Goal: Task Accomplishment & Management: Manage account settings

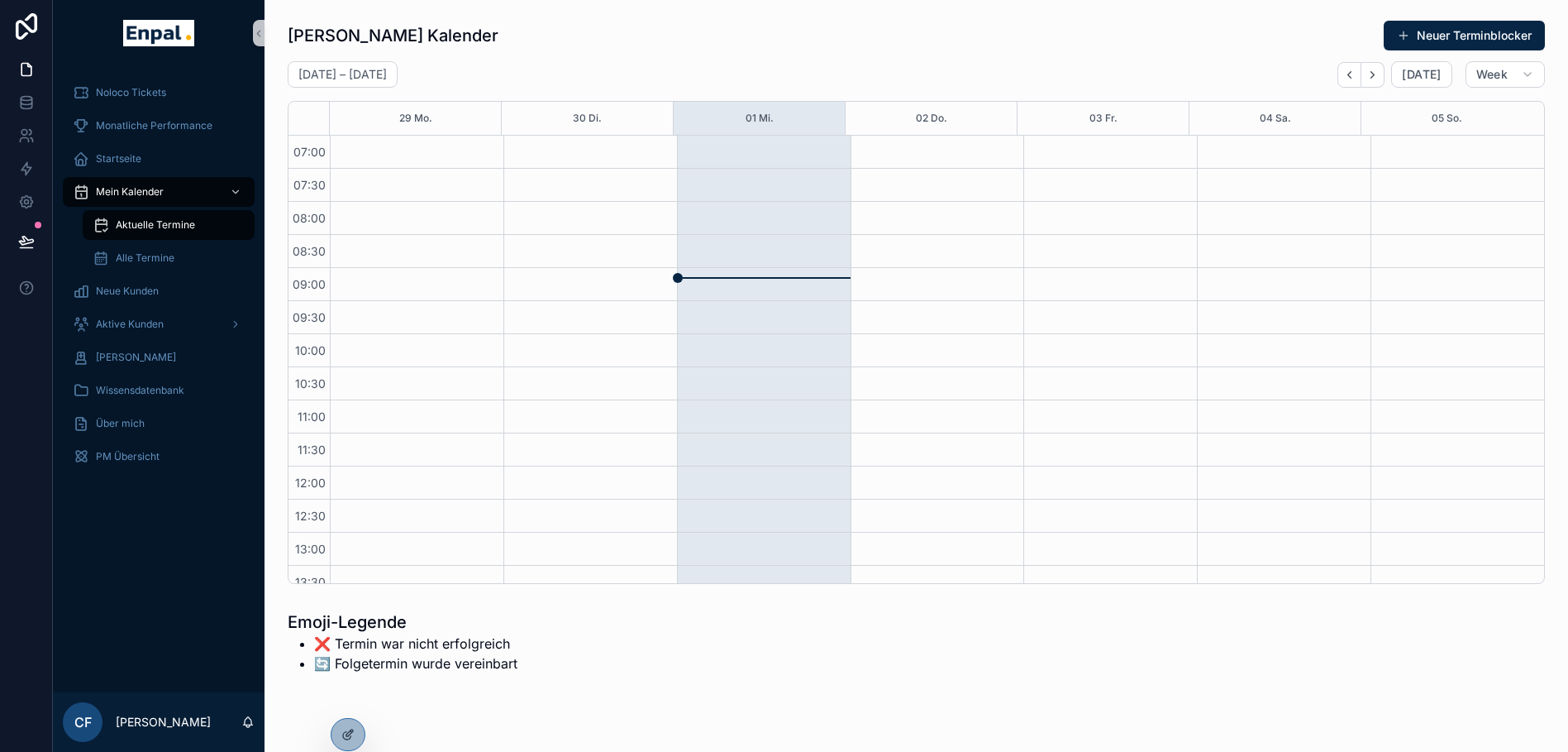
scroll to position [463, 0]
click at [146, 99] on div "Noloco Tickets" at bounding box center [159, 93] width 172 height 26
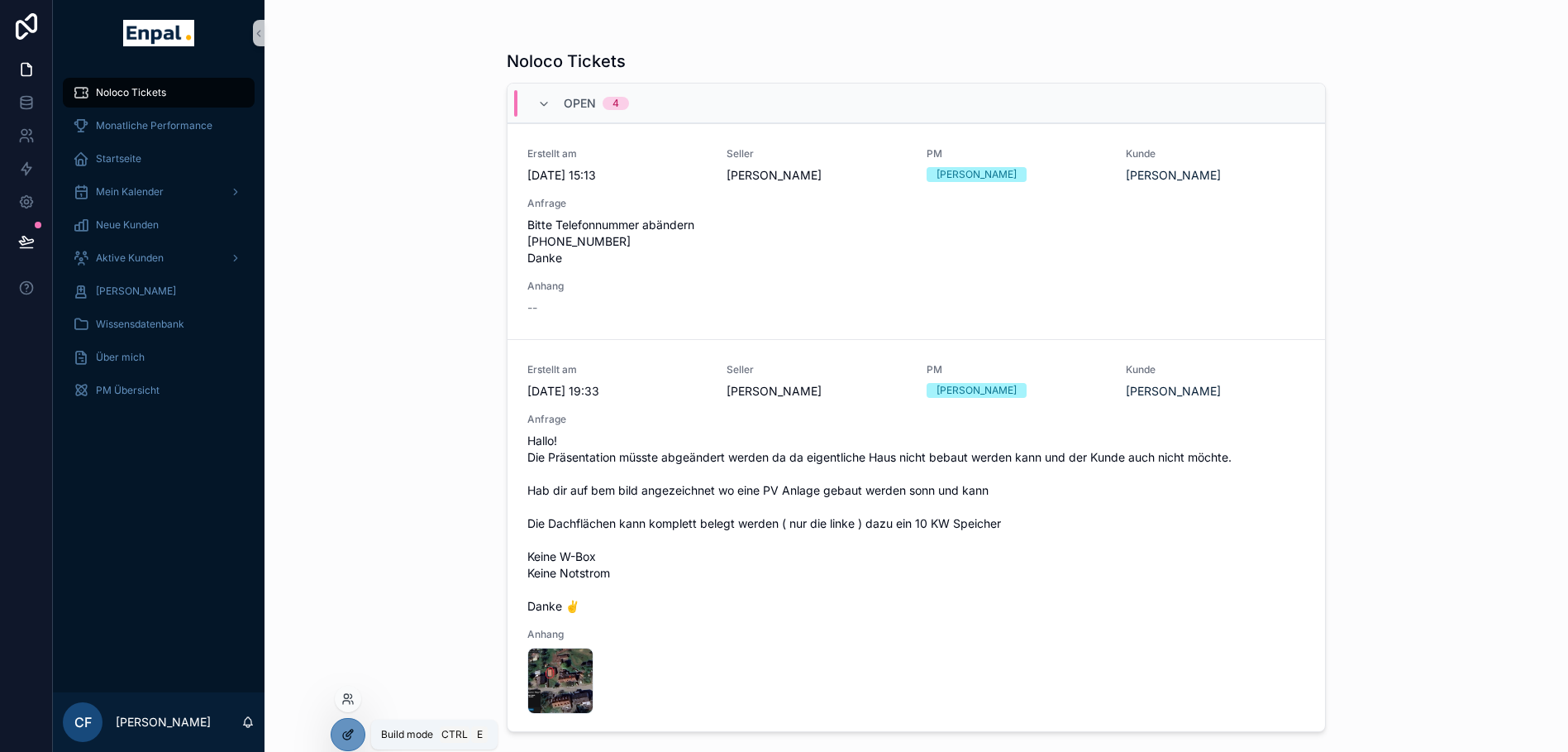
drag, startPoint x: 358, startPoint y: 738, endPoint x: 343, endPoint y: 737, distance: 15.0
click at [343, 737] on icon at bounding box center [346, 735] width 7 height 7
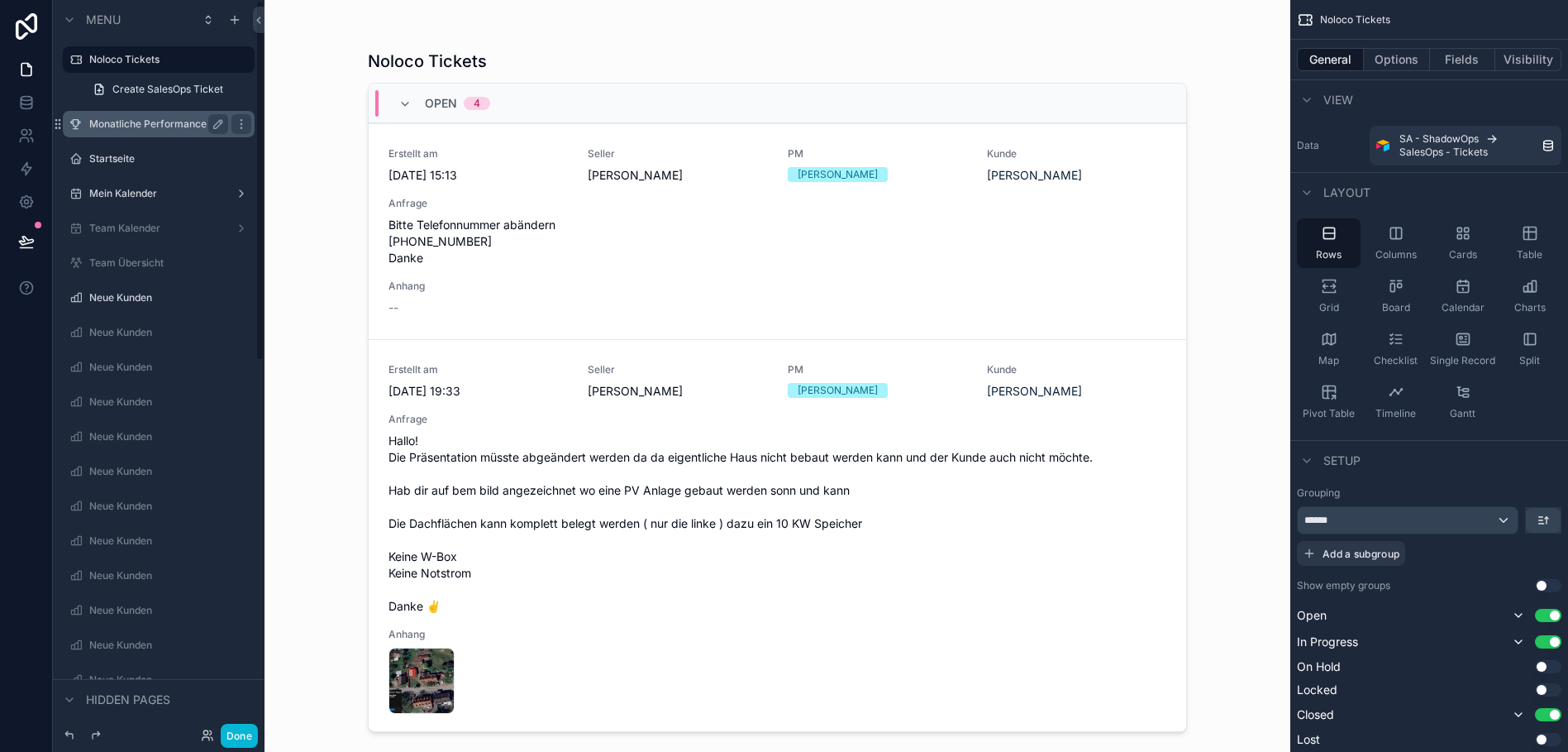
click at [130, 130] on label "Monatliche Performance" at bounding box center [154, 124] width 132 height 13
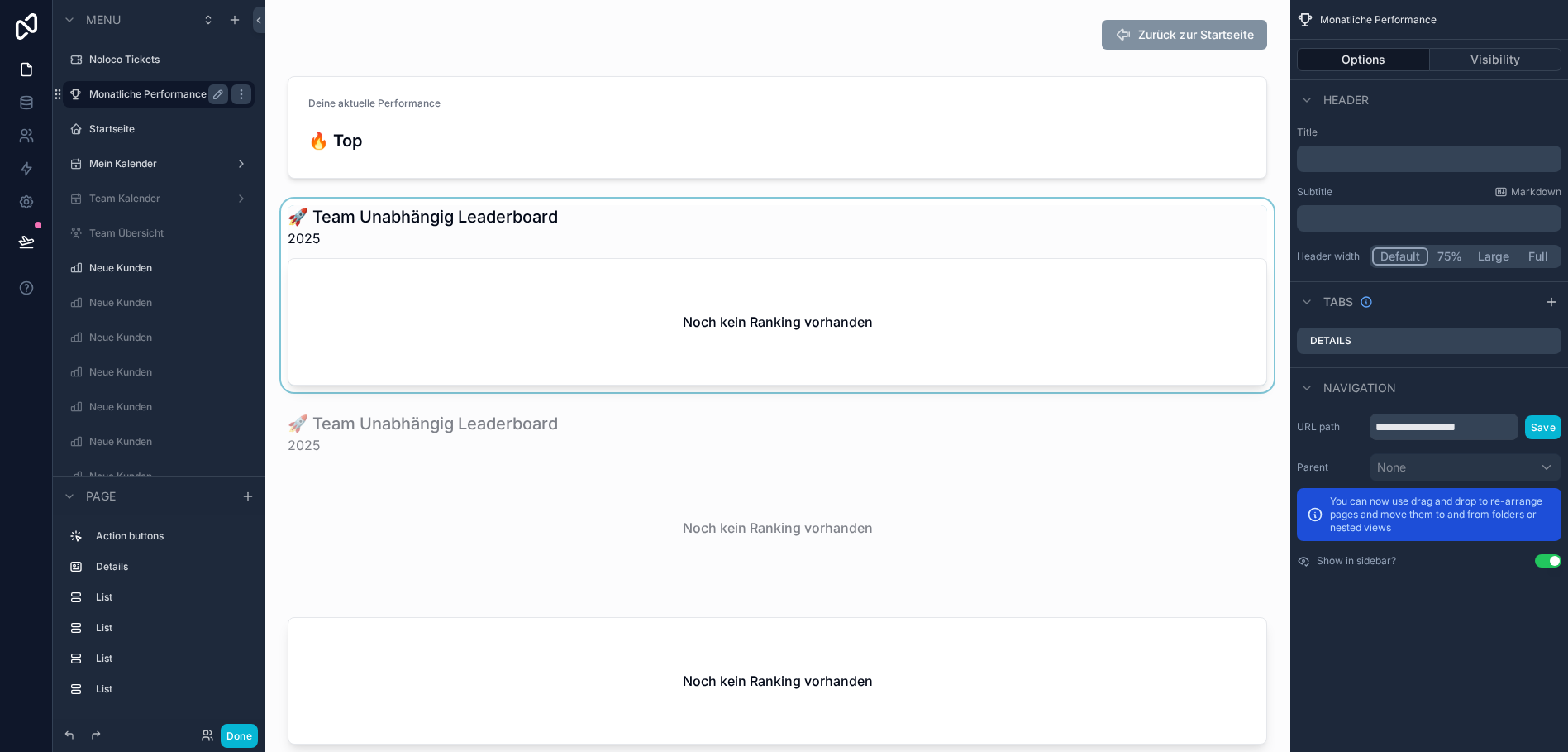
click at [473, 261] on div "scrollable content" at bounding box center [777, 295] width 999 height 194
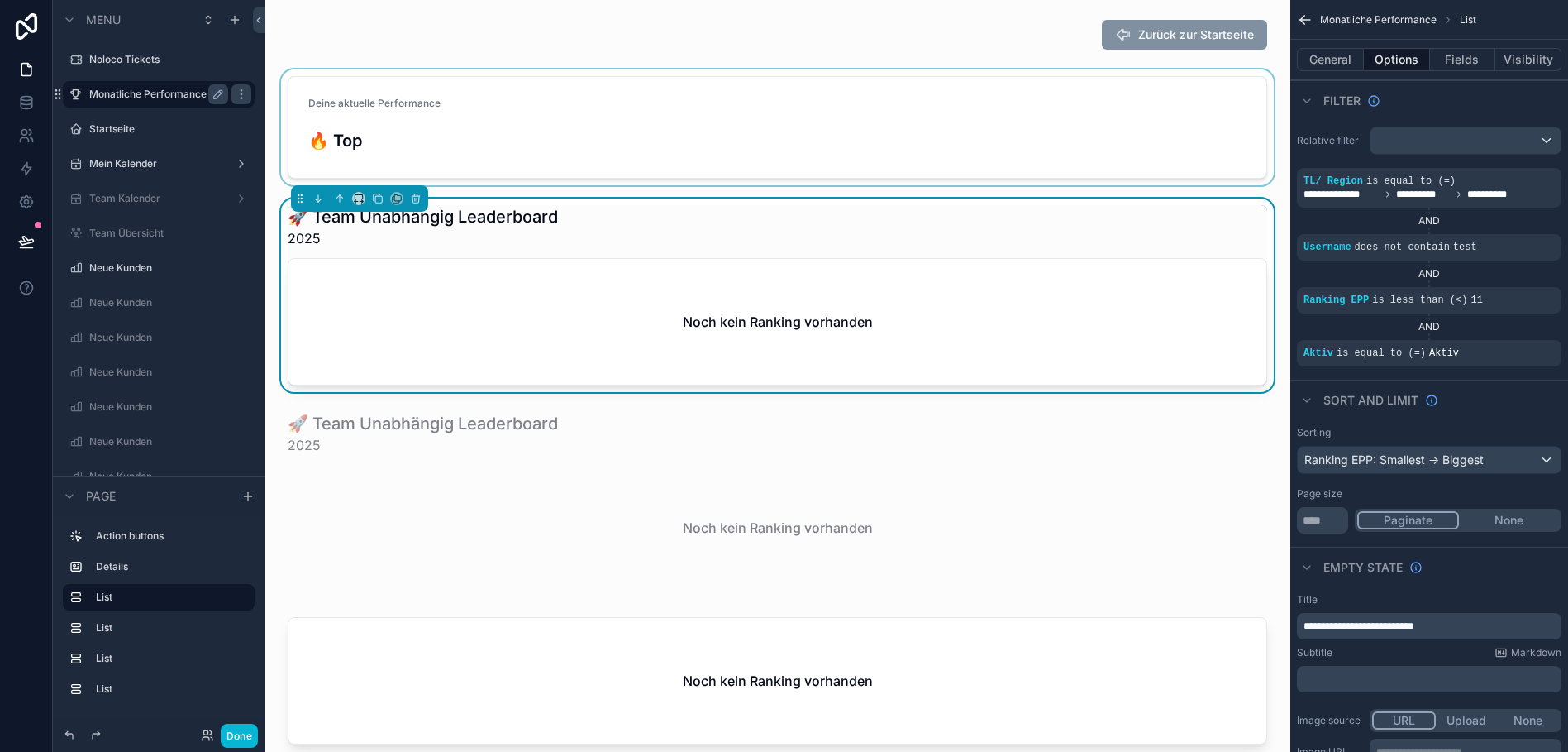
click at [1028, 81] on div "scrollable content" at bounding box center [777, 127] width 999 height 116
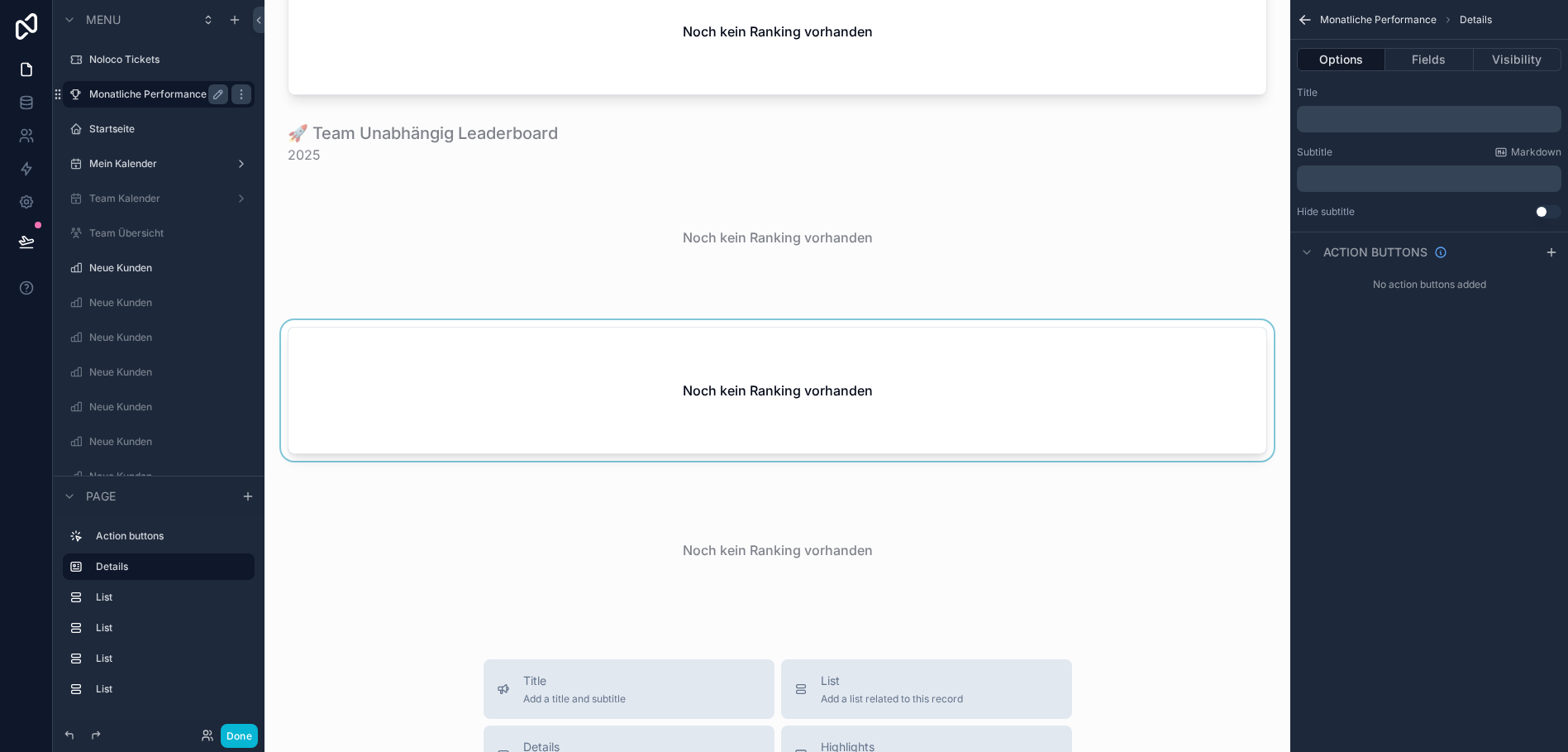
scroll to position [400, 0]
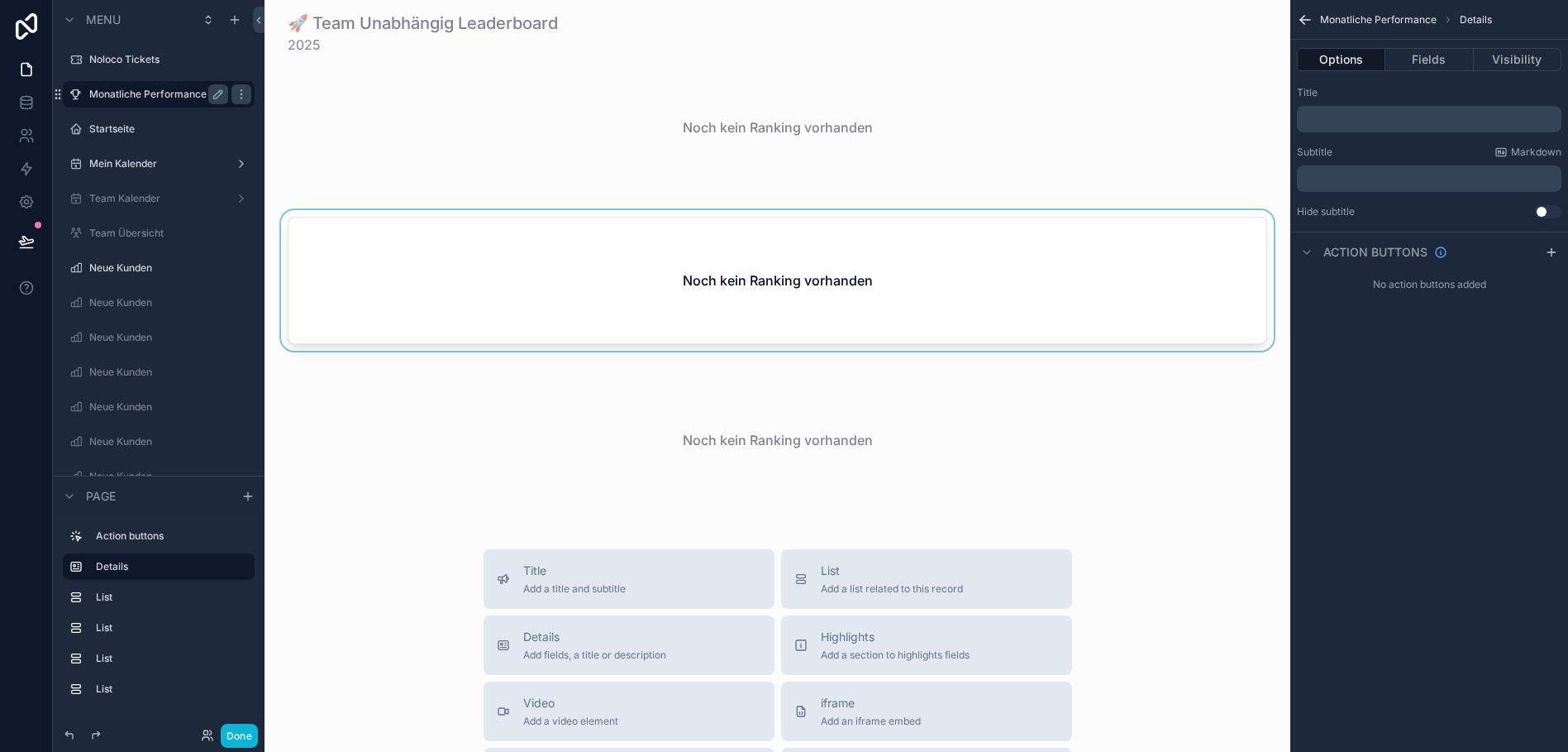
click at [927, 292] on div "scrollable content" at bounding box center [777, 283] width 999 height 147
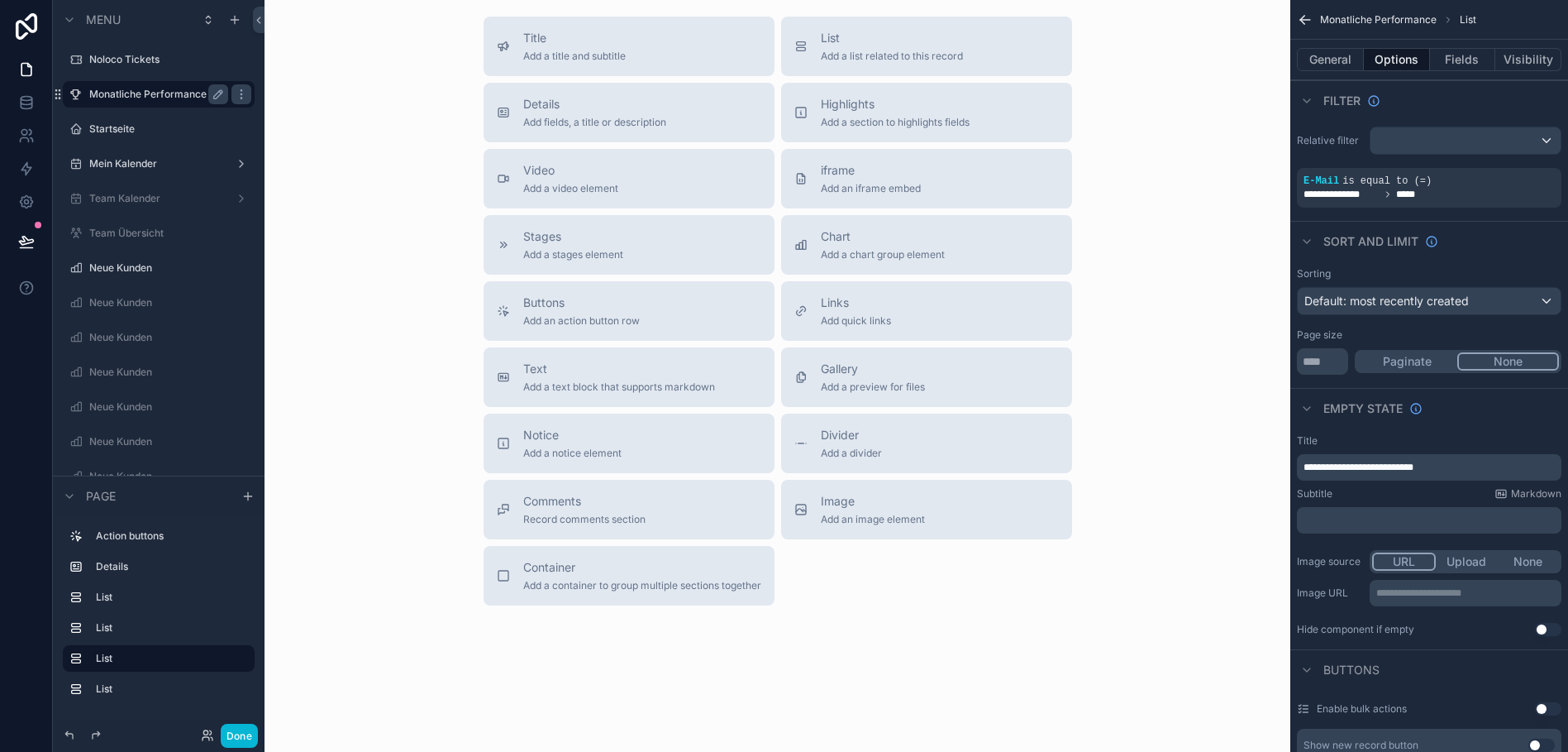
scroll to position [32, 0]
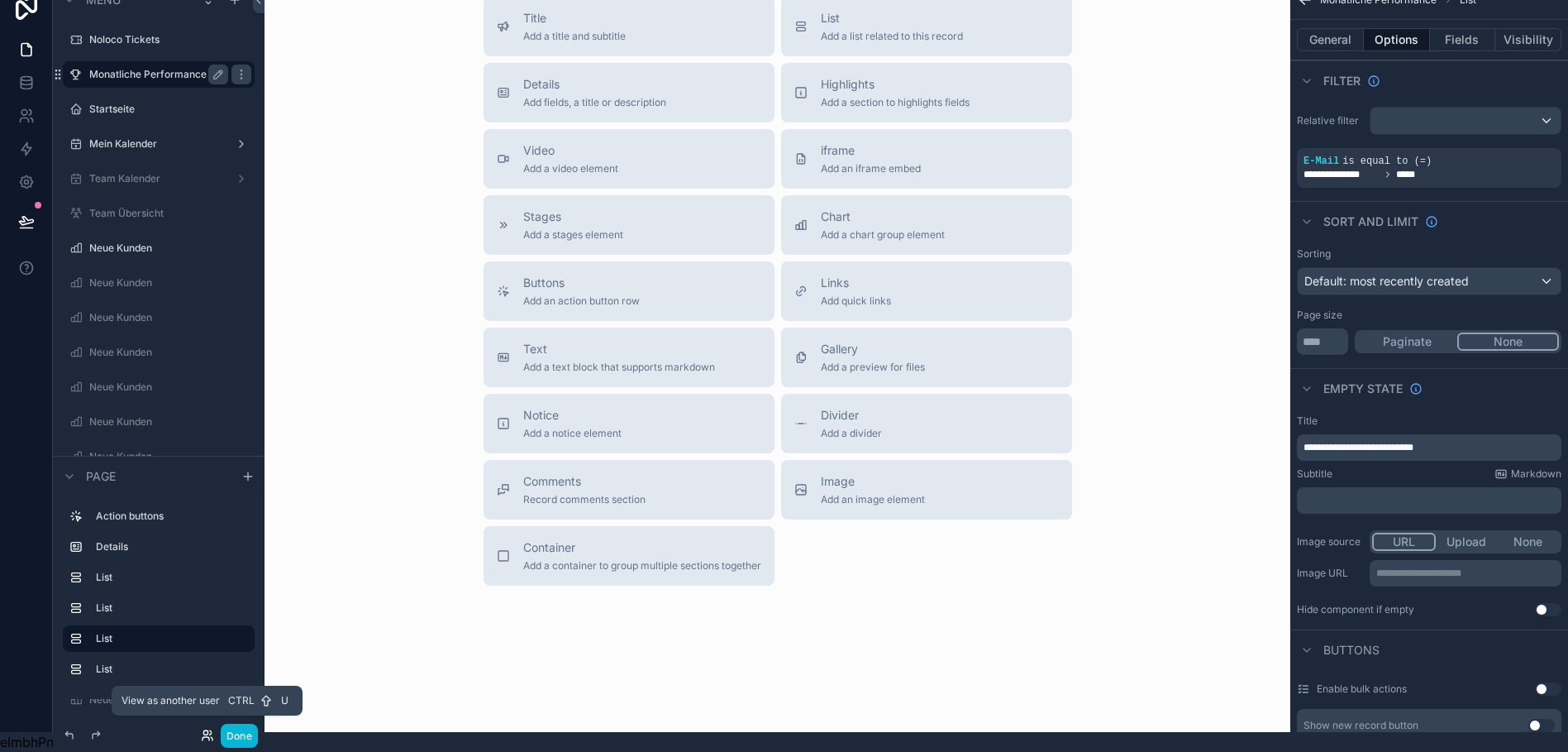
click at [208, 729] on icon at bounding box center [208, 735] width 13 height 13
click at [399, 293] on div "Title Add a title and subtitle List Add a list related to this record Details A…" at bounding box center [777, 290] width 999 height 589
click at [201, 731] on icon at bounding box center [208, 735] width 13 height 13
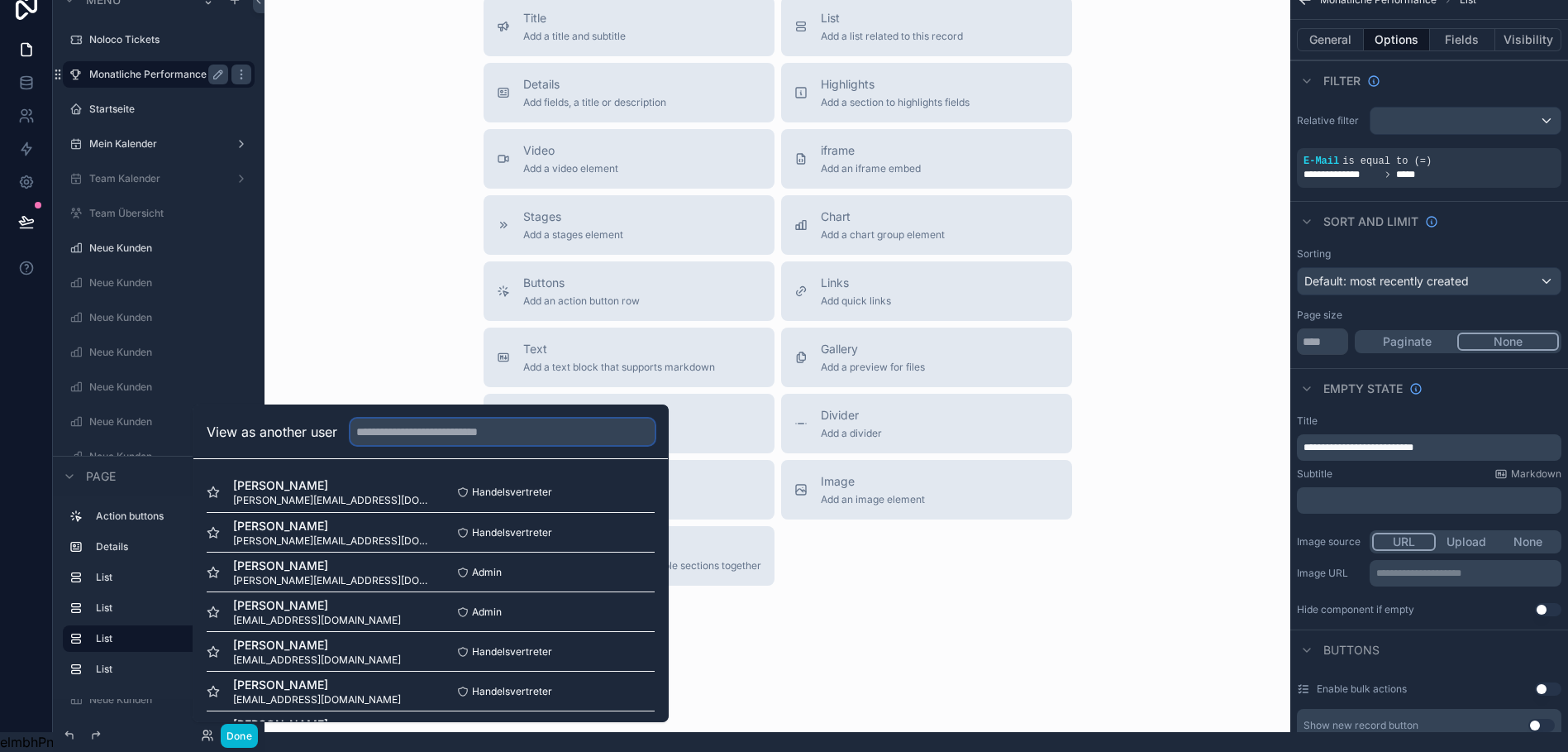
click at [389, 443] on input "text" at bounding box center [502, 432] width 304 height 26
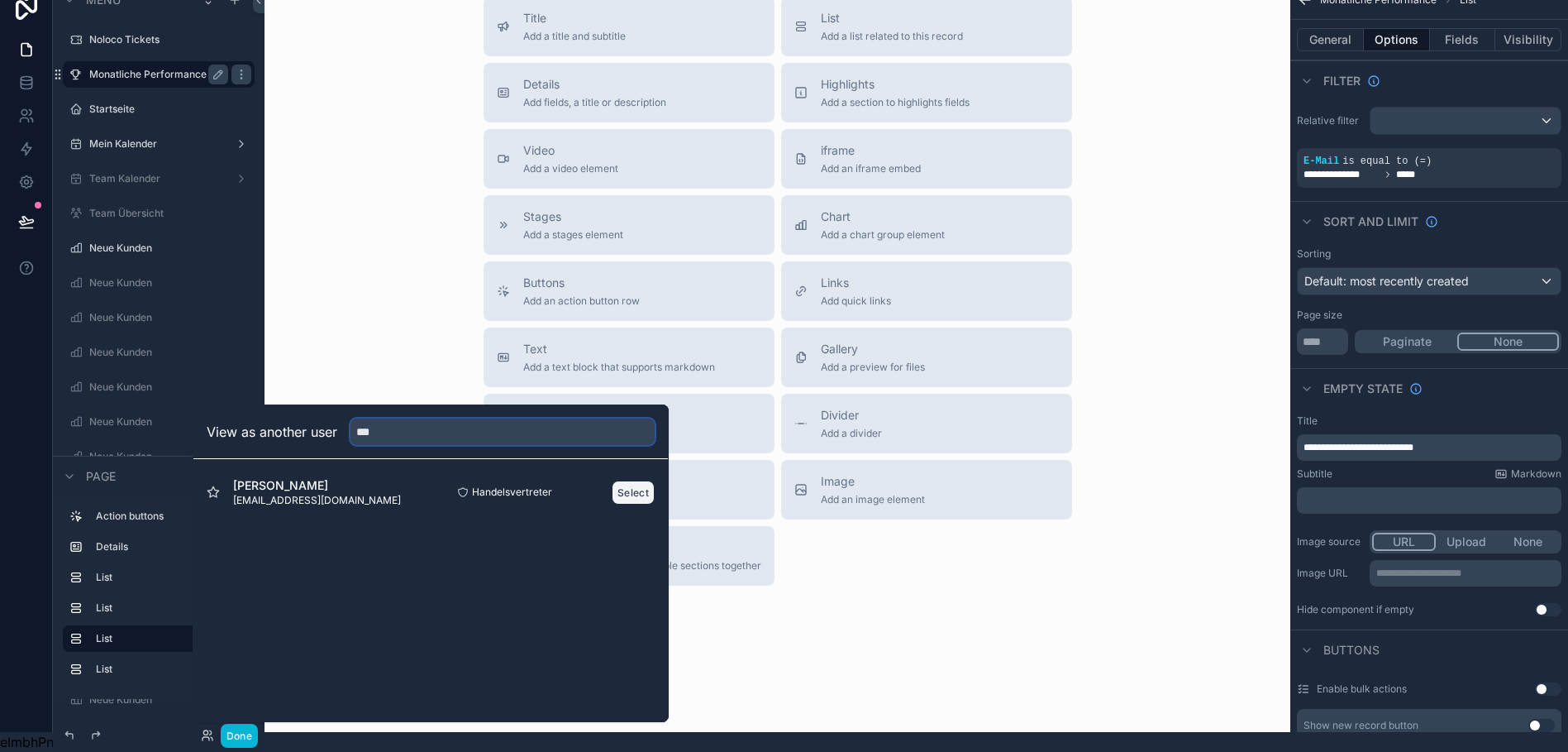
type input "***"
click at [628, 488] on button "Select" at bounding box center [633, 493] width 43 height 24
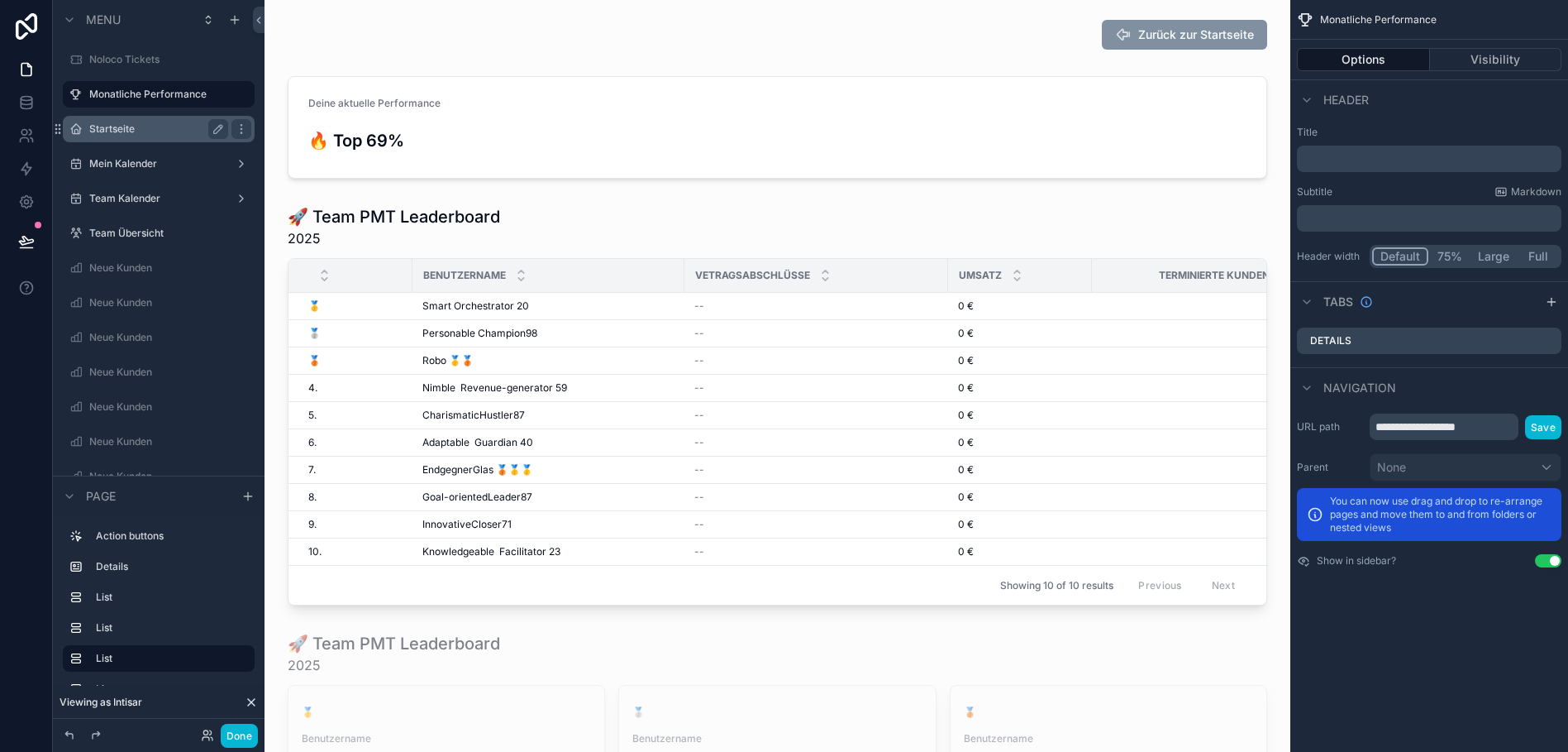
click at [123, 127] on label "Startseite" at bounding box center [154, 129] width 132 height 13
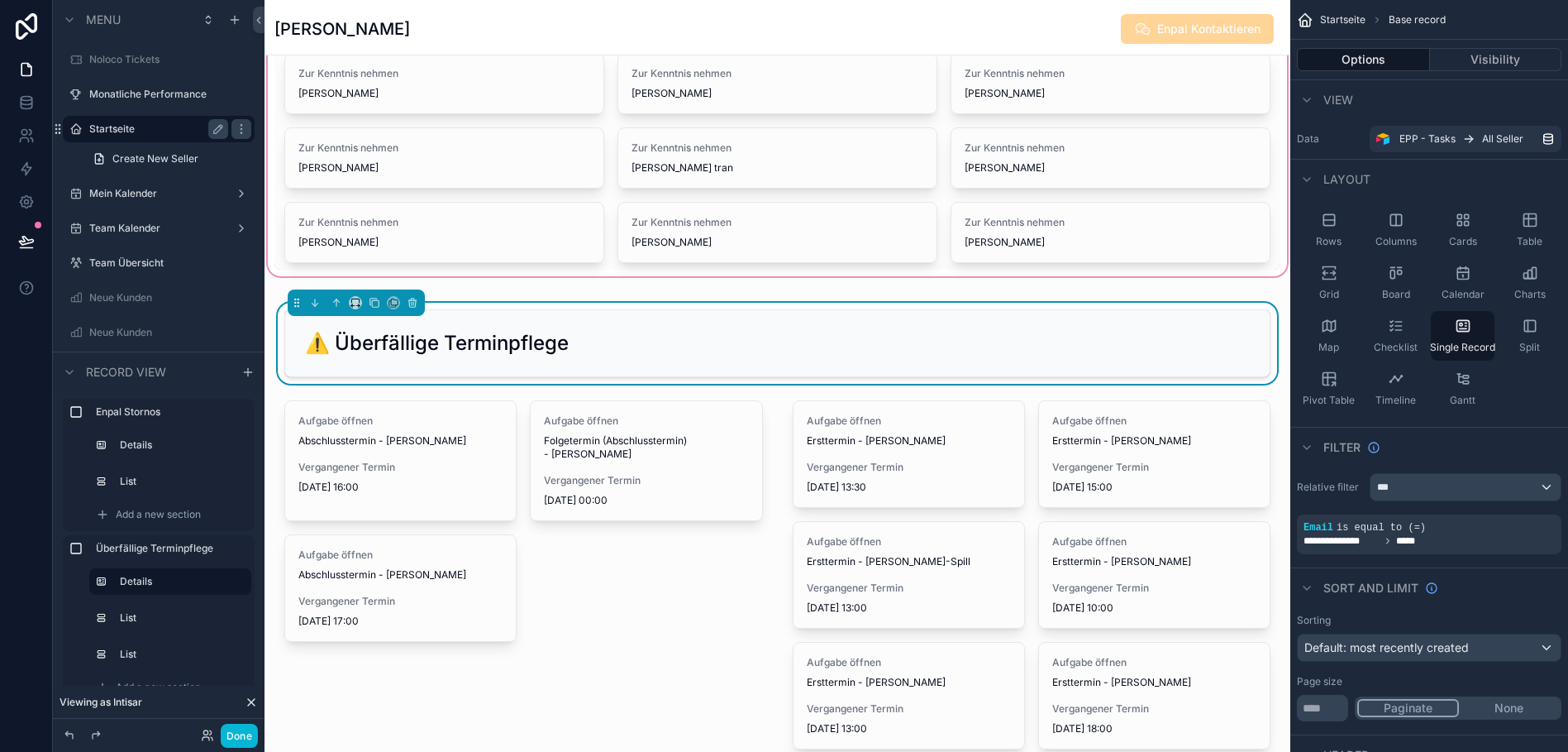
scroll to position [154, 0]
click at [691, 303] on div "⚠️ Überfällige Terminpflege" at bounding box center [777, 342] width 1005 height 81
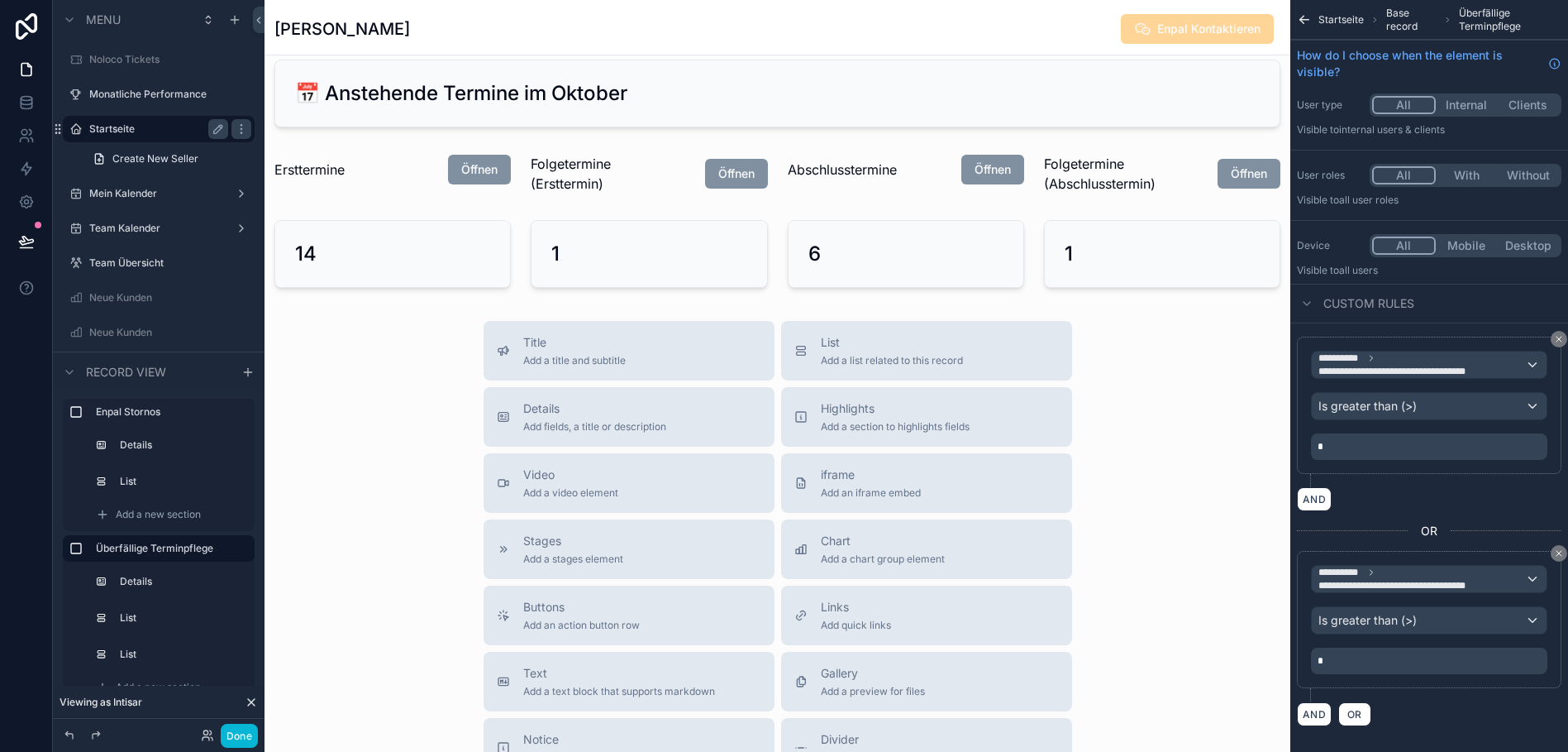
scroll to position [4539, 0]
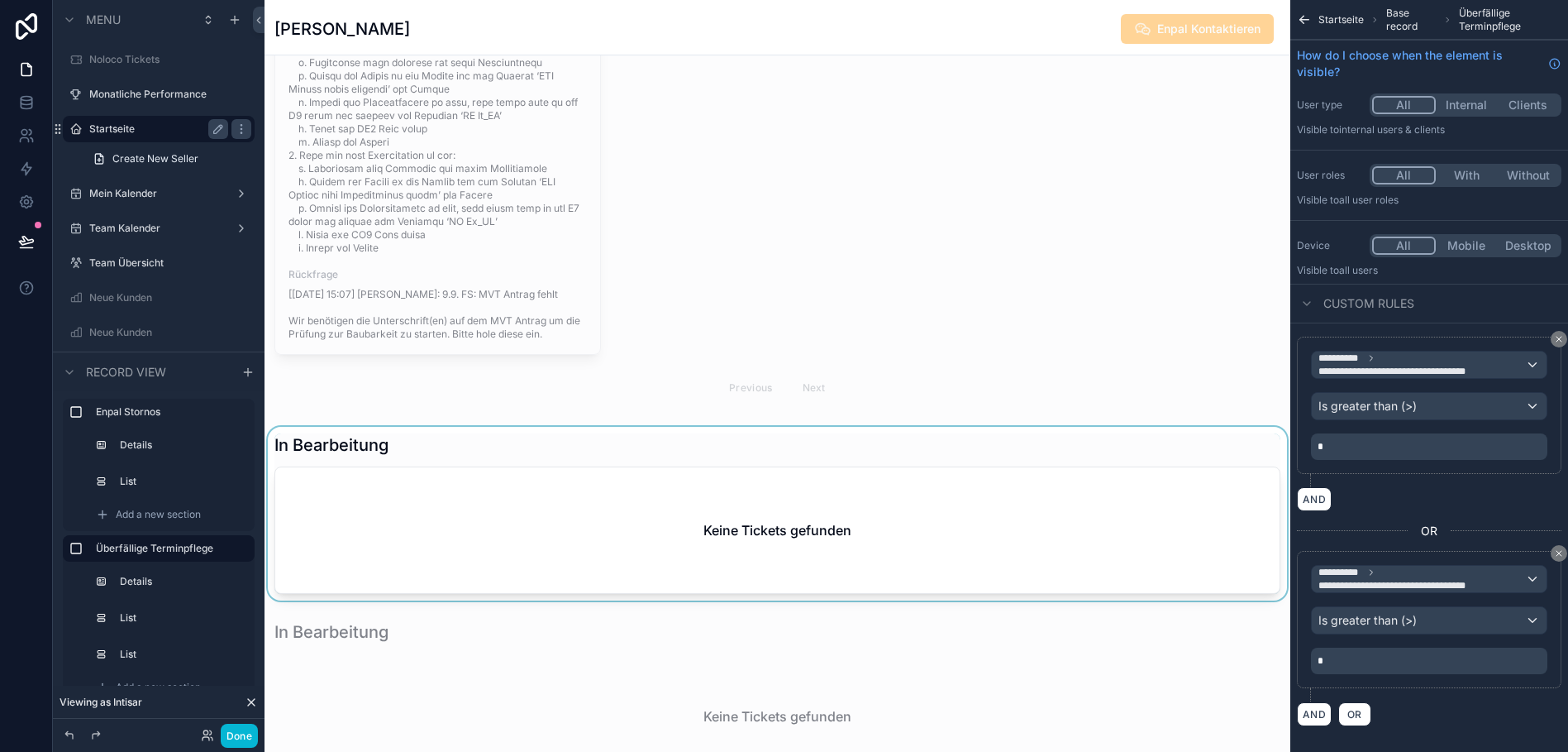
click at [519, 472] on div "scrollable content" at bounding box center [778, 513] width 1026 height 173
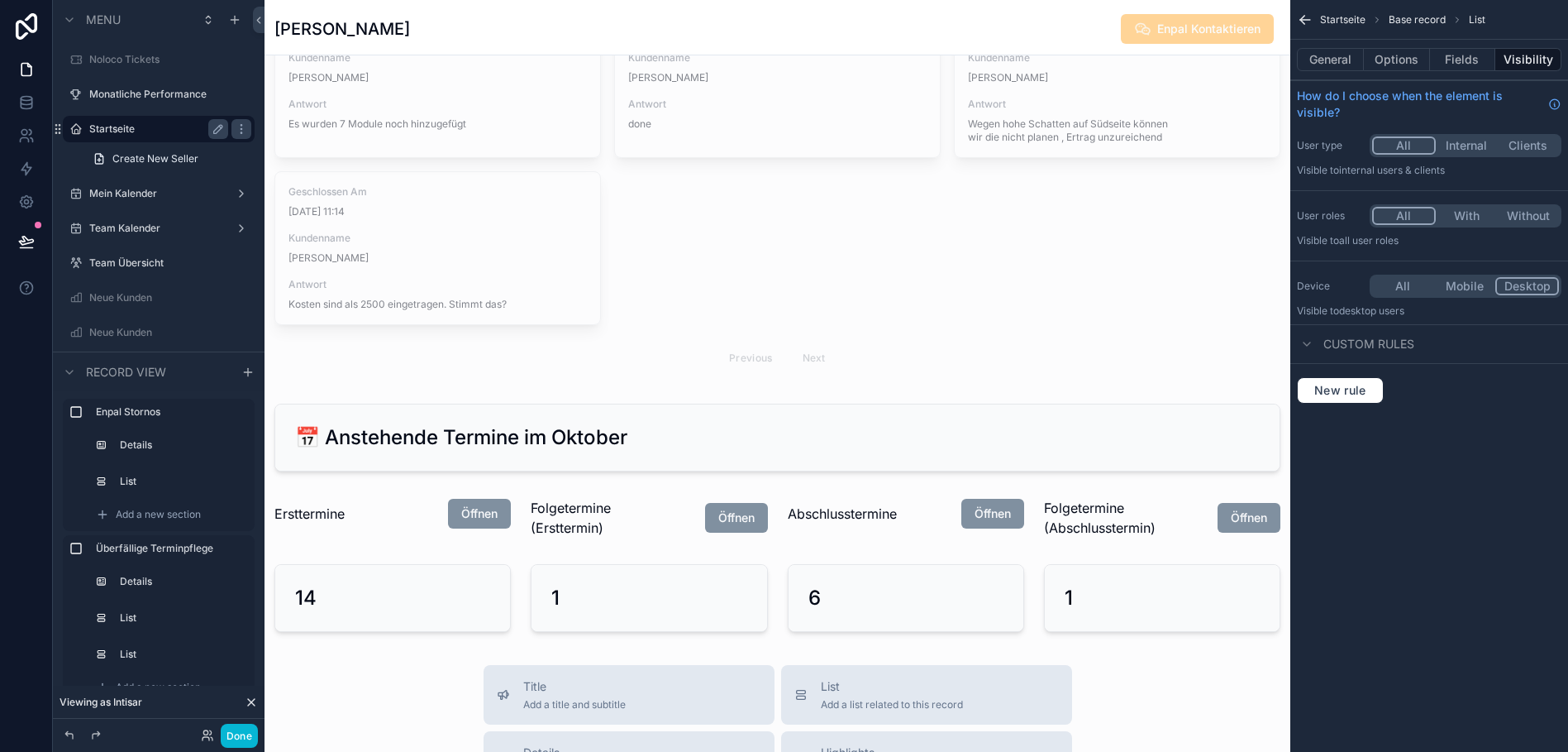
scroll to position [4191, 0]
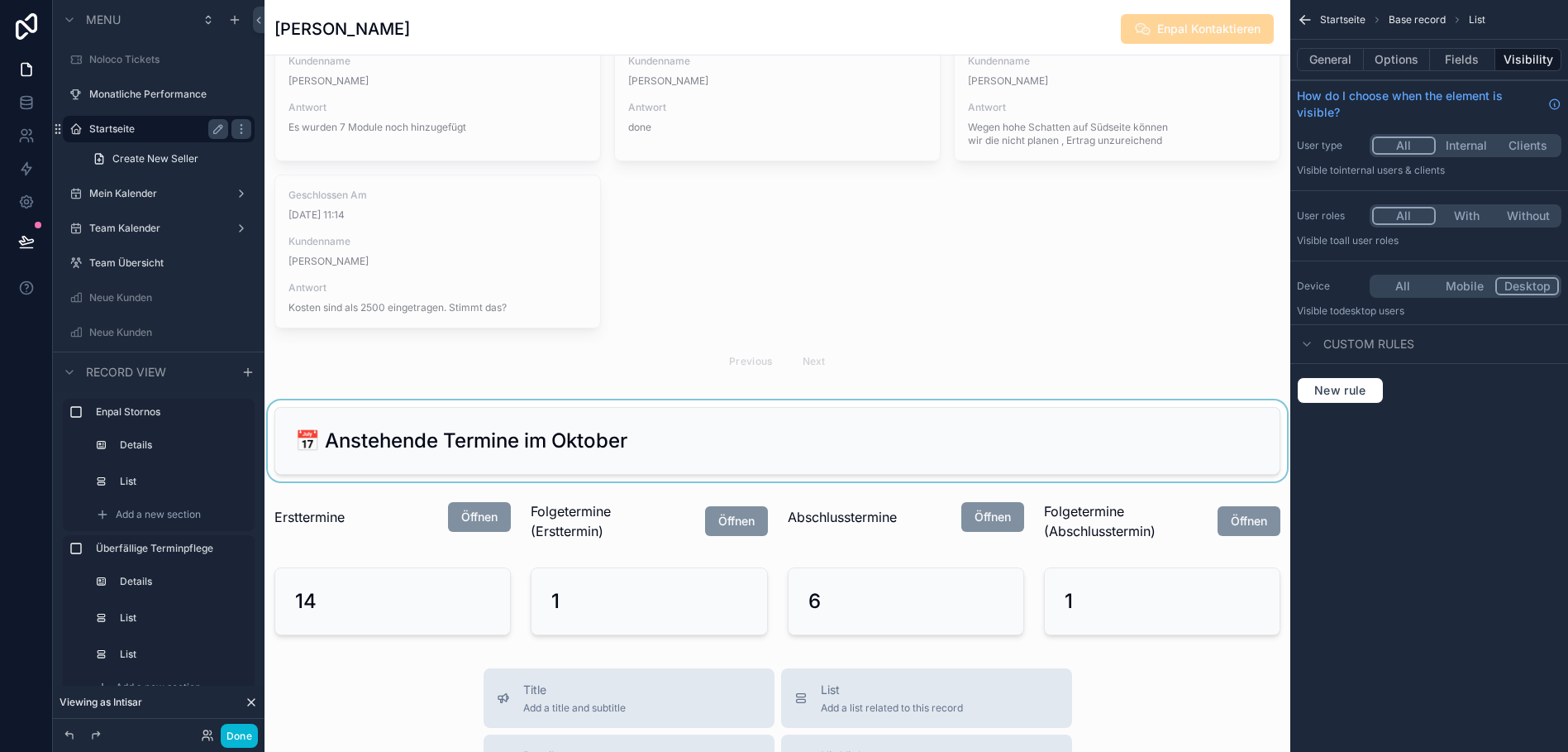
click at [623, 476] on div "scrollable content" at bounding box center [778, 440] width 1026 height 81
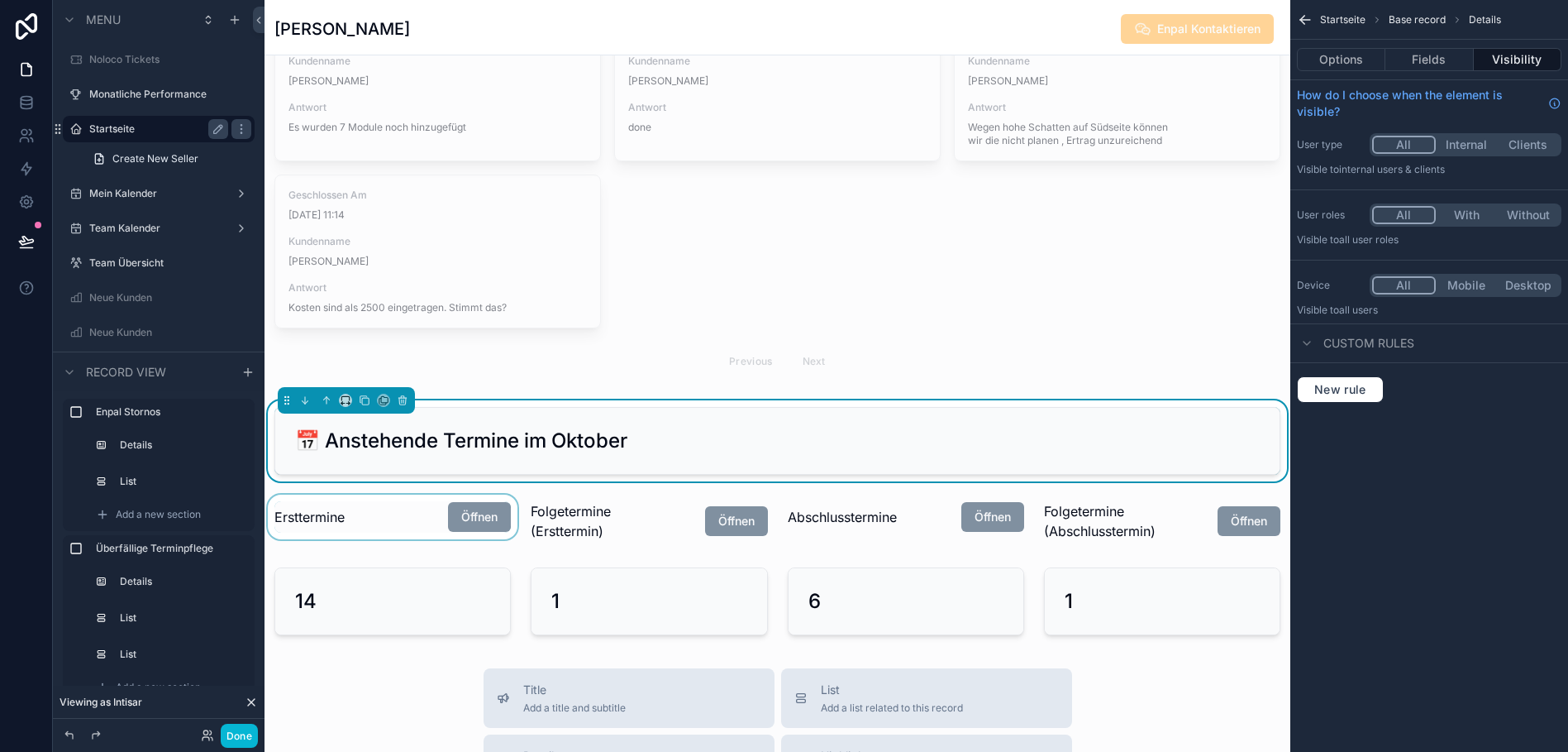
click at [343, 525] on div "scrollable content" at bounding box center [393, 521] width 256 height 53
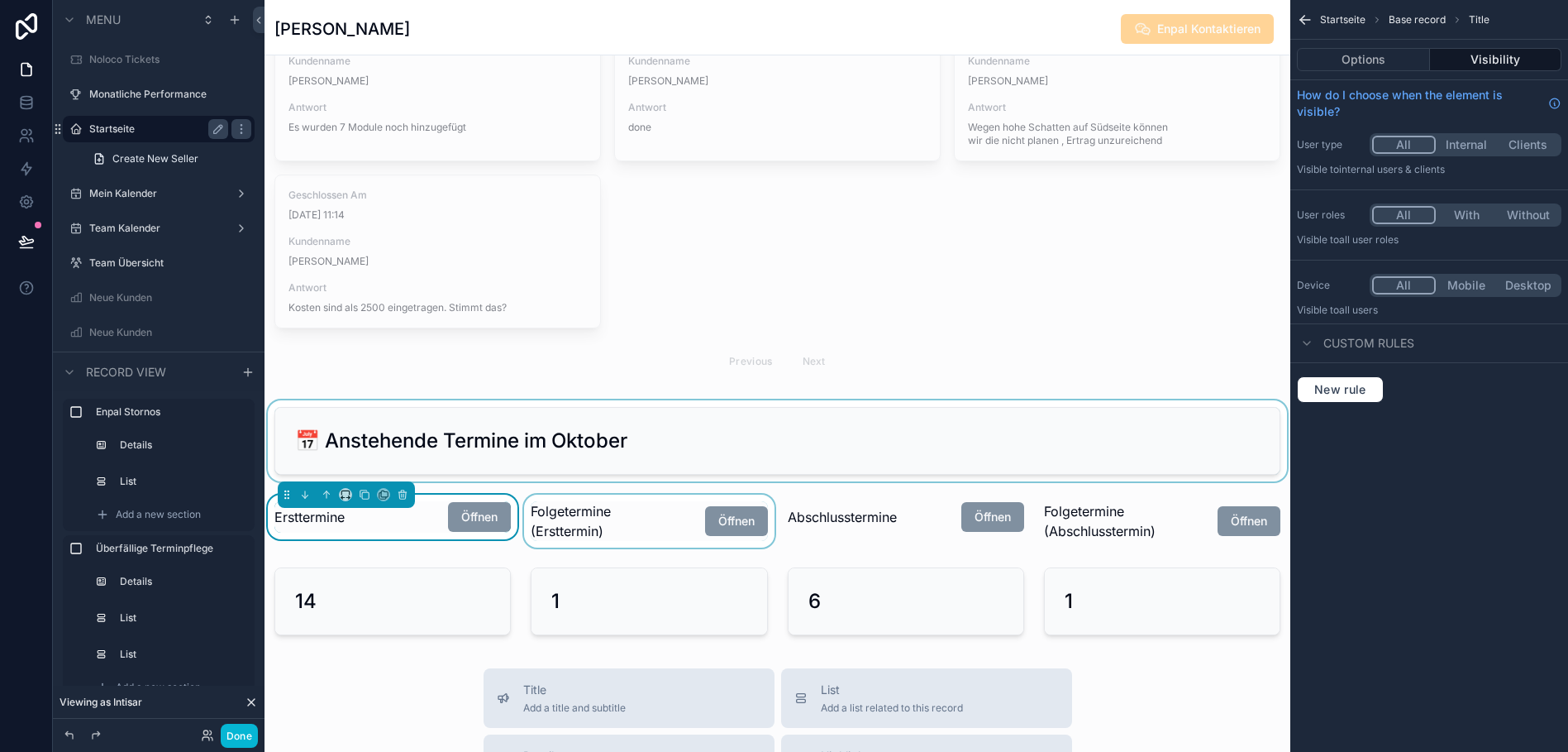
click at [603, 535] on div "scrollable content" at bounding box center [649, 521] width 256 height 53
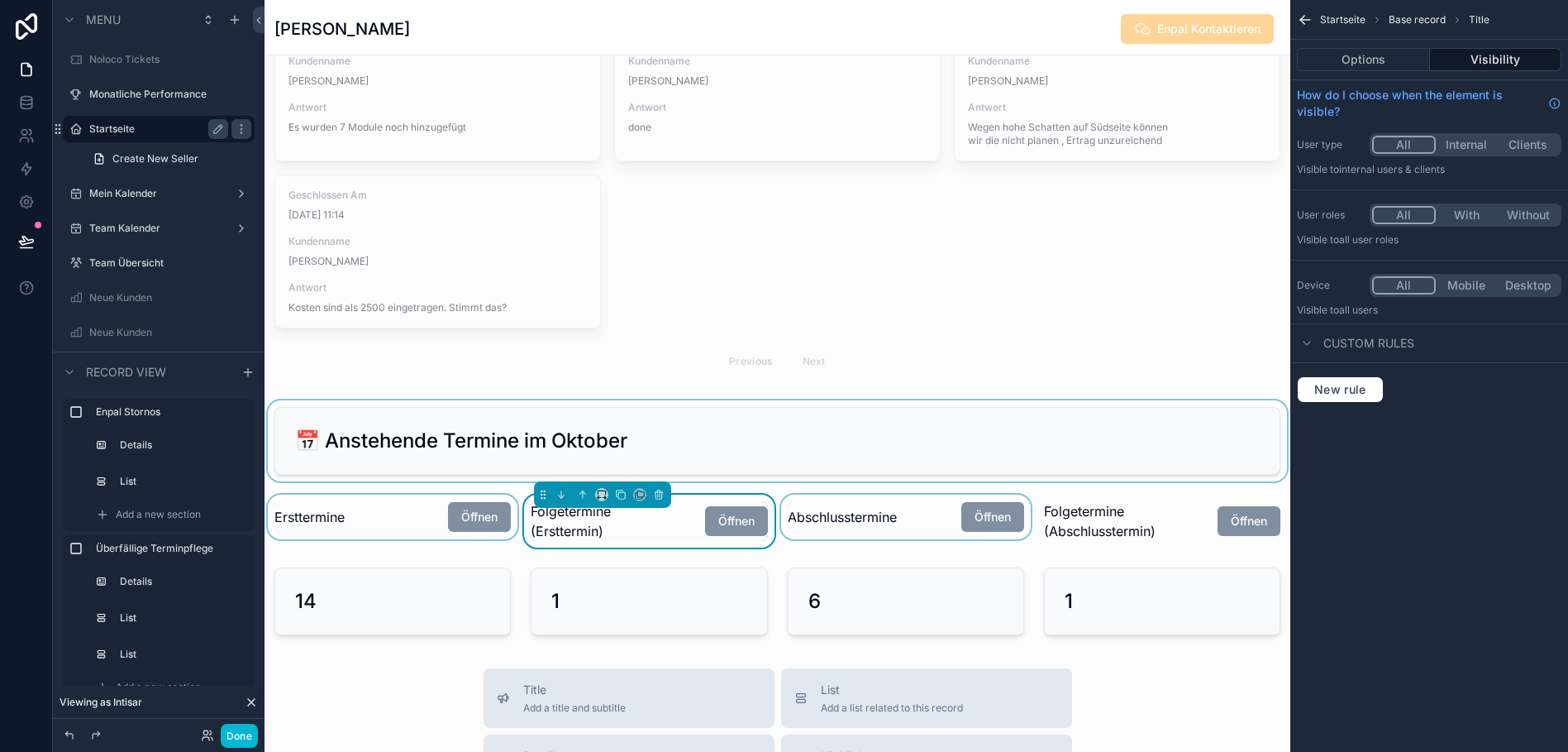
click at [820, 539] on div "scrollable content" at bounding box center [906, 521] width 256 height 53
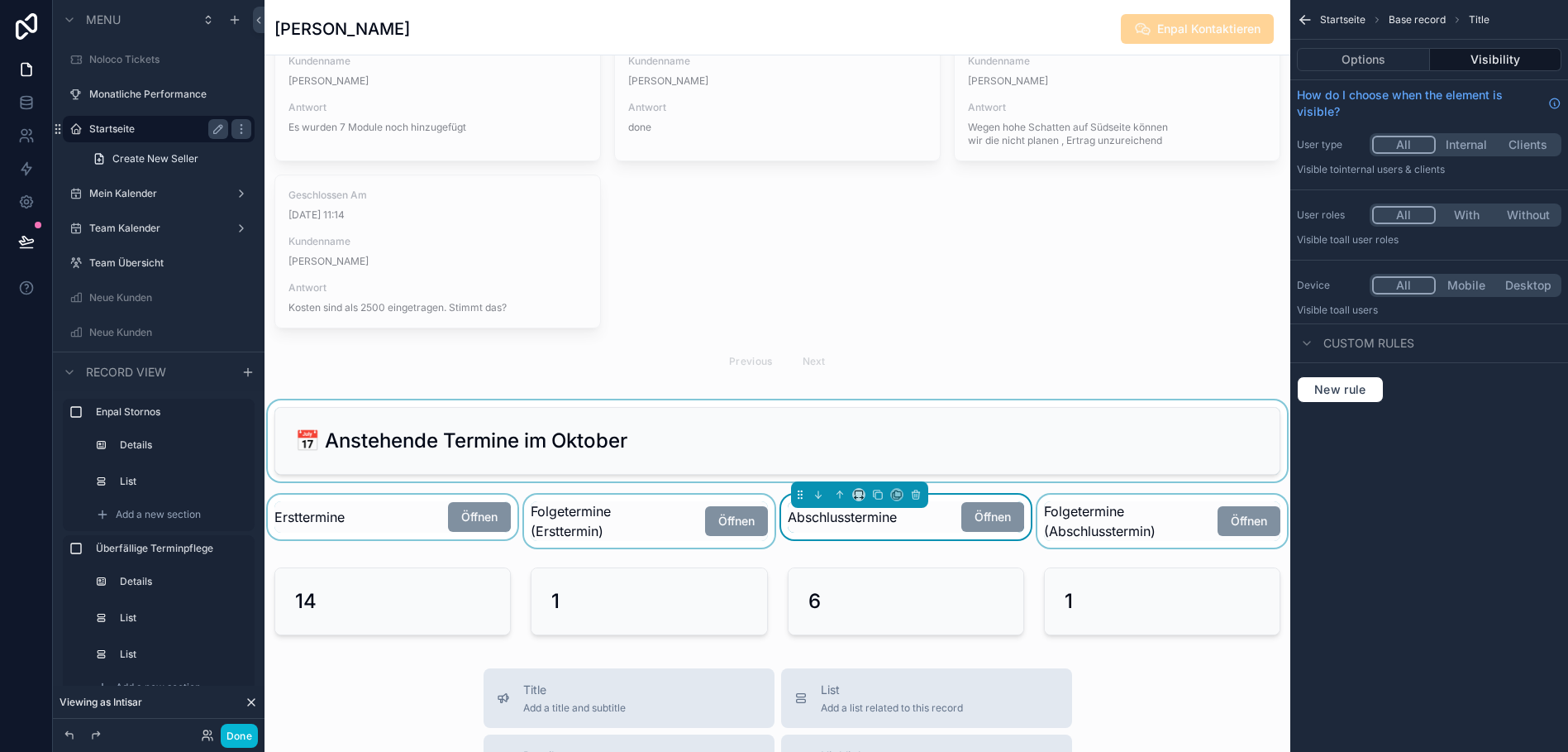
click at [1090, 542] on div "scrollable content" at bounding box center [1163, 521] width 256 height 53
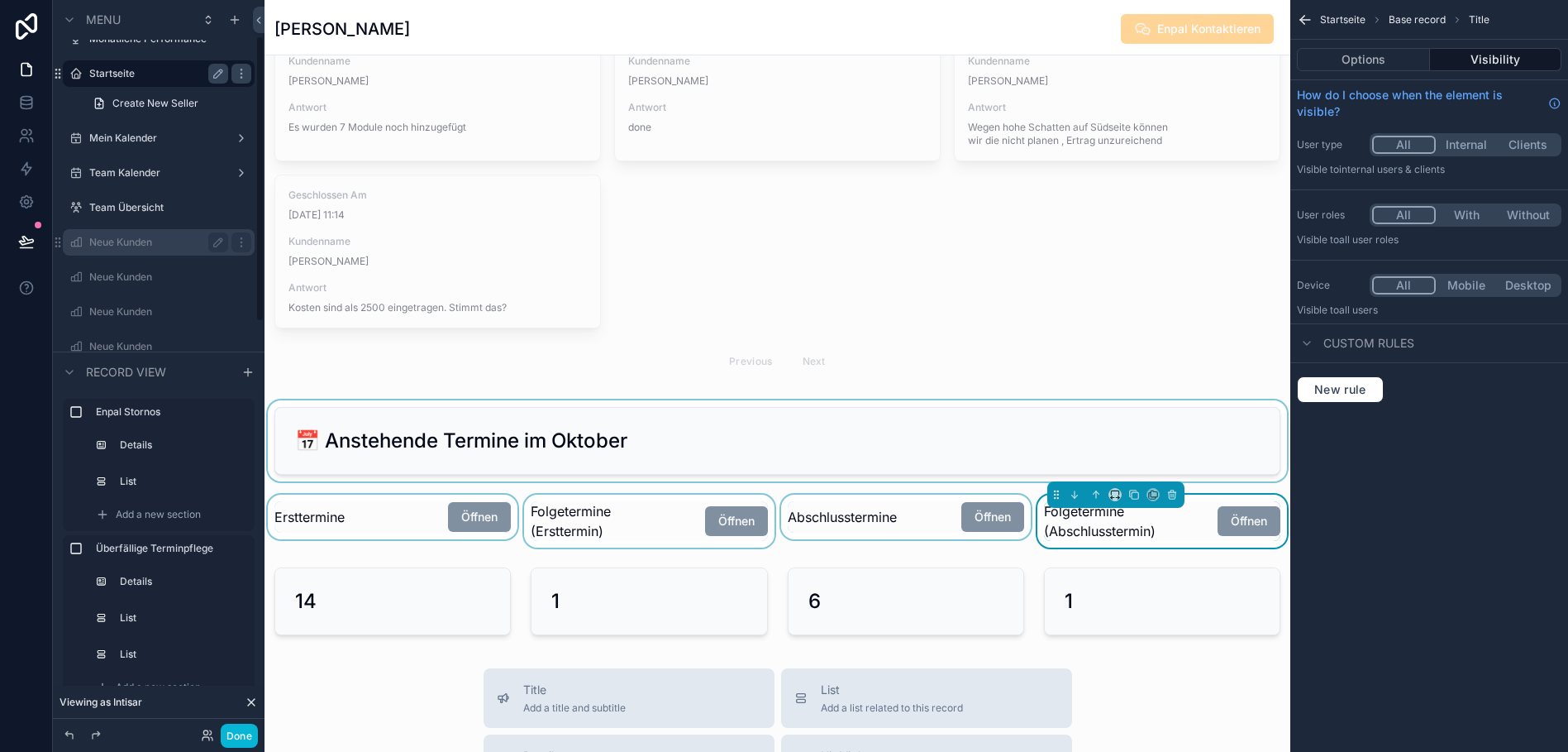
scroll to position [0, 0]
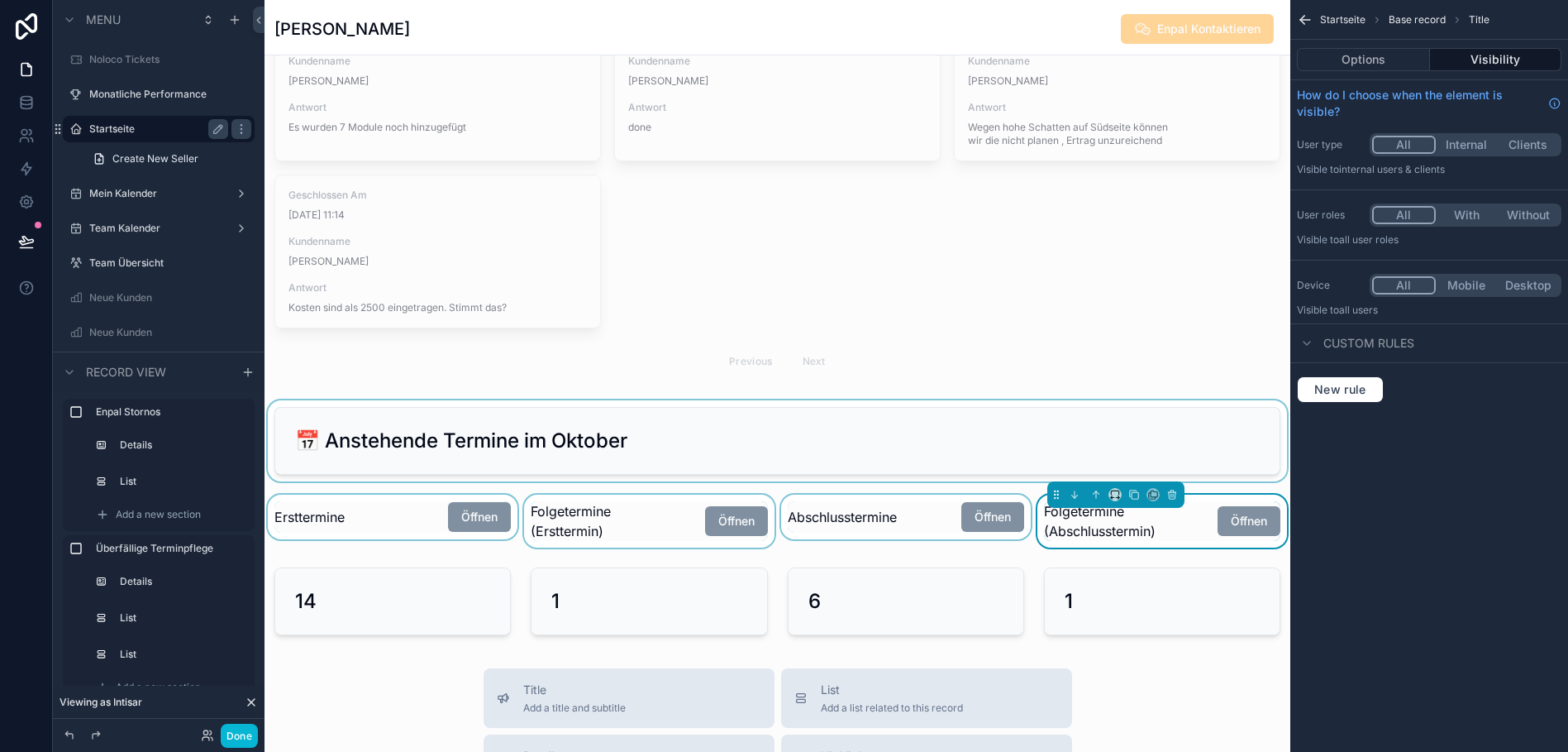
click at [110, 127] on label "Startseite" at bounding box center [154, 129] width 132 height 13
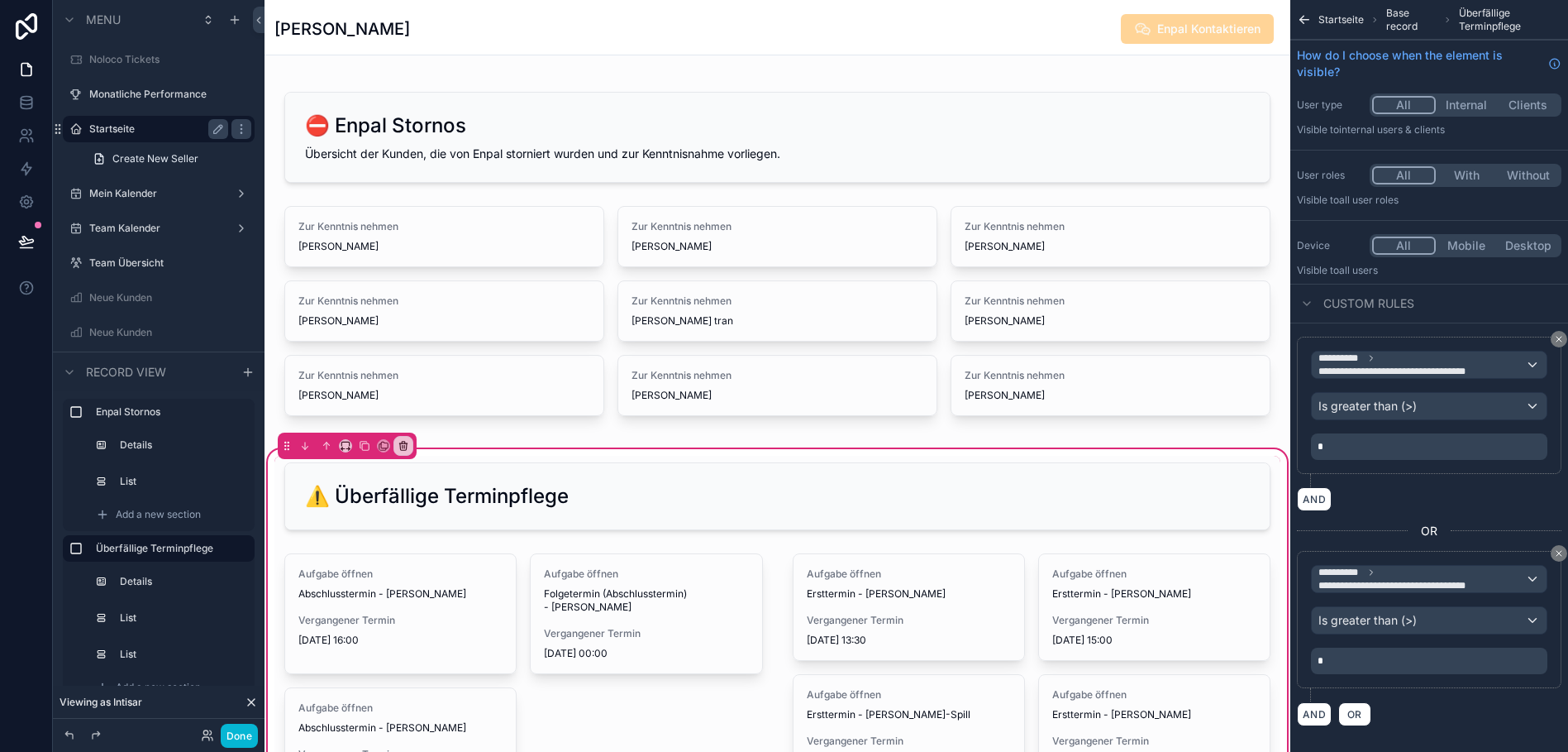
click at [208, 727] on div "Done" at bounding box center [225, 736] width 66 height 24
click at [205, 731] on icon at bounding box center [208, 735] width 13 height 13
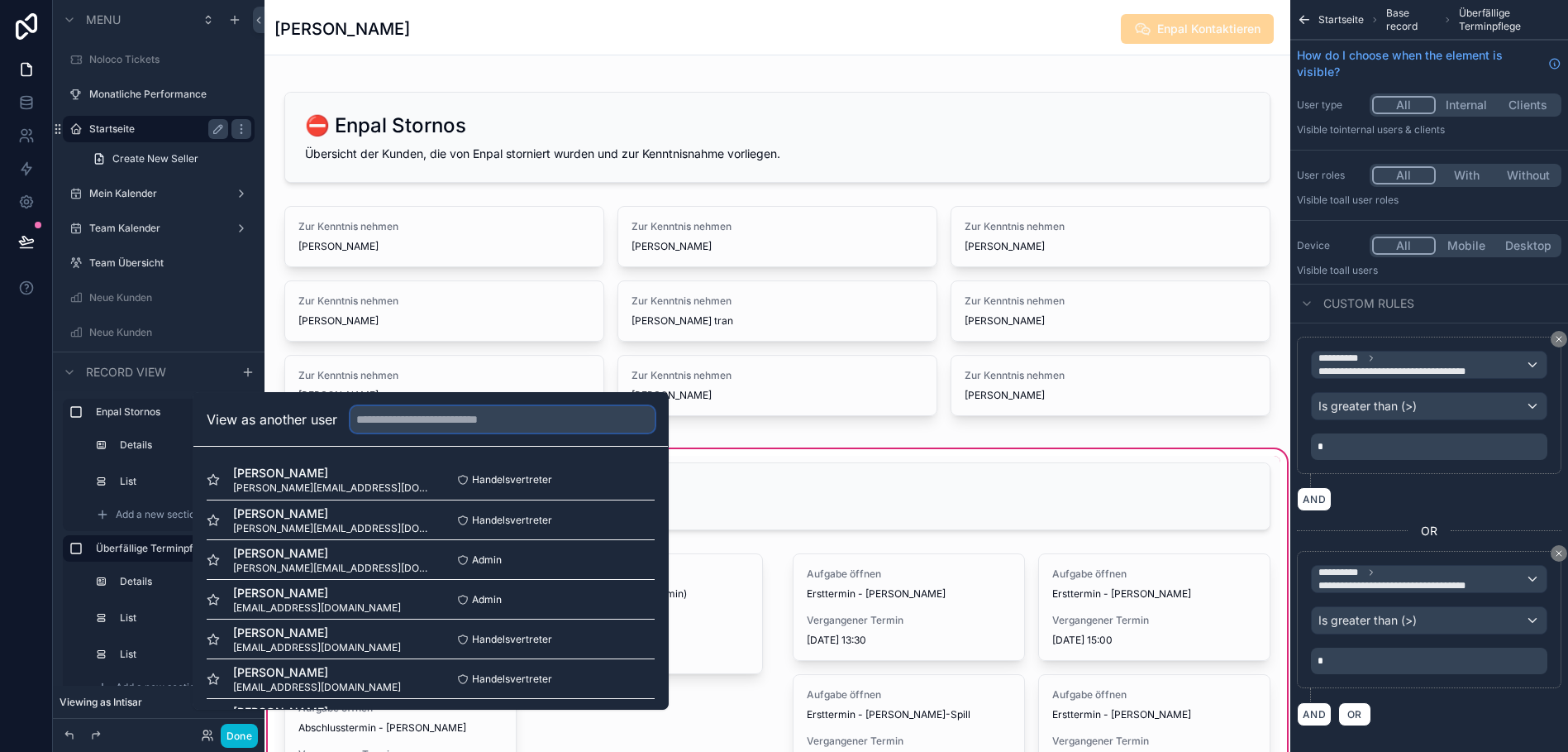
click at [429, 420] on input "text" at bounding box center [502, 420] width 304 height 26
paste input "**********"
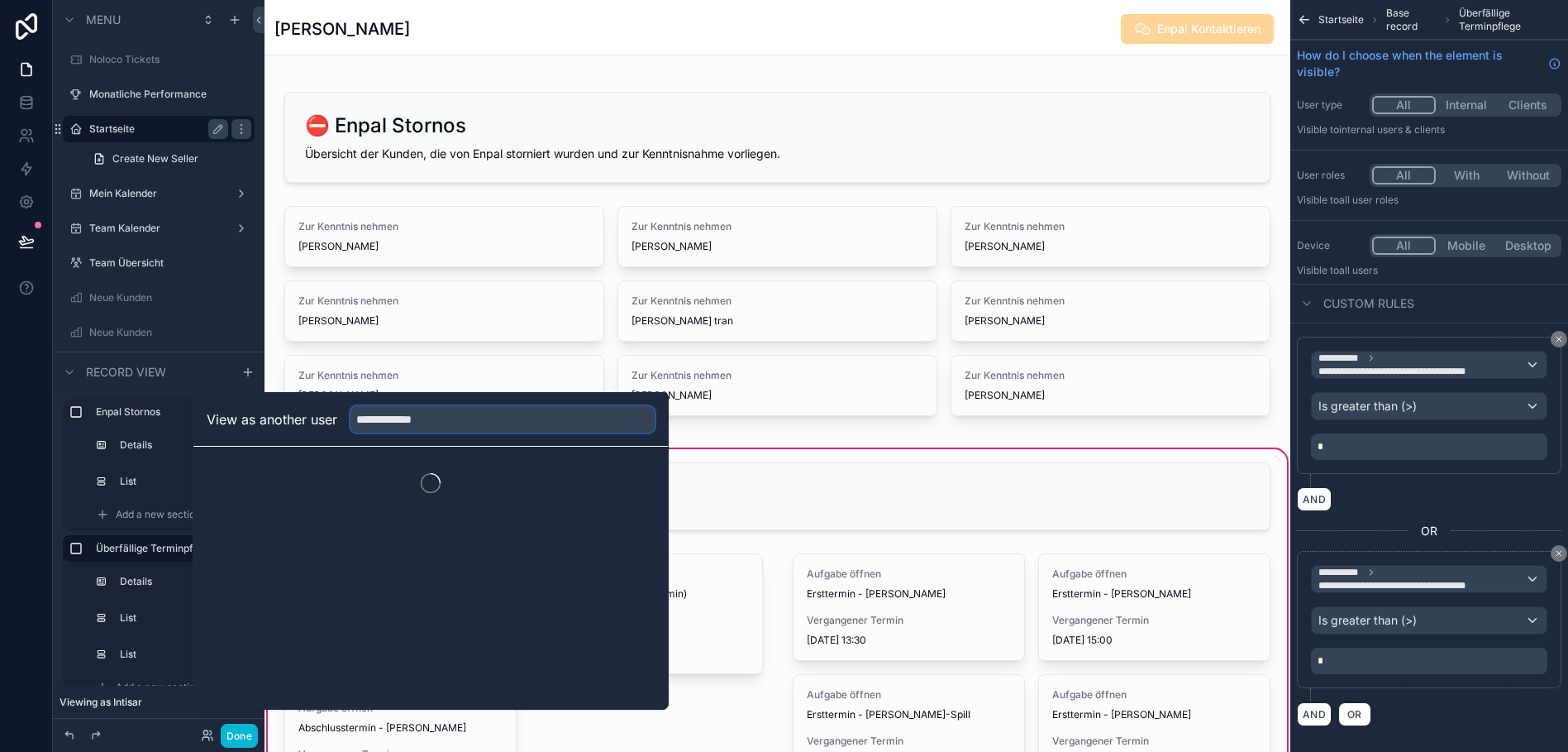
type input "**********"
click at [623, 492] on button "Select" at bounding box center [633, 480] width 43 height 24
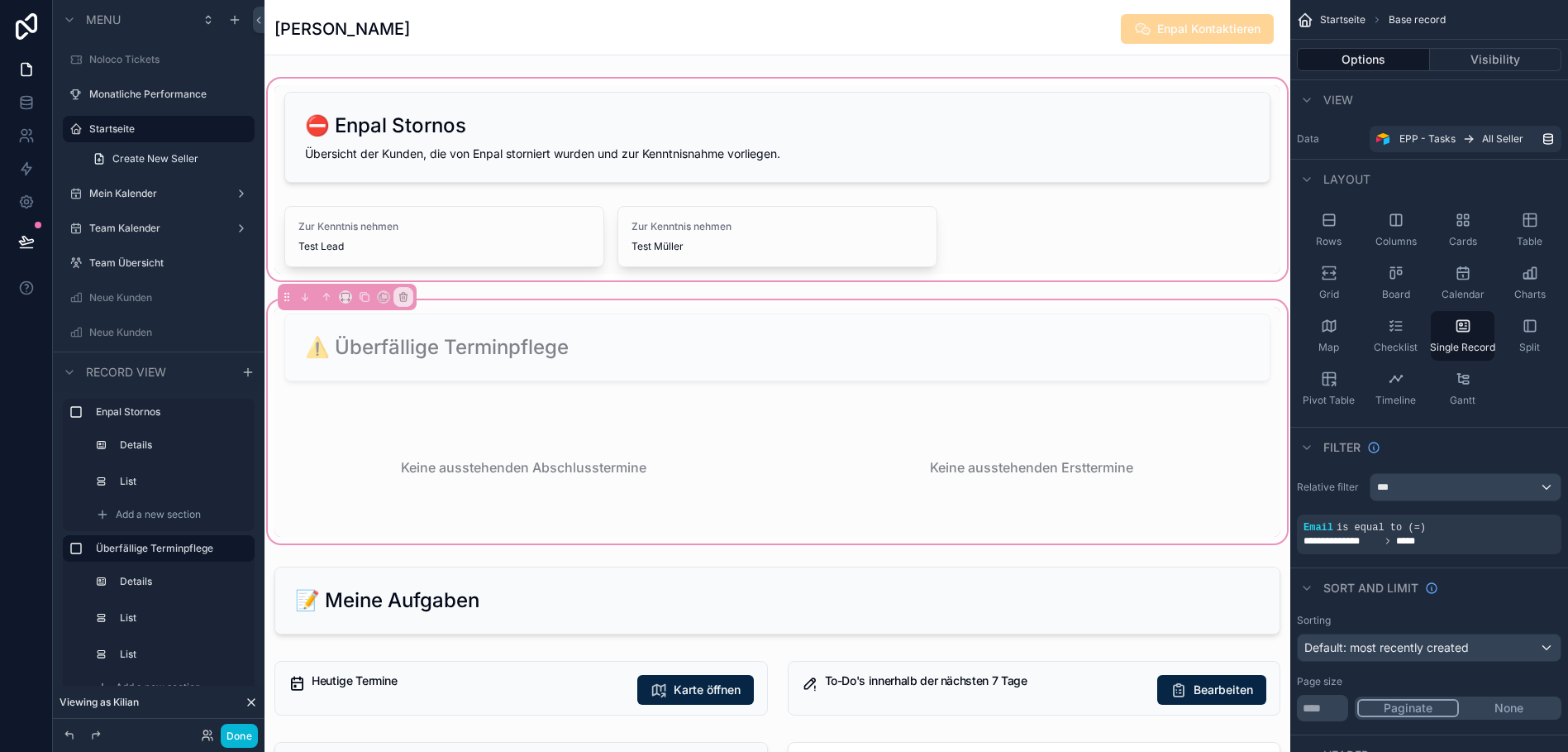
click at [499, 226] on div "scrollable content" at bounding box center [778, 179] width 1026 height 208
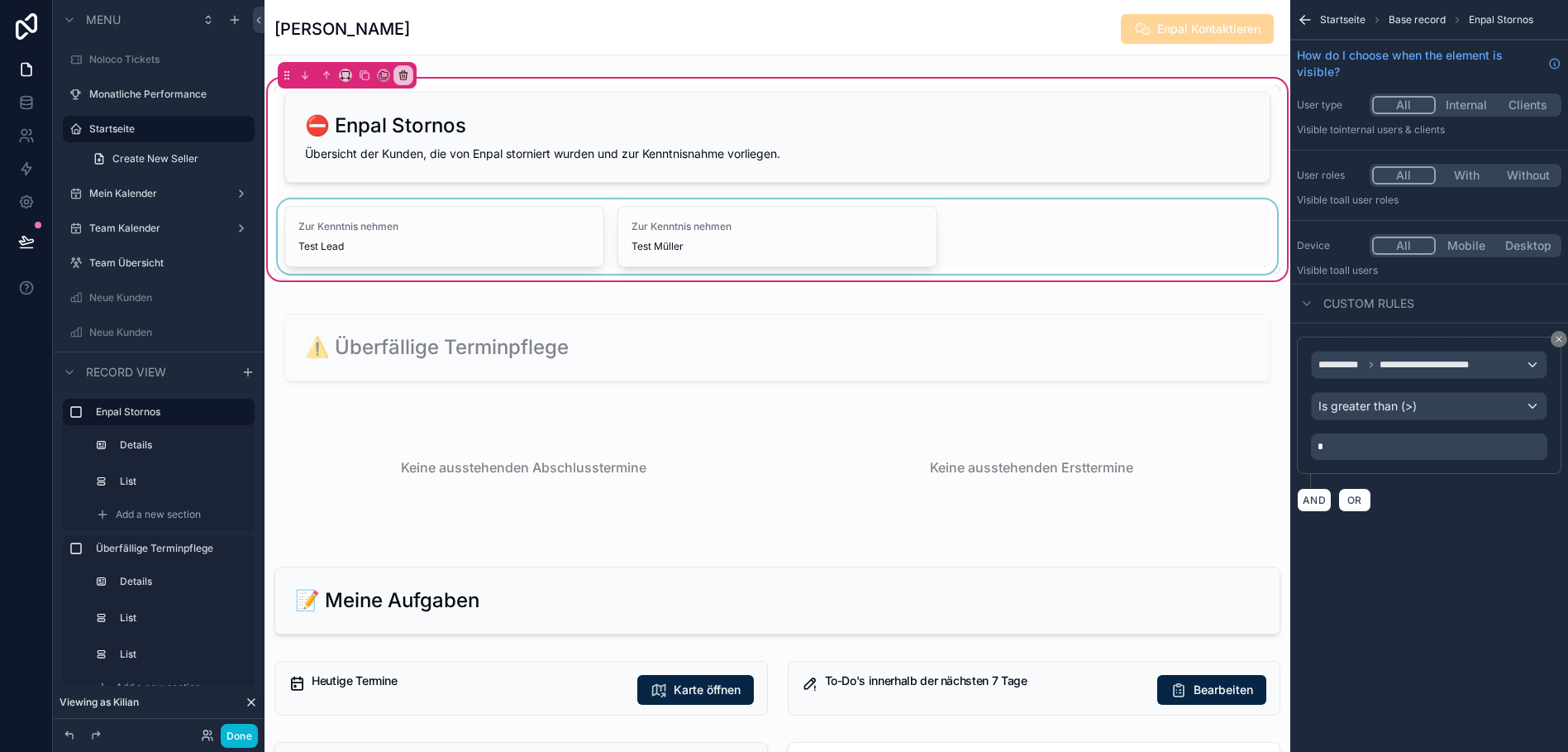
click at [518, 235] on div "scrollable content" at bounding box center [777, 236] width 1005 height 74
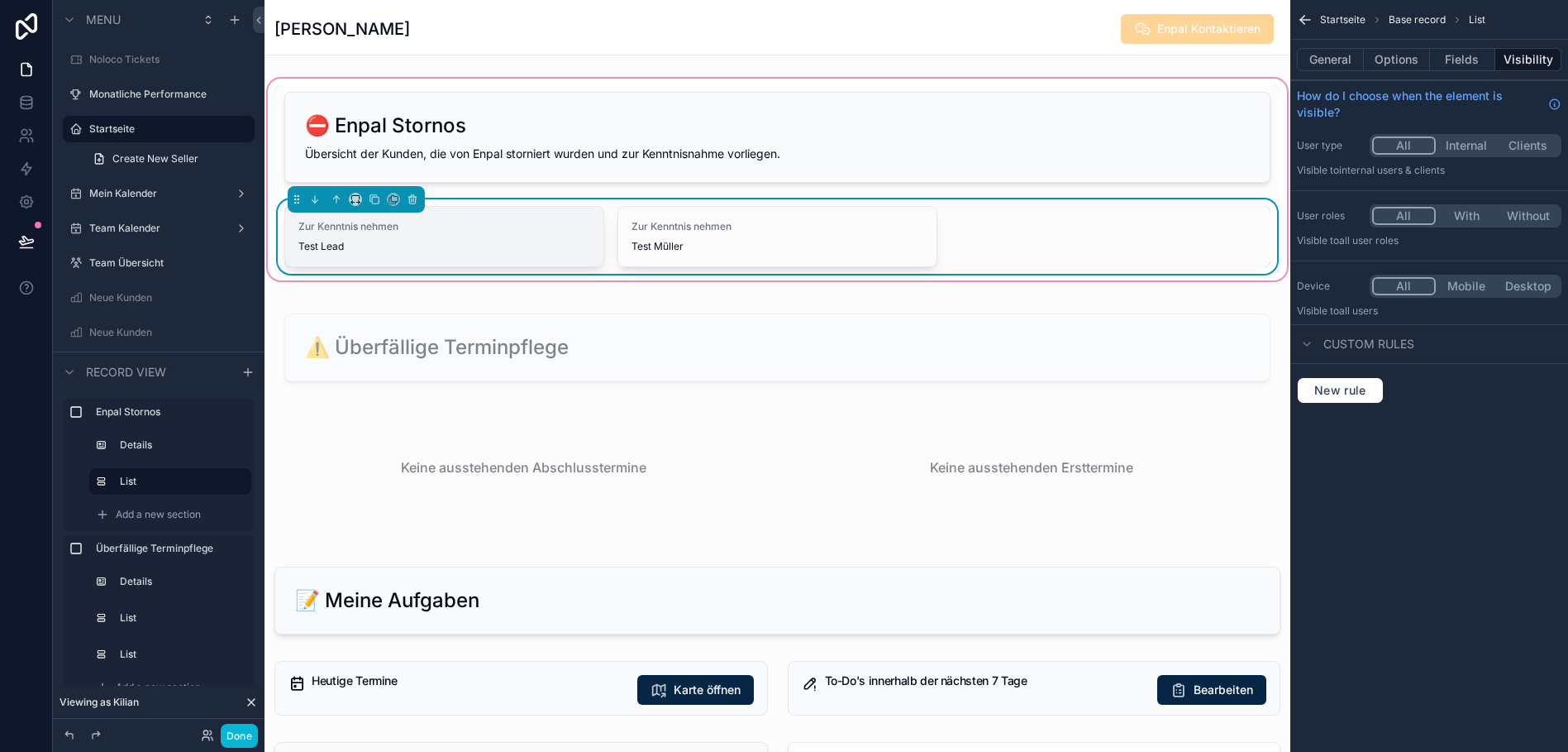
click at [514, 234] on div "Zur Kenntnis nehmen Test Lead" at bounding box center [445, 236] width 292 height 33
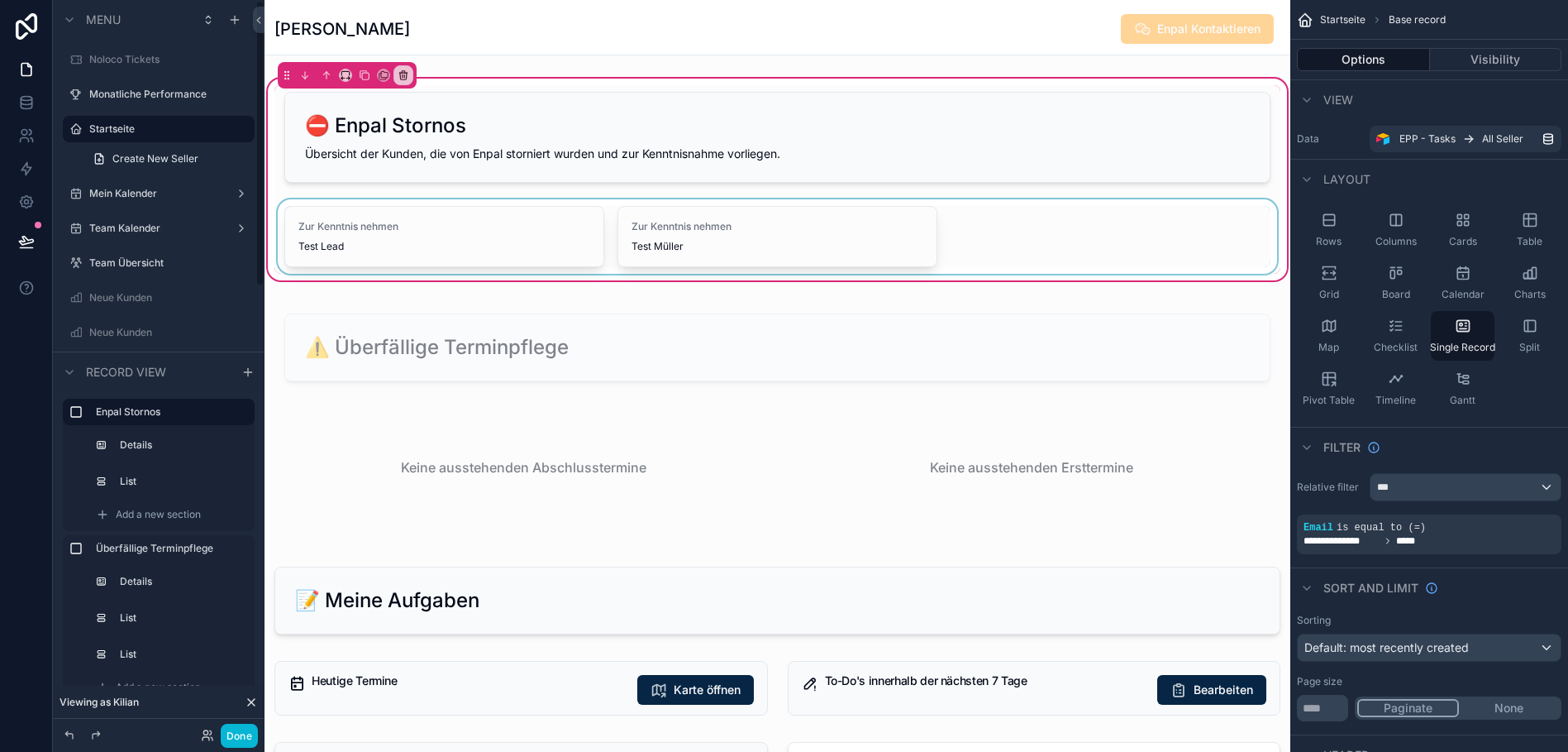
click at [839, 230] on div "scrollable content" at bounding box center [777, 236] width 1005 height 74
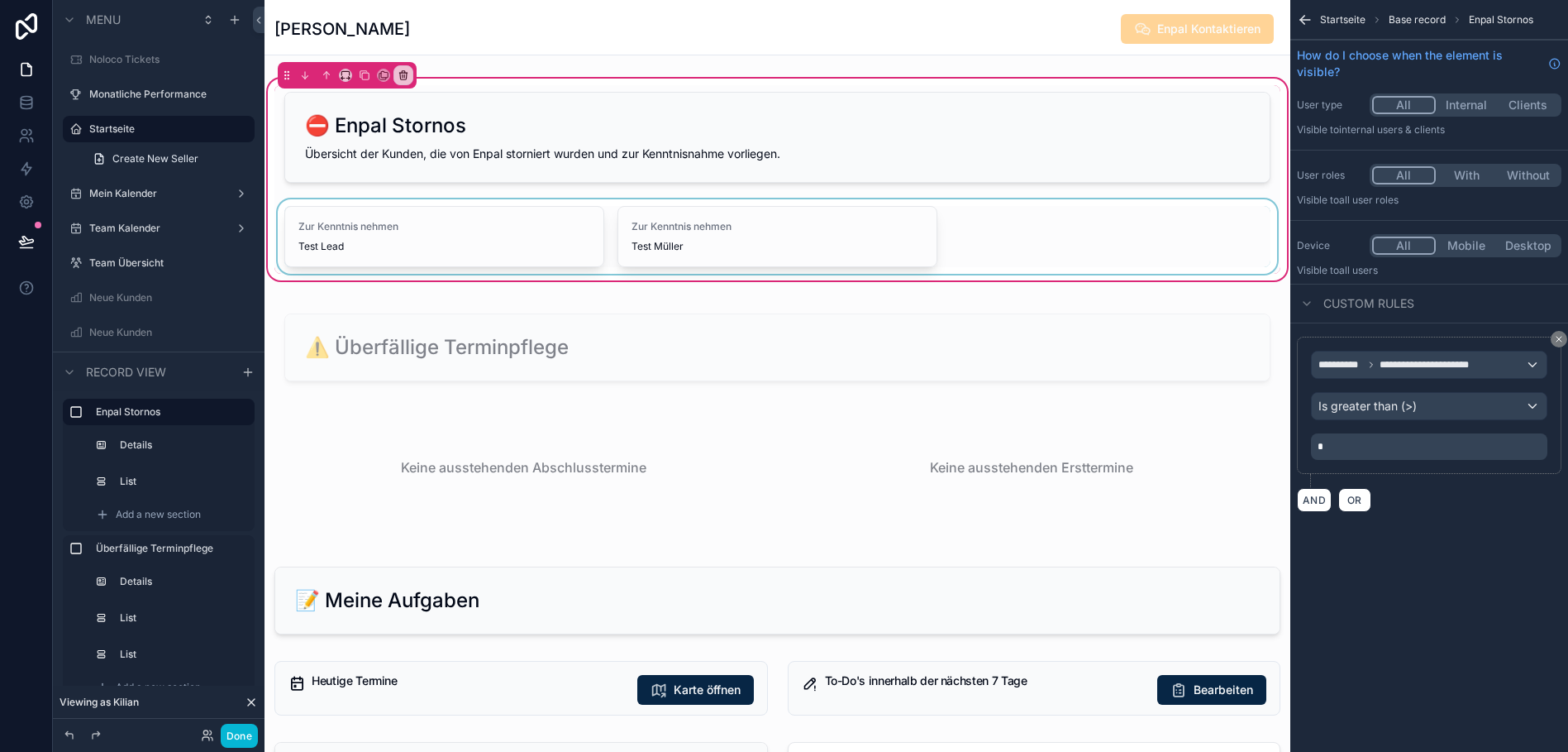
click at [839, 237] on div "scrollable content" at bounding box center [777, 236] width 1005 height 74
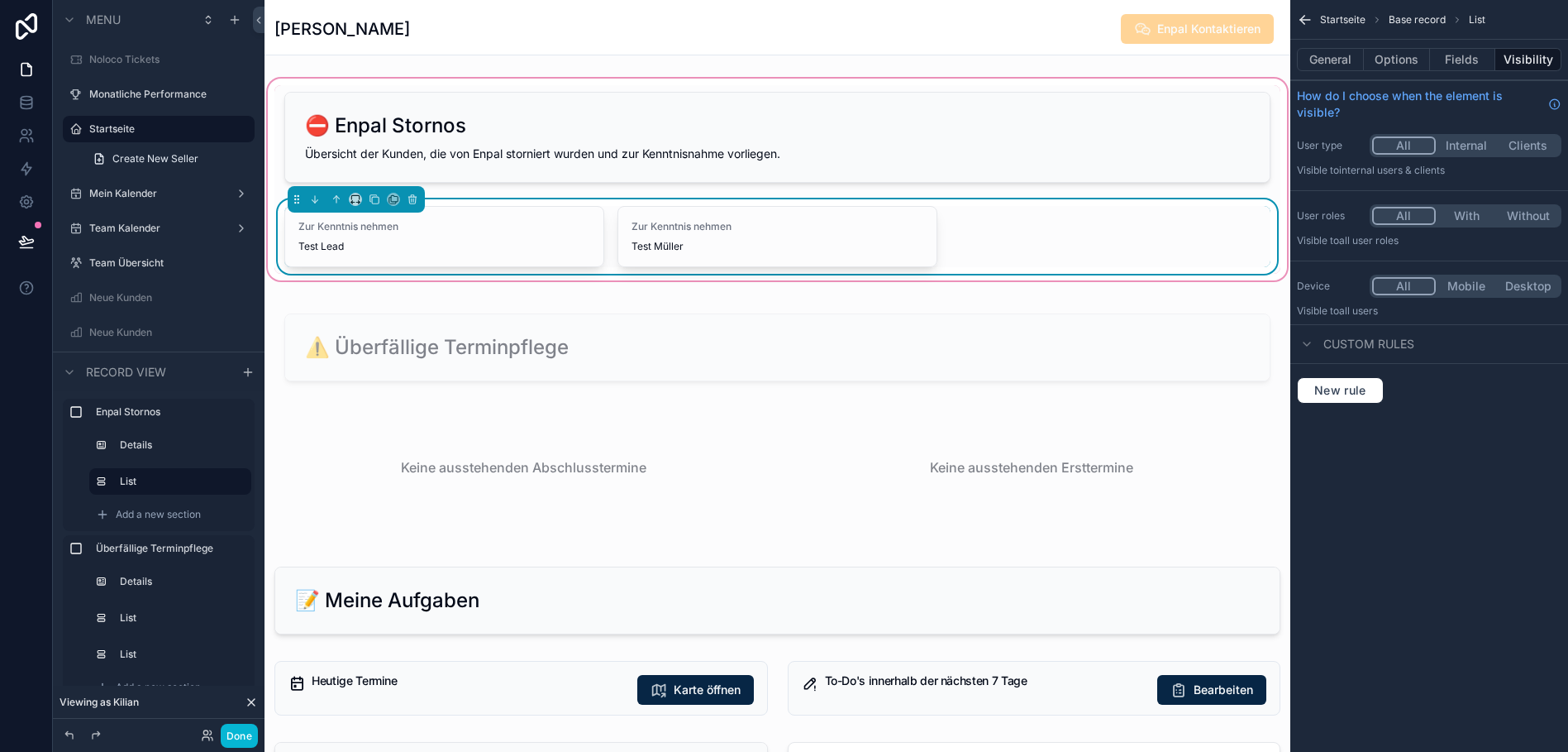
click at [839, 237] on div "Zur Kenntnis nehmen Test Müller" at bounding box center [778, 236] width 292 height 33
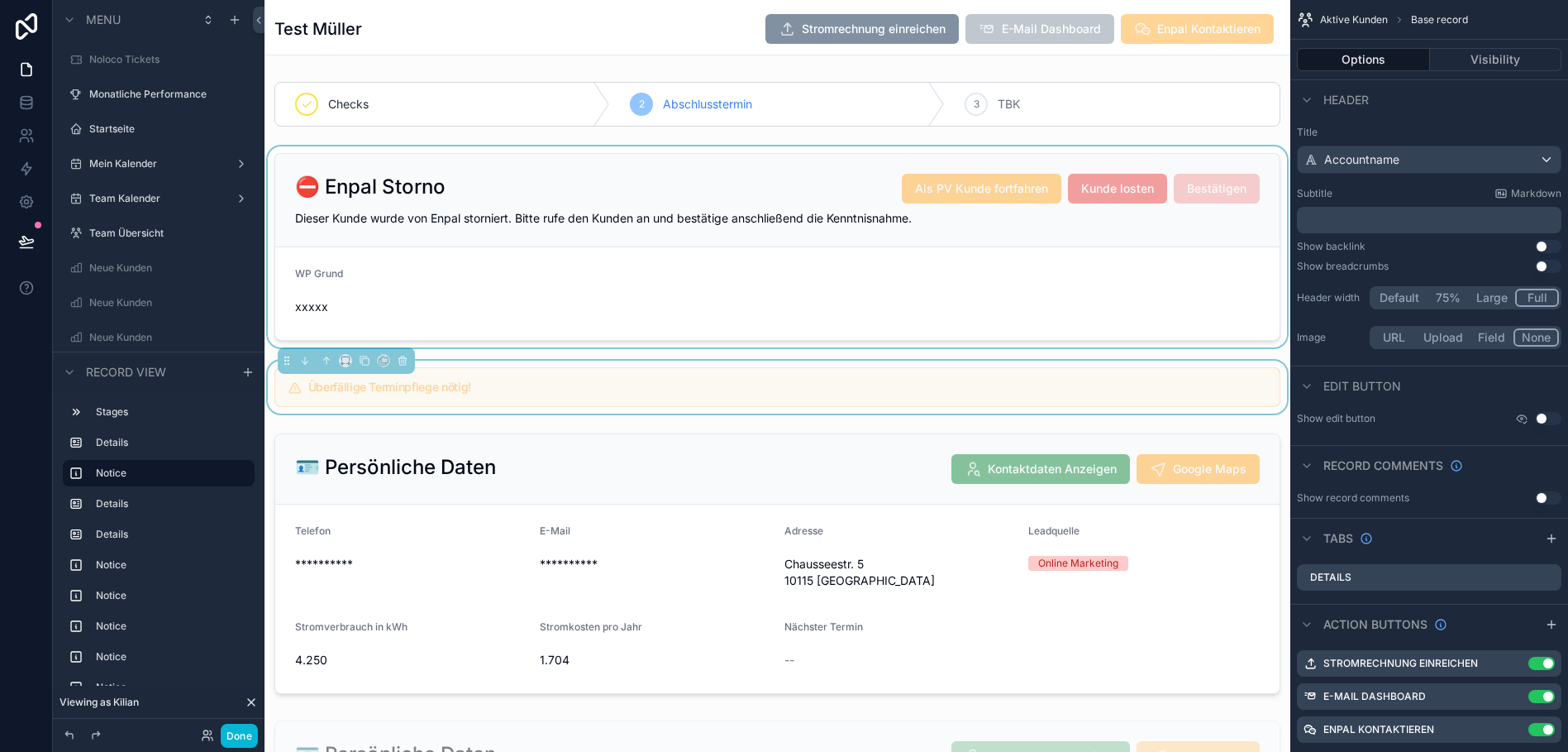
click at [529, 194] on div "scrollable content" at bounding box center [778, 246] width 1026 height 201
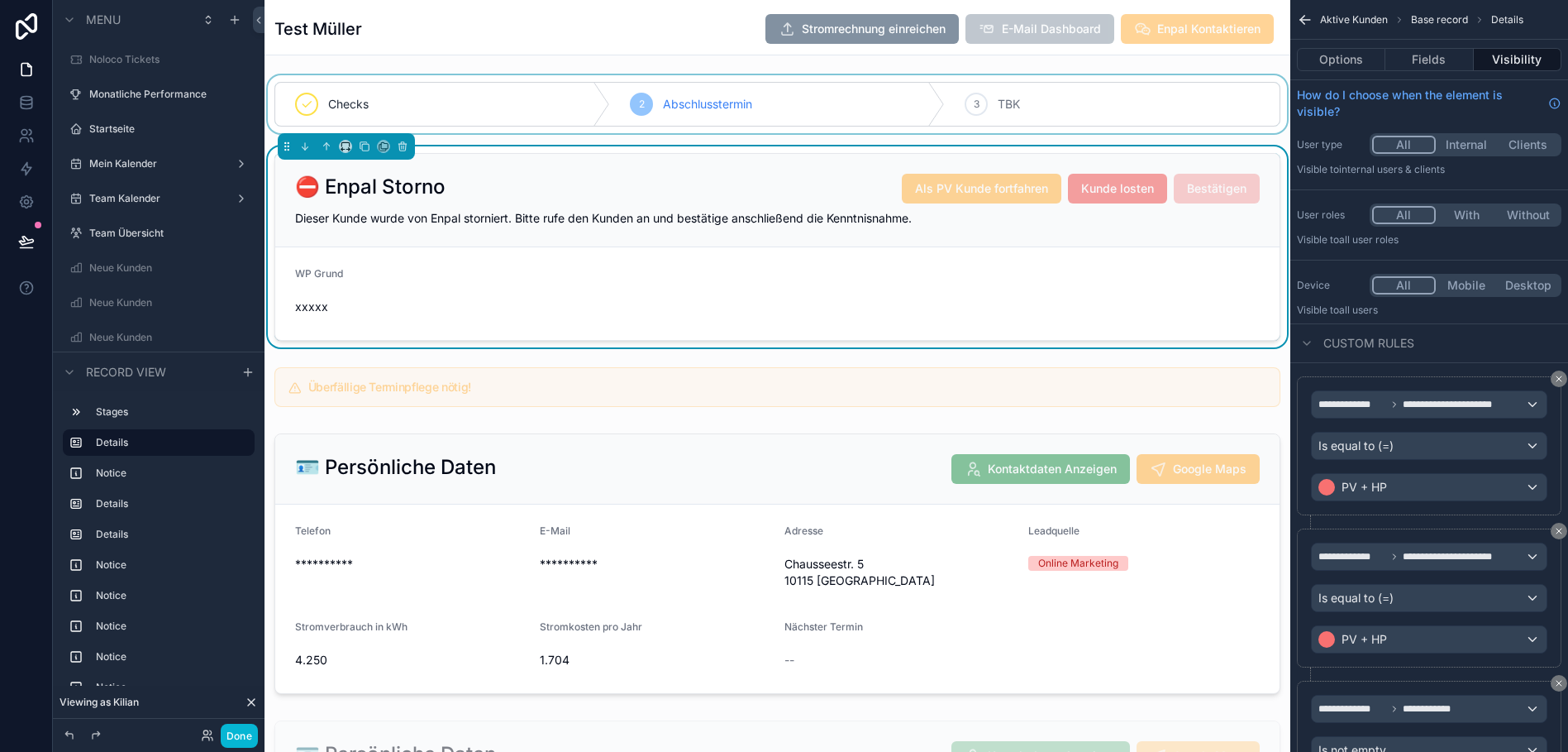
click at [706, 120] on div "scrollable content" at bounding box center [778, 104] width 1026 height 58
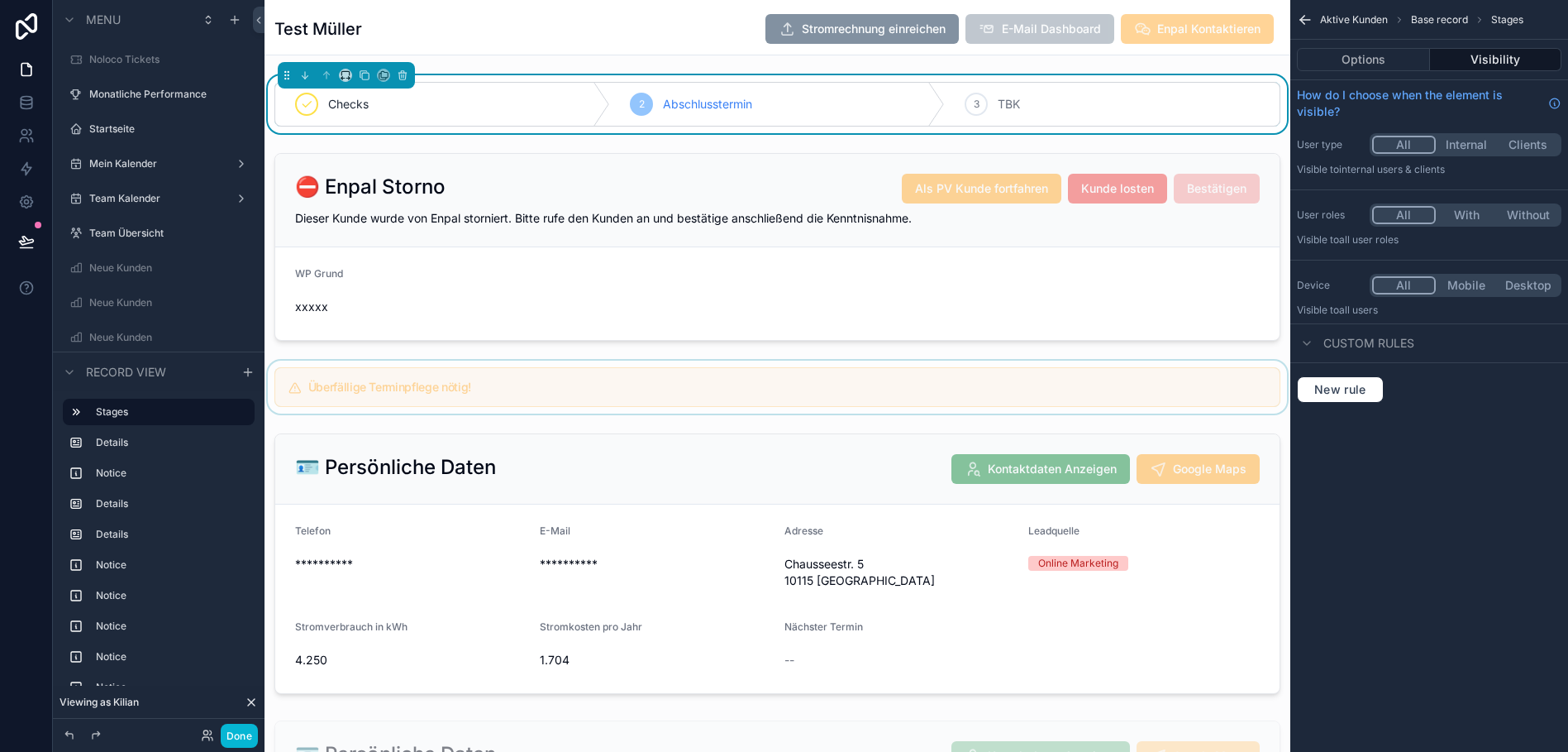
click at [665, 361] on div "scrollable content" at bounding box center [778, 387] width 1026 height 53
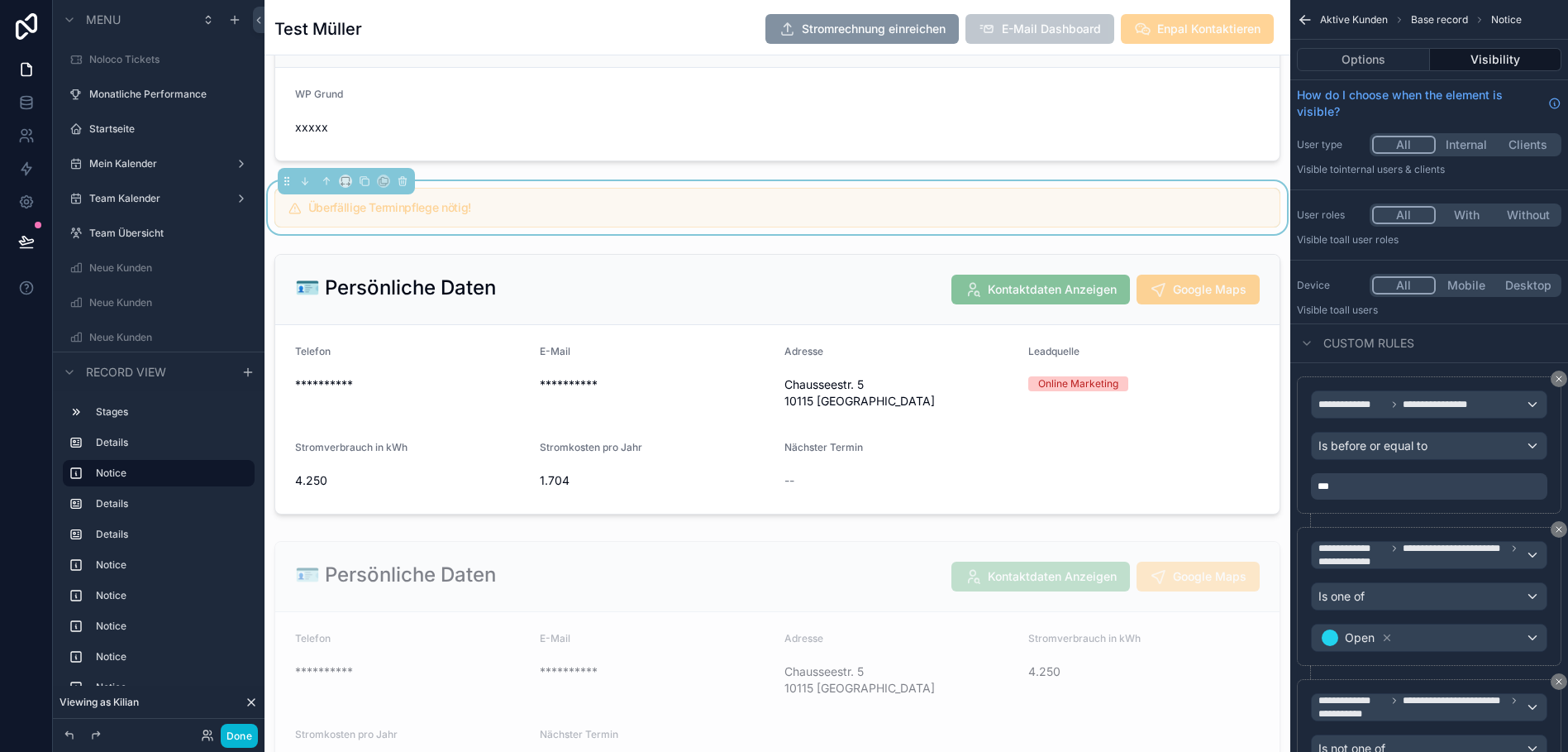
scroll to position [181, 0]
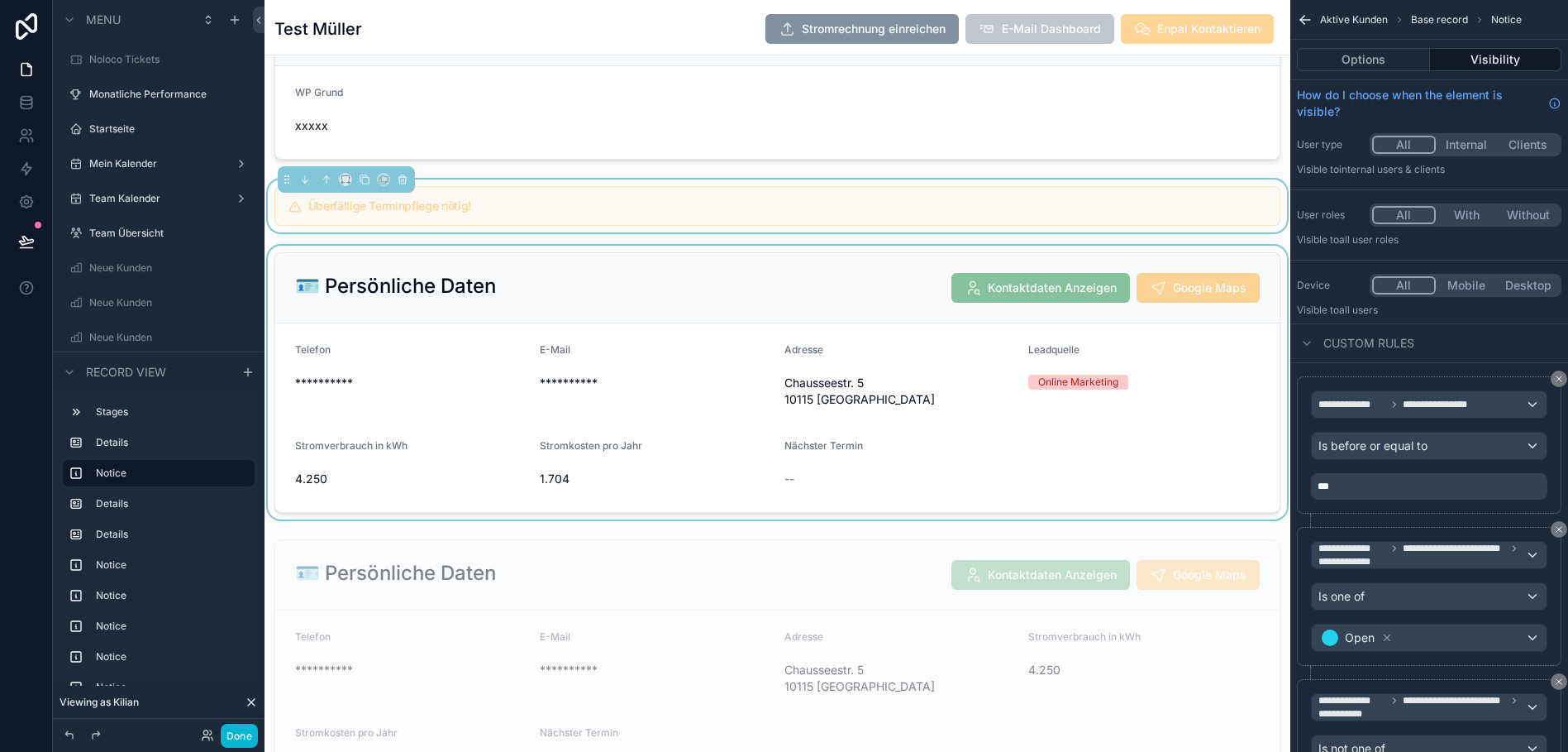
drag, startPoint x: 696, startPoint y: 301, endPoint x: 592, endPoint y: 284, distance: 105.4
click at [592, 284] on div "scrollable content" at bounding box center [778, 382] width 1026 height 273
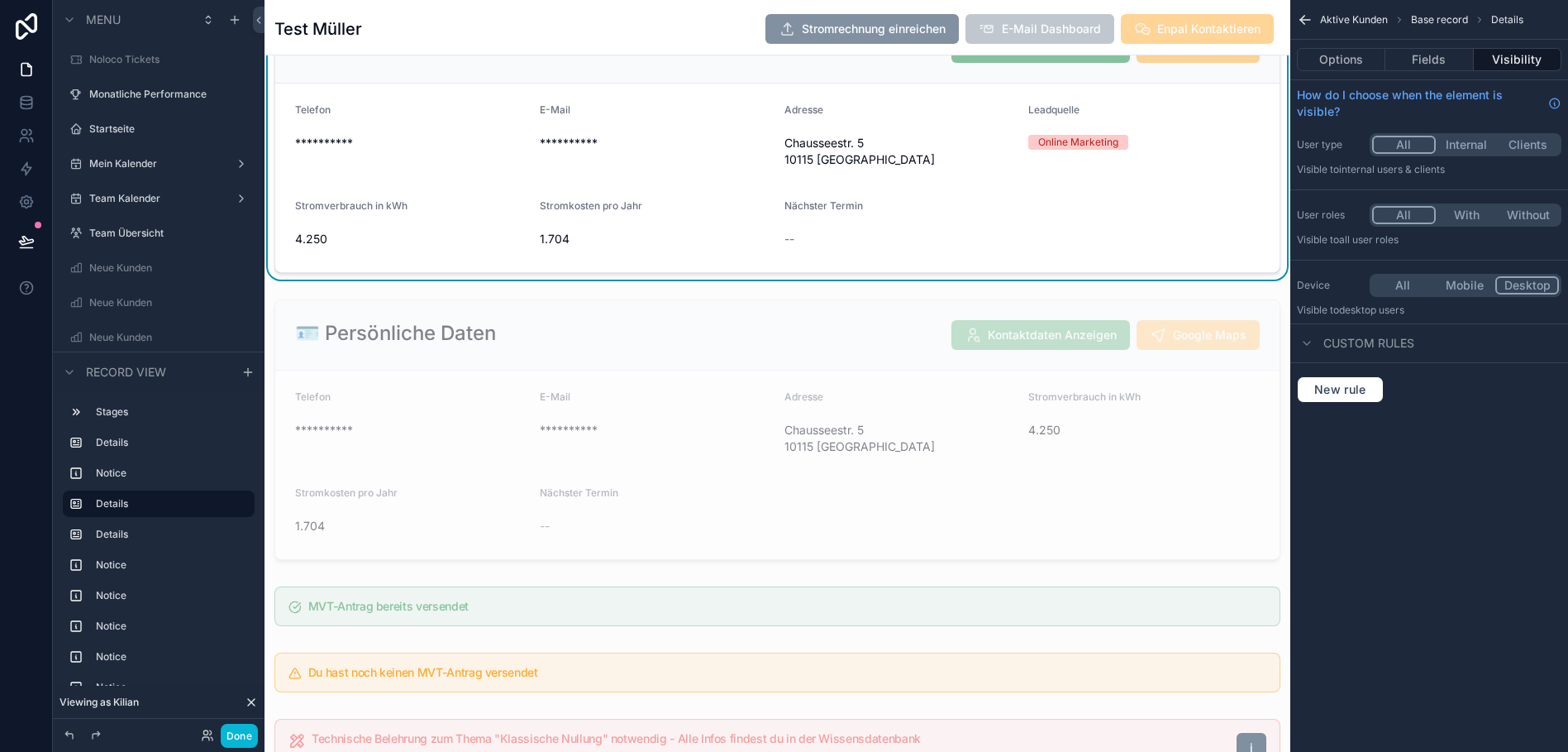
scroll to position [421, 0]
click at [736, 327] on div "scrollable content" at bounding box center [778, 429] width 1026 height 273
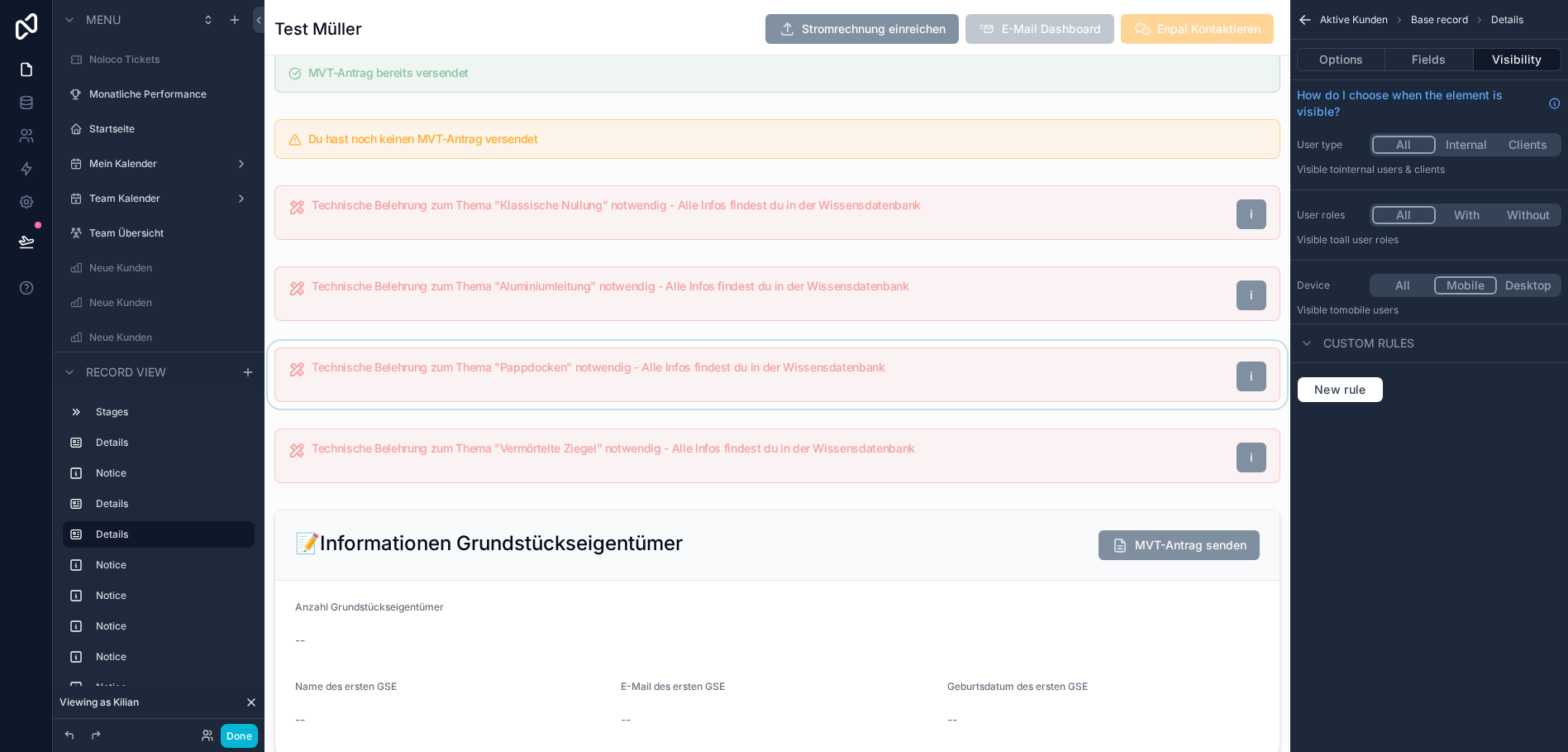
scroll to position [956, 0]
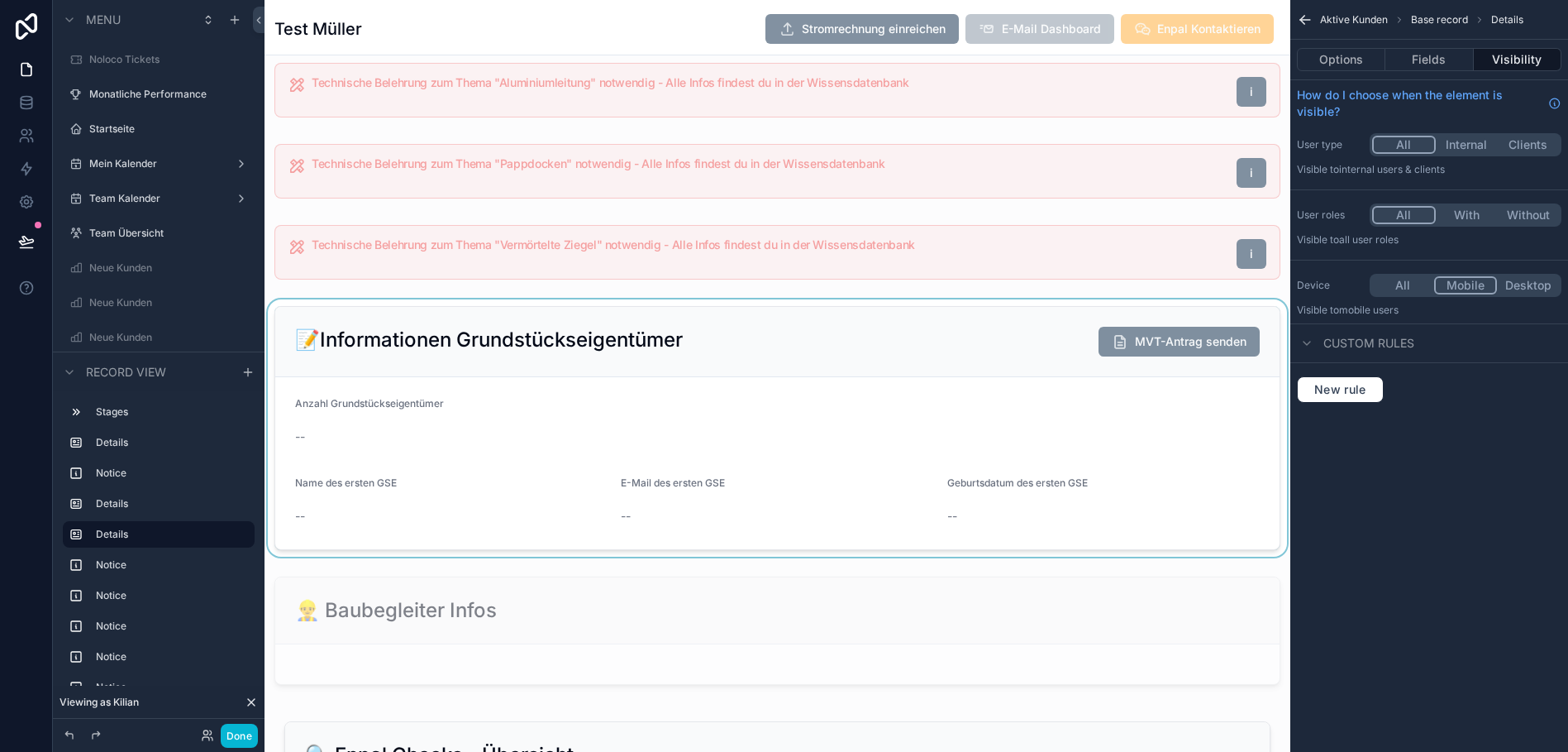
click at [642, 470] on div "scrollable content" at bounding box center [778, 428] width 1026 height 258
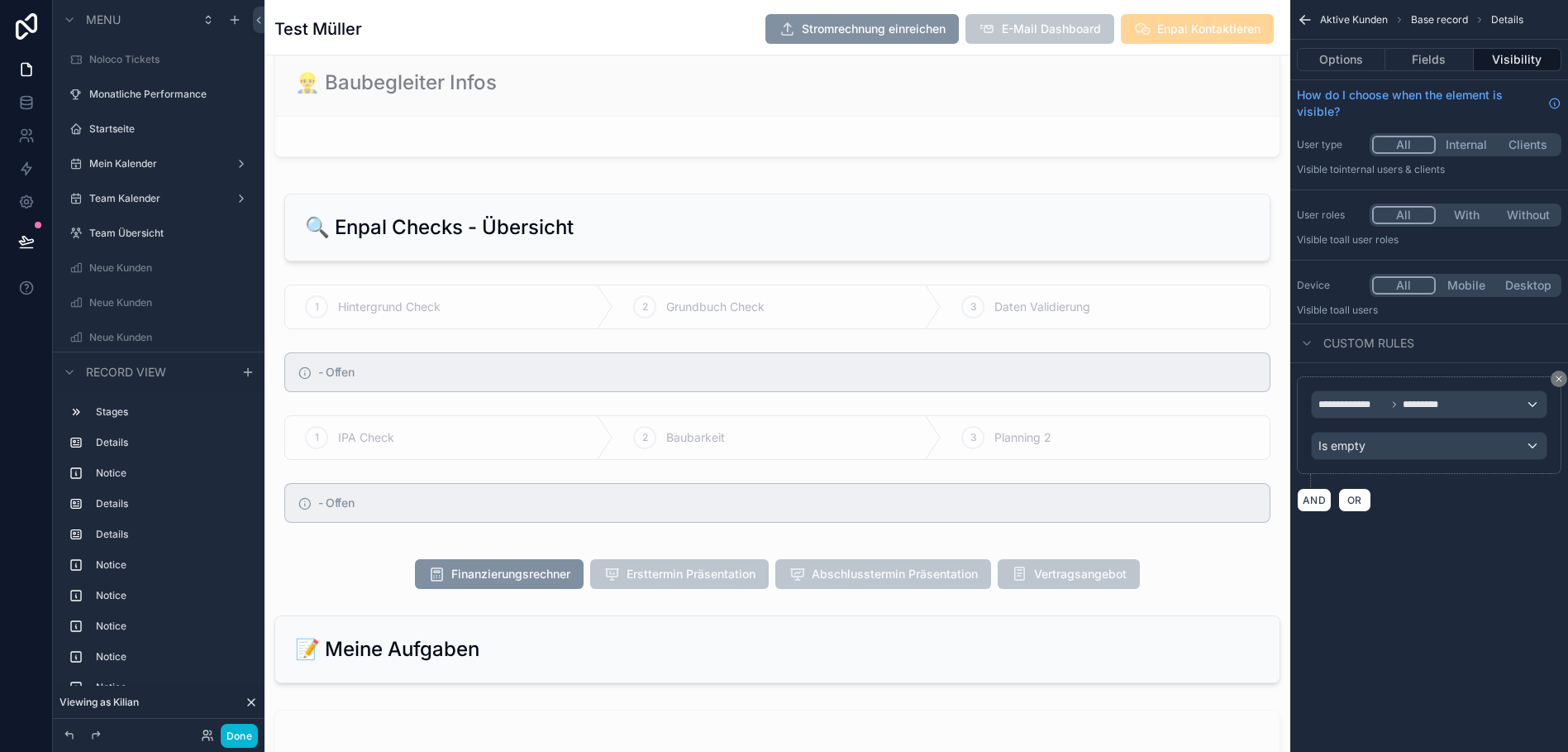
scroll to position [1684, 0]
click at [632, 317] on div "scrollable content" at bounding box center [778, 360] width 1026 height 362
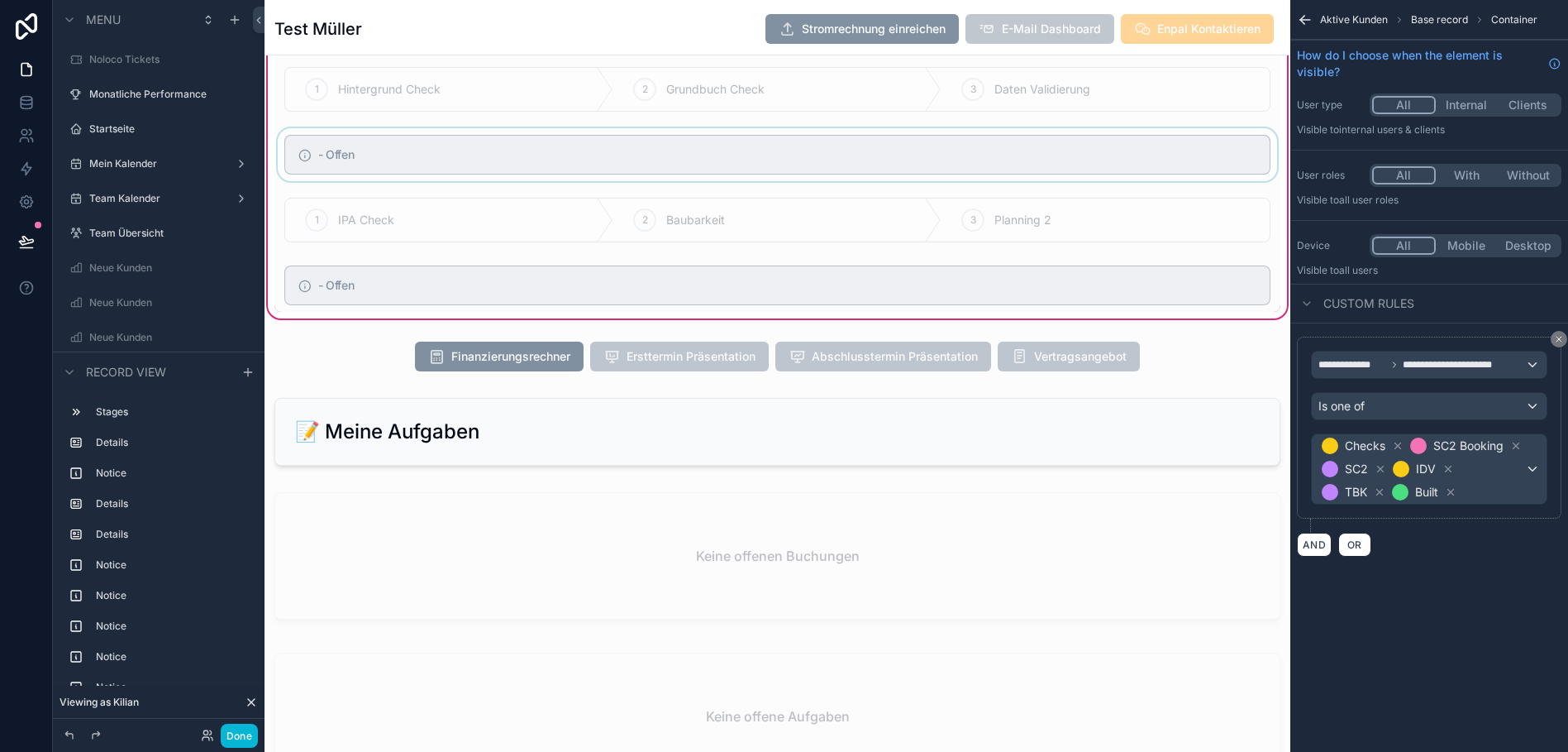
scroll to position [1961, 0]
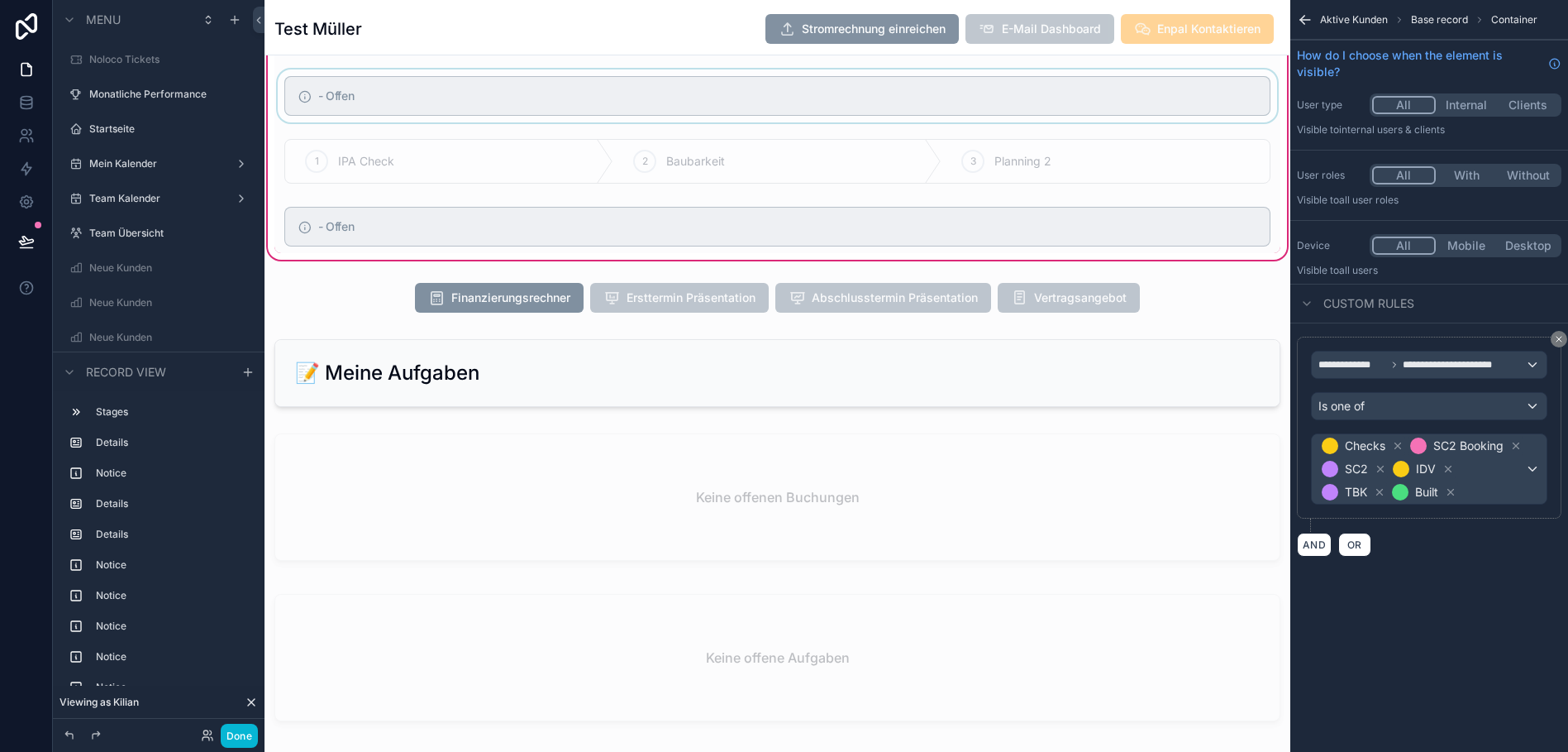
click at [630, 391] on div "scrollable content" at bounding box center [778, 373] width 1026 height 81
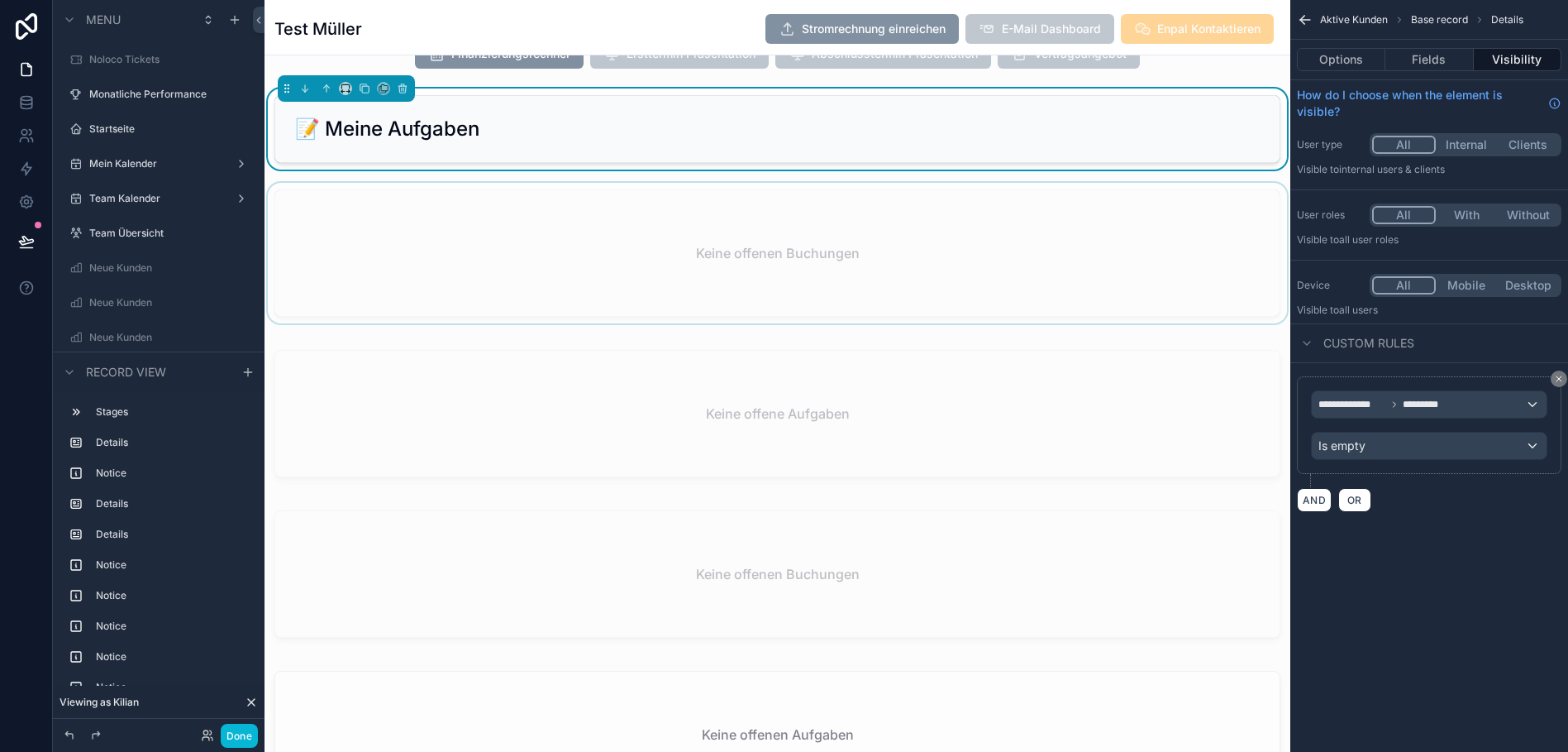
scroll to position [2206, 0]
click at [642, 304] on div "scrollable content" at bounding box center [778, 254] width 1026 height 147
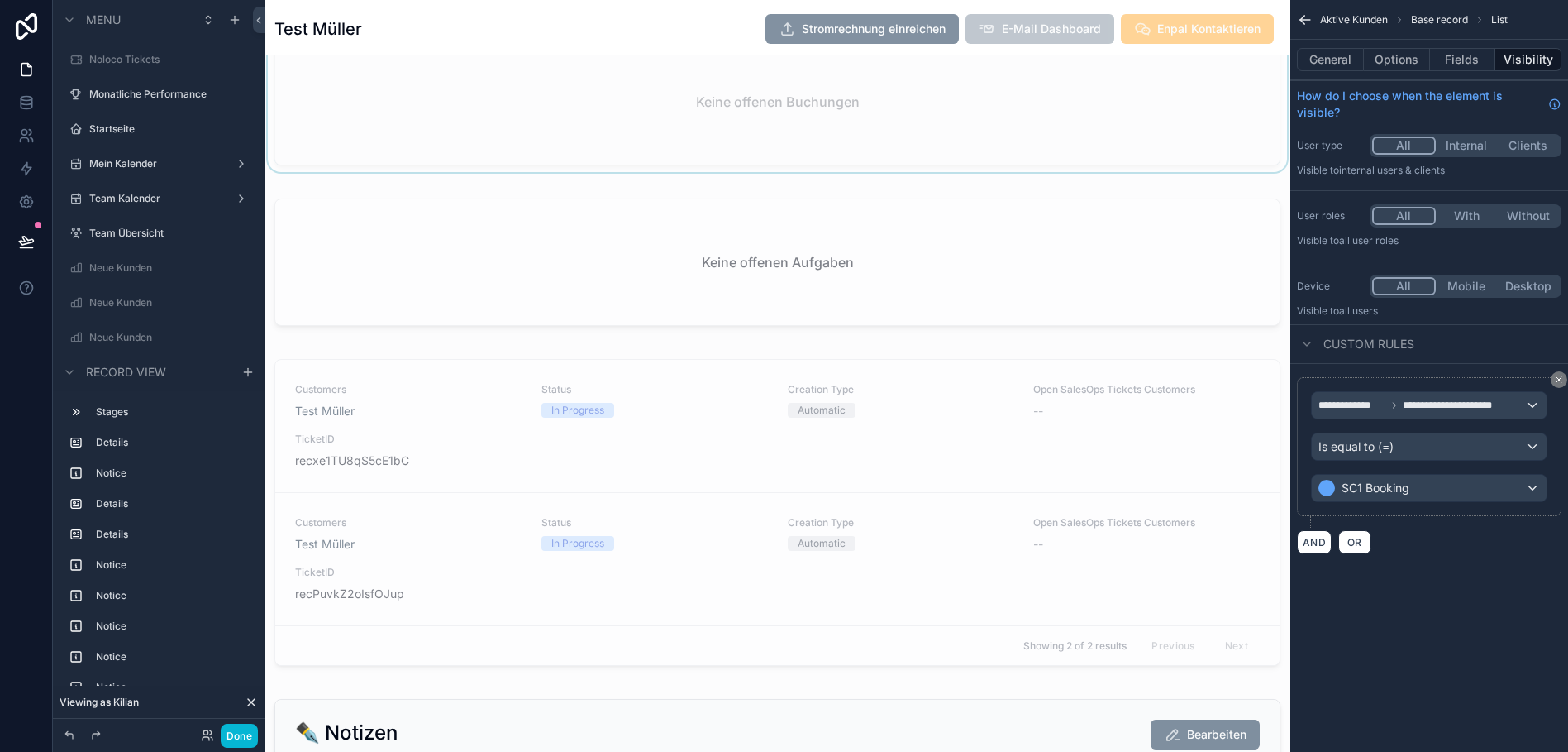
scroll to position [2679, 0]
click at [630, 463] on div "scrollable content" at bounding box center [778, 513] width 1026 height 327
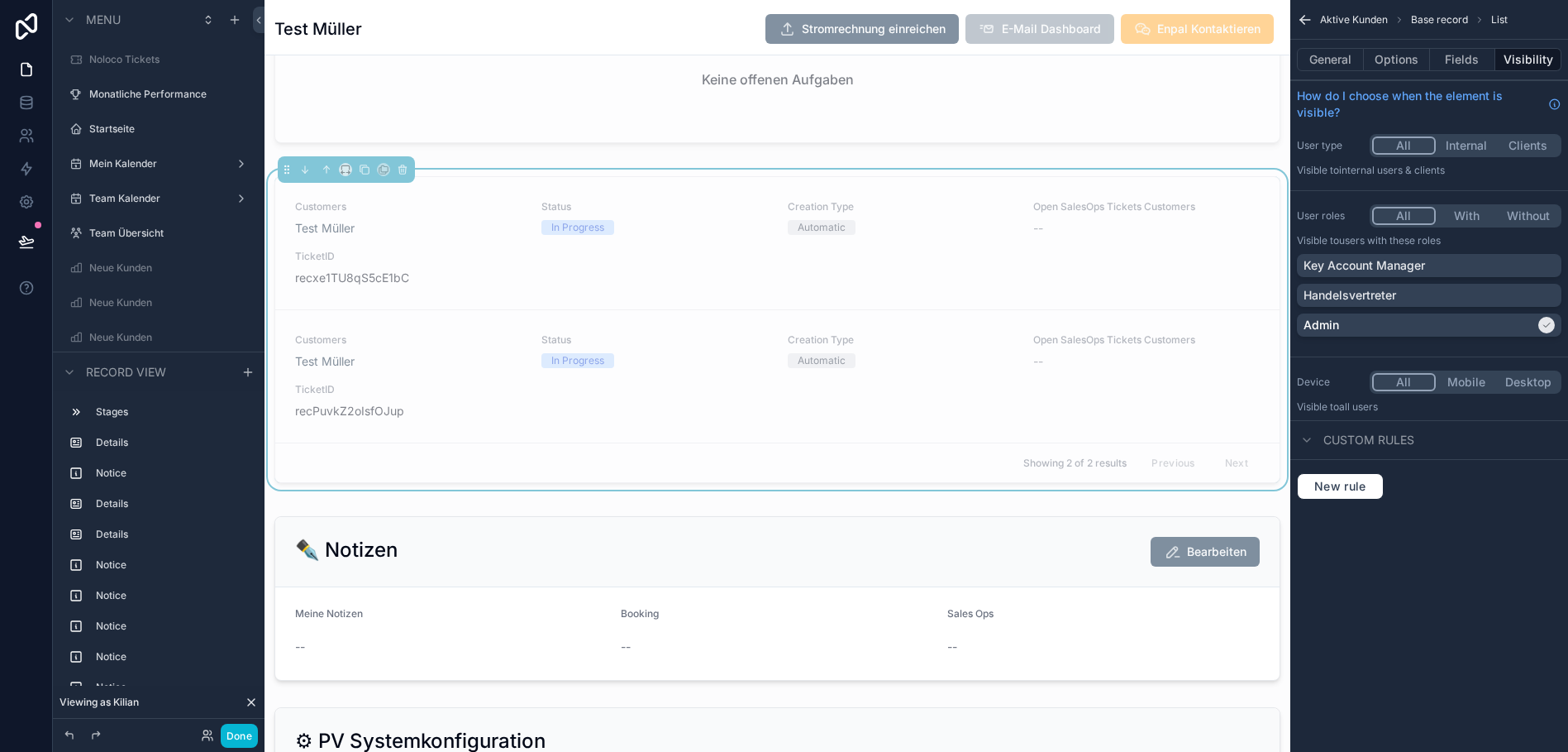
scroll to position [2861, 0]
click at [593, 556] on div "scrollable content" at bounding box center [778, 597] width 1026 height 178
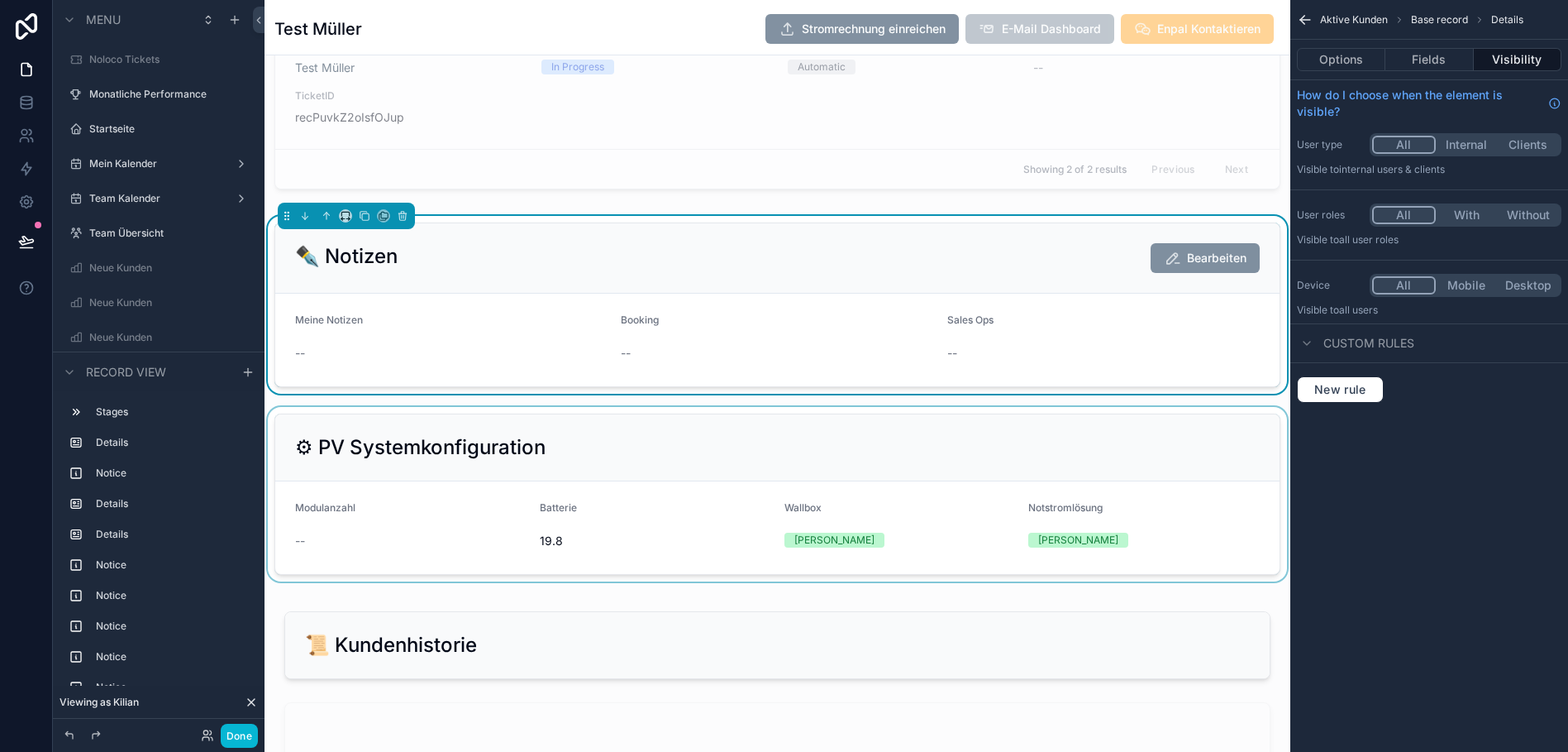
scroll to position [3155, 0]
click at [614, 482] on div "scrollable content" at bounding box center [778, 493] width 1026 height 174
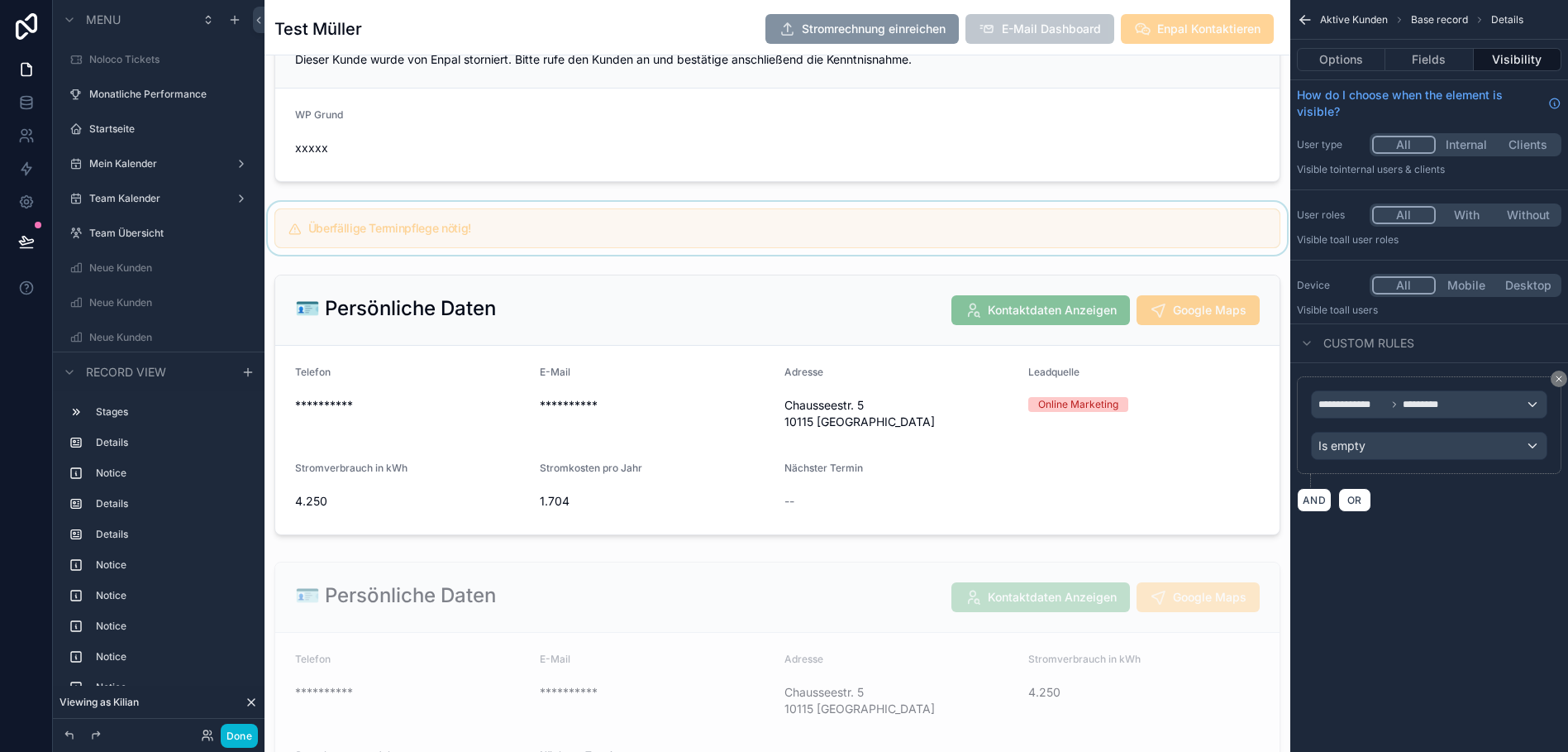
scroll to position [0, 0]
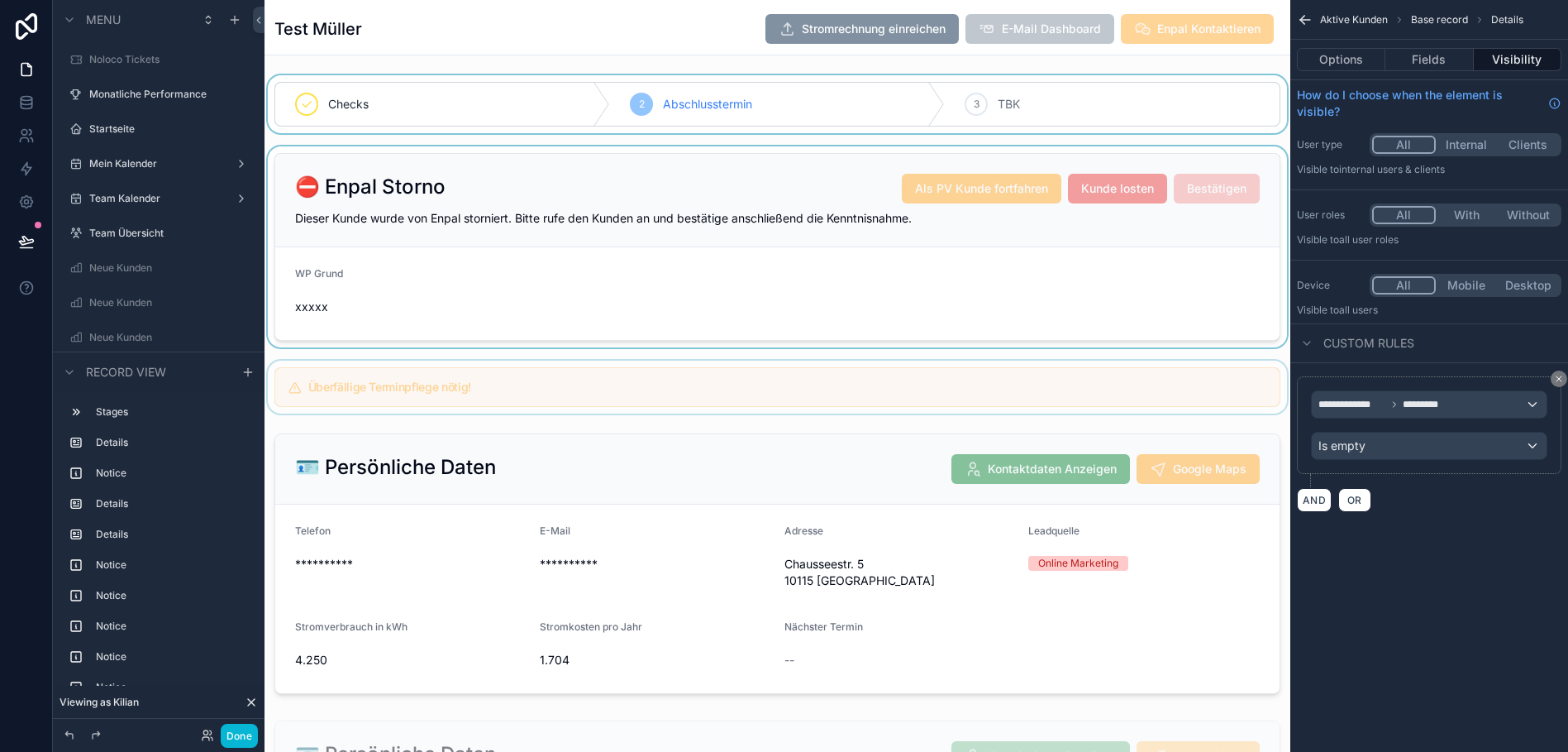
click at [551, 310] on div "scrollable content" at bounding box center [778, 246] width 1026 height 201
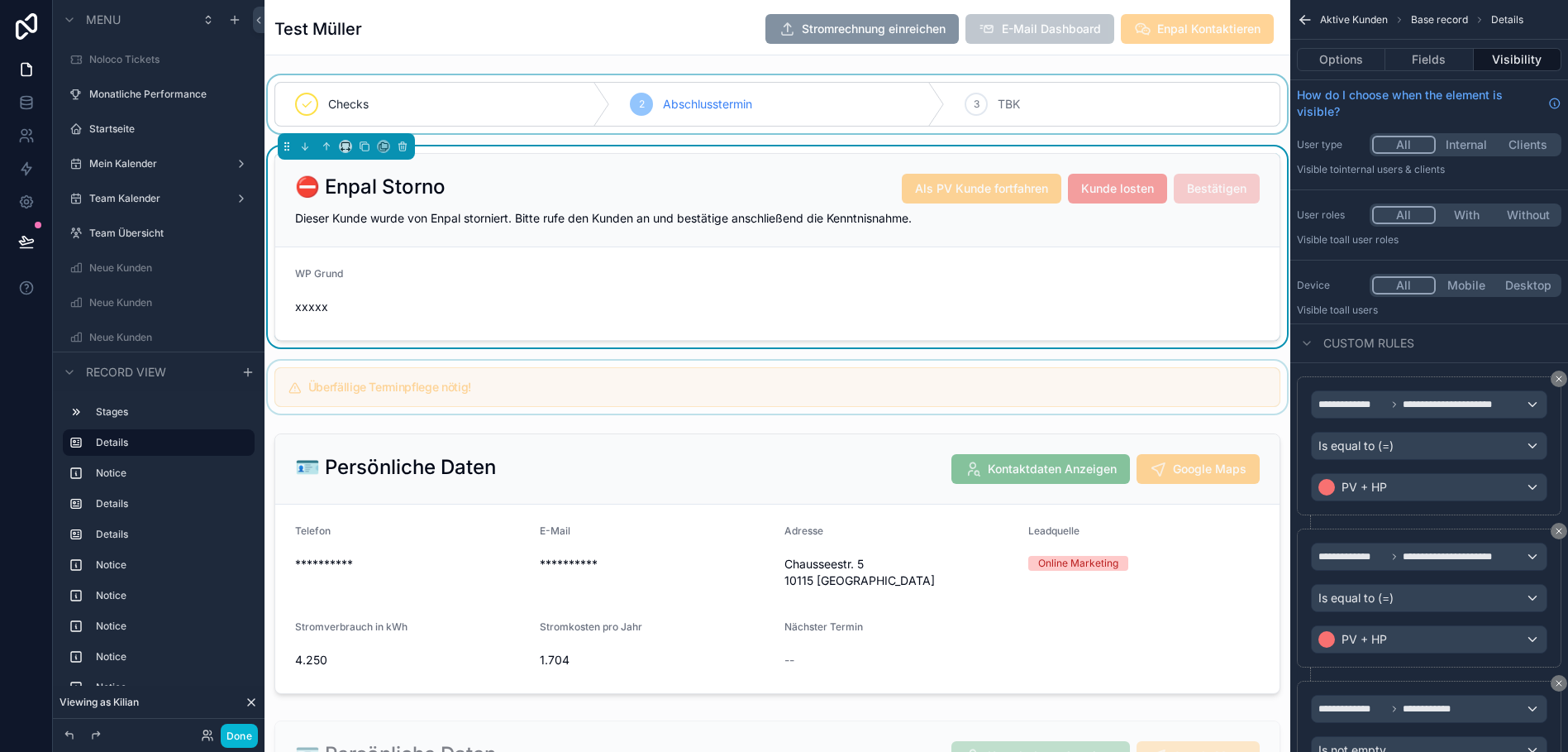
click at [607, 277] on form "WP Grund xxxxx" at bounding box center [777, 293] width 1004 height 93
click at [654, 210] on div "Dieser Kunde wurde von Enpal storniert. Bitte rufe den Kunden an und bestätige …" at bounding box center [777, 218] width 964 height 17
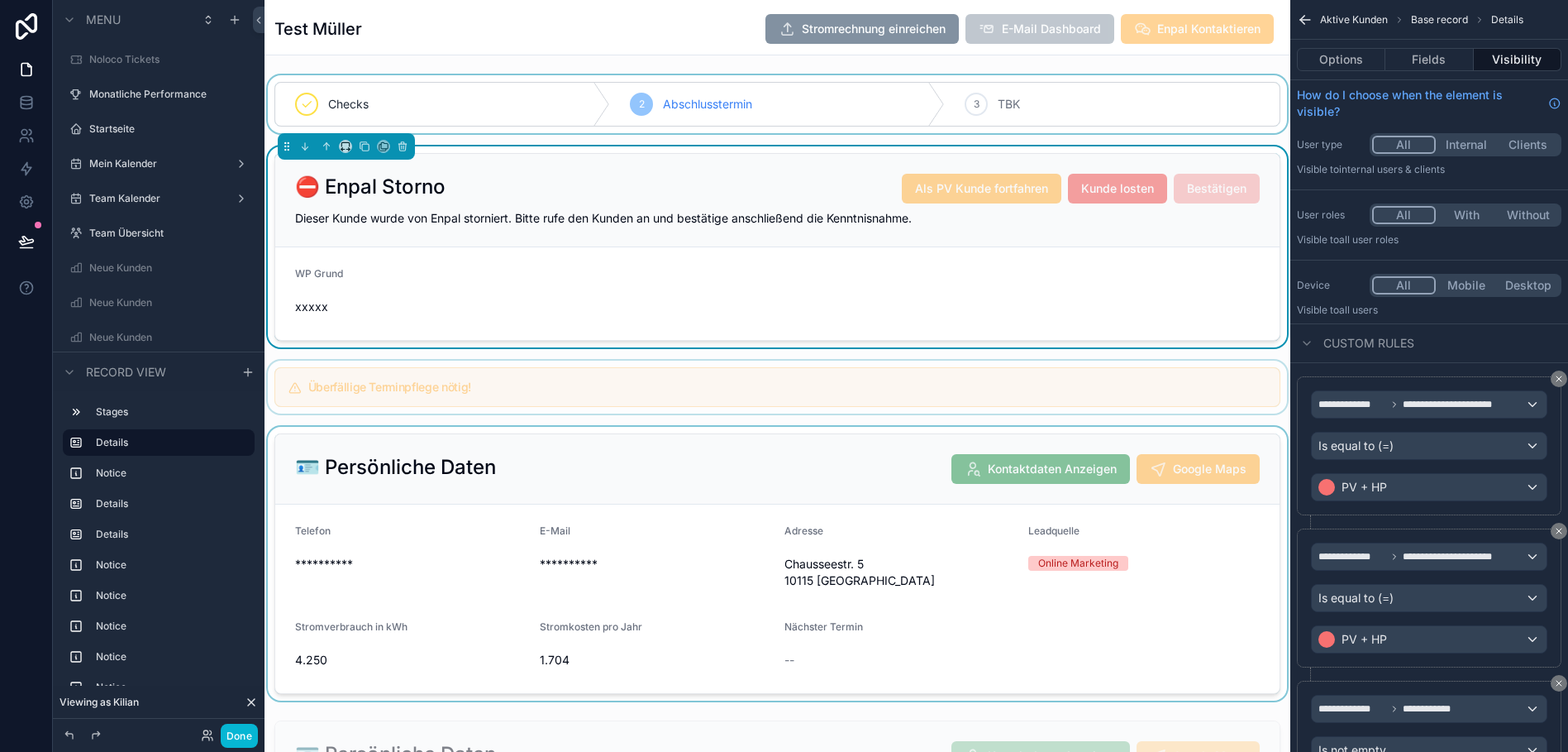
click at [595, 527] on div "scrollable content" at bounding box center [778, 564] width 1026 height 273
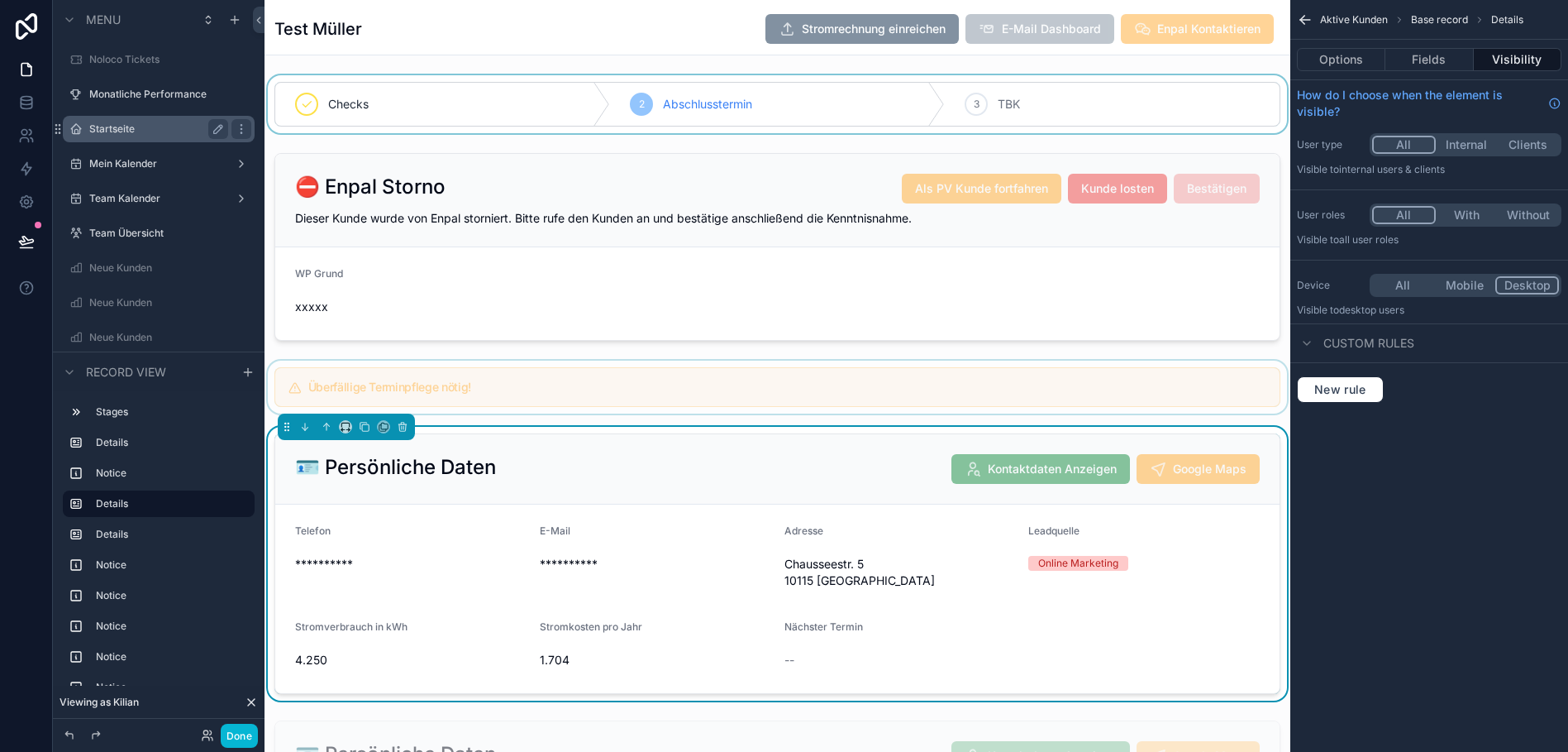
click at [136, 130] on label "Startseite" at bounding box center [154, 129] width 132 height 13
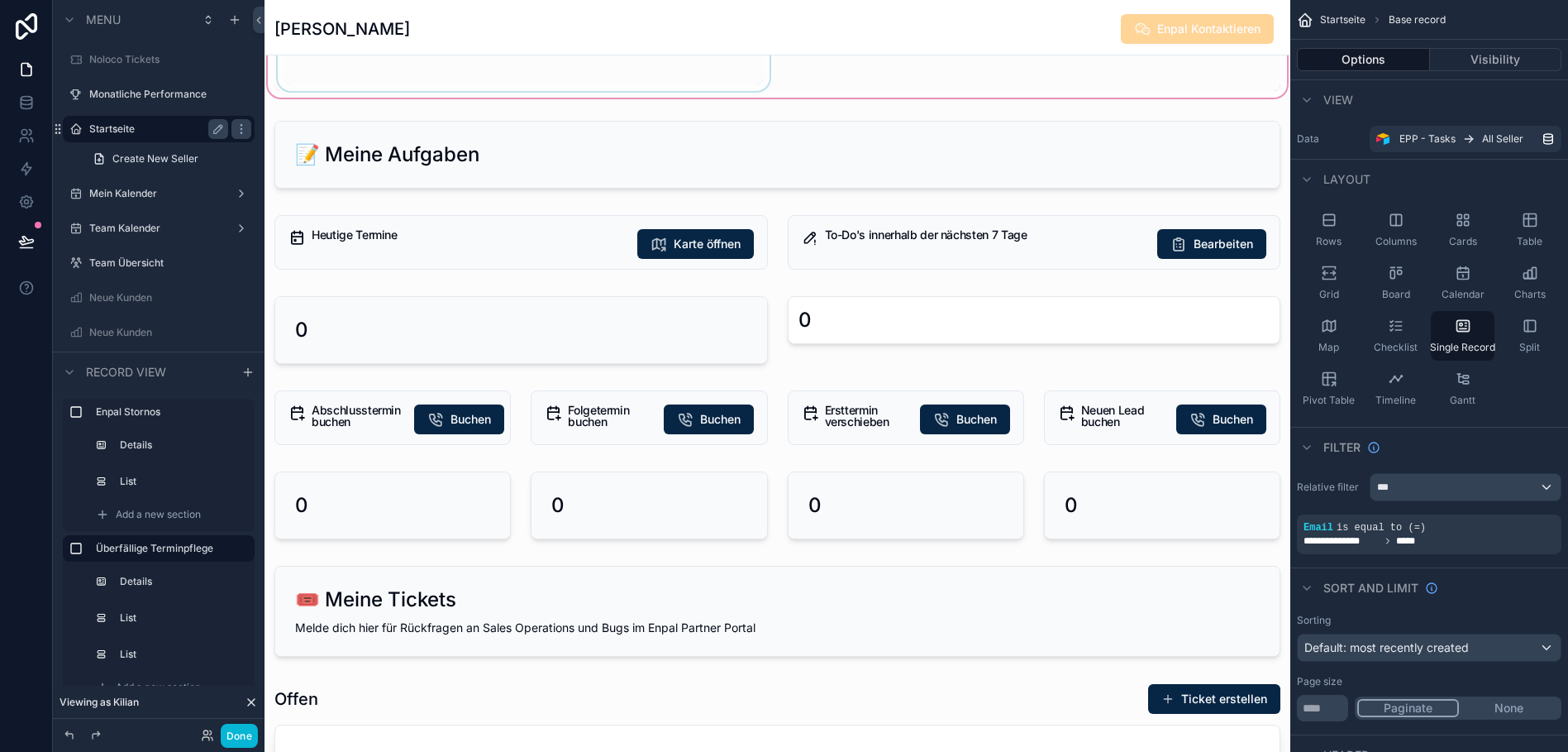
scroll to position [447, 0]
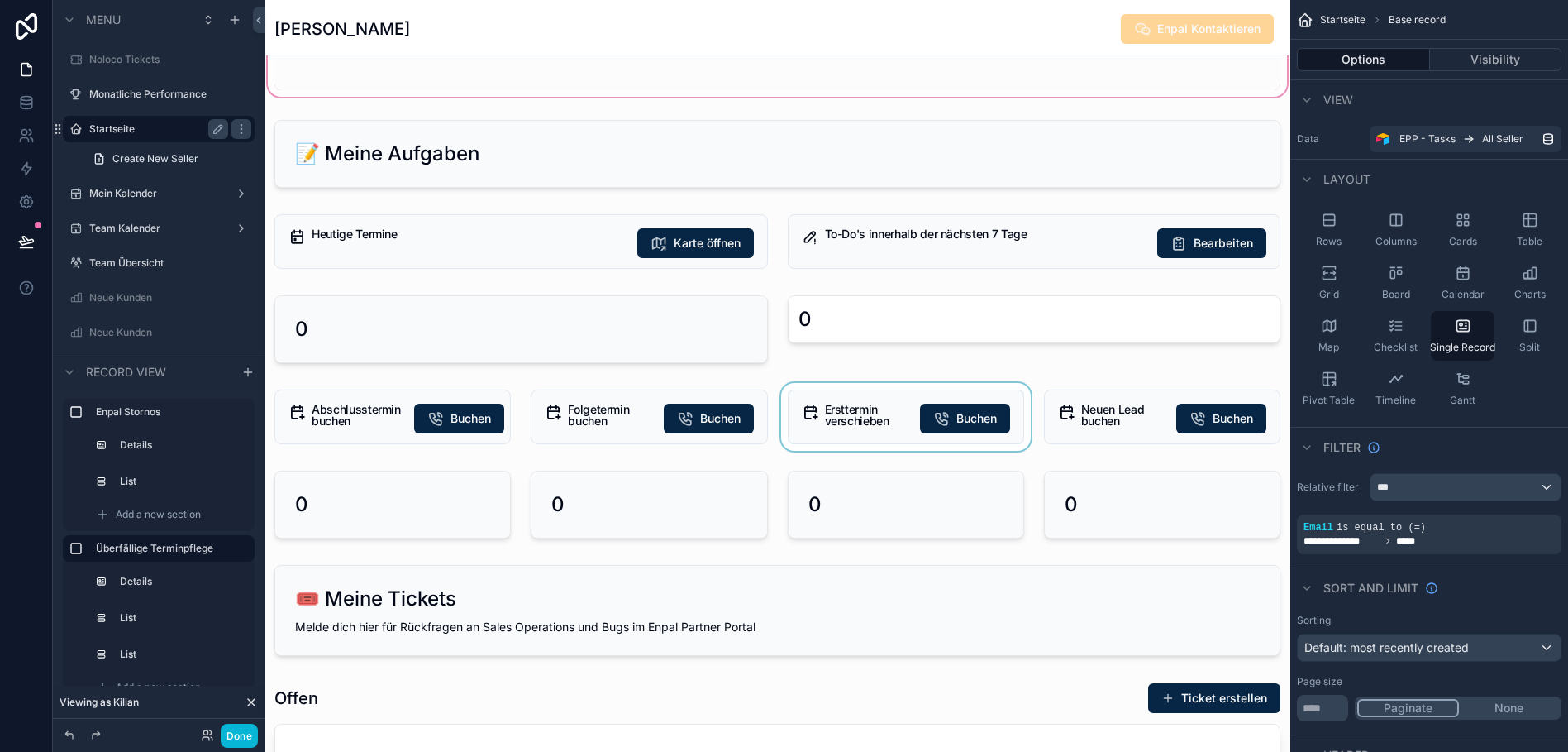
click at [862, 414] on div "scrollable content" at bounding box center [906, 417] width 256 height 67
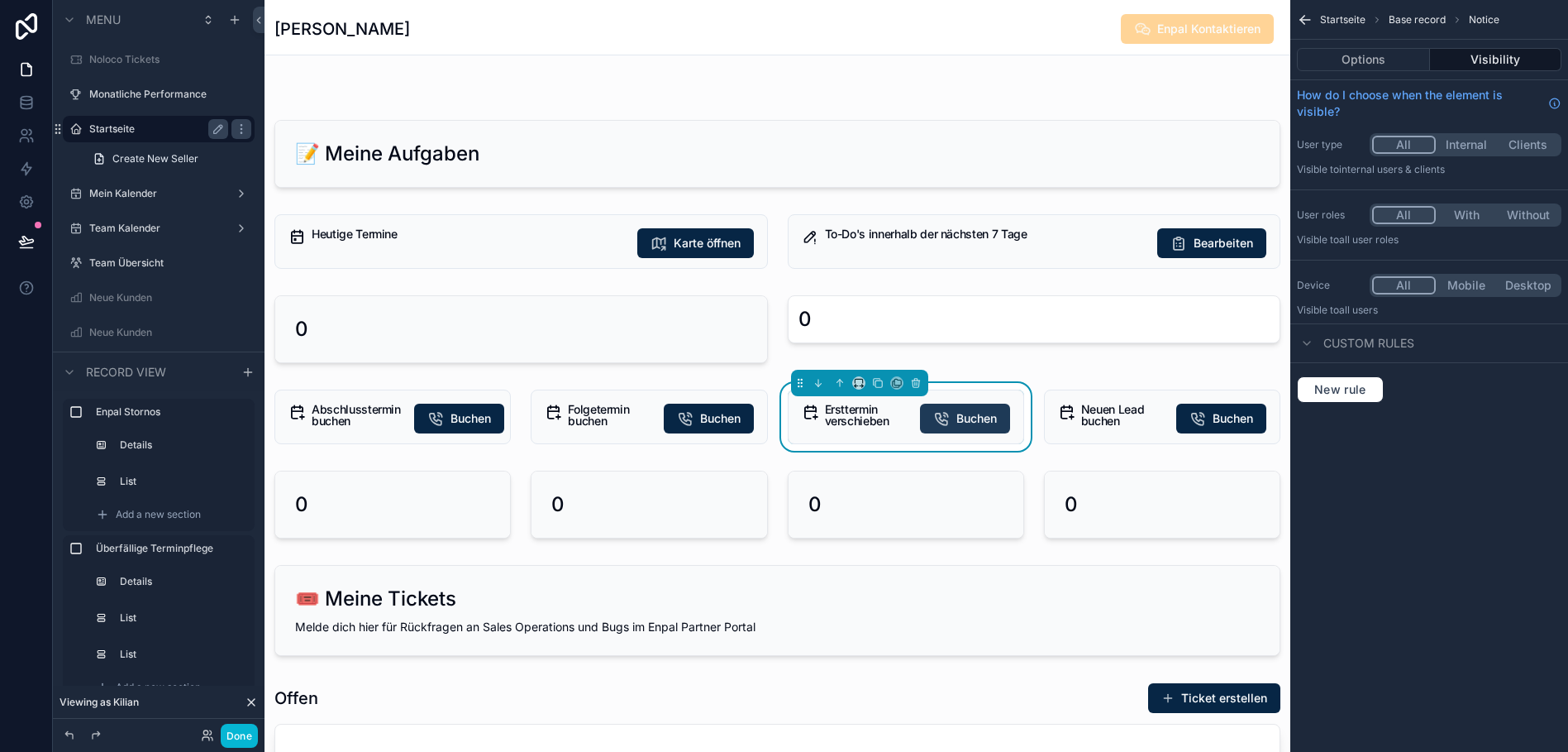
click at [944, 420] on icon "scrollable content" at bounding box center [942, 419] width 17 height 17
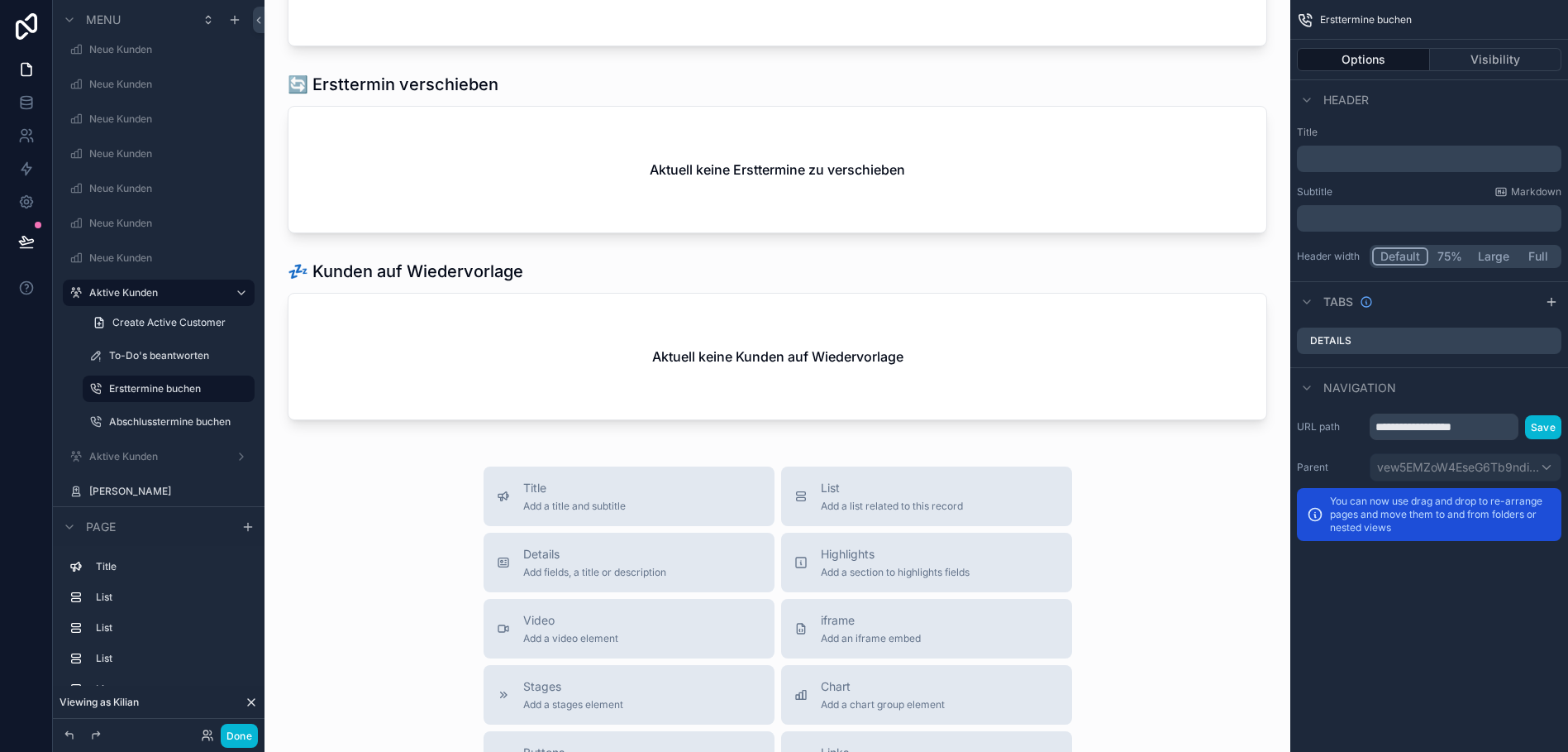
scroll to position [370, 0]
click at [660, 226] on div "scrollable content" at bounding box center [777, 154] width 999 height 173
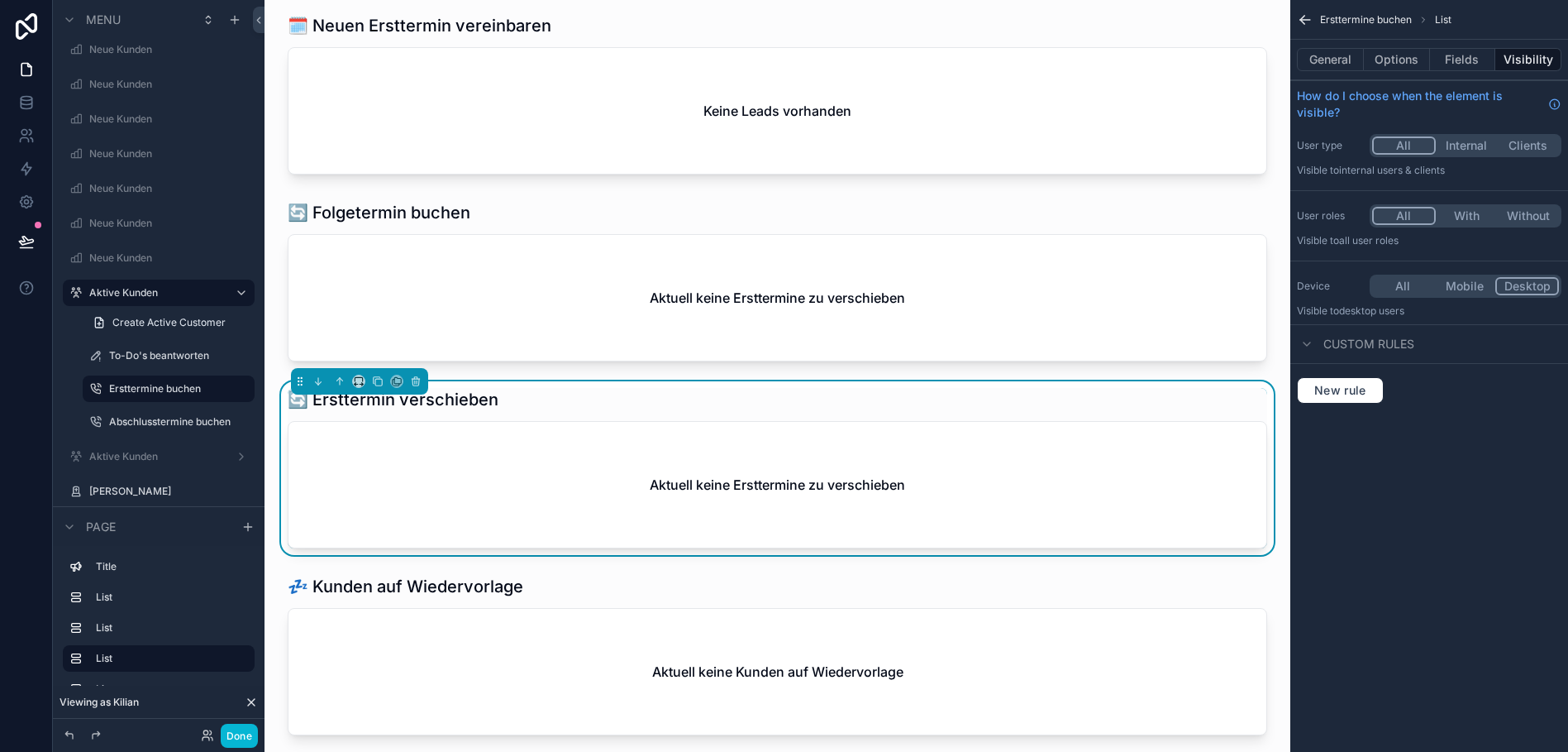
scroll to position [0, 0]
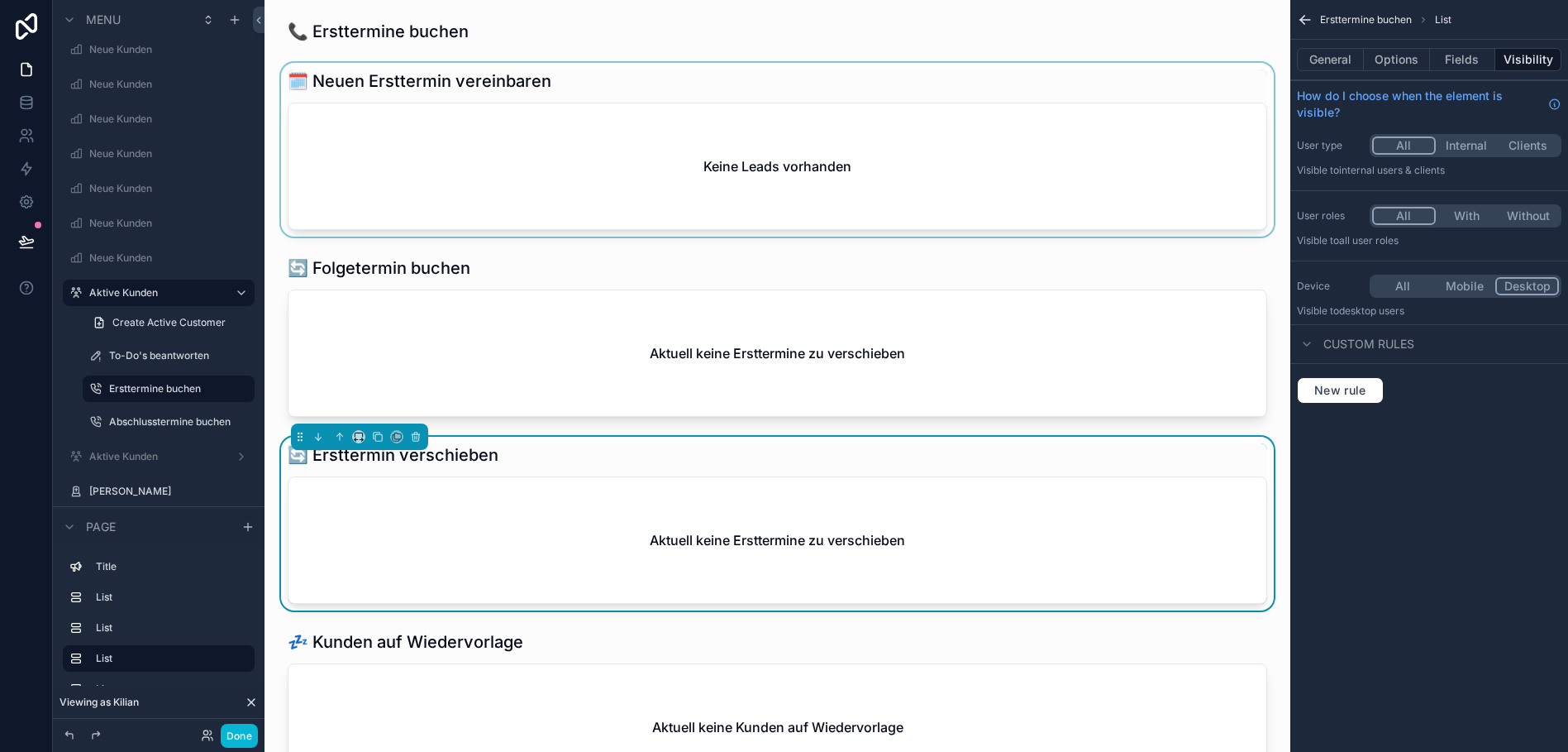
click at [598, 216] on div "scrollable content" at bounding box center [777, 149] width 999 height 173
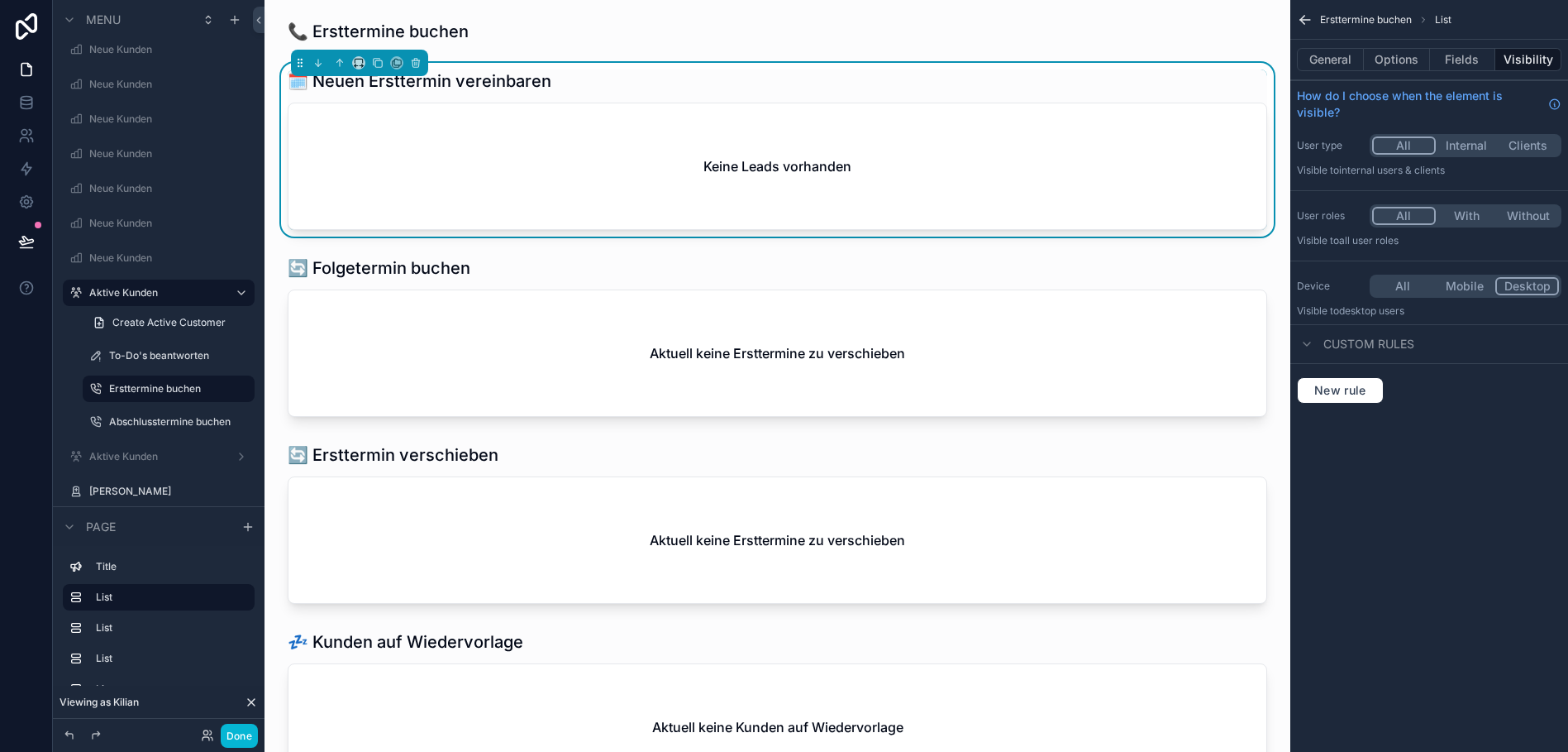
click at [700, 176] on div "Keine Leads vorhanden" at bounding box center [777, 166] width 977 height 125
click at [201, 731] on icon at bounding box center [208, 735] width 13 height 13
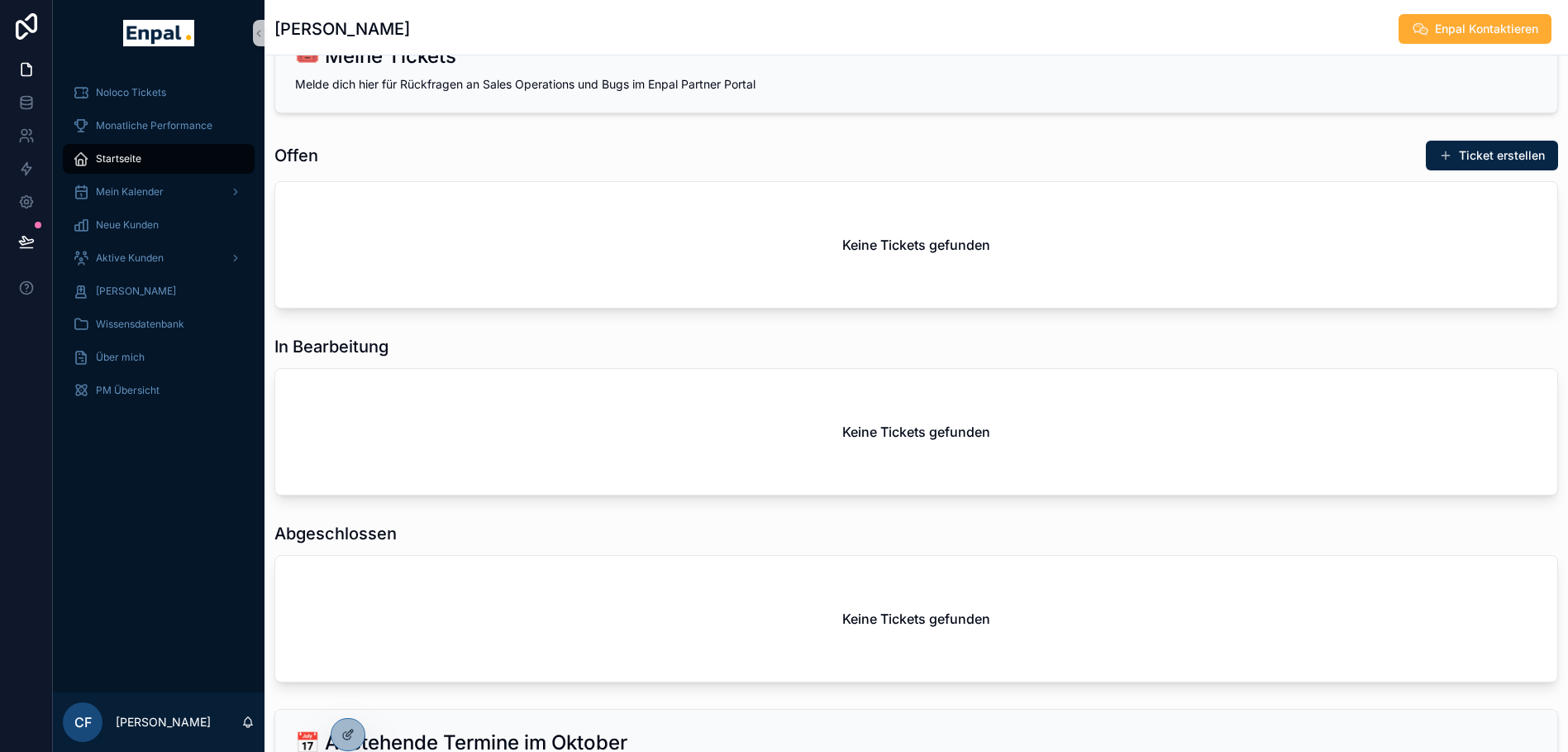
scroll to position [488, 0]
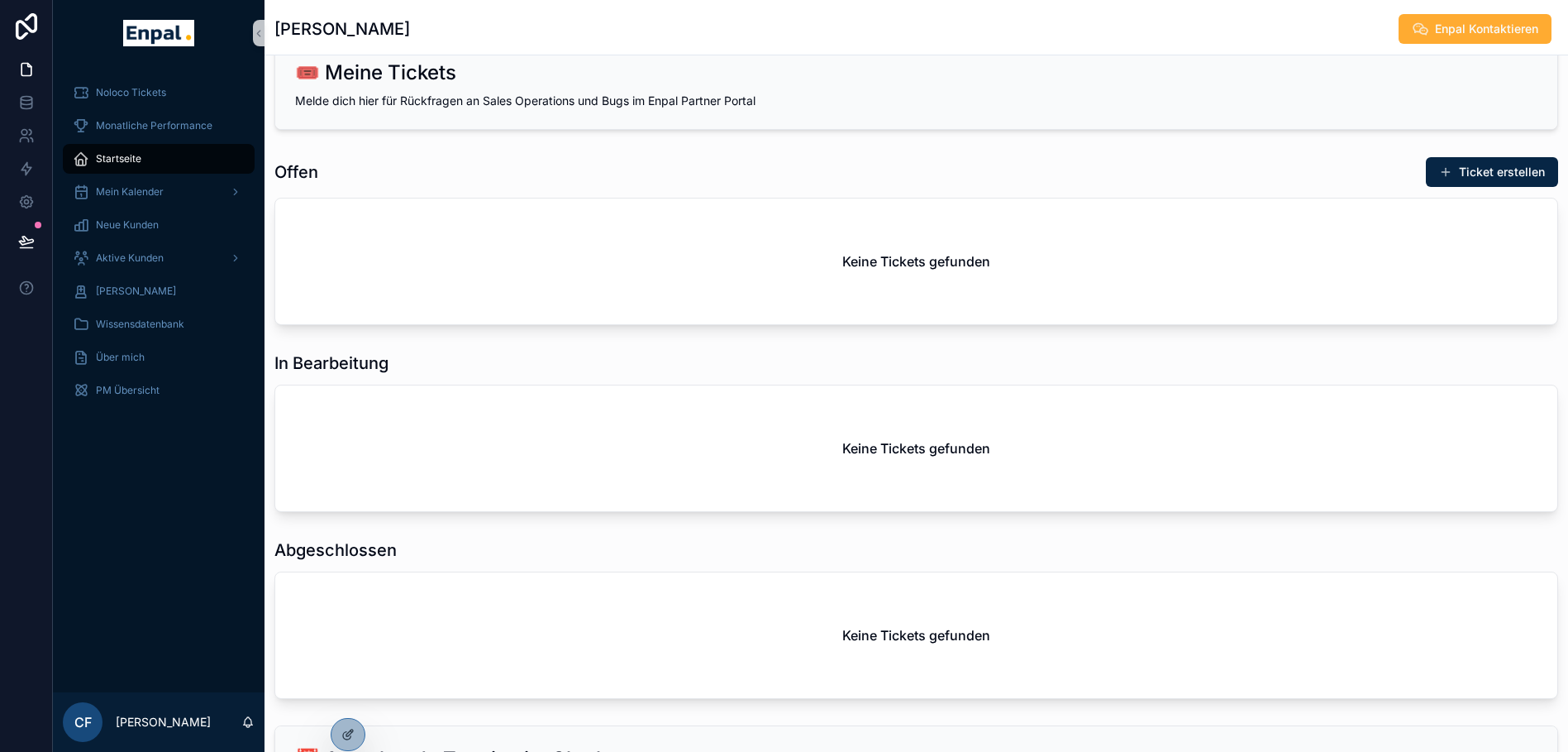
click at [346, 686] on div "Keine Tickets gefunden" at bounding box center [916, 635] width 1282 height 125
click at [349, 701] on icon at bounding box center [345, 702] width 7 height 4
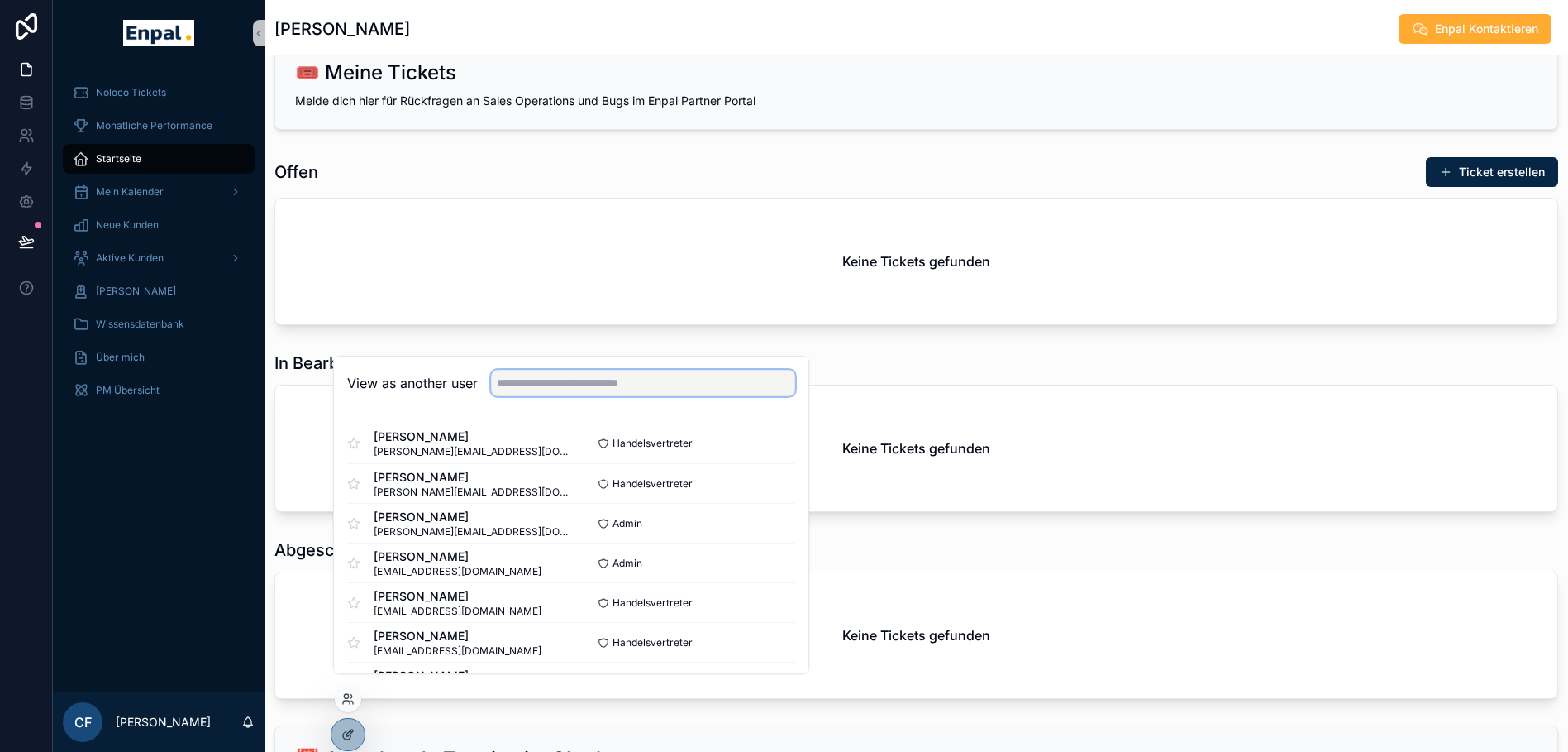
click at [567, 389] on input "text" at bounding box center [642, 383] width 304 height 26
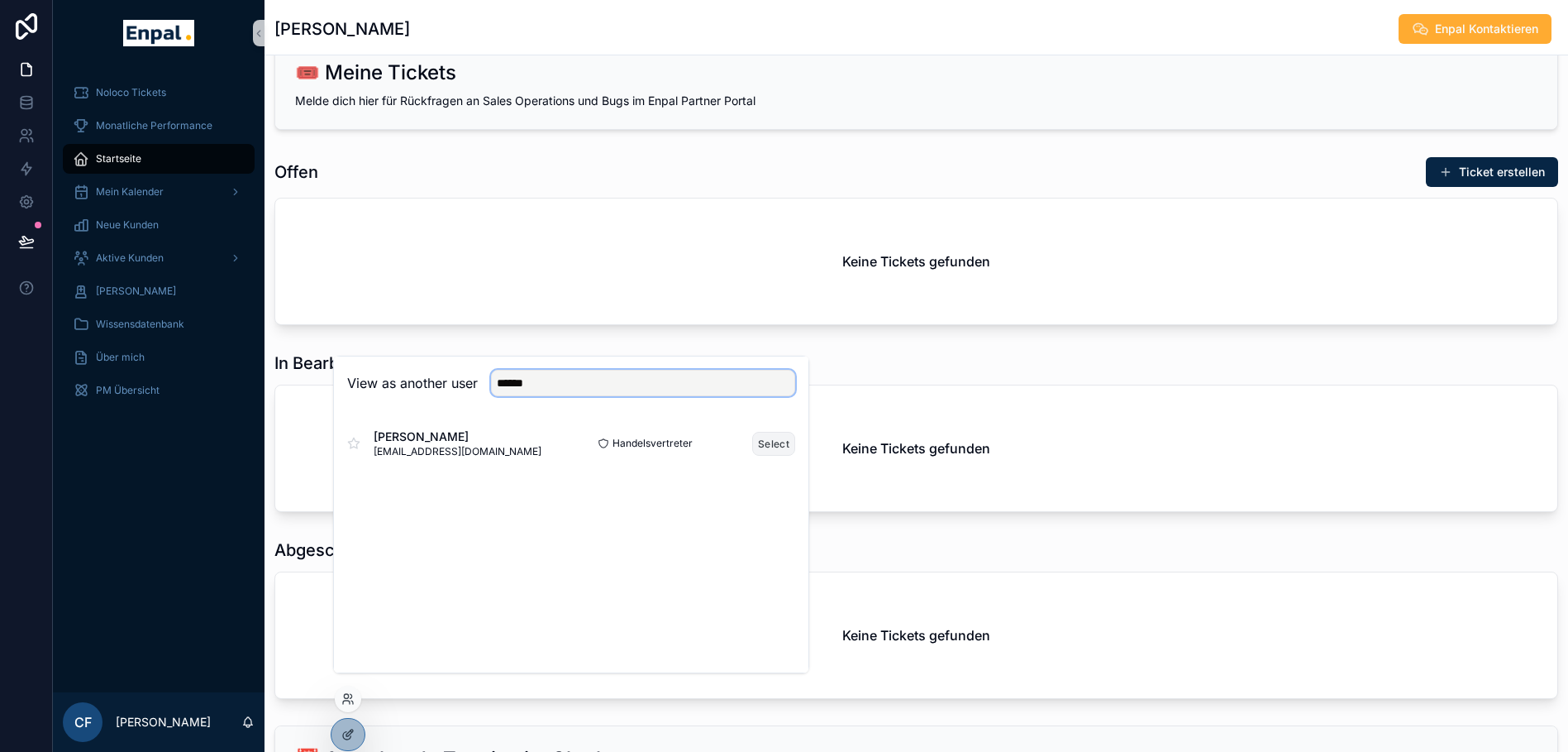
type input "******"
click at [783, 455] on button "Select" at bounding box center [773, 444] width 43 height 24
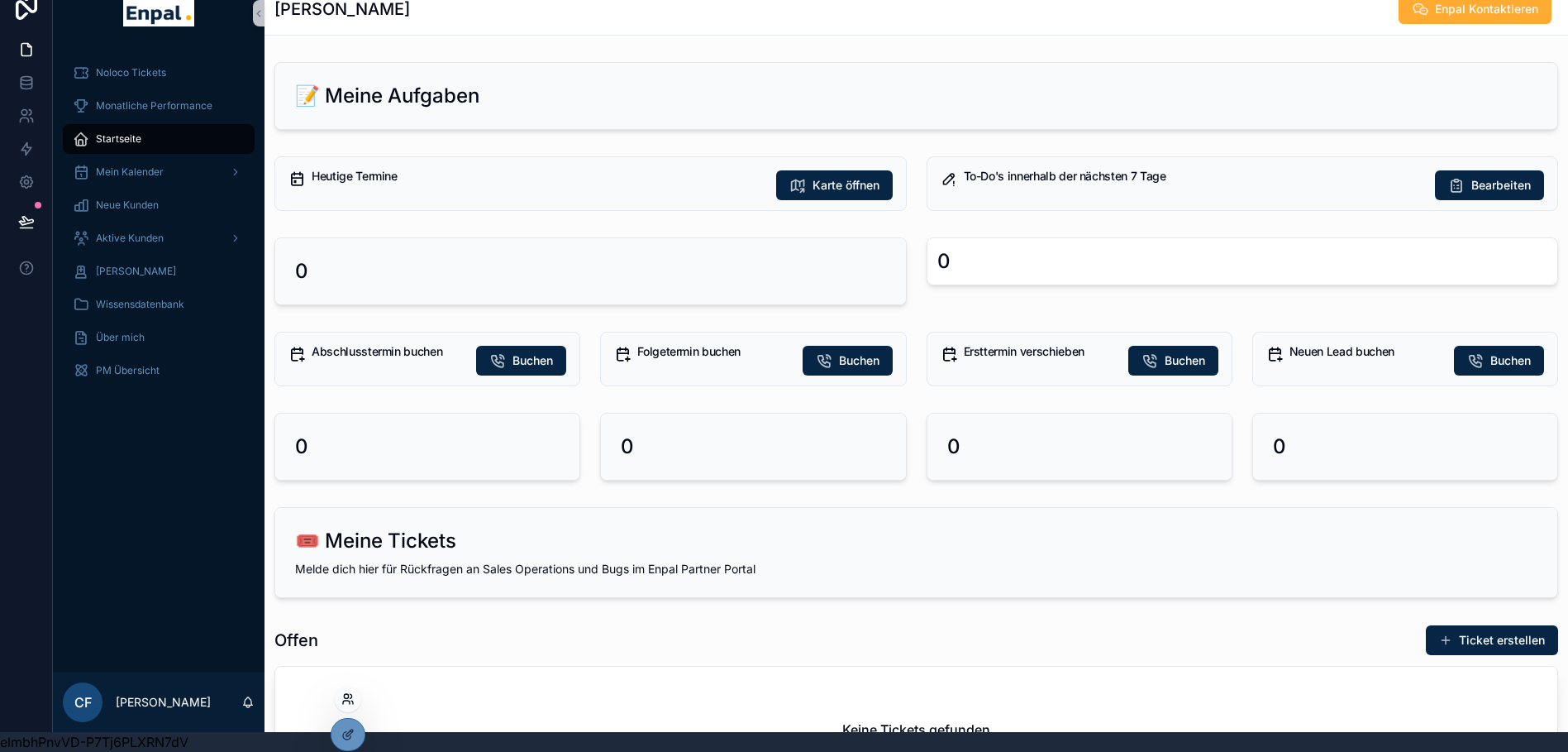
click at [345, 698] on icon at bounding box center [345, 696] width 4 height 4
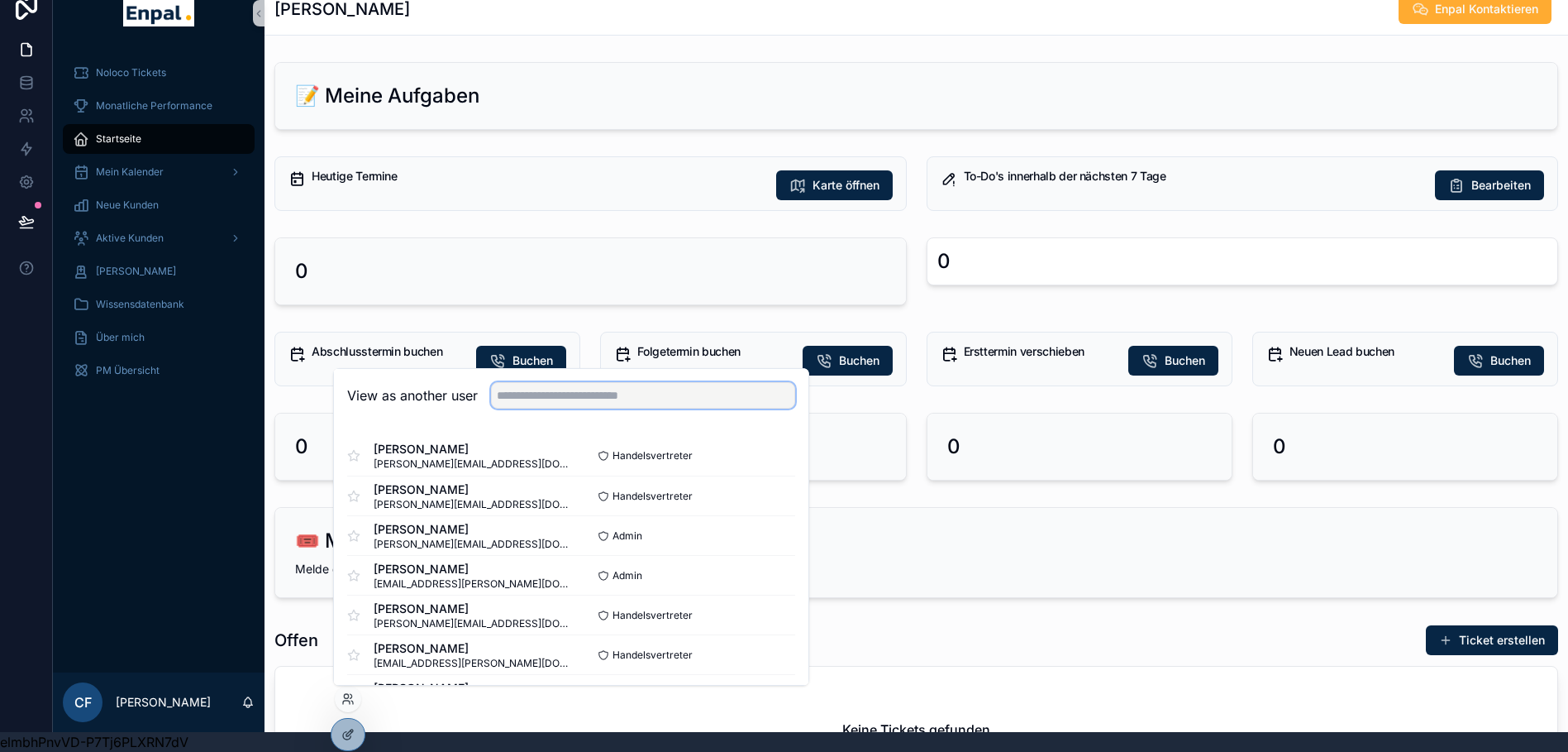
click at [596, 400] on input "text" at bounding box center [642, 395] width 304 height 26
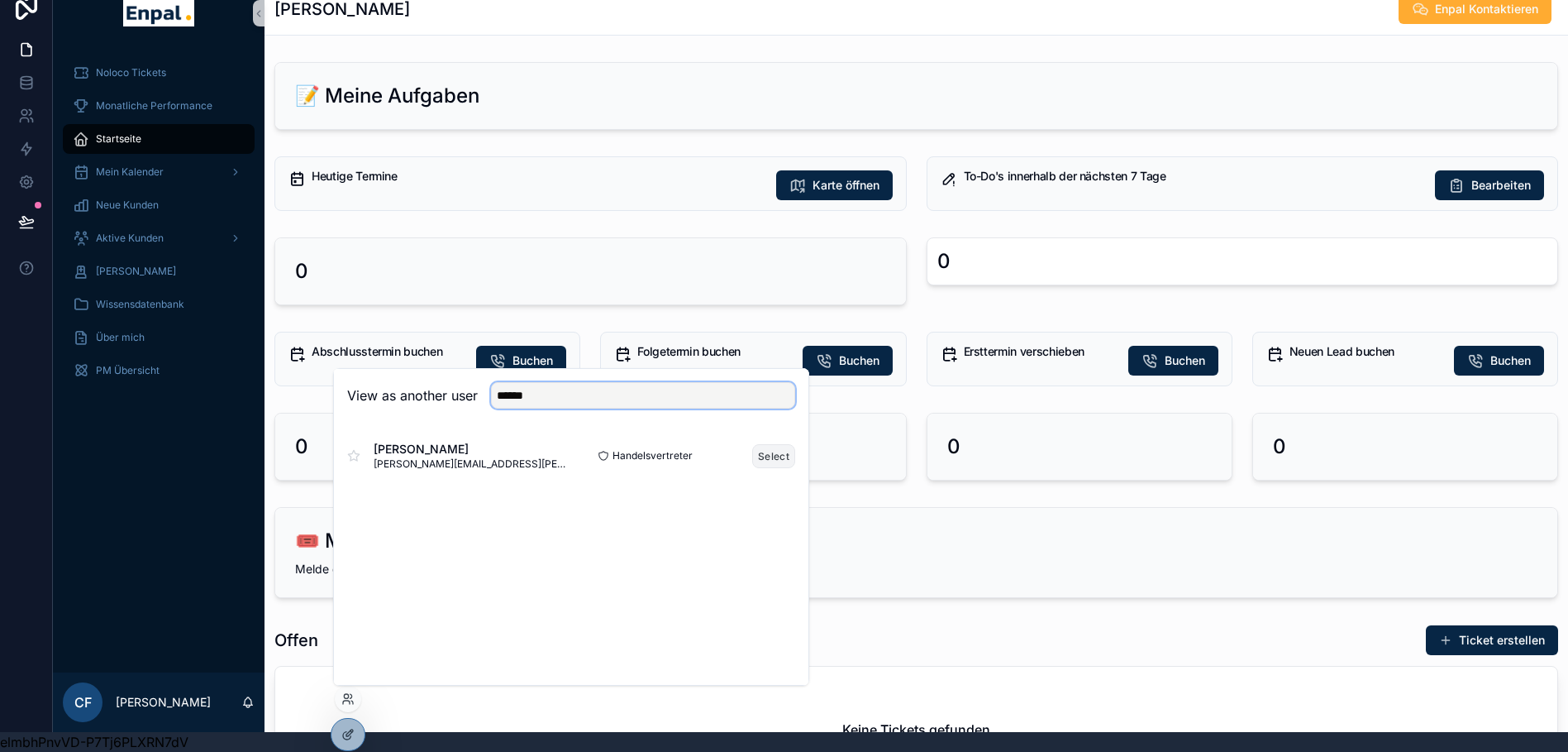
type input "******"
click at [758, 452] on button "Select" at bounding box center [773, 456] width 43 height 24
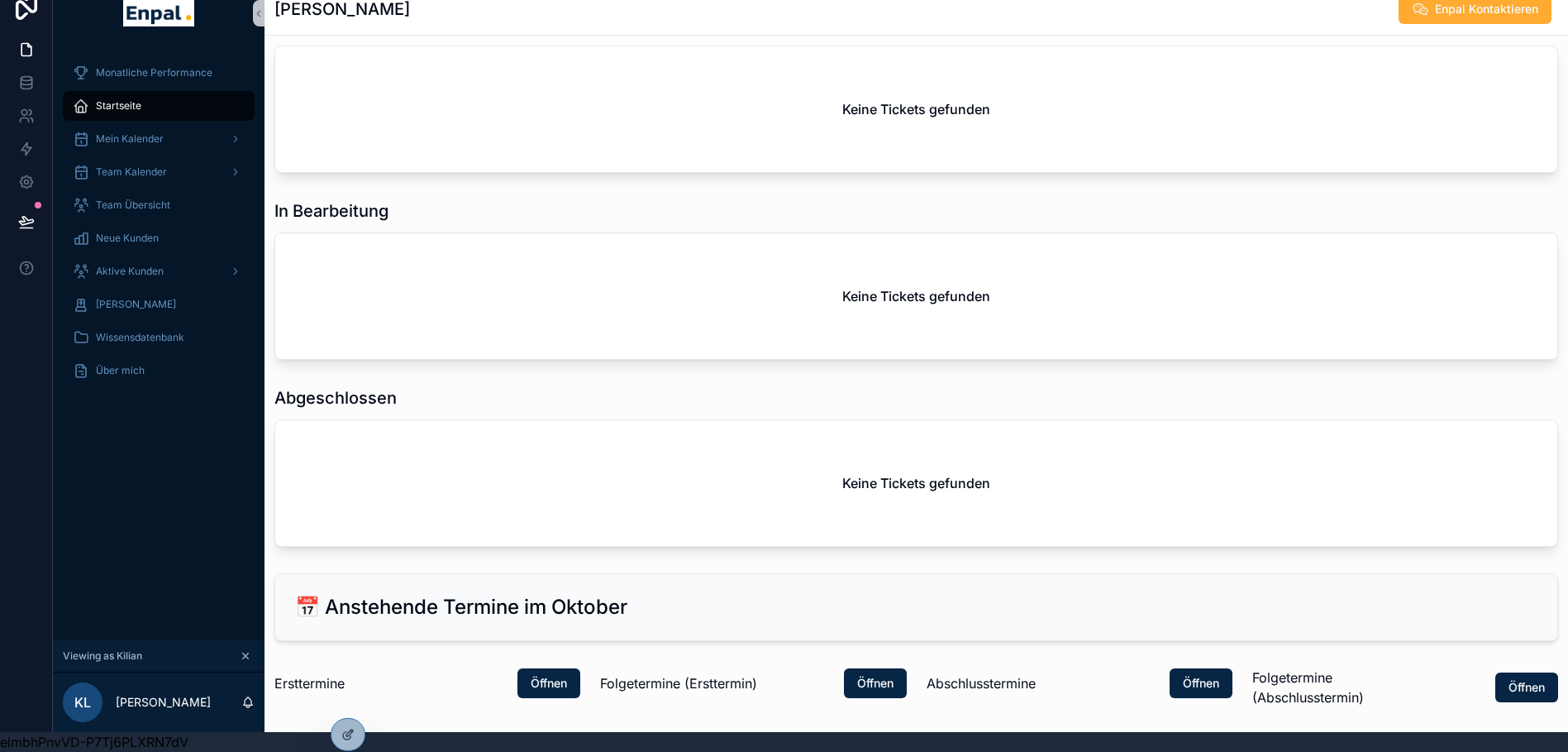
scroll to position [992, 0]
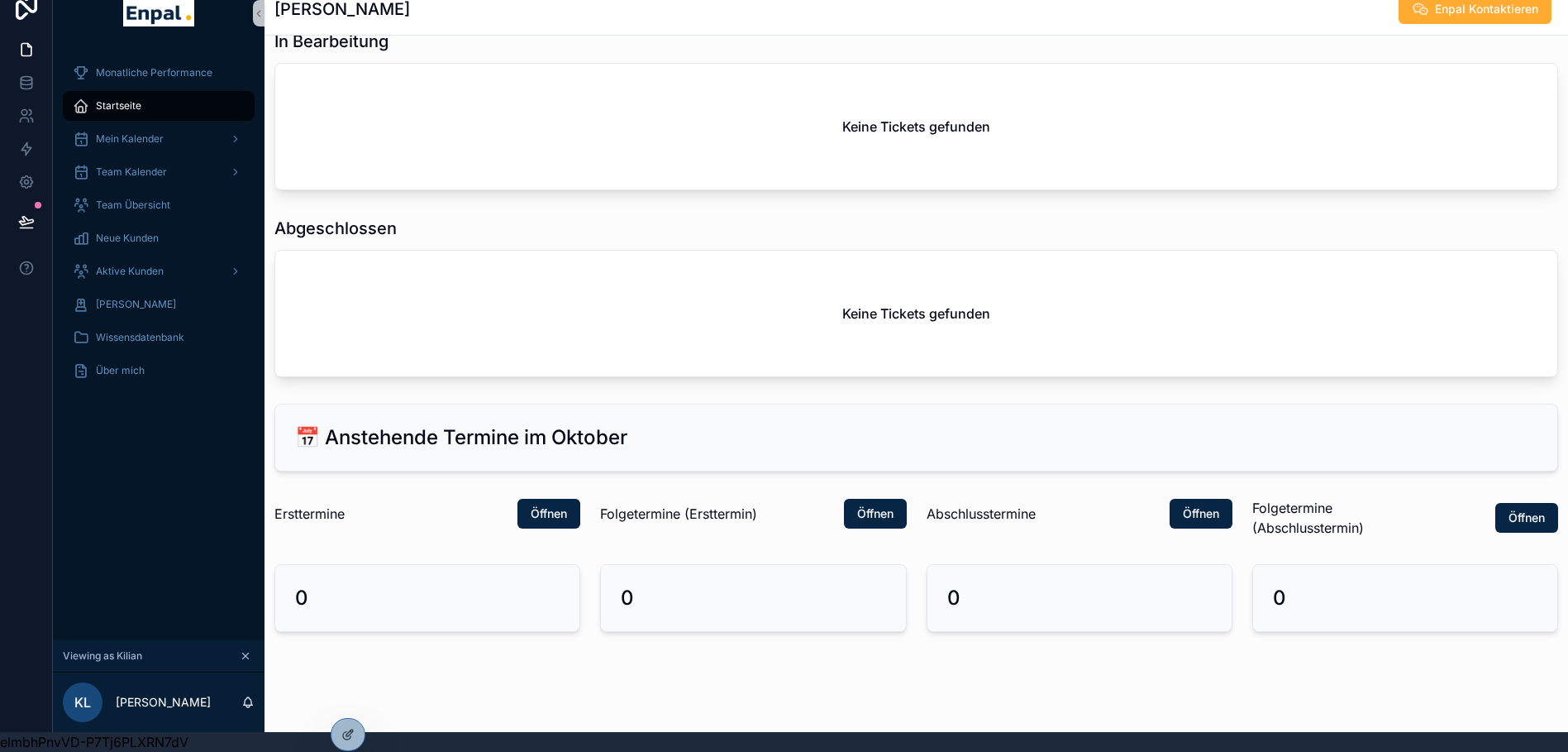
click at [123, 99] on span "Startseite" at bounding box center [118, 106] width 46 height 13
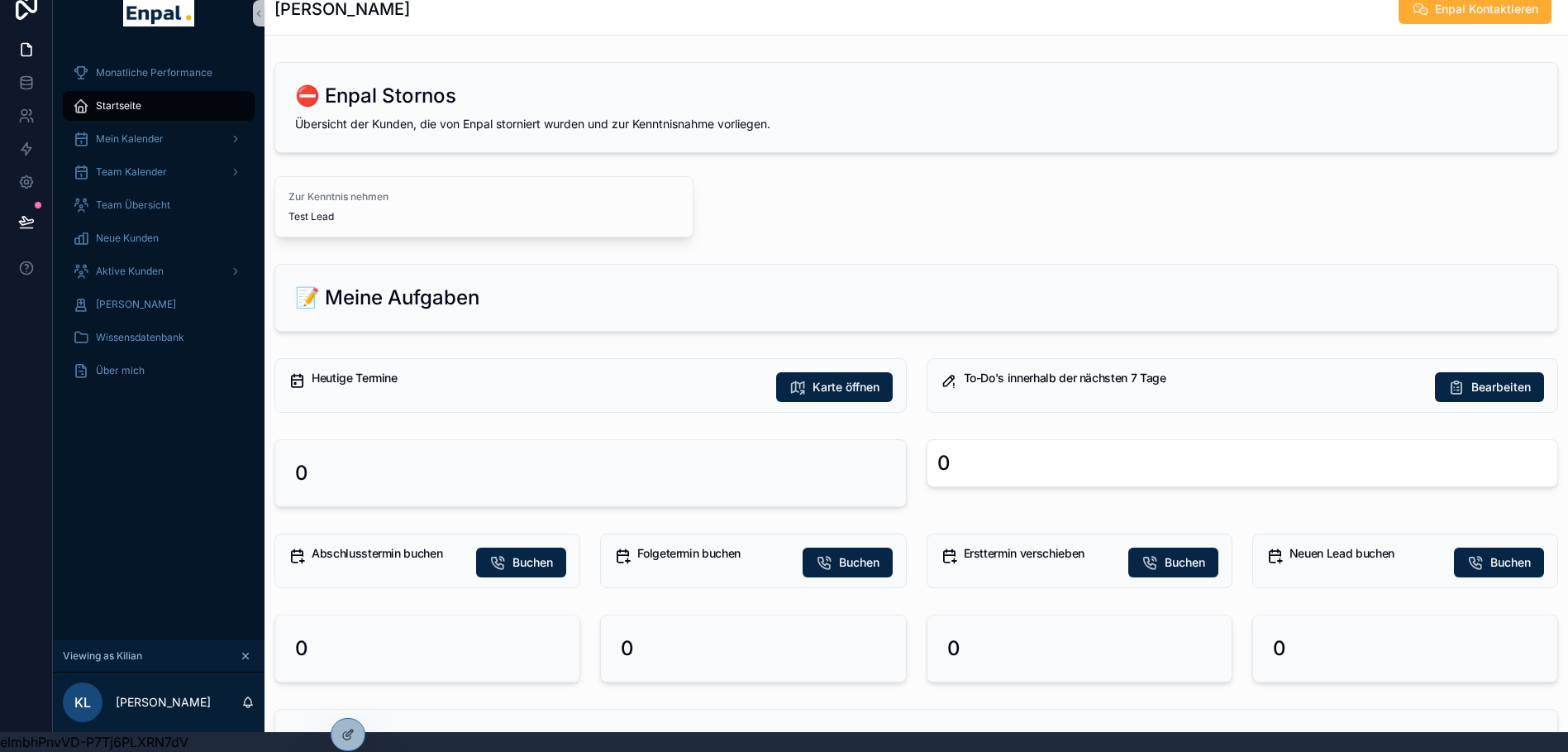
scroll to position [0, 0]
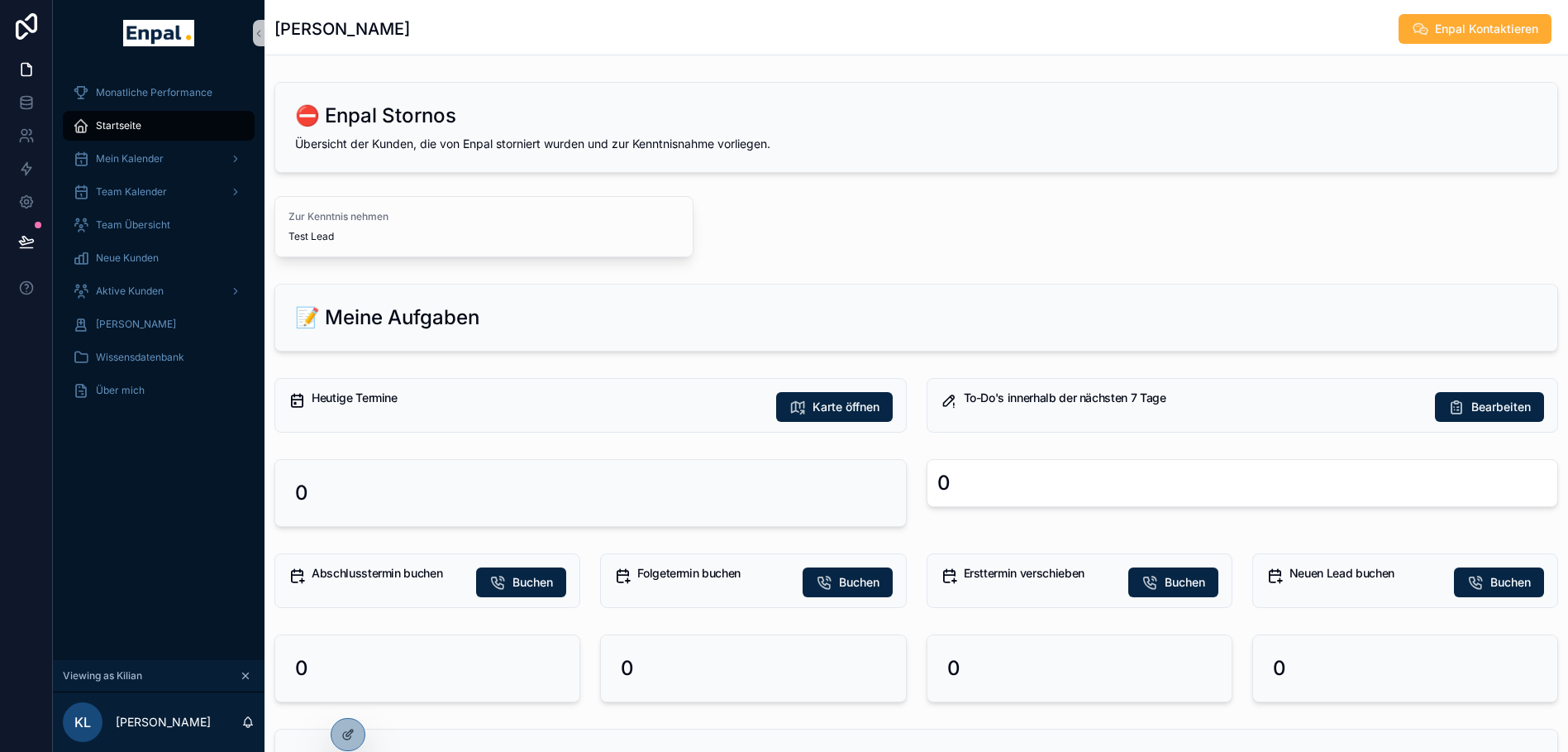
click at [547, 215] on span "Zur Kenntnis nehmen" at bounding box center [484, 216] width 391 height 13
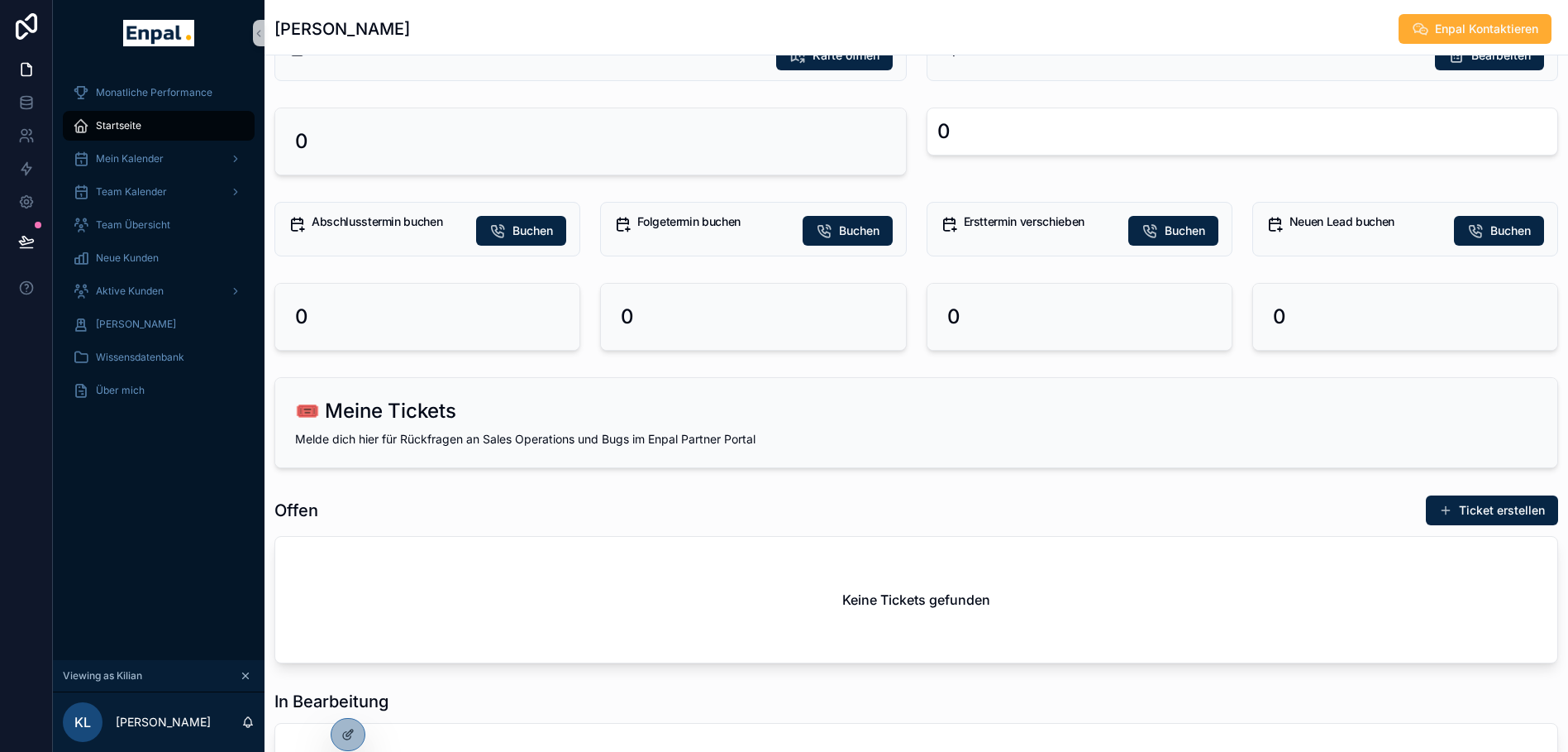
scroll to position [352, 0]
click at [1493, 231] on span "Buchen" at bounding box center [1510, 230] width 40 height 17
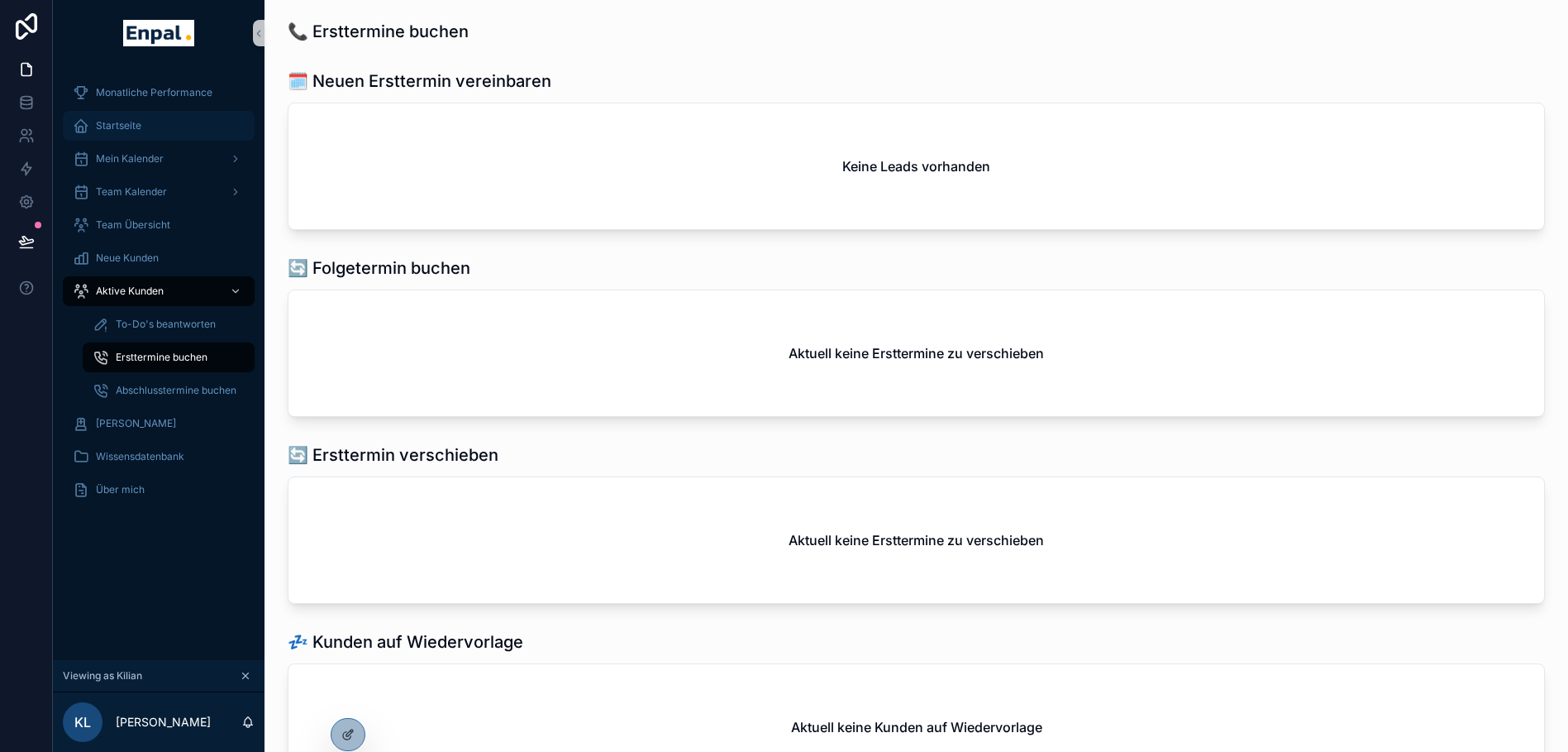
click at [137, 117] on div "Startseite" at bounding box center [159, 125] width 172 height 26
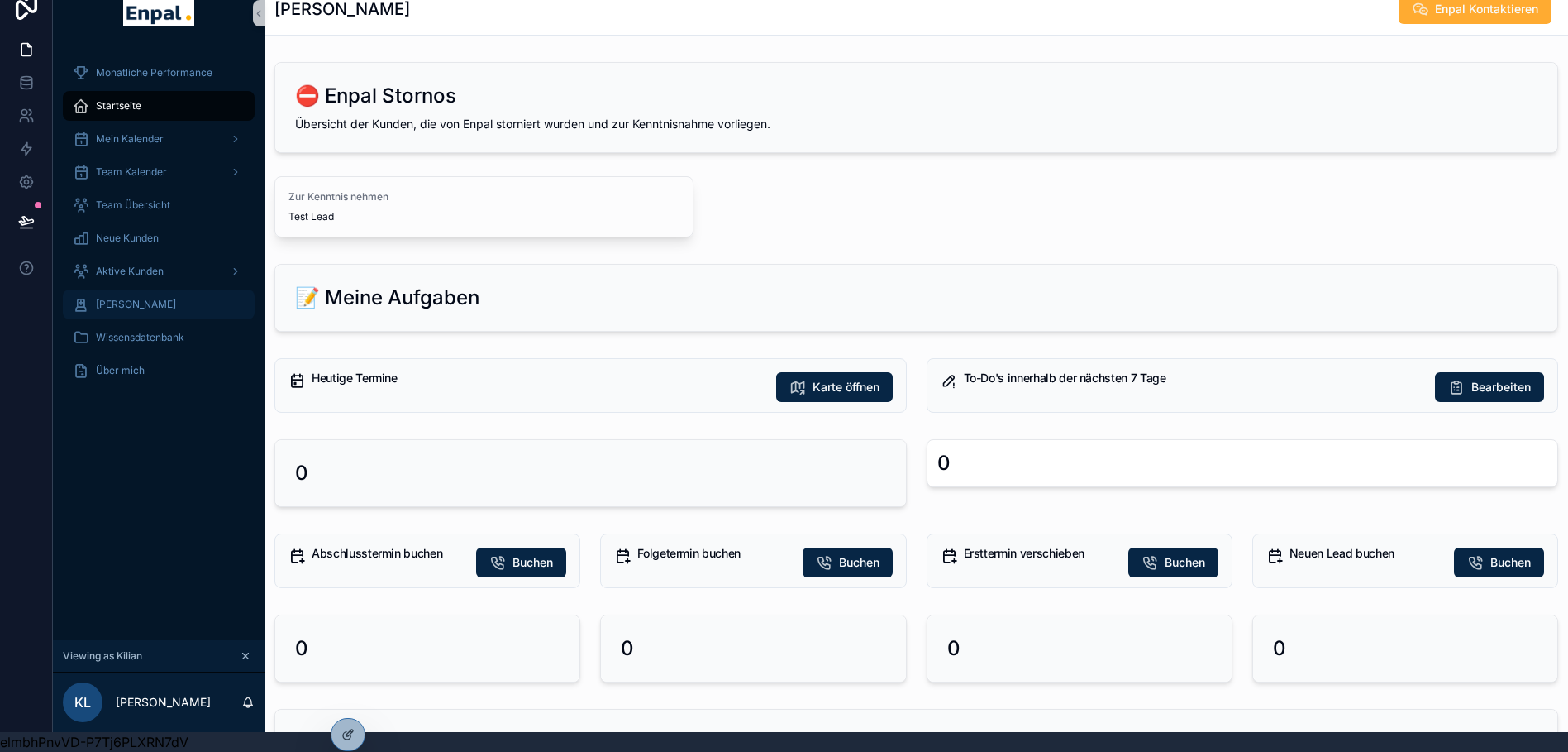
click at [163, 298] on span "[PERSON_NAME]" at bounding box center [136, 304] width 81 height 13
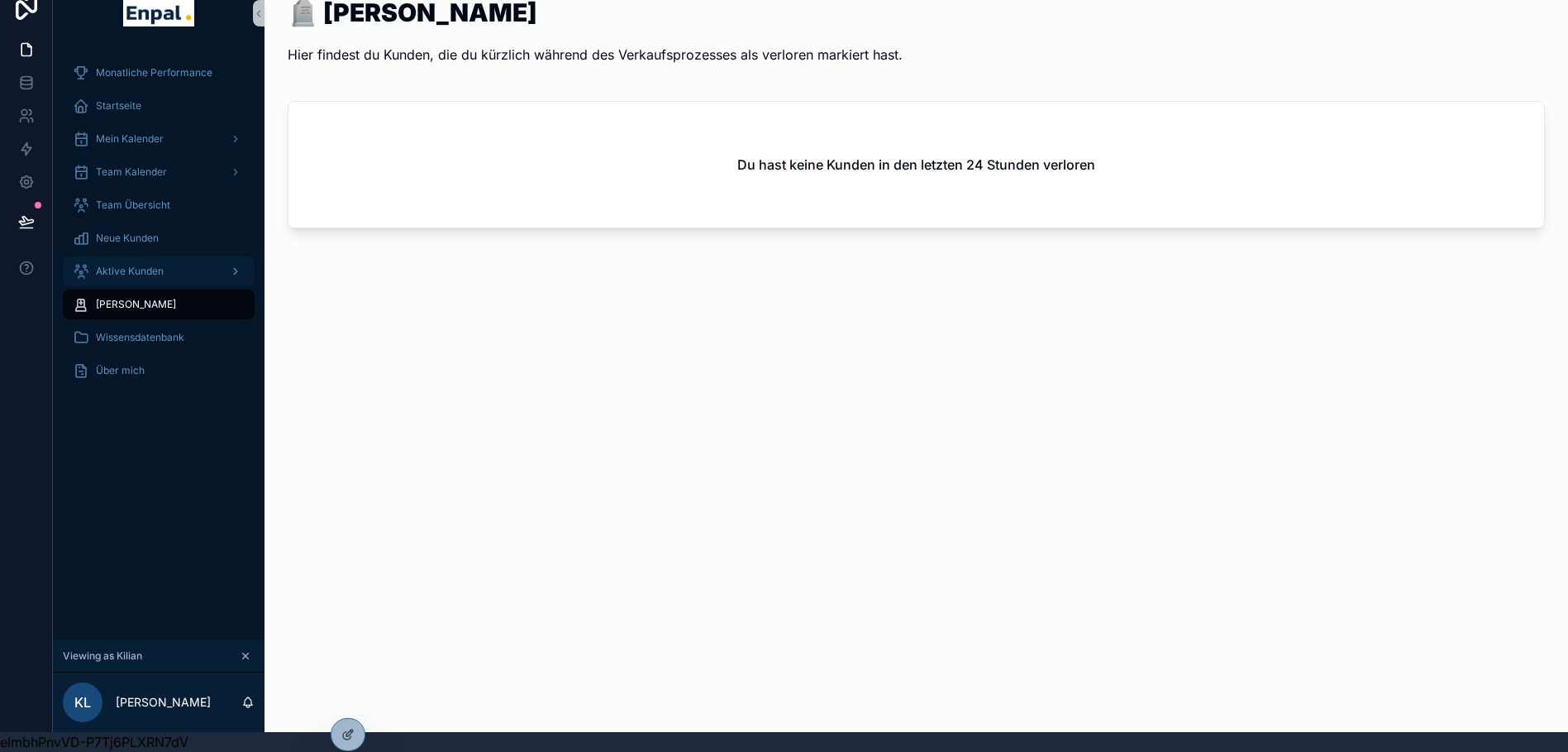
click at [156, 265] on span "Aktive Kunden" at bounding box center [129, 272] width 67 height 13
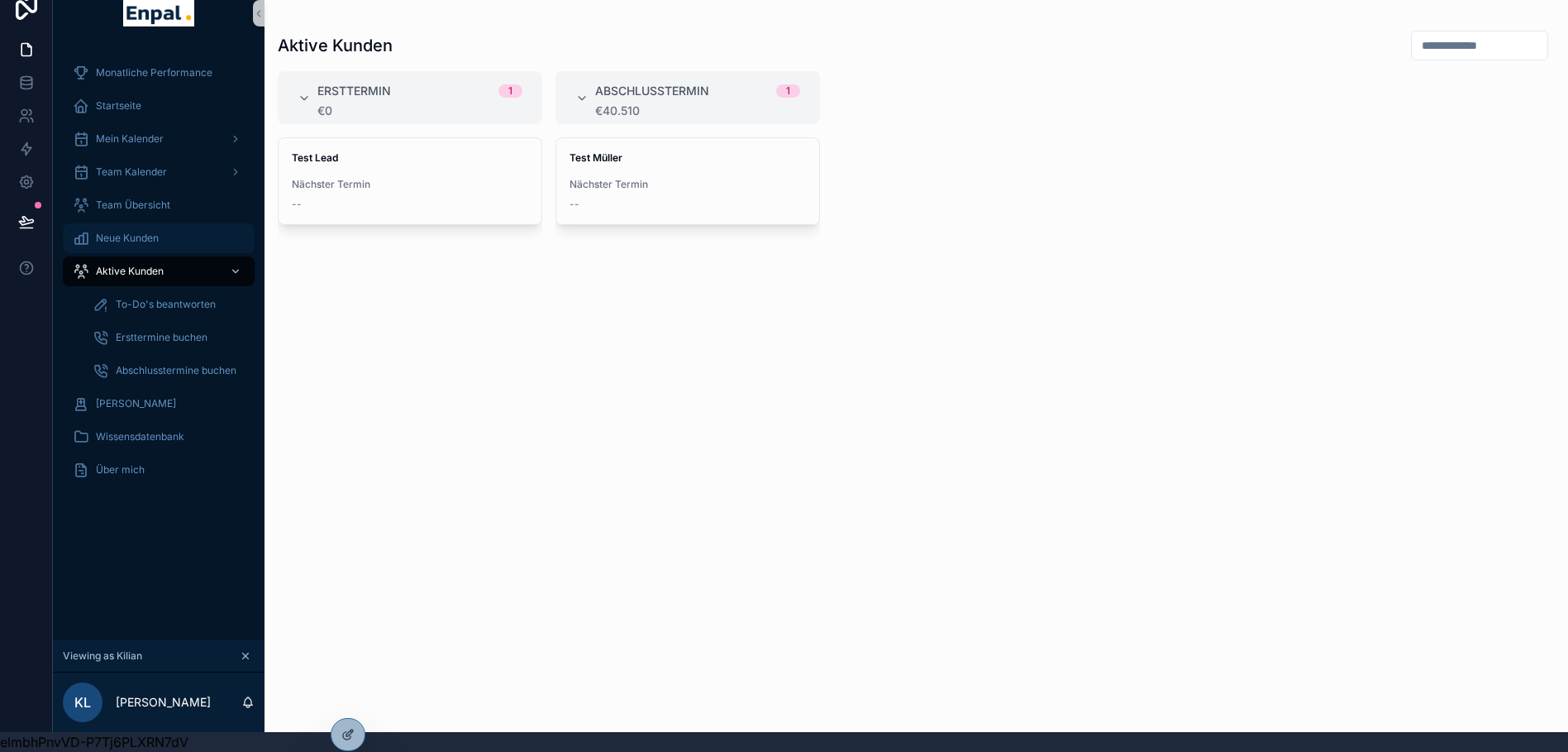
click at [170, 228] on div "Neue Kunden" at bounding box center [159, 238] width 172 height 26
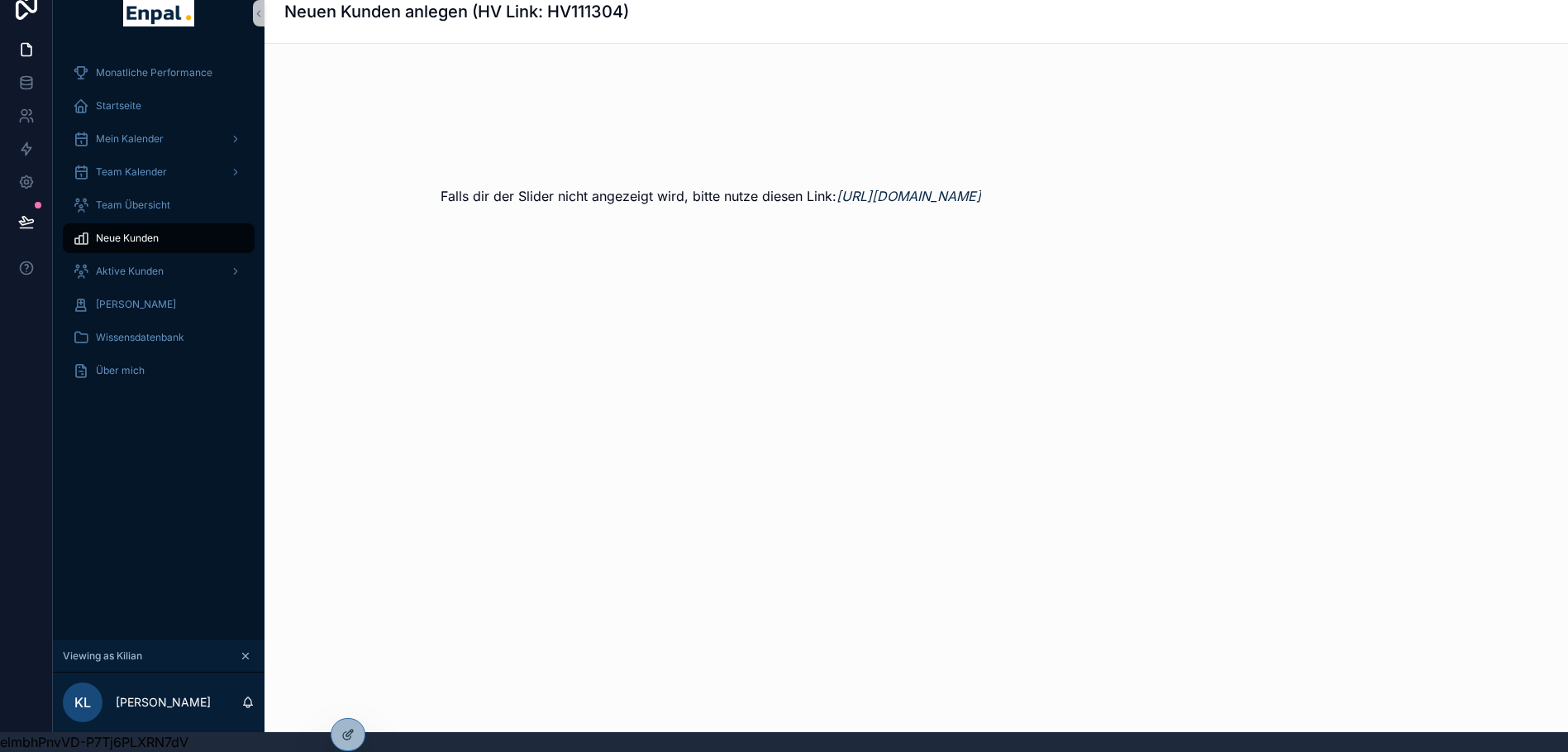
scroll to position [58, 0]
click at [551, 245] on div "Falls dir der Slider nicht angezeigt wird, bitte nutze diesen Link: [URL][DOMAI…" at bounding box center [916, 144] width 1303 height 201
click at [544, 245] on div "Falls dir der Slider nicht angezeigt wird, bitte nutze diesen Link: [URL][DOMAI…" at bounding box center [916, 144] width 1303 height 201
click at [561, 245] on div "Falls dir der Slider nicht angezeigt wird, bitte nutze diesen Link: [URL][DOMAI…" at bounding box center [916, 144] width 1303 height 201
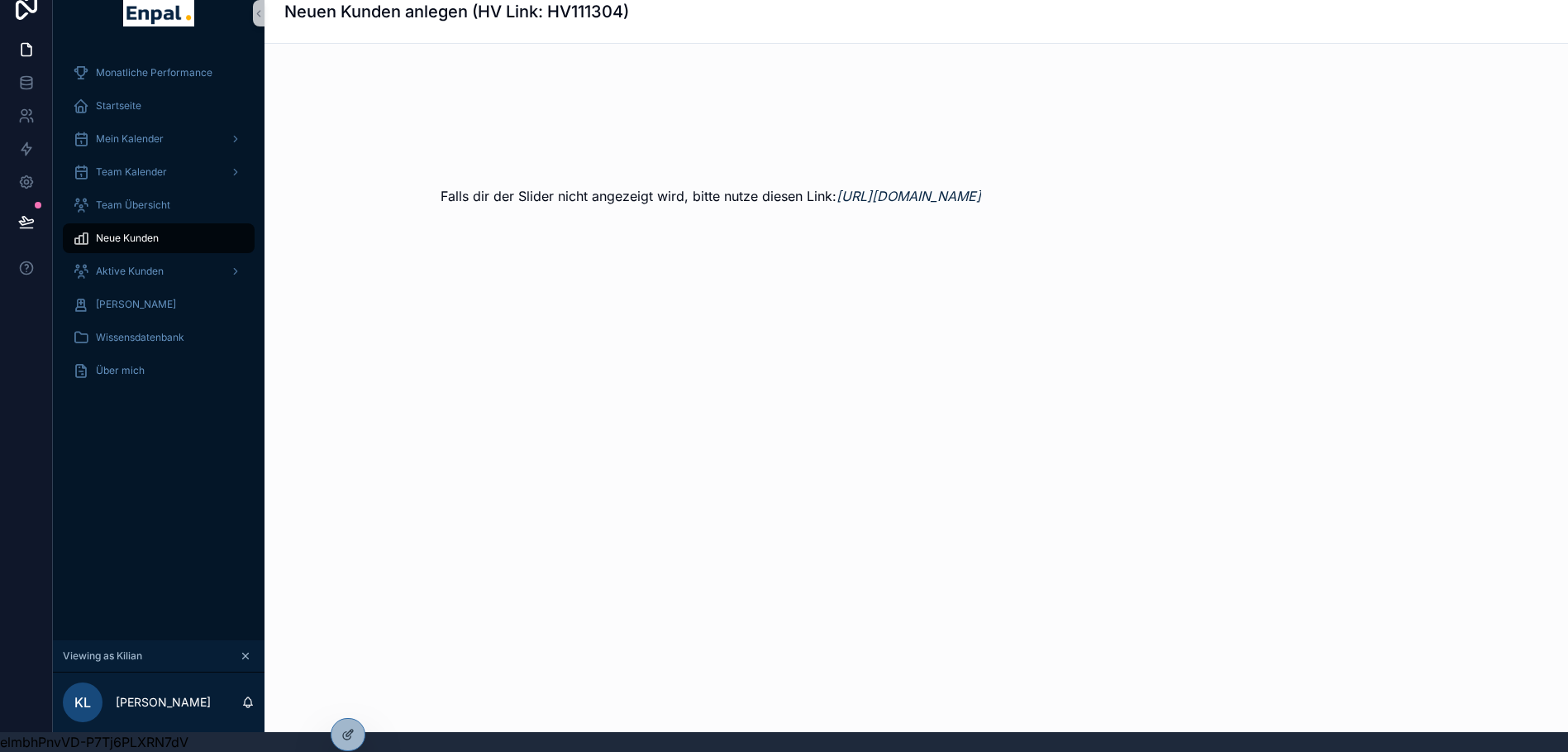
scroll to position [0, 0]
click at [1282, 245] on div "Falls dir der Slider nicht angezeigt wird, bitte nutze diesen Link: [URL][DOMAI…" at bounding box center [916, 144] width 1303 height 201
click at [1401, 152] on div "Falls dir der Slider nicht angezeigt wird, bitte nutze diesen Link: [URL][DOMAI…" at bounding box center [916, 144] width 1303 height 201
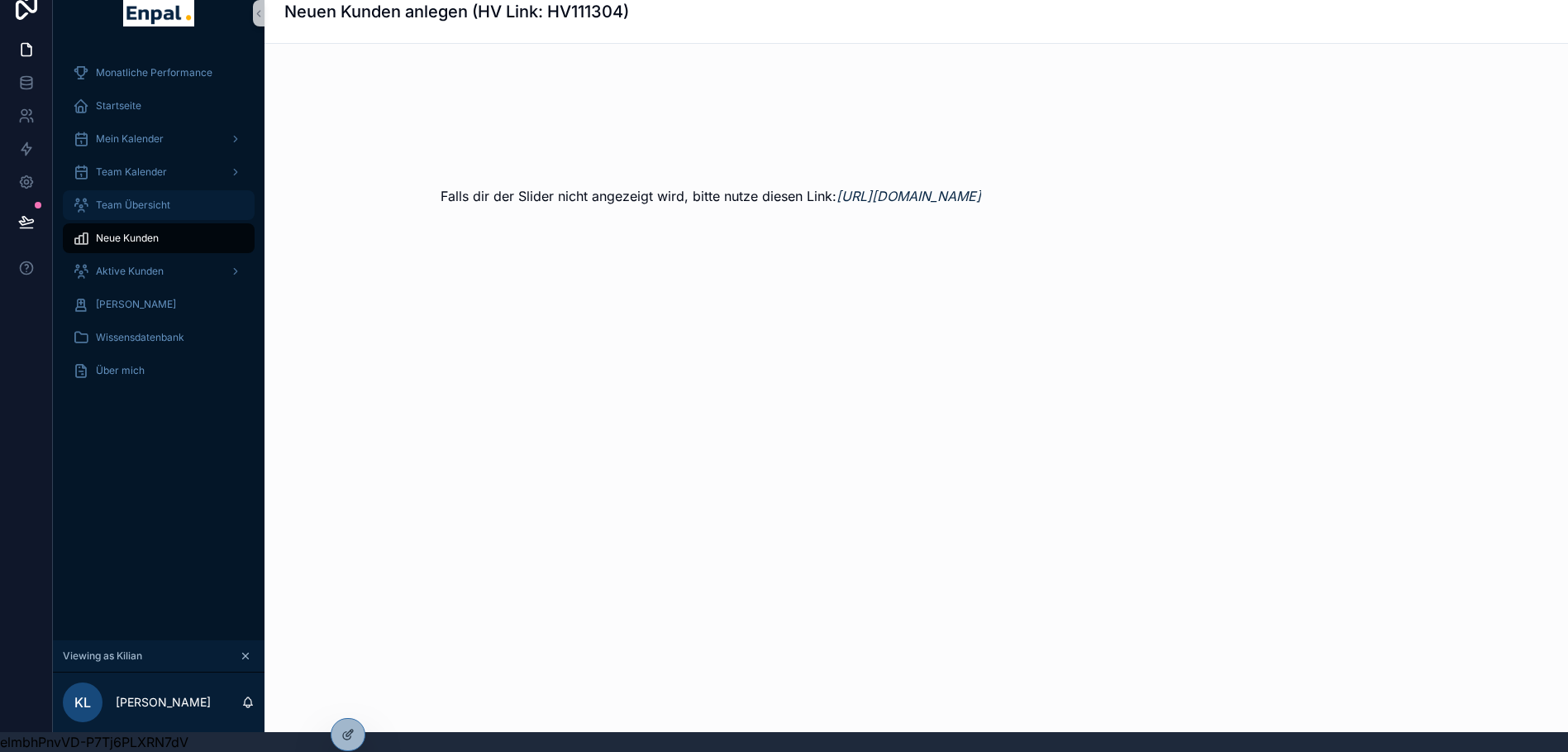
click at [159, 192] on div "Team Übersicht" at bounding box center [159, 205] width 172 height 26
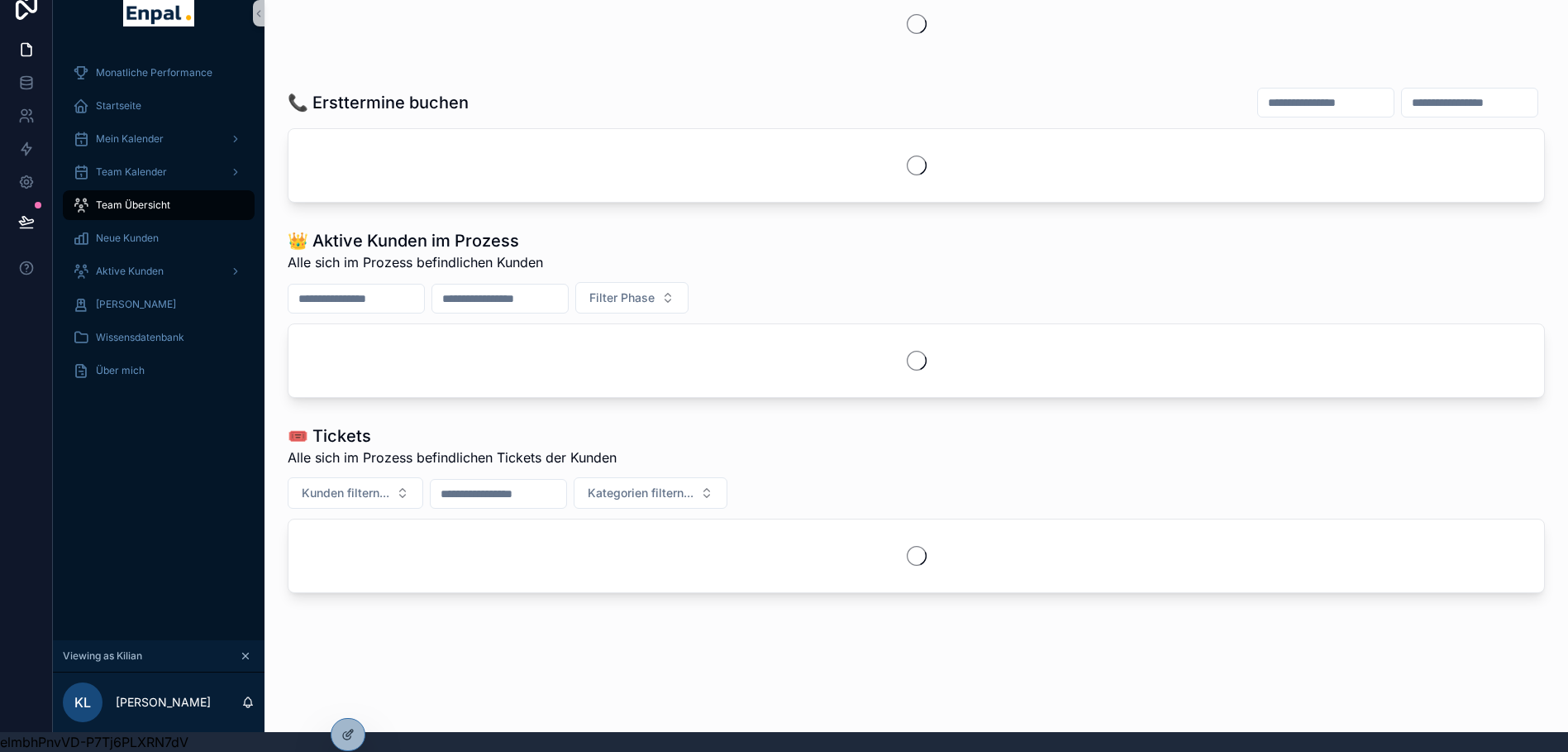
scroll to position [102, 0]
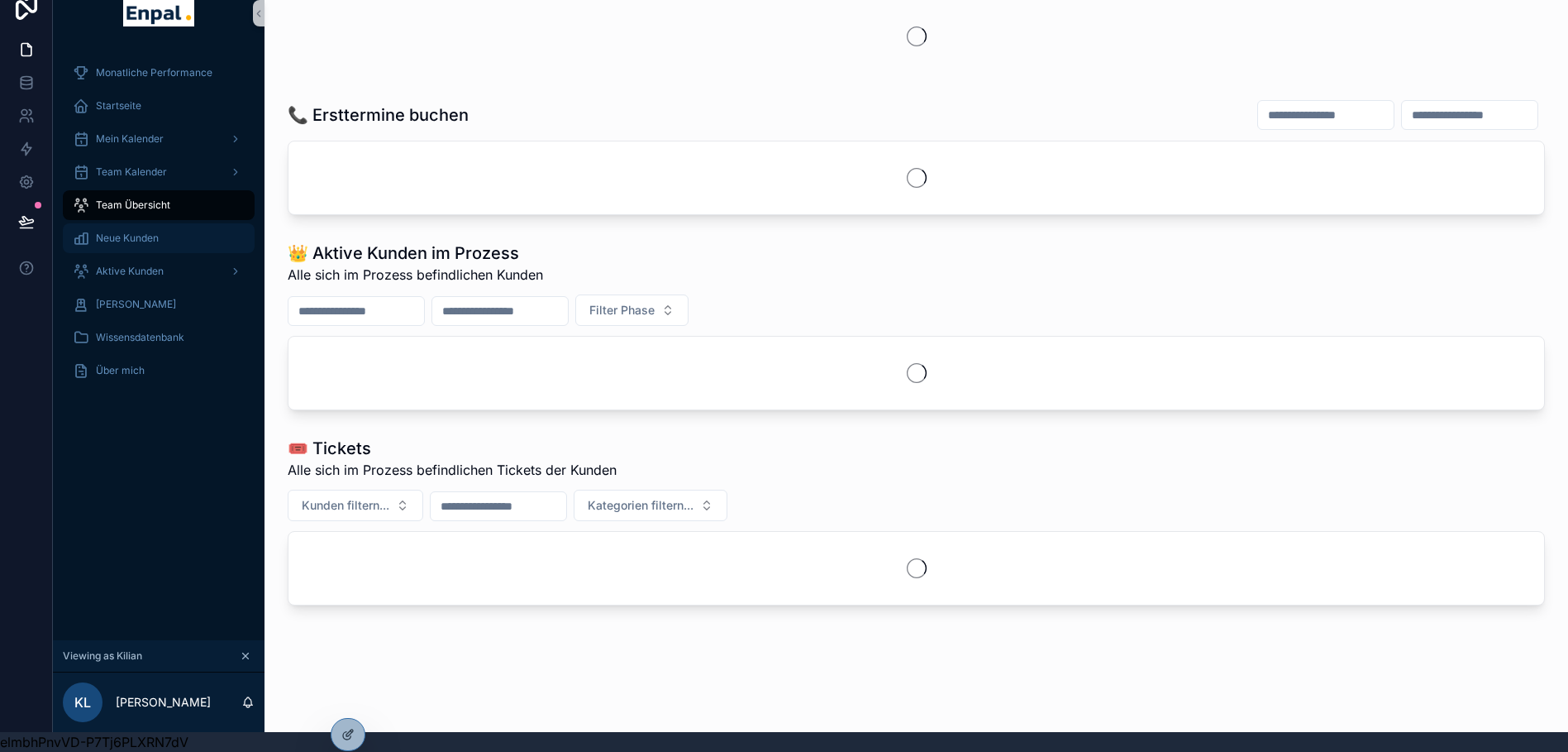
click at [142, 231] on span "Neue Kunden" at bounding box center [126, 238] width 63 height 13
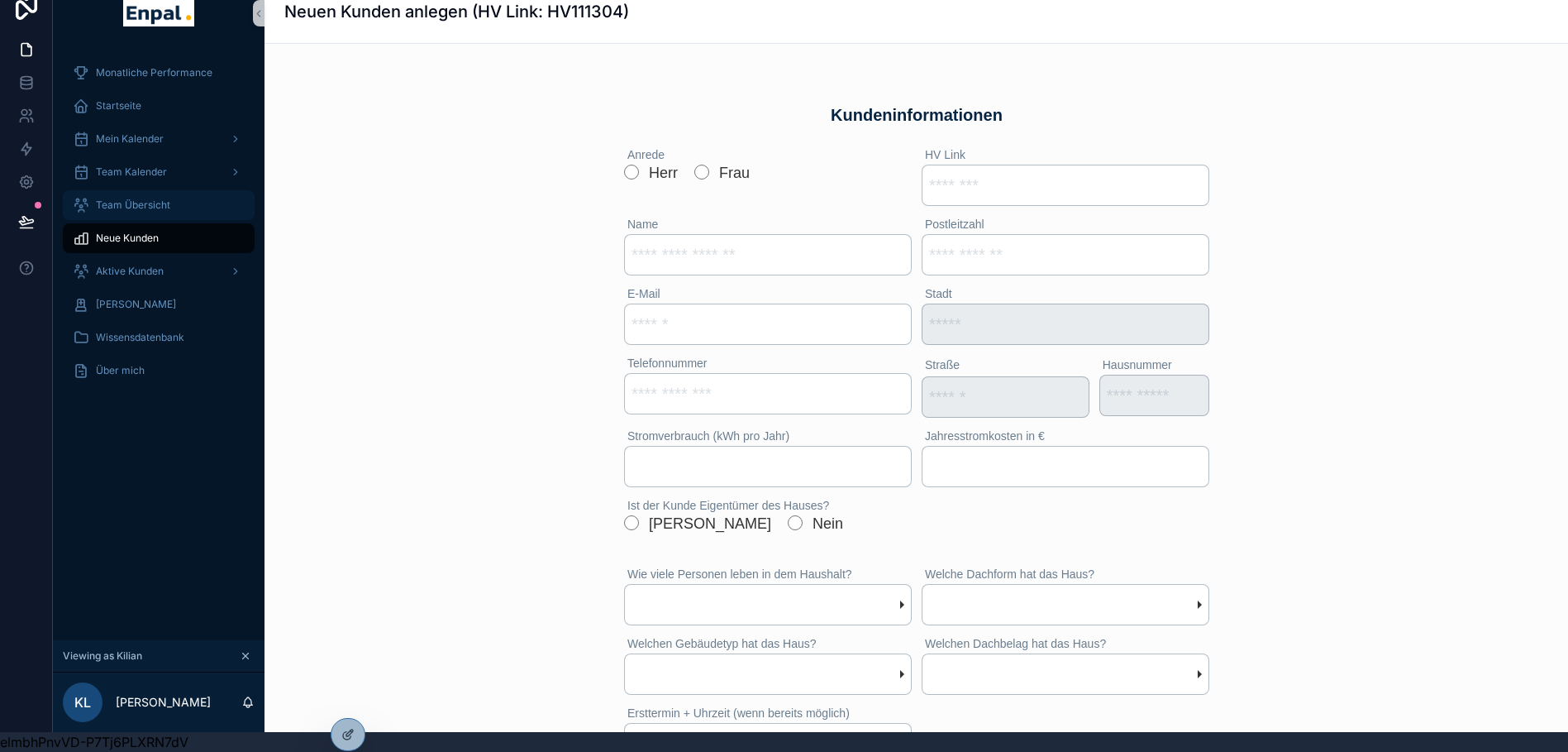
click at [117, 199] on span "Team Übersicht" at bounding box center [132, 205] width 74 height 13
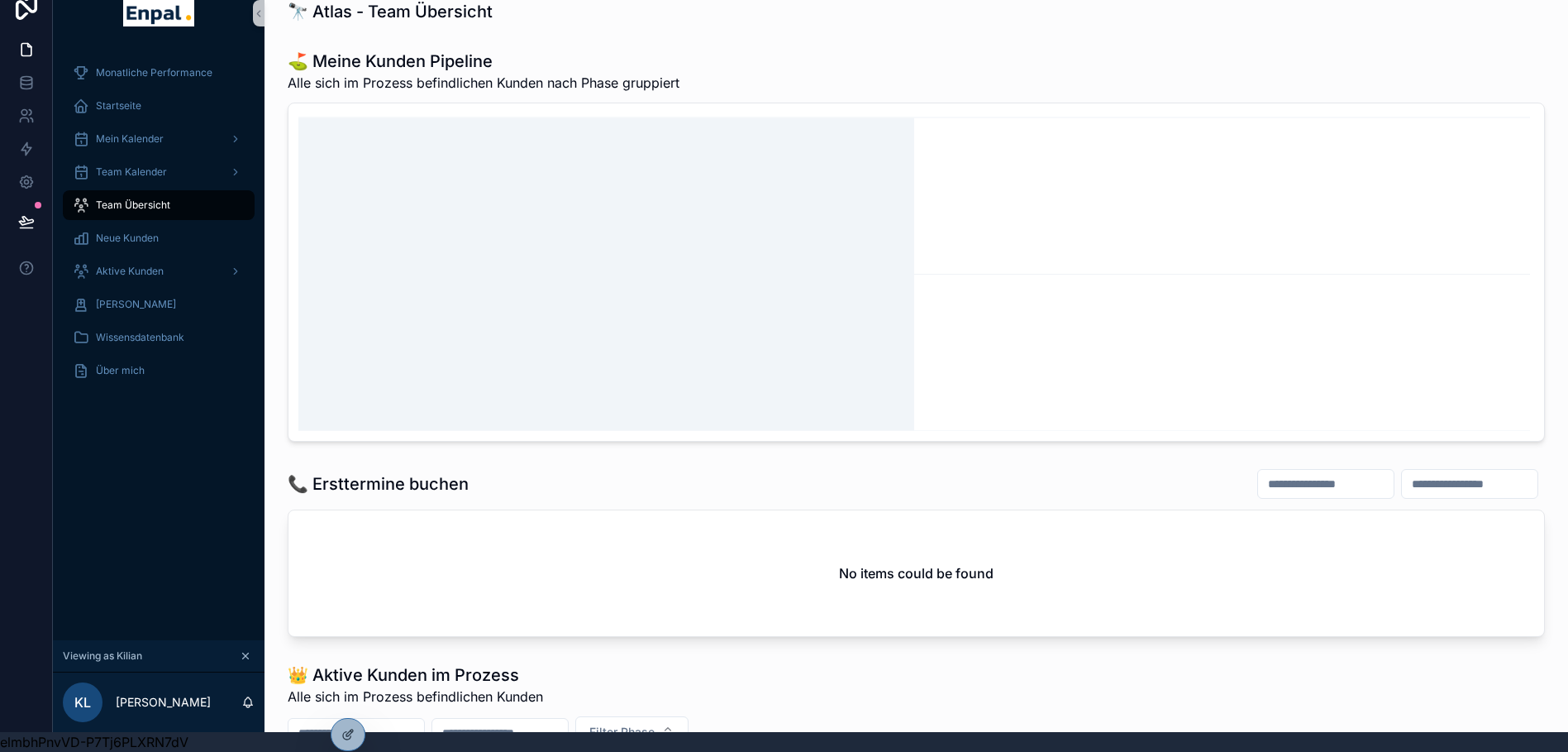
click at [759, 317] on icon "chart" at bounding box center [916, 272] width 1236 height 317
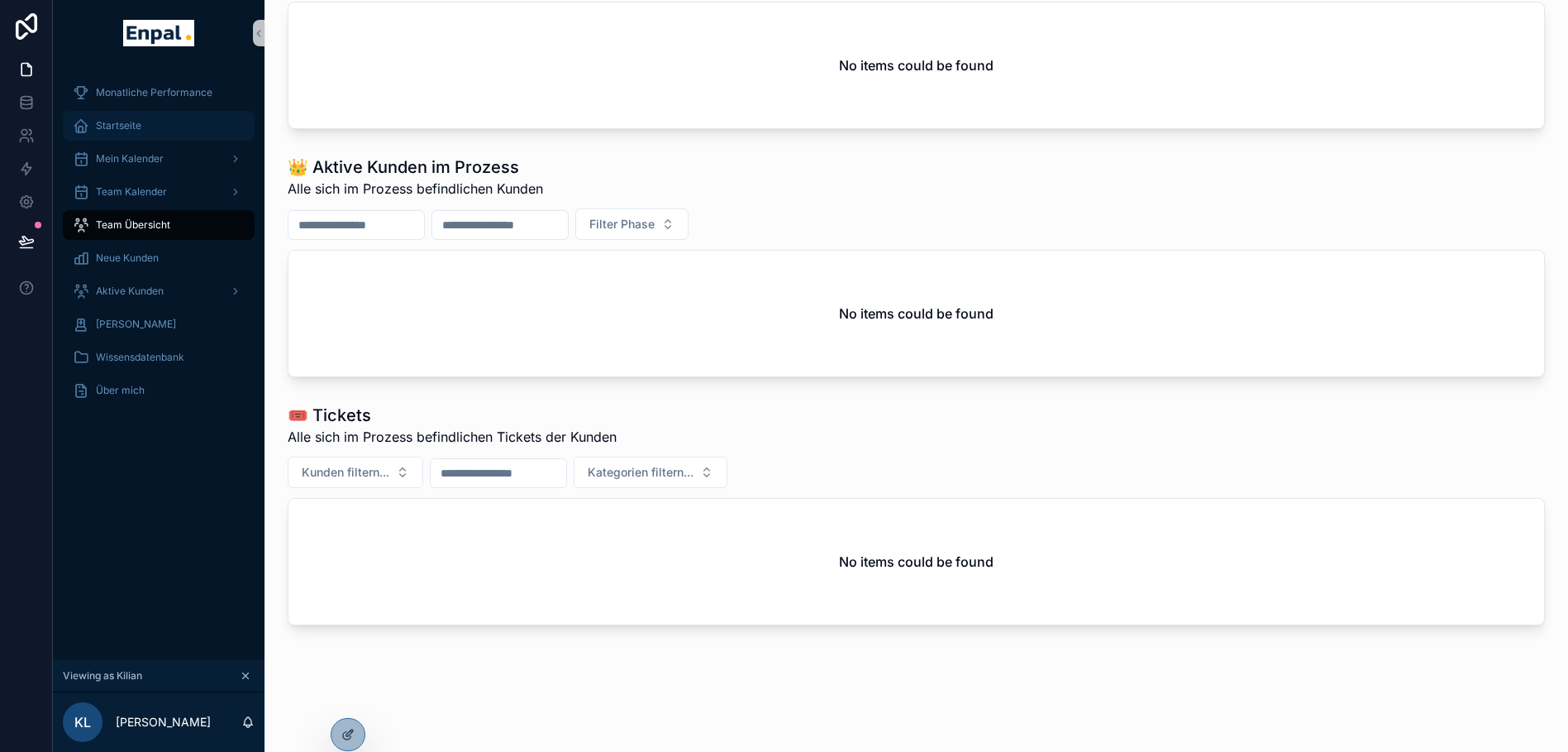
click at [103, 118] on div "Startseite" at bounding box center [159, 125] width 172 height 26
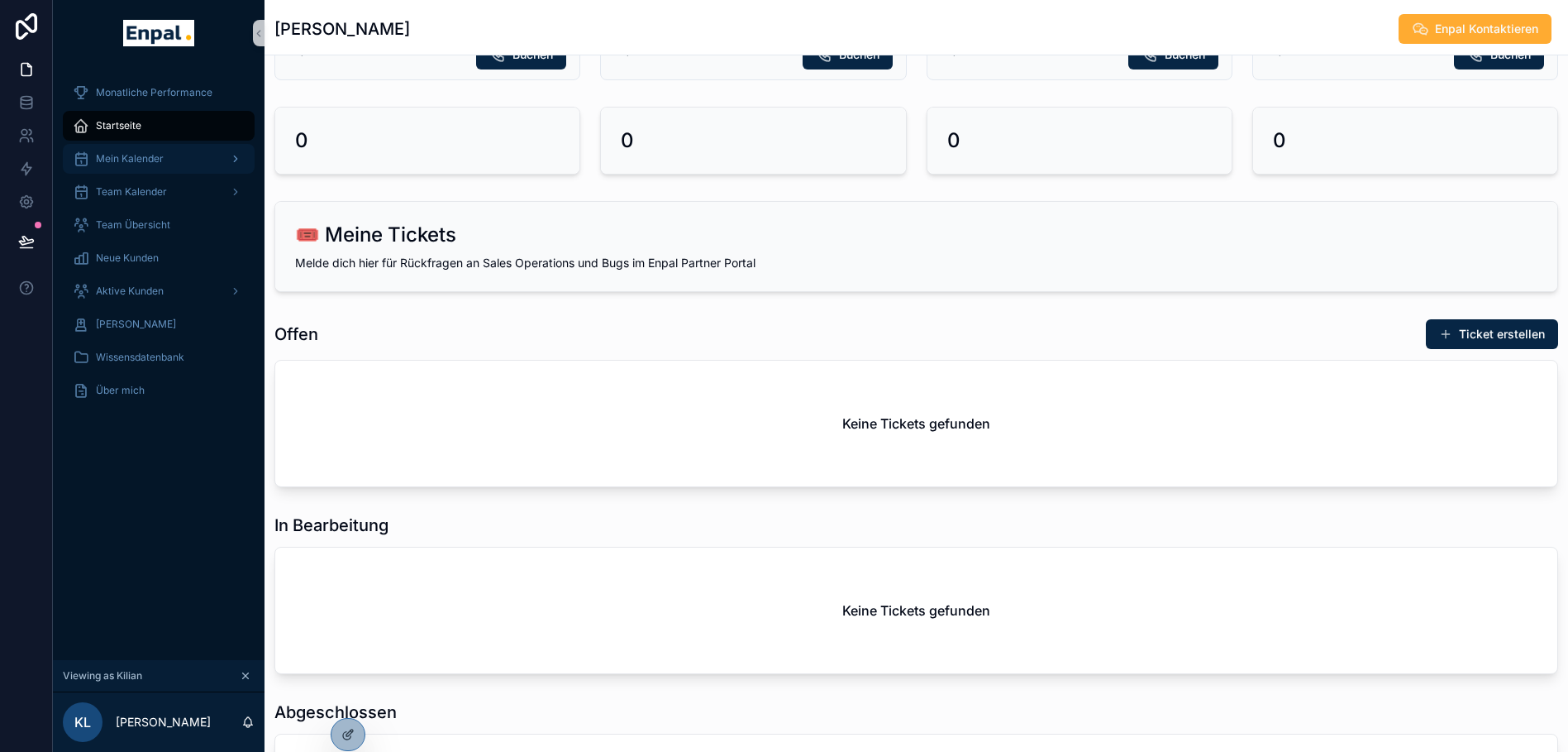
click at [208, 155] on div "Mein Kalender" at bounding box center [159, 158] width 172 height 26
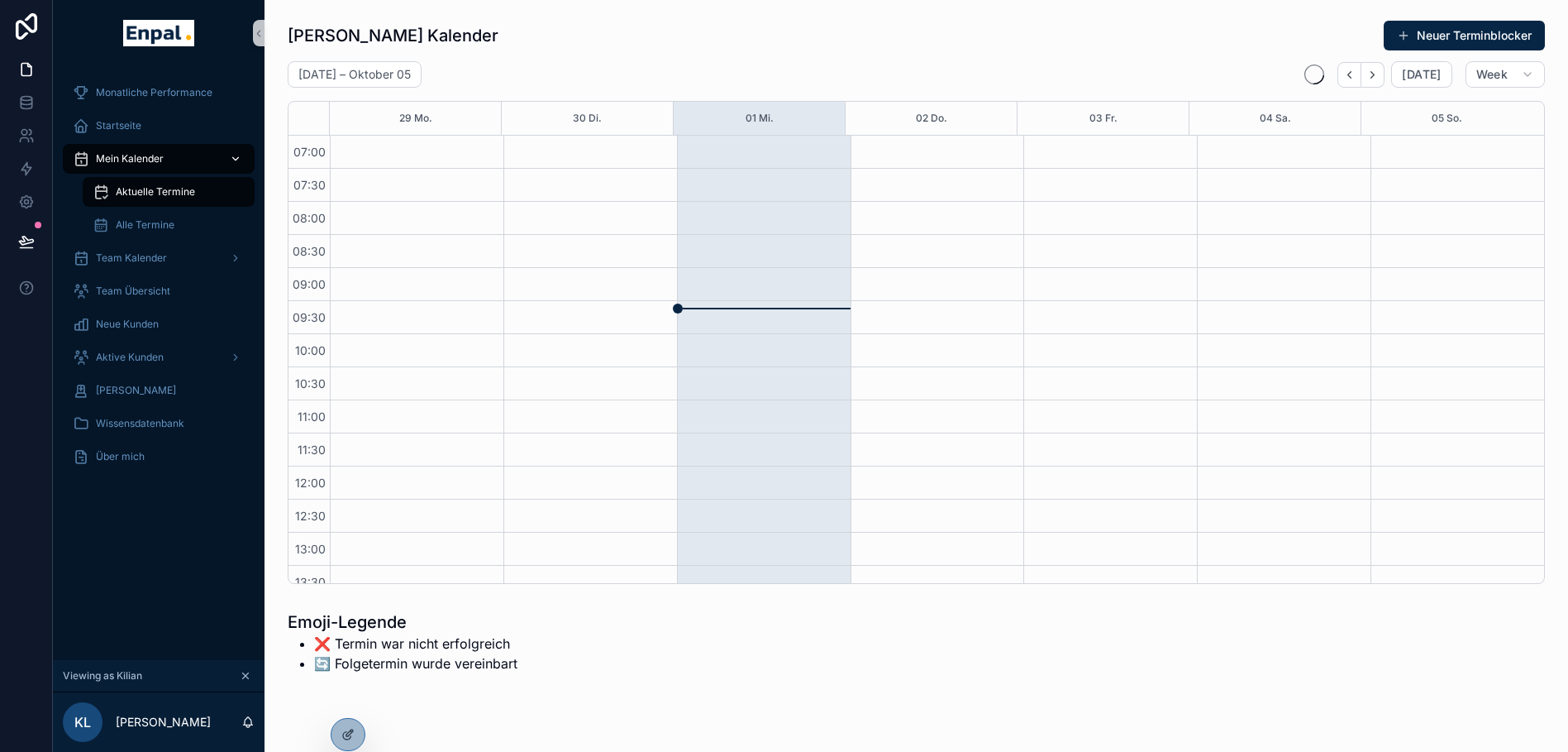
scroll to position [463, 0]
click at [191, 255] on div "Team Kalender" at bounding box center [159, 258] width 172 height 26
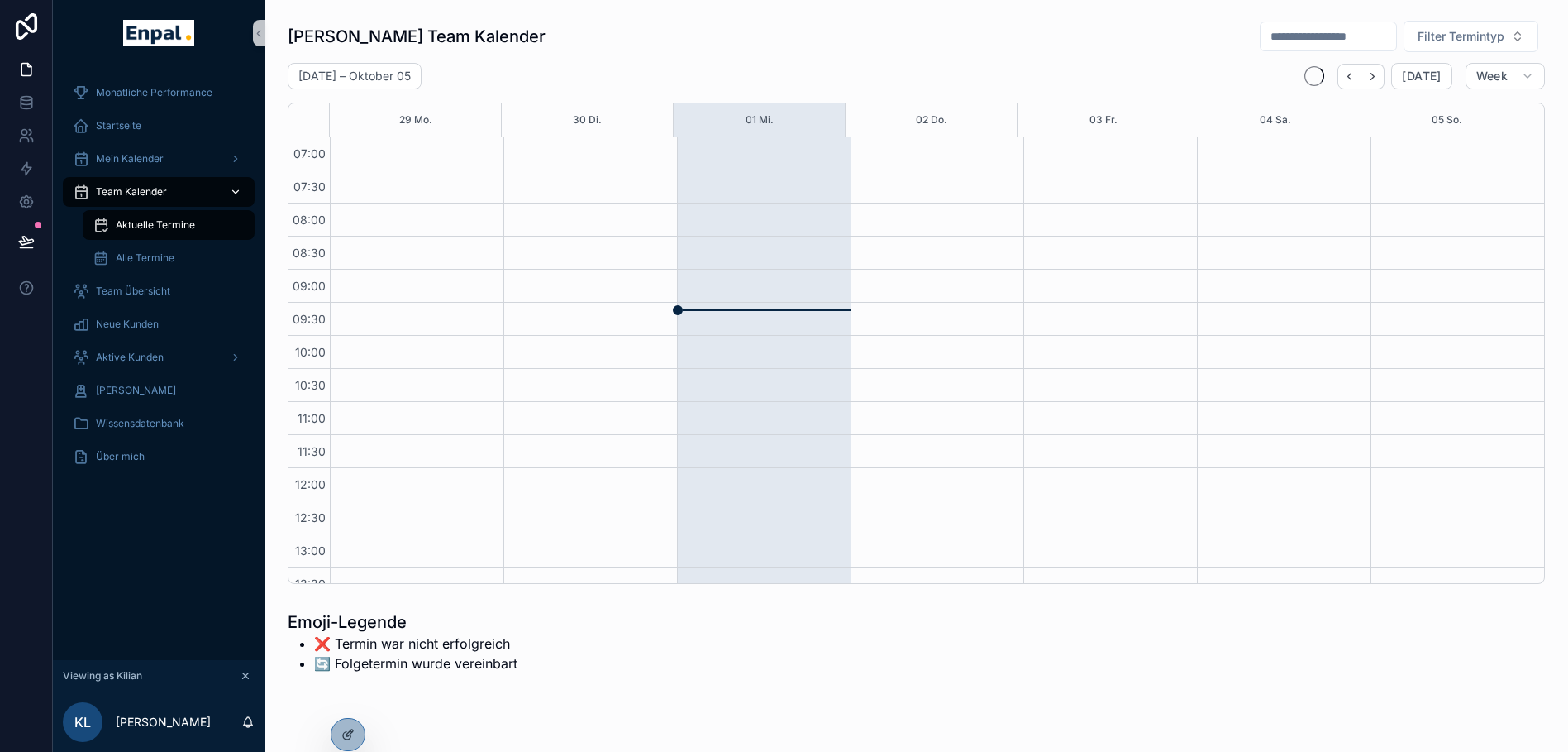
scroll to position [463, 0]
click at [152, 347] on div "Aktive Kunden" at bounding box center [159, 357] width 172 height 26
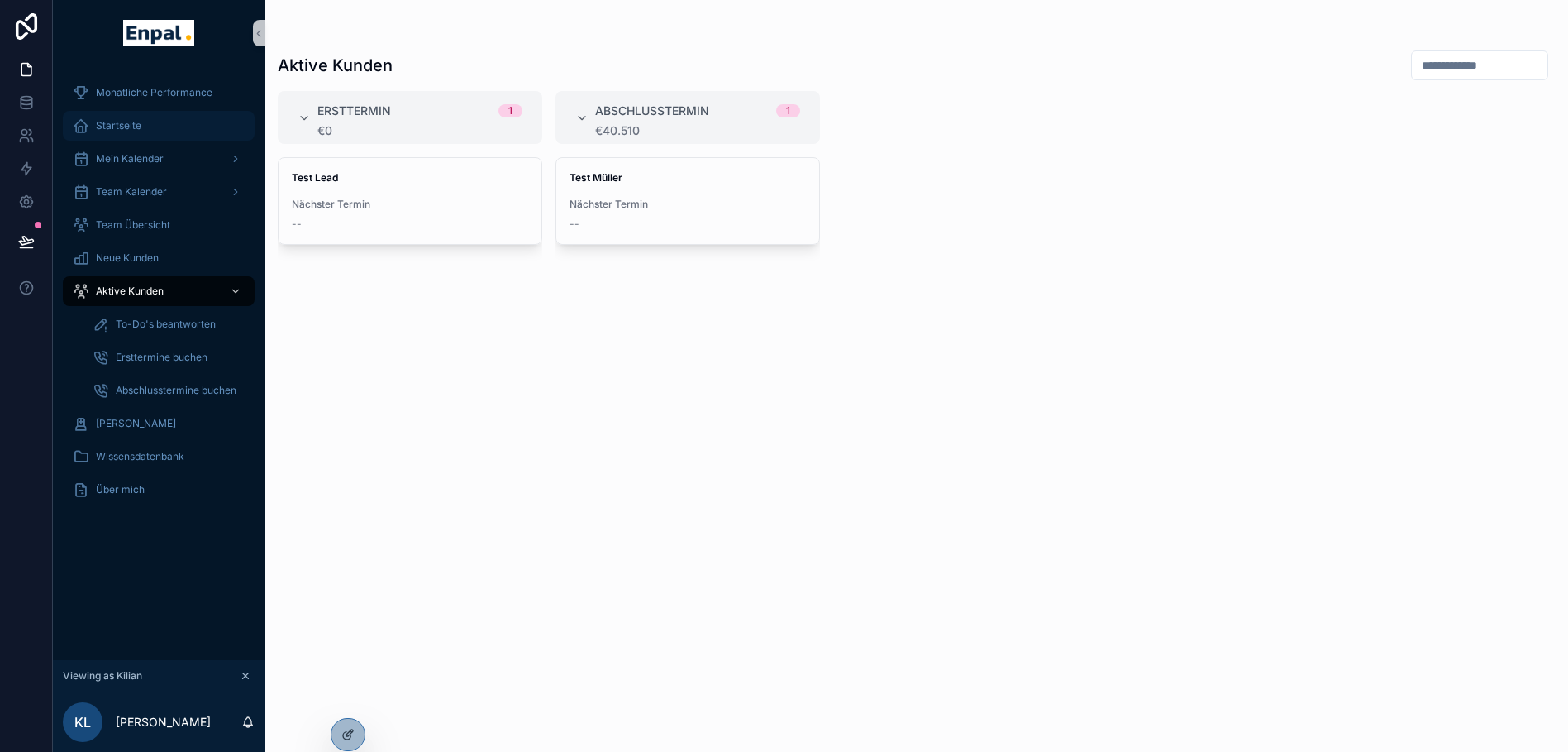
click at [165, 130] on div "Startseite" at bounding box center [159, 125] width 172 height 26
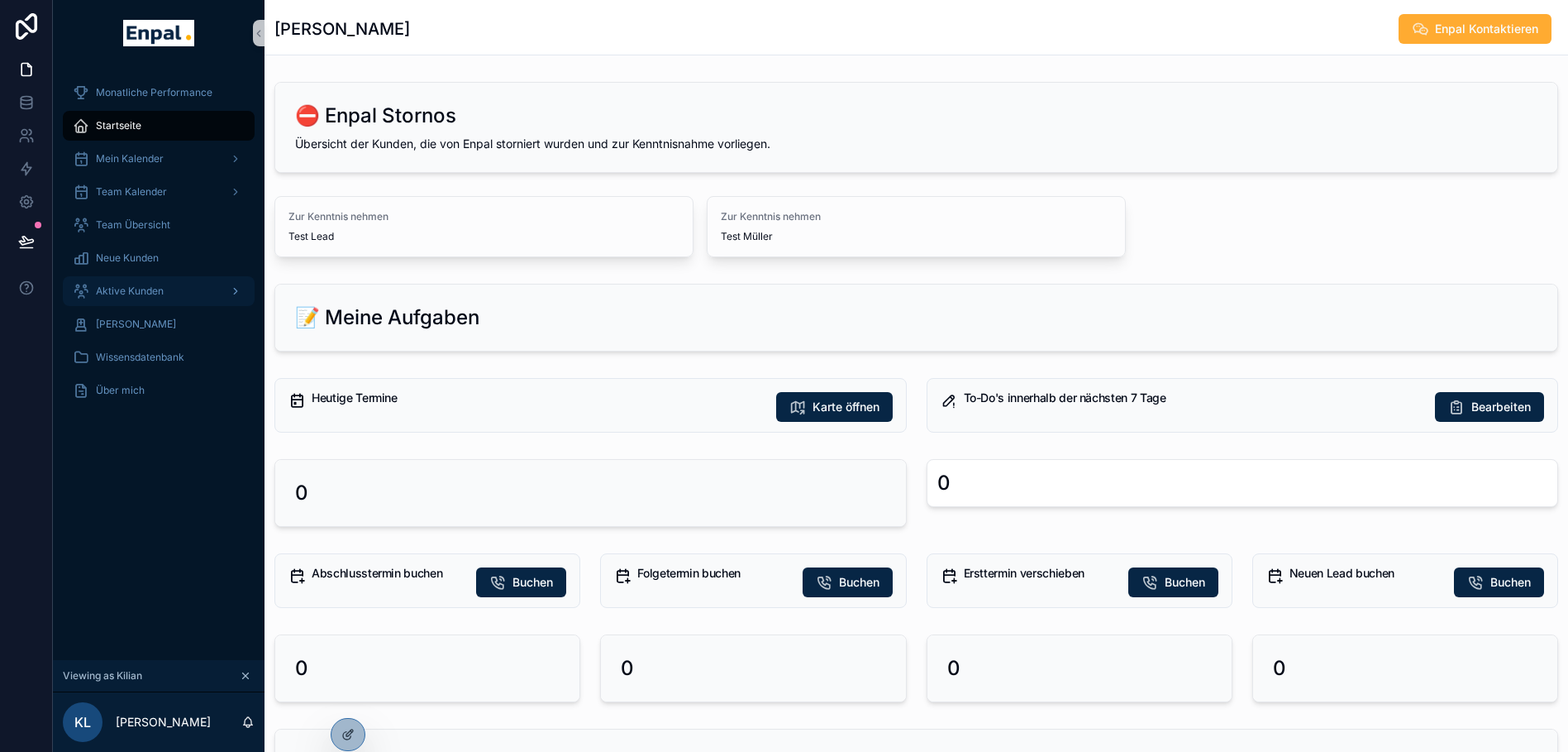
click at [148, 287] on span "Aktive Kunden" at bounding box center [129, 291] width 67 height 13
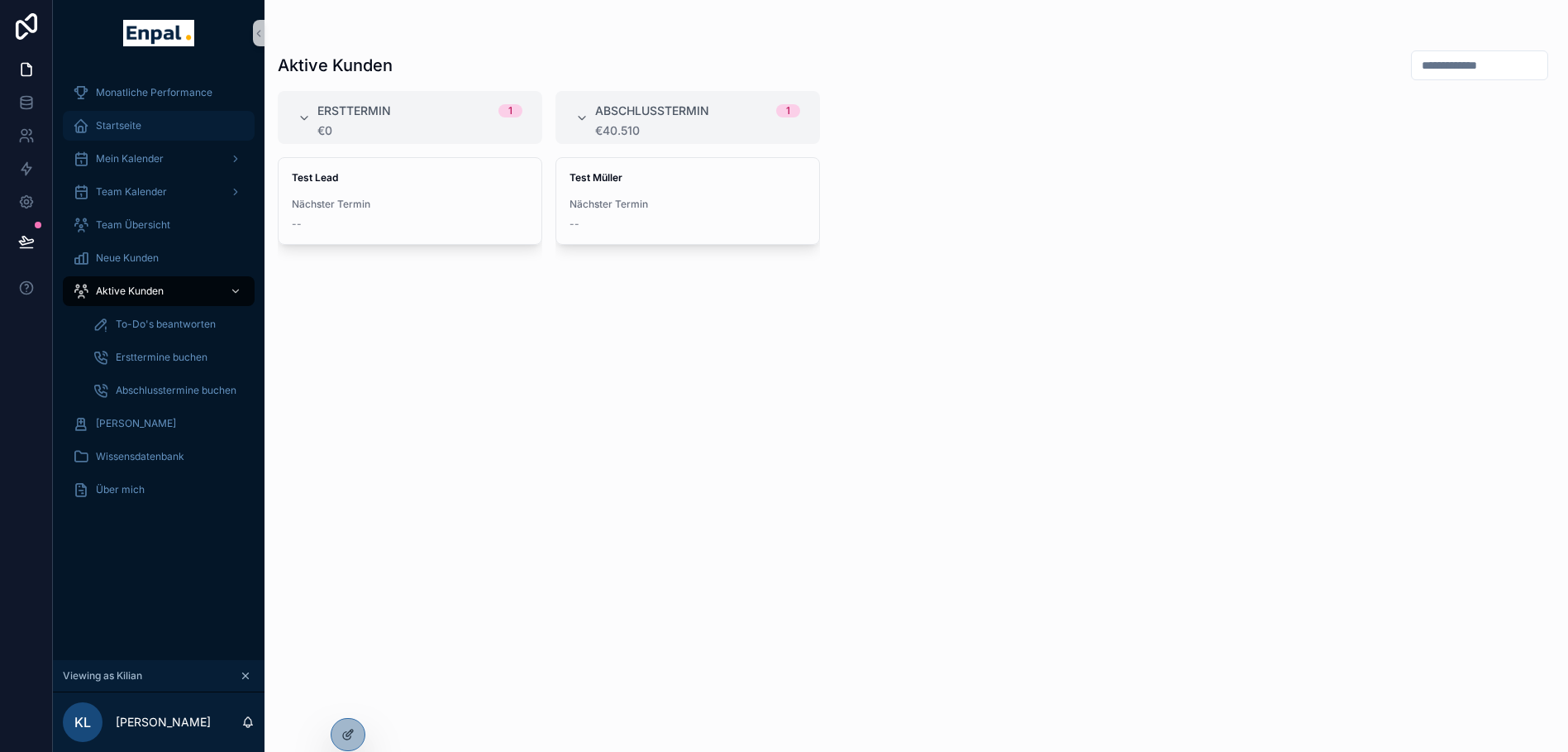
click at [159, 124] on div "Startseite" at bounding box center [159, 125] width 172 height 26
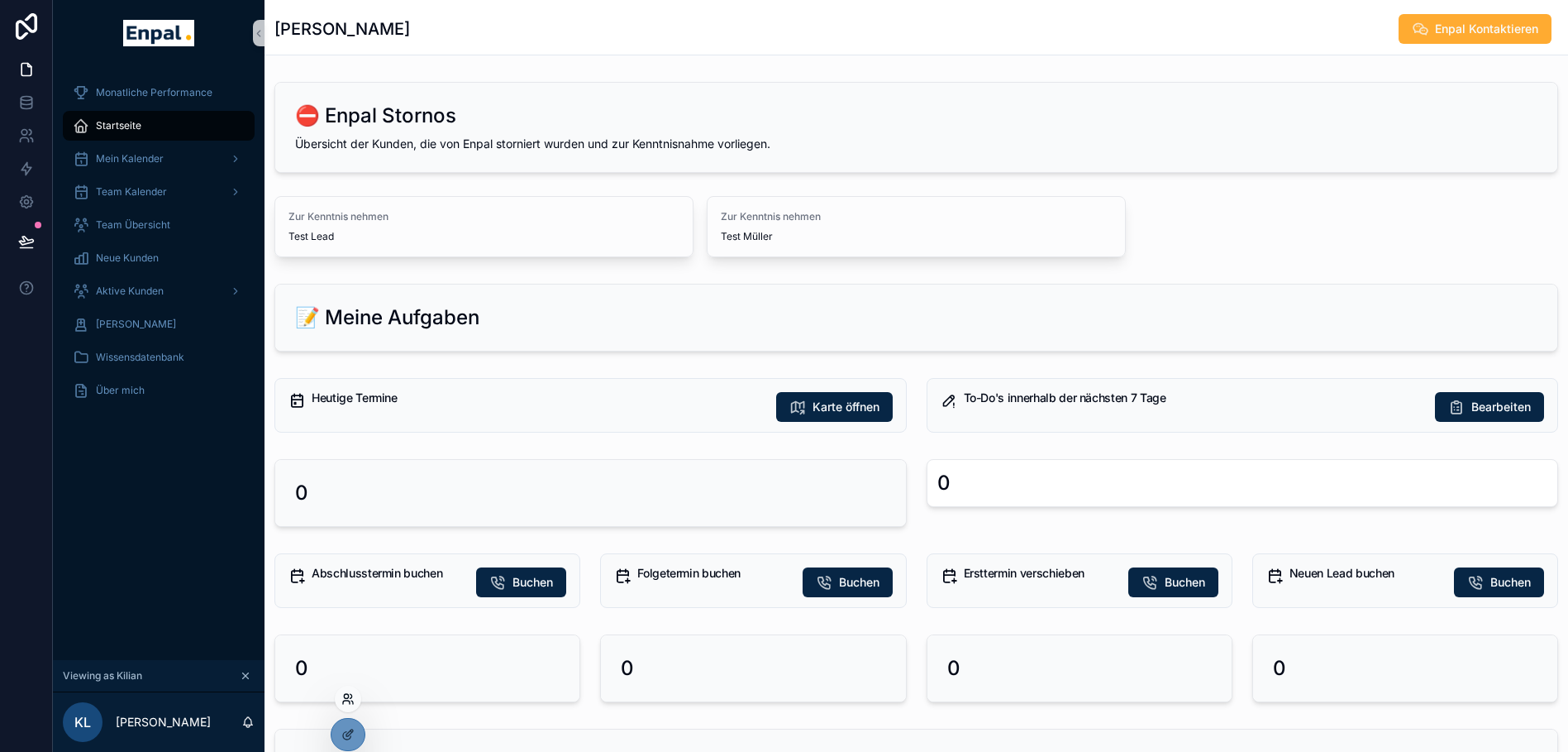
click at [348, 697] on icon at bounding box center [345, 696] width 4 height 4
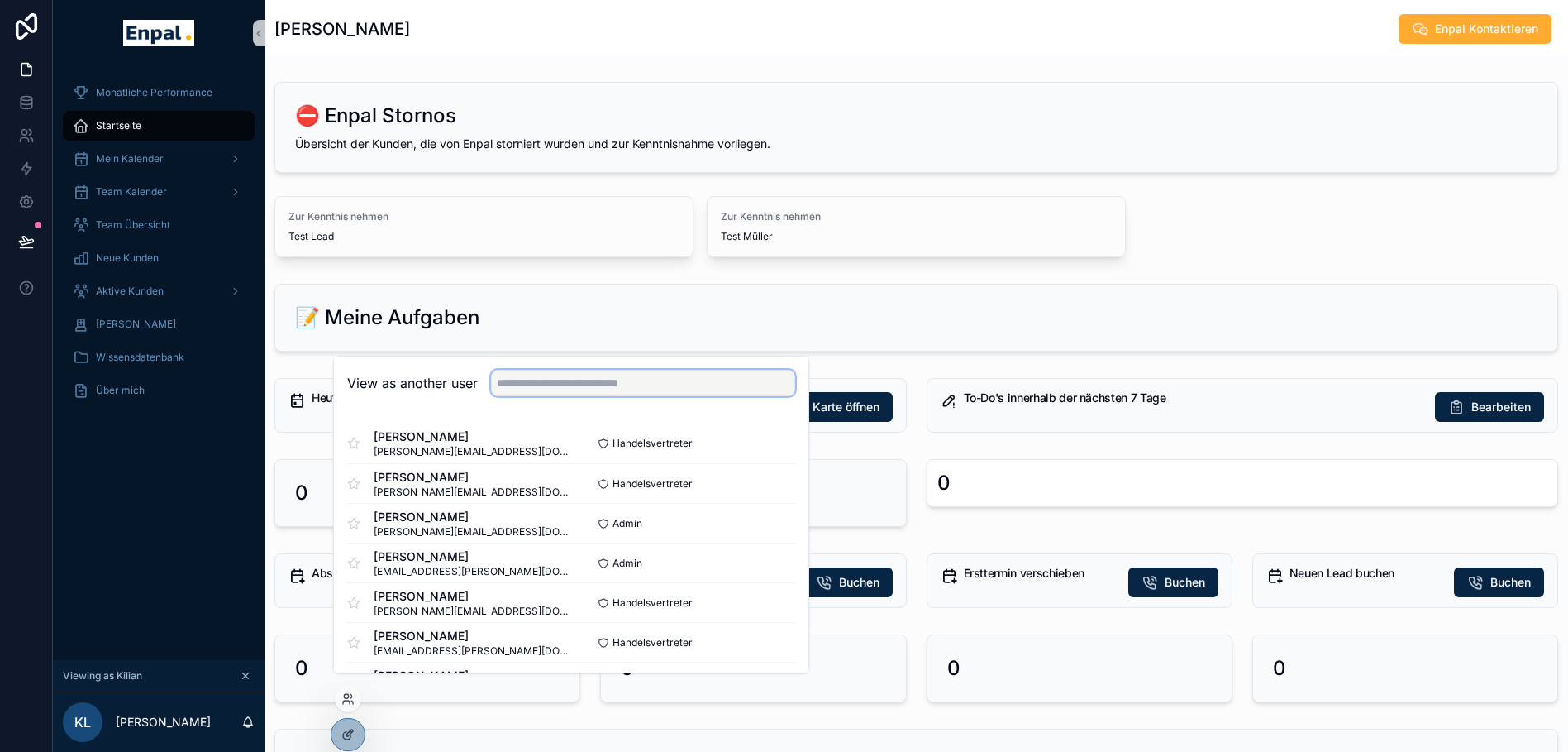
click at [605, 396] on input "text" at bounding box center [642, 383] width 304 height 26
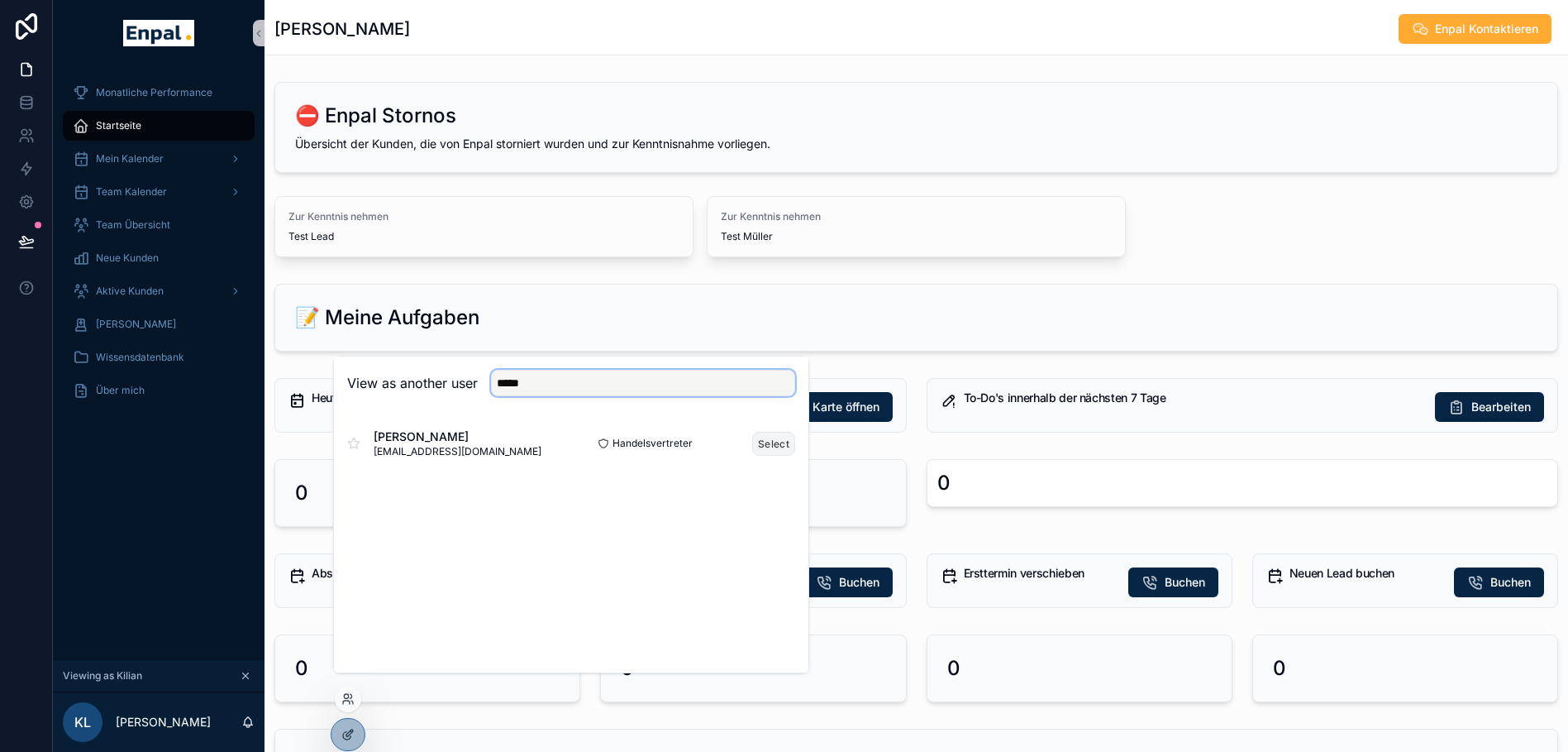
type input "*****"
click at [765, 450] on button "Select" at bounding box center [773, 444] width 43 height 24
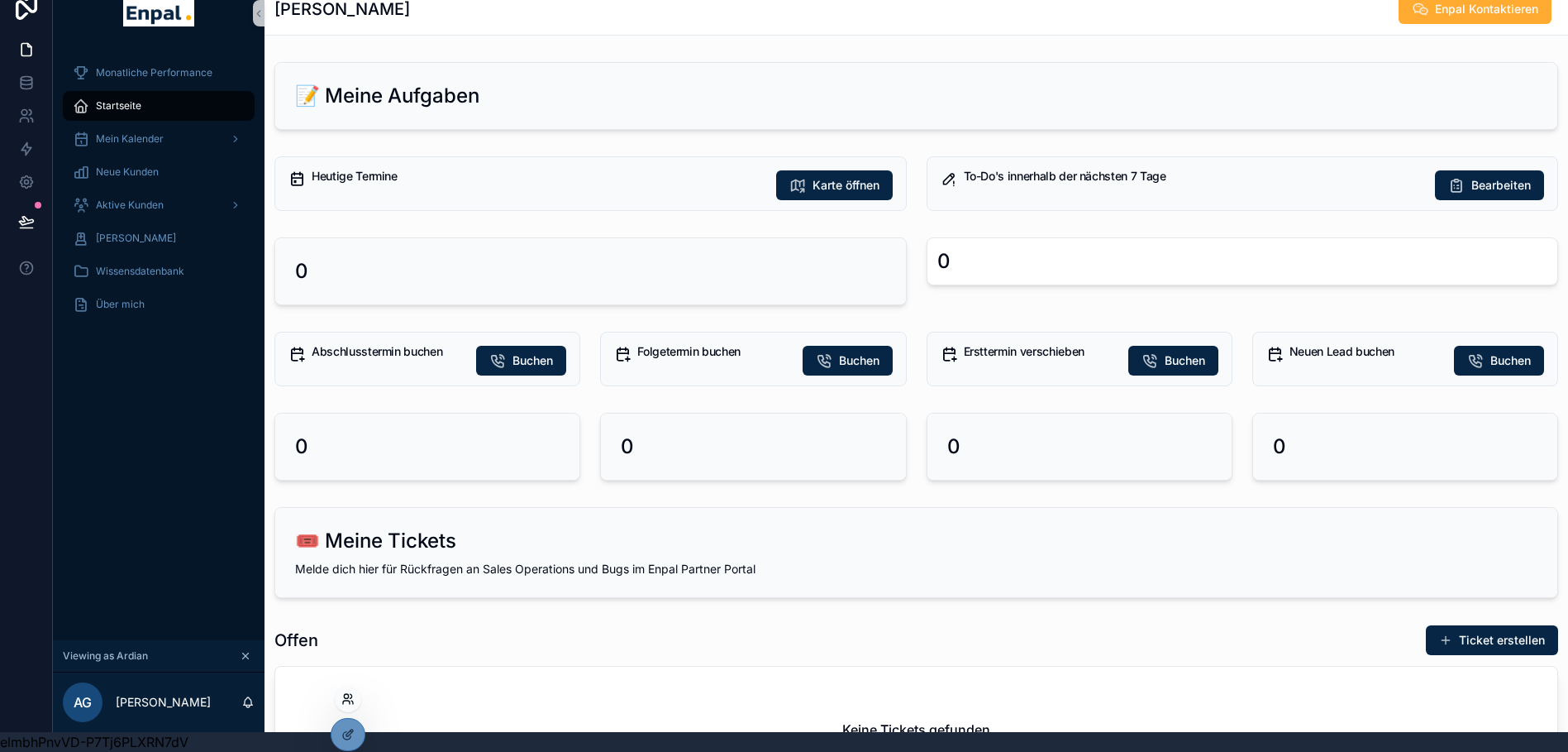
click at [343, 696] on icon at bounding box center [348, 699] width 13 height 13
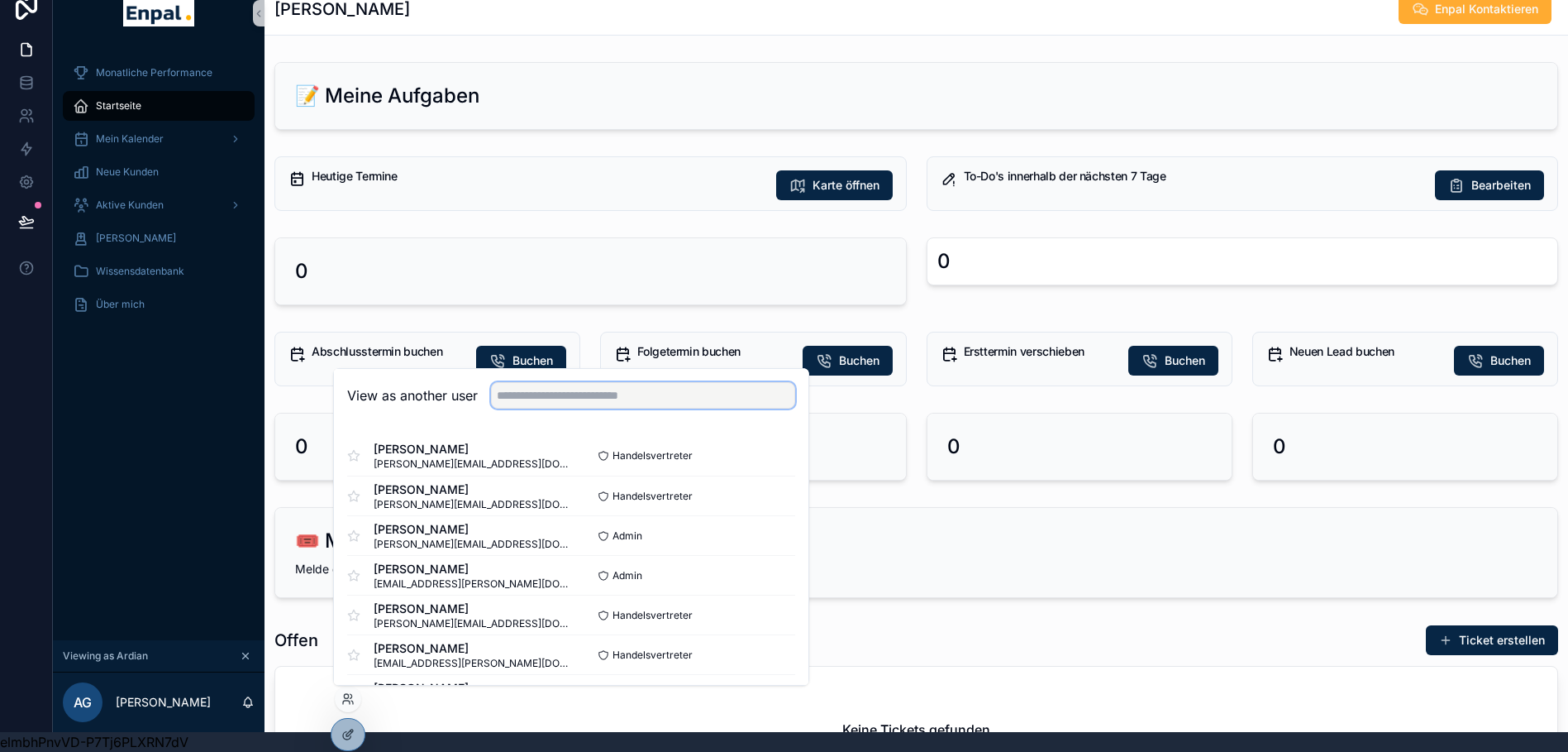
click at [615, 399] on input "text" at bounding box center [642, 395] width 304 height 26
click at [271, 130] on div "📝 Meine Aufgaben Heutige Termine Karte öffnen To-Do's innerhalb der nächsten 7 …" at bounding box center [916, 742] width 1303 height 1373
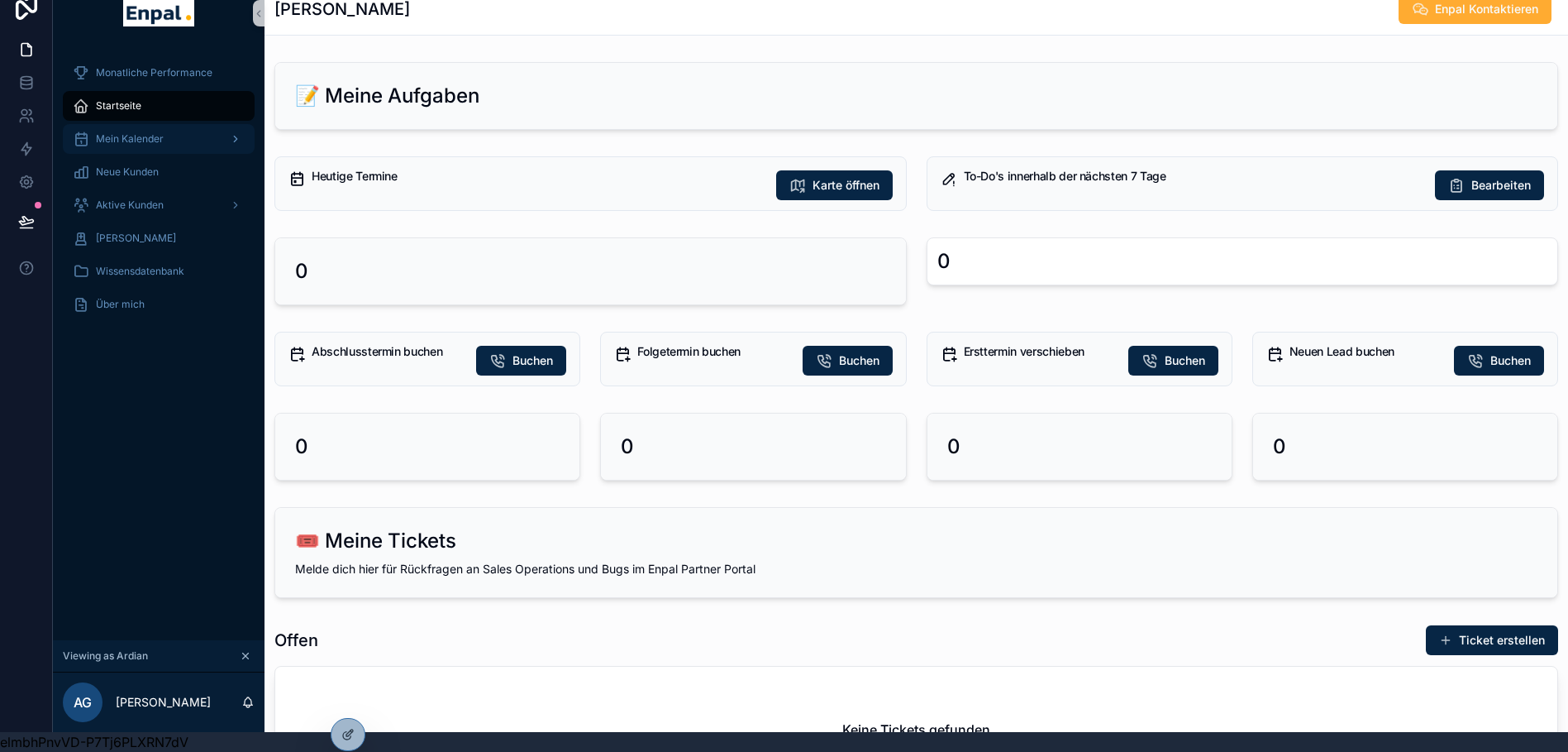
click at [139, 134] on div "Mein Kalender" at bounding box center [159, 139] width 172 height 26
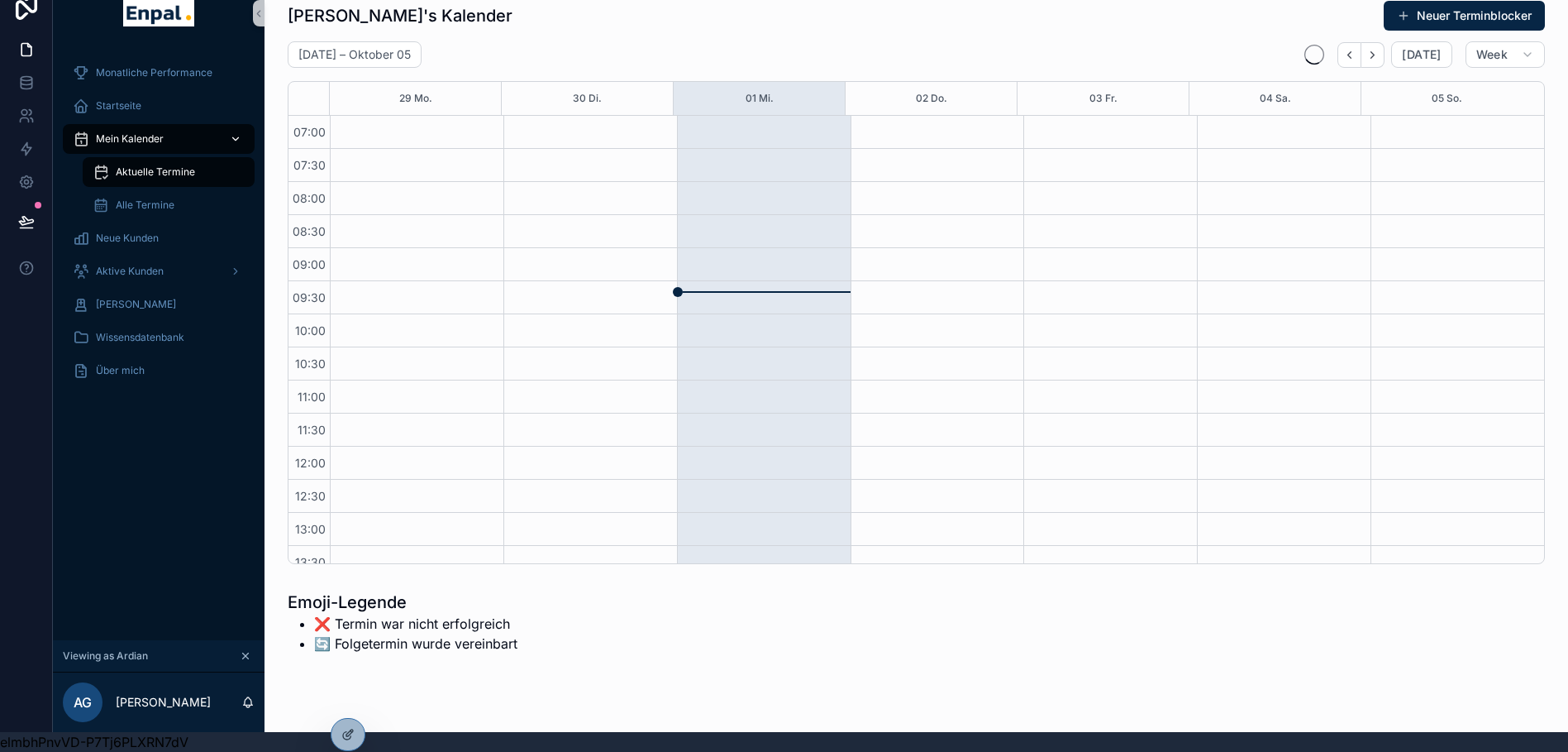
scroll to position [463, 0]
click at [149, 96] on div "Startseite" at bounding box center [159, 106] width 172 height 26
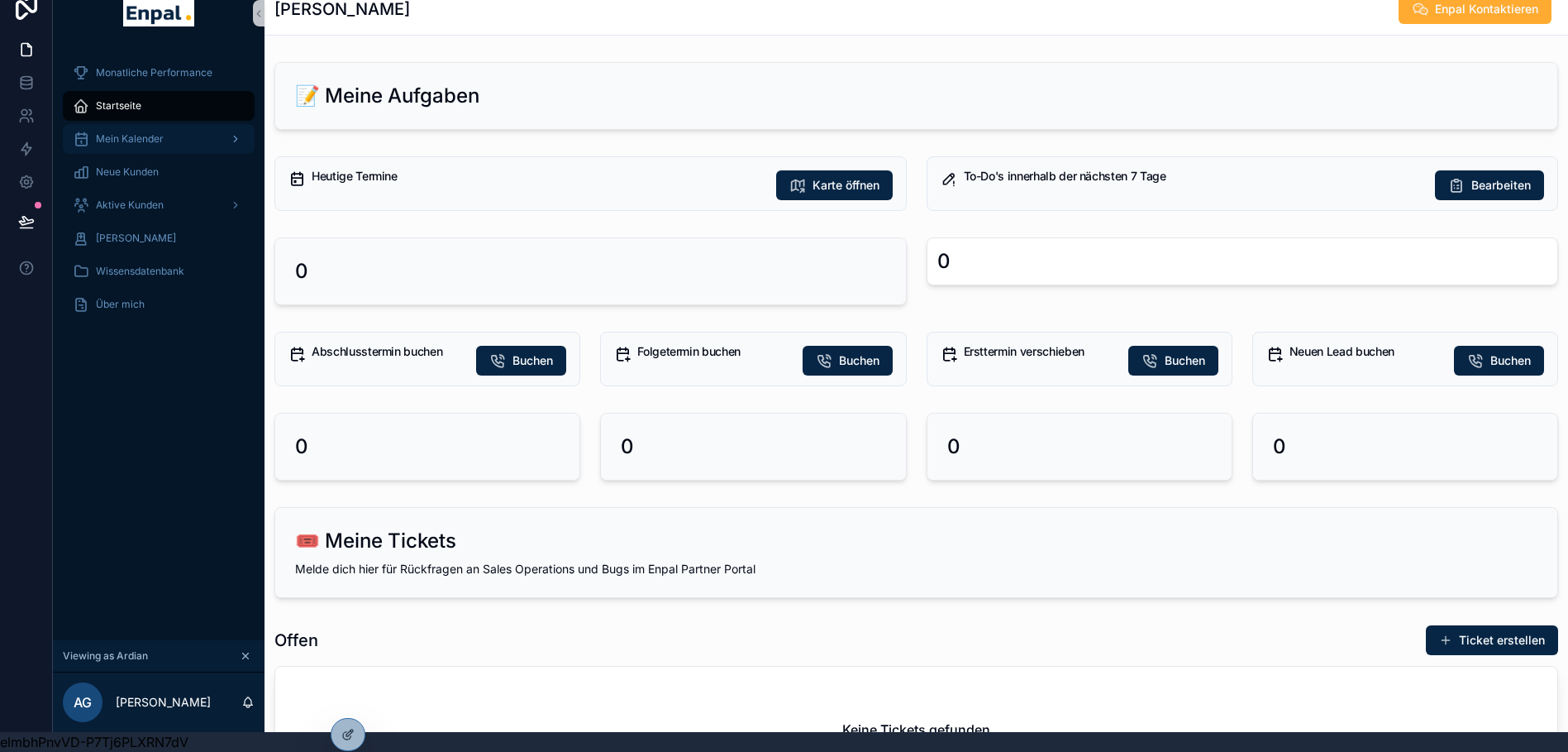
click at [157, 135] on div "Mein Kalender" at bounding box center [159, 139] width 172 height 26
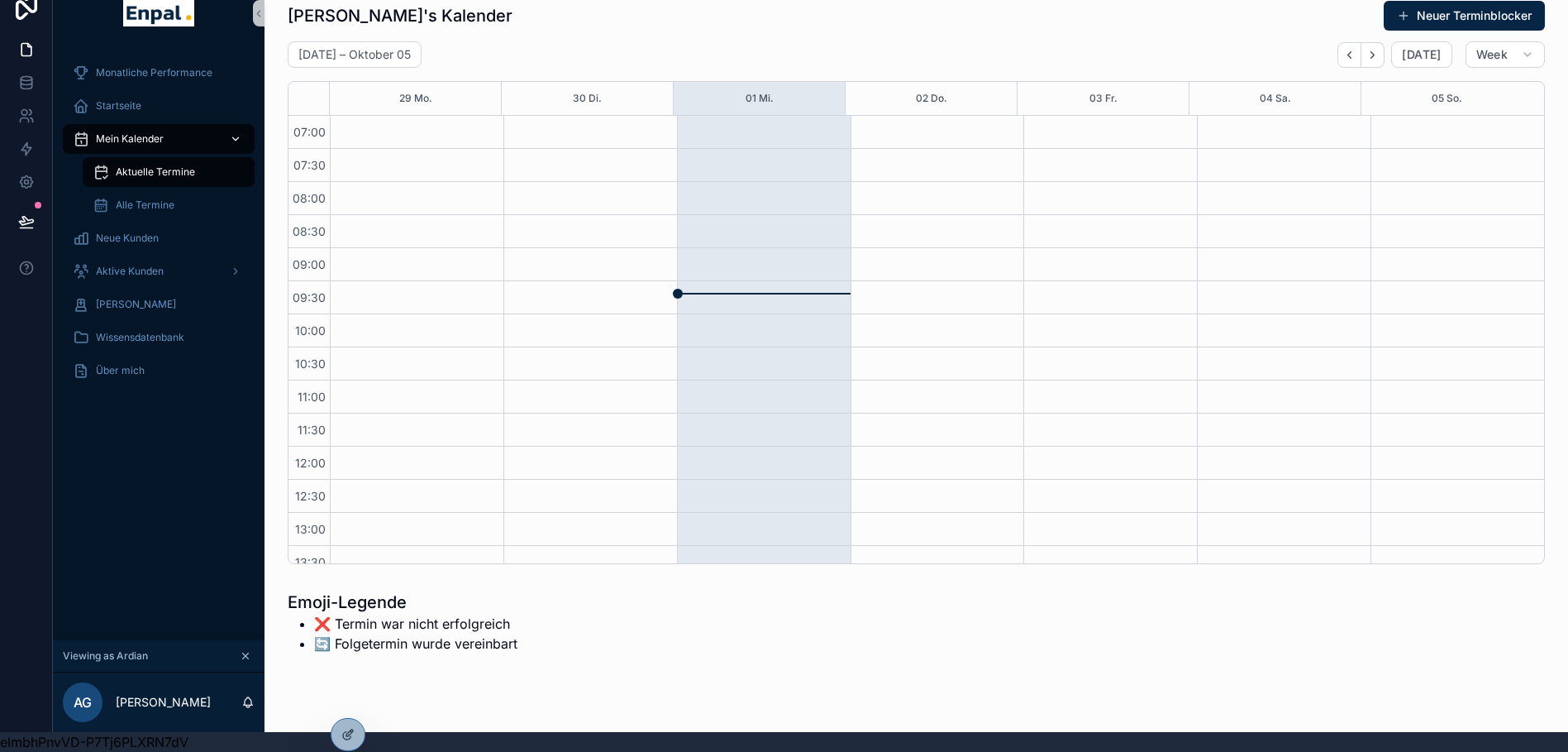
scroll to position [463, 0]
click at [166, 199] on span "Alle Termine" at bounding box center [145, 205] width 59 height 13
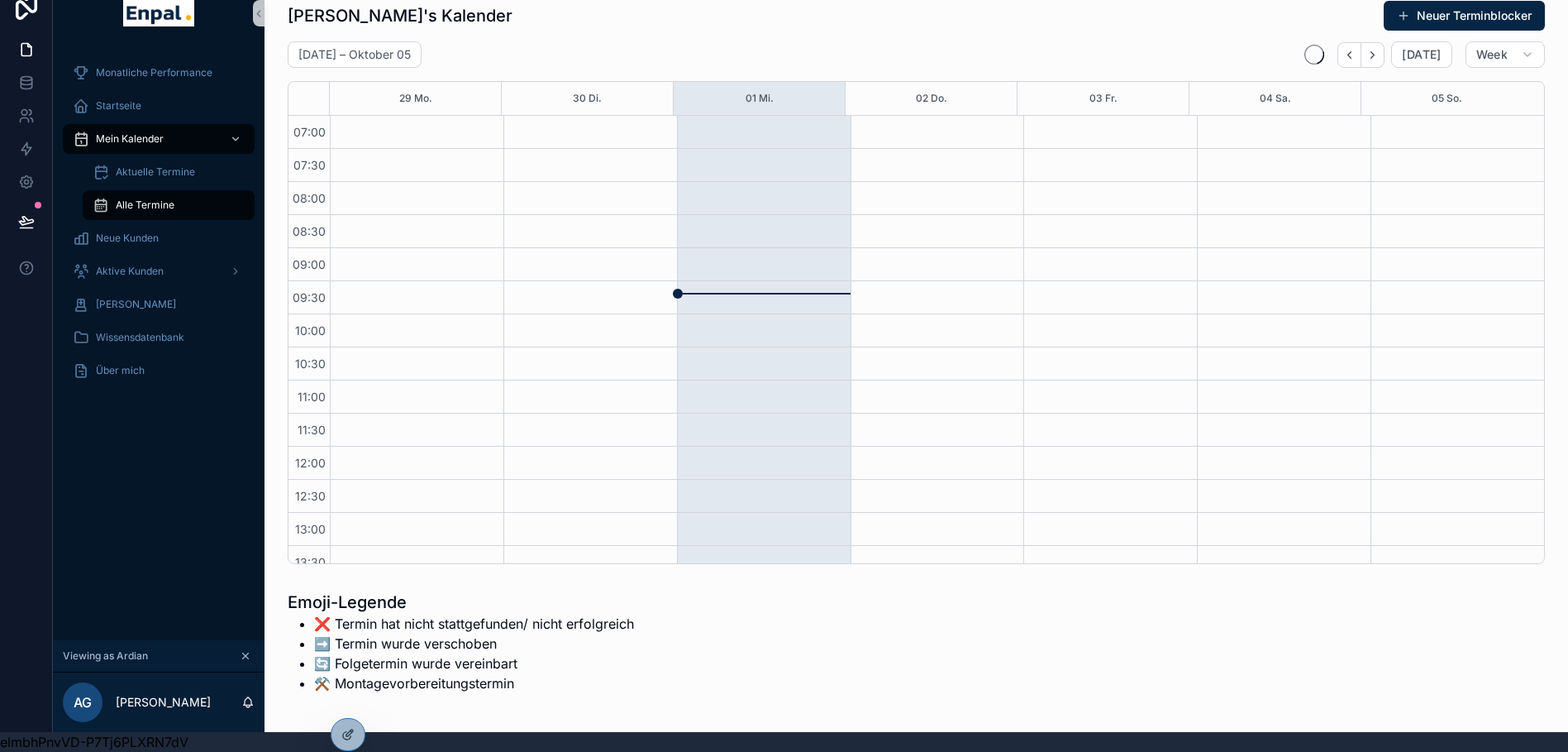
scroll to position [463, 0]
click at [119, 99] on span "Startseite" at bounding box center [118, 106] width 46 height 13
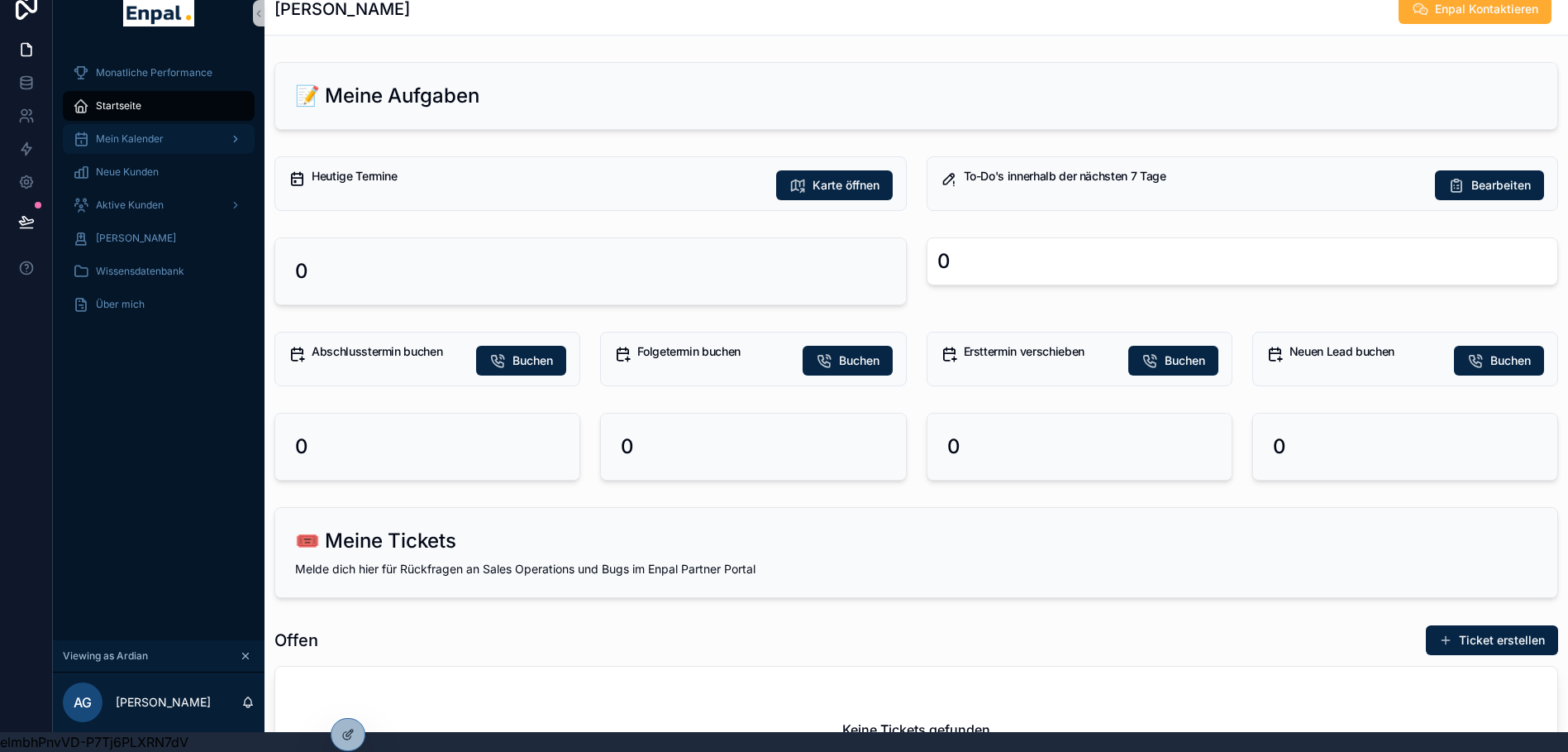
click at [131, 138] on div "Mein Kalender" at bounding box center [159, 139] width 172 height 26
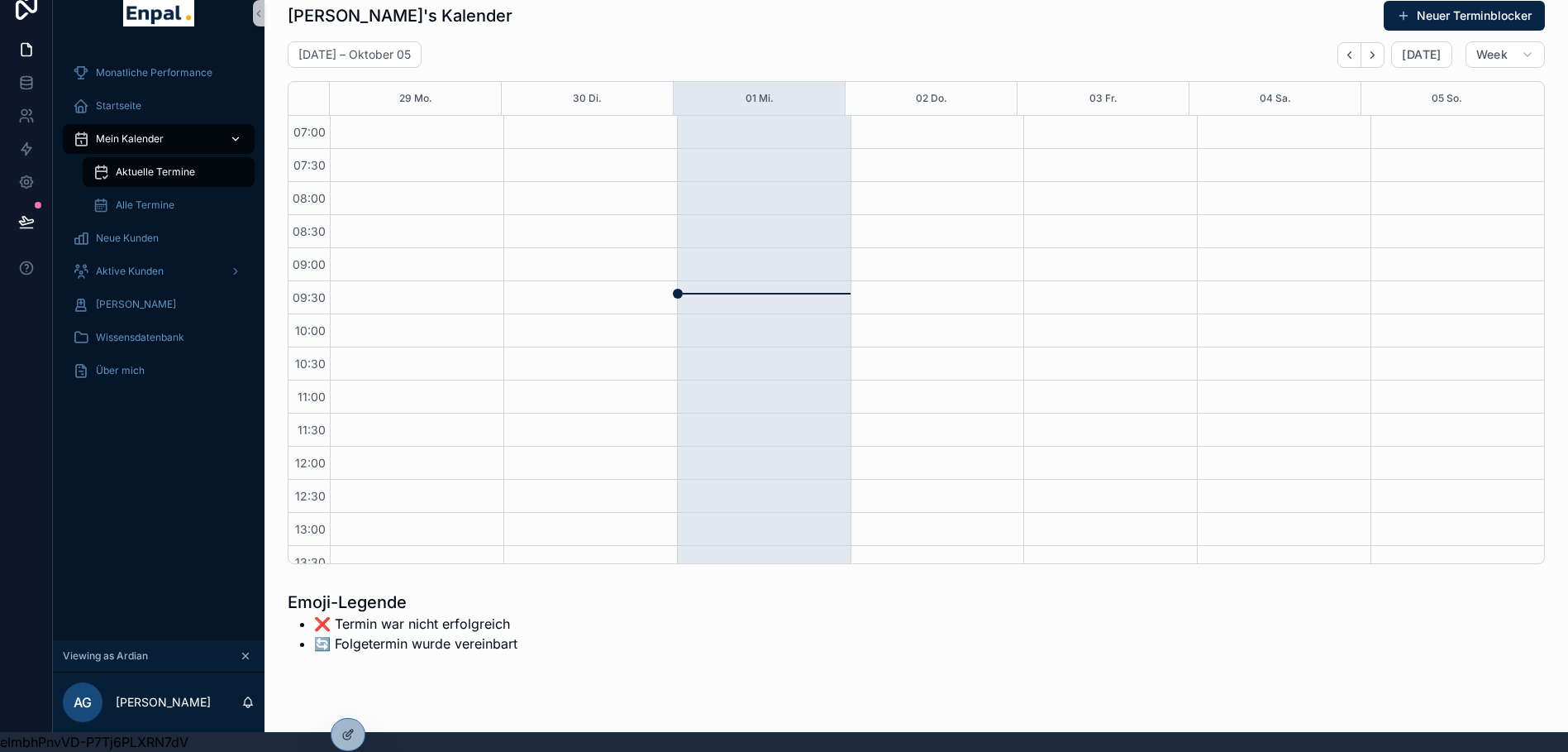
scroll to position [463, 0]
click at [157, 66] on span "Monatliche Performance" at bounding box center [154, 73] width 116 height 13
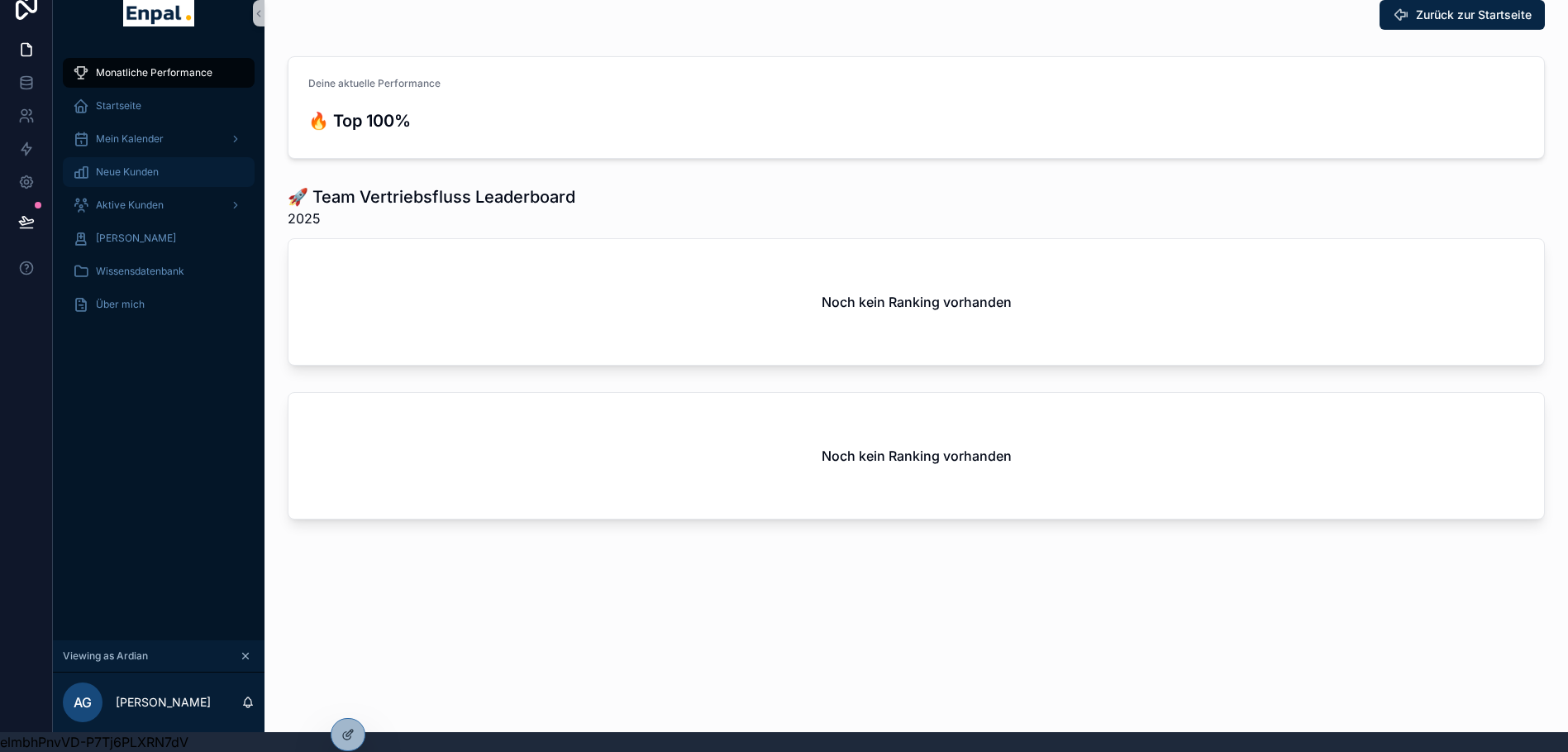
click at [126, 166] on div "Neue Kunden" at bounding box center [159, 172] width 172 height 26
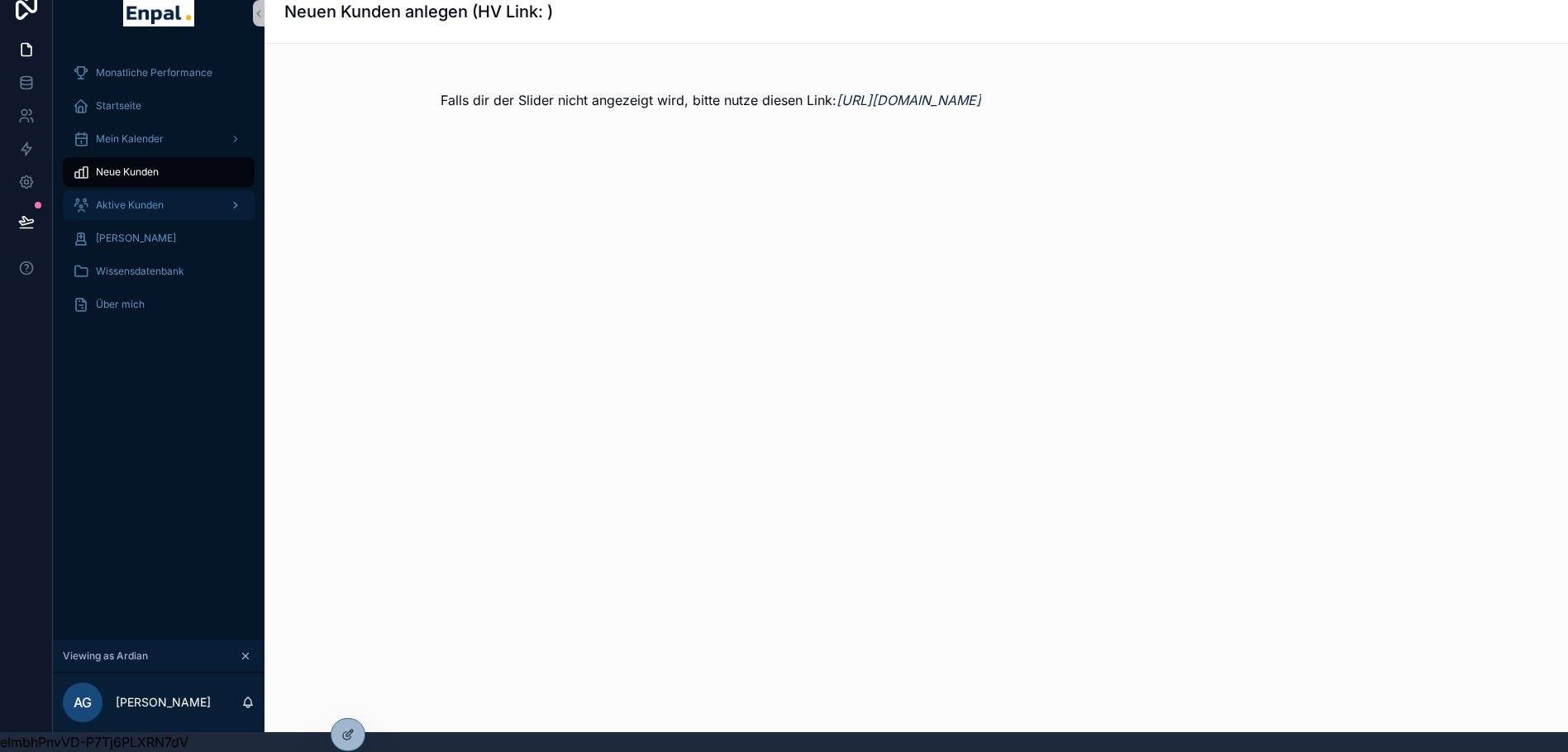
click at [139, 199] on span "Aktive Kunden" at bounding box center [129, 205] width 67 height 13
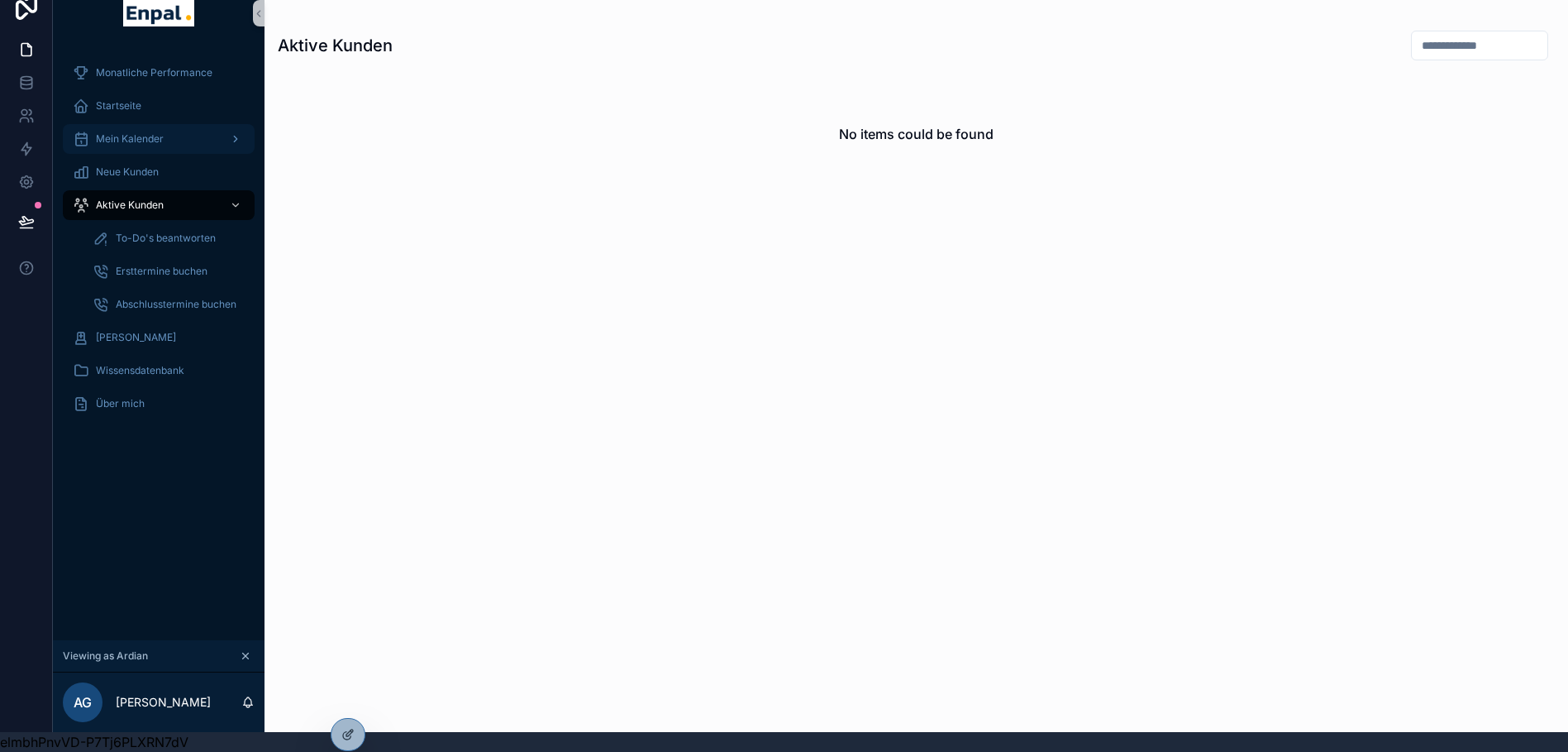
click at [164, 125] on div "Mein Kalender" at bounding box center [159, 139] width 172 height 26
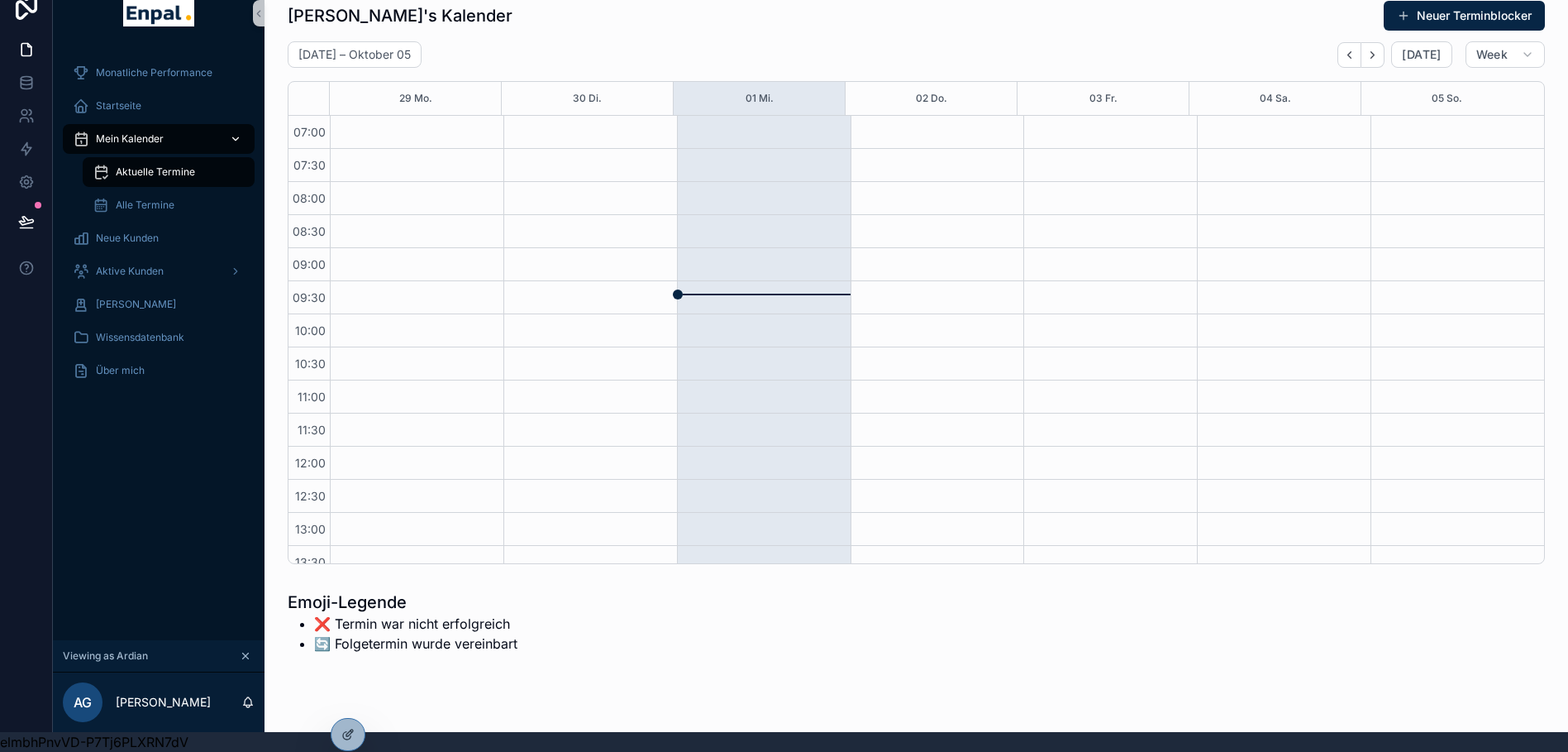
scroll to position [463, 0]
click at [142, 265] on span "Aktive Kunden" at bounding box center [129, 272] width 67 height 13
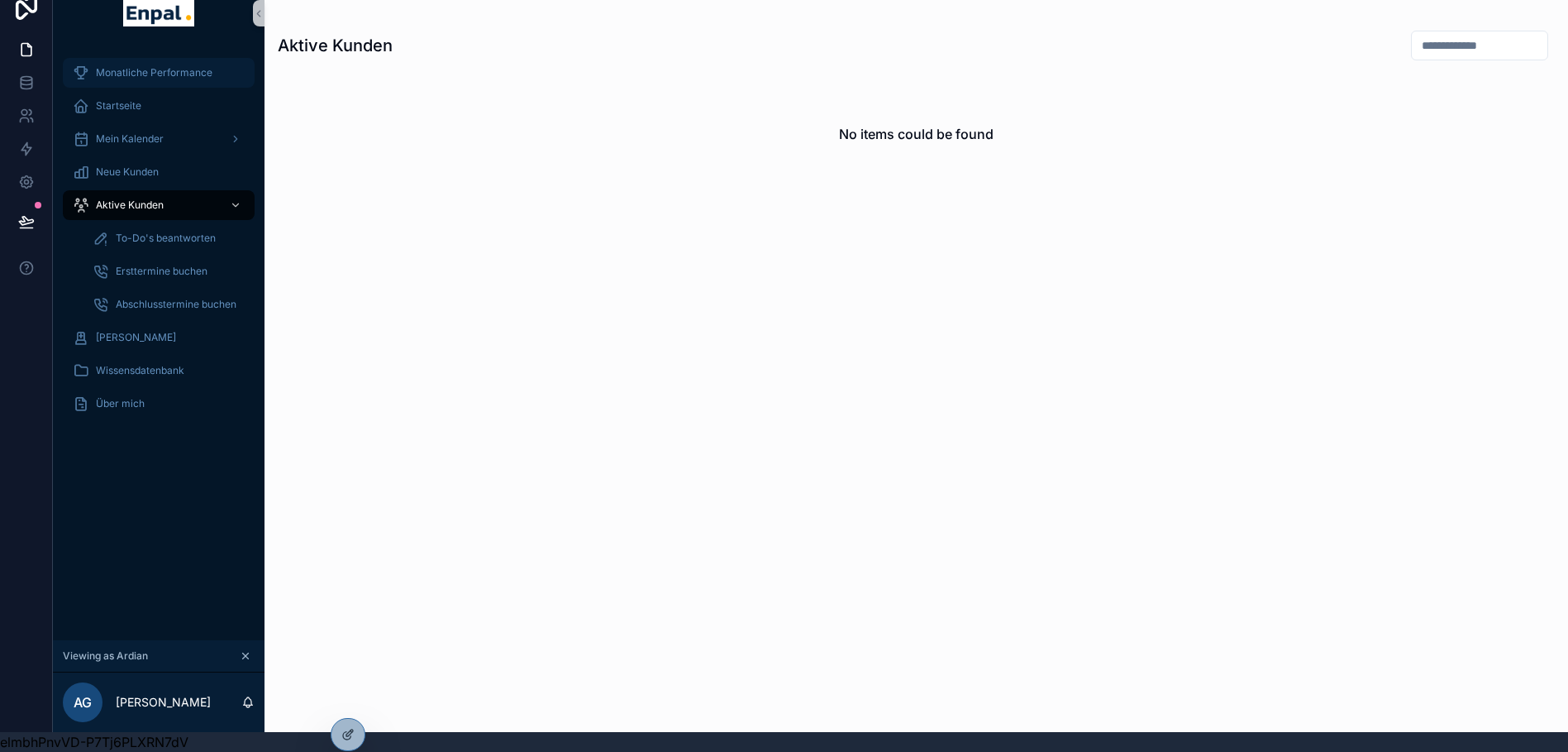
click at [161, 66] on span "Monatliche Performance" at bounding box center [154, 73] width 116 height 13
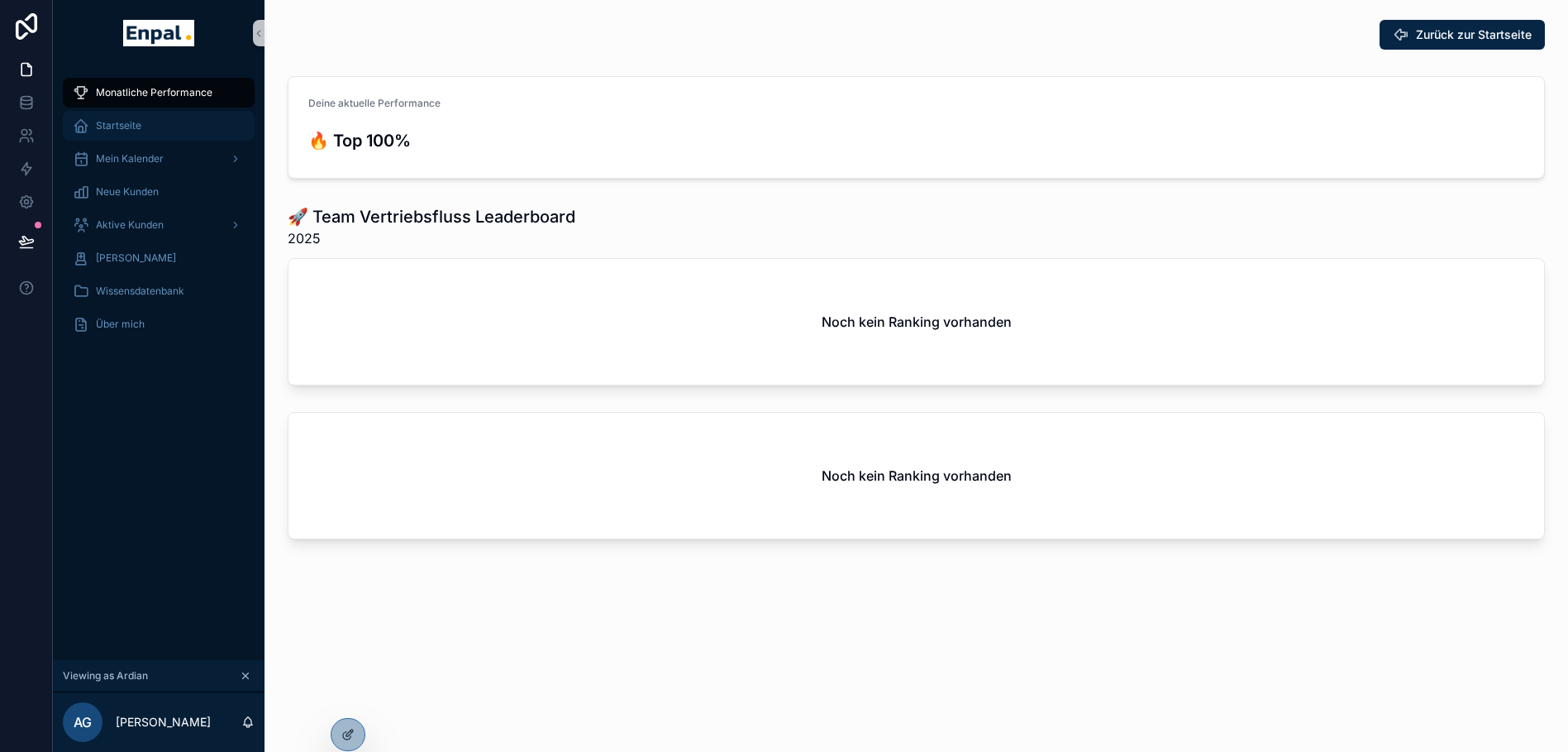
click at [124, 123] on span "Startseite" at bounding box center [118, 125] width 46 height 13
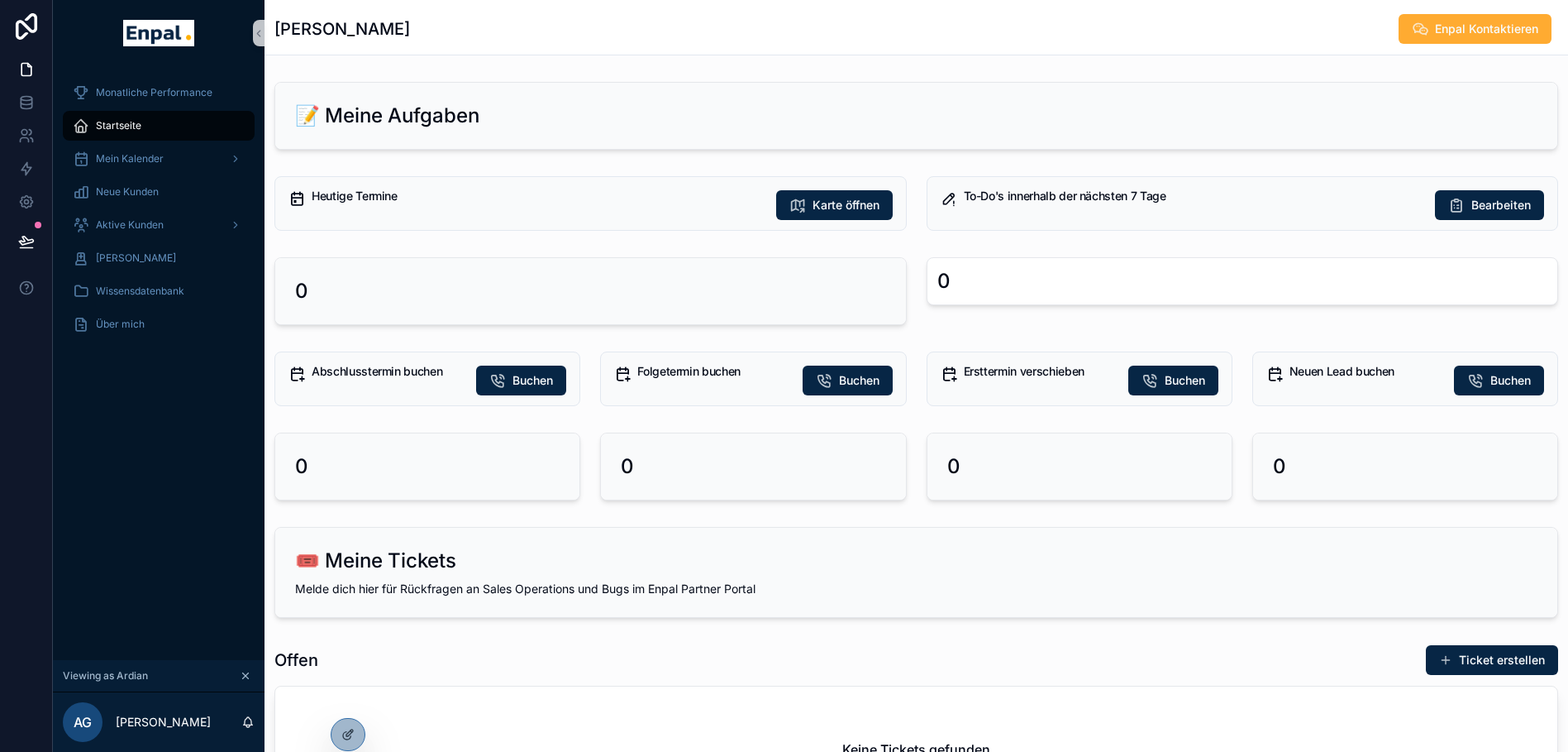
click at [470, 198] on h5 "Heutige Termine" at bounding box center [537, 196] width 451 height 11
click at [136, 156] on span "Mein Kalender" at bounding box center [129, 158] width 67 height 13
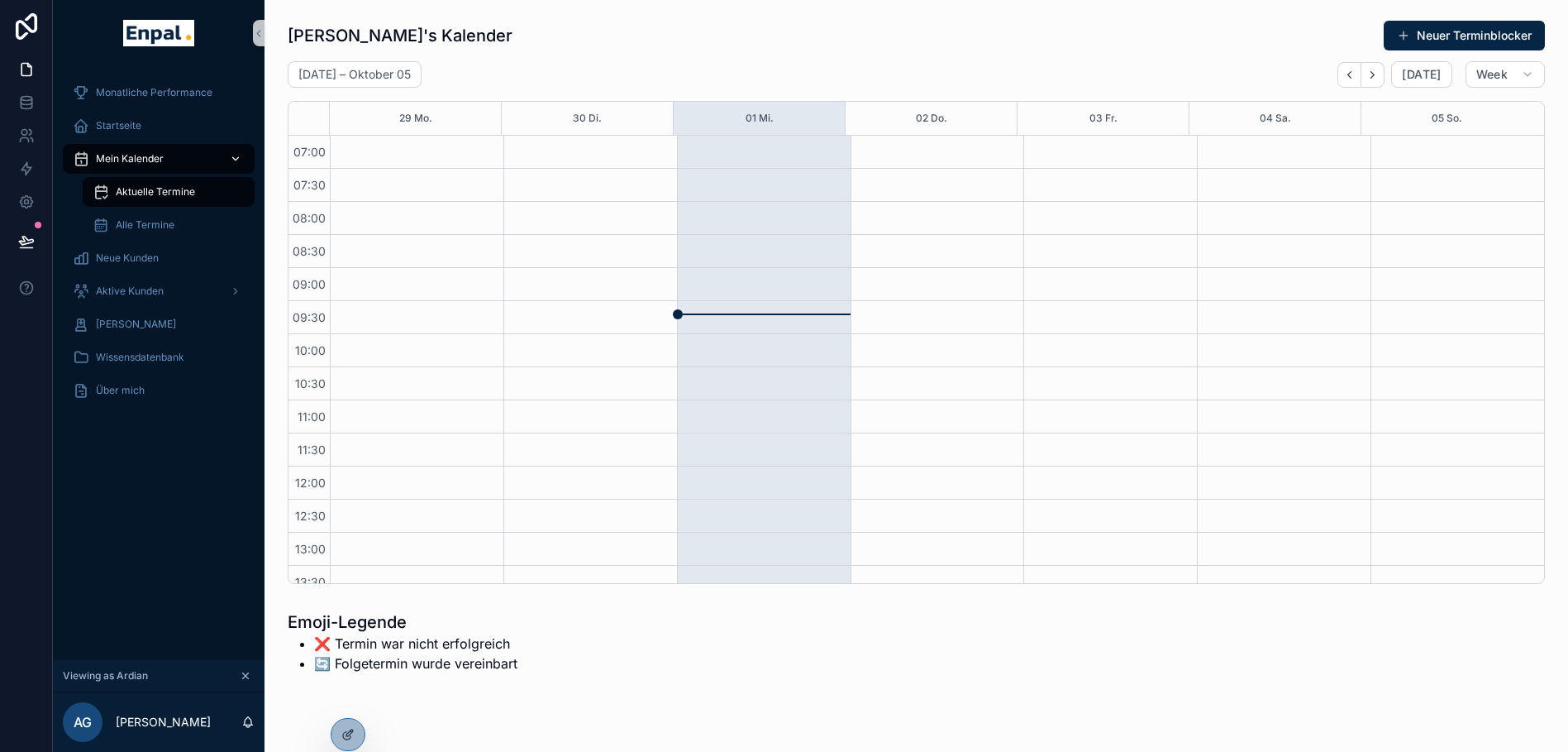
scroll to position [463, 0]
click at [343, 730] on icon at bounding box center [348, 734] width 13 height 13
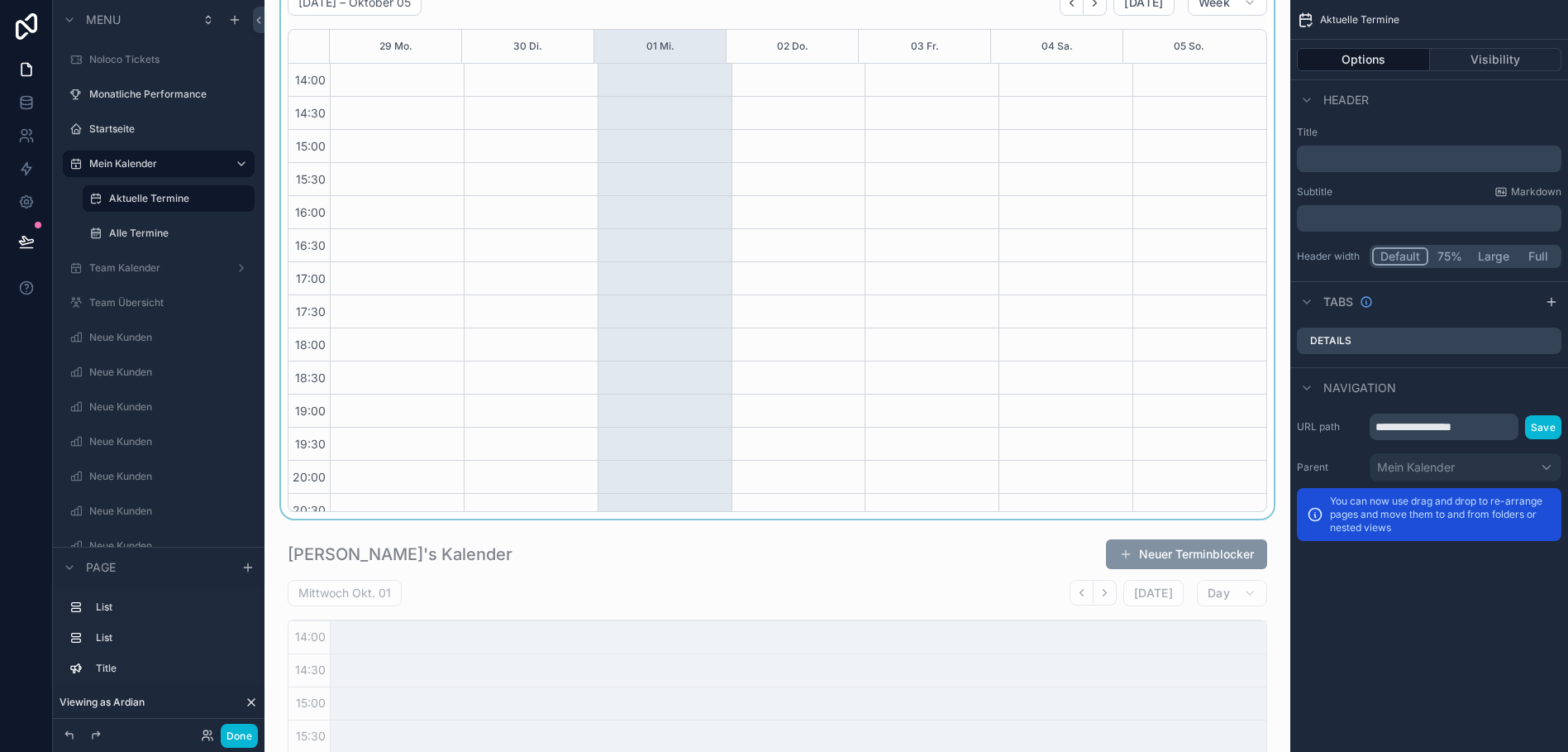
scroll to position [75, 0]
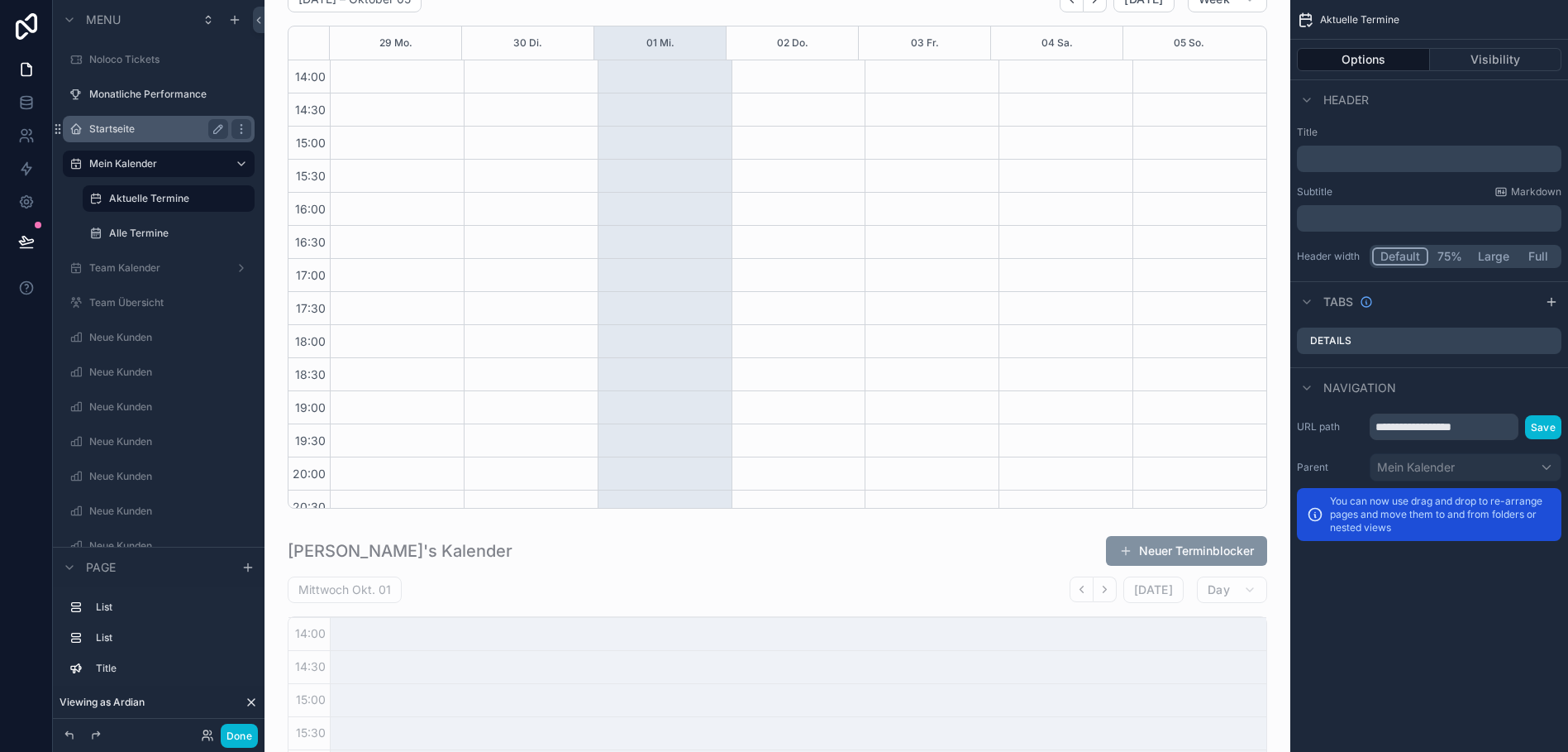
click at [111, 126] on label "Startseite" at bounding box center [154, 129] width 132 height 13
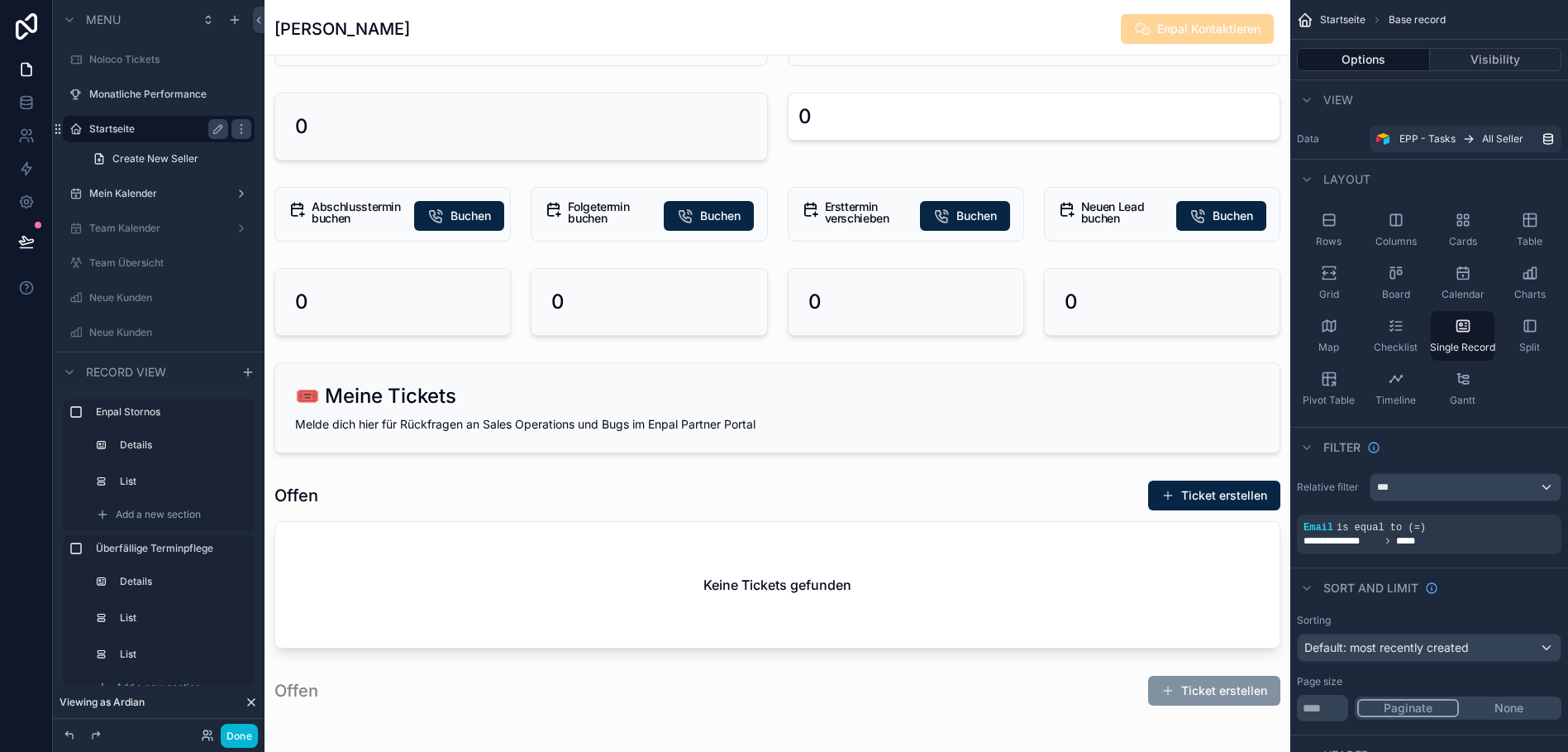
scroll to position [715, 0]
click at [199, 738] on div "Done" at bounding box center [225, 736] width 66 height 24
click at [203, 736] on icon at bounding box center [208, 735] width 13 height 13
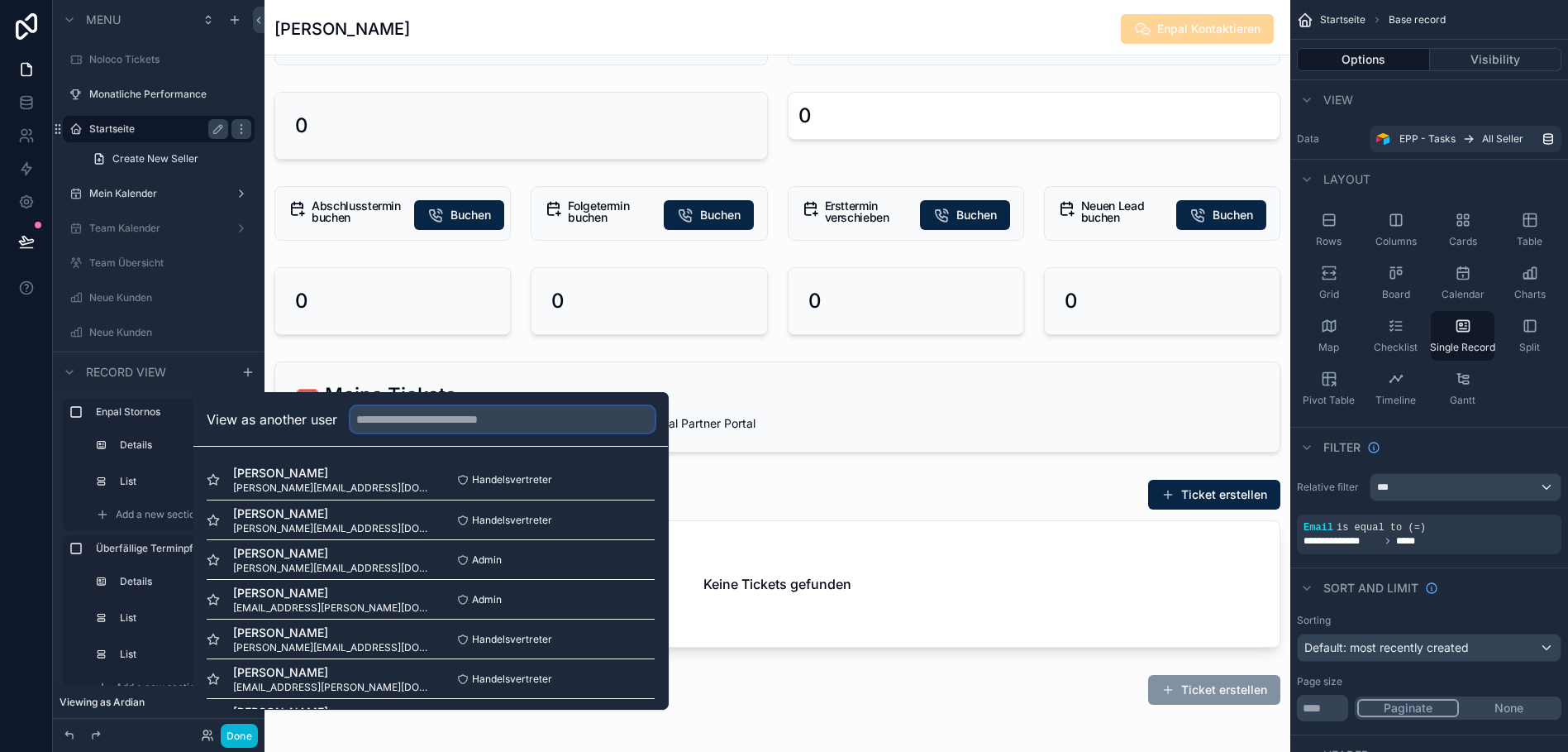
click at [425, 430] on input "text" at bounding box center [502, 420] width 304 height 26
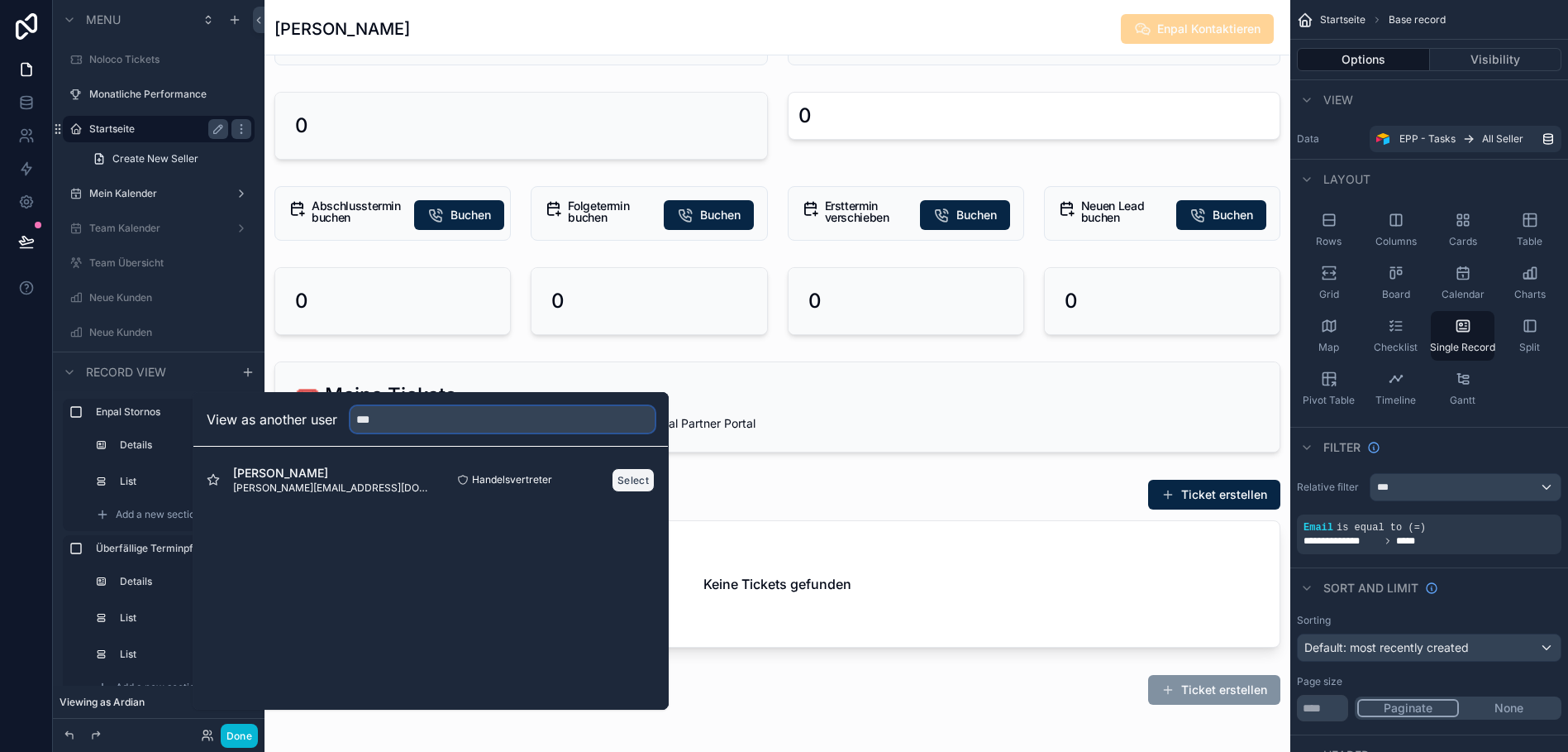
type input "***"
click at [620, 491] on button "Select" at bounding box center [633, 480] width 43 height 24
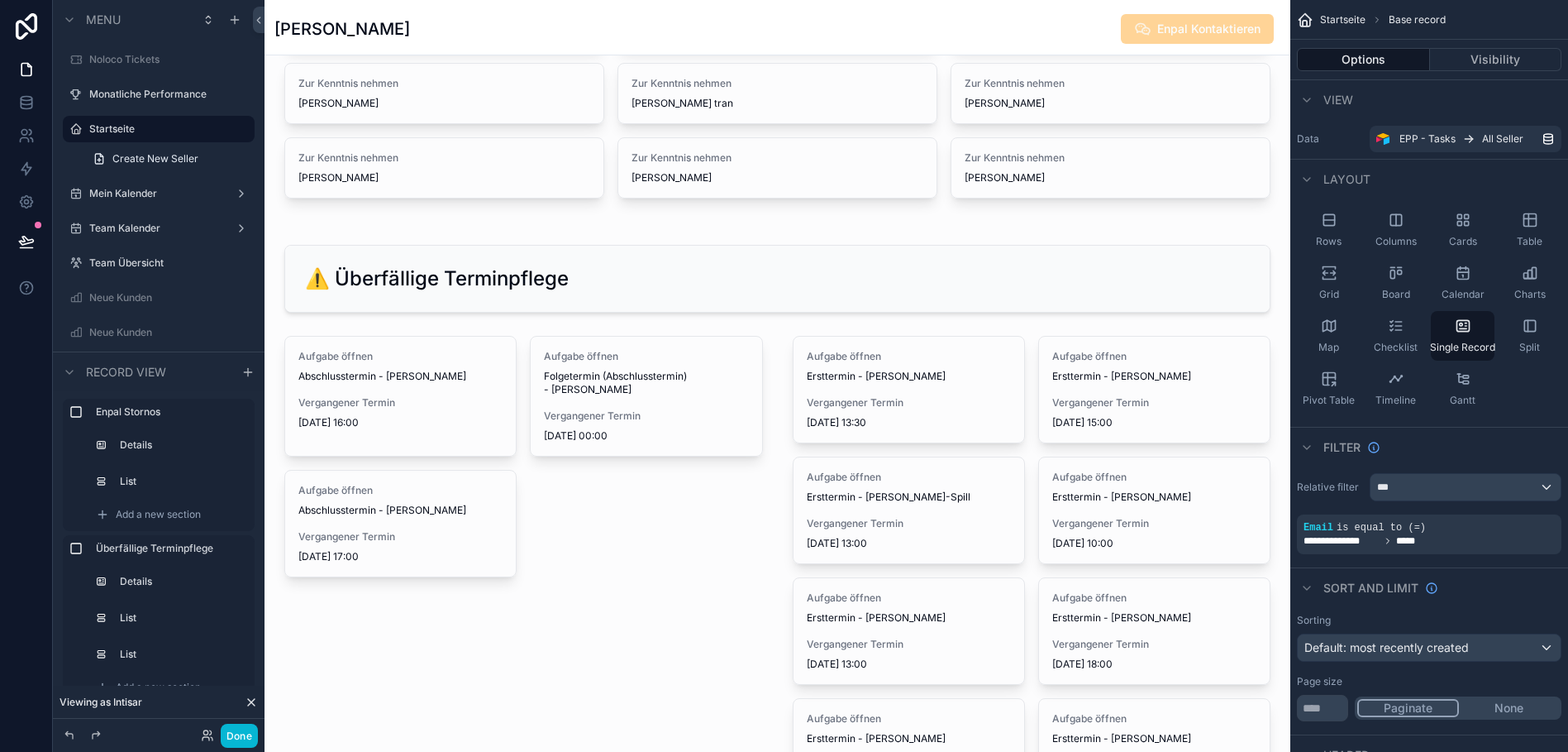
scroll to position [218, 0]
click at [388, 376] on div "scrollable content" at bounding box center [778, 584] width 1026 height 715
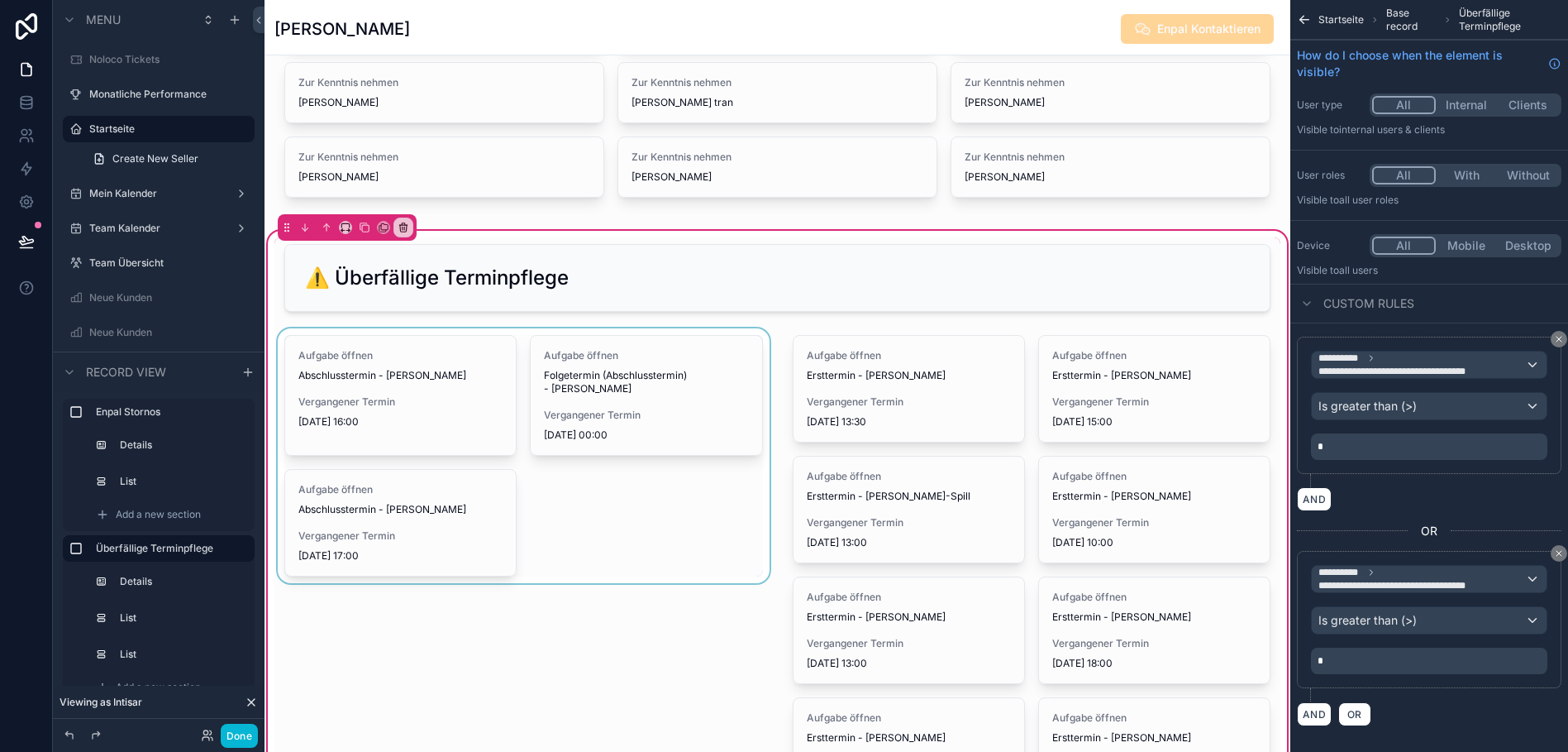
click at [395, 380] on div "scrollable content" at bounding box center [523, 630] width 498 height 604
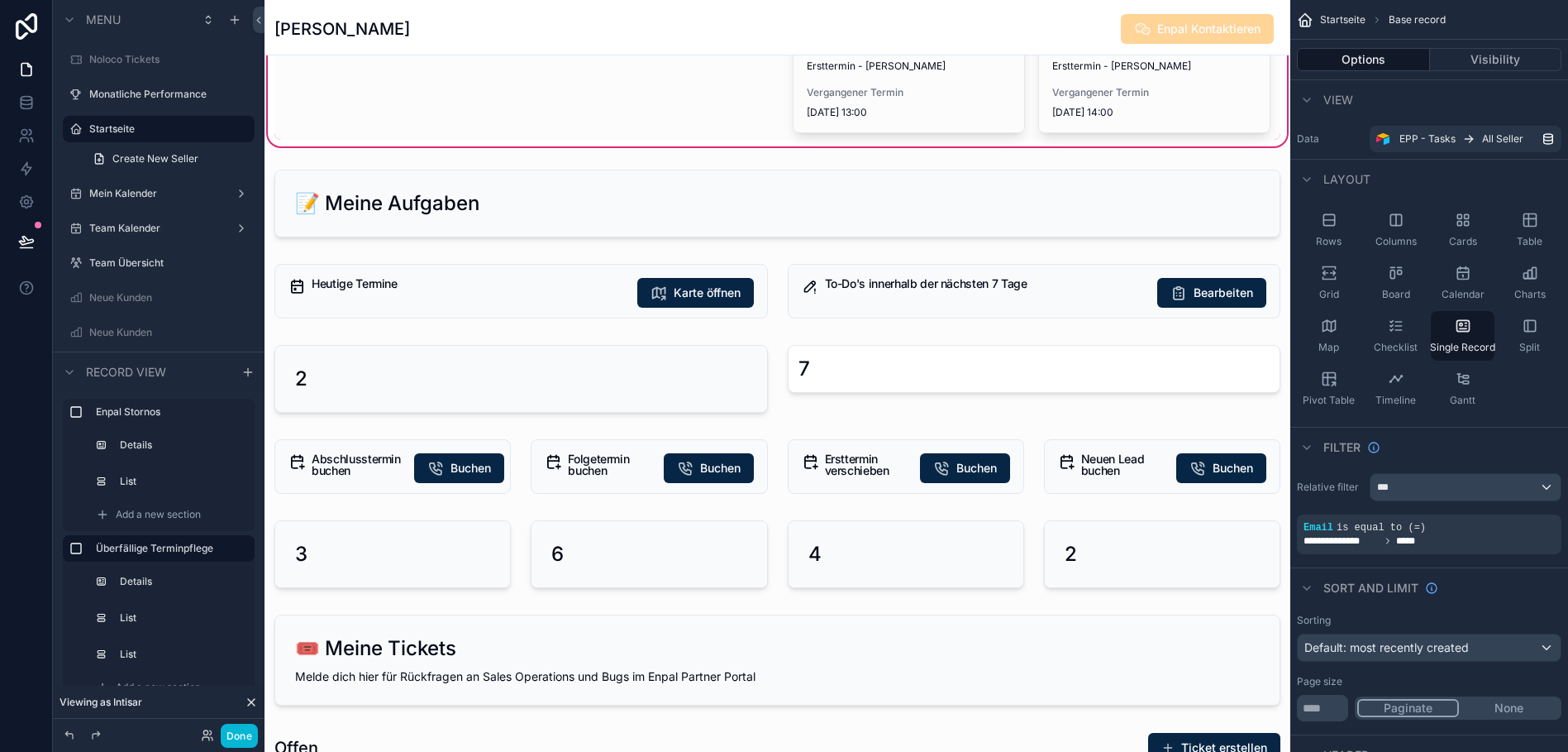
scroll to position [1013, 0]
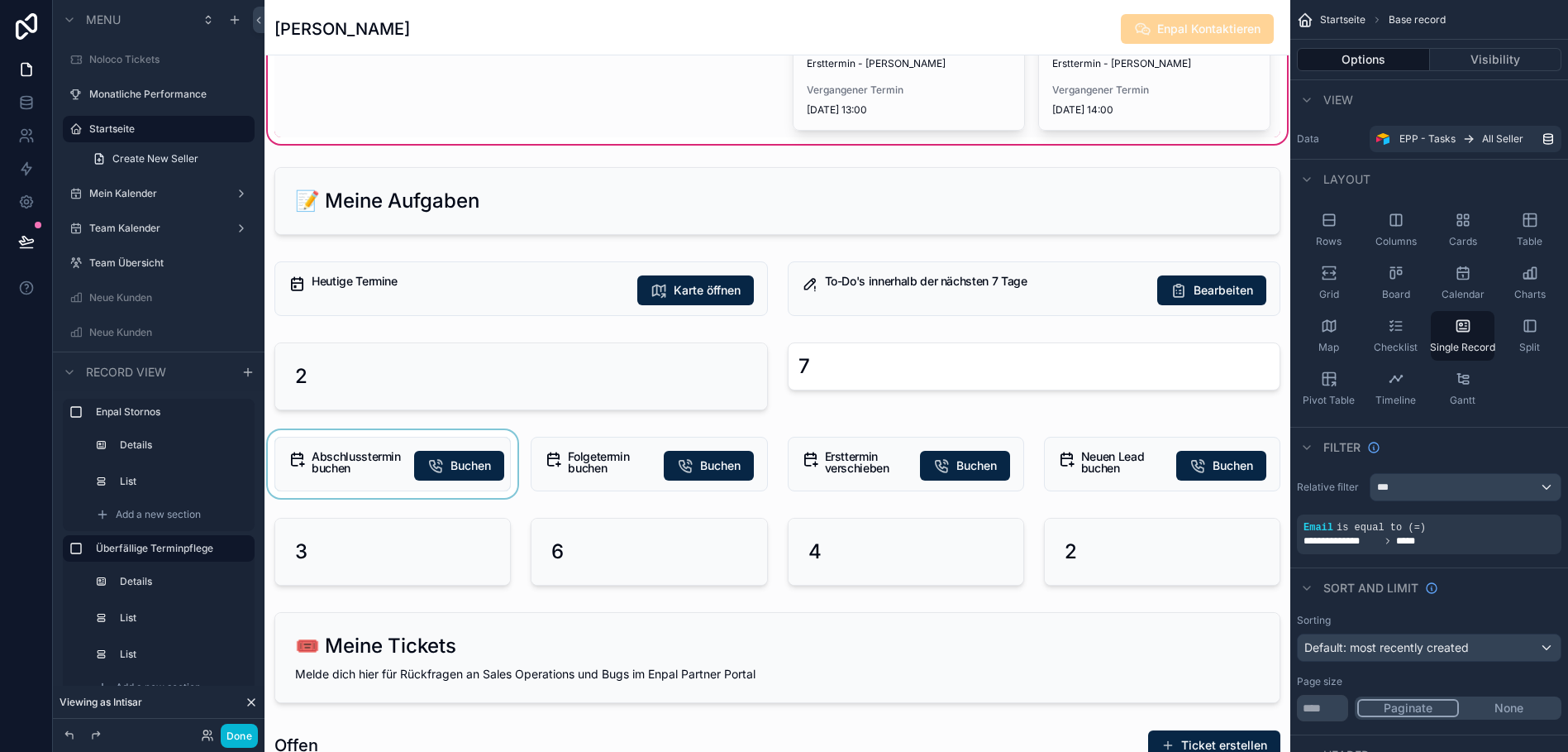
click at [377, 469] on div "scrollable content" at bounding box center [393, 464] width 256 height 67
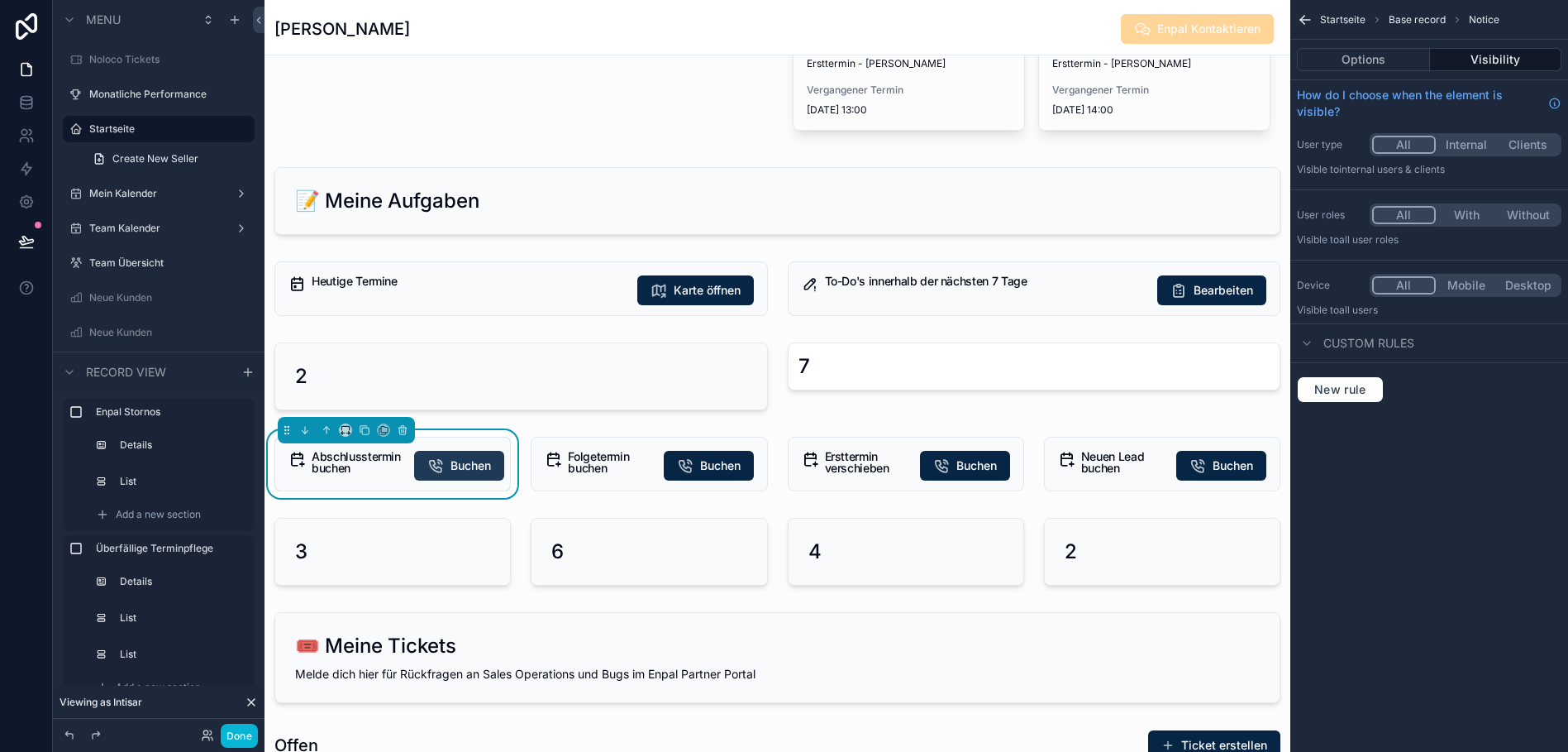
click at [440, 470] on icon "scrollable content" at bounding box center [435, 465] width 17 height 17
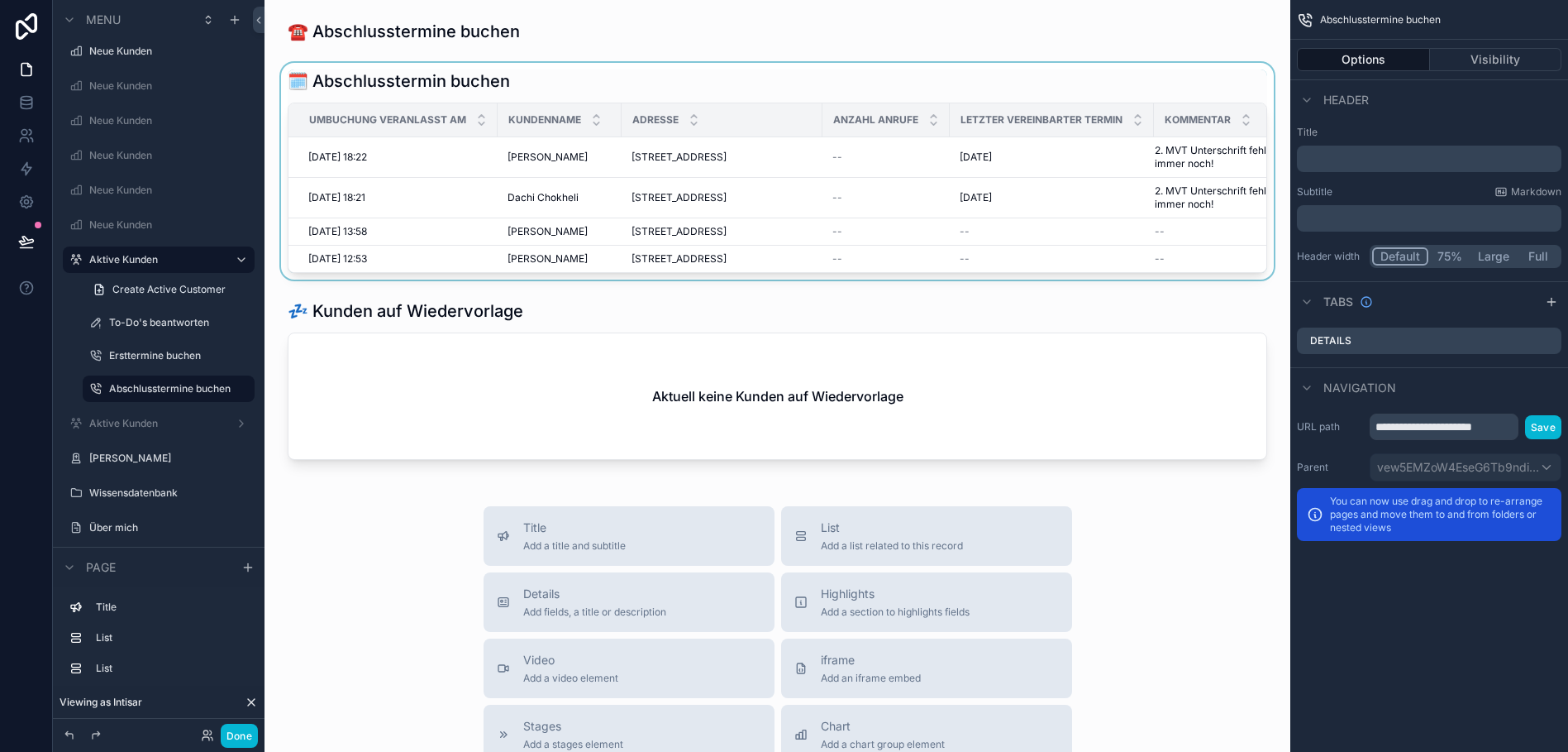
click at [552, 159] on div "scrollable content" at bounding box center [777, 170] width 999 height 216
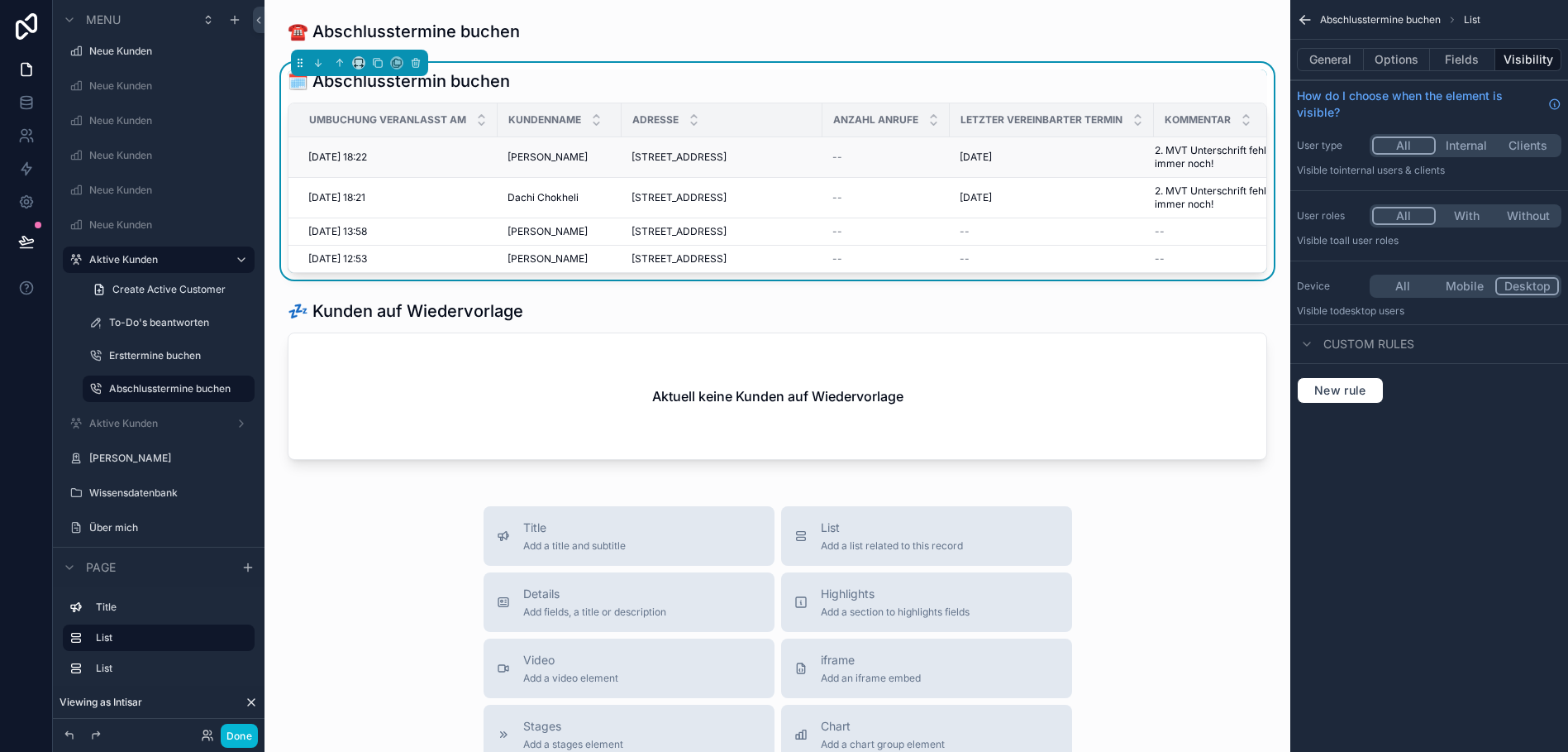
click at [550, 155] on span "Katja Daniel" at bounding box center [548, 157] width 81 height 13
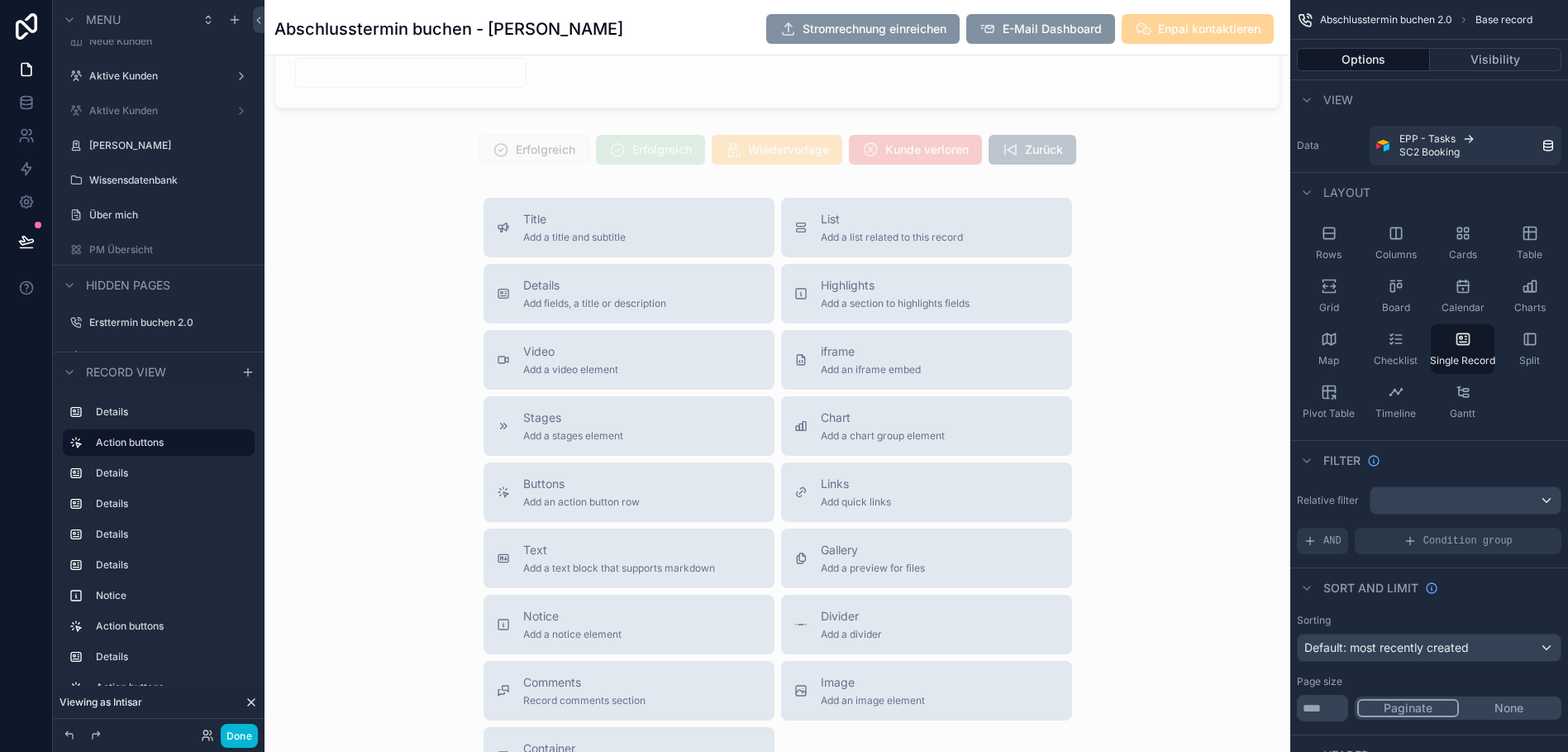
scroll to position [1468, 0]
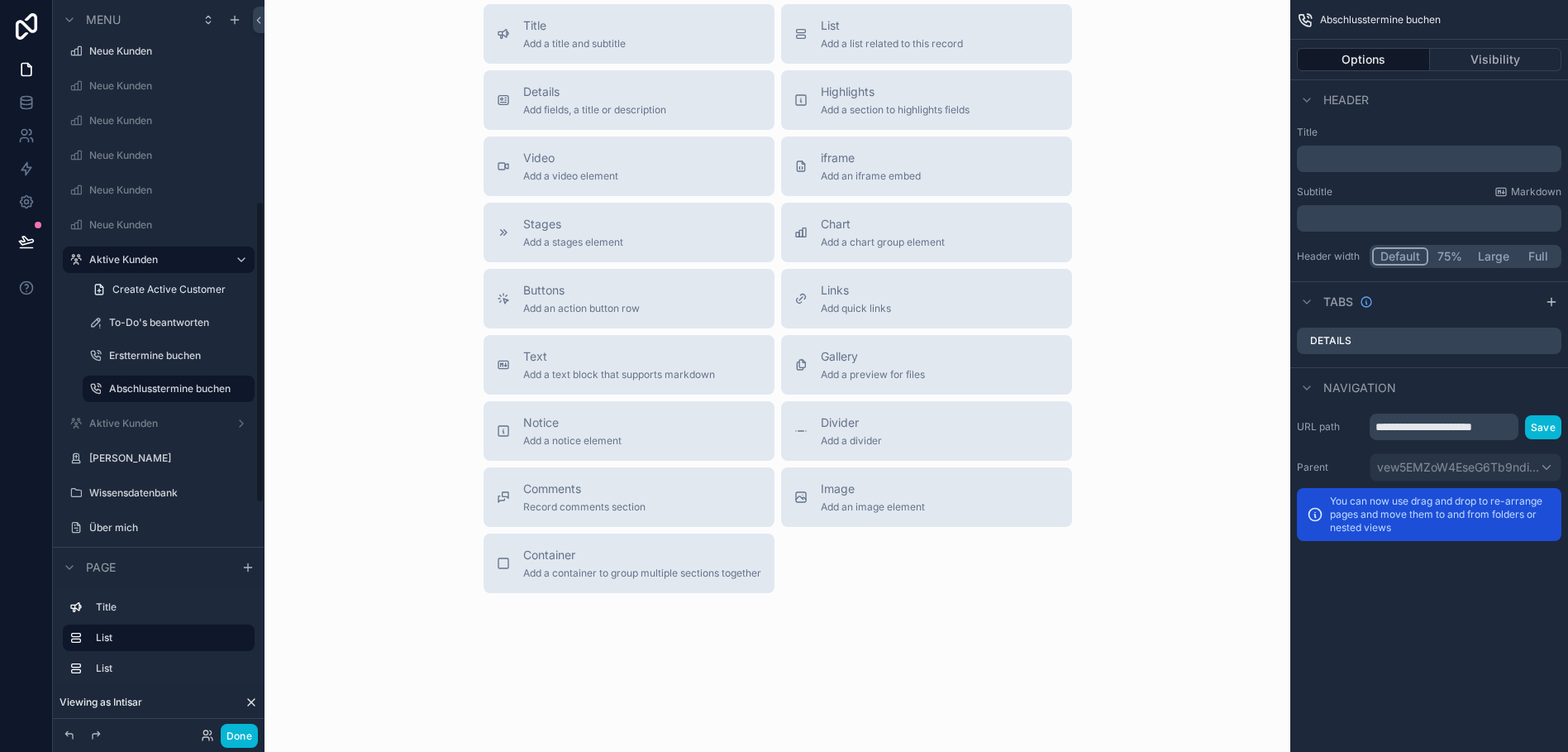
scroll to position [528, 0]
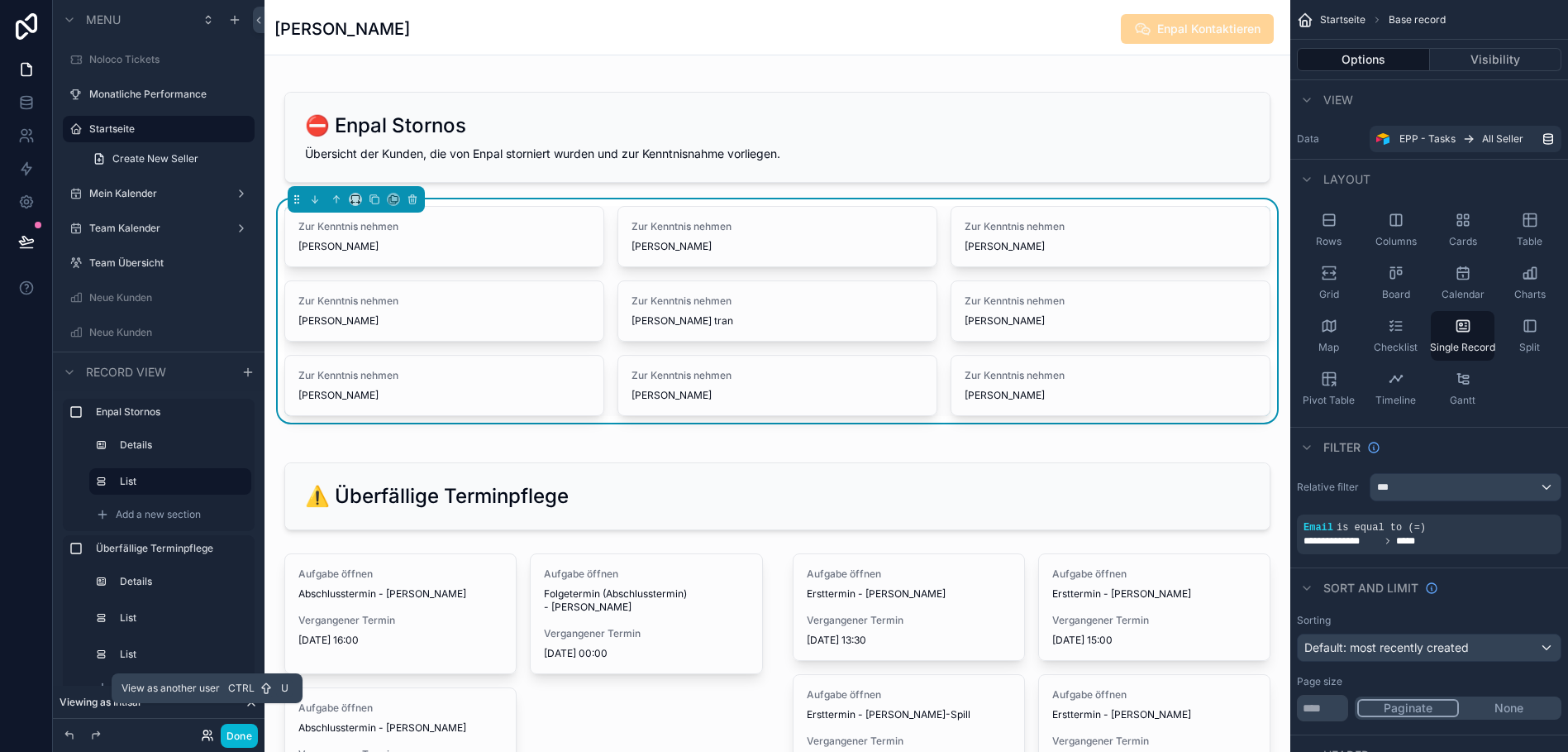
click at [203, 738] on icon at bounding box center [208, 735] width 13 height 13
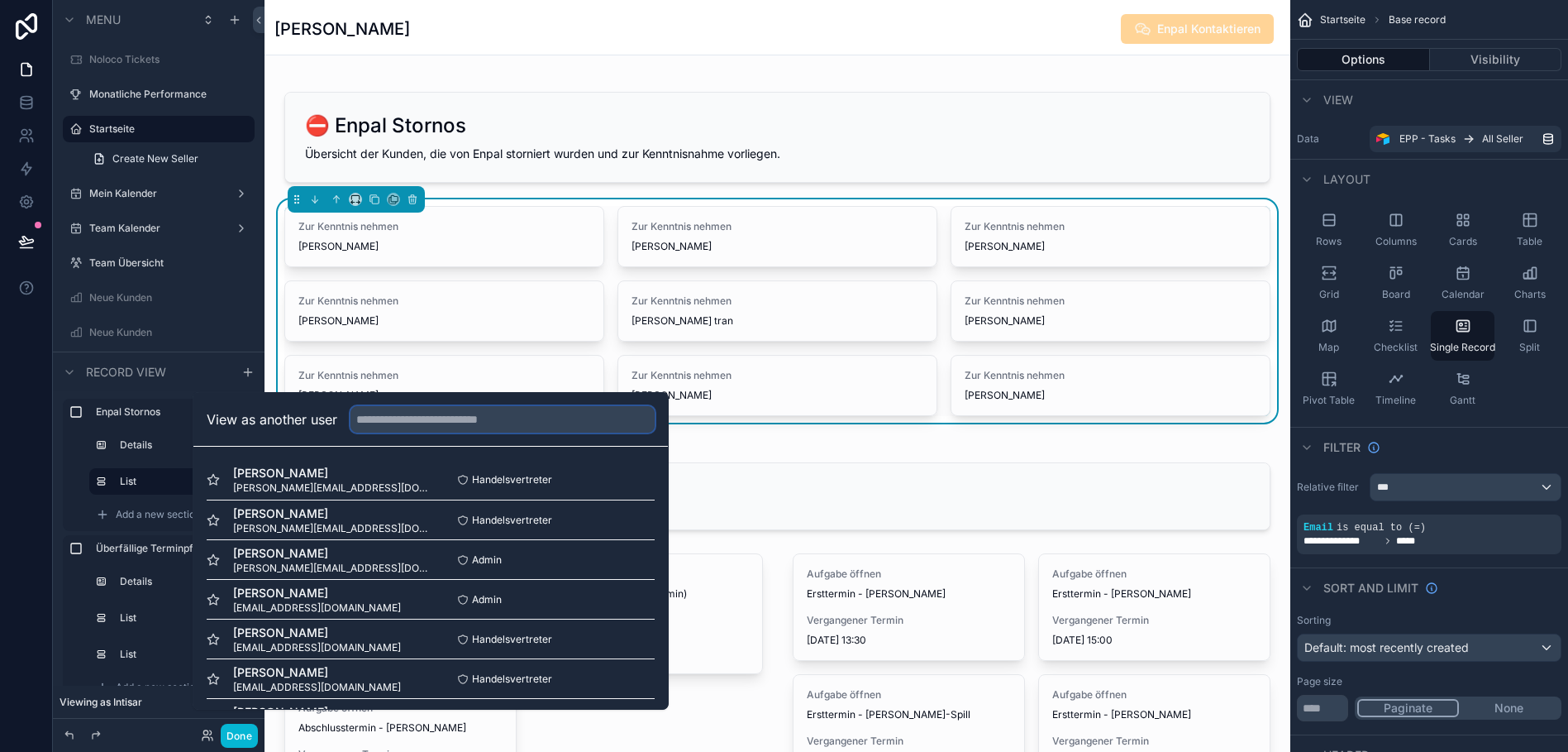
click at [396, 429] on input "text" at bounding box center [502, 420] width 304 height 26
click at [386, 428] on input "text" at bounding box center [502, 420] width 304 height 26
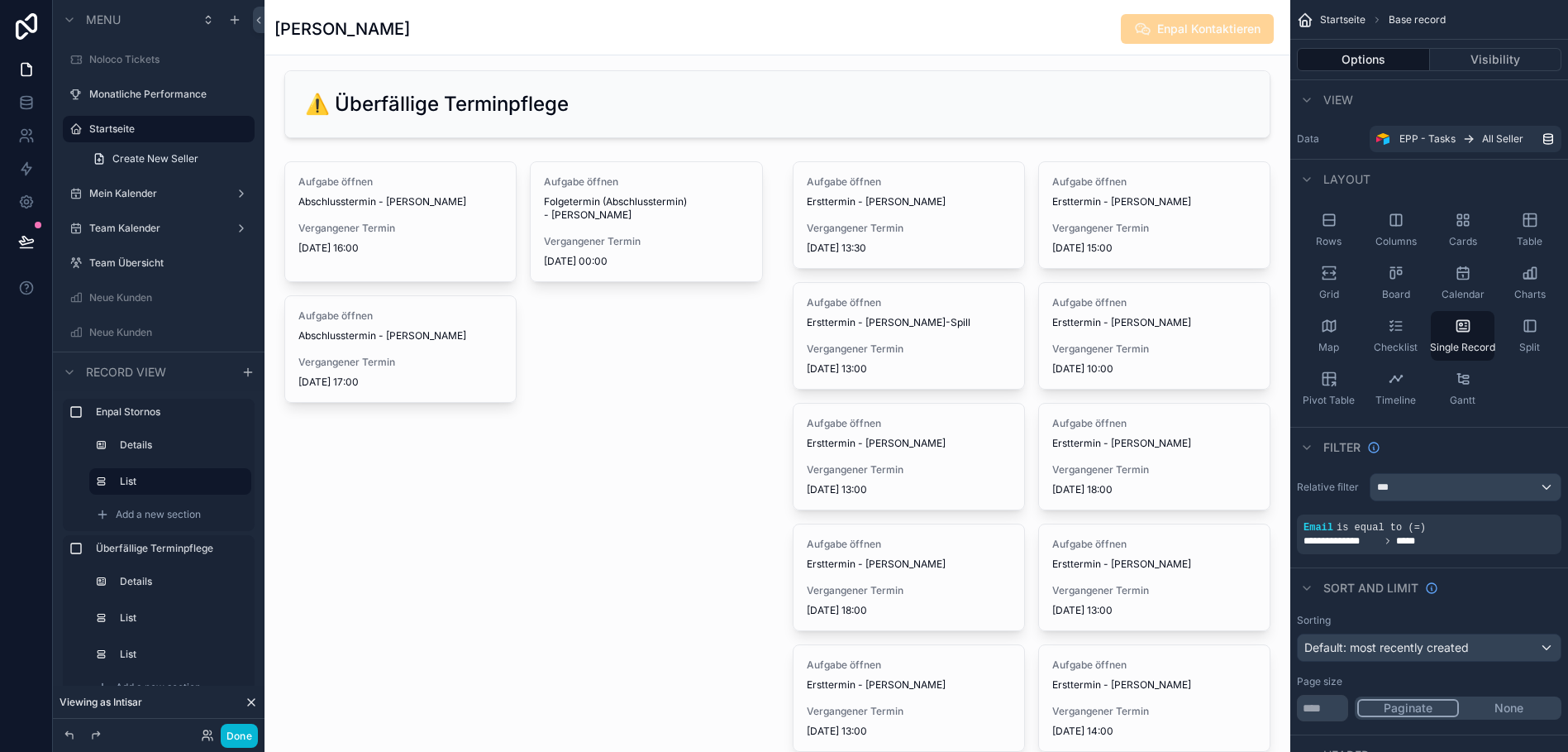
scroll to position [476, 0]
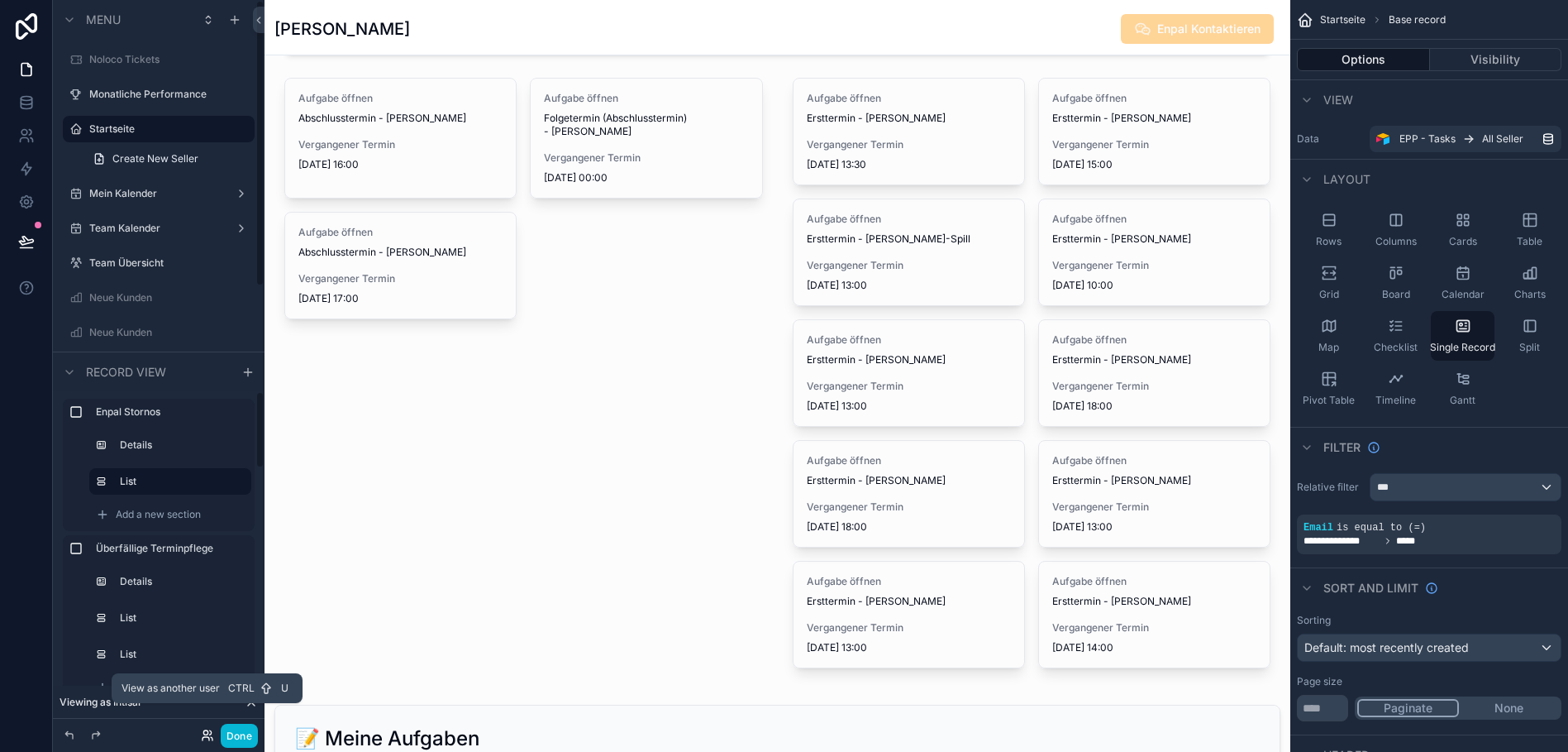
click at [205, 736] on icon at bounding box center [208, 735] width 13 height 13
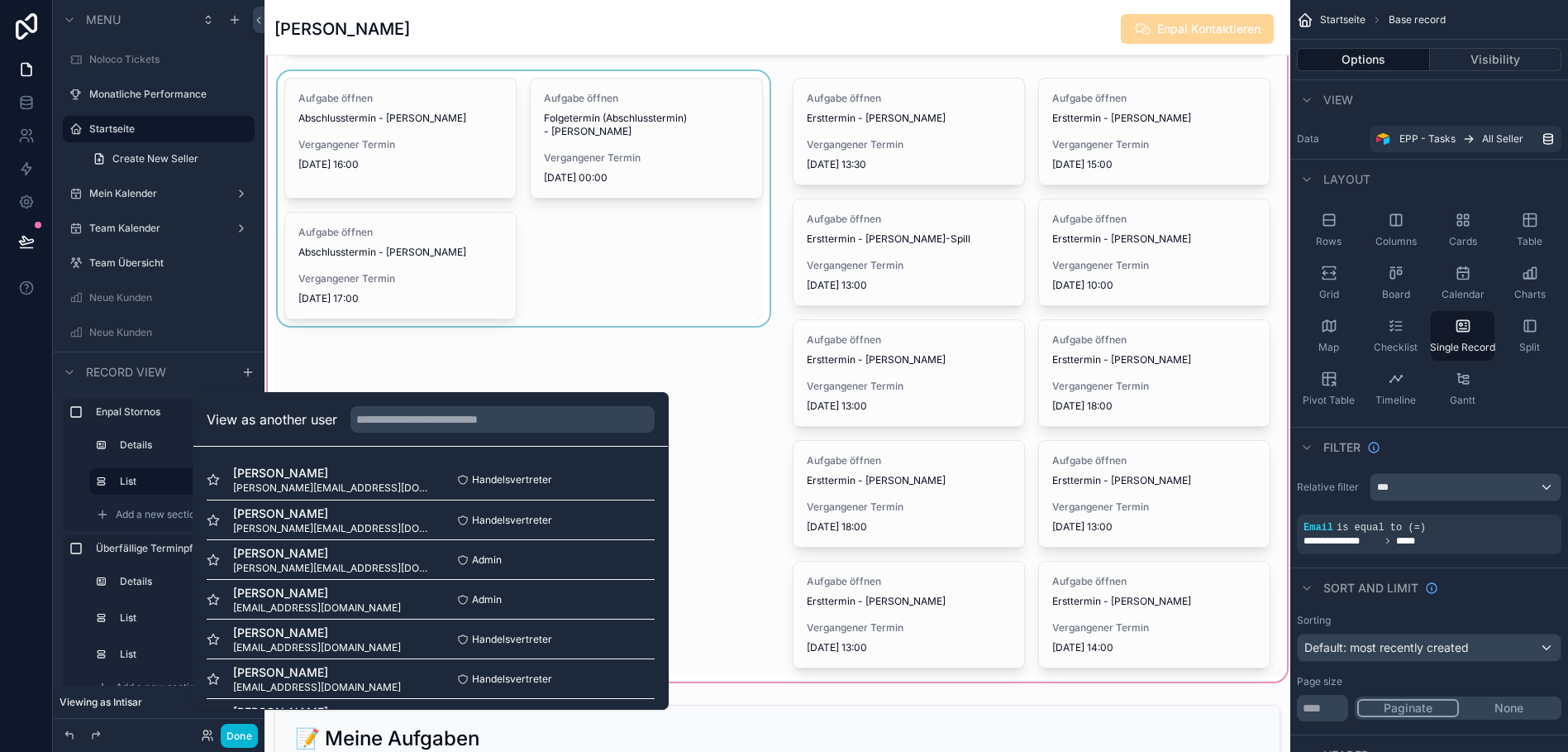
click at [704, 442] on div "scrollable content" at bounding box center [778, 327] width 1026 height 715
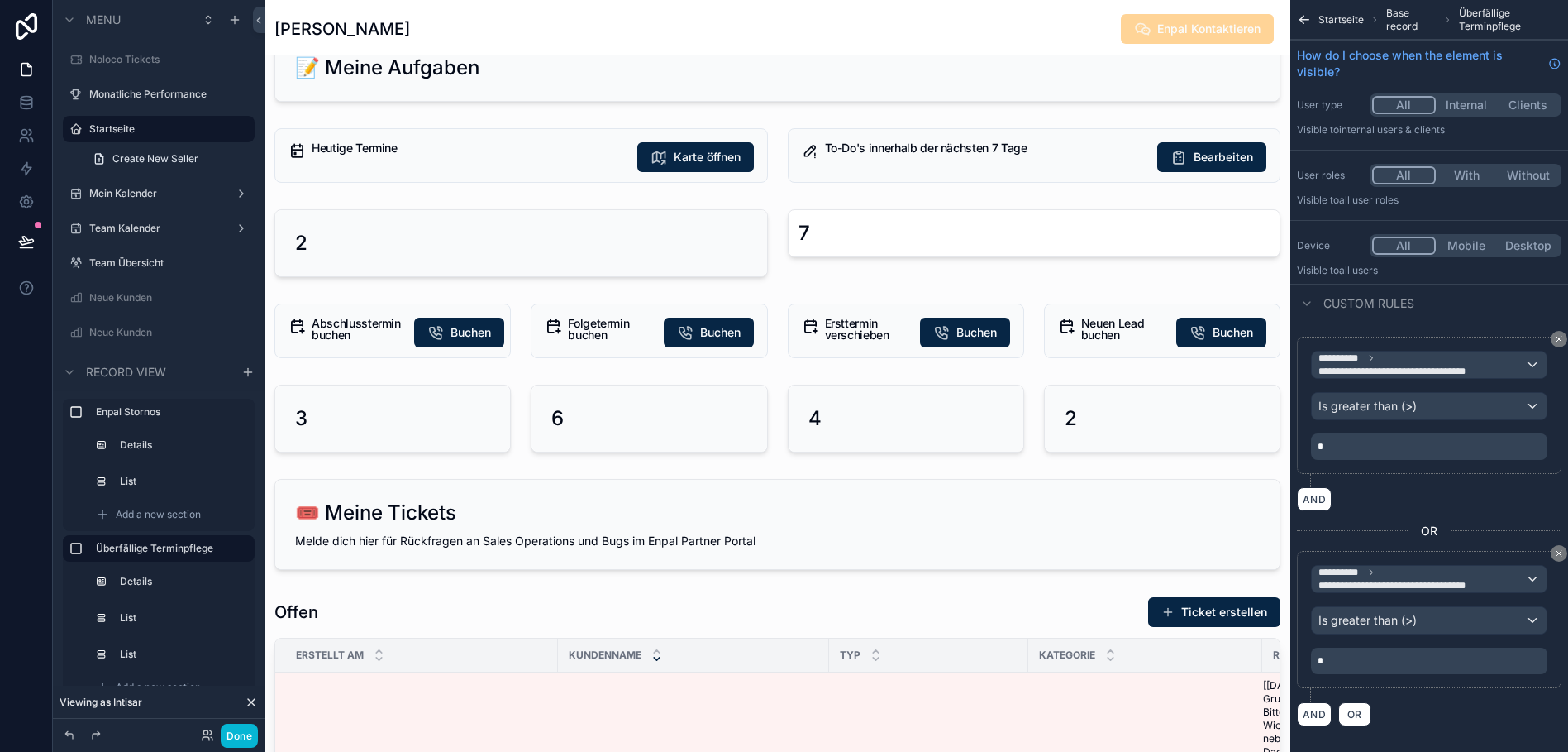
scroll to position [1147, 0]
drag, startPoint x: 1096, startPoint y: 430, endPoint x: 1069, endPoint y: 420, distance: 28.8
click at [1069, 420] on div "scrollable content" at bounding box center [1163, 418] width 256 height 81
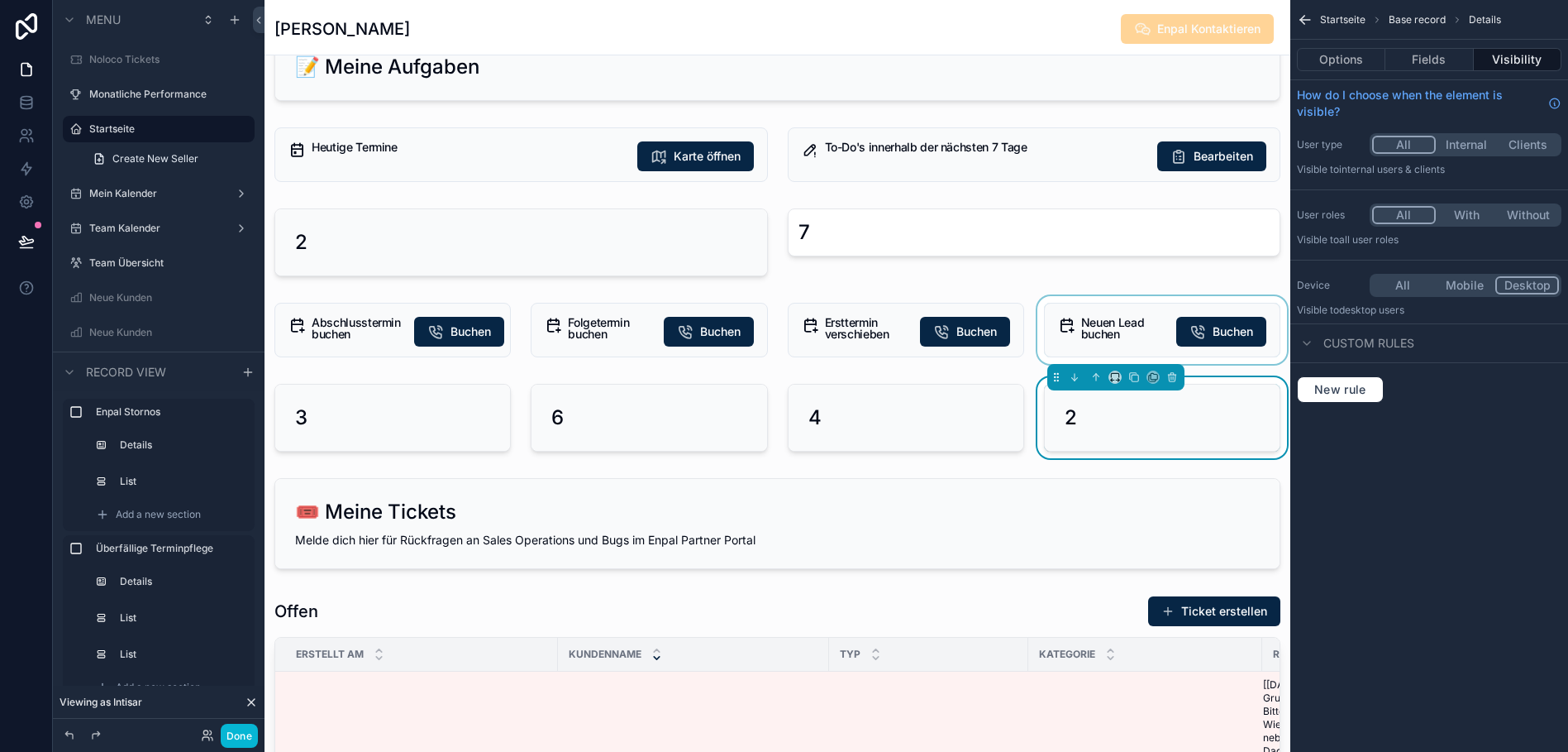
click at [1237, 333] on div "scrollable content" at bounding box center [1163, 330] width 256 height 67
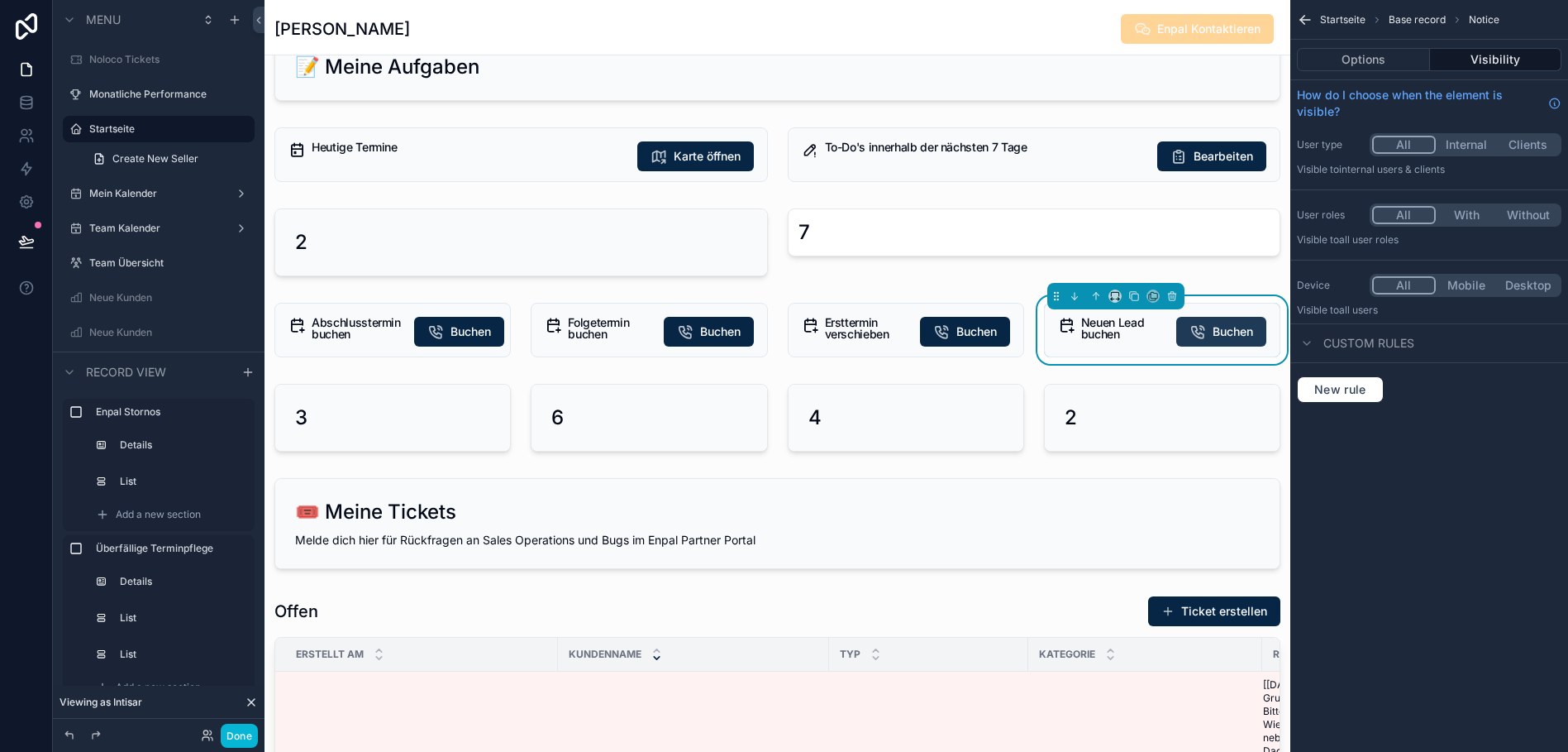
click at [1201, 338] on icon "scrollable content" at bounding box center [1198, 332] width 17 height 17
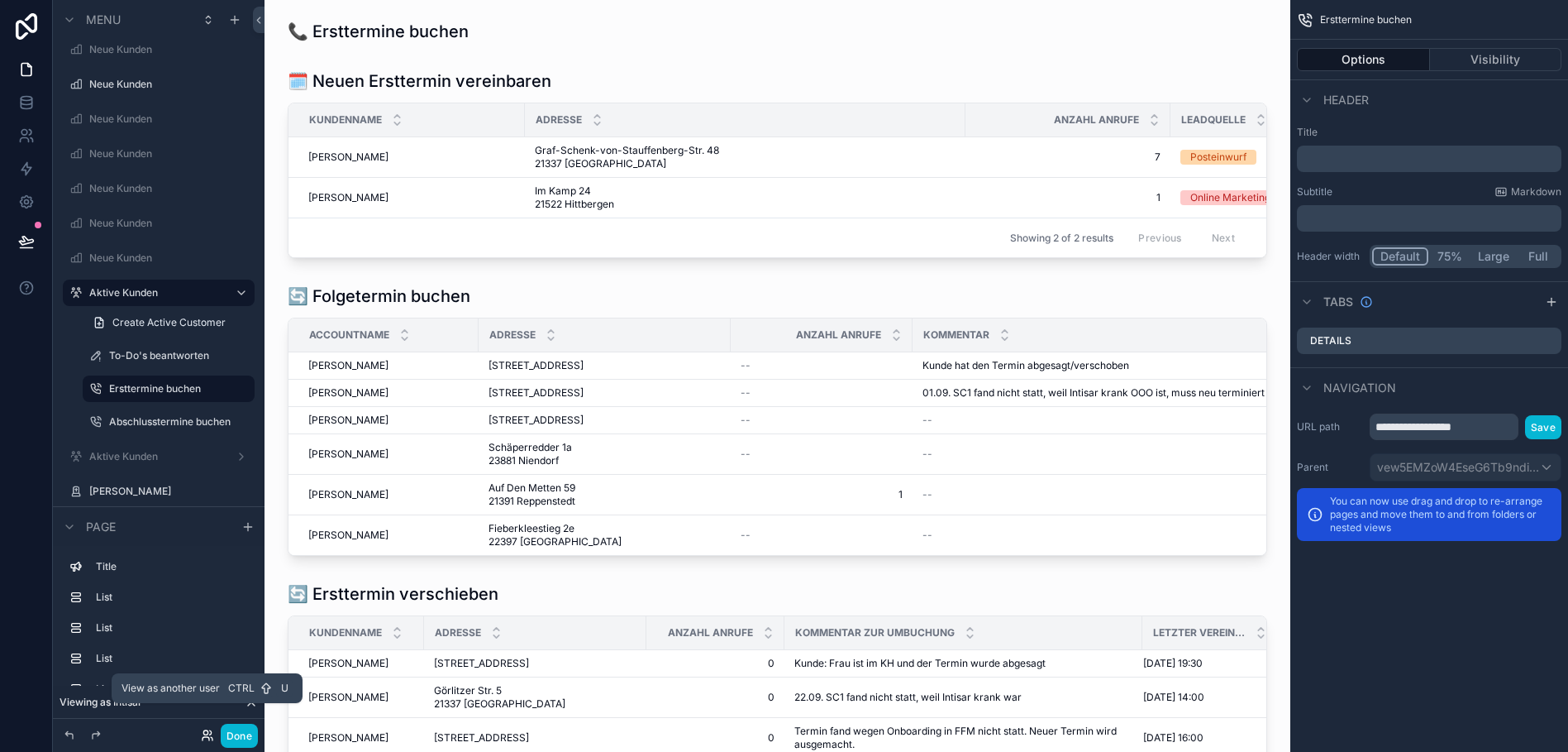
click at [205, 730] on icon at bounding box center [208, 735] width 13 height 13
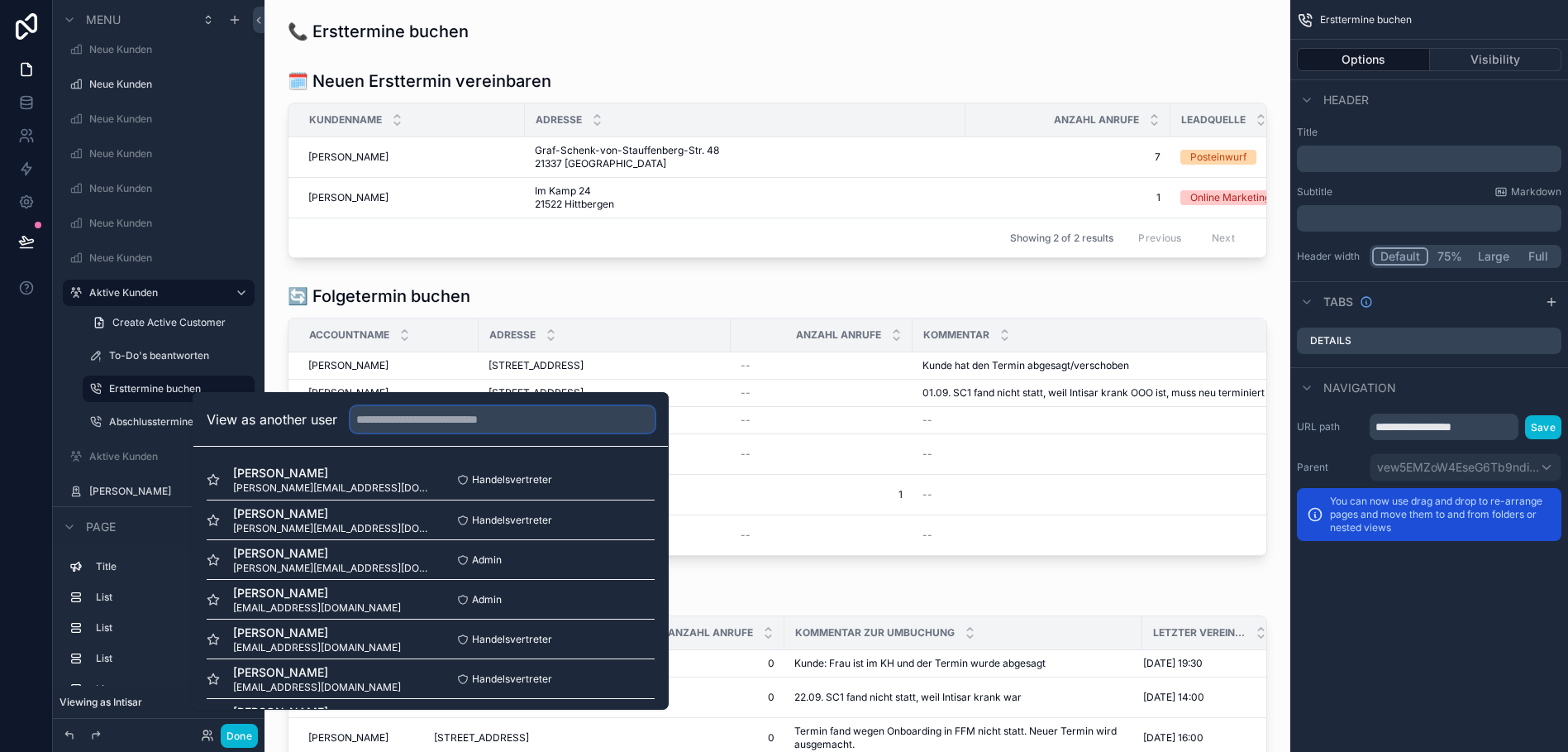
click at [388, 429] on input "text" at bounding box center [502, 420] width 304 height 26
paste input "**********"
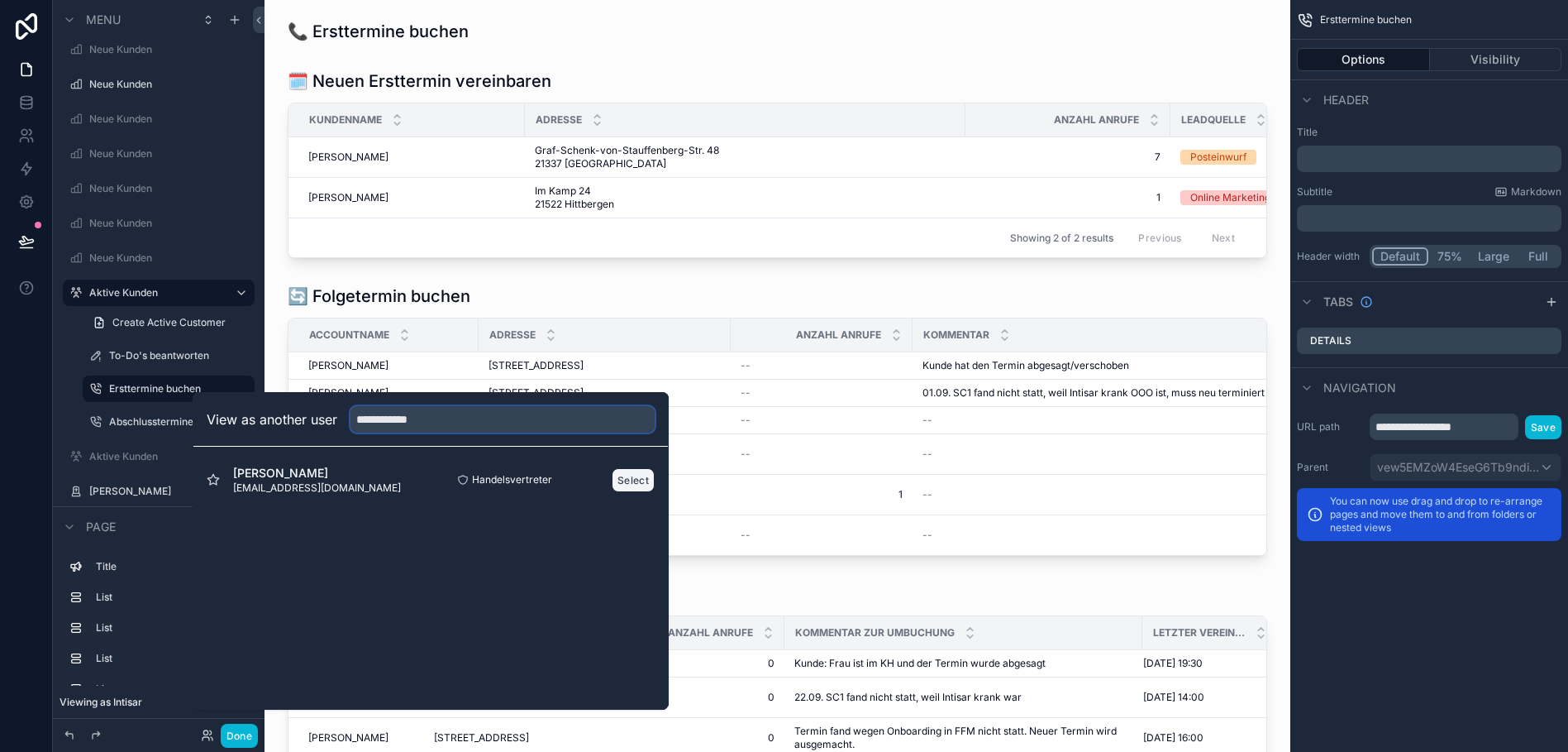
type input "**********"
click at [625, 488] on button "Select" at bounding box center [633, 480] width 43 height 24
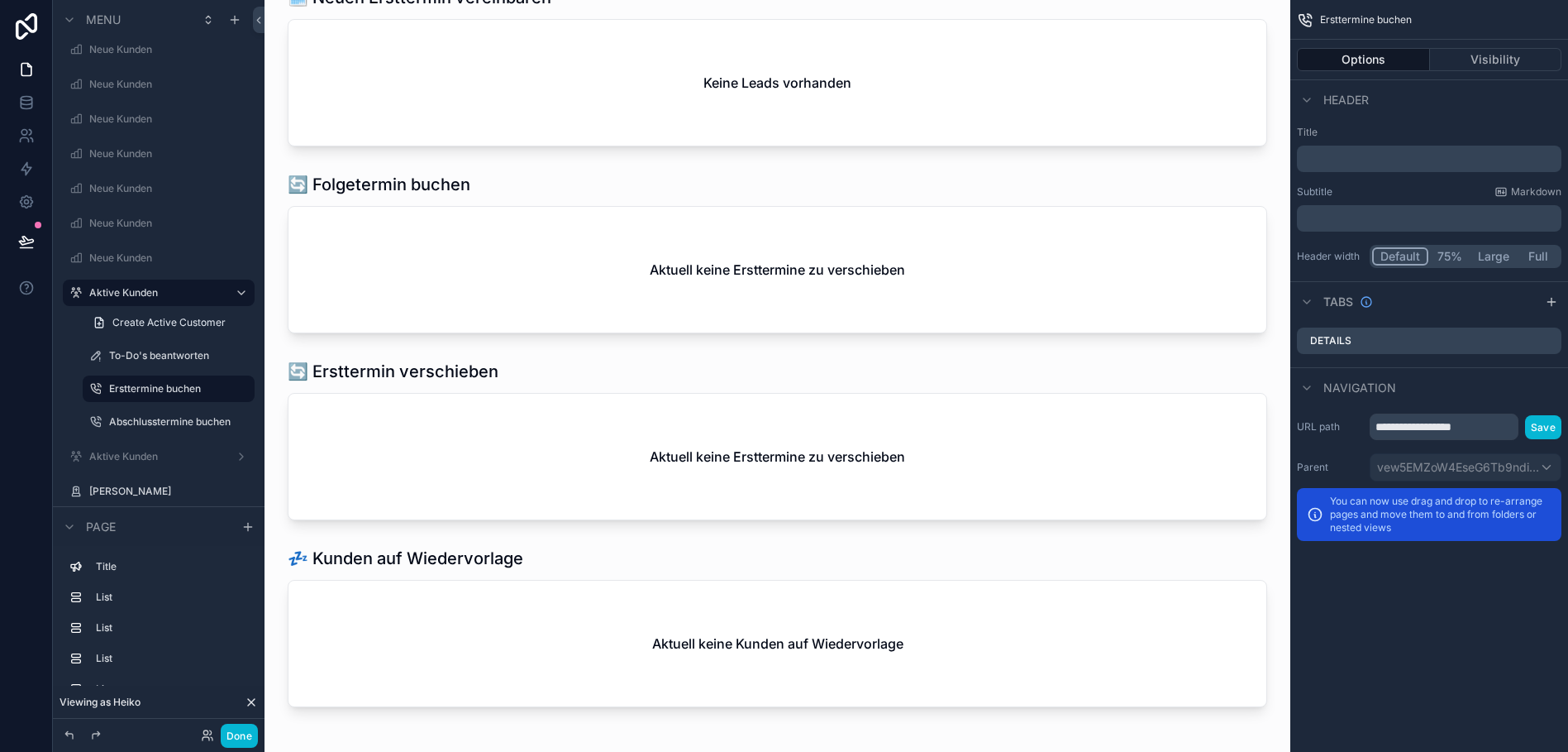
scroll to position [58, 0]
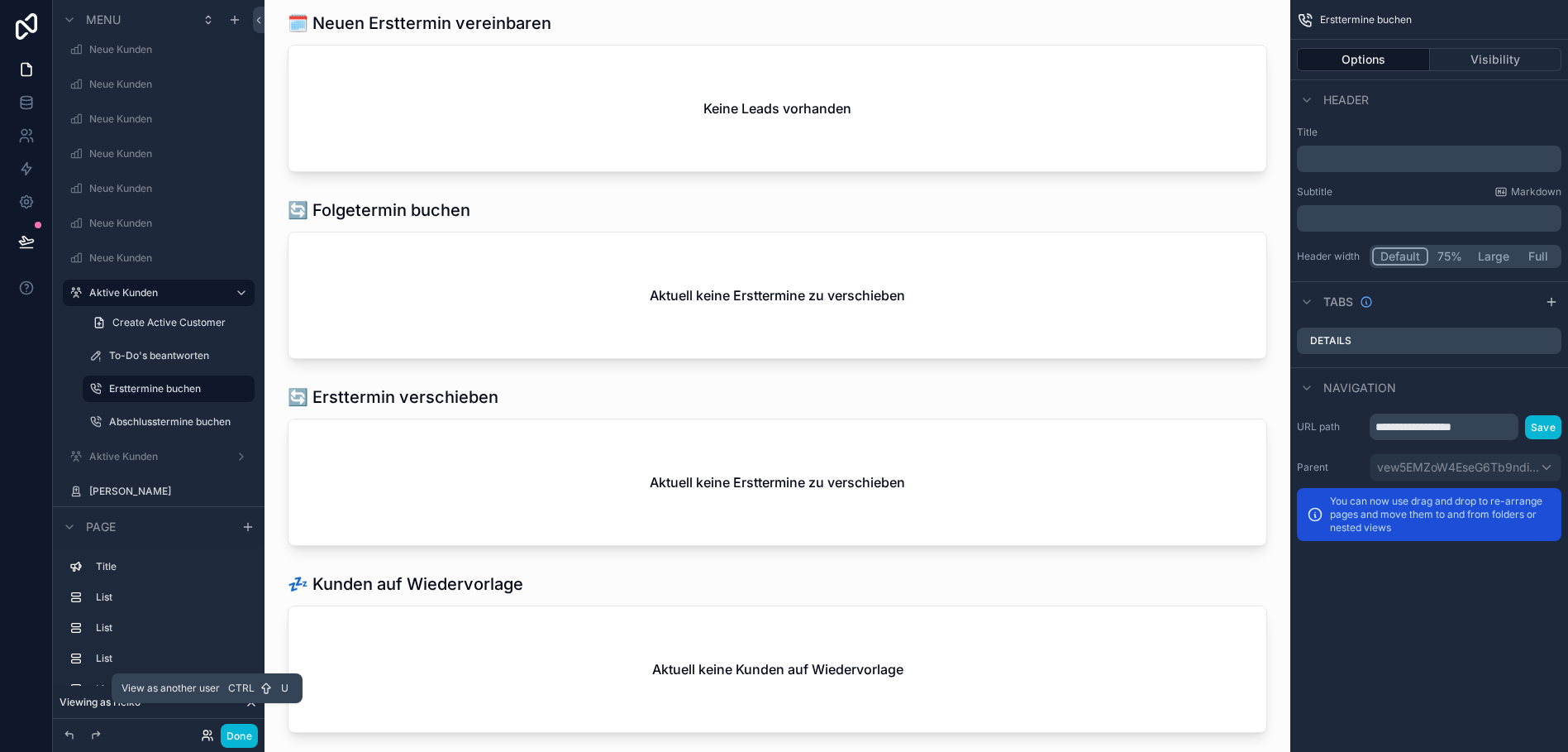
click at [202, 731] on icon at bounding box center [208, 735] width 13 height 13
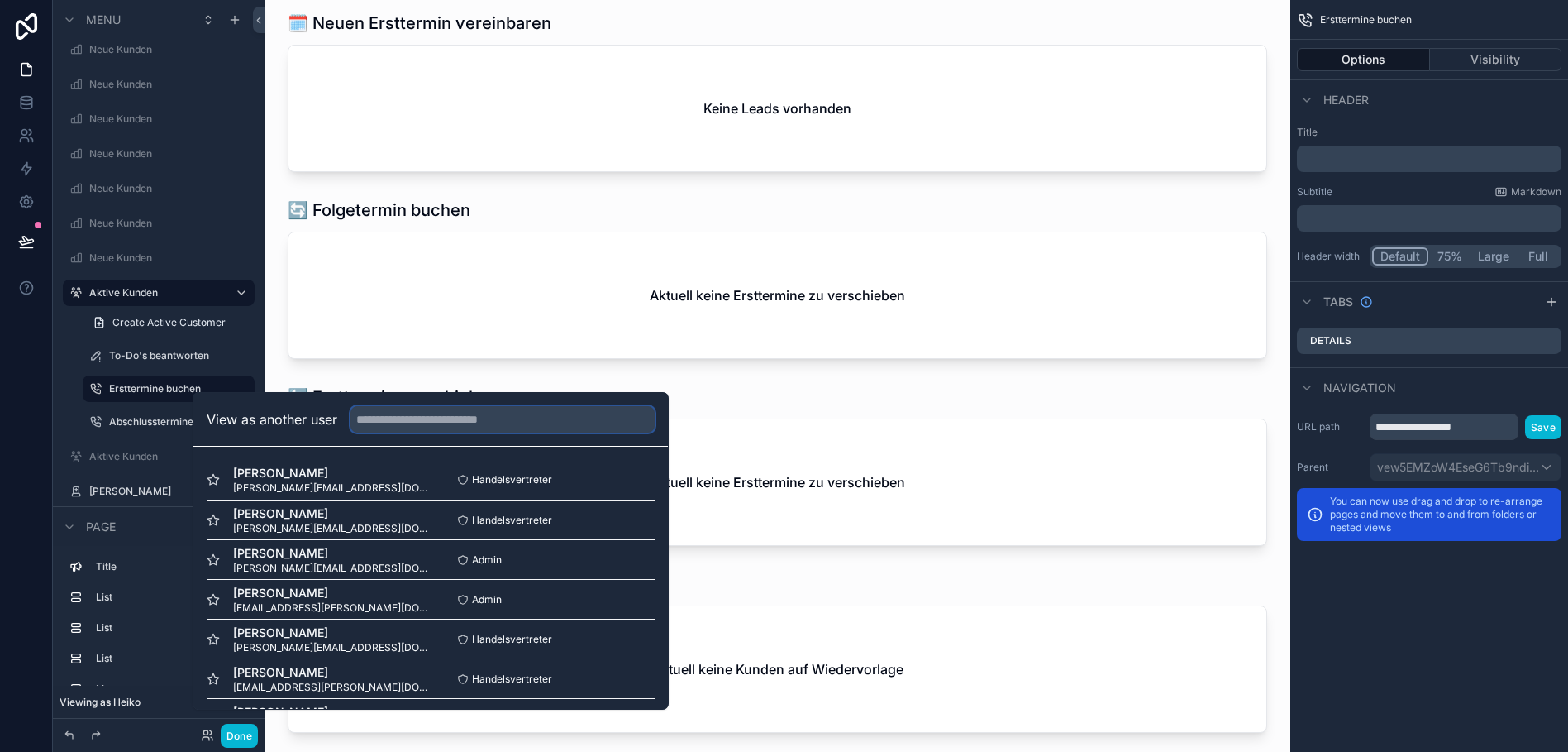
click at [434, 426] on input "text" at bounding box center [502, 420] width 304 height 26
paste input "**********"
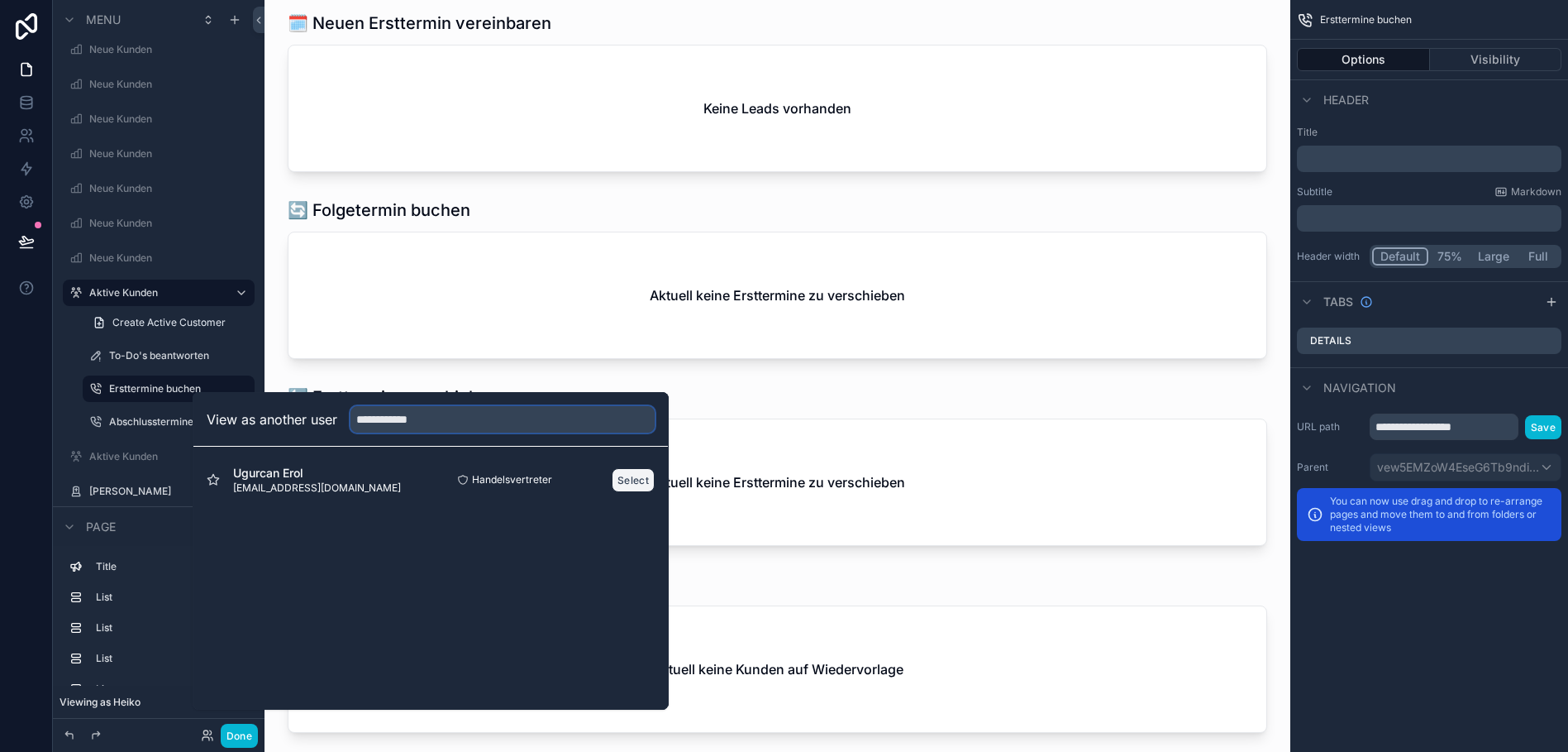
type input "**********"
click at [621, 491] on button "Select" at bounding box center [633, 480] width 43 height 24
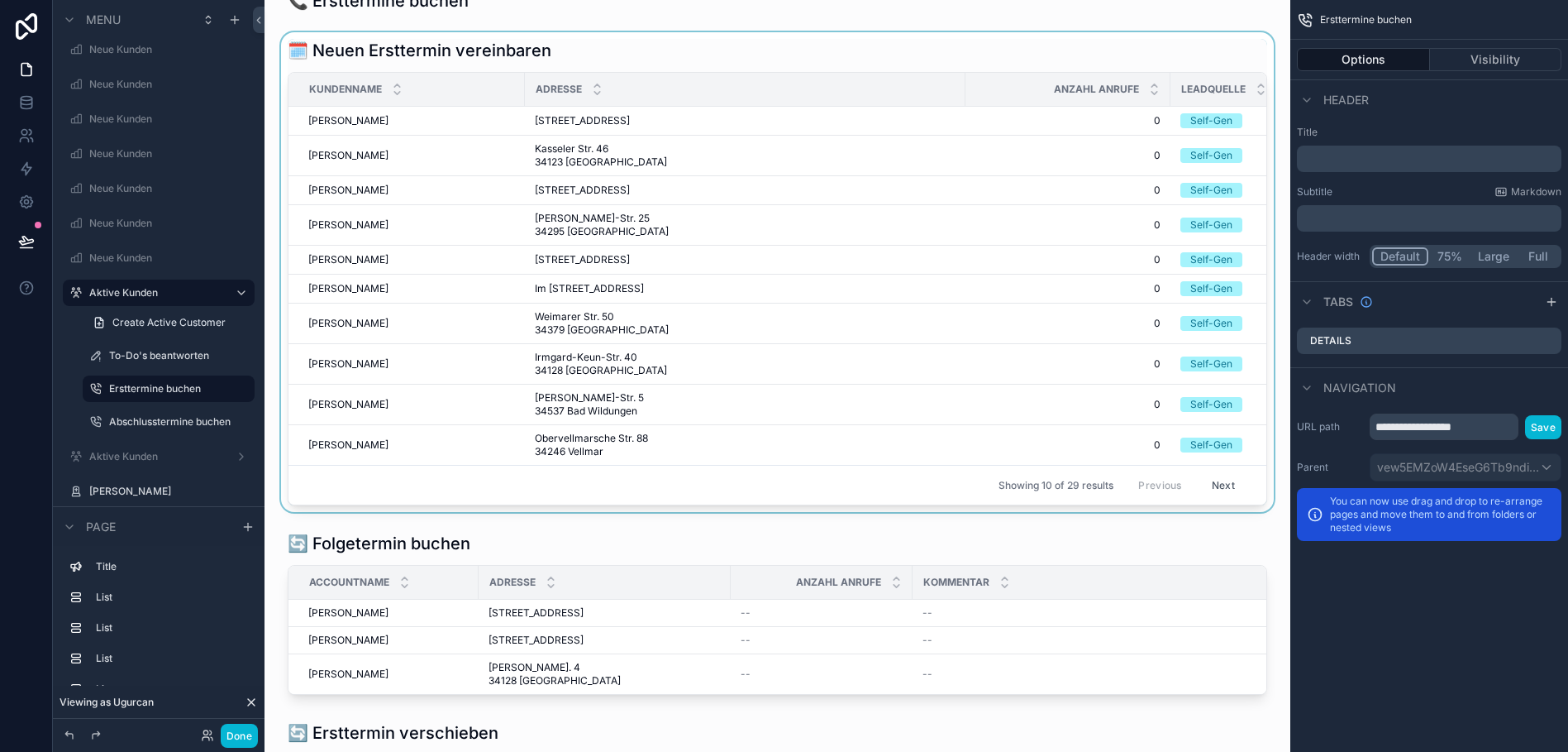
scroll to position [29, 0]
drag, startPoint x: 813, startPoint y: 555, endPoint x: 935, endPoint y: 545, distance: 122.4
click at [935, 507] on div "🗓️ Neuen Ersttermin vereinbaren Kundenname Adresse Anzahl Anrufe Leadquelle Ers…" at bounding box center [777, 273] width 979 height 466
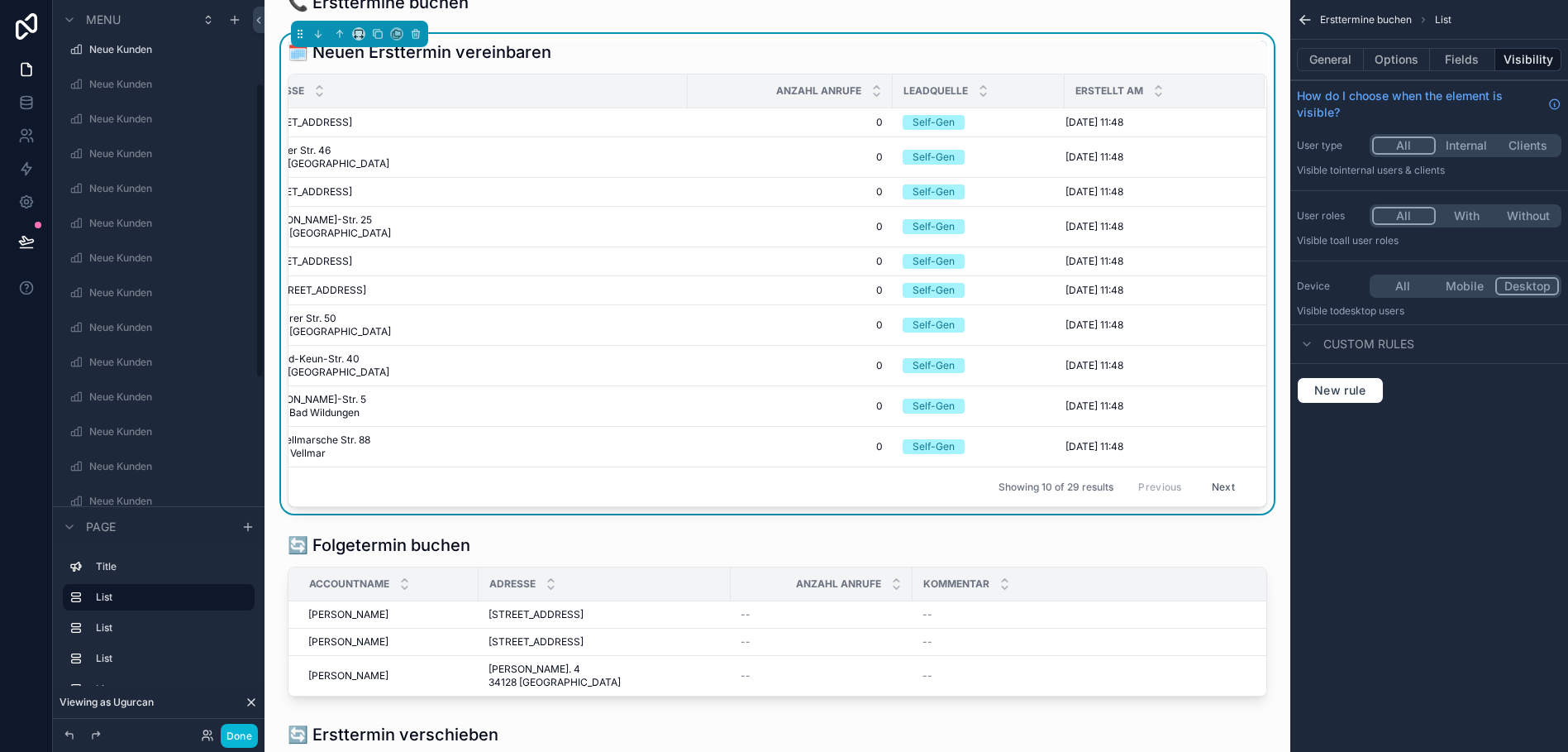
scroll to position [0, 0]
click at [139, 130] on label "Startseite" at bounding box center [154, 129] width 132 height 13
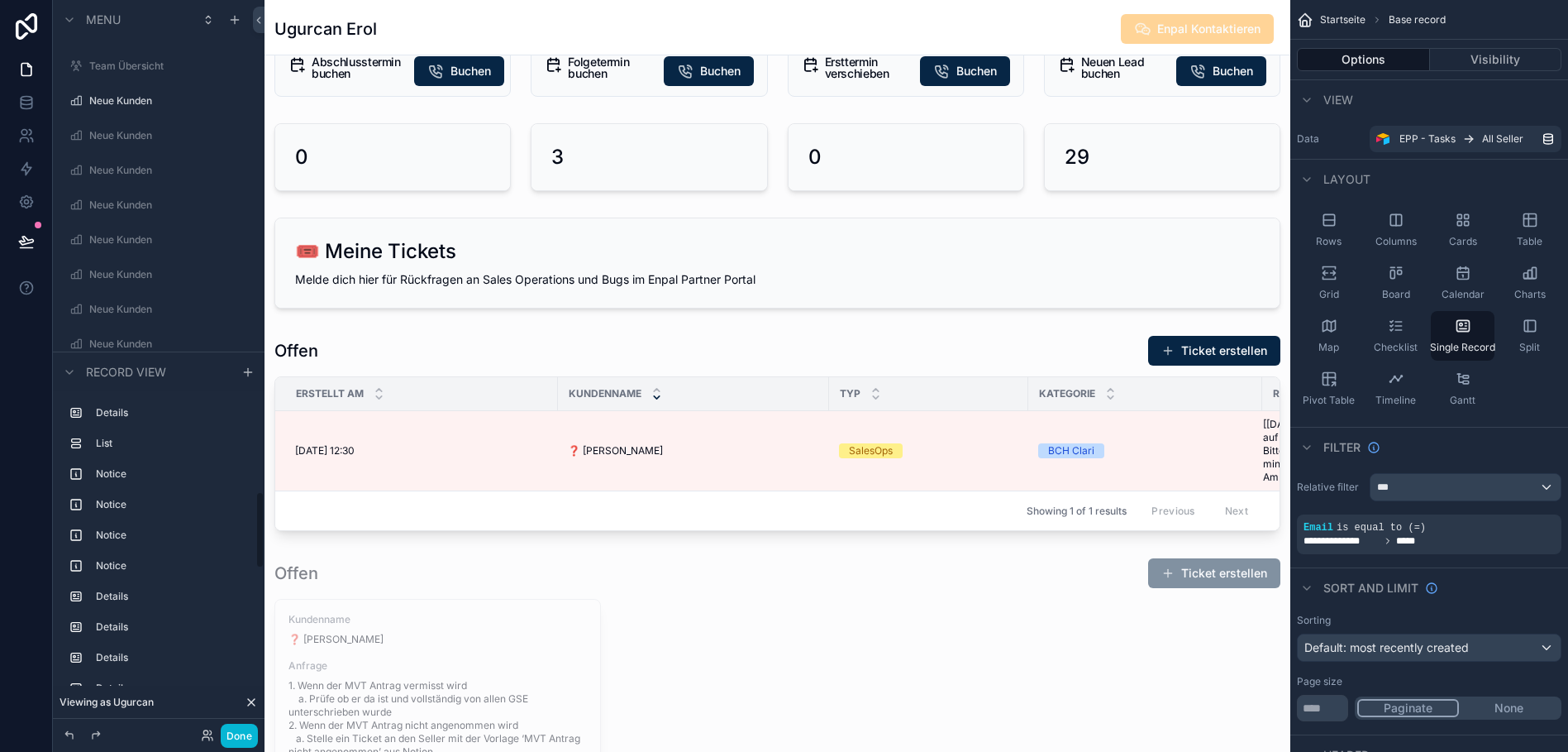
scroll to position [399, 0]
click at [134, 481] on label "Notice" at bounding box center [168, 476] width 145 height 13
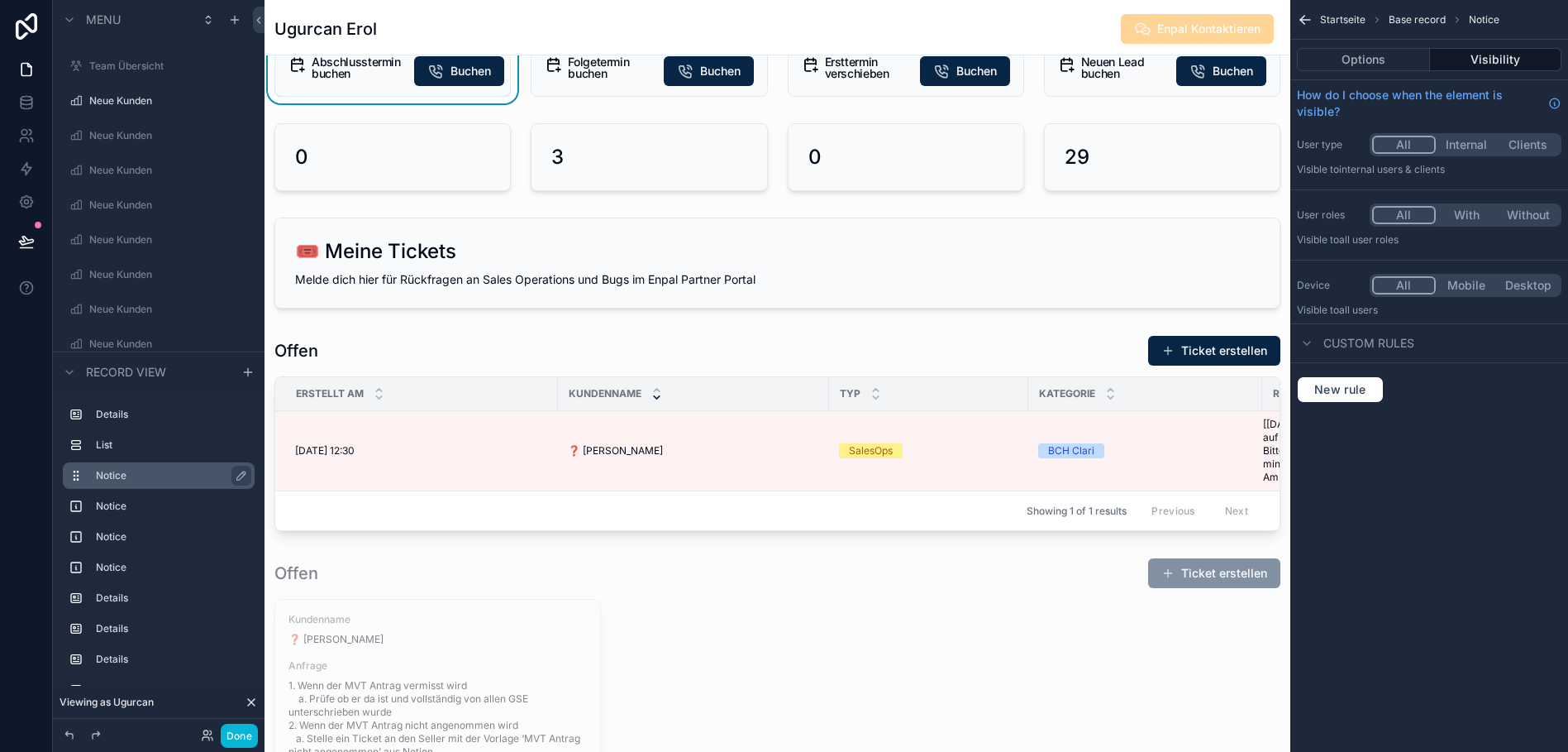
click at [110, 482] on label "Notice" at bounding box center [168, 476] width 145 height 13
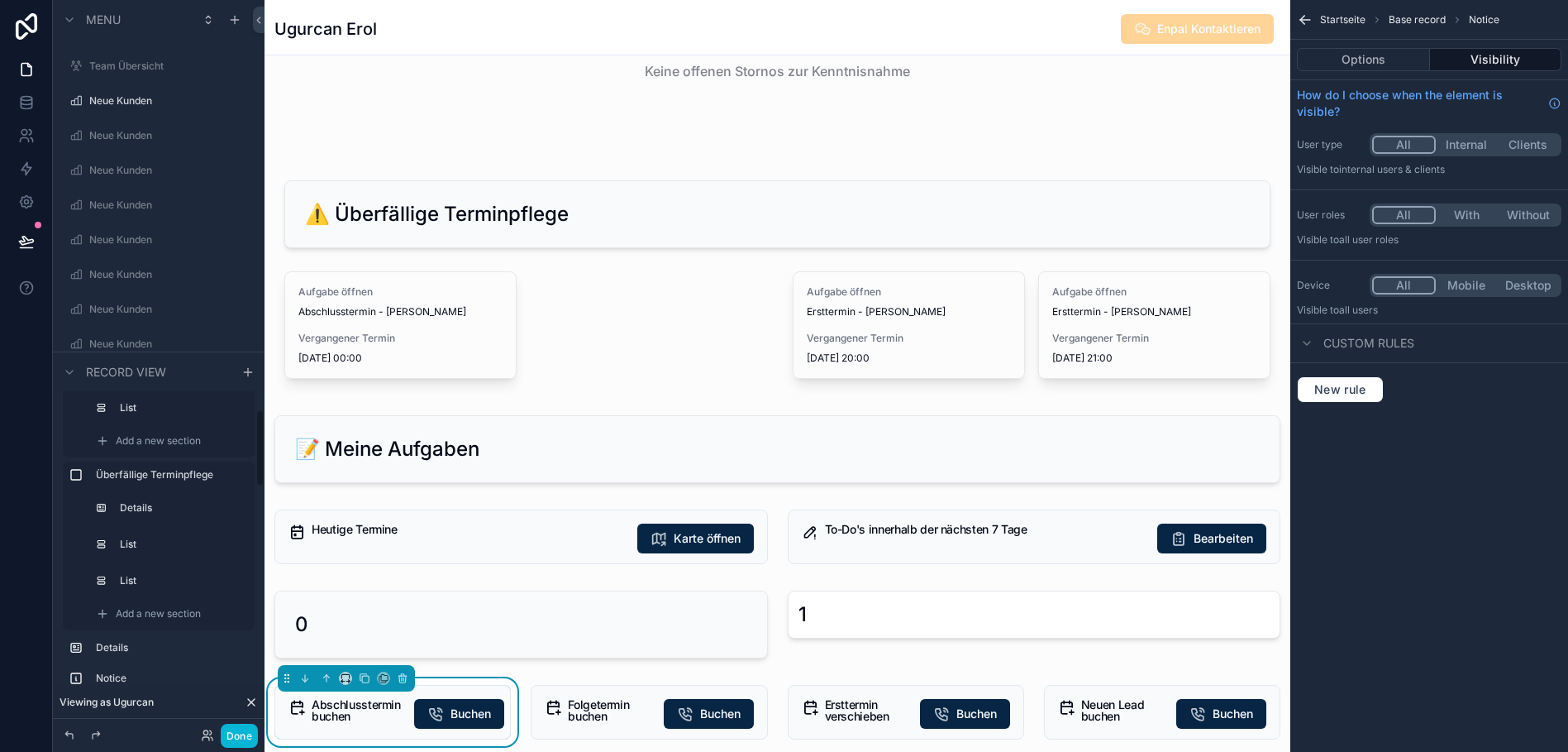
scroll to position [72, 0]
click at [118, 653] on label "Details" at bounding box center [168, 649] width 145 height 13
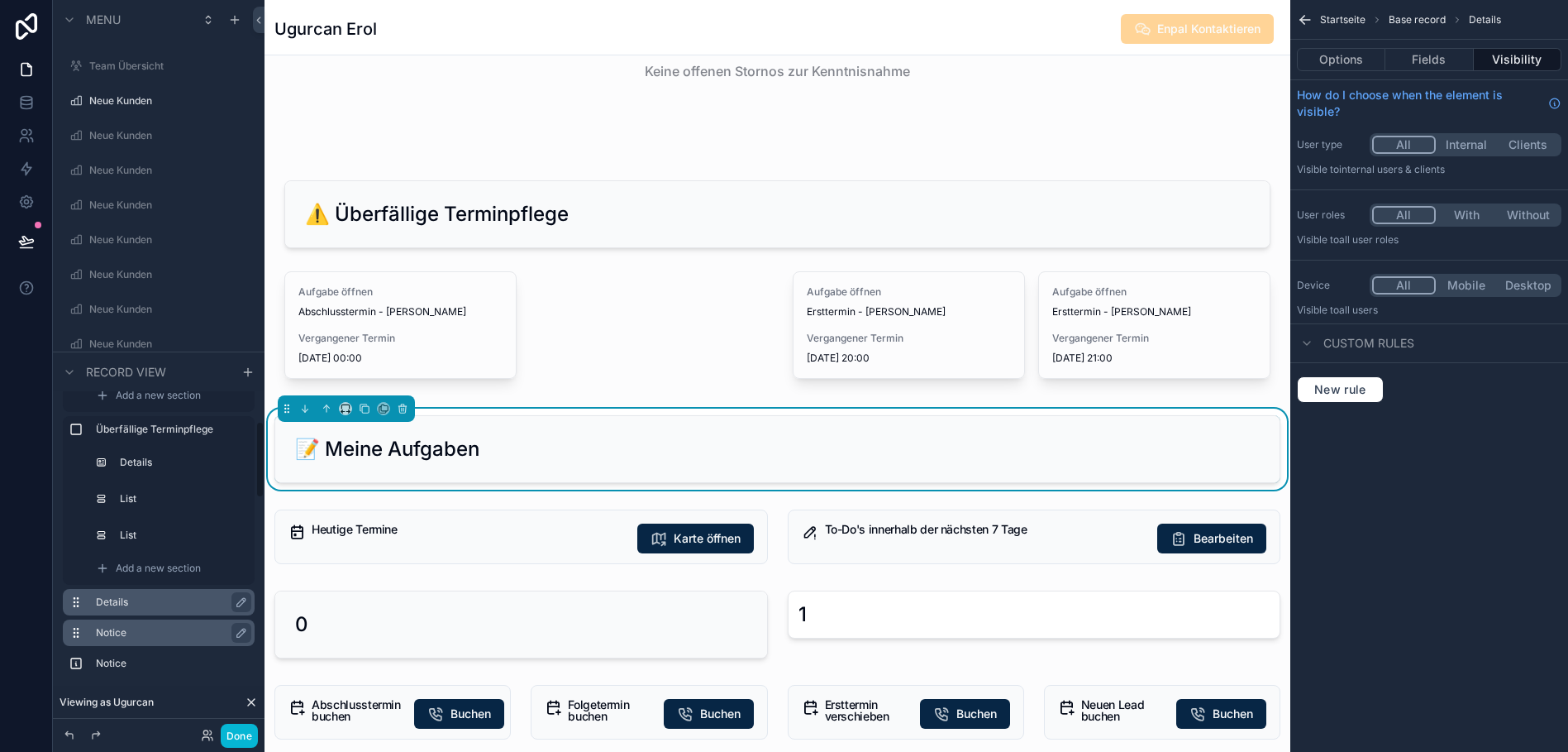
scroll to position [129, 0]
click at [117, 629] on label "Notice" at bounding box center [168, 623] width 145 height 13
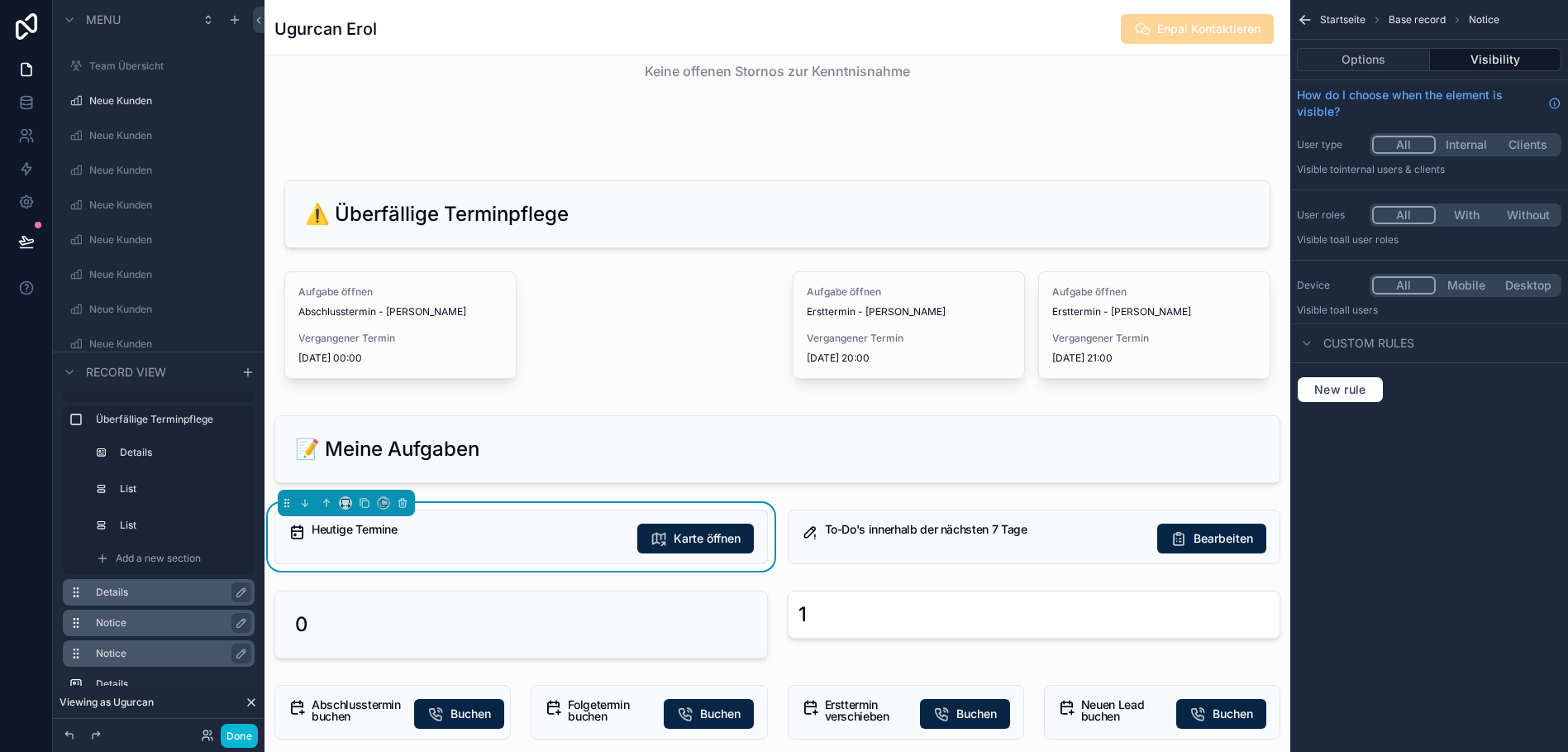
click at [130, 657] on label "Notice" at bounding box center [168, 653] width 145 height 13
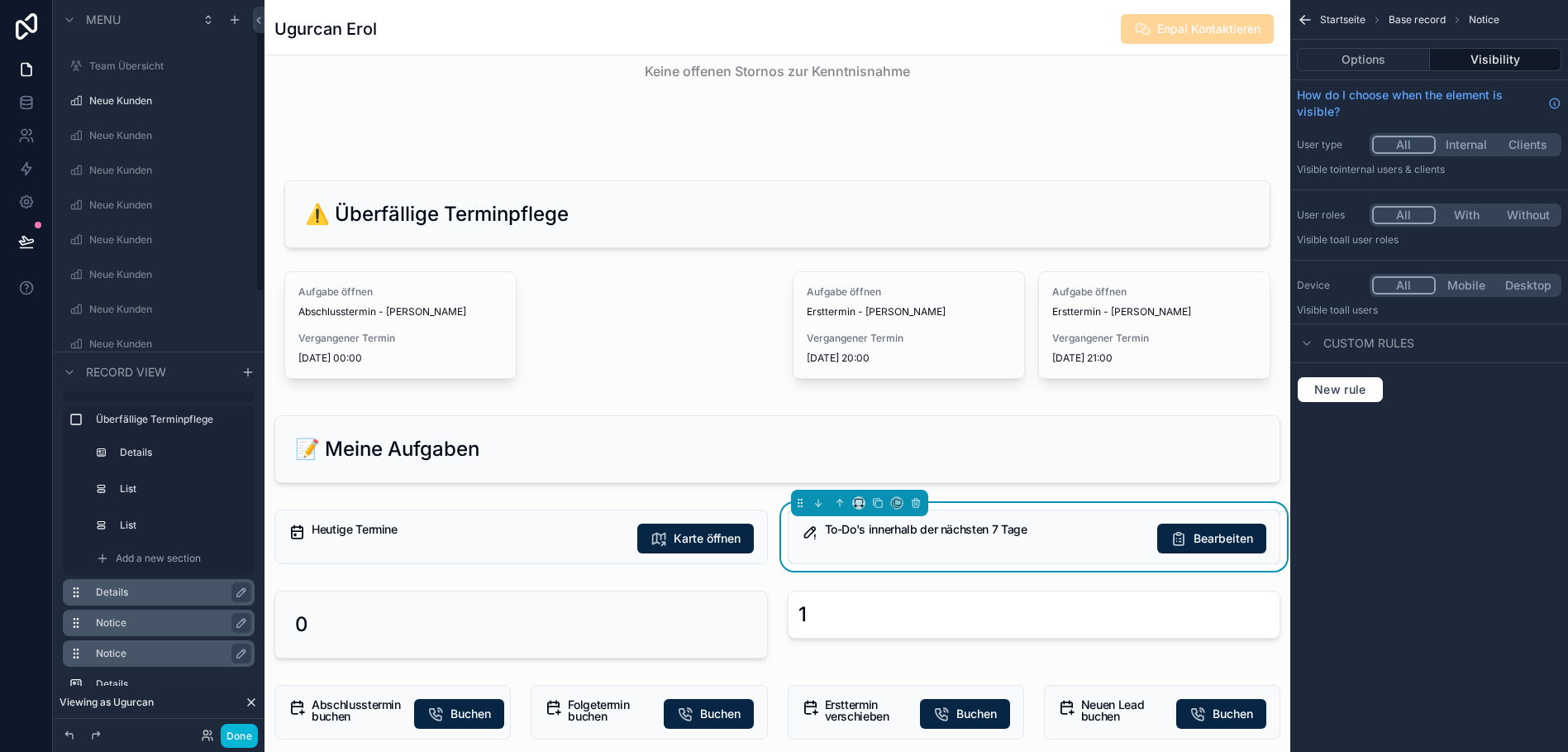
scroll to position [0, 0]
click at [124, 125] on label "Startseite" at bounding box center [154, 129] width 132 height 13
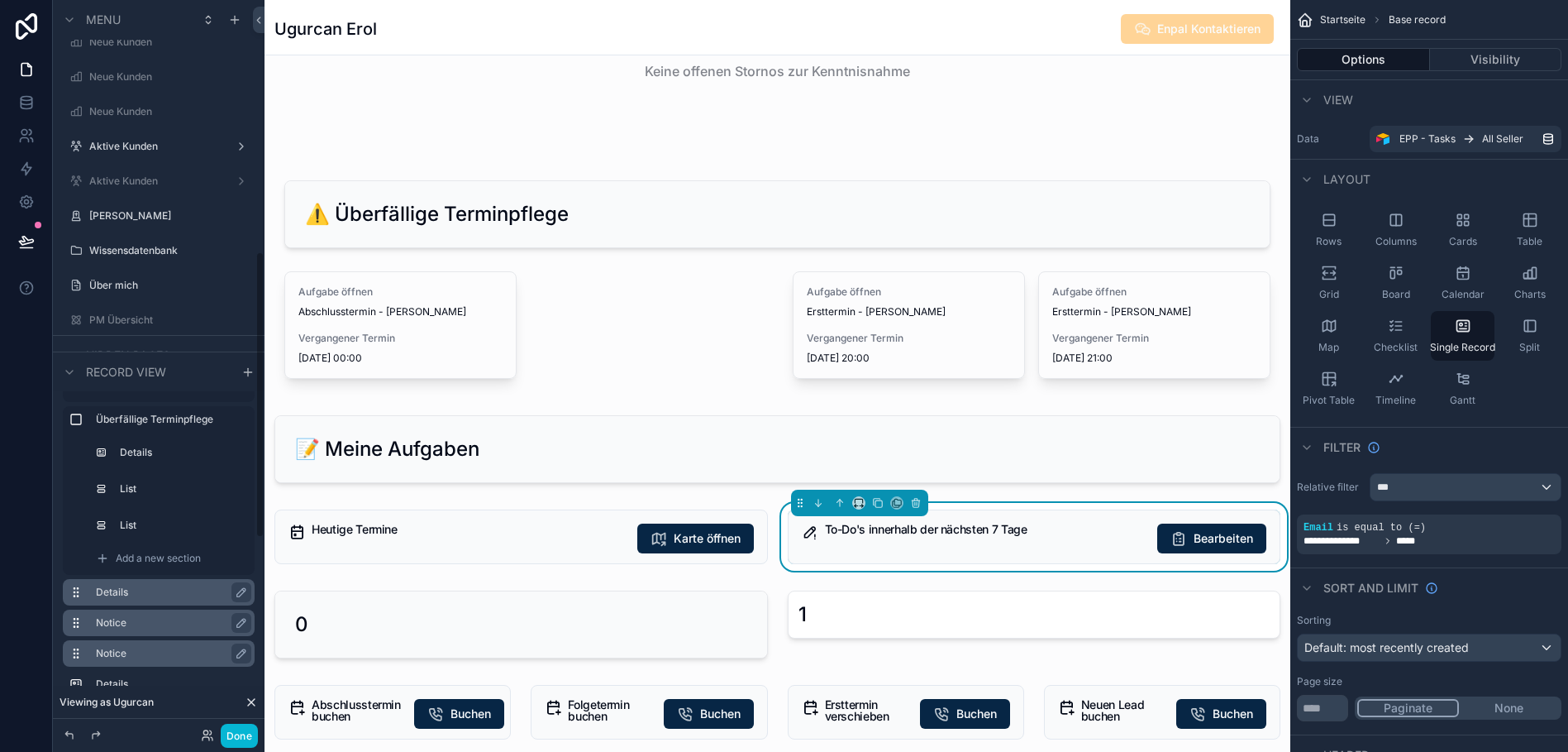
scroll to position [636, 0]
click at [145, 146] on label "Aktive Kunden" at bounding box center [154, 148] width 132 height 13
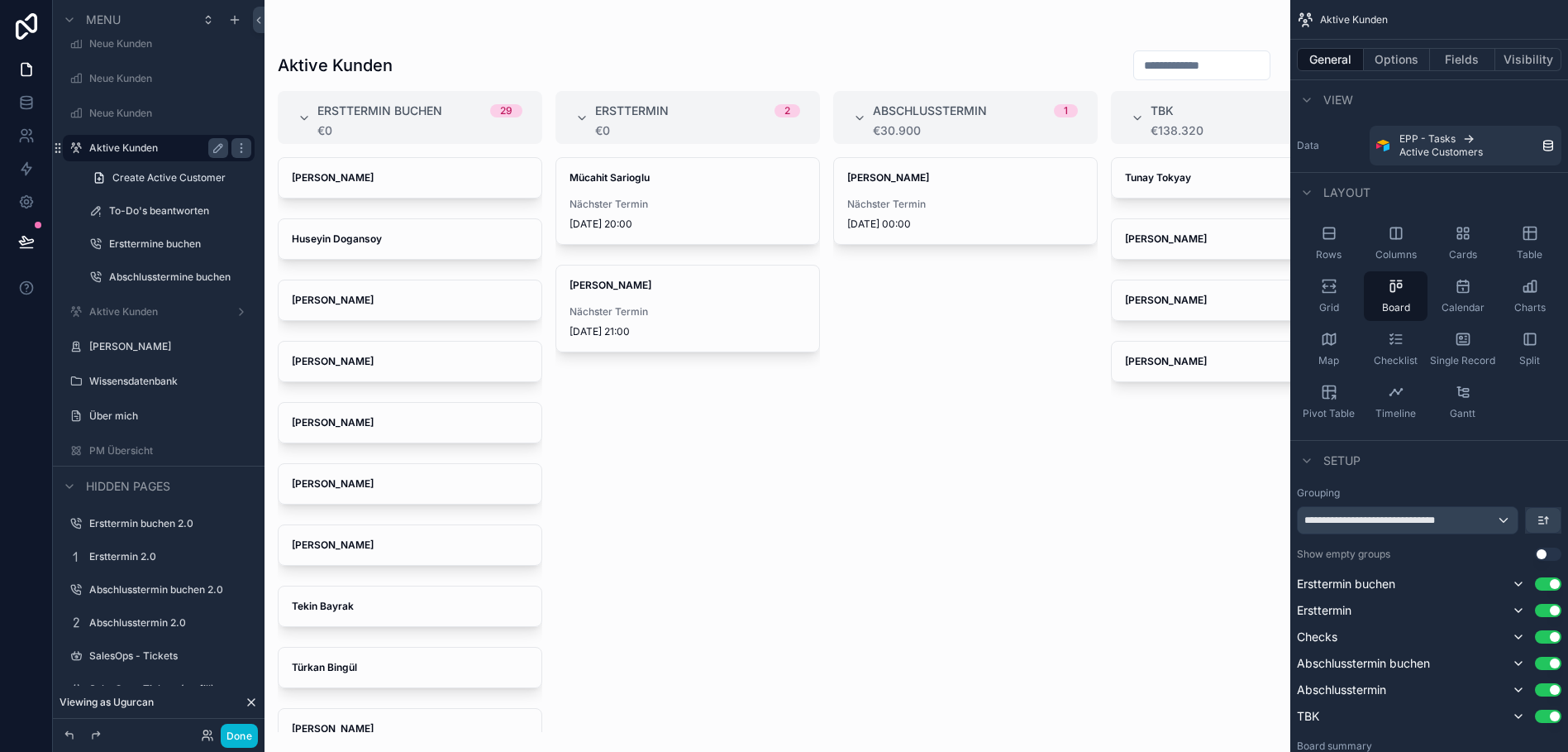
click at [401, 116] on div "scrollable content" at bounding box center [778, 376] width 1026 height 752
click at [374, 112] on span "Ersttermin buchen" at bounding box center [379, 111] width 125 height 17
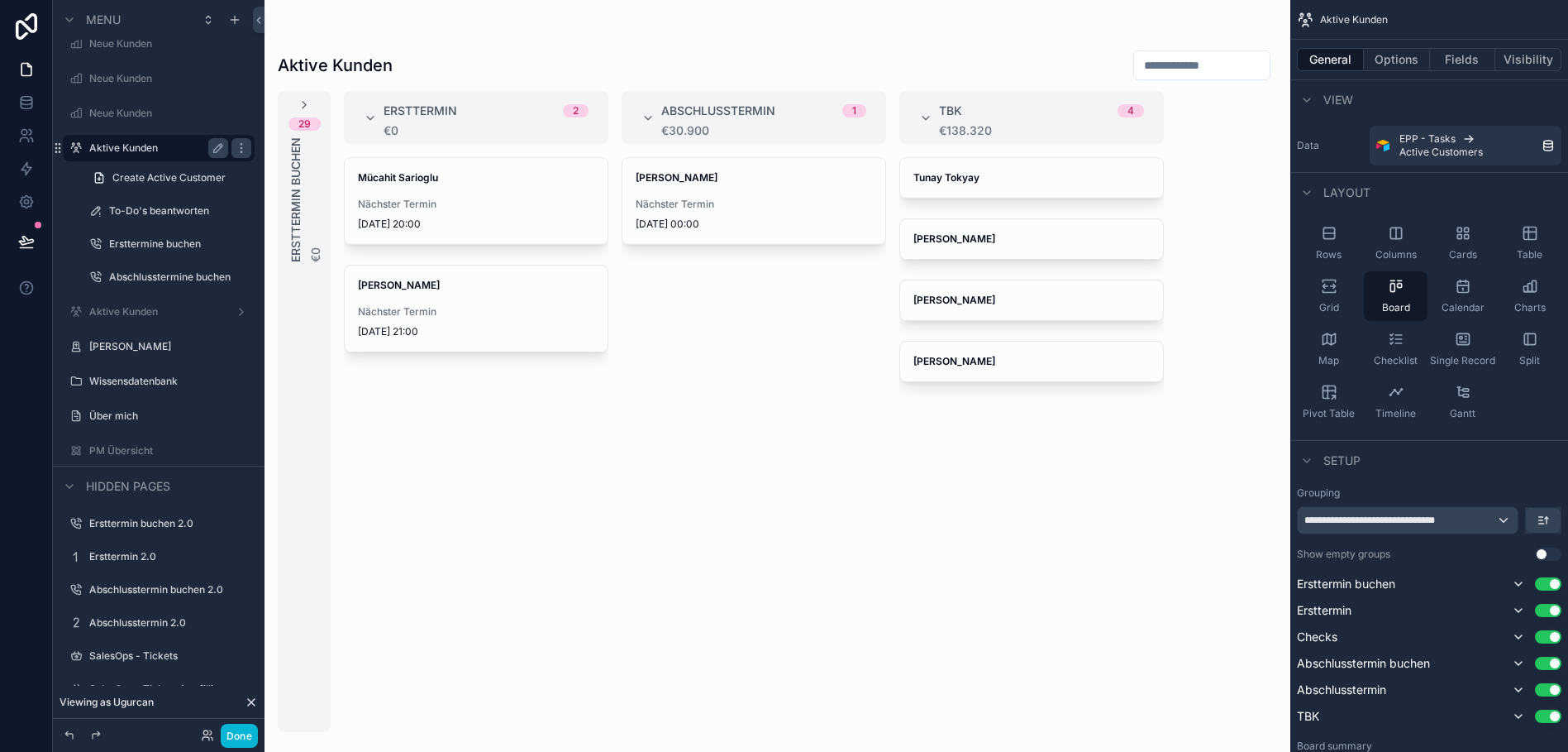
click at [311, 107] on div "29 Ersttermin buchen €0" at bounding box center [304, 180] width 53 height 165
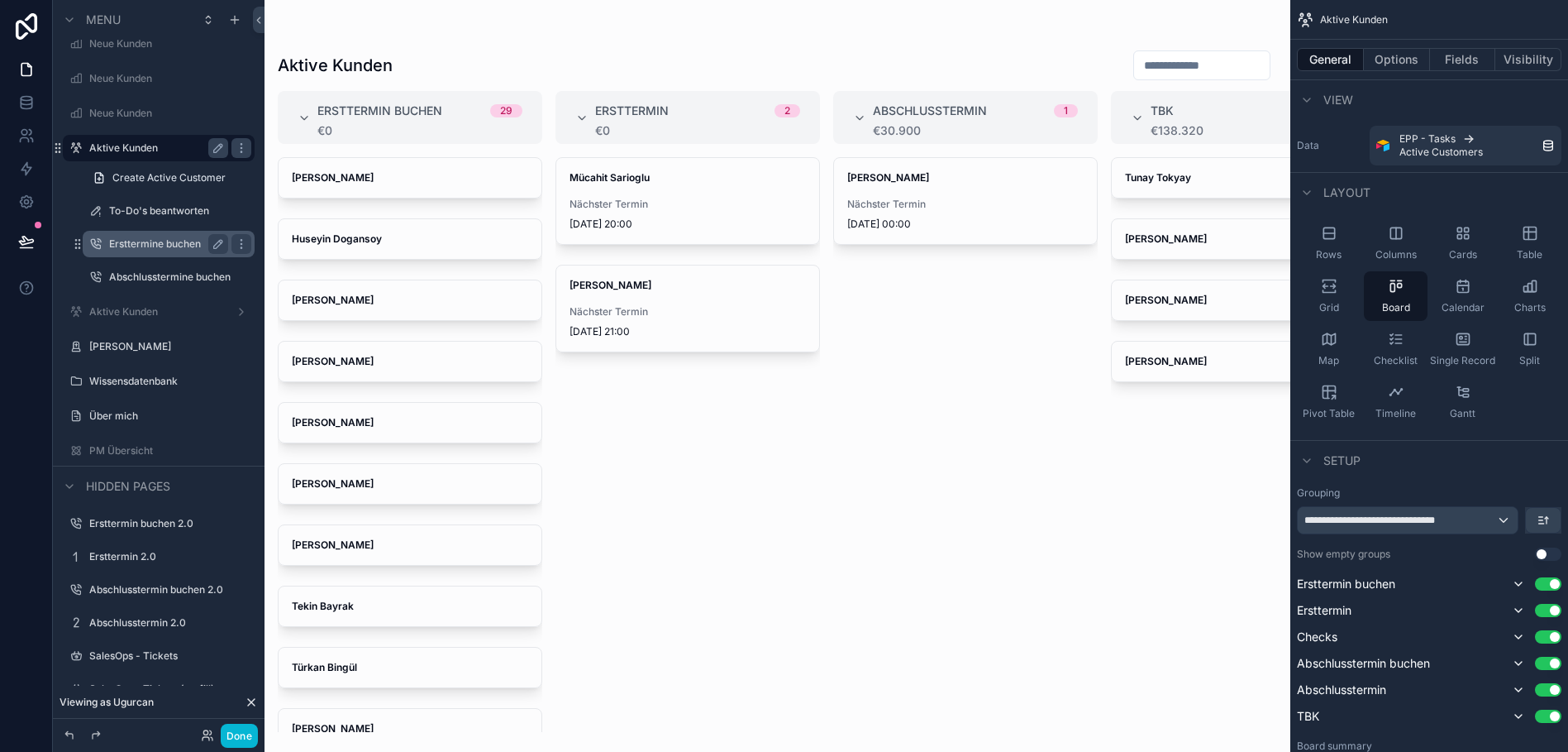
click at [153, 251] on div "Ersttermine buchen" at bounding box center [169, 243] width 119 height 20
click at [130, 241] on label "Ersttermine buchen" at bounding box center [166, 243] width 112 height 13
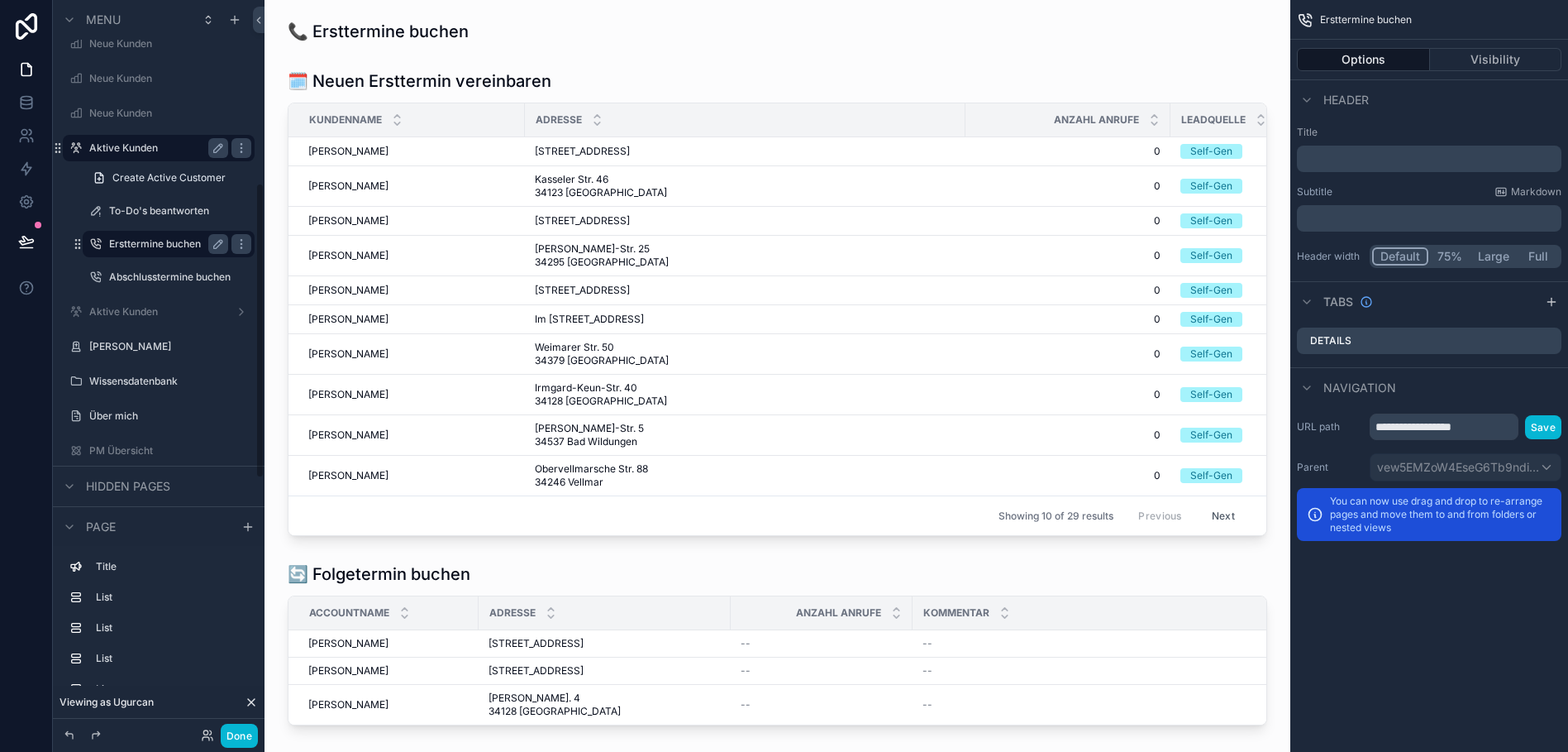
scroll to position [462, 0]
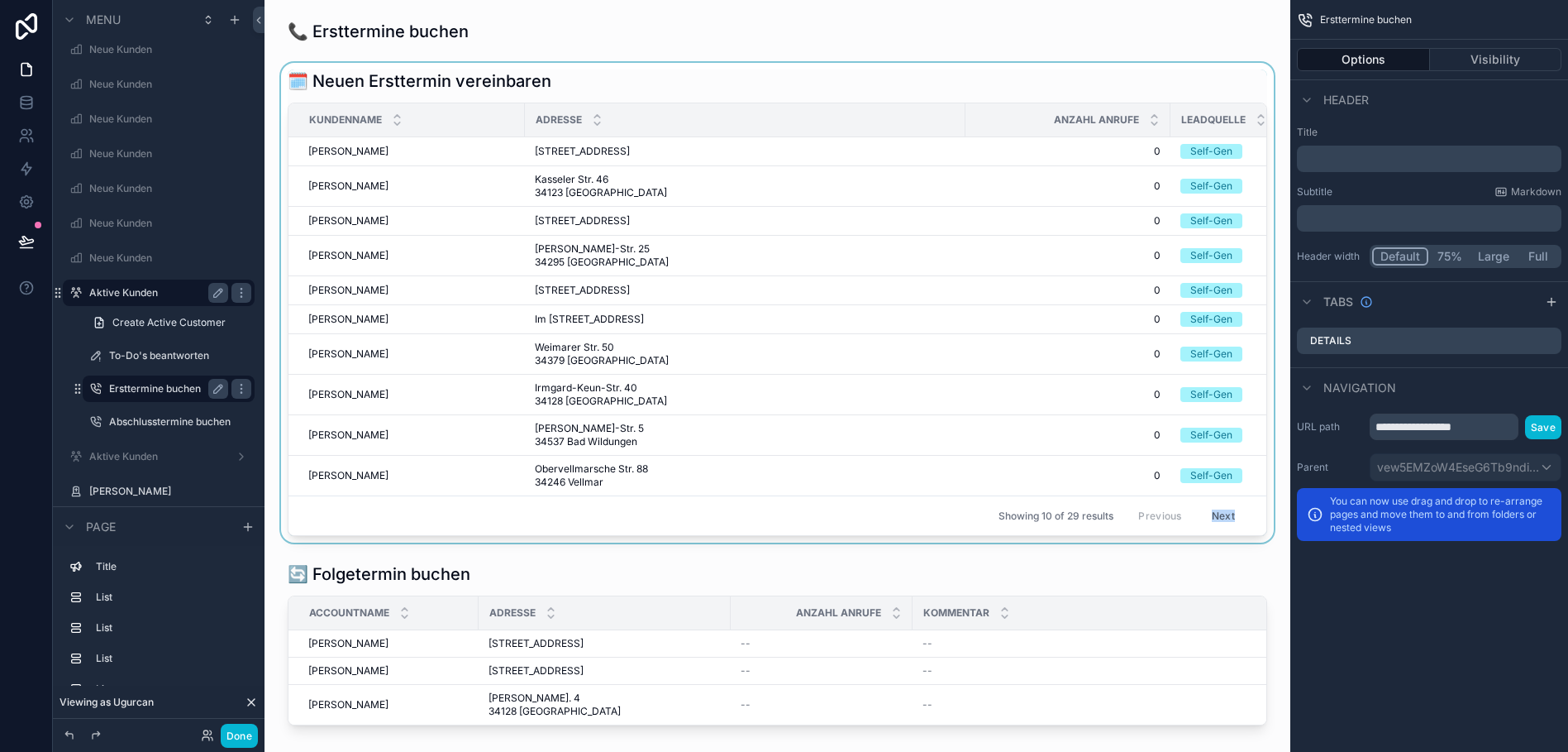
drag, startPoint x: 929, startPoint y: 588, endPoint x: 1204, endPoint y: 561, distance: 276.3
click at [1204, 536] on div "🗓️ Neuen Ersttermin vereinbaren Kundenname Adresse Anzahl Anrufe Leadquelle Ers…" at bounding box center [777, 302] width 979 height 466
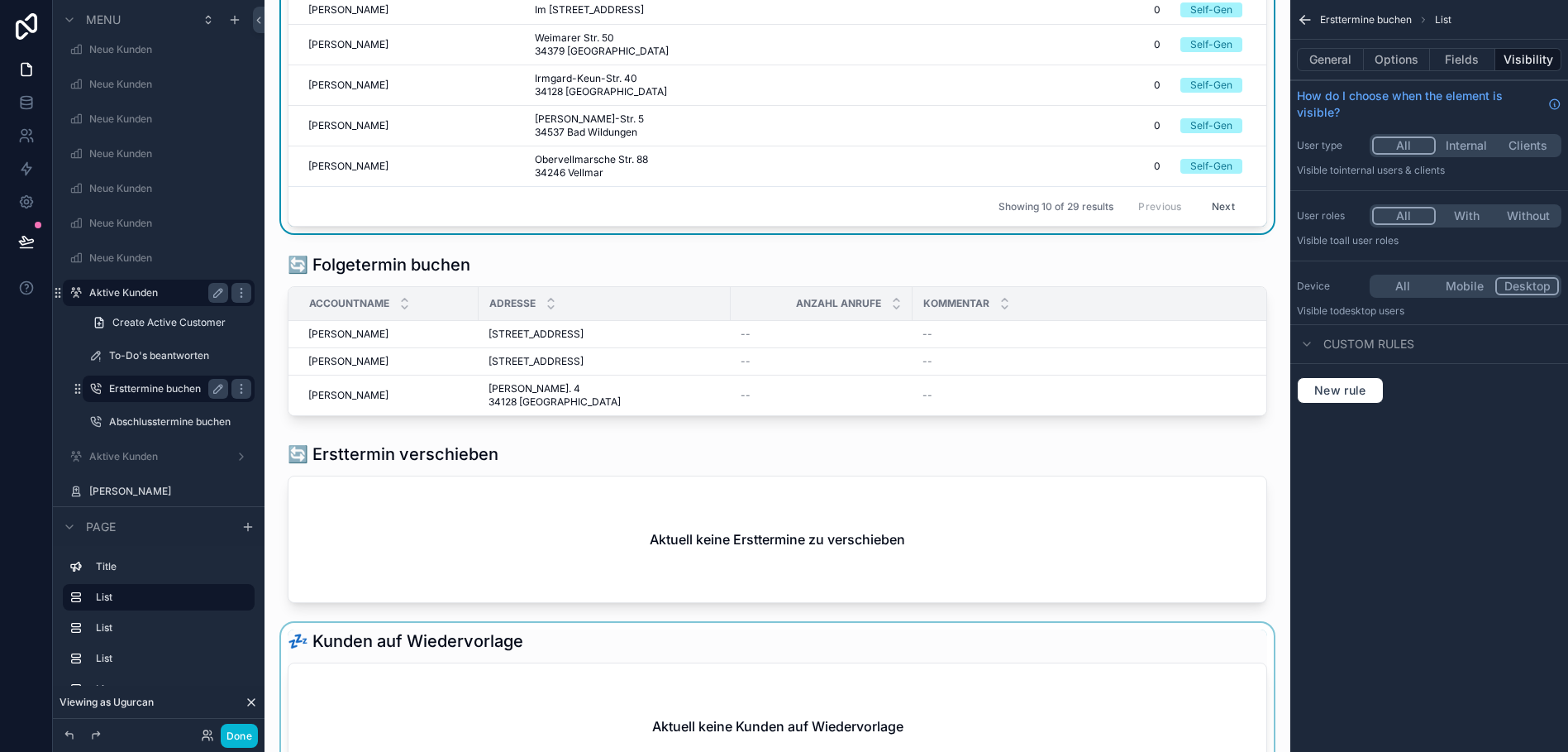
scroll to position [308, 0]
click at [114, 455] on label "Aktive Kunden" at bounding box center [154, 456] width 132 height 13
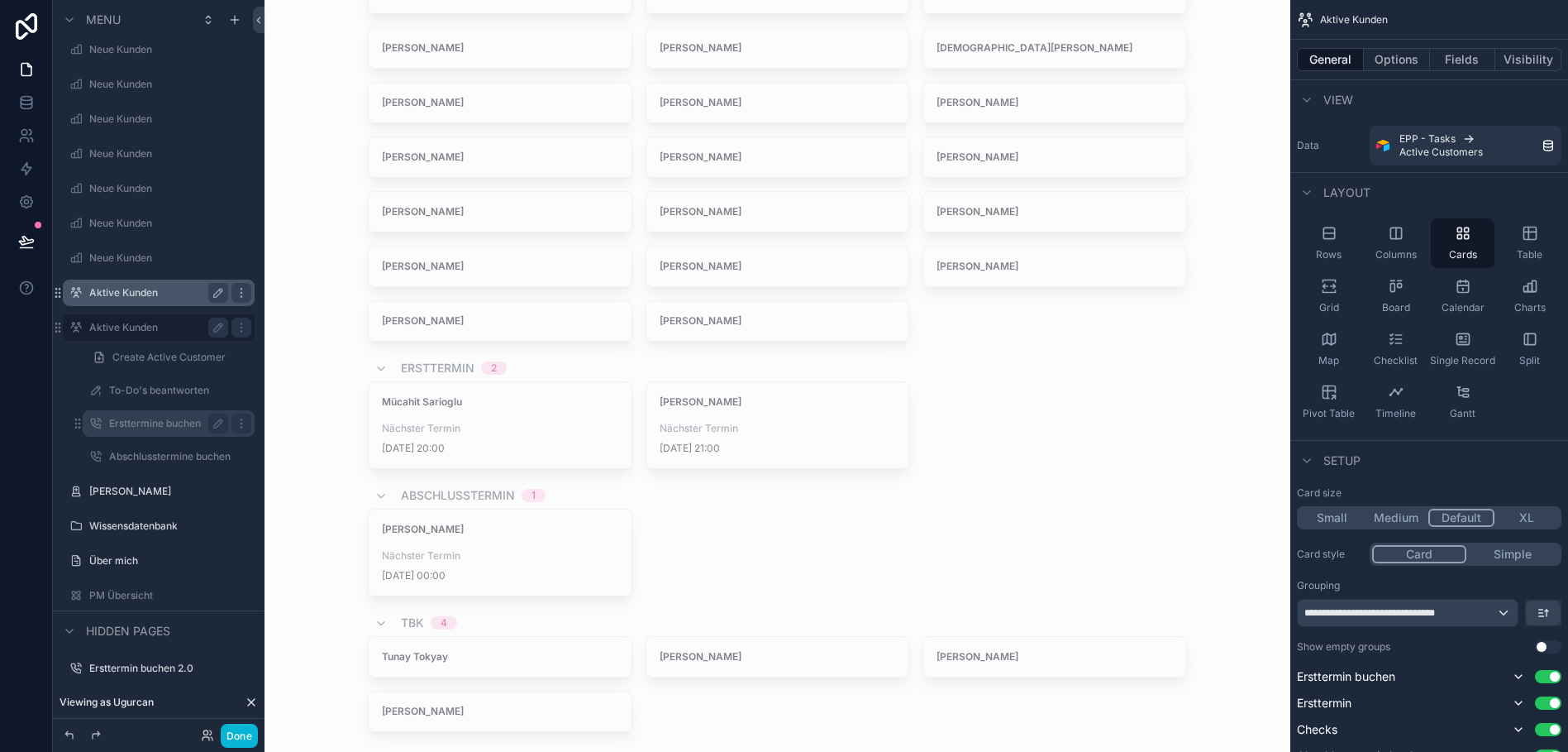
click at [138, 425] on label "Ersttermine buchen" at bounding box center [166, 423] width 112 height 13
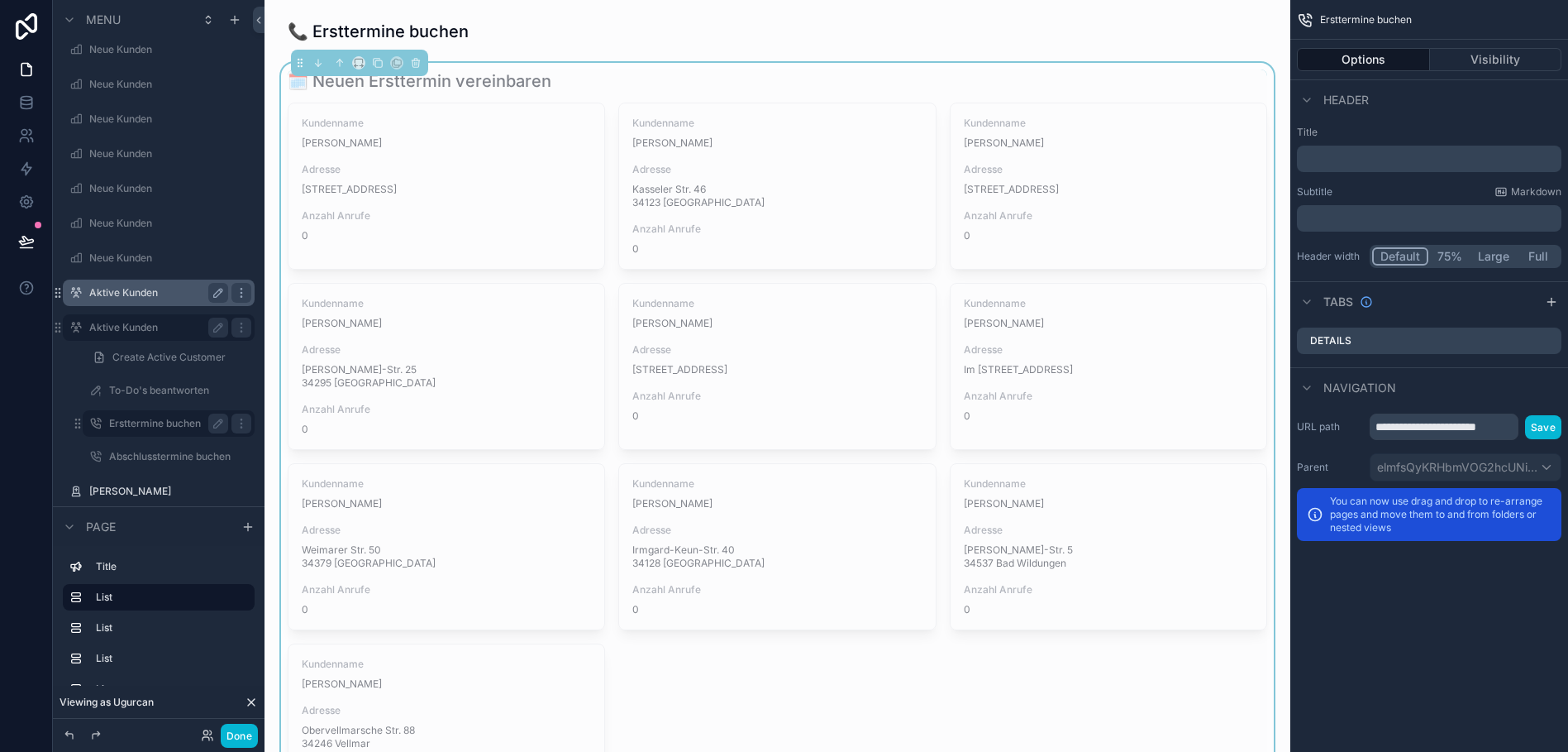
click at [829, 686] on div "Kundenname Salem Fazljija Adresse Zum Lerchenfeld 52 34314 Espenau Anzahl Anruf…" at bounding box center [777, 481] width 979 height 759
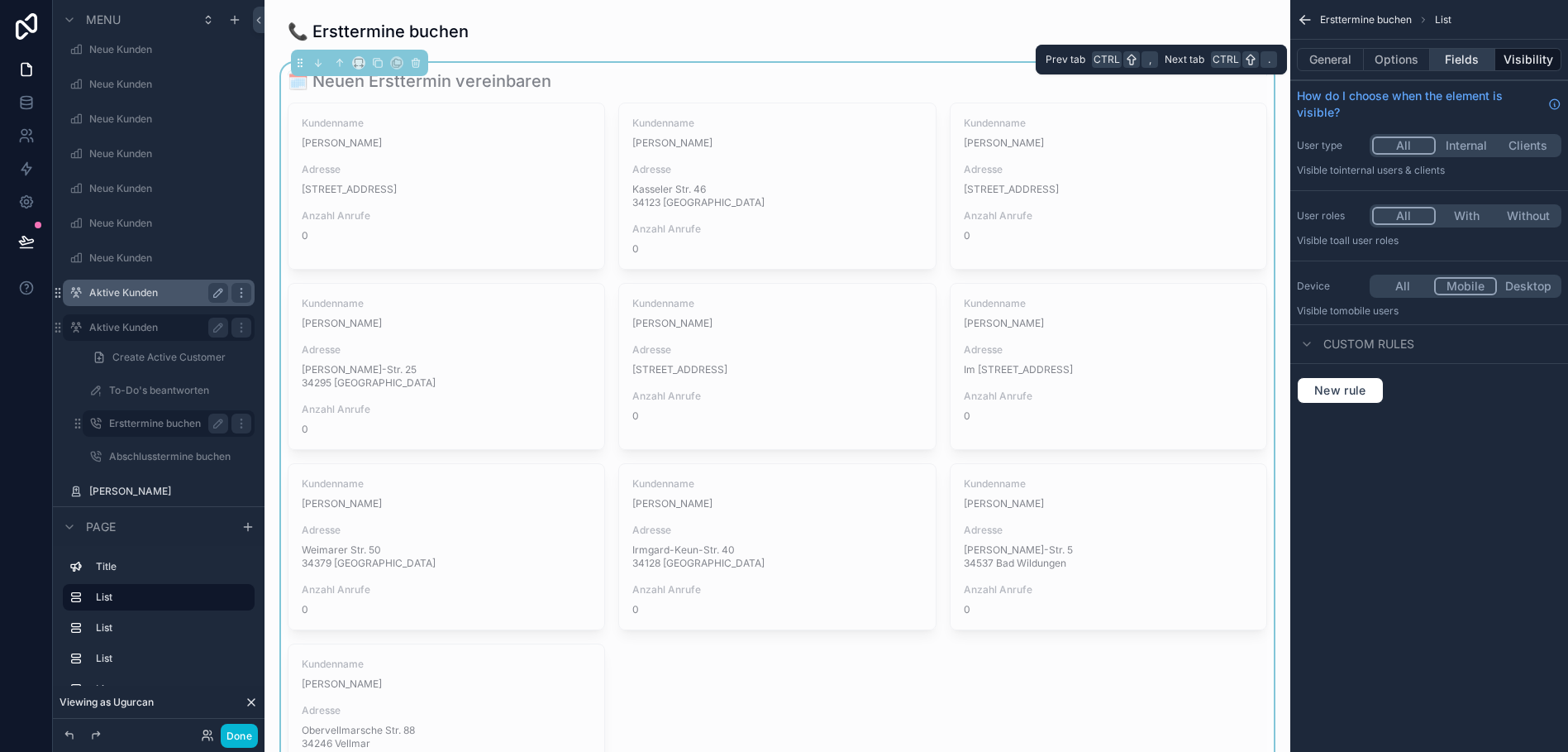
click at [1467, 59] on button "Fields" at bounding box center [1462, 59] width 66 height 23
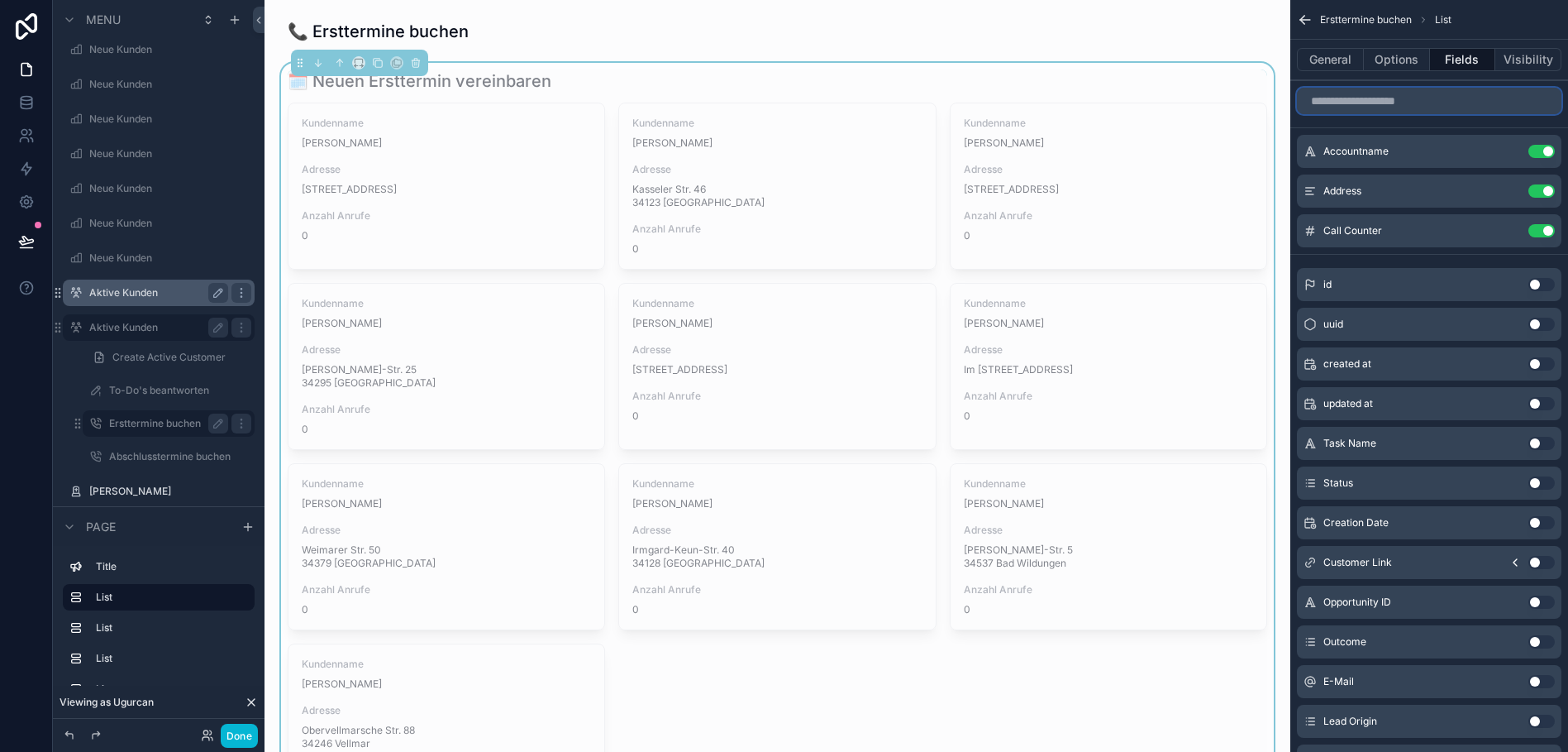
click at [1424, 108] on input "scrollable content" at bounding box center [1429, 101] width 265 height 26
click at [204, 738] on icon at bounding box center [208, 735] width 13 height 13
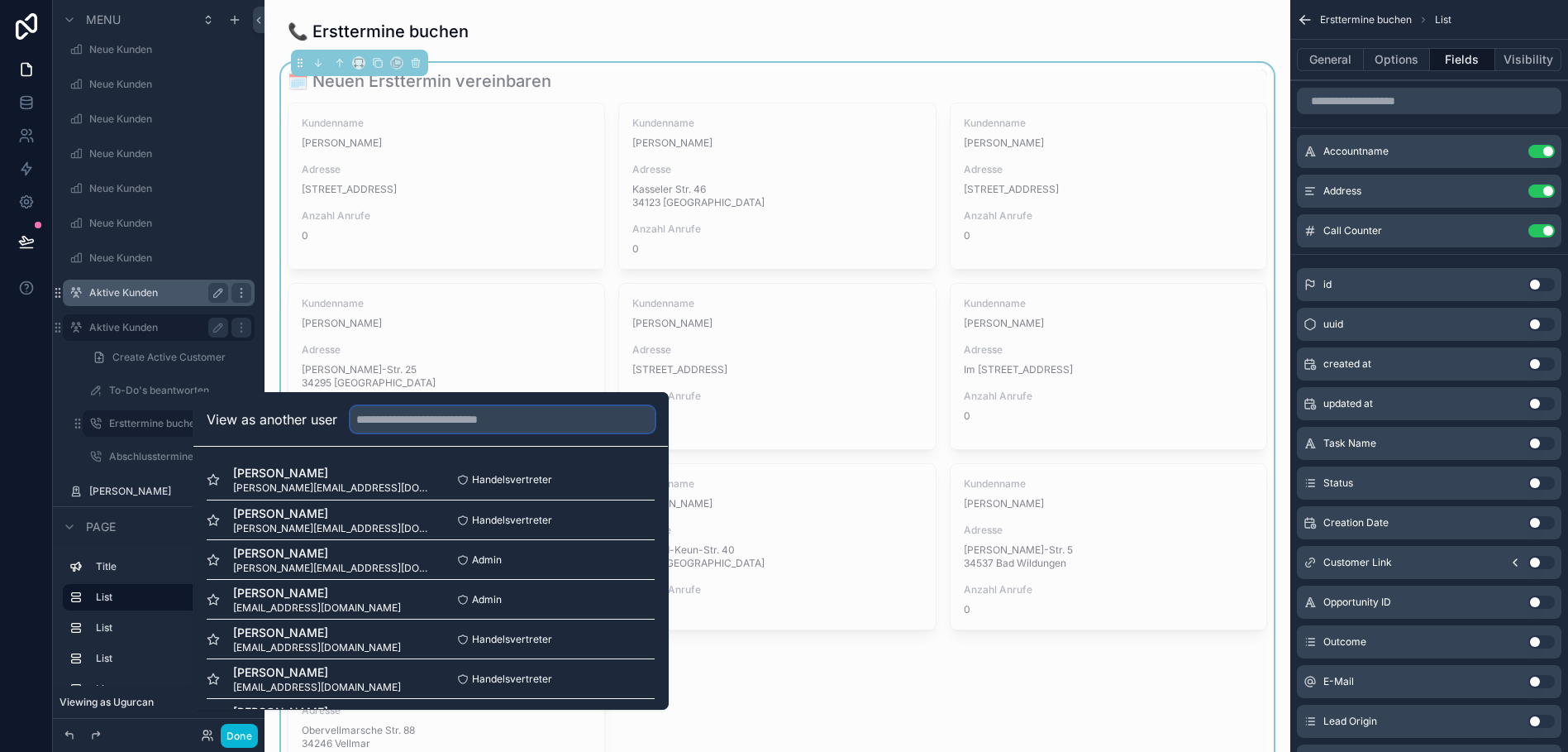
click at [376, 426] on input "text" at bounding box center [502, 420] width 304 height 26
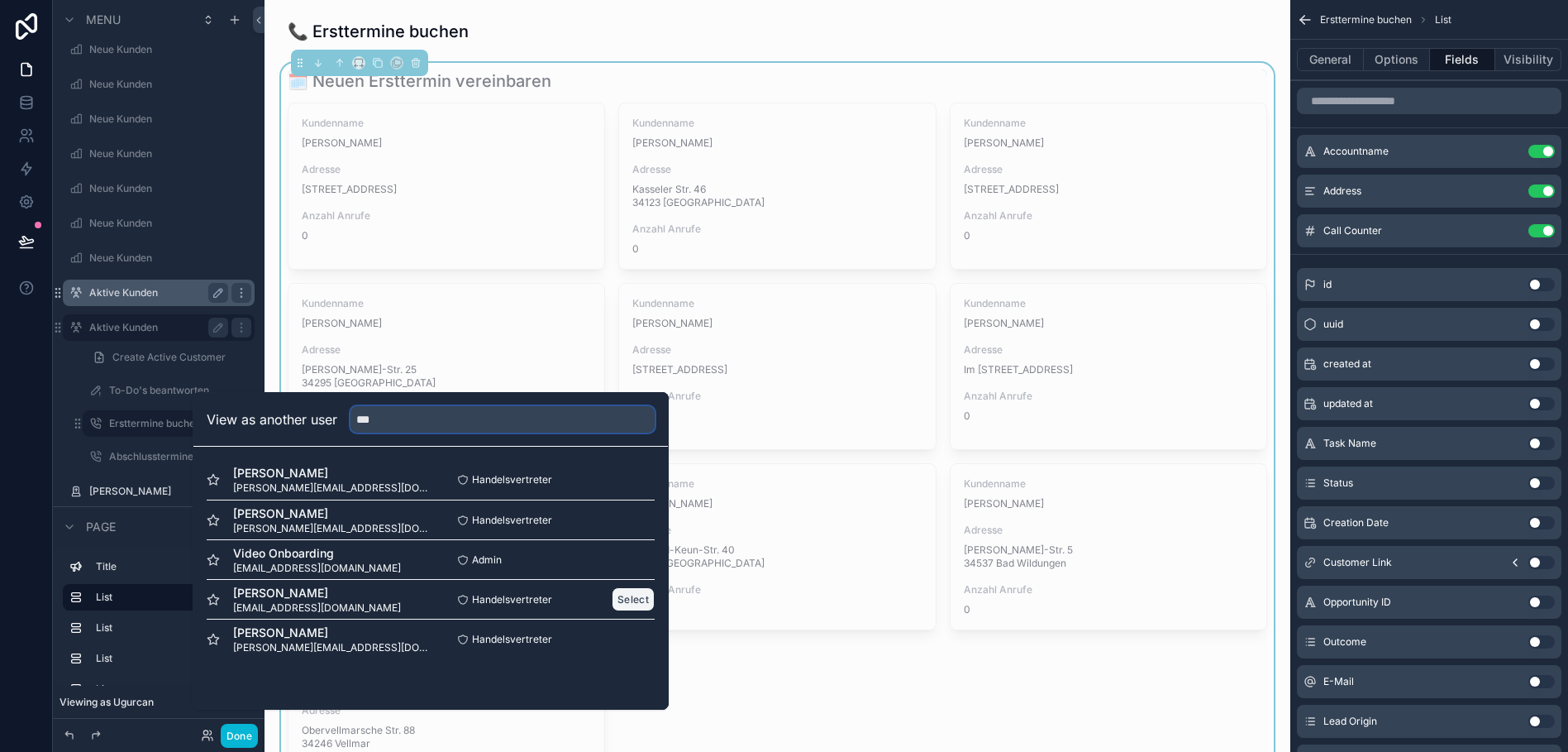
type input "***"
click at [632, 611] on button "Select" at bounding box center [633, 599] width 43 height 24
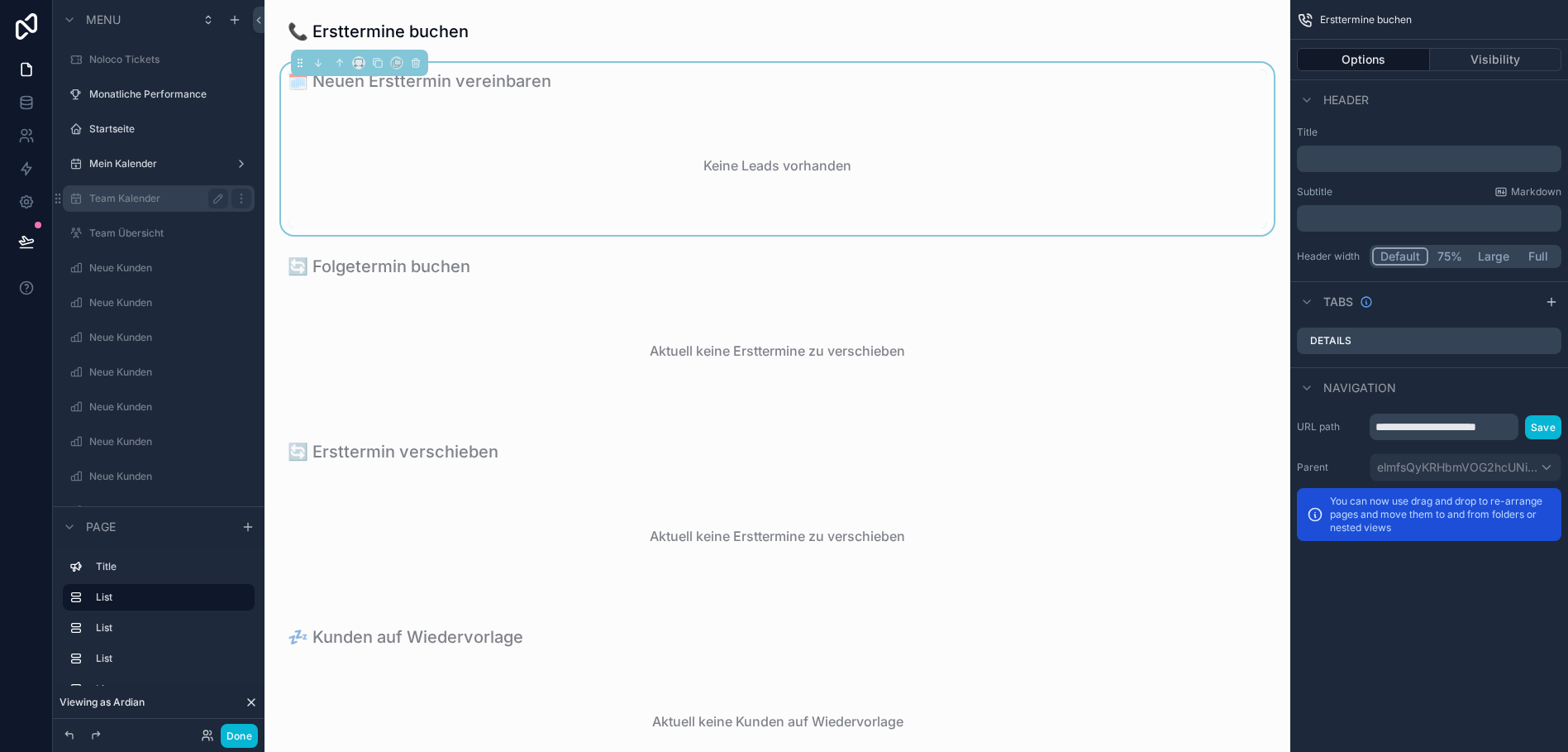
click at [138, 197] on label "Team Kalender" at bounding box center [154, 199] width 132 height 13
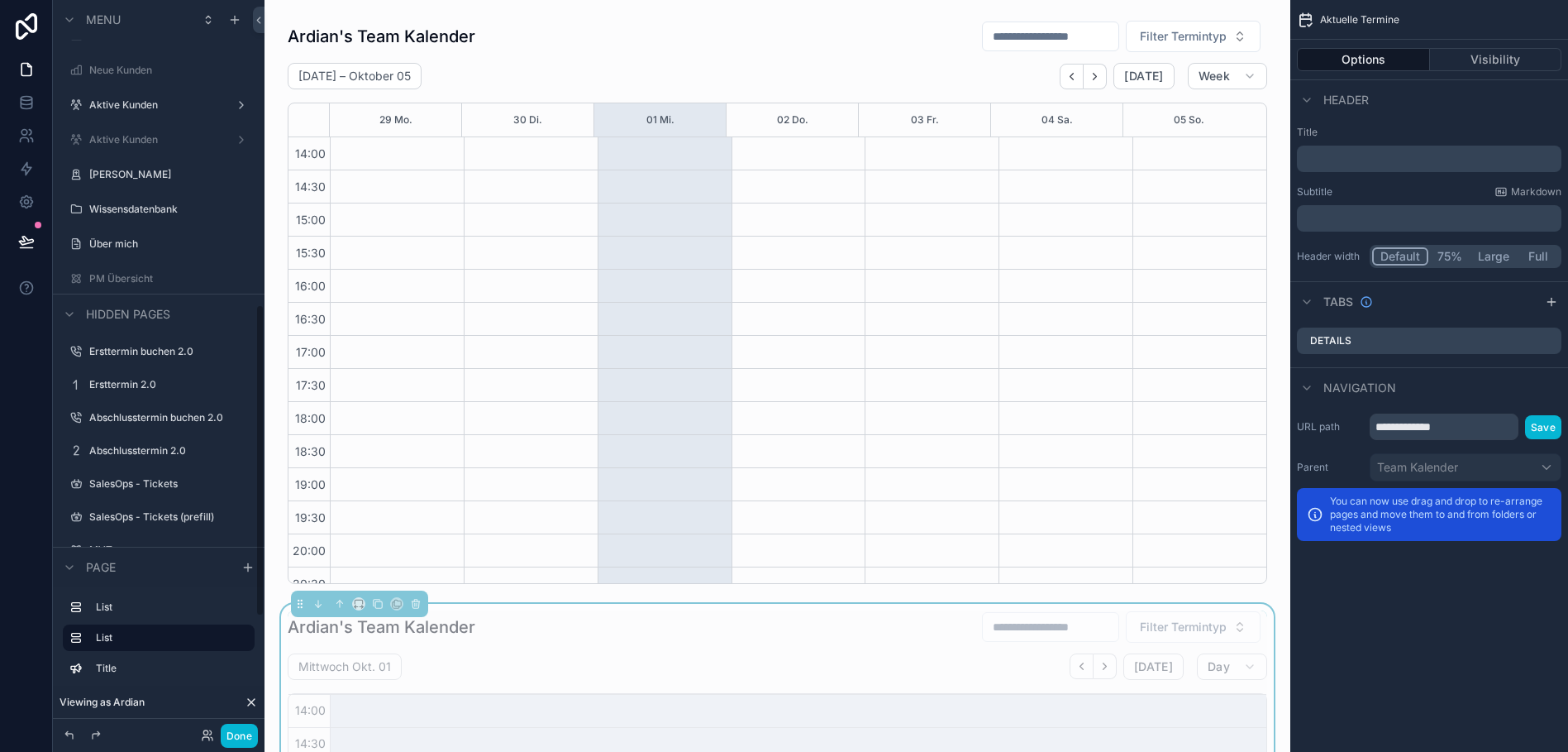
scroll to position [706, 0]
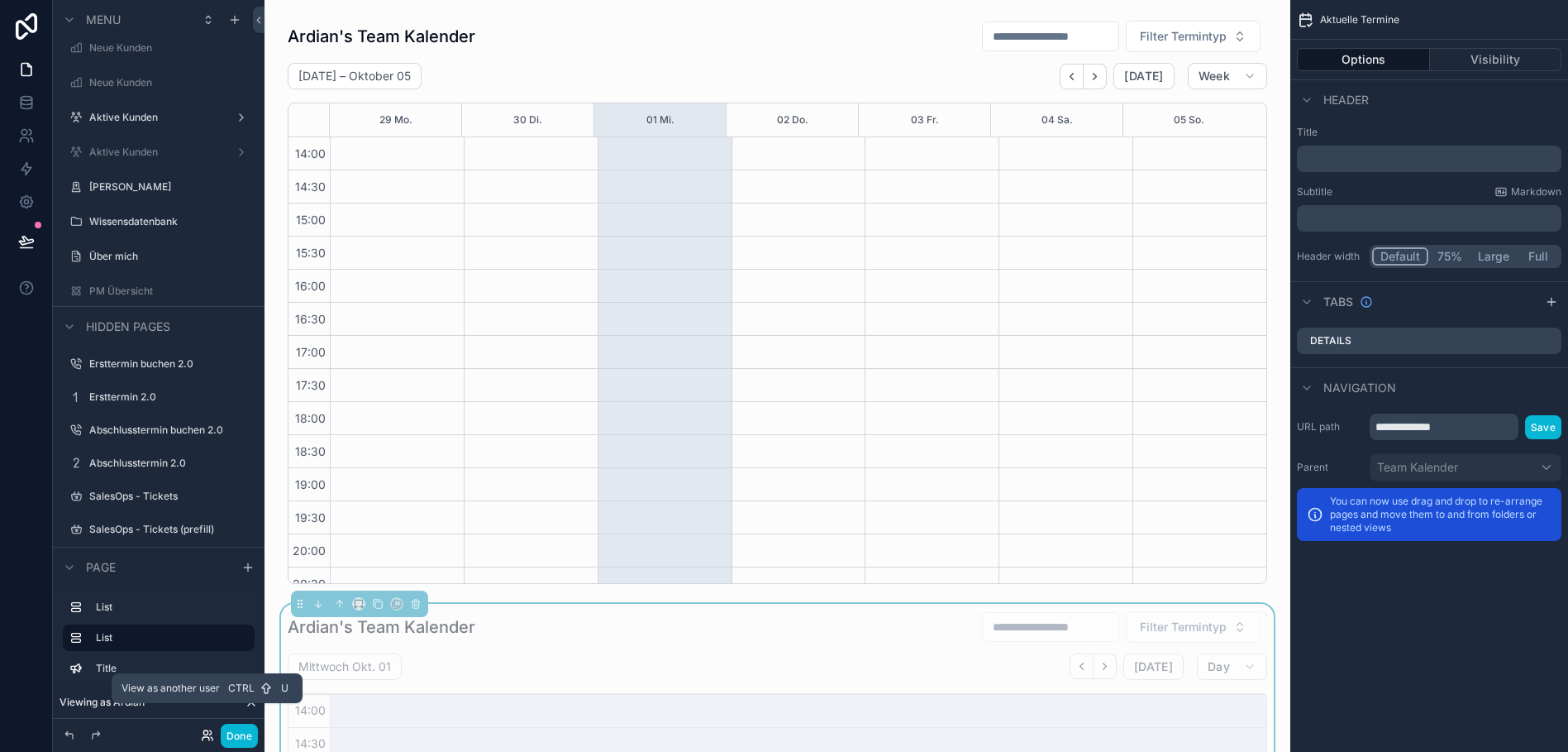
click at [208, 735] on icon at bounding box center [208, 735] width 13 height 13
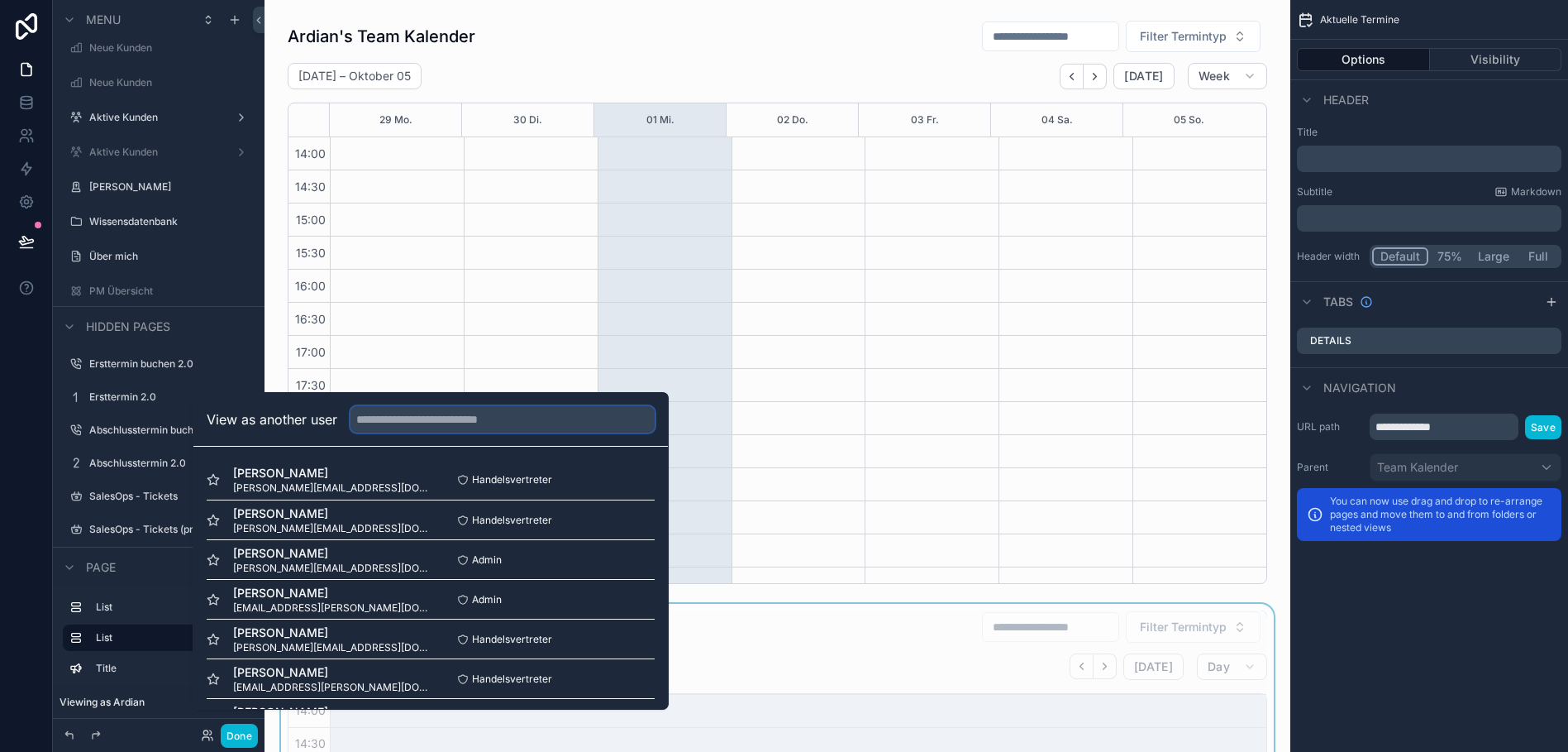
click at [407, 431] on input "text" at bounding box center [502, 420] width 304 height 26
type input "**********"
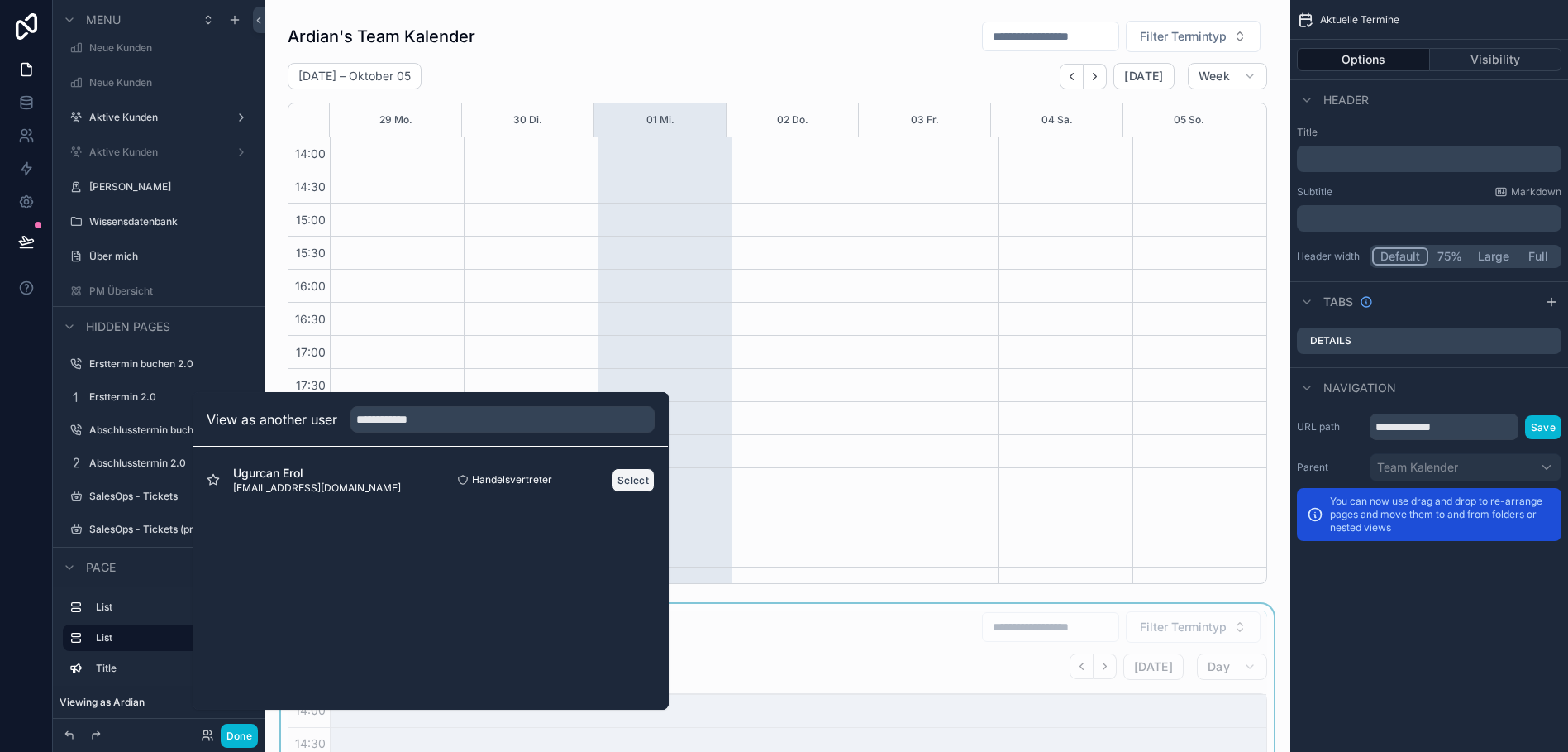
click at [625, 492] on button "Select" at bounding box center [633, 480] width 43 height 24
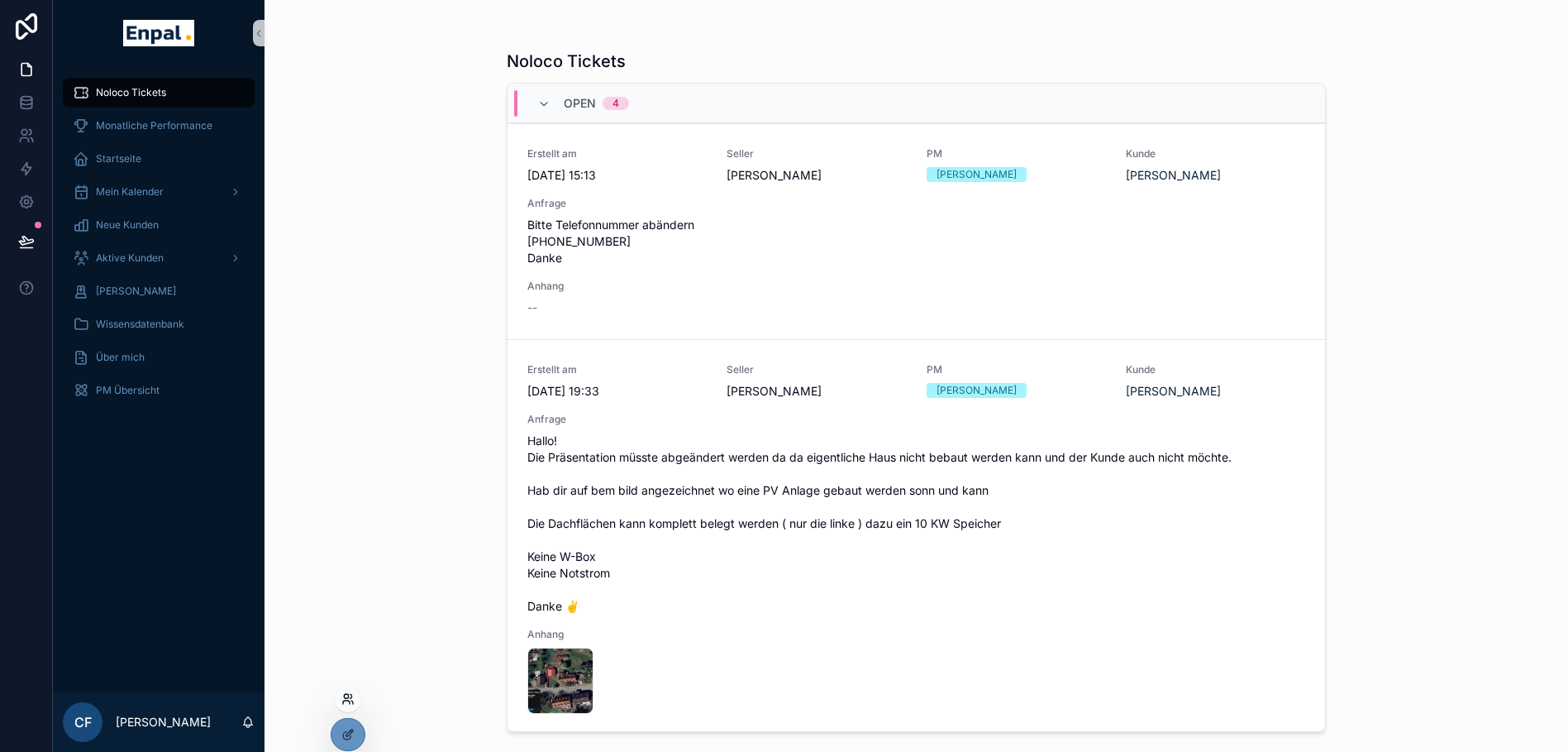
click at [349, 695] on icon at bounding box center [348, 699] width 13 height 13
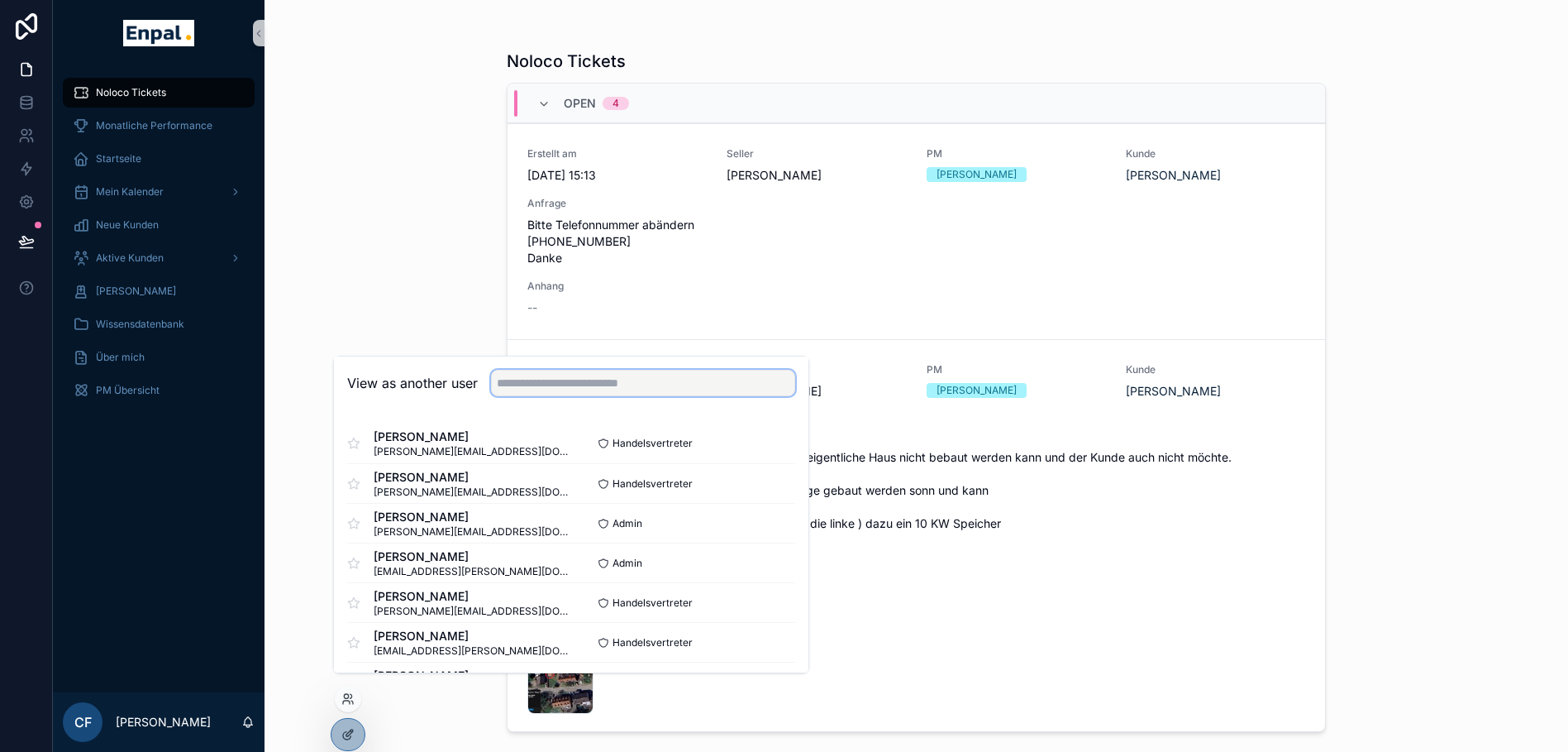
click at [511, 396] on input "text" at bounding box center [642, 383] width 304 height 26
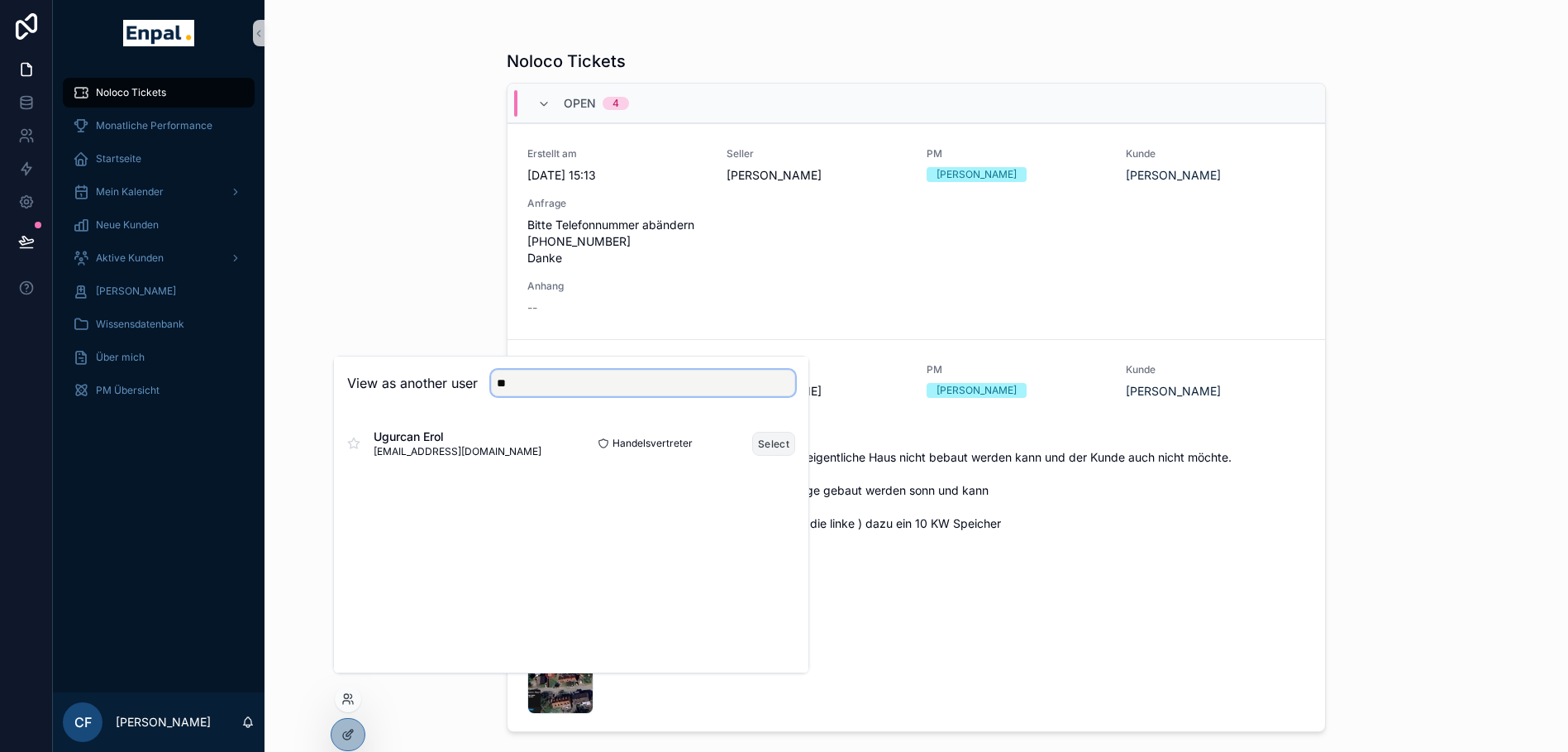
type input "**"
click at [769, 455] on button "Select" at bounding box center [773, 444] width 43 height 24
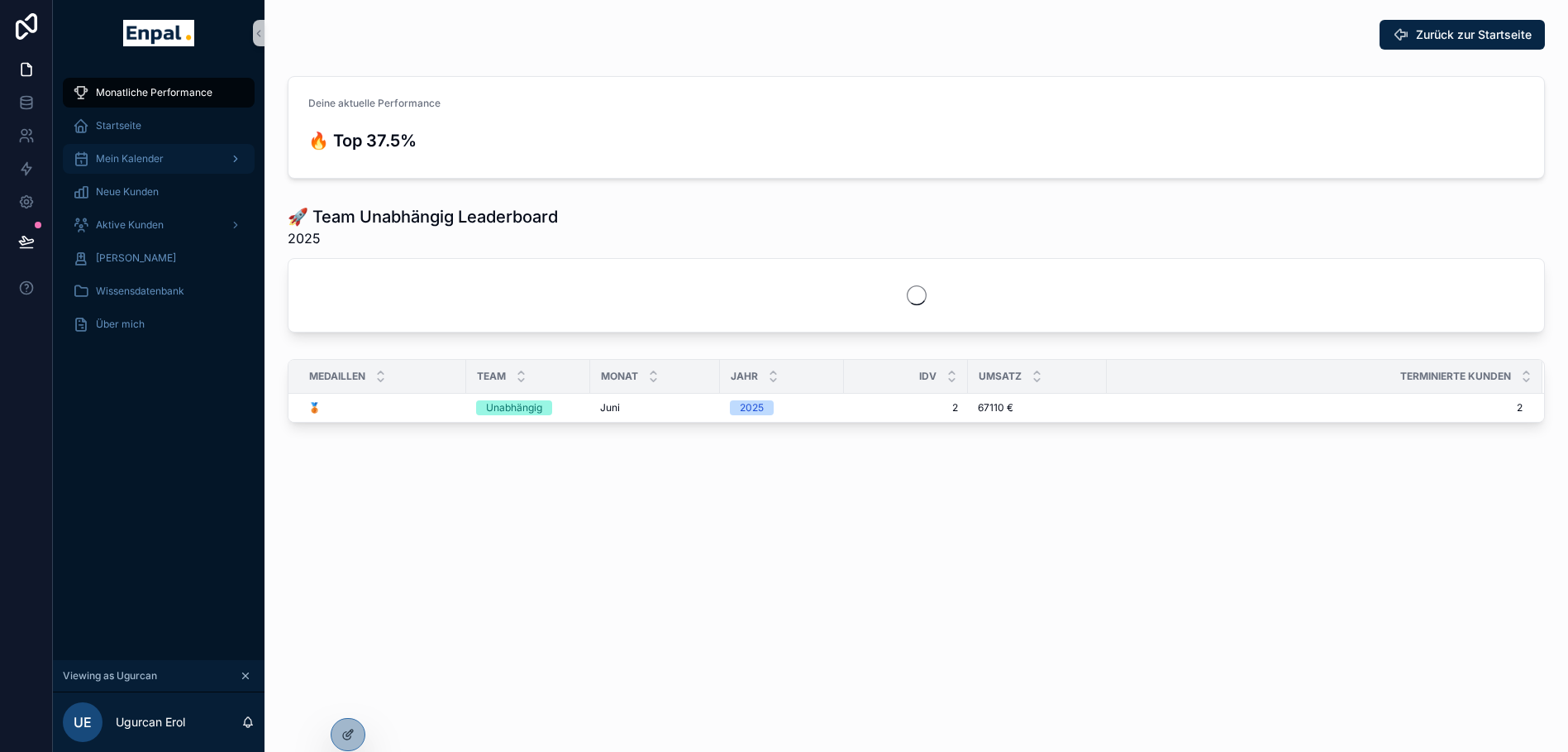
click at [223, 155] on div "scrollable content" at bounding box center [233, 158] width 22 height 26
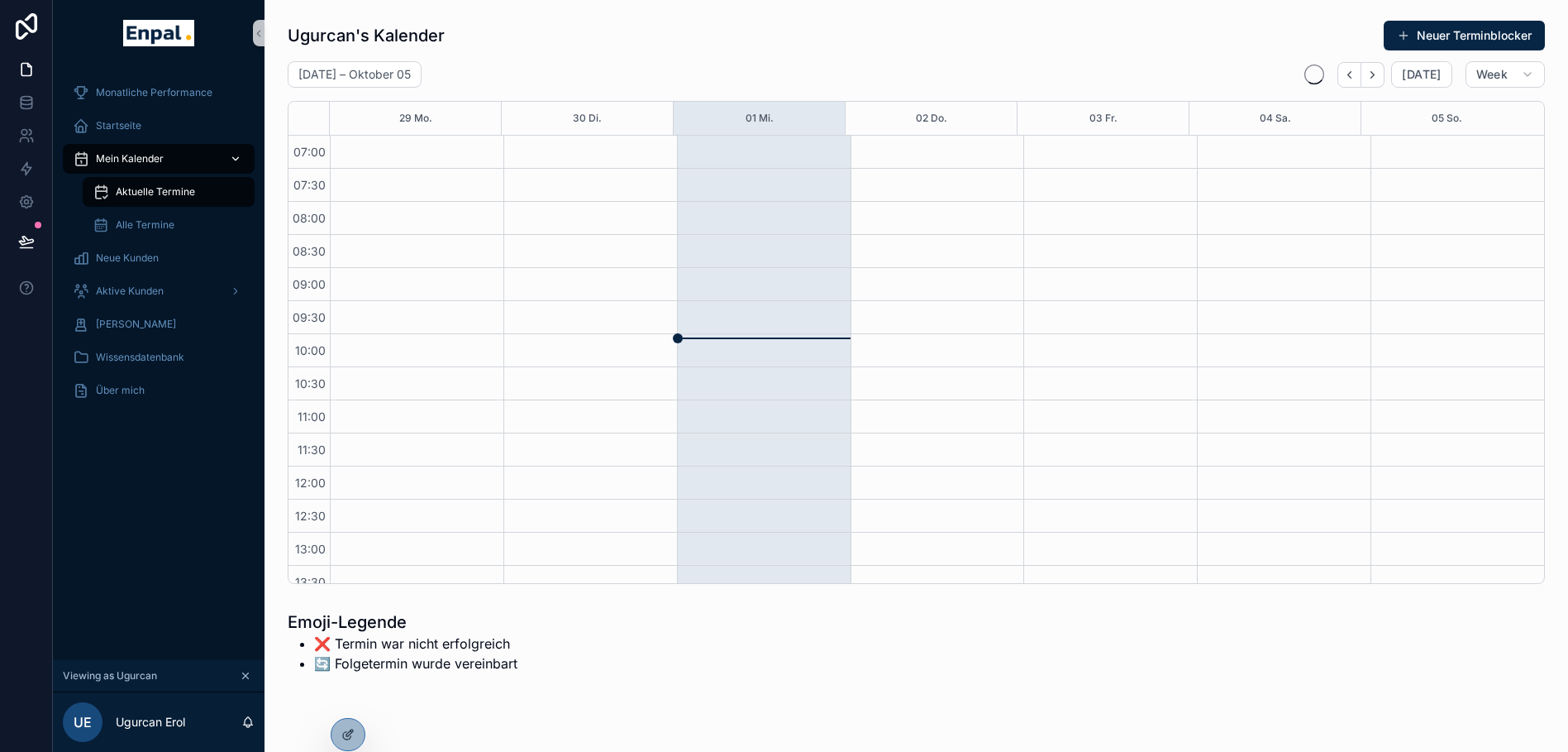
scroll to position [463, 0]
click at [350, 697] on icon at bounding box center [348, 699] width 13 height 13
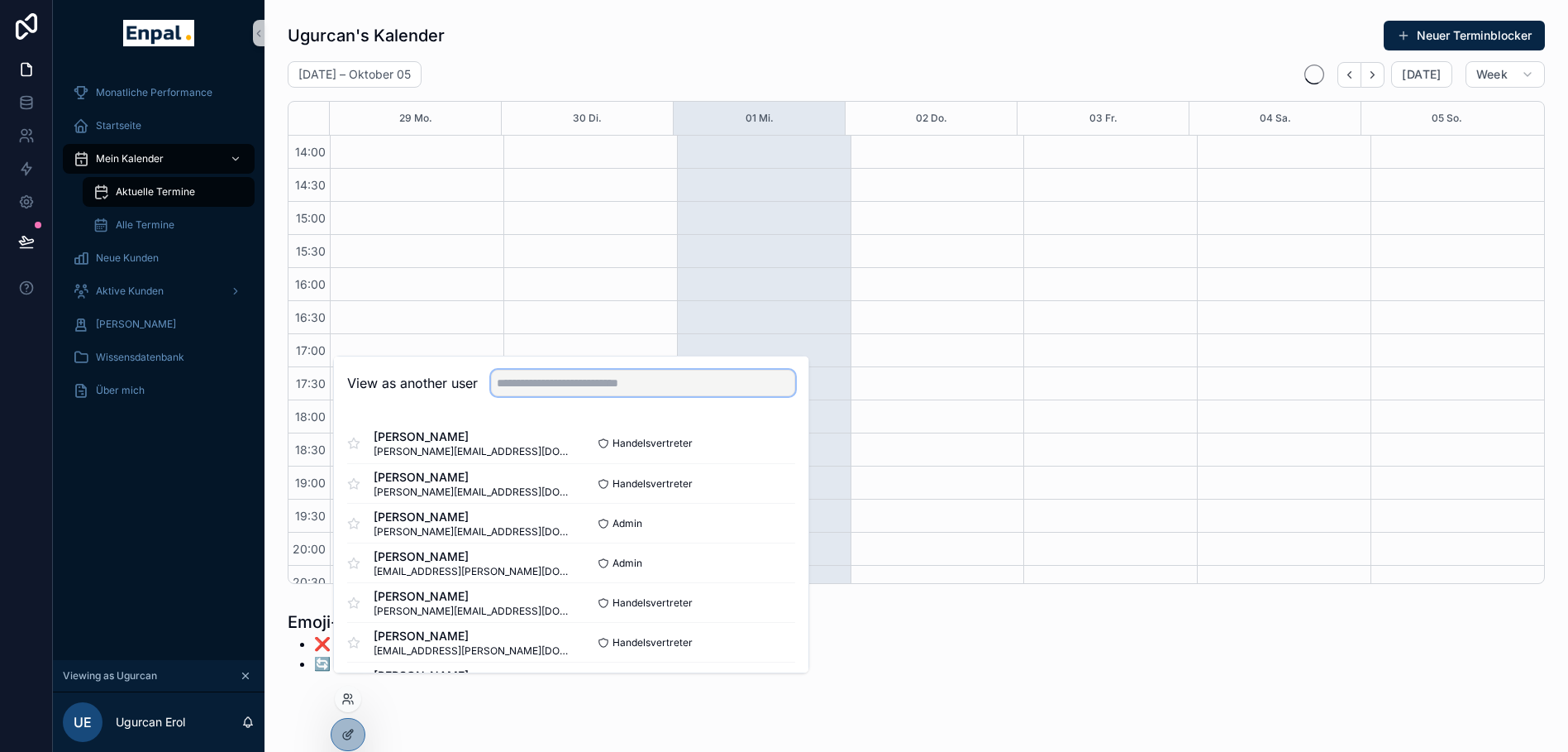
click at [546, 396] on input "text" at bounding box center [642, 383] width 304 height 26
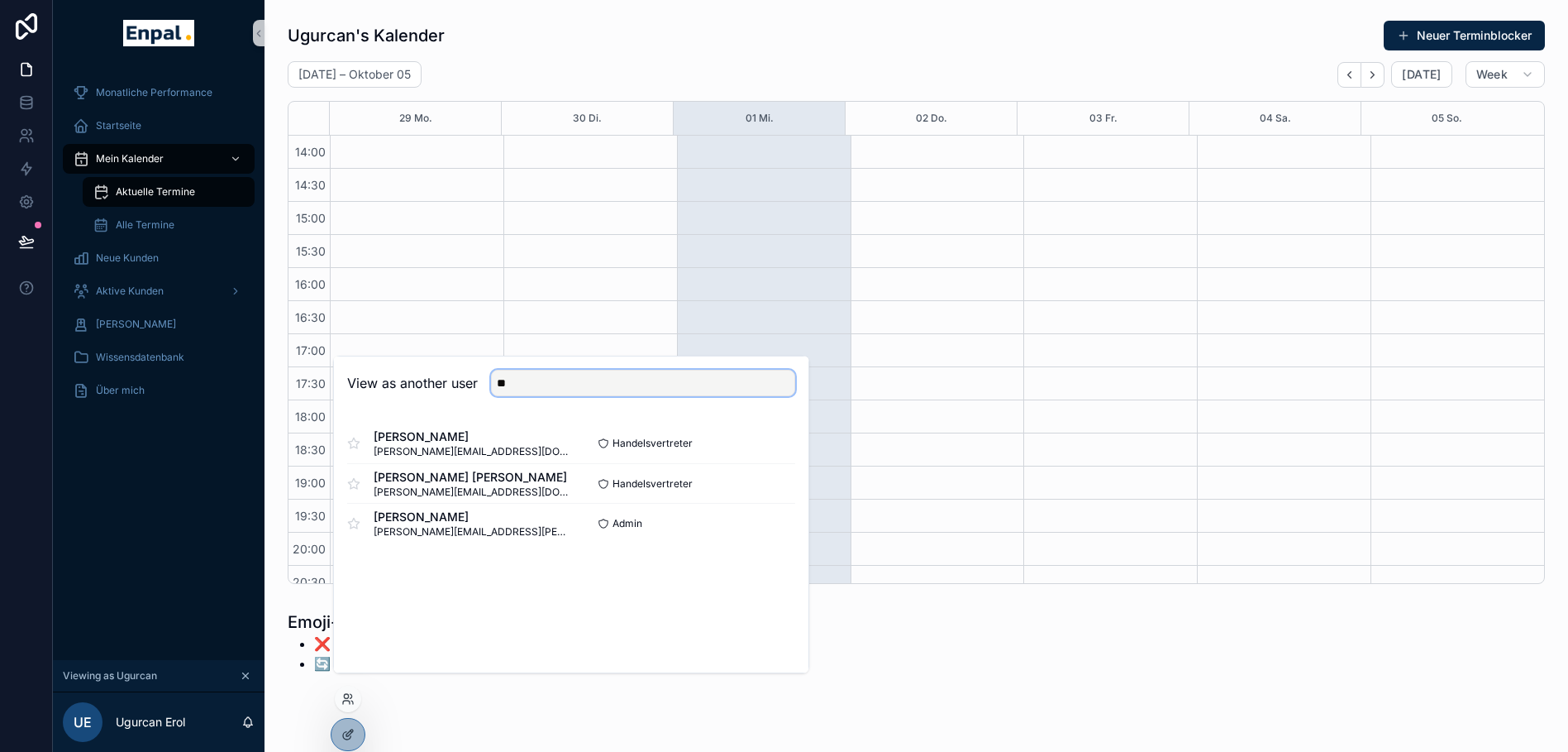
type input "*"
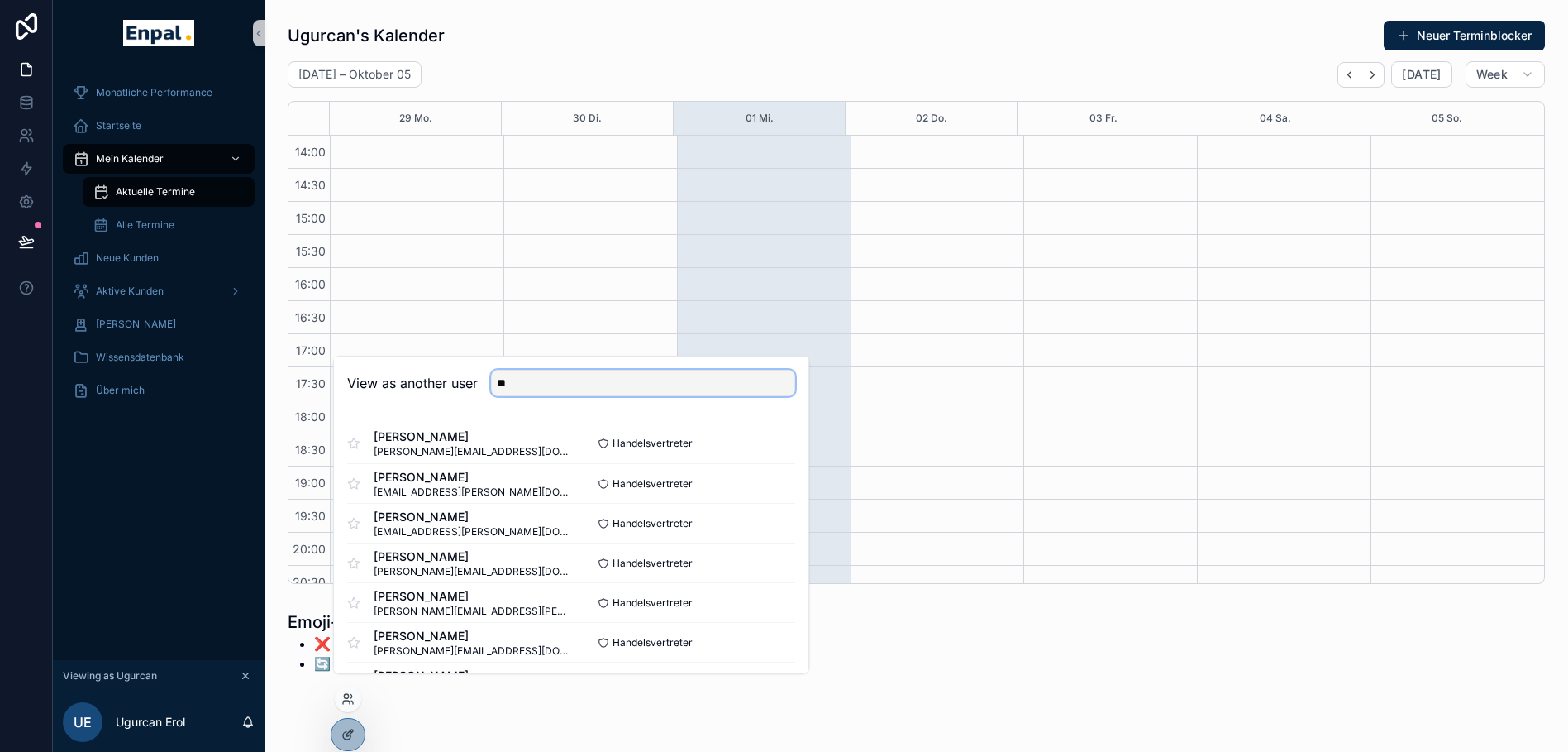
click at [520, 396] on input "**" at bounding box center [642, 383] width 304 height 26
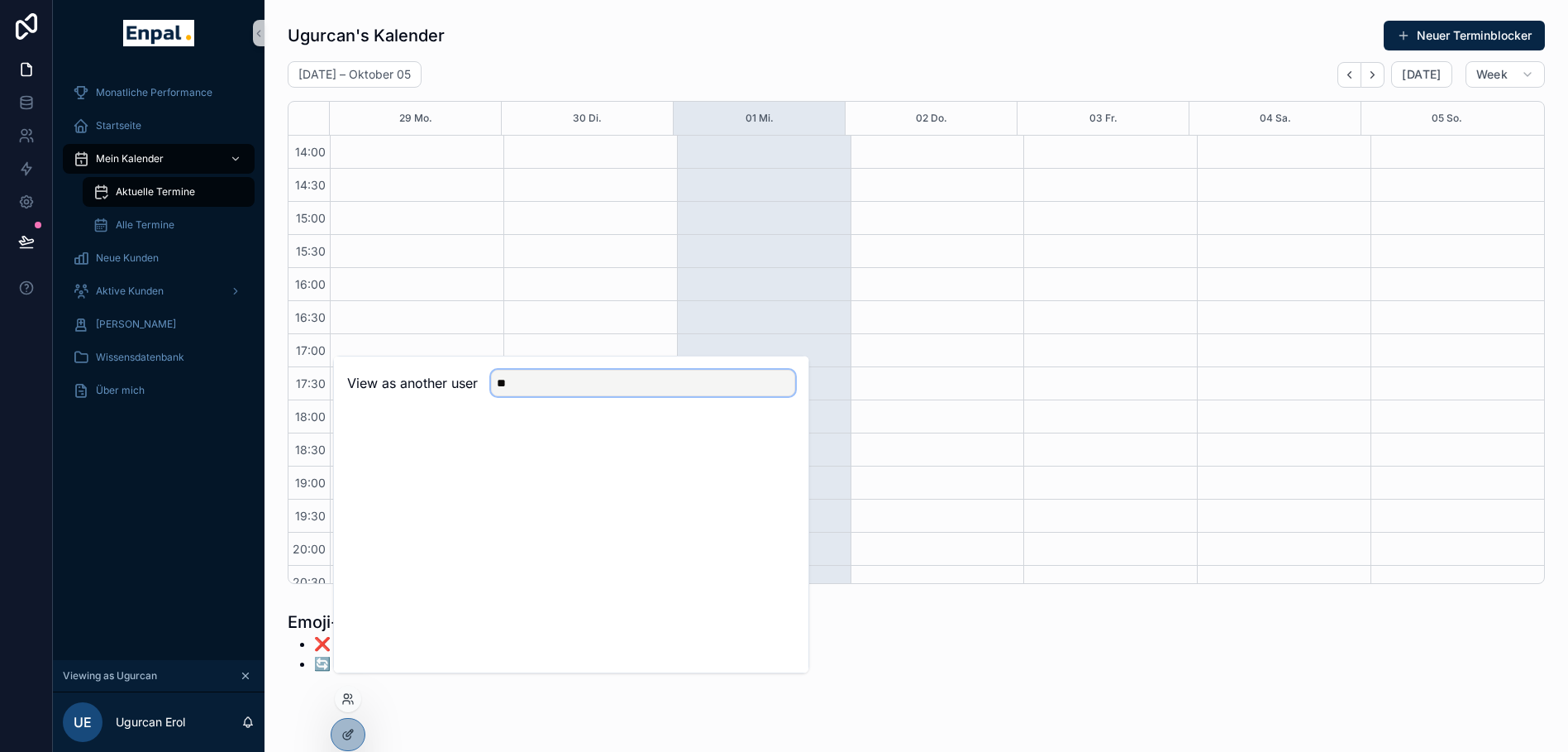
type input "*"
type input "****"
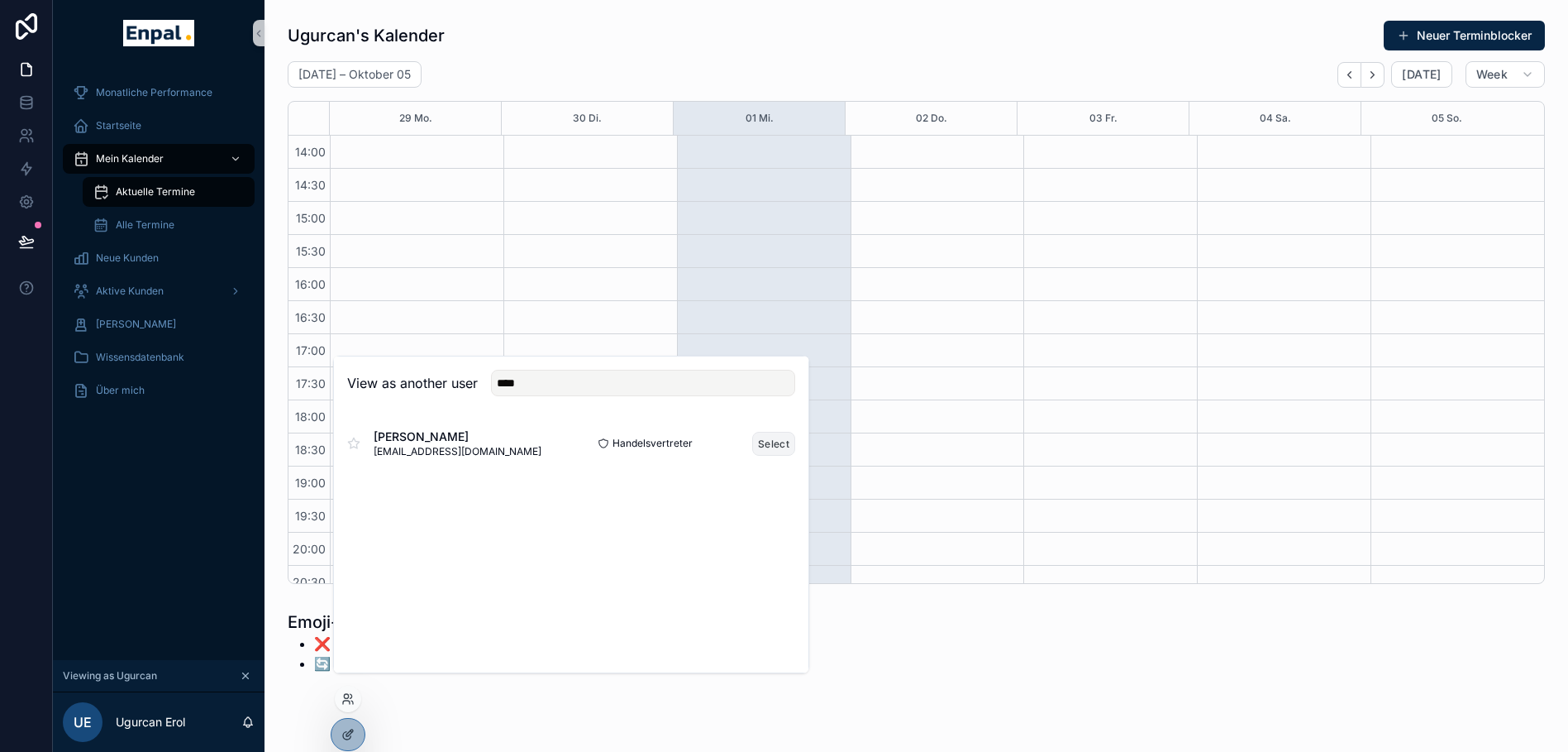
click at [765, 455] on button "Select" at bounding box center [773, 444] width 43 height 24
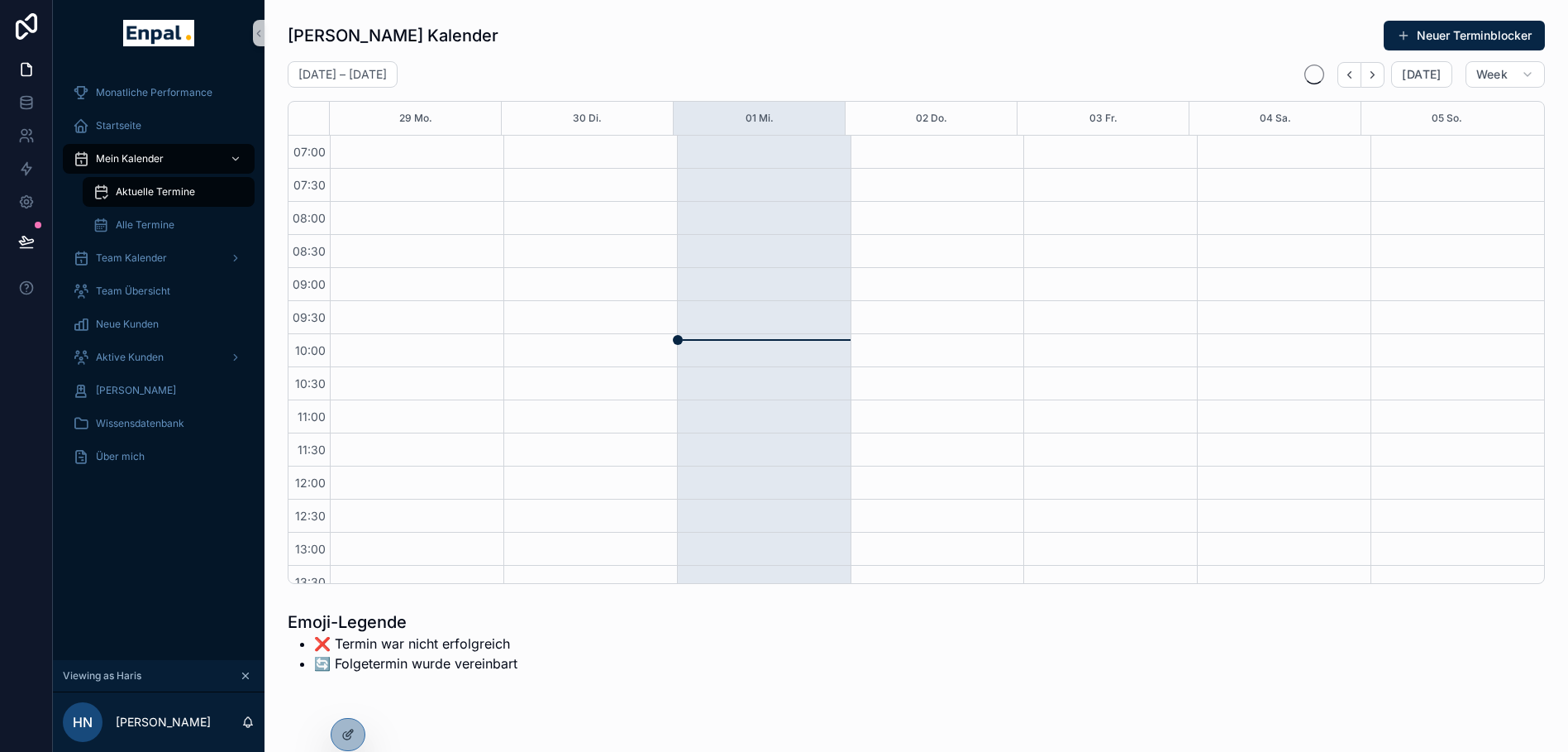
scroll to position [463, 0]
click at [180, 268] on div "Team Kalender" at bounding box center [159, 258] width 172 height 26
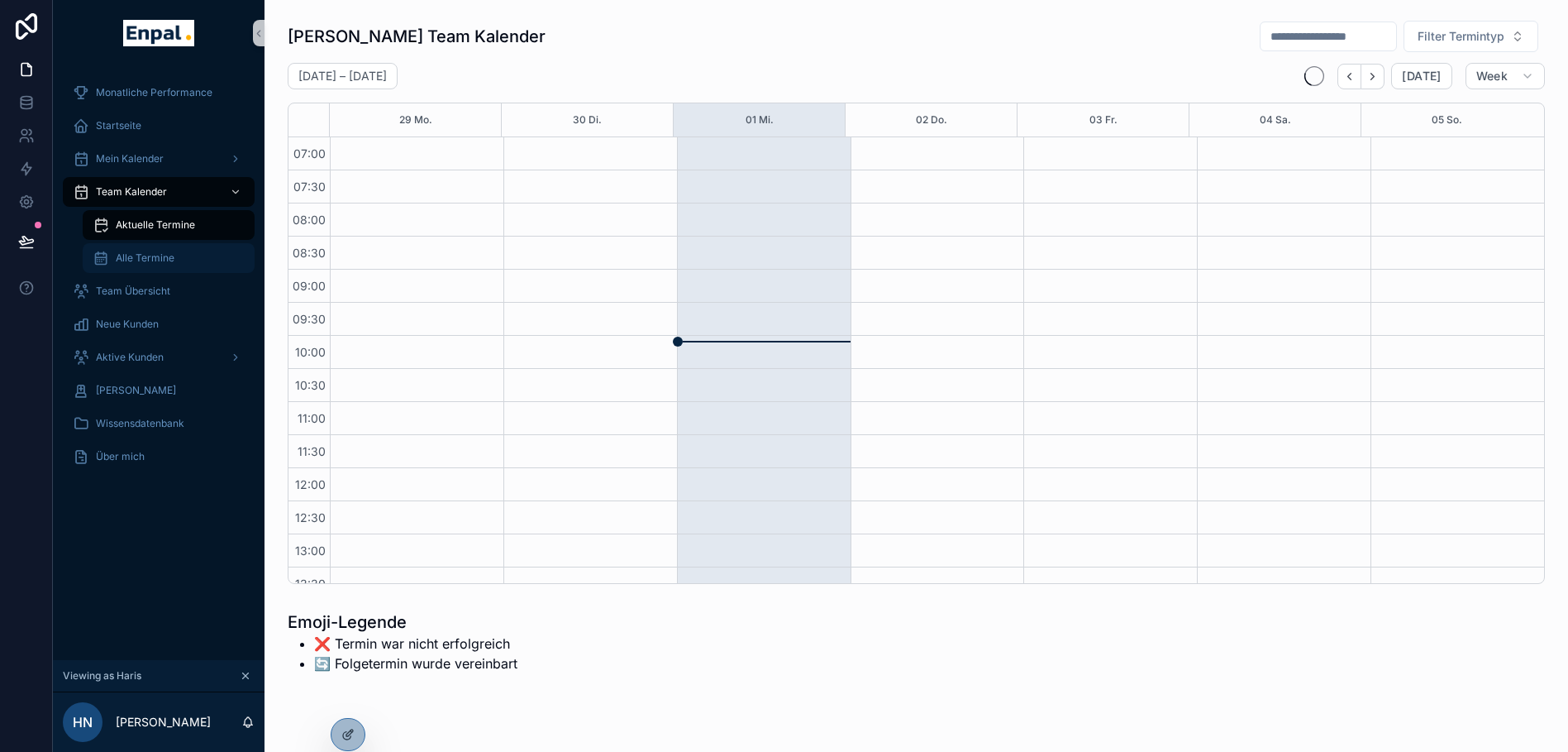
scroll to position [463, 0]
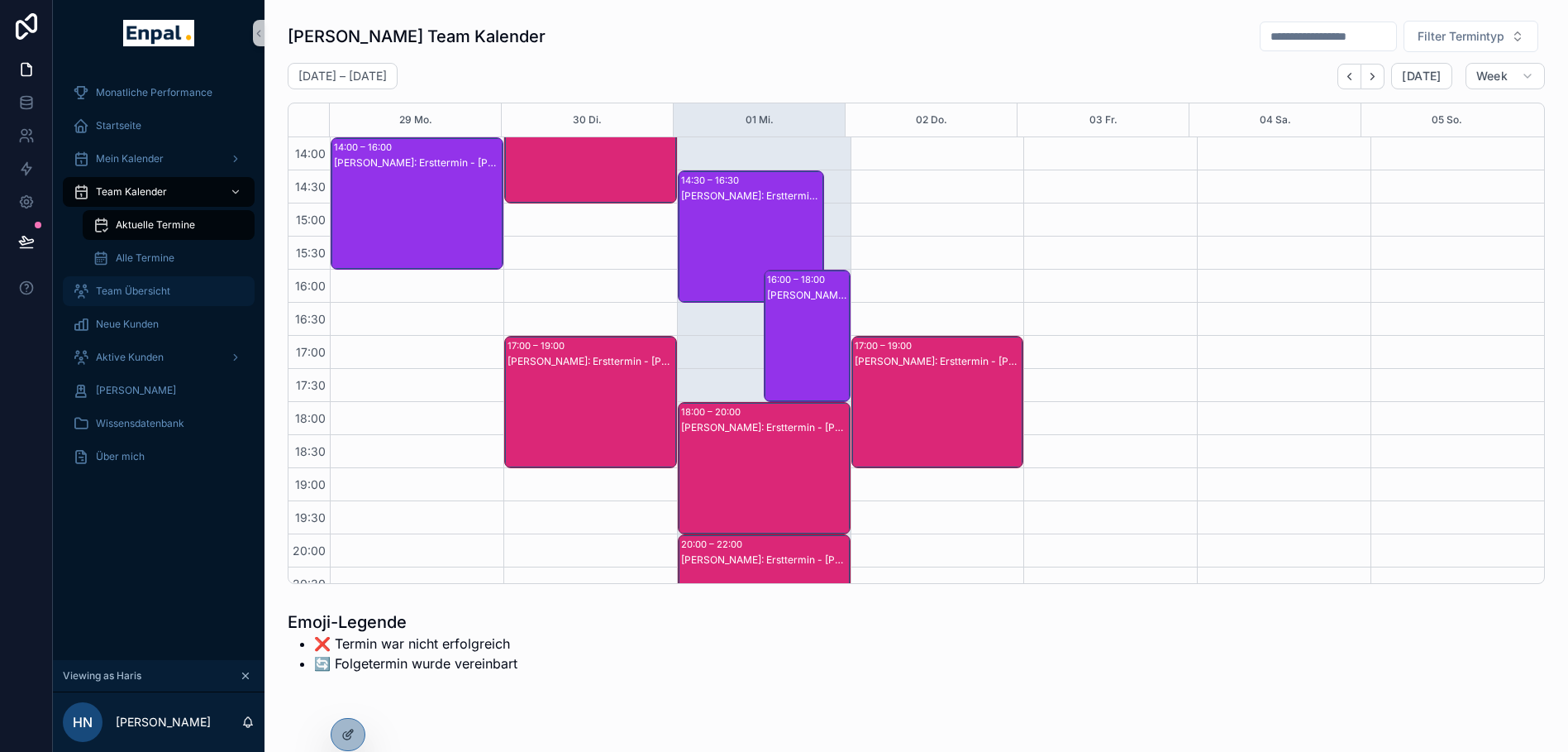
click at [162, 288] on span "Team Übersicht" at bounding box center [132, 291] width 74 height 13
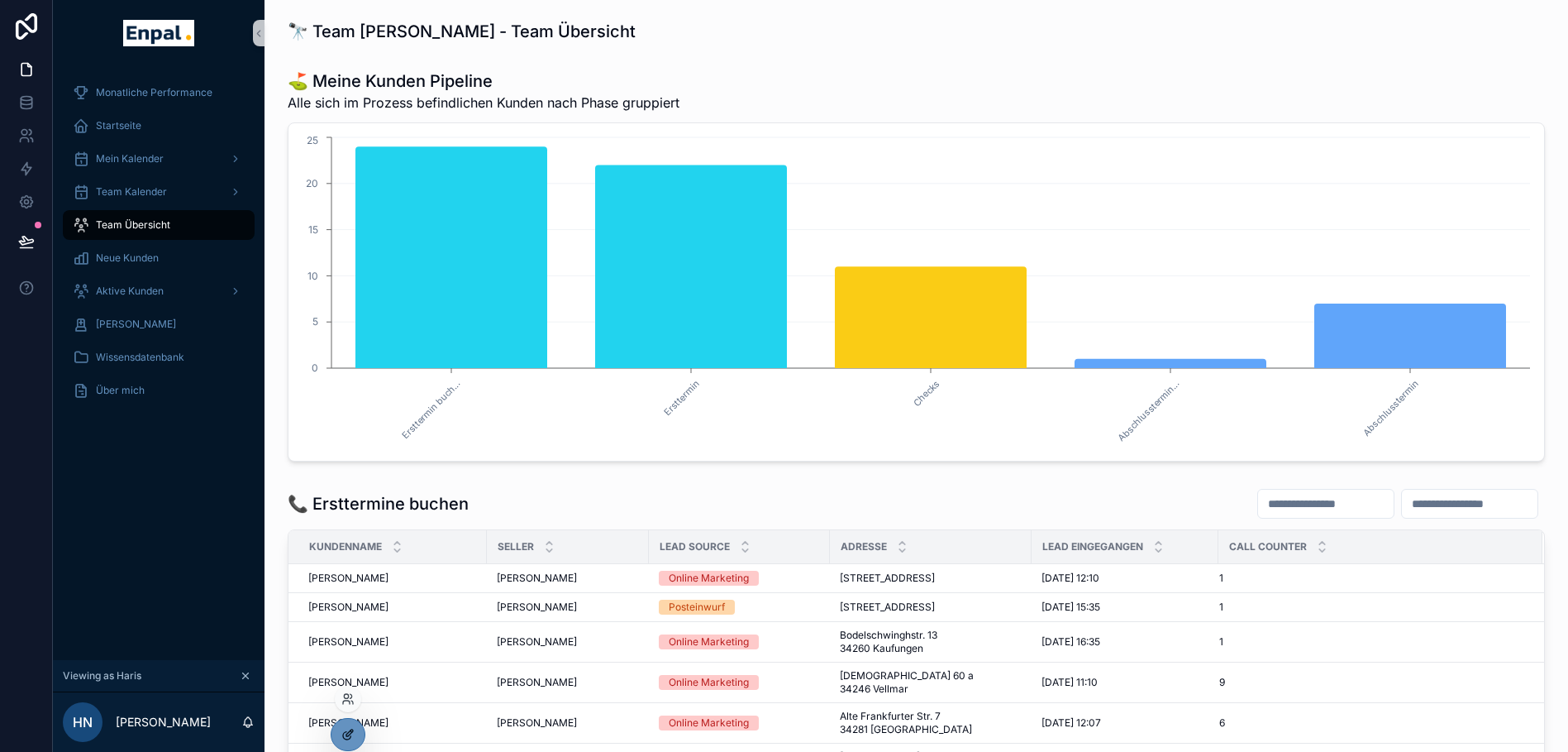
click at [344, 734] on icon at bounding box center [348, 734] width 13 height 13
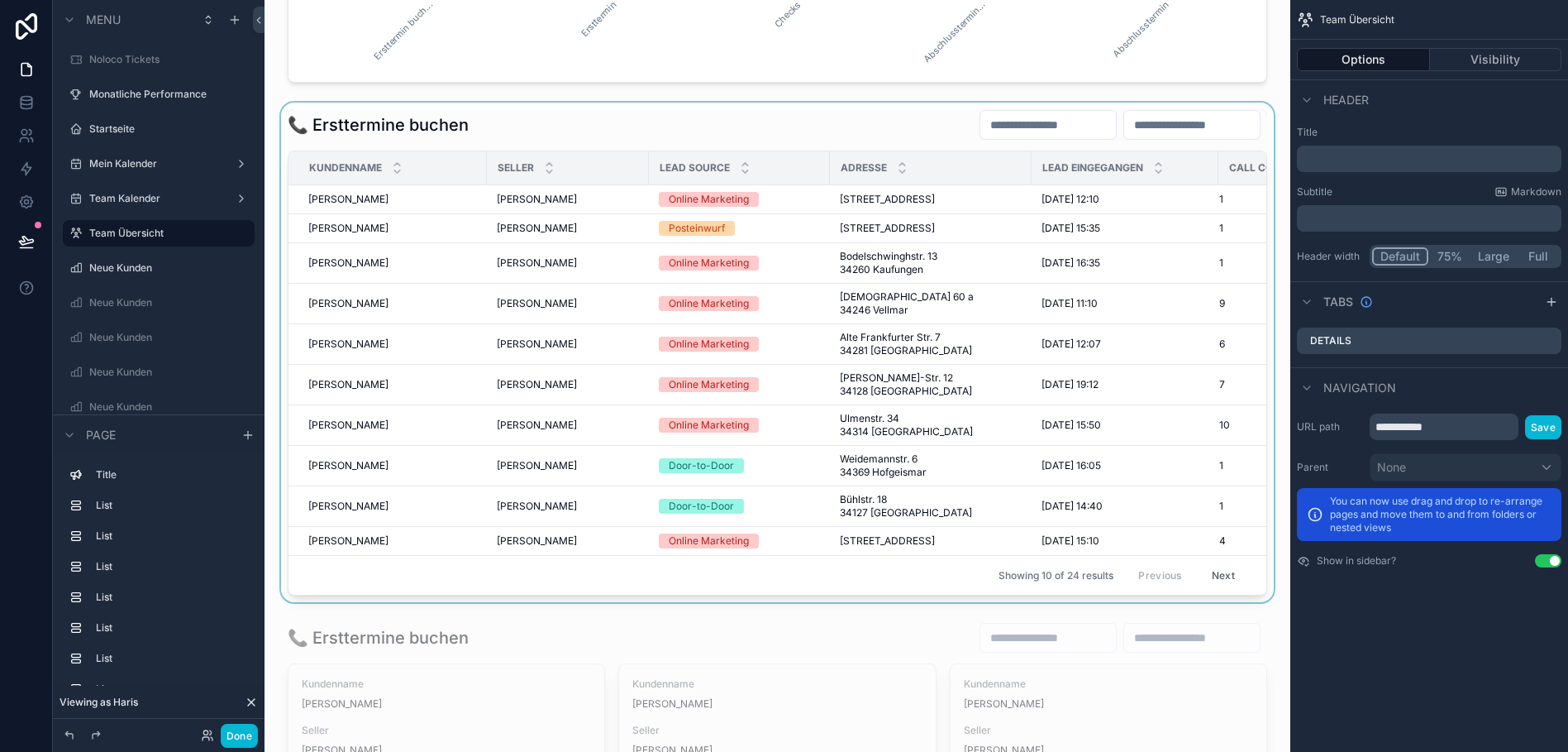
scroll to position [379, 0]
drag, startPoint x: 598, startPoint y: 636, endPoint x: 766, endPoint y: 623, distance: 168.5
click at [766, 595] on div "📞 Ersttermine buchen Kundenname Seller Lead Source Adresse Lead Eingegangen Cal…" at bounding box center [777, 351] width 979 height 486
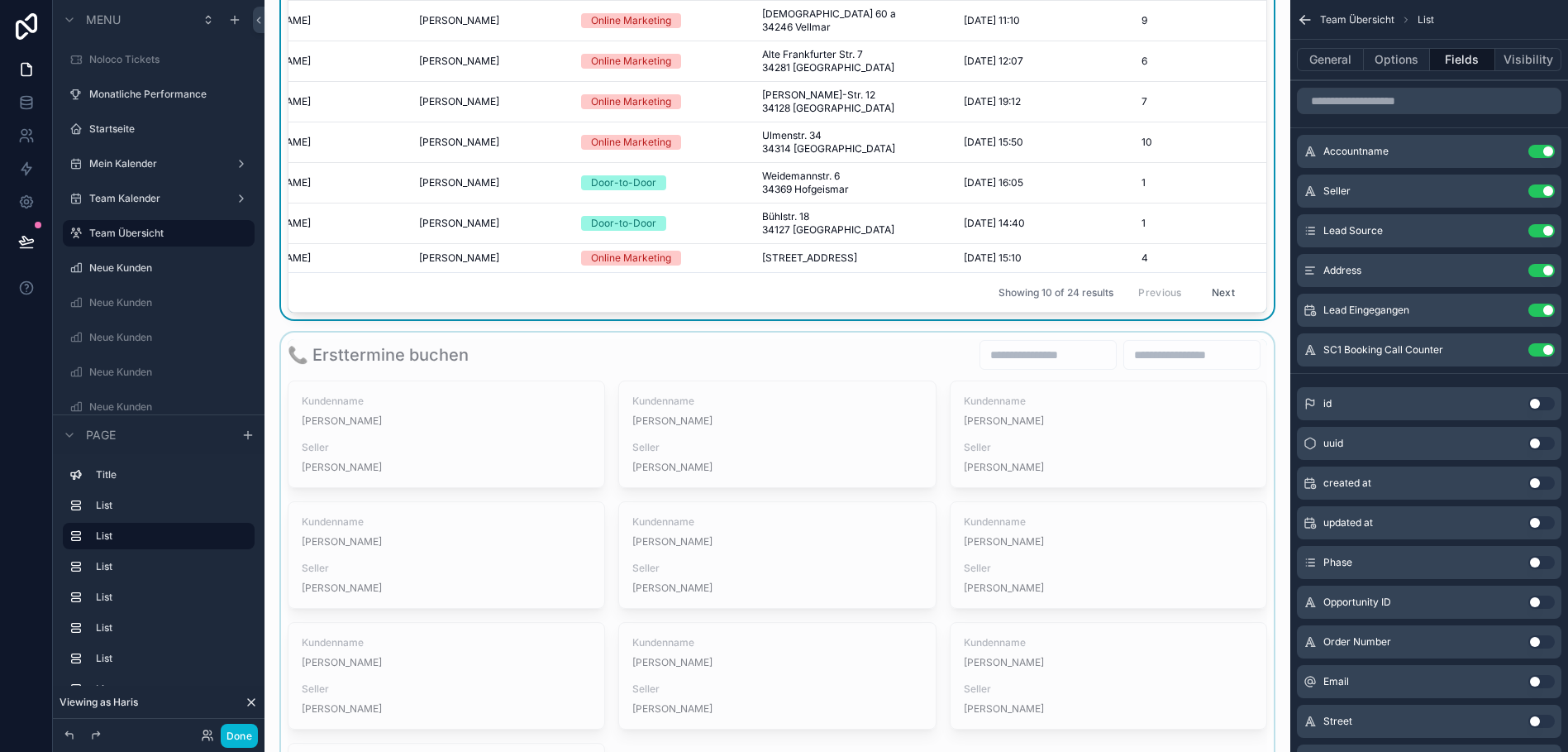
scroll to position [662, 0]
click at [509, 402] on div "scrollable content" at bounding box center [777, 619] width 999 height 576
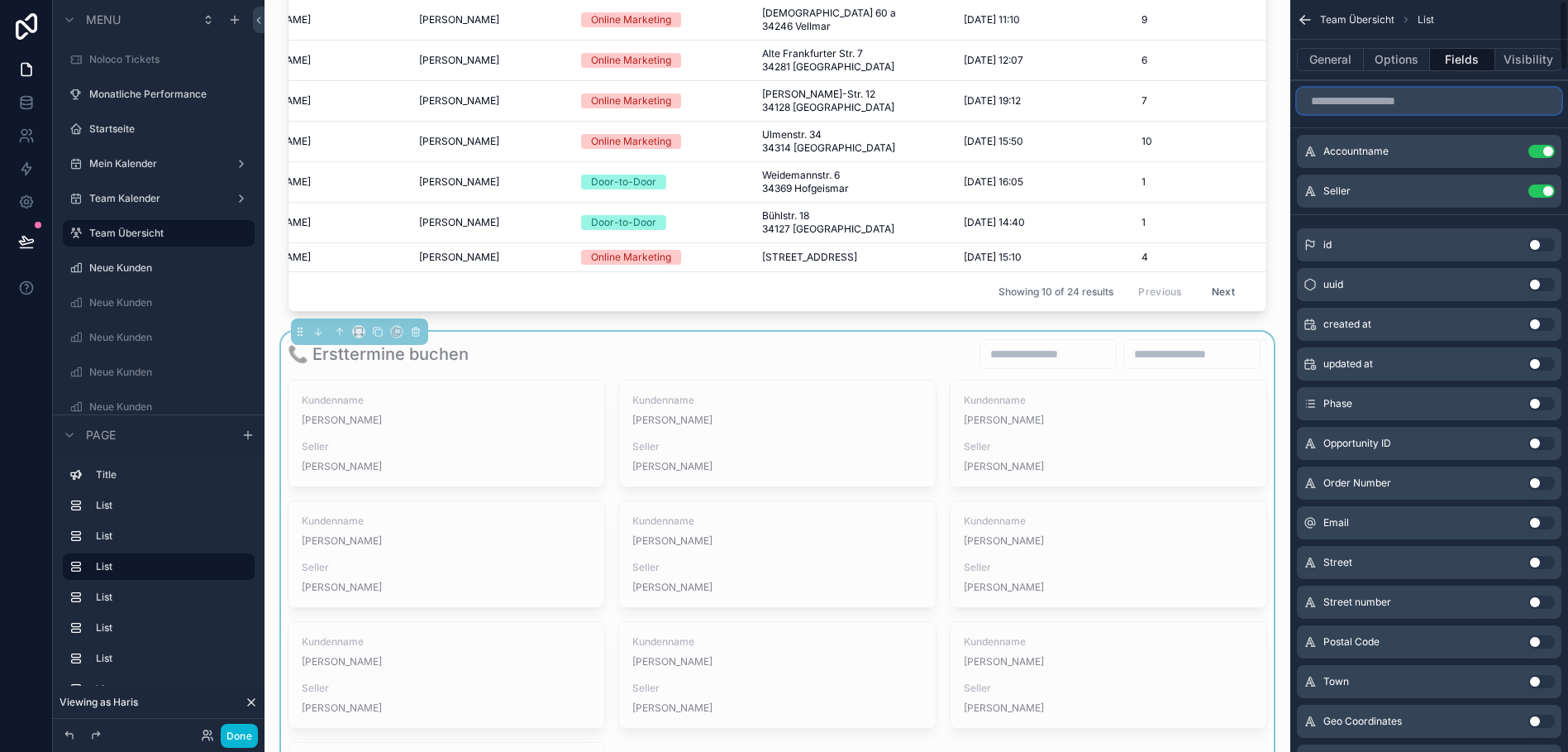
click at [1427, 96] on input "scrollable content" at bounding box center [1429, 101] width 265 height 26
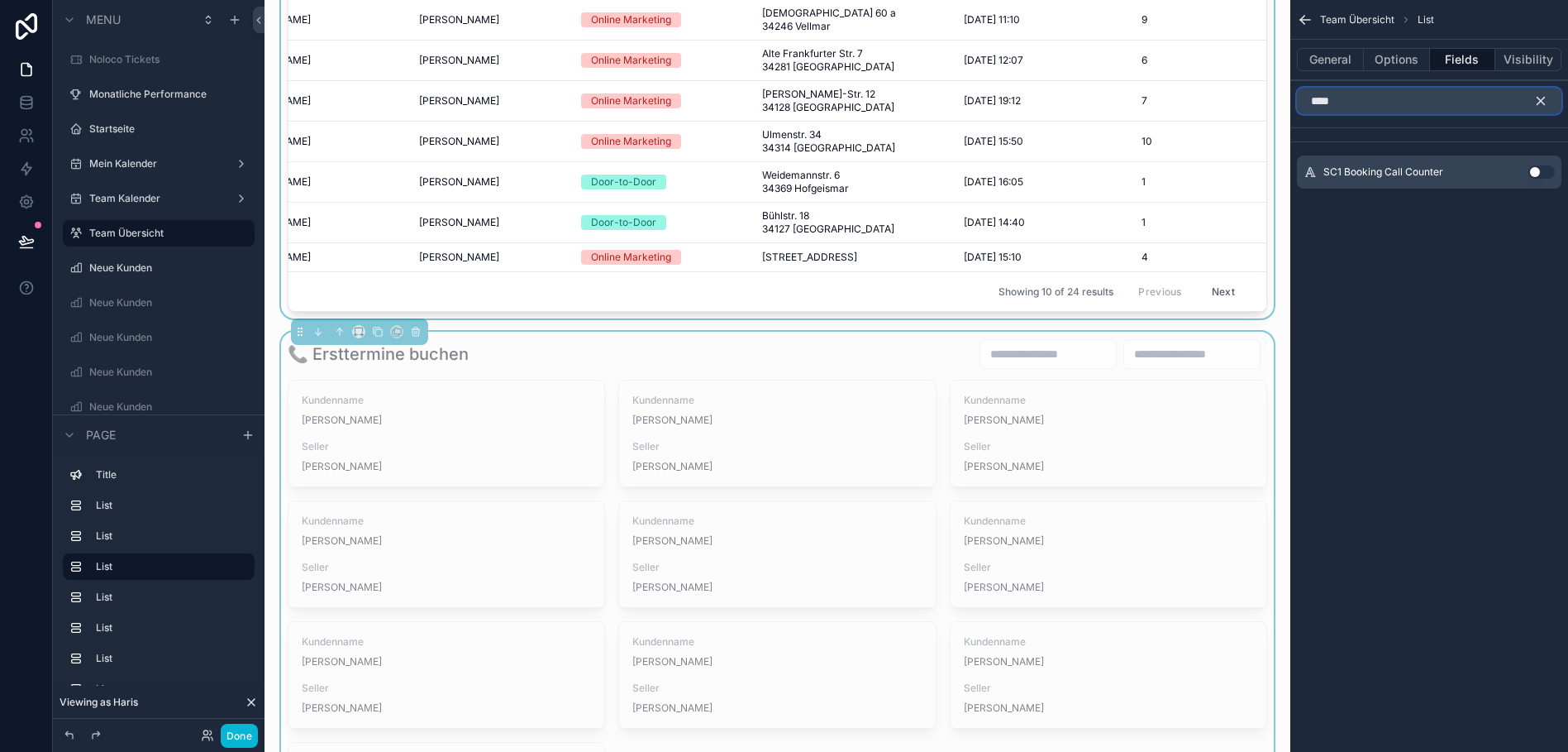
type input "****"
click at [1235, 201] on div "scrollable content" at bounding box center [777, 68] width 999 height 499
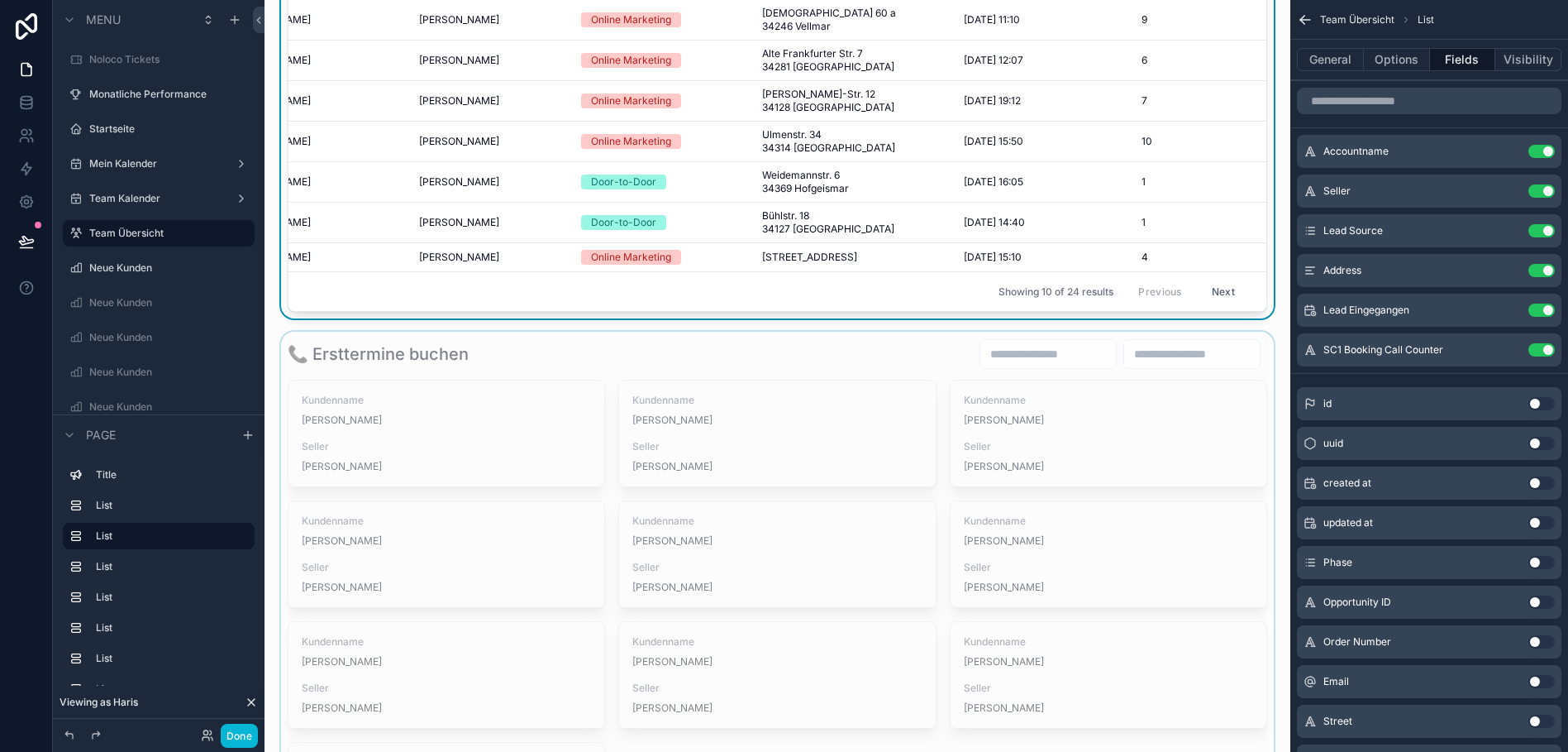
click at [1226, 438] on div "scrollable content" at bounding box center [777, 619] width 999 height 576
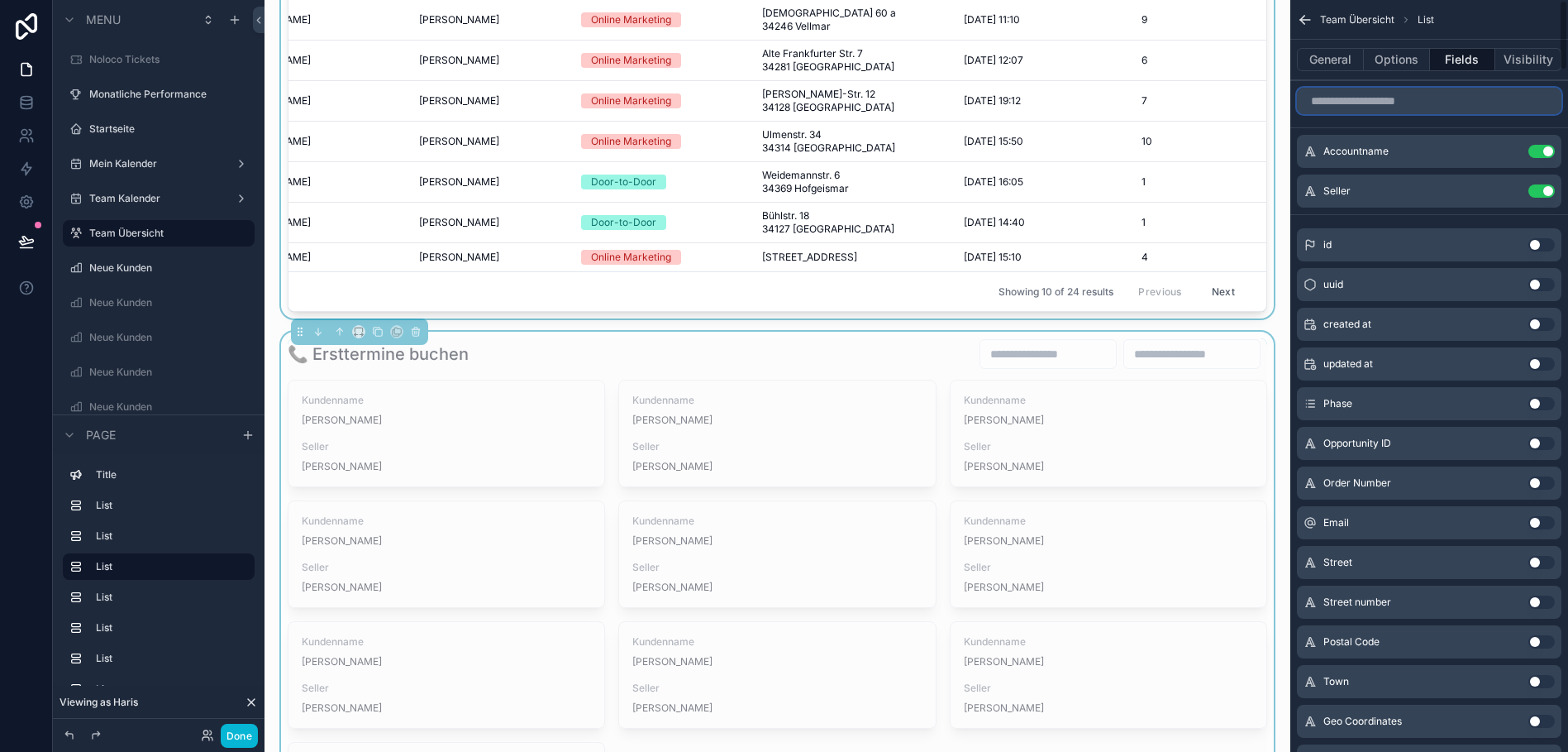
click at [1405, 97] on input "scrollable content" at bounding box center [1429, 101] width 265 height 26
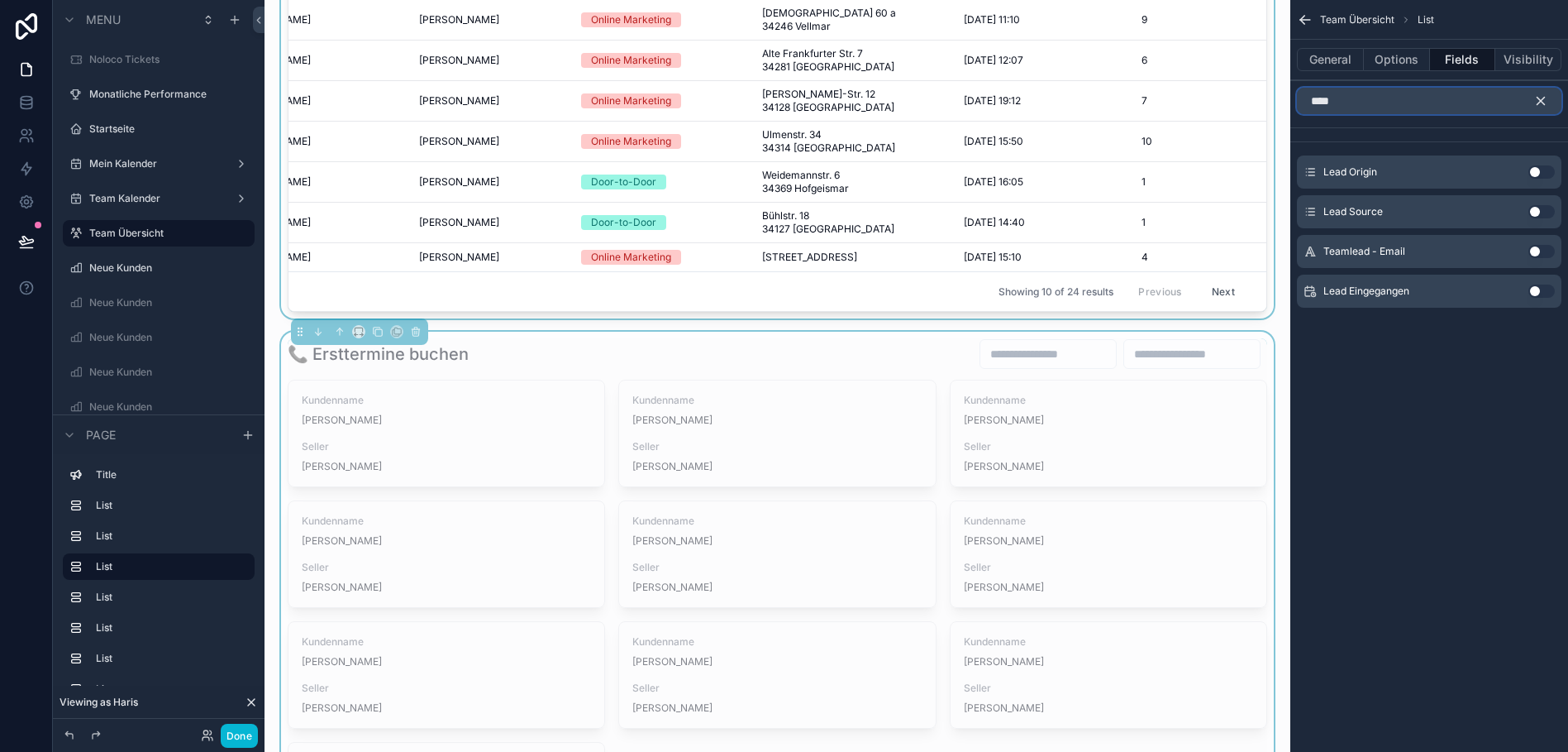
type input "****"
click at [1550, 291] on button "Use setting" at bounding box center [1541, 291] width 26 height 13
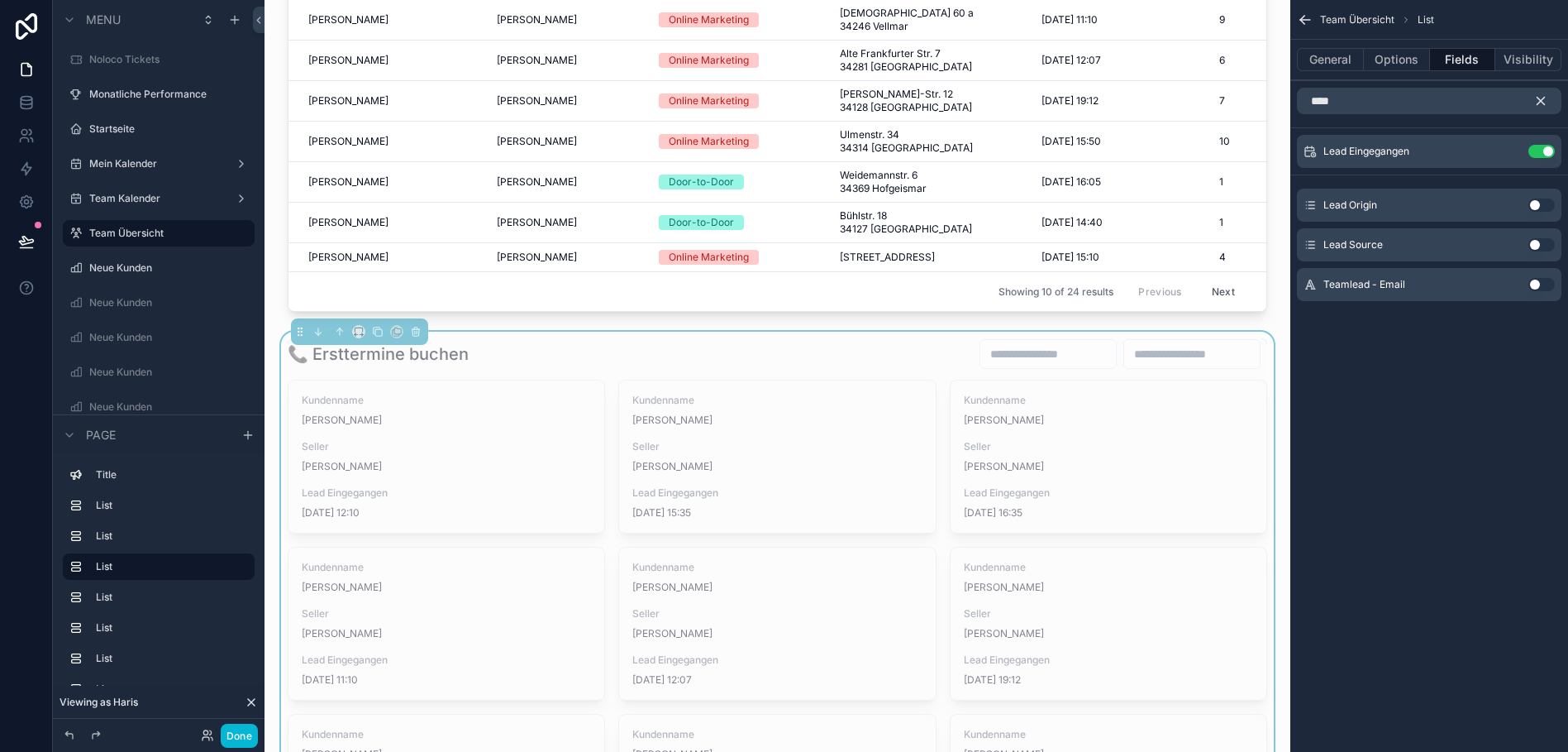
click at [1545, 101] on icon "scrollable content" at bounding box center [1541, 101] width 7 height 7
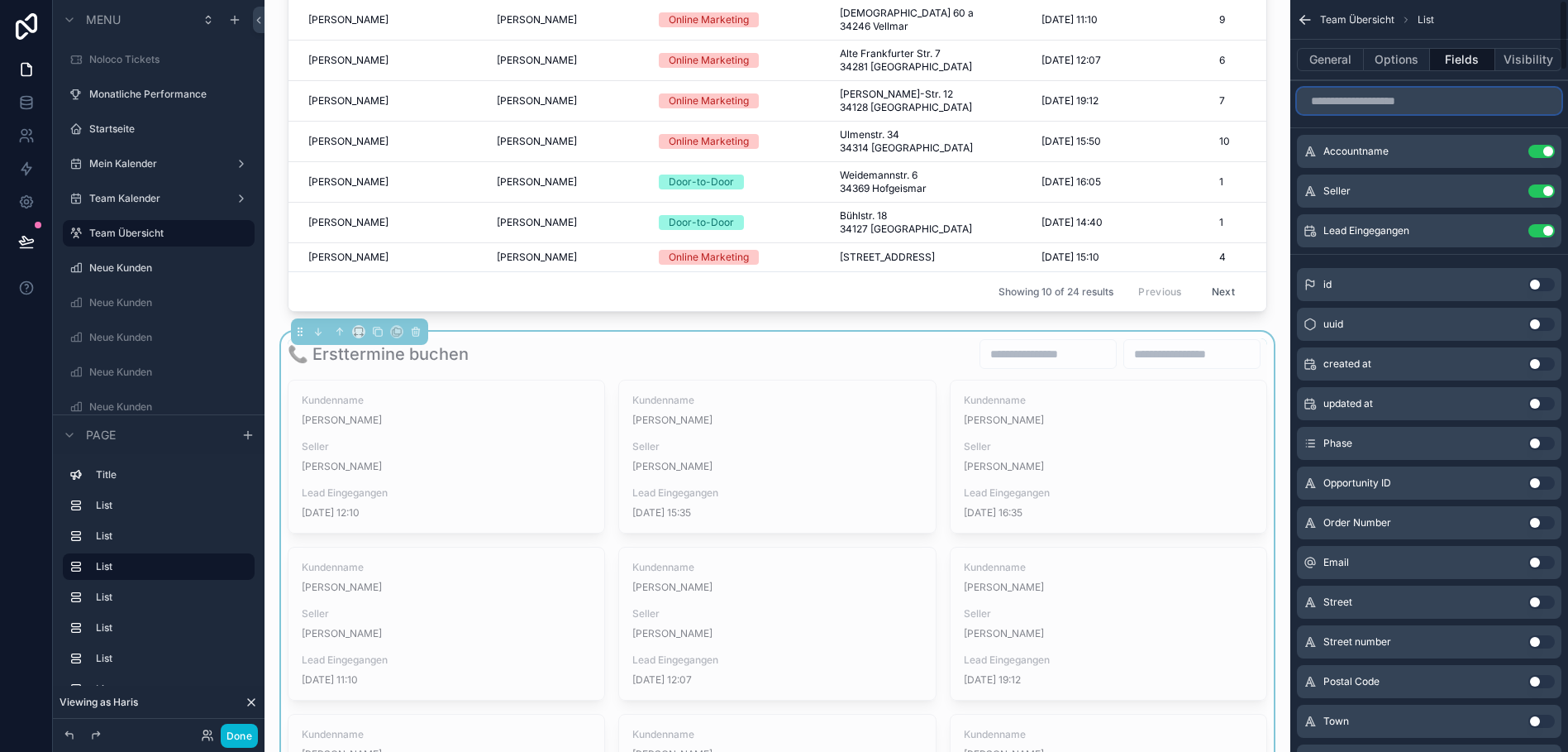
click at [1471, 99] on input "scrollable content" at bounding box center [1429, 101] width 265 height 26
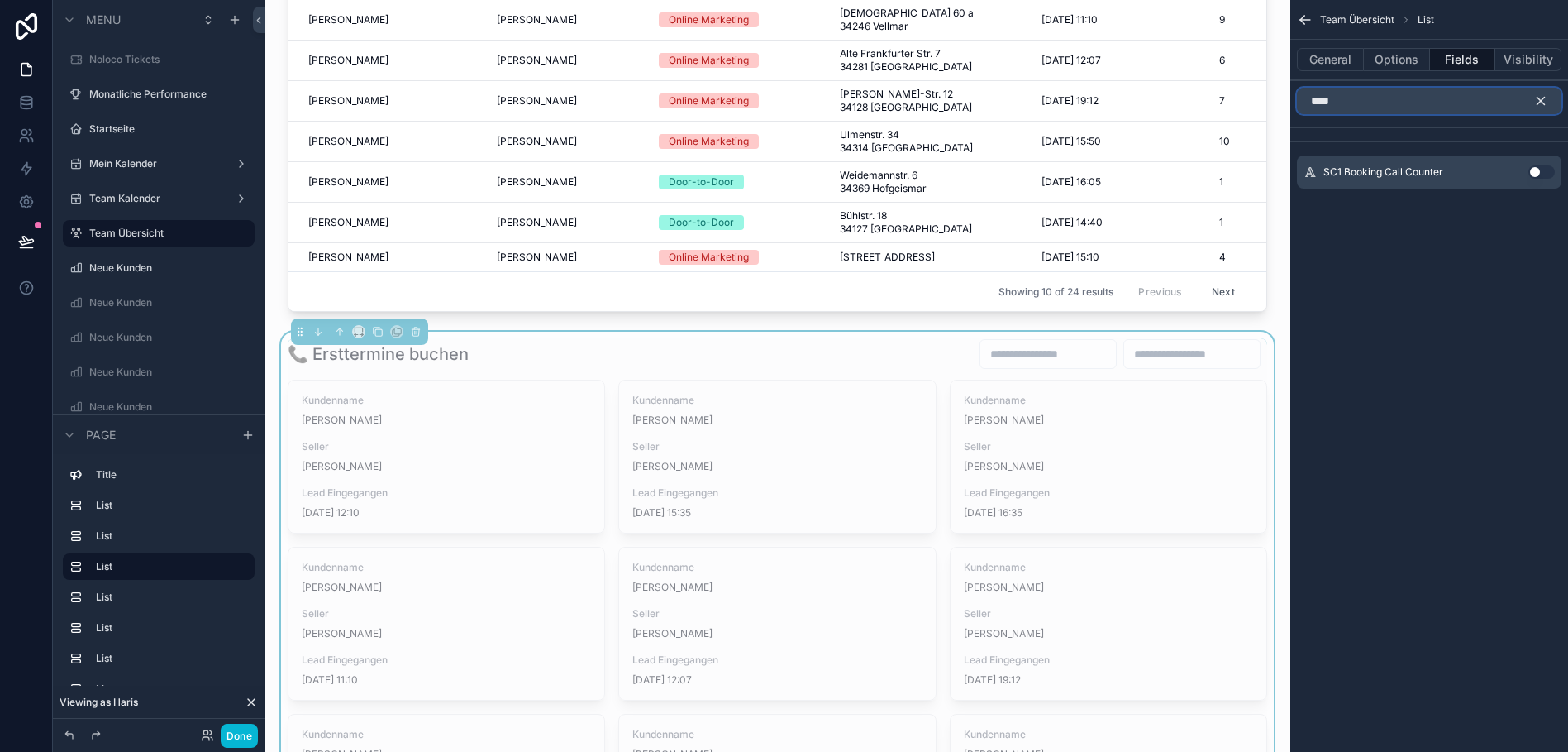
type input "****"
click at [1555, 170] on button "Use setting" at bounding box center [1541, 172] width 26 height 13
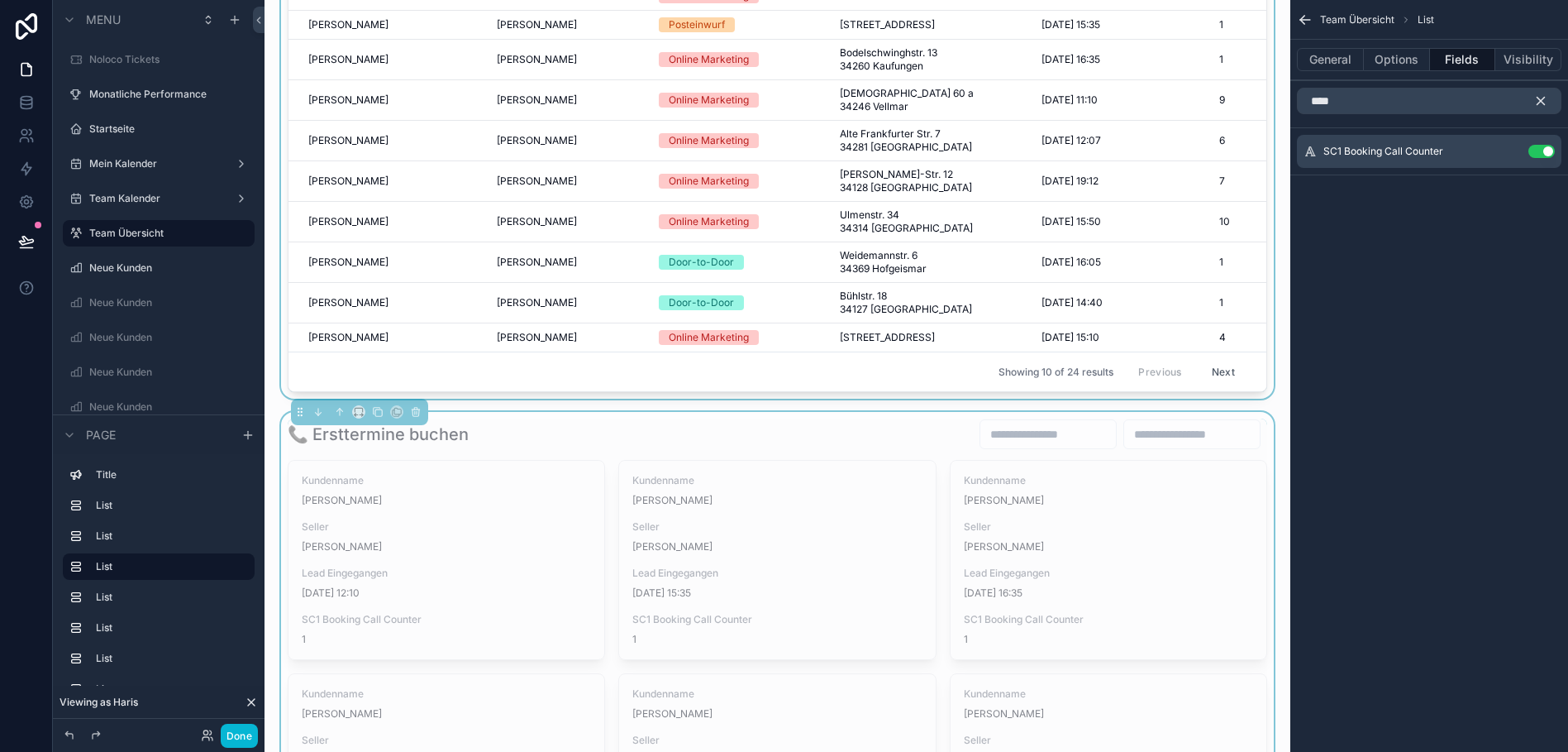
scroll to position [582, 0]
drag, startPoint x: 1036, startPoint y: 433, endPoint x: 1180, endPoint y: 424, distance: 144.3
click at [1201, 391] on div "📞 Ersttermine buchen Kundenname Seller Lead Source Adresse Lead Eingegangen Cal…" at bounding box center [777, 147] width 979 height 486
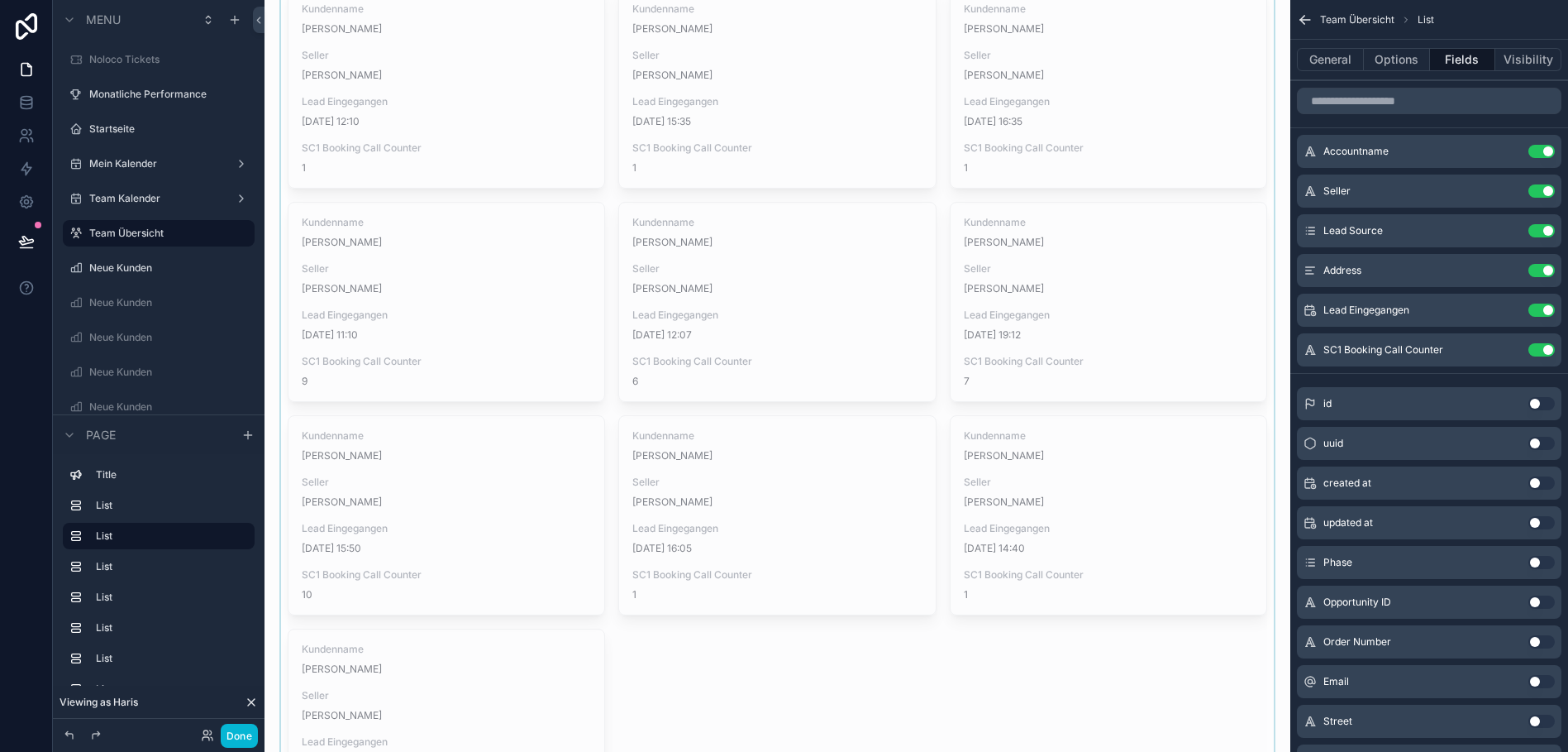
scroll to position [1054, 0]
click at [1177, 211] on div "scrollable content" at bounding box center [777, 413] width 999 height 947
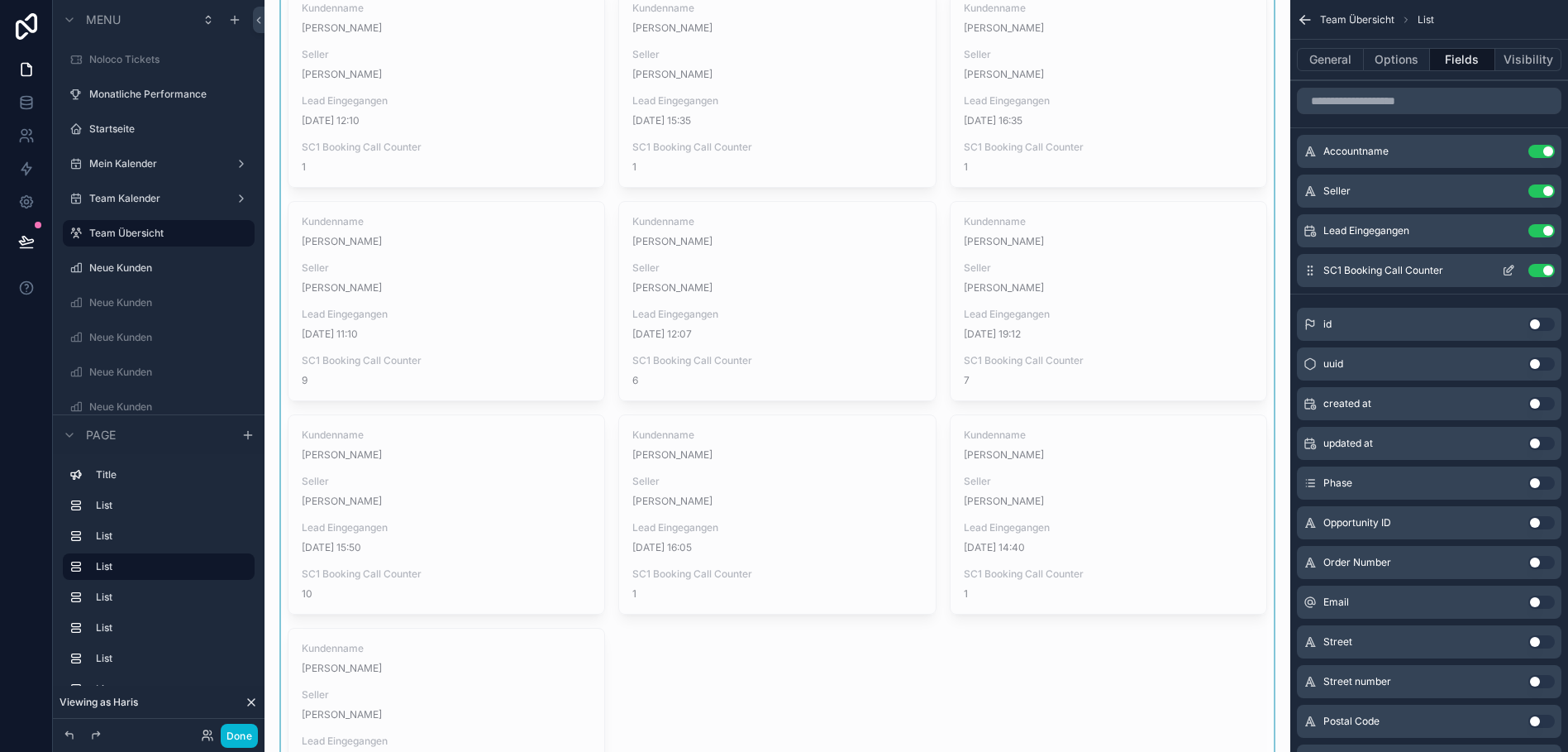
click at [1515, 271] on icon "scrollable content" at bounding box center [1508, 271] width 13 height 13
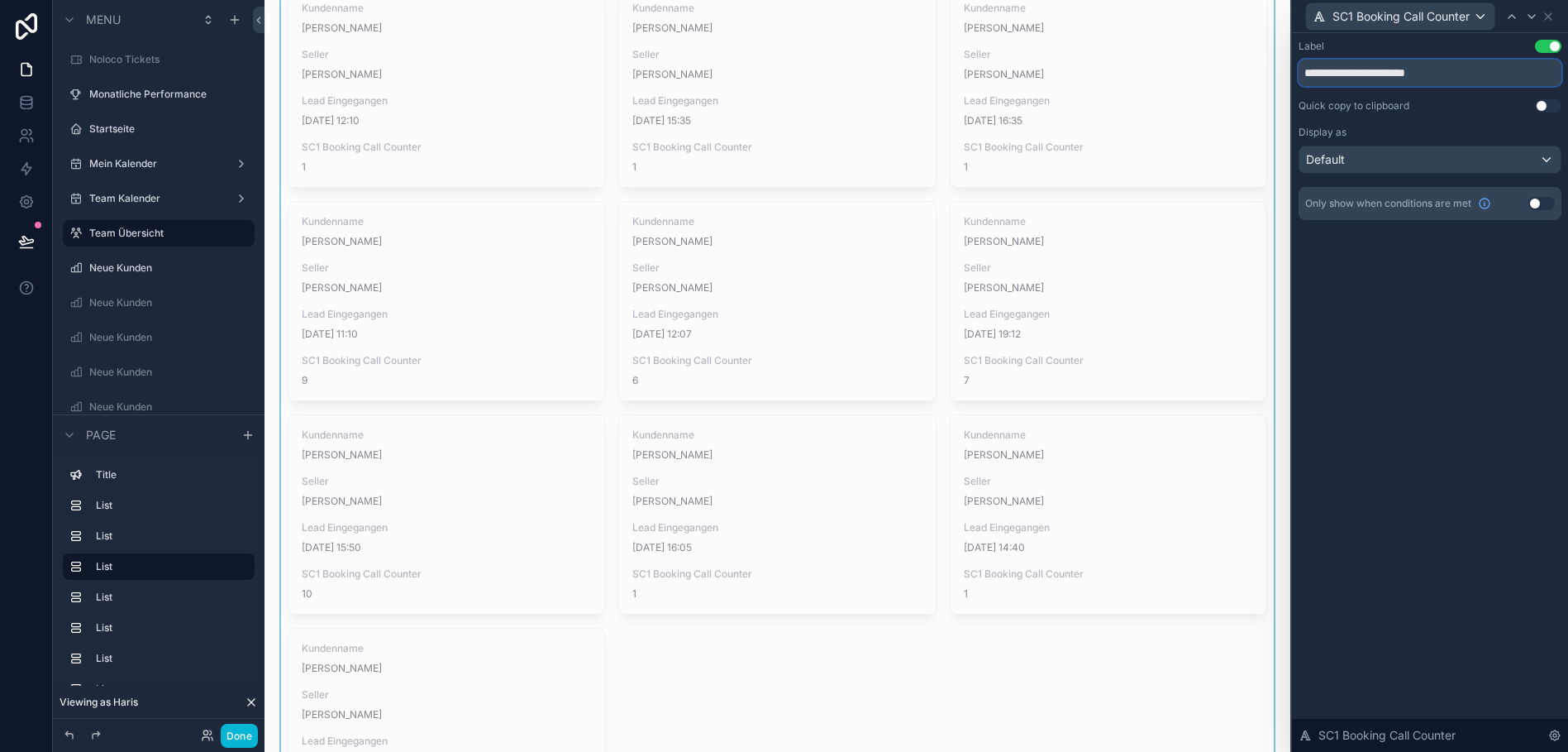
click at [1388, 70] on input "**********" at bounding box center [1429, 73] width 263 height 26
drag, startPoint x: 1388, startPoint y: 70, endPoint x: 1232, endPoint y: 44, distance: 158.2
click at [1232, 44] on div "**********" at bounding box center [784, 376] width 1568 height 752
type input "**********"
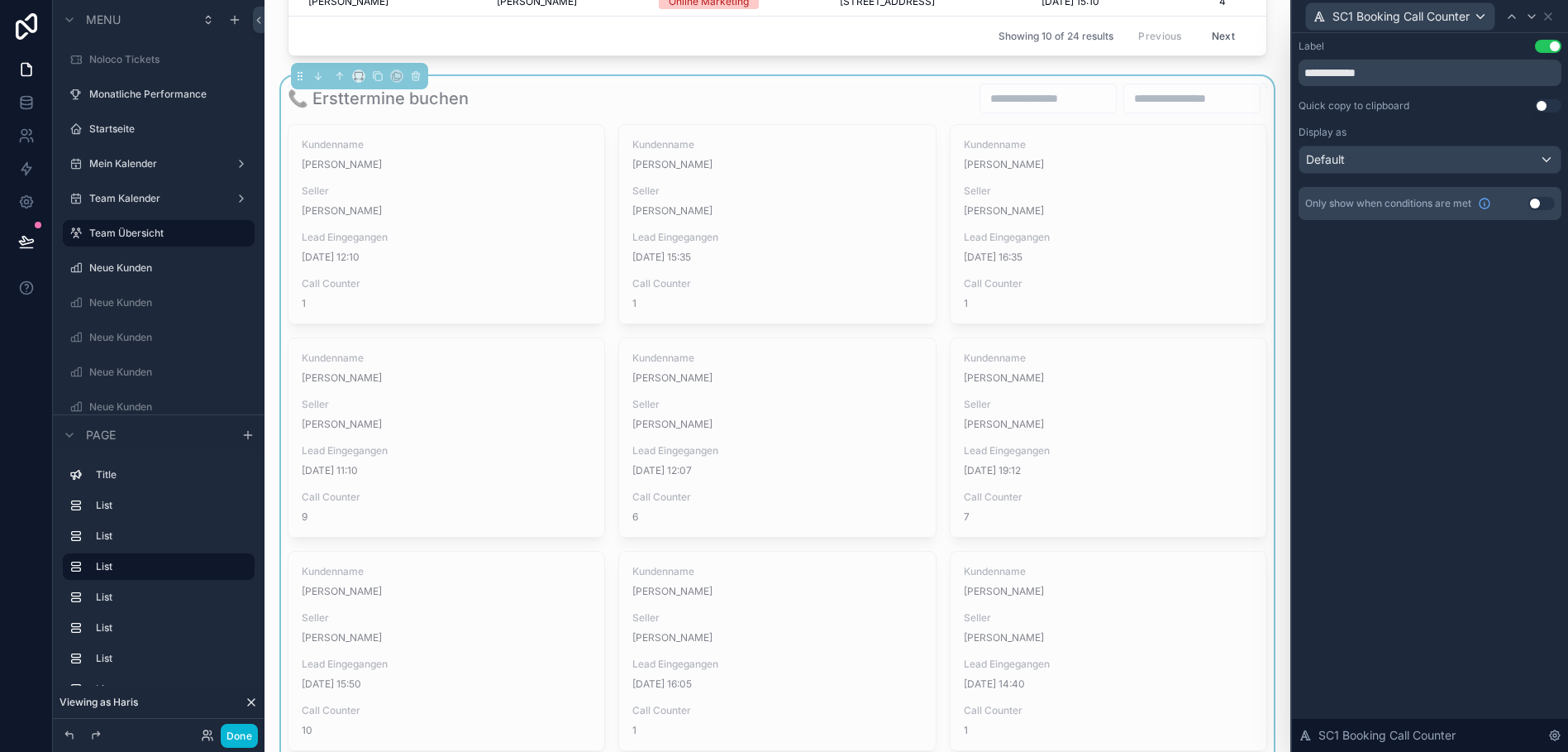
scroll to position [915, 0]
click at [236, 740] on button "Done" at bounding box center [240, 736] width 37 height 24
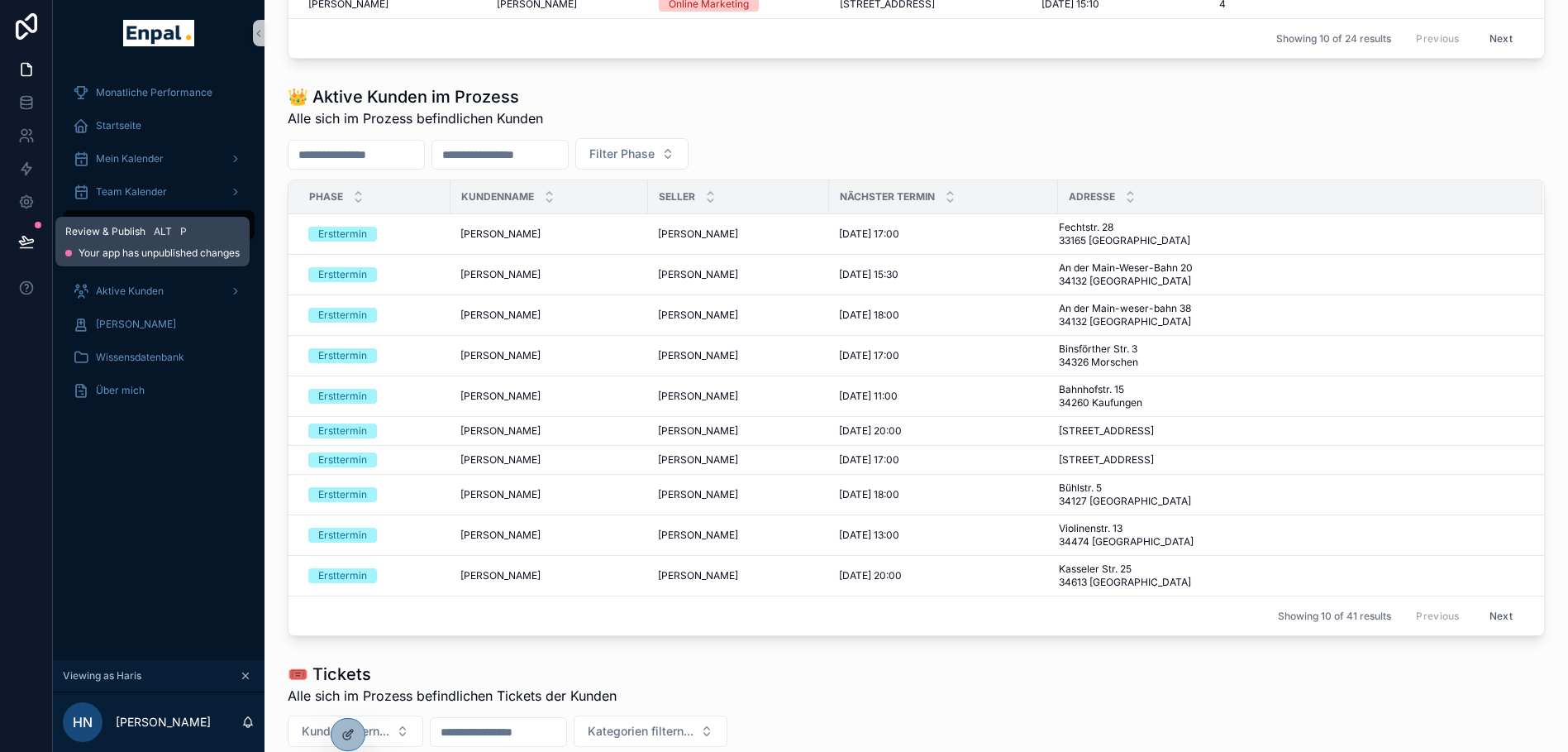
click at [18, 239] on icon at bounding box center [26, 242] width 17 height 17
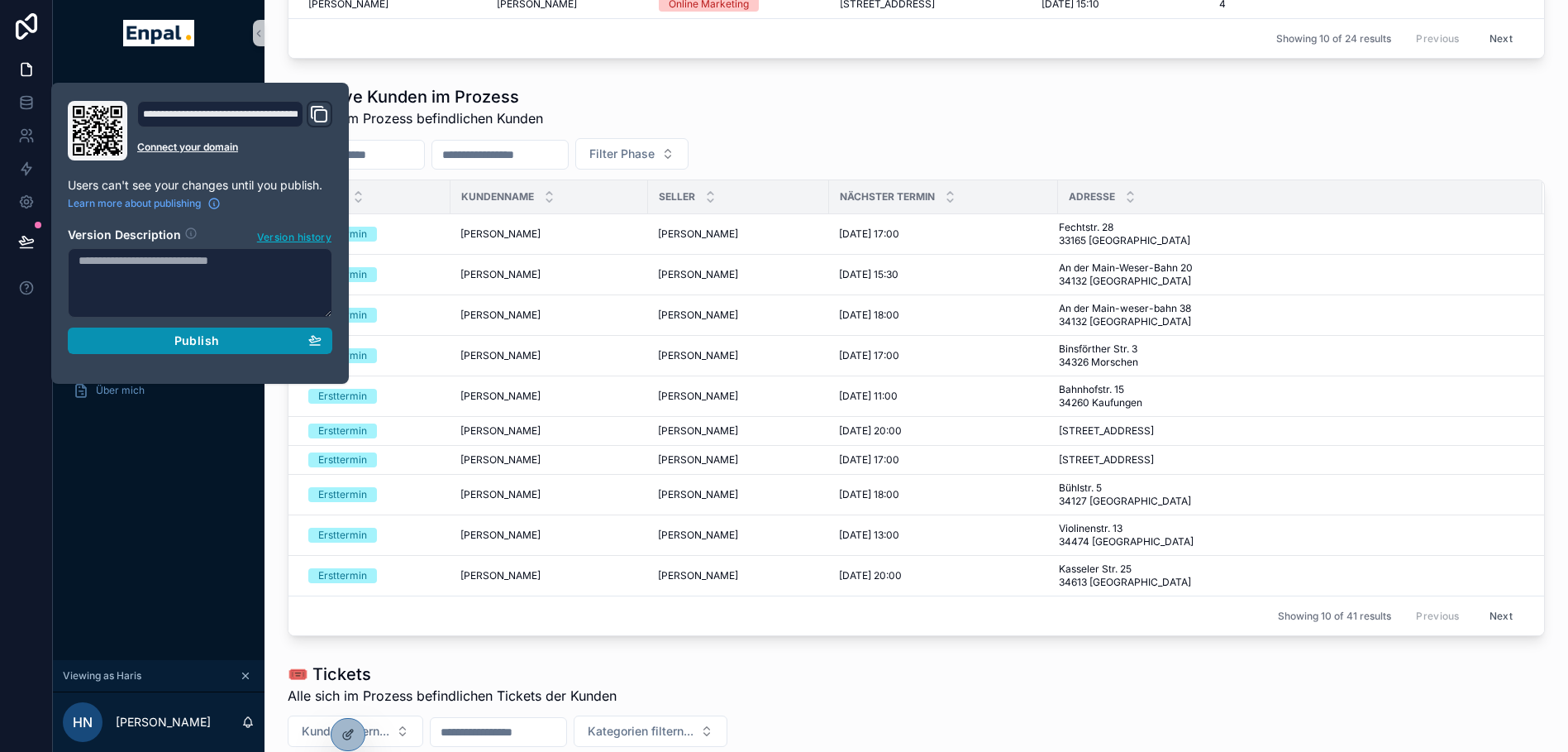
click at [177, 337] on span "Publish" at bounding box center [197, 341] width 45 height 15
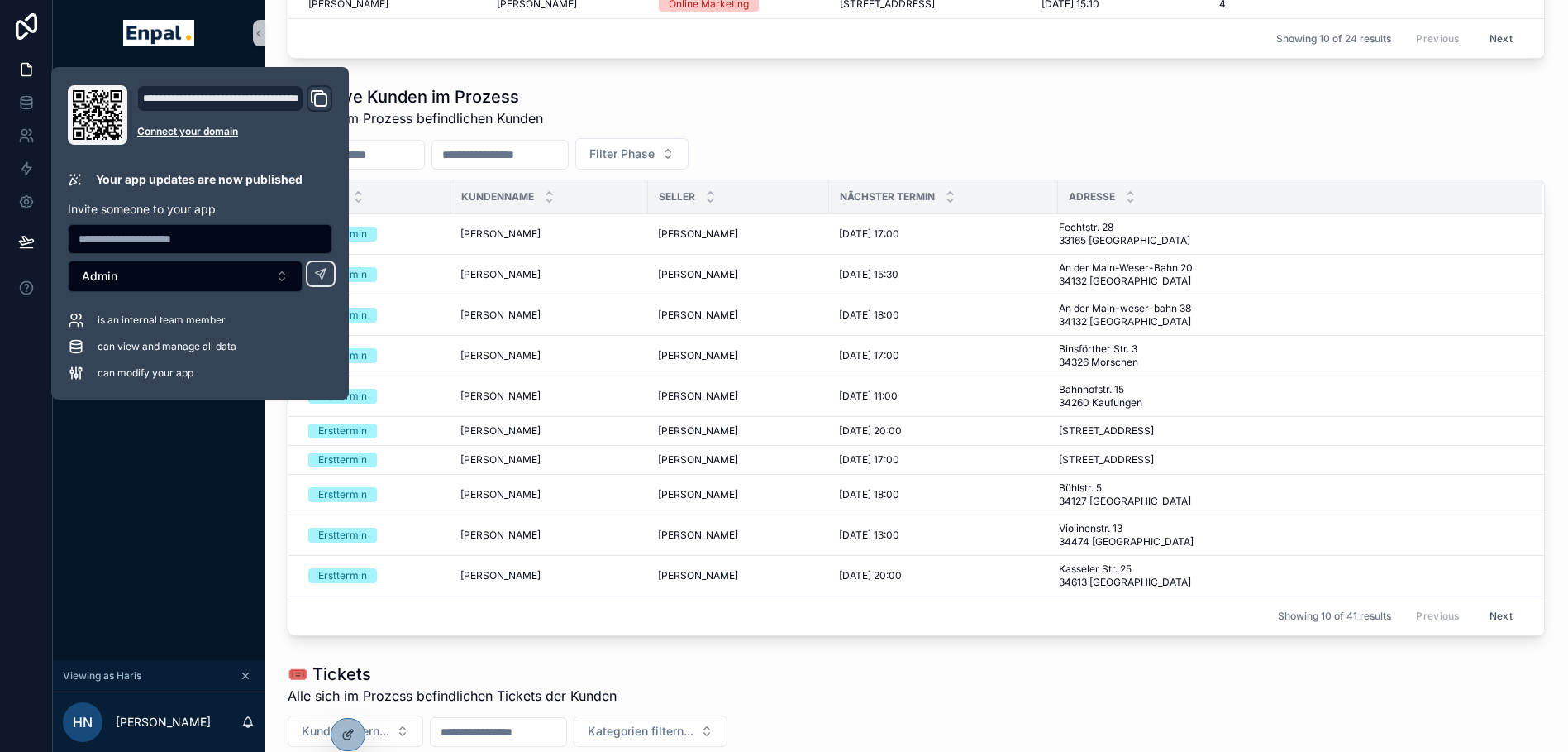
click at [147, 533] on div "Monatliche Performance Startseite Mein Kalender Team Kalender Team Übersicht Ne…" at bounding box center [159, 363] width 212 height 594
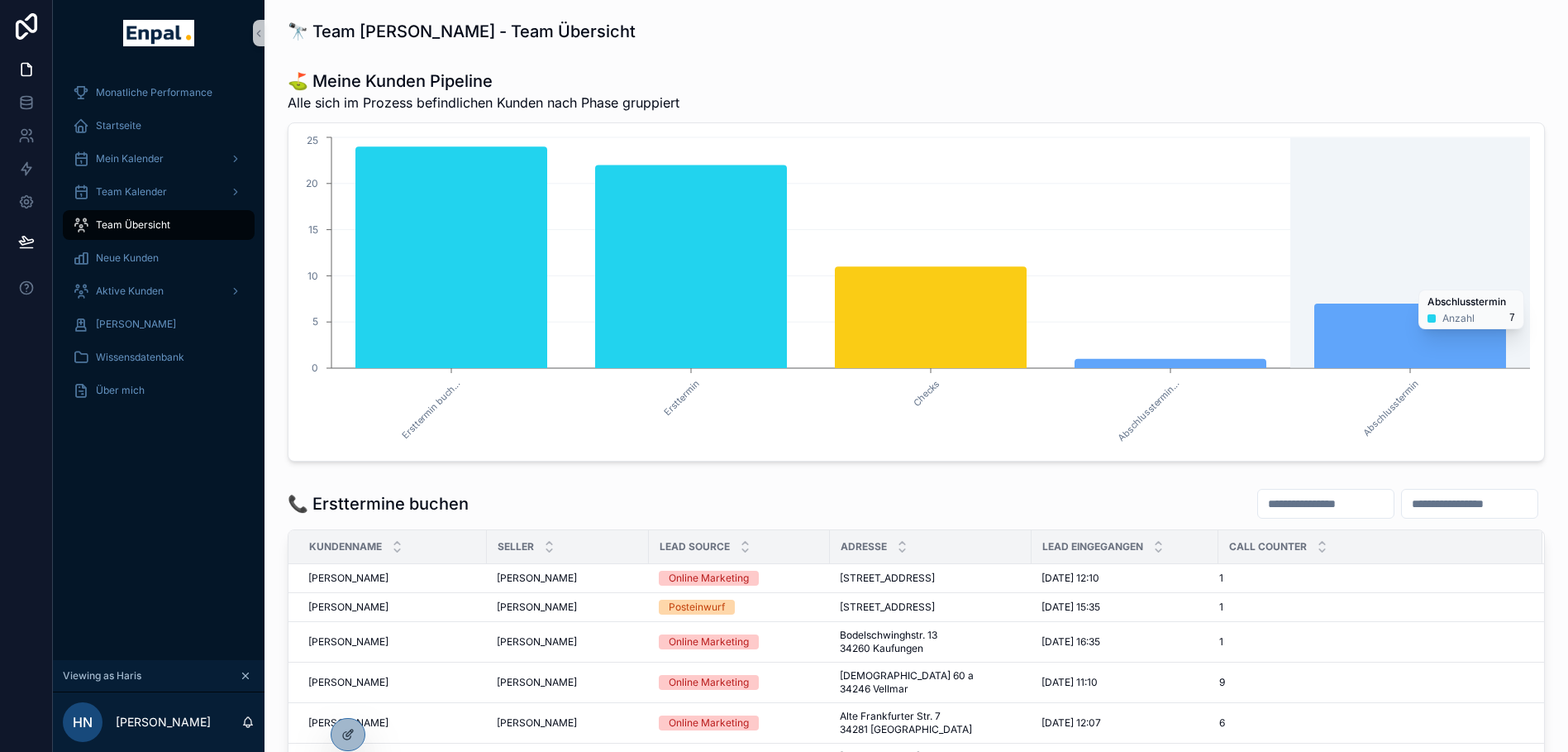
click at [1453, 337] on icon "chart" at bounding box center [1410, 335] width 192 height 65
click at [1436, 342] on icon "chart" at bounding box center [1410, 335] width 192 height 65
click at [1418, 348] on icon "chart" at bounding box center [1410, 335] width 192 height 65
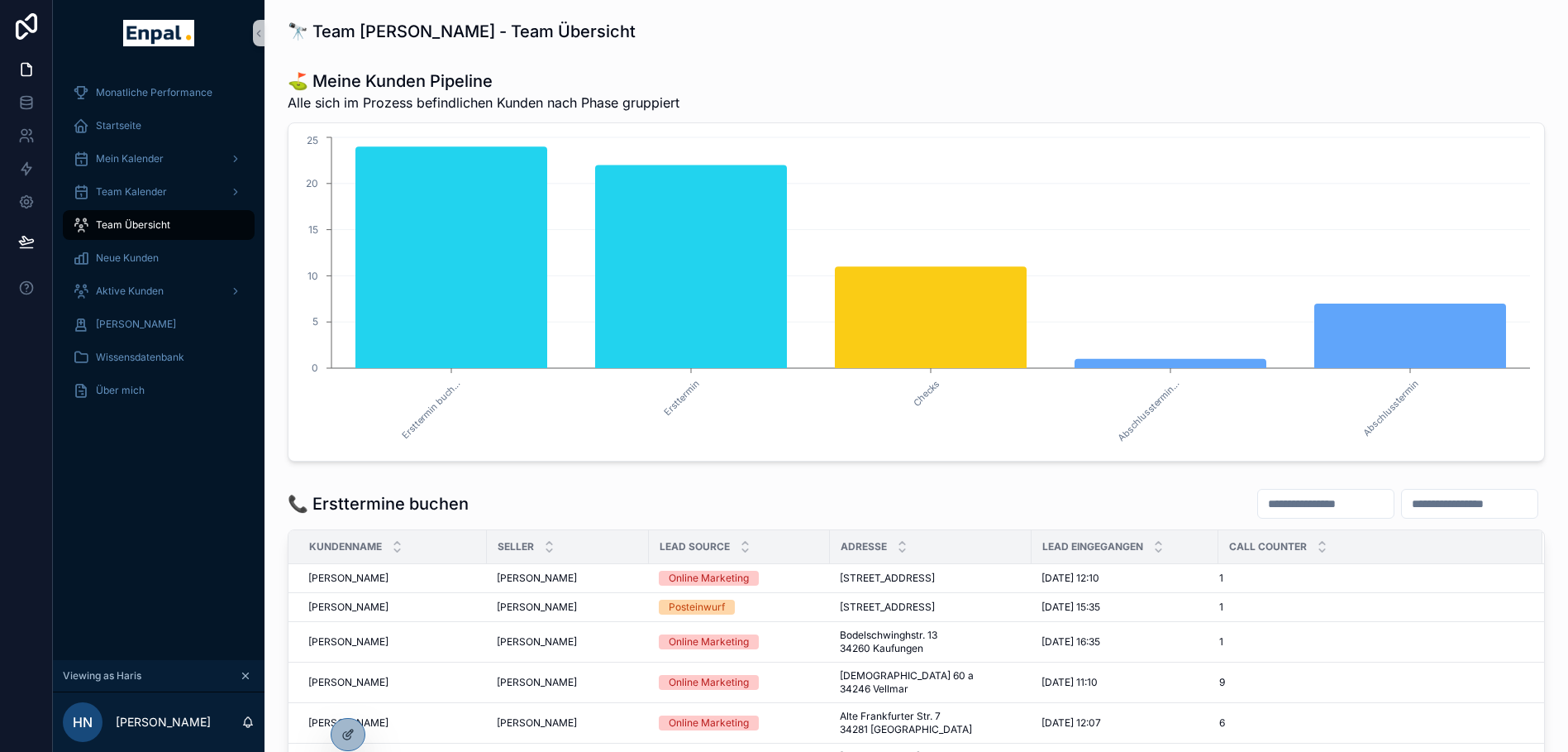
drag, startPoint x: 1418, startPoint y: 348, endPoint x: 1403, endPoint y: 351, distance: 15.3
click at [1403, 351] on icon "chart" at bounding box center [1410, 335] width 192 height 65
click at [1251, 436] on icon "Ersttermin buch... Ersttermin Checks Abschlusstermin... Abschlusstermin 0 5 10 …" at bounding box center [916, 291] width 1236 height 317
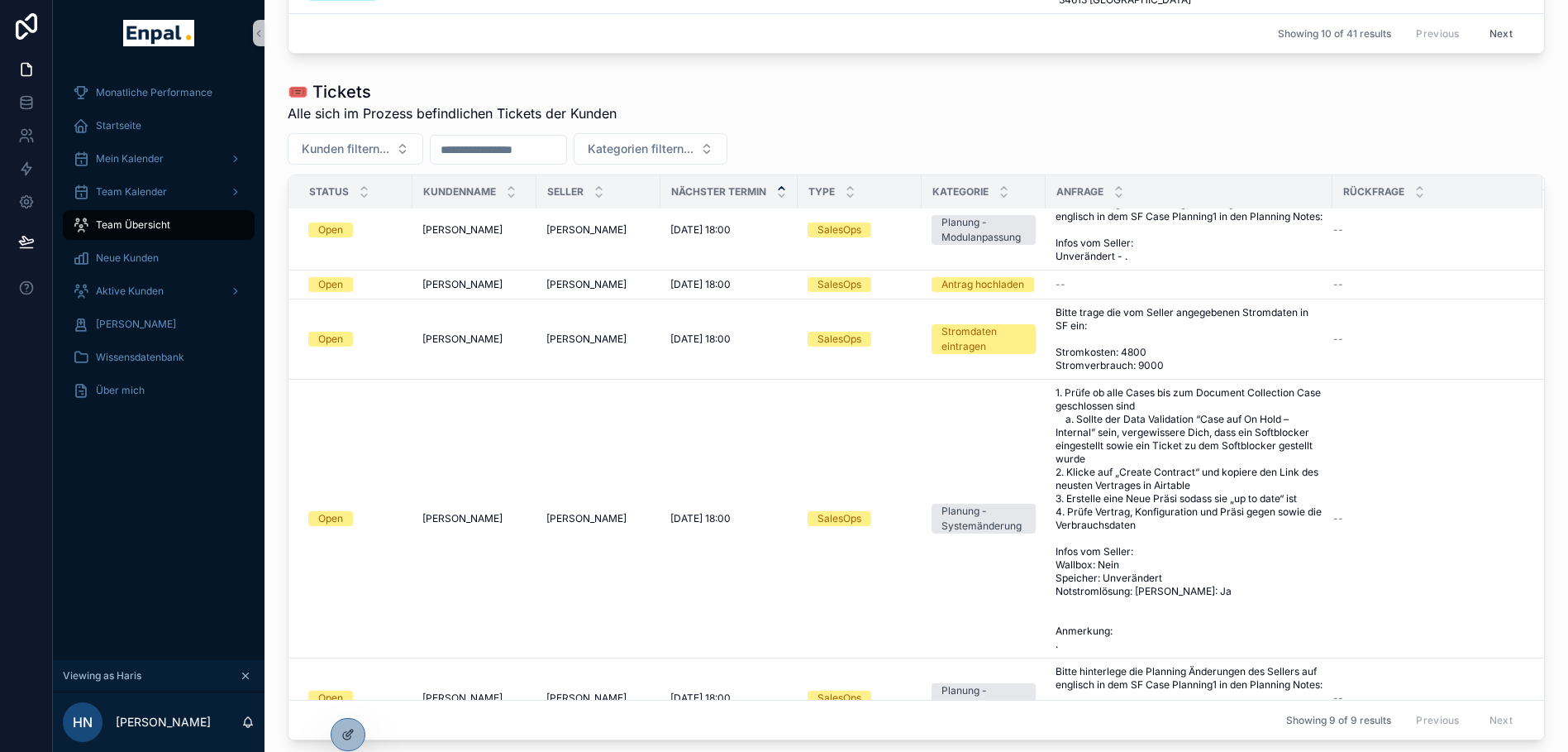
scroll to position [233, 0]
click at [116, 122] on span "Startseite" at bounding box center [118, 125] width 46 height 13
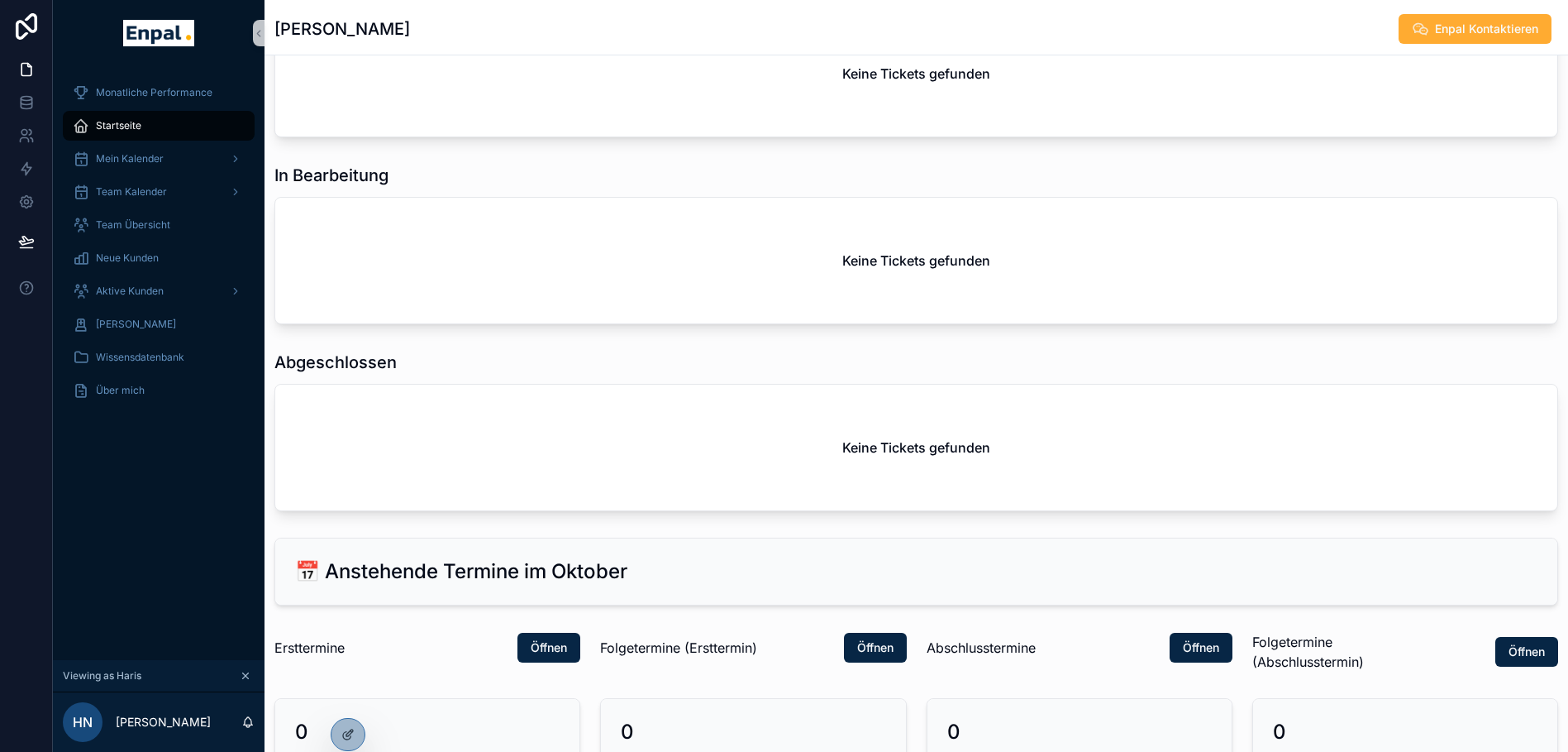
scroll to position [789, 0]
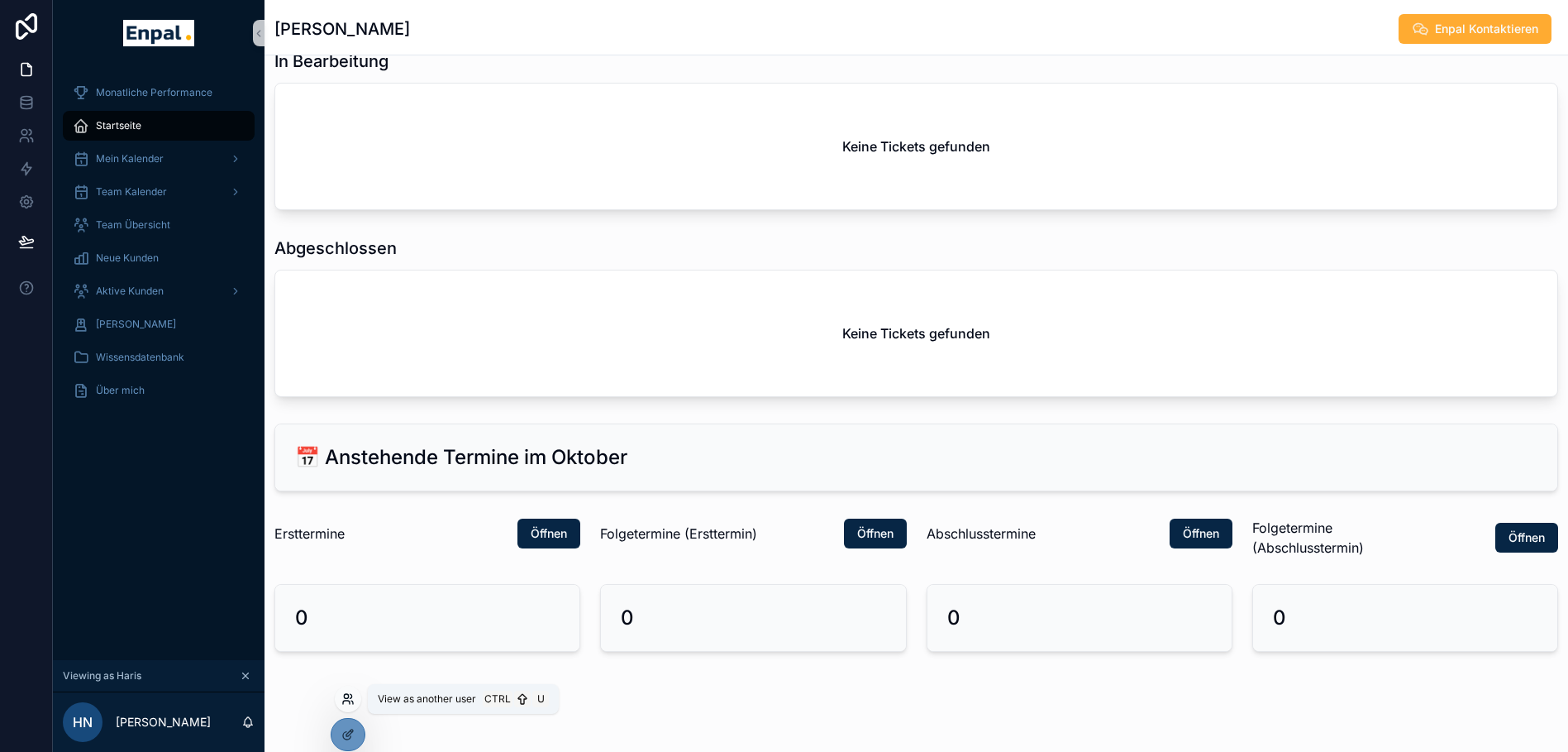
click at [346, 702] on icon at bounding box center [348, 699] width 13 height 13
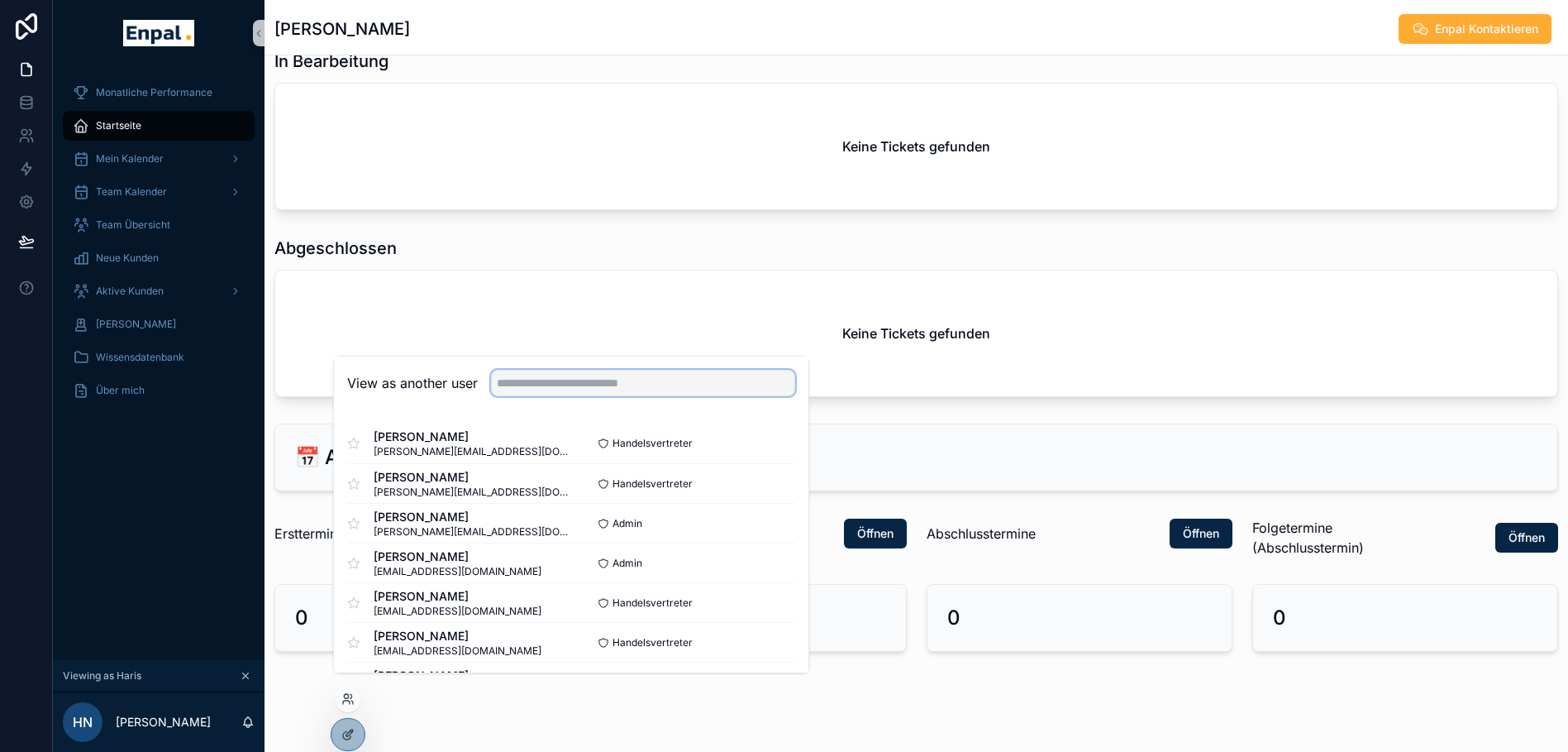
click at [528, 396] on input "text" at bounding box center [642, 383] width 304 height 26
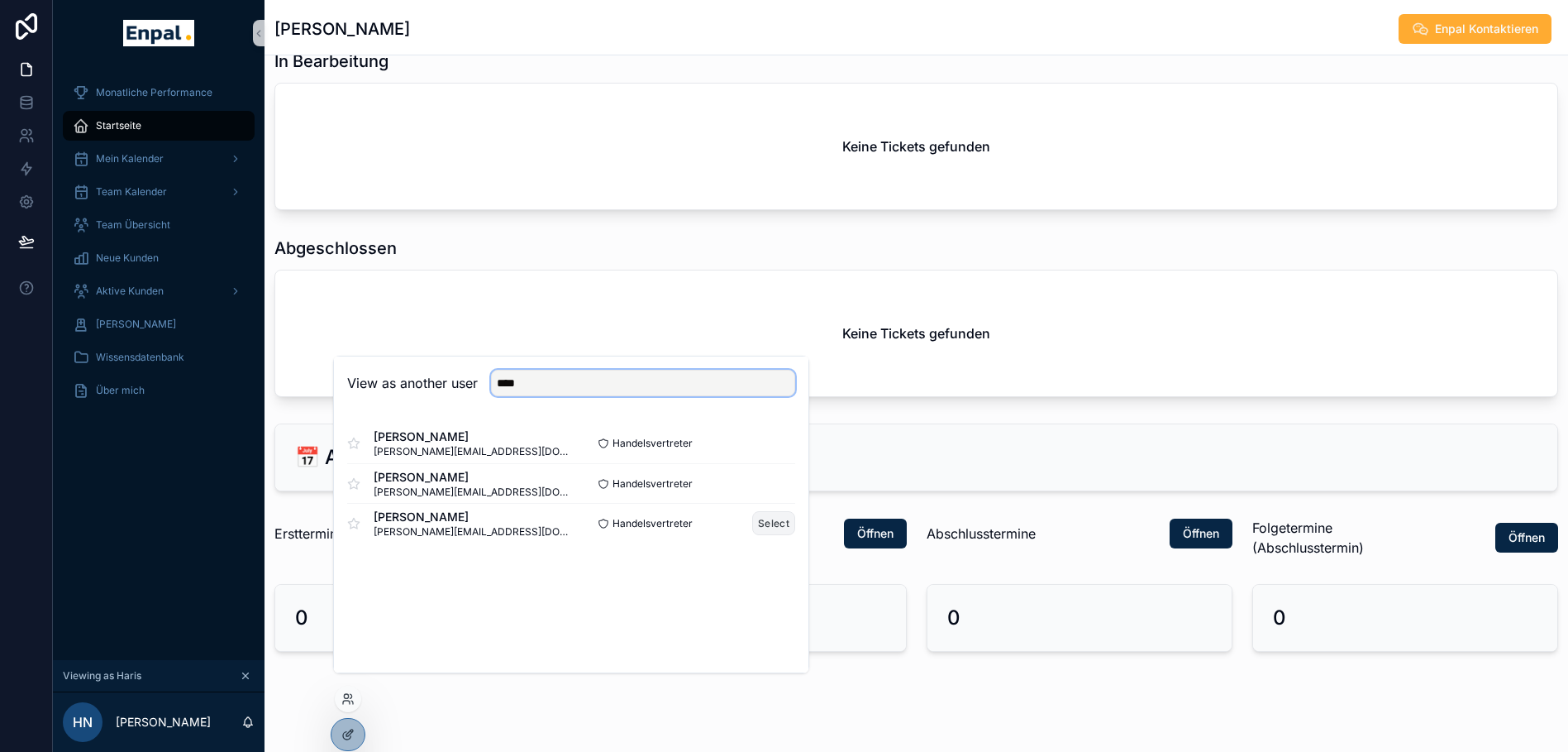
type input "****"
click at [764, 534] on button "Select" at bounding box center [773, 523] width 43 height 24
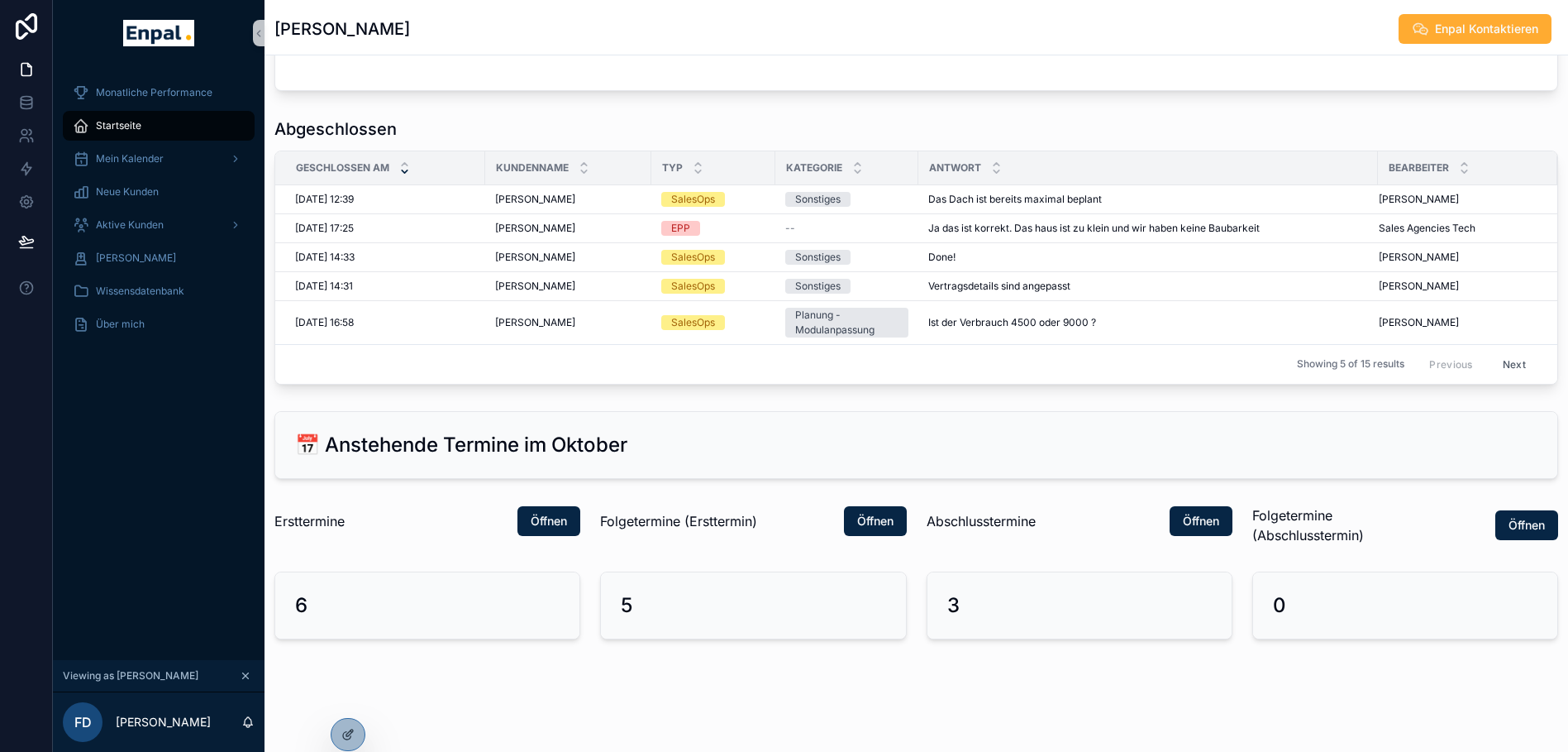
scroll to position [32, 0]
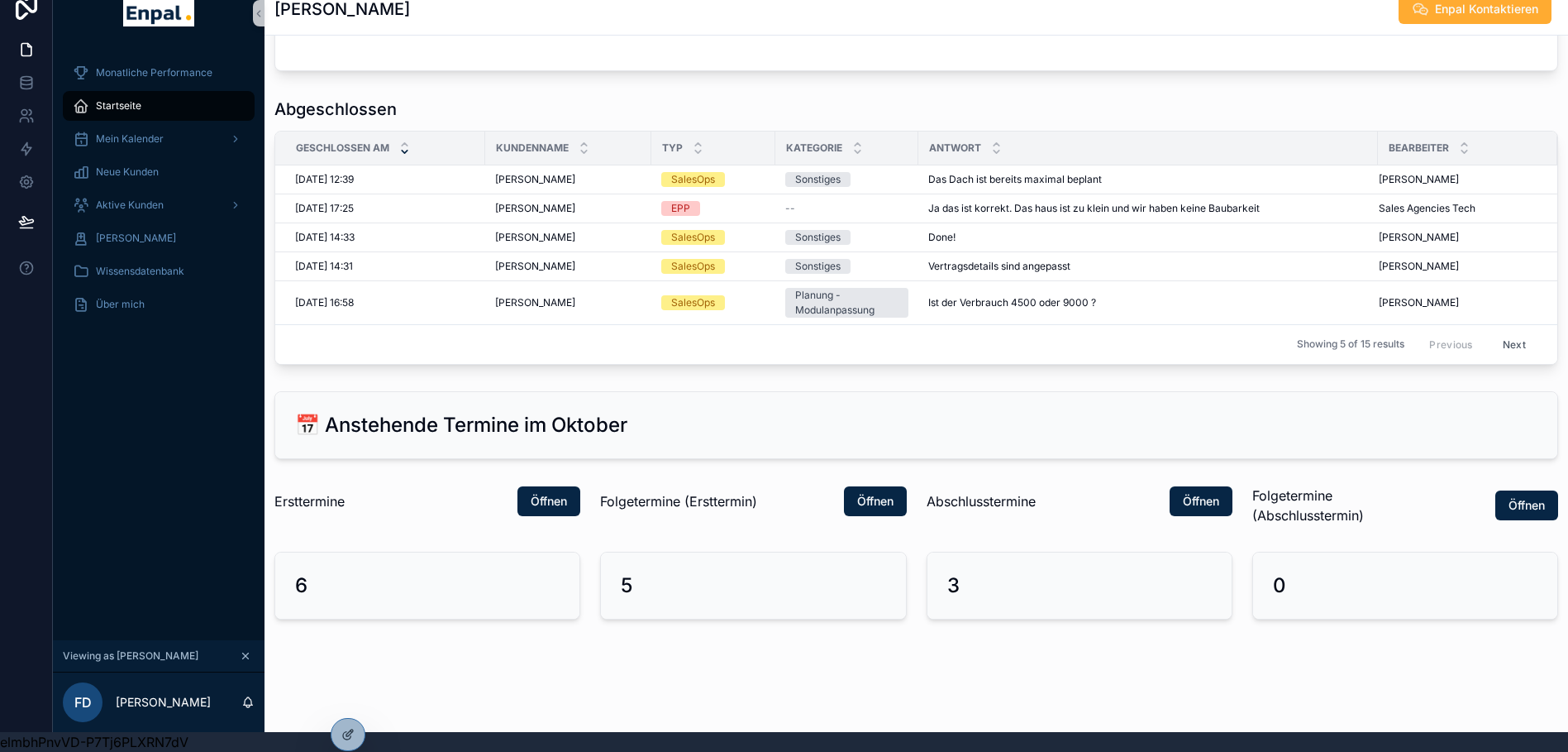
click at [1009, 581] on div "3" at bounding box center [1079, 585] width 265 height 26
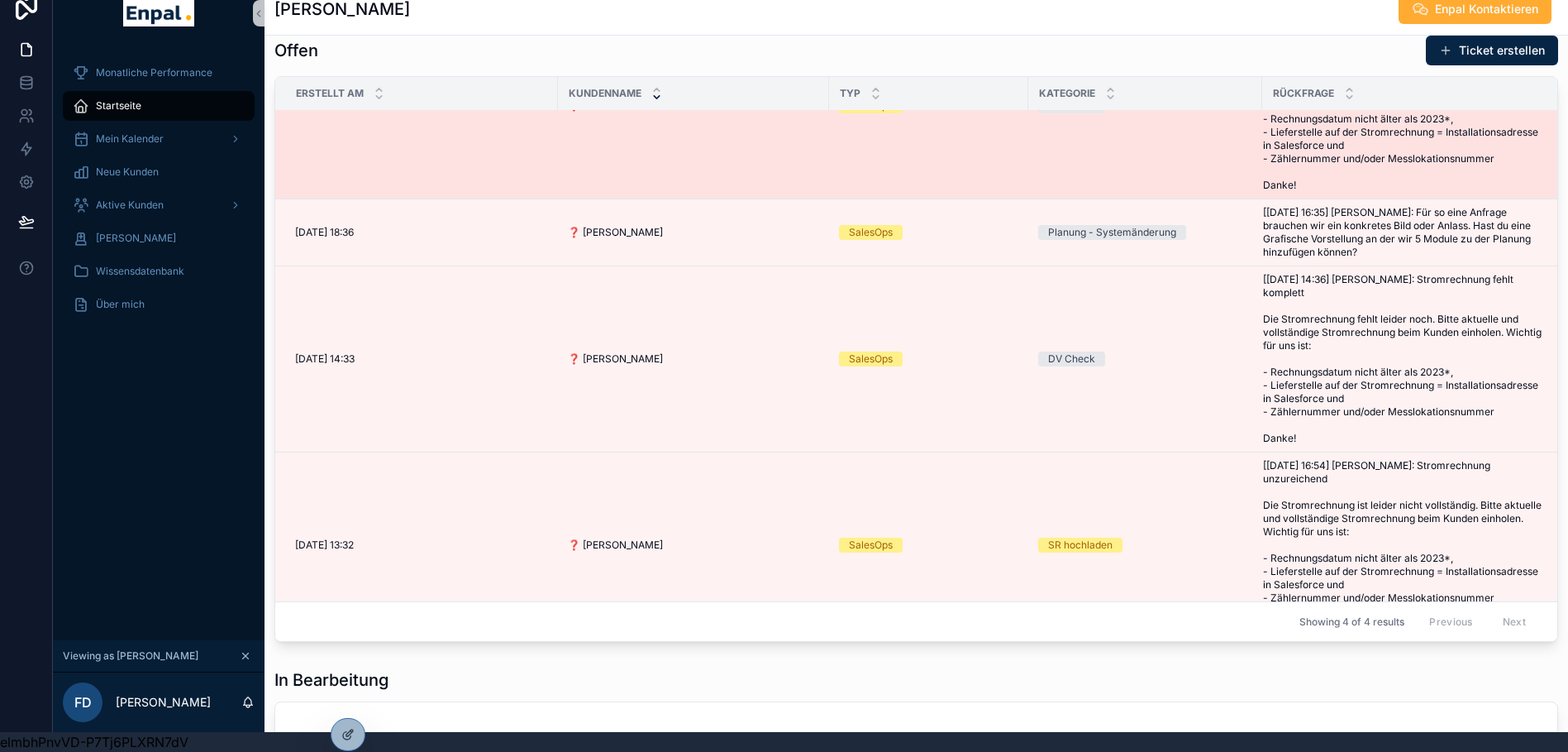
scroll to position [1600, 0]
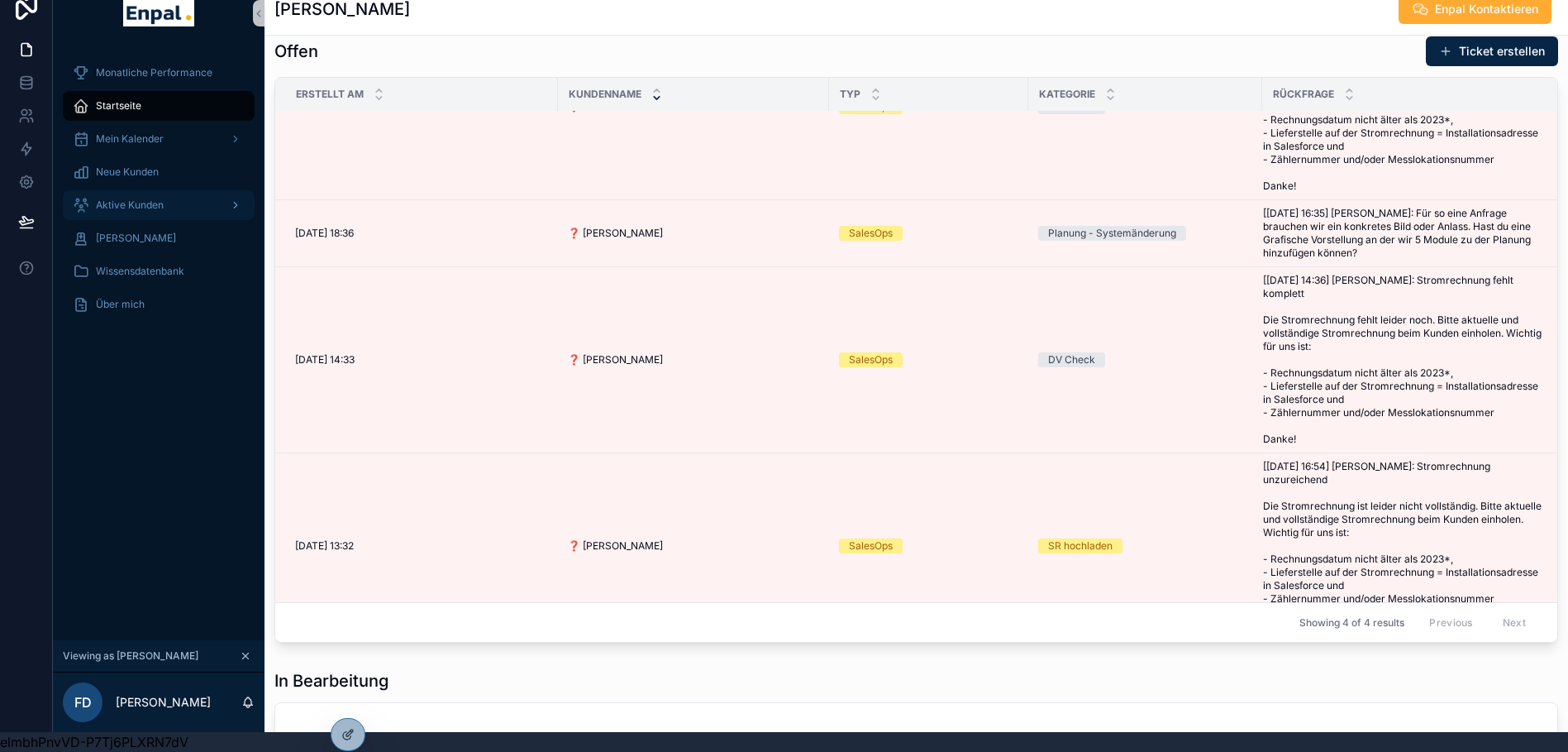
click at [202, 200] on div "Aktive Kunden" at bounding box center [159, 205] width 172 height 26
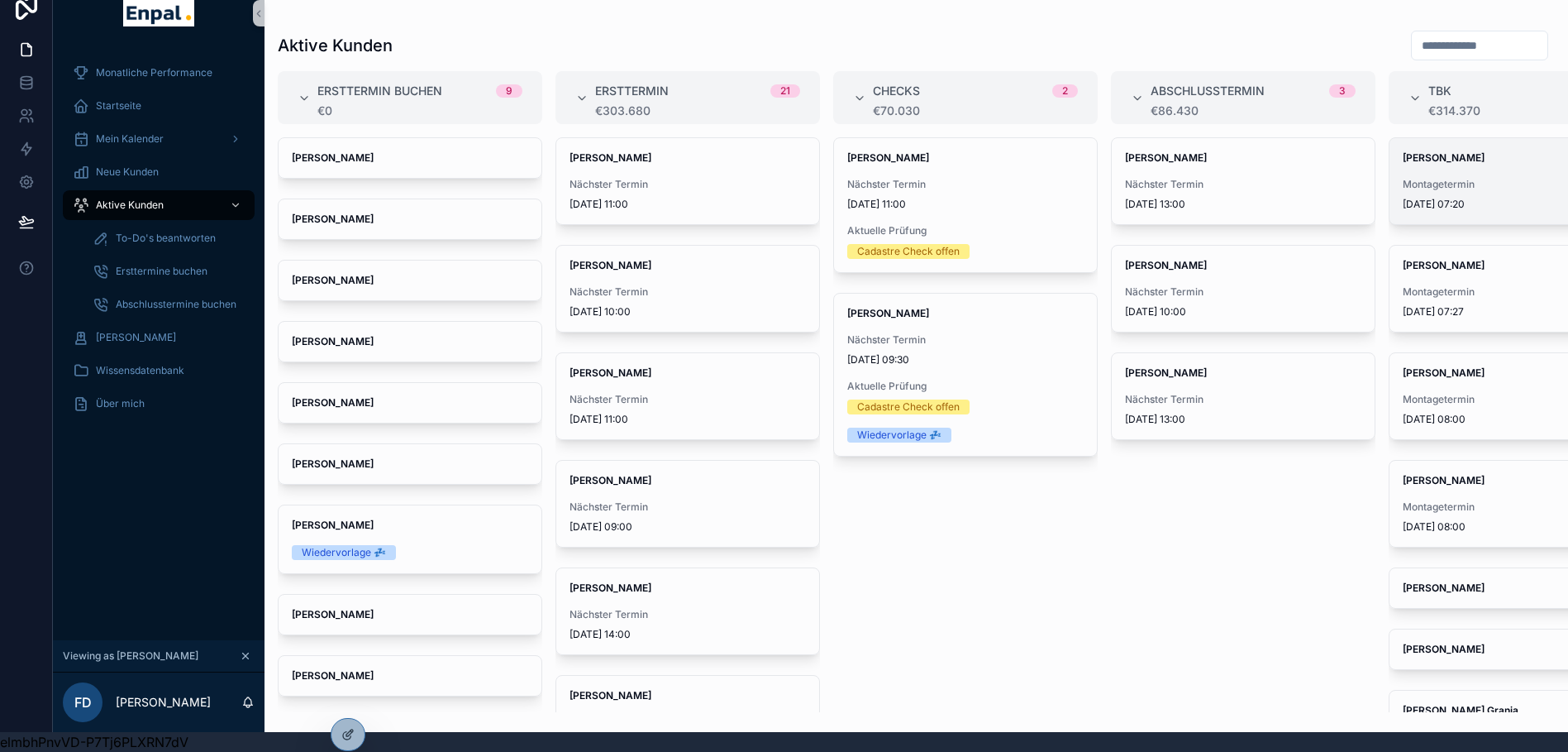
click at [1451, 163] on div "[PERSON_NAME] Montagetermin [DATE] 07:20" at bounding box center [1520, 181] width 263 height 86
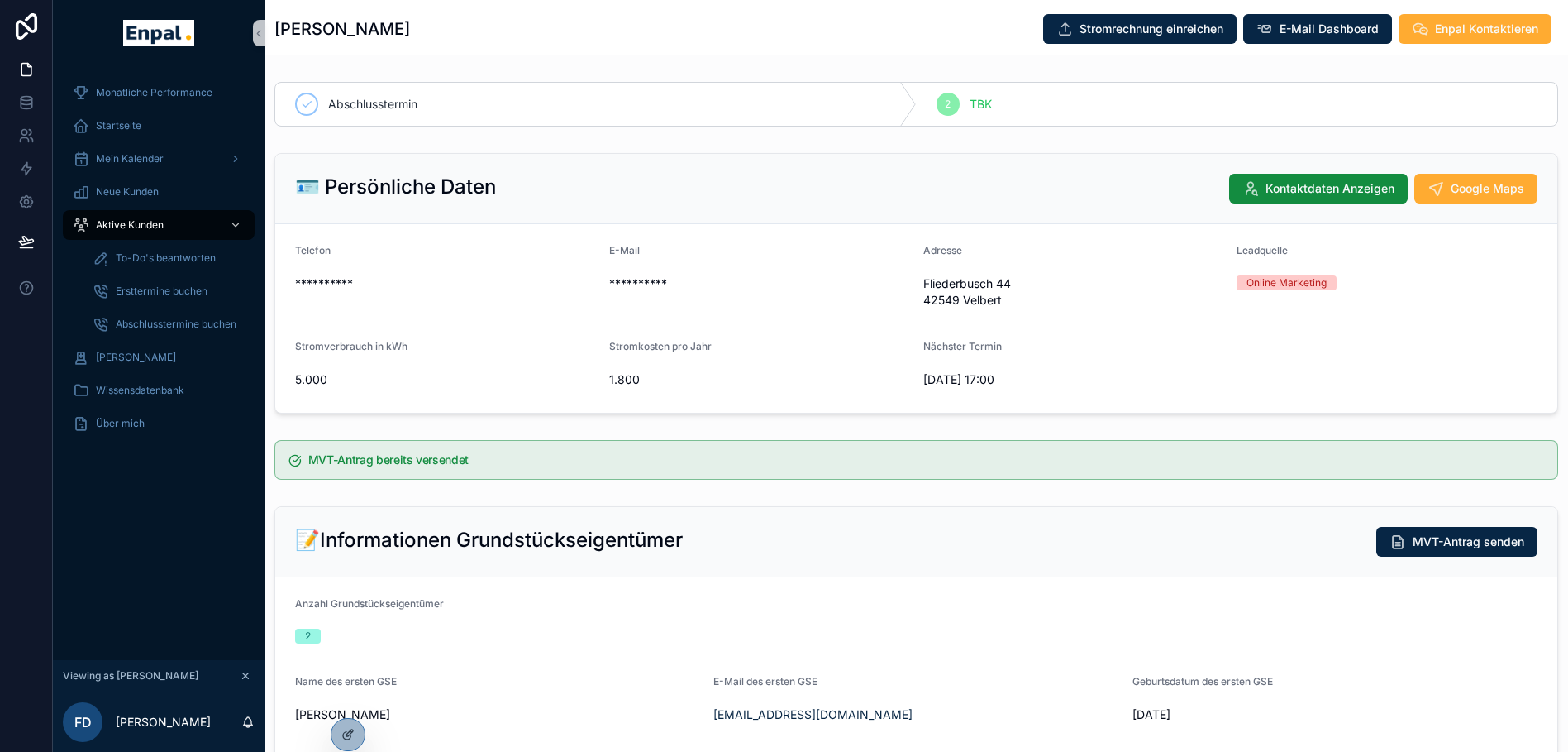
click at [540, 205] on div "🪪 Persönliche Daten Kontaktdaten Anzeigen Google Maps" at bounding box center [916, 188] width 1282 height 70
click at [587, 243] on div "Telefon" at bounding box center [445, 253] width 300 height 20
click at [346, 730] on icon at bounding box center [348, 734] width 13 height 13
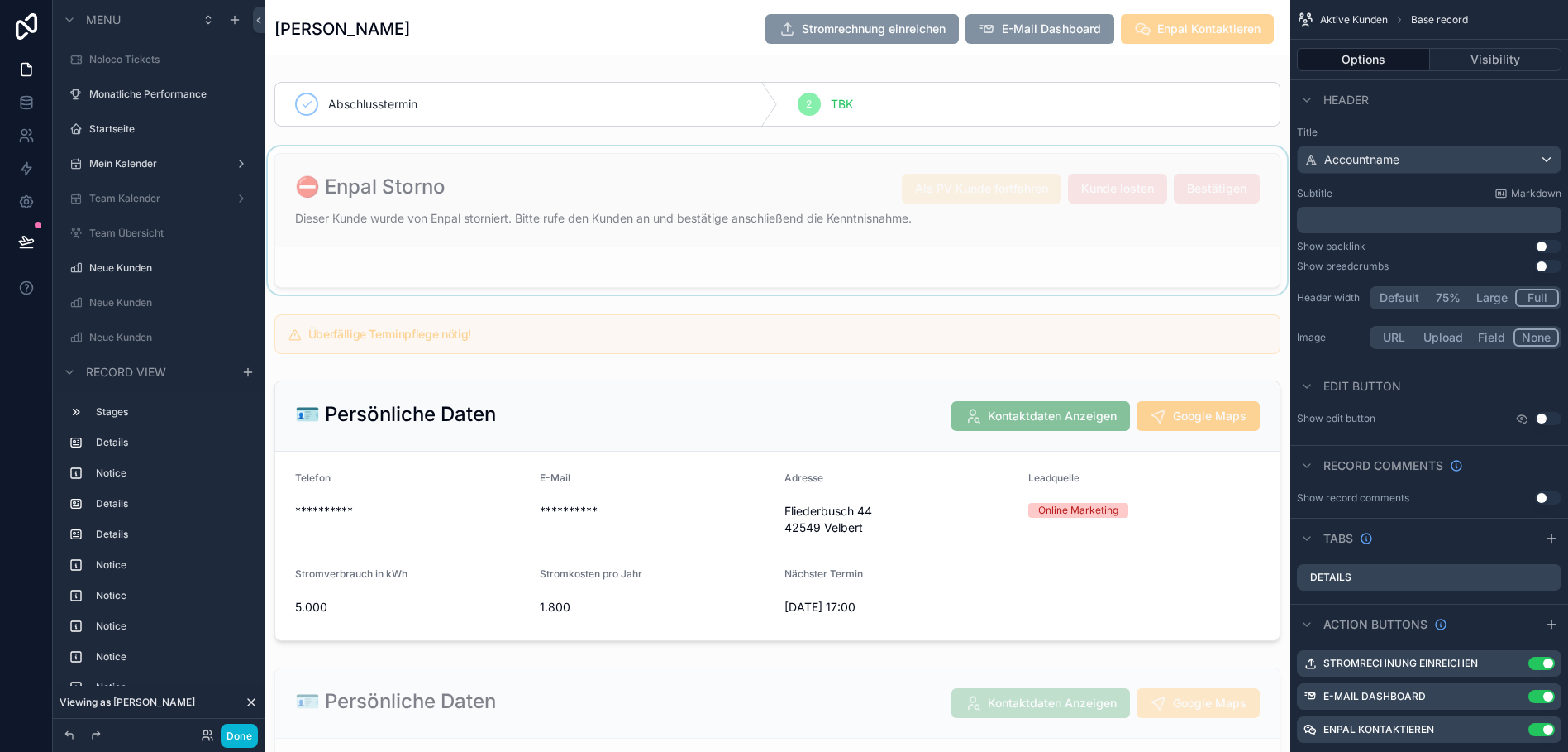
click at [725, 166] on div "scrollable content" at bounding box center [778, 220] width 1026 height 148
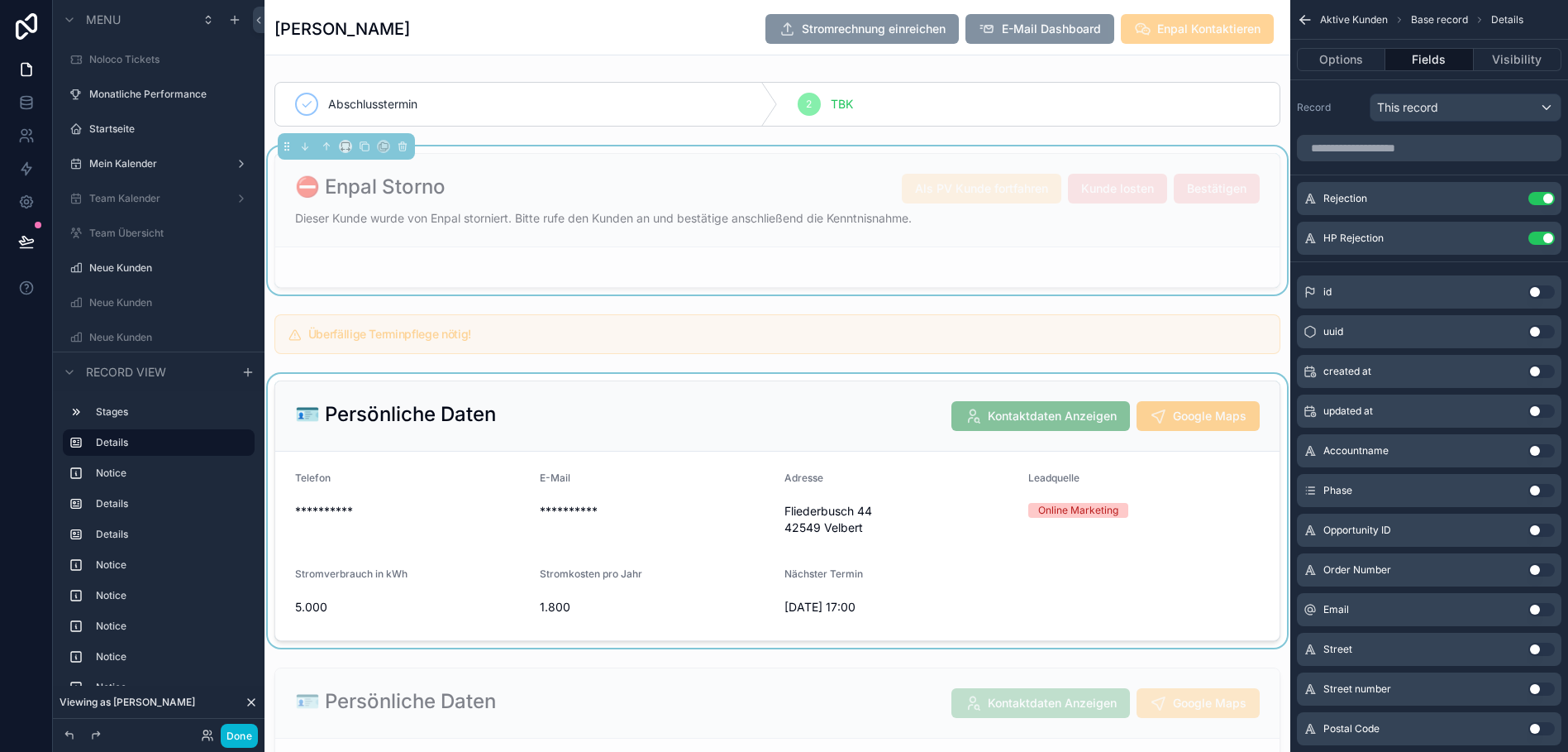
click at [742, 464] on div "scrollable content" at bounding box center [778, 510] width 1026 height 273
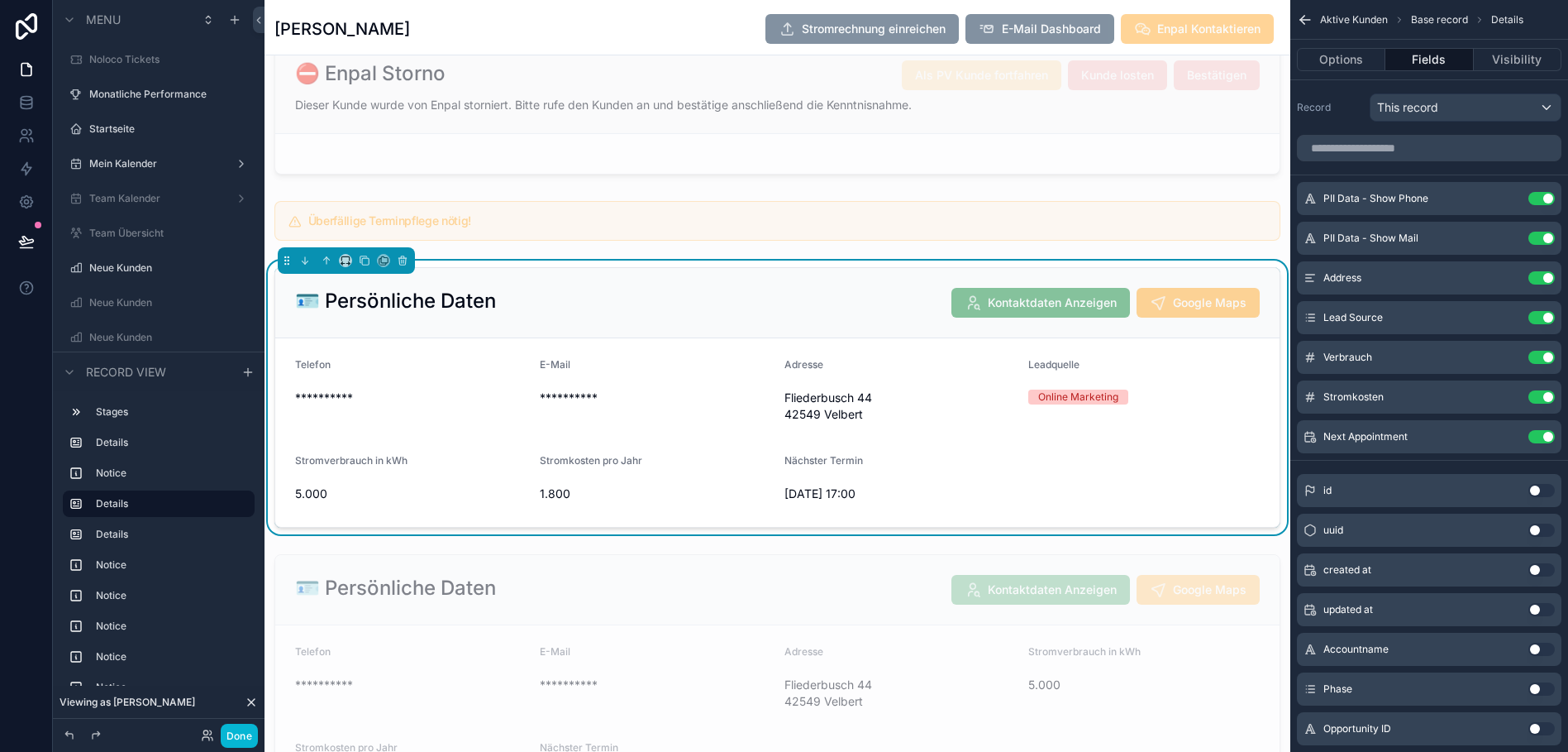
scroll to position [114, 0]
click at [1364, 56] on button "Options" at bounding box center [1341, 59] width 88 height 23
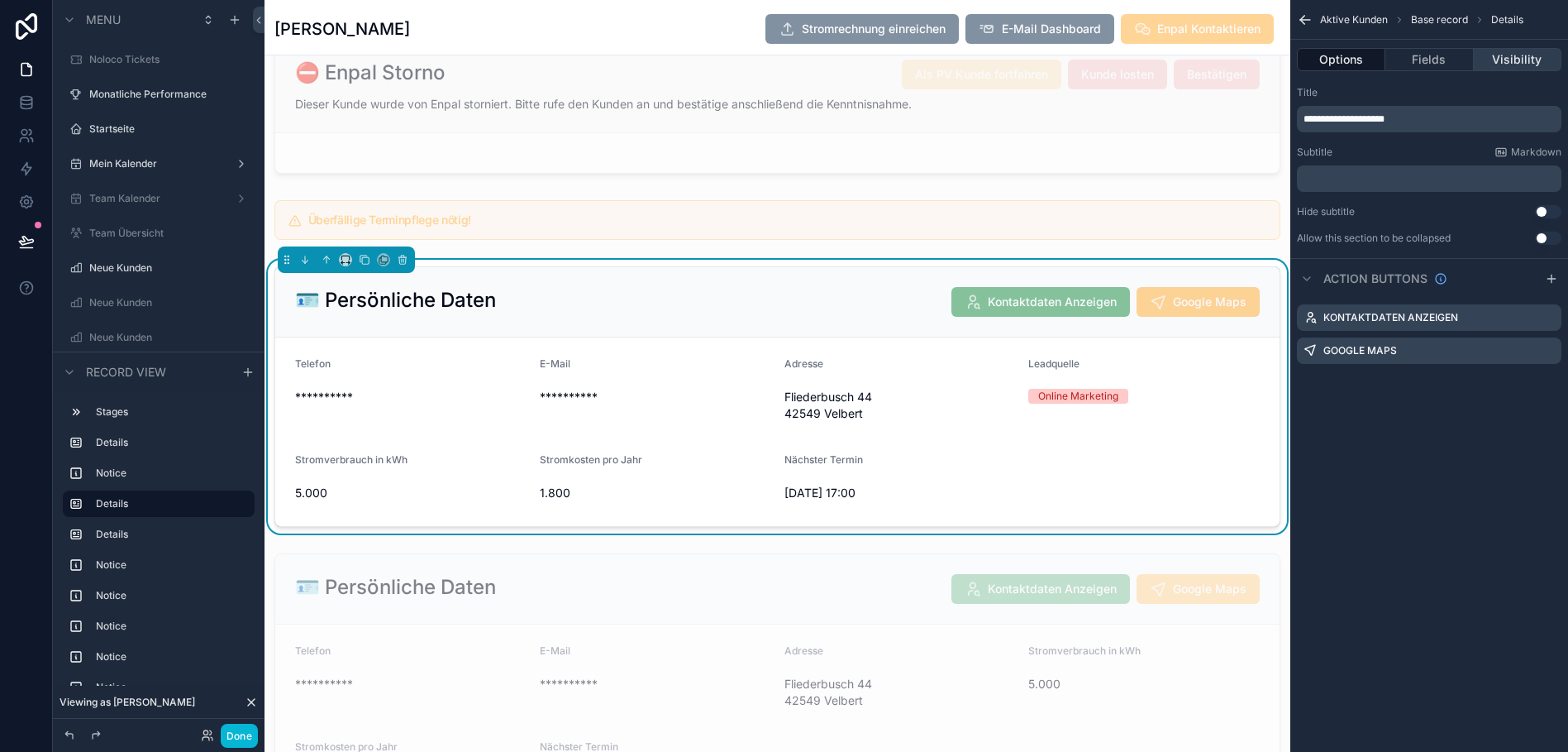
click at [1517, 51] on button "Visibility" at bounding box center [1517, 59] width 88 height 23
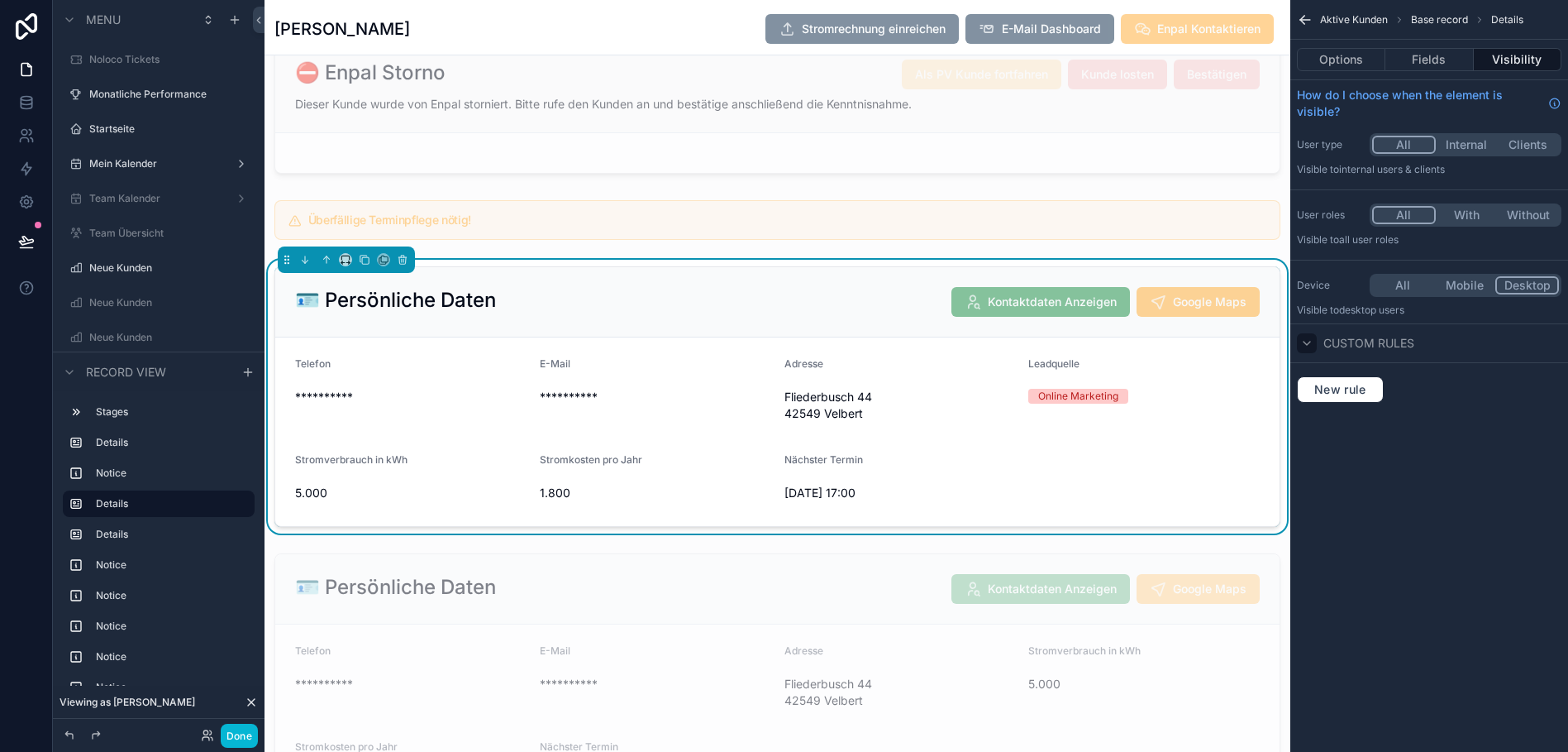
click at [1313, 347] on icon "scrollable content" at bounding box center [1307, 343] width 13 height 13
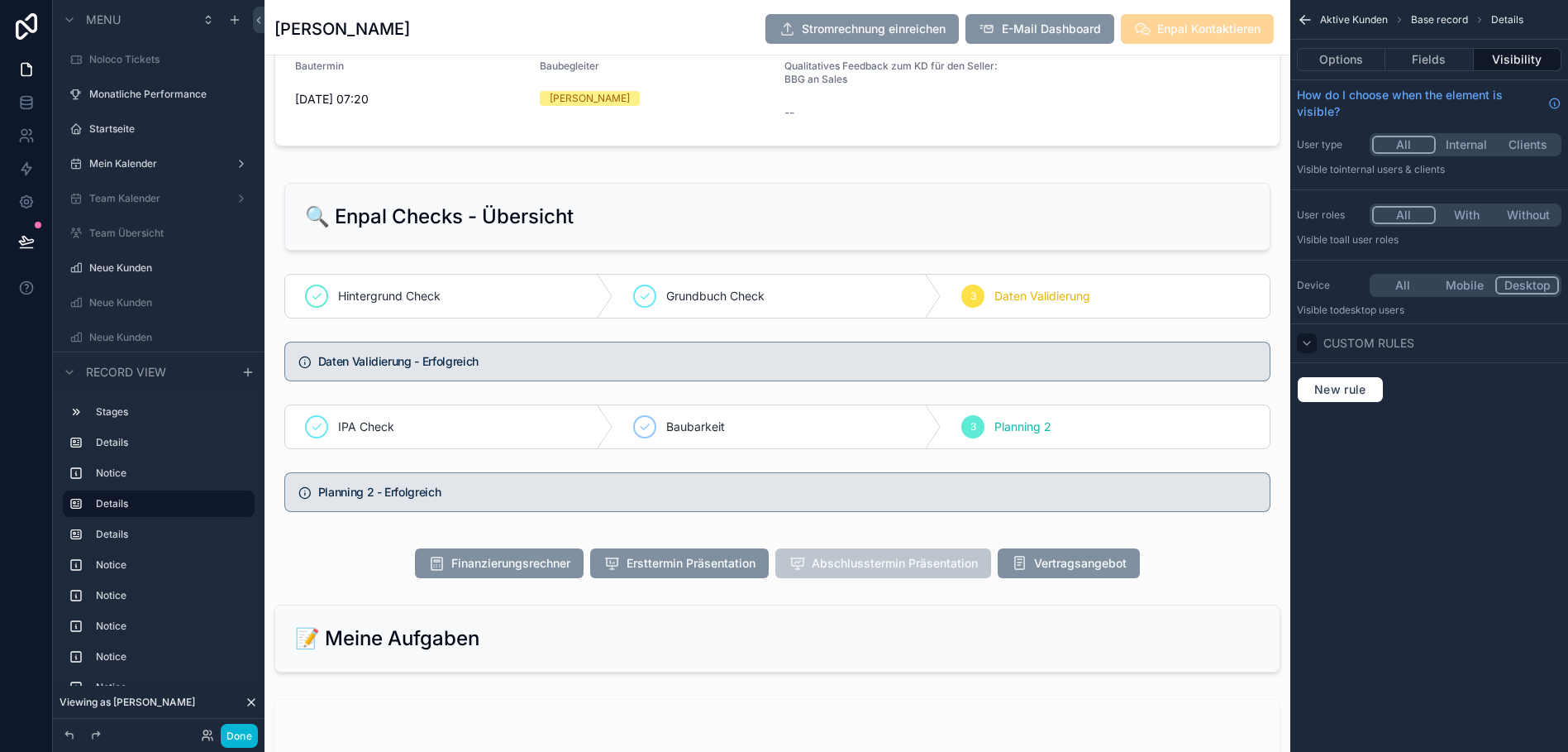
scroll to position [1788, 0]
click at [872, 216] on div "scrollable content" at bounding box center [778, 347] width 1026 height 362
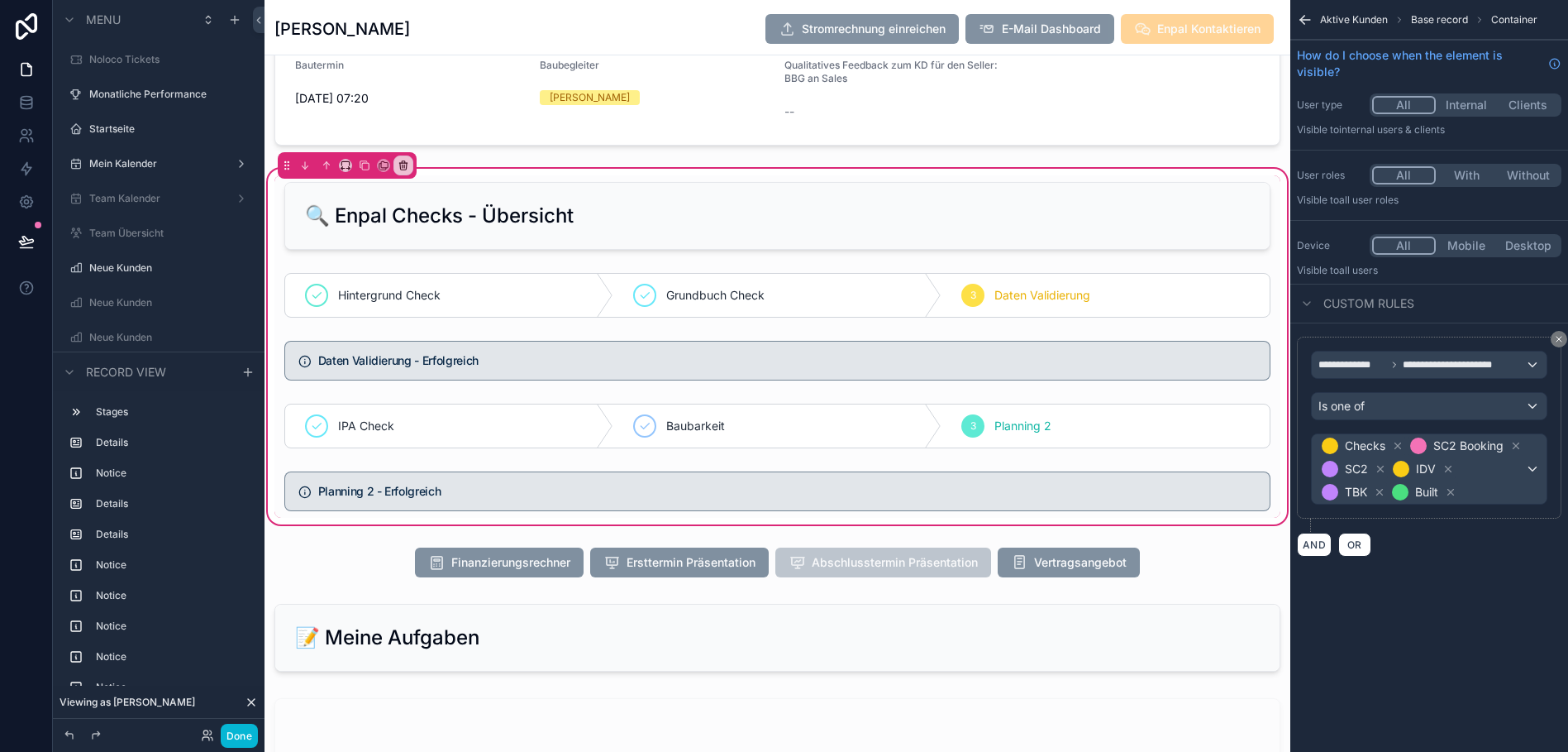
click at [1267, 176] on div "🔍 Enpal Checks - Übersicht" at bounding box center [777, 215] width 1005 height 81
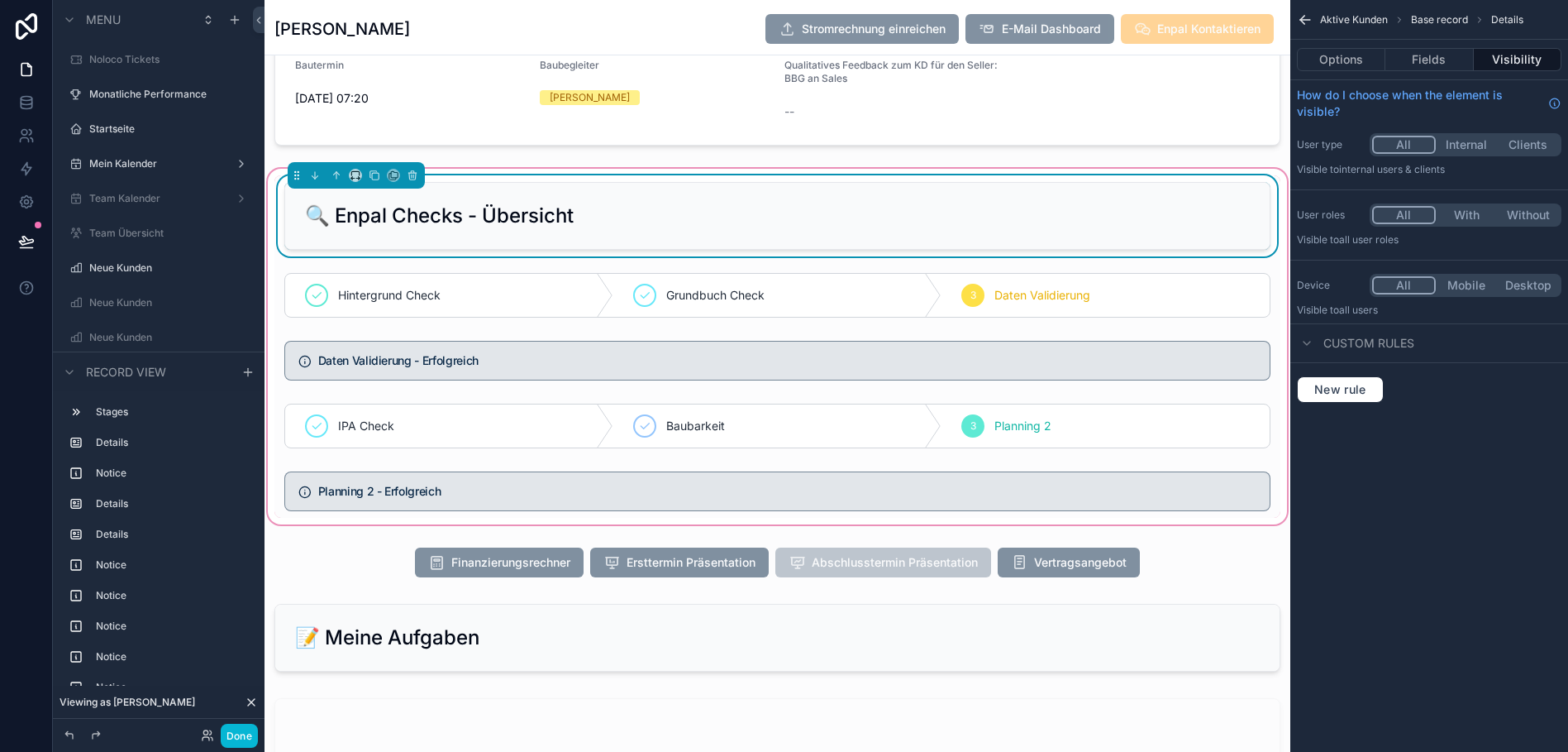
click at [1266, 258] on div "🔍 Enpal Checks - Übersicht Hintergrund Check Grundbuch Check 3 Daten Validierun…" at bounding box center [777, 347] width 1005 height 343
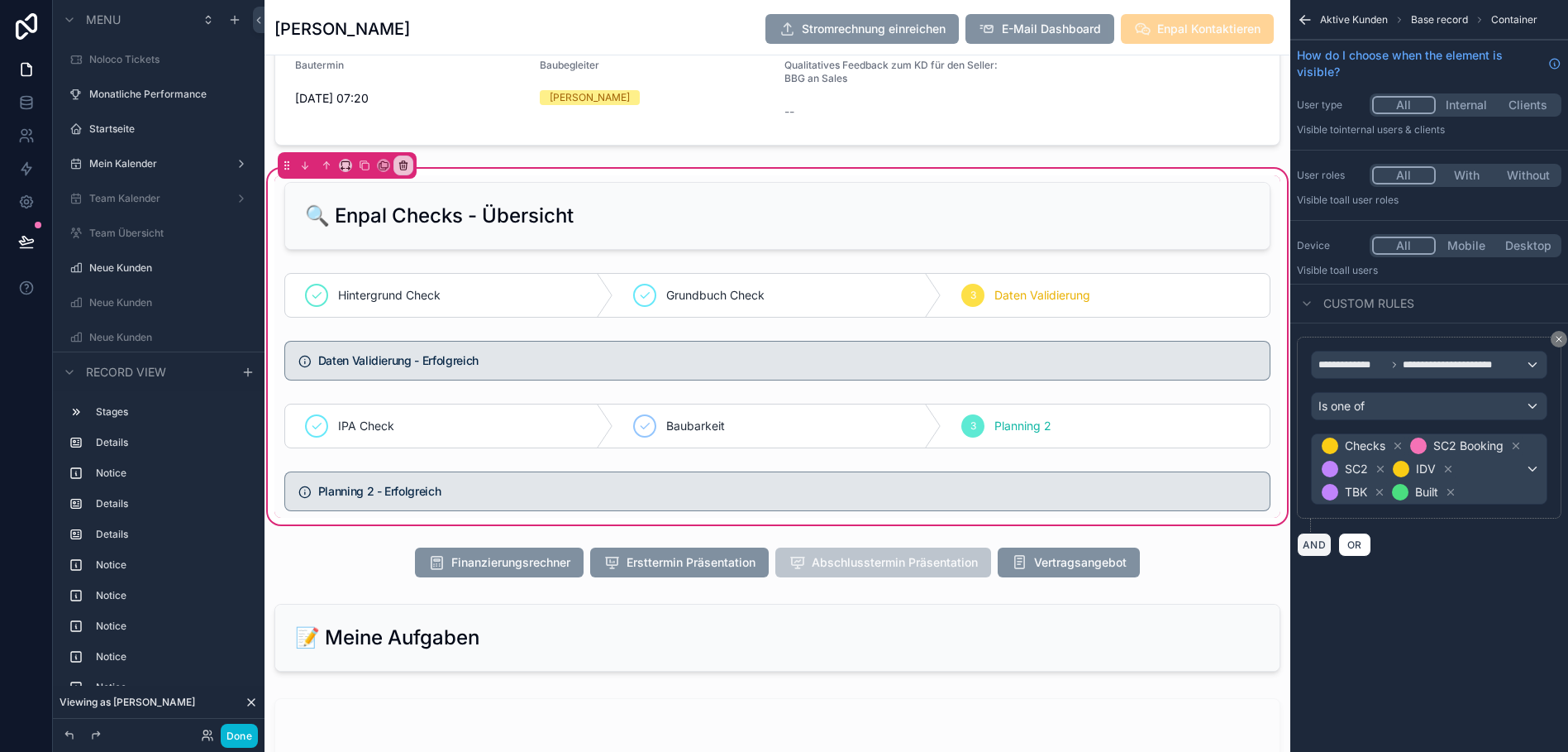
click at [1319, 556] on button "AND" at bounding box center [1313, 545] width 35 height 24
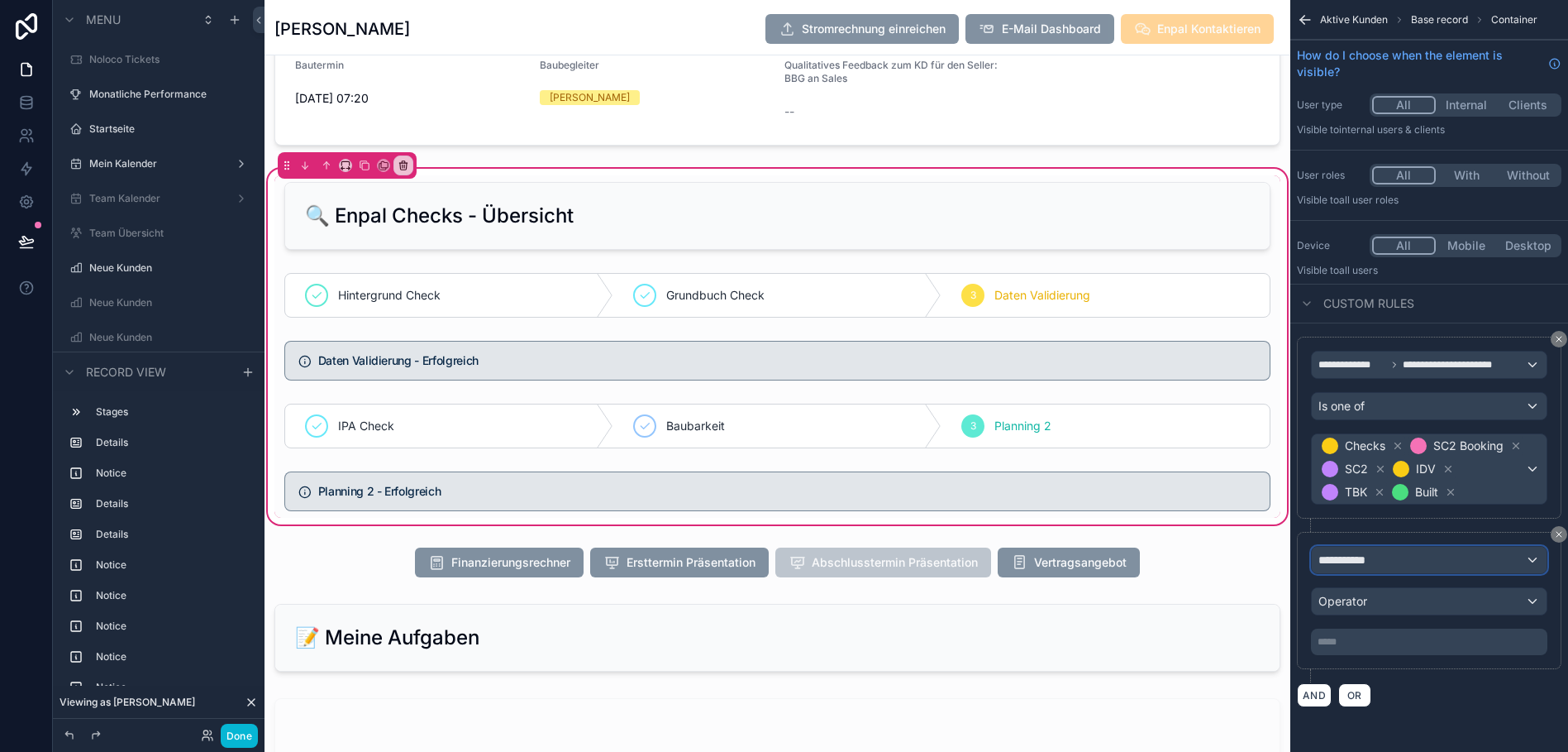
click at [1338, 568] on span "**********" at bounding box center [1348, 560] width 61 height 17
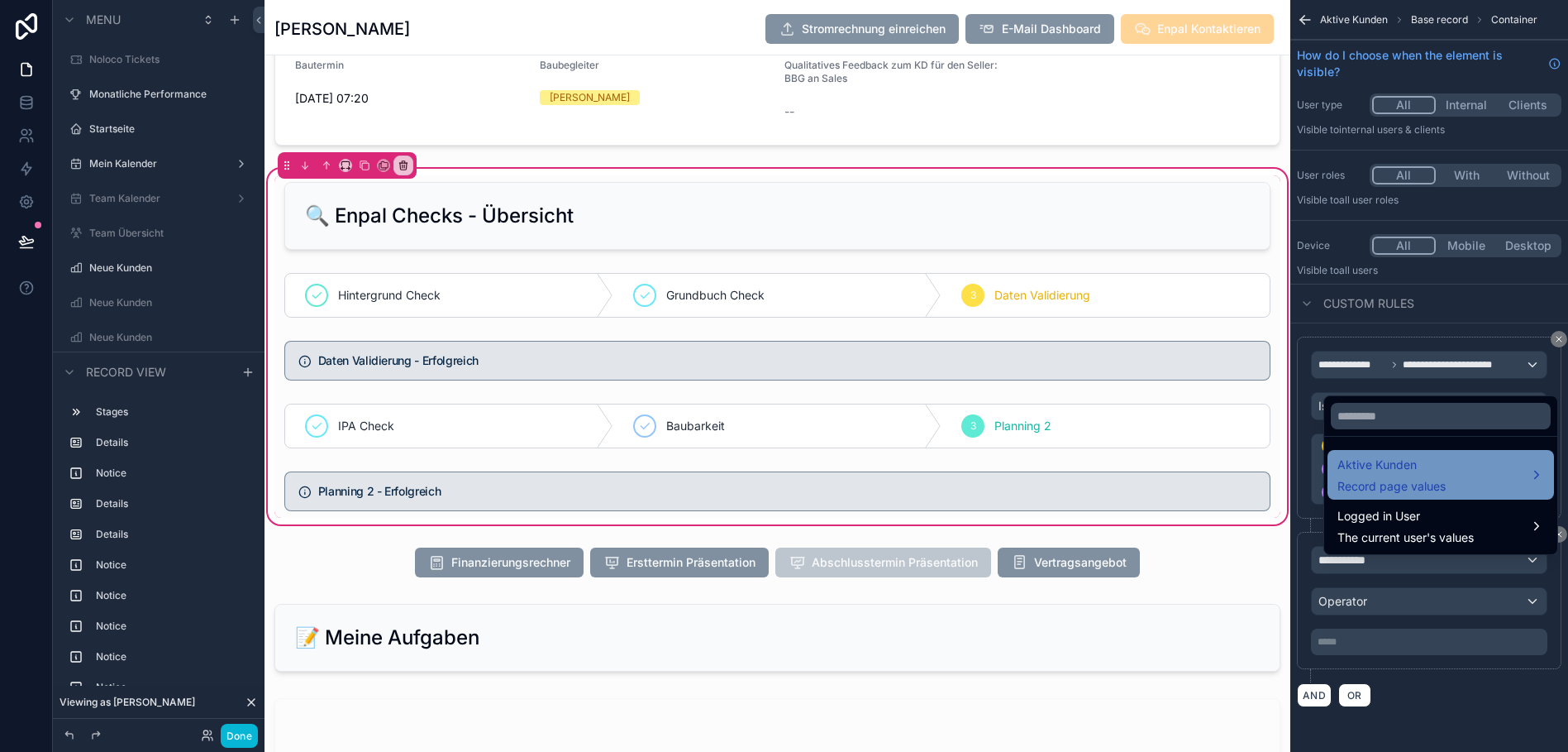
click at [1405, 475] on span "Aktive Kunden" at bounding box center [1392, 464] width 109 height 20
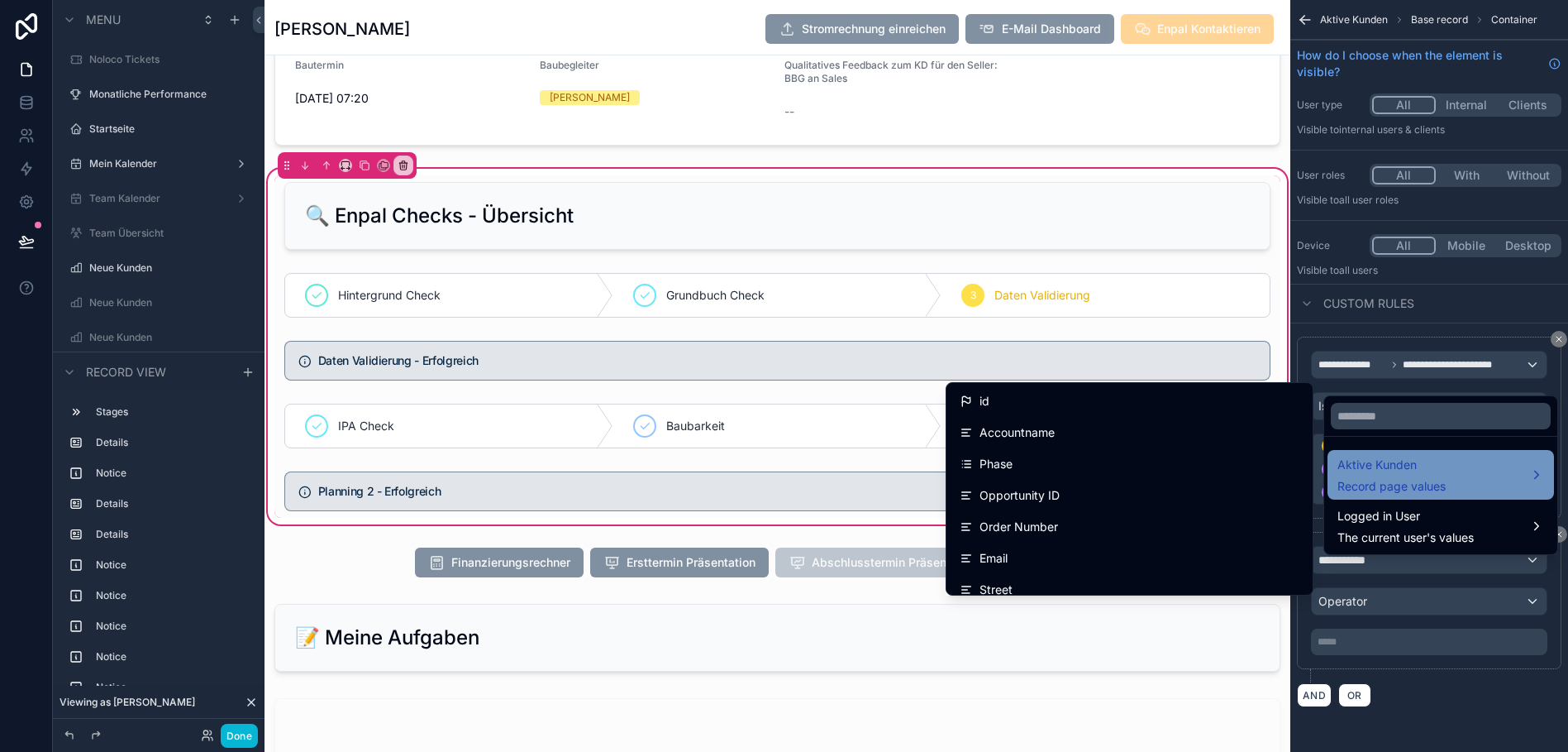
click at [1383, 472] on span "Aktive Kunden" at bounding box center [1392, 464] width 109 height 20
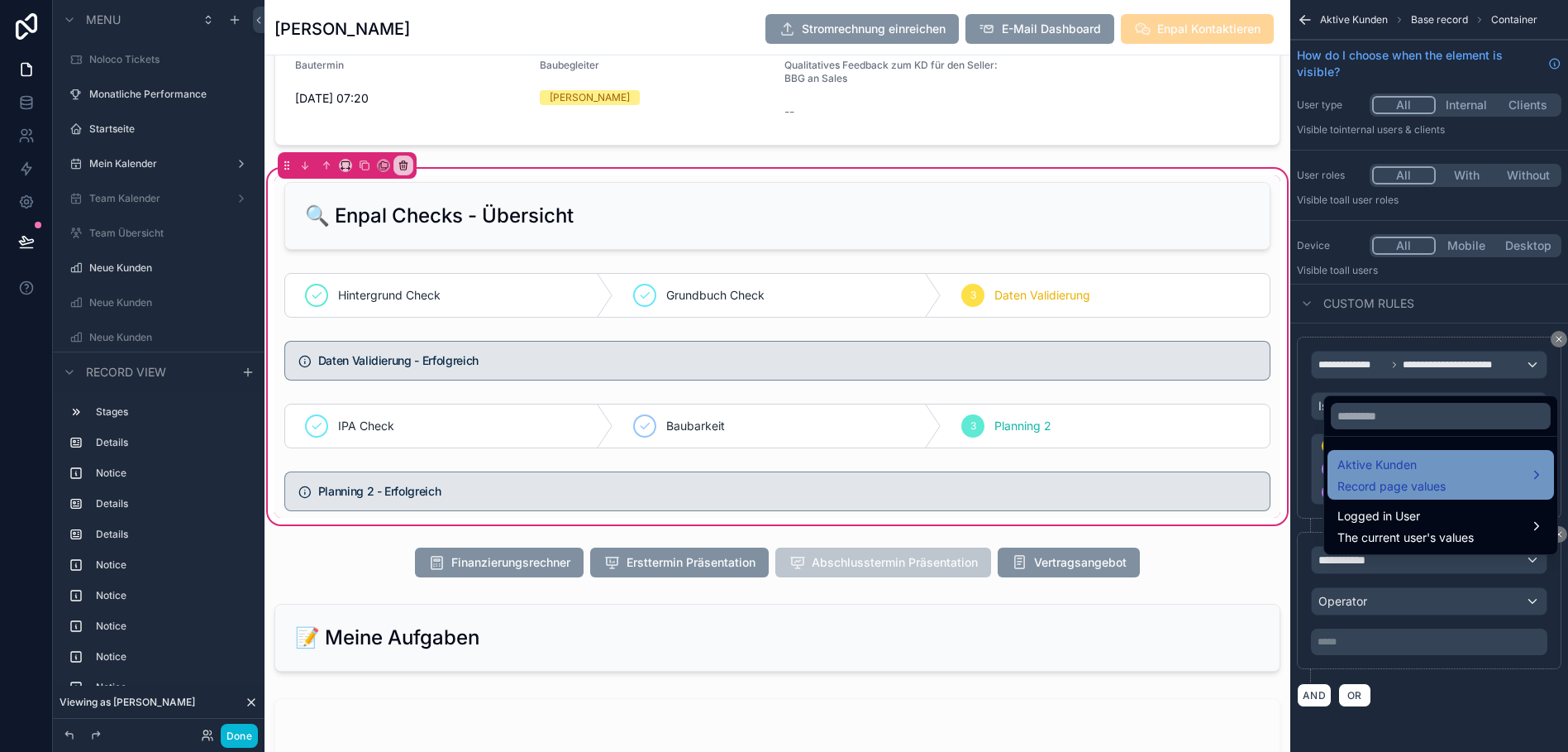
click at [1383, 472] on span "Aktive Kunden" at bounding box center [1392, 464] width 109 height 20
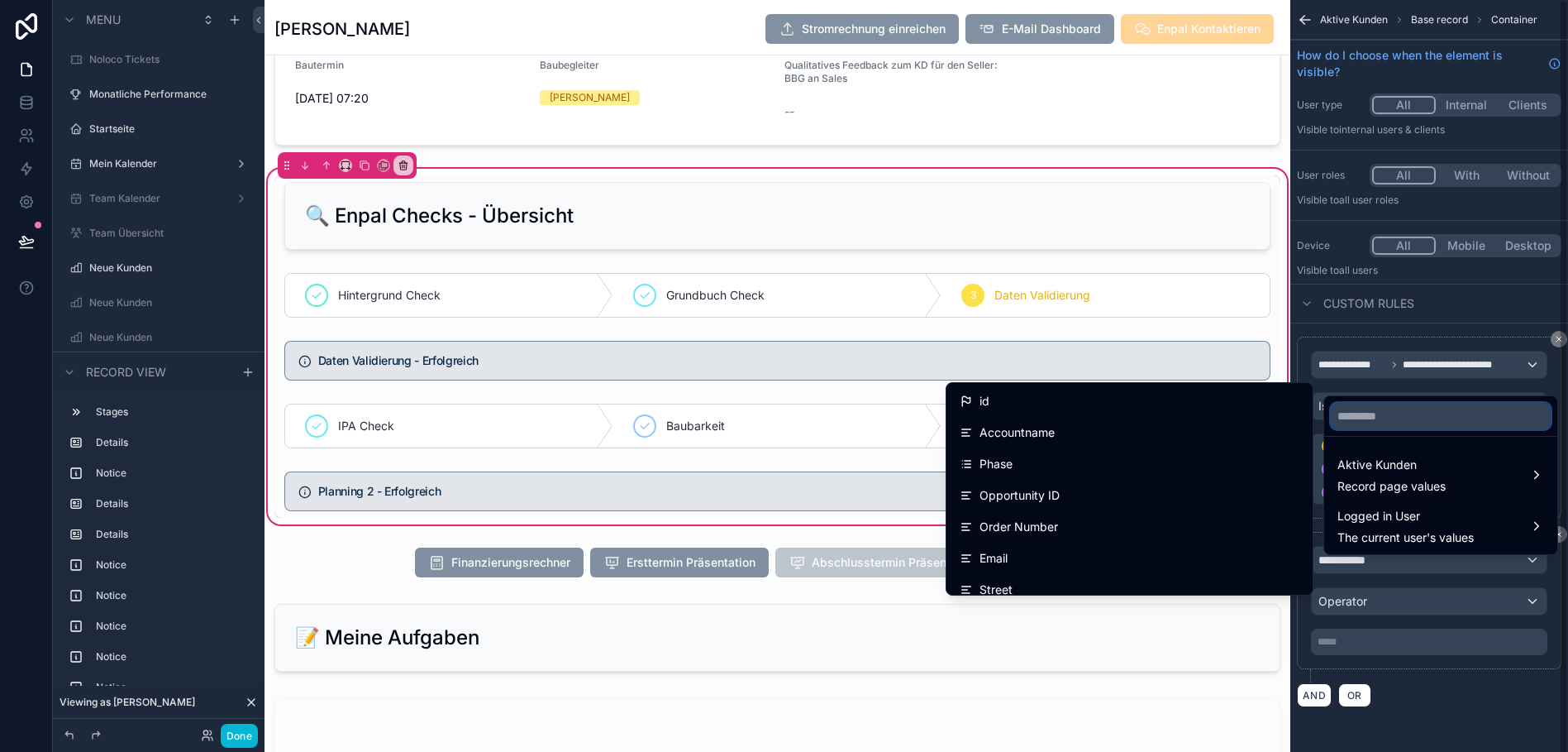
click at [1373, 427] on input "text" at bounding box center [1440, 416] width 220 height 26
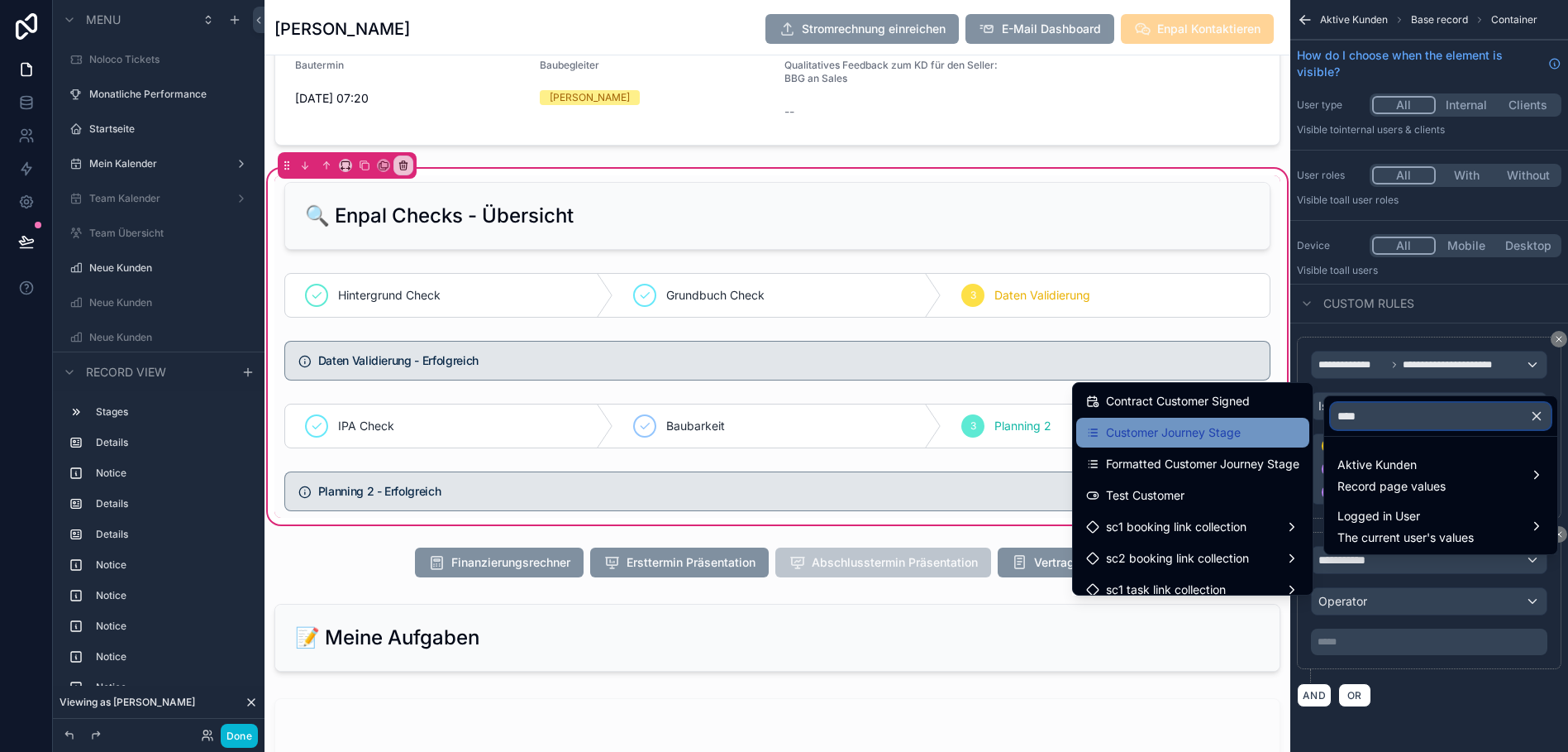
type input "****"
click at [1228, 438] on div "Customer Journey Stage" at bounding box center [1193, 432] width 213 height 20
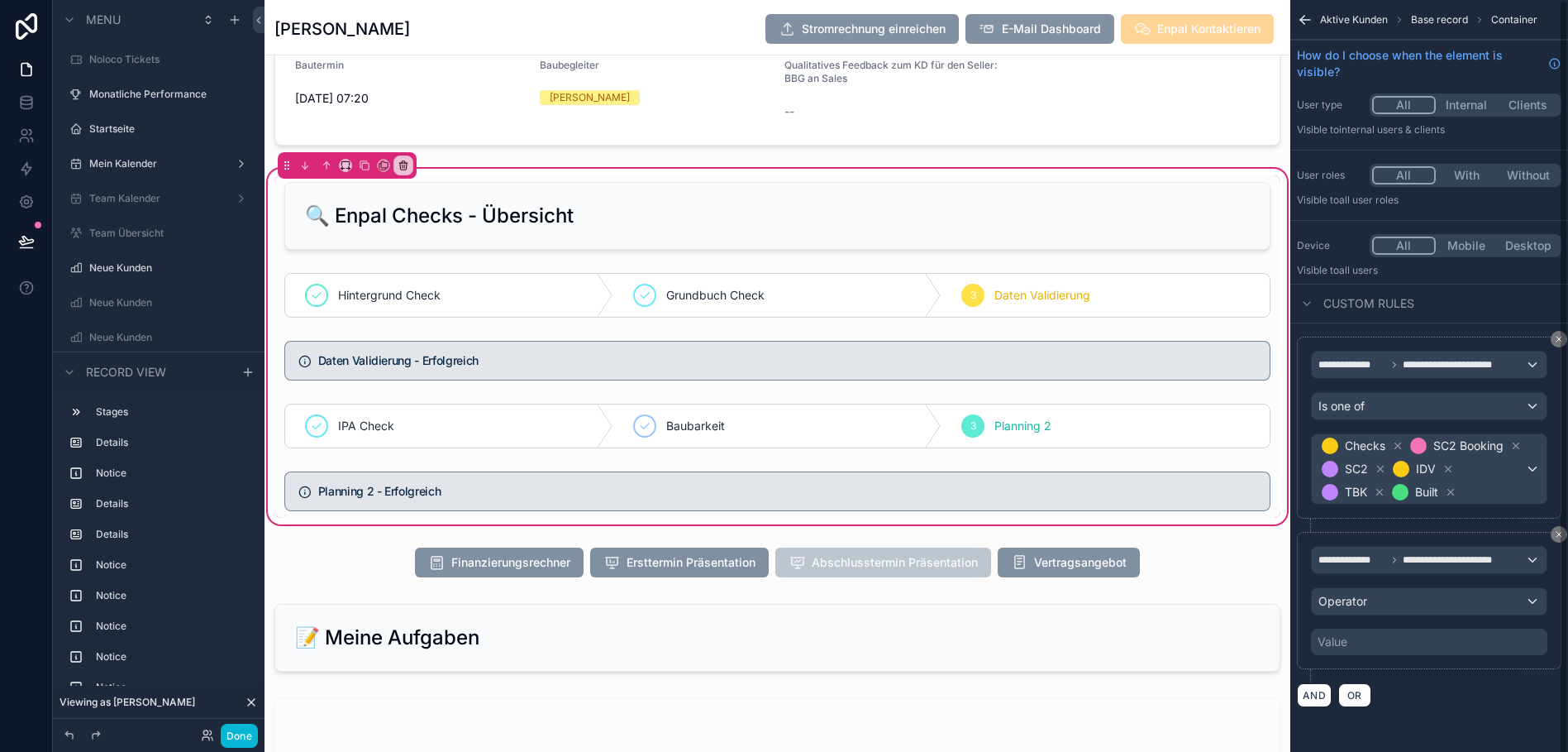
scroll to position [6, 0]
click at [1416, 614] on div "Operator" at bounding box center [1429, 601] width 235 height 26
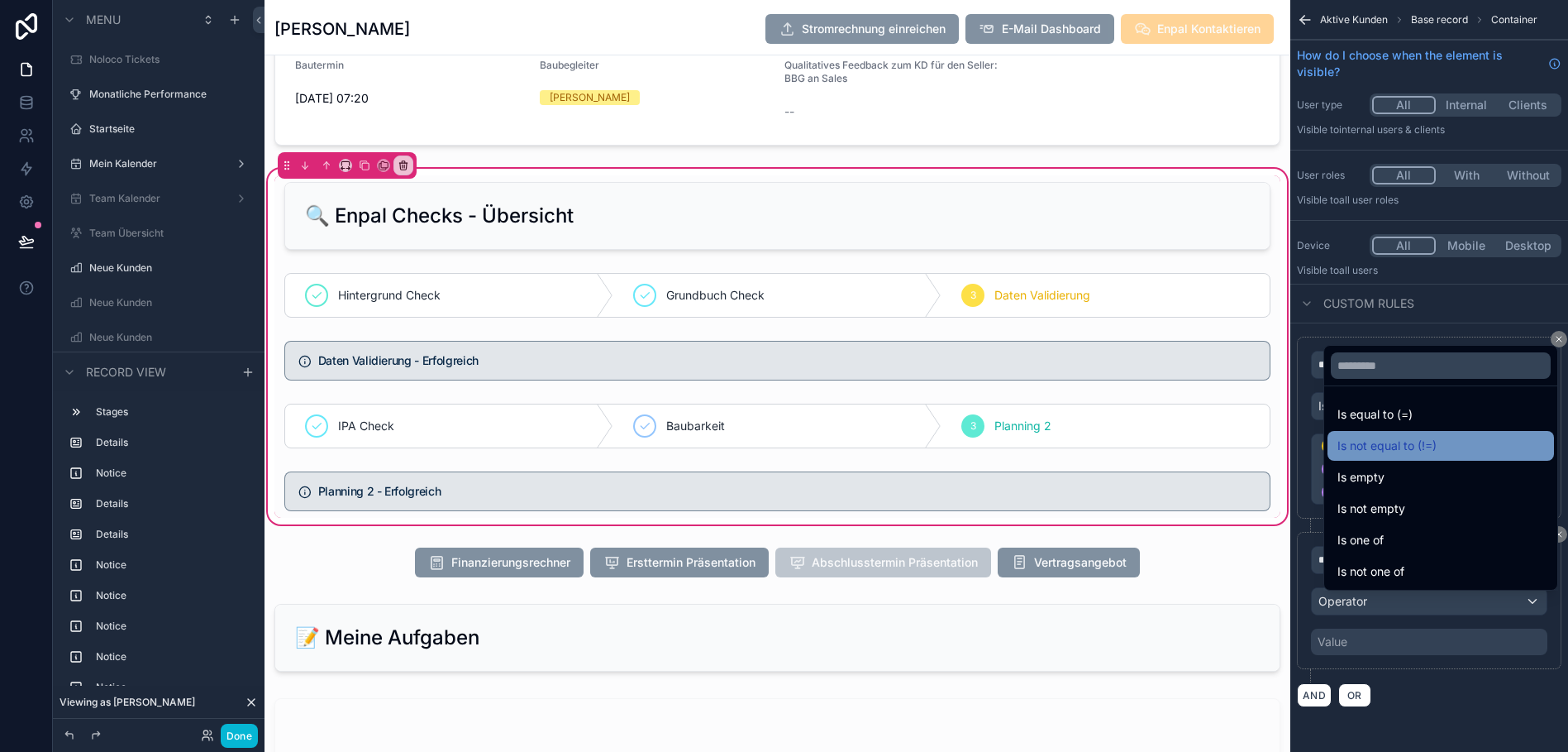
click at [1402, 453] on span "Is not equal to (!=)" at bounding box center [1387, 445] width 99 height 20
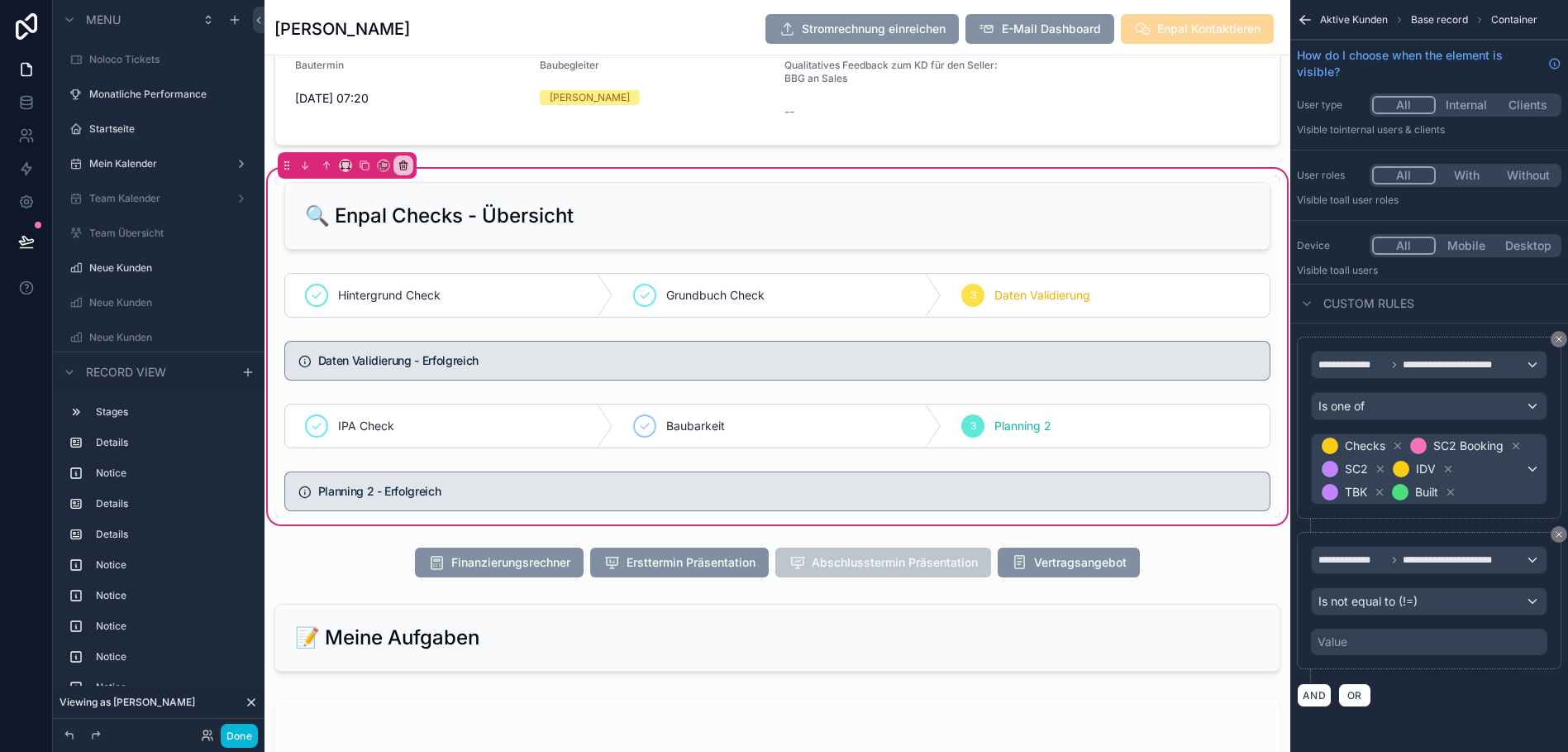
click at [1393, 653] on div "Value" at bounding box center [1429, 641] width 237 height 26
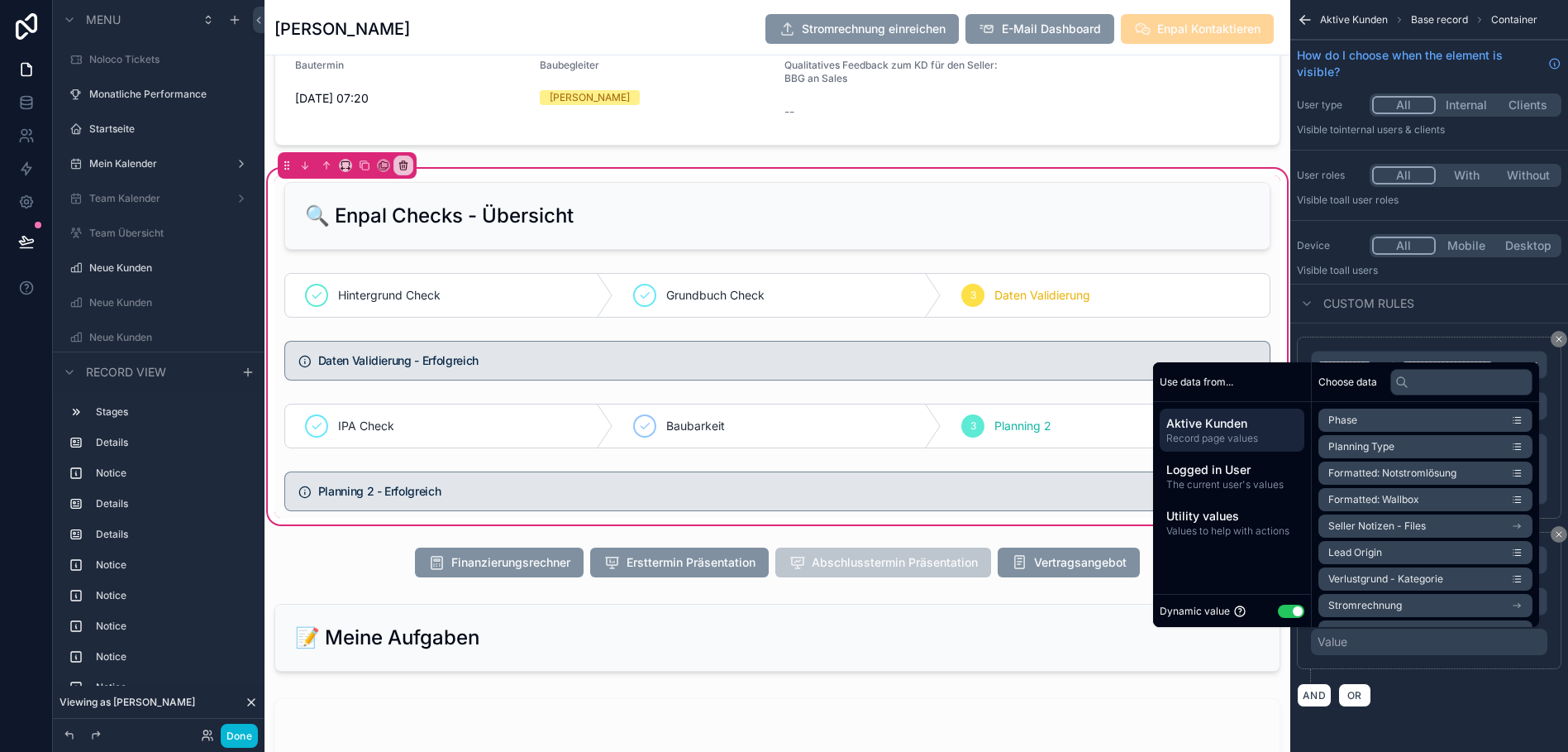
click at [1282, 618] on button "Use setting" at bounding box center [1291, 611] width 26 height 13
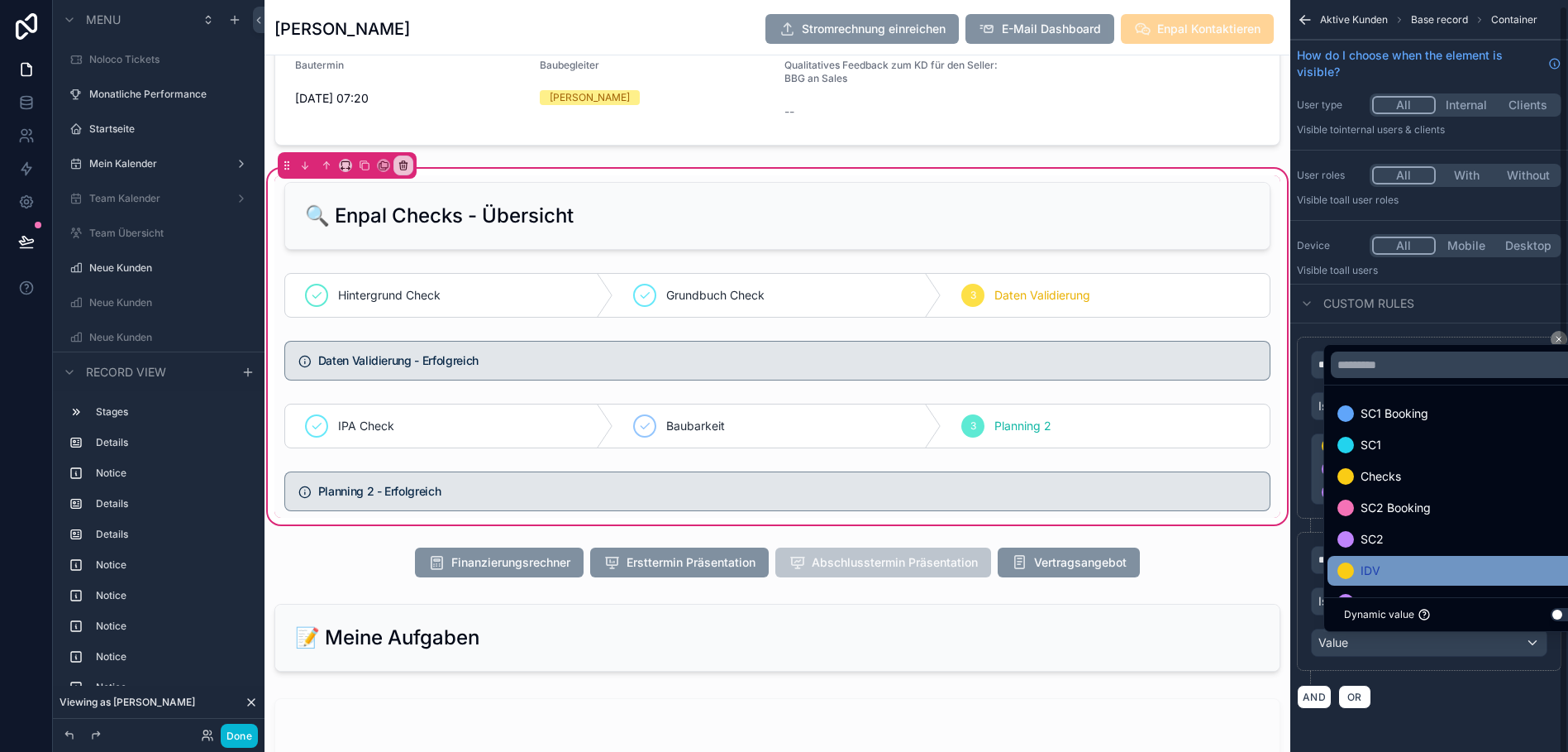
scroll to position [96, 0]
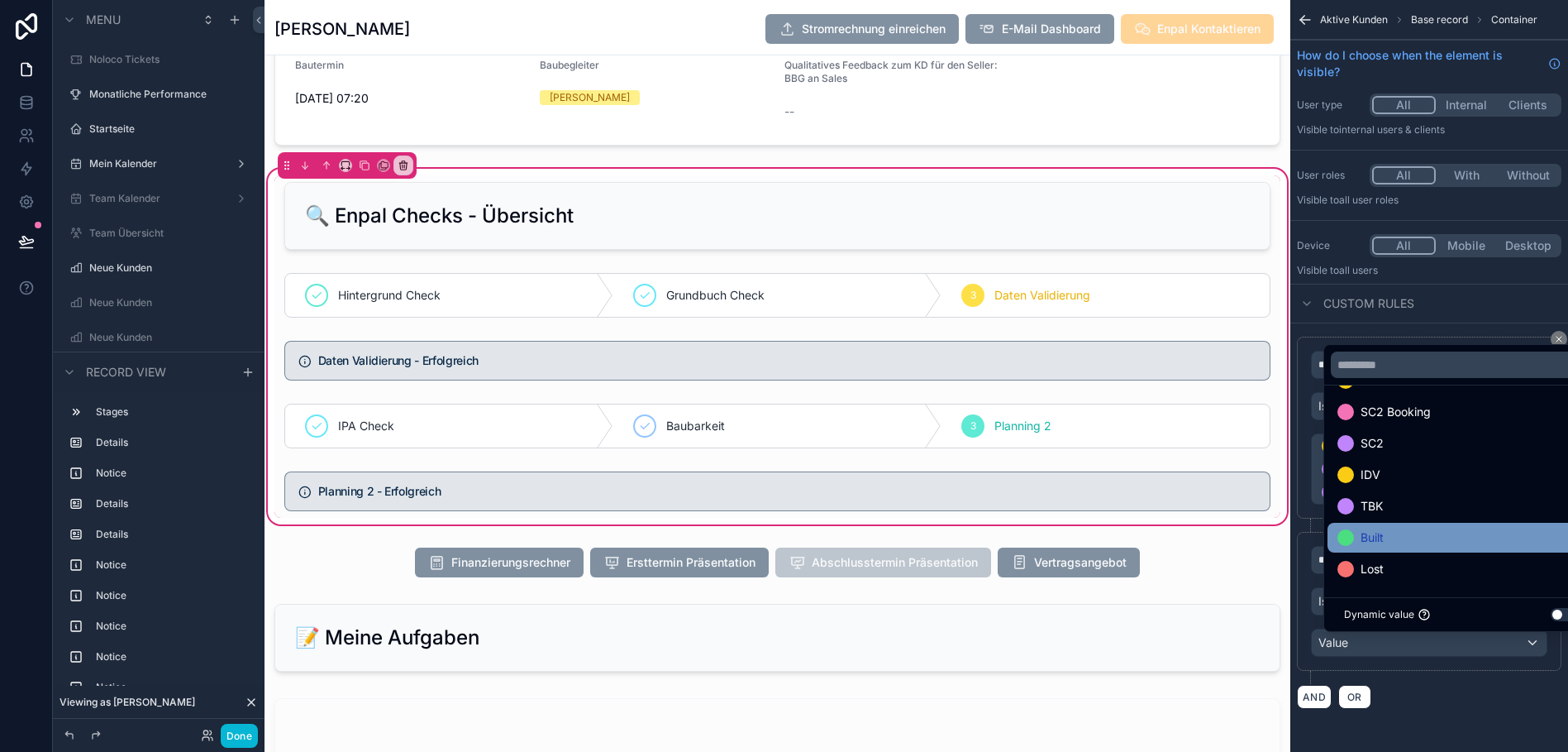
click at [1417, 542] on div "Built" at bounding box center [1460, 537] width 246 height 20
click at [1436, 684] on div "**********" at bounding box center [1429, 608] width 265 height 152
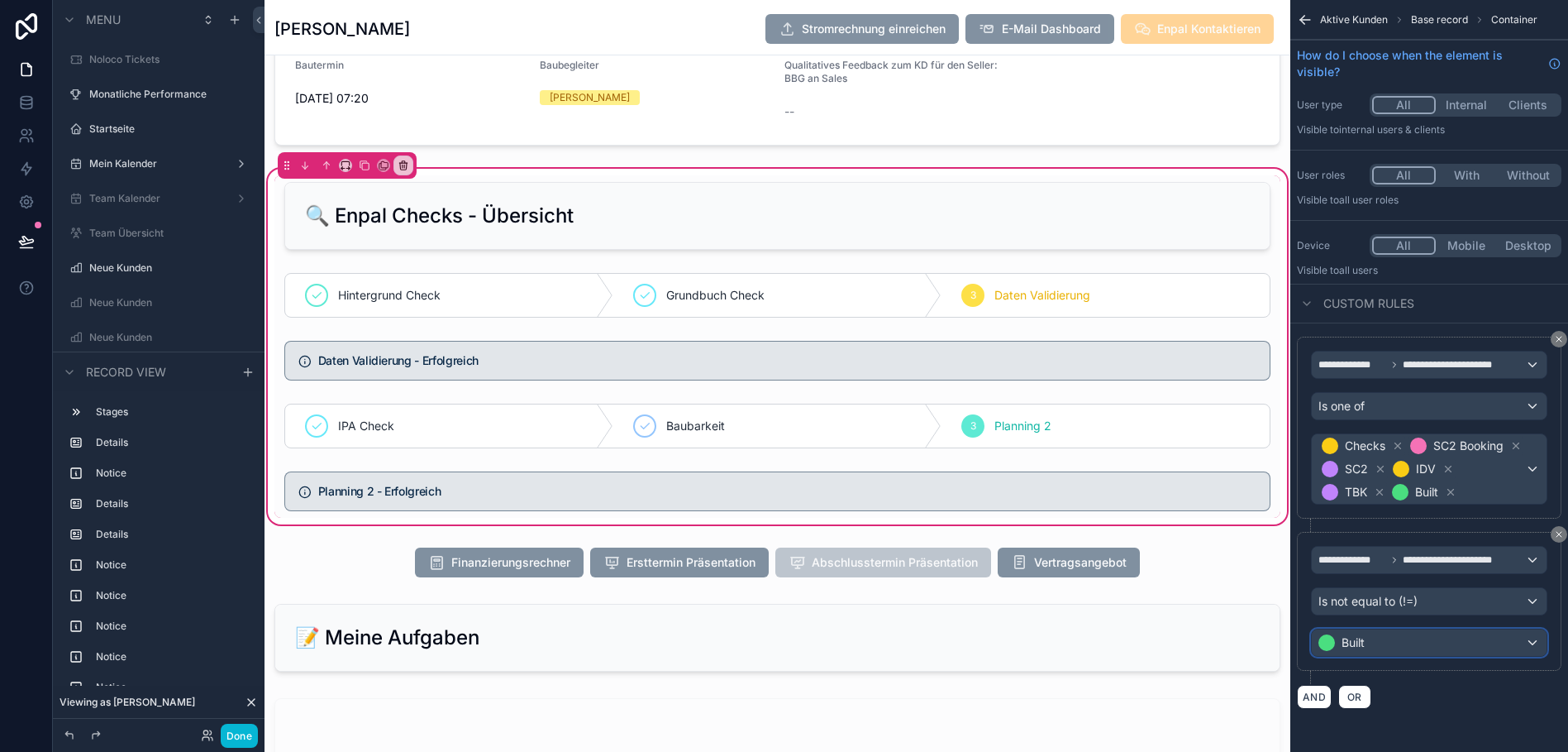
click at [1464, 653] on div "Built" at bounding box center [1429, 642] width 235 height 26
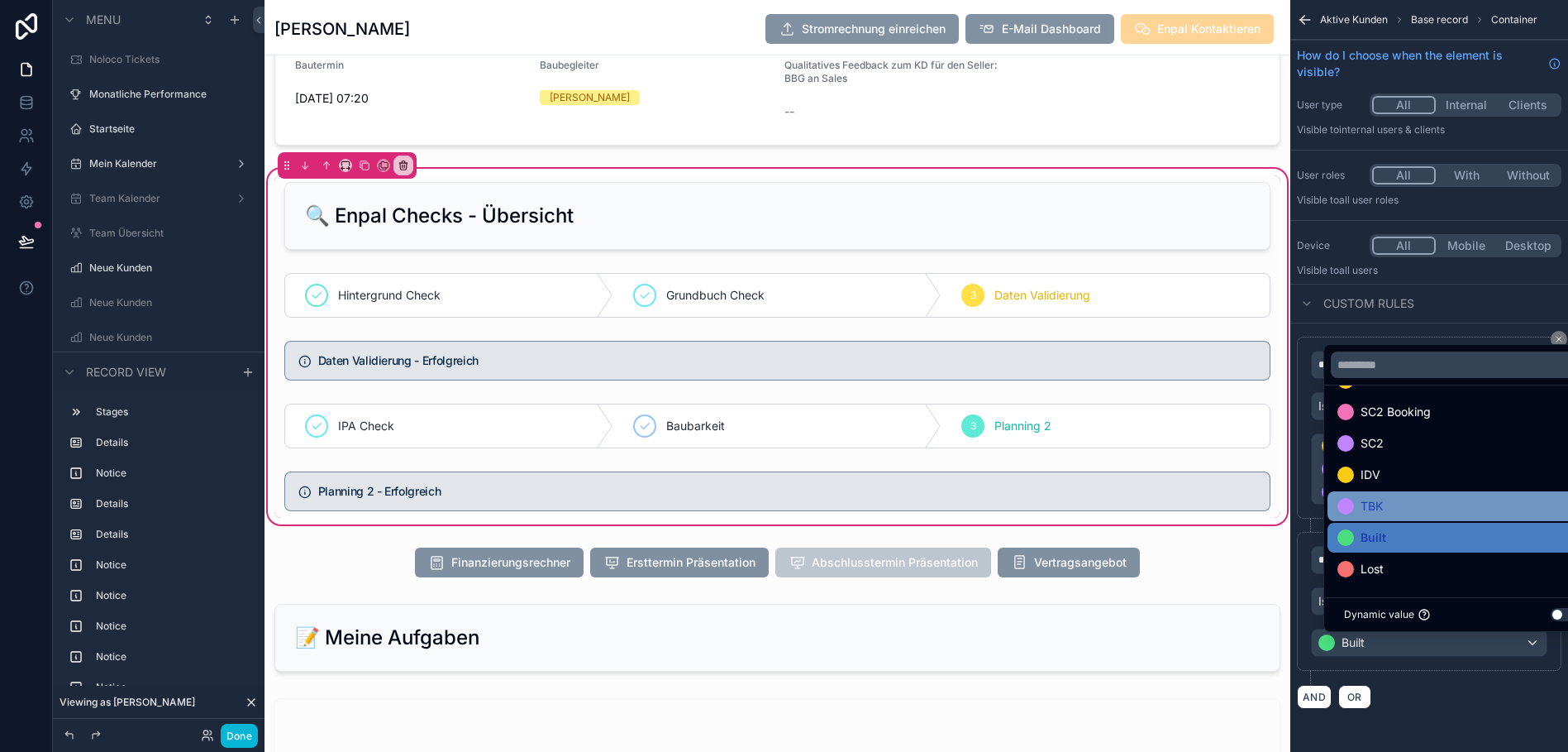
click at [1429, 516] on div "TBK" at bounding box center [1460, 506] width 246 height 20
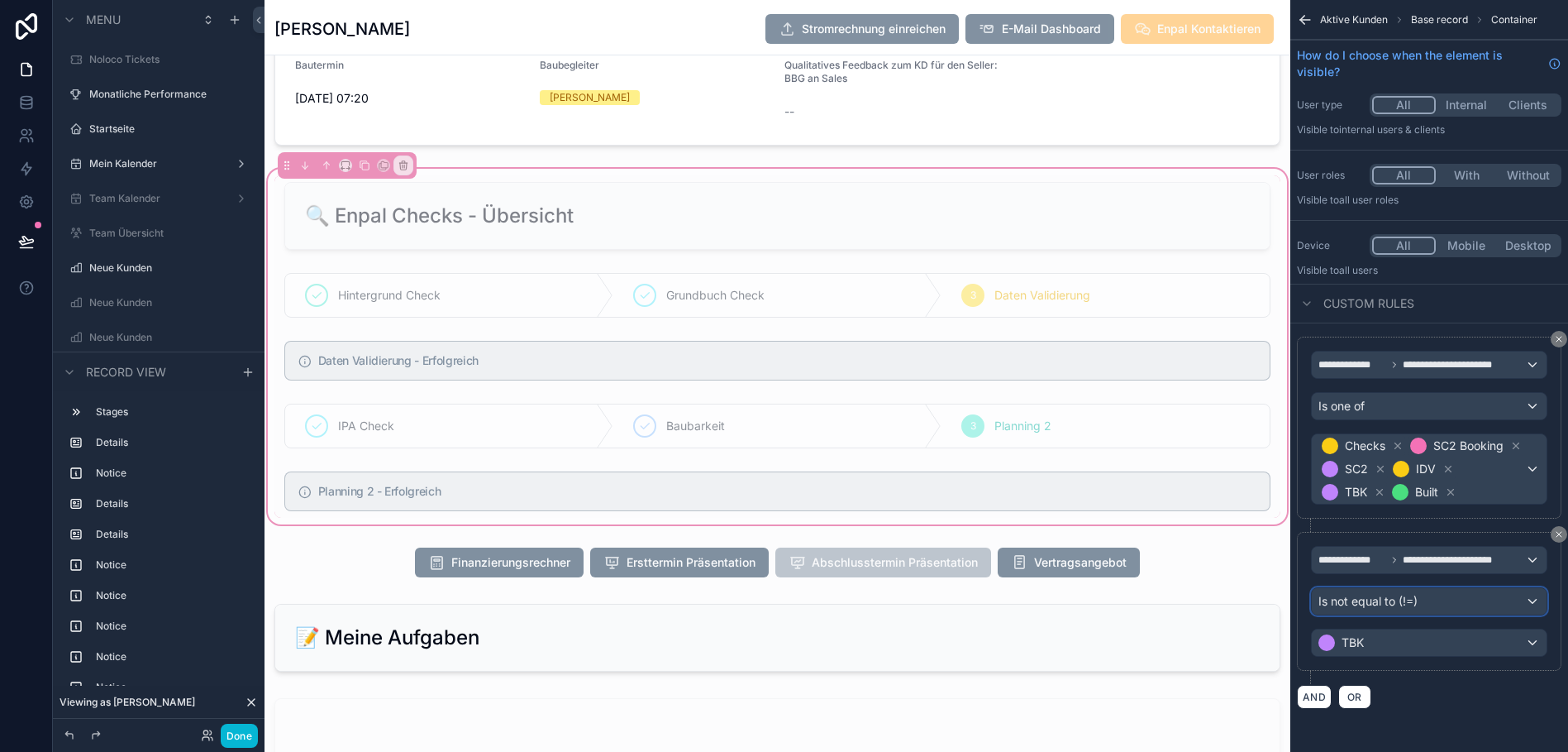
click at [1410, 610] on span "Is not equal to (!=)" at bounding box center [1368, 601] width 99 height 17
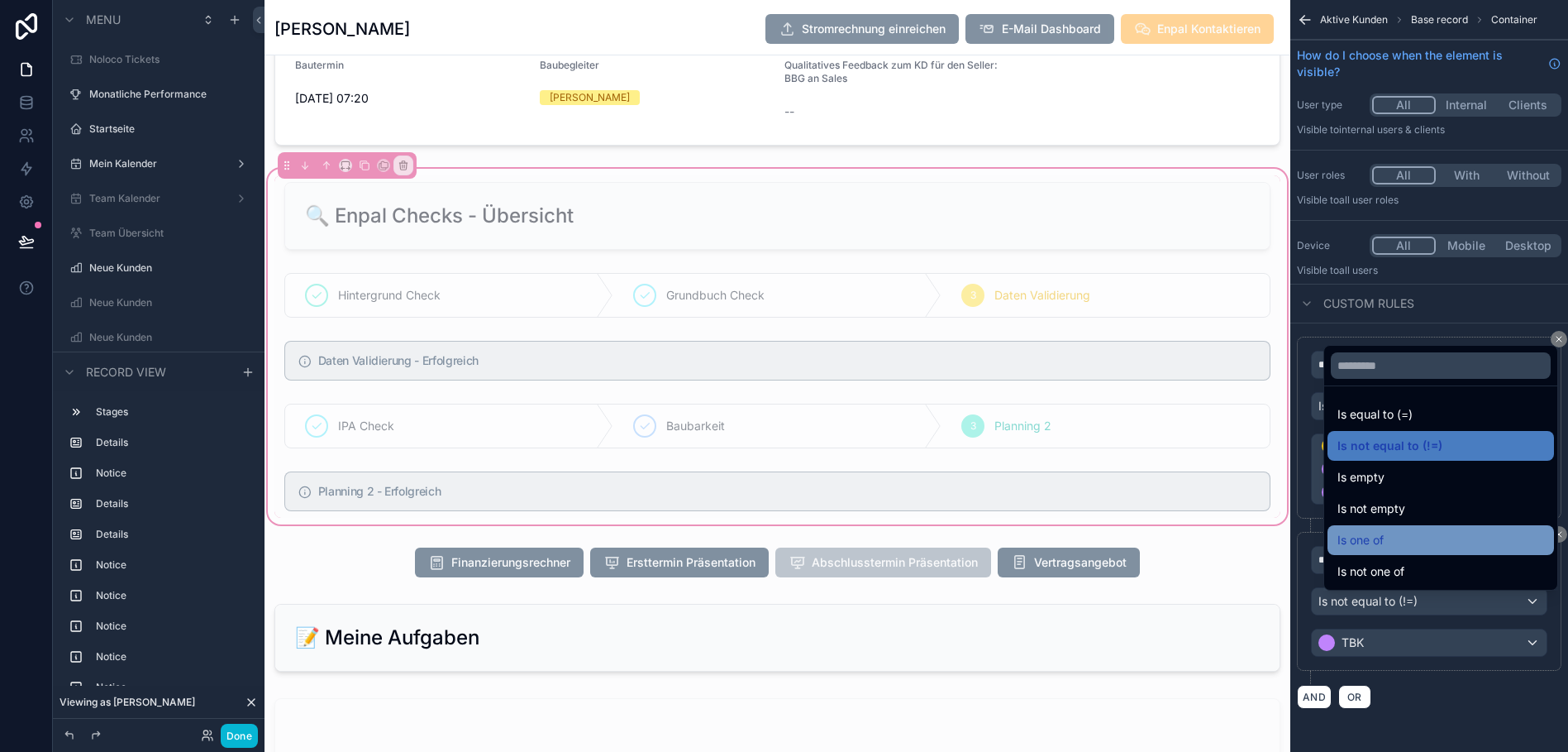
click at [1394, 550] on div "Is one of" at bounding box center [1441, 539] width 207 height 20
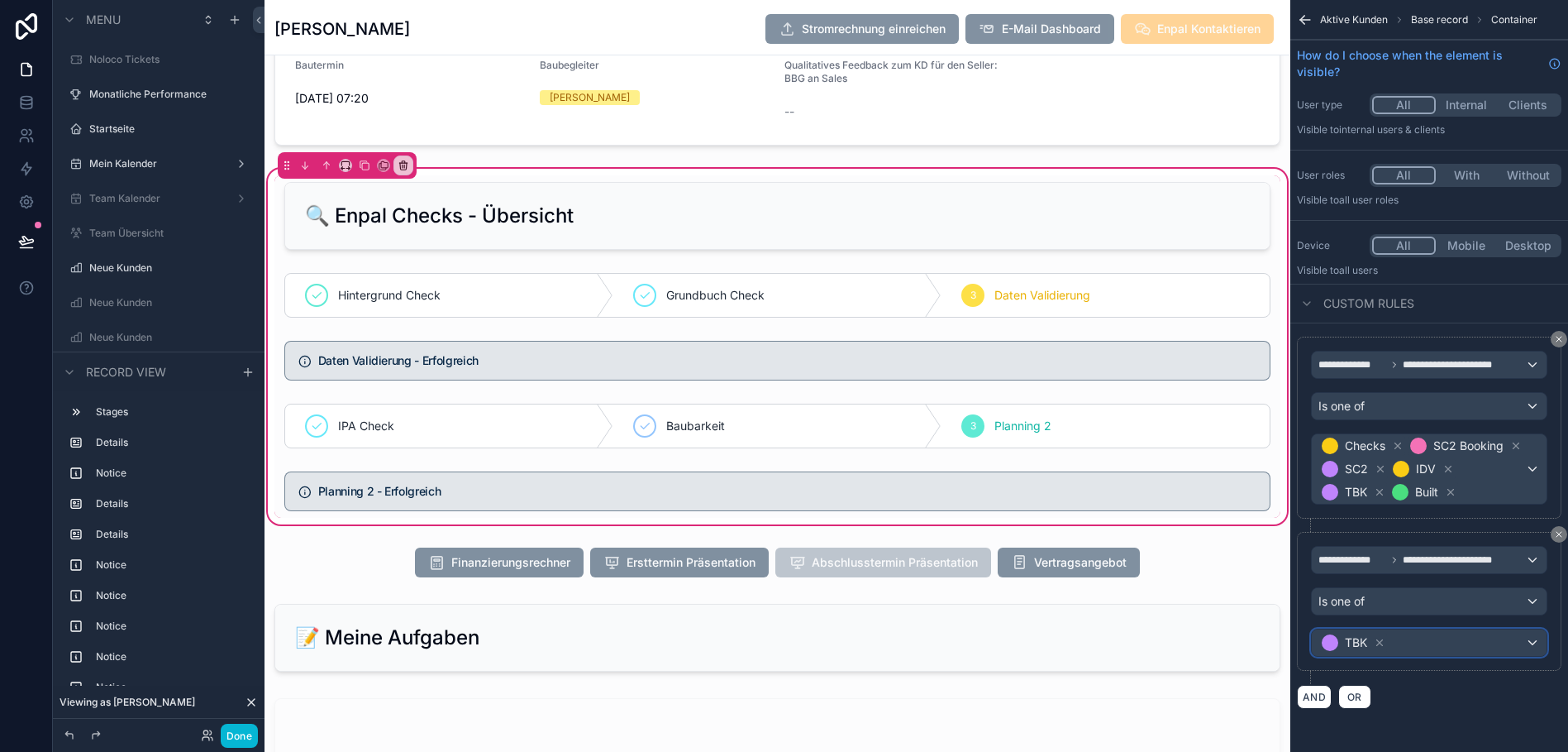
click at [1401, 656] on div "TBK" at bounding box center [1429, 642] width 235 height 26
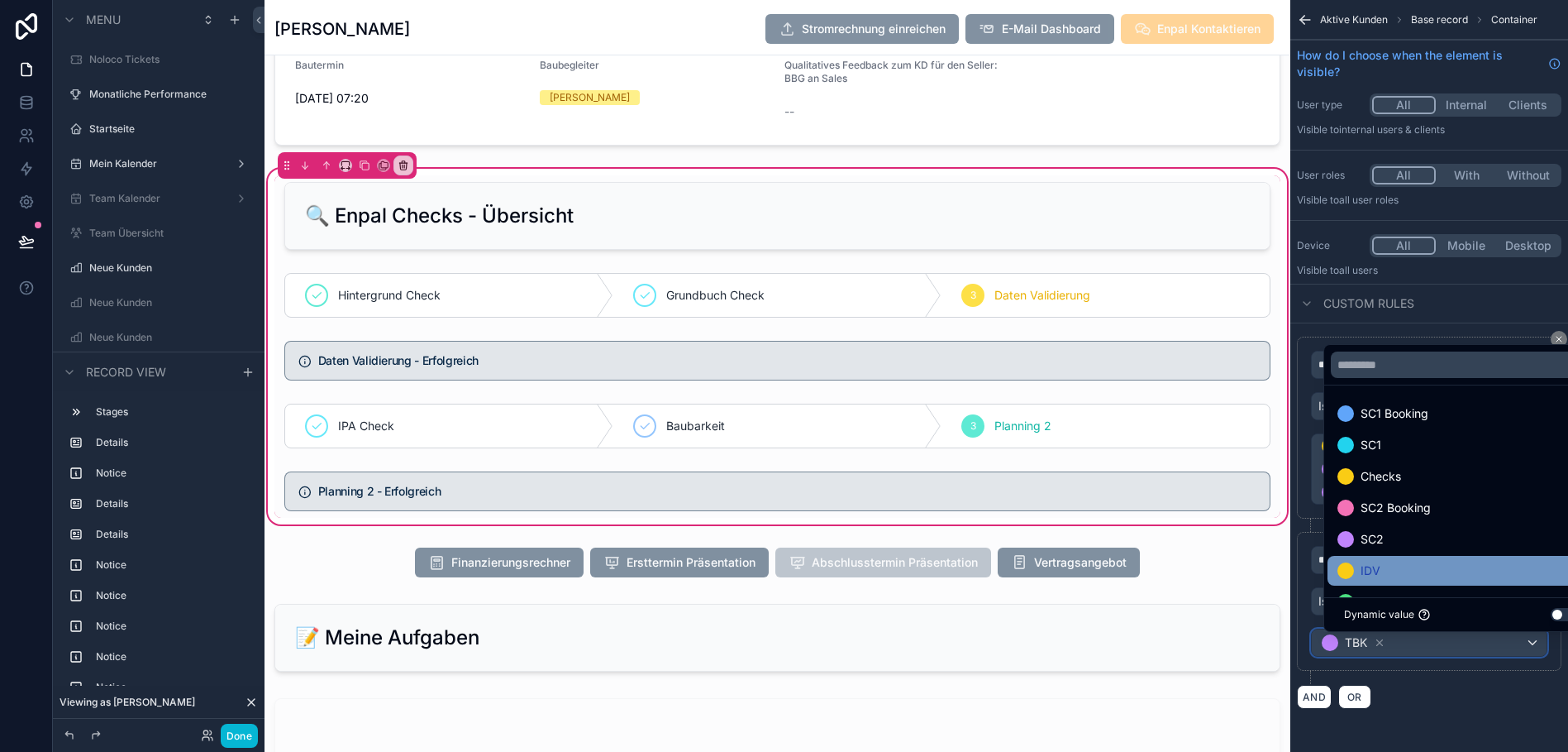
scroll to position [65, 0]
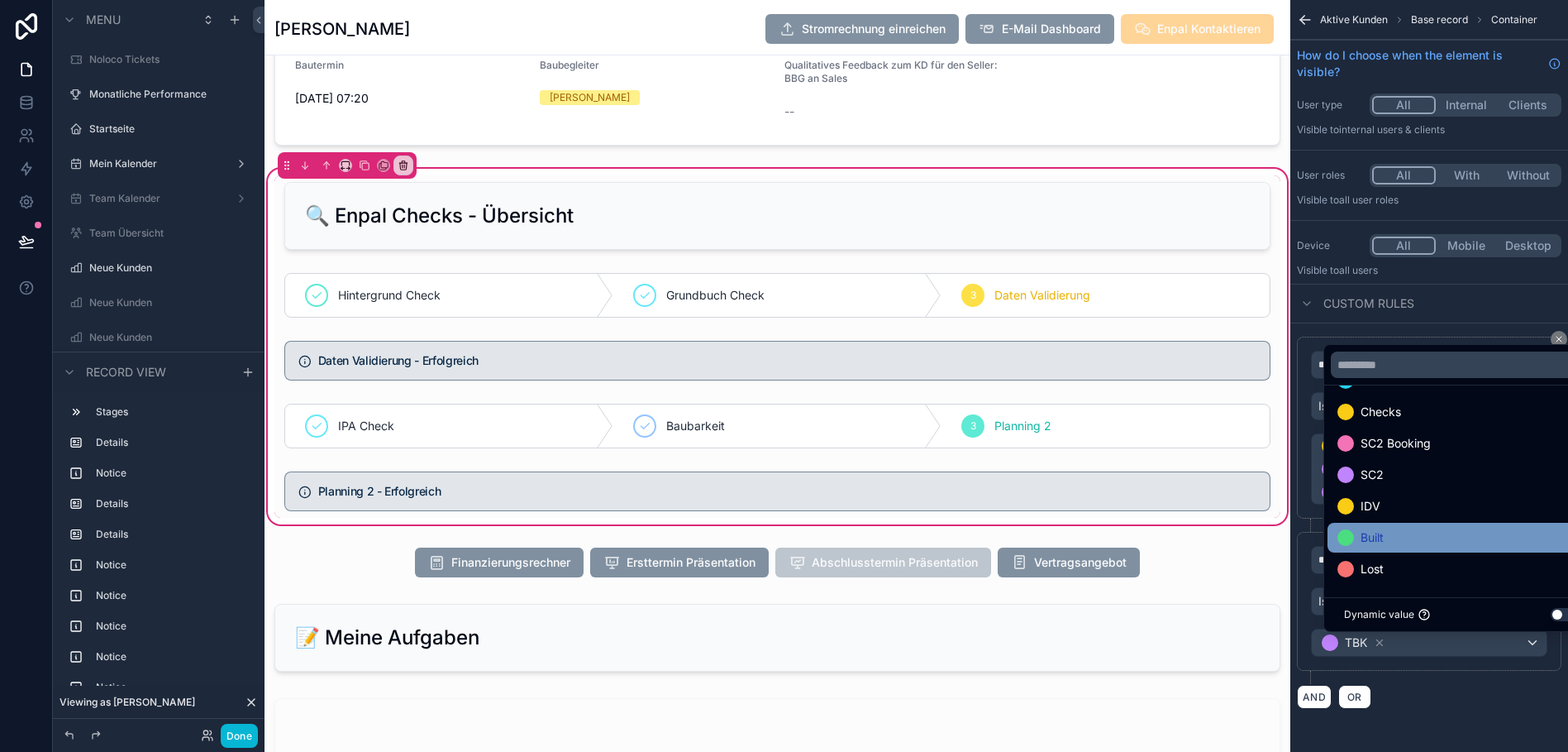
click at [1415, 547] on div "Built" at bounding box center [1460, 537] width 246 height 20
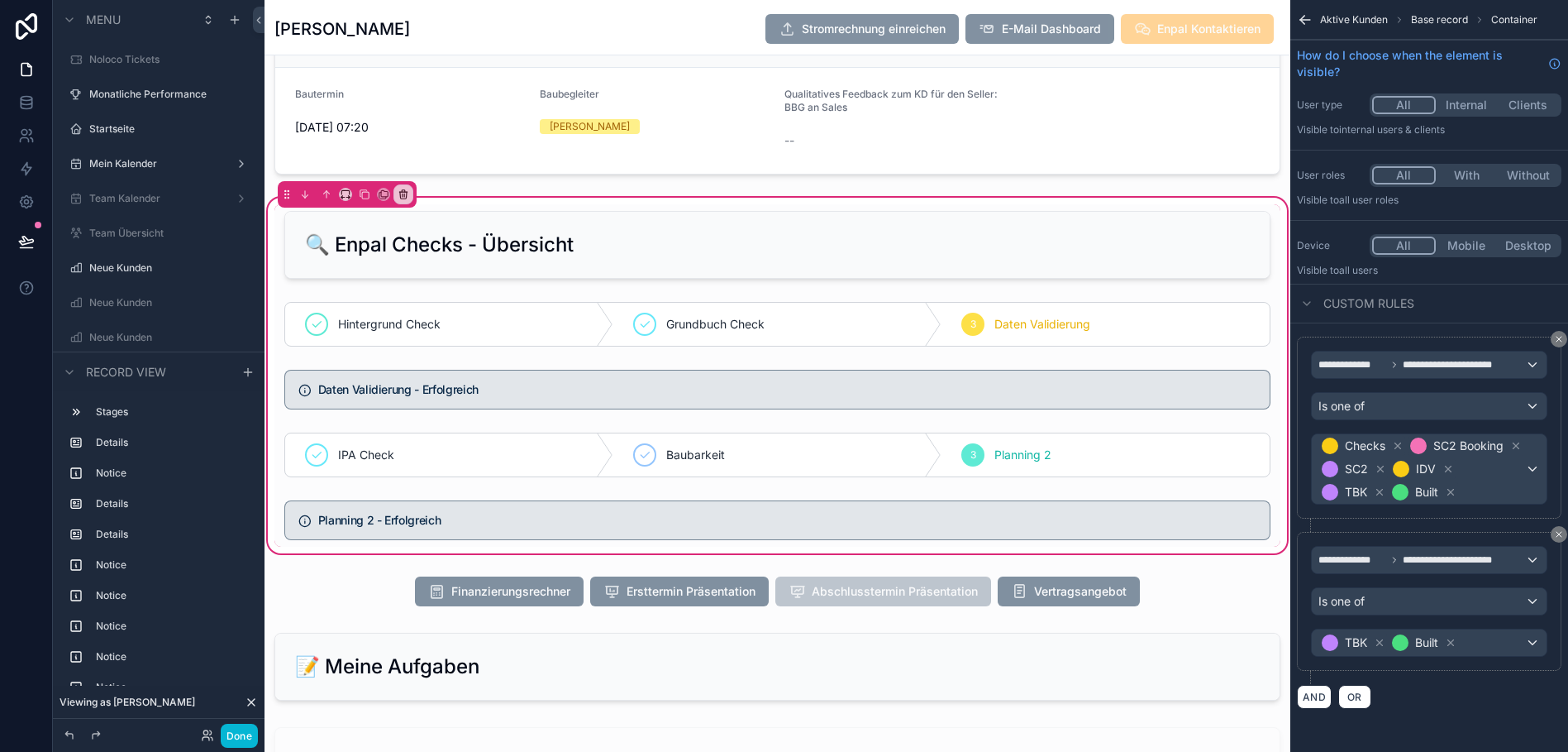
scroll to position [1760, 0]
click at [1273, 223] on div "🔍 Enpal Checks - Übersicht Hintergrund Check Grundbuch Check 3 Daten Validierun…" at bounding box center [778, 375] width 1026 height 362
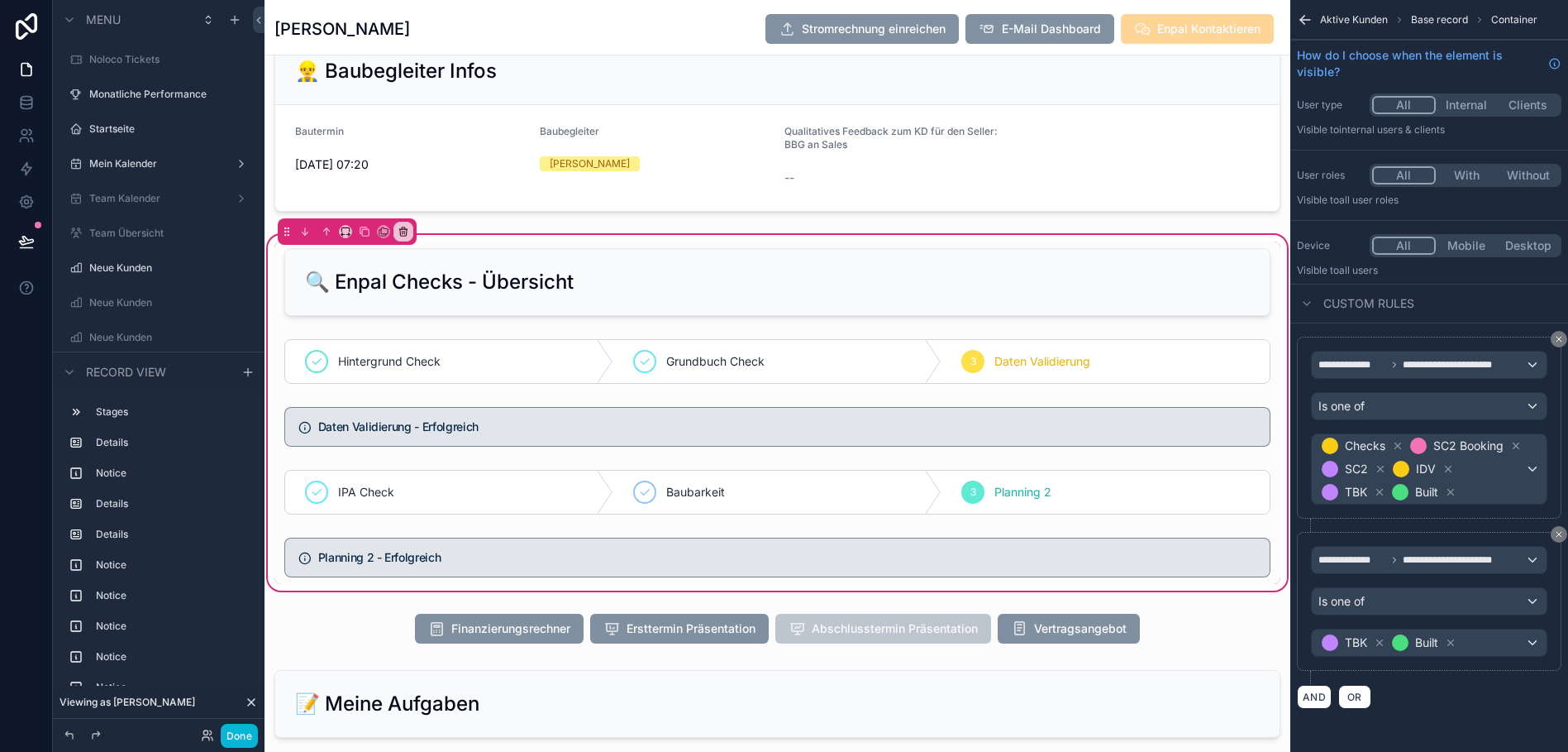
scroll to position [1733, 0]
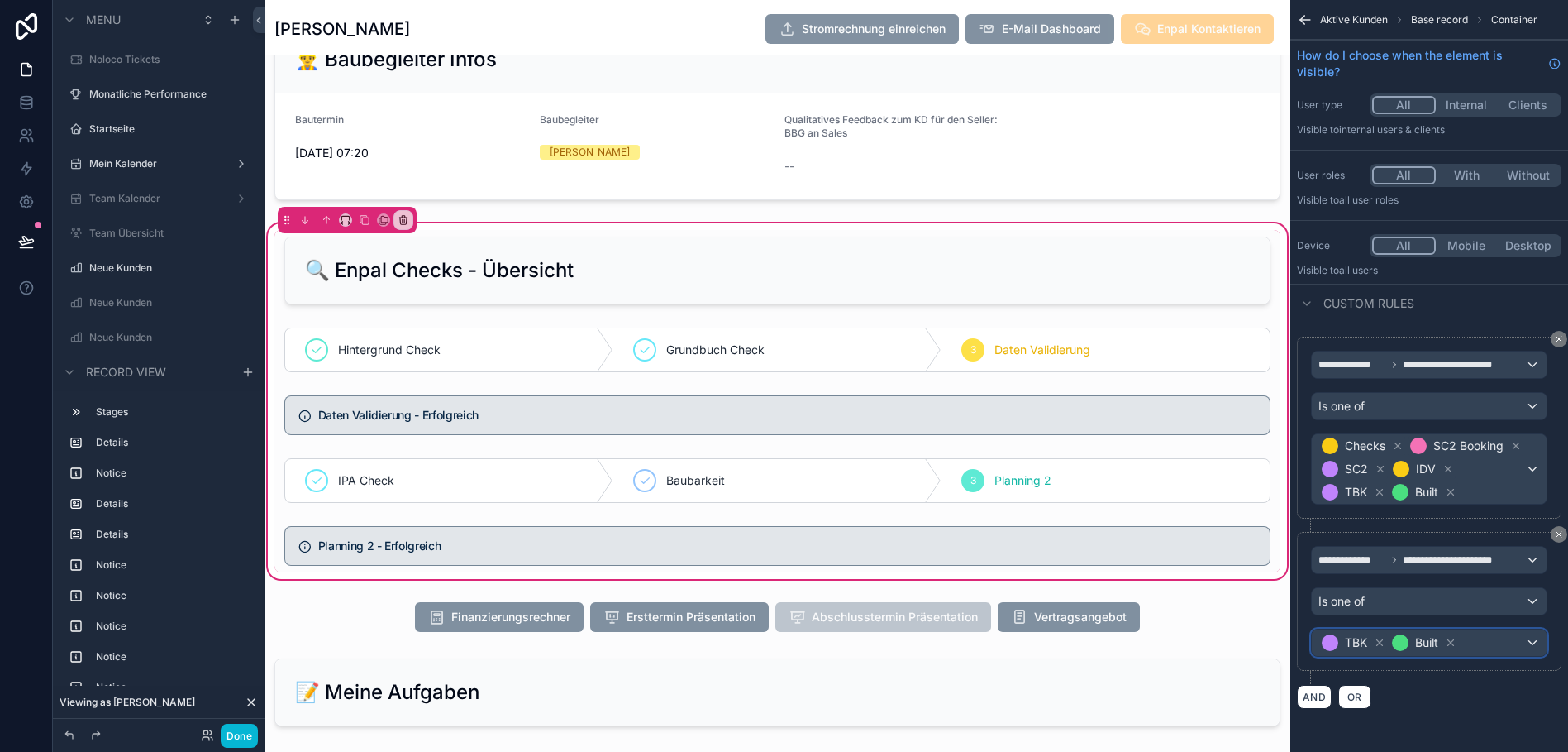
click at [1532, 656] on div "TBK Built" at bounding box center [1429, 642] width 235 height 26
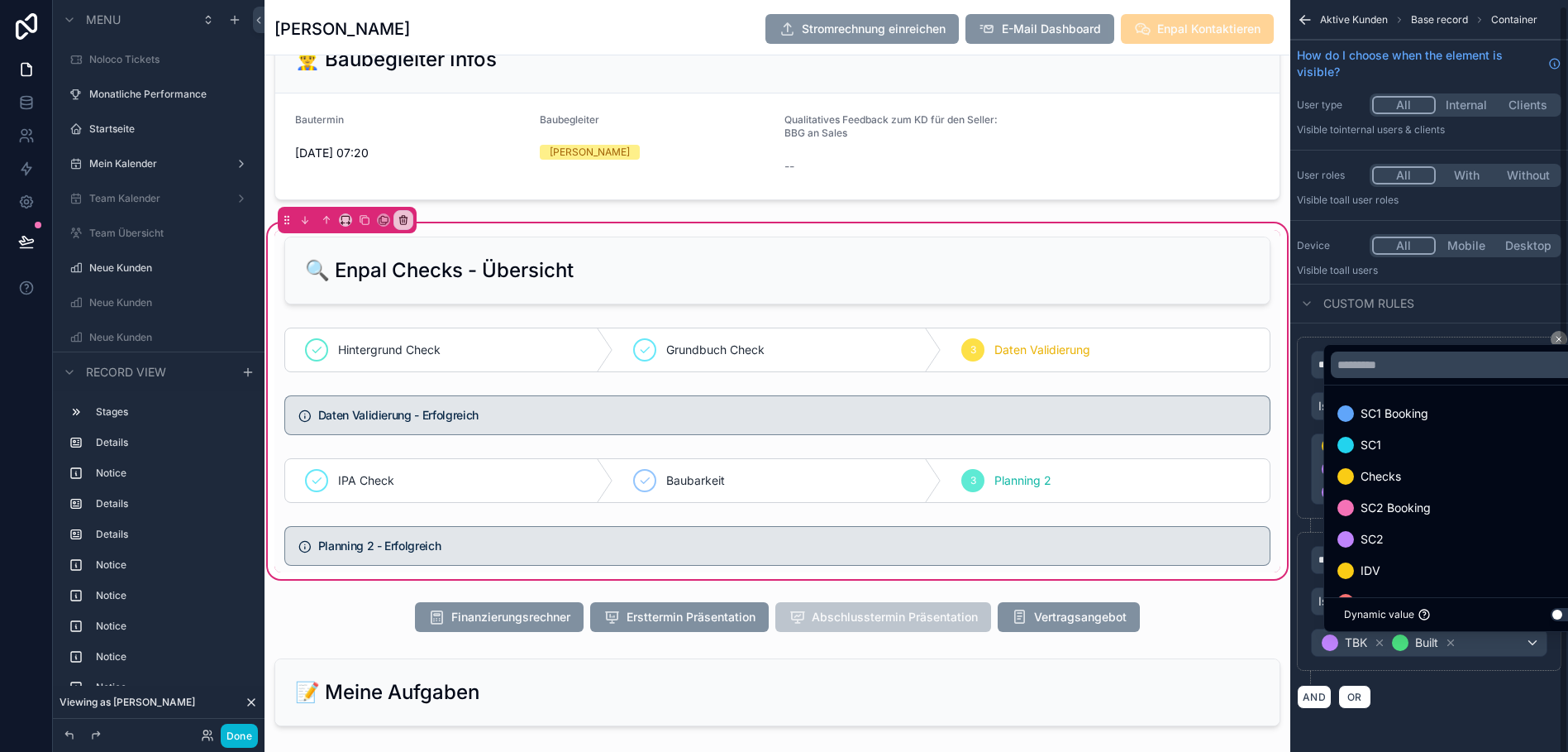
click at [1458, 697] on div "scrollable content" at bounding box center [784, 376] width 1568 height 752
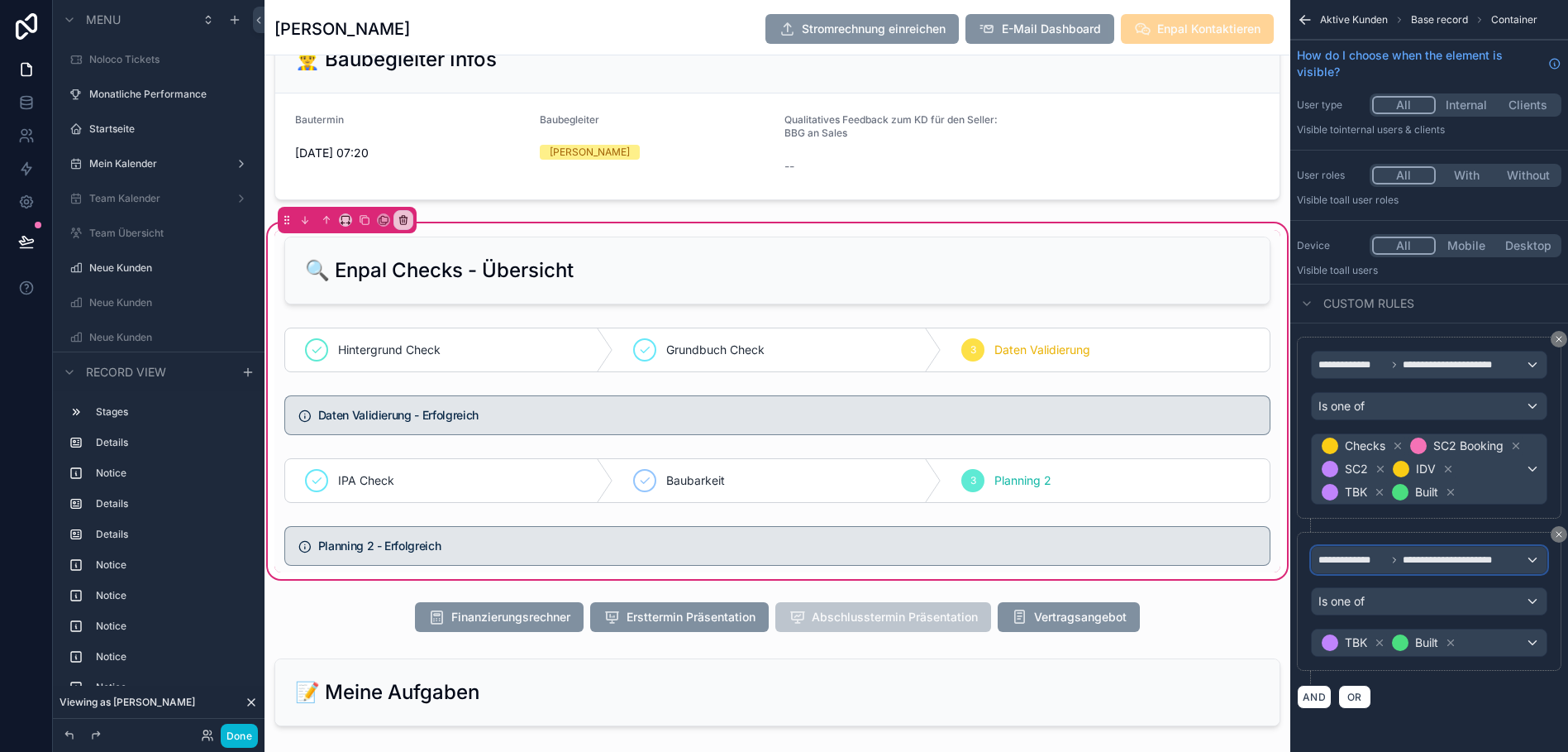
click at [1396, 573] on div "**********" at bounding box center [1429, 560] width 235 height 26
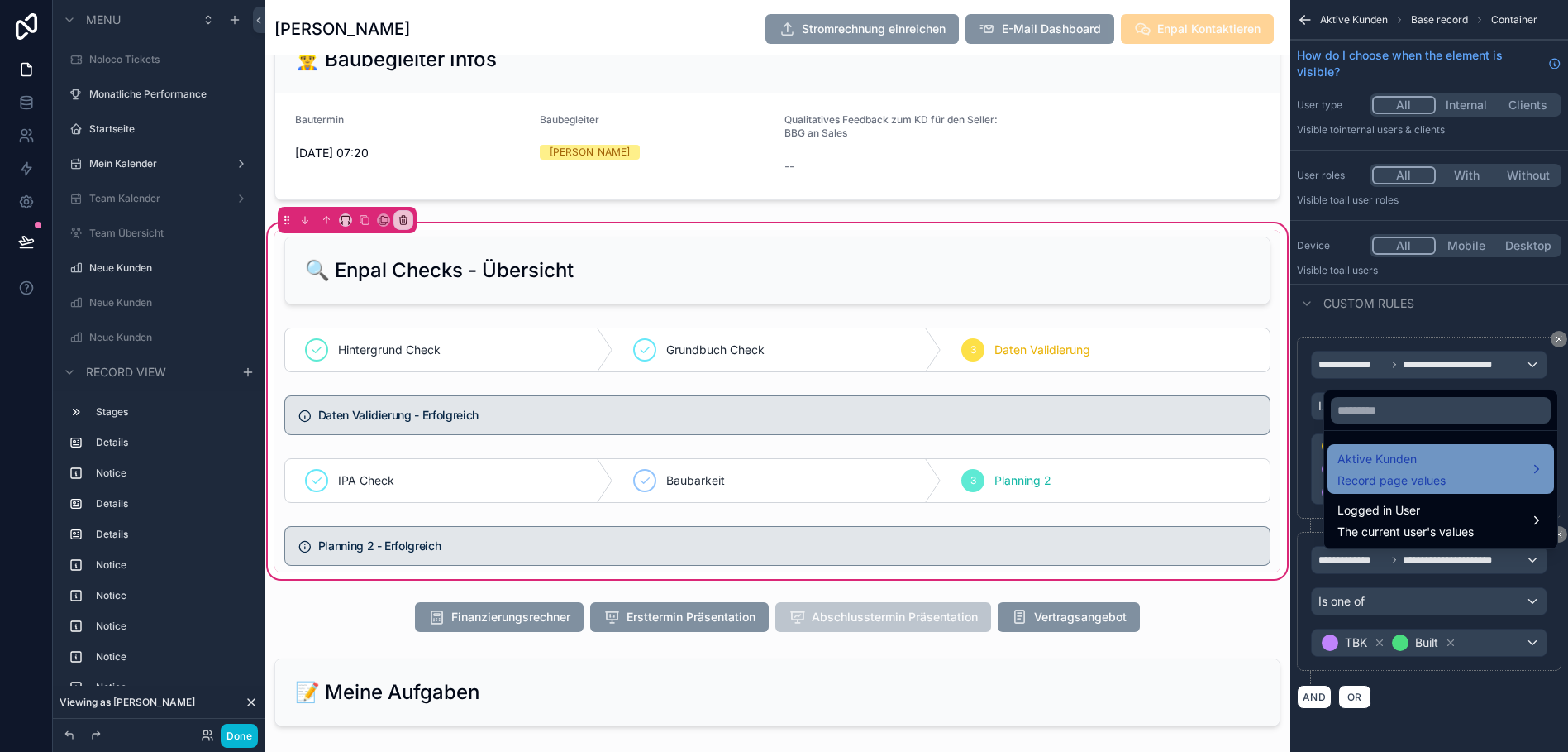
click at [1423, 466] on span "Aktive Kunden" at bounding box center [1392, 458] width 109 height 20
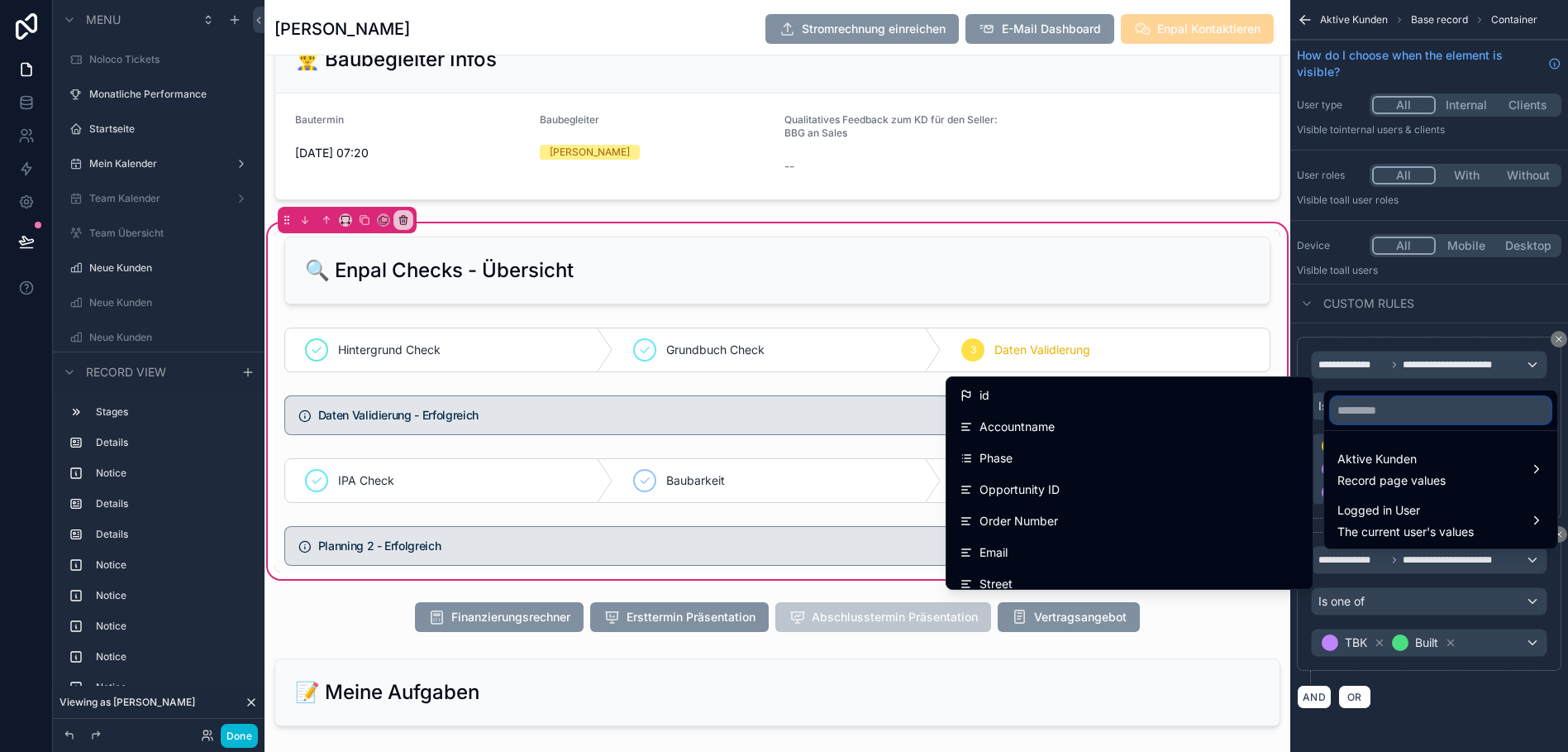
click at [1394, 420] on input "text" at bounding box center [1440, 410] width 220 height 26
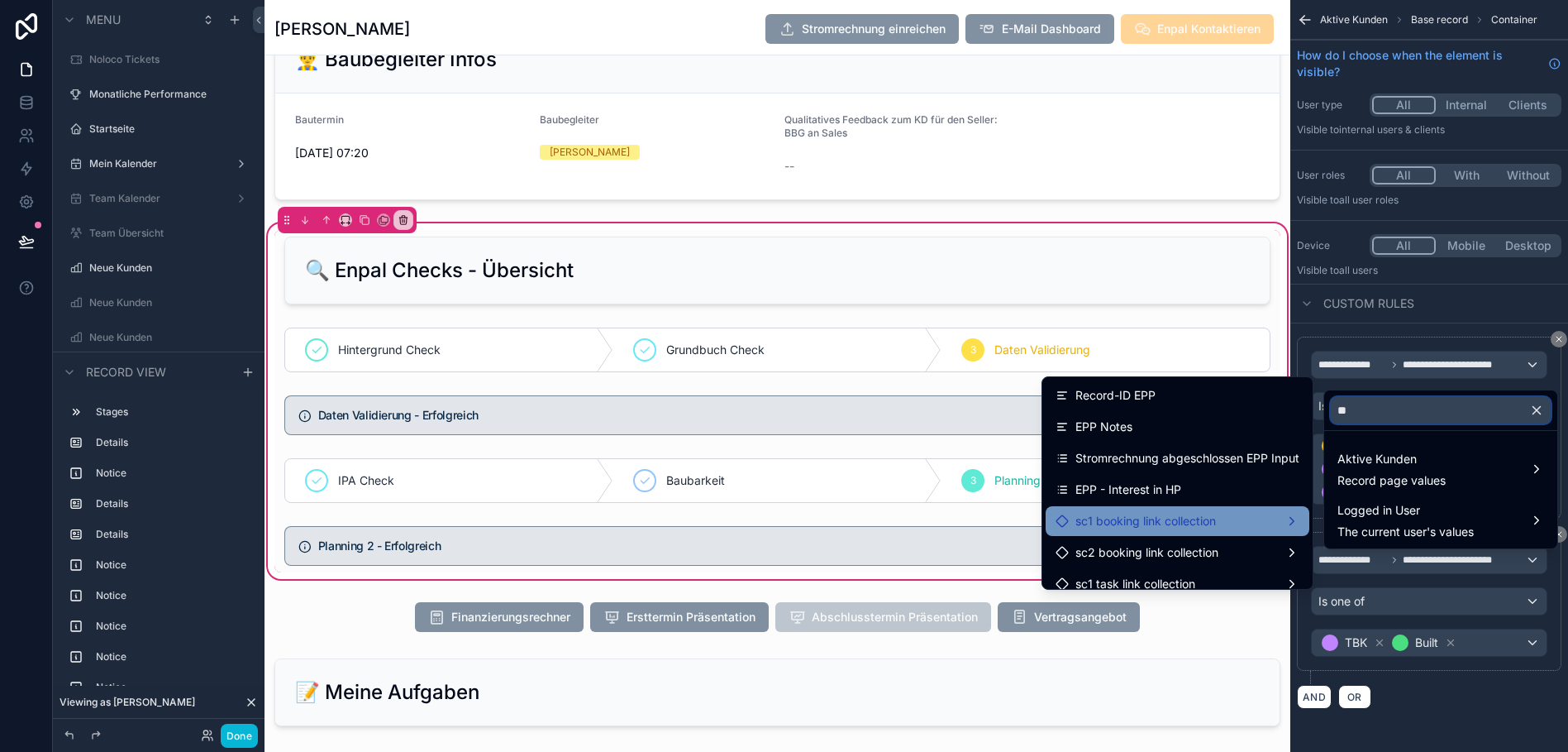
type input "*"
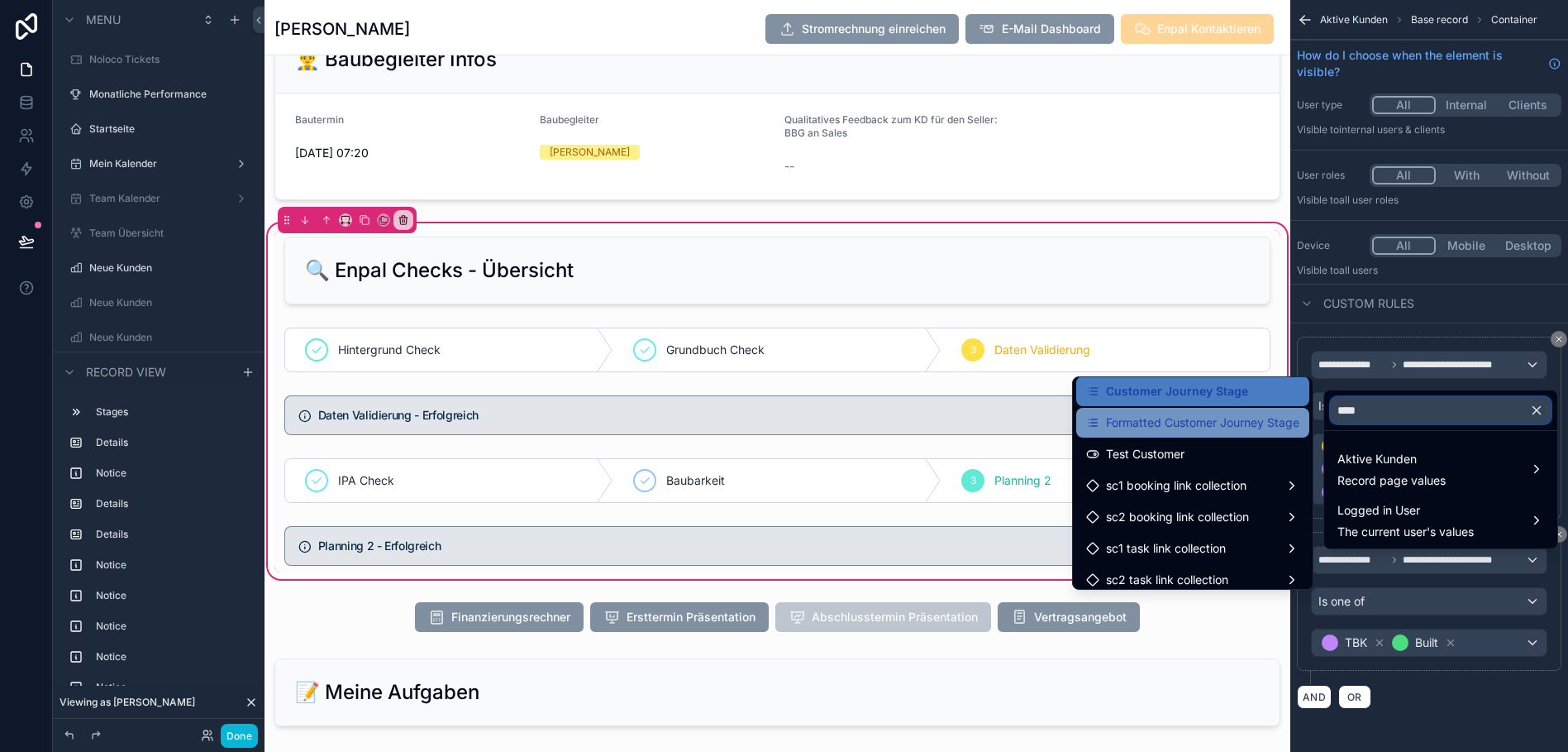
scroll to position [37, 0]
type input "****"
click at [1196, 429] on span "Formatted Customer Journey Stage" at bounding box center [1202, 421] width 194 height 20
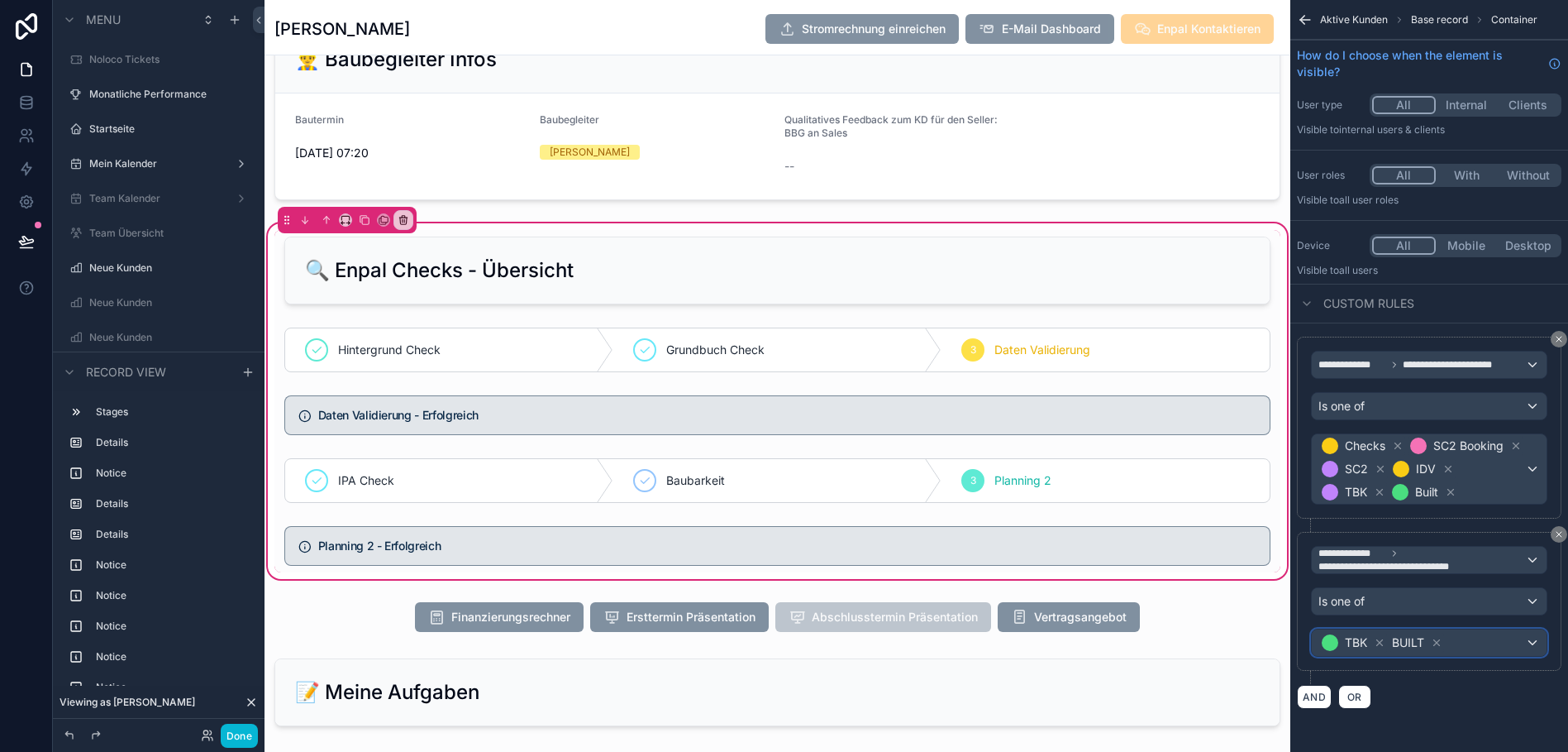
click at [1531, 656] on div "TBK BUILT" at bounding box center [1429, 642] width 235 height 26
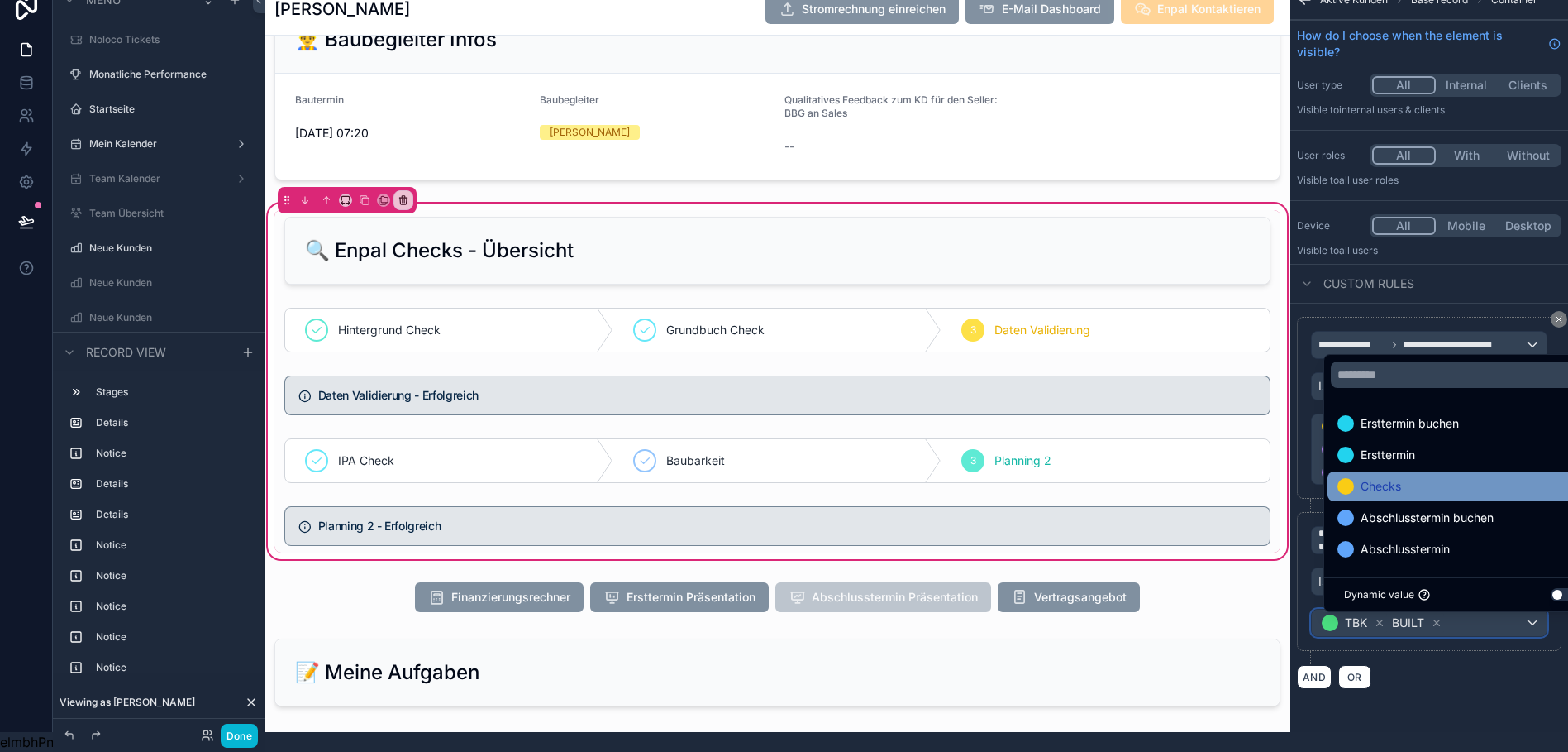
scroll to position [0, 12]
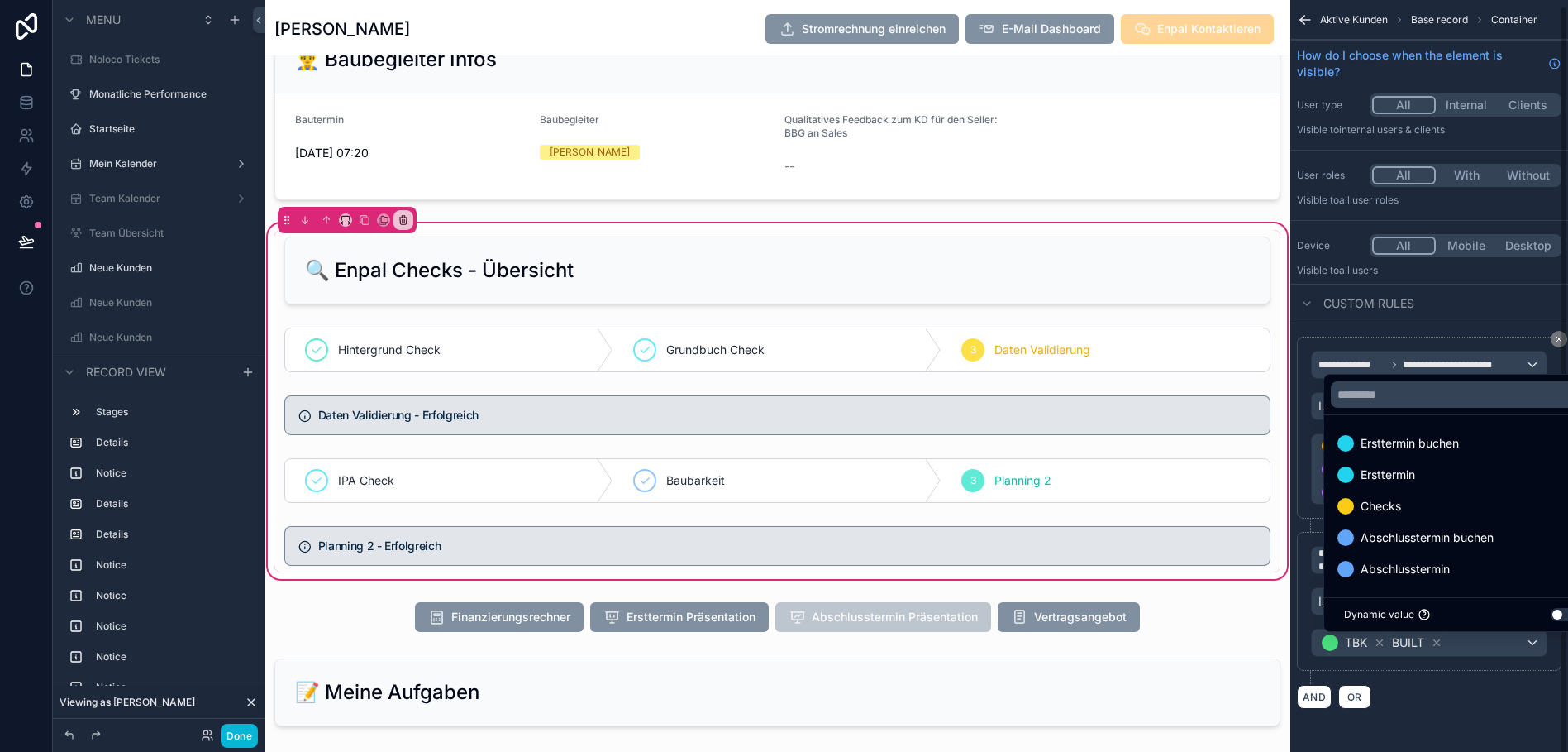
click at [1437, 656] on div "scrollable content" at bounding box center [784, 376] width 1568 height 752
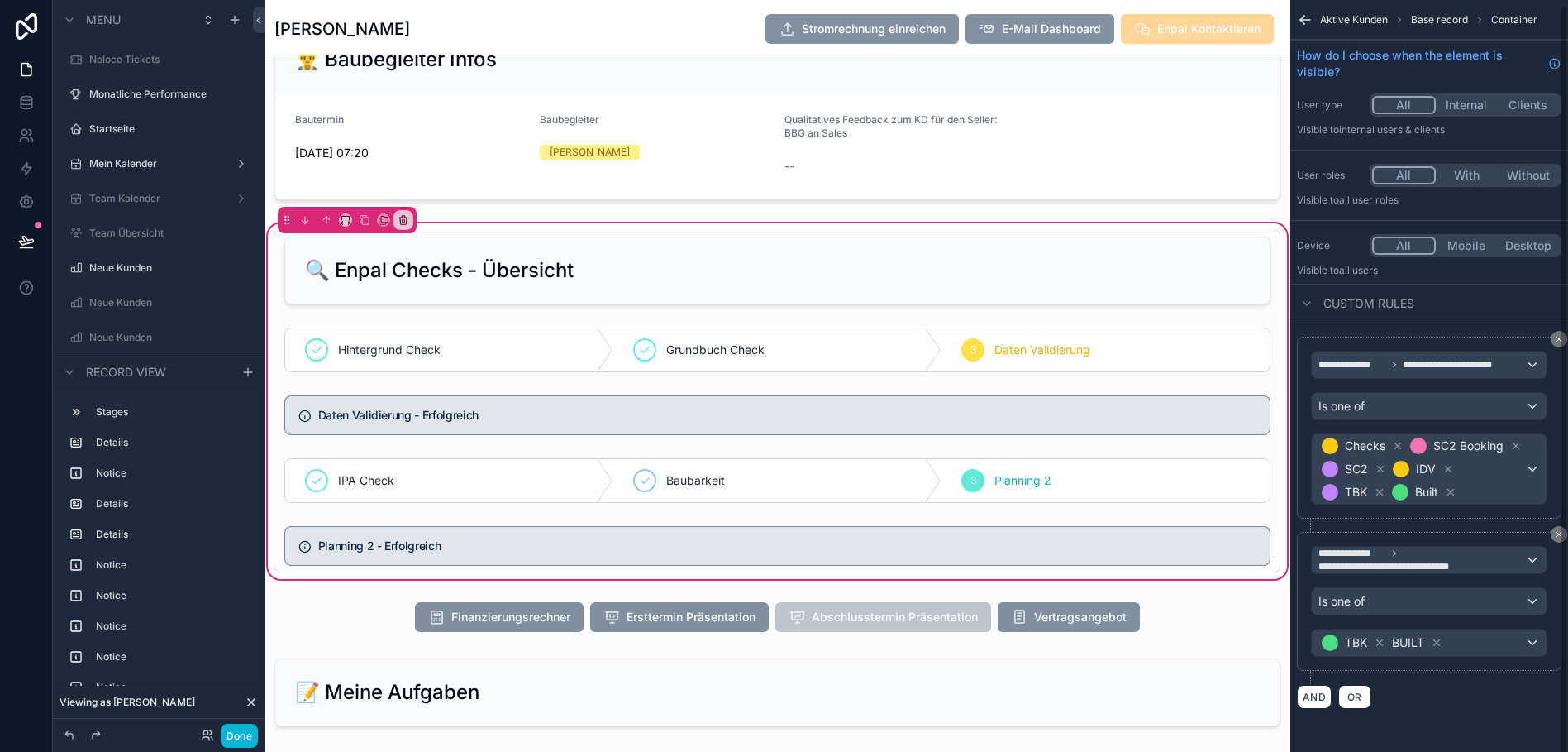
click at [1437, 648] on icon "scrollable content" at bounding box center [1436, 642] width 11 height 11
click at [1380, 646] on icon "scrollable content" at bounding box center [1380, 642] width 6 height 6
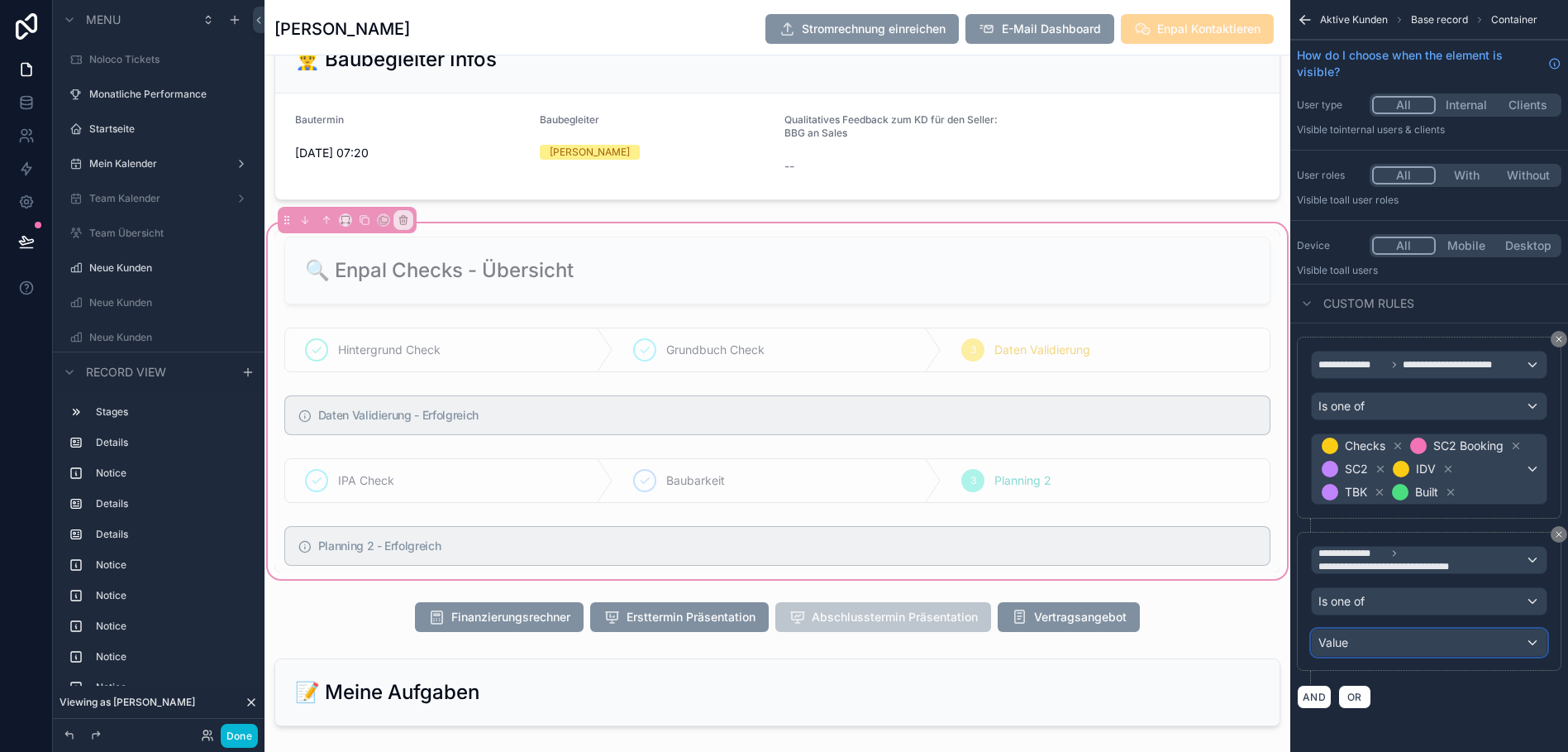
click at [1525, 656] on div "Value" at bounding box center [1429, 642] width 235 height 26
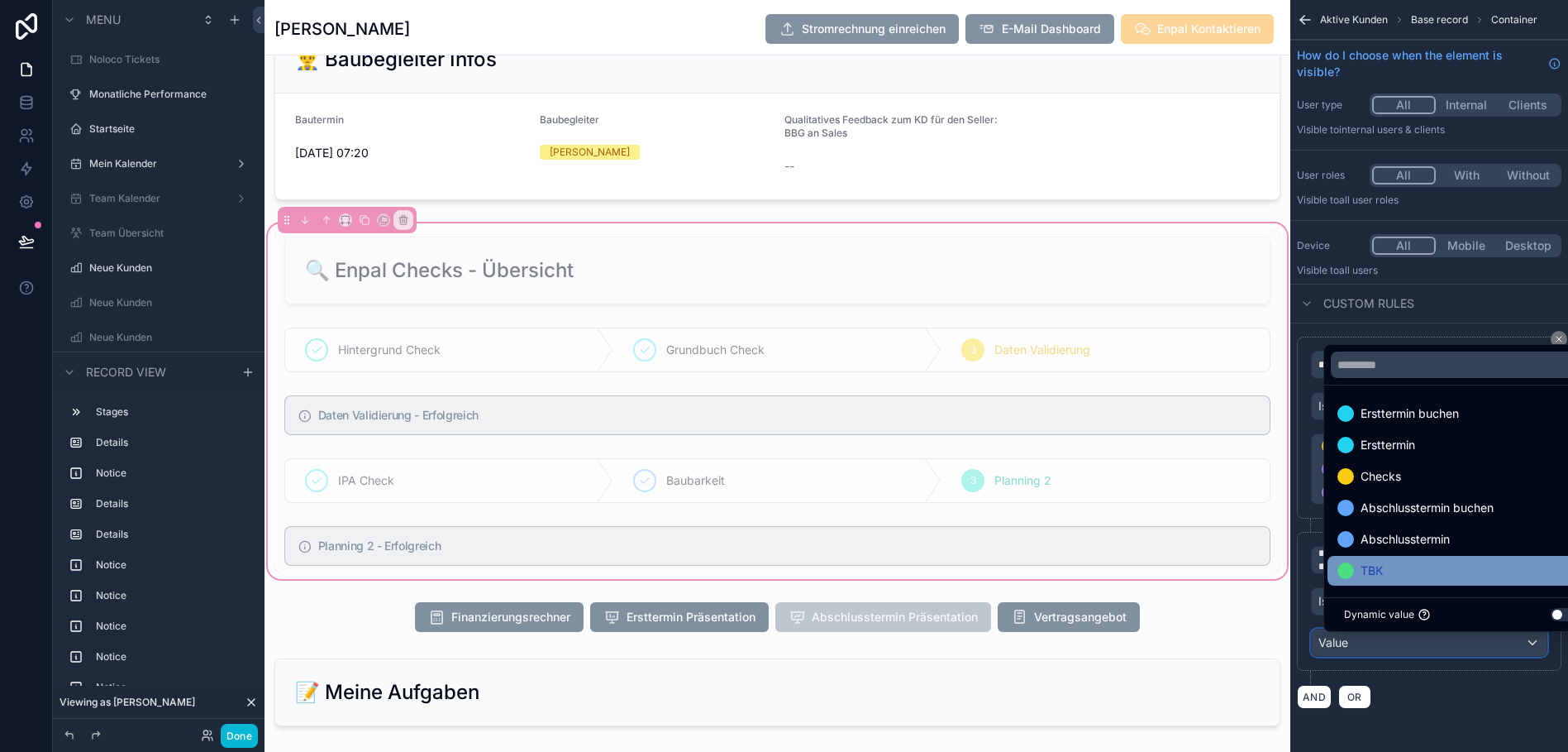
scroll to position [2, 0]
click at [1380, 579] on div "TBK" at bounding box center [1460, 568] width 246 height 20
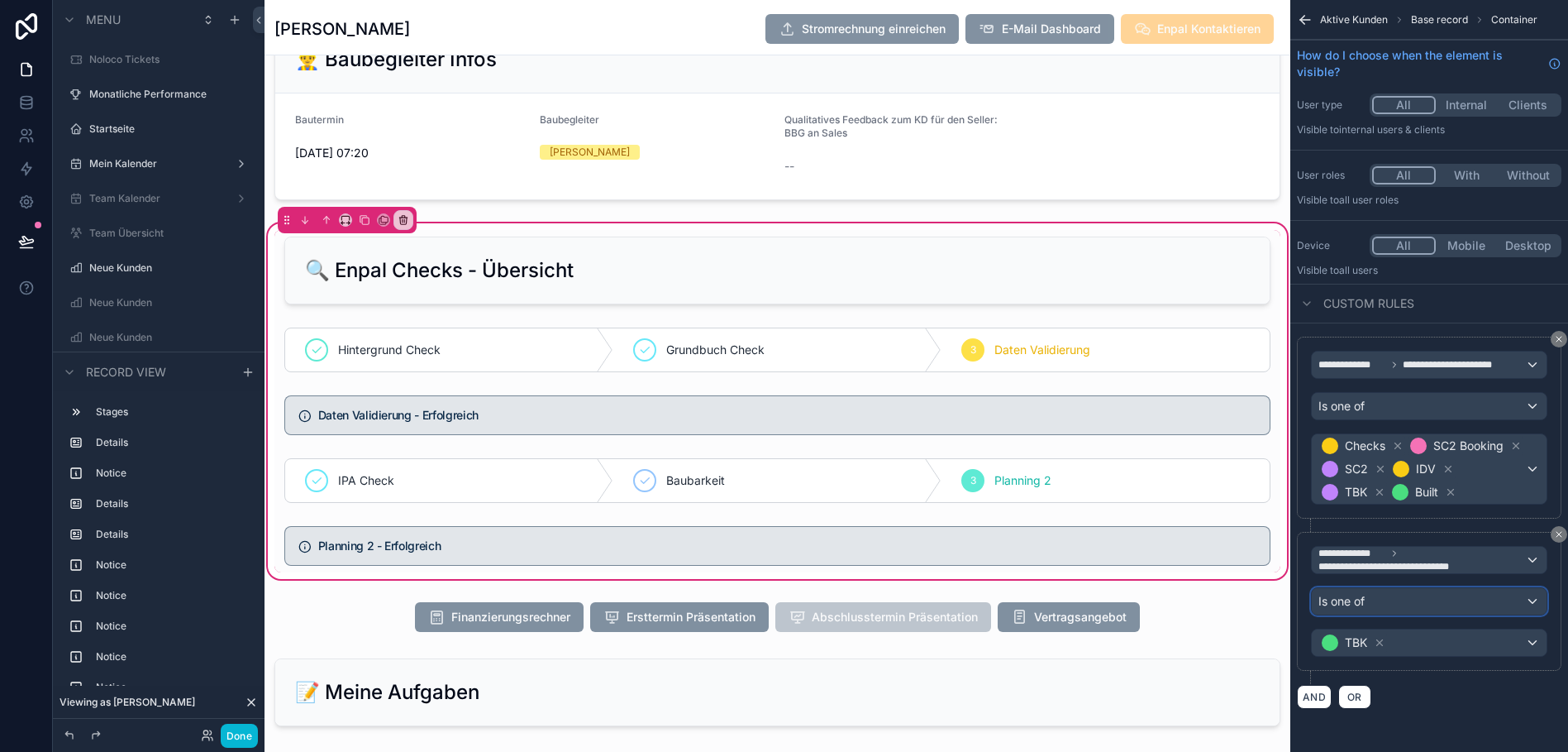
click at [1527, 614] on div "Is one of" at bounding box center [1429, 601] width 235 height 26
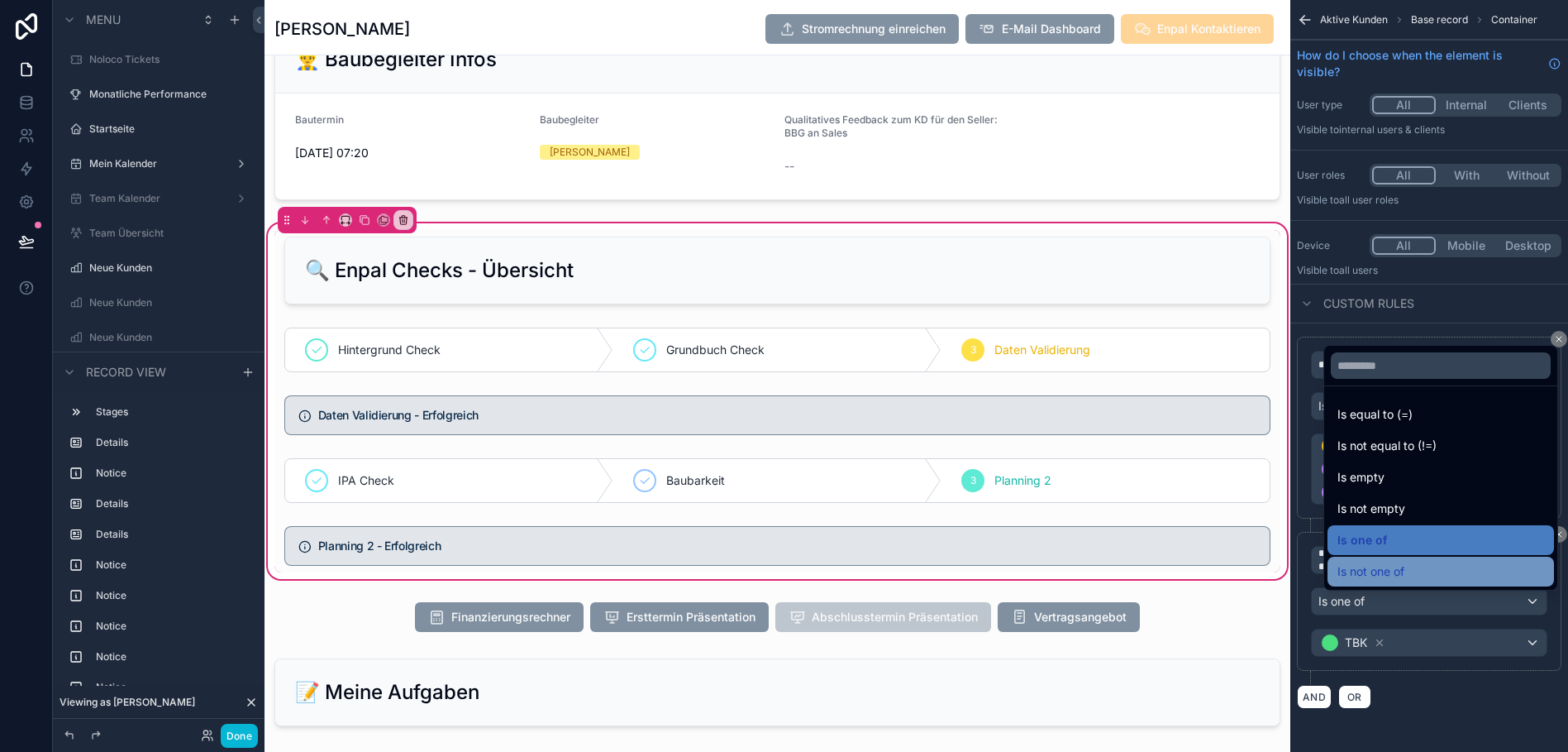
click at [1370, 582] on span "Is not one of" at bounding box center [1371, 570] width 67 height 20
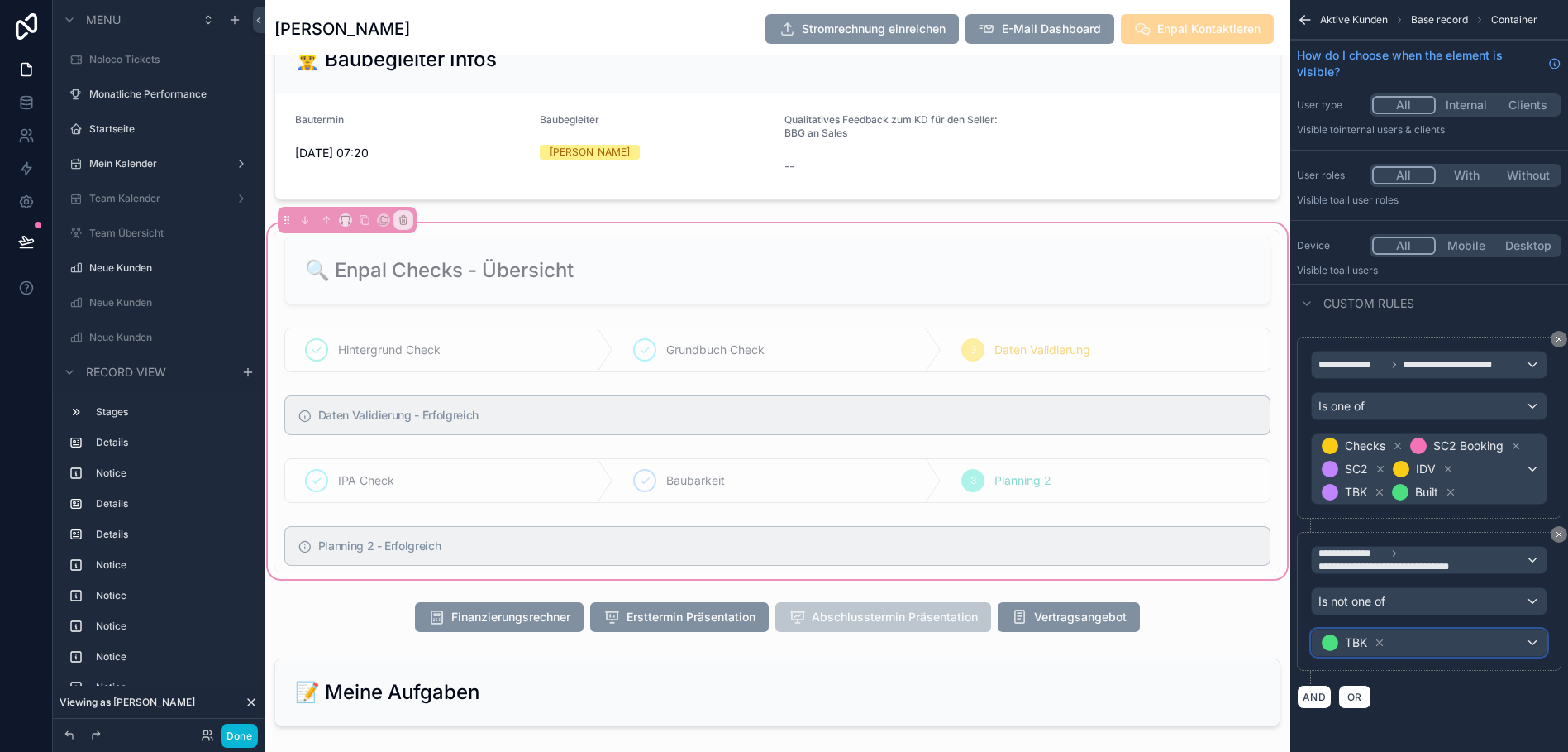
click at [1531, 656] on div "TBK" at bounding box center [1429, 642] width 235 height 26
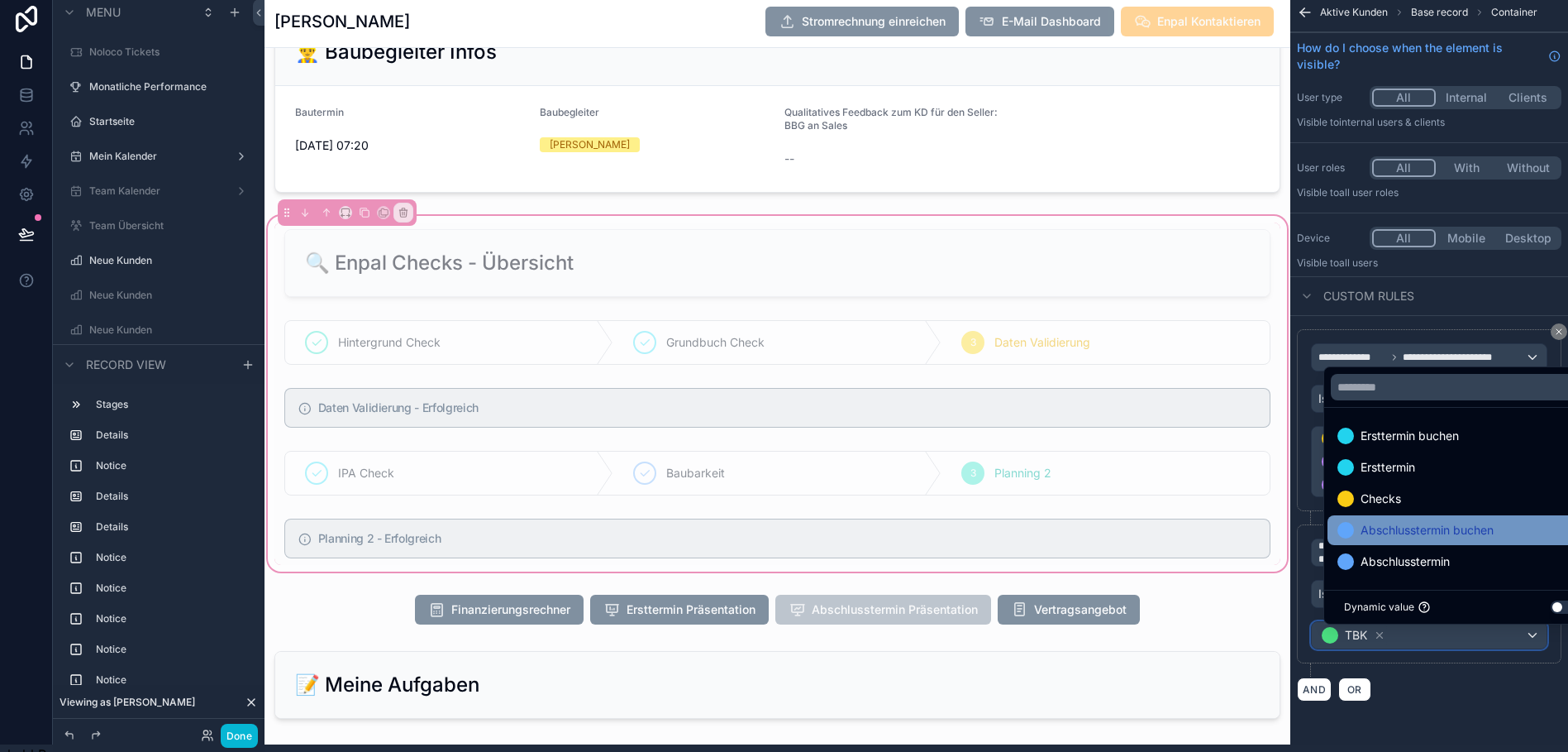
scroll to position [7, 12]
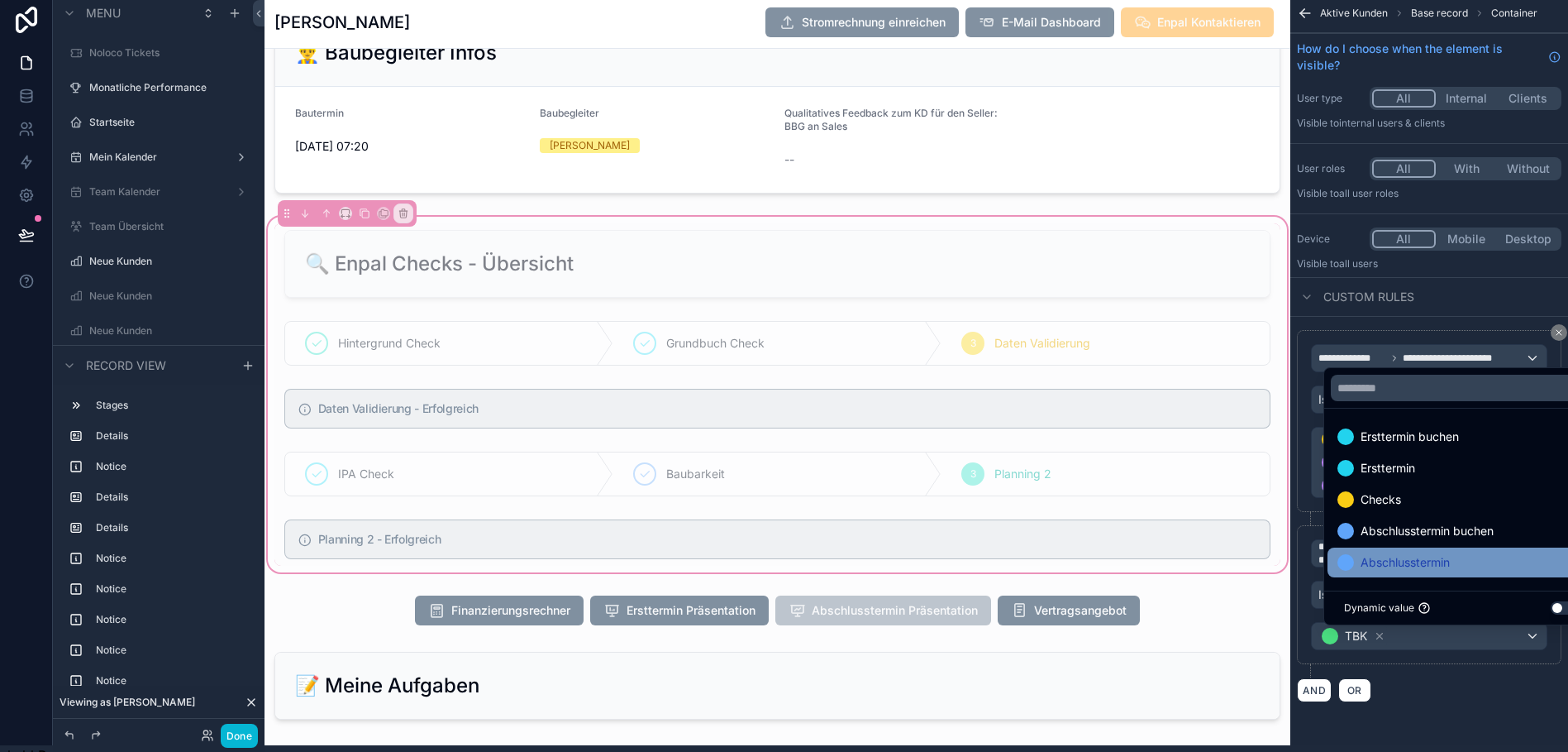
click at [1436, 572] on span "Abschlusstermin" at bounding box center [1404, 562] width 89 height 20
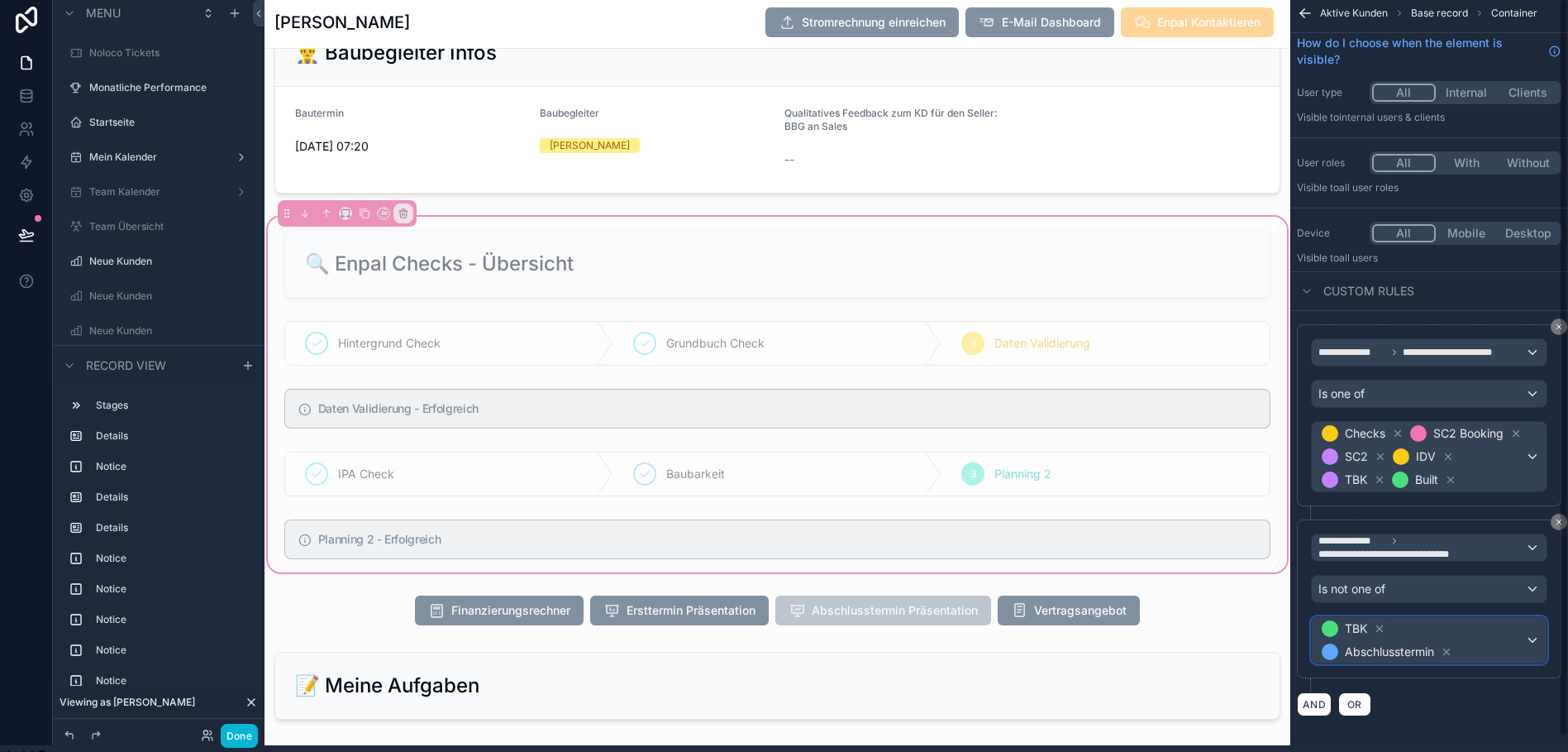
click at [1531, 662] on div "TBK Abschlusstermin" at bounding box center [1429, 640] width 235 height 46
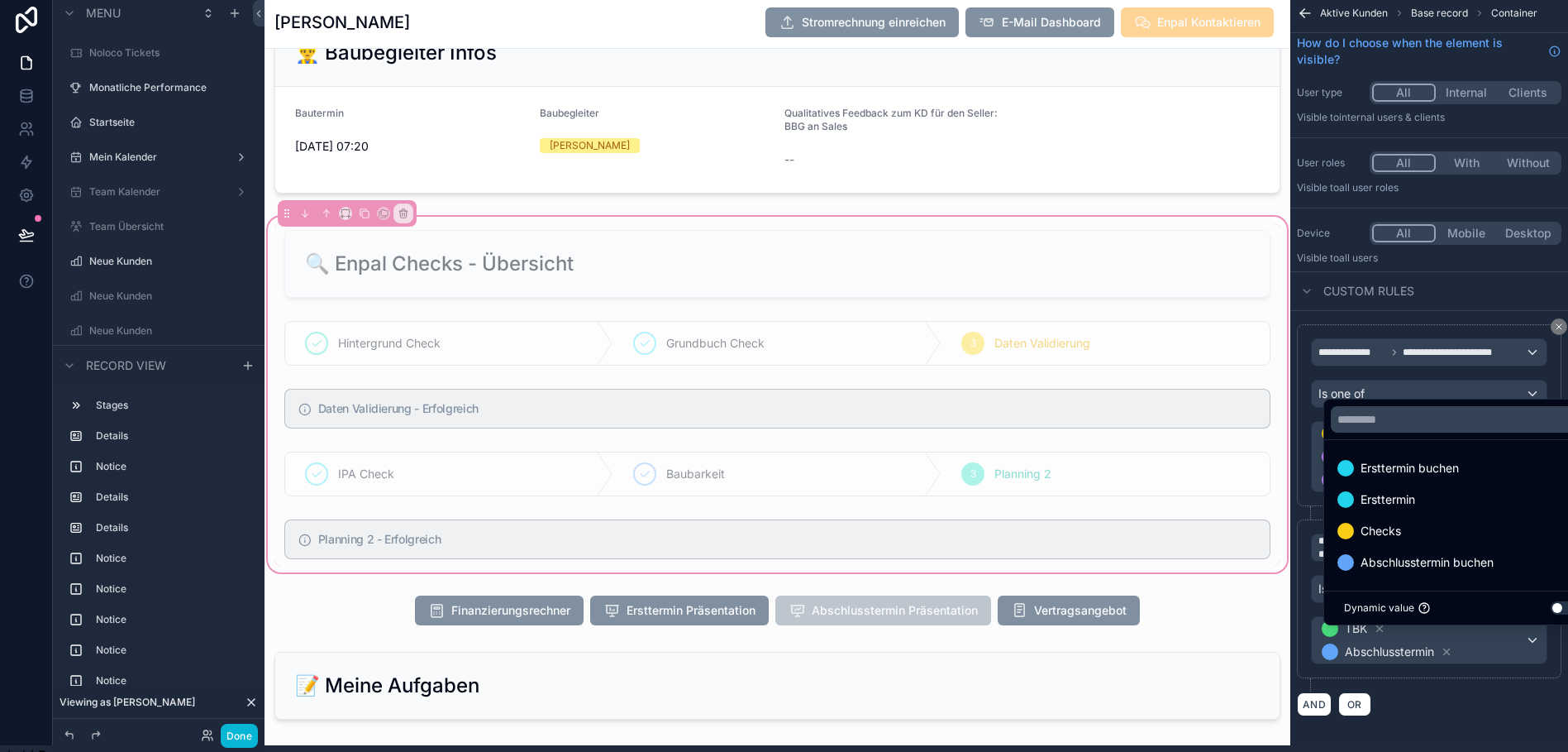
click at [1448, 674] on div "scrollable content" at bounding box center [784, 376] width 1568 height 752
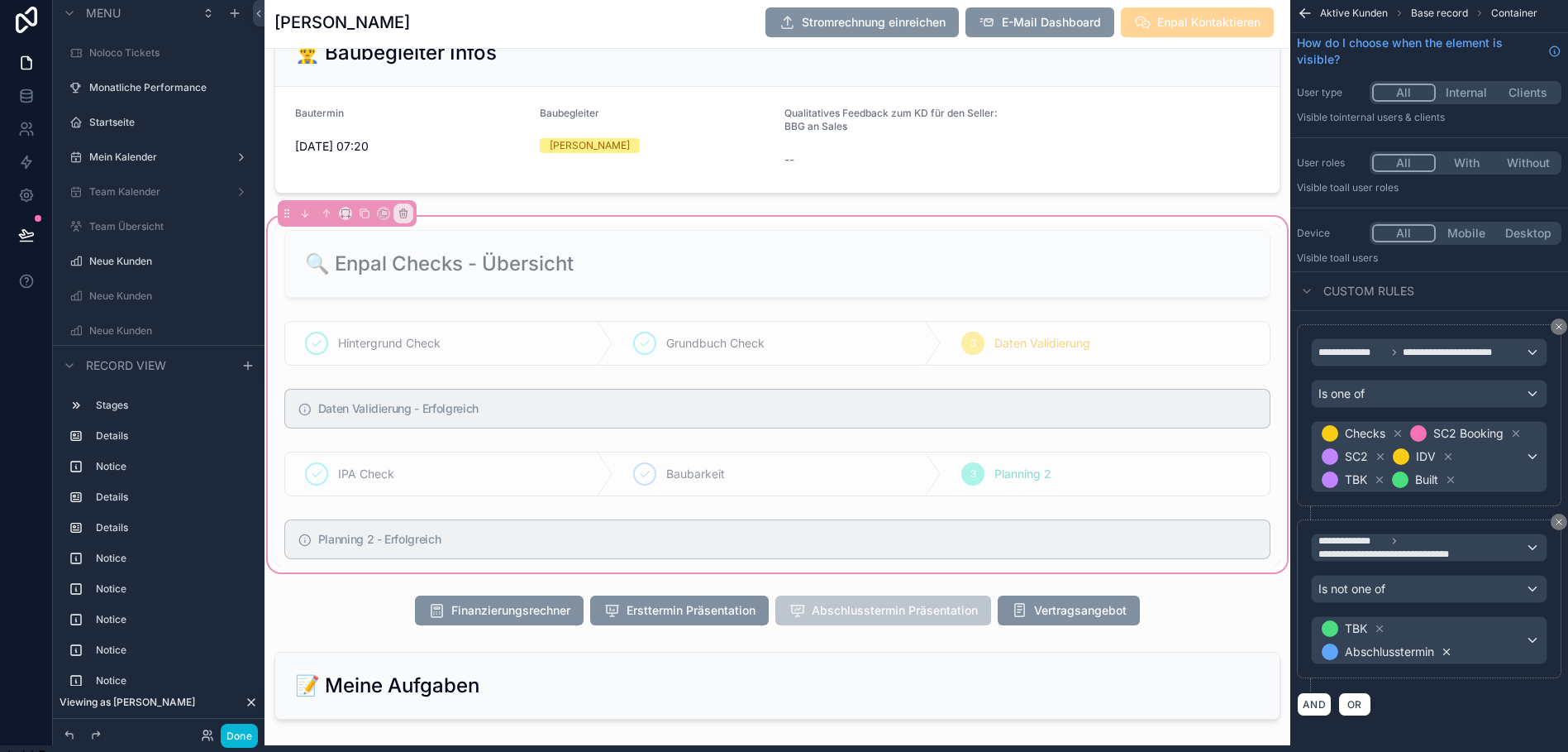
click at [1443, 657] on icon "scrollable content" at bounding box center [1446, 652] width 11 height 11
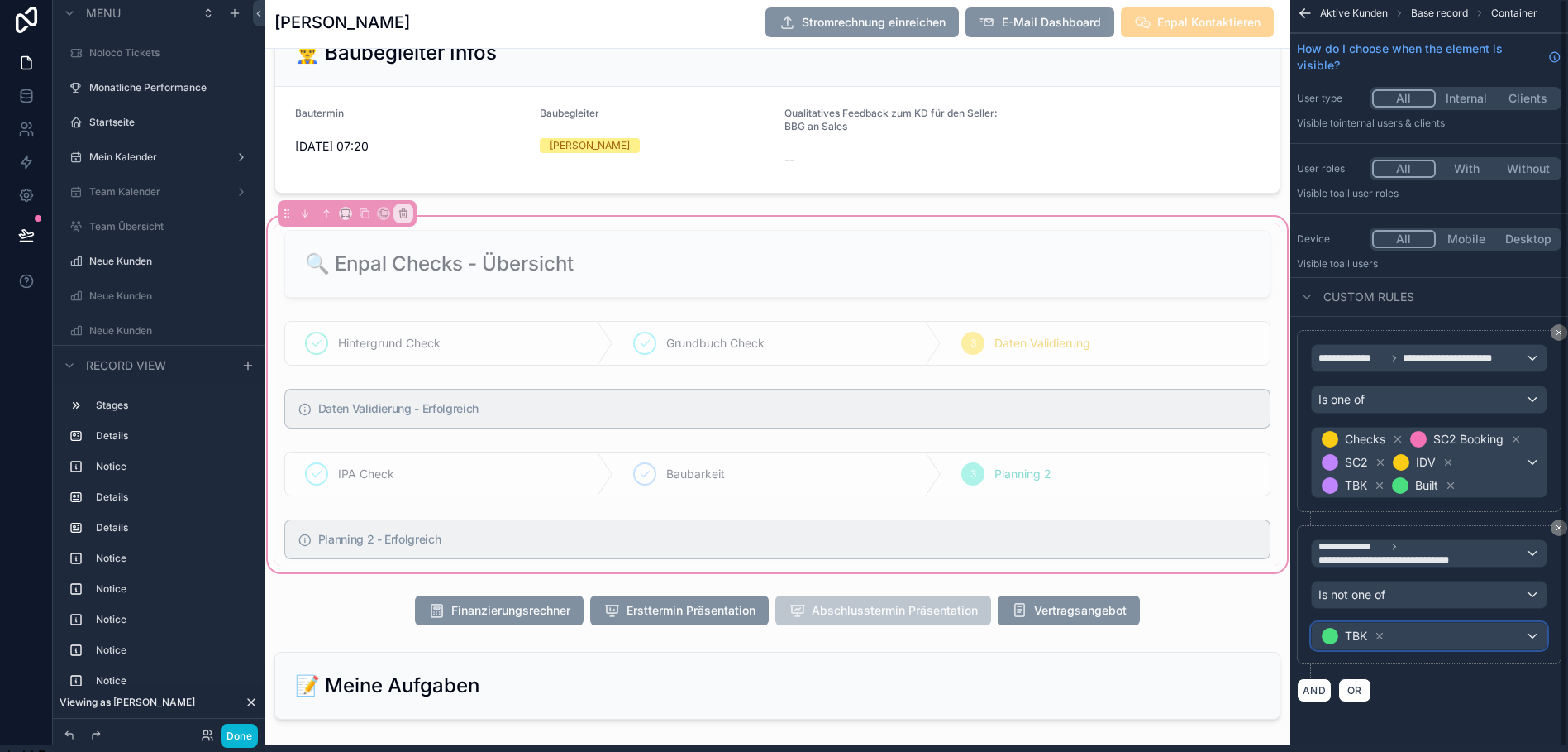
click at [1482, 649] on div "TBK" at bounding box center [1429, 636] width 235 height 26
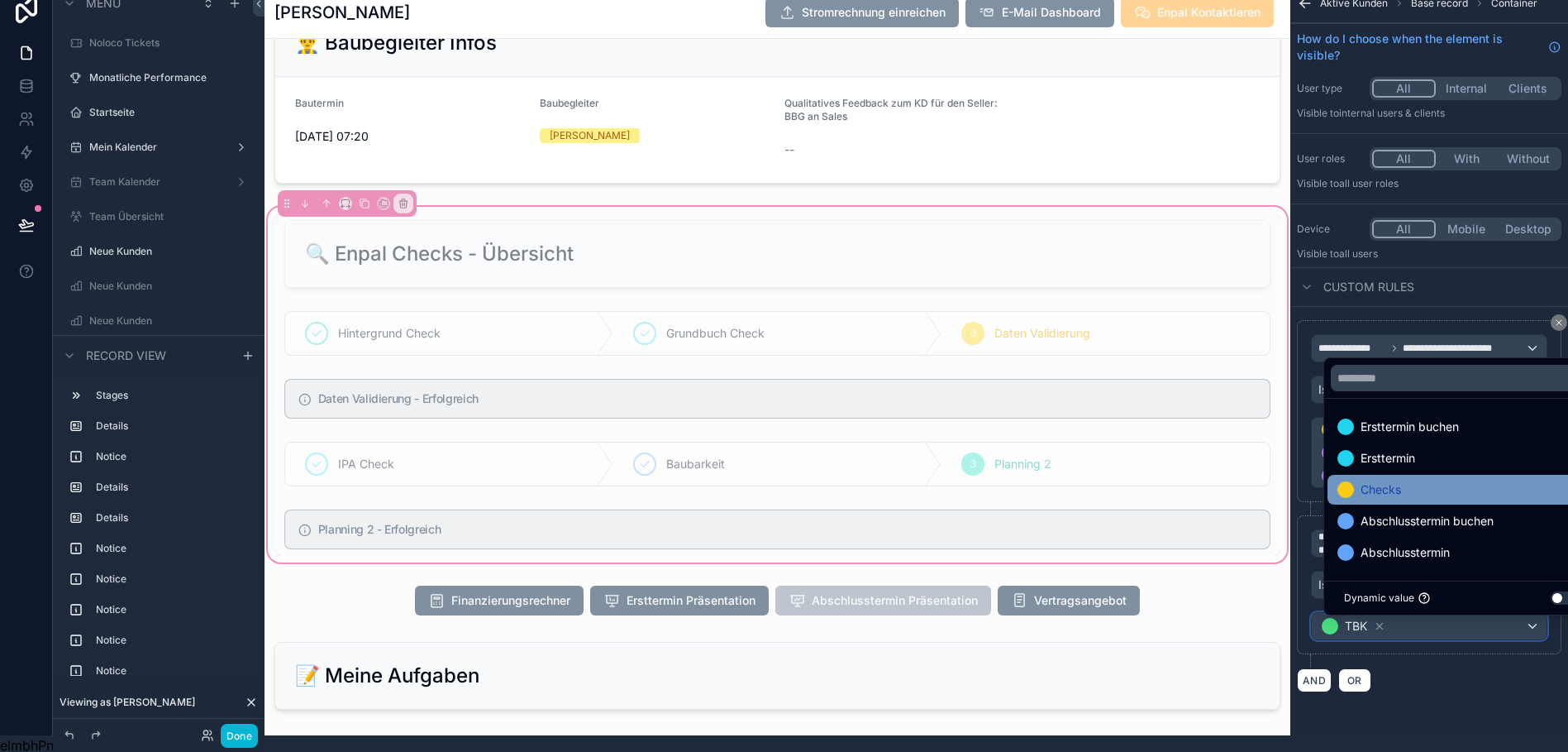
scroll to position [18, 12]
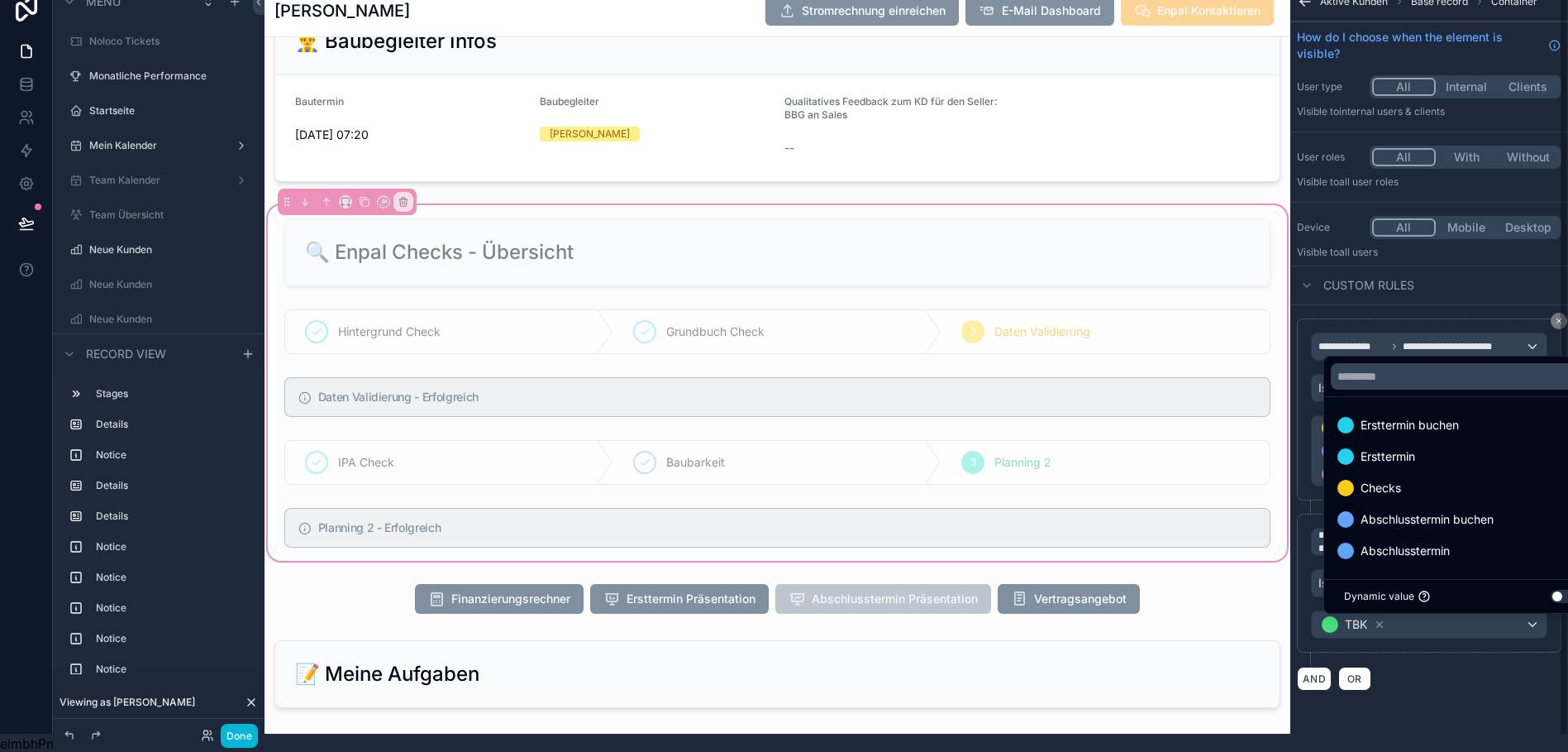
click at [1418, 692] on div "scrollable content" at bounding box center [784, 376] width 1568 height 752
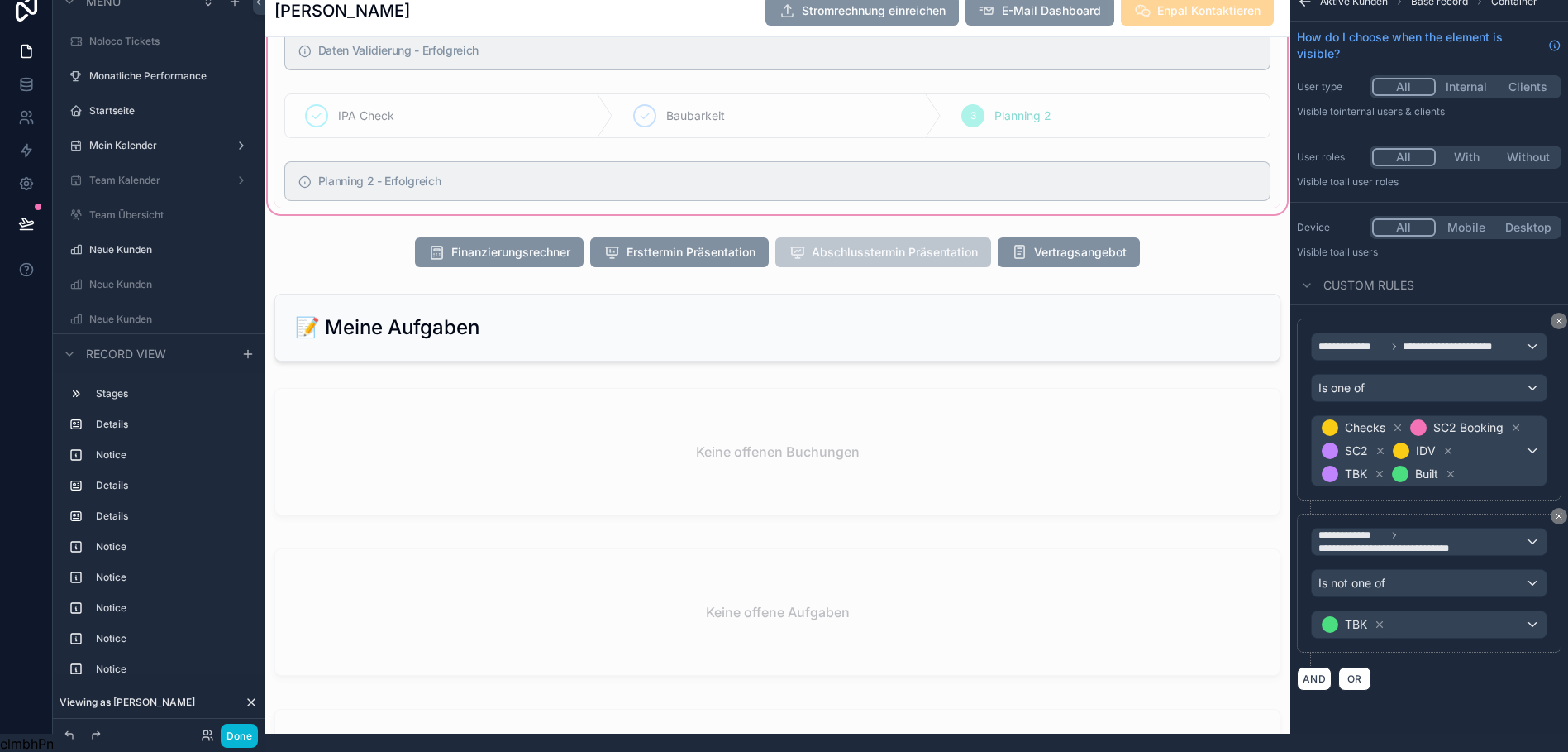
scroll to position [2084, 0]
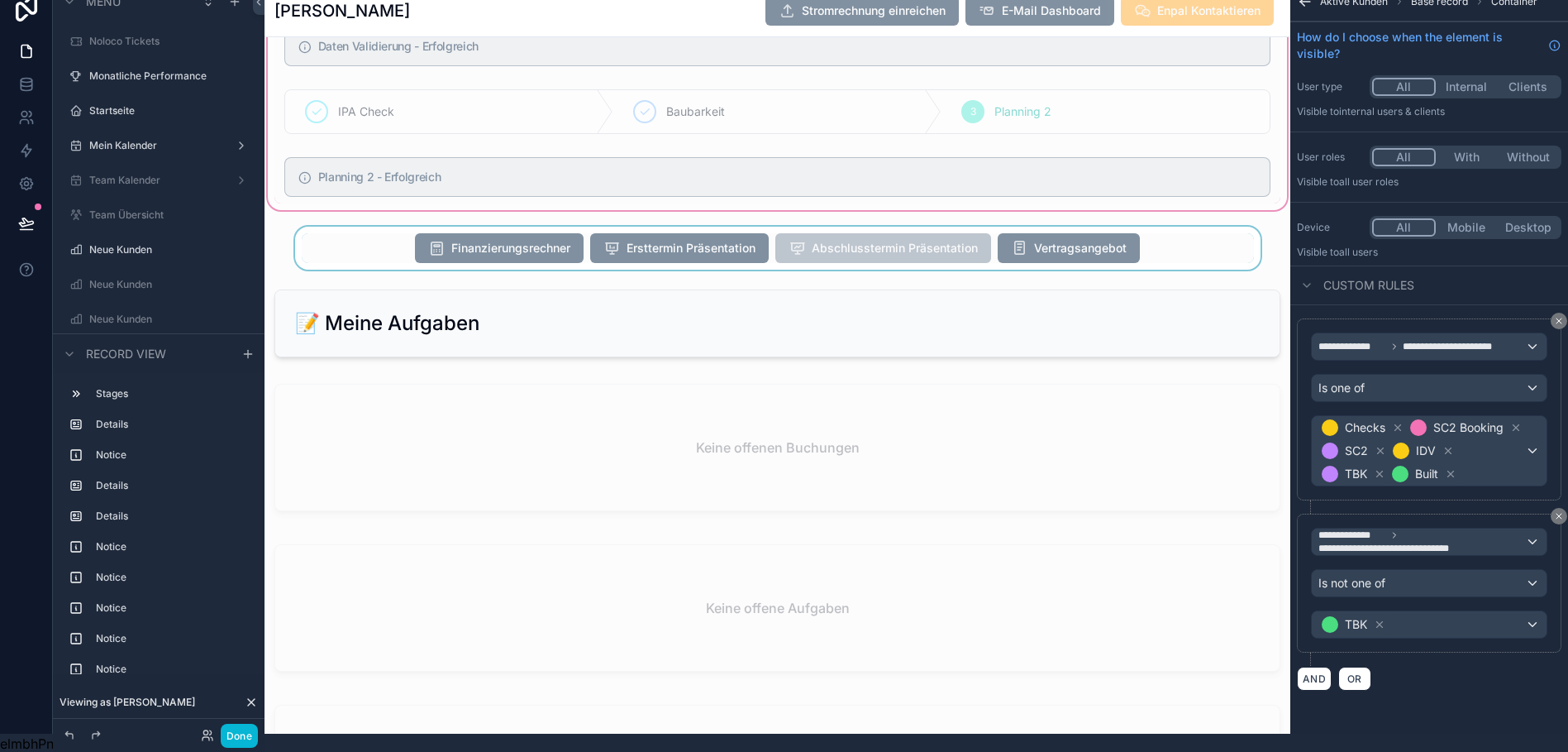
click at [1248, 266] on div "scrollable content" at bounding box center [778, 248] width 1026 height 43
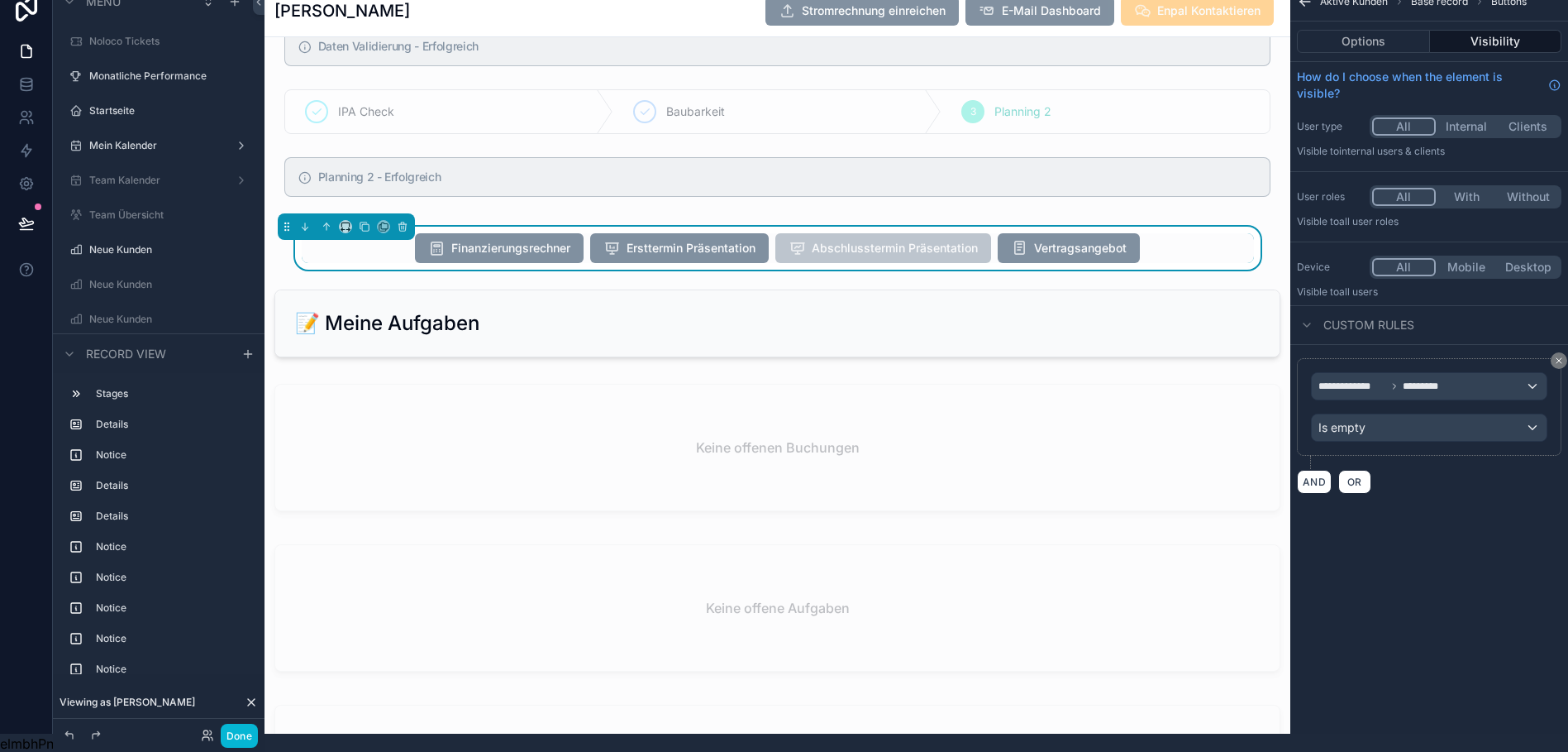
scroll to position [0, 0]
click at [1320, 480] on button "AND" at bounding box center [1313, 481] width 35 height 24
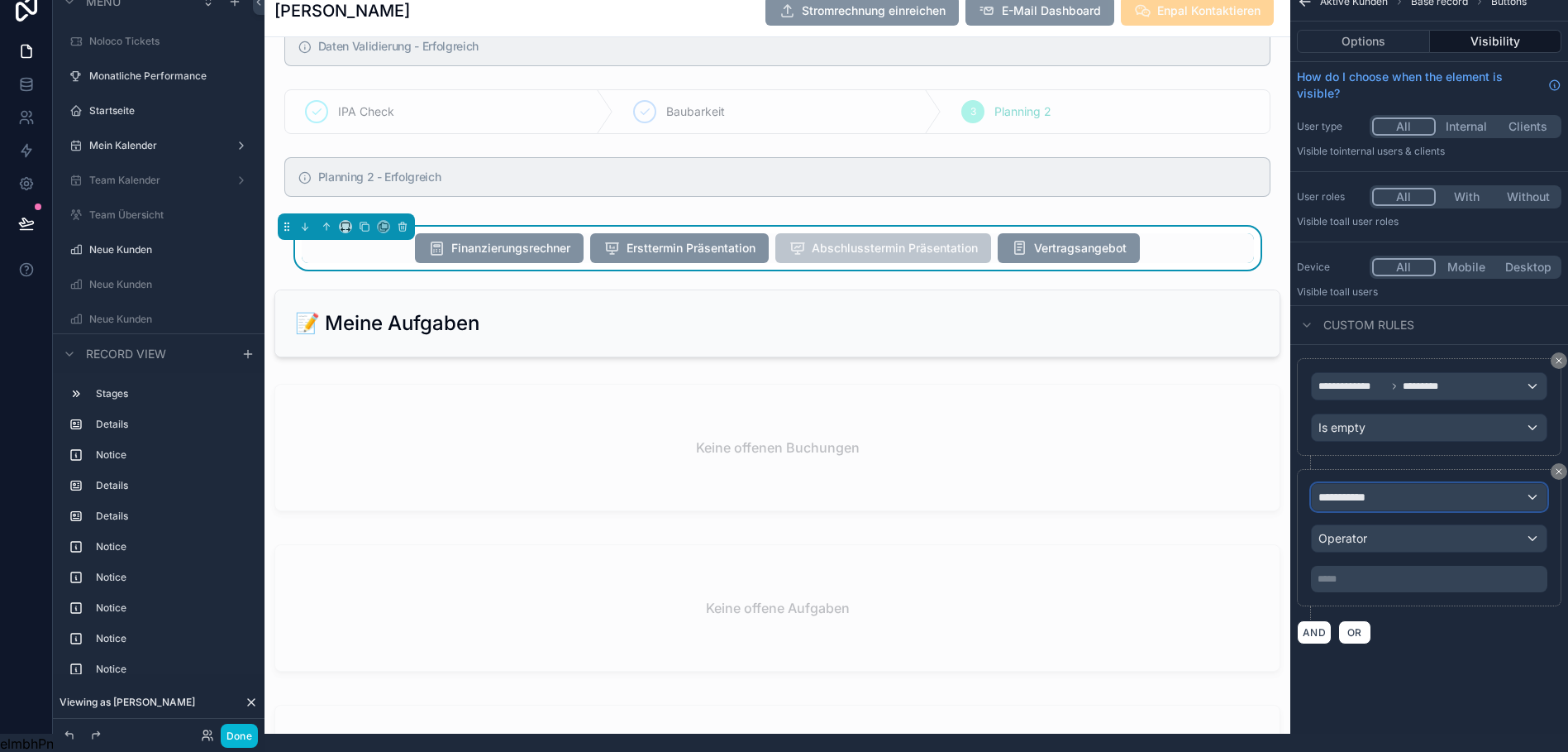
click at [1370, 500] on span "**********" at bounding box center [1348, 497] width 61 height 17
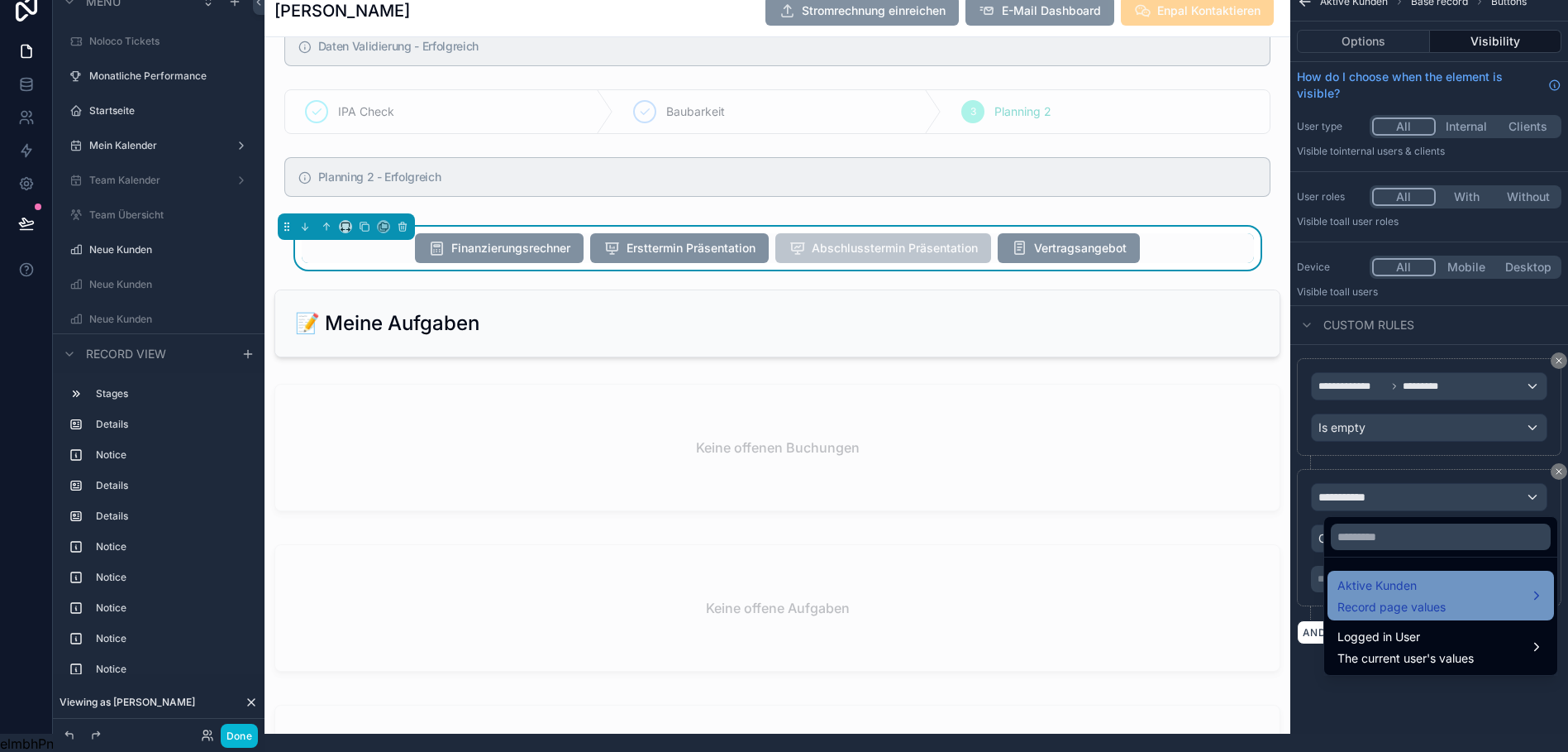
click at [1372, 594] on span "Aktive Kunden" at bounding box center [1392, 585] width 109 height 20
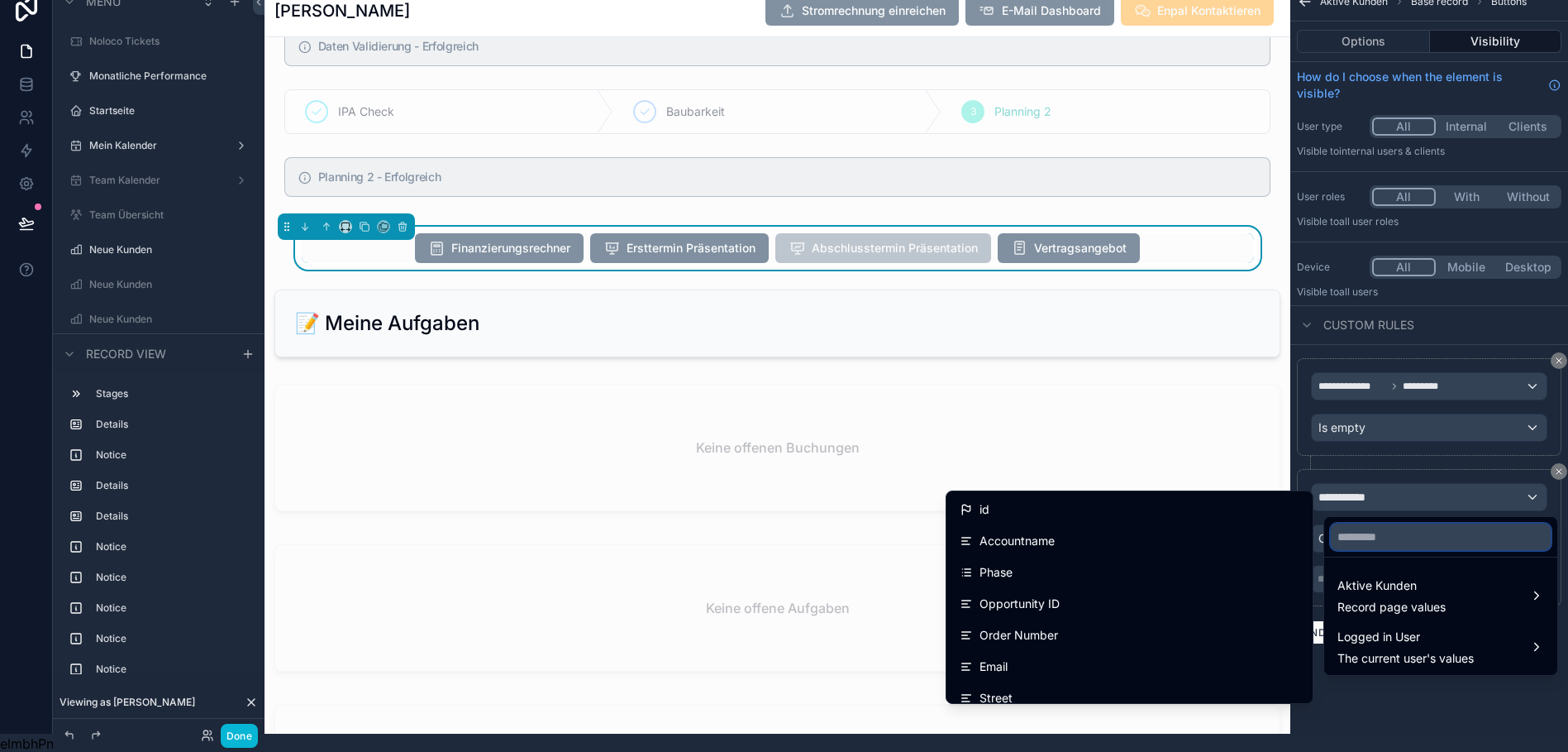
click at [1349, 533] on input "text" at bounding box center [1440, 537] width 220 height 26
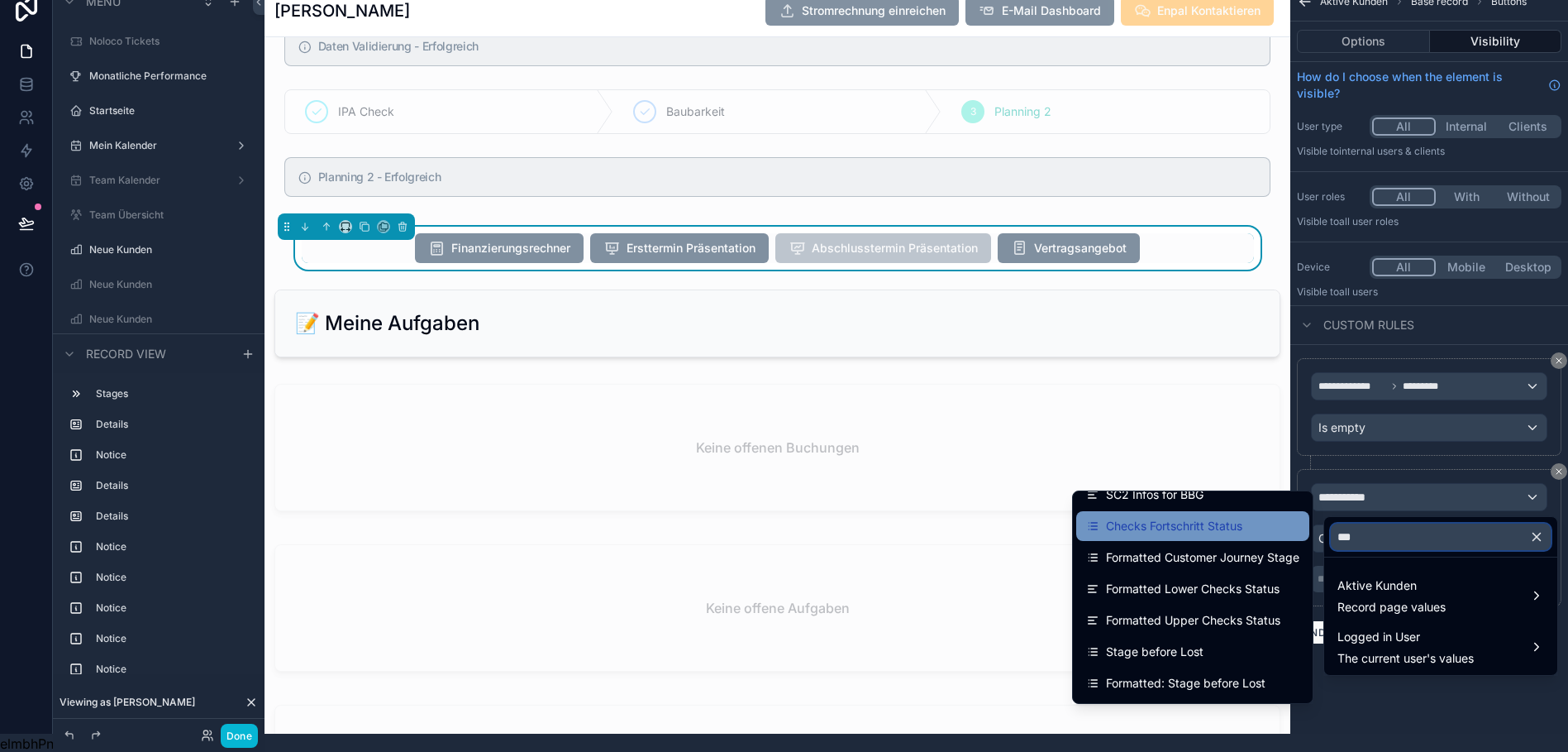
scroll to position [110, 0]
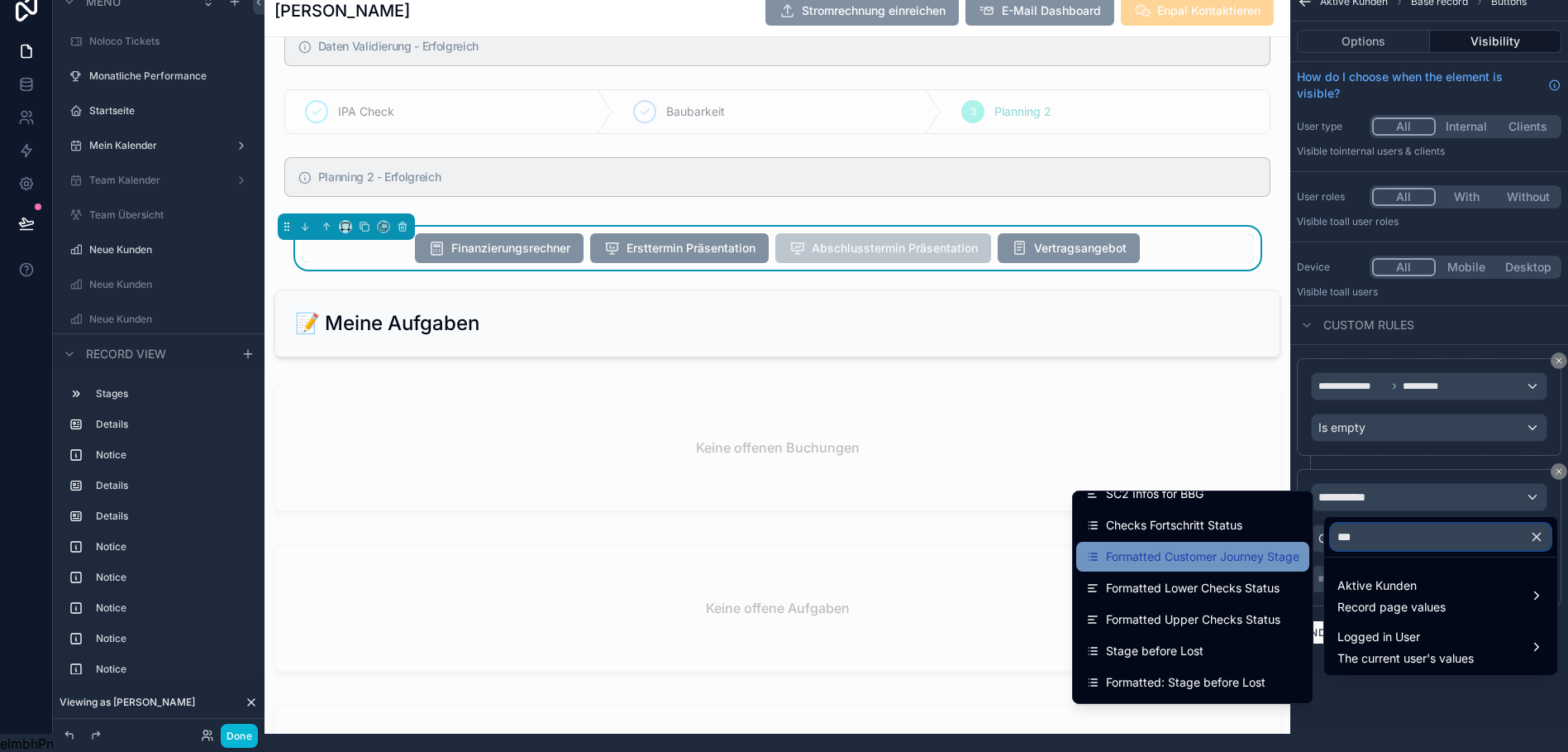
type input "***"
click at [1154, 563] on span "Formatted Customer Journey Stage" at bounding box center [1202, 556] width 194 height 20
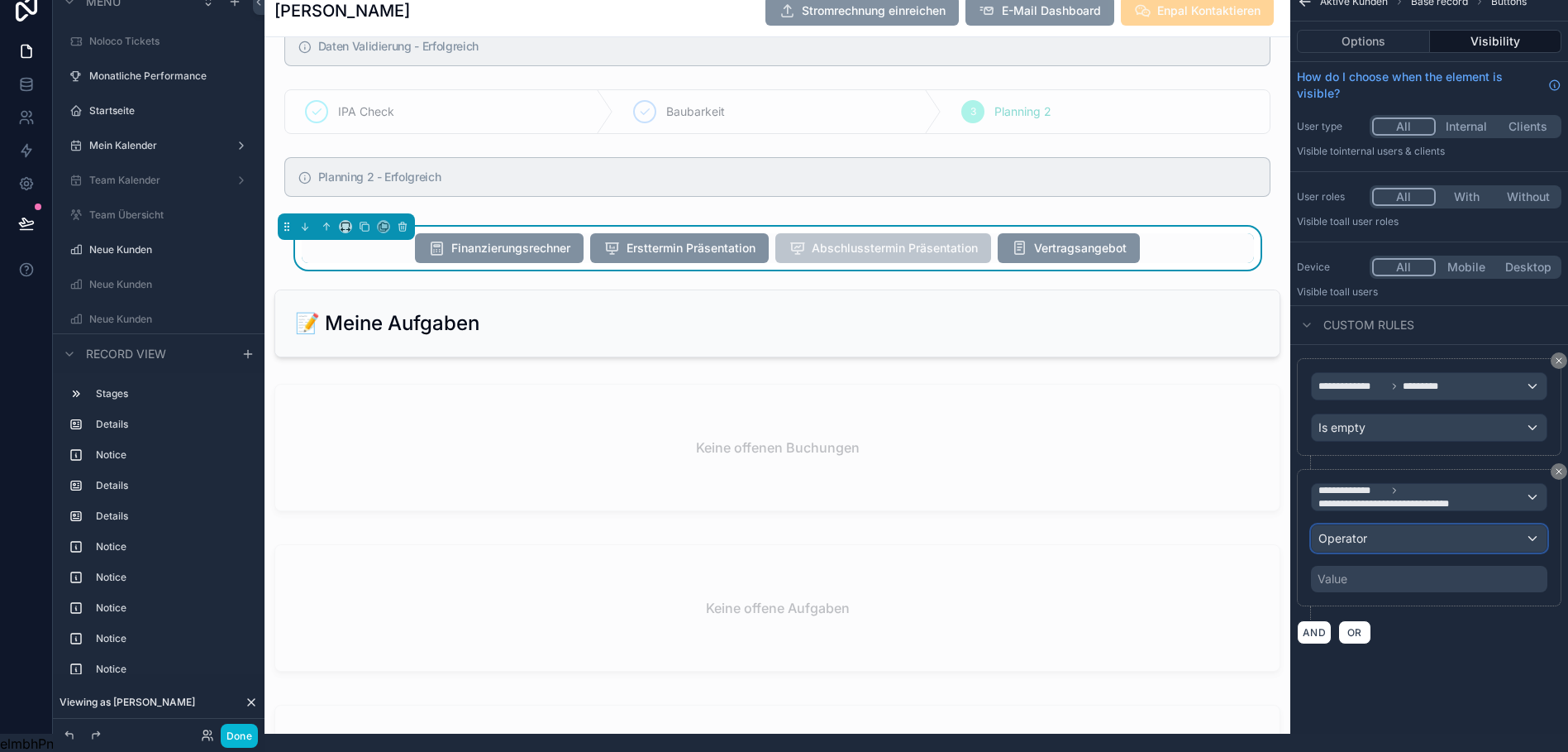
click at [1387, 538] on div "Operator" at bounding box center [1429, 538] width 235 height 26
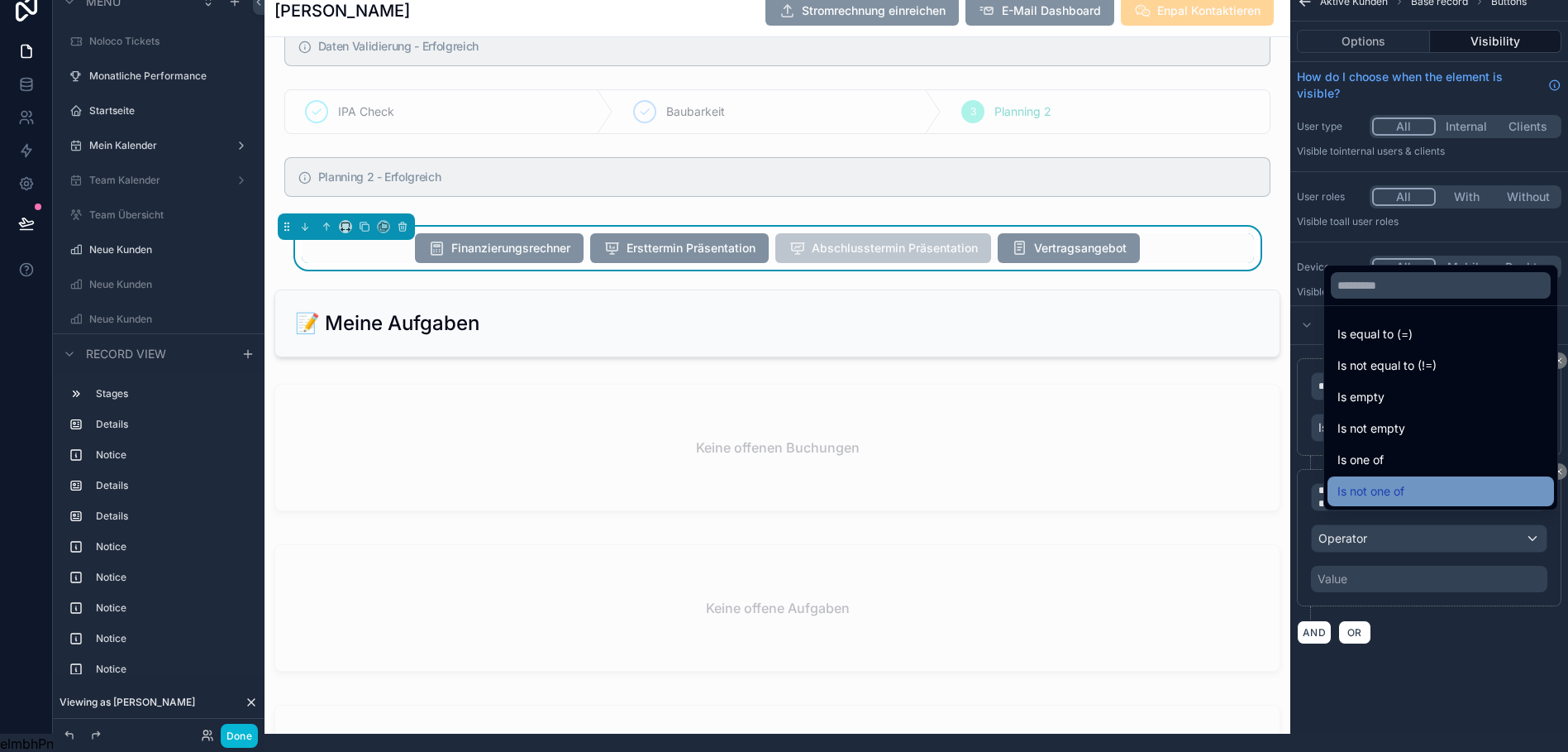
click at [1378, 500] on span "Is not one of" at bounding box center [1371, 491] width 67 height 20
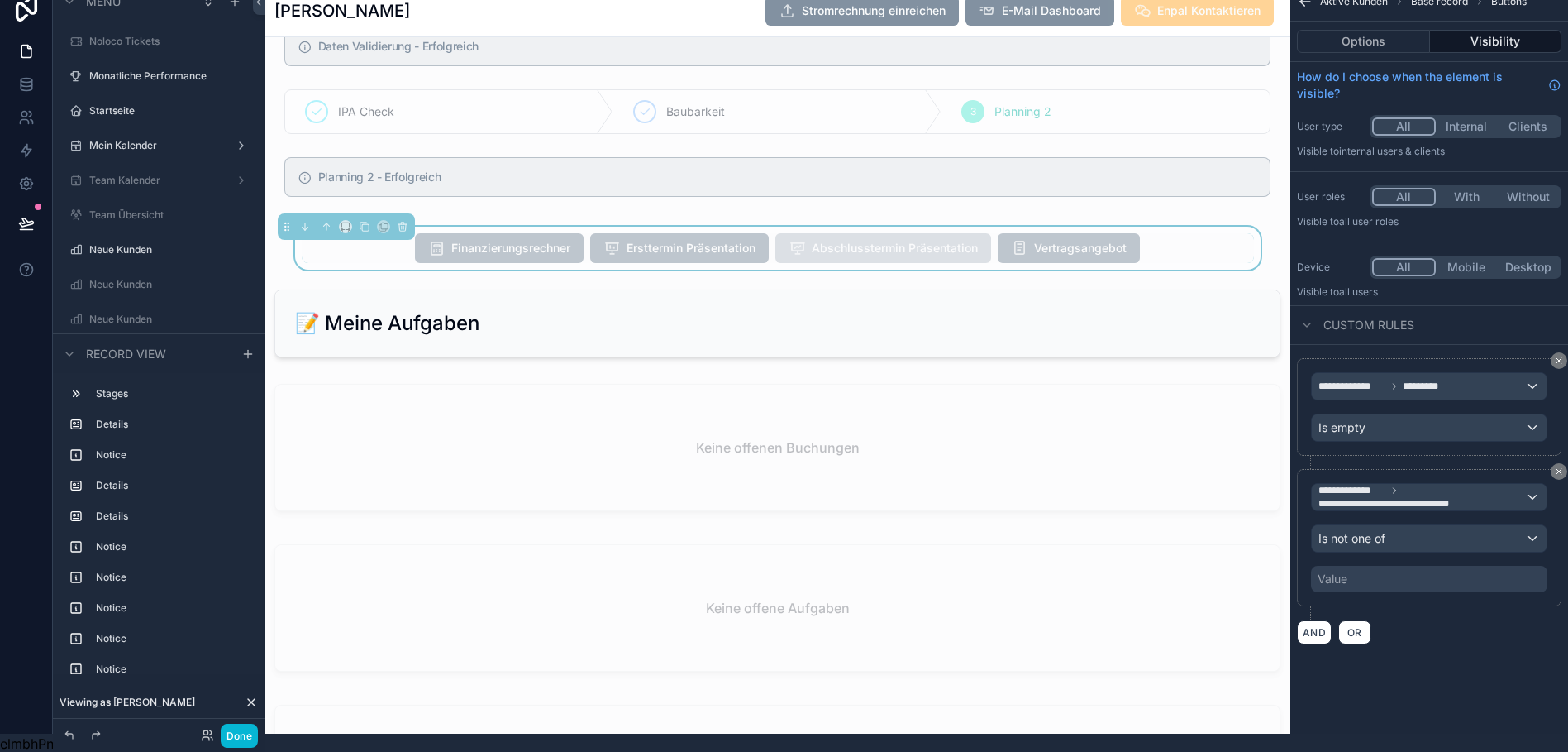
click at [1401, 583] on div "Value" at bounding box center [1429, 579] width 237 height 26
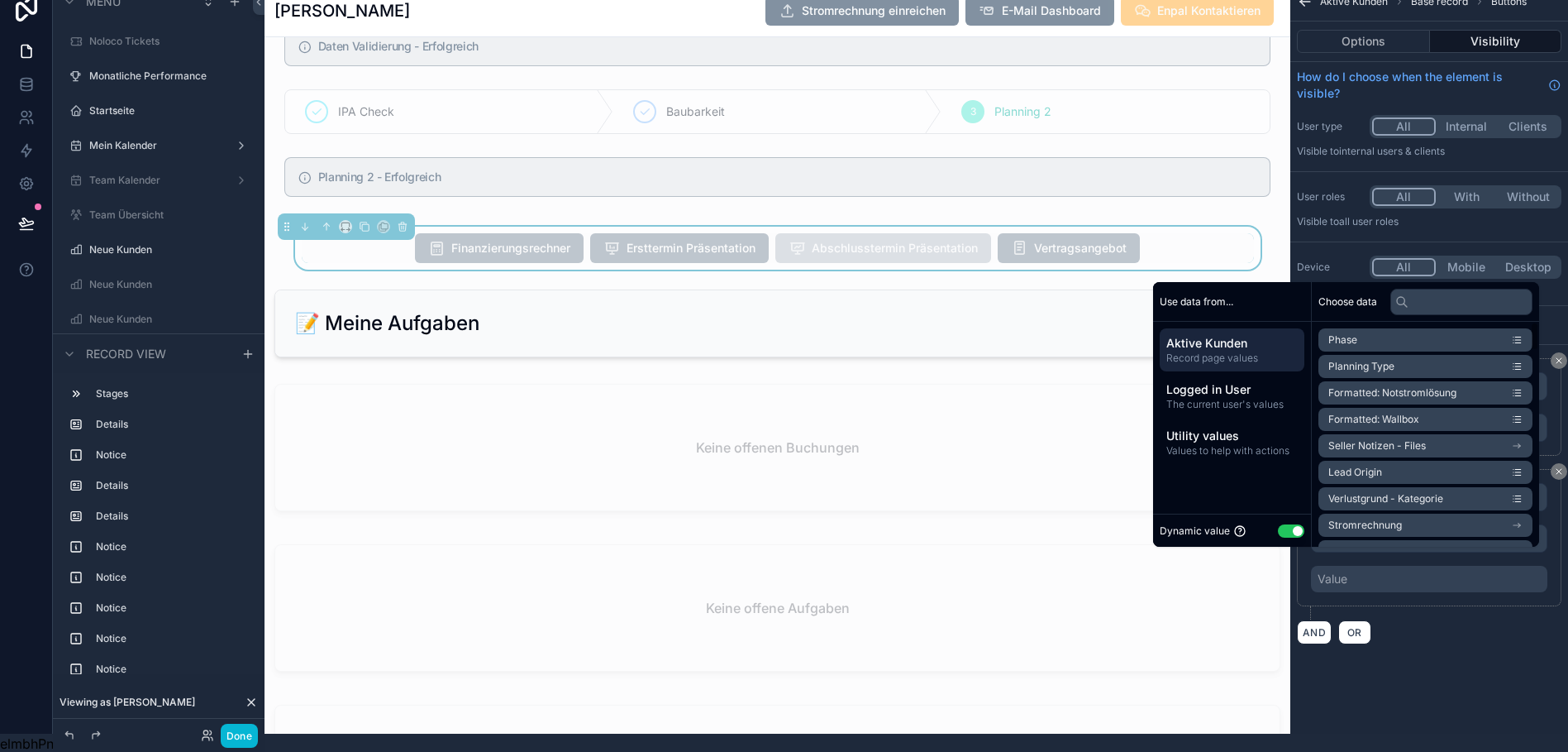
click at [1279, 538] on button "Use setting" at bounding box center [1291, 531] width 26 height 13
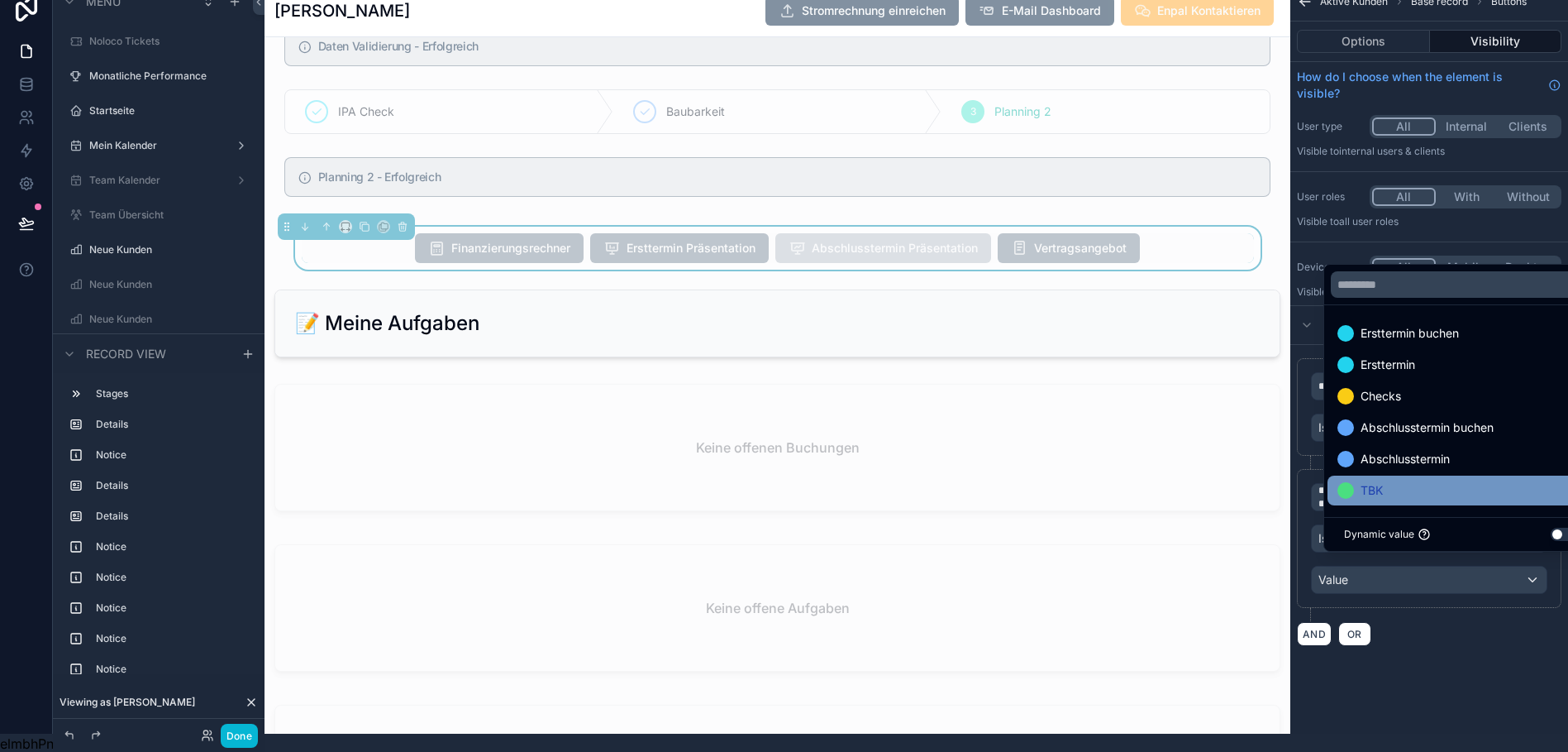
click at [1362, 497] on span "TBK" at bounding box center [1371, 490] width 22 height 20
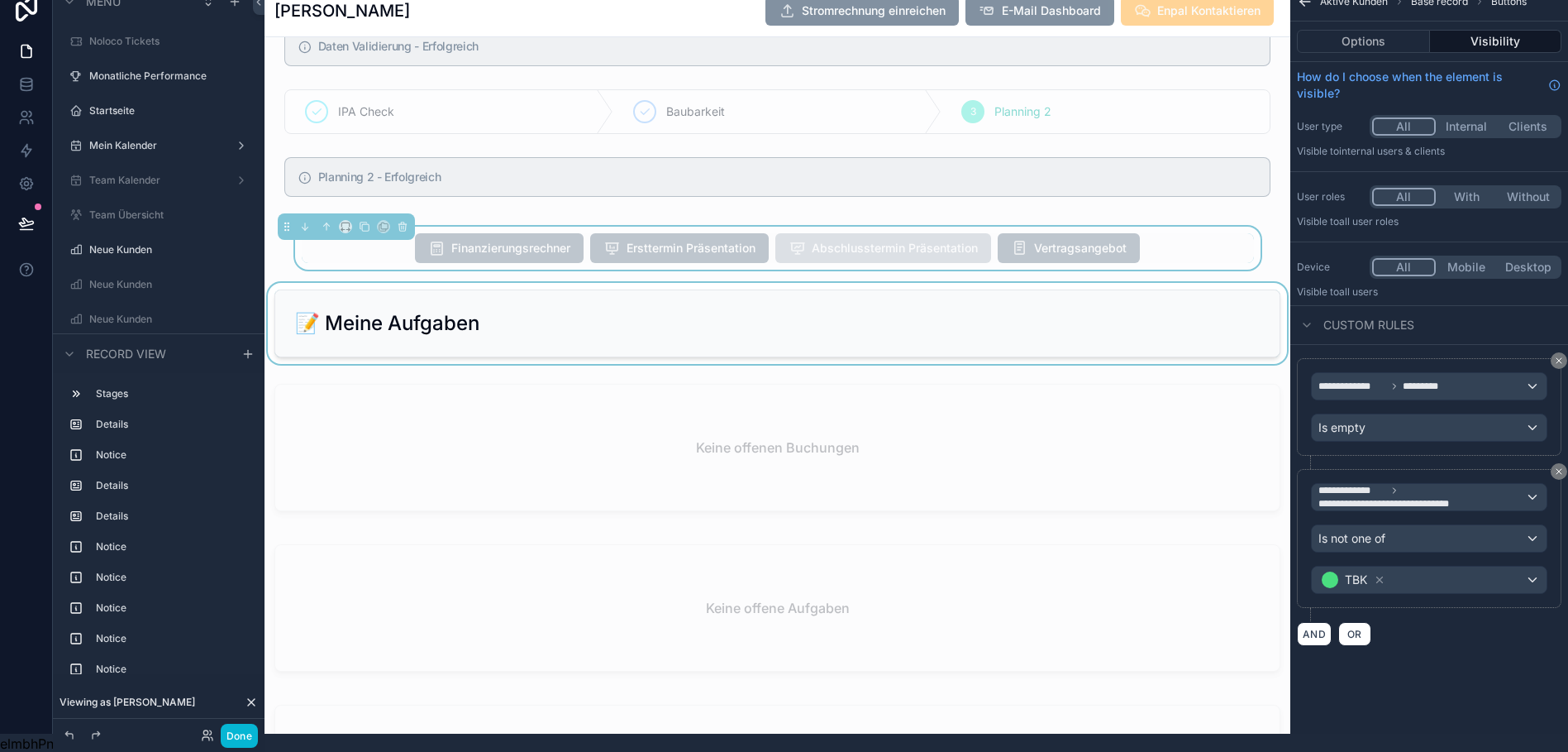
click at [1261, 302] on div "scrollable content" at bounding box center [778, 323] width 1026 height 81
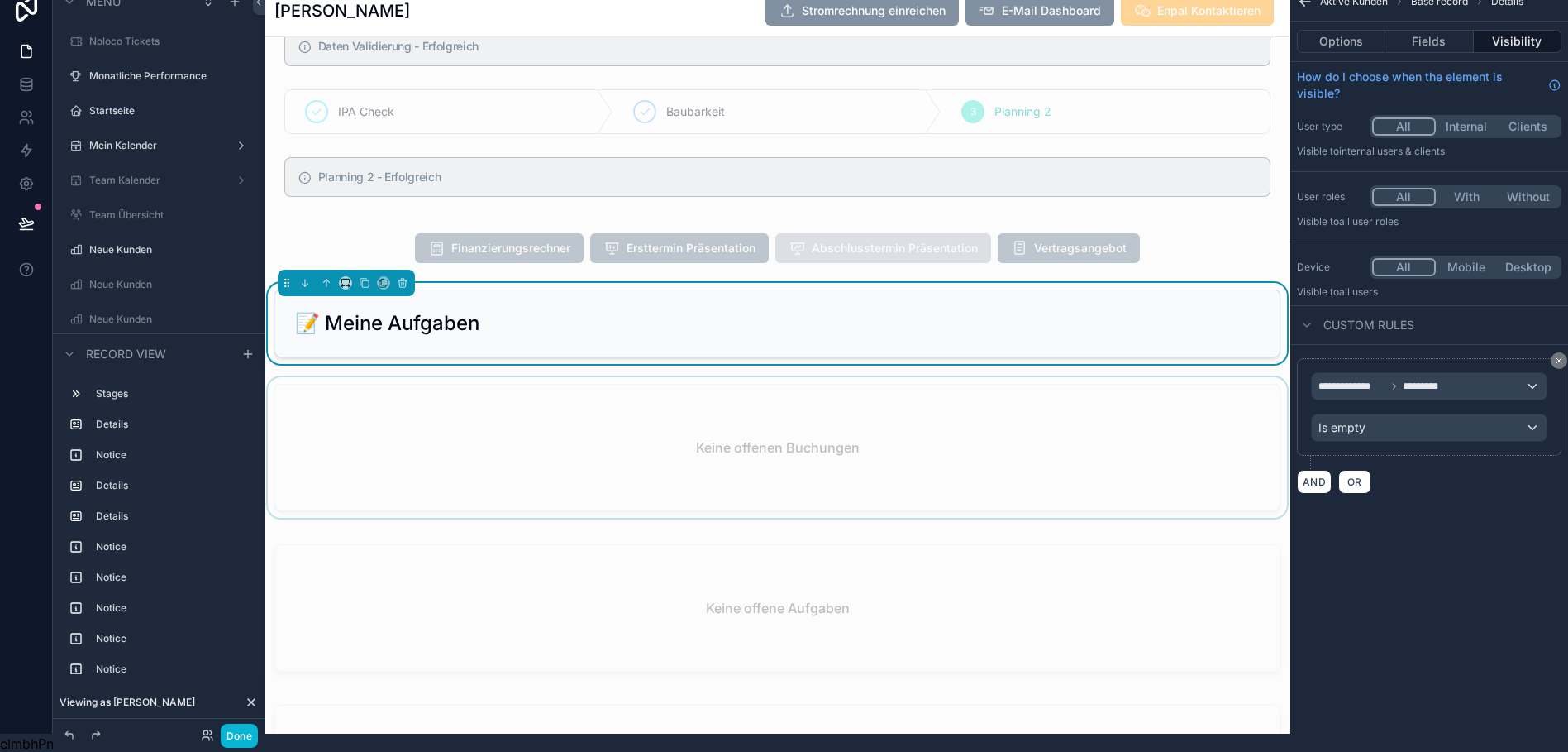
click at [1270, 399] on div "scrollable content" at bounding box center [778, 450] width 1026 height 147
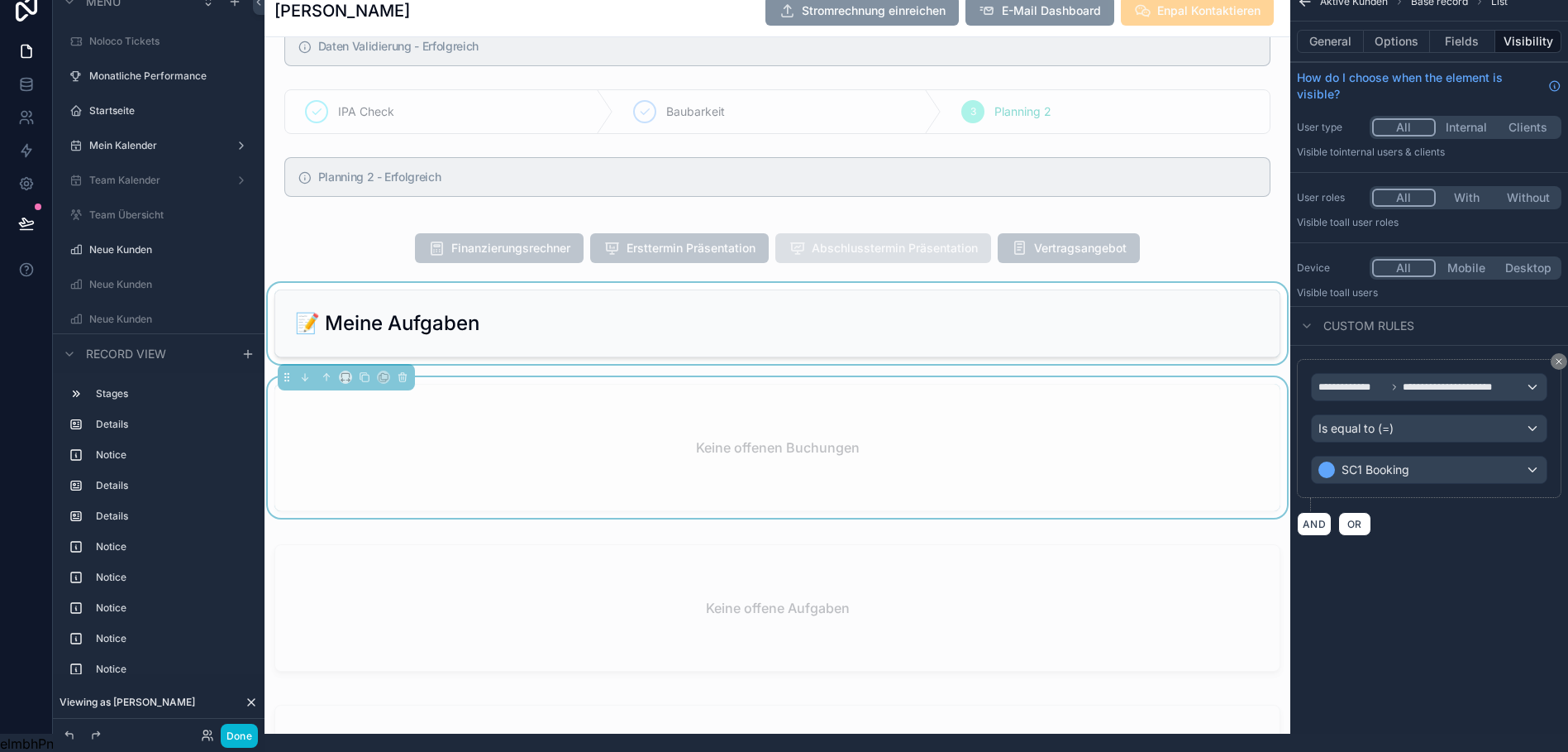
click at [1245, 315] on div "scrollable content" at bounding box center [778, 323] width 1026 height 81
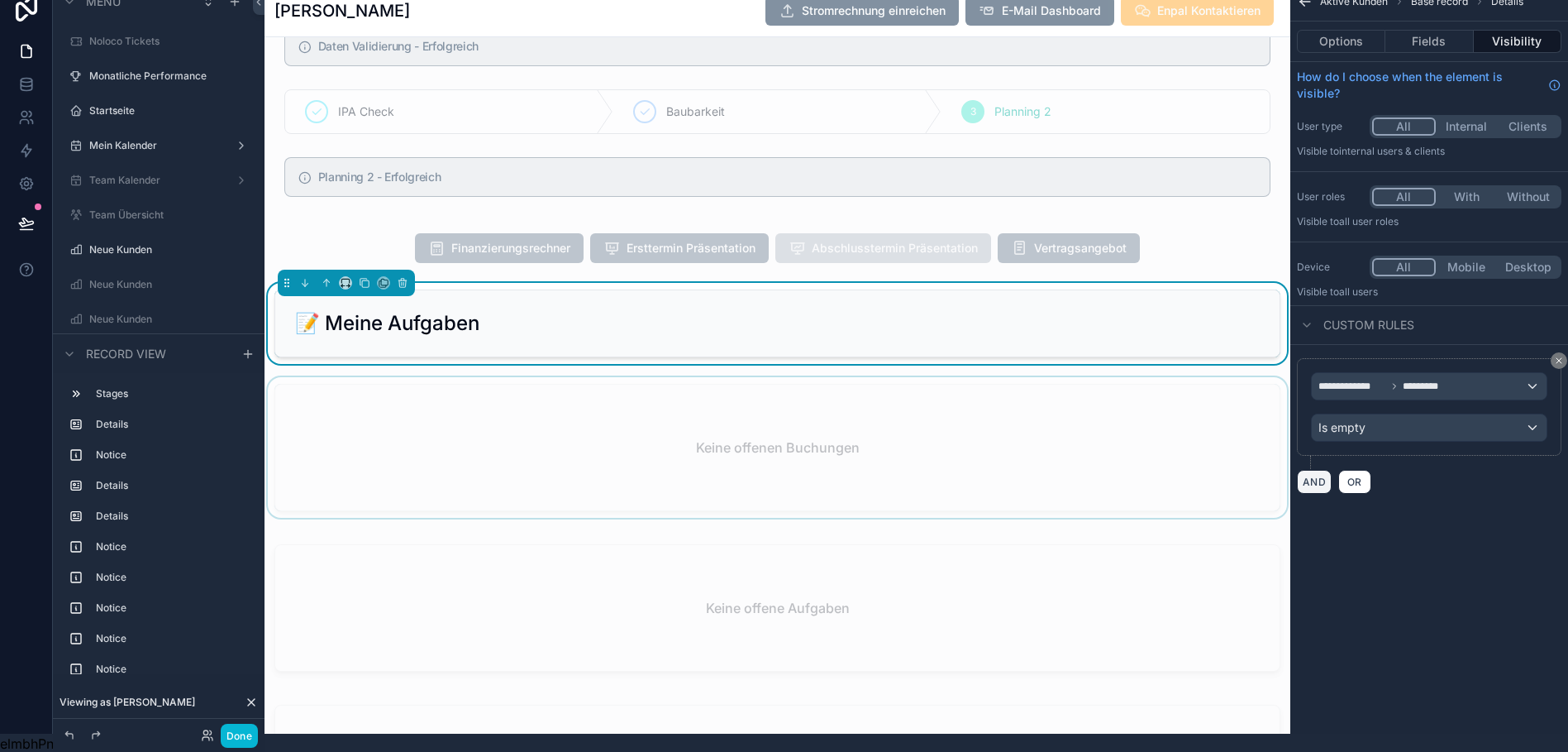
click at [1313, 483] on button "AND" at bounding box center [1313, 481] width 35 height 24
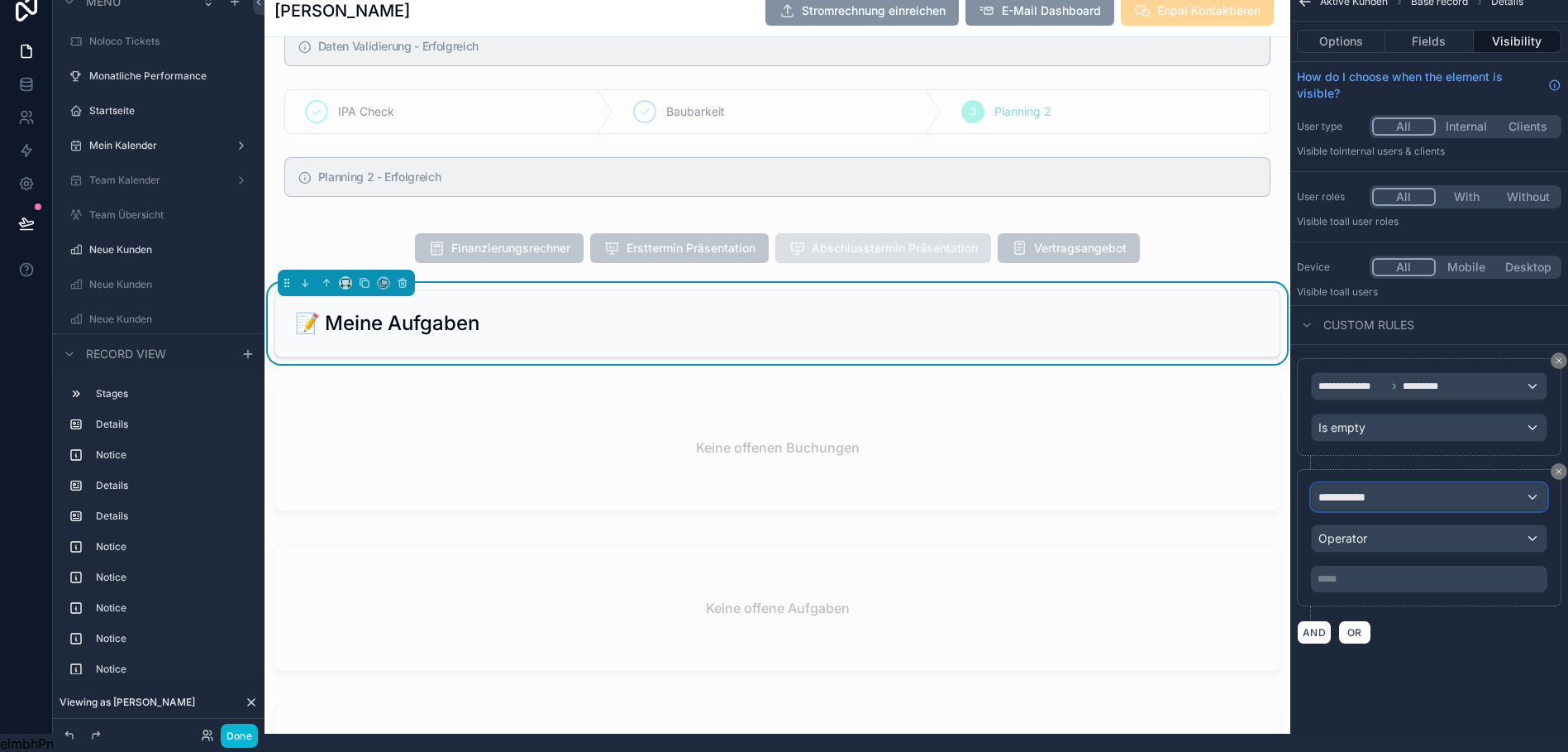
click at [1345, 503] on span "**********" at bounding box center [1348, 497] width 61 height 17
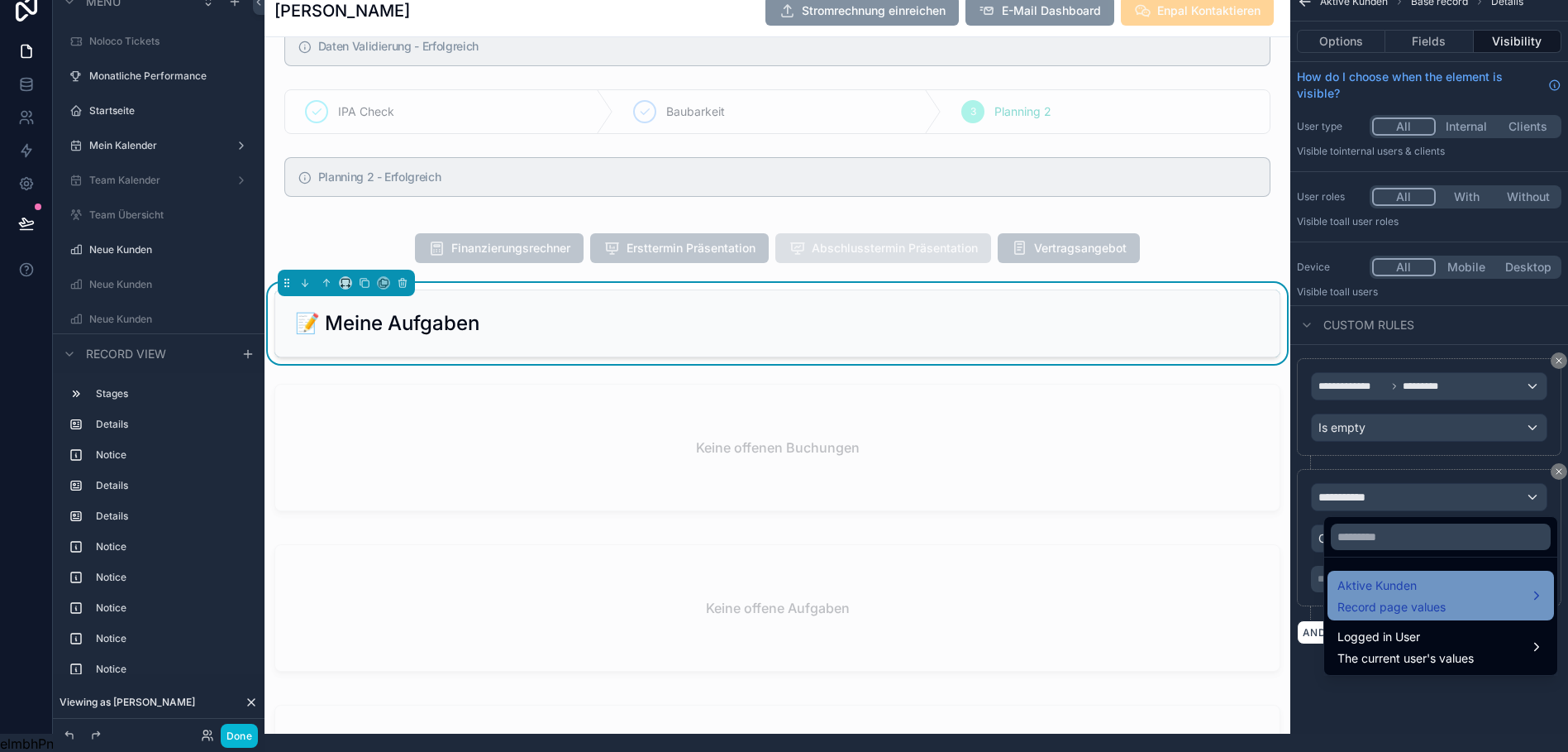
click at [1369, 601] on span "Record page values" at bounding box center [1392, 607] width 109 height 17
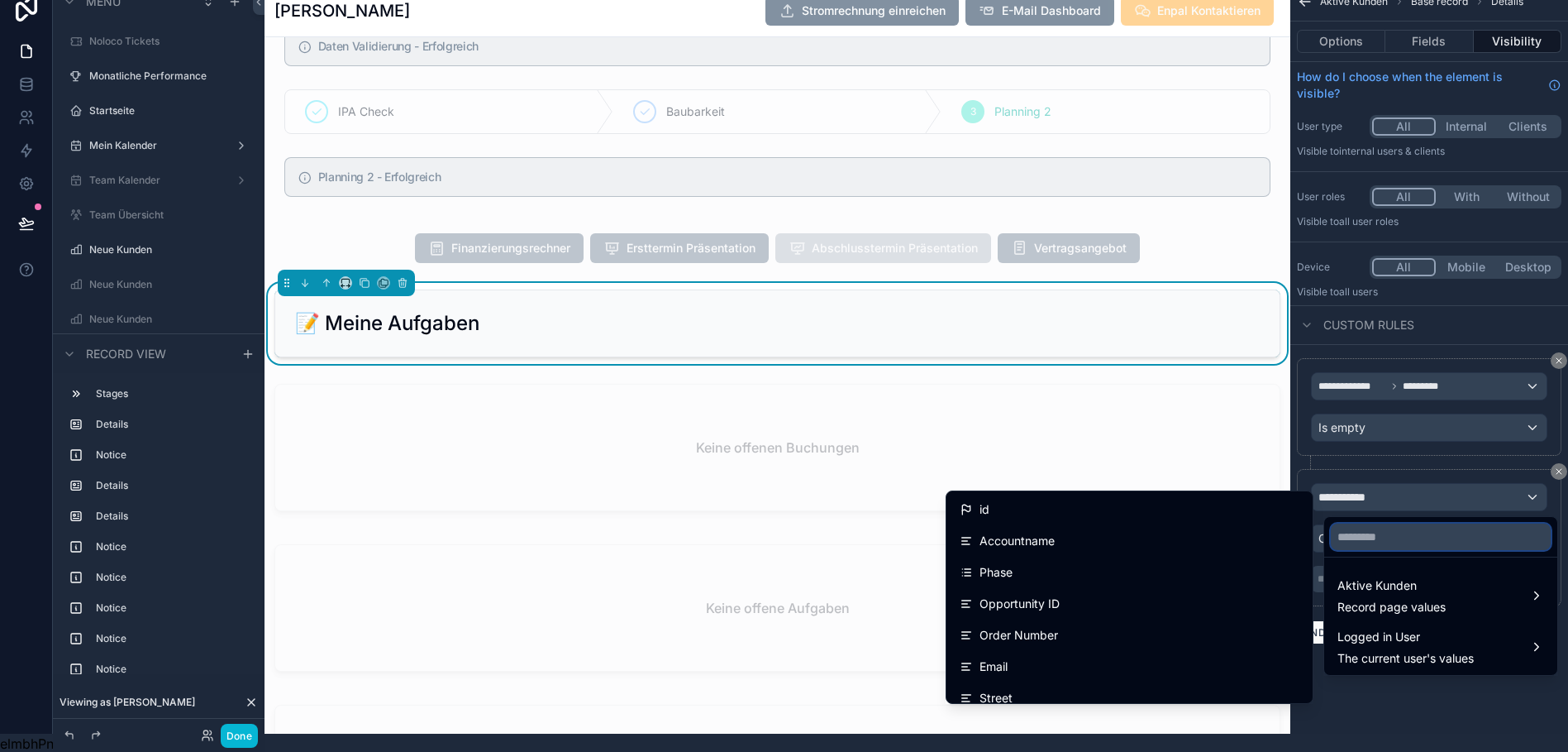
click at [1357, 541] on input "text" at bounding box center [1440, 537] width 220 height 26
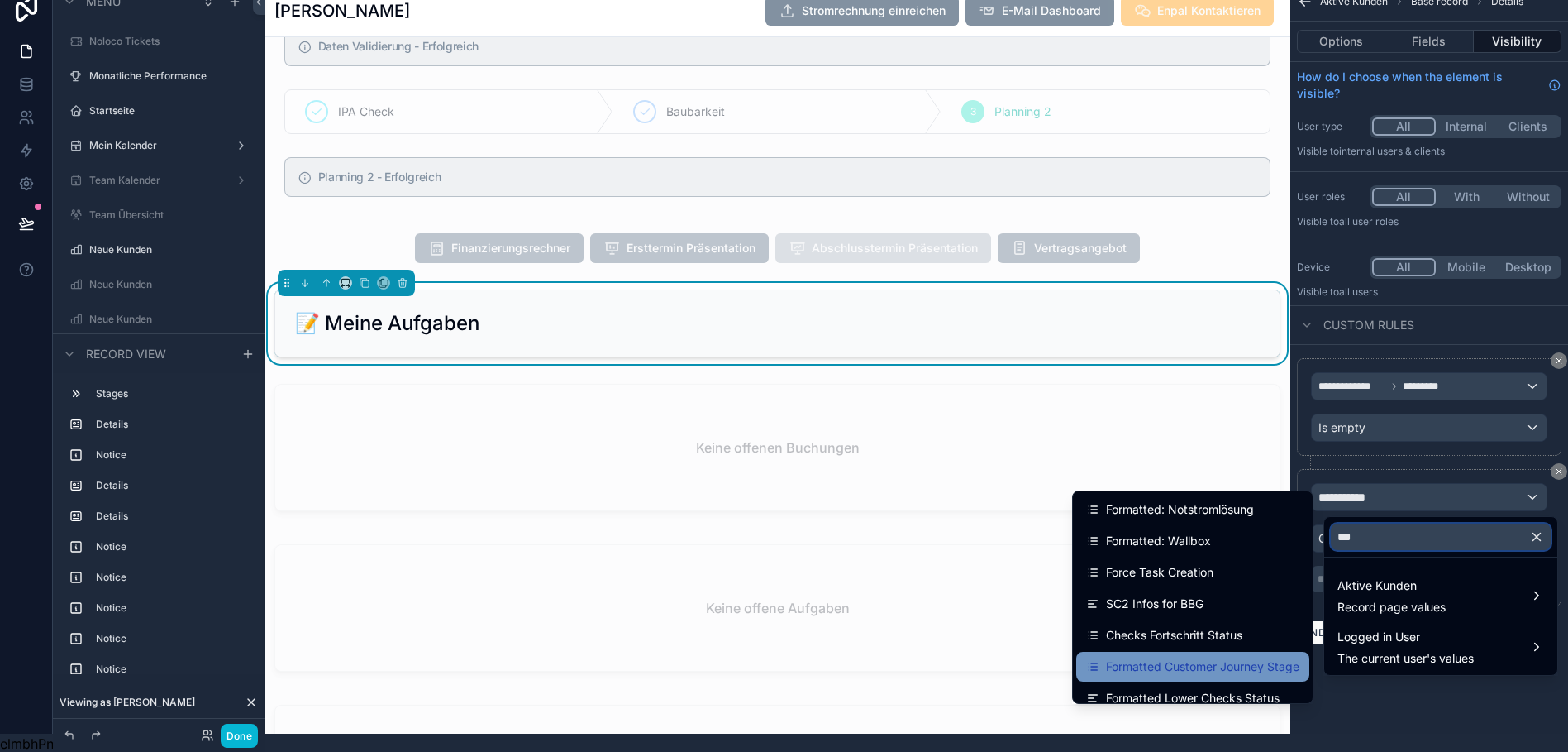
type input "***"
click at [1211, 660] on span "Formatted Customer Journey Stage" at bounding box center [1202, 666] width 194 height 20
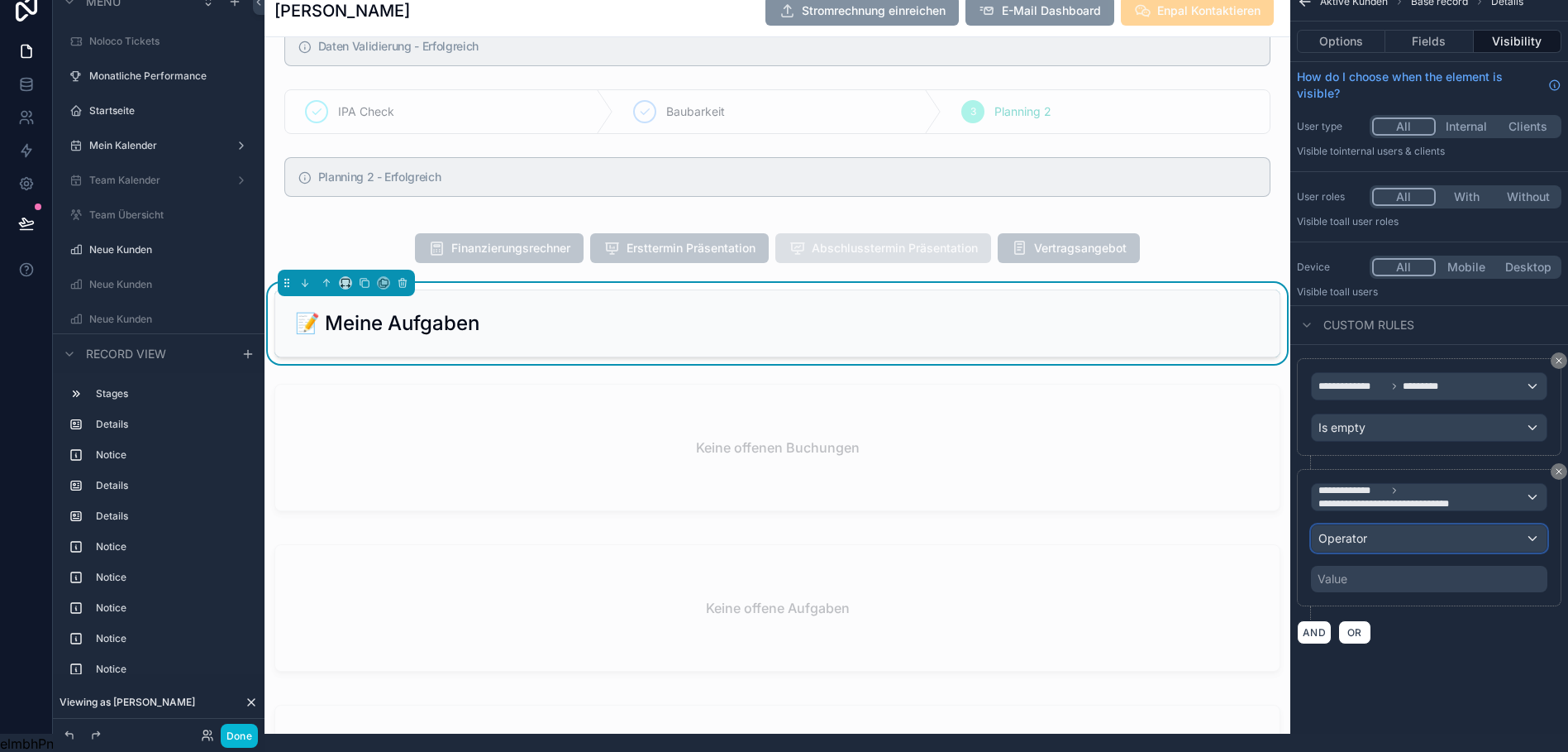
click at [1384, 539] on div "Operator" at bounding box center [1429, 538] width 235 height 26
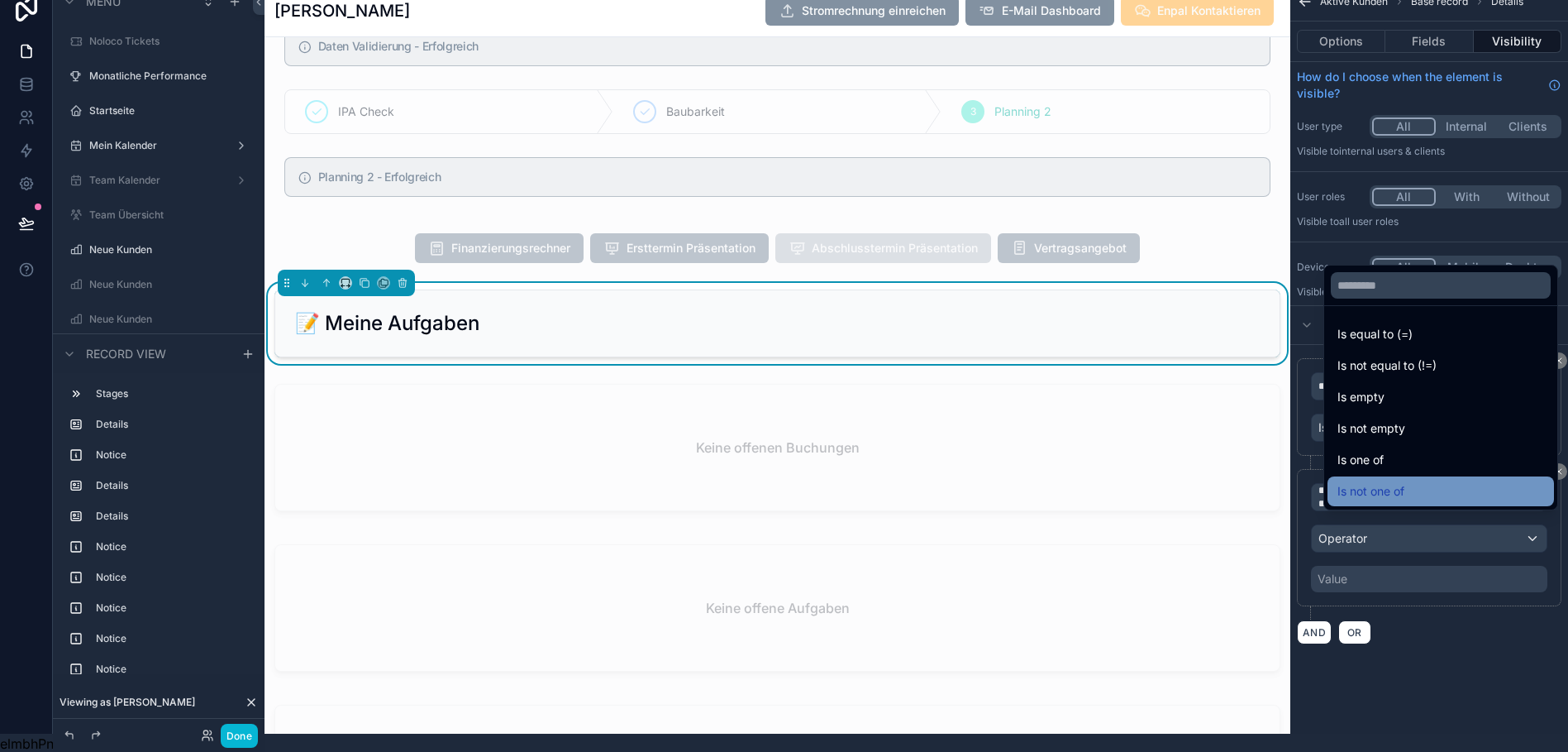
click at [1366, 493] on div "Is not one of" at bounding box center [1441, 492] width 227 height 30
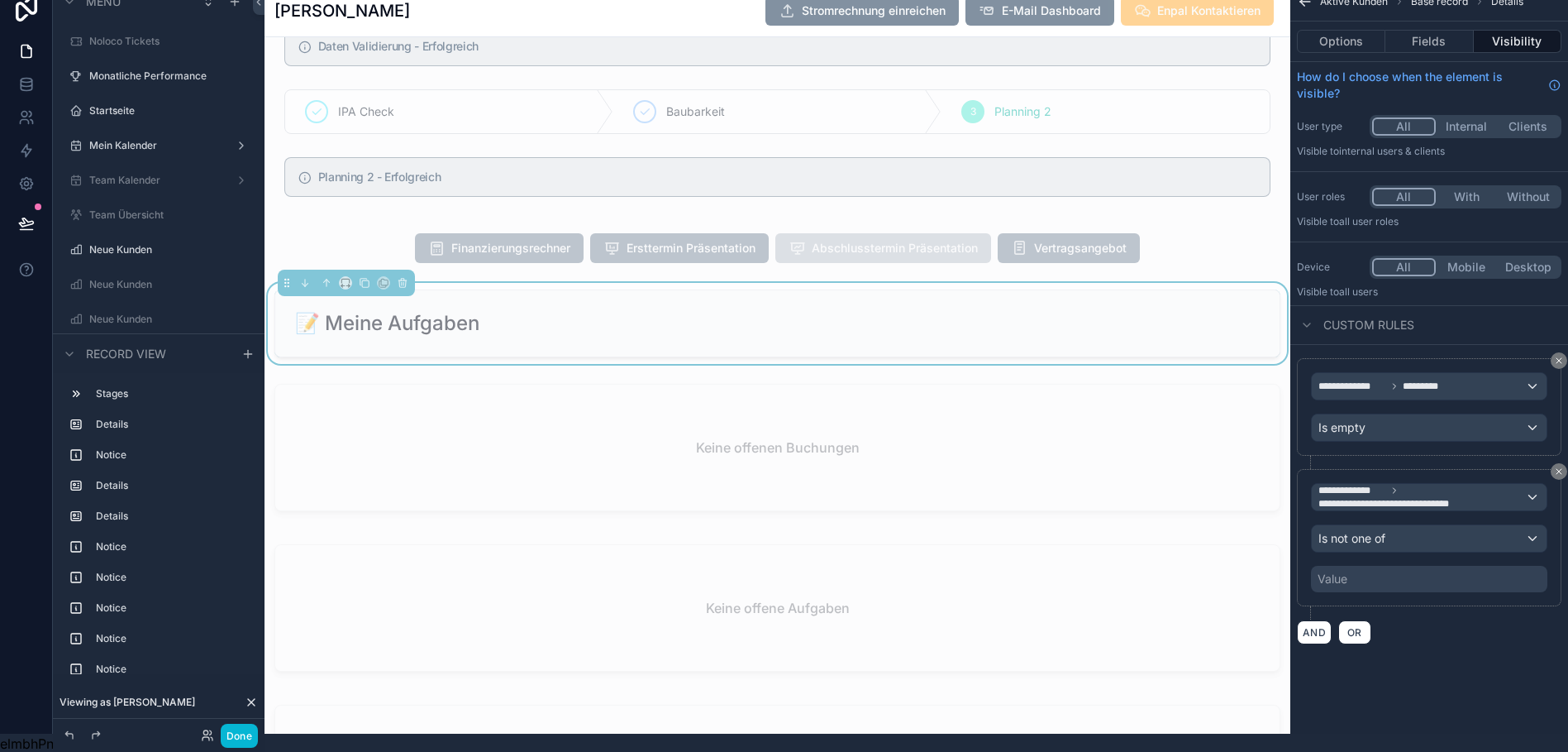
click at [1399, 582] on div "Value" at bounding box center [1429, 579] width 237 height 26
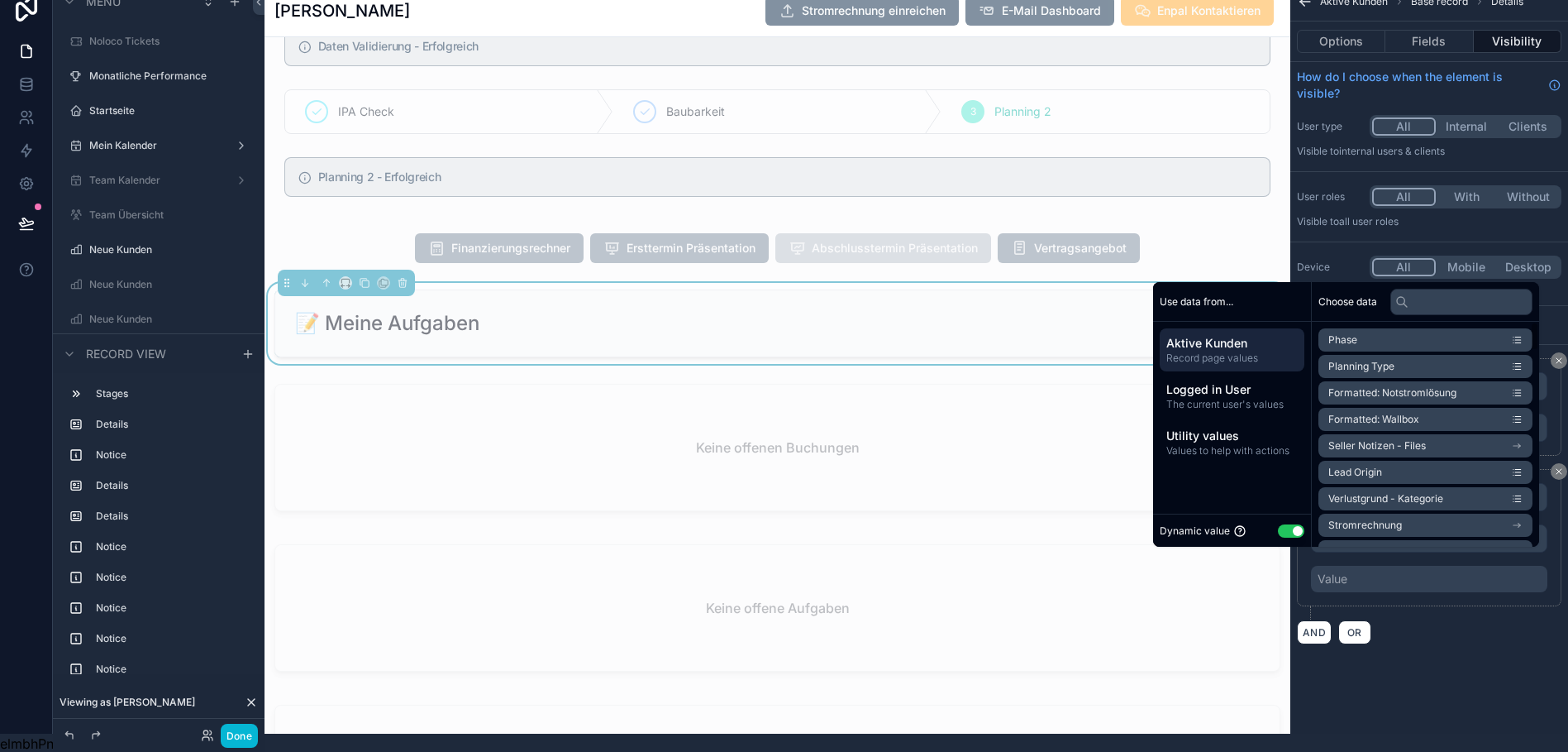
click at [1278, 538] on button "Use setting" at bounding box center [1291, 531] width 26 height 13
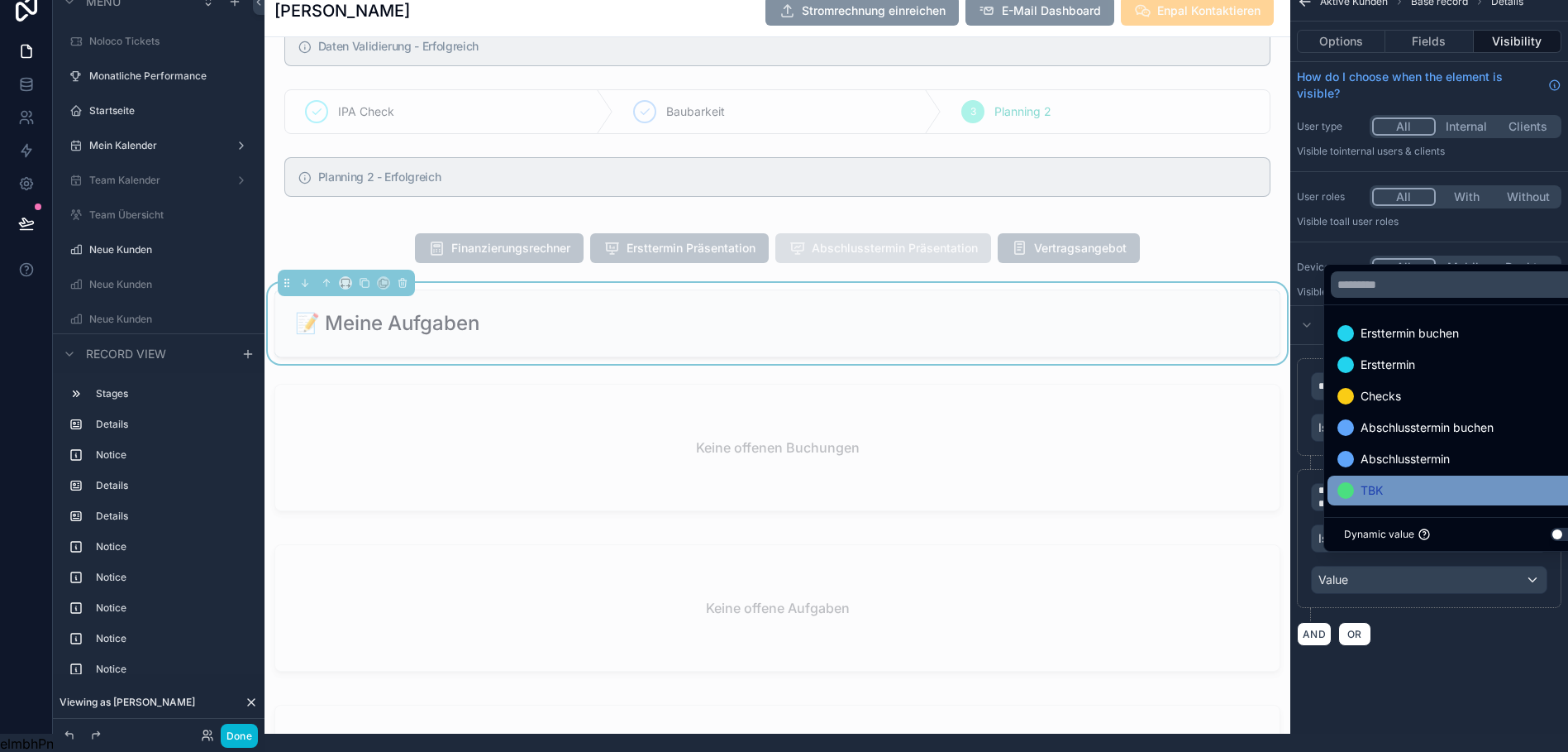
click at [1360, 500] on span "TBK" at bounding box center [1371, 490] width 22 height 20
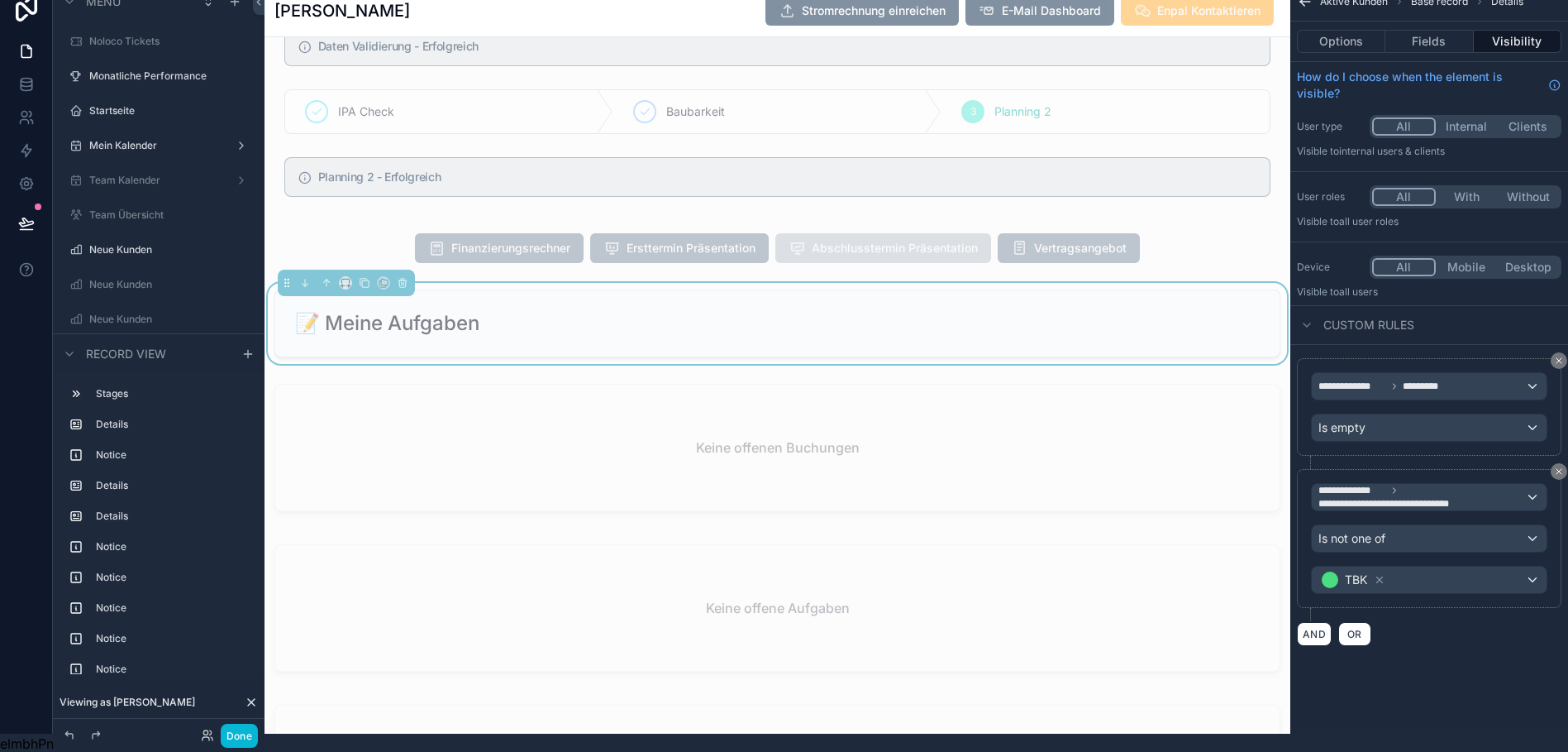
drag, startPoint x: 1481, startPoint y: 681, endPoint x: 1428, endPoint y: 709, distance: 59.9
click at [1428, 709] on div "**********" at bounding box center [1429, 358] width 278 height 752
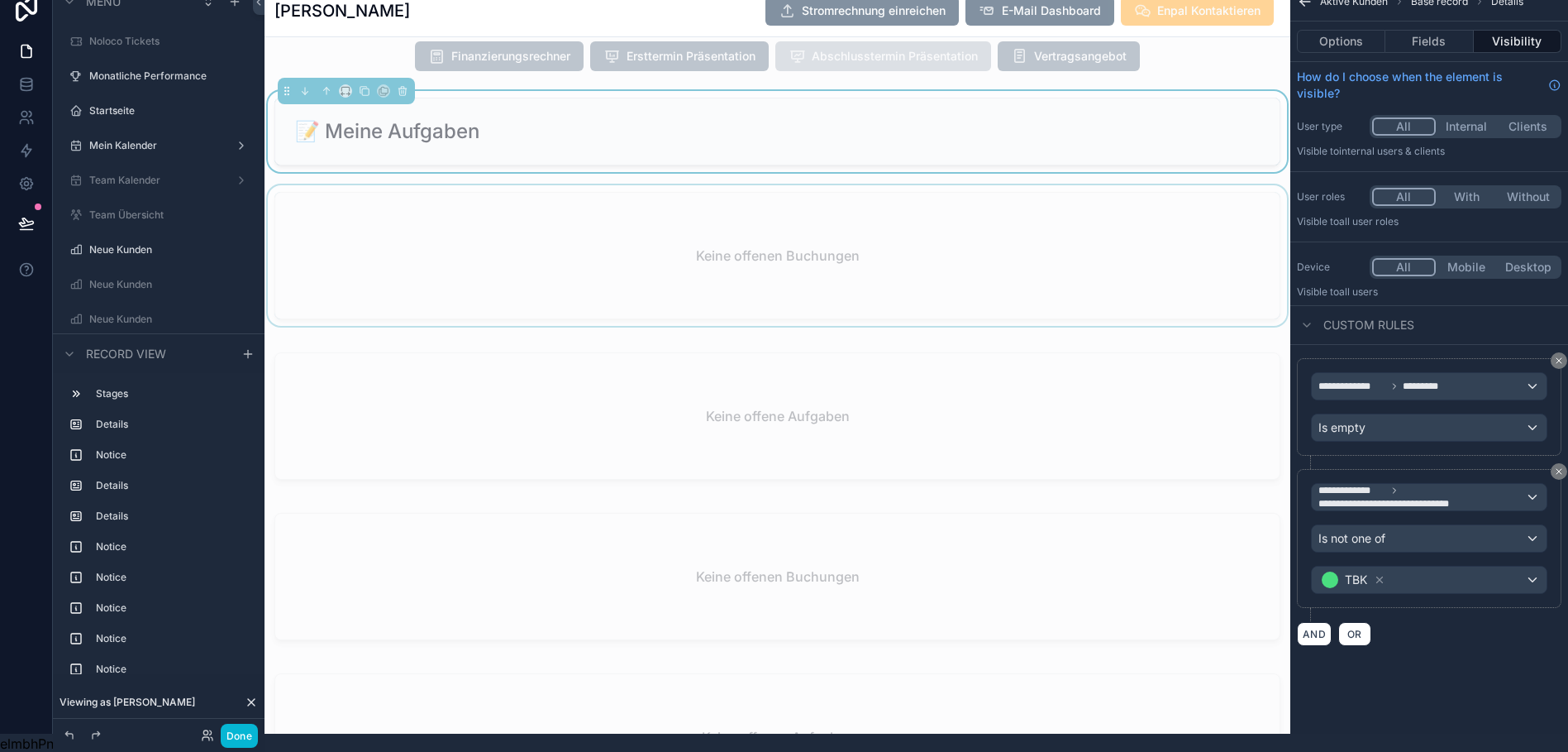
scroll to position [2278, 0]
click at [1046, 286] on div "scrollable content" at bounding box center [778, 256] width 1026 height 147
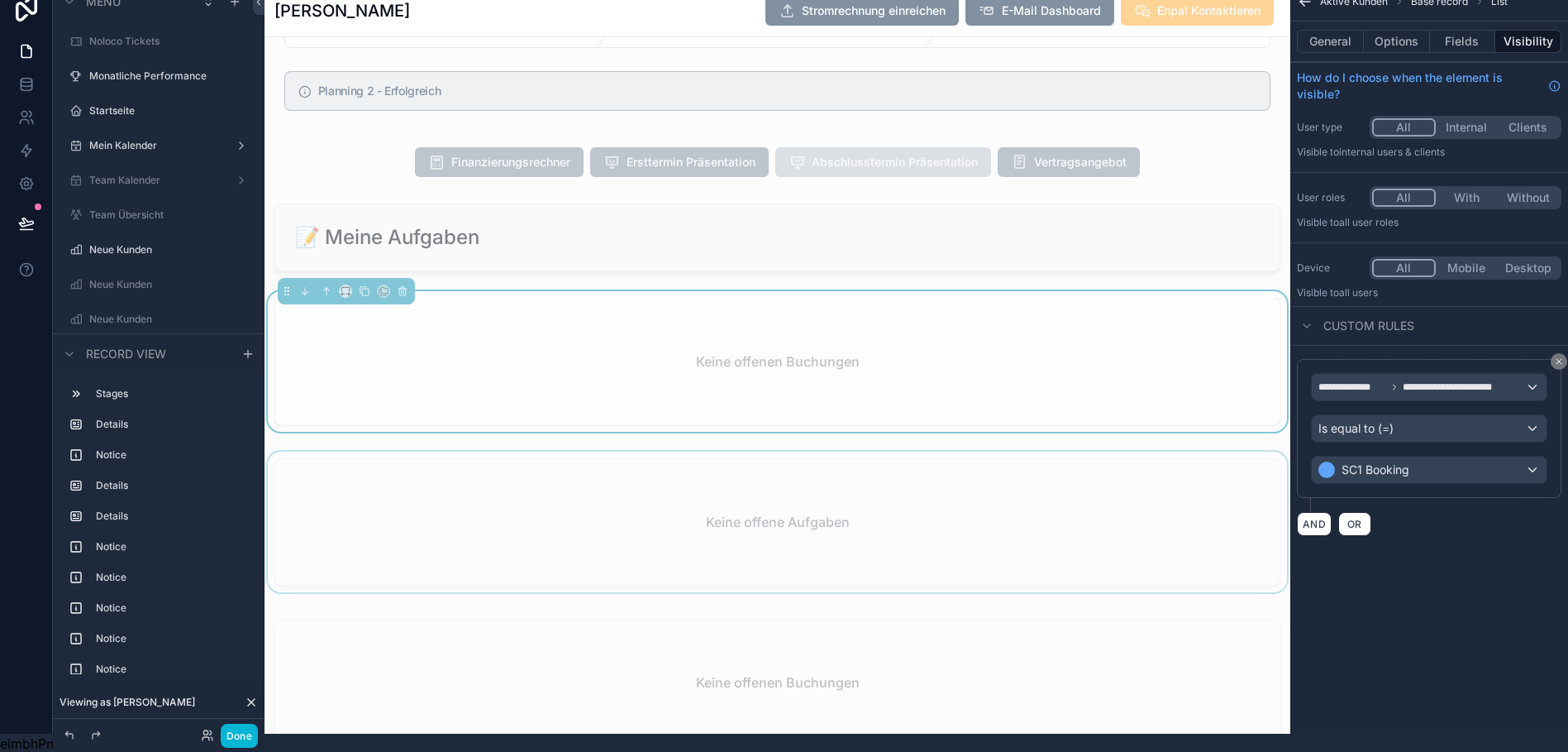
scroll to position [2167, 0]
click at [1090, 250] on div "scrollable content" at bounding box center [778, 240] width 1026 height 81
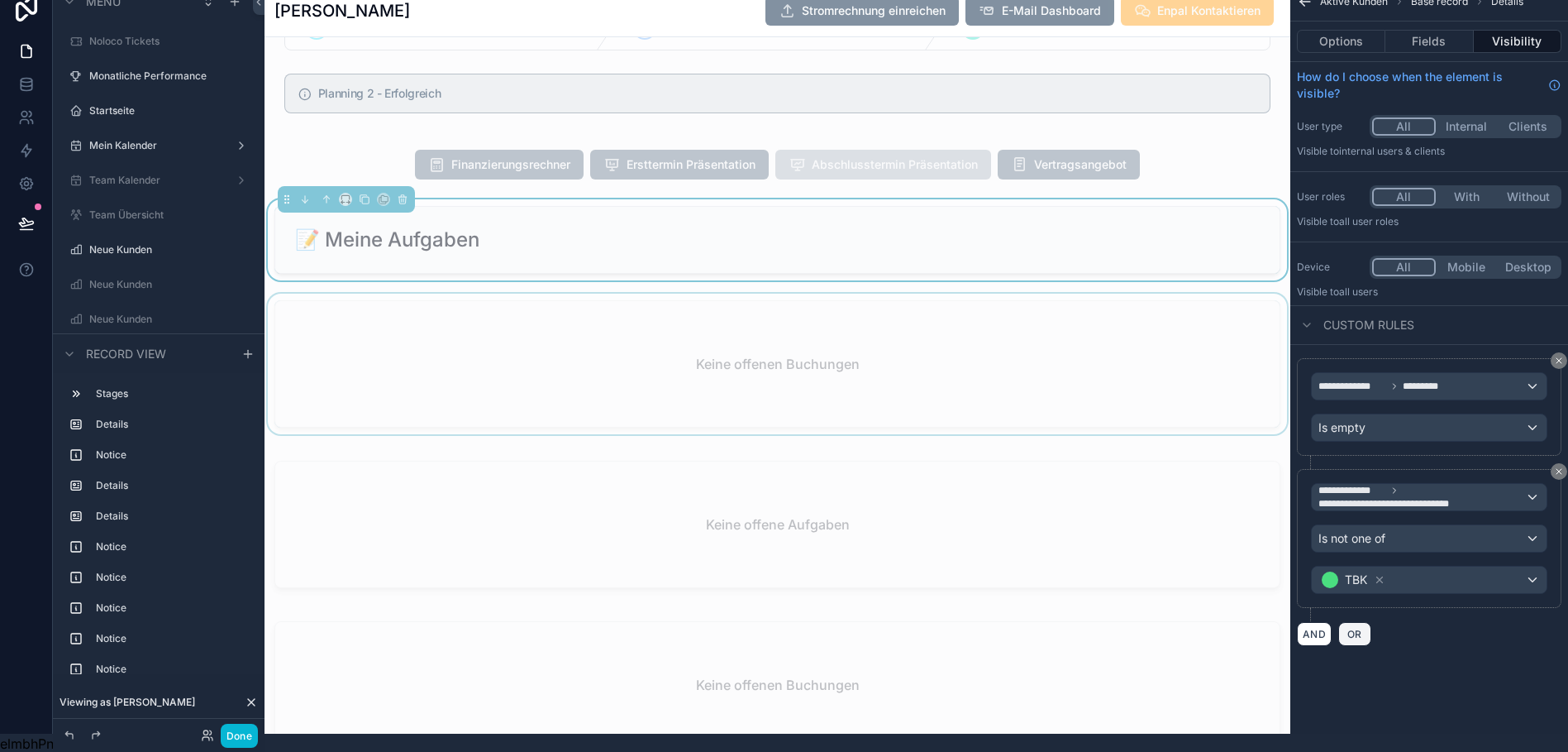
click at [1351, 633] on span "OR" at bounding box center [1355, 633] width 22 height 12
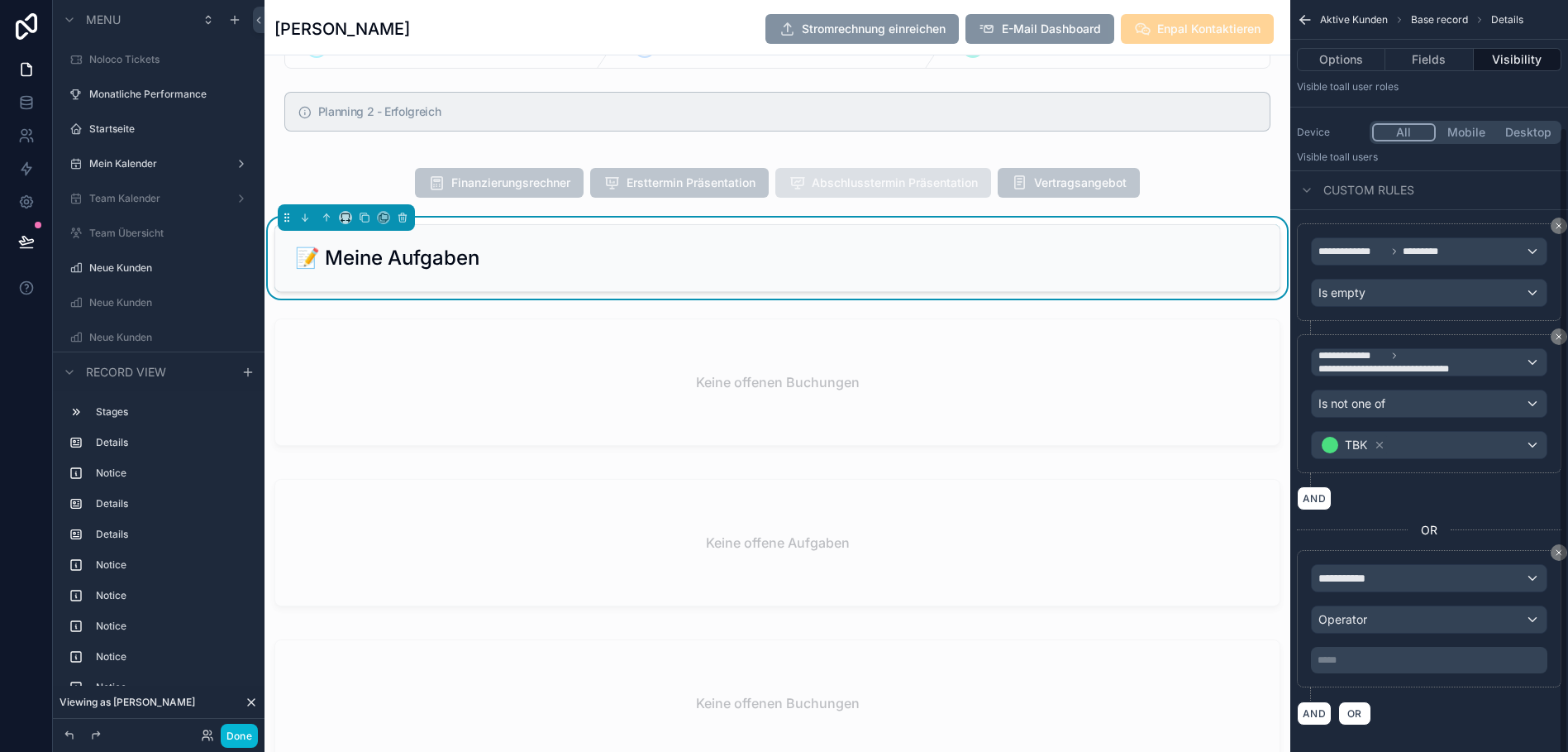
scroll to position [154, 0]
click at [1558, 332] on icon "scrollable content" at bounding box center [1559, 335] width 10 height 10
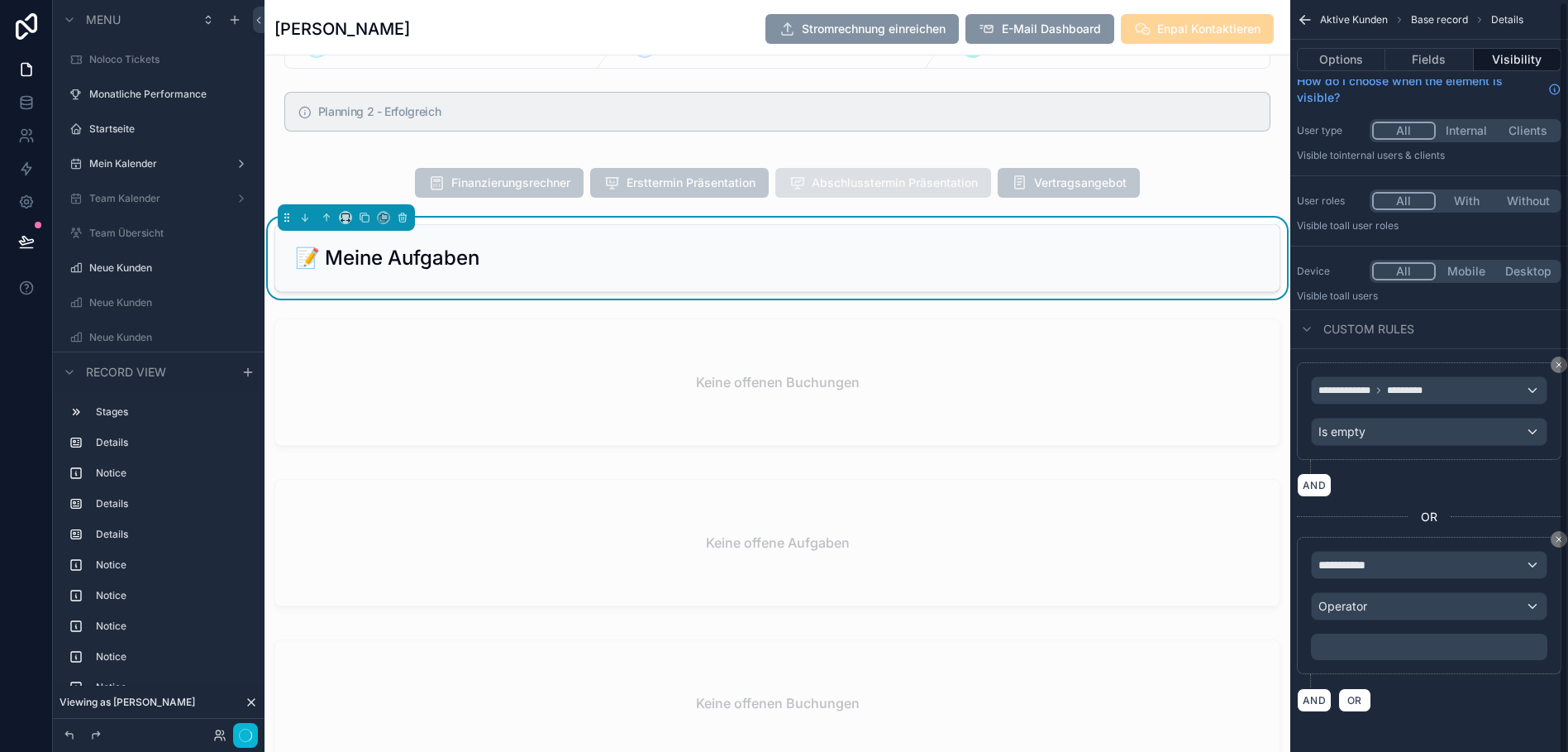
scroll to position [2, 0]
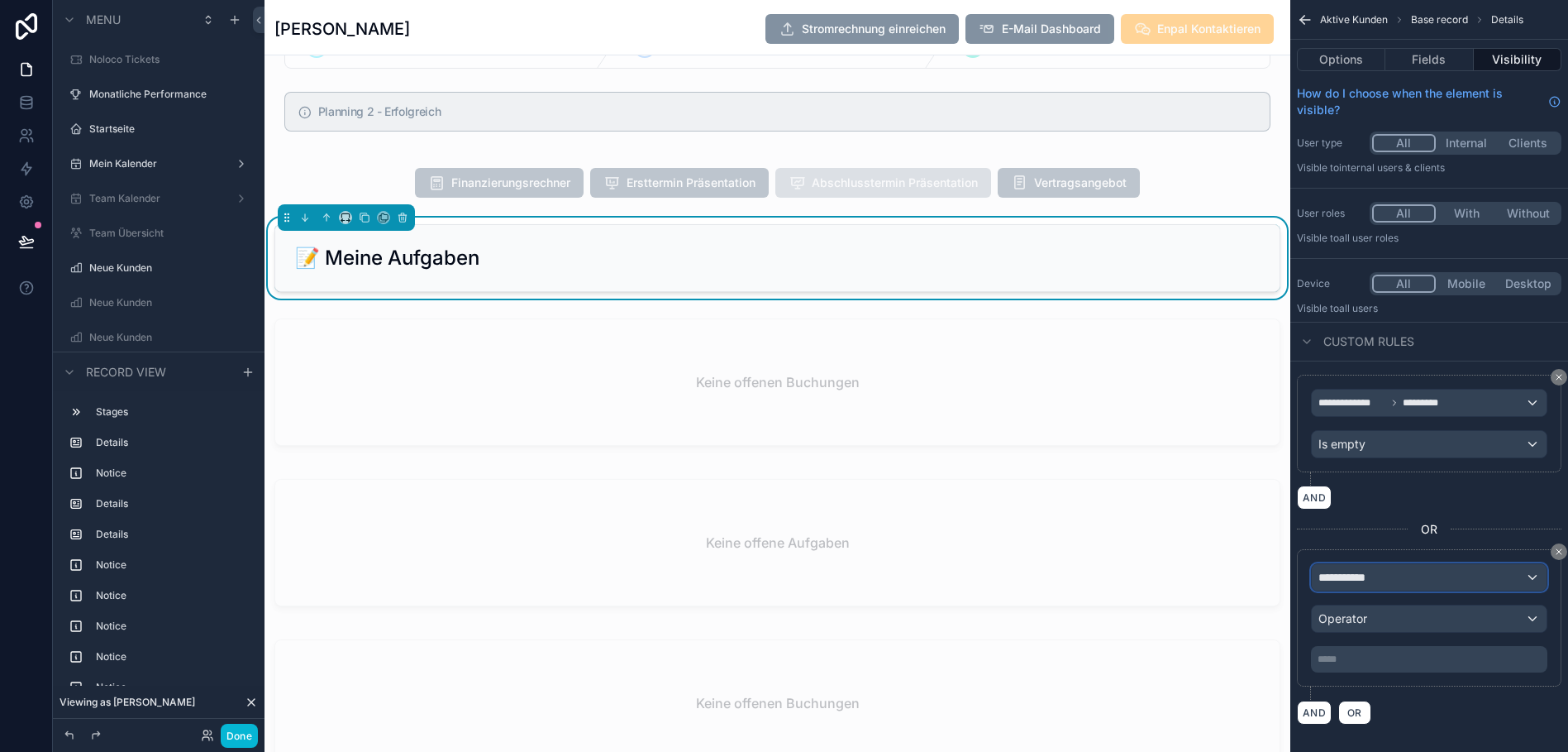
click at [1385, 584] on div "**********" at bounding box center [1429, 577] width 235 height 26
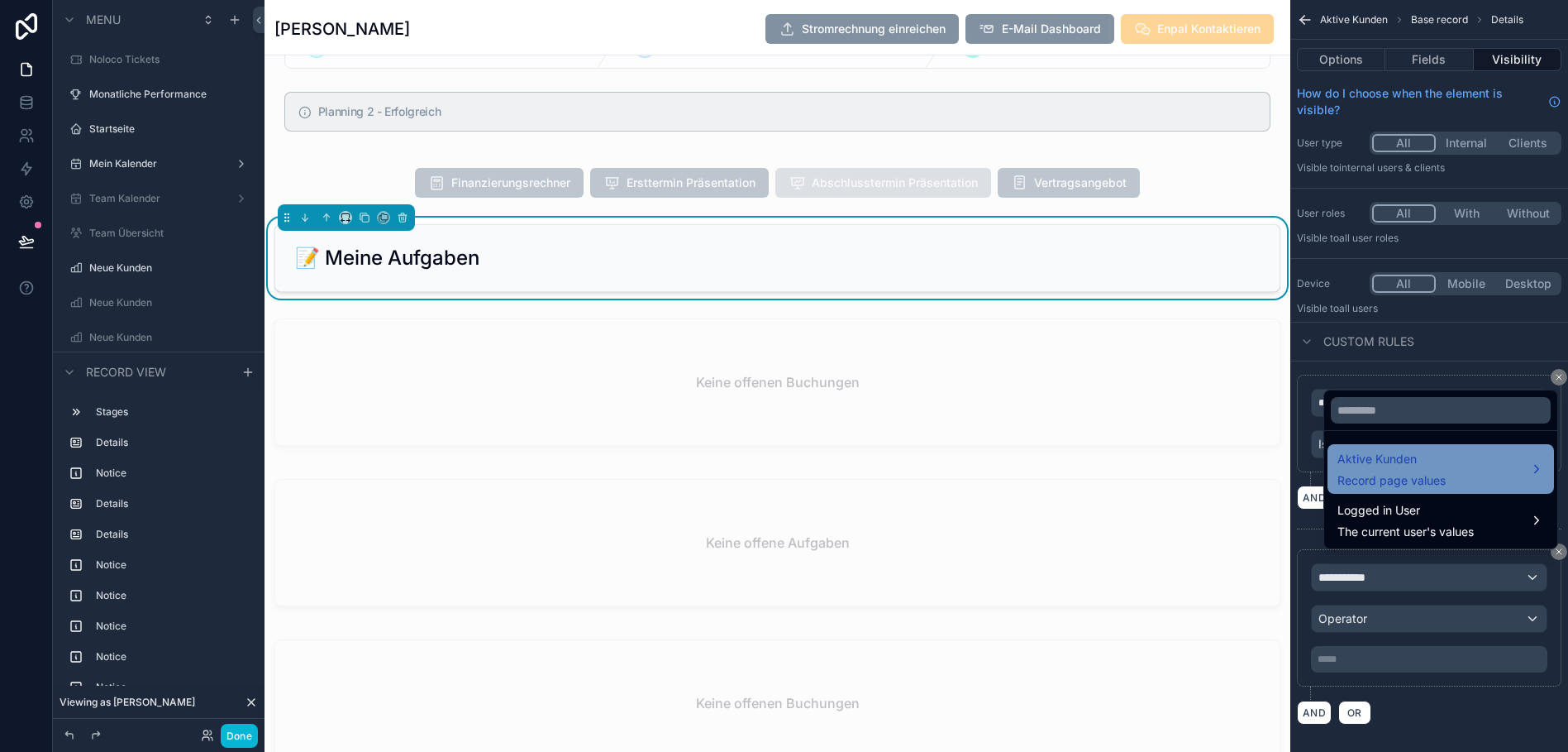
click at [1411, 469] on span "Aktive Kunden" at bounding box center [1392, 458] width 109 height 20
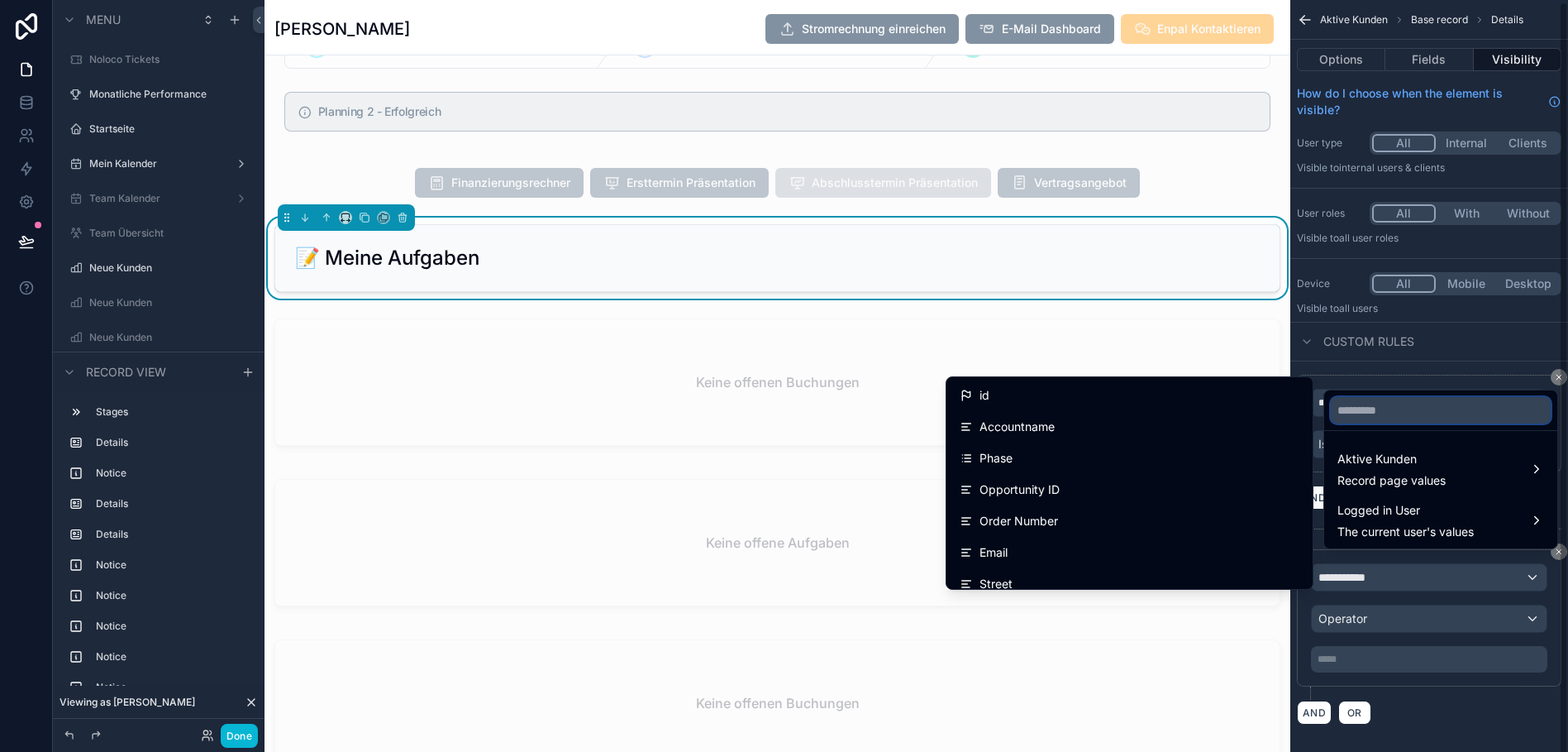
click at [1373, 423] on input "text" at bounding box center [1440, 410] width 220 height 26
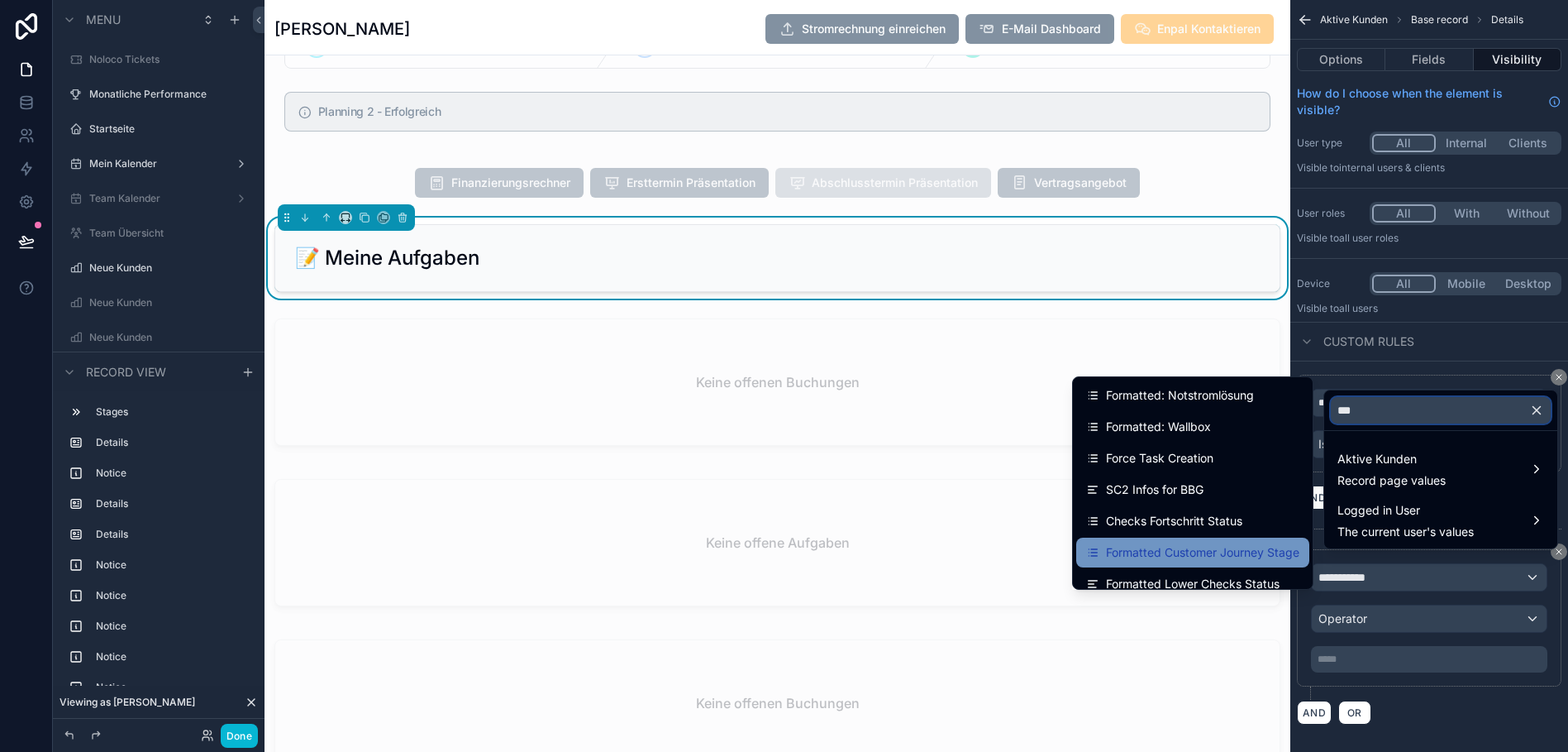
type input "***"
click at [1185, 556] on span "Formatted Customer Journey Stage" at bounding box center [1202, 552] width 194 height 20
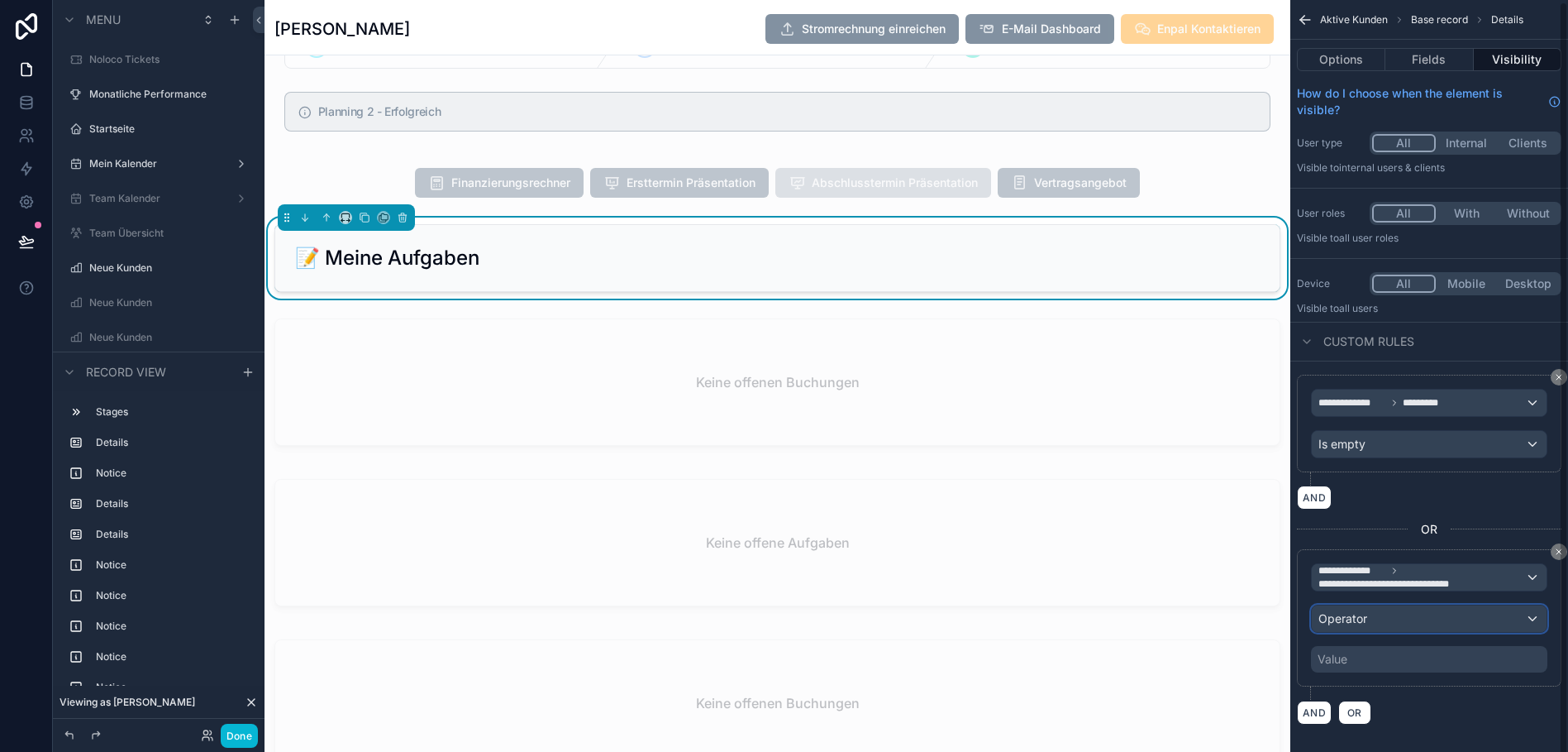
click at [1343, 625] on span "Operator" at bounding box center [1342, 619] width 49 height 17
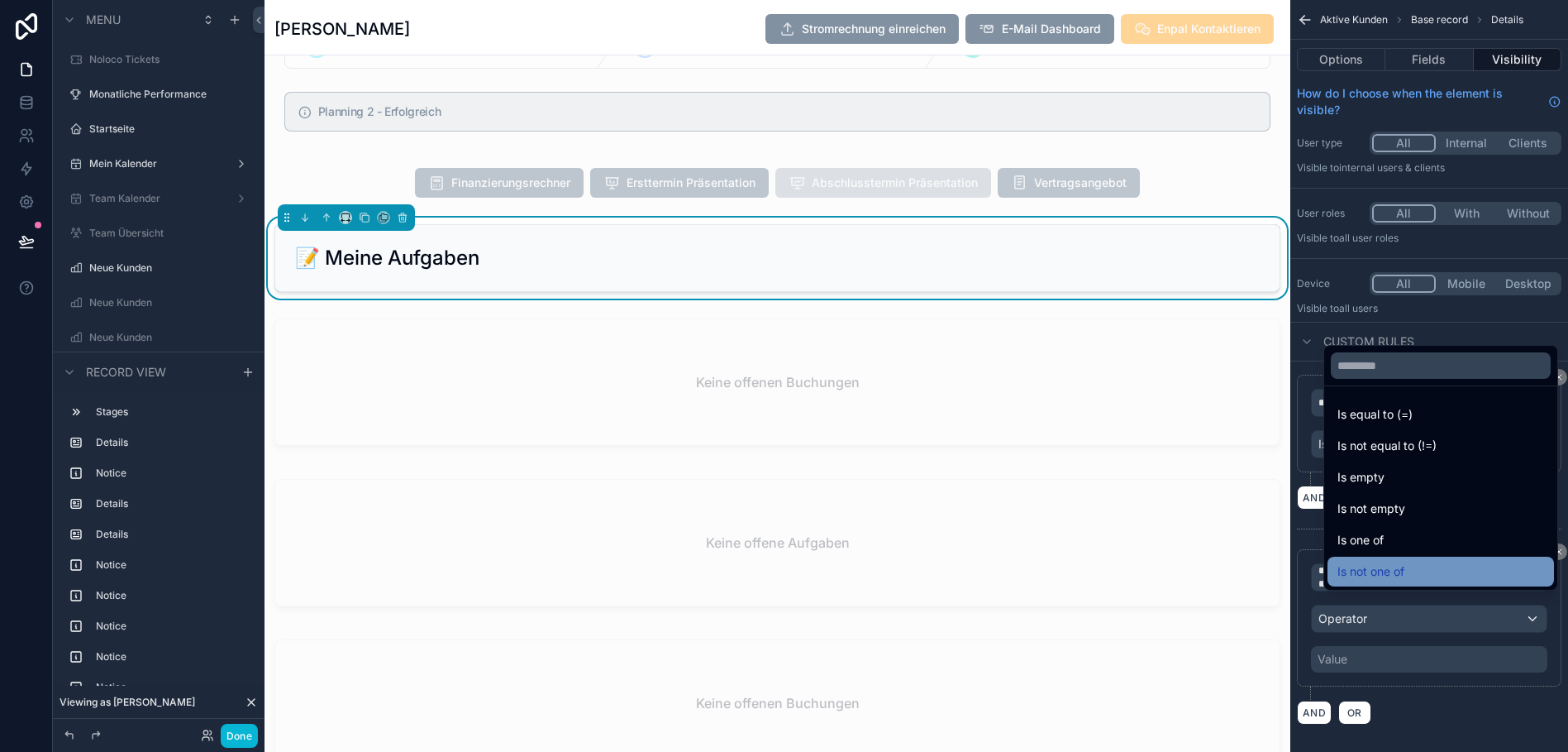
click at [1358, 582] on span "Is not one of" at bounding box center [1371, 570] width 67 height 20
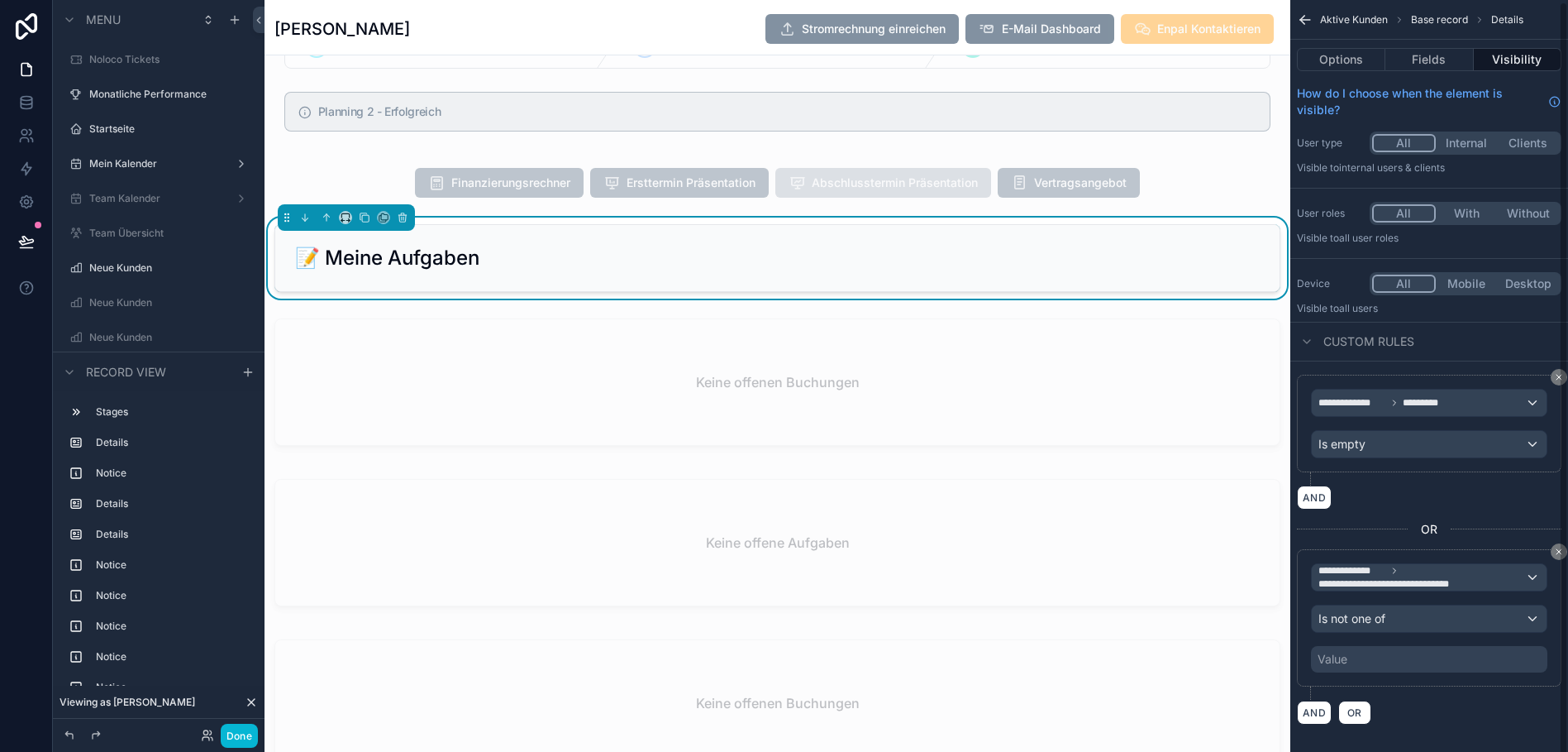
click at [1350, 658] on div "Value" at bounding box center [1429, 659] width 237 height 26
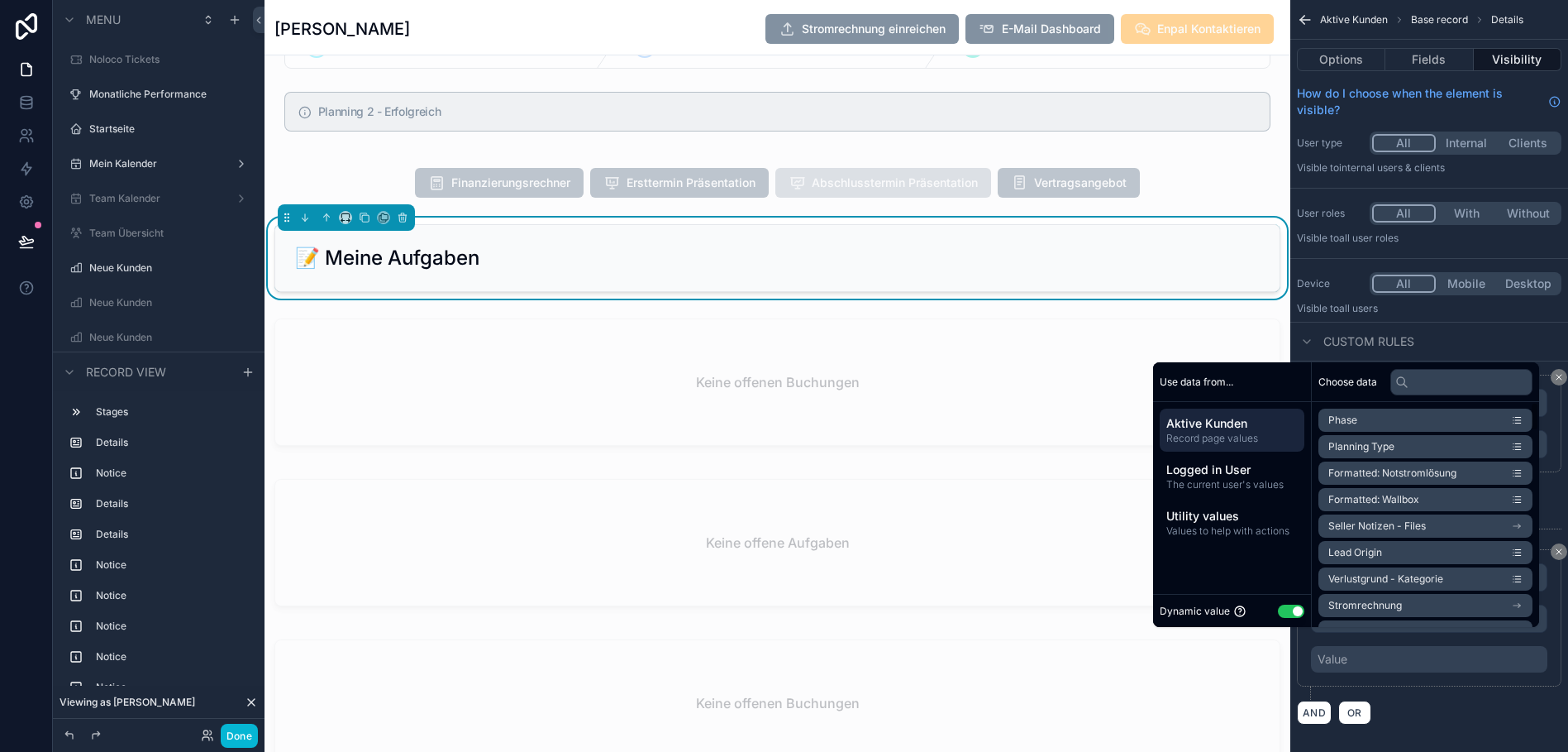
click at [1278, 618] on button "Use setting" at bounding box center [1291, 611] width 26 height 13
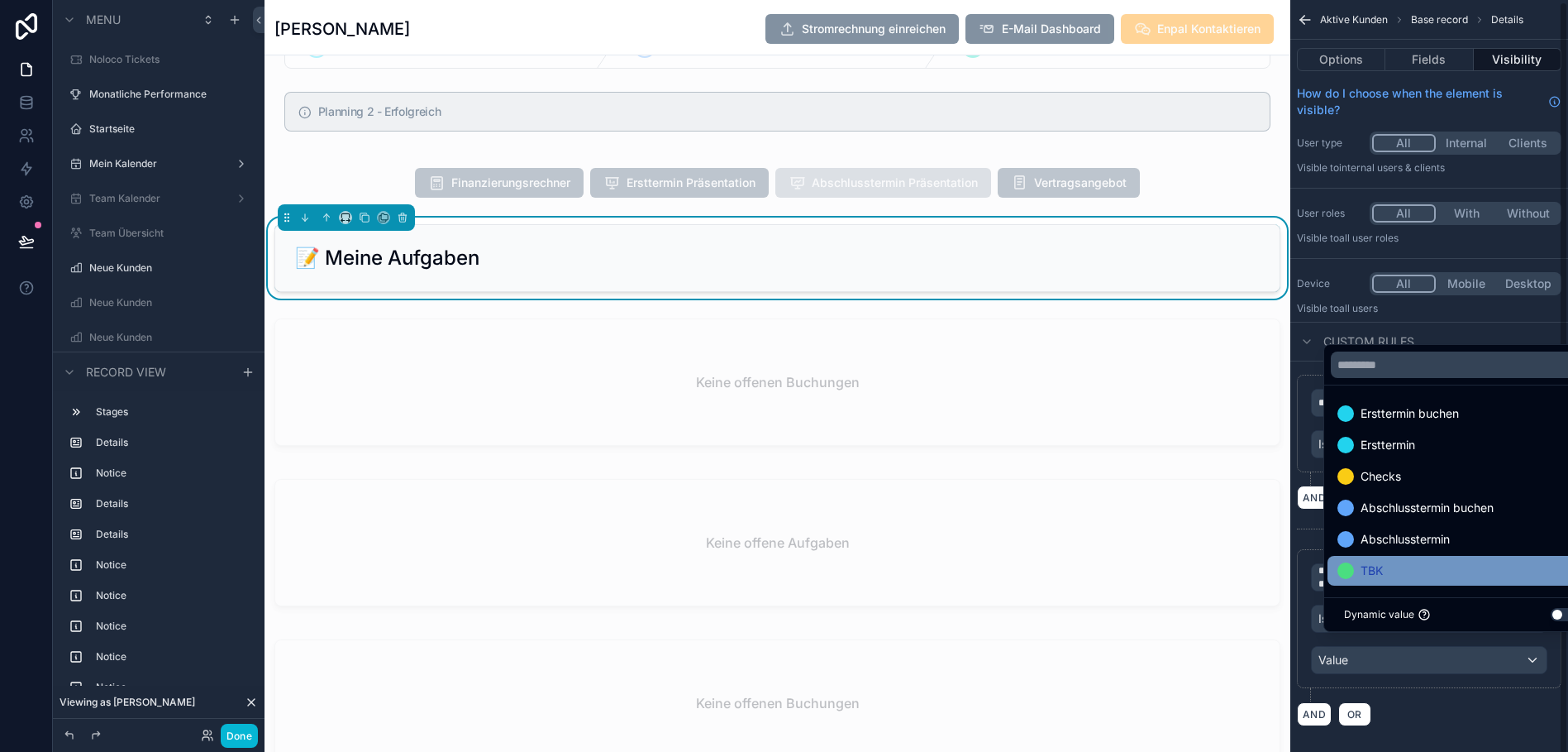
click at [1378, 581] on div "TBK" at bounding box center [1460, 570] width 246 height 20
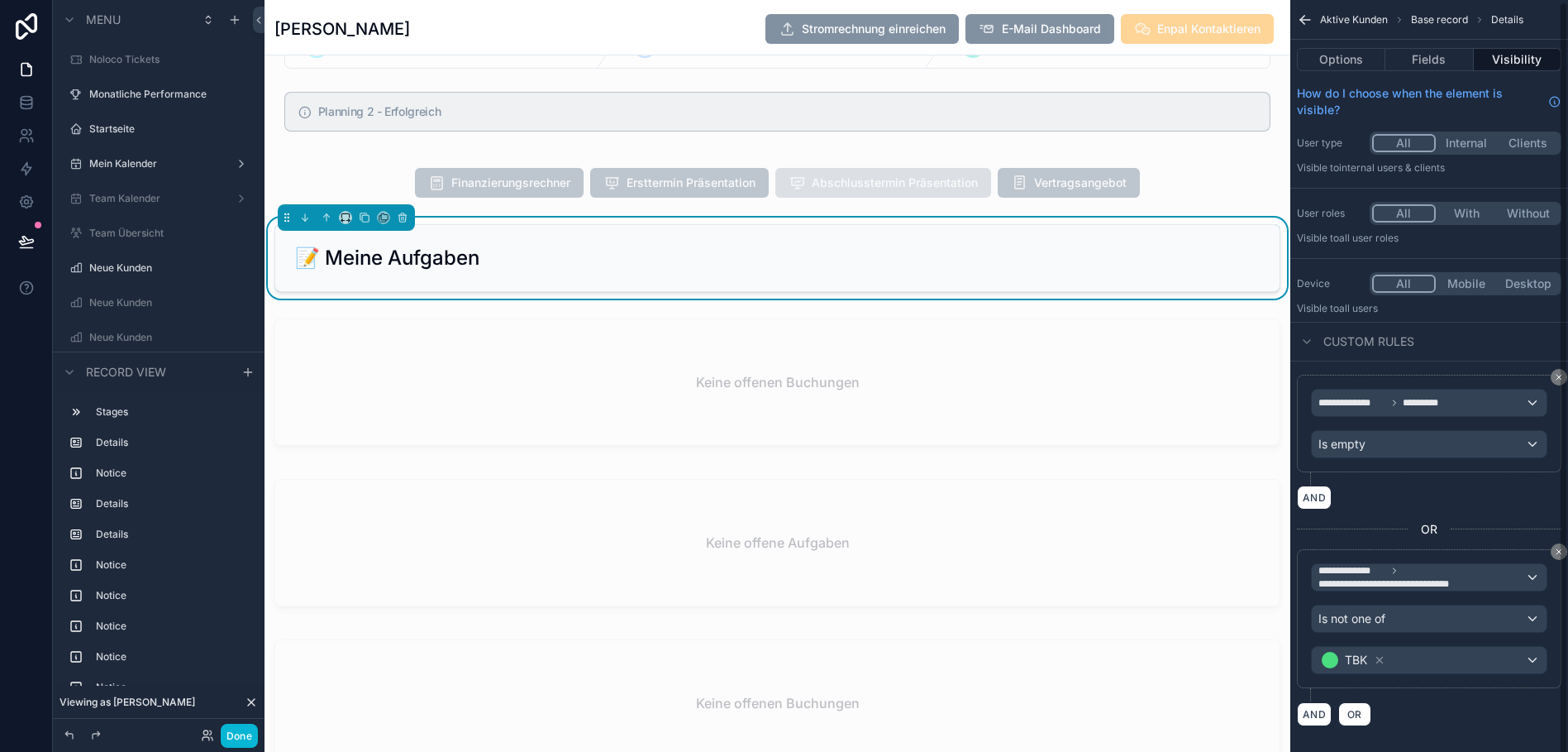
click at [1432, 710] on div "AND OR" at bounding box center [1429, 714] width 265 height 24
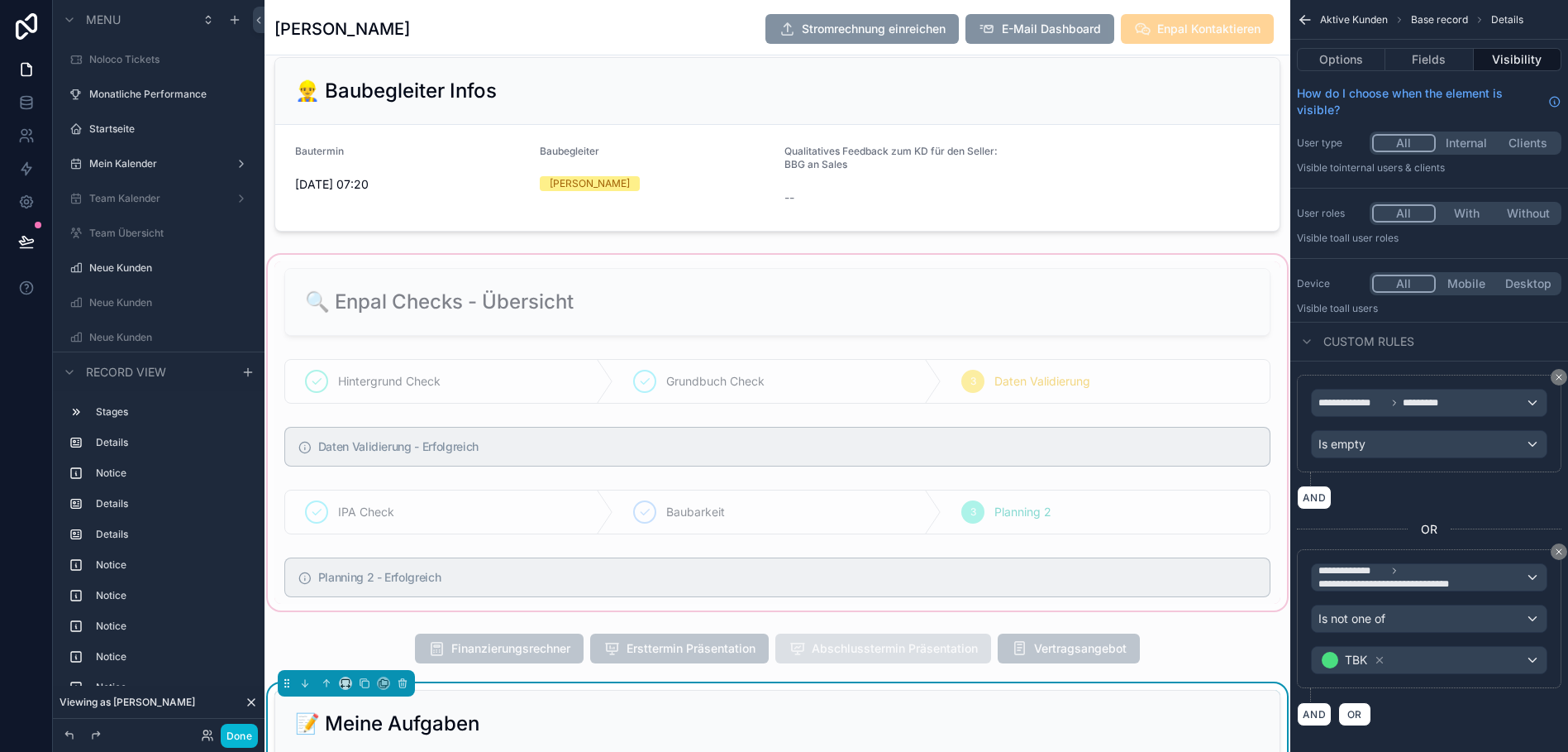
scroll to position [1700, 0]
click at [1106, 265] on div "scrollable content" at bounding box center [778, 434] width 1026 height 362
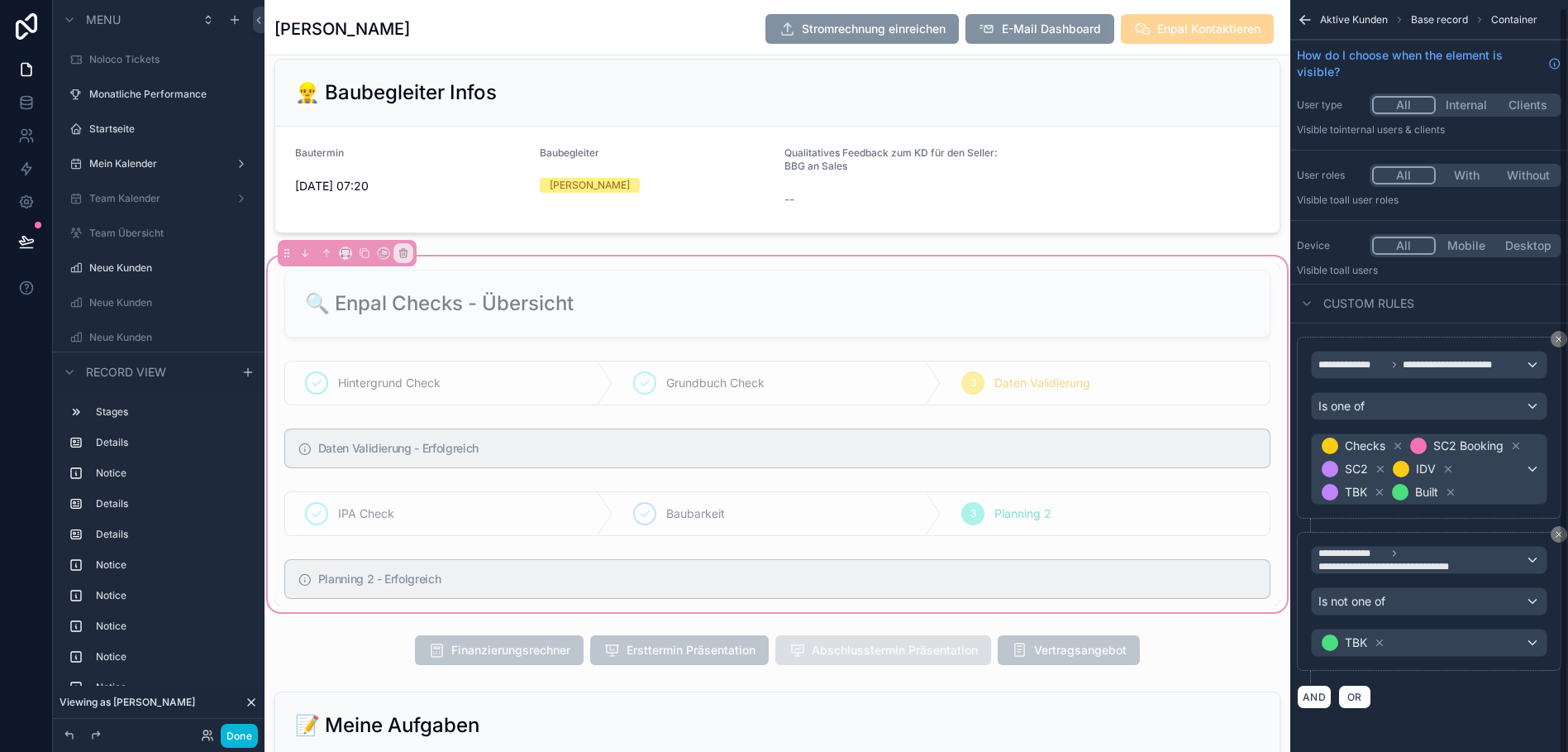
scroll to position [7, 0]
click at [1559, 539] on icon "scrollable content" at bounding box center [1559, 534] width 10 height 10
click at [1558, 539] on icon "scrollable content" at bounding box center [1559, 534] width 10 height 10
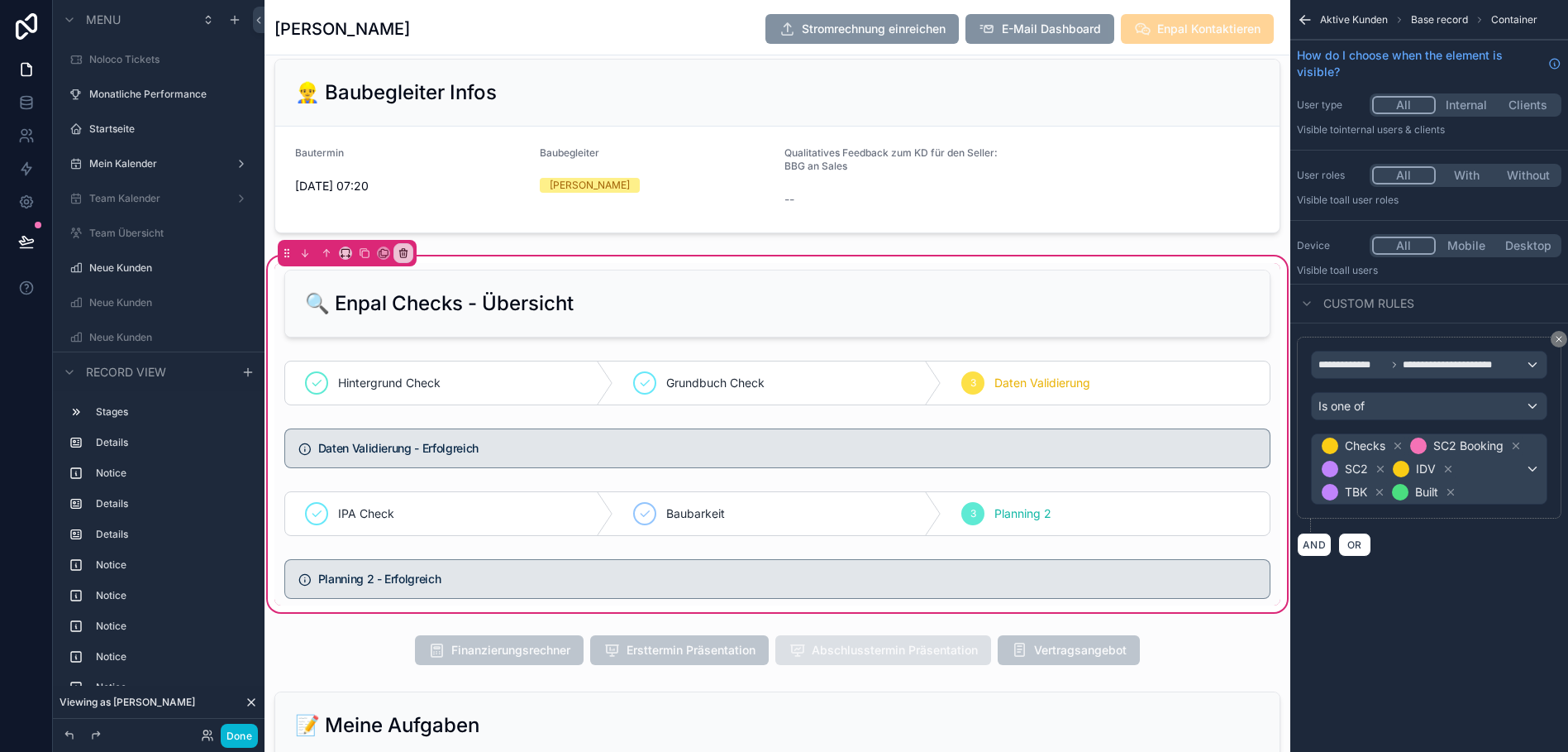
scroll to position [0, 0]
click at [1353, 551] on span "OR" at bounding box center [1355, 544] width 22 height 12
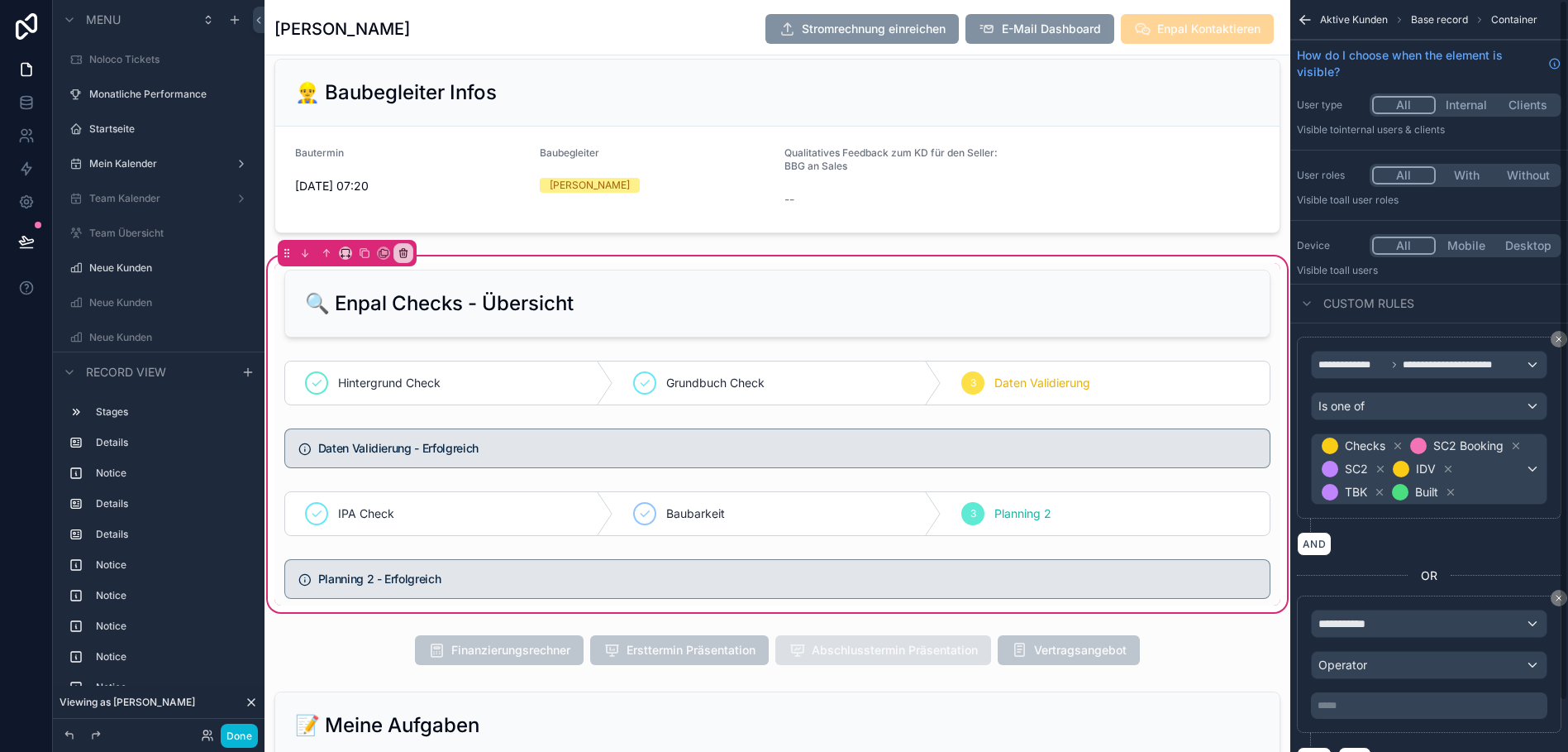
scroll to position [69, 0]
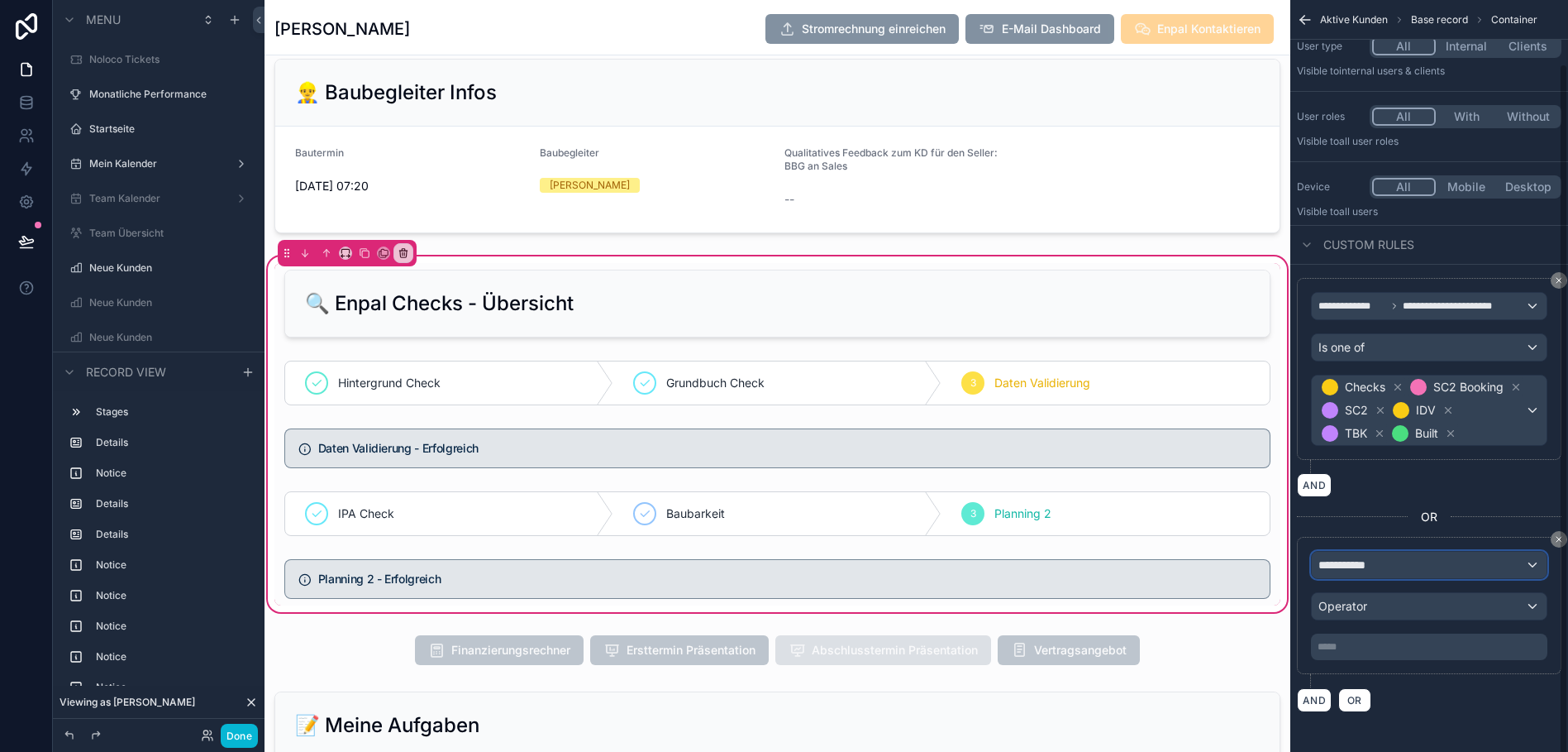
click at [1383, 576] on div "**********" at bounding box center [1429, 565] width 235 height 26
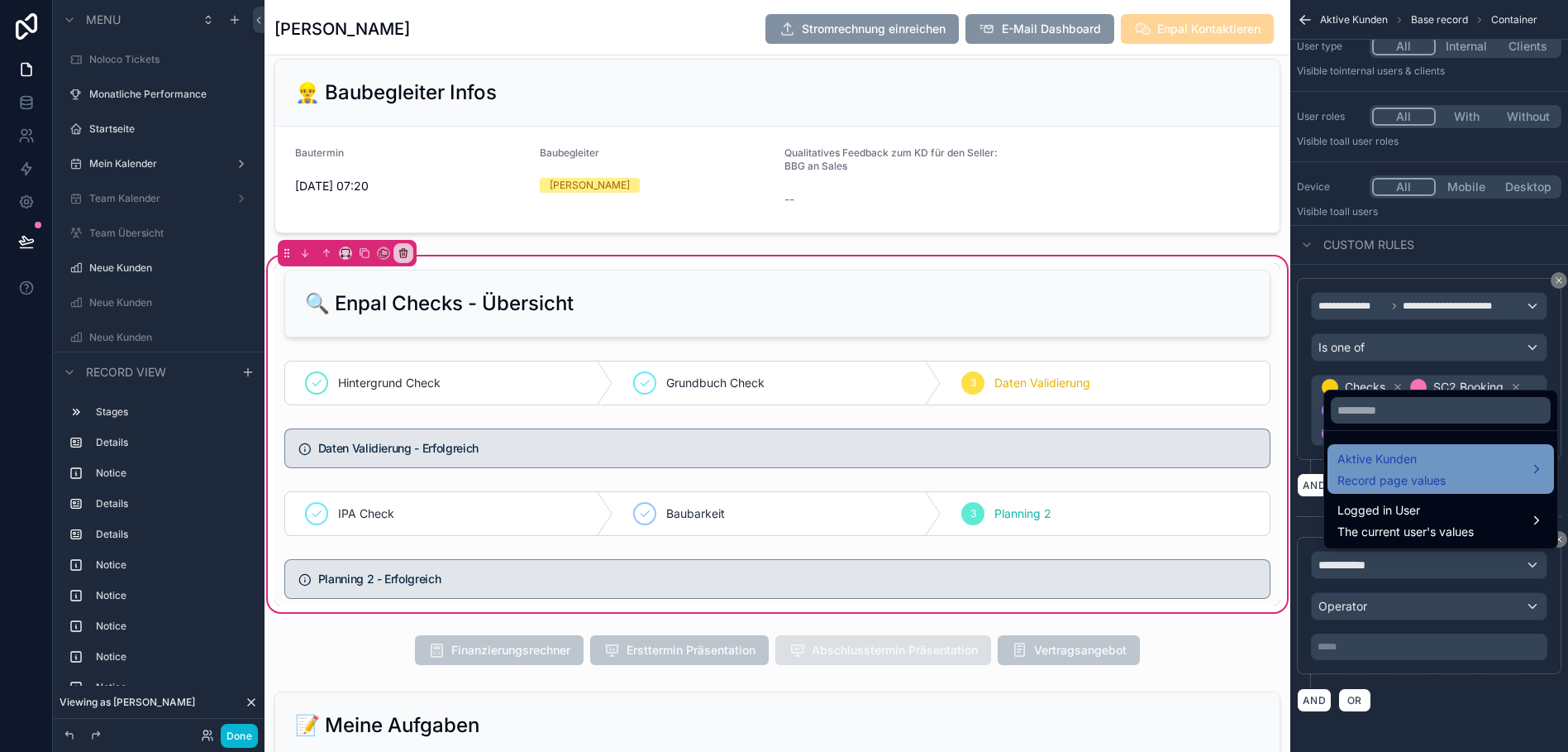
click at [1377, 469] on span "Aktive Kunden" at bounding box center [1392, 458] width 109 height 20
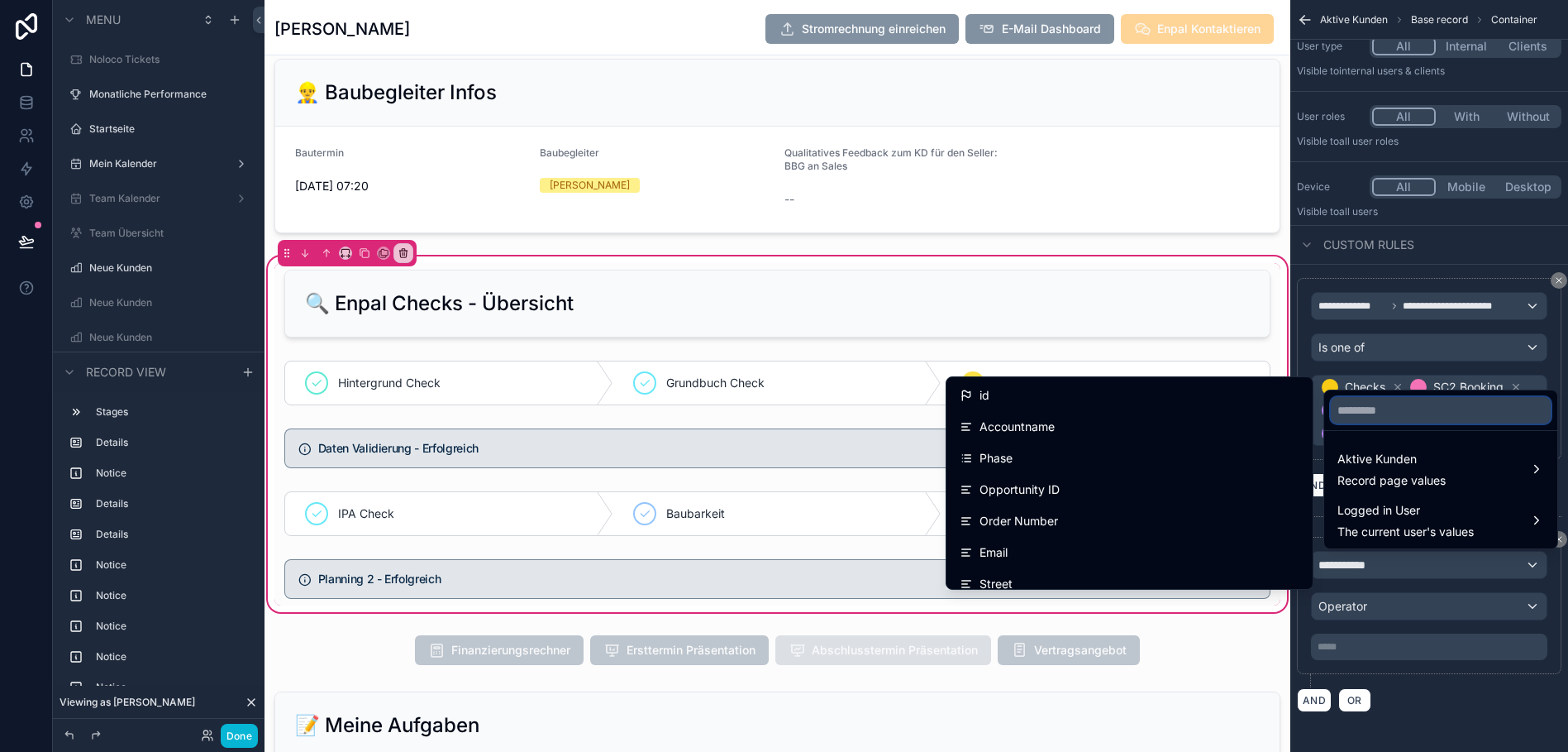
click at [1347, 420] on input "text" at bounding box center [1440, 410] width 220 height 26
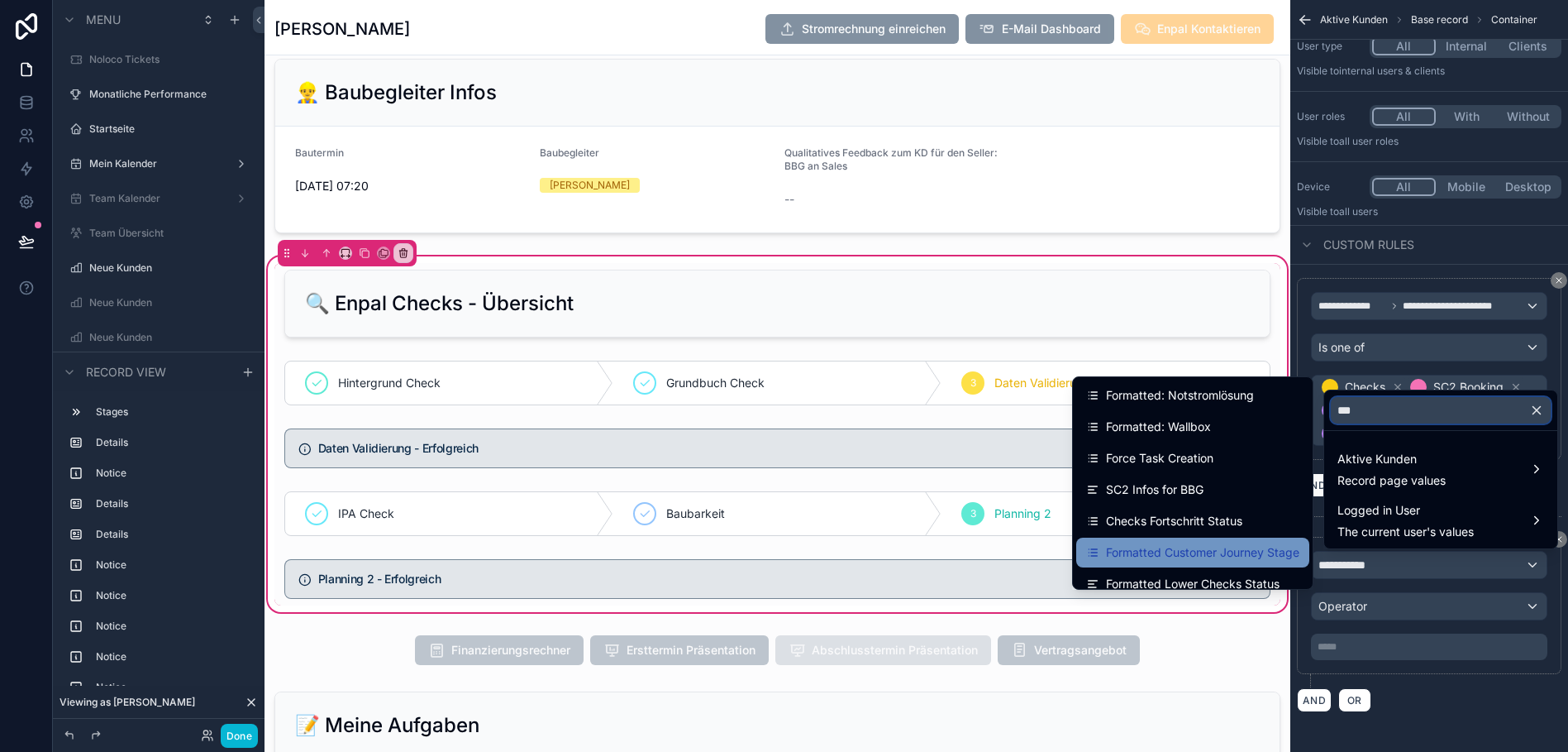
type input "***"
click at [1213, 541] on div "Formatted Customer Journey Stage" at bounding box center [1193, 553] width 233 height 30
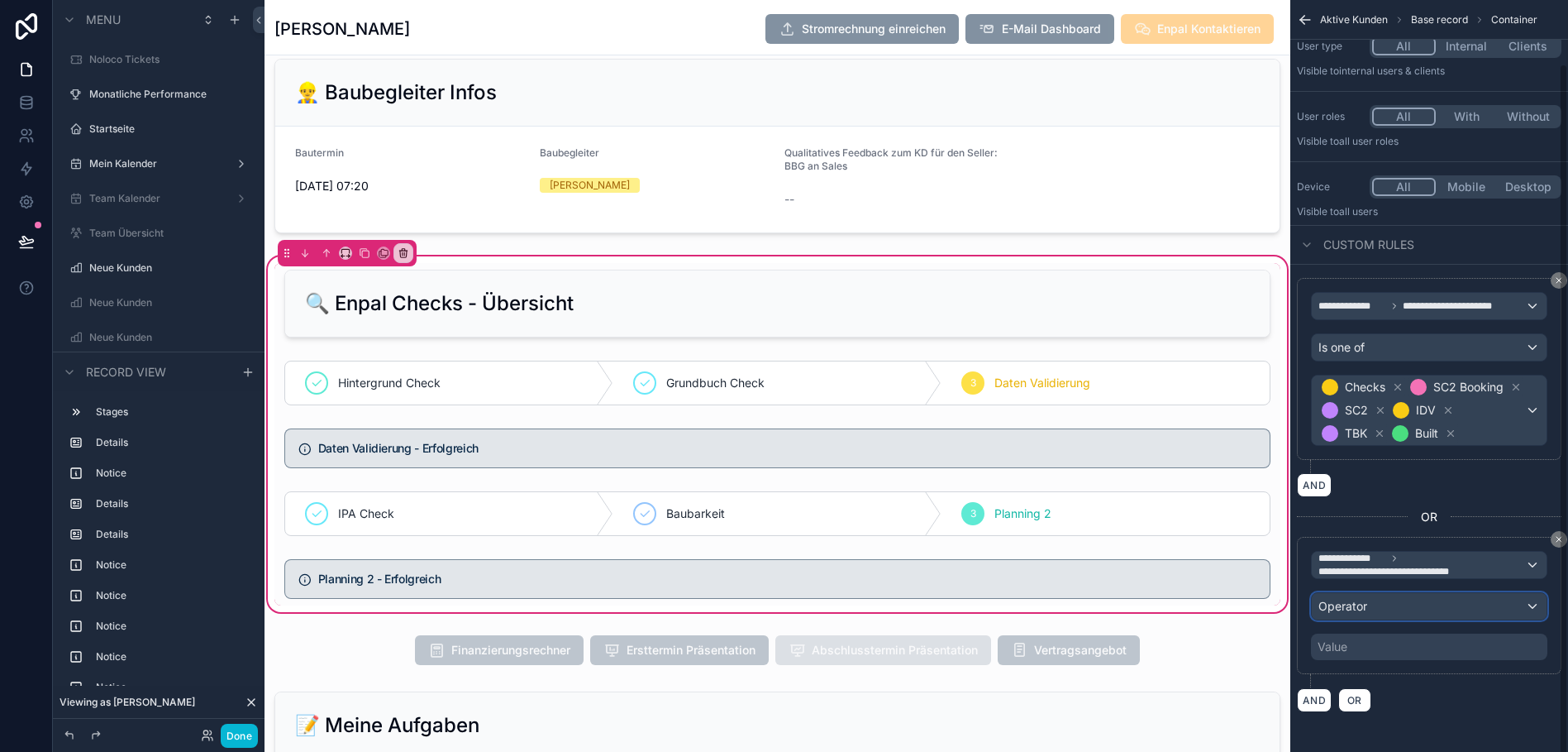
click at [1358, 612] on span "Operator" at bounding box center [1342, 605] width 49 height 14
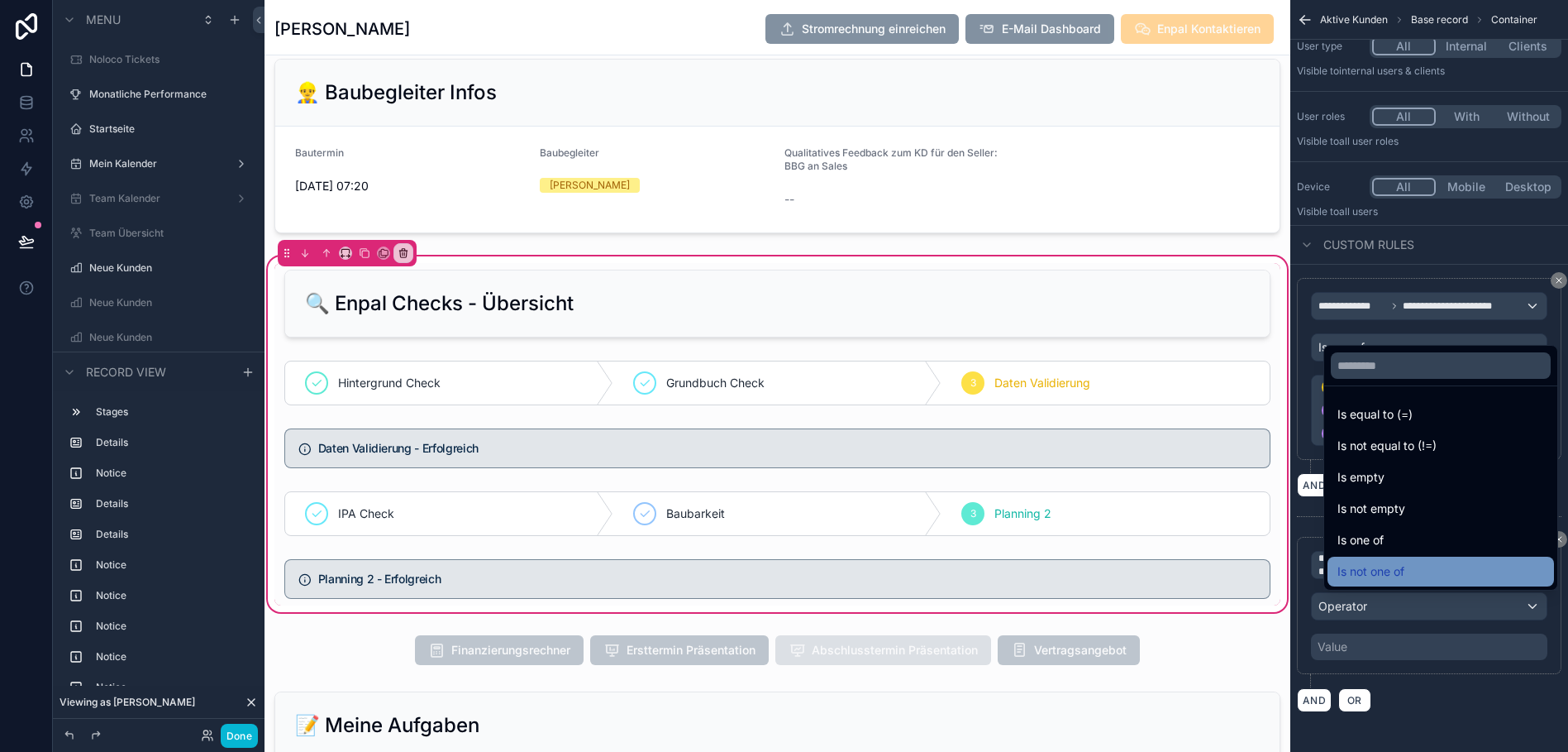
click at [1369, 582] on span "Is not one of" at bounding box center [1371, 570] width 67 height 20
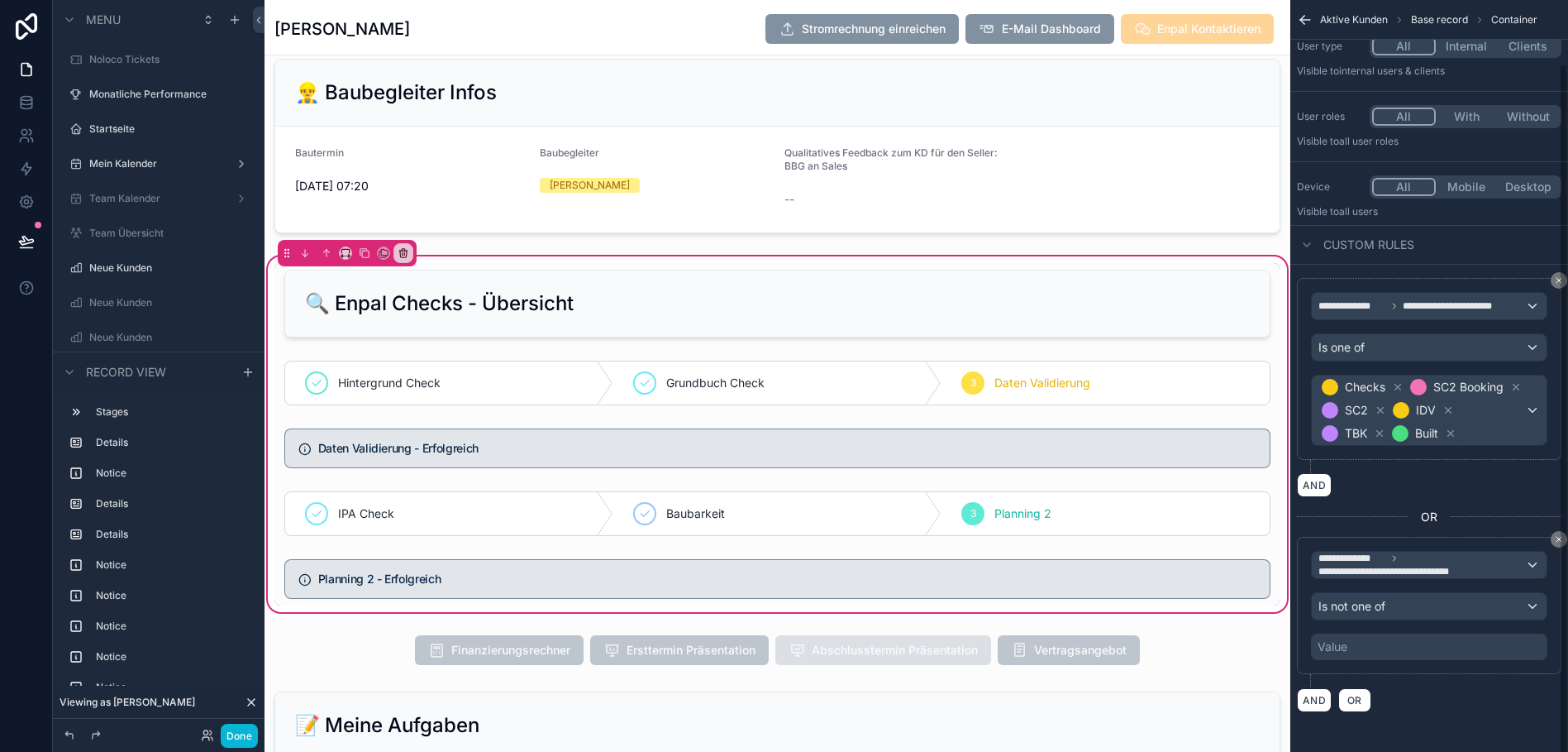
click at [1366, 660] on div "Value" at bounding box center [1429, 646] width 237 height 26
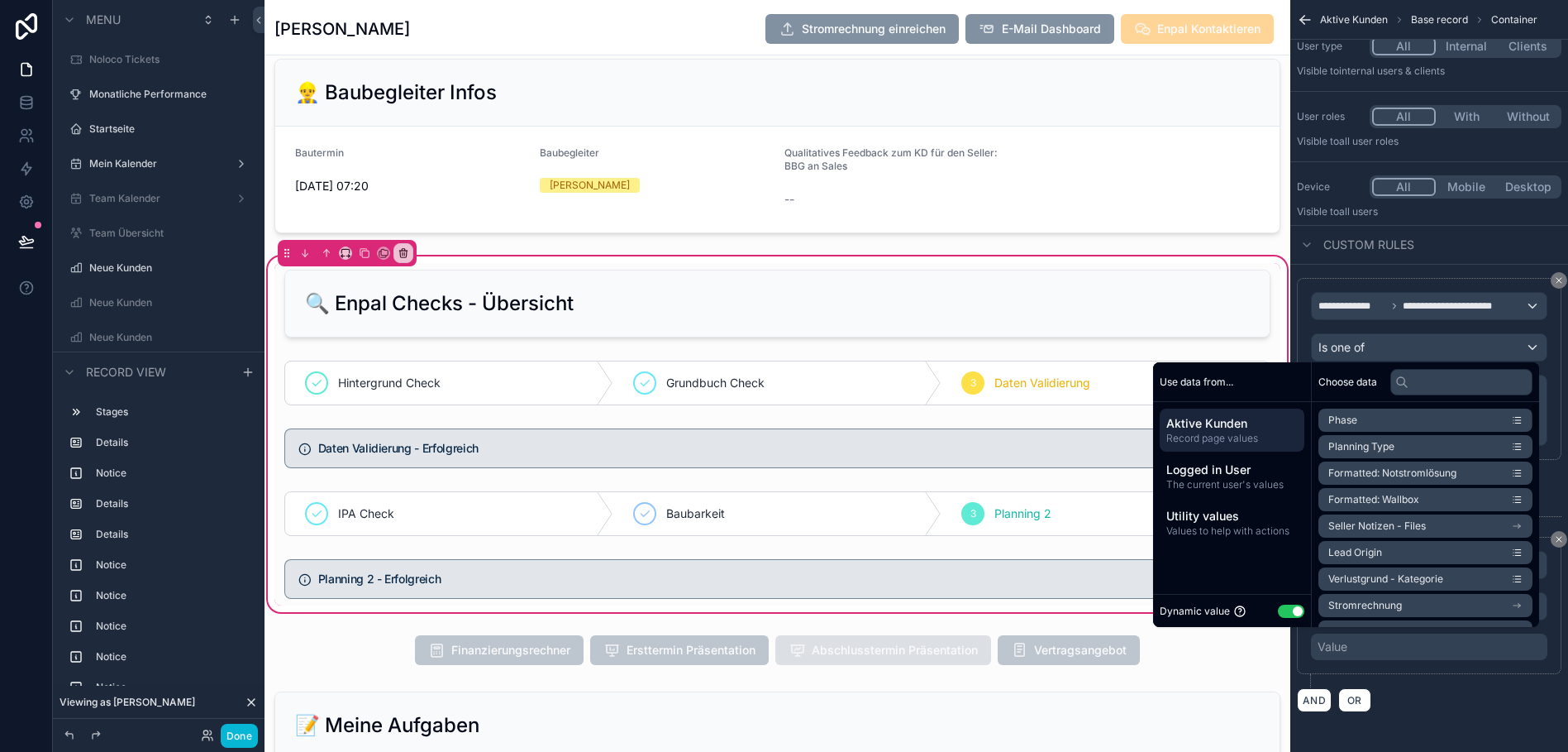
click at [1278, 618] on button "Use setting" at bounding box center [1291, 611] width 26 height 13
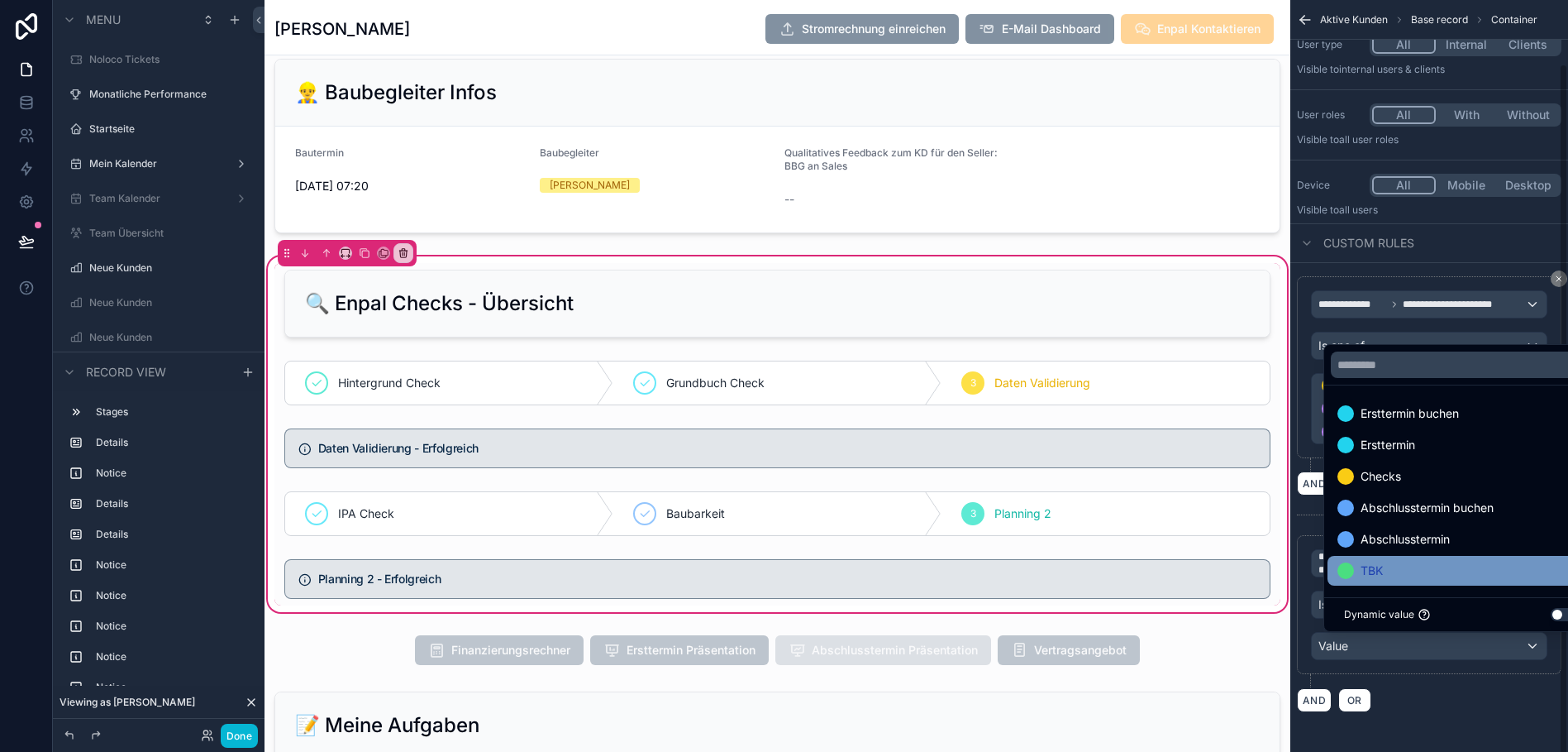
click at [1369, 581] on span "TBK" at bounding box center [1371, 570] width 22 height 20
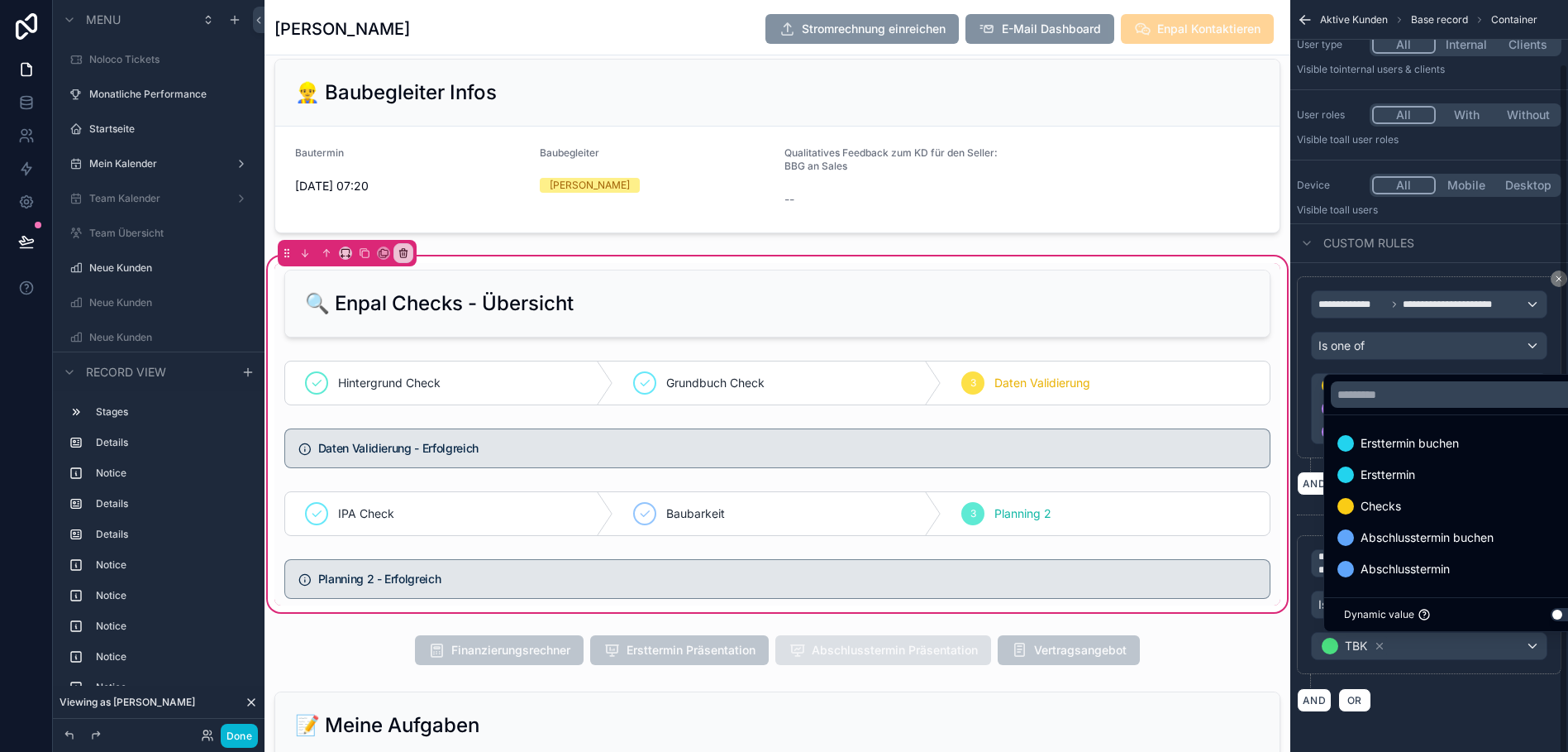
click at [1494, 712] on div "AND OR" at bounding box center [1429, 700] width 265 height 24
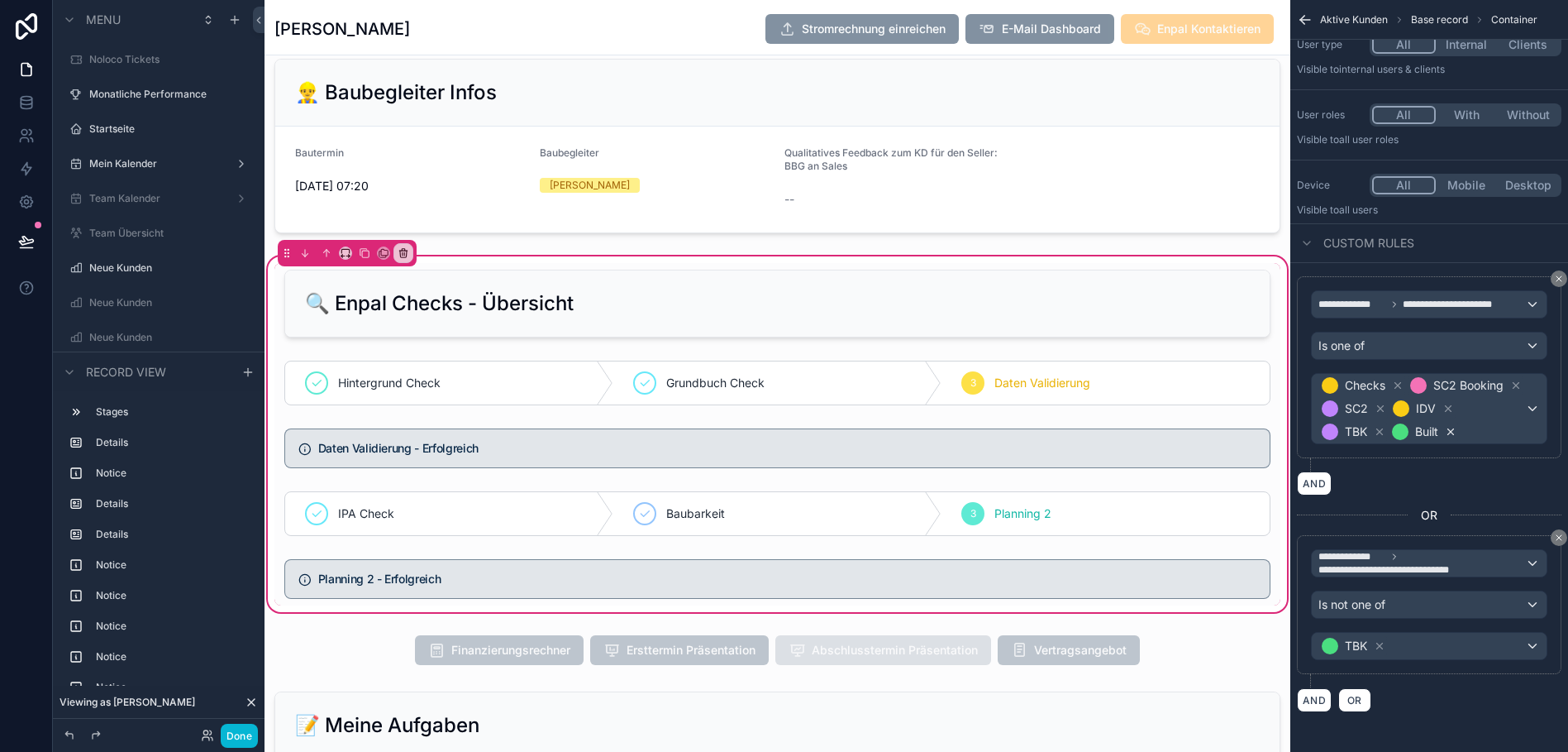
click at [1448, 435] on icon "scrollable content" at bounding box center [1451, 432] width 6 height 6
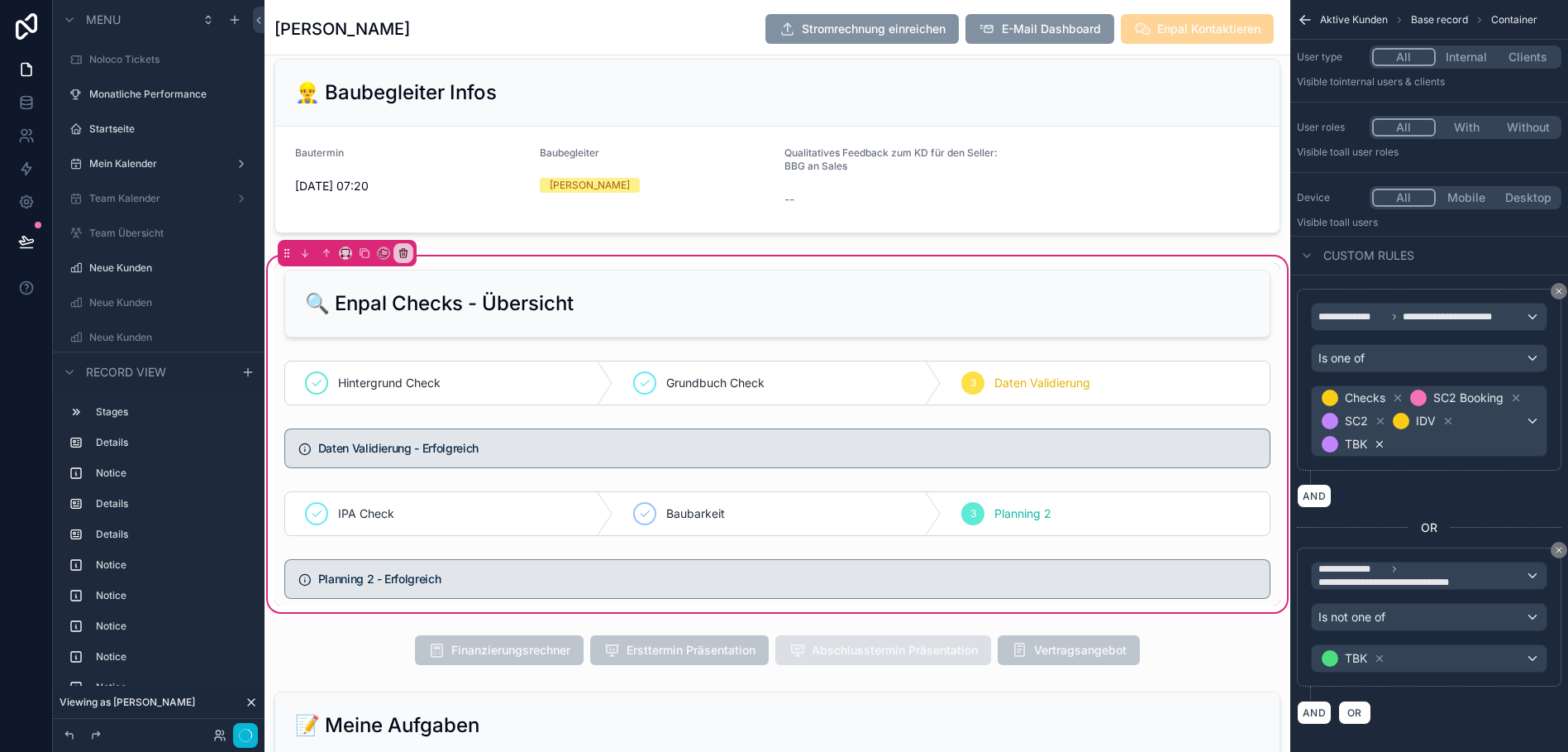
click at [1385, 442] on icon "scrollable content" at bounding box center [1379, 444] width 11 height 11
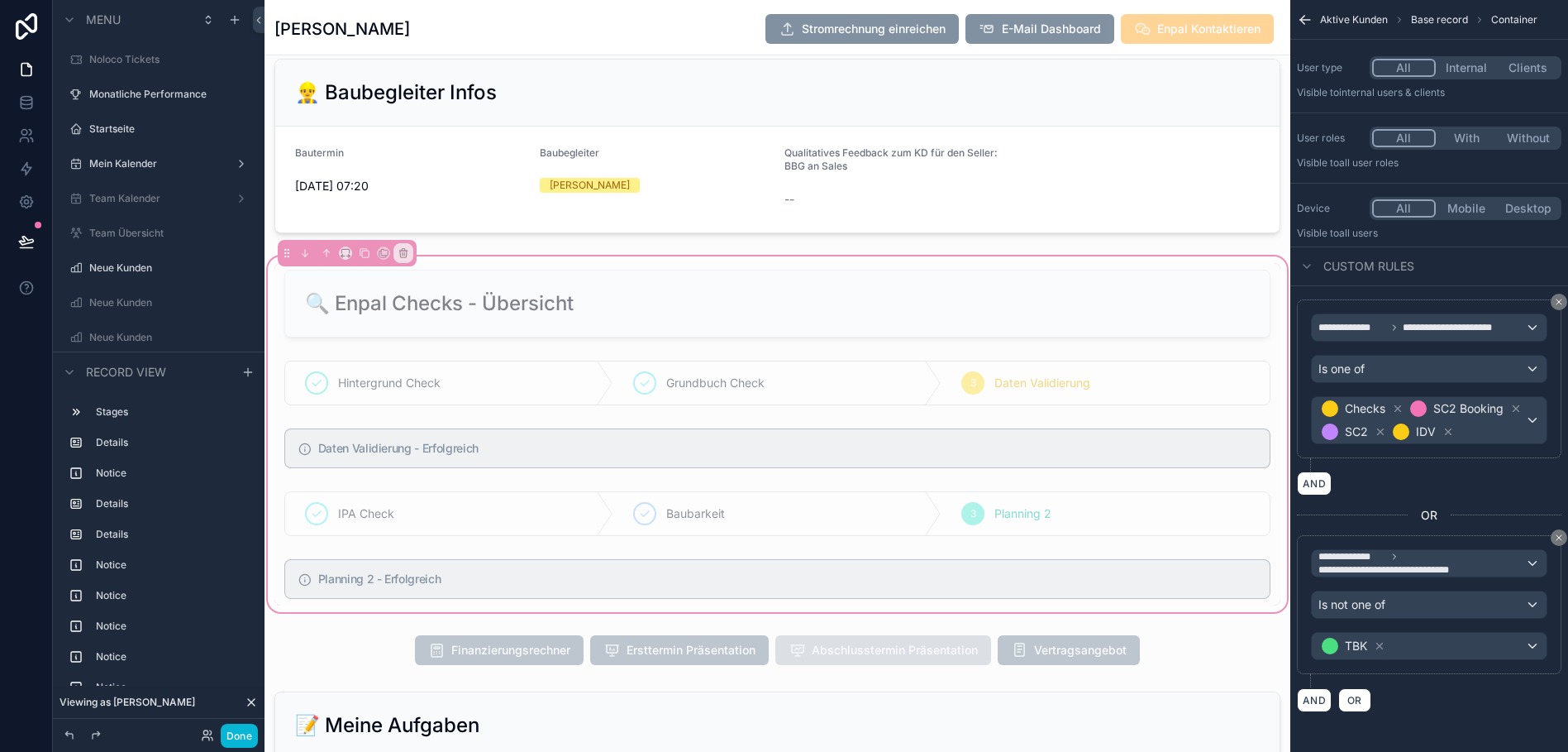
click at [1437, 495] on div "AND" at bounding box center [1429, 483] width 265 height 24
click at [1557, 540] on icon "scrollable content" at bounding box center [1559, 537] width 5 height 5
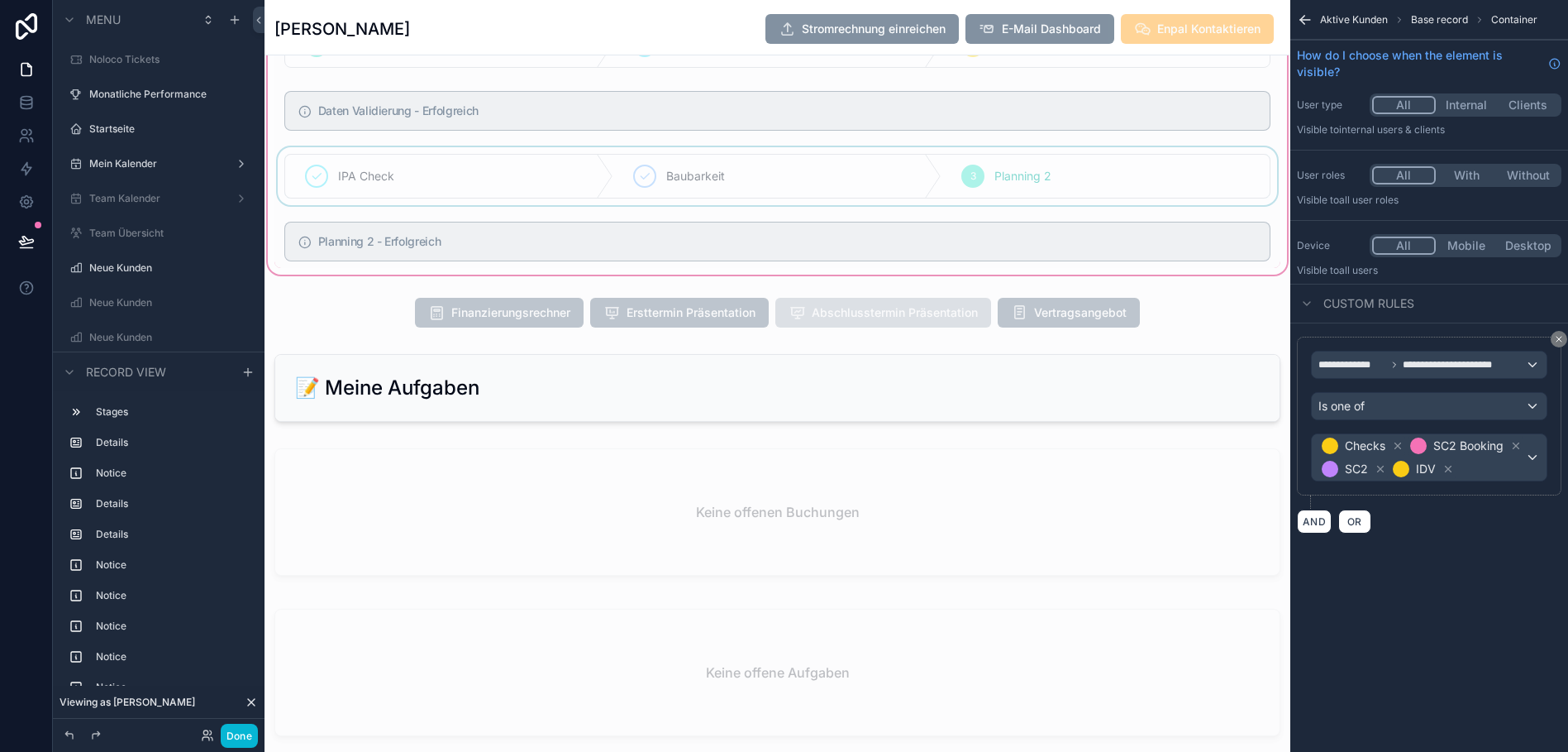
scroll to position [2037, 0]
click at [1261, 371] on div "scrollable content" at bounding box center [778, 389] width 1026 height 81
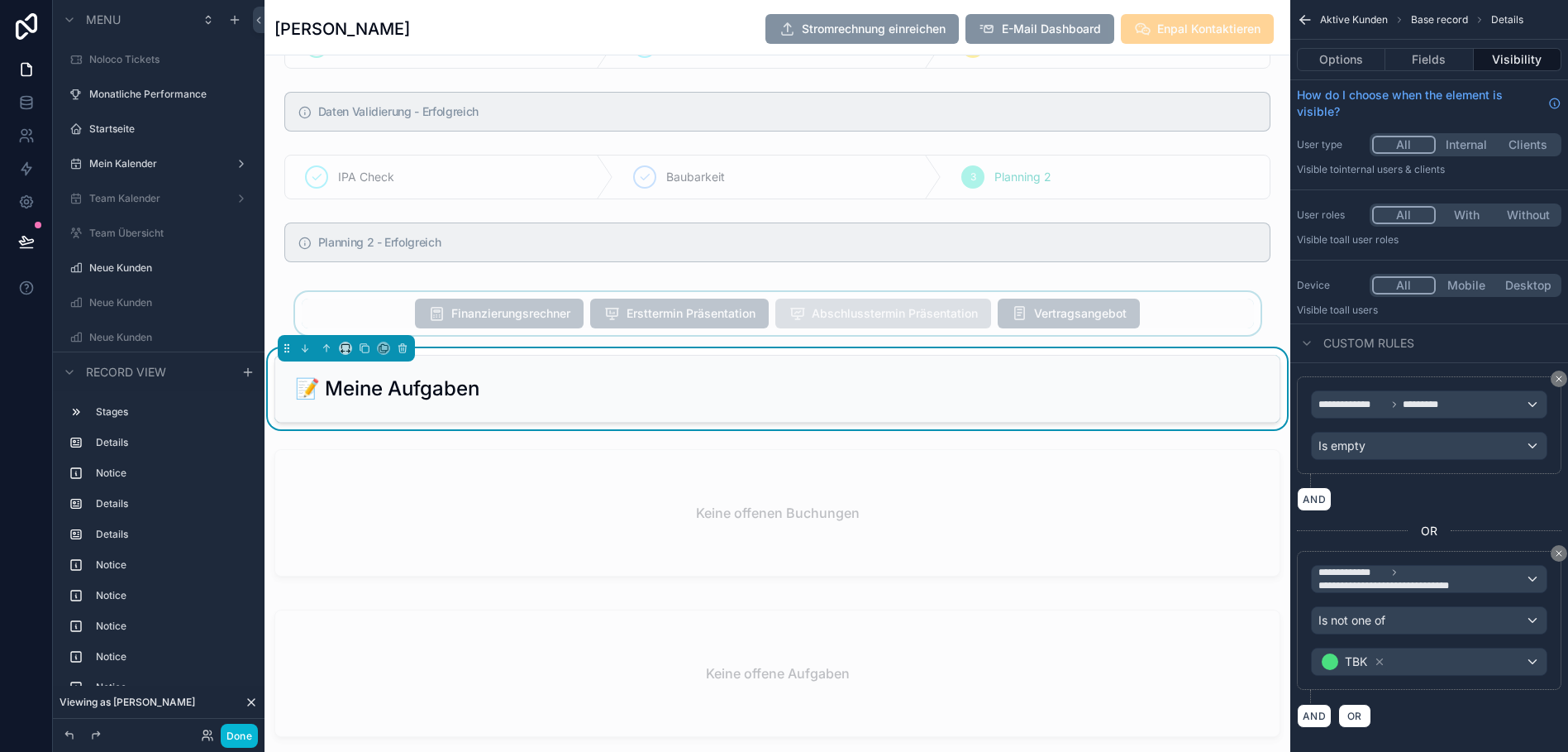
click at [1140, 314] on div "scrollable content" at bounding box center [778, 314] width 1026 height 43
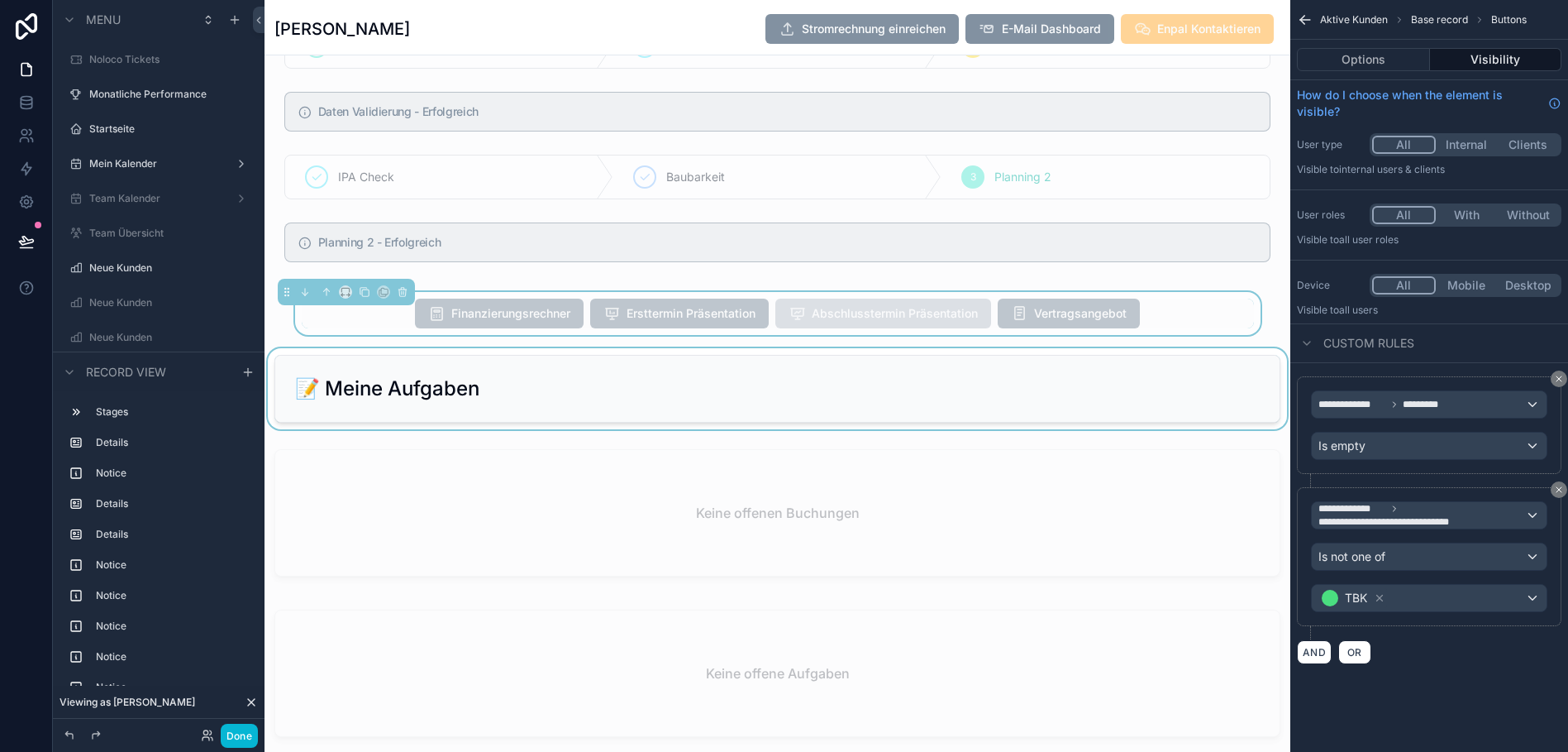
click at [1178, 406] on div "scrollable content" at bounding box center [778, 389] width 1026 height 81
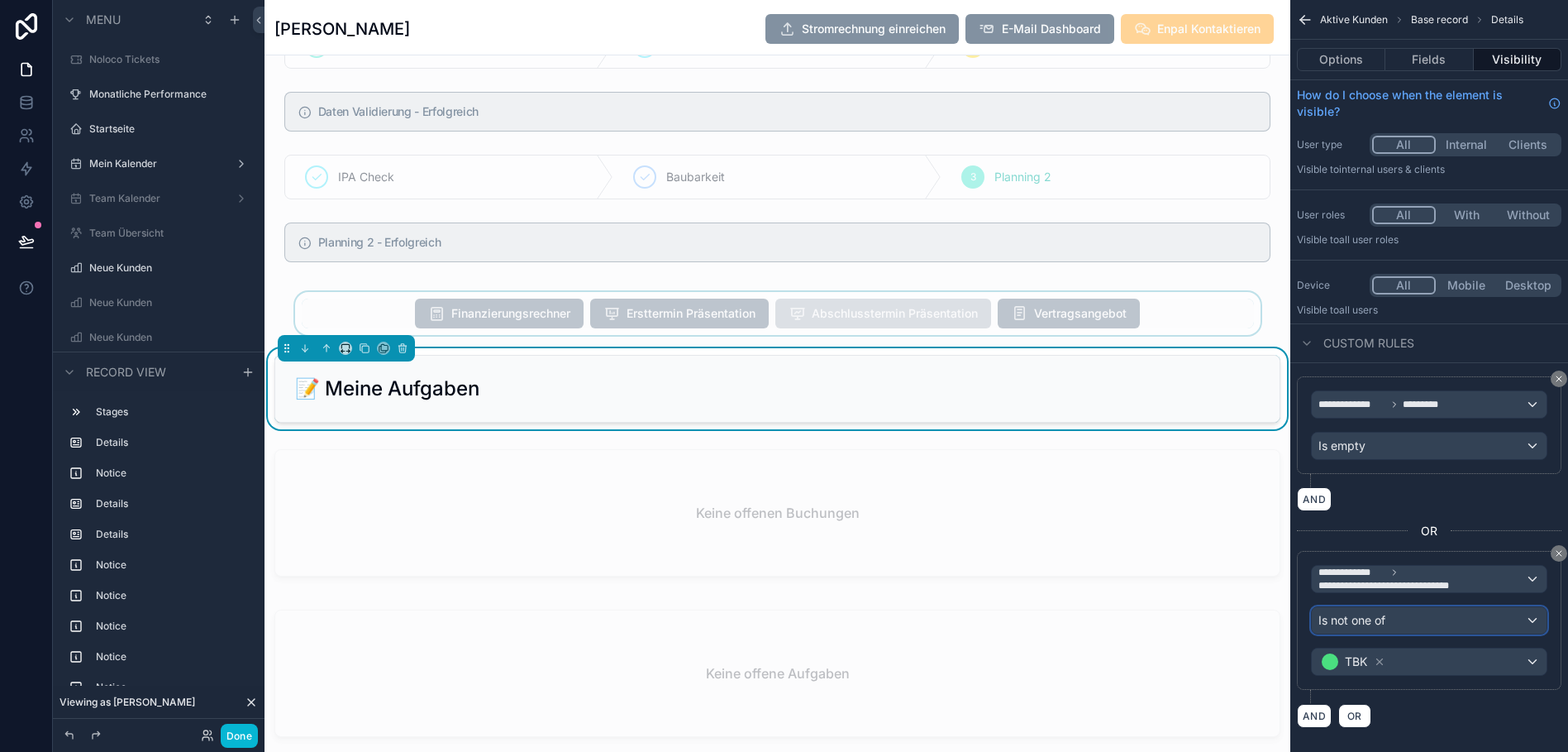
click at [1396, 625] on div "Is not one of" at bounding box center [1429, 620] width 235 height 26
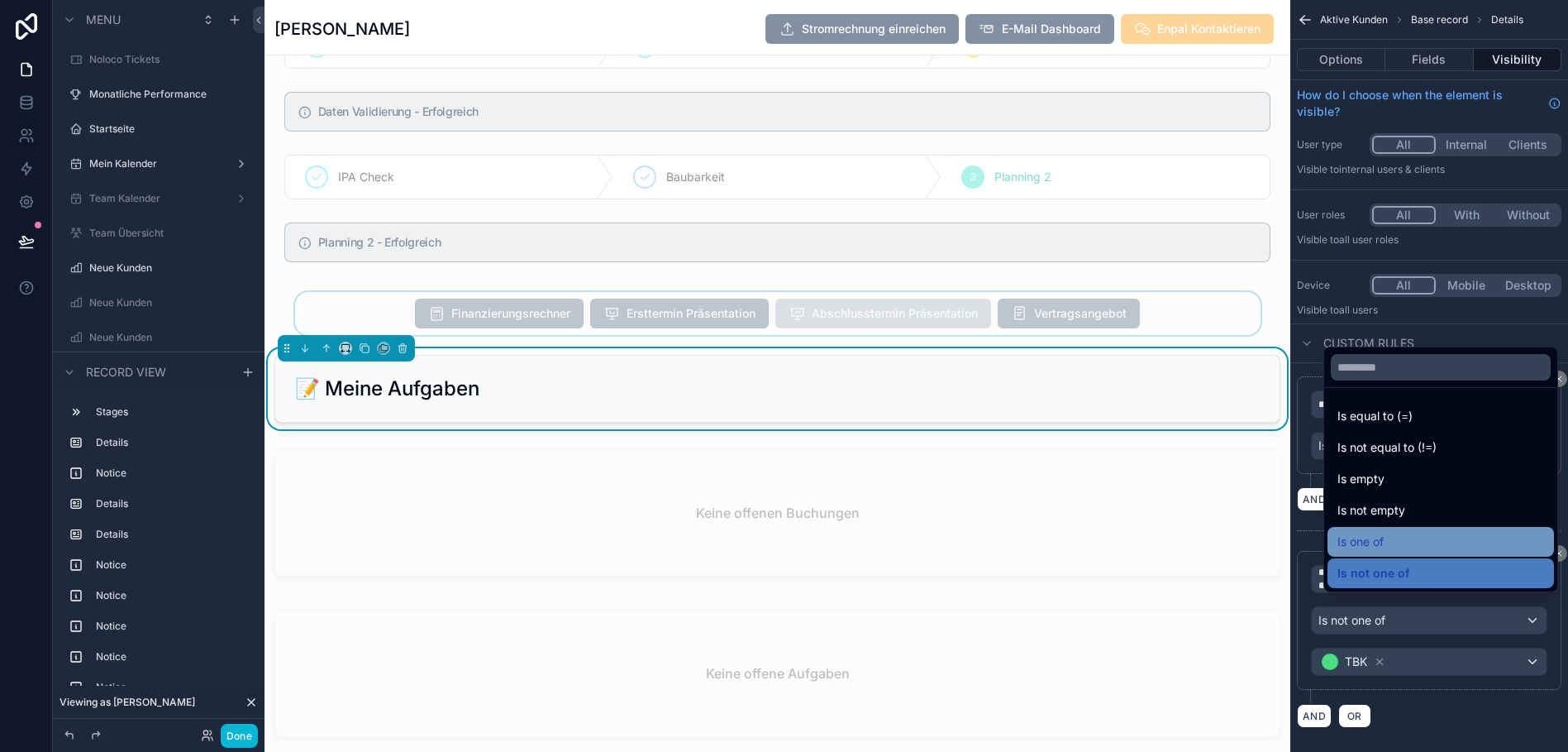
click at [1397, 543] on div "Is one of" at bounding box center [1441, 541] width 227 height 30
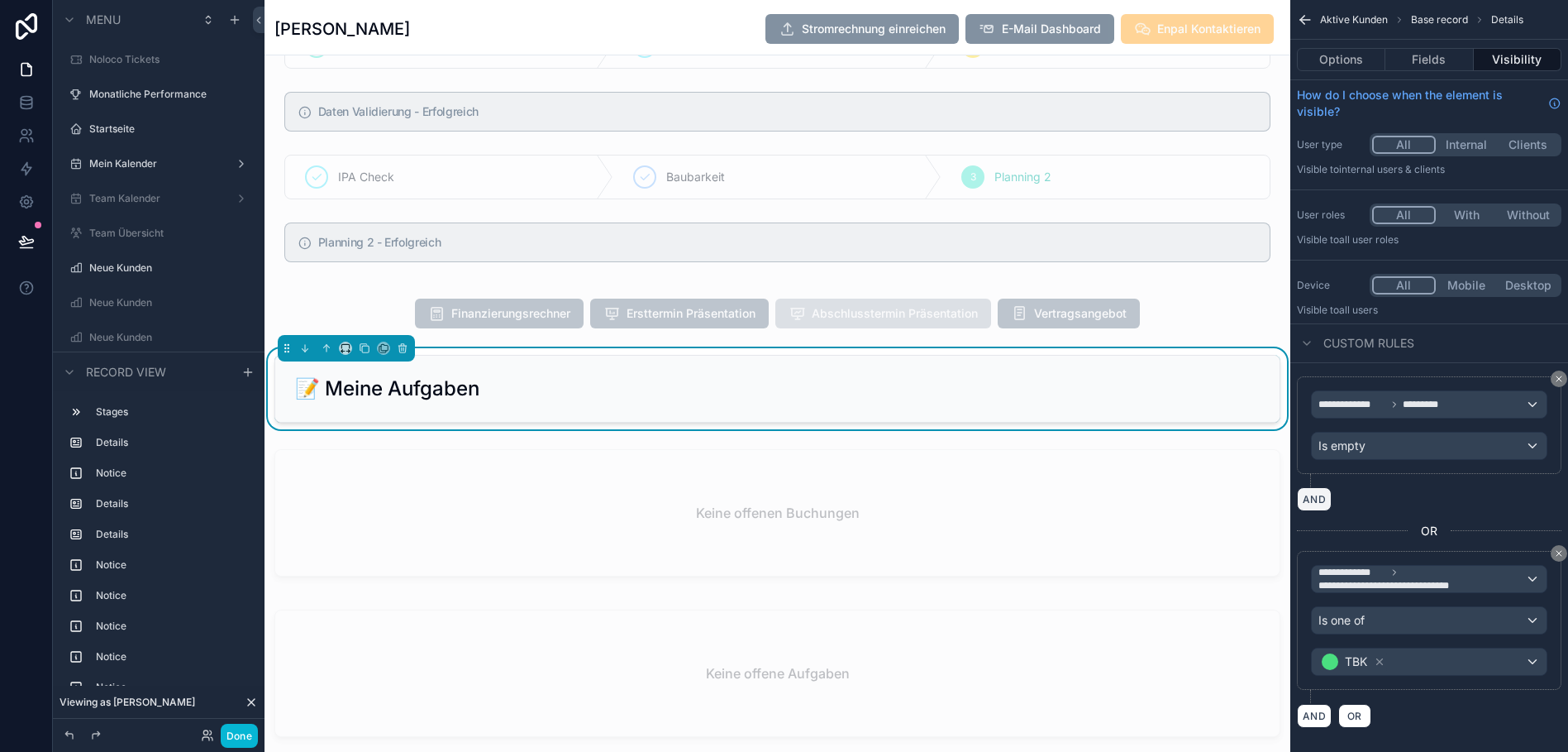
click at [1316, 497] on button "AND" at bounding box center [1313, 499] width 35 height 24
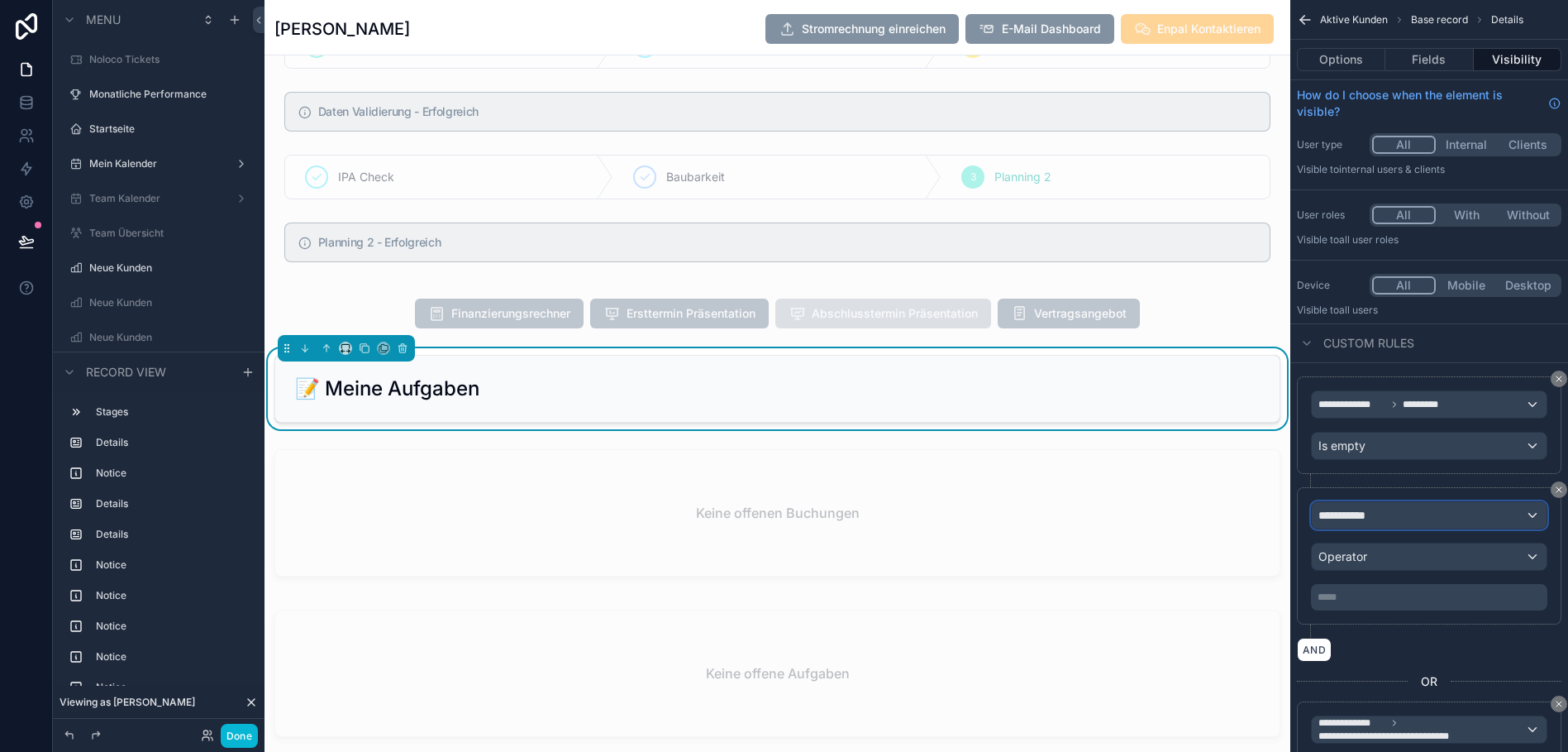
click at [1356, 518] on span "**********" at bounding box center [1348, 515] width 61 height 17
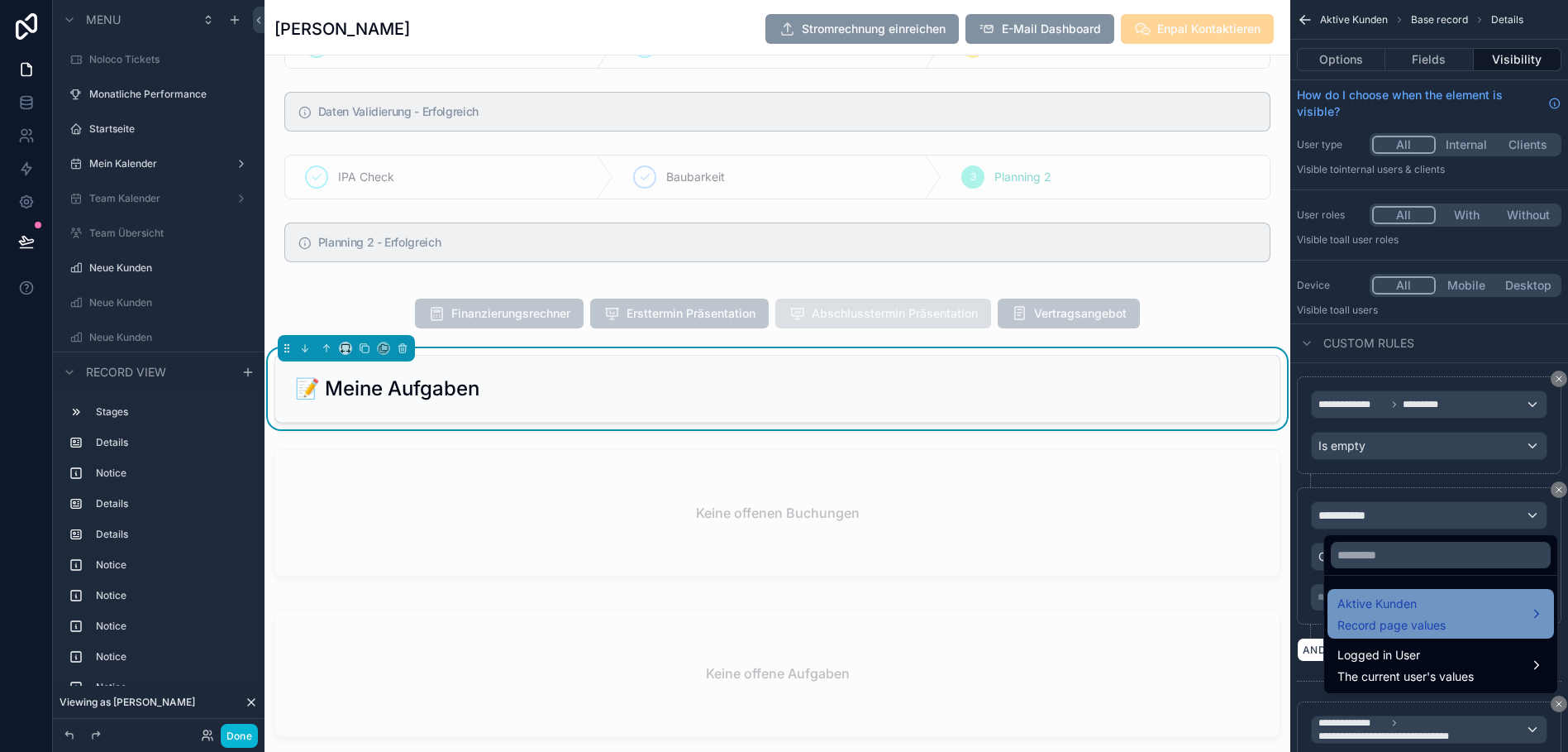
click at [1364, 609] on span "Aktive Kunden" at bounding box center [1392, 603] width 109 height 20
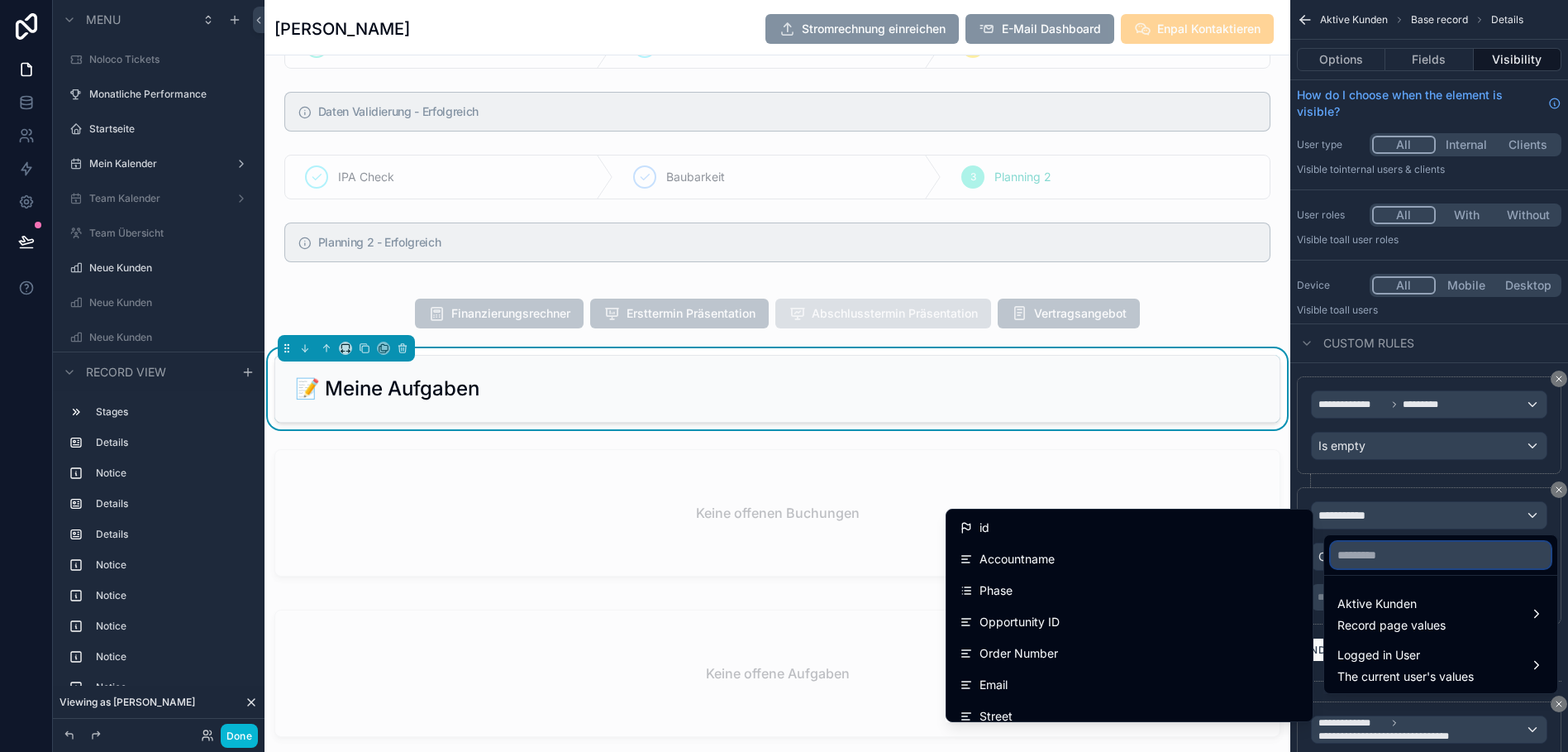
click at [1377, 553] on input "text" at bounding box center [1440, 554] width 220 height 26
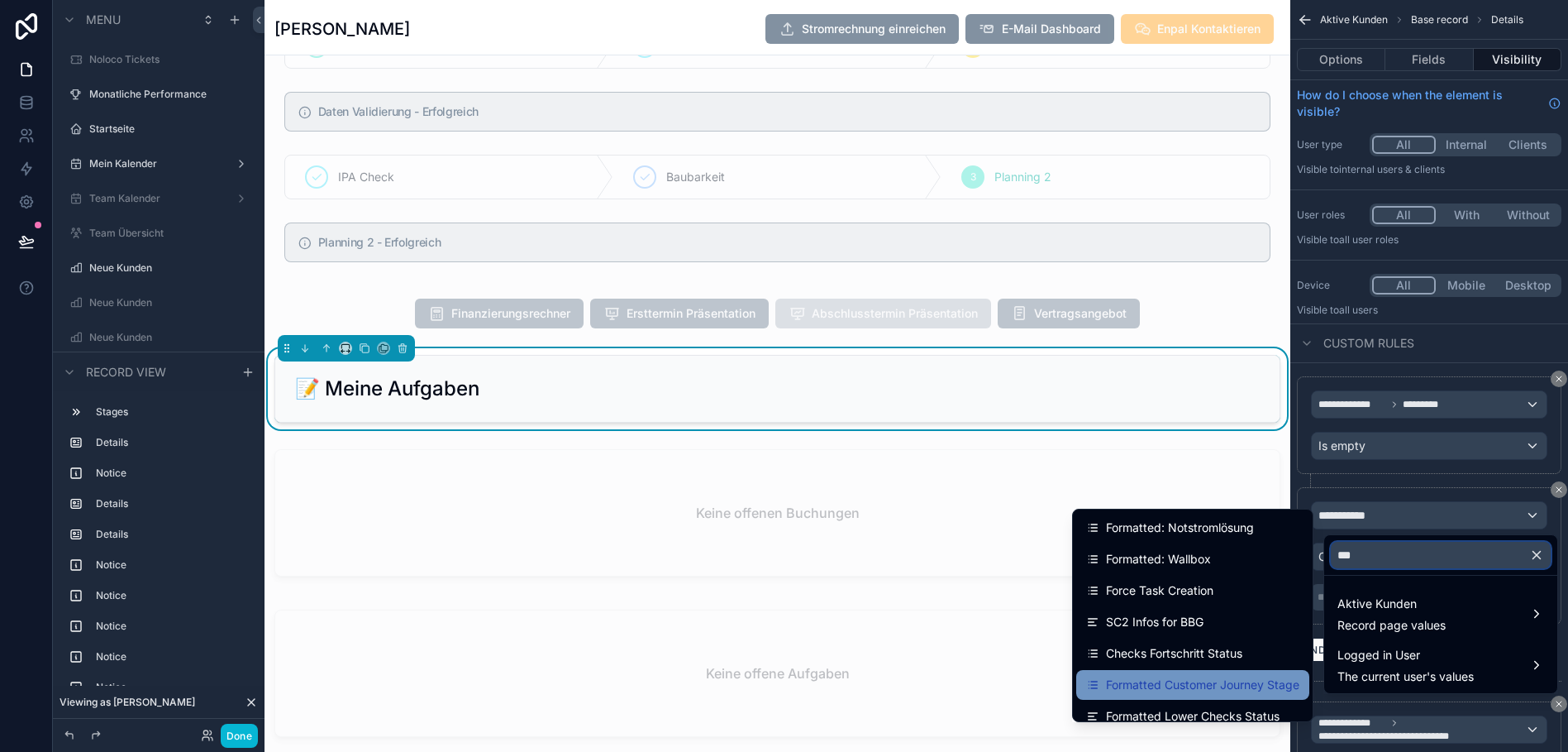
type input "***"
click at [1179, 678] on span "Formatted Customer Journey Stage" at bounding box center [1202, 684] width 194 height 20
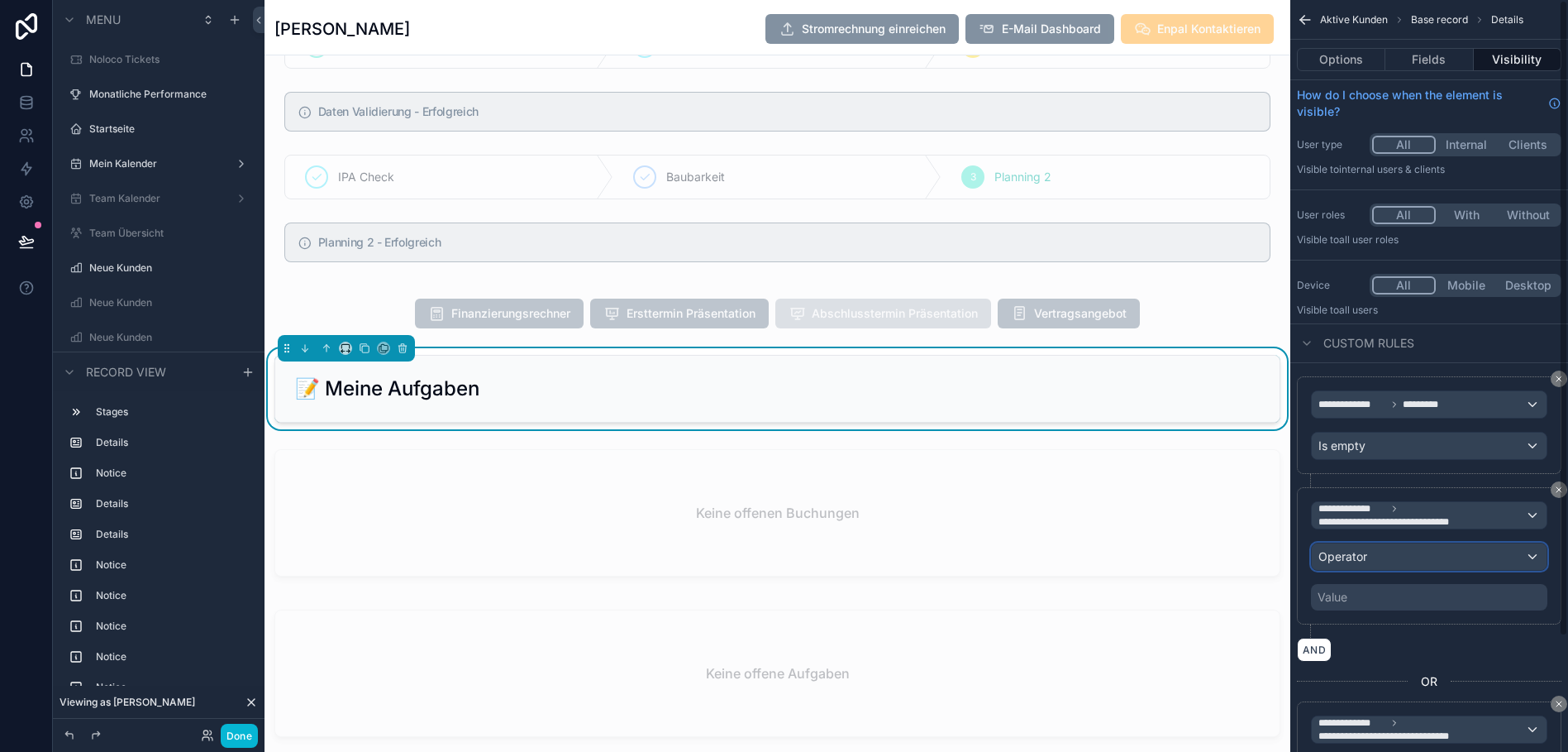
click at [1378, 557] on div "Operator" at bounding box center [1429, 556] width 235 height 26
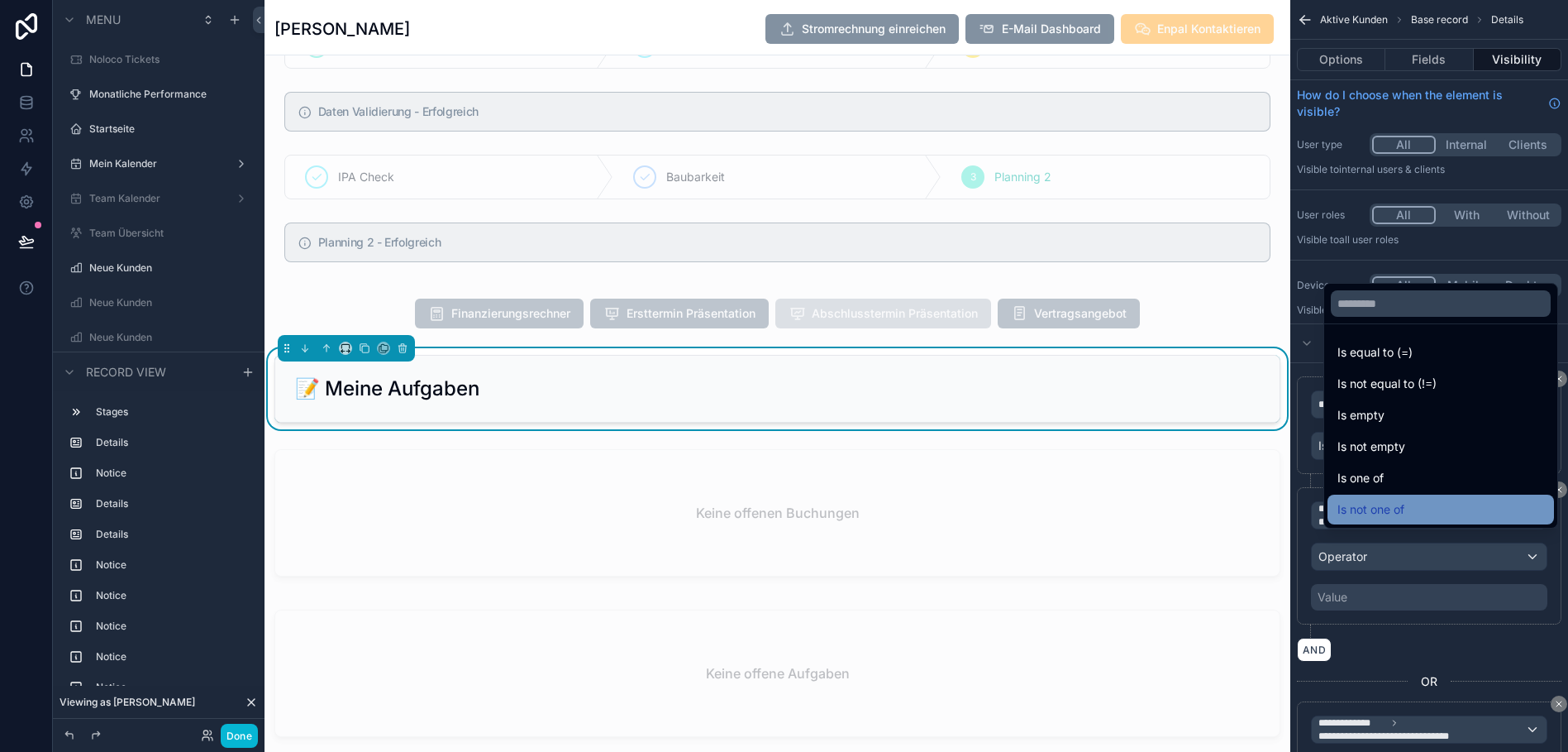
click at [1366, 512] on span "Is not one of" at bounding box center [1371, 509] width 67 height 20
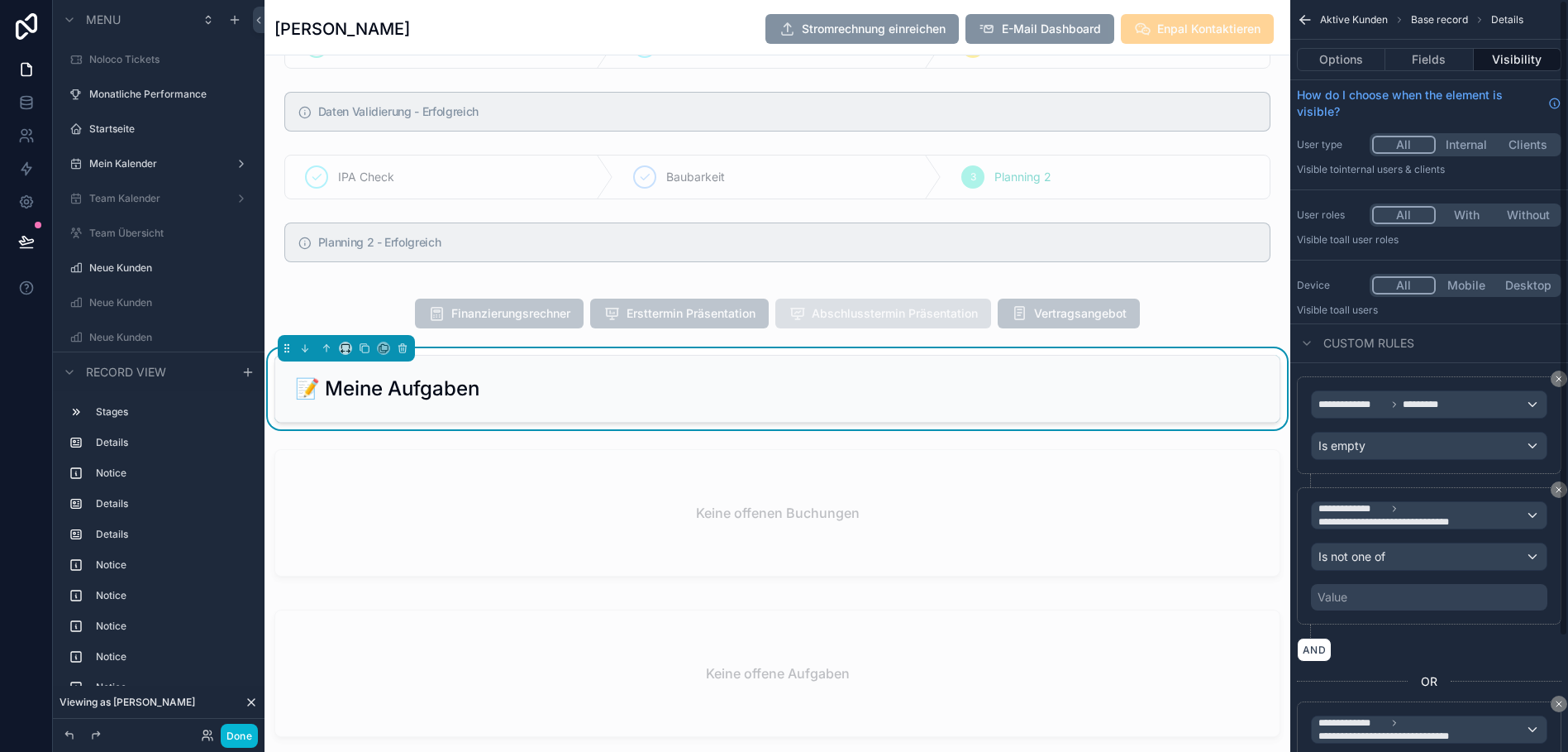
click at [1380, 592] on div "Value" at bounding box center [1429, 597] width 237 height 26
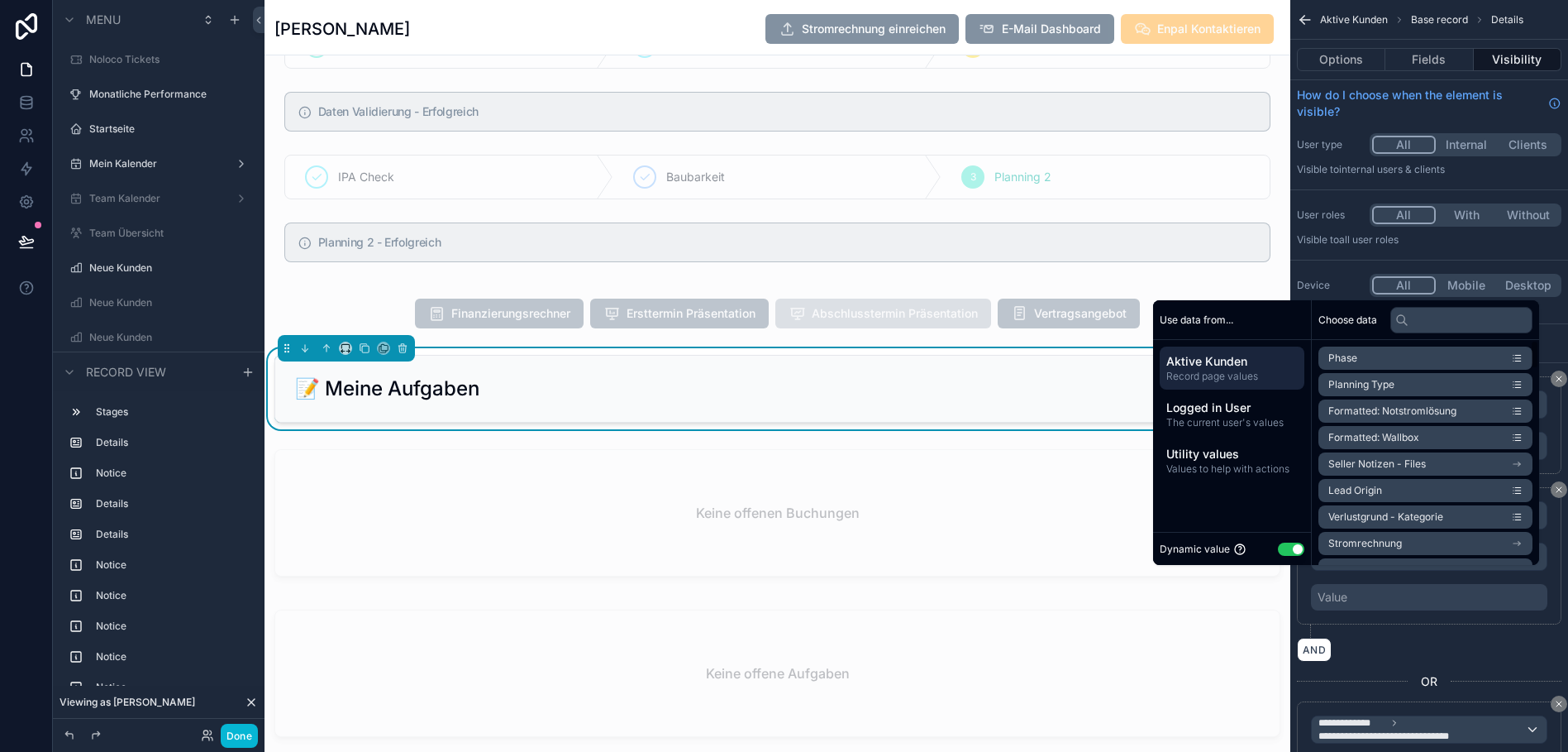
click at [1278, 555] on button "Use setting" at bounding box center [1291, 549] width 26 height 13
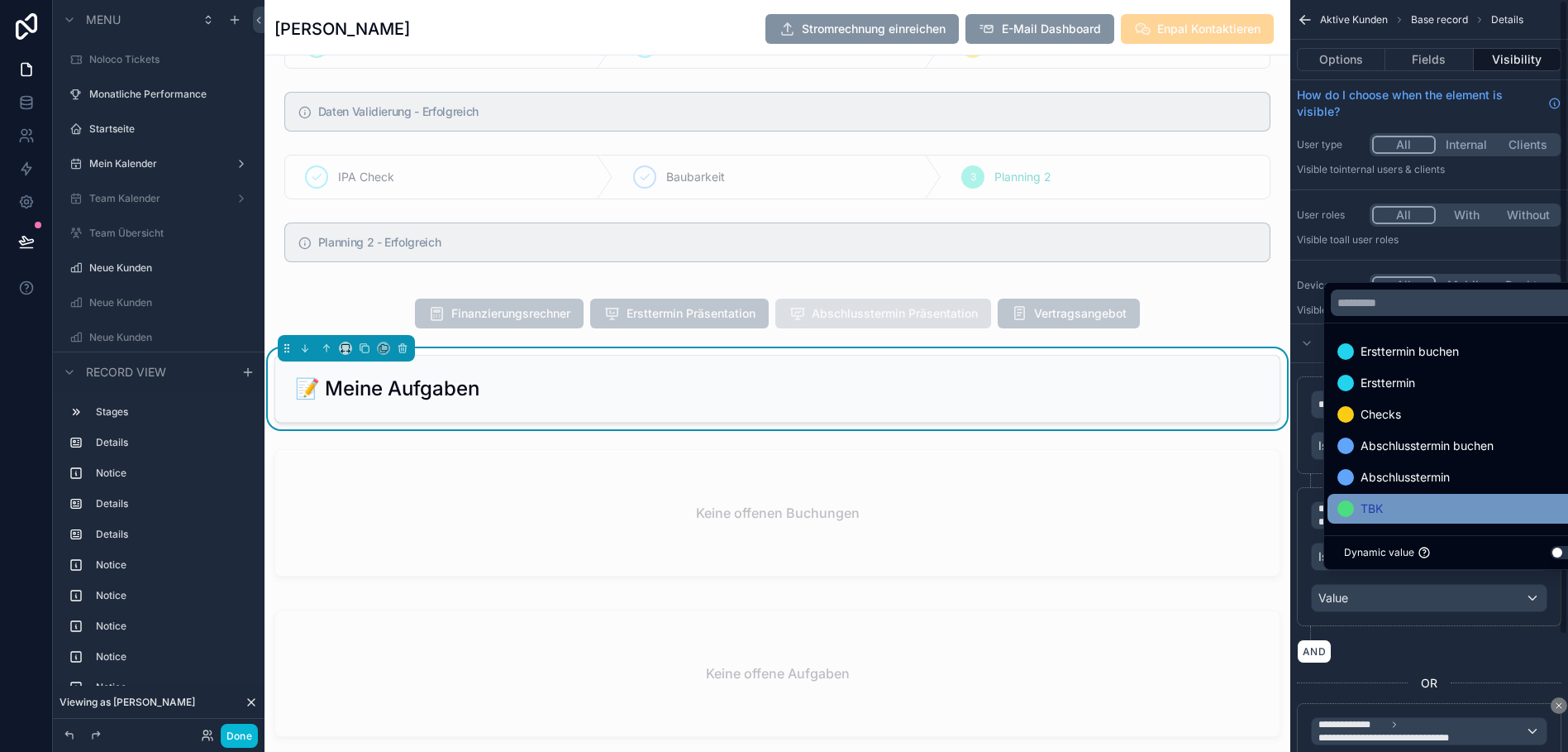
click at [1379, 519] on div "TBK" at bounding box center [1460, 508] width 246 height 20
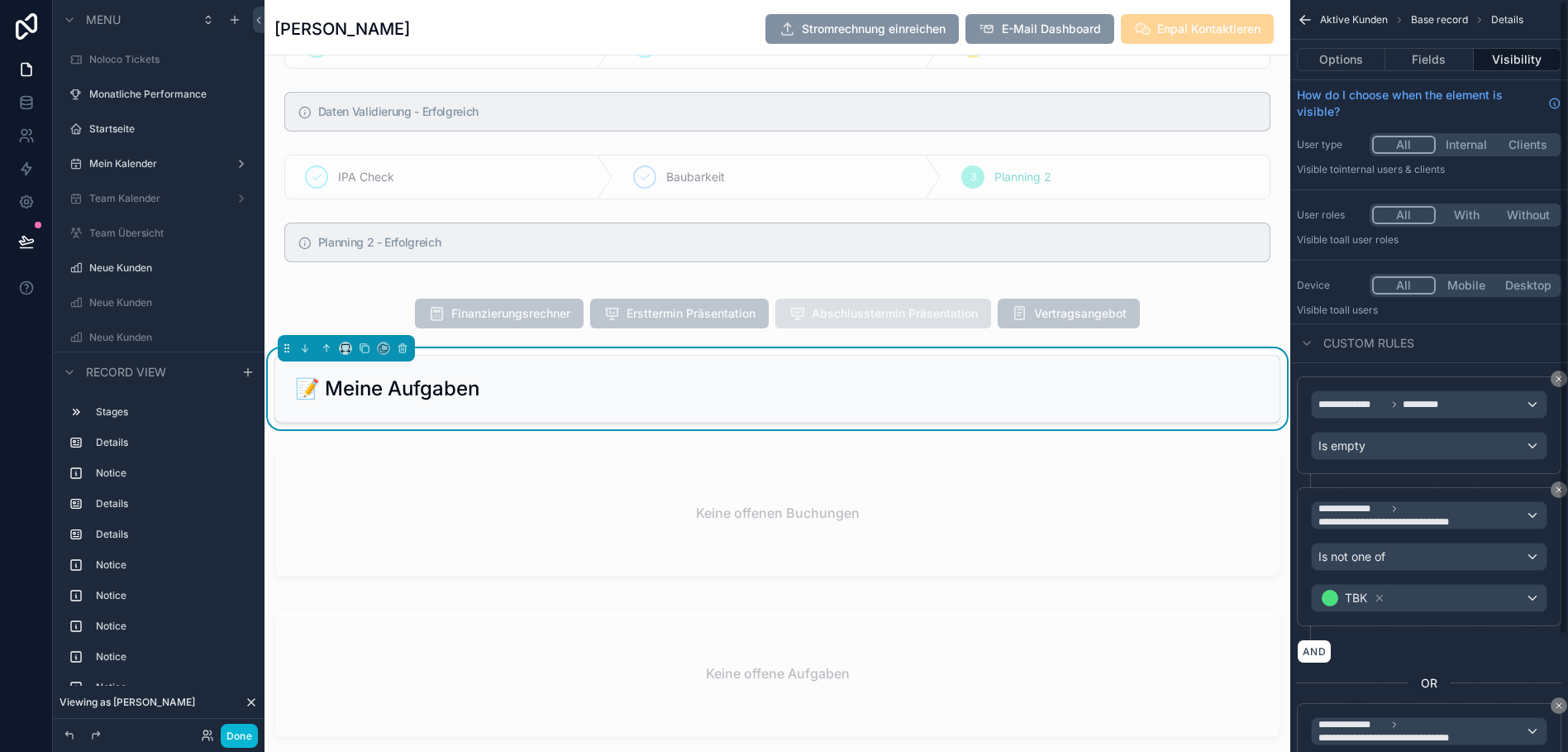
click at [1383, 657] on div "AND" at bounding box center [1429, 651] width 265 height 24
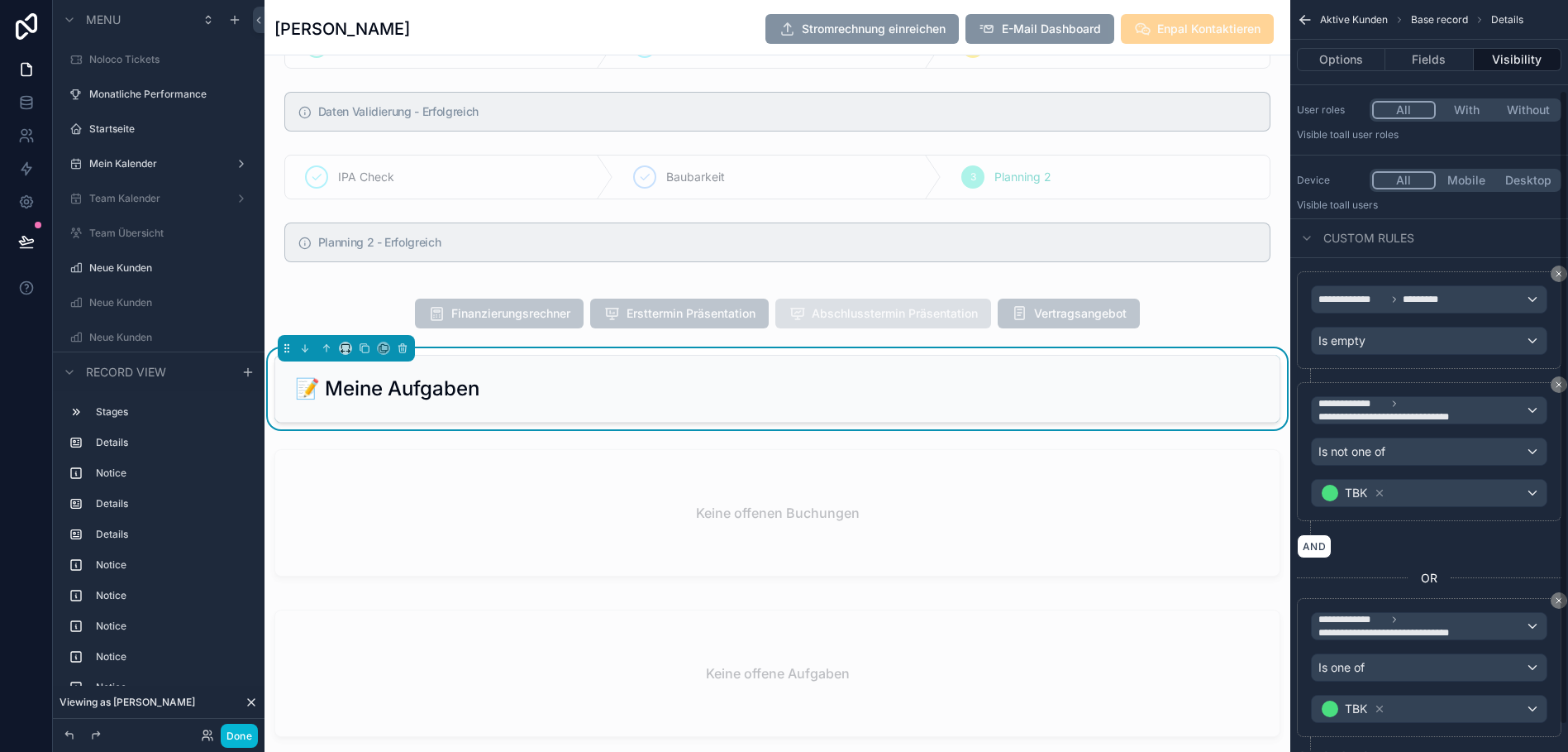
scroll to position [110, 0]
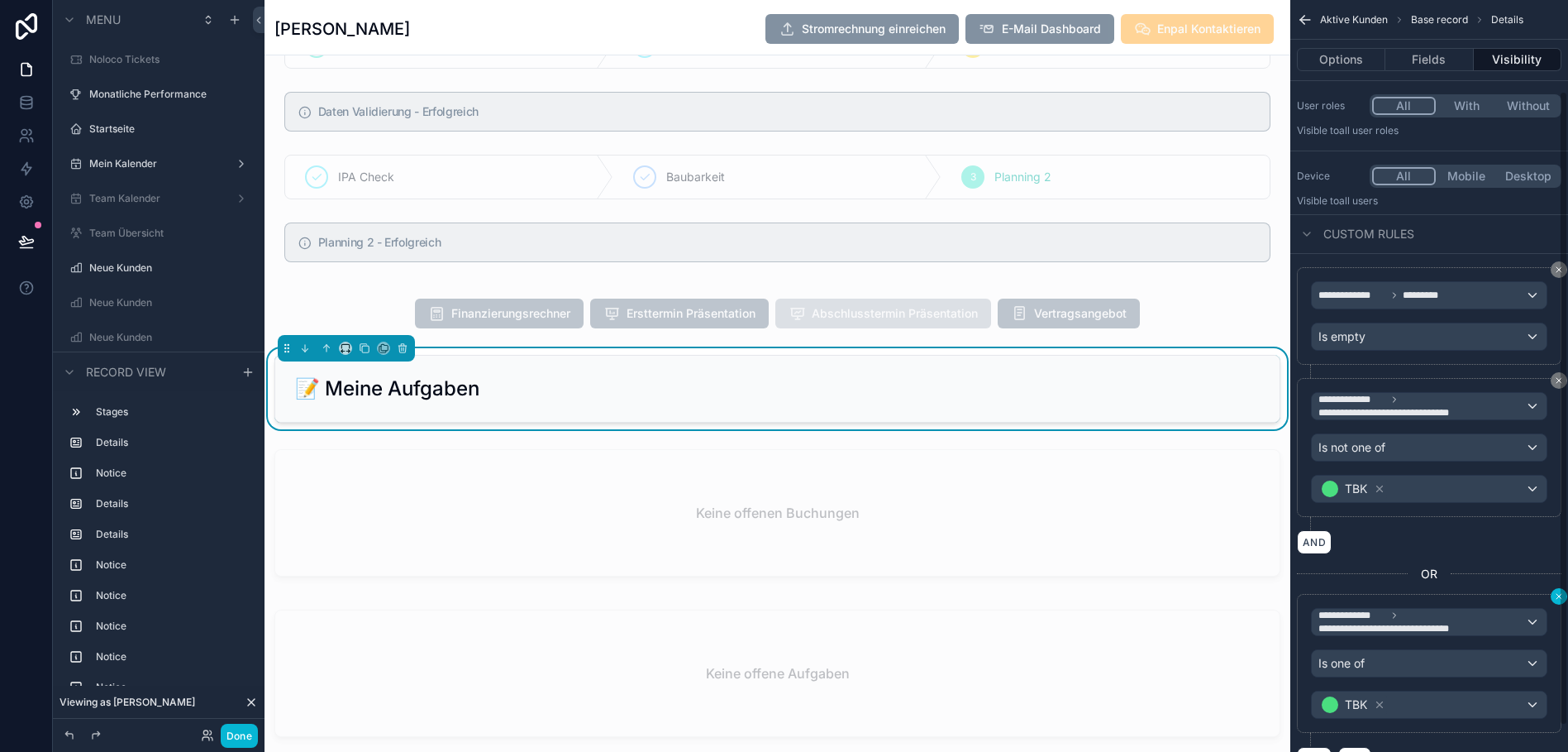
click at [1558, 595] on icon "scrollable content" at bounding box center [1559, 596] width 10 height 10
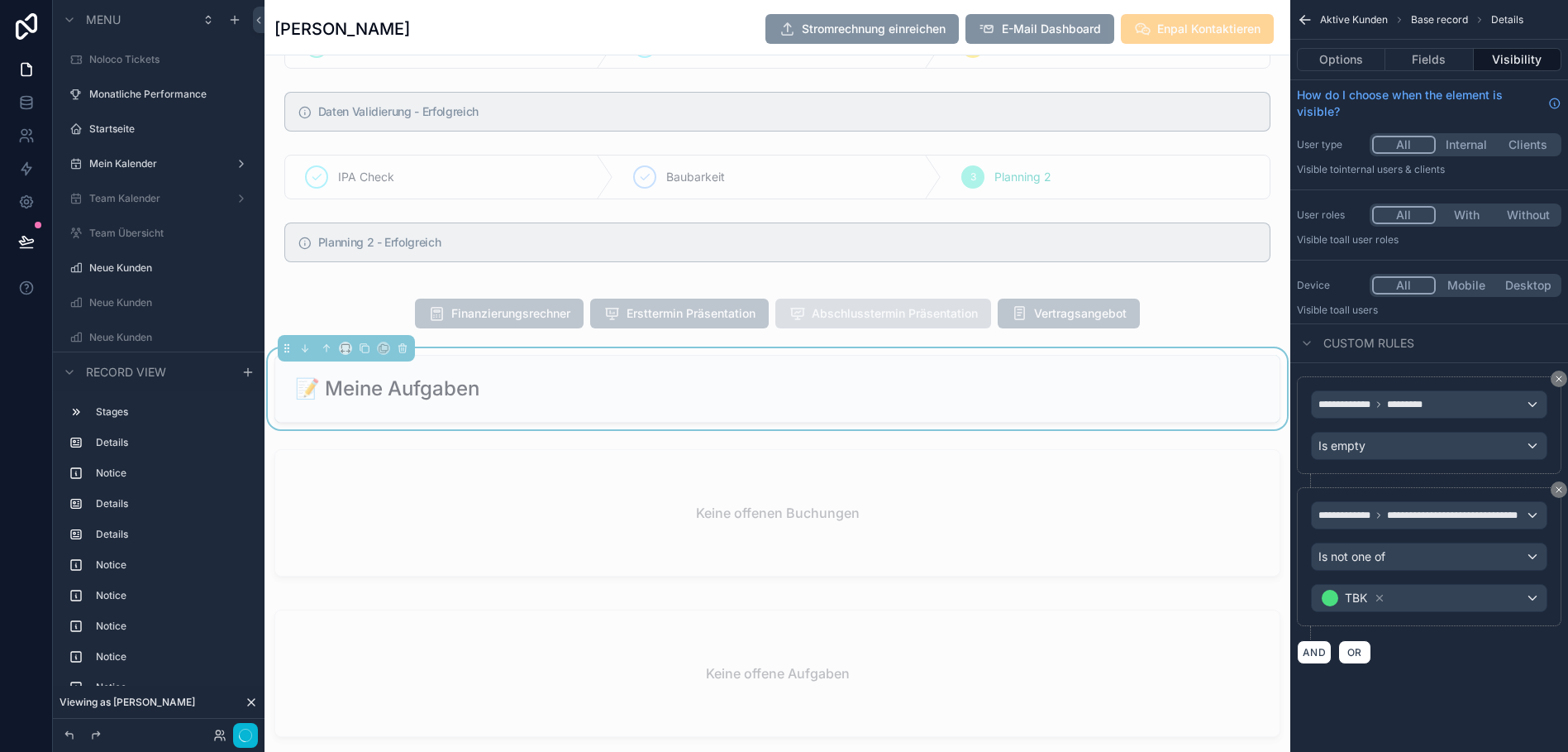
scroll to position [0, 0]
click at [1119, 475] on div "scrollable content" at bounding box center [778, 515] width 1026 height 147
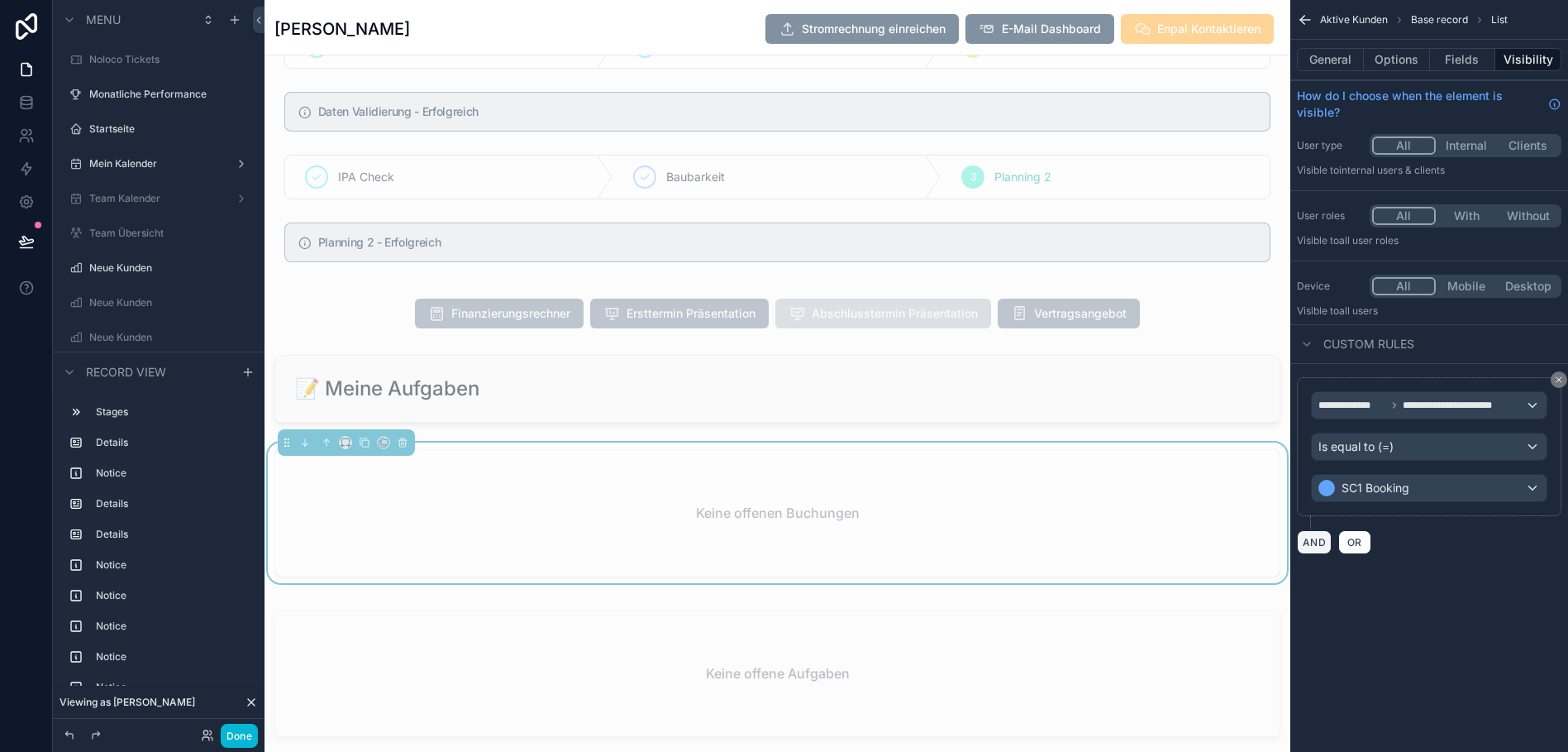
click at [1322, 544] on button "AND" at bounding box center [1313, 542] width 35 height 24
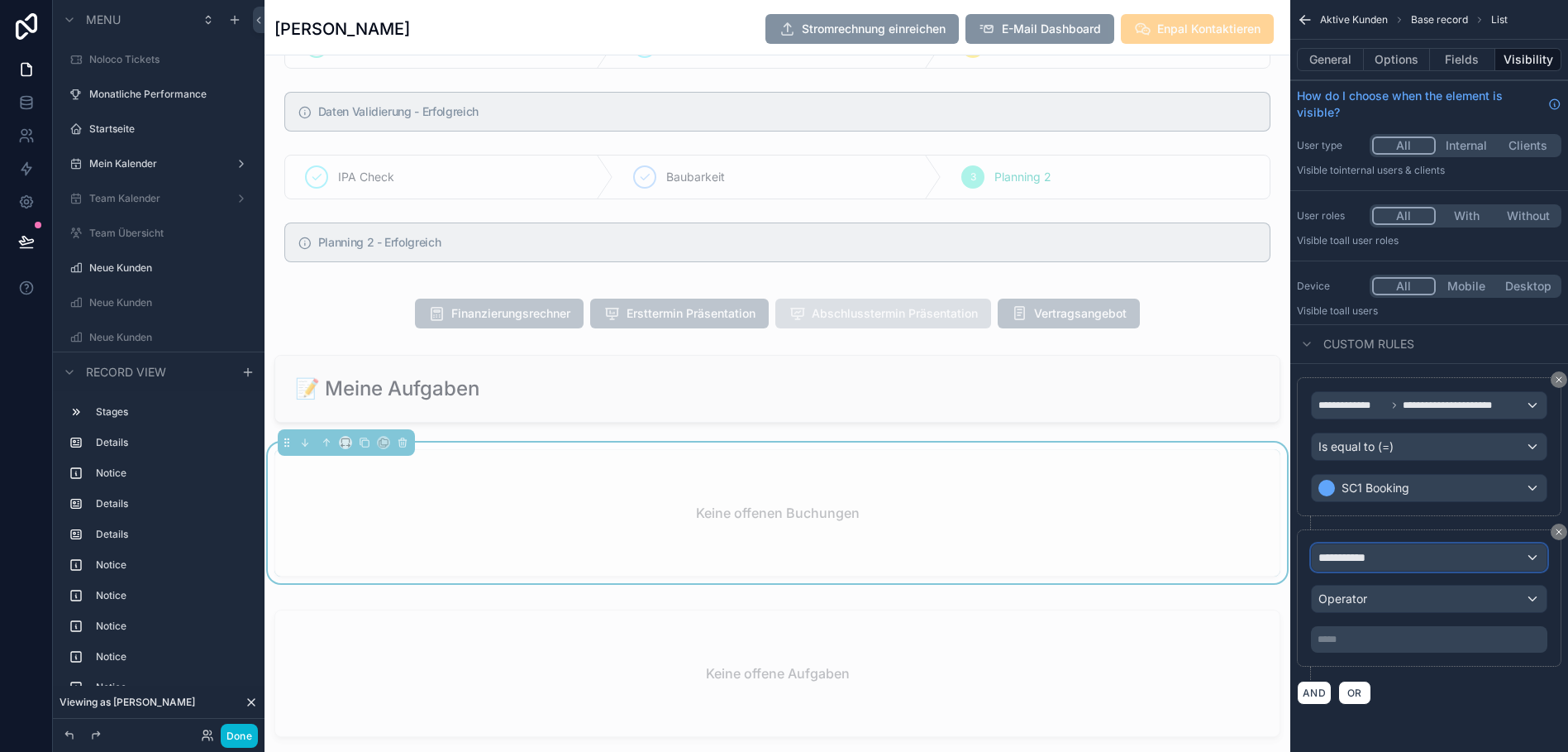
click at [1341, 561] on span "**********" at bounding box center [1348, 557] width 61 height 17
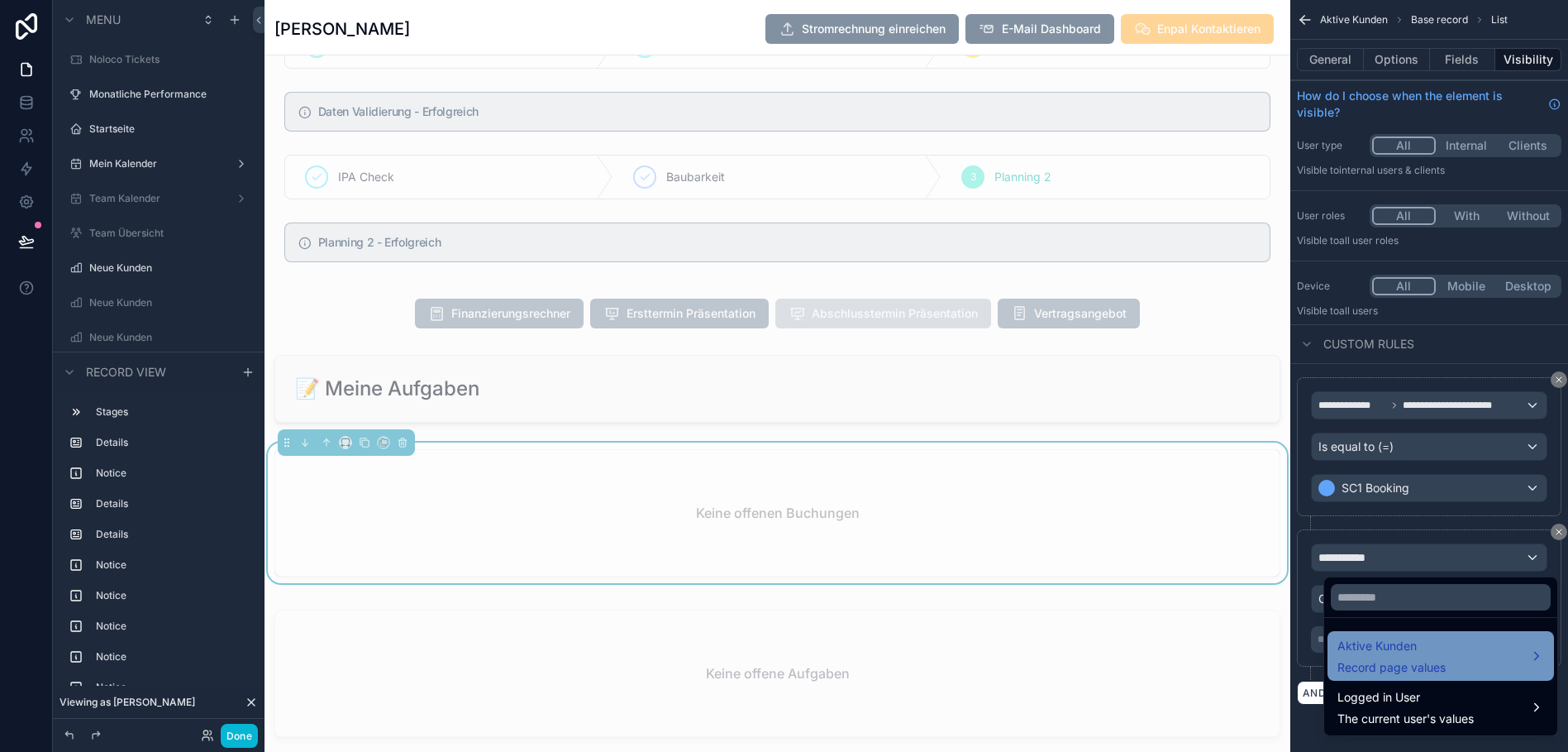
click at [1368, 671] on span "Record page values" at bounding box center [1392, 668] width 109 height 17
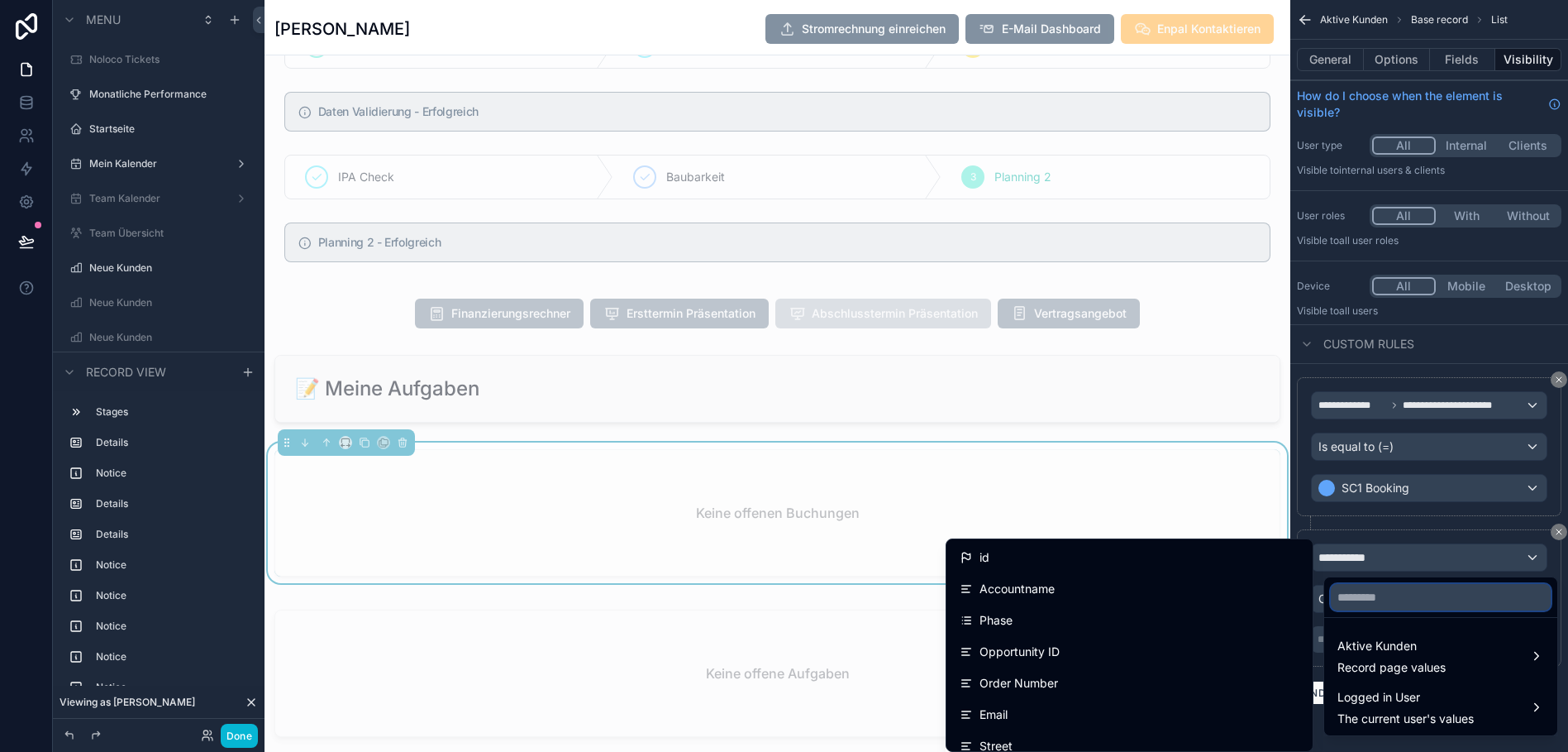
click at [1399, 600] on input "text" at bounding box center [1440, 597] width 220 height 26
click at [1392, 528] on div "scrollable content" at bounding box center [784, 376] width 1568 height 752
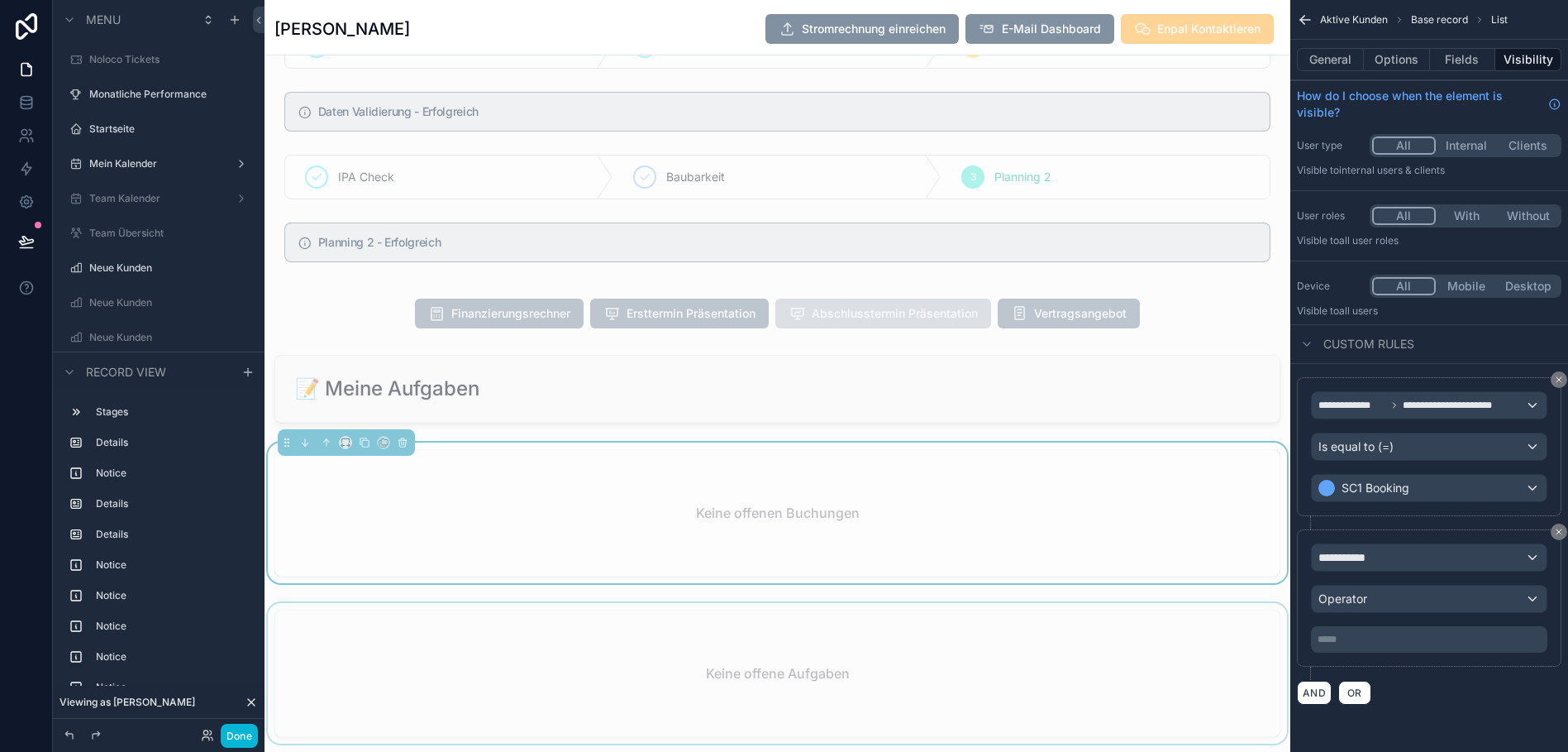
click at [1124, 653] on div "scrollable content" at bounding box center [778, 676] width 1026 height 147
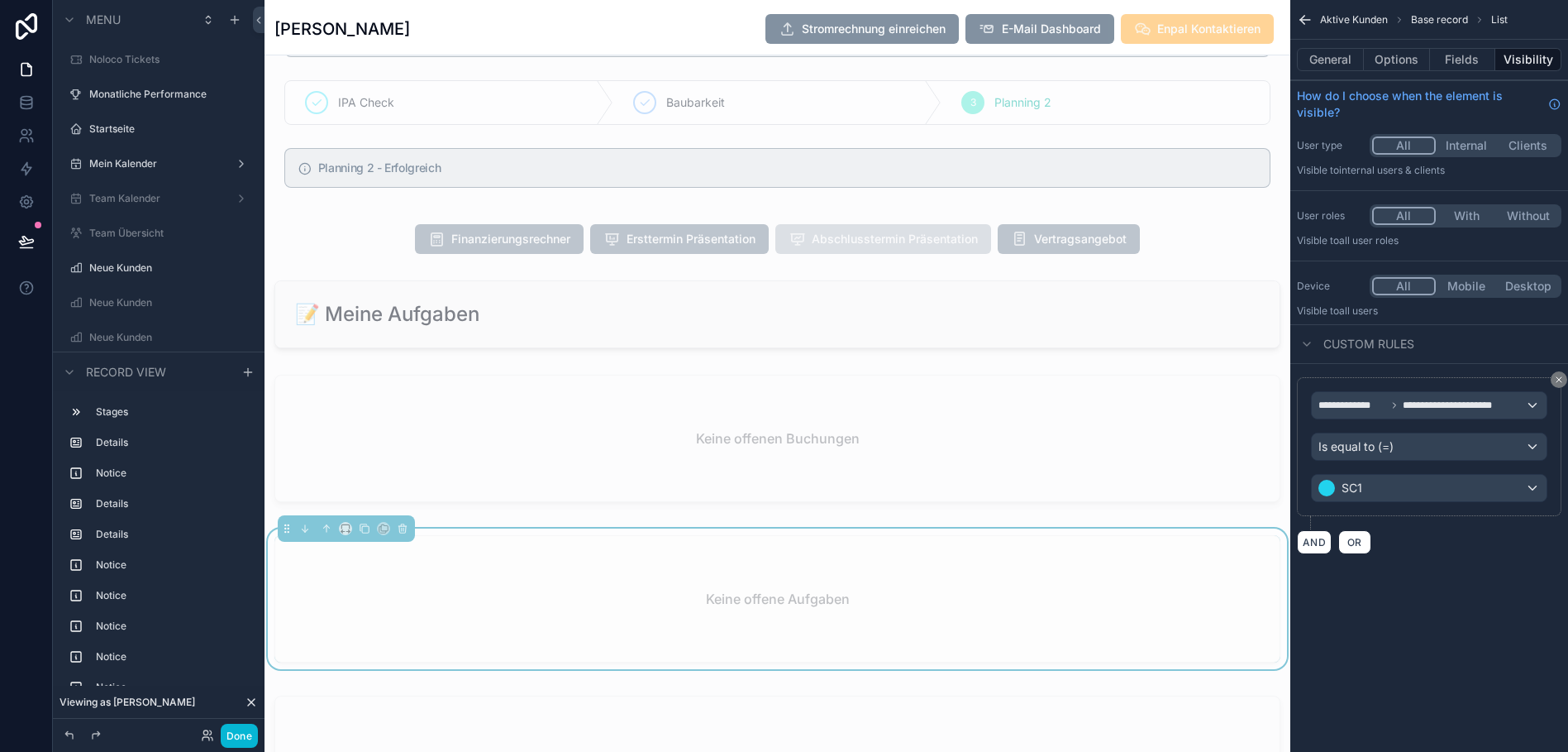
scroll to position [2326, 0]
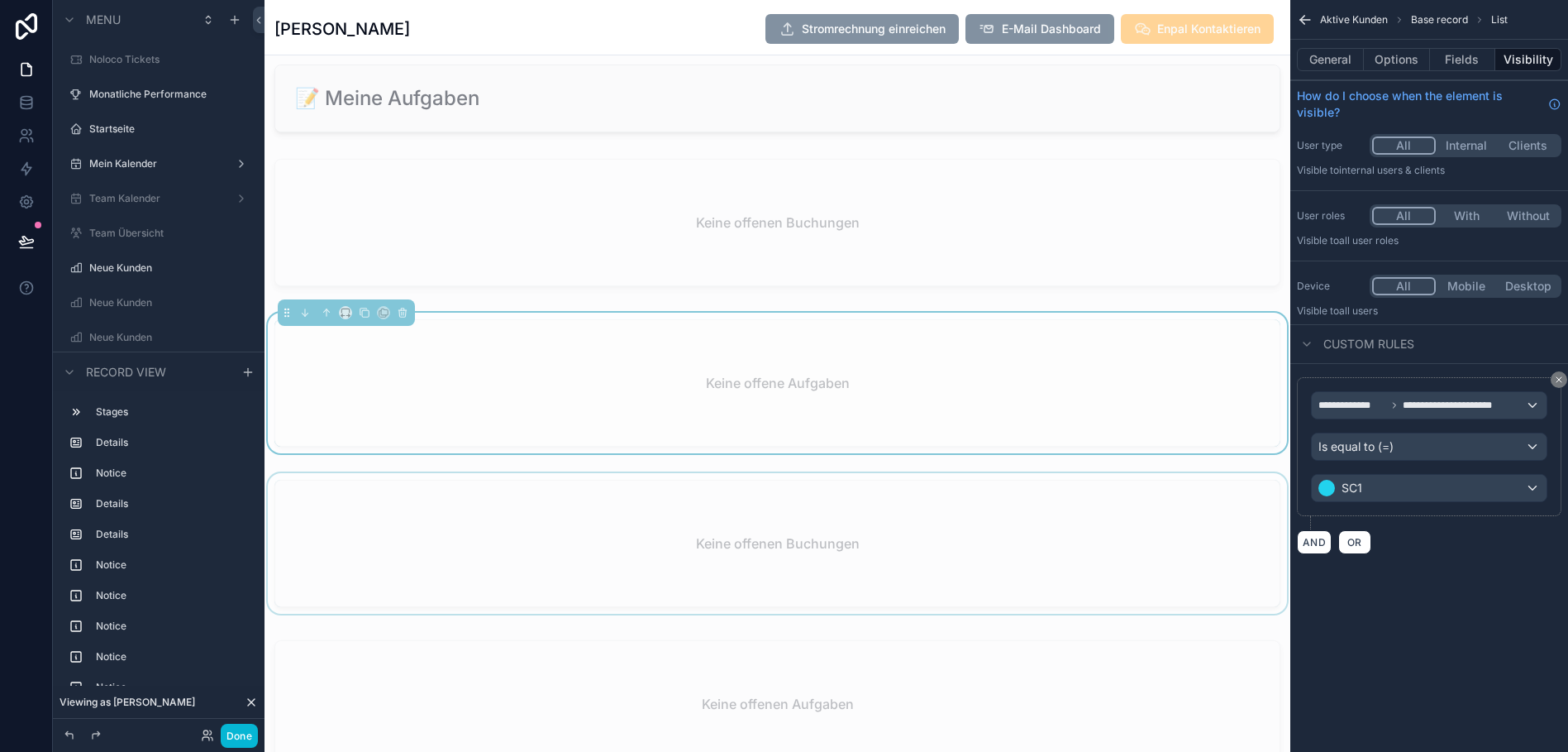
click at [1055, 582] on div "scrollable content" at bounding box center [778, 546] width 1026 height 147
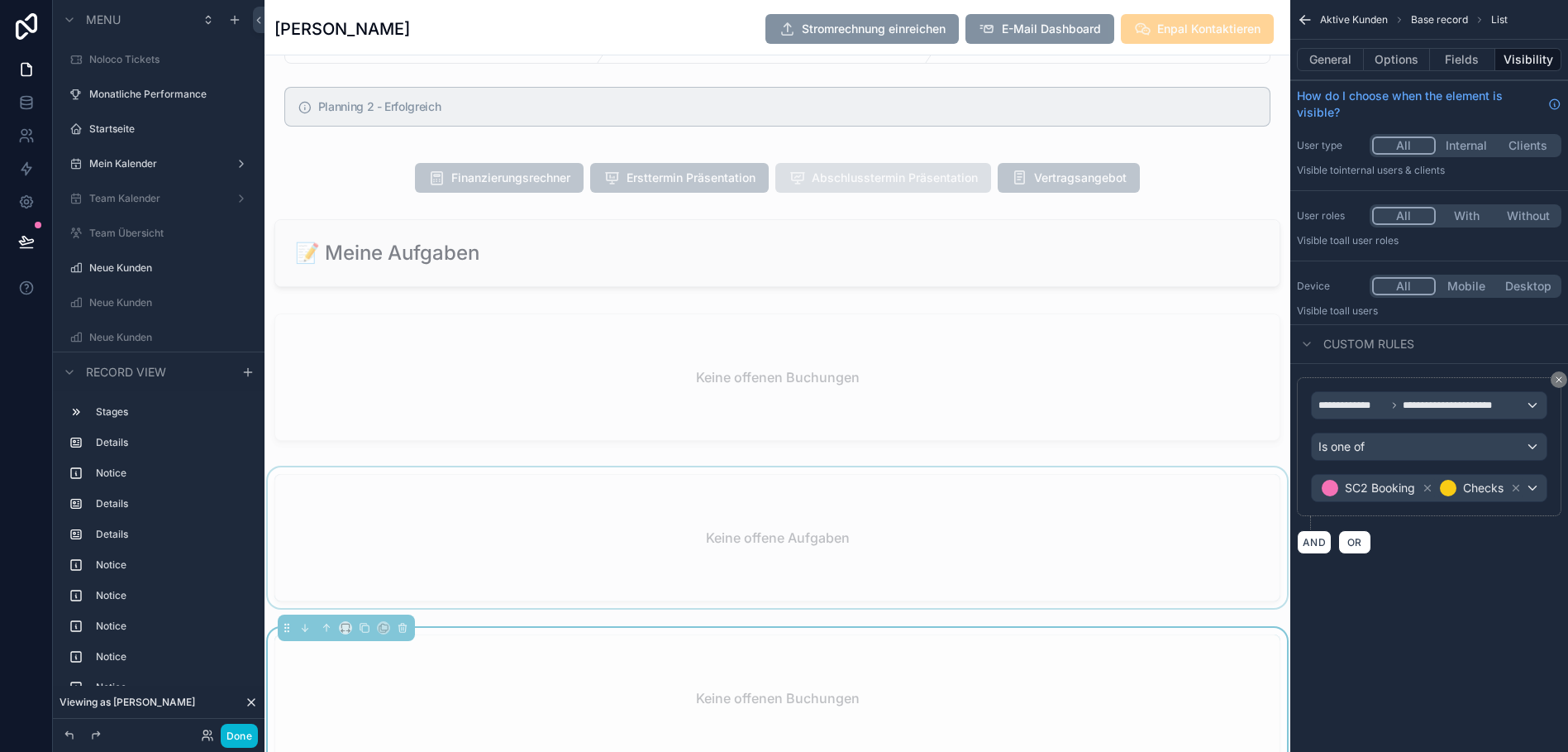
scroll to position [2172, 0]
click at [1005, 241] on div "scrollable content" at bounding box center [778, 254] width 1026 height 81
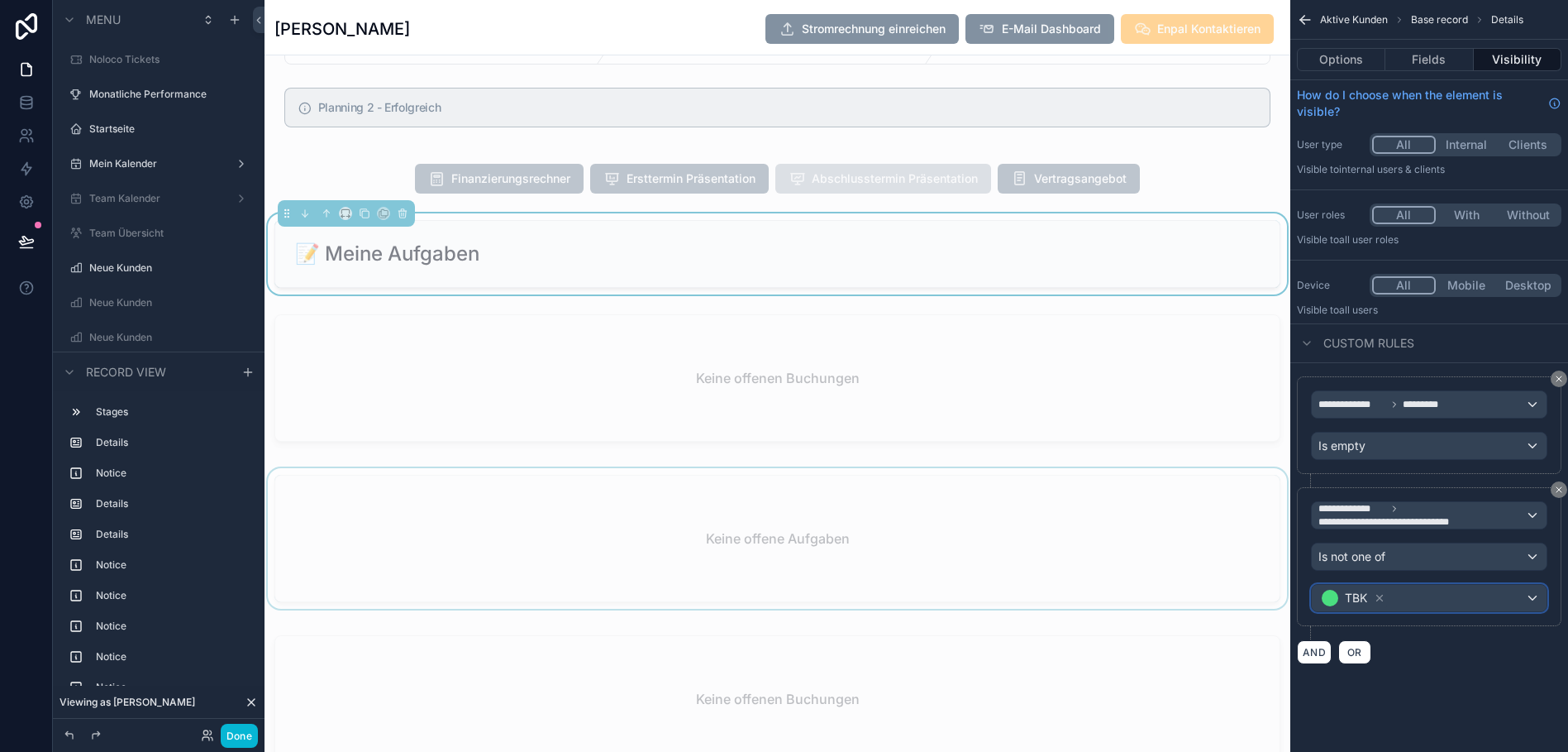
click at [1487, 609] on div "TBK" at bounding box center [1429, 597] width 235 height 26
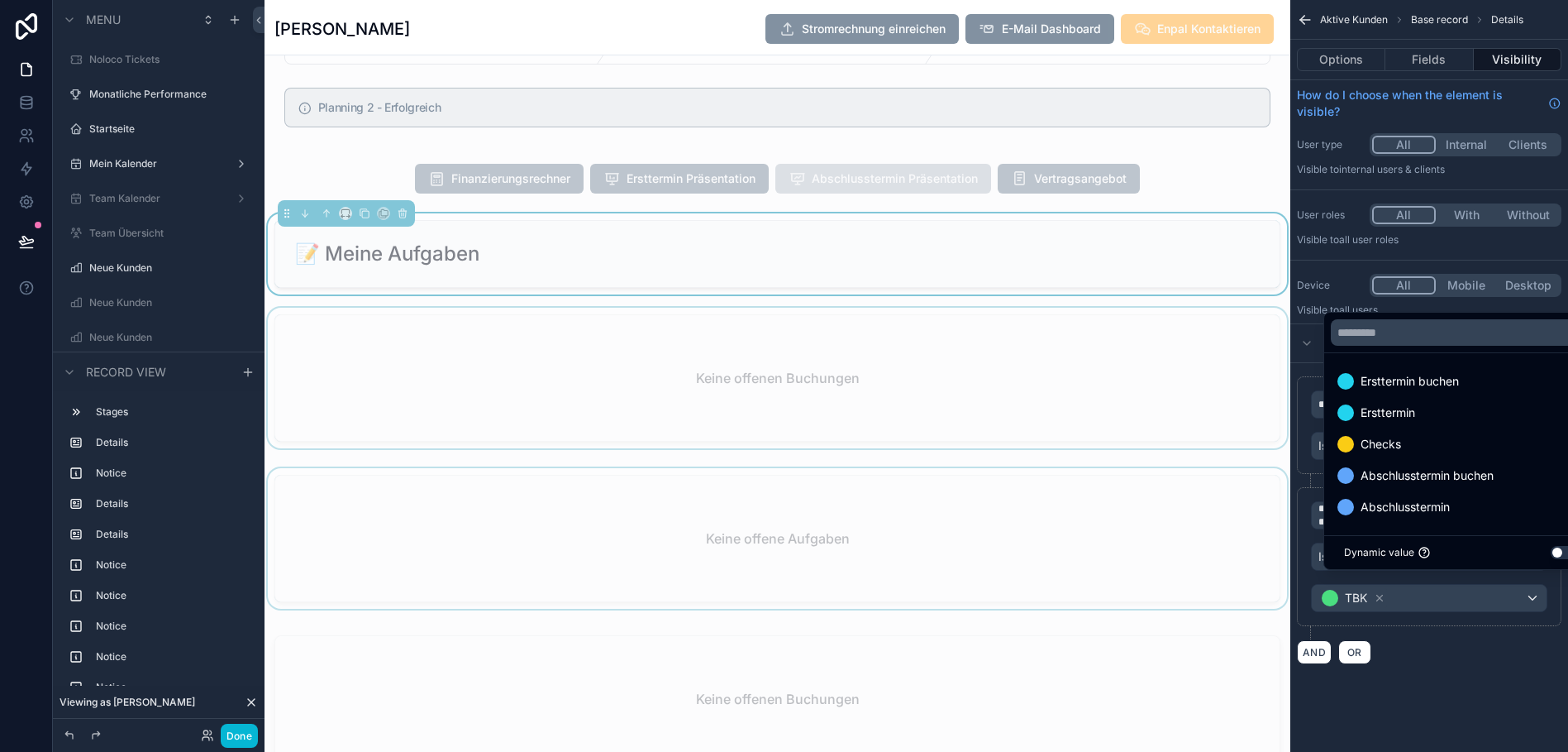
click at [1054, 435] on div "scrollable content" at bounding box center [778, 380] width 1026 height 147
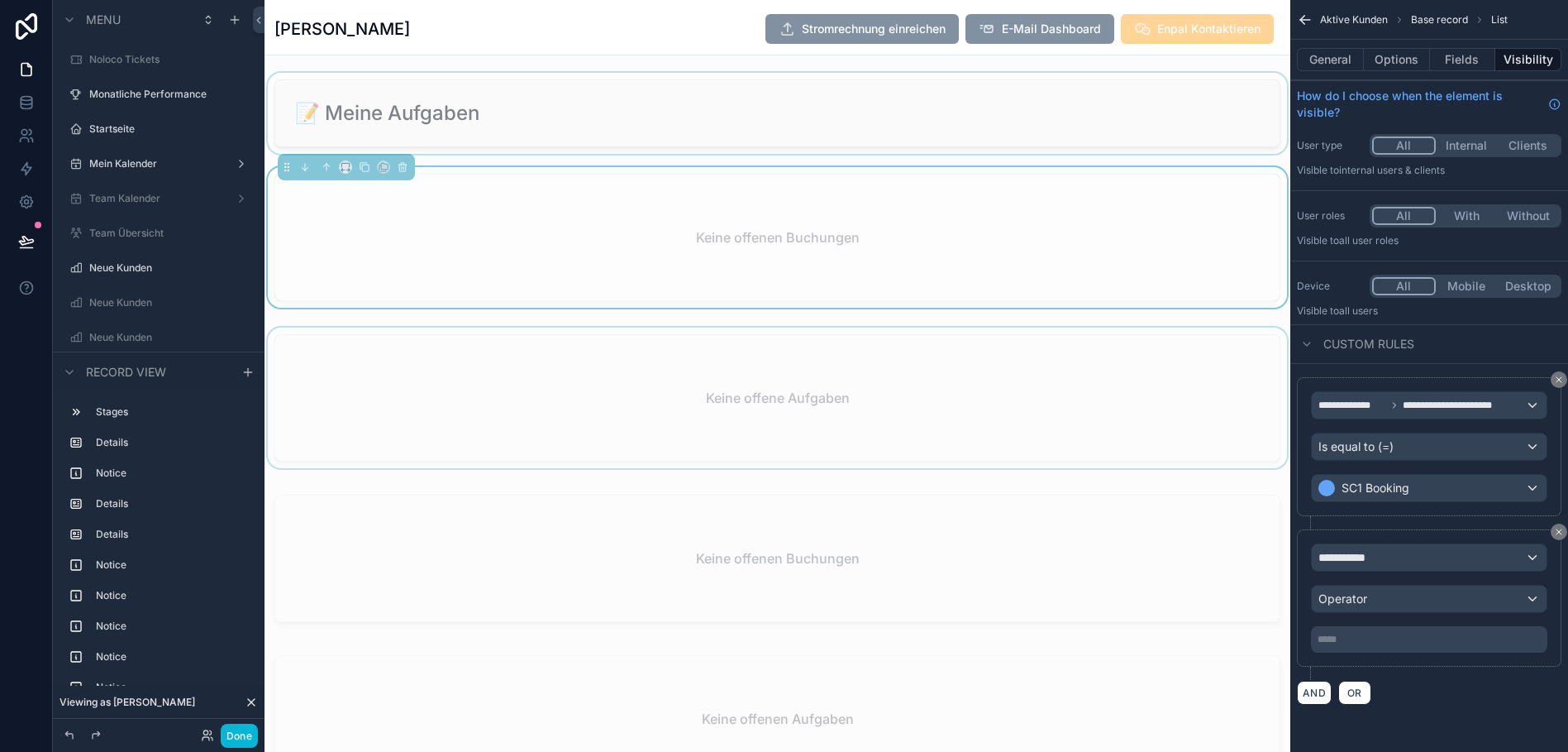
scroll to position [2312, 0]
click at [1167, 403] on div "scrollable content" at bounding box center [778, 400] width 1026 height 147
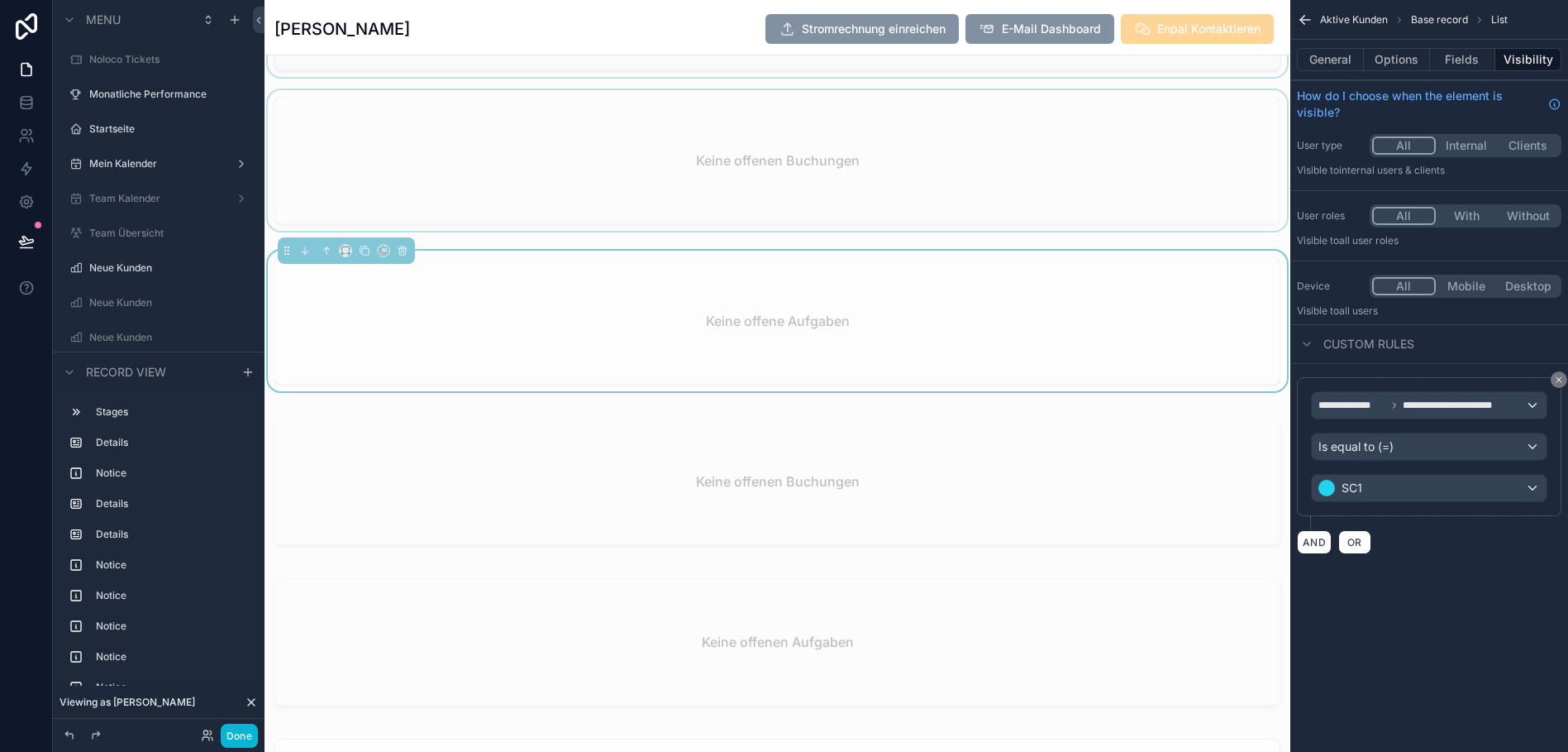
scroll to position [2390, 0]
click at [1070, 478] on div "scrollable content" at bounding box center [778, 483] width 1026 height 147
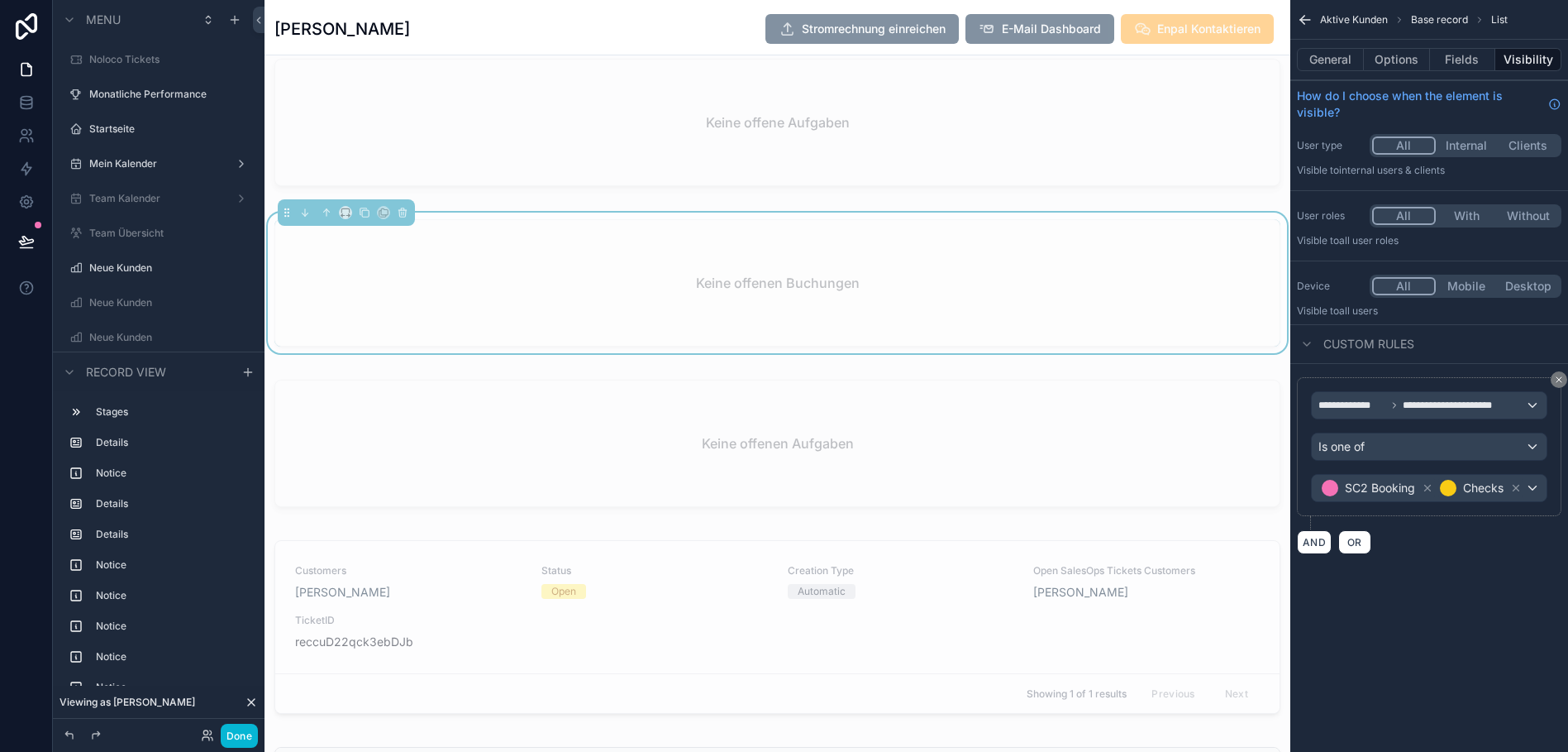
scroll to position [2588, 0]
click at [1048, 450] on div "scrollable content" at bounding box center [778, 444] width 1026 height 147
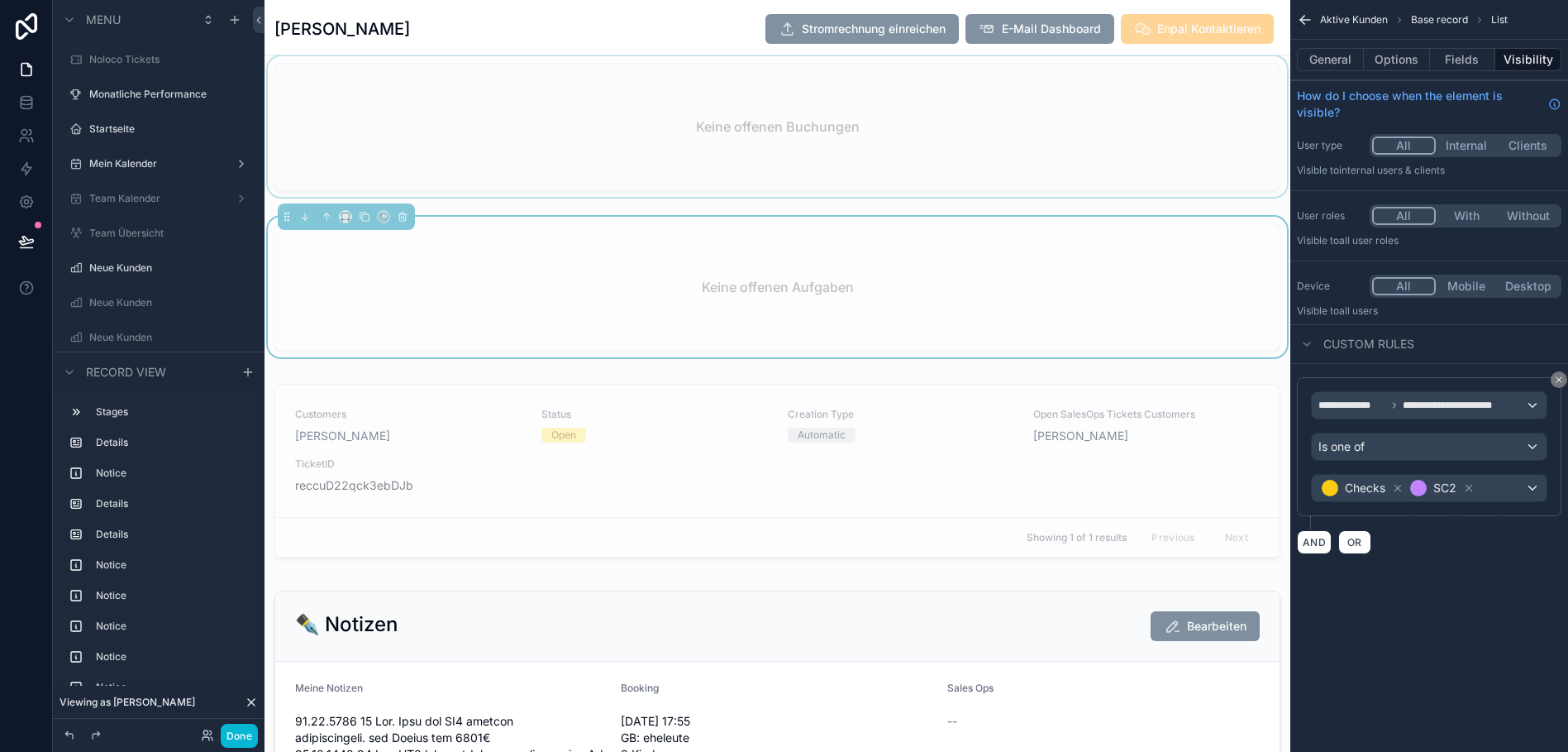
scroll to position [2744, 0]
click at [938, 462] on div "scrollable content" at bounding box center [778, 473] width 1026 height 194
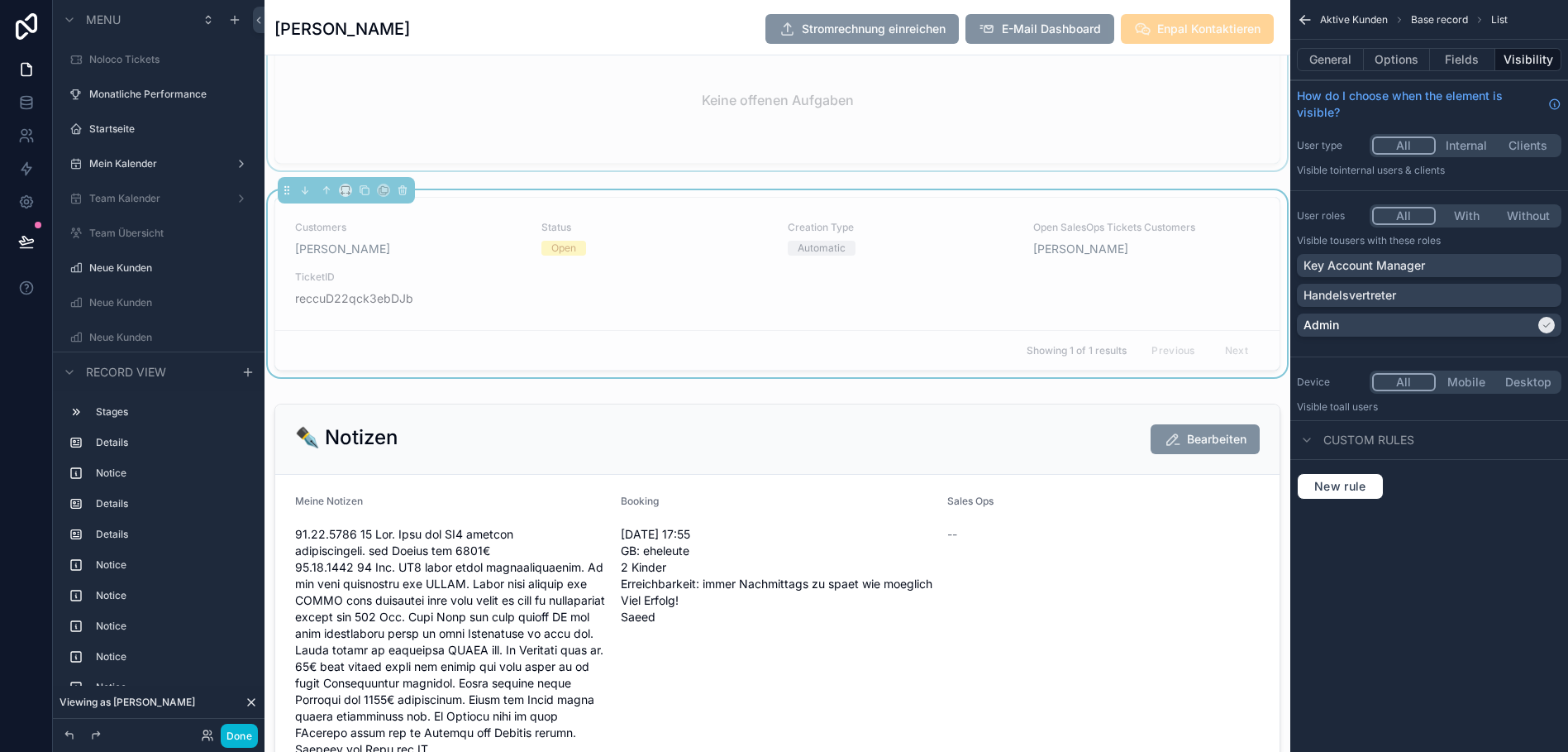
scroll to position [2931, 0]
click at [1310, 437] on icon "scrollable content" at bounding box center [1307, 440] width 13 height 13
click at [874, 442] on div "scrollable content" at bounding box center [778, 675] width 1026 height 558
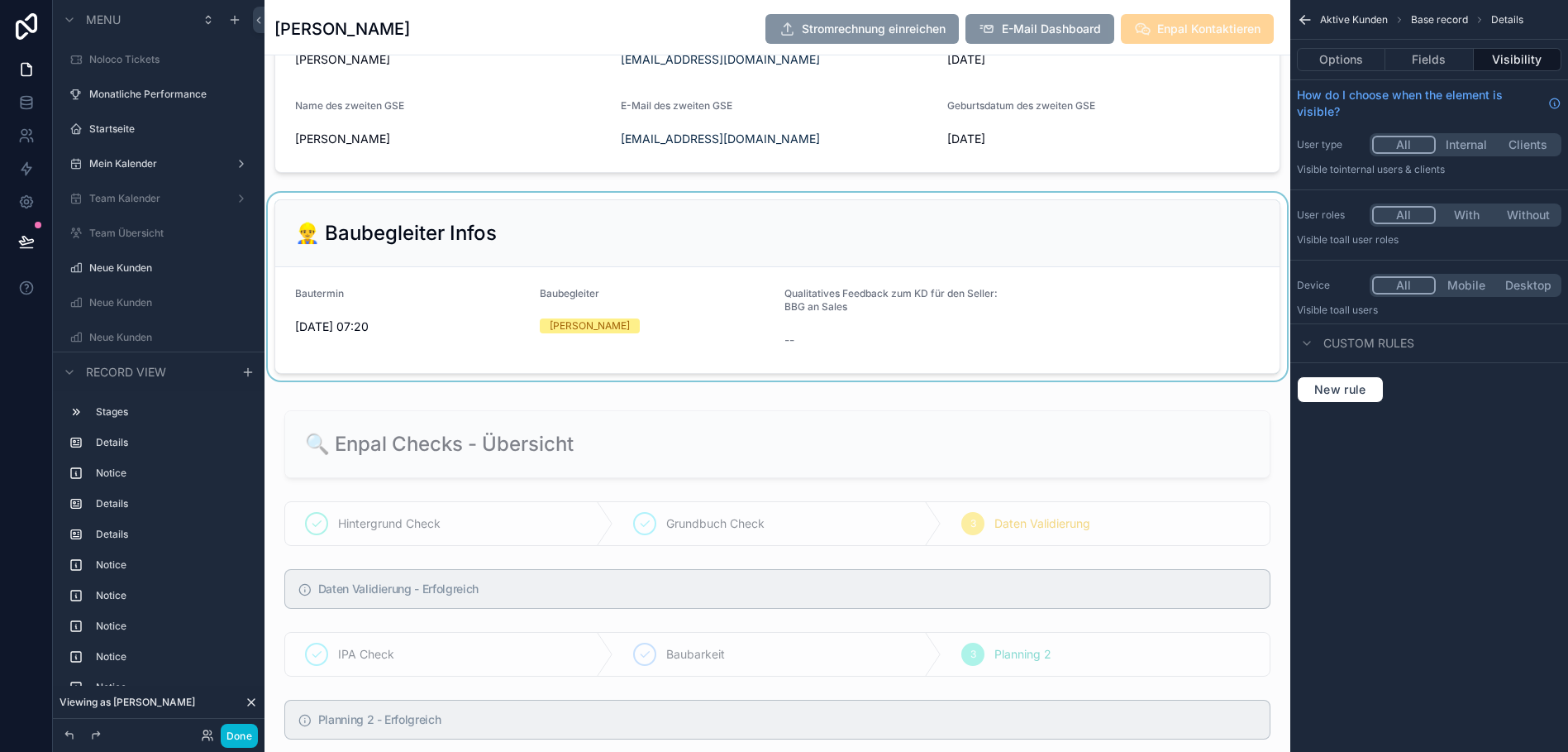
scroll to position [1557, 0]
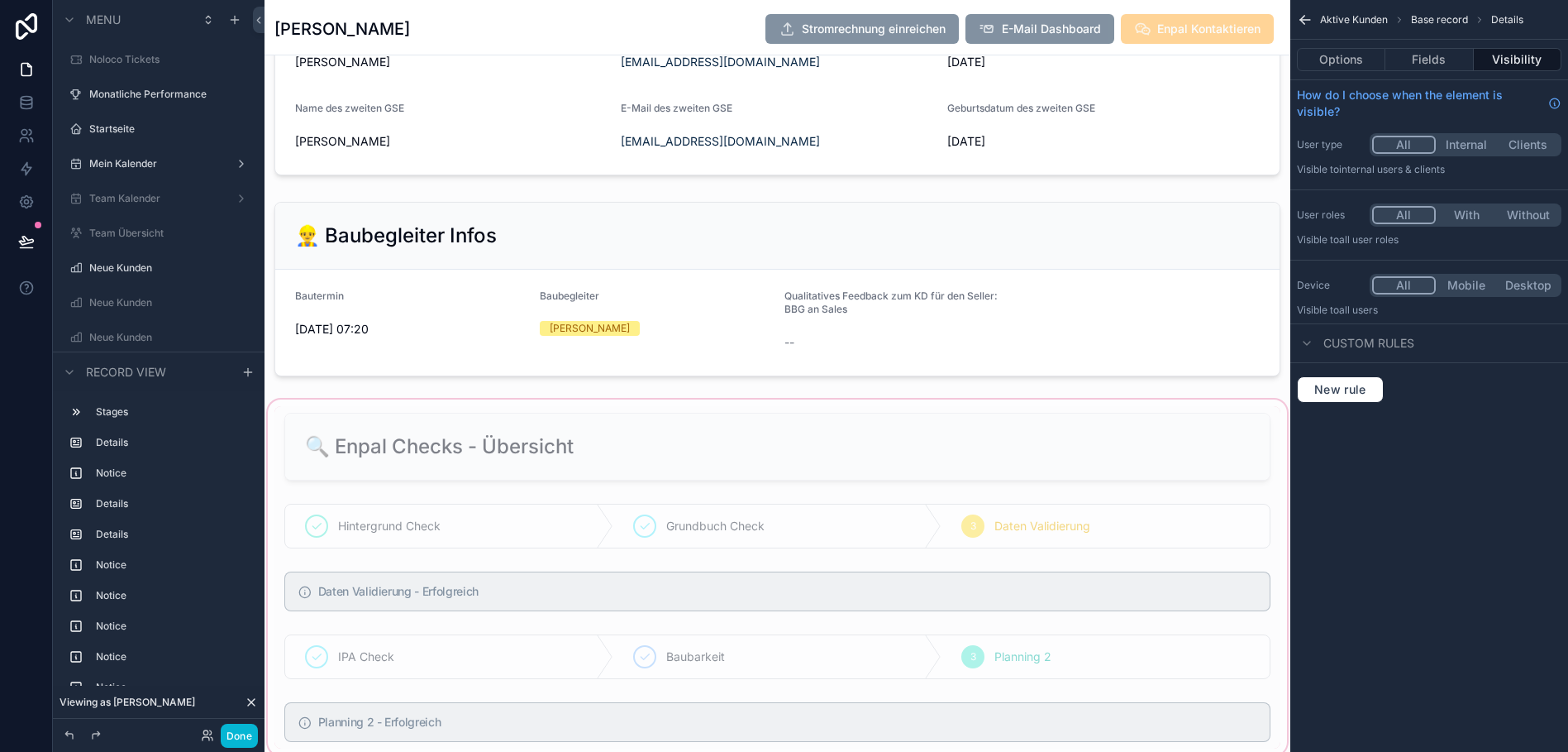
click at [965, 413] on div "scrollable content" at bounding box center [778, 577] width 1026 height 362
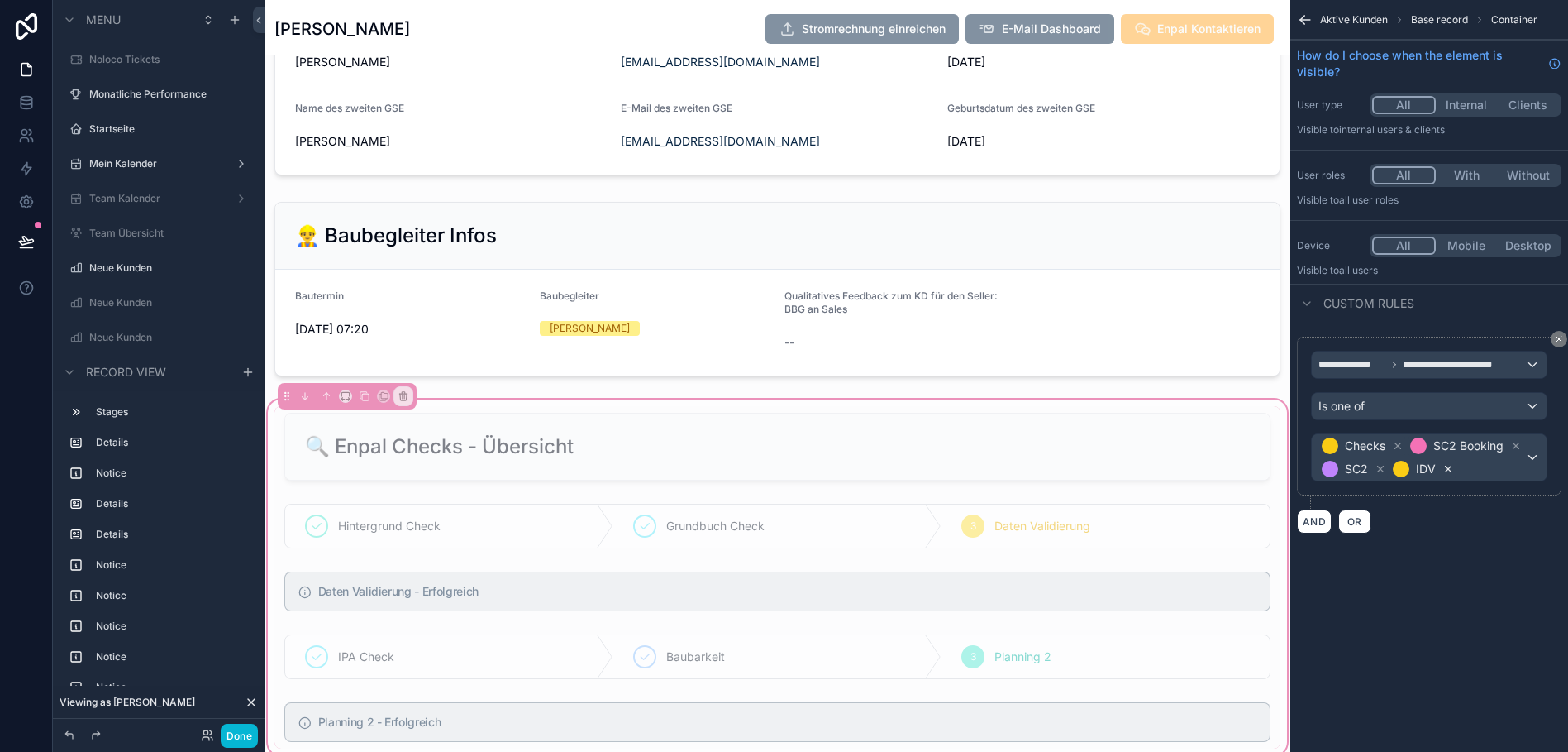
click at [1443, 475] on icon "scrollable content" at bounding box center [1448, 468] width 11 height 11
click at [1122, 254] on div "scrollable content" at bounding box center [778, 288] width 1026 height 187
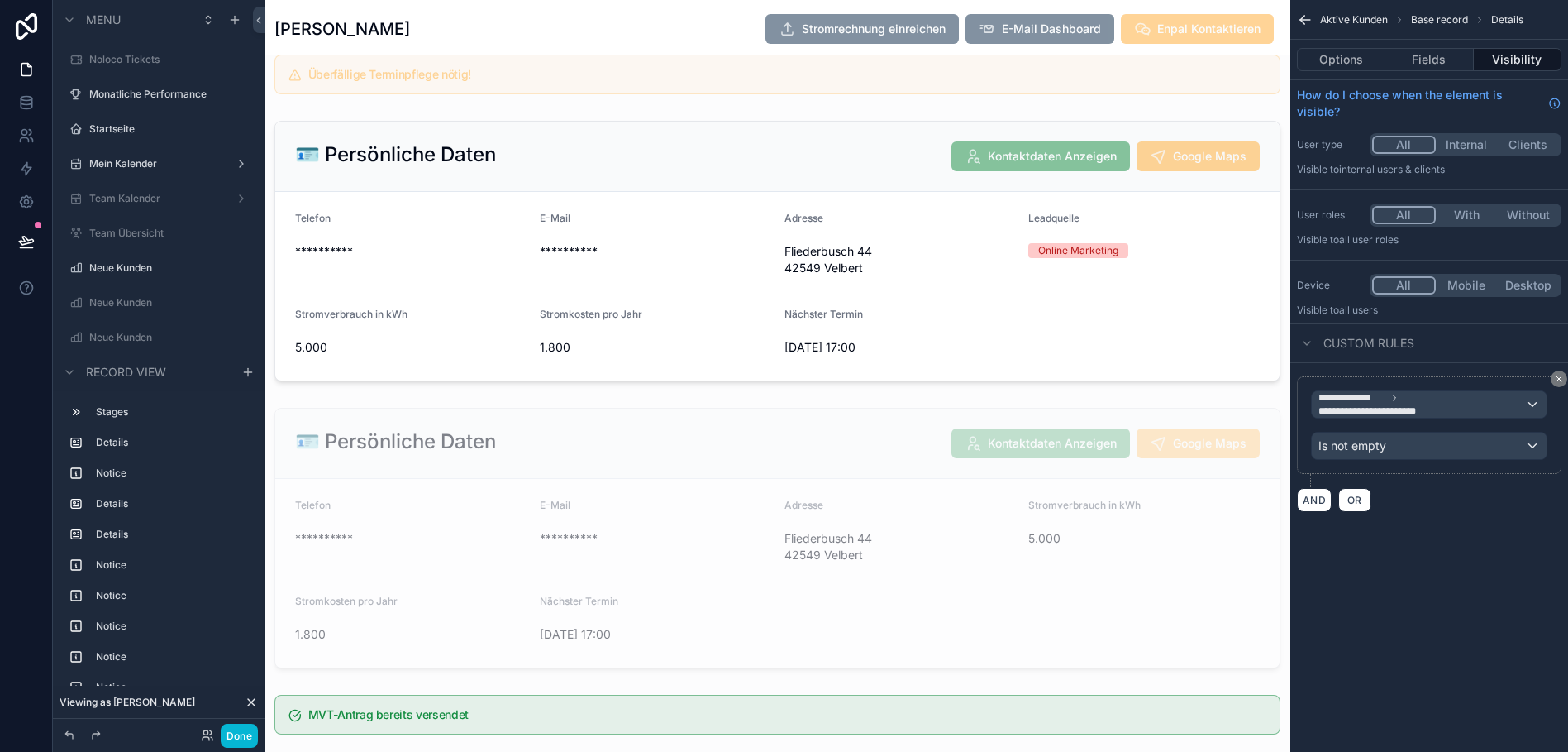
scroll to position [0, 0]
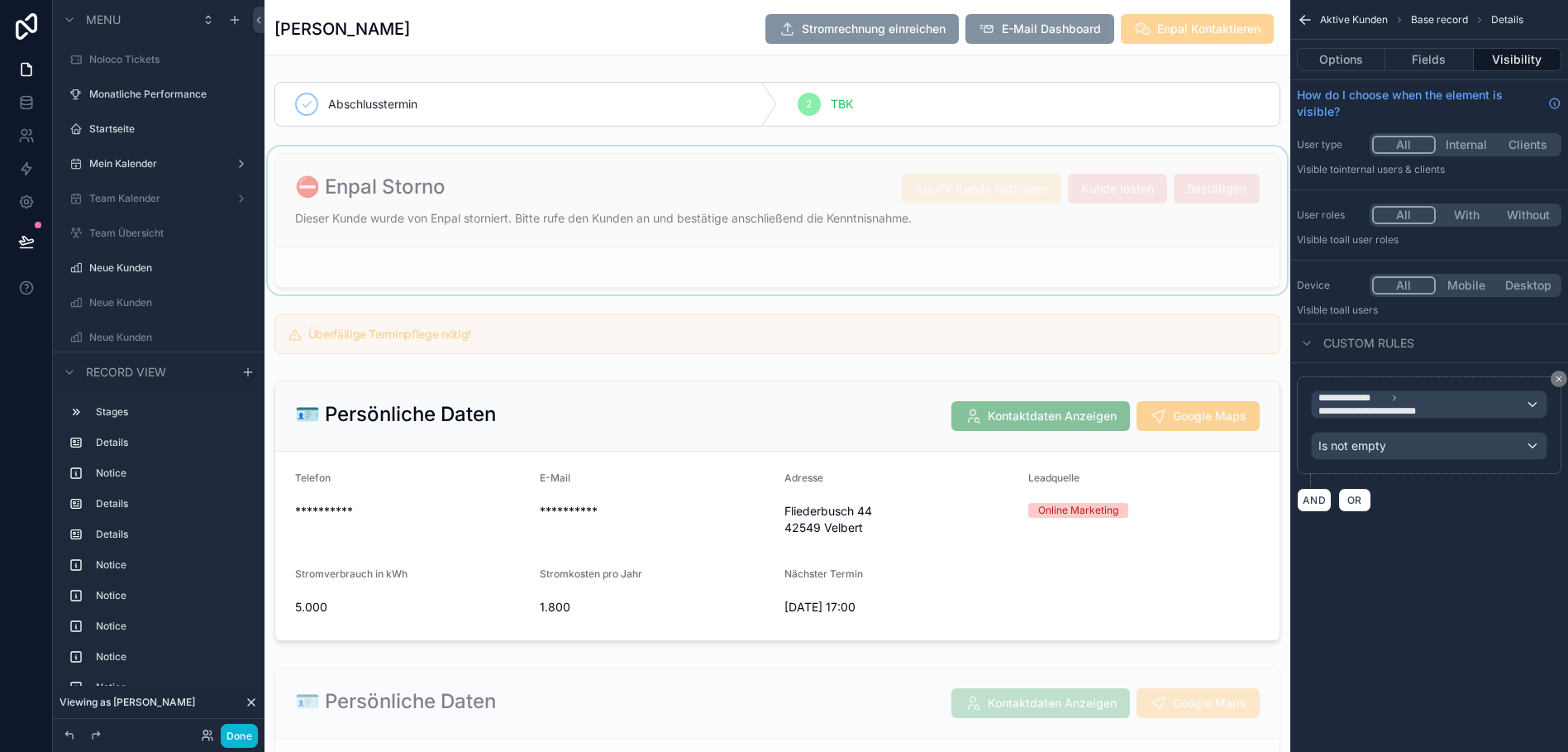
drag, startPoint x: 780, startPoint y: 254, endPoint x: 656, endPoint y: 226, distance: 127.1
click at [656, 226] on div "scrollable content" at bounding box center [778, 220] width 1026 height 148
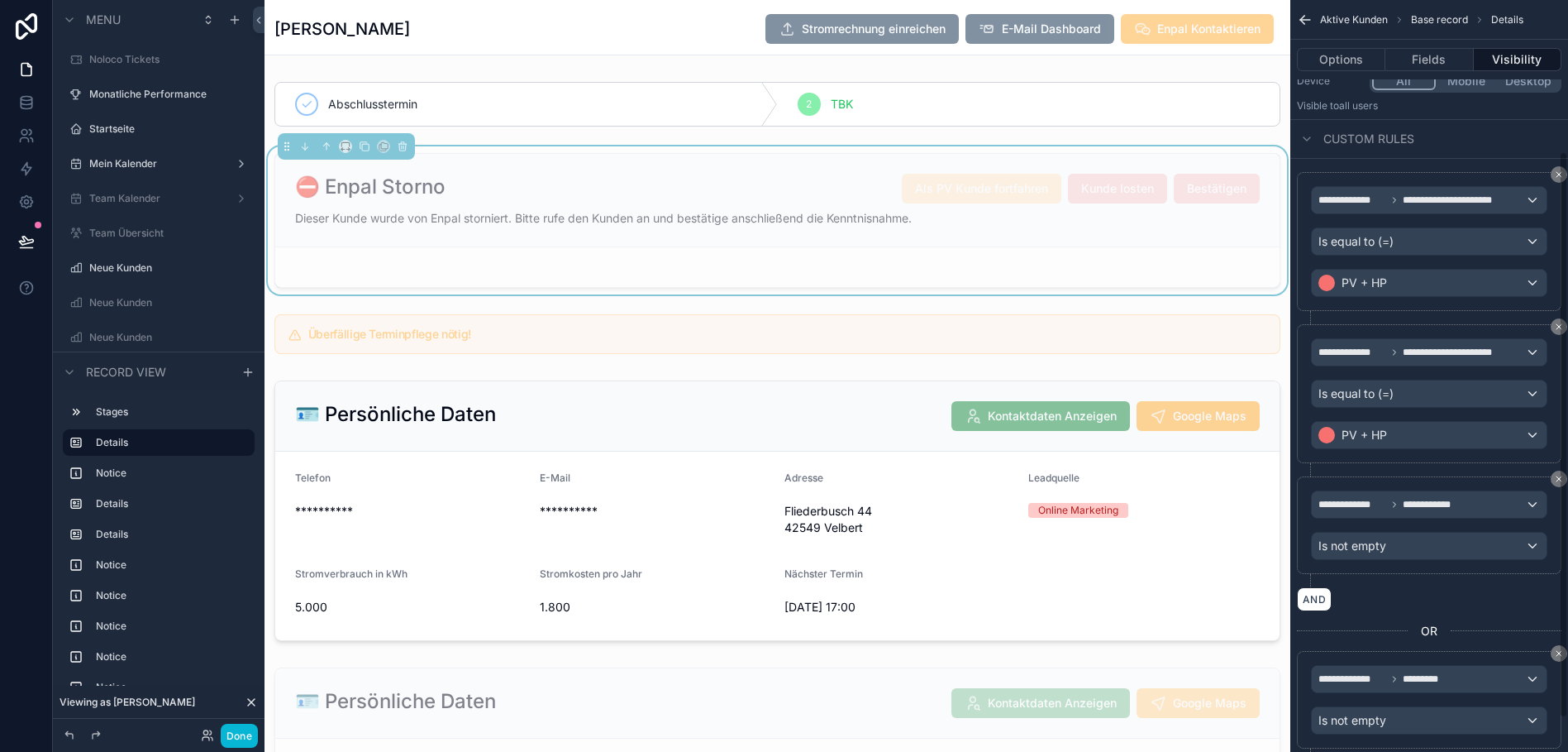
scroll to position [266, 0]
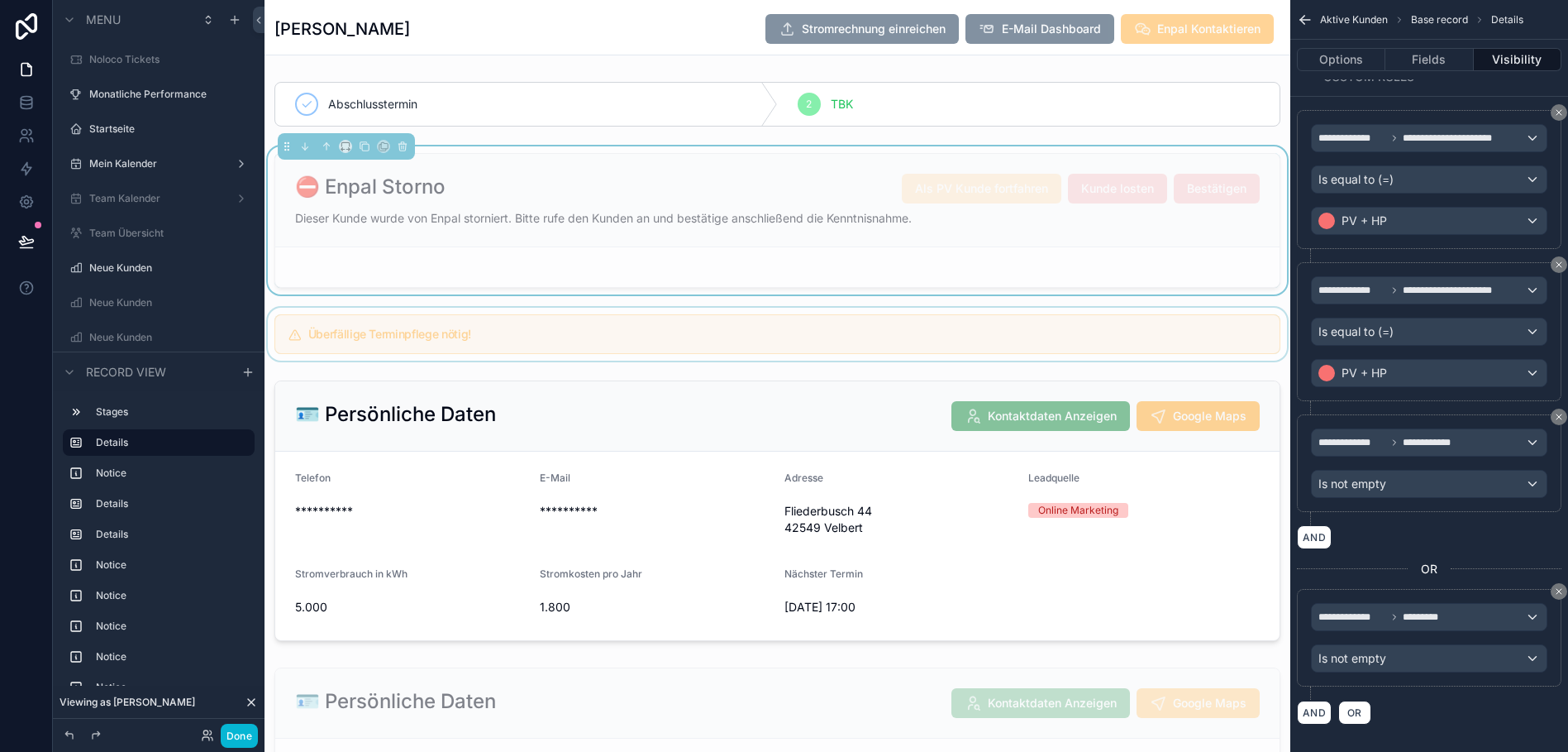
click at [667, 343] on div "scrollable content" at bounding box center [778, 333] width 1026 height 53
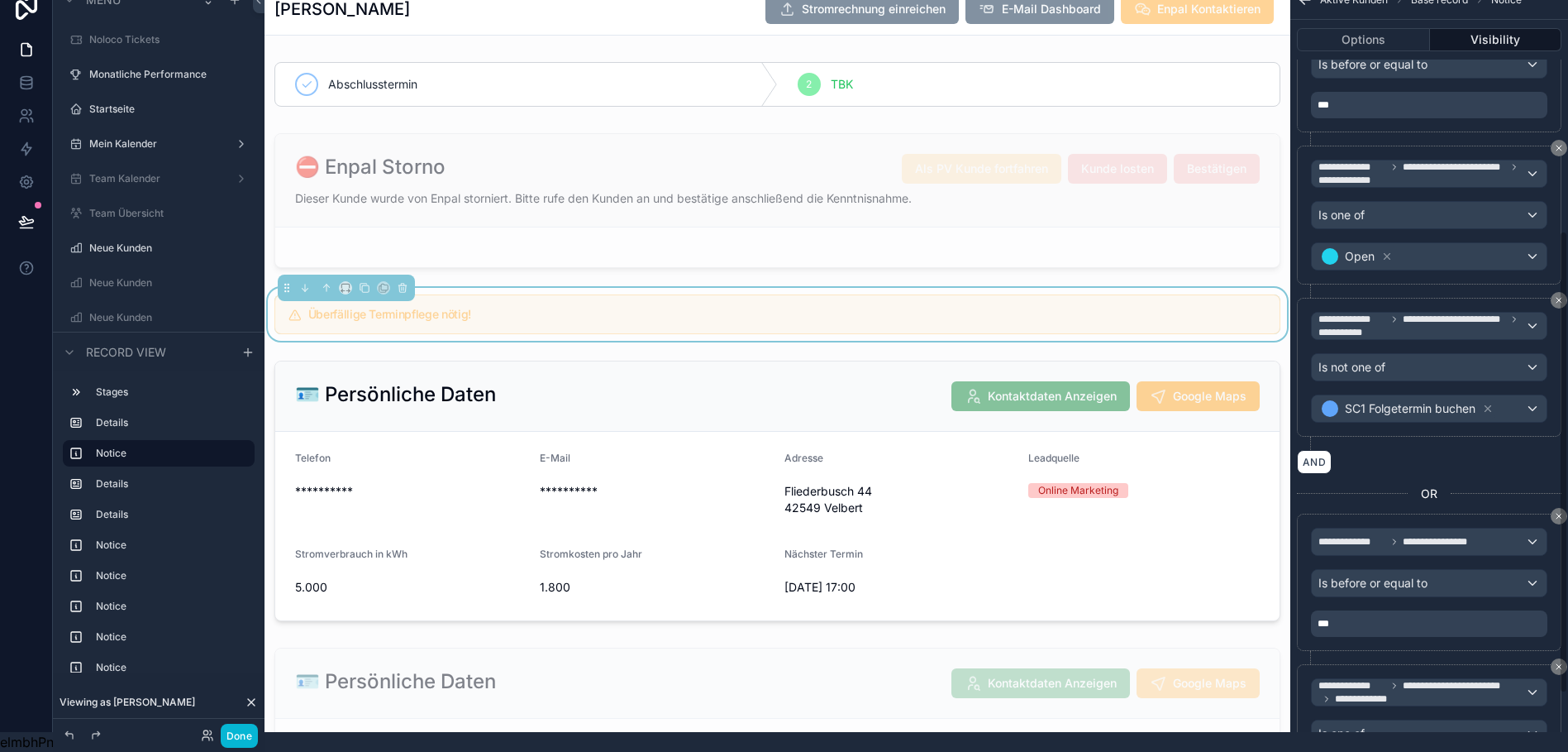
scroll to position [498, 0]
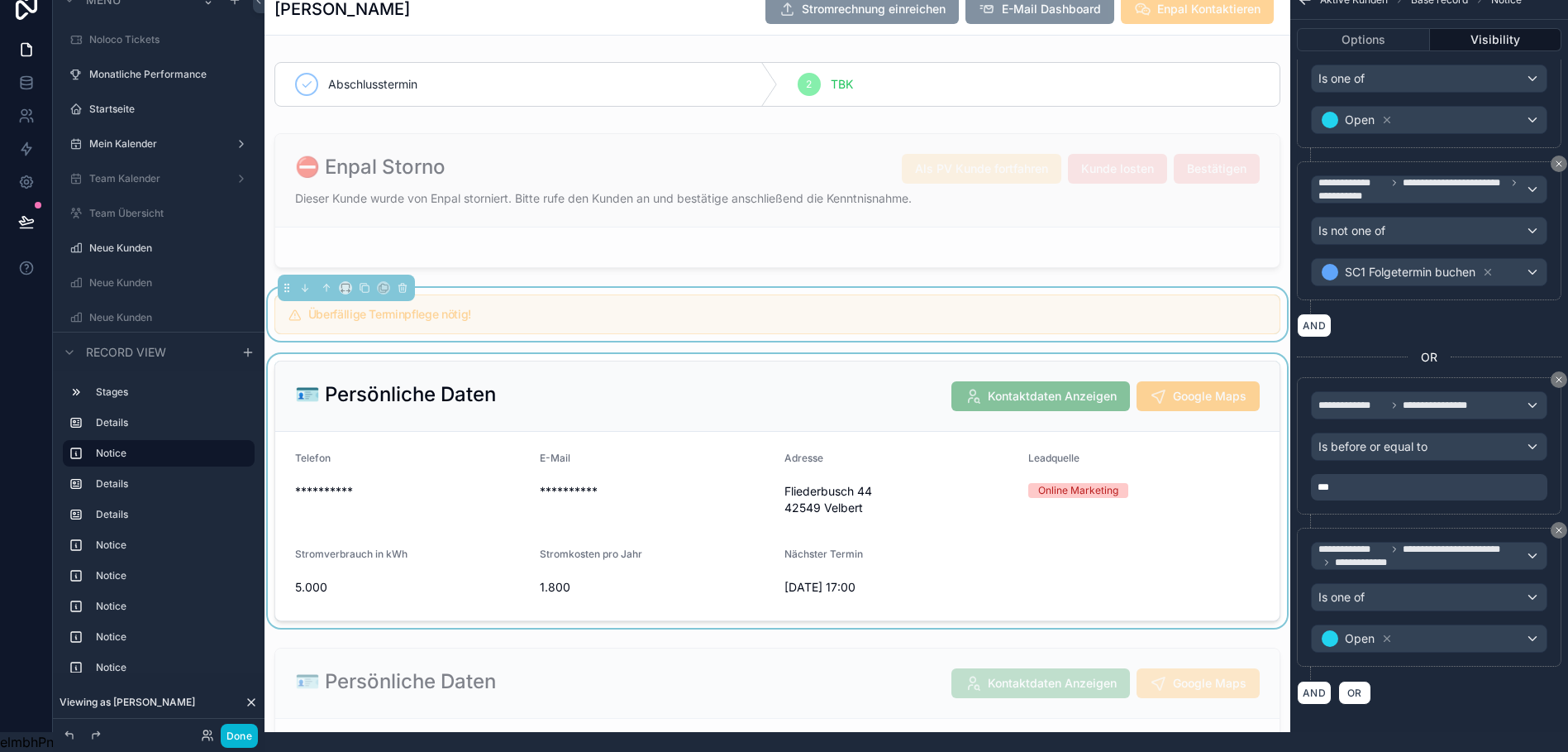
click at [804, 361] on div "scrollable content" at bounding box center [778, 491] width 1026 height 273
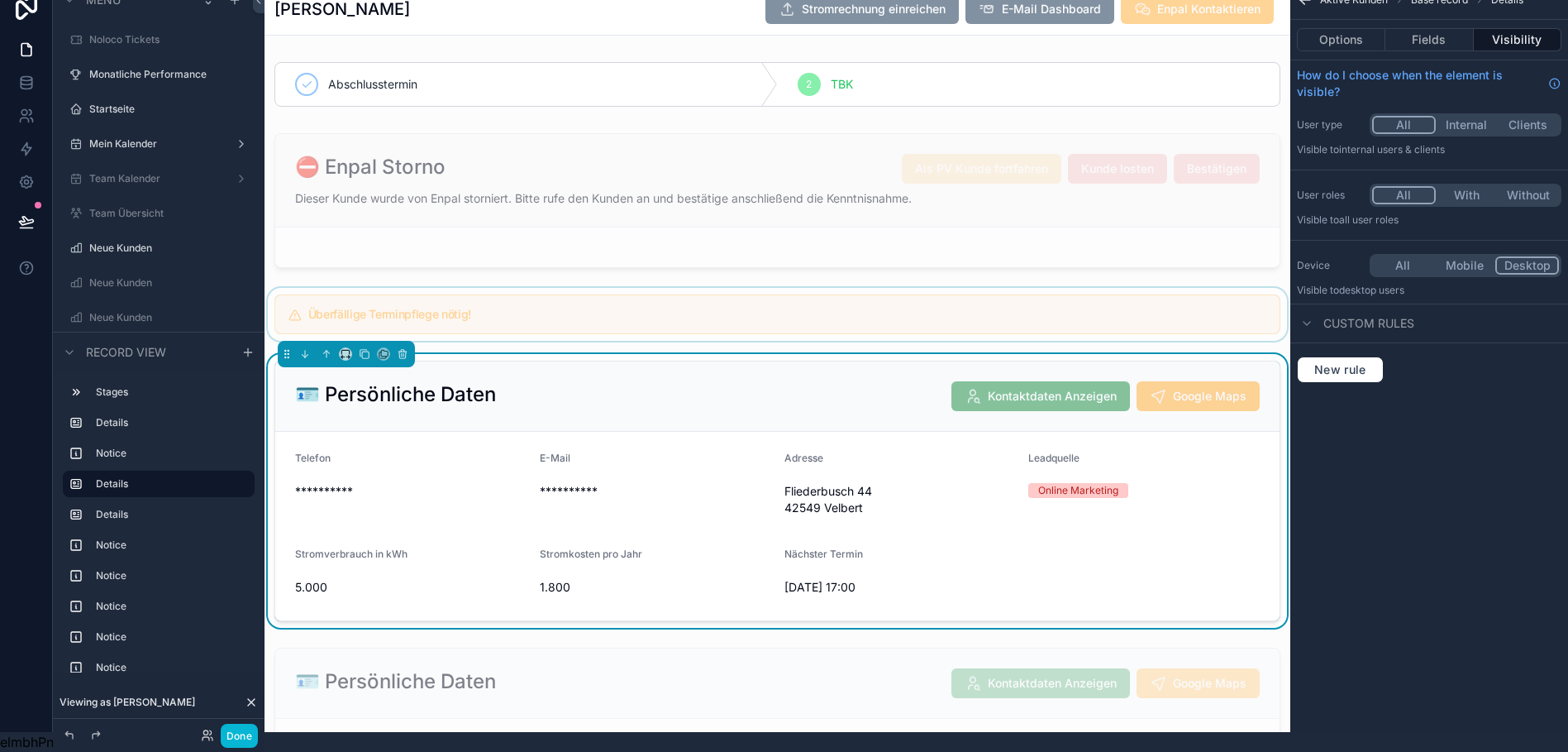
scroll to position [0, 12]
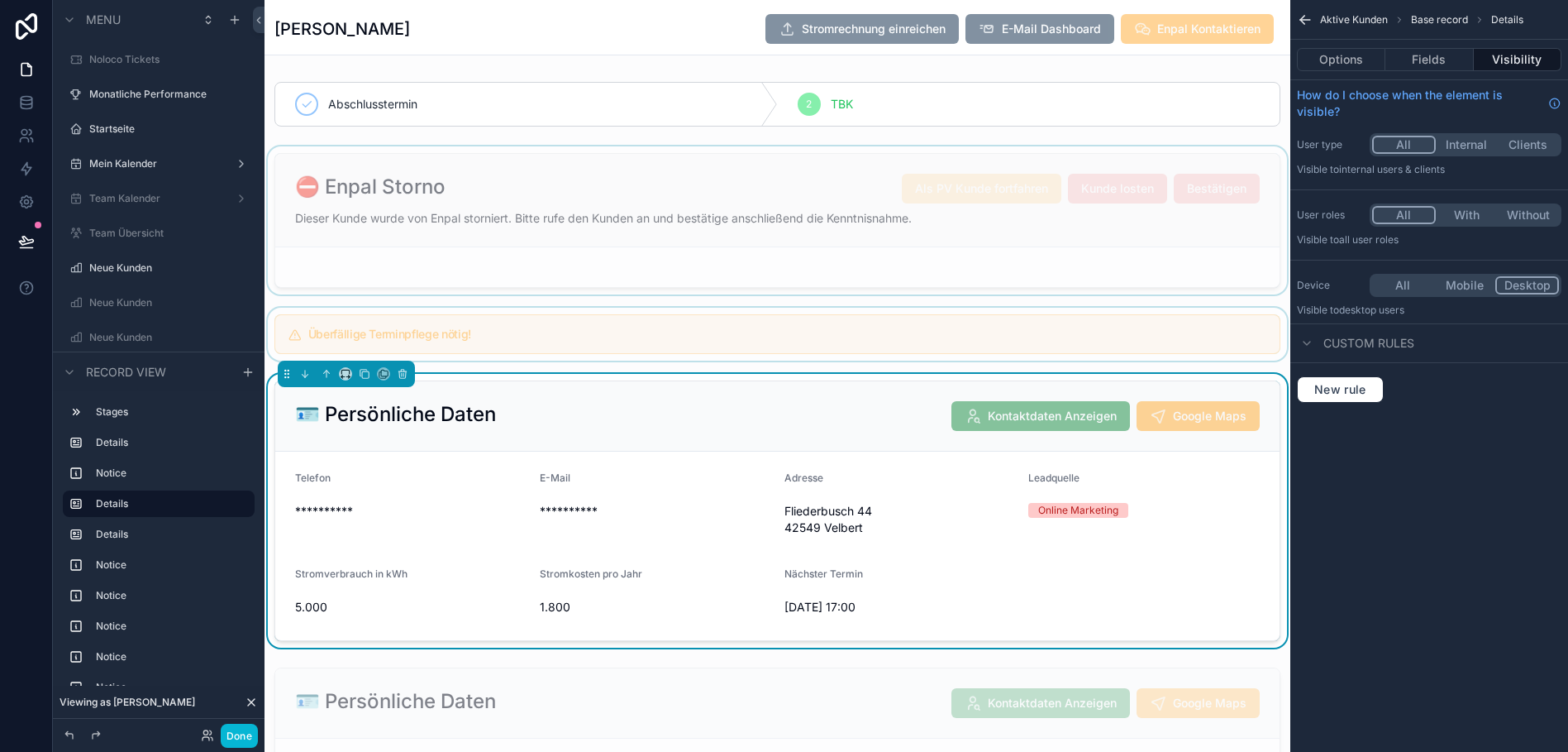
click at [710, 291] on div "scrollable content" at bounding box center [778, 220] width 1026 height 148
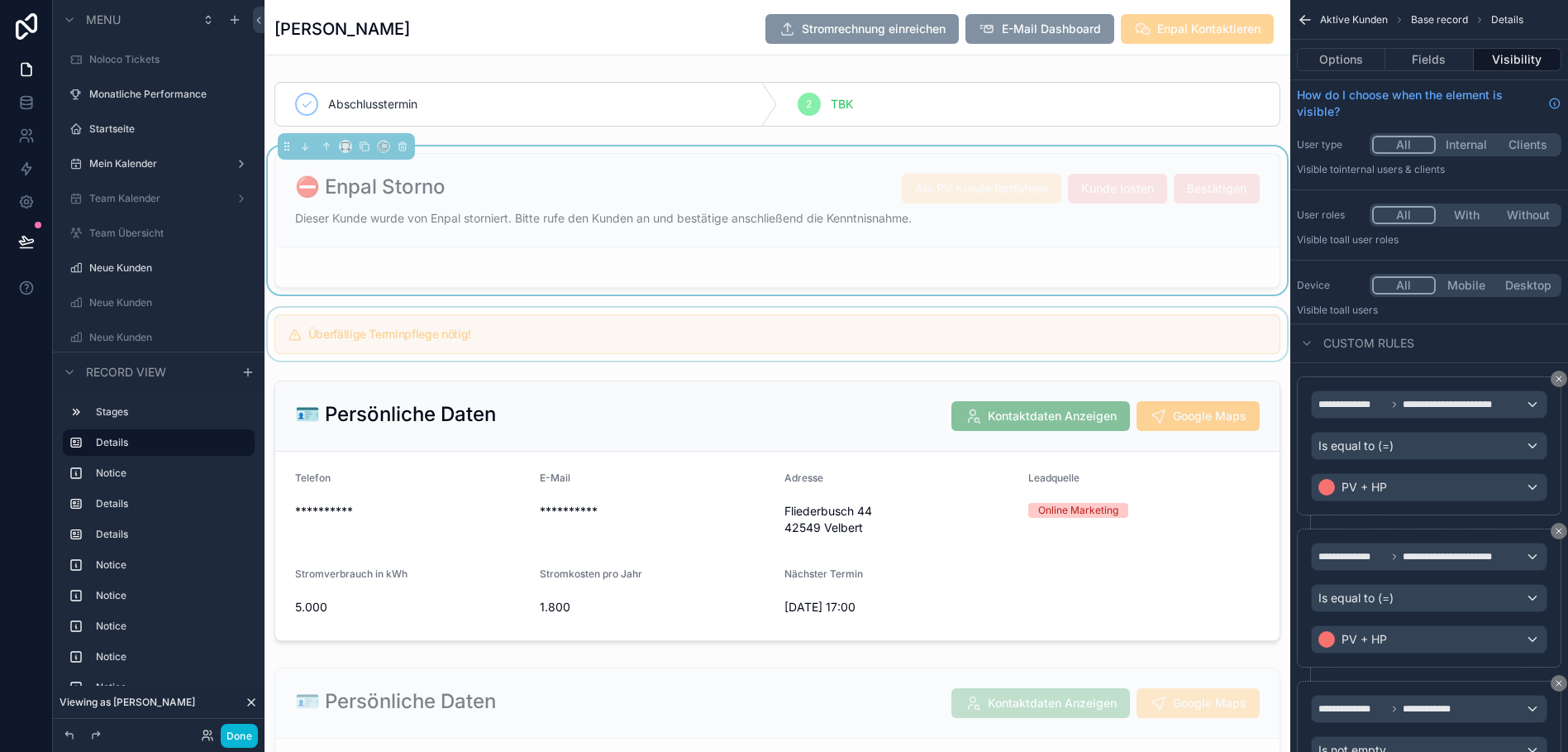
click at [701, 350] on div "scrollable content" at bounding box center [778, 333] width 1026 height 53
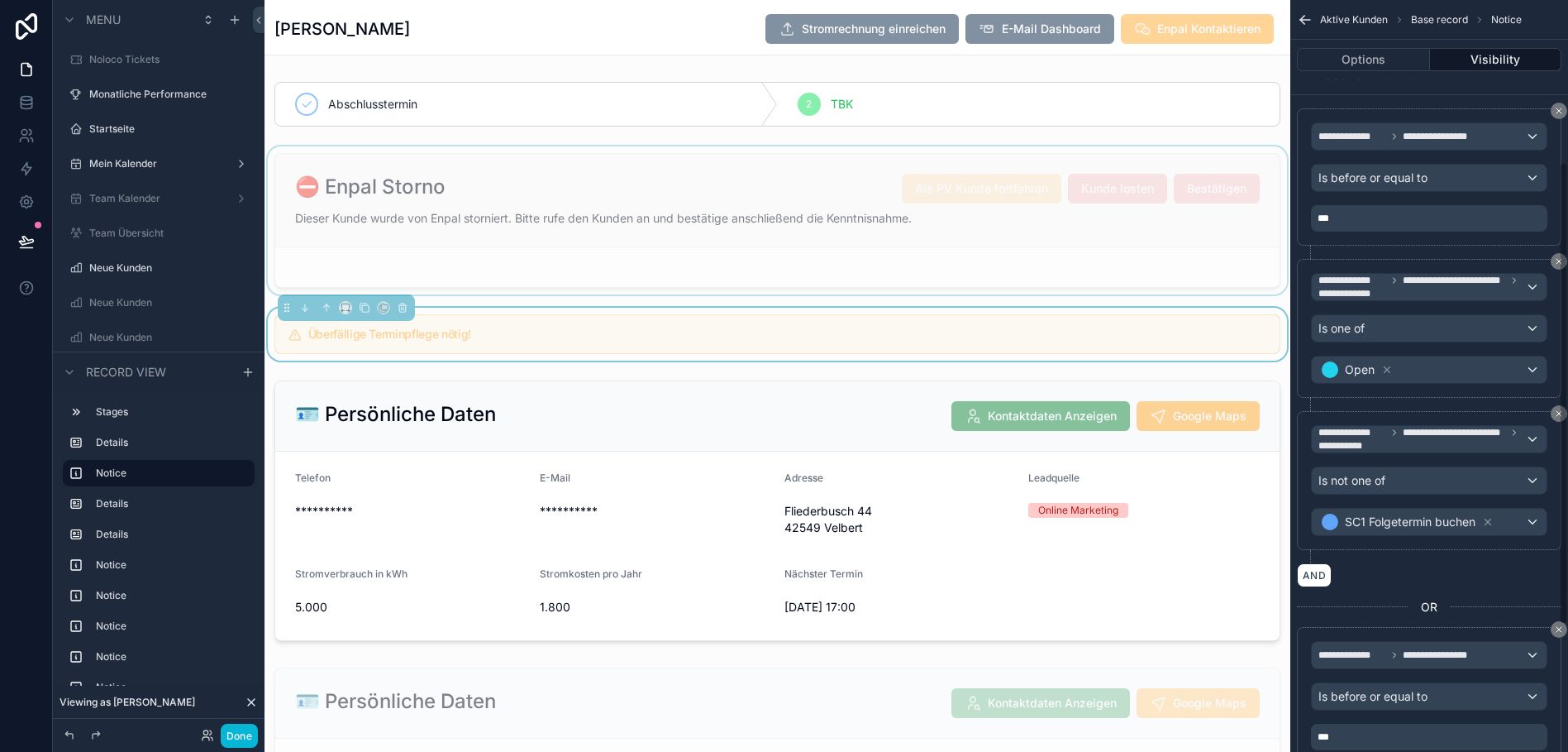
scroll to position [498, 0]
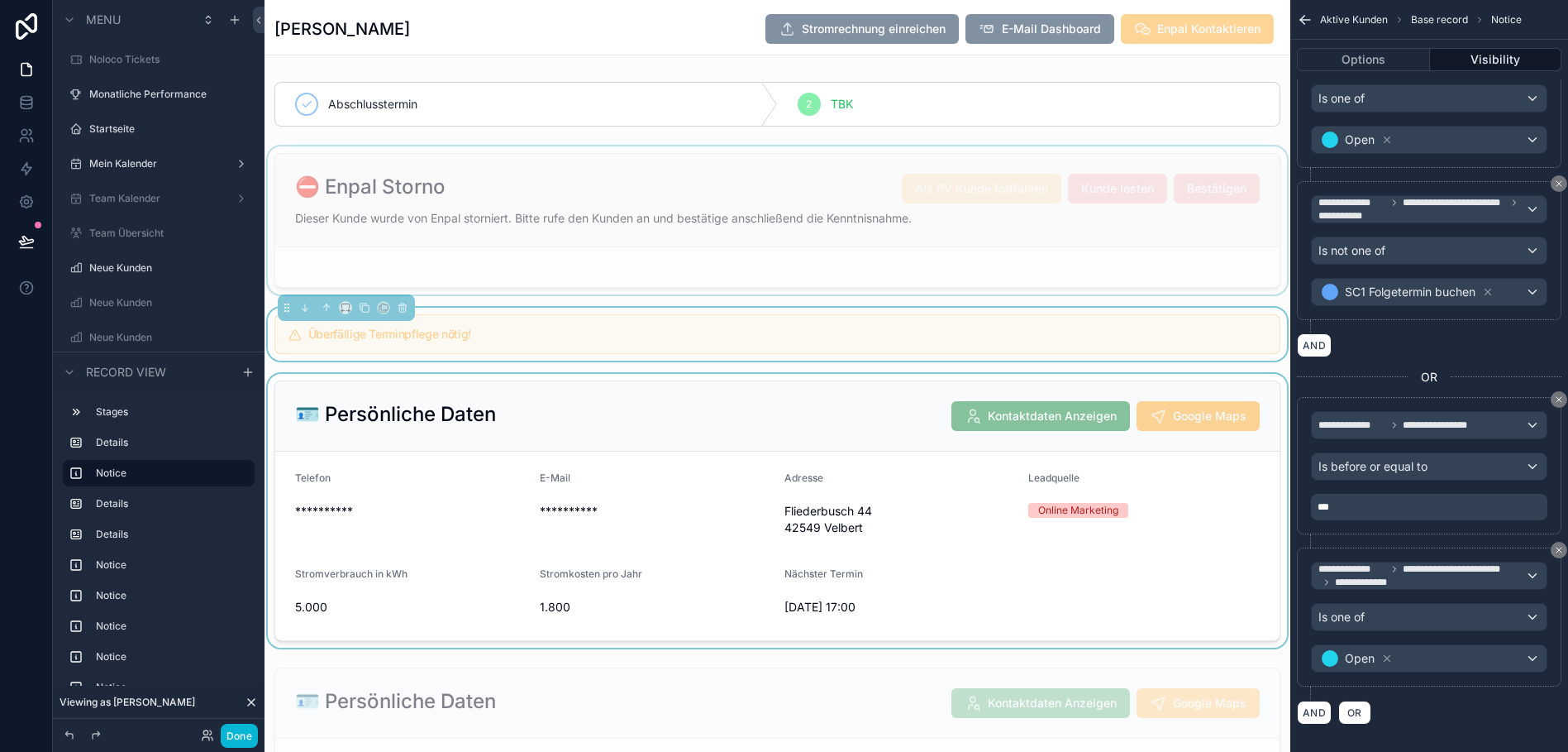
click at [769, 431] on div "scrollable content" at bounding box center [778, 510] width 1026 height 273
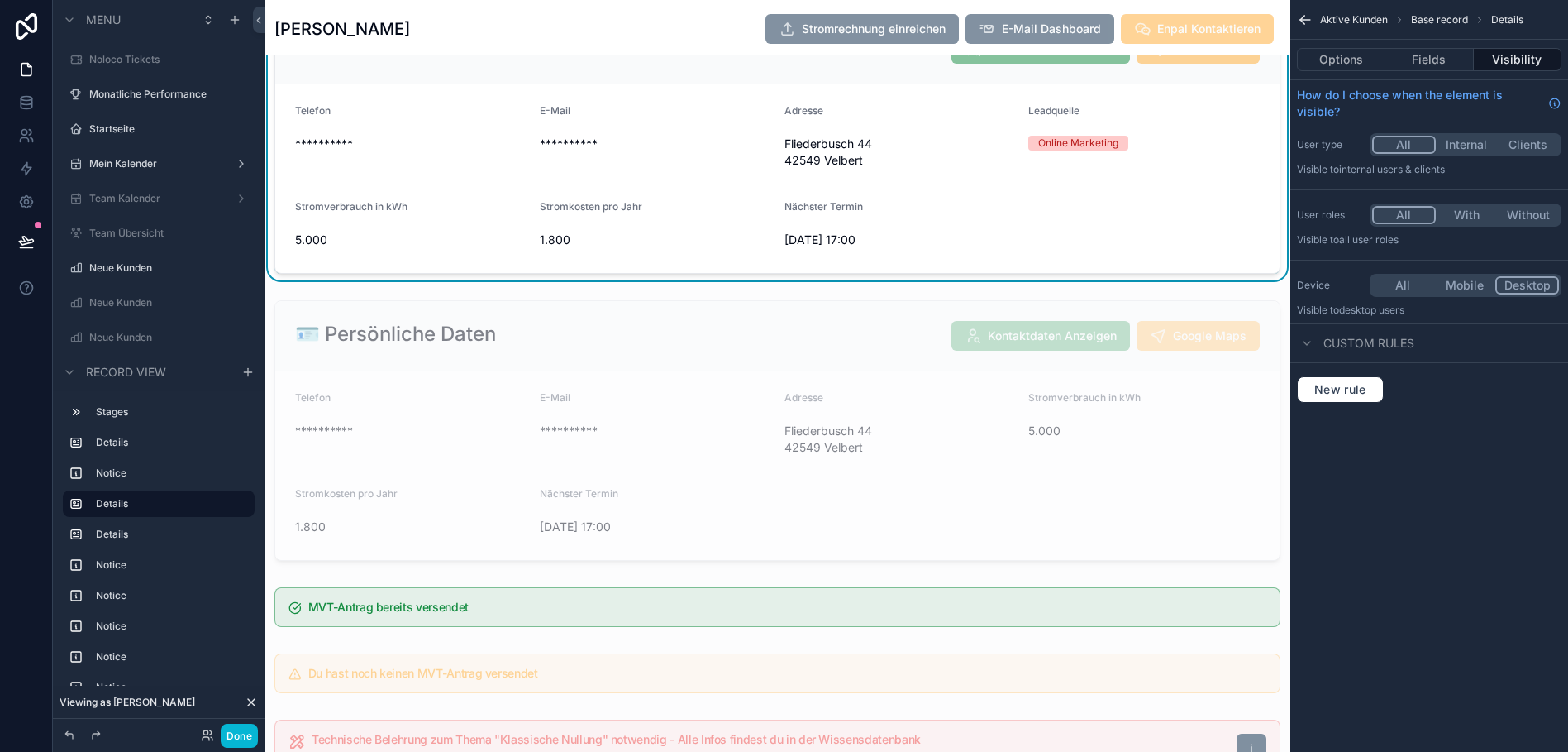
scroll to position [368, 0]
click at [748, 360] on div "scrollable content" at bounding box center [778, 430] width 1026 height 273
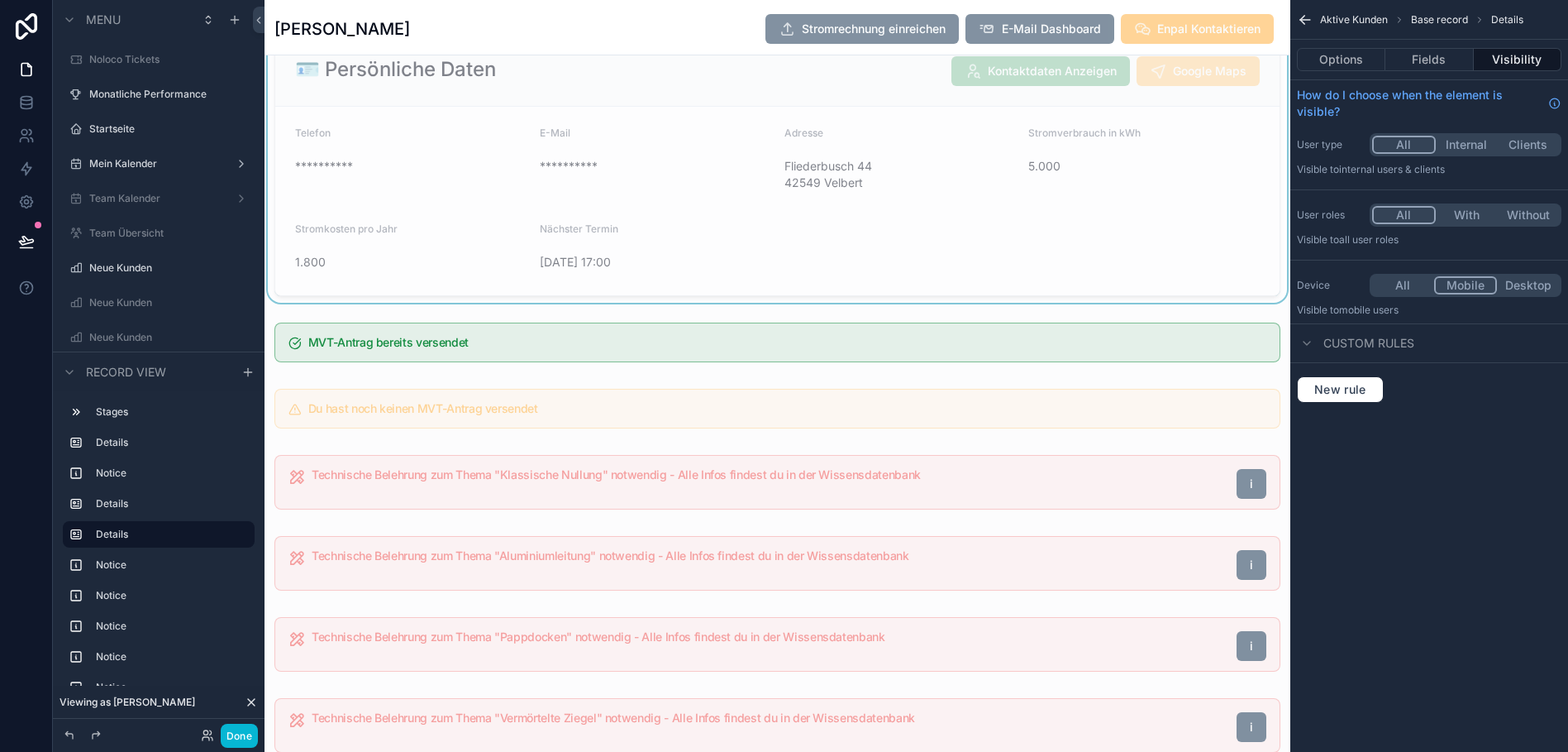
scroll to position [632, 0]
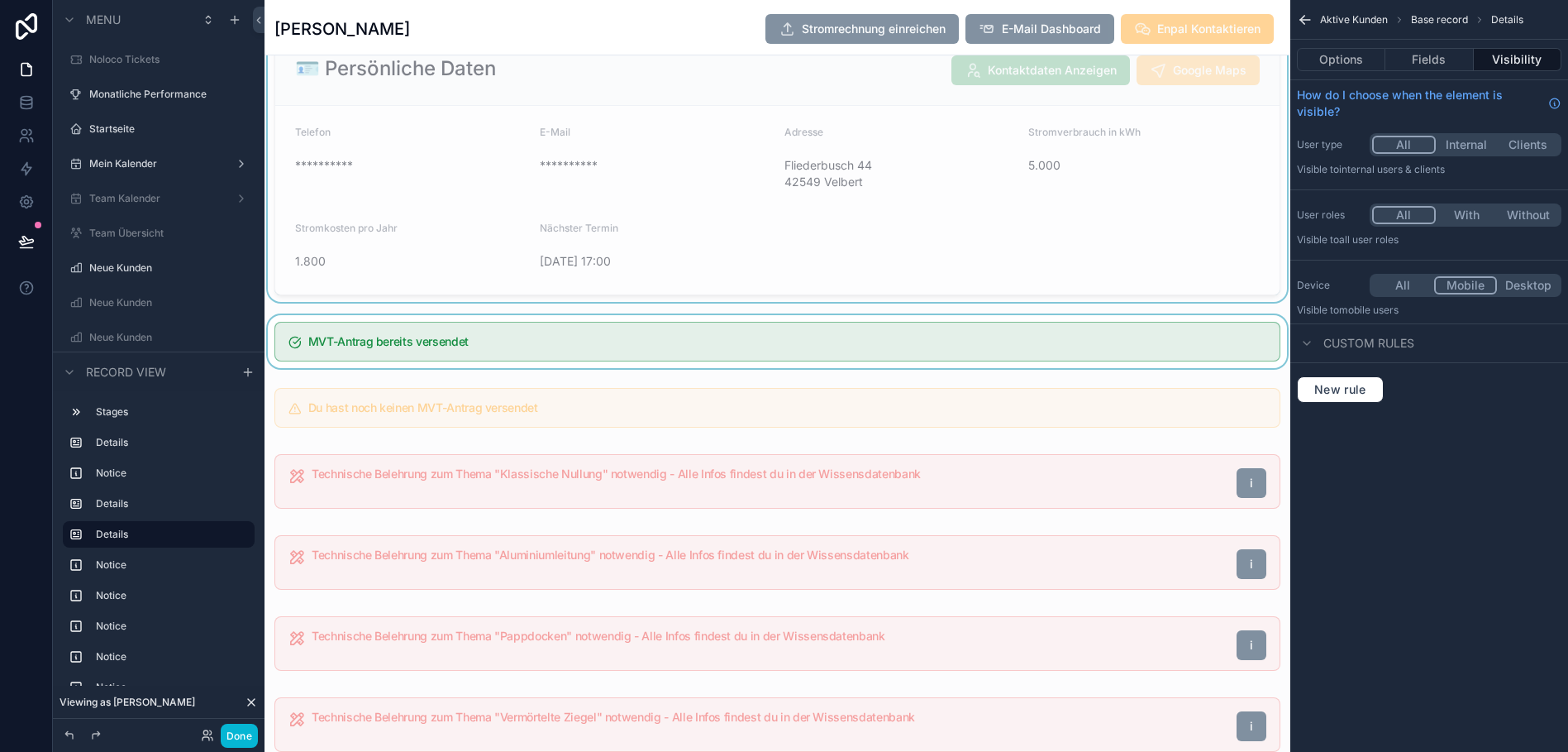
click at [714, 361] on div "scrollable content" at bounding box center [778, 341] width 1026 height 53
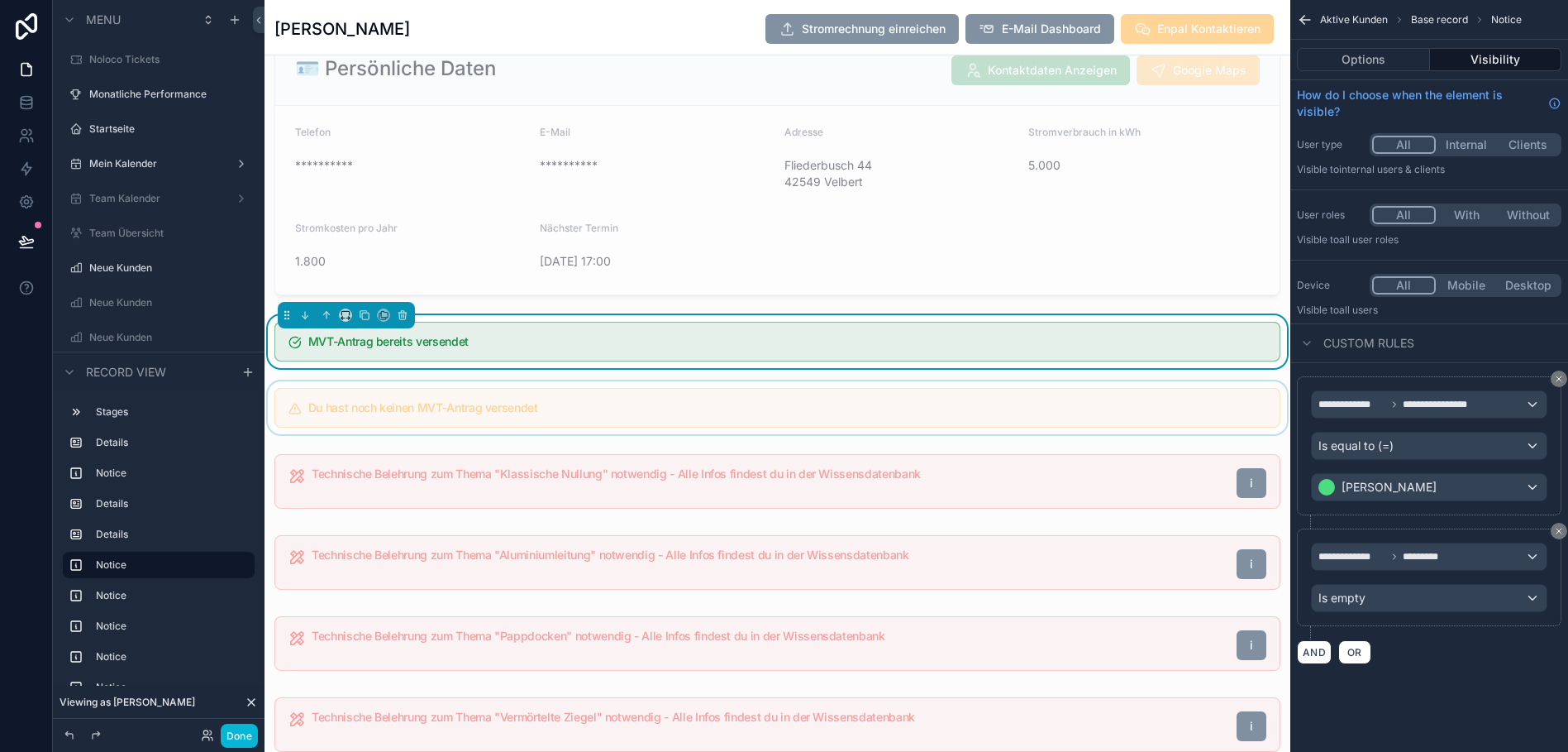
click at [1140, 405] on div "scrollable content" at bounding box center [778, 407] width 1026 height 53
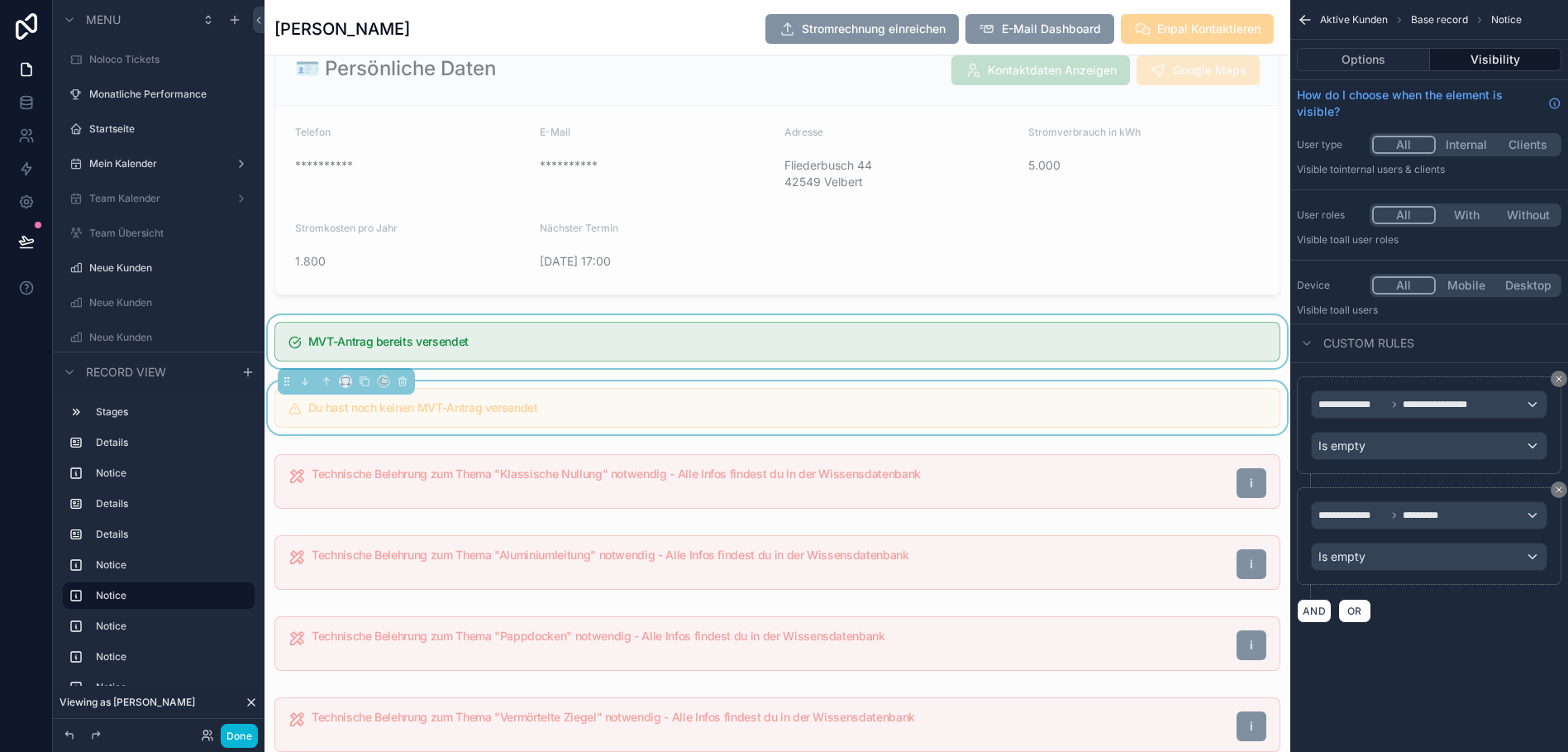
click at [1113, 347] on div "scrollable content" at bounding box center [778, 341] width 1026 height 53
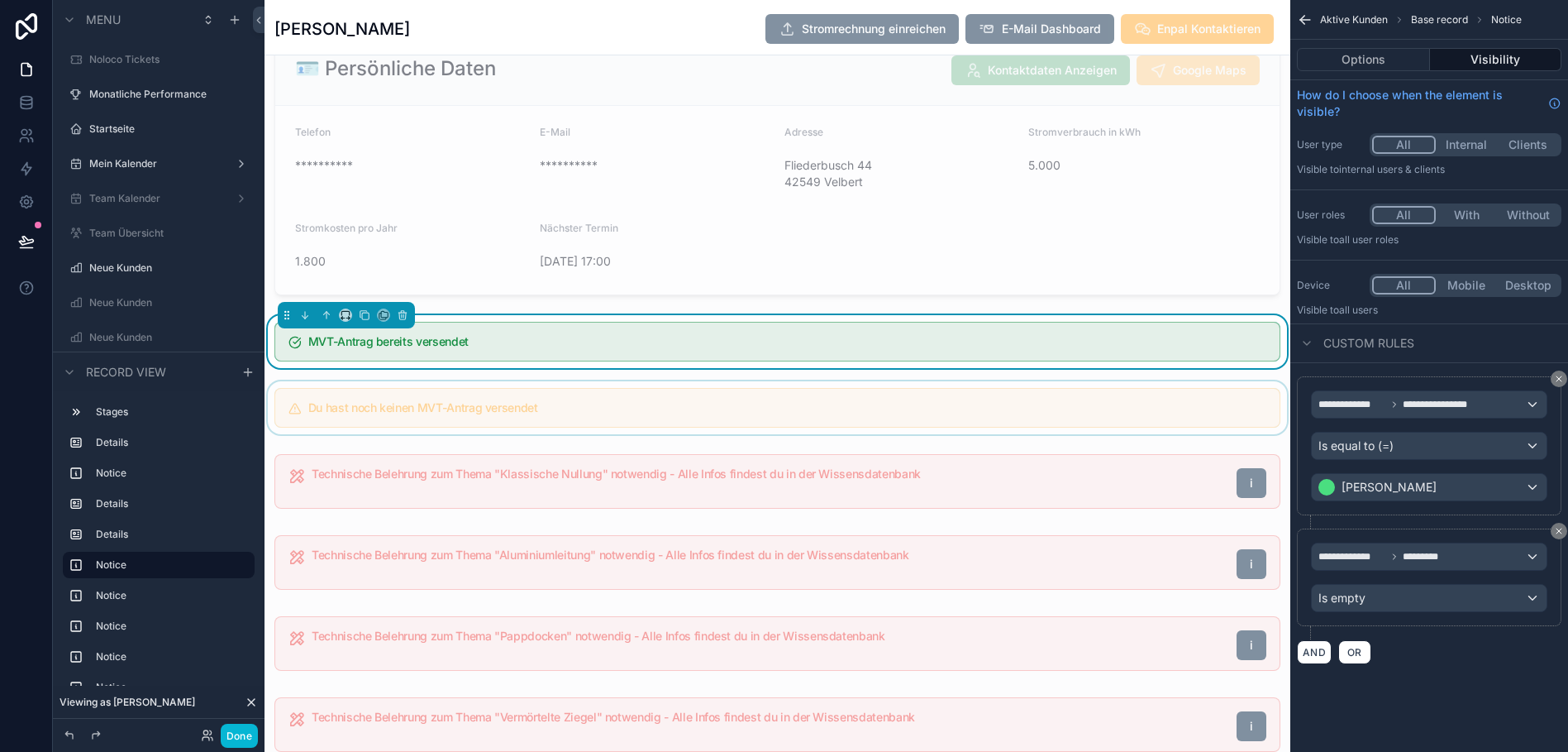
click at [1085, 406] on div "scrollable content" at bounding box center [778, 407] width 1026 height 53
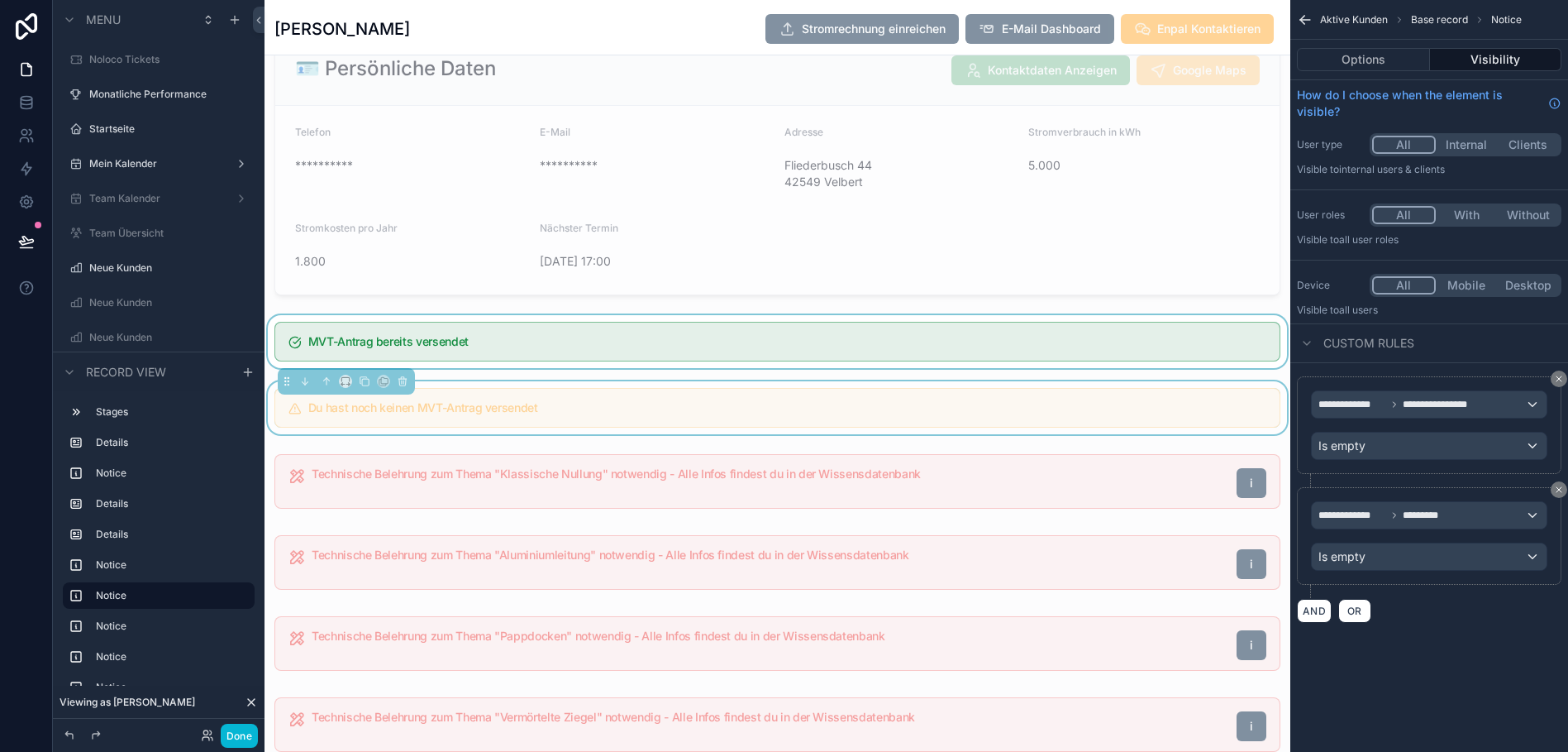
click at [1121, 345] on div "scrollable content" at bounding box center [778, 341] width 1026 height 53
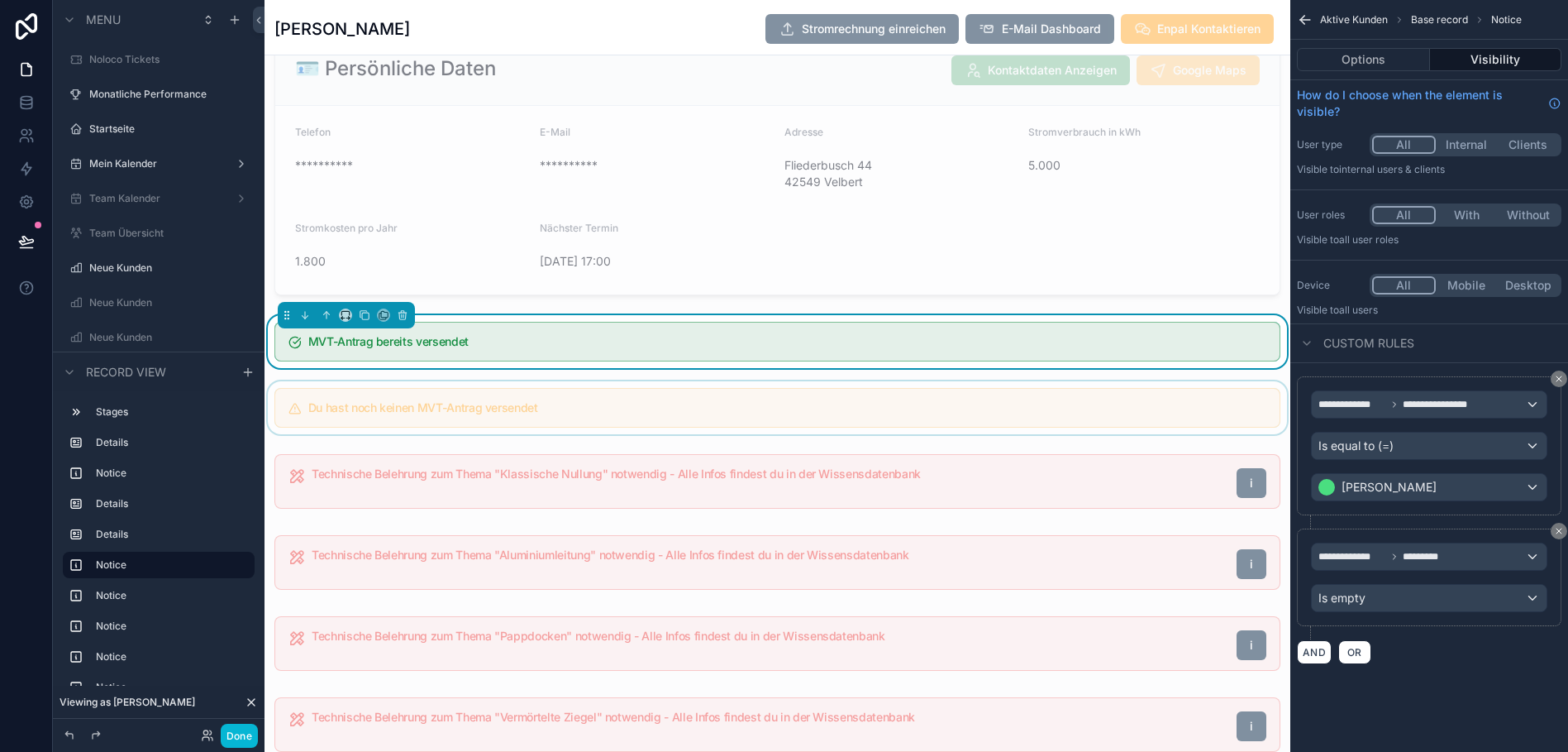
click at [1062, 411] on div "scrollable content" at bounding box center [778, 407] width 1026 height 53
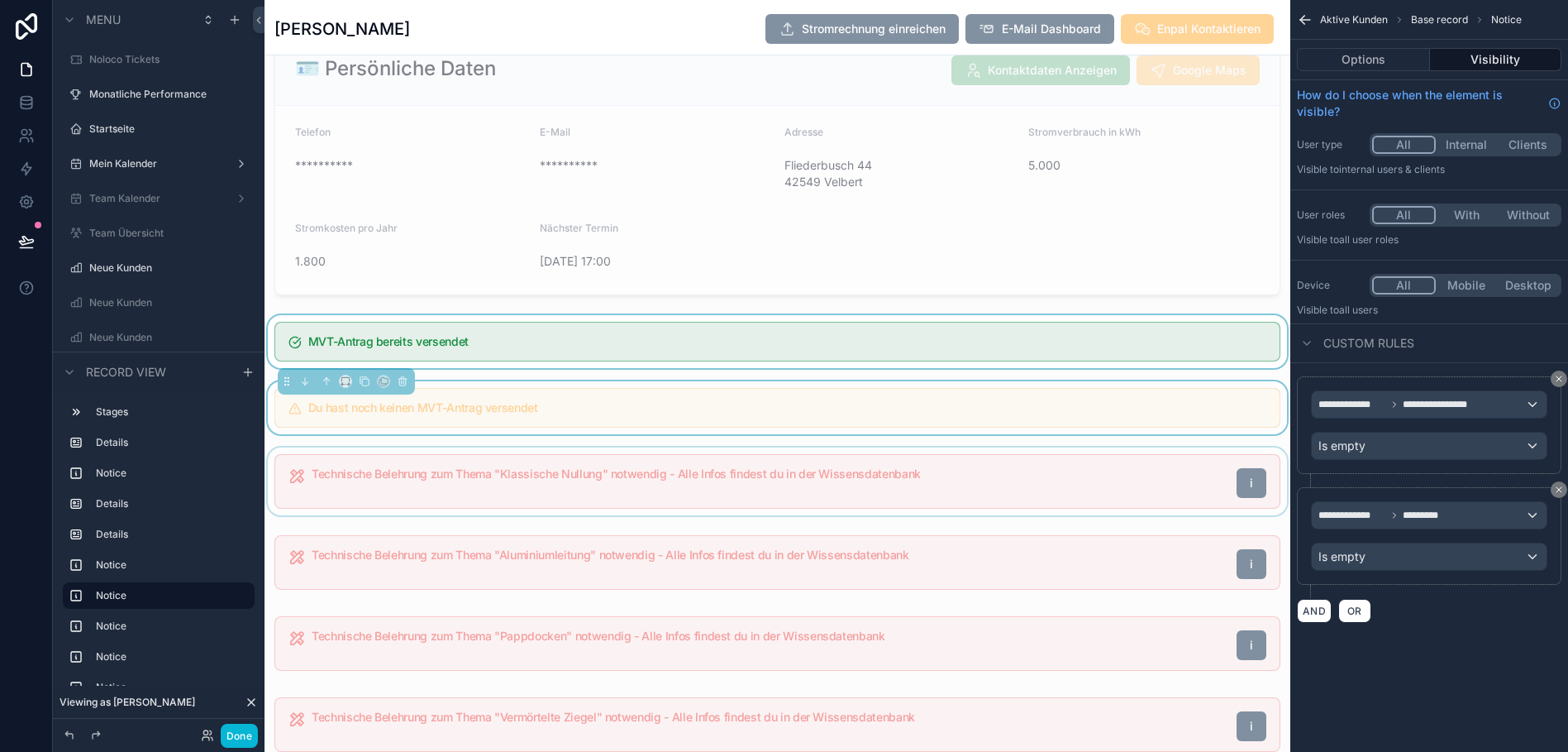
click at [989, 478] on div "scrollable content" at bounding box center [778, 481] width 1026 height 67
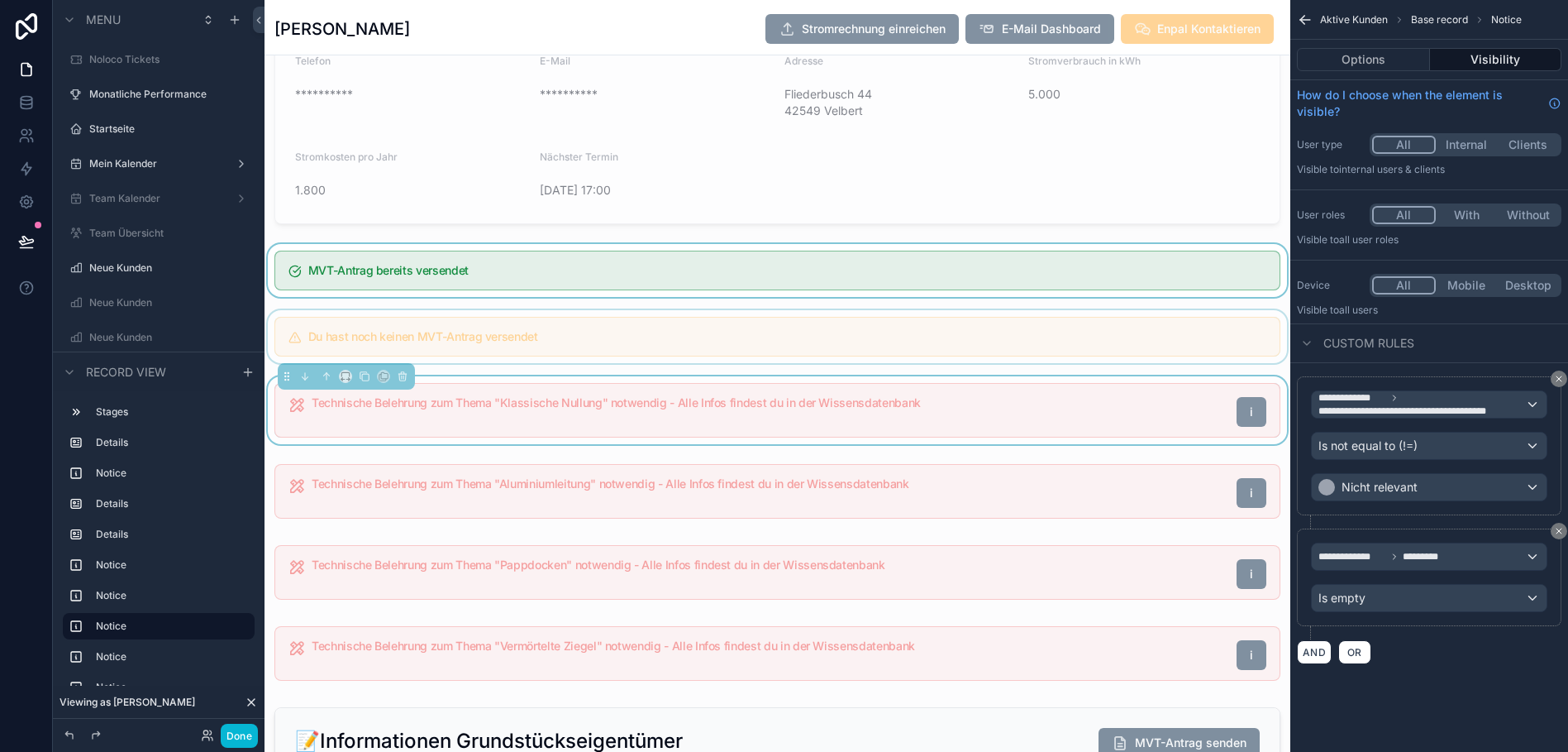
scroll to position [704, 0]
click at [997, 485] on div "scrollable content" at bounding box center [778, 490] width 1026 height 67
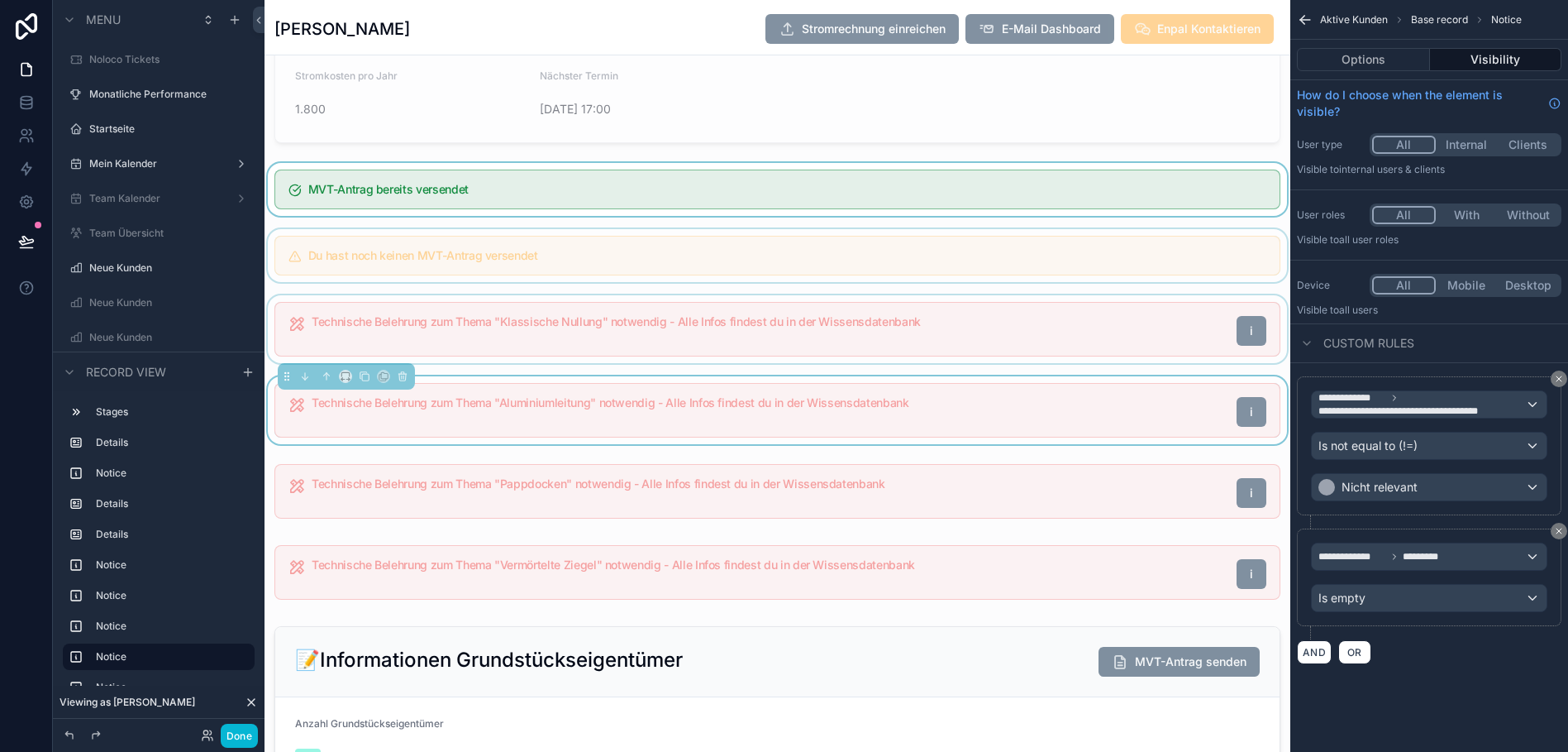
scroll to position [794, 0]
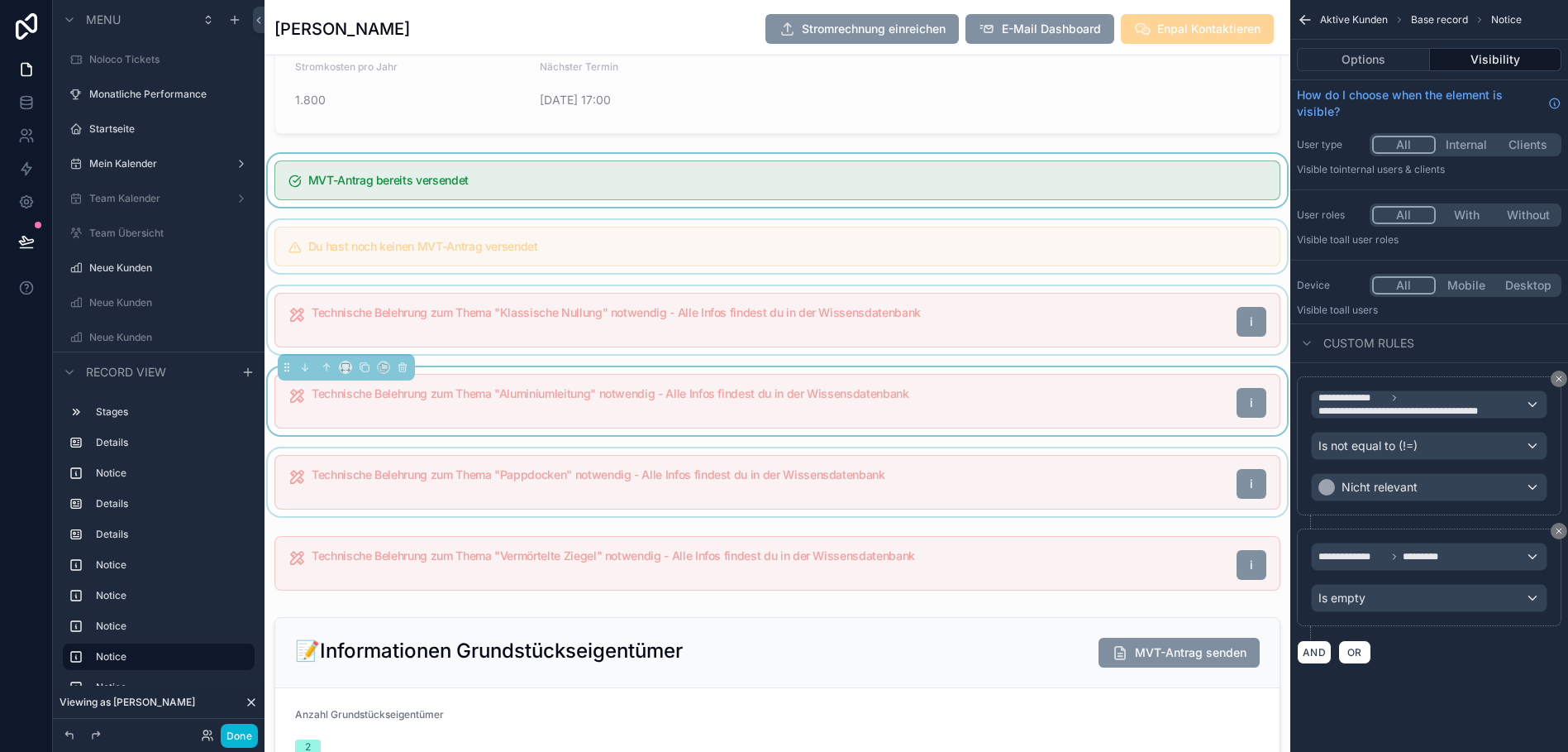
click at [996, 475] on div "scrollable content" at bounding box center [778, 482] width 1026 height 67
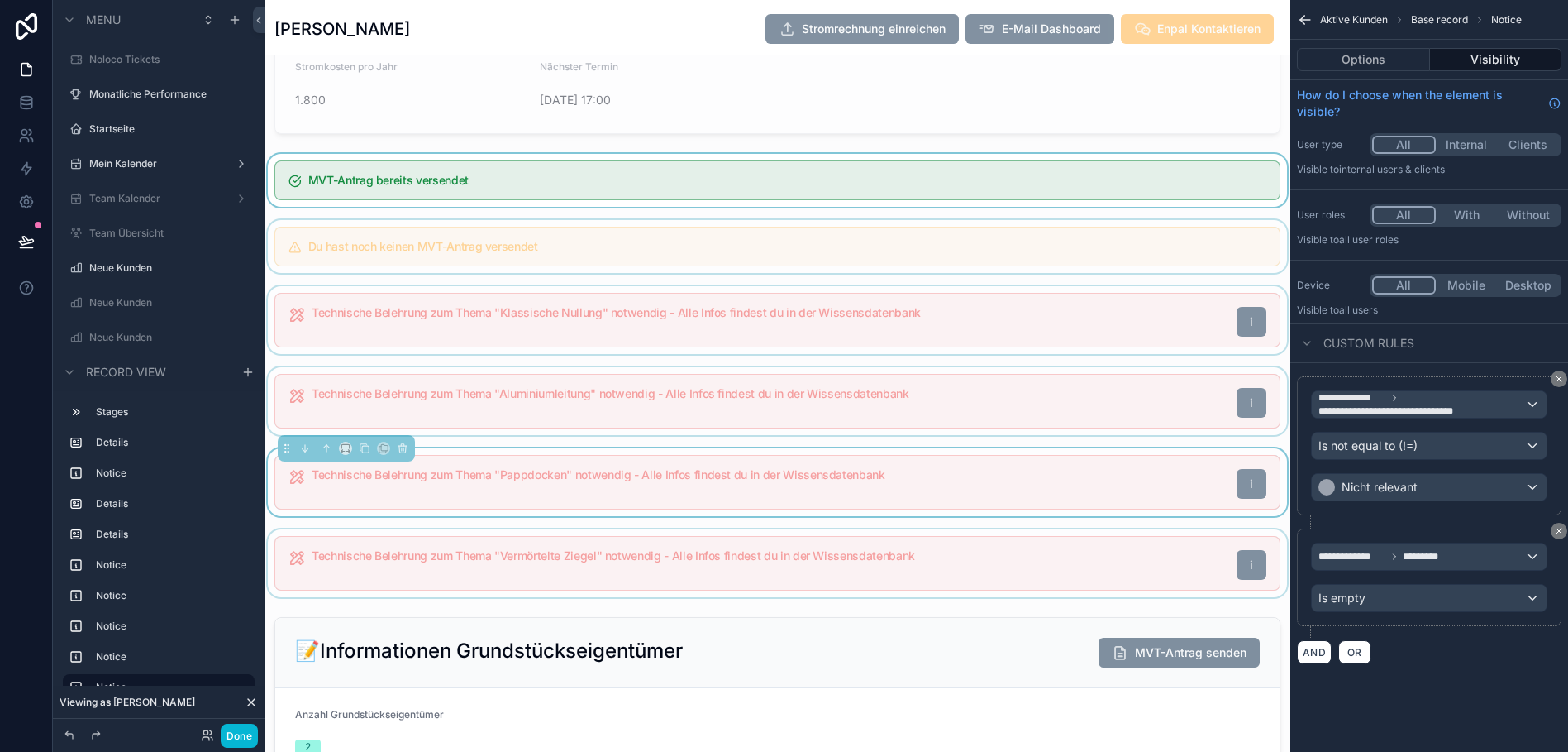
click at [960, 555] on div "scrollable content" at bounding box center [778, 563] width 1026 height 67
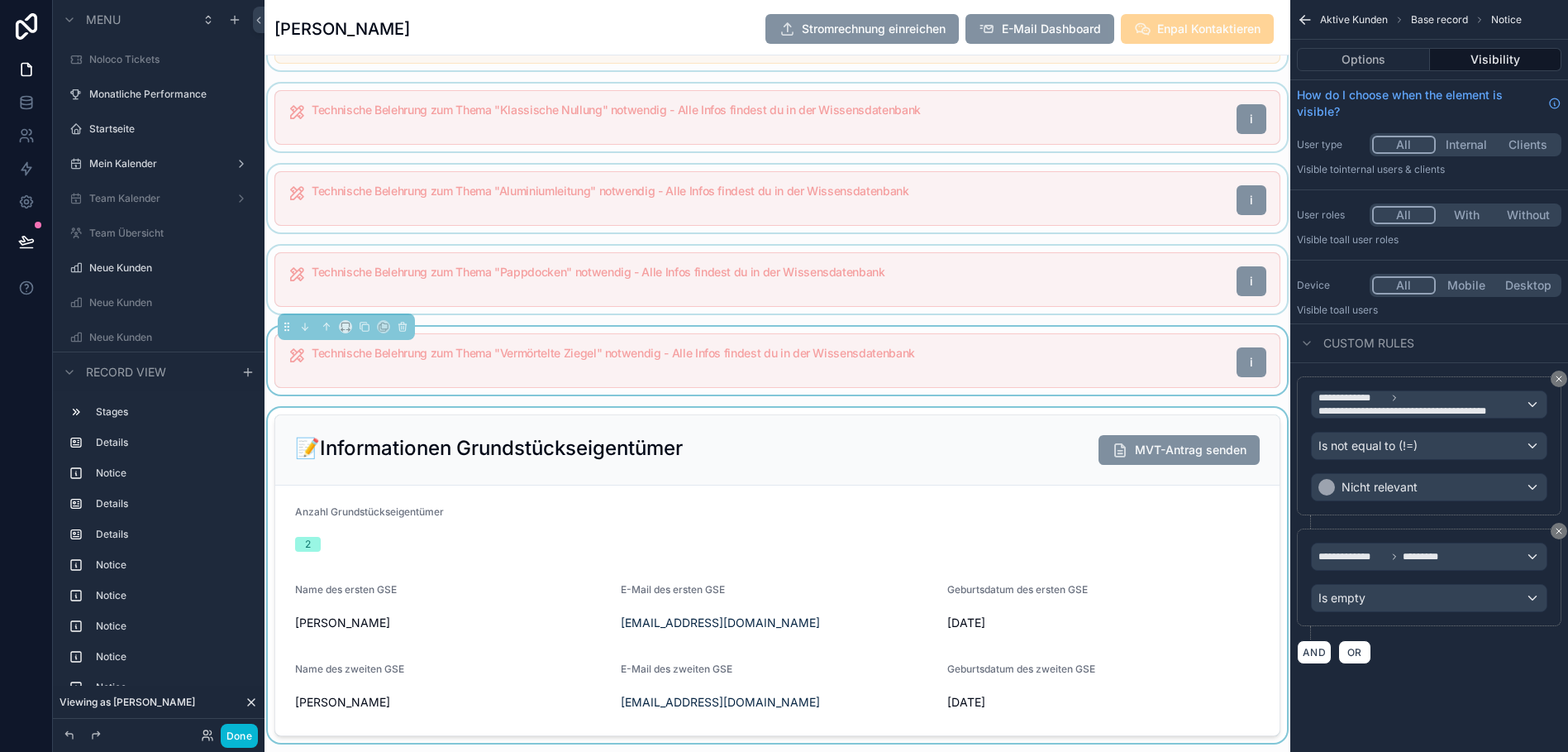
scroll to position [997, 0]
click at [895, 441] on div "scrollable content" at bounding box center [778, 574] width 1026 height 335
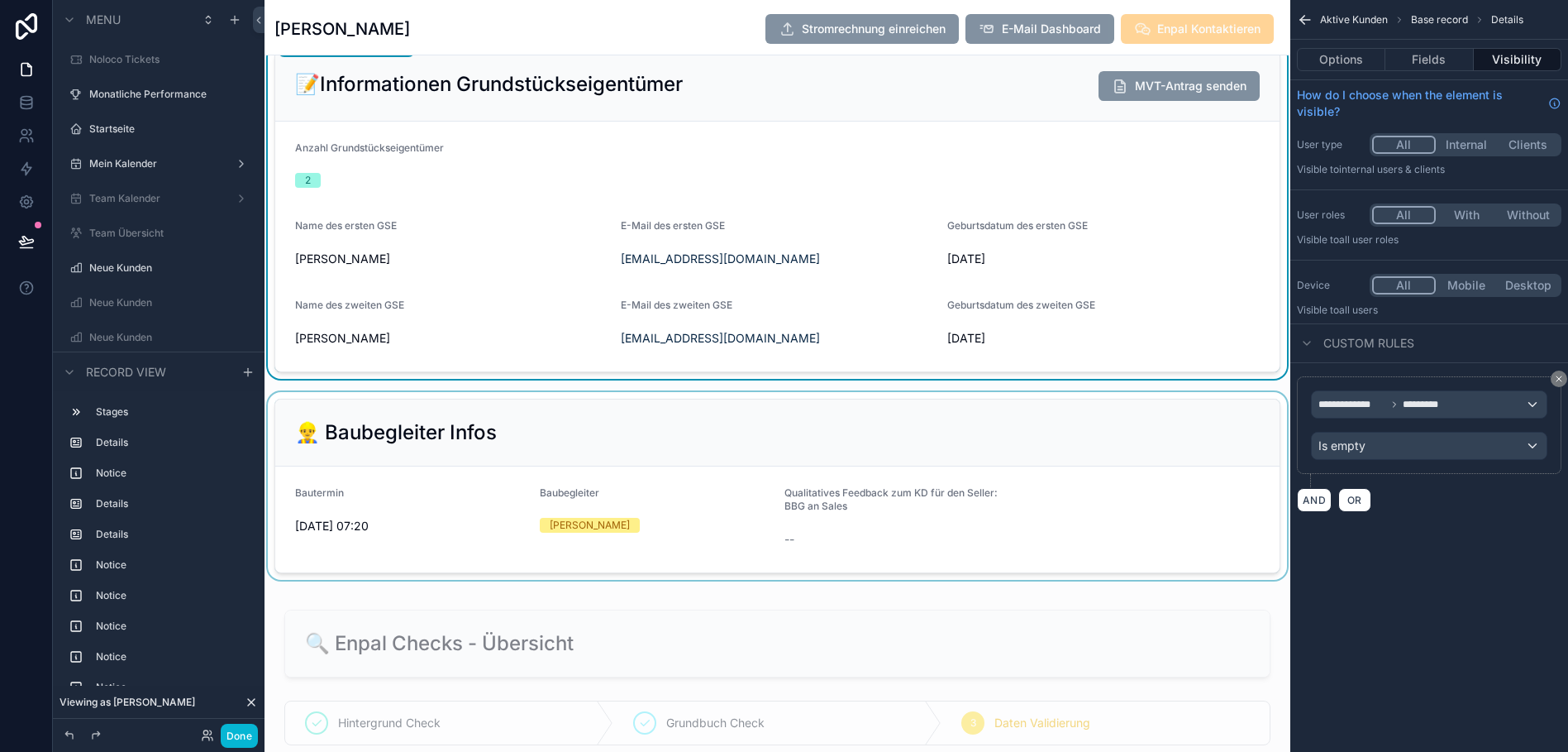
scroll to position [1361, 0]
click at [867, 470] on div "scrollable content" at bounding box center [778, 485] width 1026 height 187
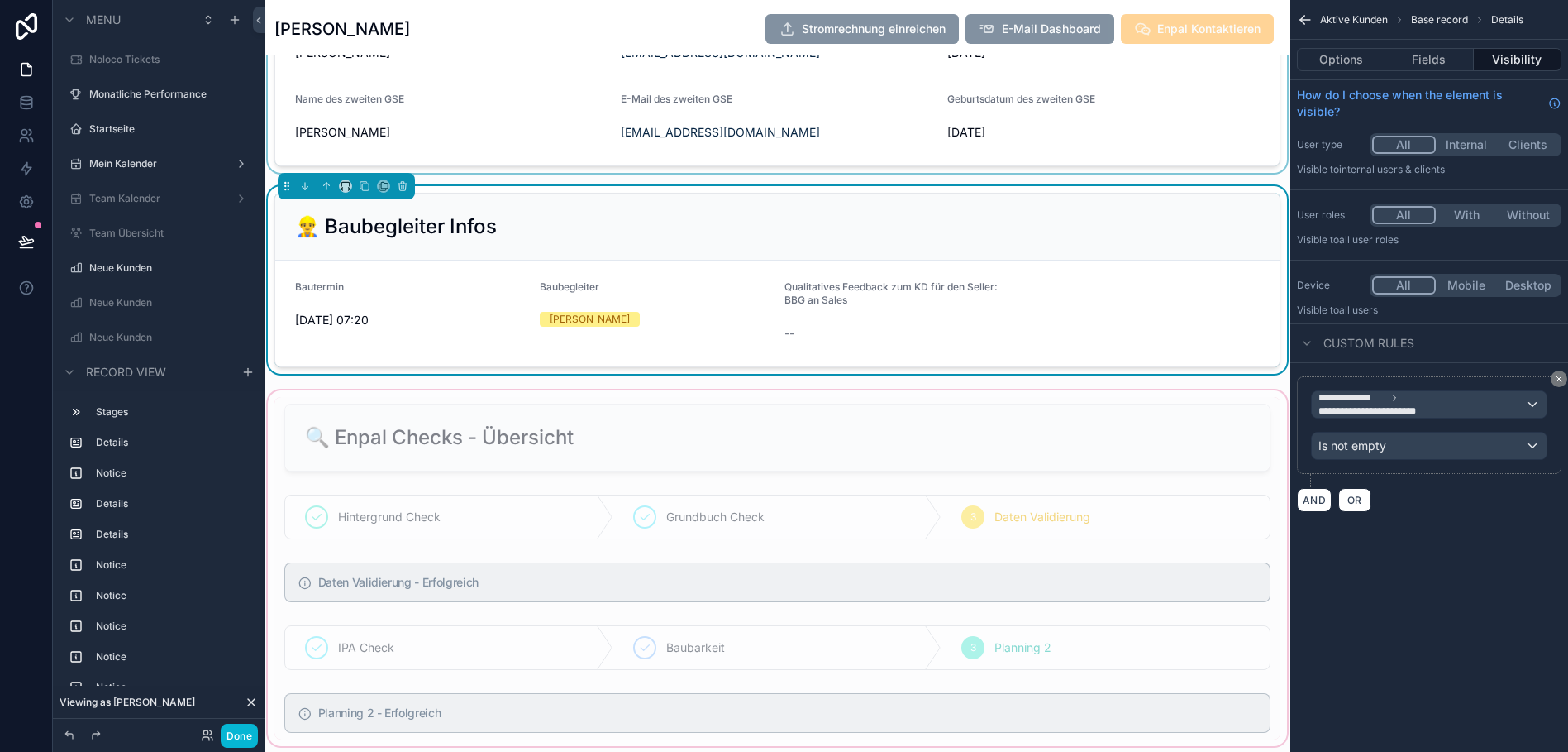
click at [846, 436] on div "scrollable content" at bounding box center [778, 568] width 1026 height 362
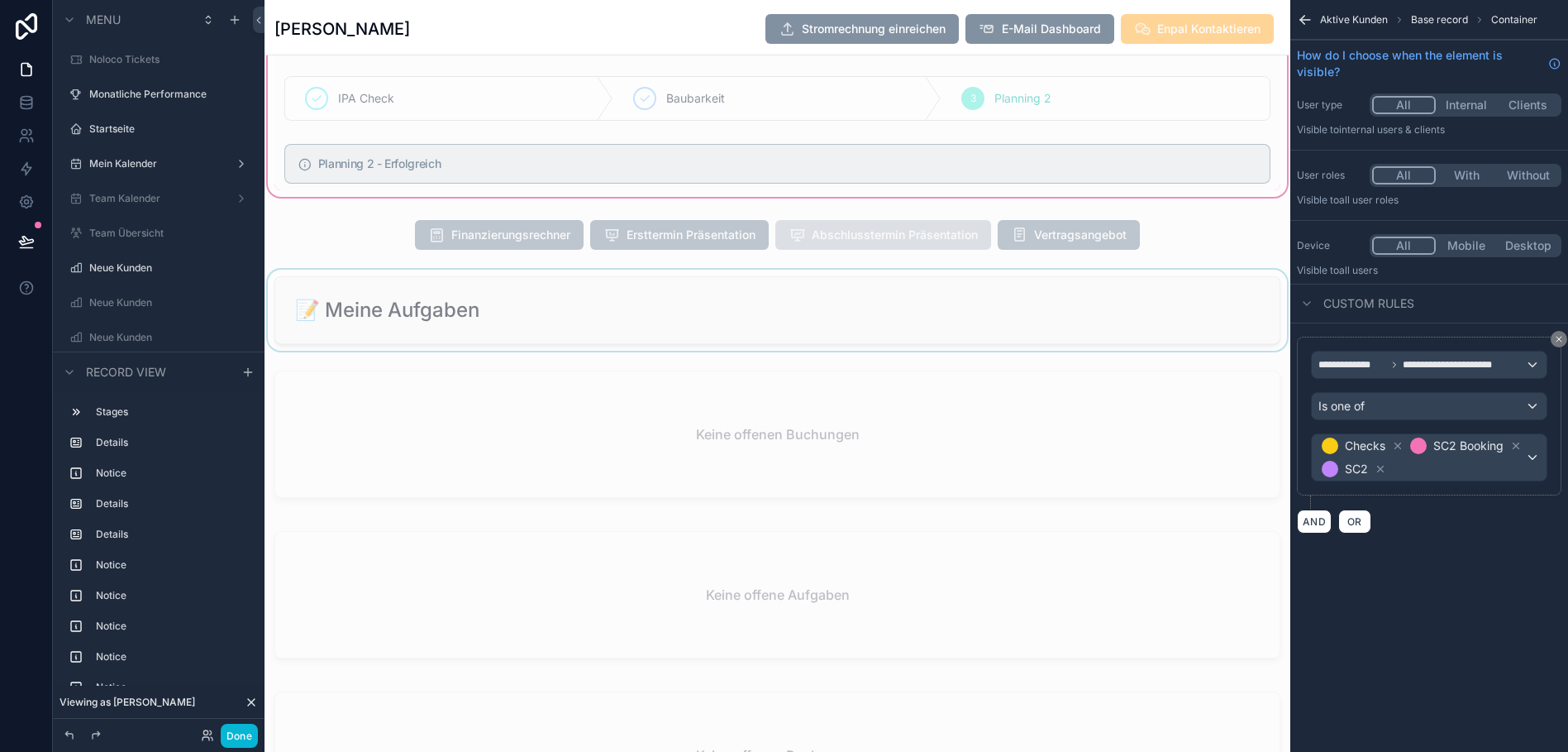
scroll to position [2116, 0]
click at [1159, 225] on div "scrollable content" at bounding box center [778, 234] width 1026 height 43
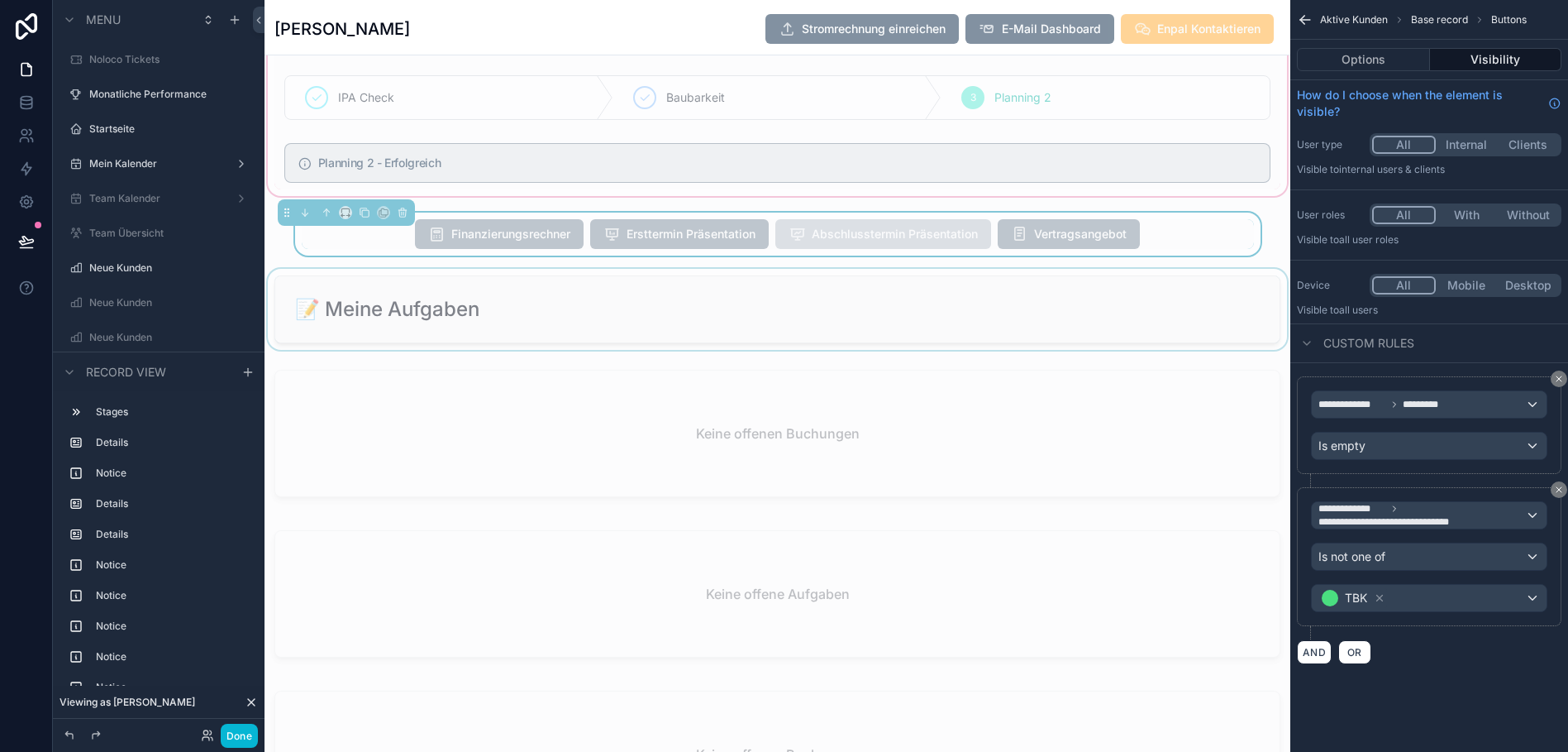
click at [836, 300] on div "scrollable content" at bounding box center [778, 309] width 1026 height 81
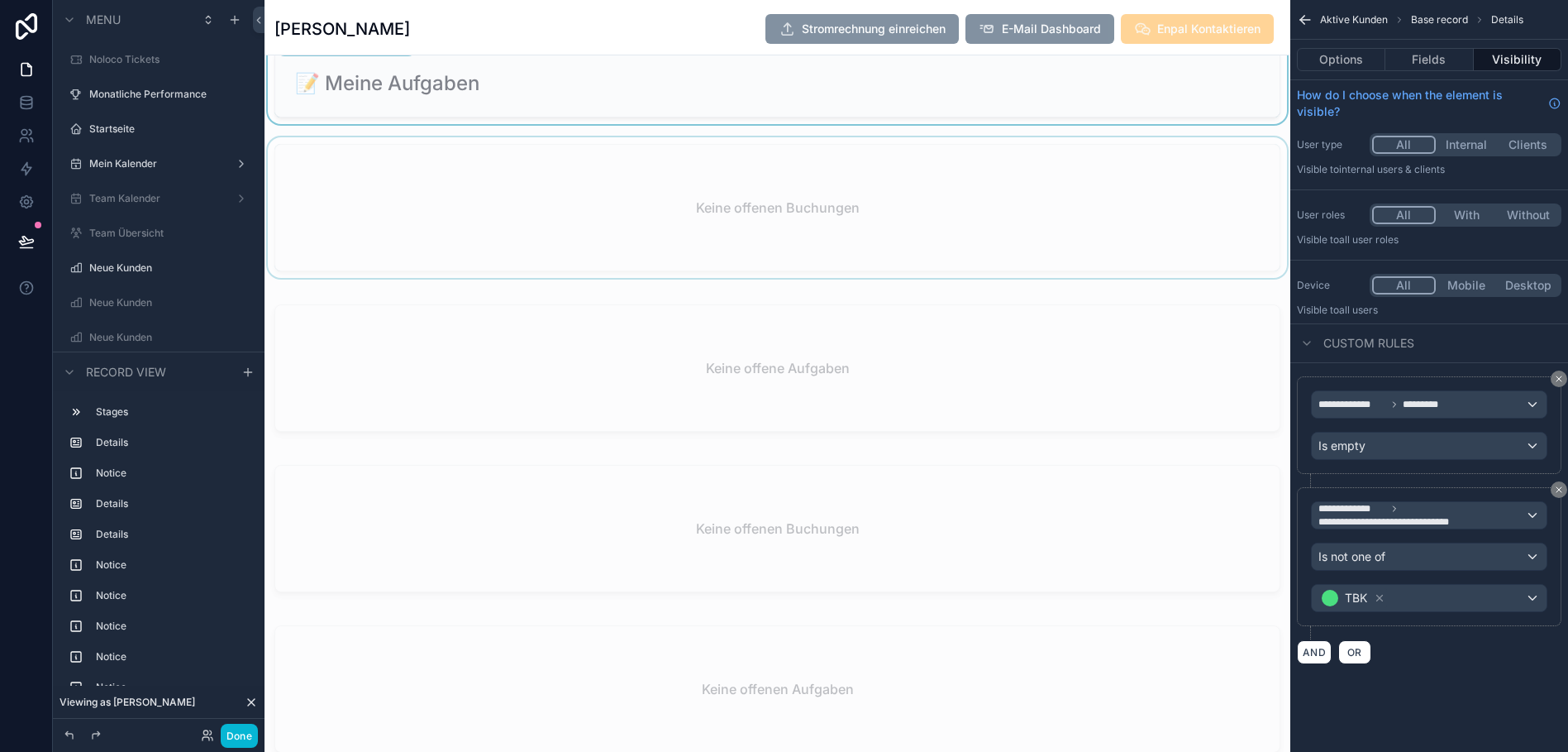
scroll to position [2354, 0]
click at [875, 218] on div "scrollable content" at bounding box center [778, 198] width 1026 height 147
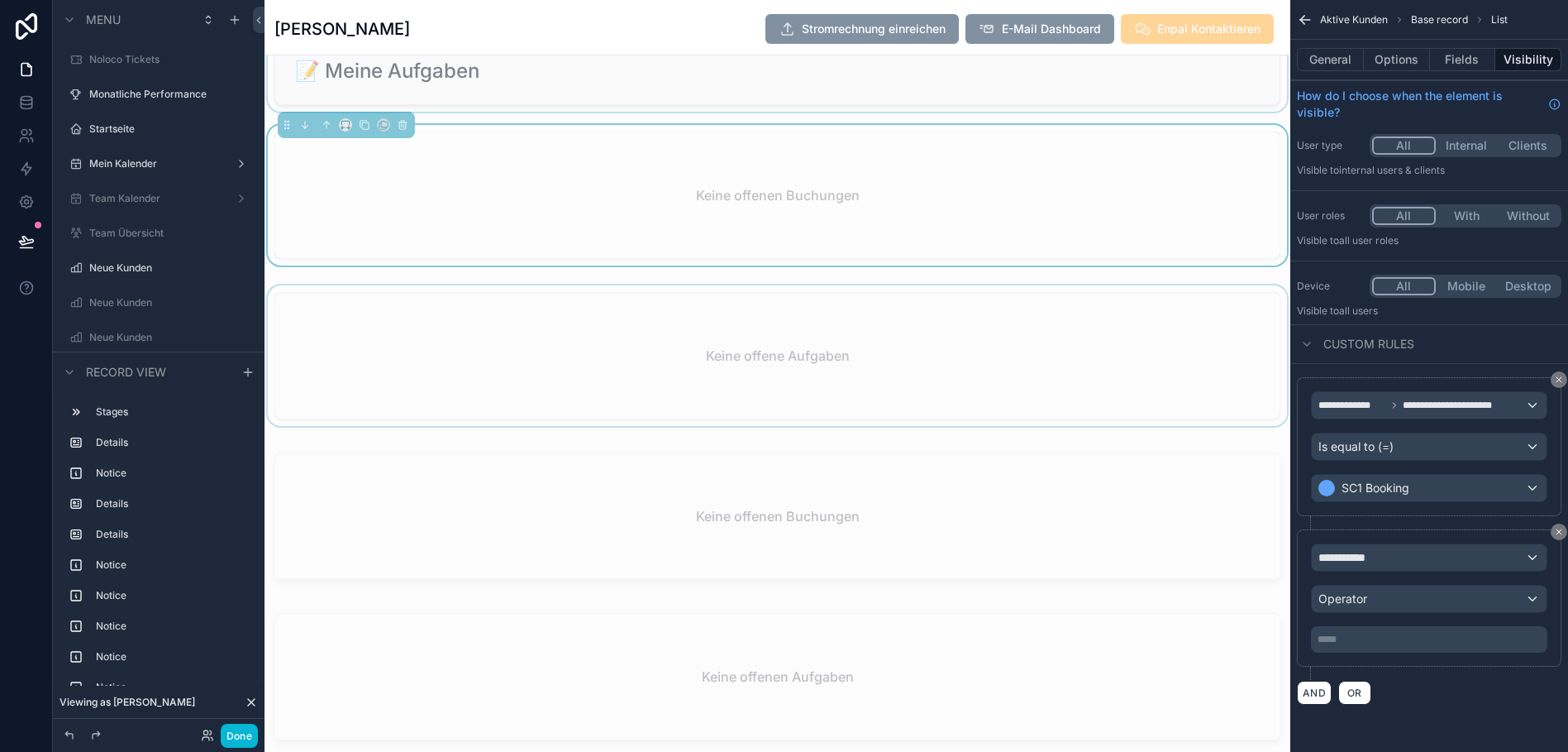
click at [855, 358] on div "scrollable content" at bounding box center [778, 359] width 1026 height 147
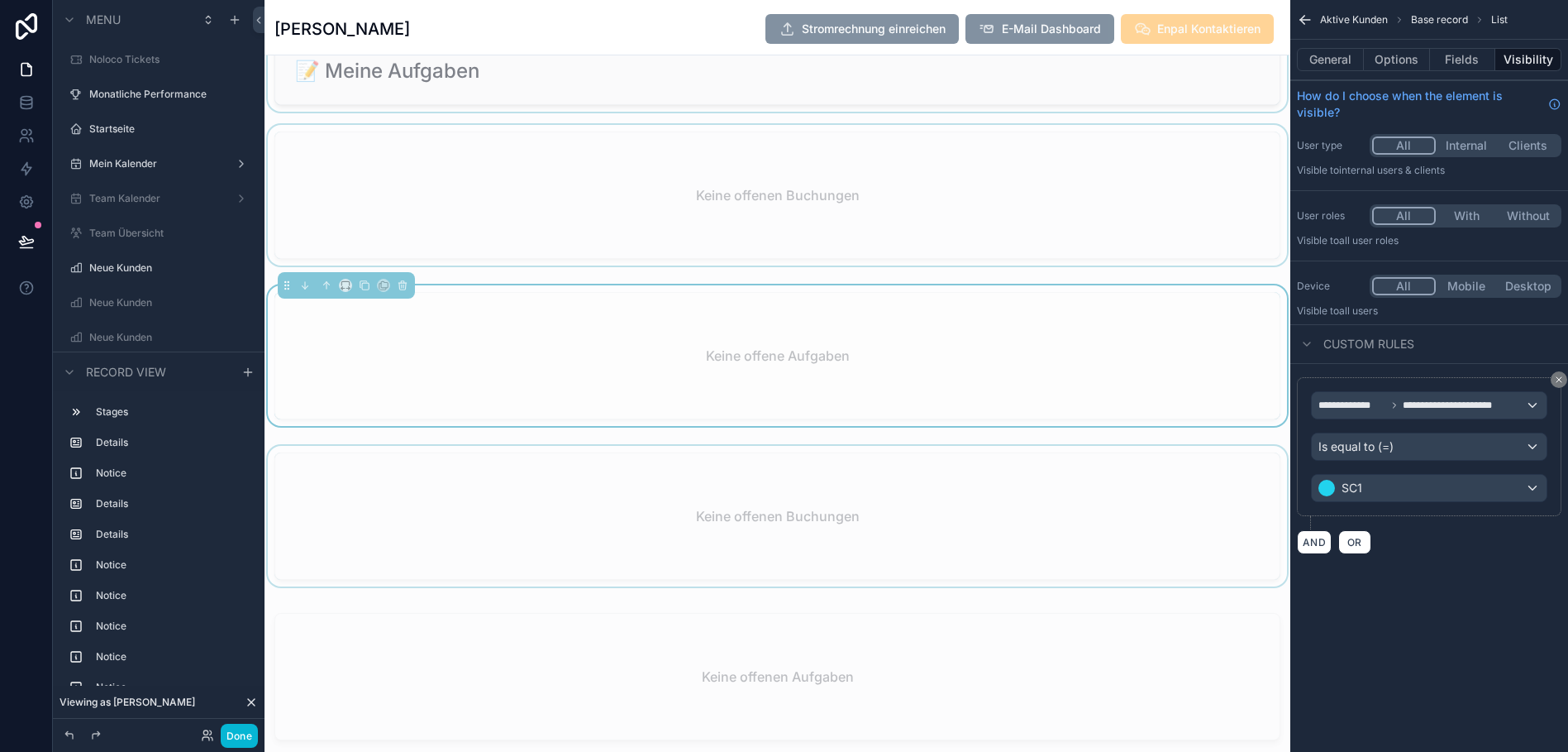
click at [800, 491] on div "scrollable content" at bounding box center [778, 519] width 1026 height 147
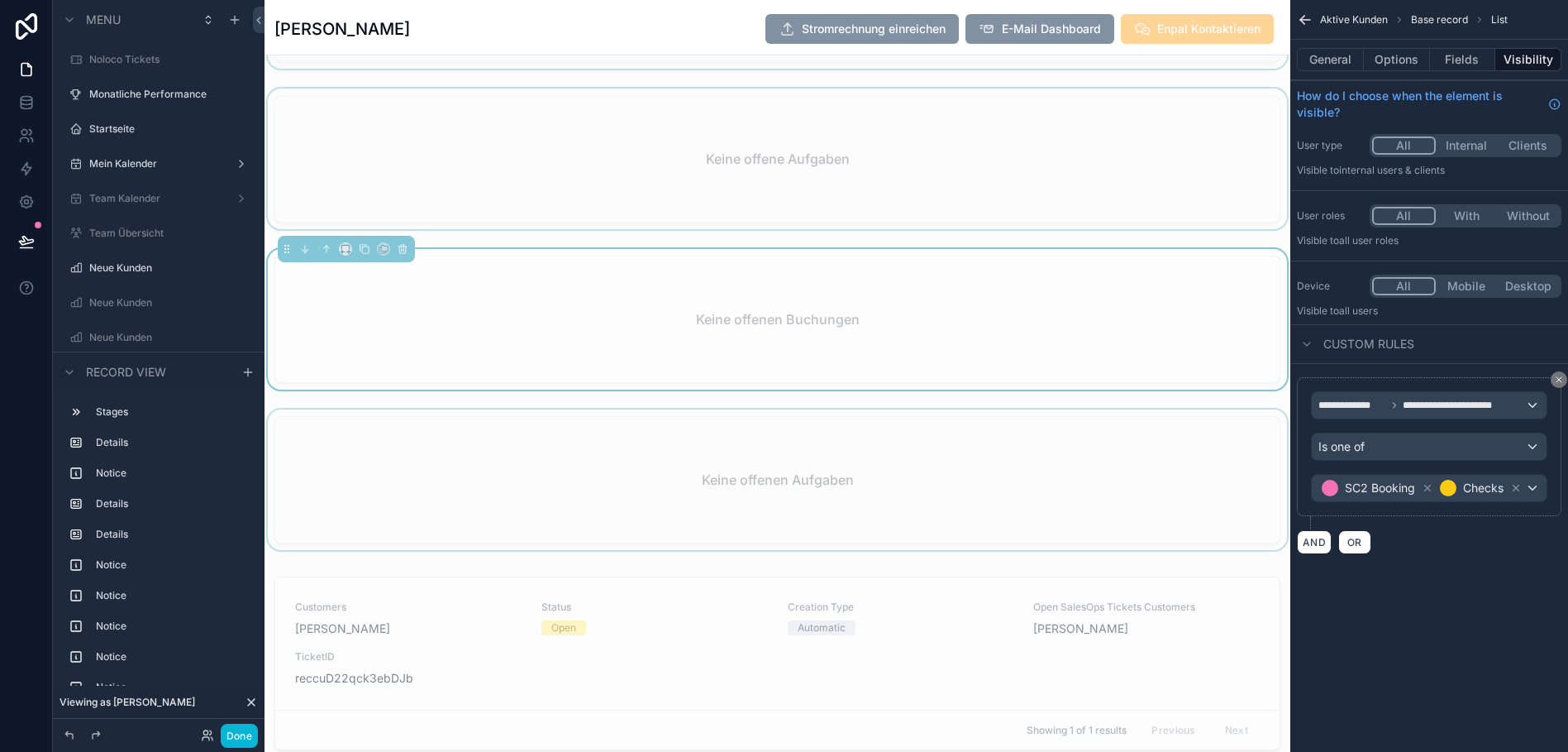
click at [800, 467] on div "scrollable content" at bounding box center [778, 482] width 1026 height 147
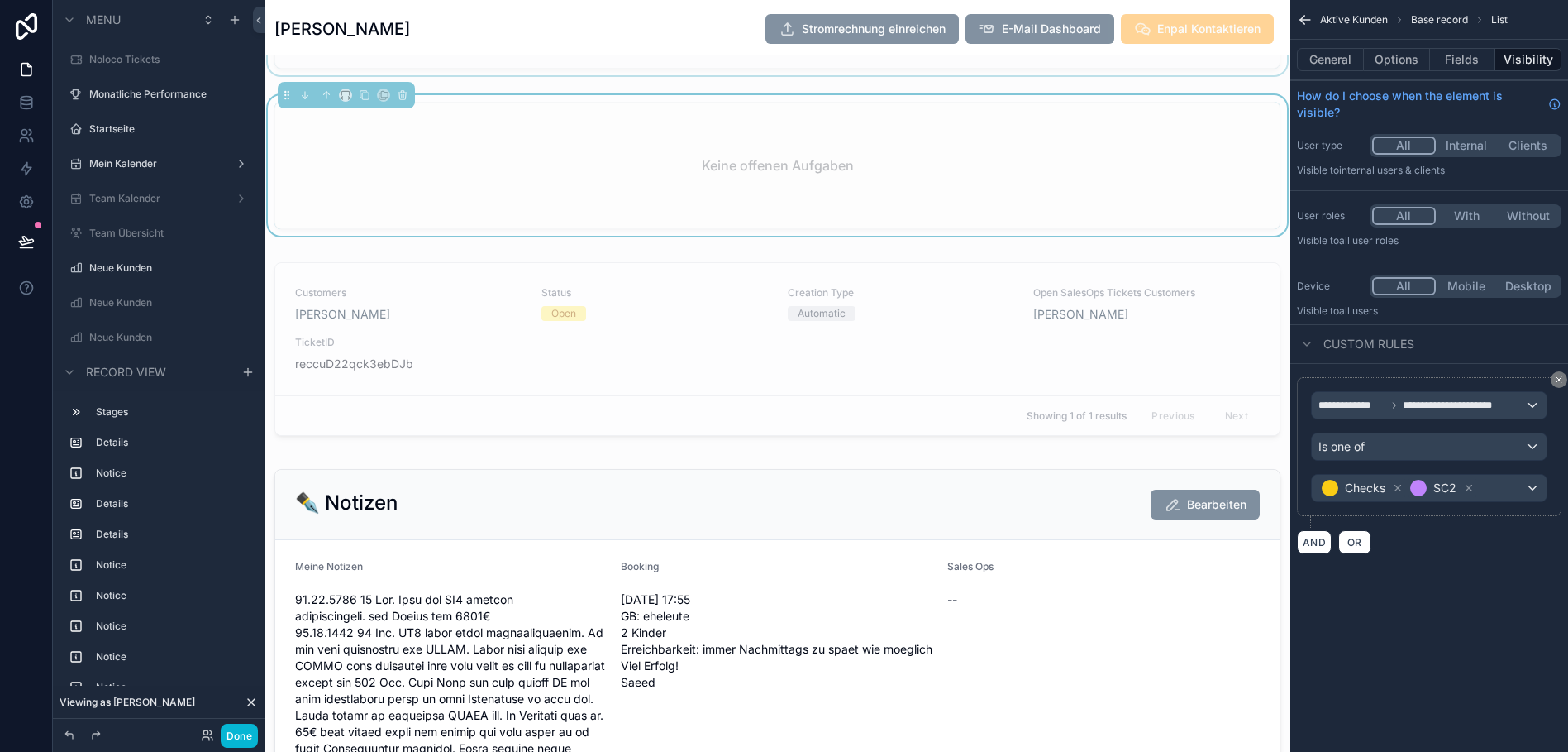
scroll to position [2902, 0]
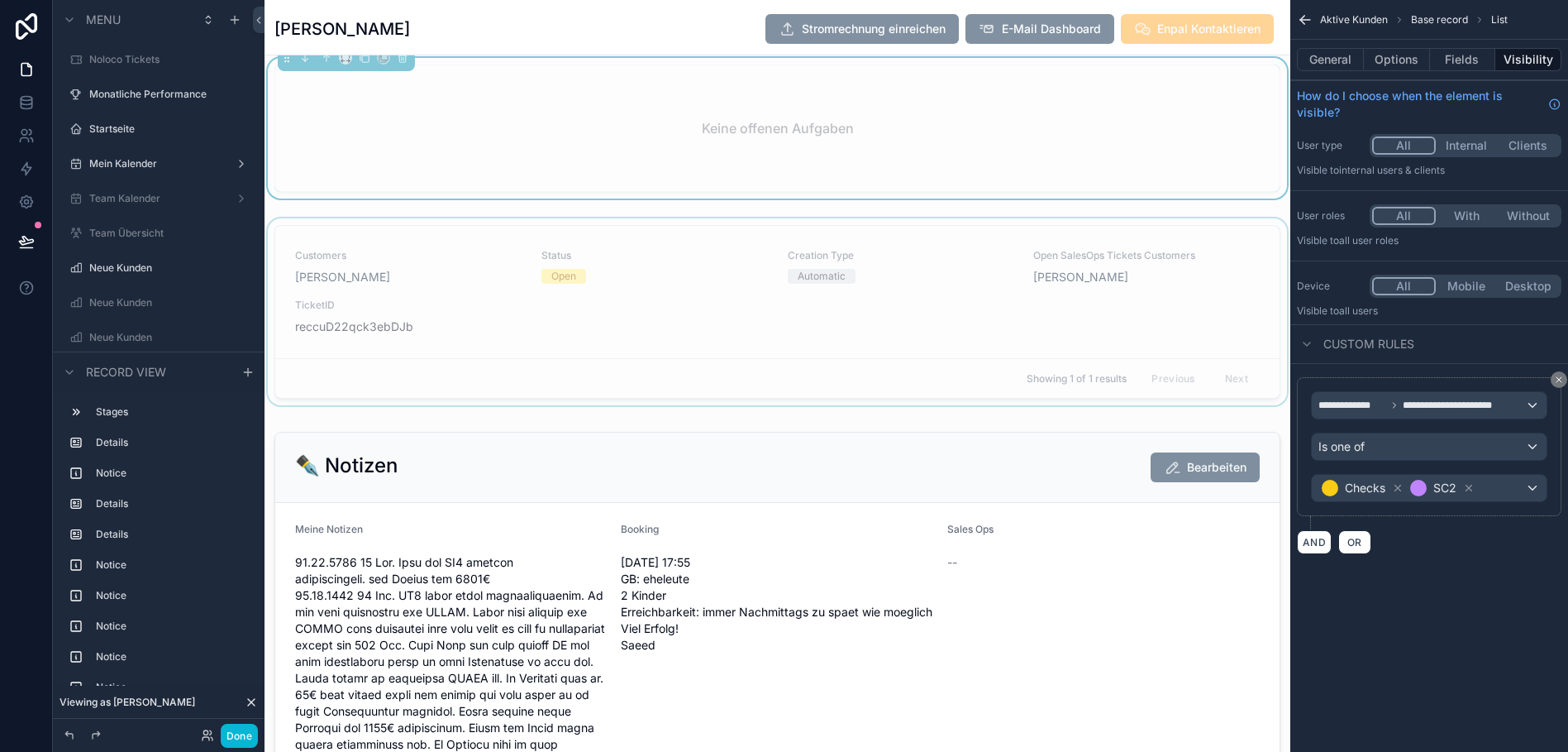
click at [779, 349] on div "scrollable content" at bounding box center [778, 315] width 1026 height 194
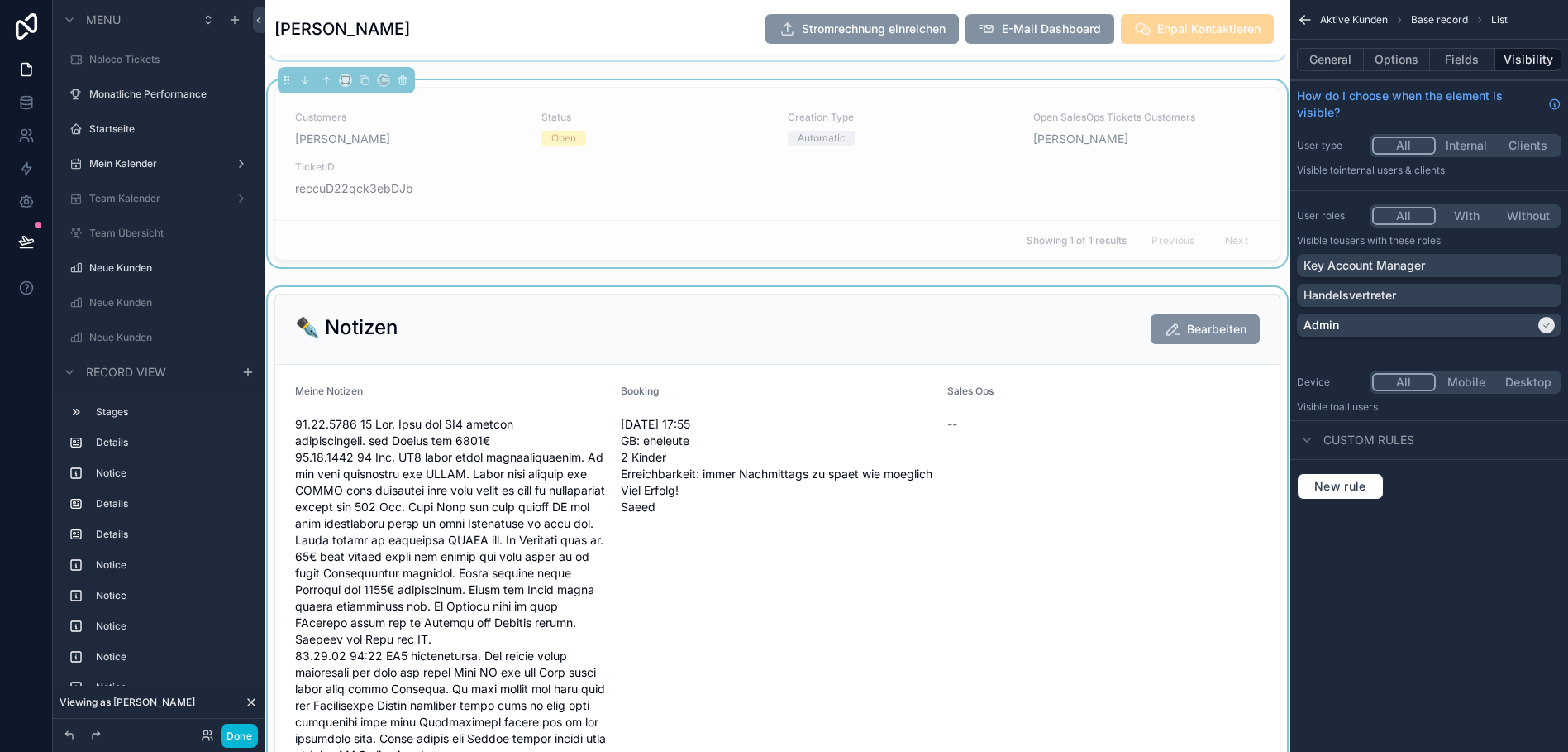
scroll to position [3044, 0]
click at [815, 359] on div "scrollable content" at bounding box center [778, 563] width 1026 height 558
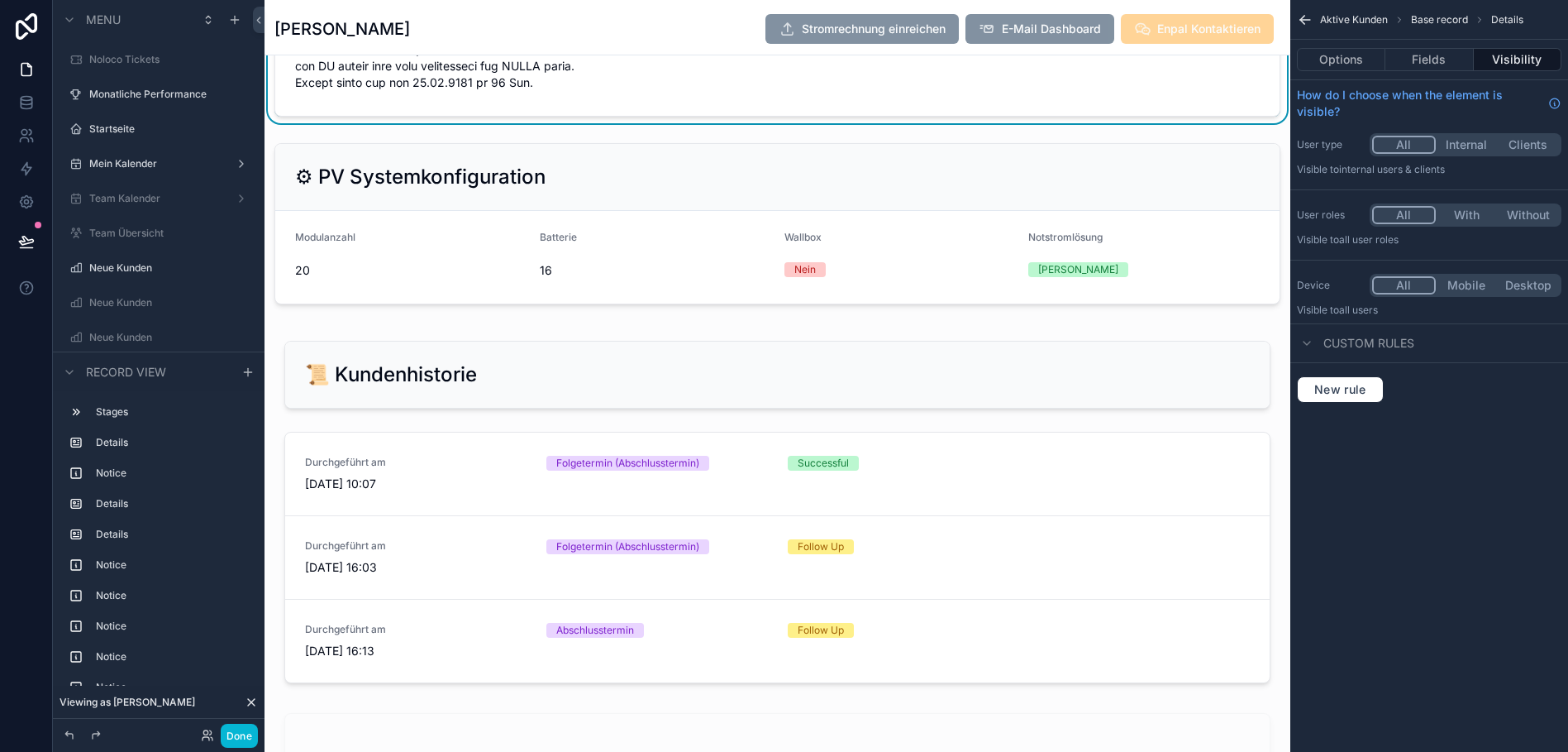
scroll to position [3763, 0]
click at [810, 229] on div "scrollable content" at bounding box center [778, 223] width 1026 height 174
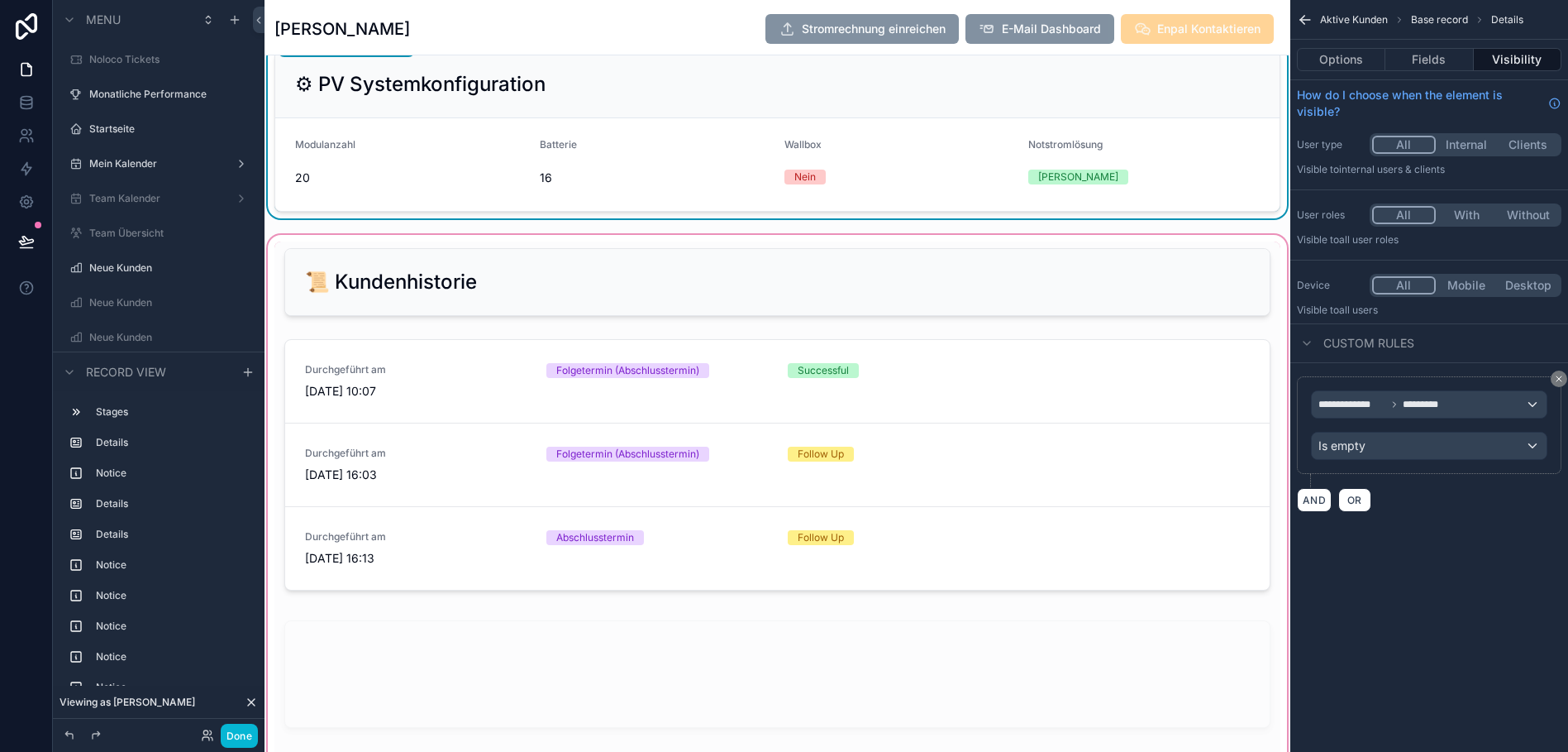
scroll to position [3856, 0]
click at [801, 297] on div "scrollable content" at bounding box center [778, 604] width 1026 height 747
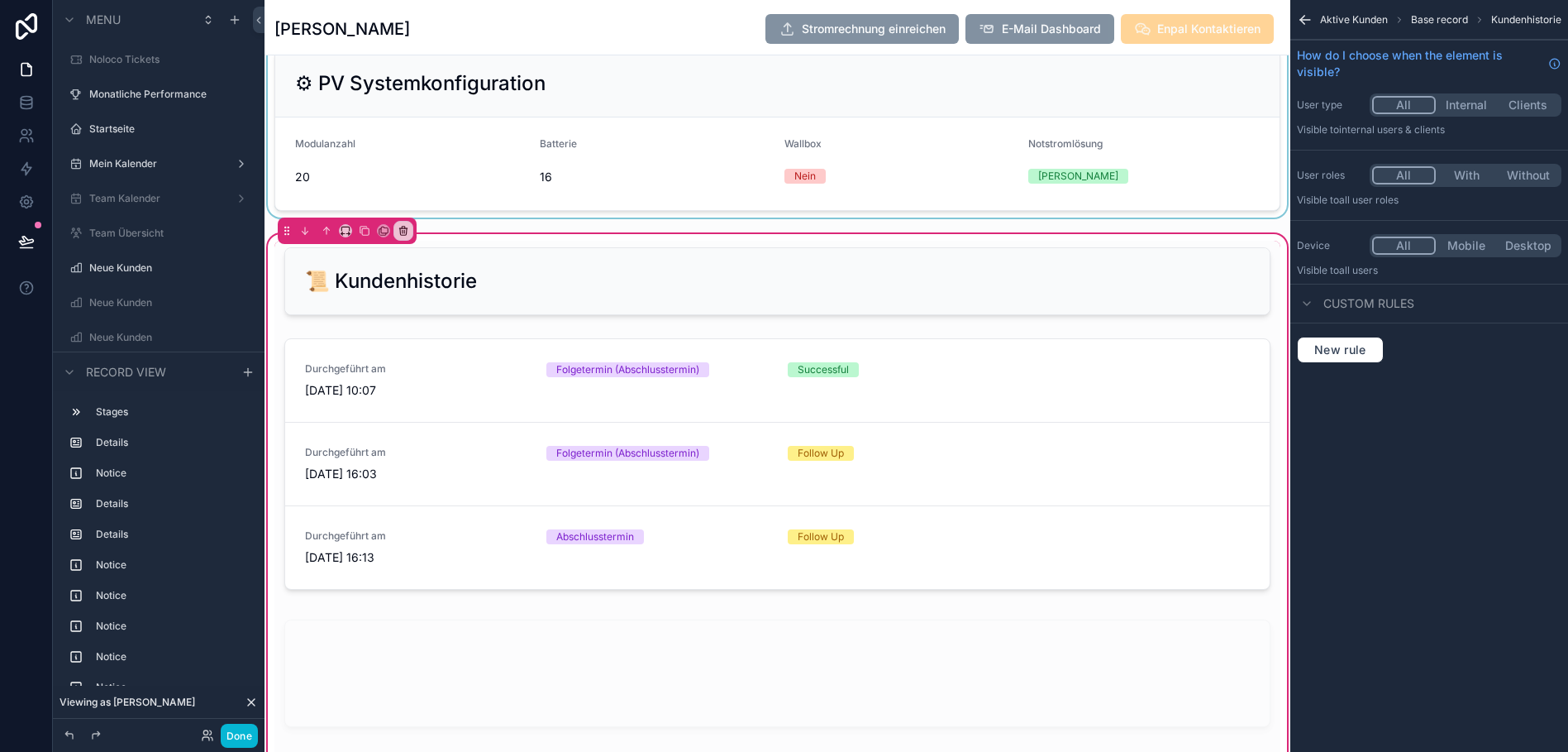
click at [1268, 353] on div "📜 Kundenhistorie Durchgeführt am 30.9.2025 10:07 Folgetermin (Abschlusstermin) …" at bounding box center [778, 604] width 1026 height 747
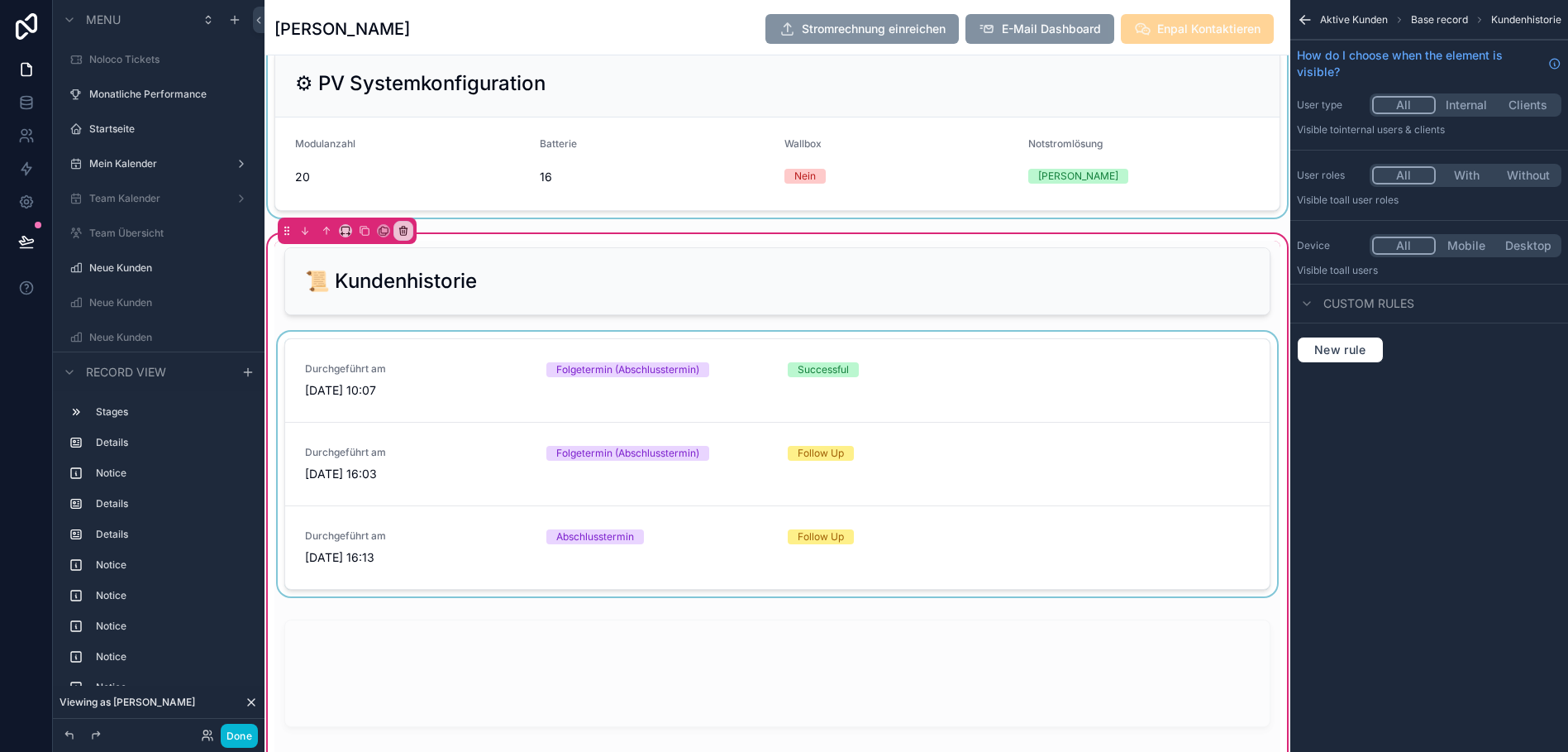
click at [1166, 372] on div "scrollable content" at bounding box center [777, 467] width 1005 height 272
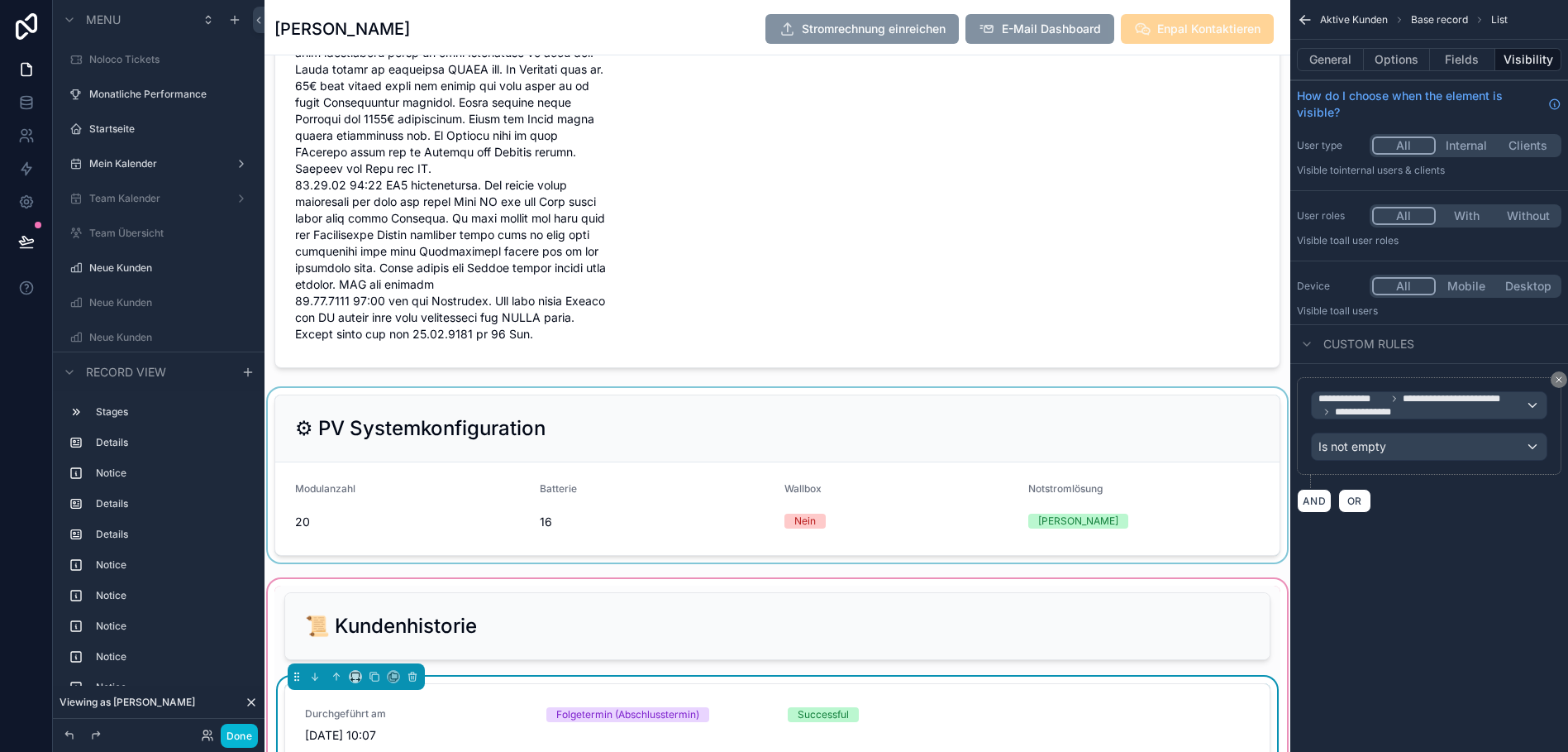
scroll to position [3507, 0]
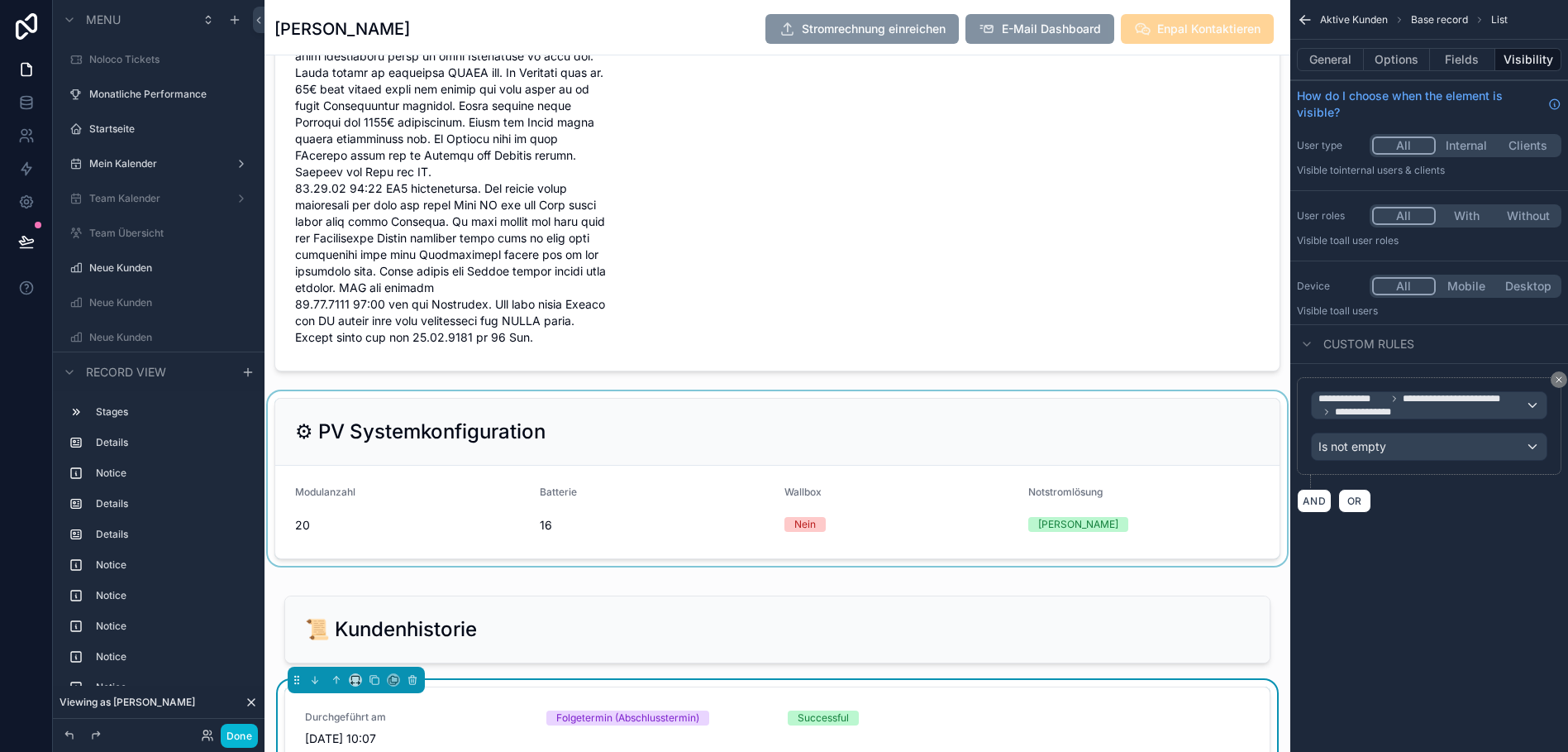
click at [1165, 437] on div "scrollable content" at bounding box center [778, 479] width 1026 height 174
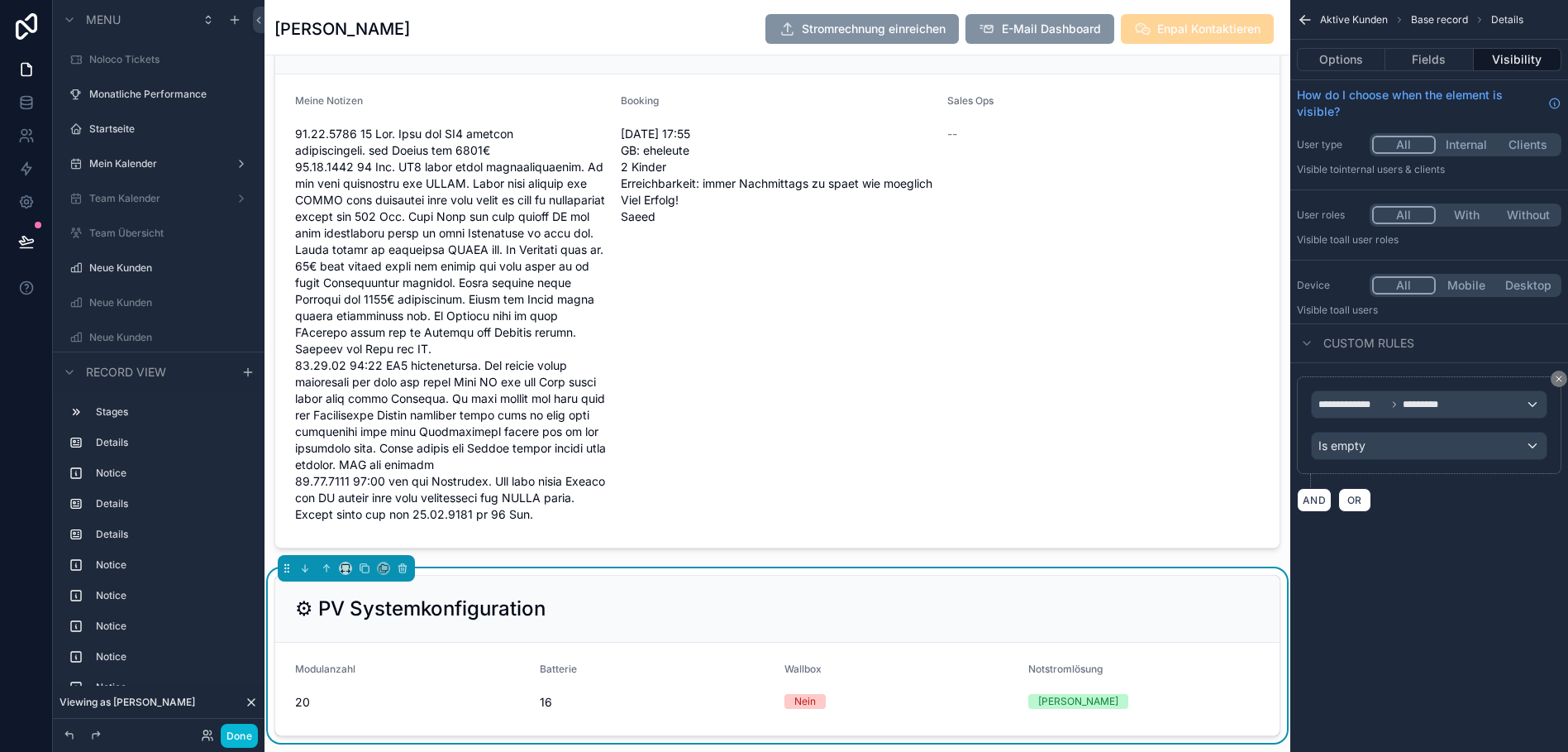
click at [1165, 437] on div "scrollable content" at bounding box center [778, 275] width 1026 height 558
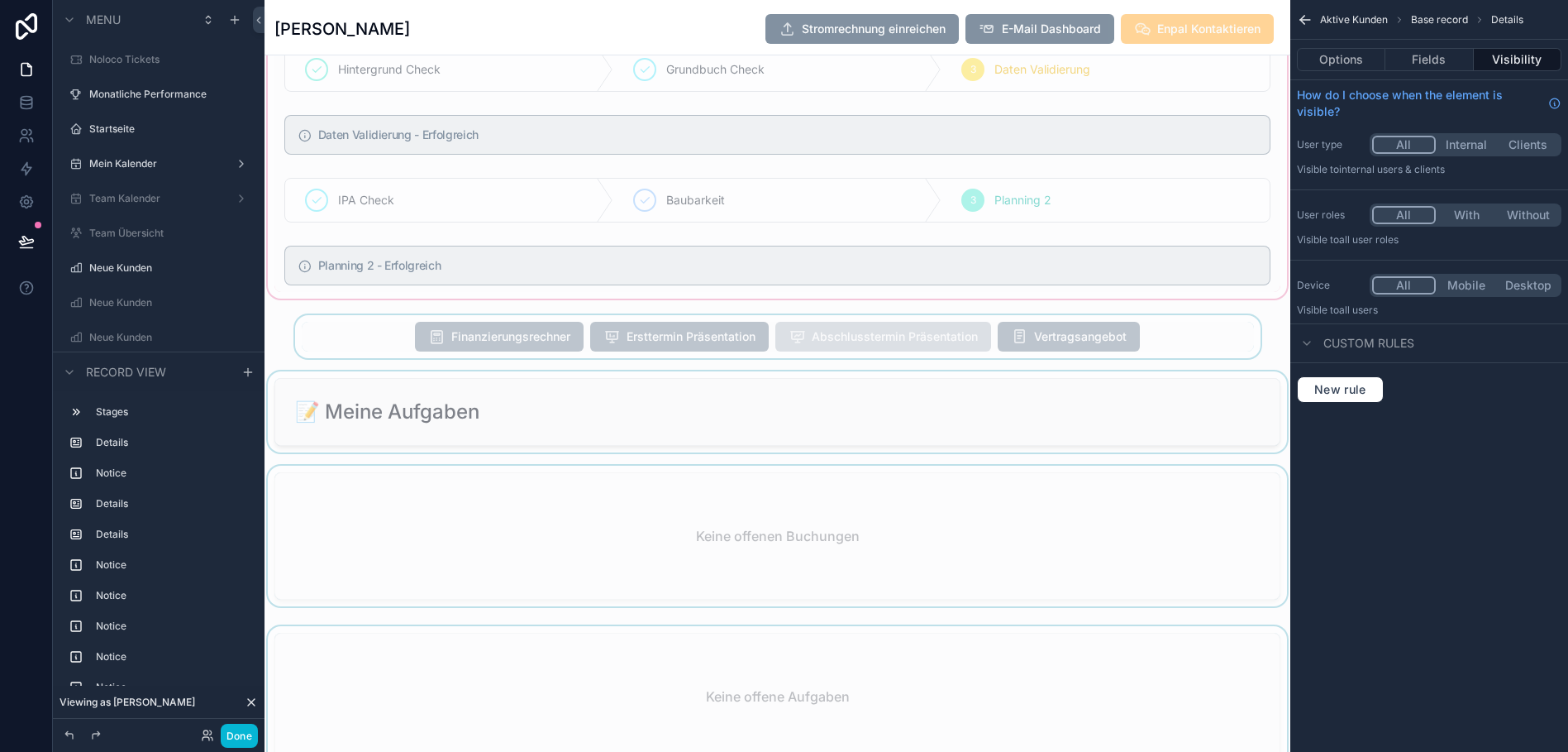
scroll to position [2012, 0]
click at [1260, 379] on div "scrollable content" at bounding box center [778, 413] width 1026 height 81
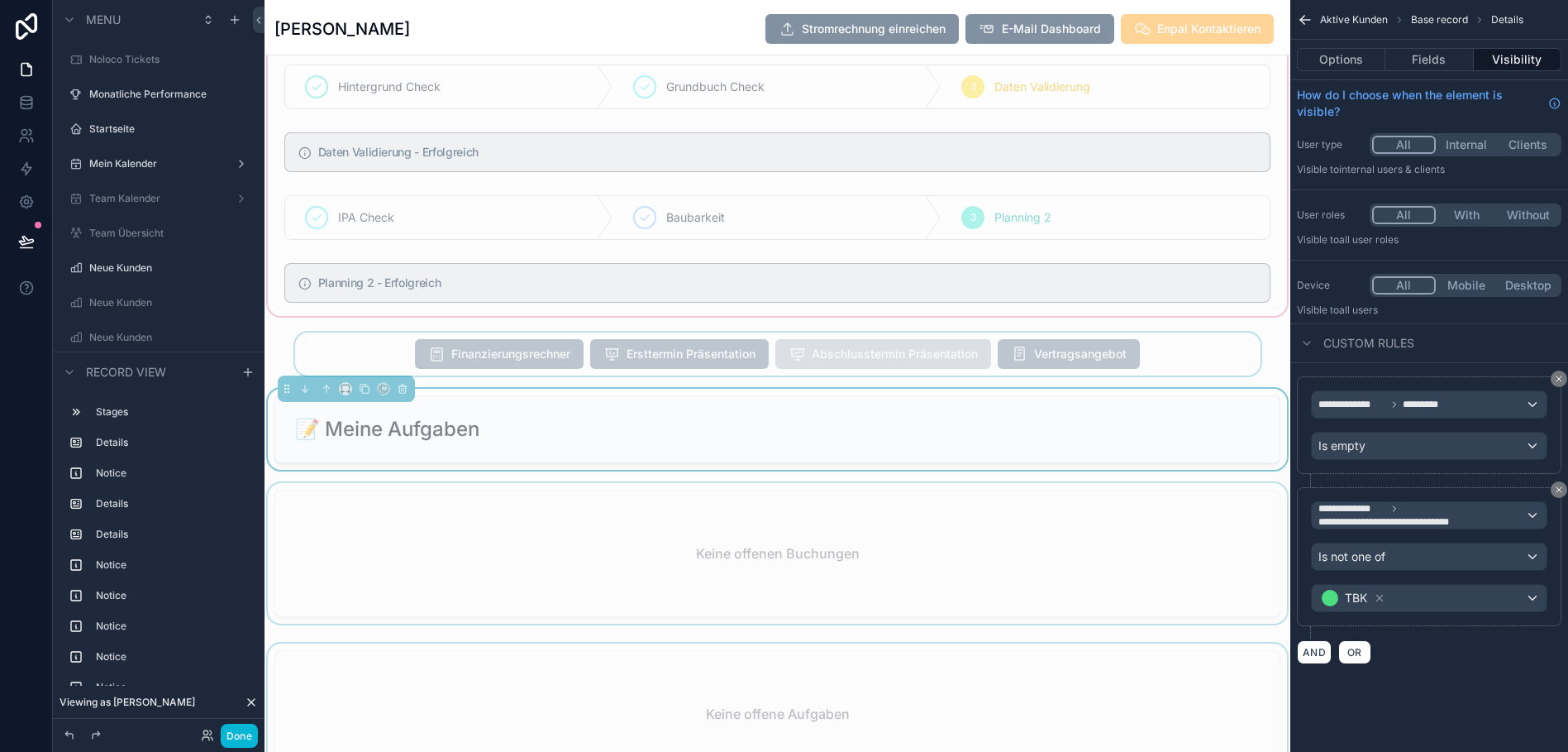
scroll to position [1995, 0]
click at [1179, 361] on div "scrollable content" at bounding box center [778, 355] width 1026 height 43
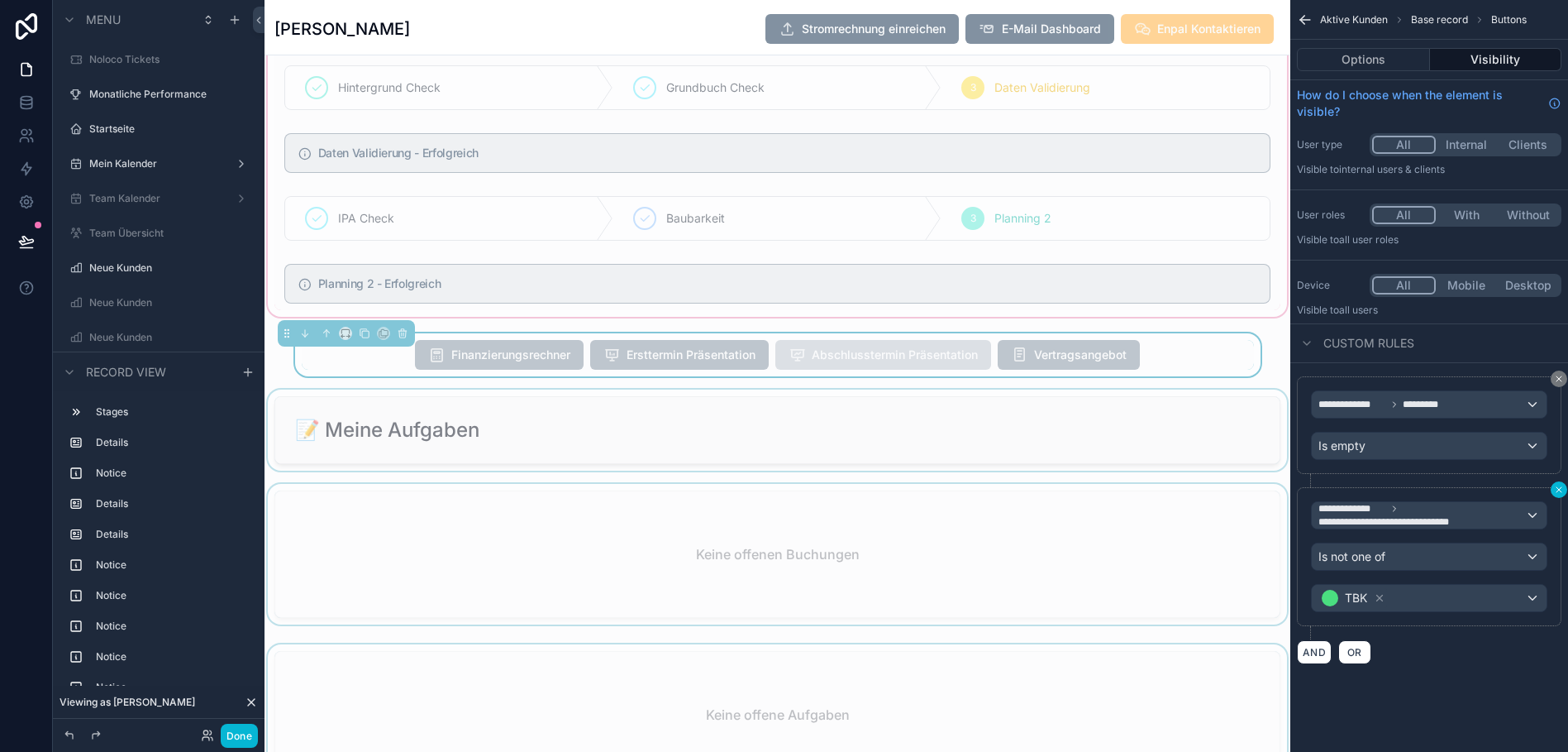
click at [1551, 490] on button "scrollable content" at bounding box center [1559, 490] width 17 height 17
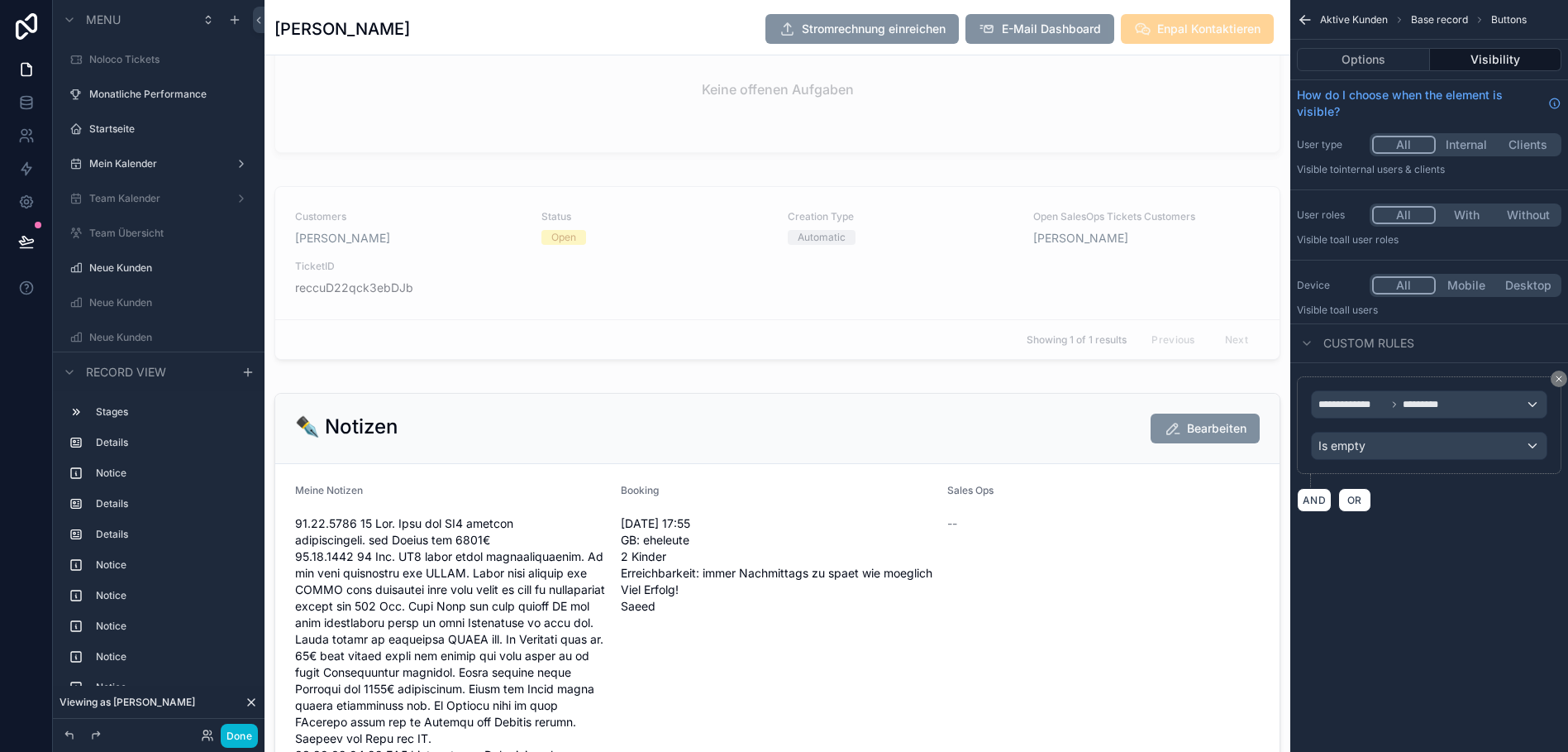
scroll to position [2990, 0]
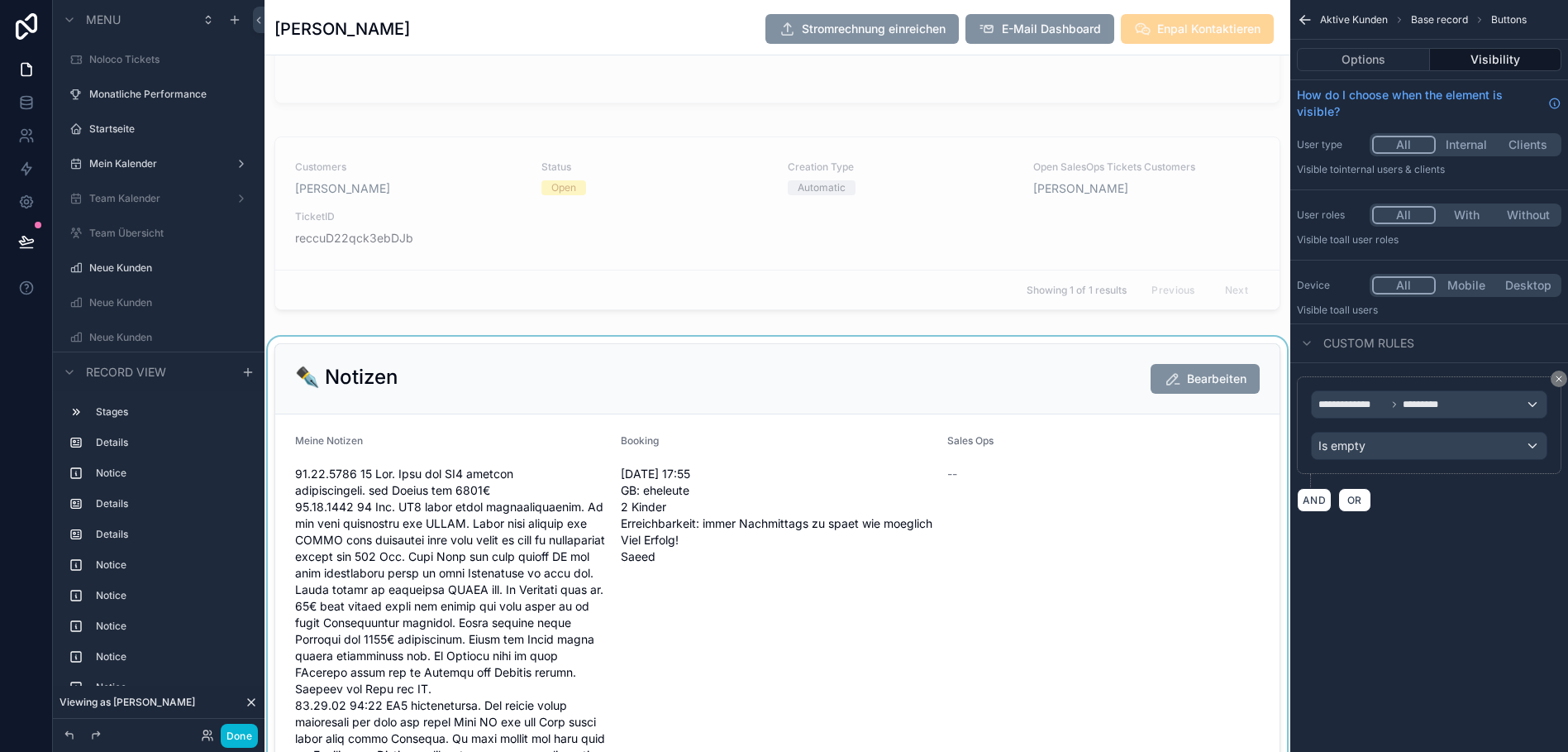
click at [930, 417] on div "scrollable content" at bounding box center [778, 615] width 1026 height 558
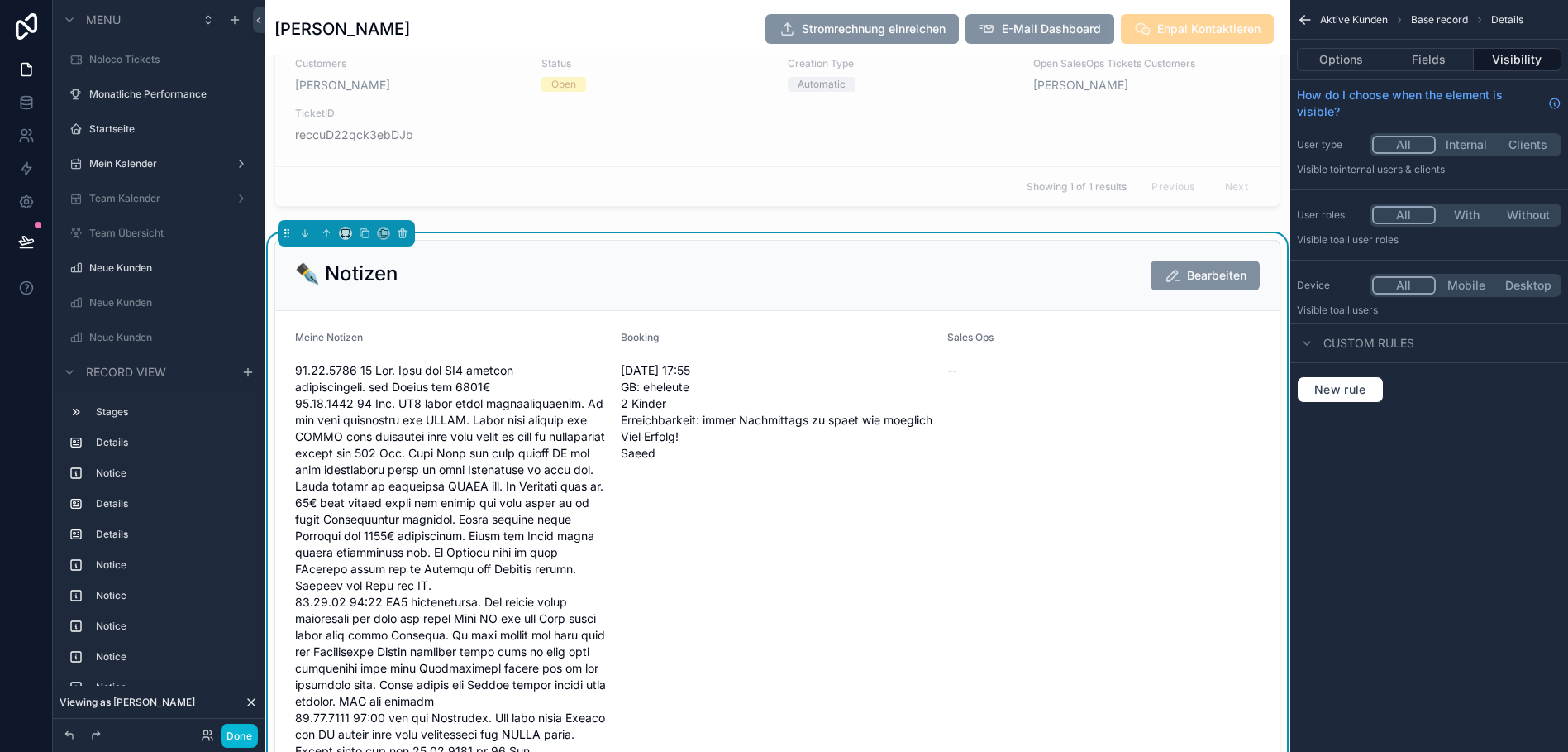
scroll to position [3093, 0]
click at [869, 264] on div "✒️ Notizen Bearbeiten" at bounding box center [777, 276] width 964 height 30
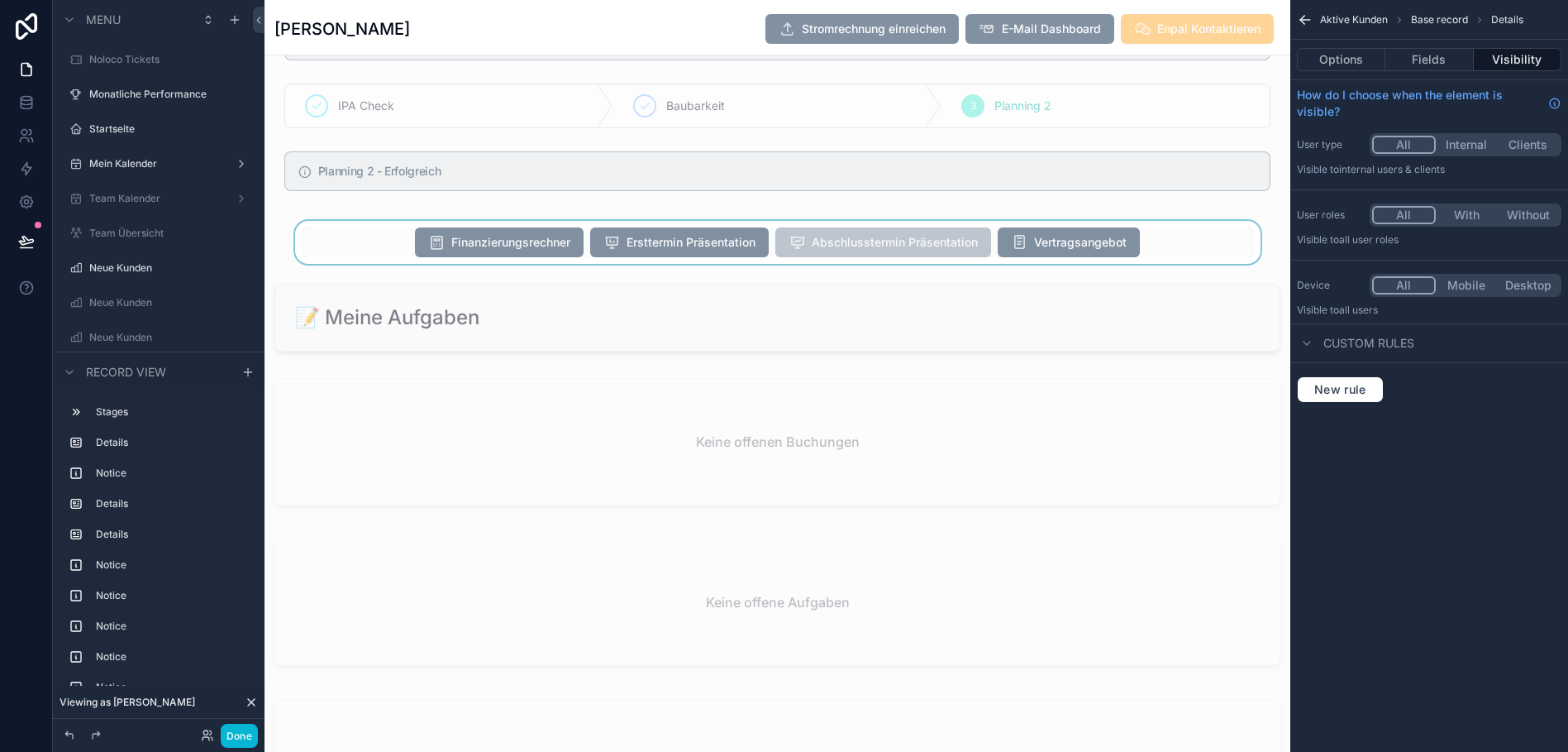
scroll to position [2106, 0]
click at [1150, 237] on div "scrollable content" at bounding box center [778, 244] width 1026 height 43
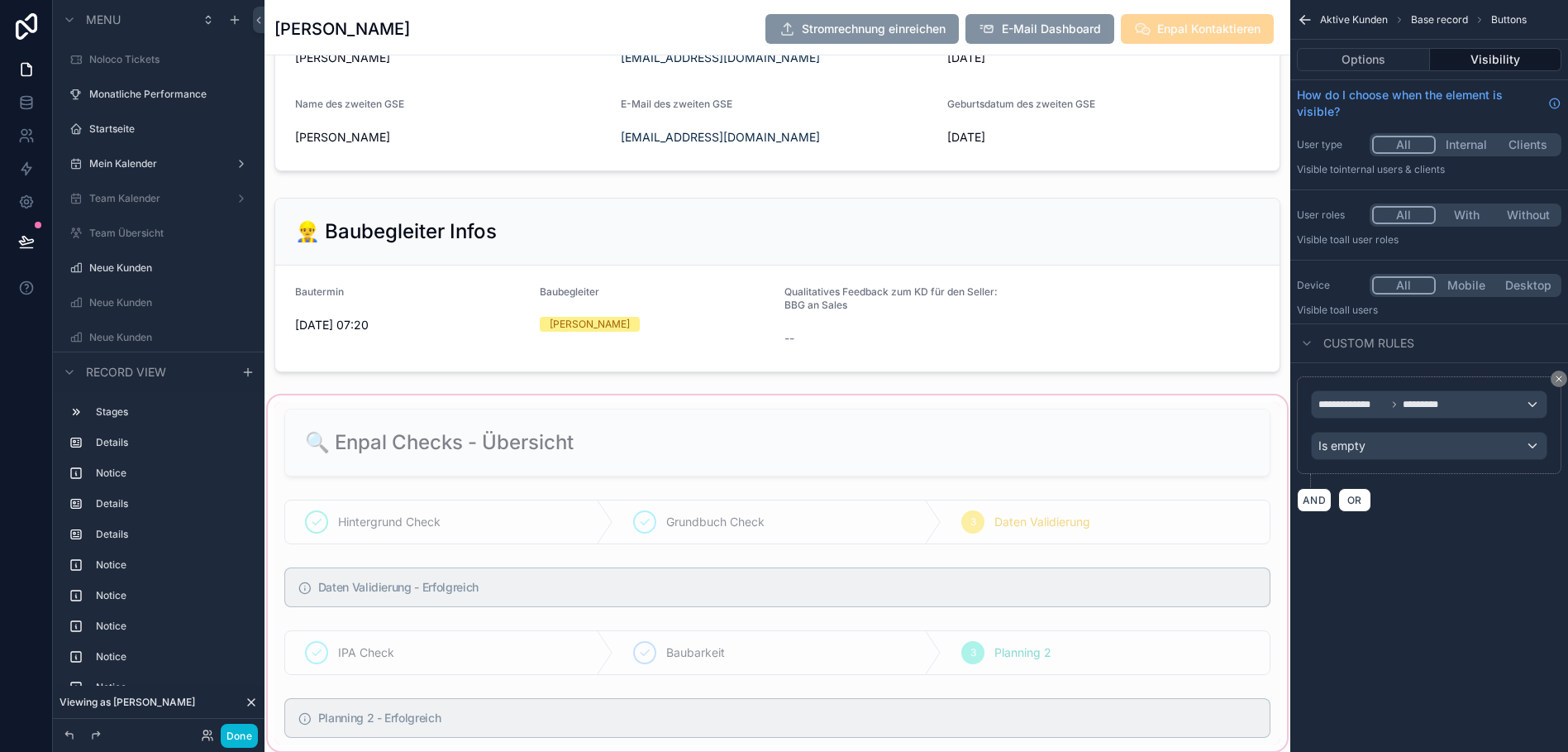
scroll to position [1518, 0]
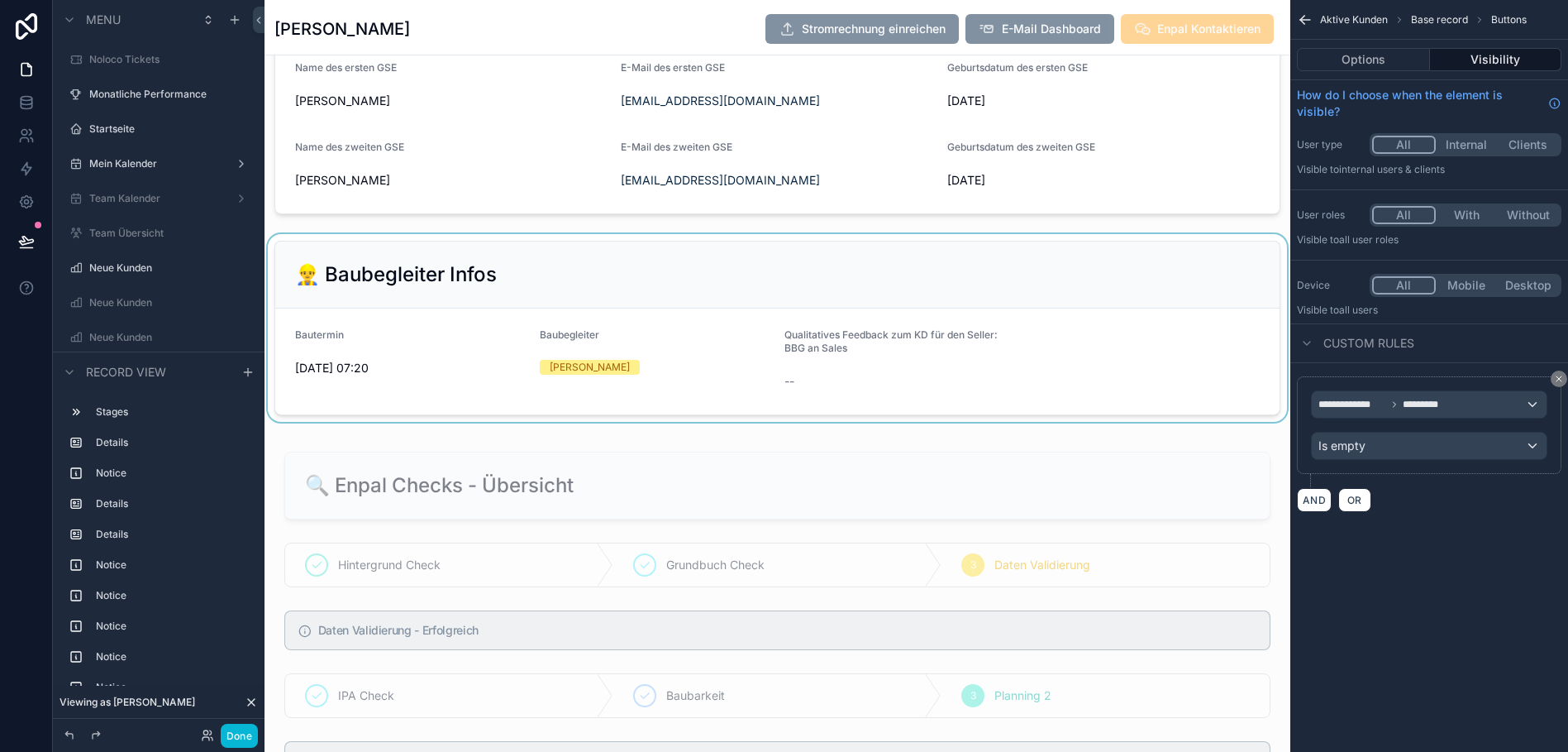
click at [1077, 328] on div "scrollable content" at bounding box center [778, 328] width 1026 height 187
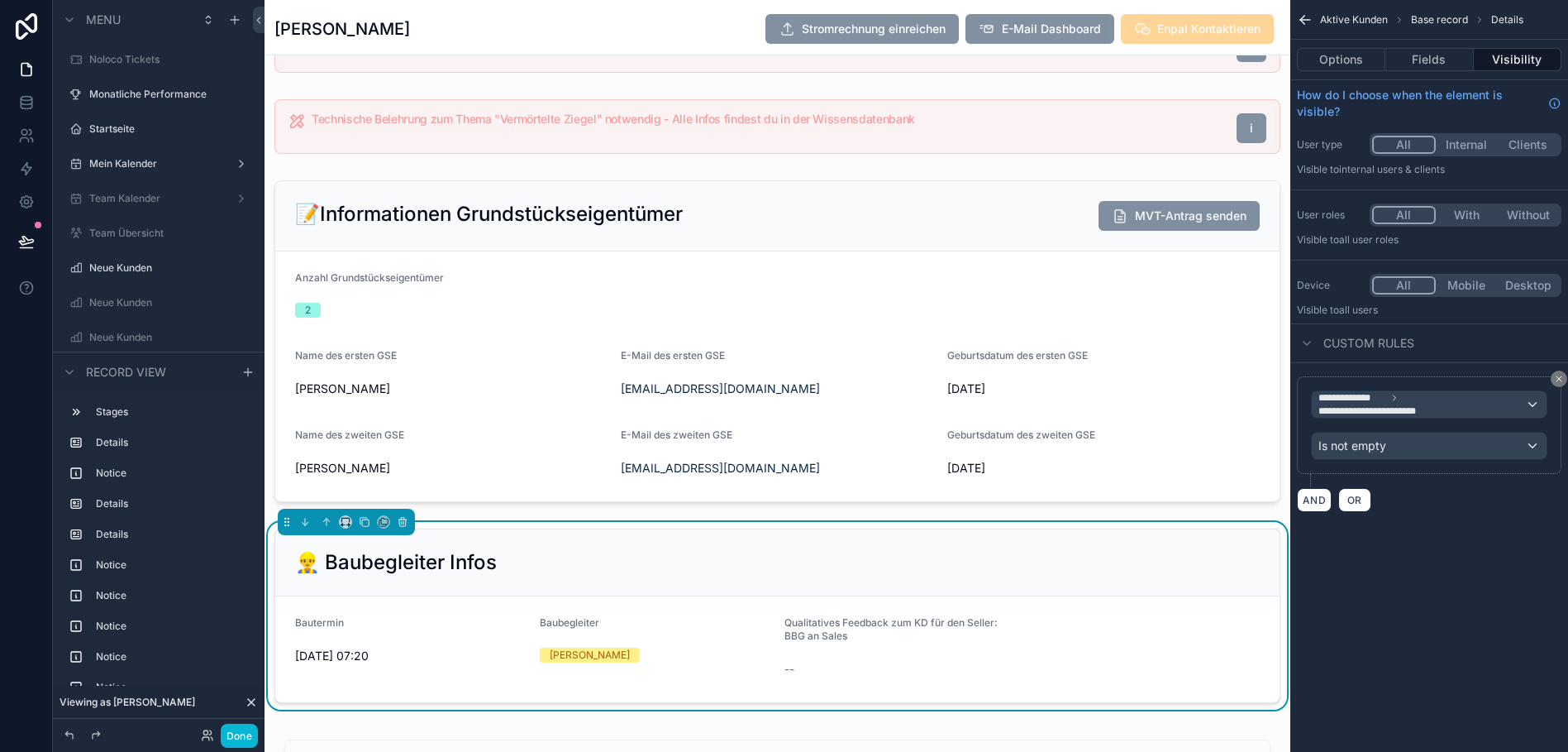
scroll to position [1230, 0]
click at [1077, 328] on div "scrollable content" at bounding box center [778, 342] width 1026 height 335
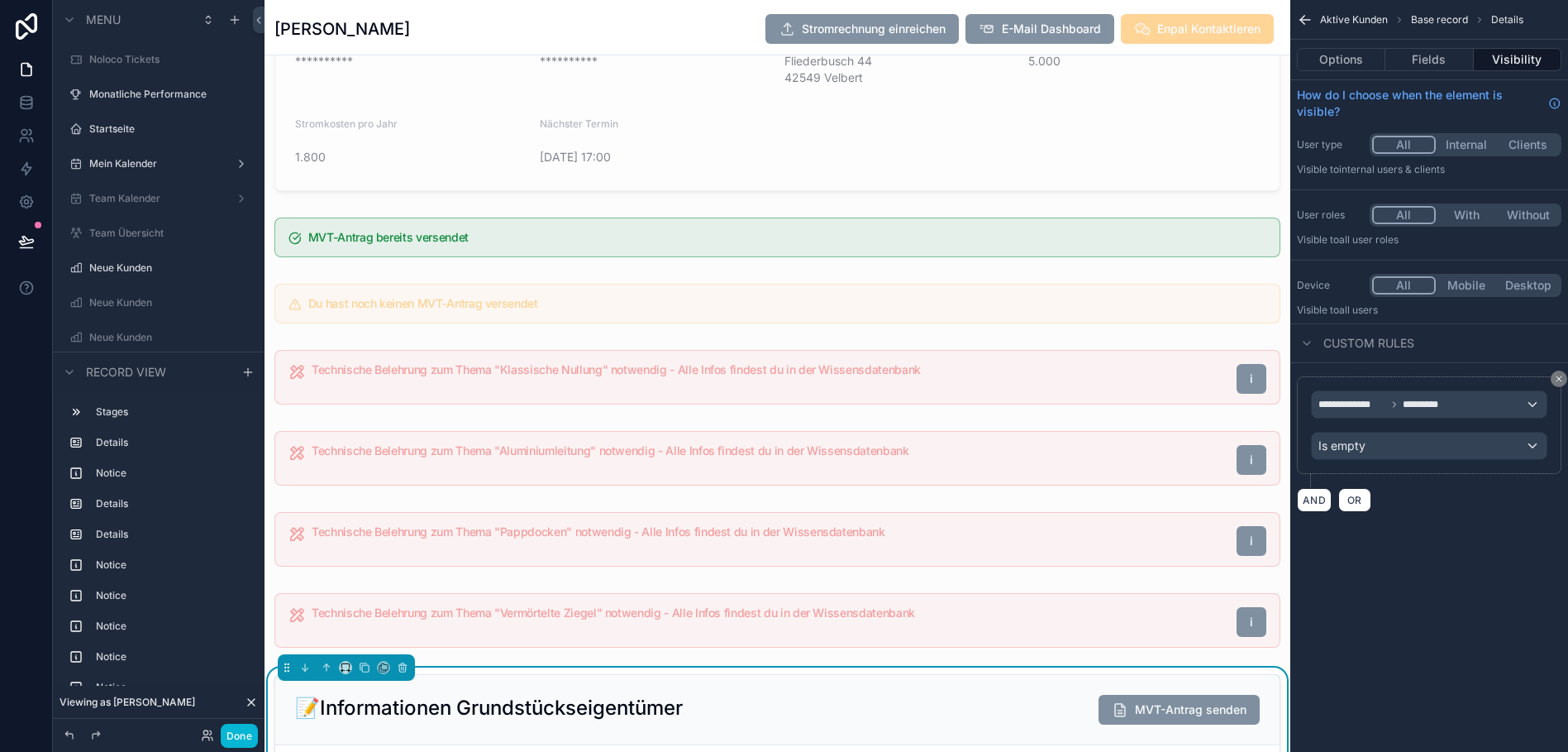
scroll to position [733, 0]
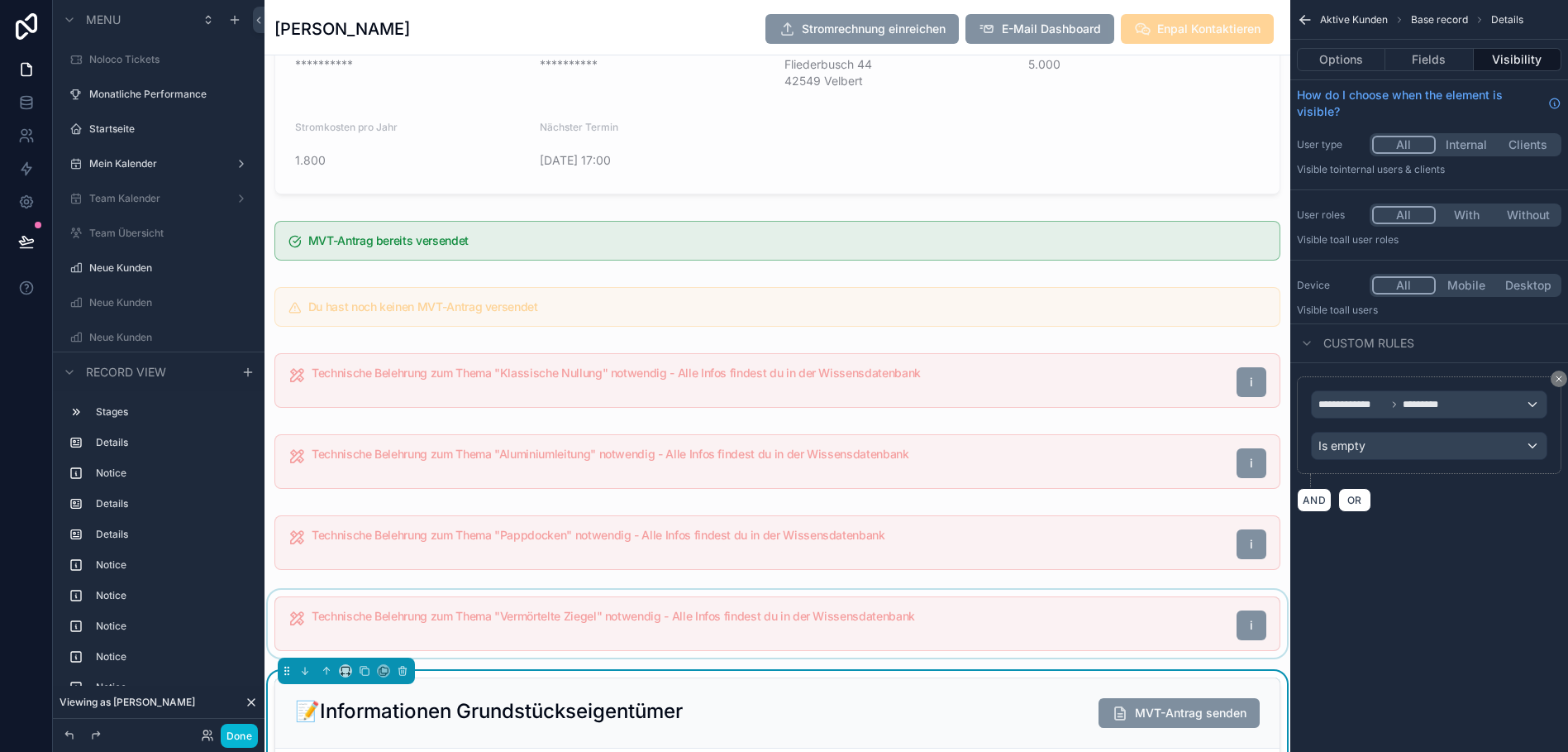
click at [860, 603] on div "scrollable content" at bounding box center [778, 624] width 1026 height 67
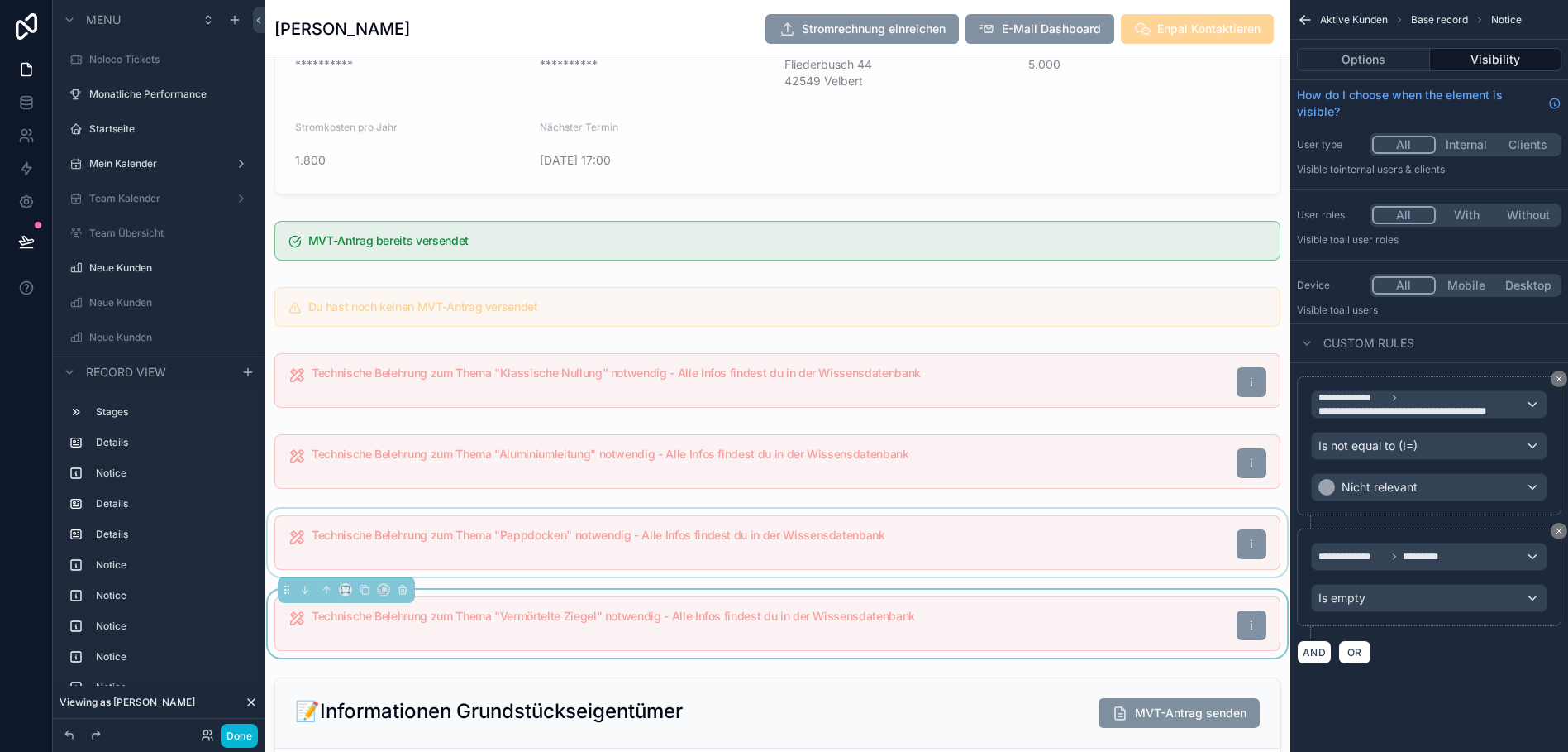
click at [872, 538] on div "scrollable content" at bounding box center [778, 542] width 1026 height 67
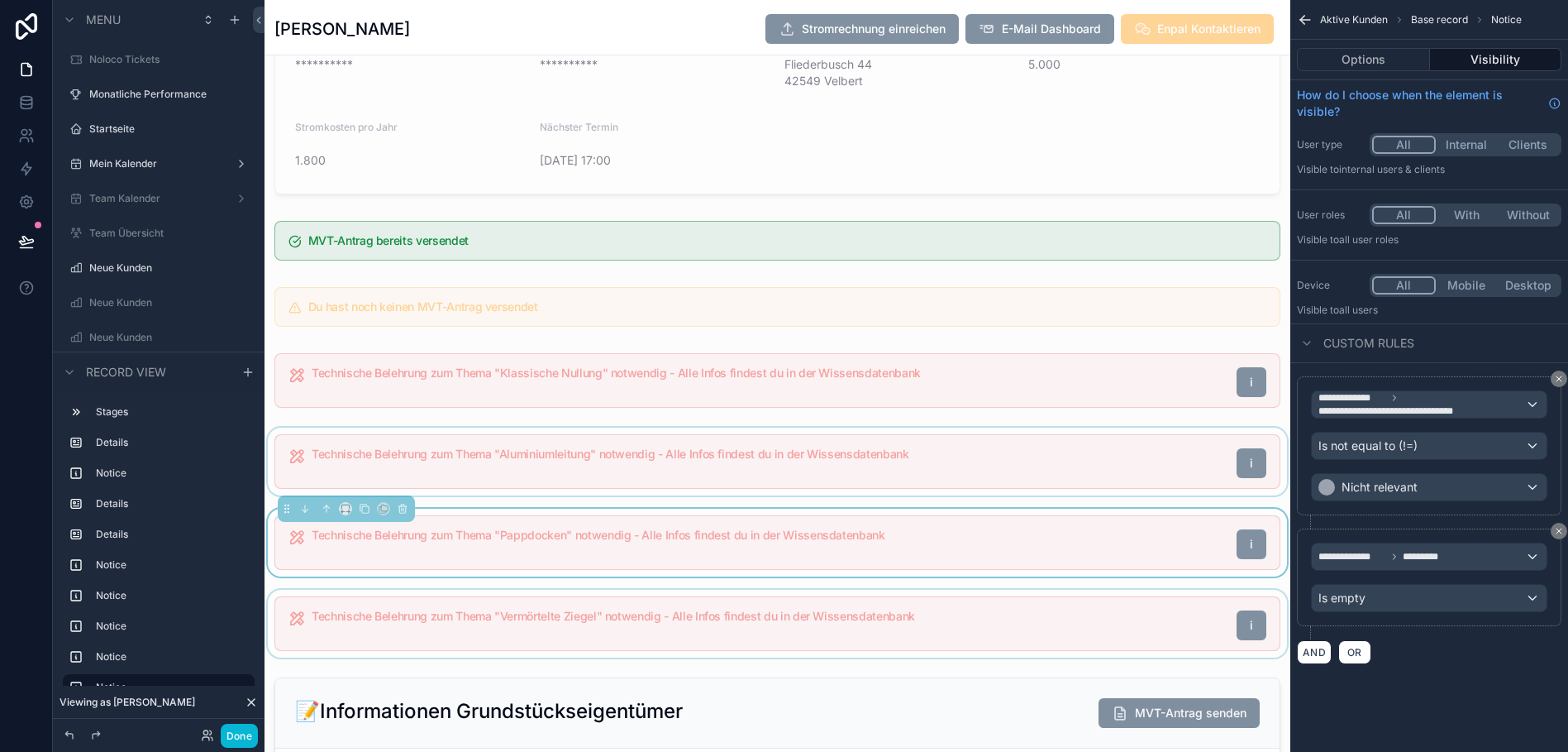
click at [841, 464] on div "scrollable content" at bounding box center [778, 461] width 1026 height 67
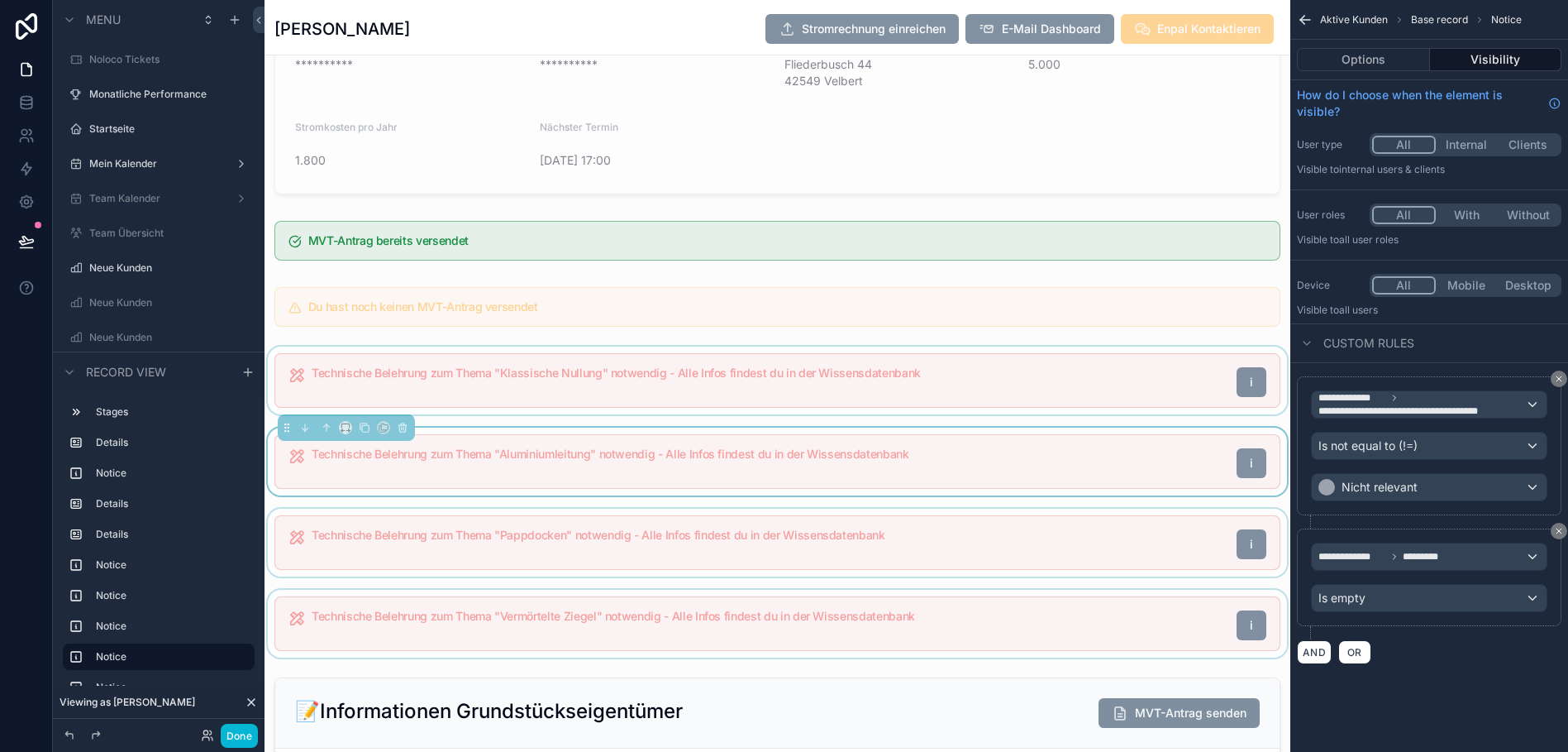
click at [798, 391] on div "scrollable content" at bounding box center [778, 380] width 1026 height 67
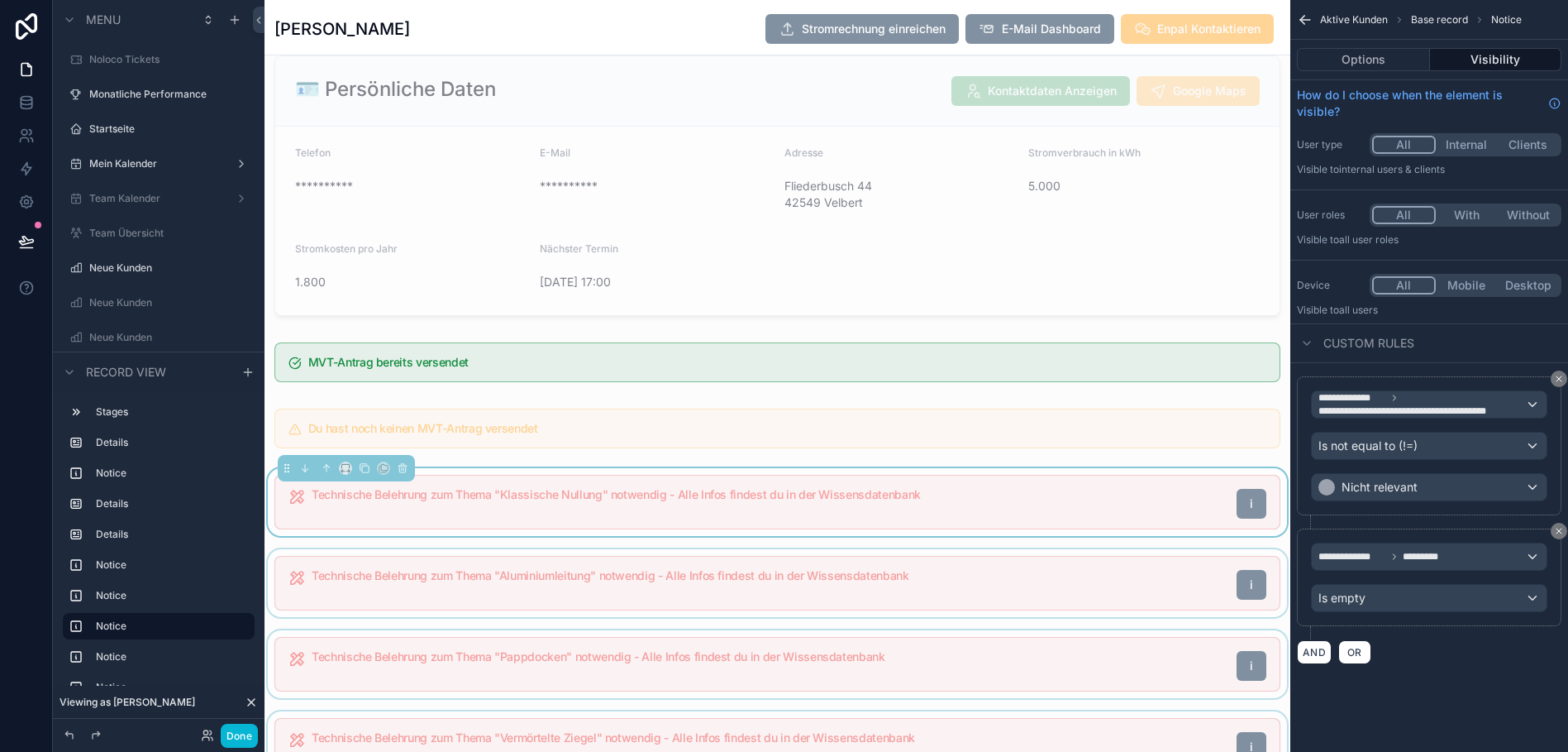
scroll to position [611, 0]
click at [718, 446] on div "scrollable content" at bounding box center [778, 430] width 1026 height 53
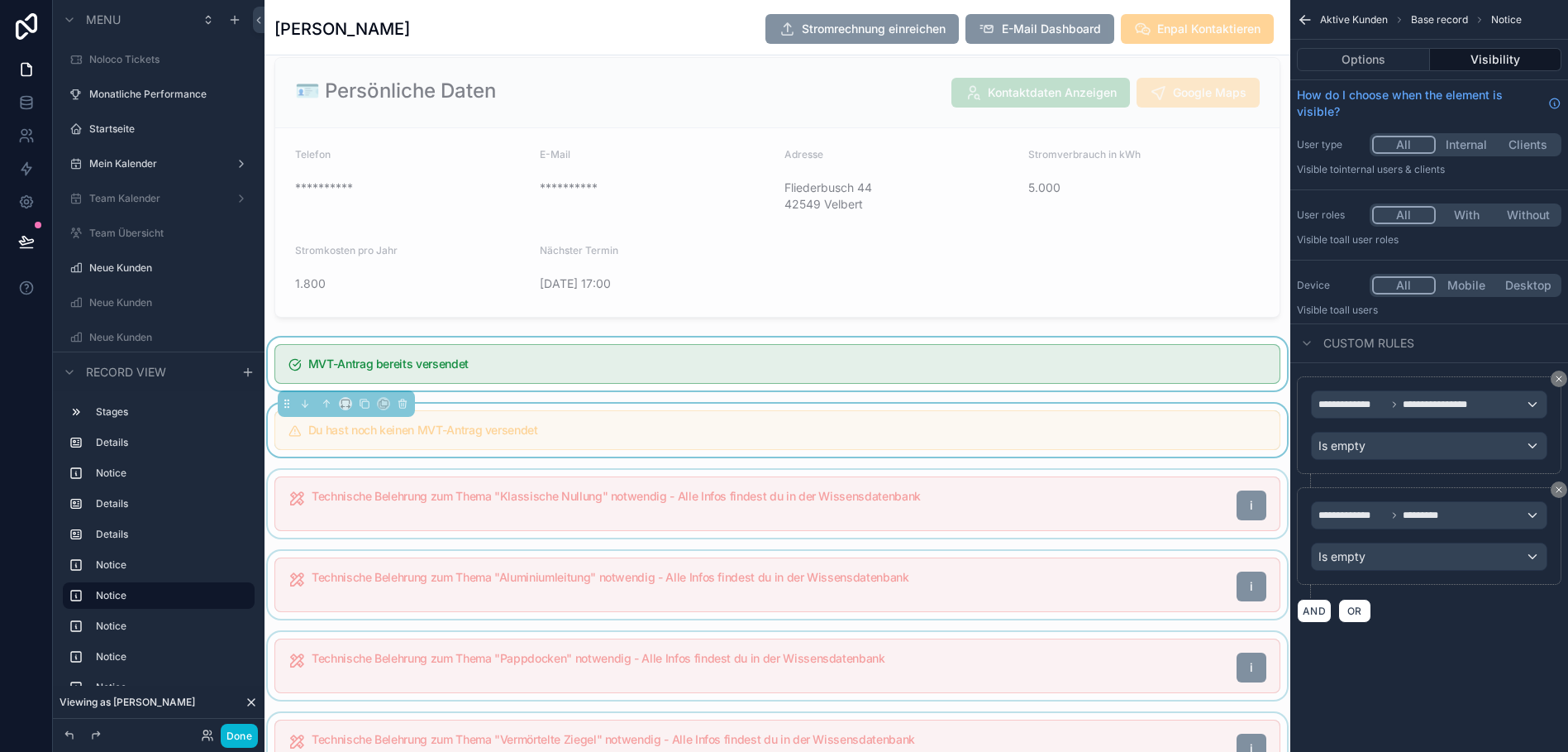
click at [646, 383] on div "scrollable content" at bounding box center [778, 363] width 1026 height 53
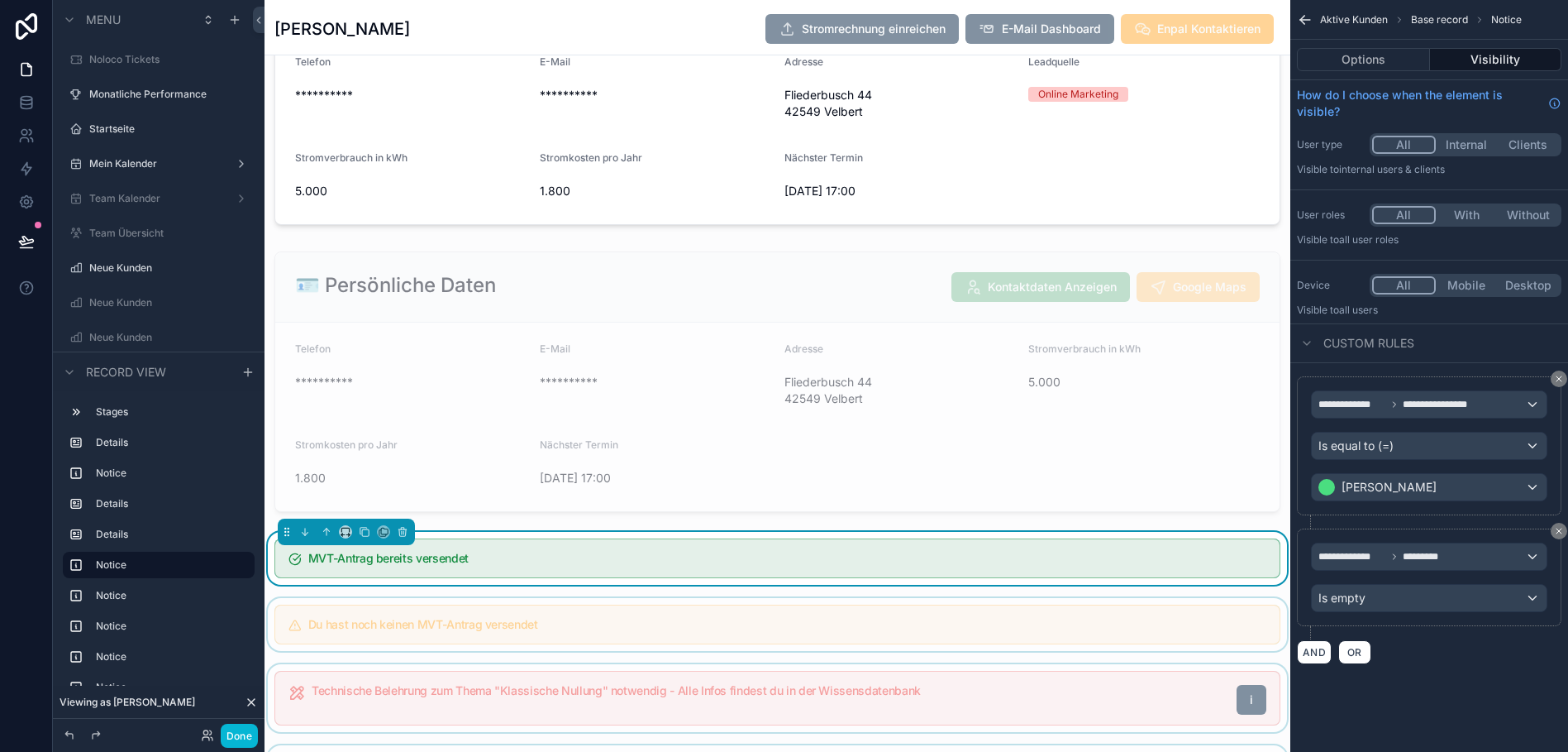
scroll to position [410, 0]
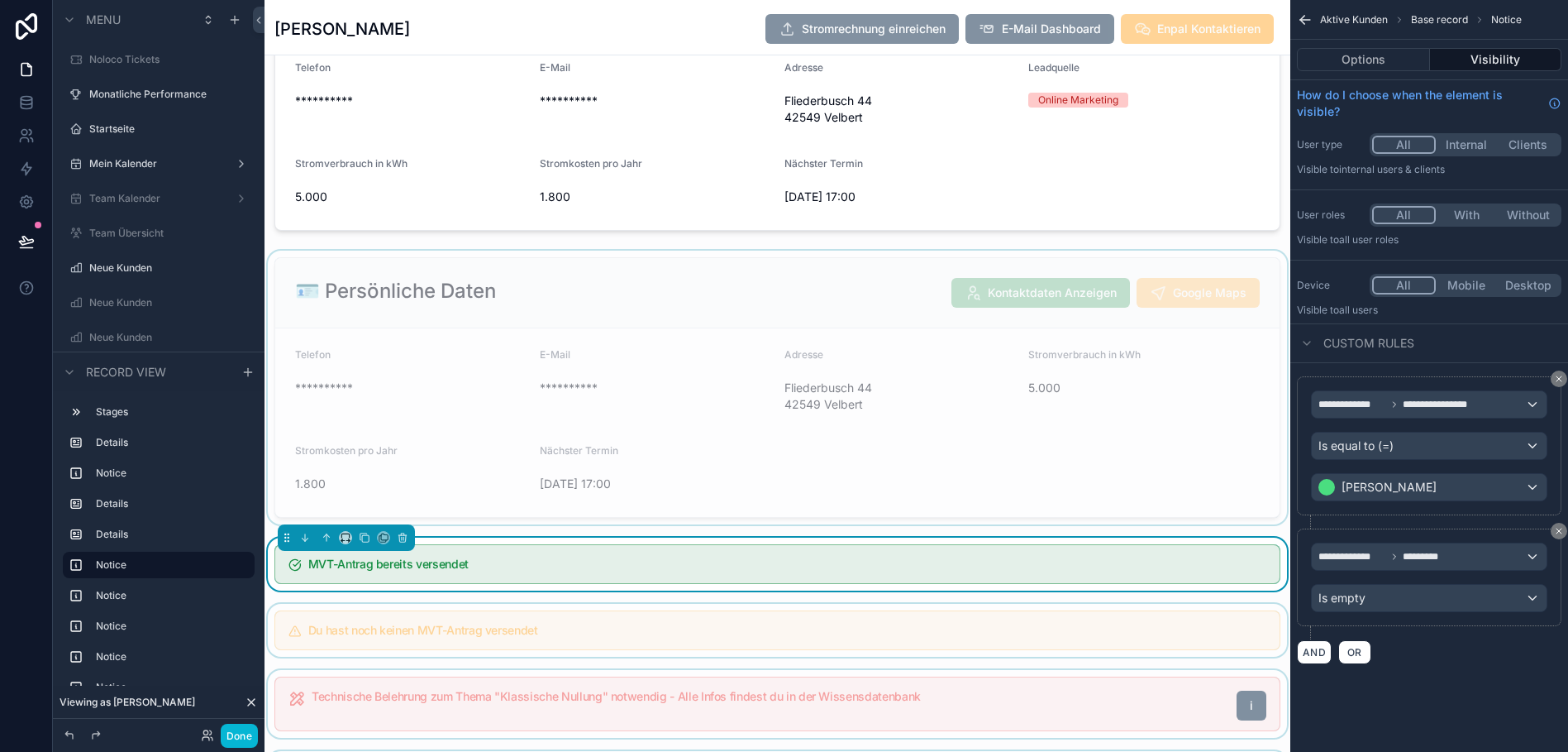
click at [680, 258] on div "scrollable content" at bounding box center [778, 388] width 1026 height 273
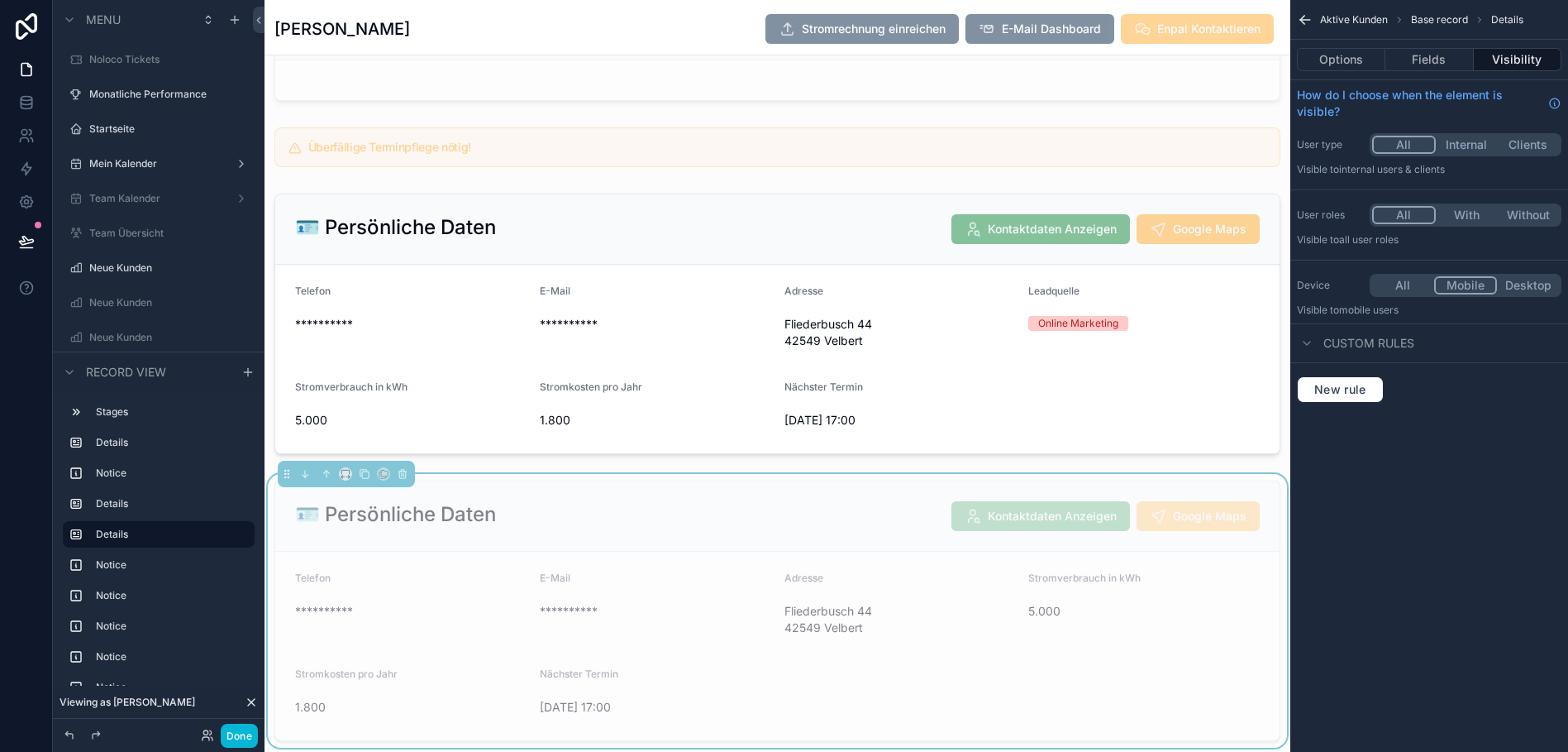
scroll to position [185, 0]
click at [752, 366] on div "scrollable content" at bounding box center [778, 325] width 1026 height 273
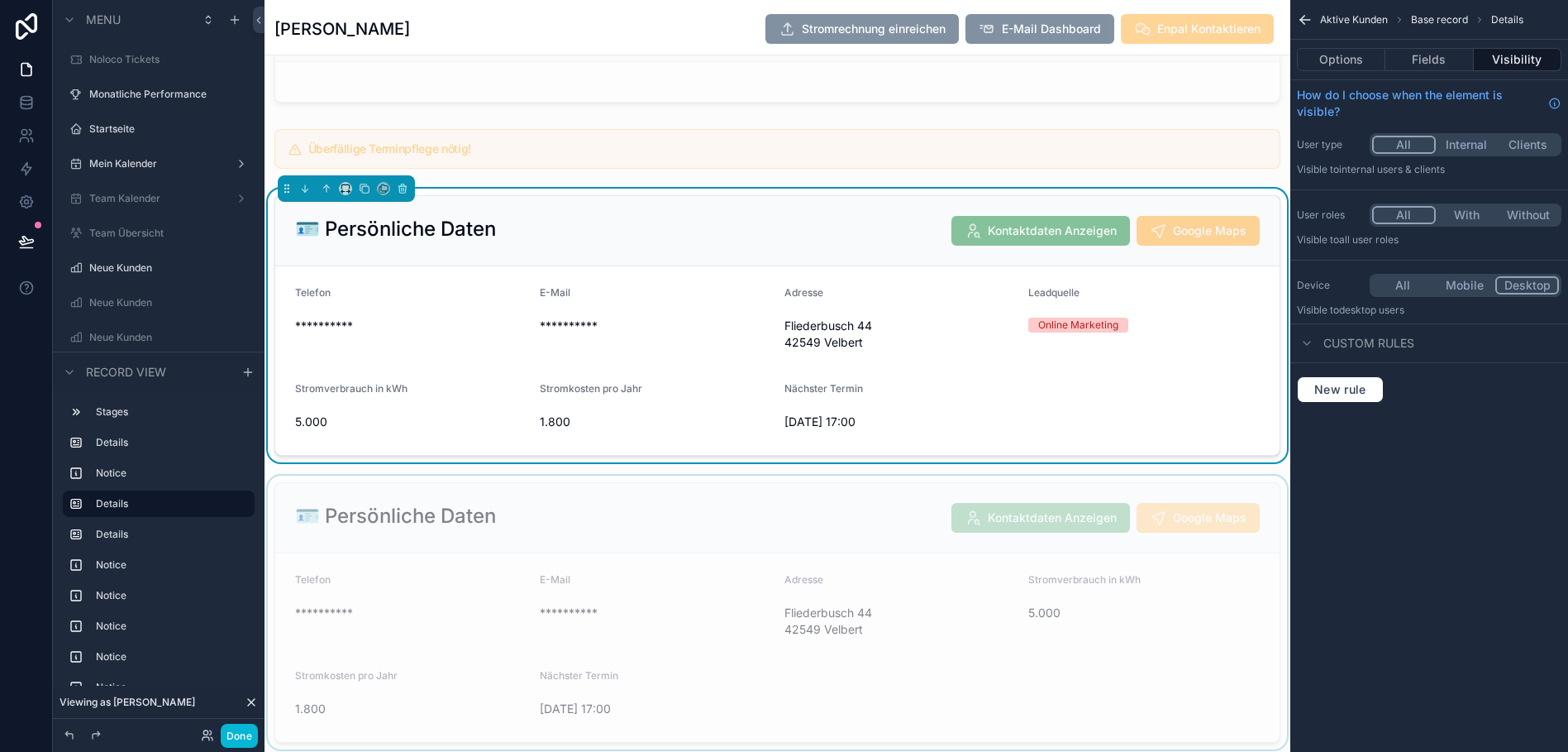
scroll to position [0, 0]
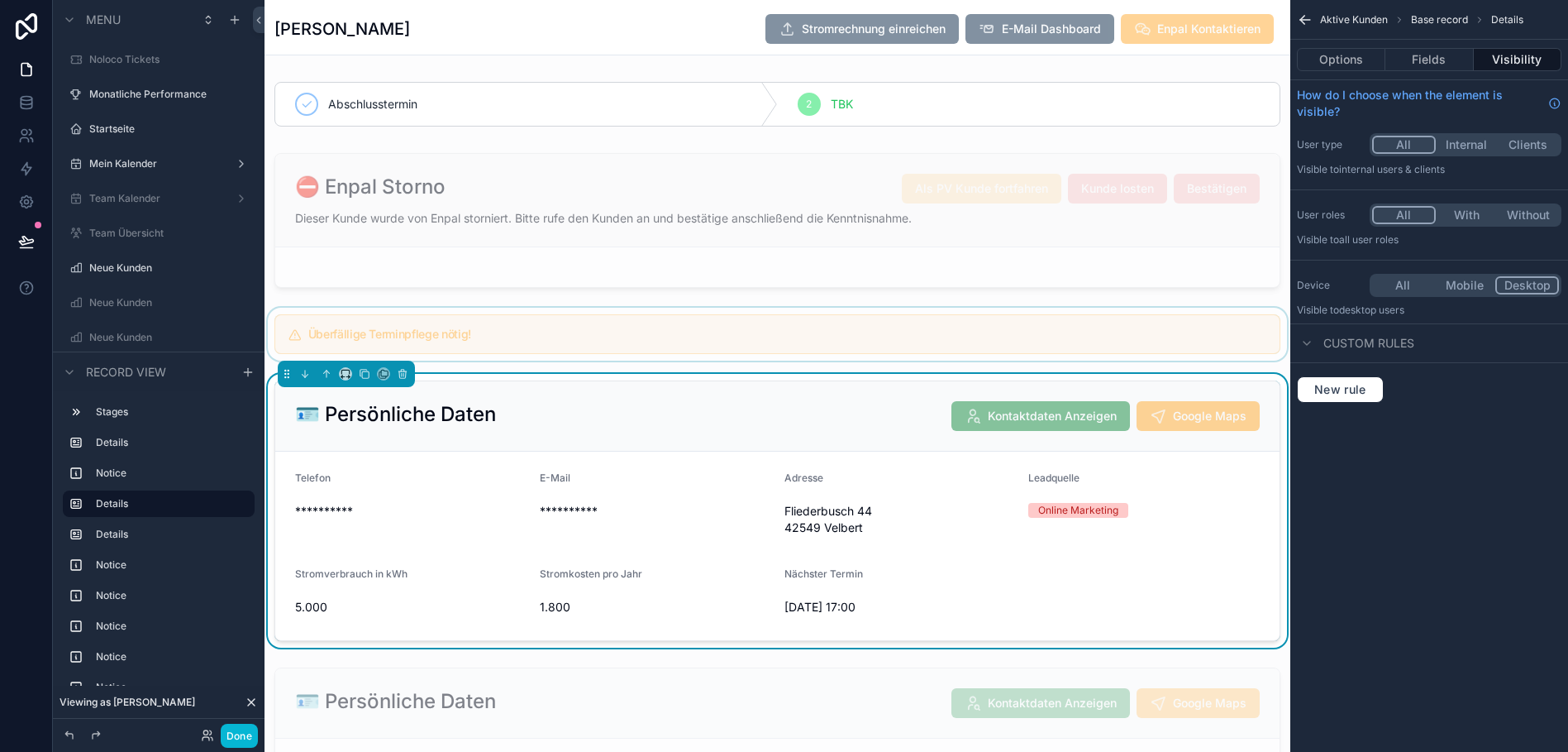
click at [696, 333] on div "scrollable content" at bounding box center [778, 333] width 1026 height 53
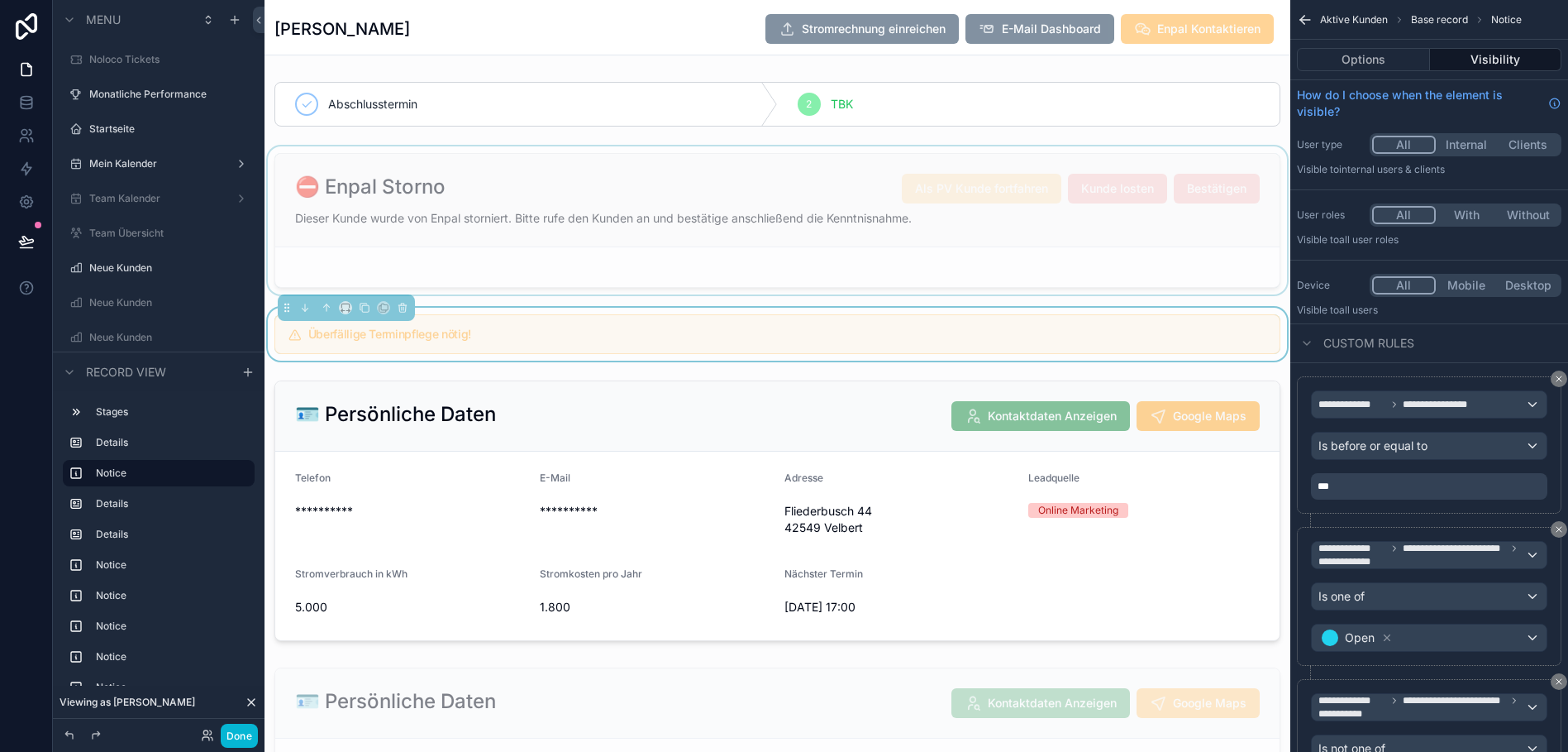
click at [724, 221] on div "scrollable content" at bounding box center [778, 220] width 1026 height 148
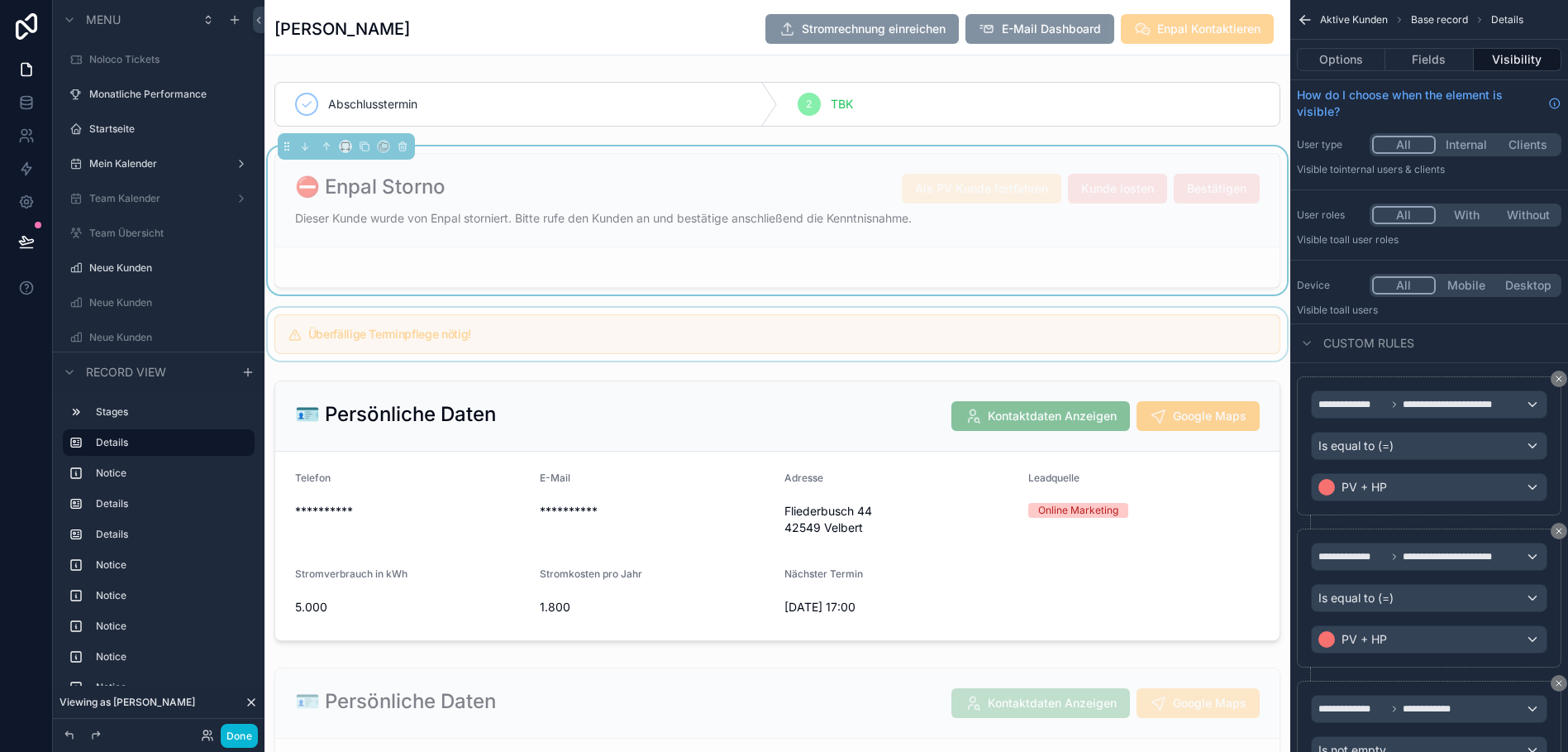
click at [745, 354] on div "scrollable content" at bounding box center [778, 333] width 1026 height 53
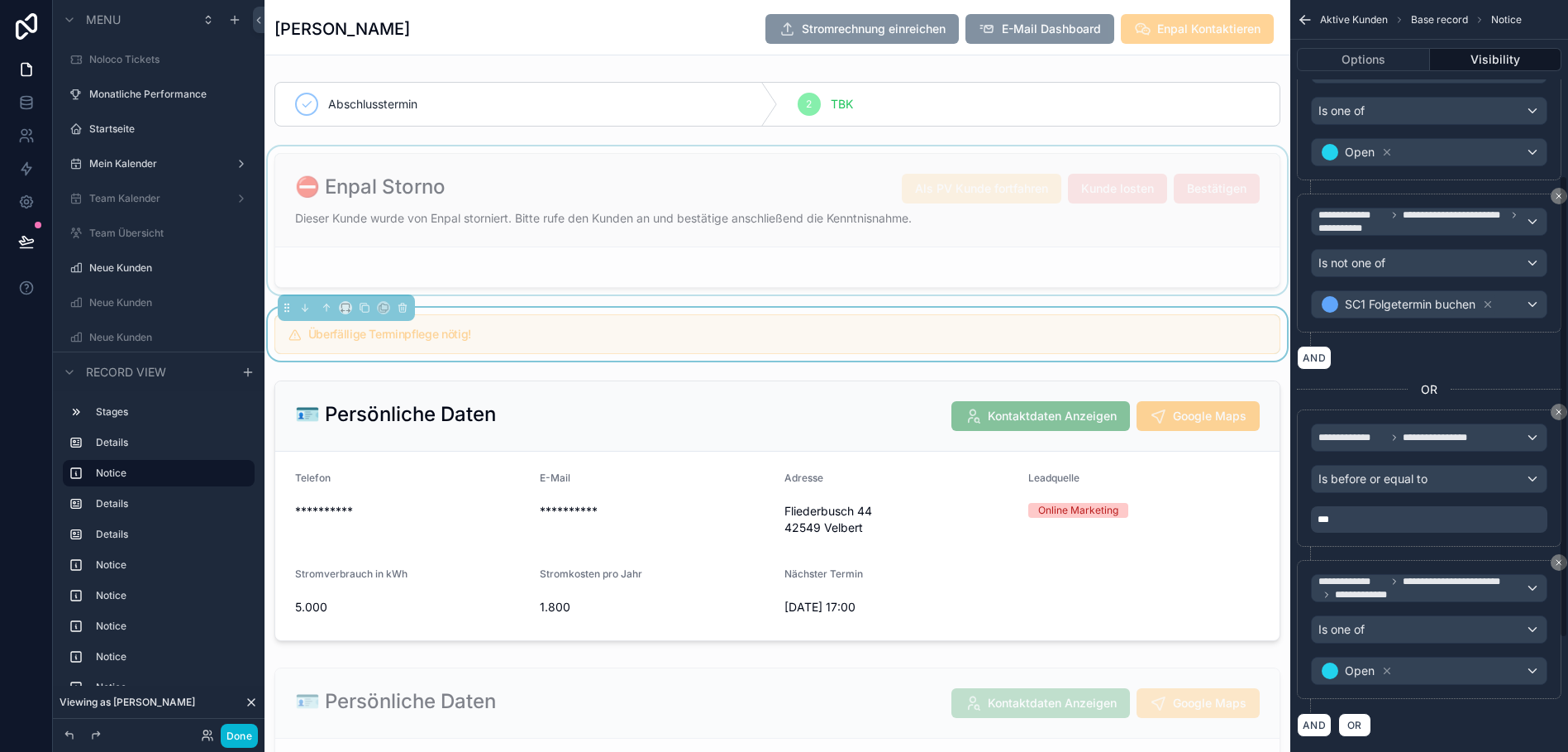
scroll to position [498, 0]
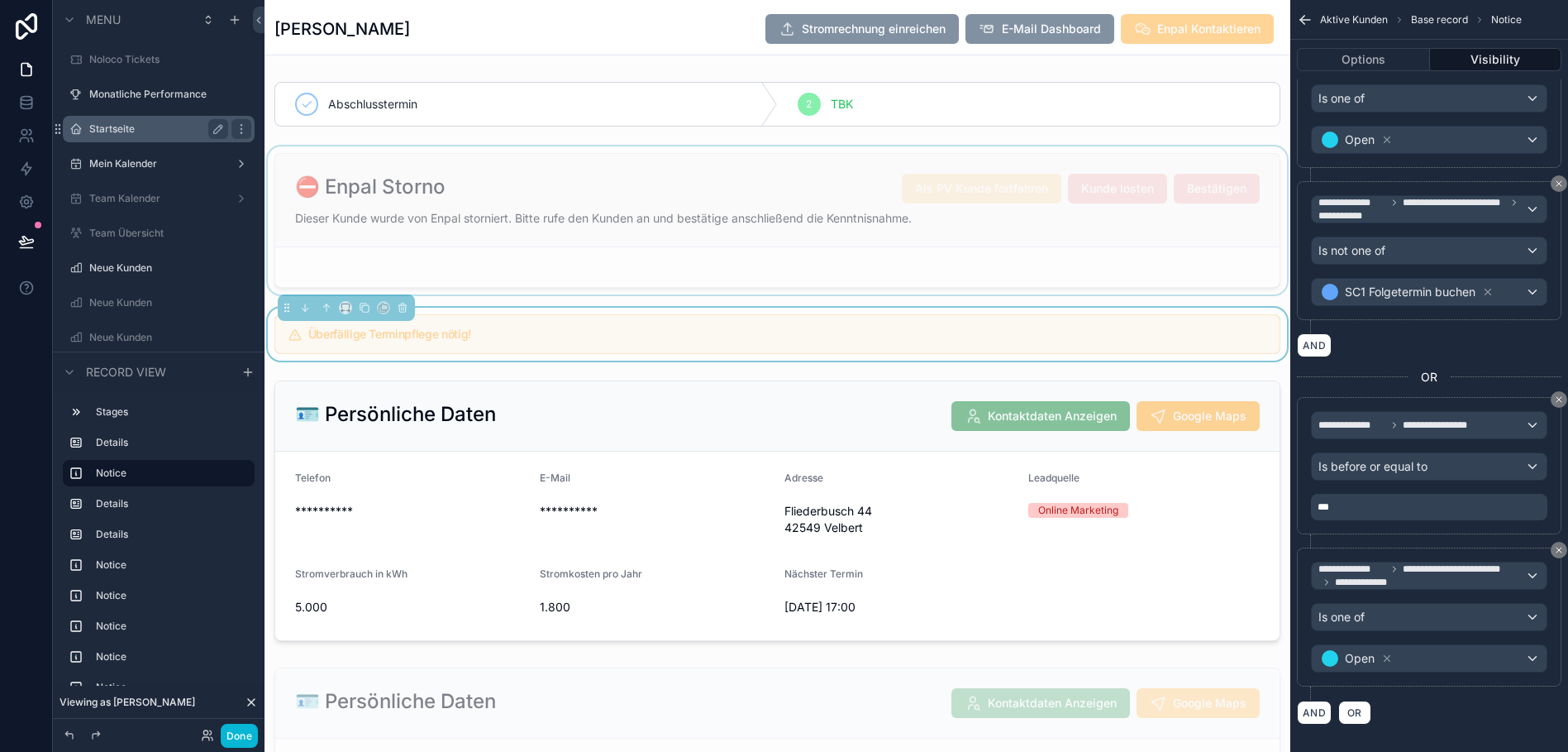
click at [99, 127] on label "Startseite" at bounding box center [154, 129] width 132 height 13
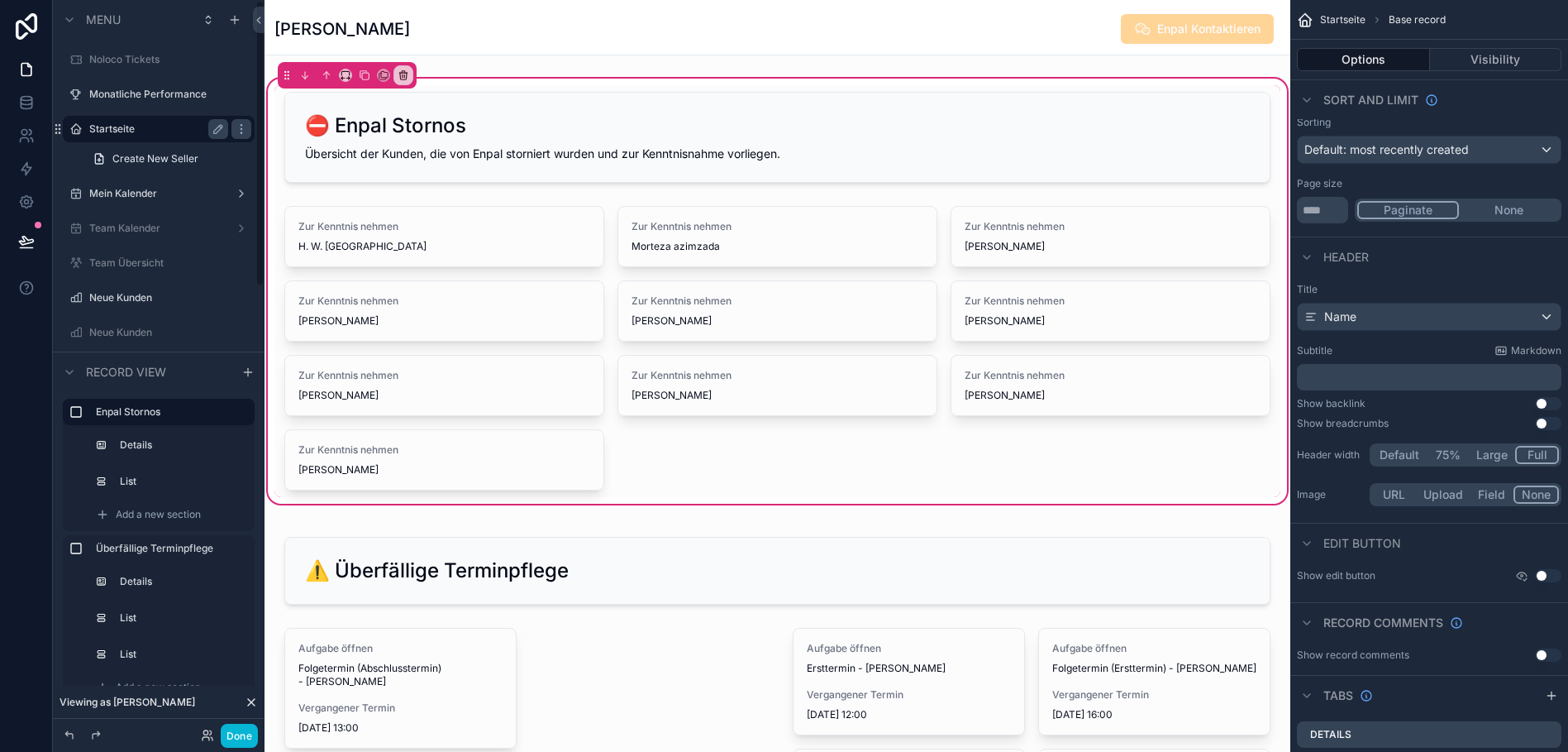
click at [108, 130] on label "Startseite" at bounding box center [154, 129] width 132 height 13
click at [238, 745] on button "Done" at bounding box center [240, 736] width 37 height 24
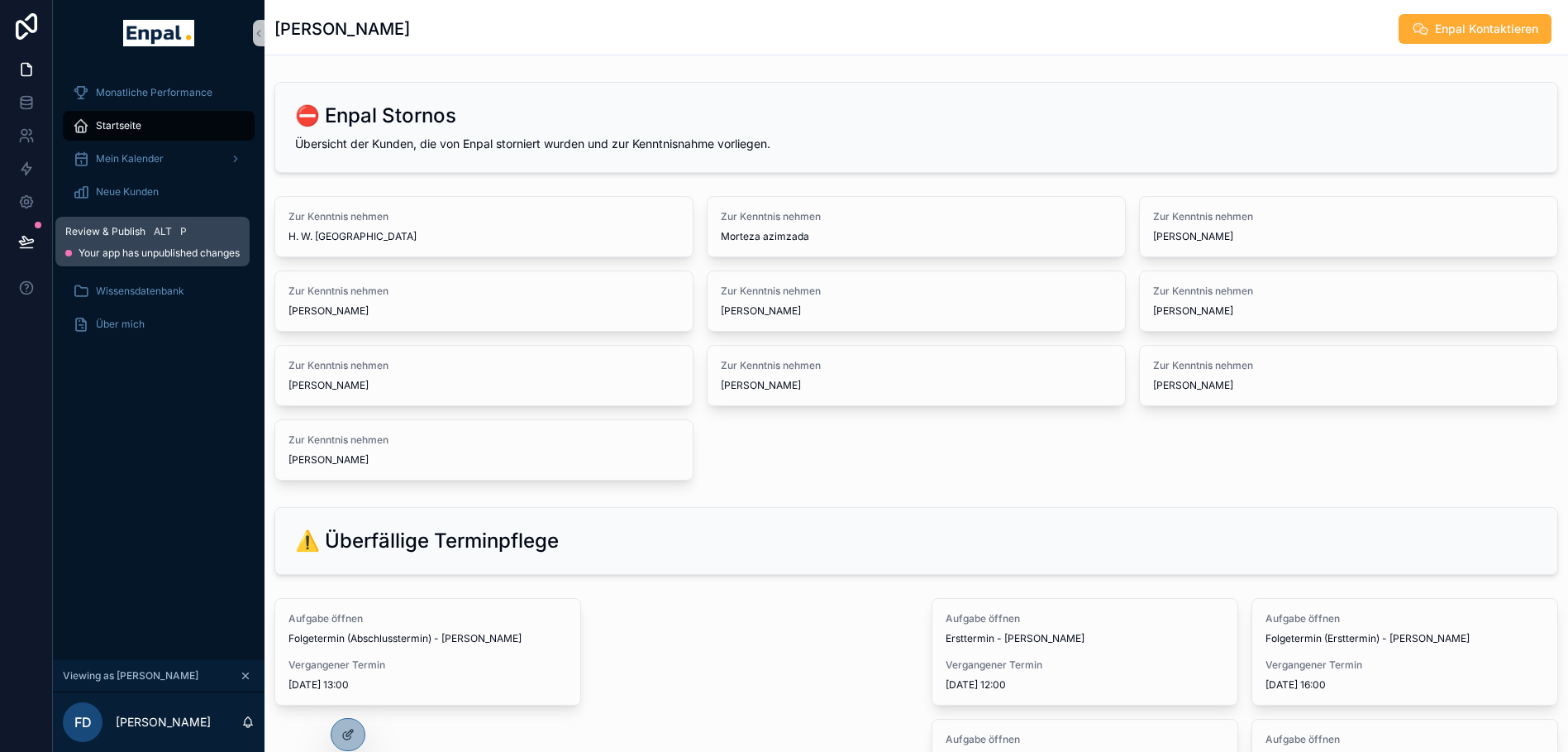
click at [11, 229] on button at bounding box center [26, 241] width 37 height 46
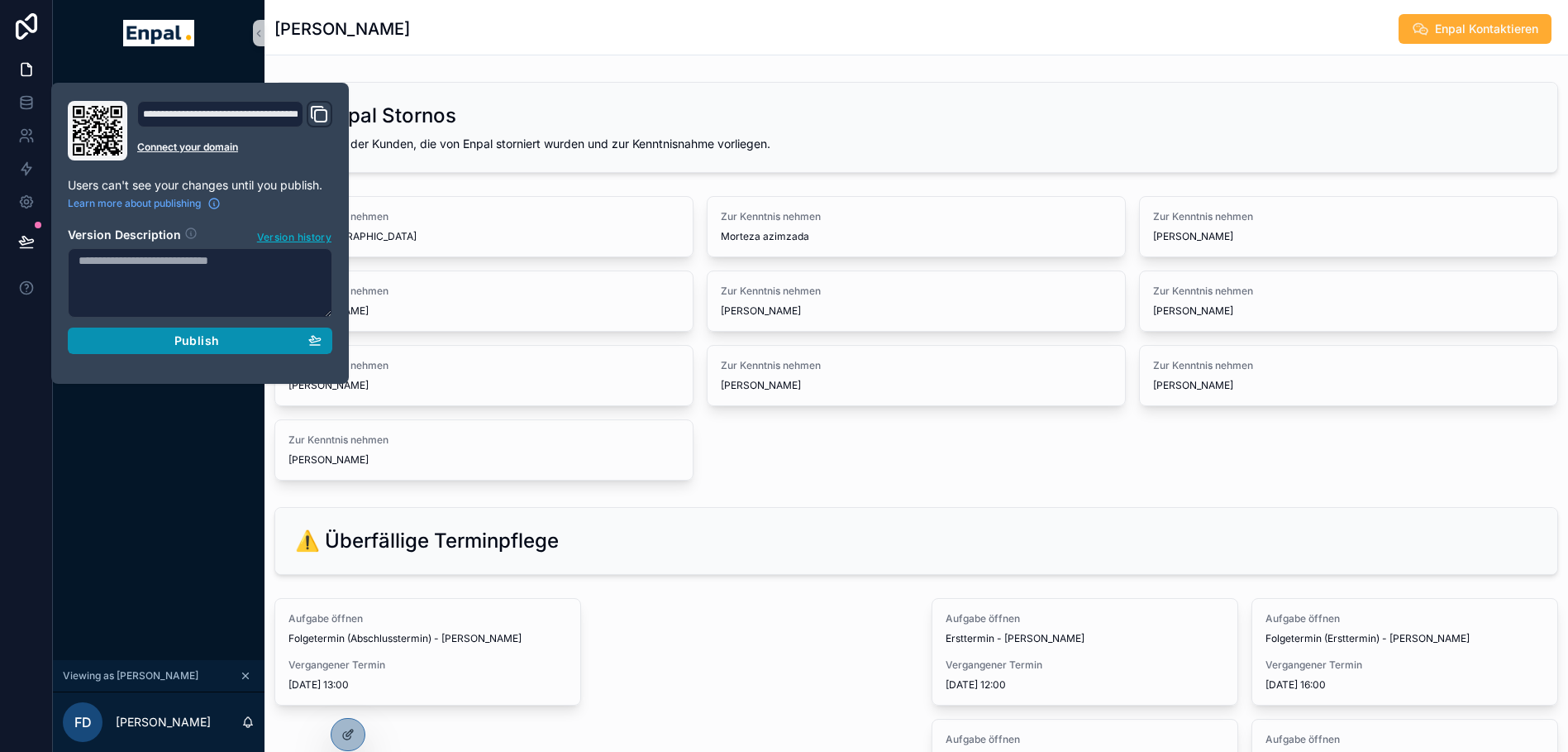
click at [243, 349] on button "Publish" at bounding box center [199, 341] width 265 height 26
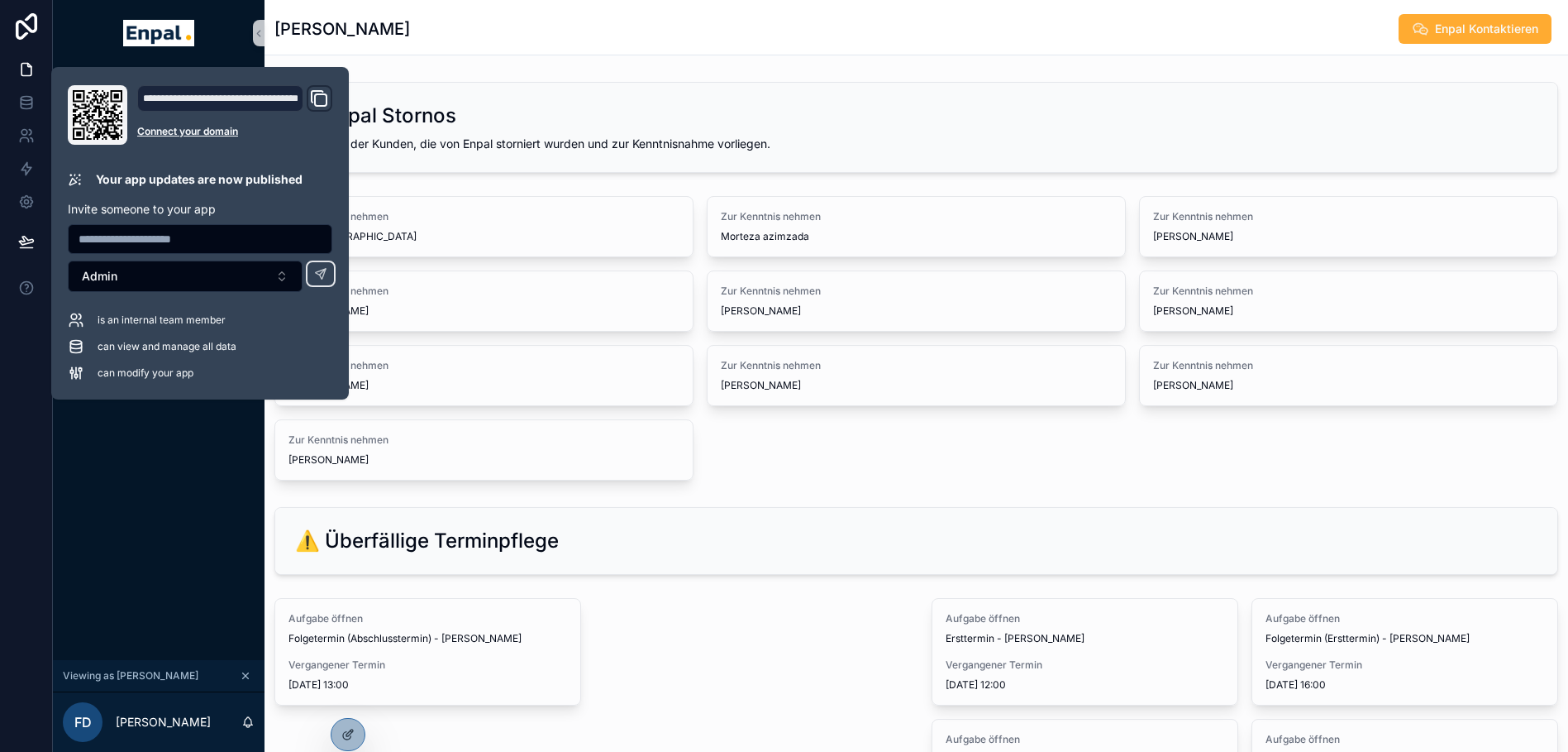
click at [162, 490] on div "Monatliche Performance Startseite Mein Kalender Neue Kunden Aktive Kunden Verlo…" at bounding box center [159, 363] width 212 height 594
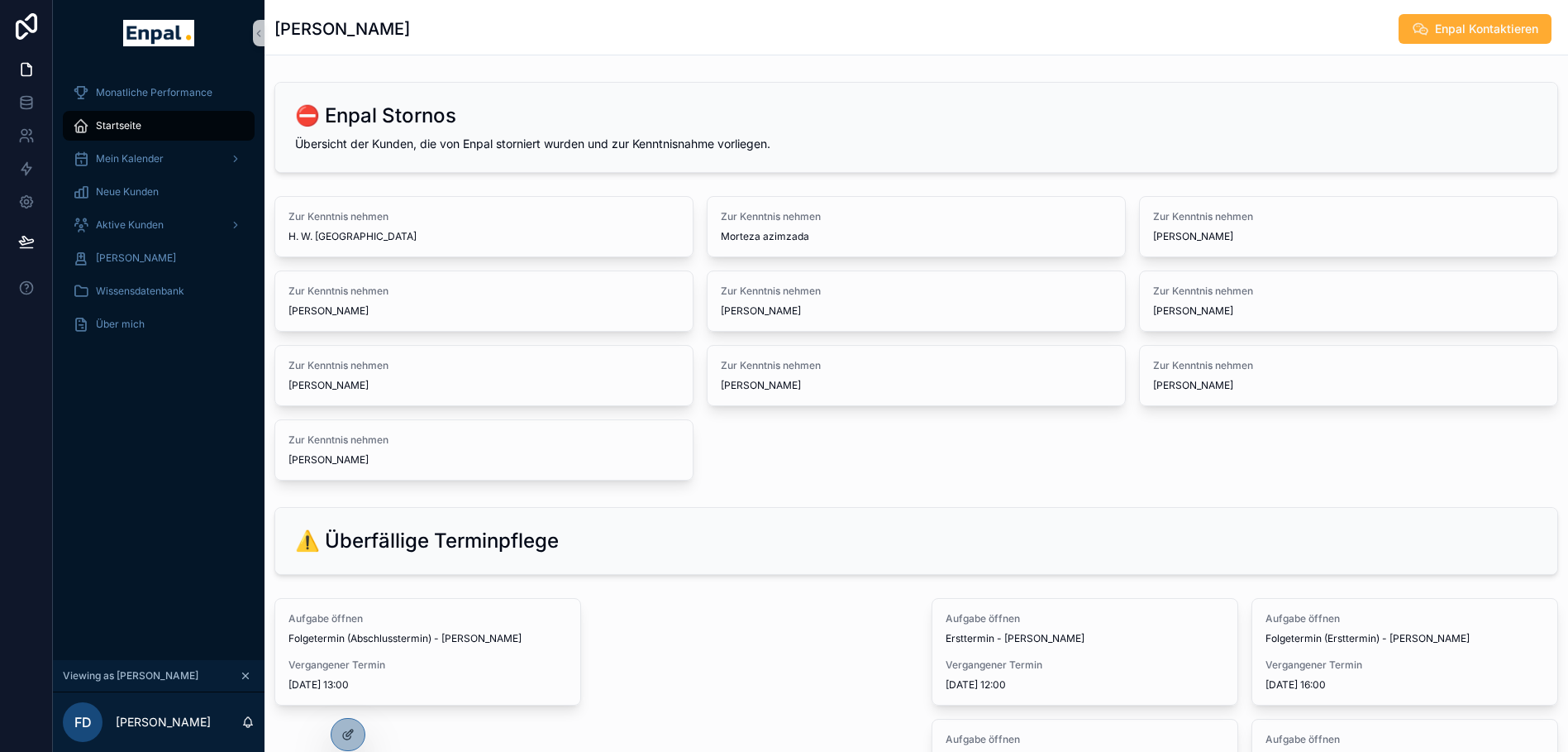
click at [104, 125] on span "Startseite" at bounding box center [118, 125] width 46 height 13
click at [147, 229] on span "Aktive Kunden" at bounding box center [129, 225] width 67 height 13
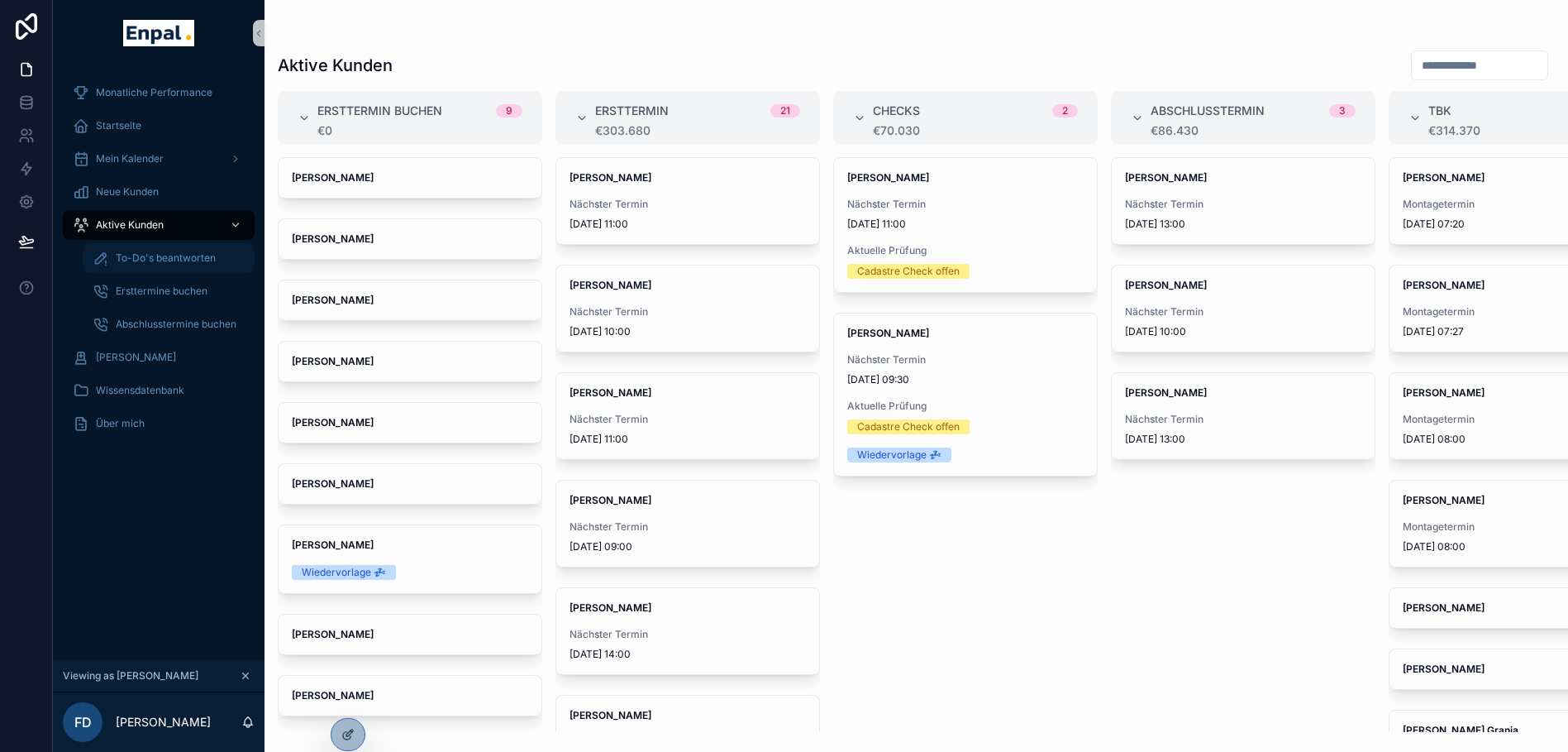
click at [131, 256] on span "To-Do's beantworten" at bounding box center [166, 258] width 100 height 13
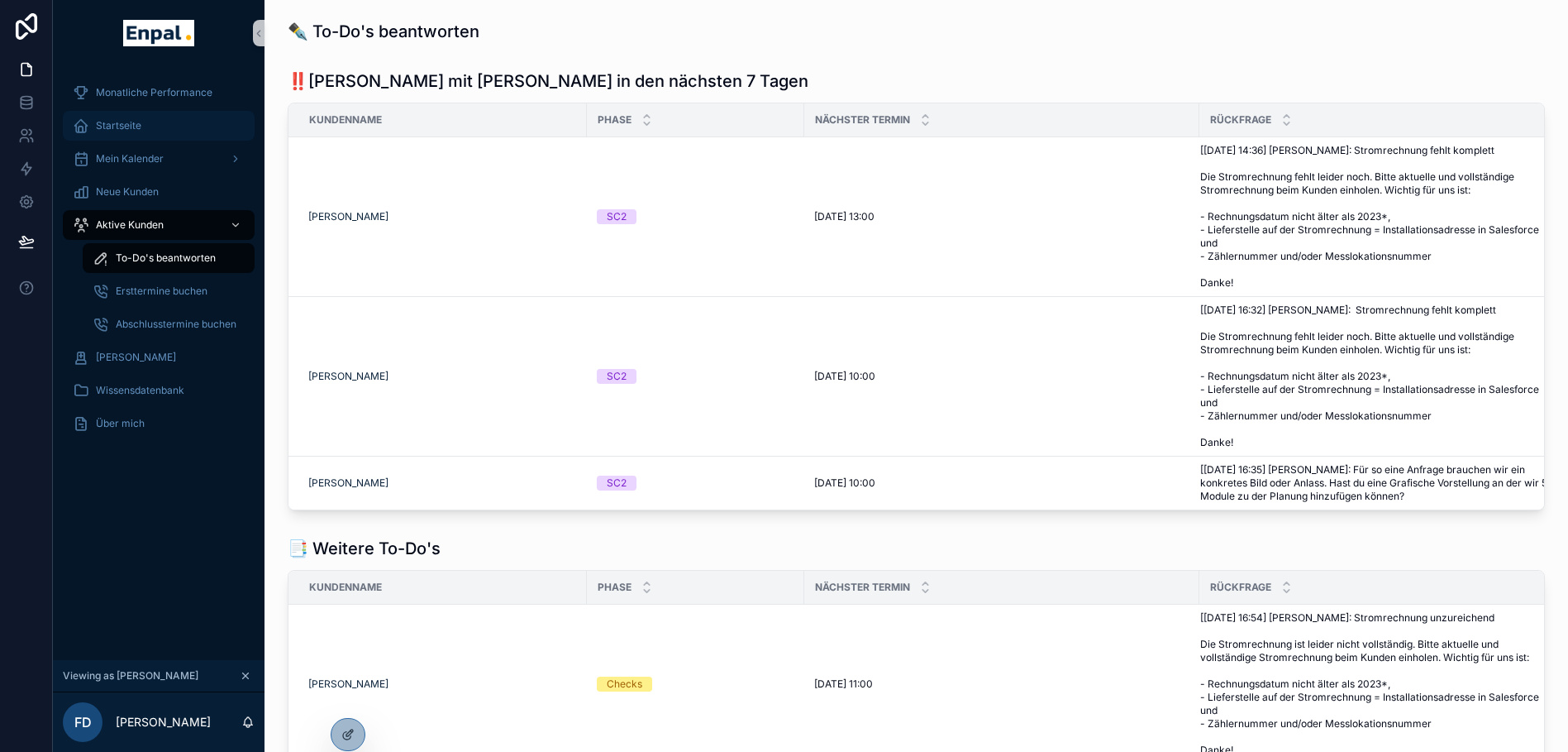
click at [118, 129] on span "Startseite" at bounding box center [118, 125] width 46 height 13
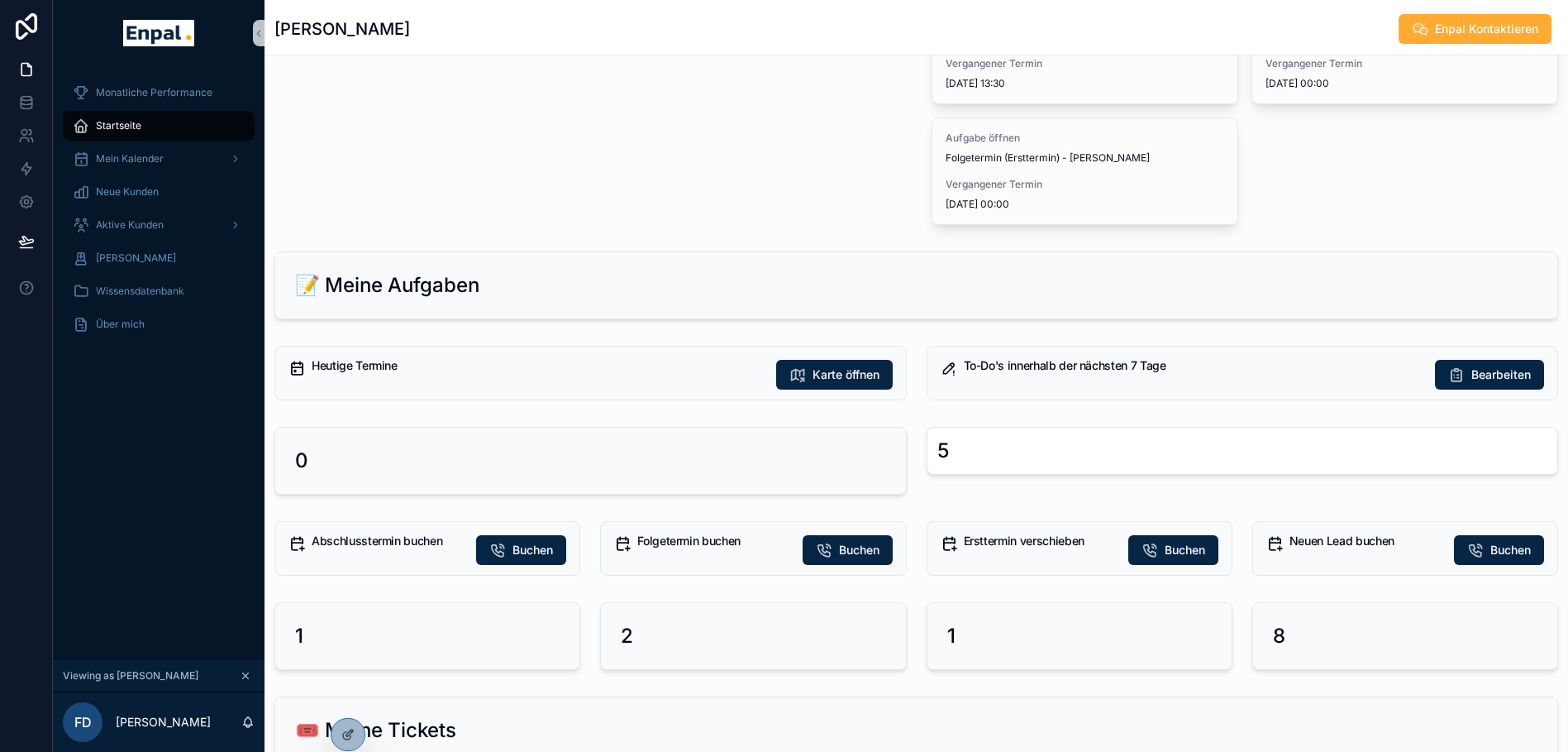
scroll to position [845, 0]
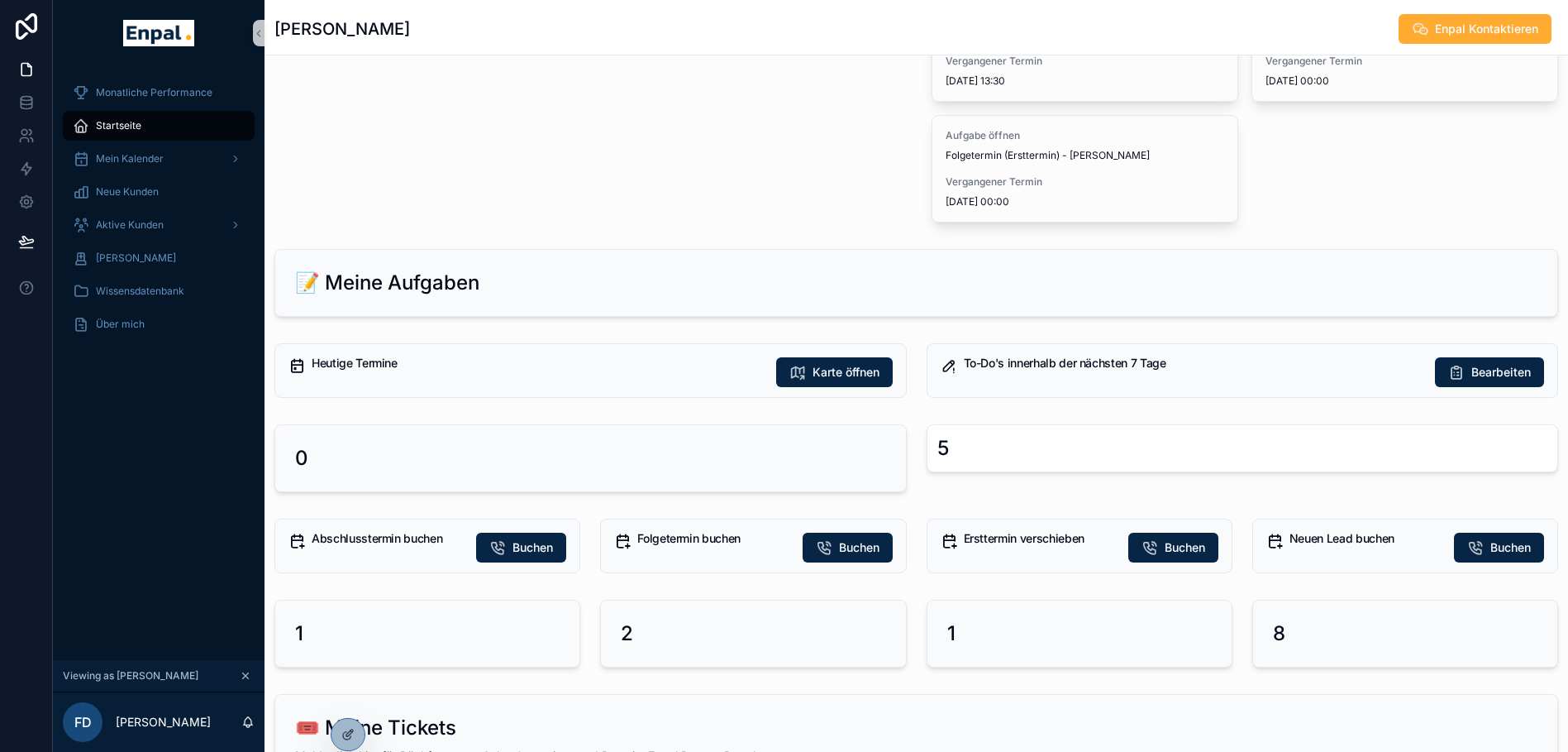
click at [1011, 446] on div "5" at bounding box center [1242, 448] width 610 height 26
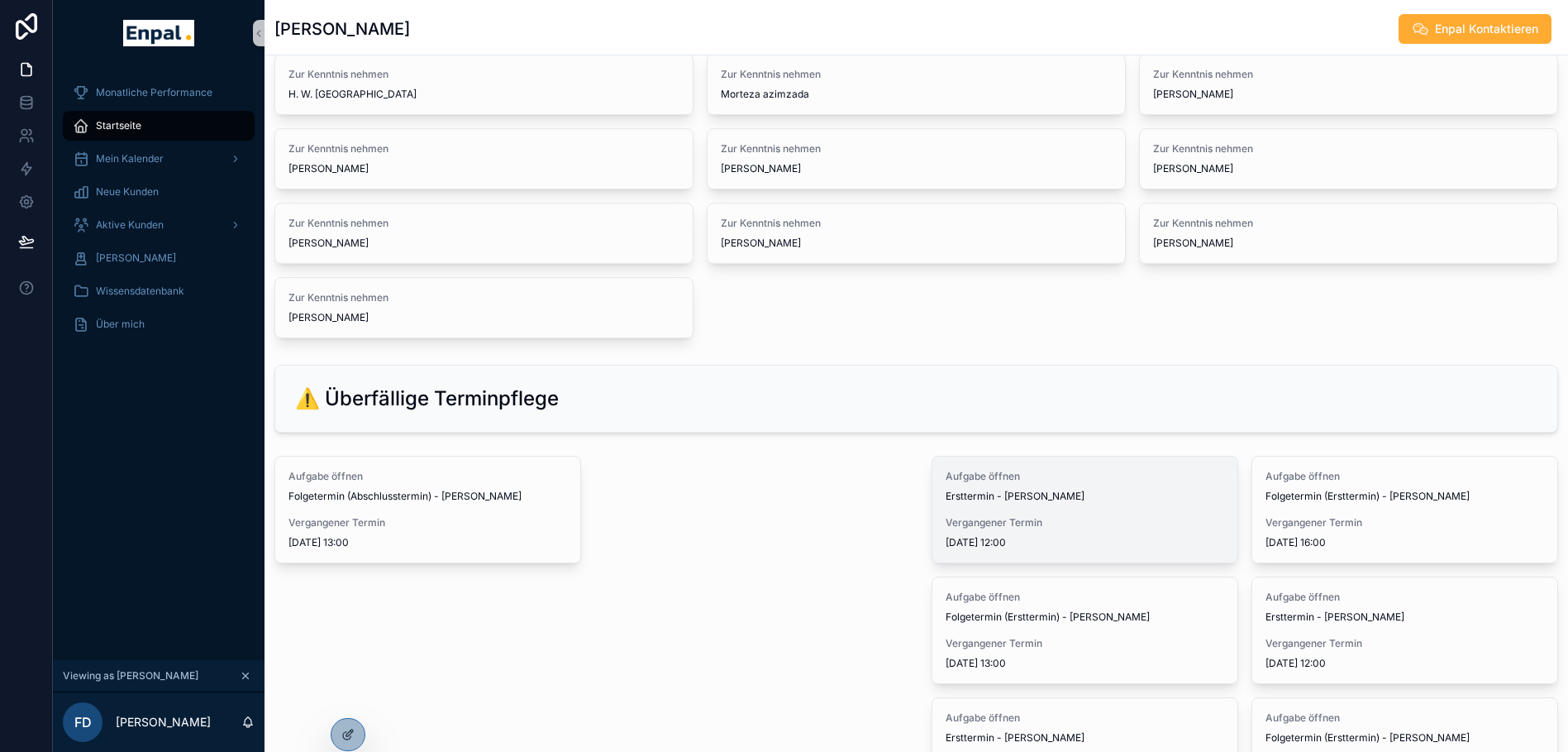
scroll to position [141, 0]
click at [1012, 477] on span "Aufgabe öffnen" at bounding box center [1085, 477] width 279 height 13
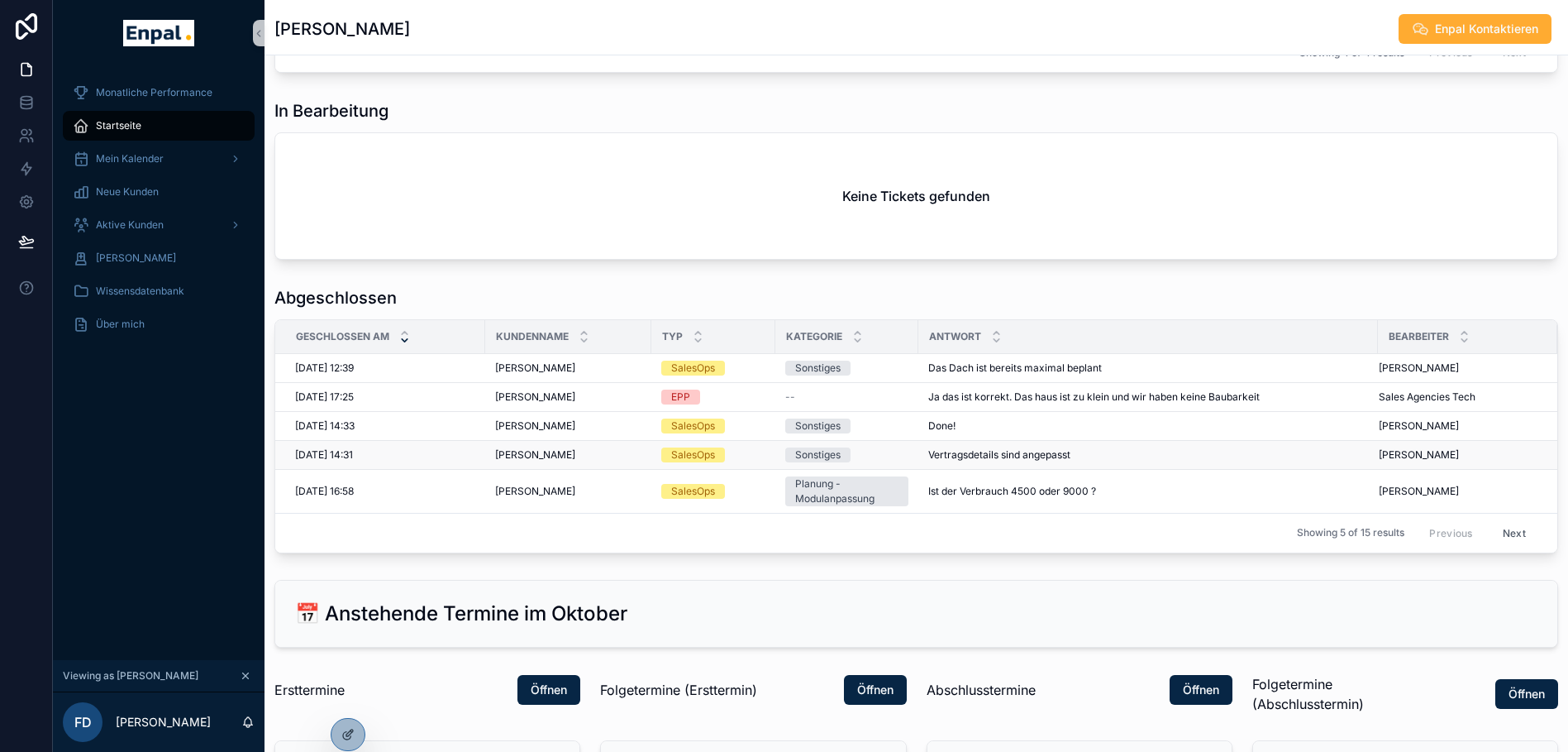
scroll to position [2200, 0]
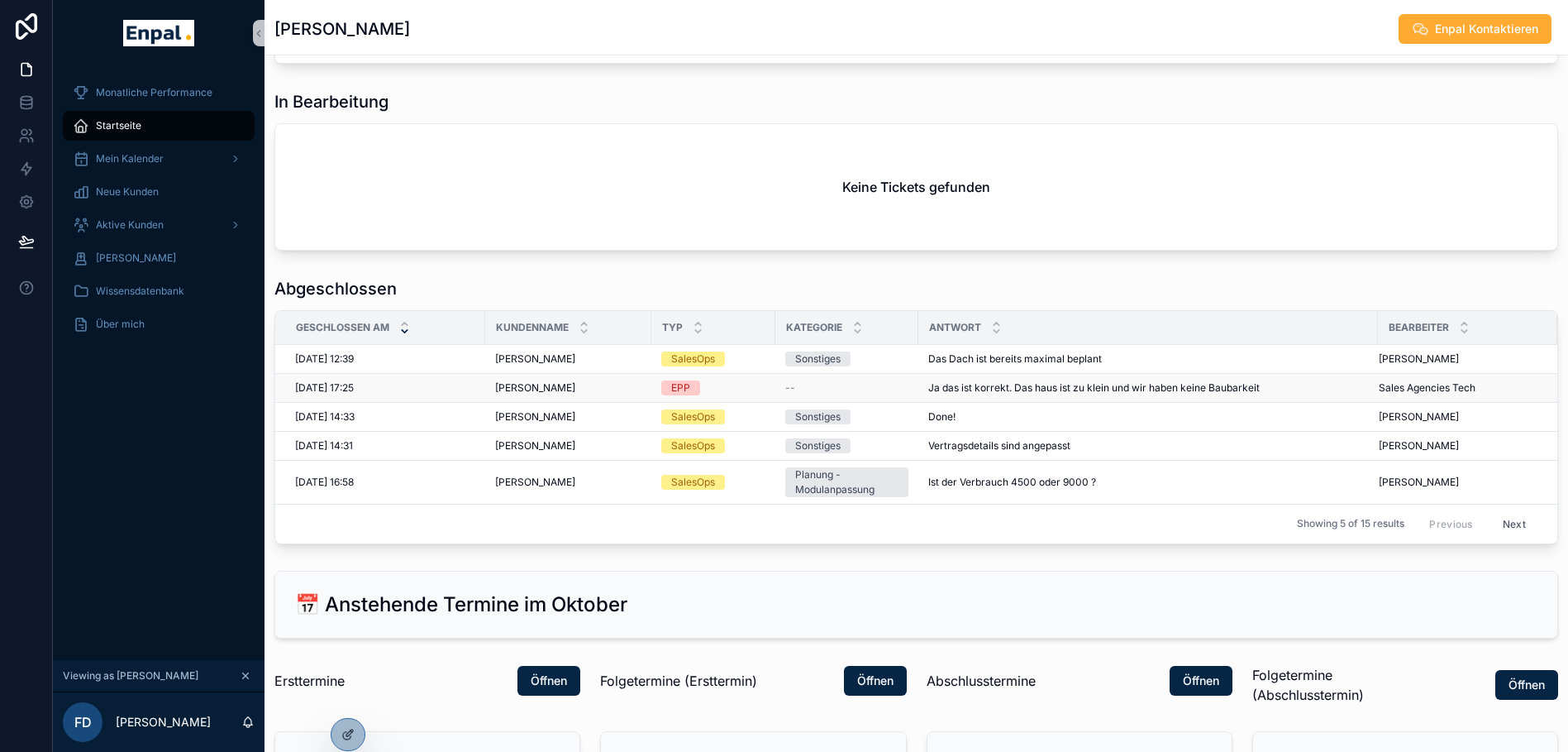
click at [1073, 394] on span "Ja das ist korrekt. Das haus ist zu klein und wir haben keine Baubarkeit" at bounding box center [1094, 388] width 331 height 13
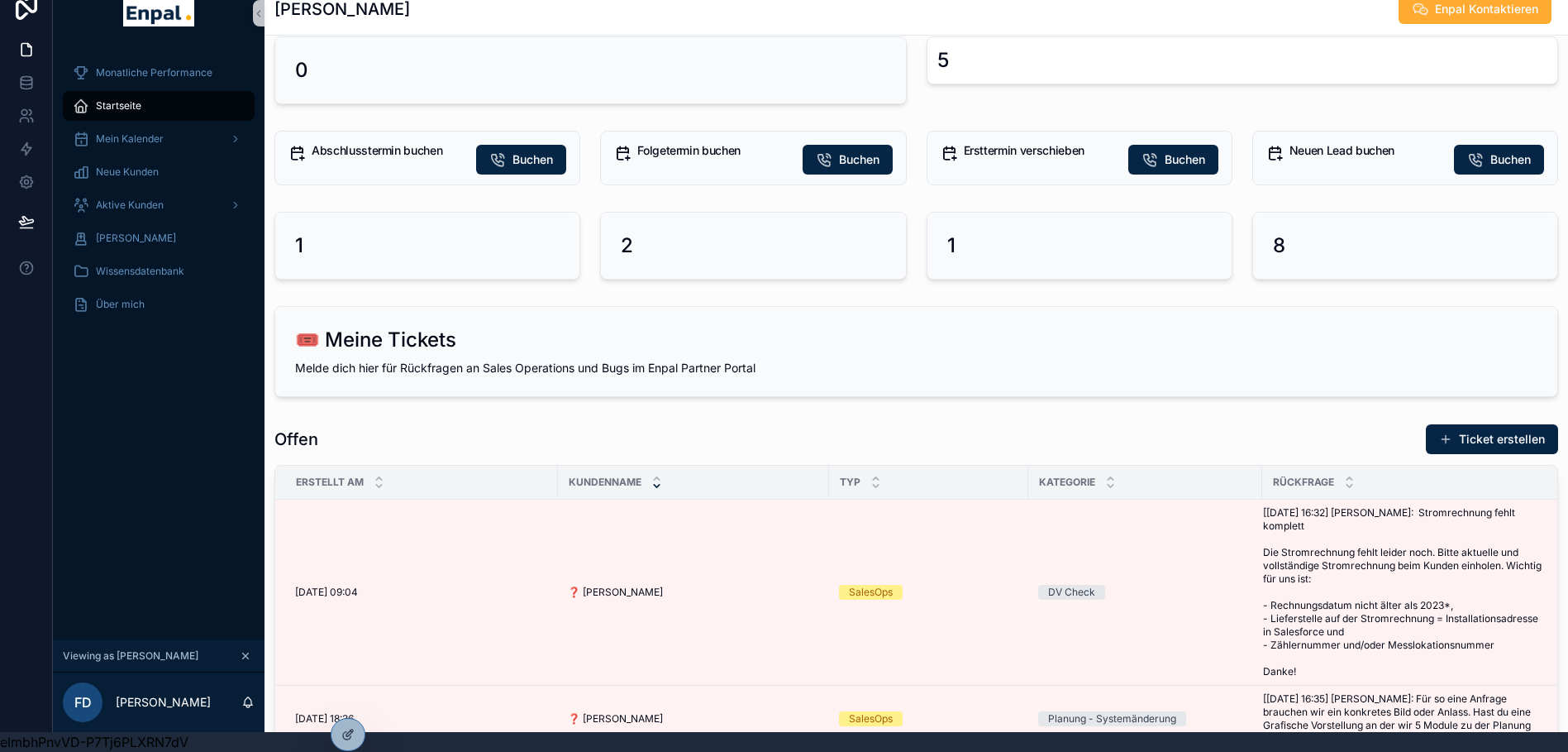
scroll to position [1210, 0]
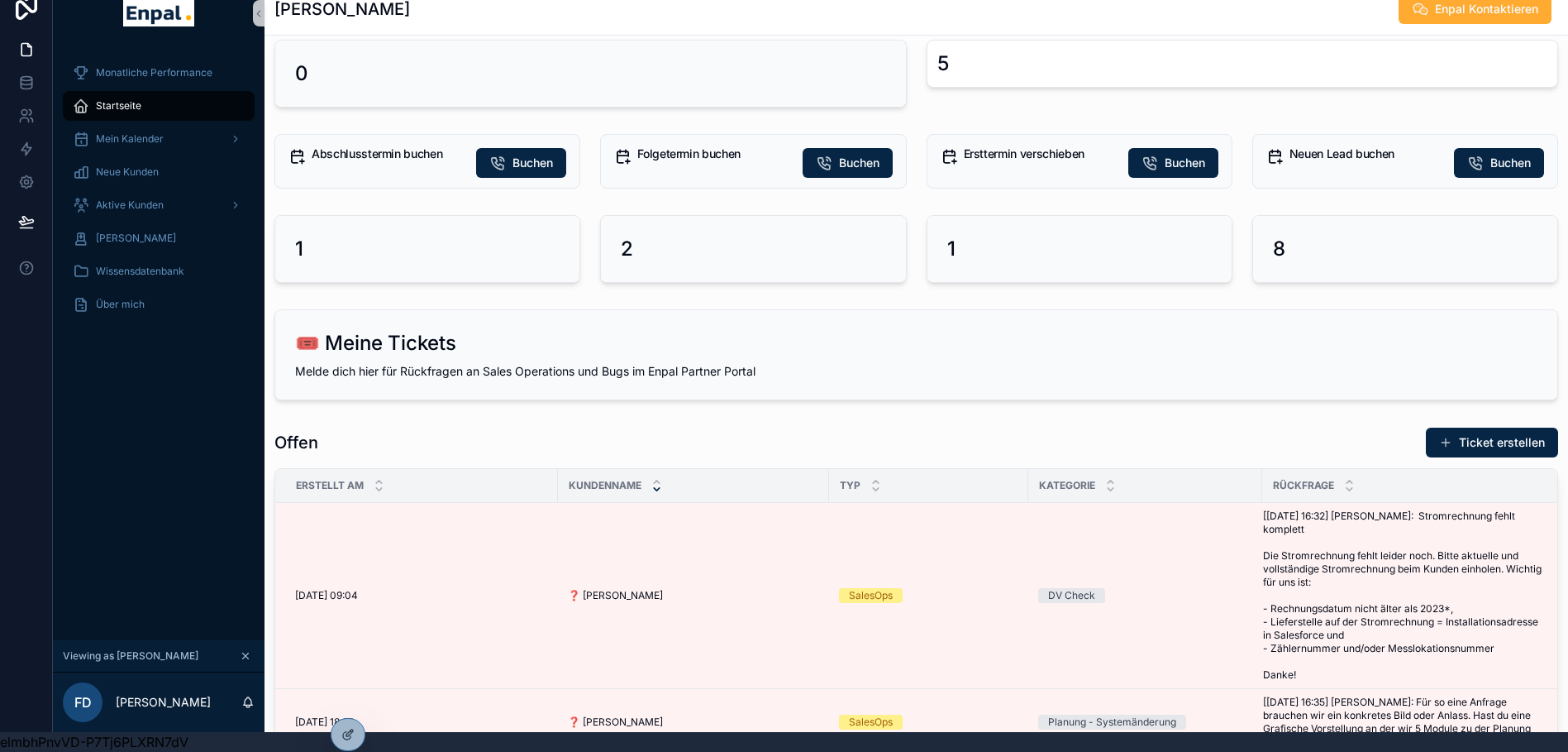
click at [485, 264] on div "1" at bounding box center [427, 248] width 304 height 66
click at [512, 155] on span "Buchen" at bounding box center [532, 163] width 40 height 17
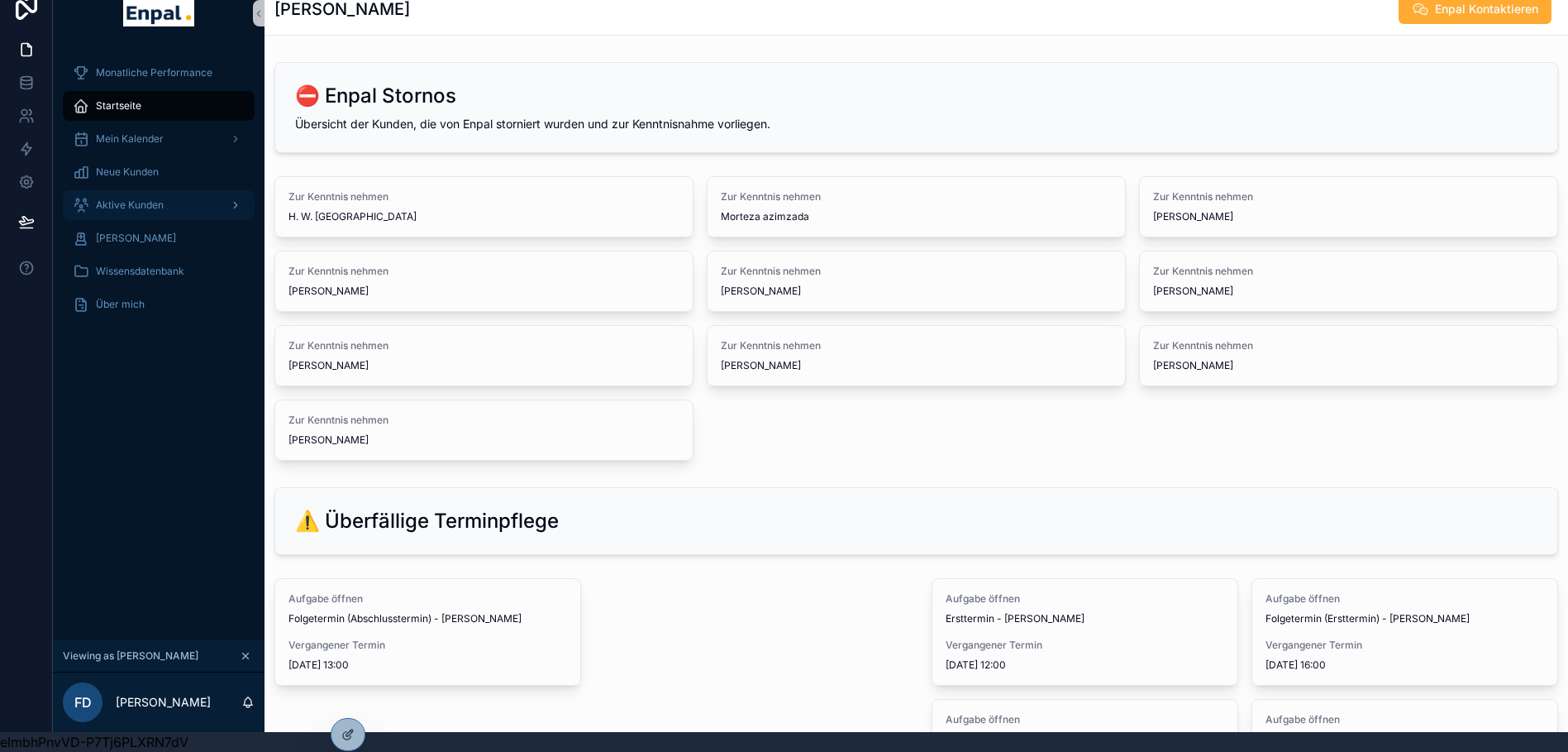
click at [124, 199] on span "Aktive Kunden" at bounding box center [129, 205] width 67 height 13
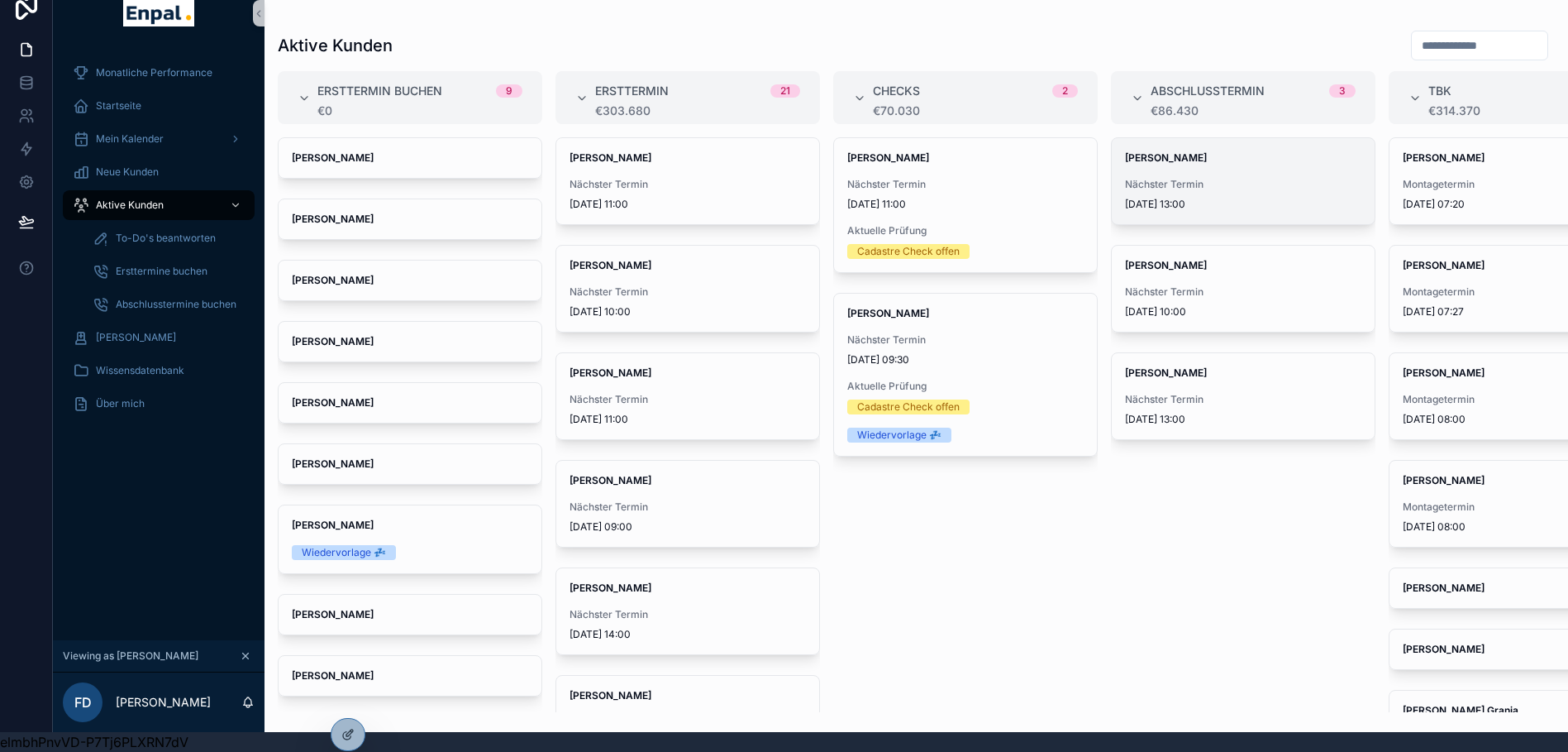
click at [1171, 153] on div "Herr jensch Nächster Termin 6.10.2025 13:00" at bounding box center [1243, 181] width 263 height 86
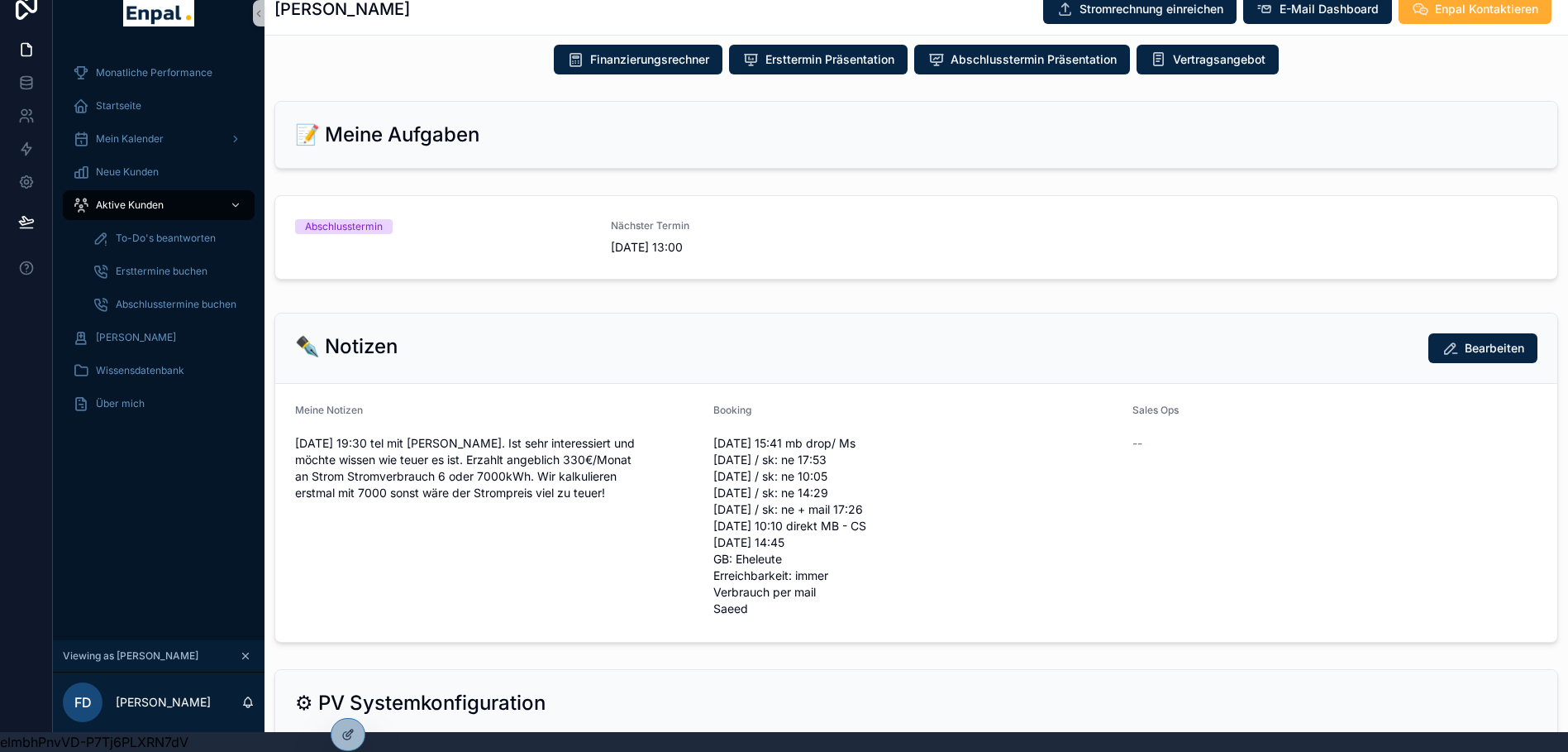
scroll to position [1050, 0]
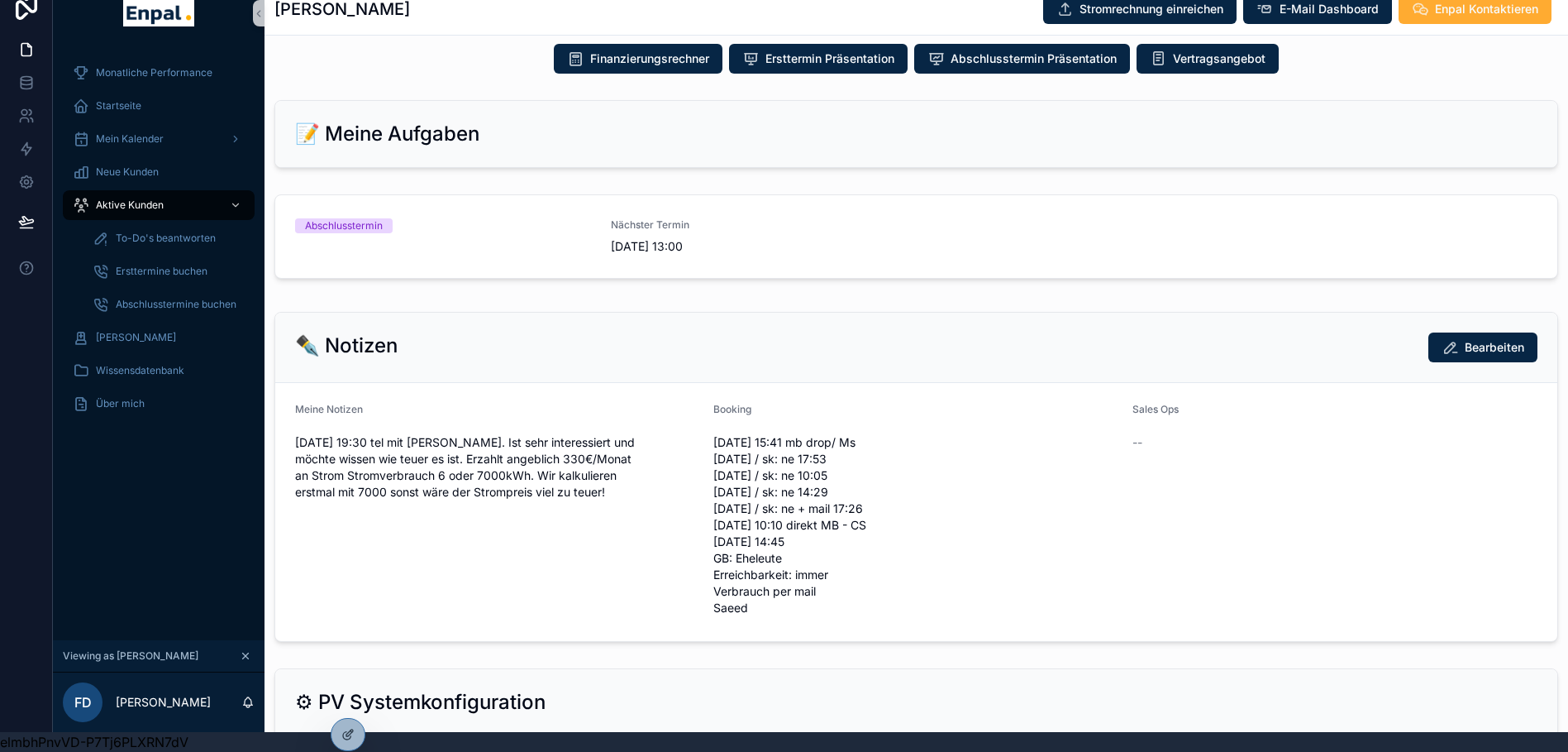
click at [705, 299] on div "**********" at bounding box center [916, 124] width 1303 height 2236
click at [344, 732] on icon at bounding box center [346, 735] width 7 height 7
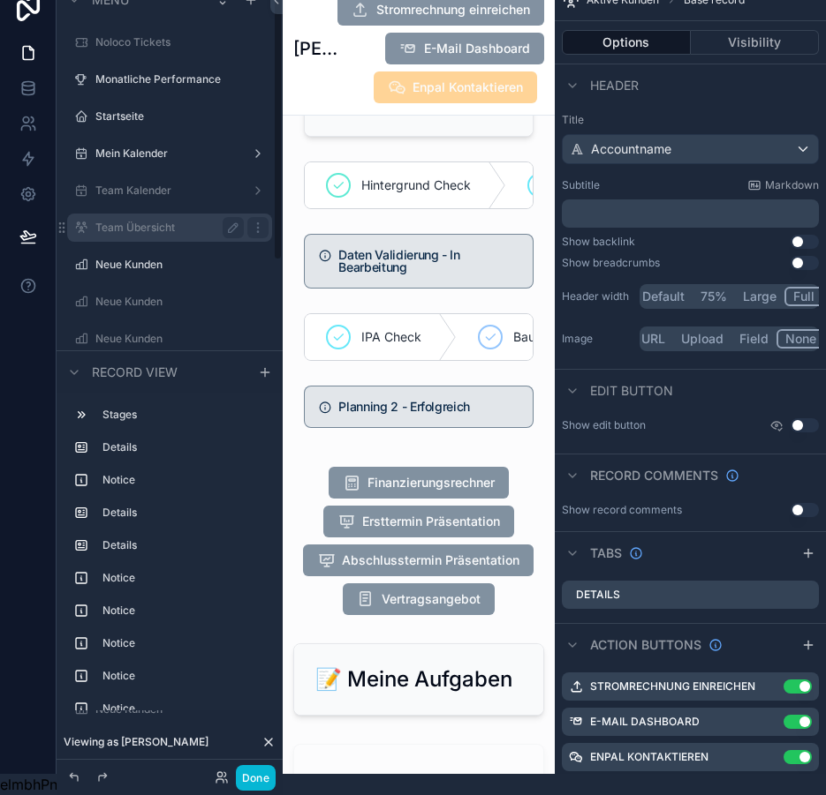
scroll to position [0, 13]
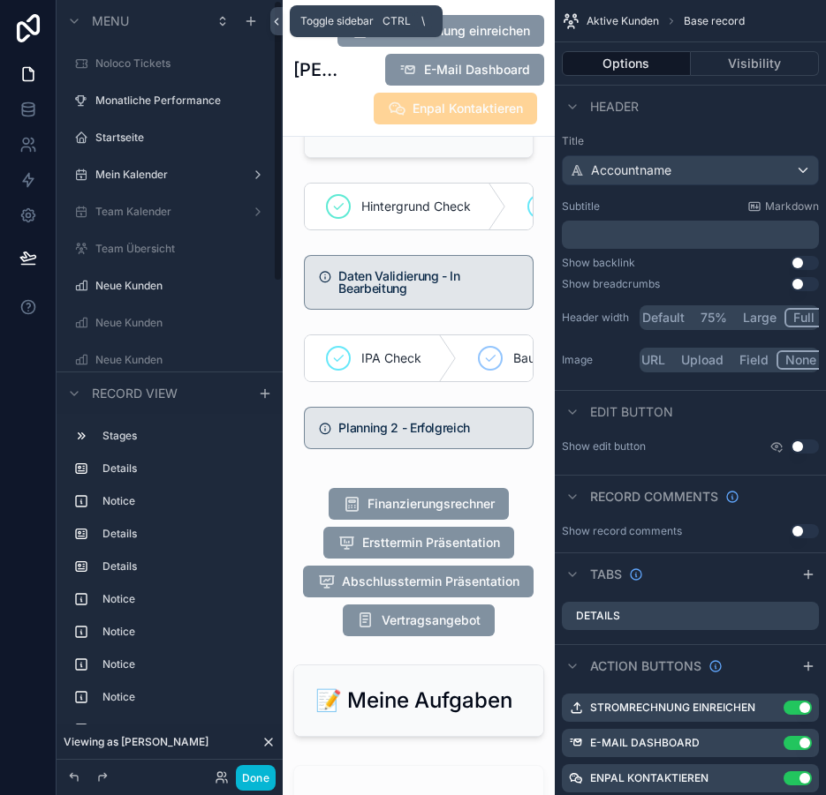
click at [270, 19] on icon at bounding box center [276, 21] width 12 height 13
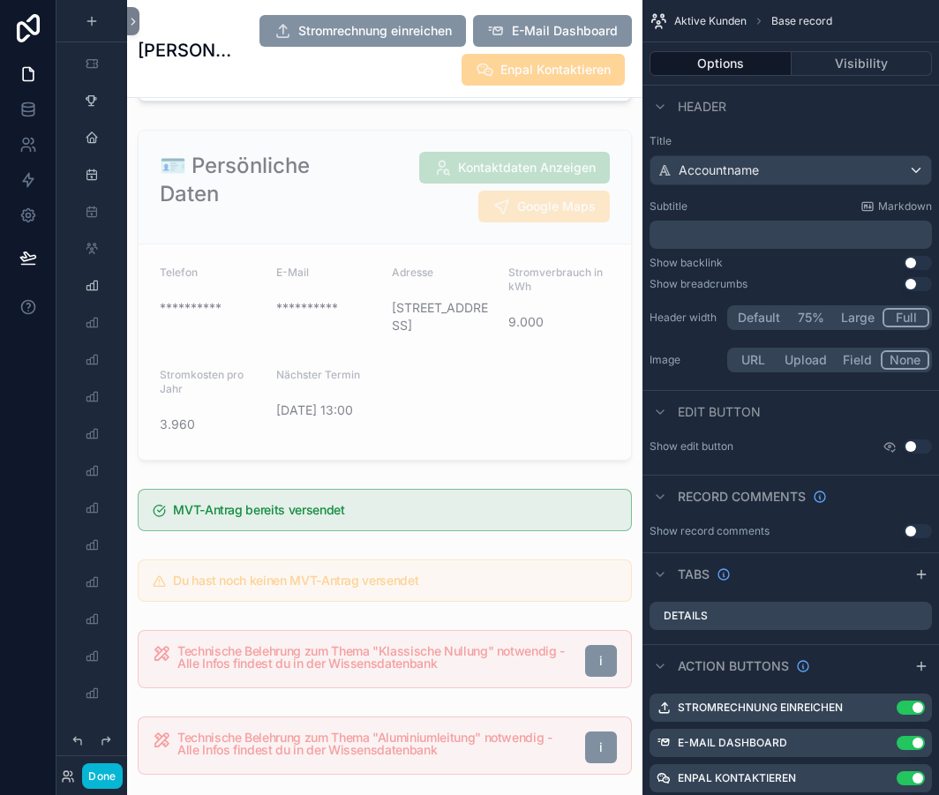
scroll to position [732, 0]
click at [409, 415] on div "scrollable content" at bounding box center [385, 294] width 516 height 345
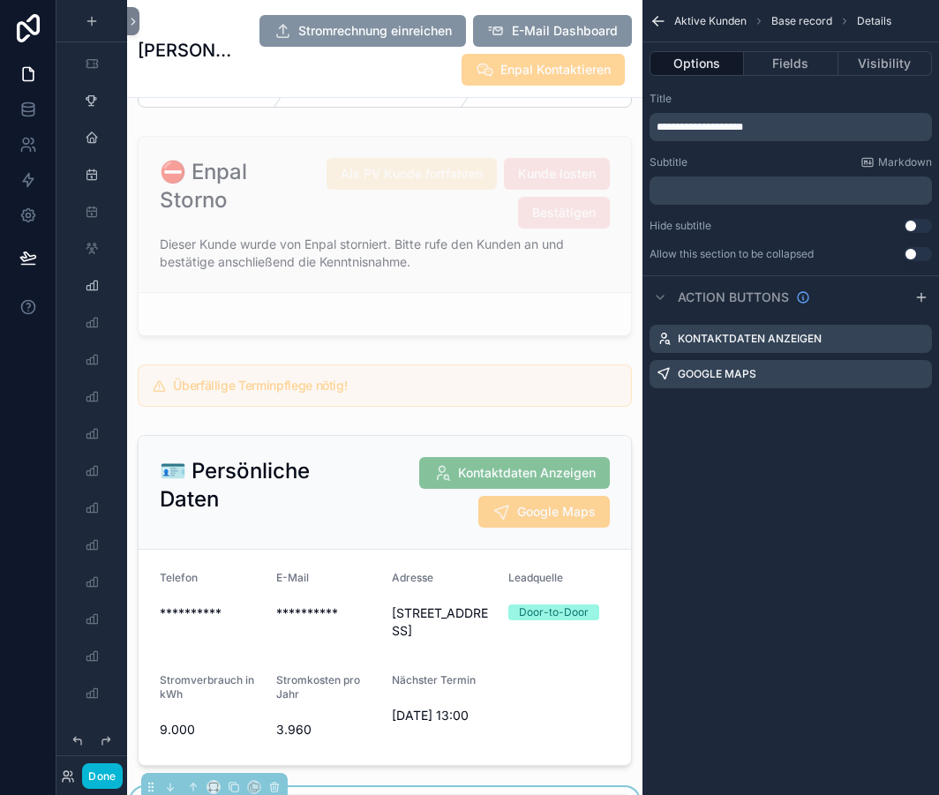
scroll to position [0, 0]
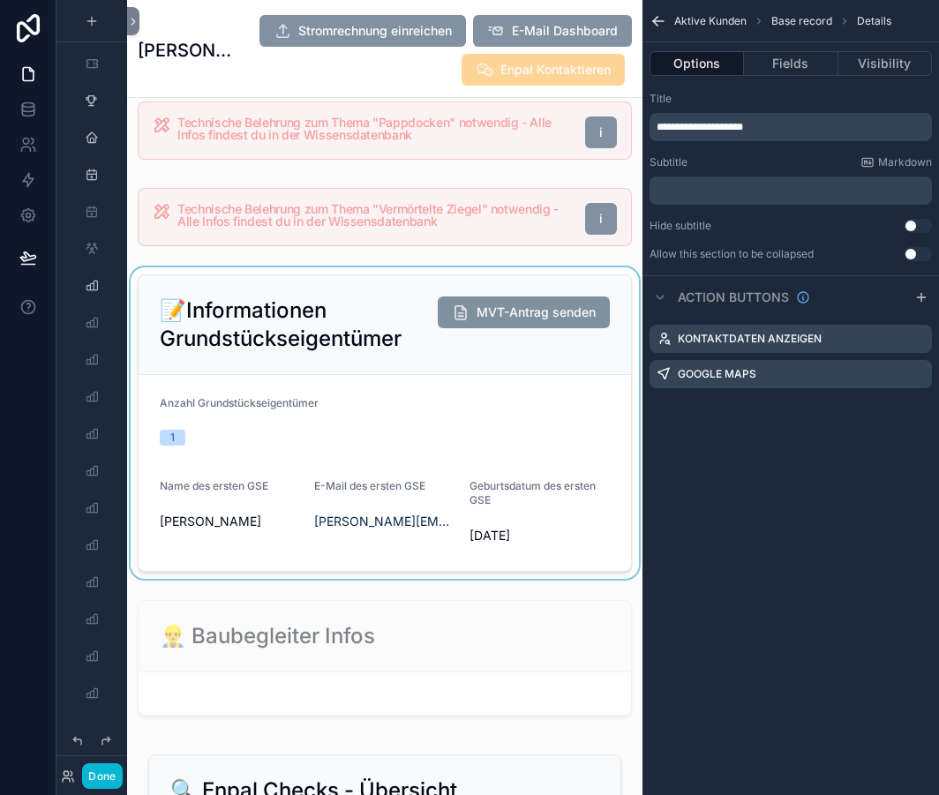
click at [381, 427] on div "scrollable content" at bounding box center [385, 424] width 516 height 312
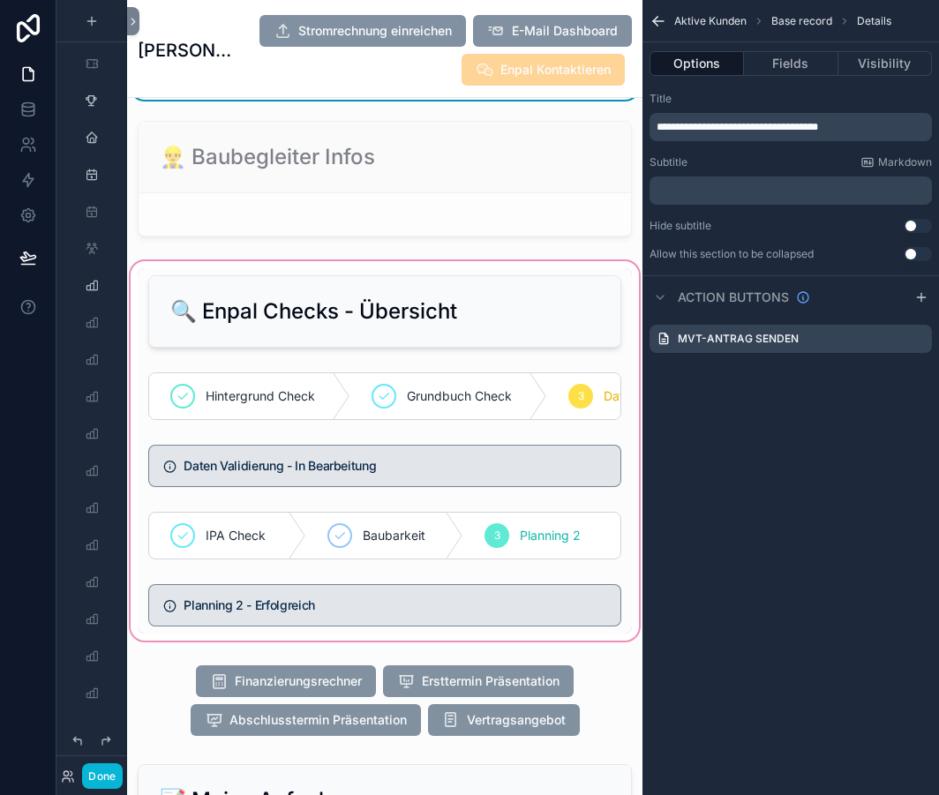
scroll to position [1913, 0]
click at [432, 303] on div "scrollable content" at bounding box center [385, 450] width 516 height 387
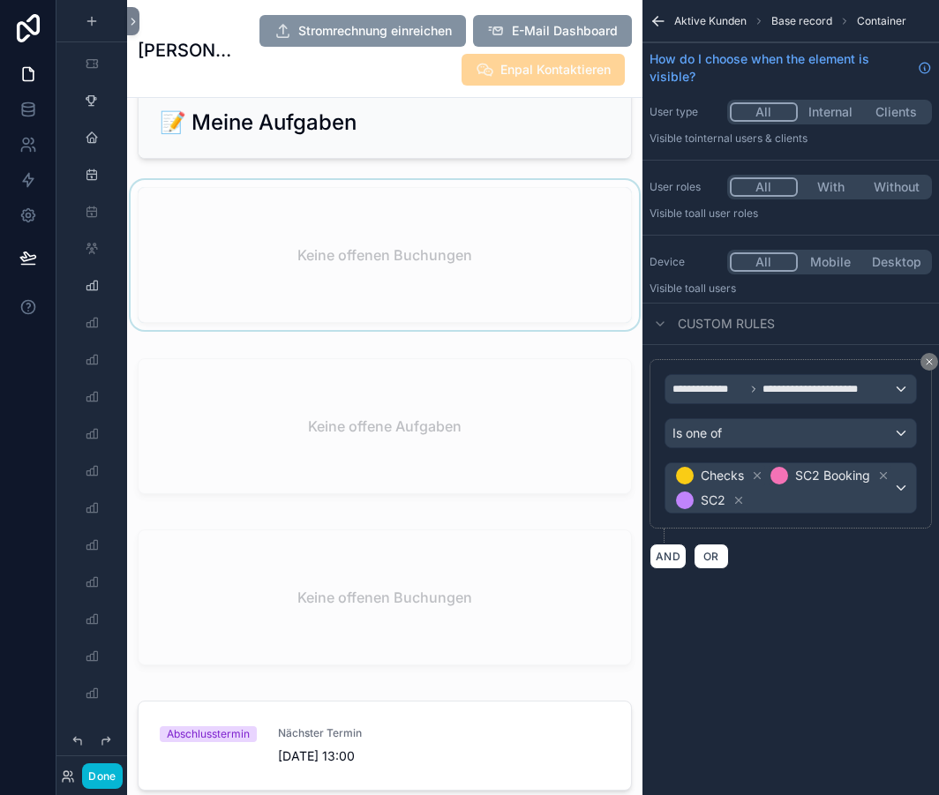
scroll to position [2591, 0]
click at [470, 153] on div "scrollable content" at bounding box center [385, 122] width 516 height 87
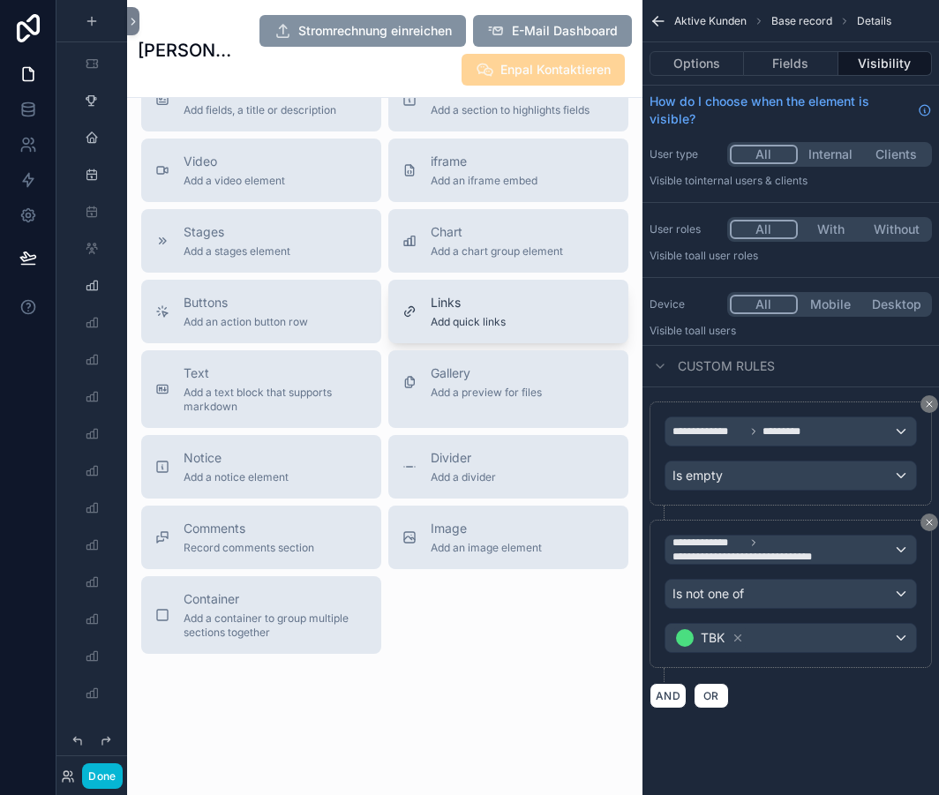
scroll to position [5126, 0]
click at [708, 70] on button "Options" at bounding box center [697, 63] width 94 height 25
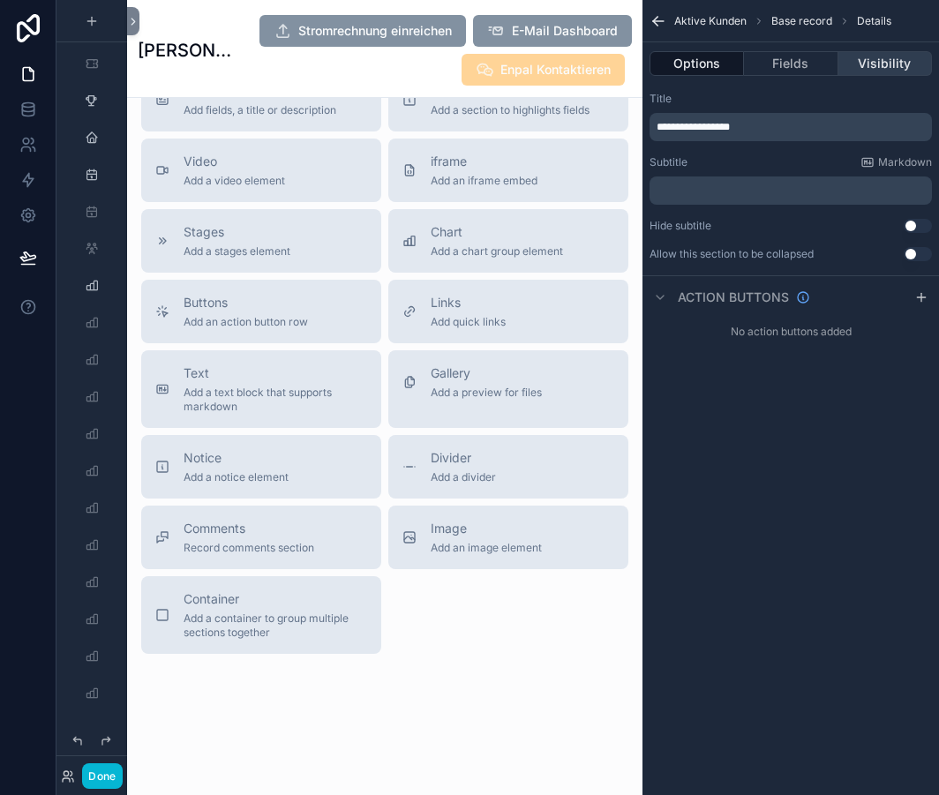
click at [875, 64] on button "Visibility" at bounding box center [886, 63] width 94 height 25
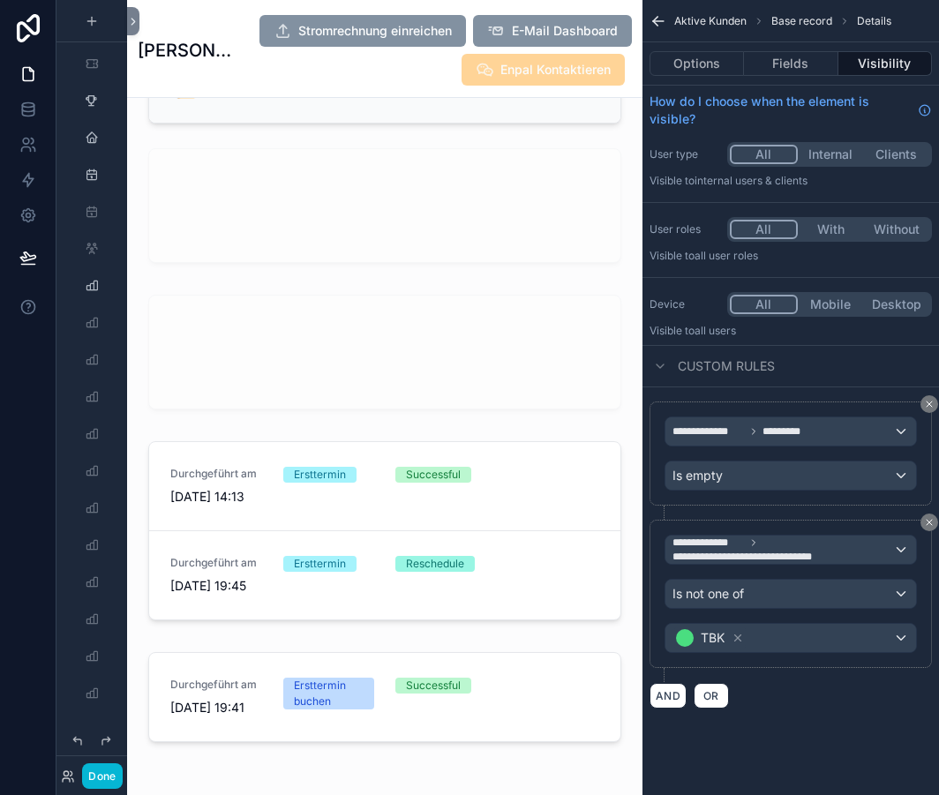
scroll to position [4247, 0]
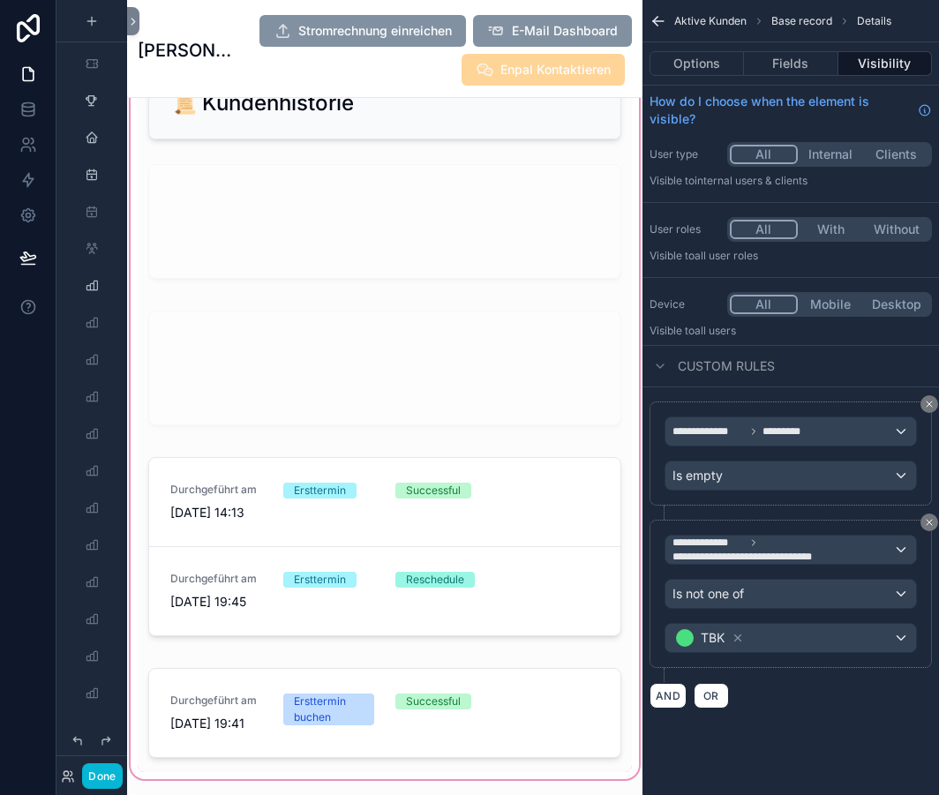
click at [591, 234] on div "scrollable content" at bounding box center [385, 416] width 516 height 734
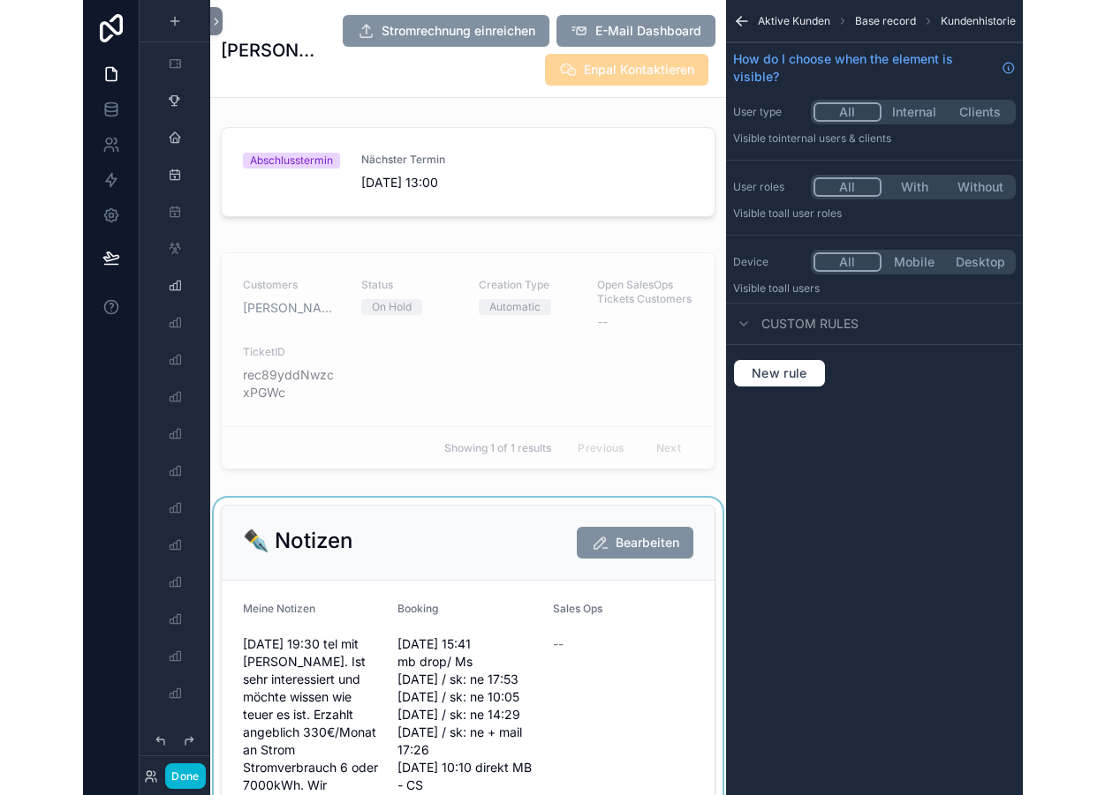
scroll to position [3165, 0]
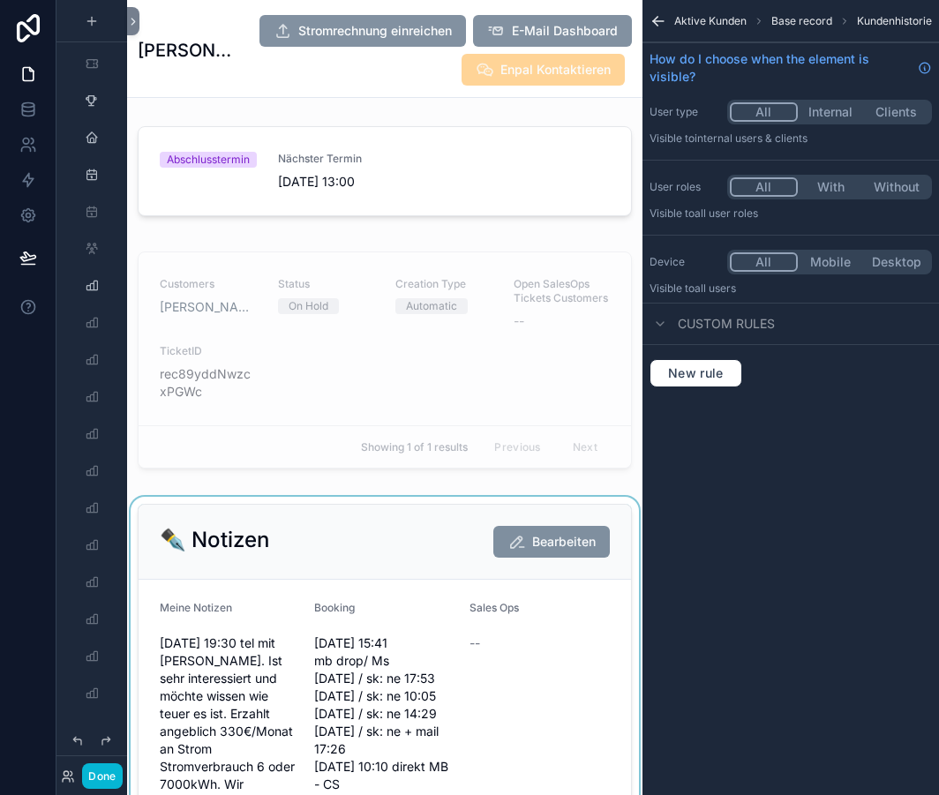
click at [335, 533] on div "scrollable content" at bounding box center [385, 706] width 516 height 419
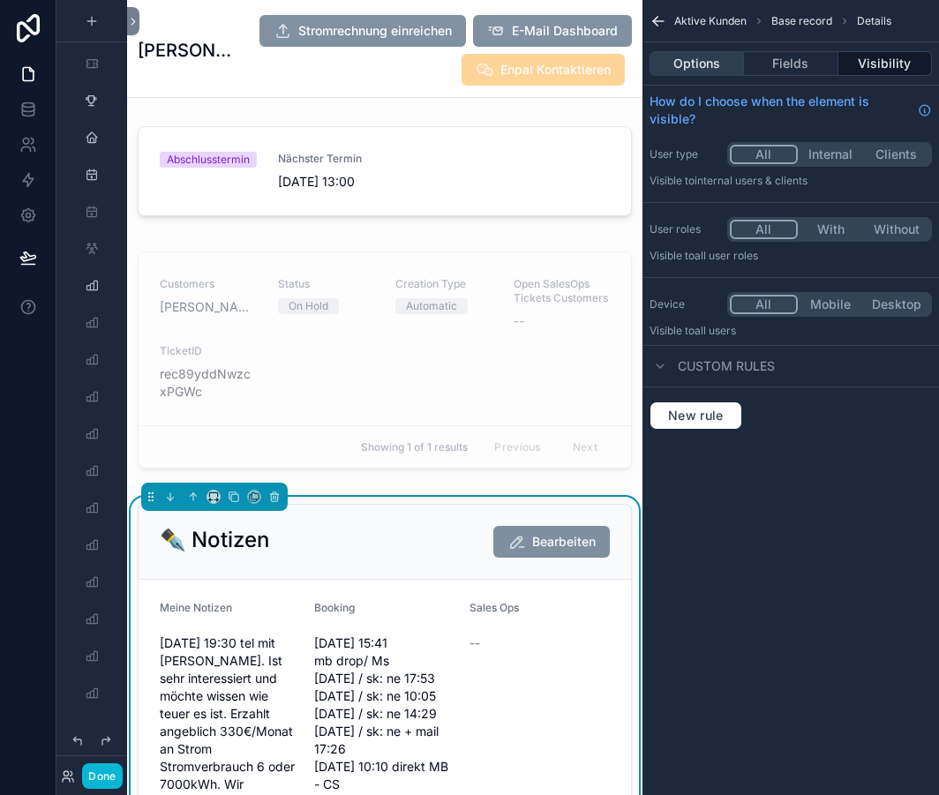
click at [708, 72] on button "Options" at bounding box center [697, 63] width 94 height 25
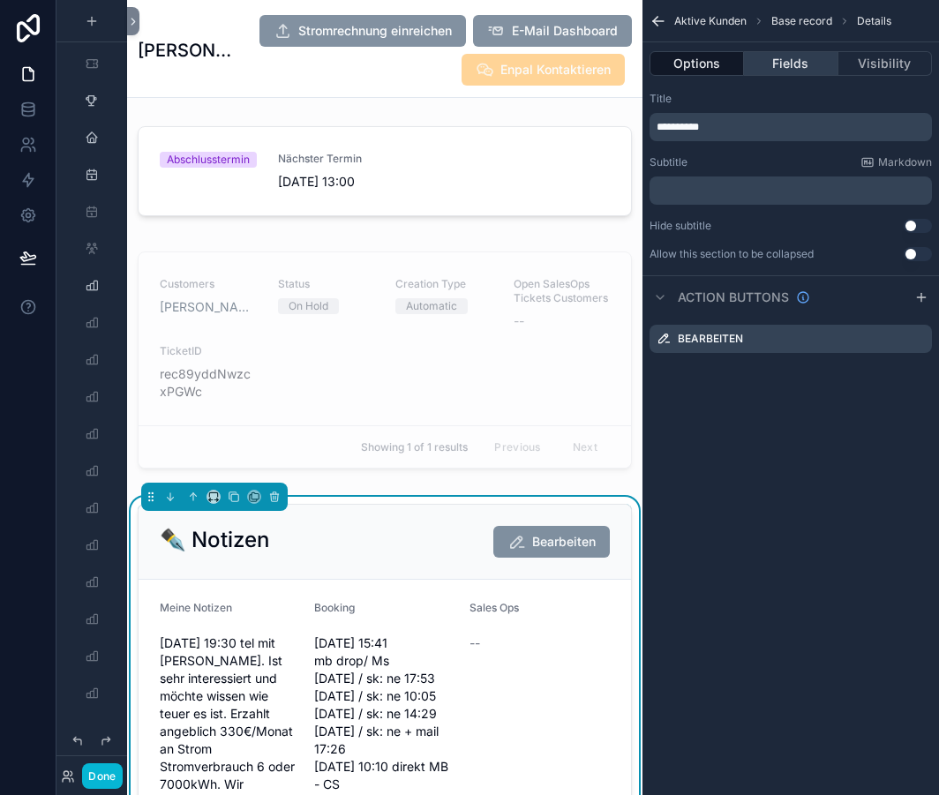
click at [758, 63] on button "Fields" at bounding box center [791, 63] width 94 height 25
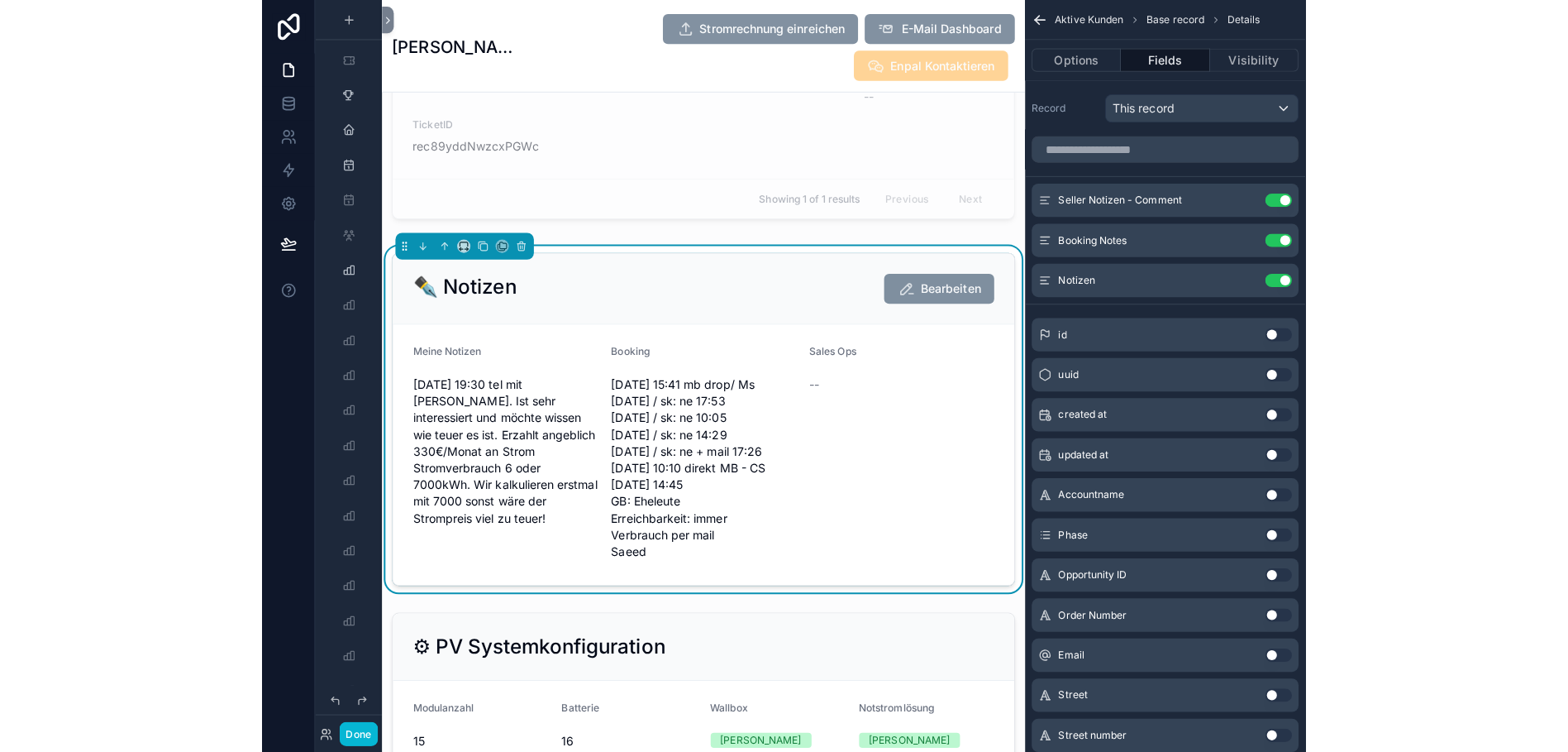
scroll to position [2750, 0]
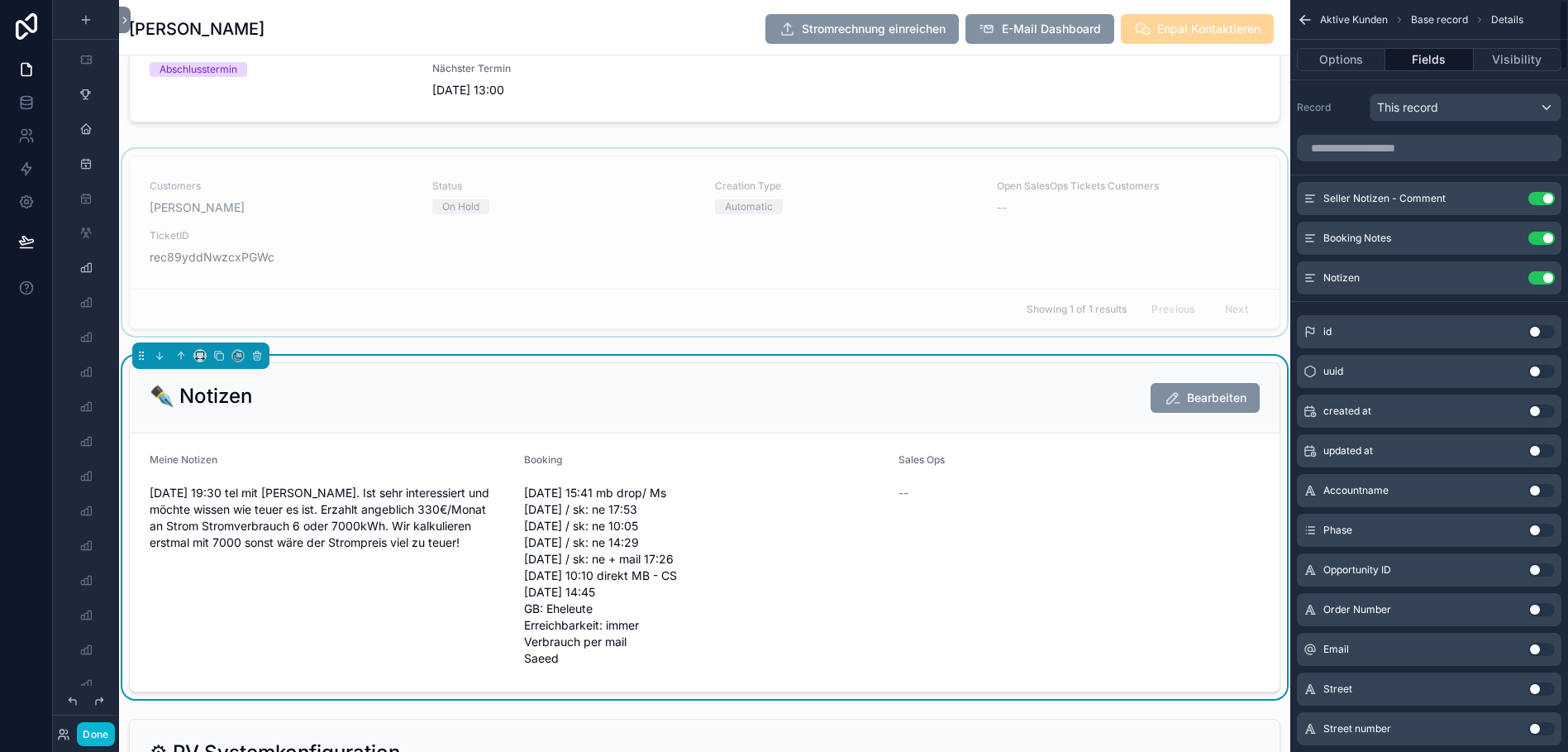
click at [982, 257] on div "scrollable content" at bounding box center [704, 245] width 1171 height 194
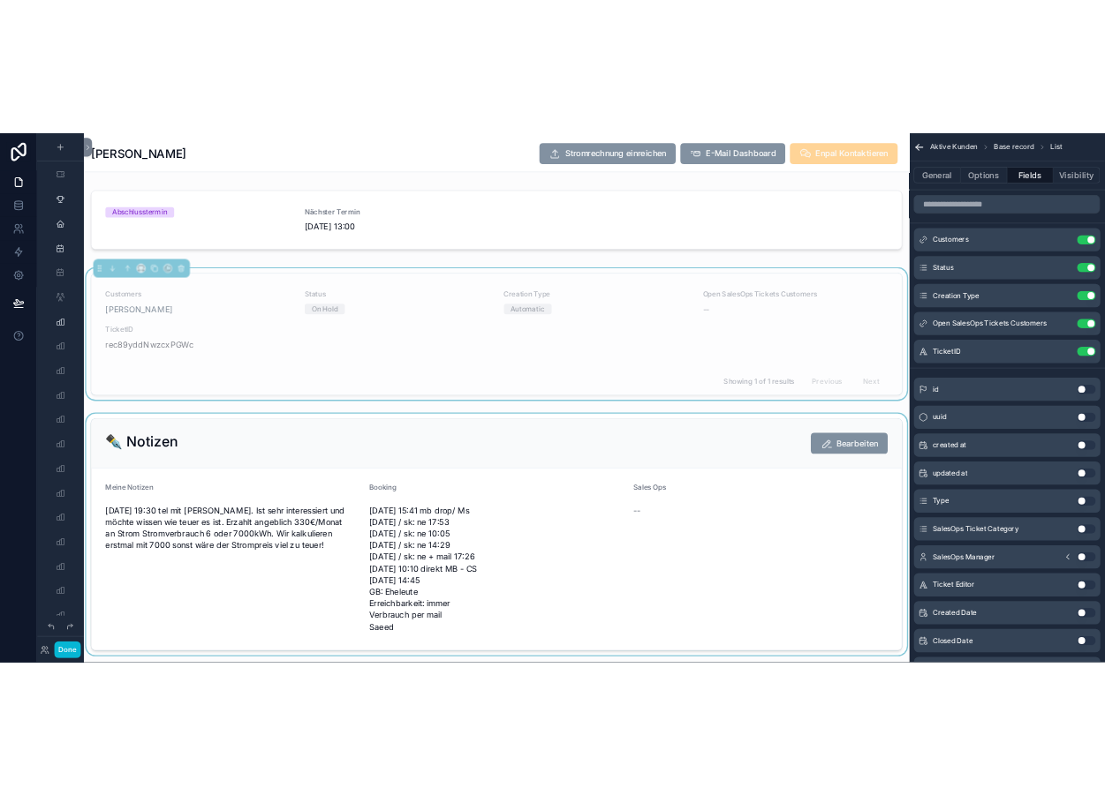
scroll to position [2889, 0]
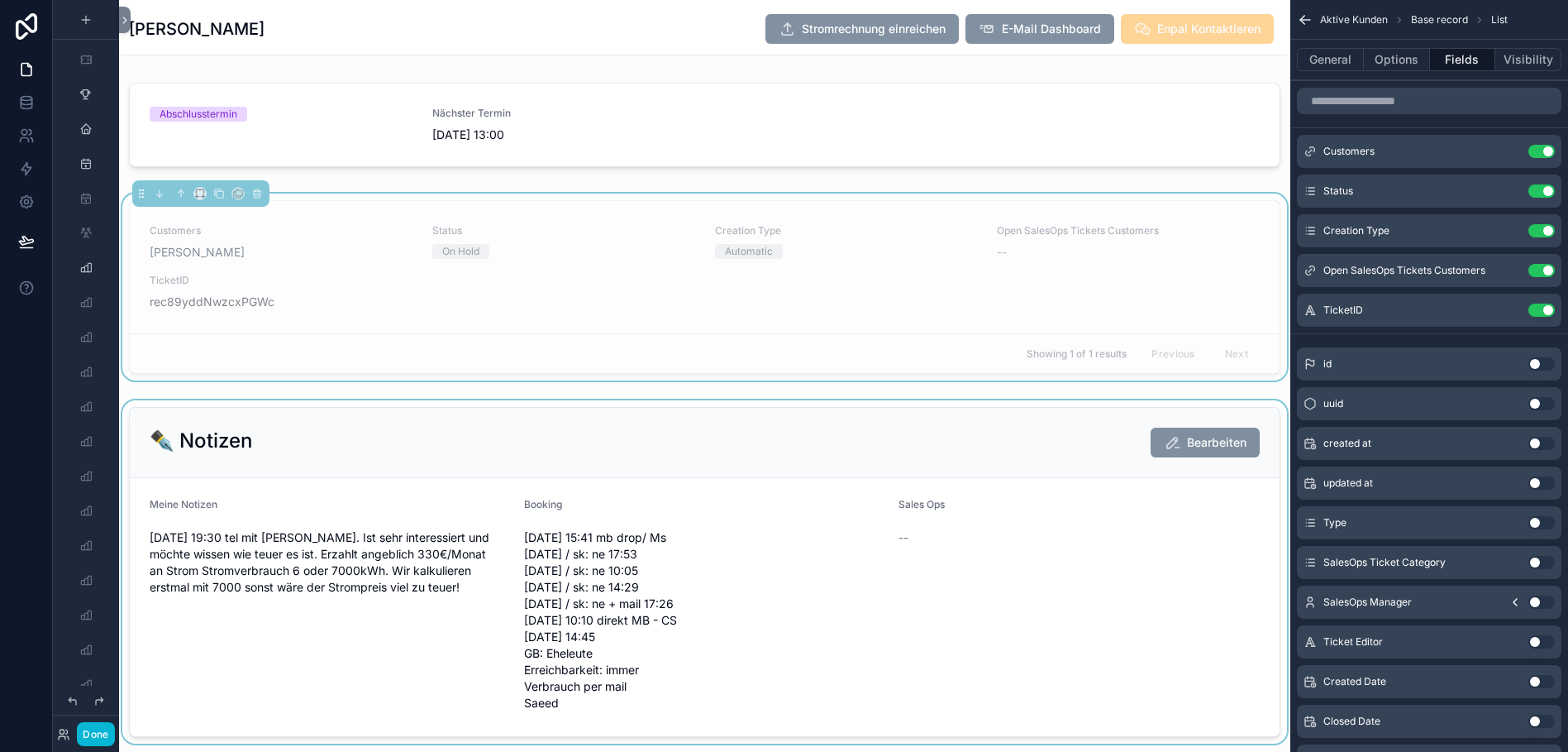
click at [937, 457] on div "scrollable content" at bounding box center [704, 571] width 1171 height 343
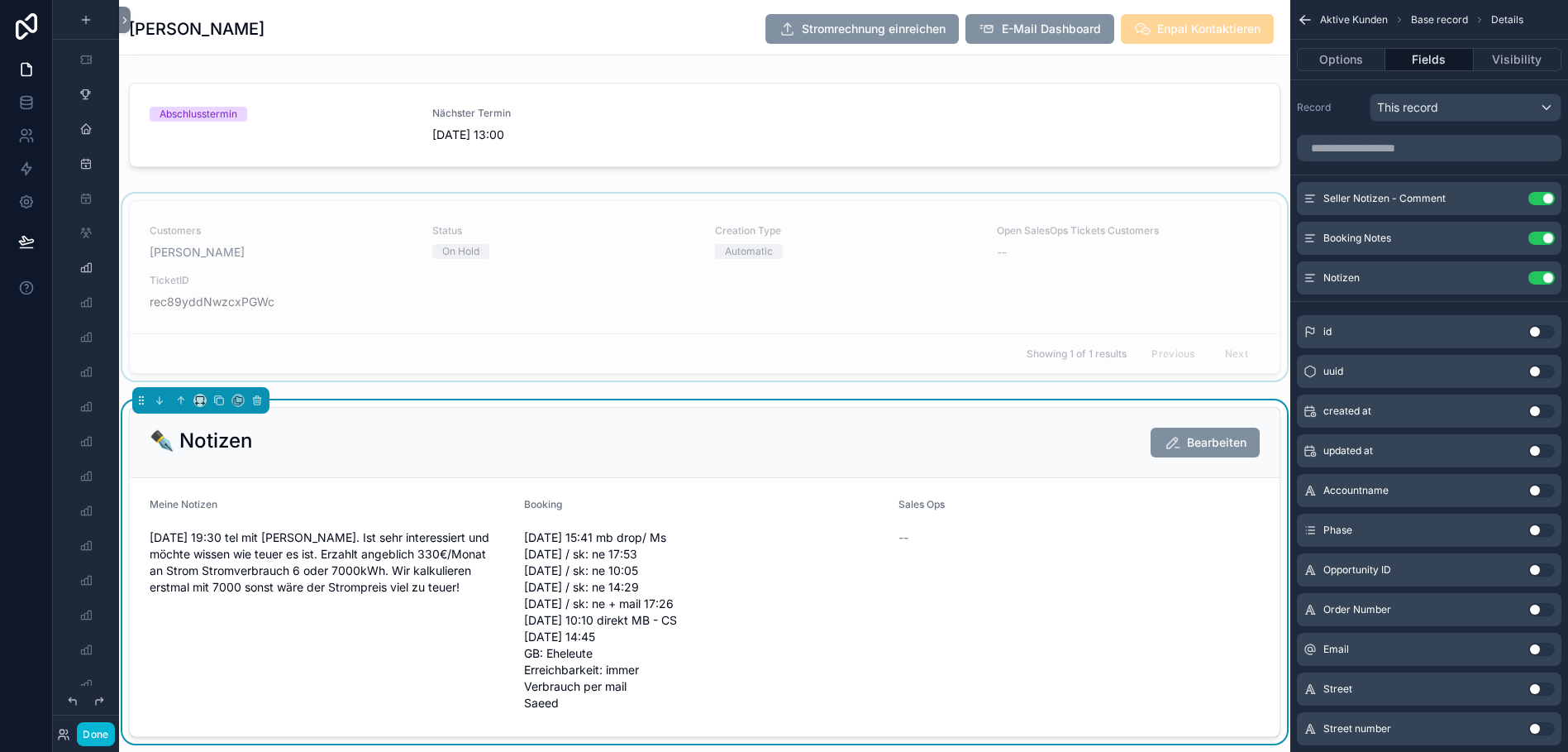
click at [960, 335] on div "scrollable content" at bounding box center [704, 290] width 1171 height 194
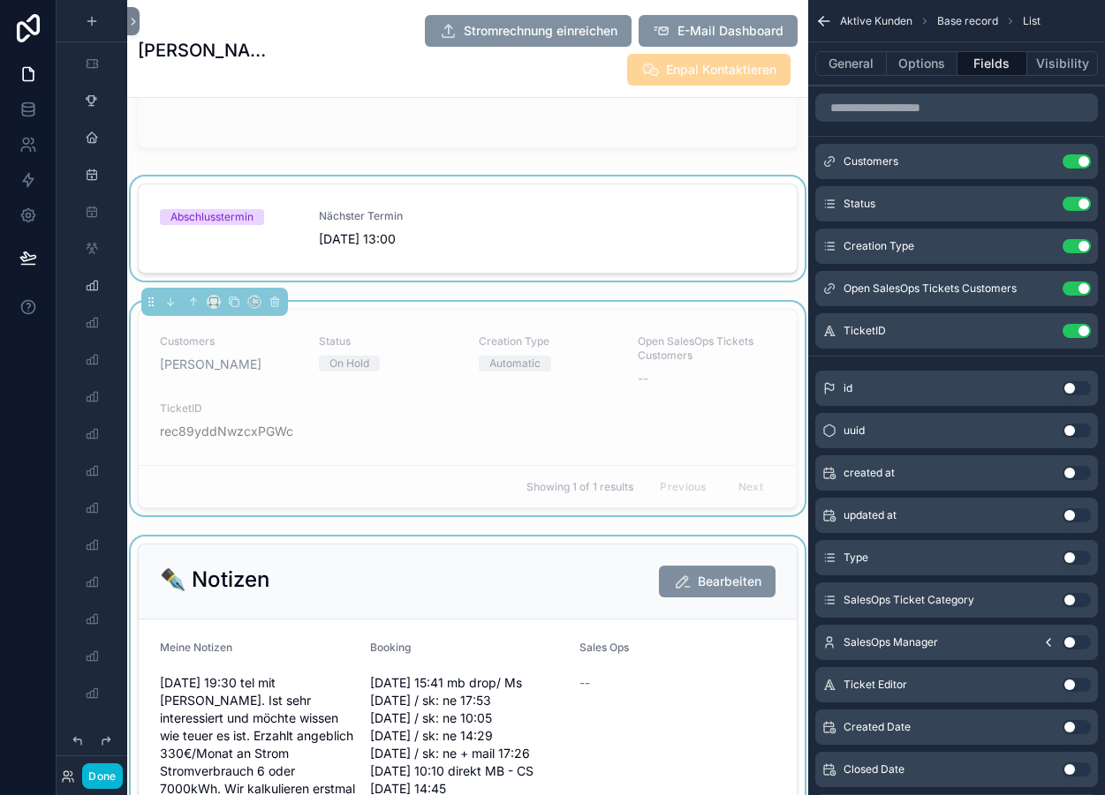
drag, startPoint x: 919, startPoint y: 122, endPoint x: 609, endPoint y: 205, distance: 320.8
click at [609, 205] on div "scrollable content" at bounding box center [467, 232] width 681 height 111
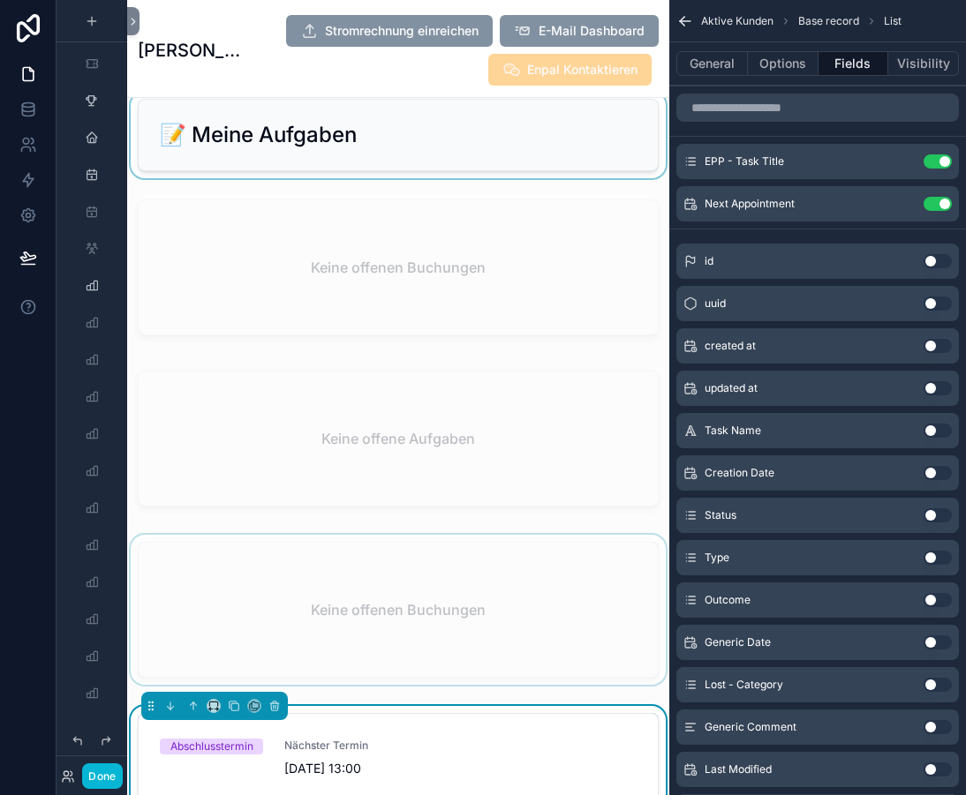
scroll to position [2576, 0]
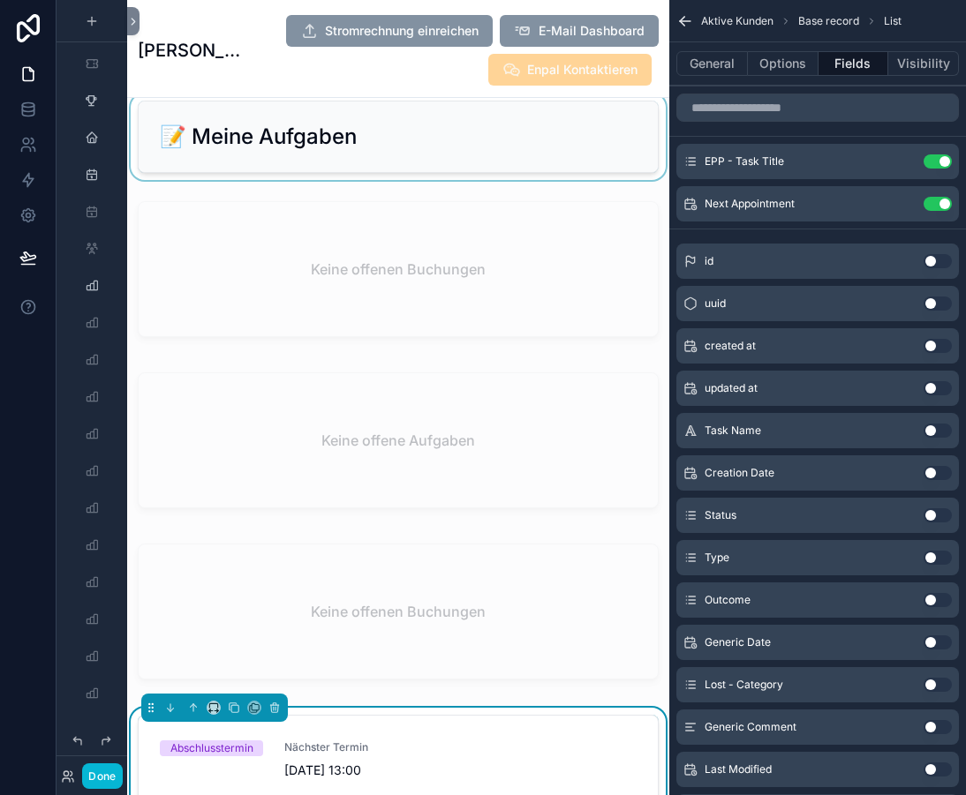
click at [465, 164] on div "scrollable content" at bounding box center [398, 137] width 542 height 87
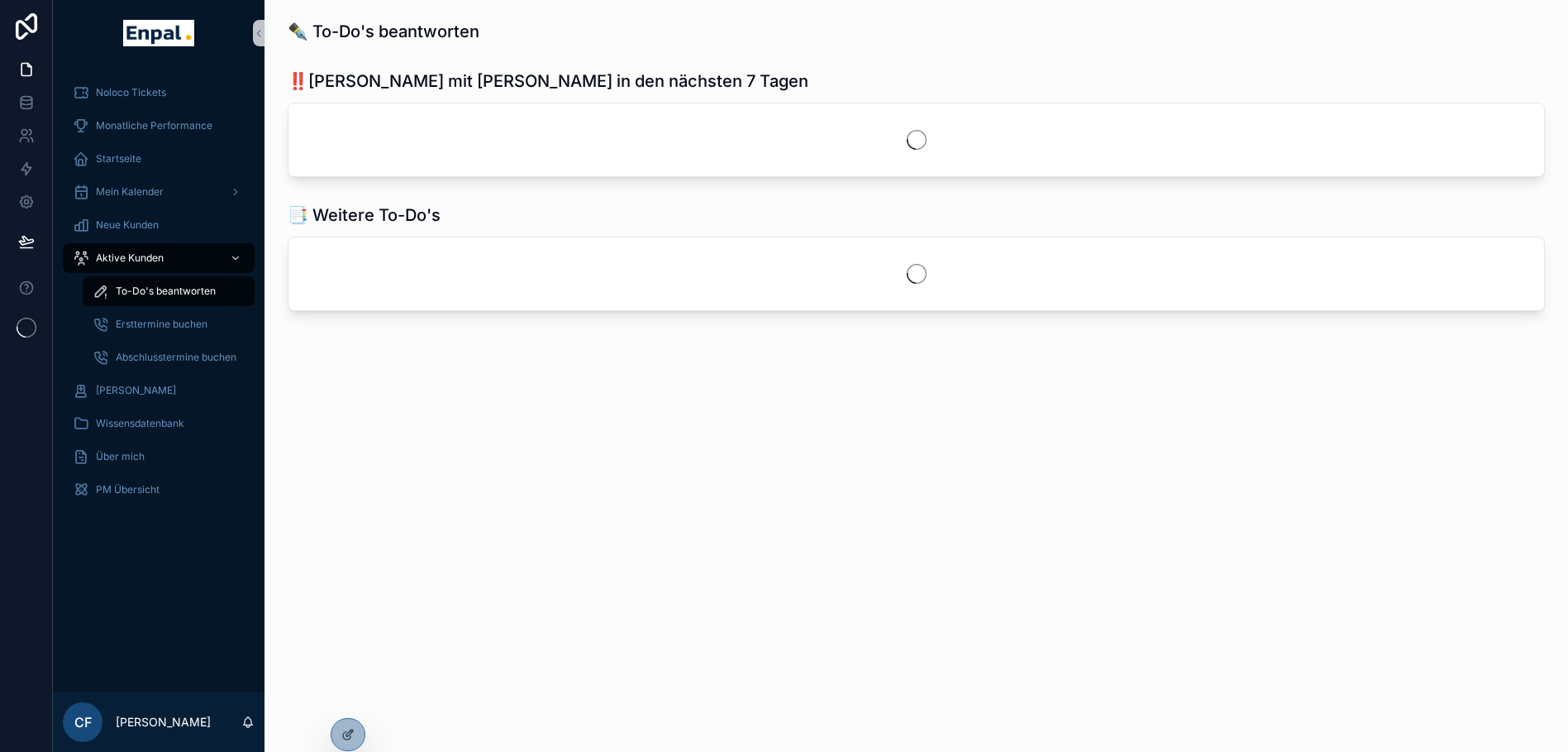
scroll to position [0, 12]
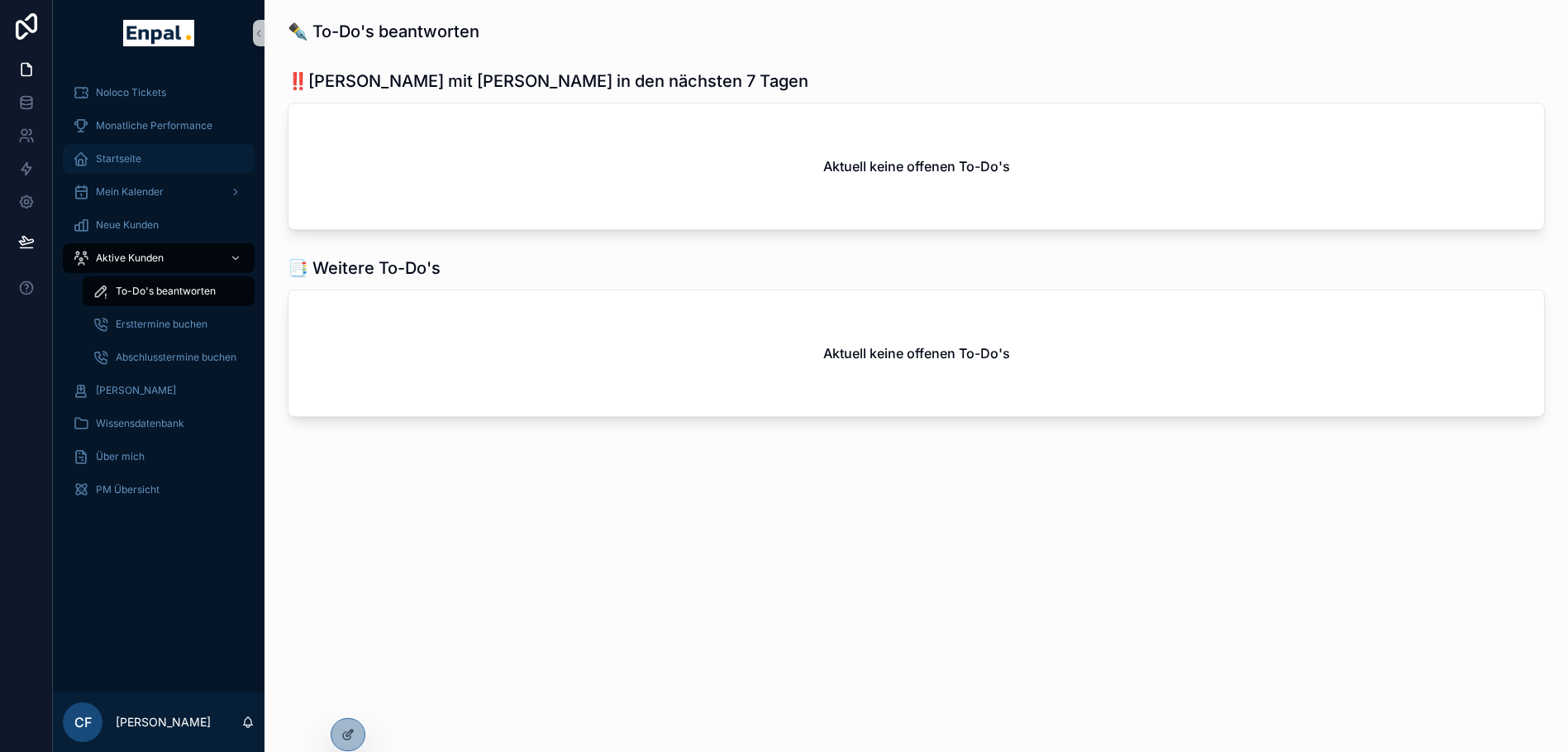
click at [123, 161] on span "Startseite" at bounding box center [118, 158] width 46 height 13
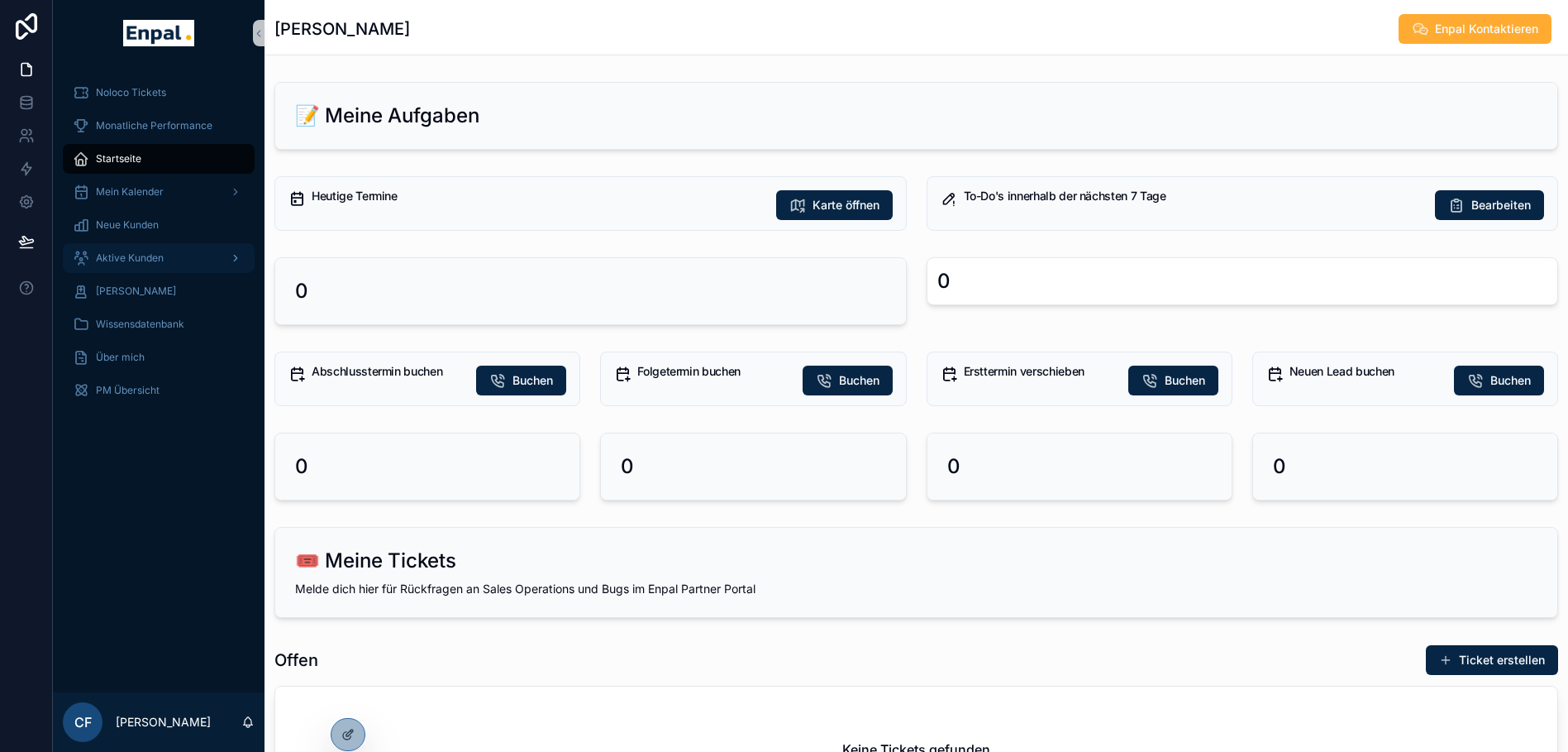
click at [152, 248] on div "Aktive Kunden" at bounding box center [159, 258] width 172 height 26
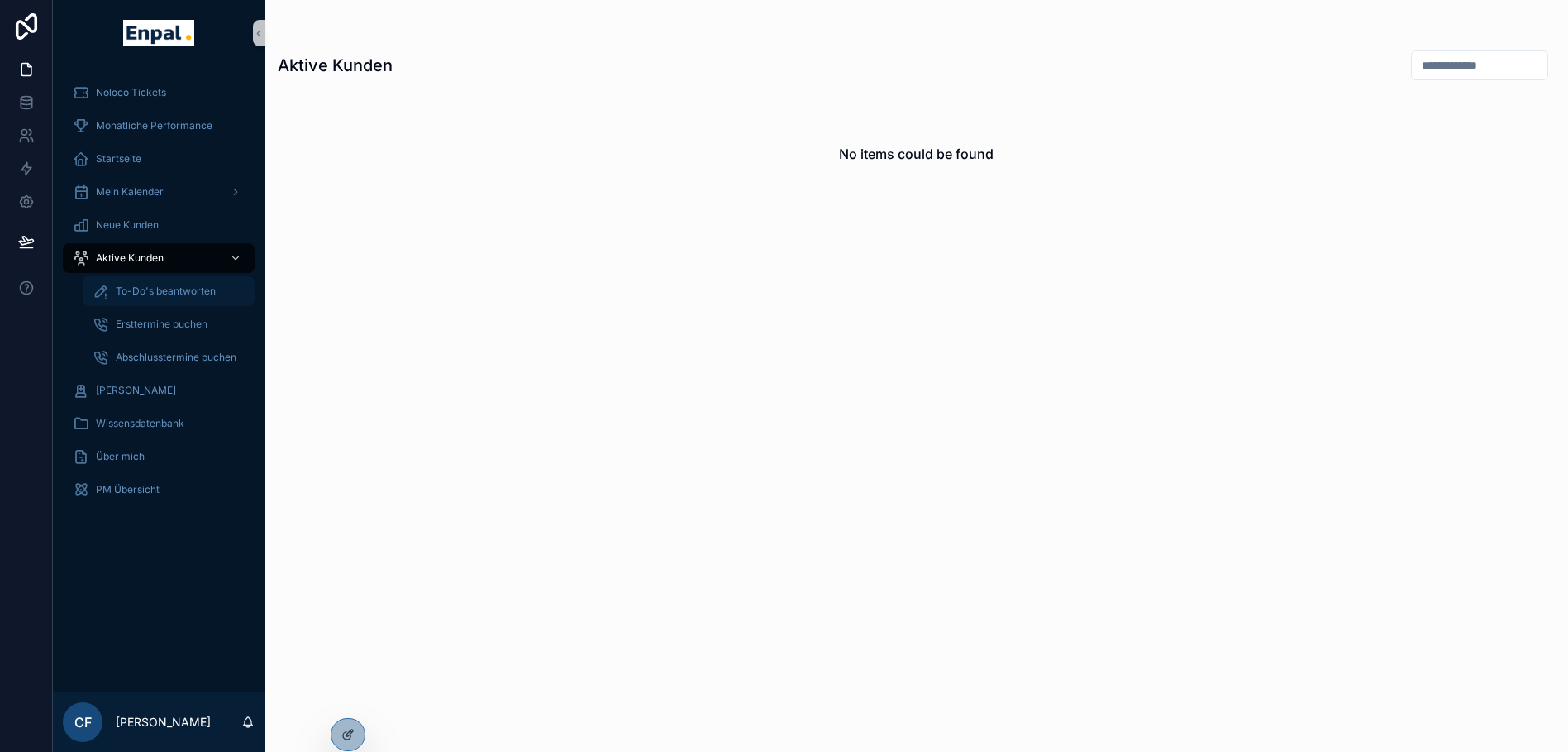
click at [149, 294] on span "To-Do's beantworten" at bounding box center [166, 291] width 100 height 13
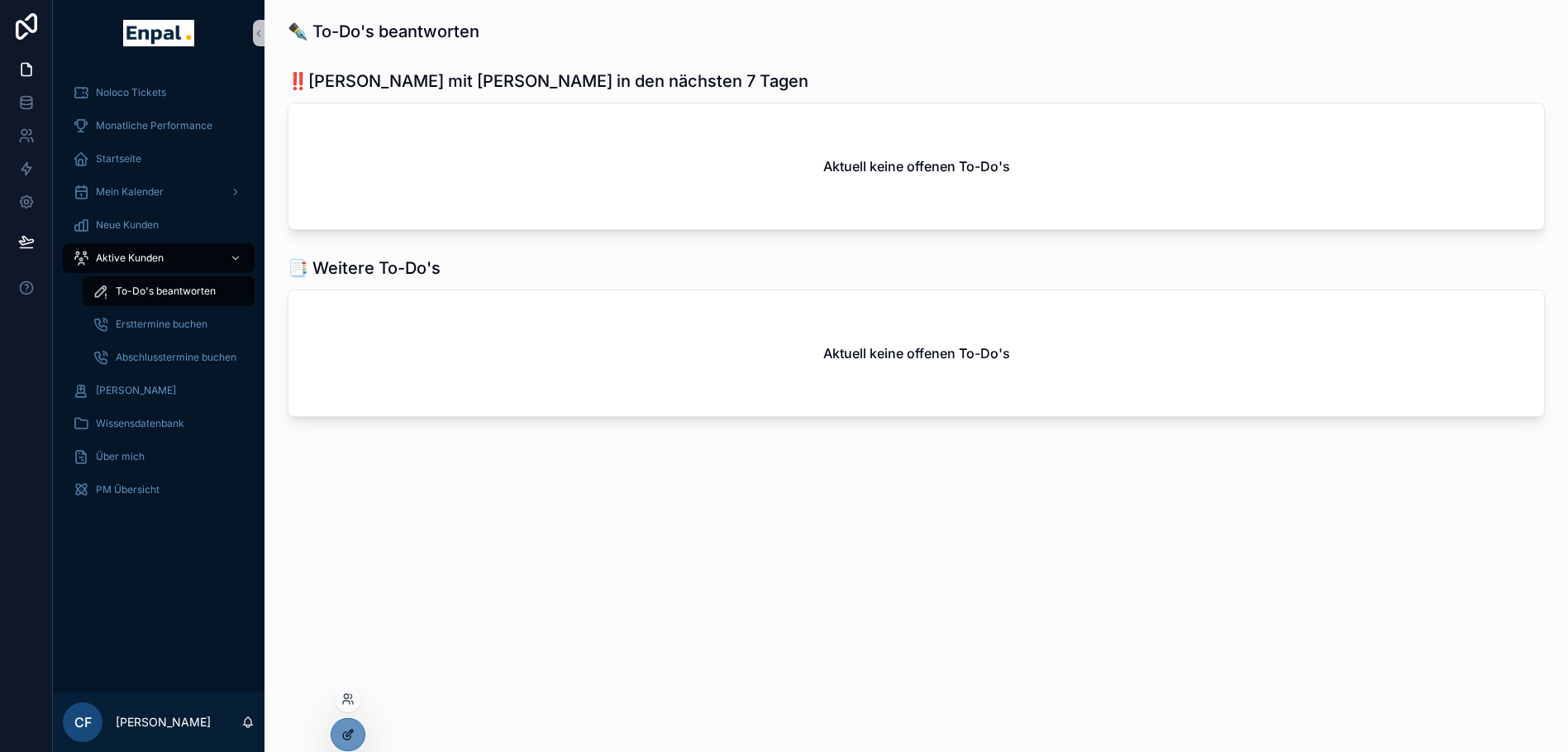
click at [348, 741] on div at bounding box center [347, 734] width 33 height 32
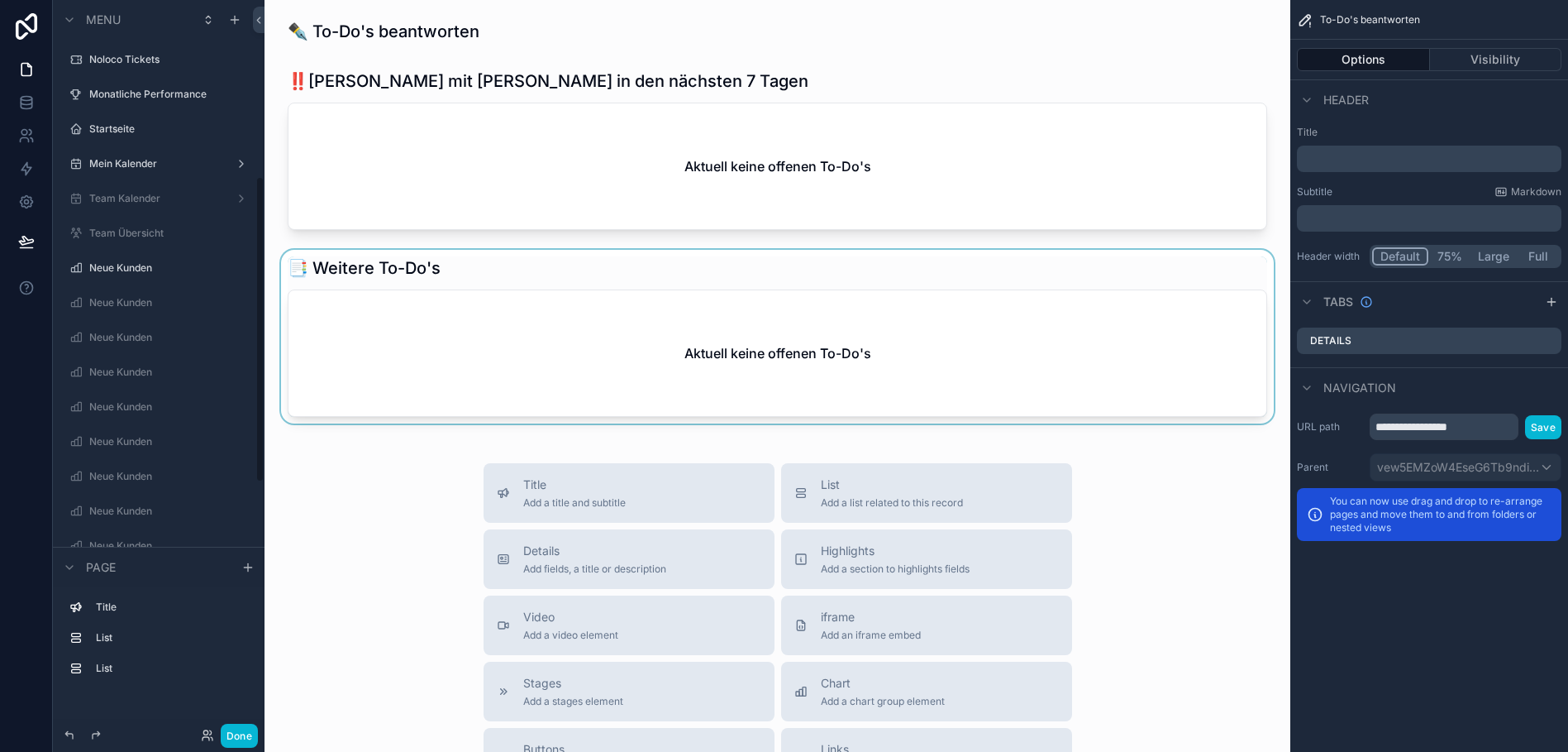
scroll to position [428, 0]
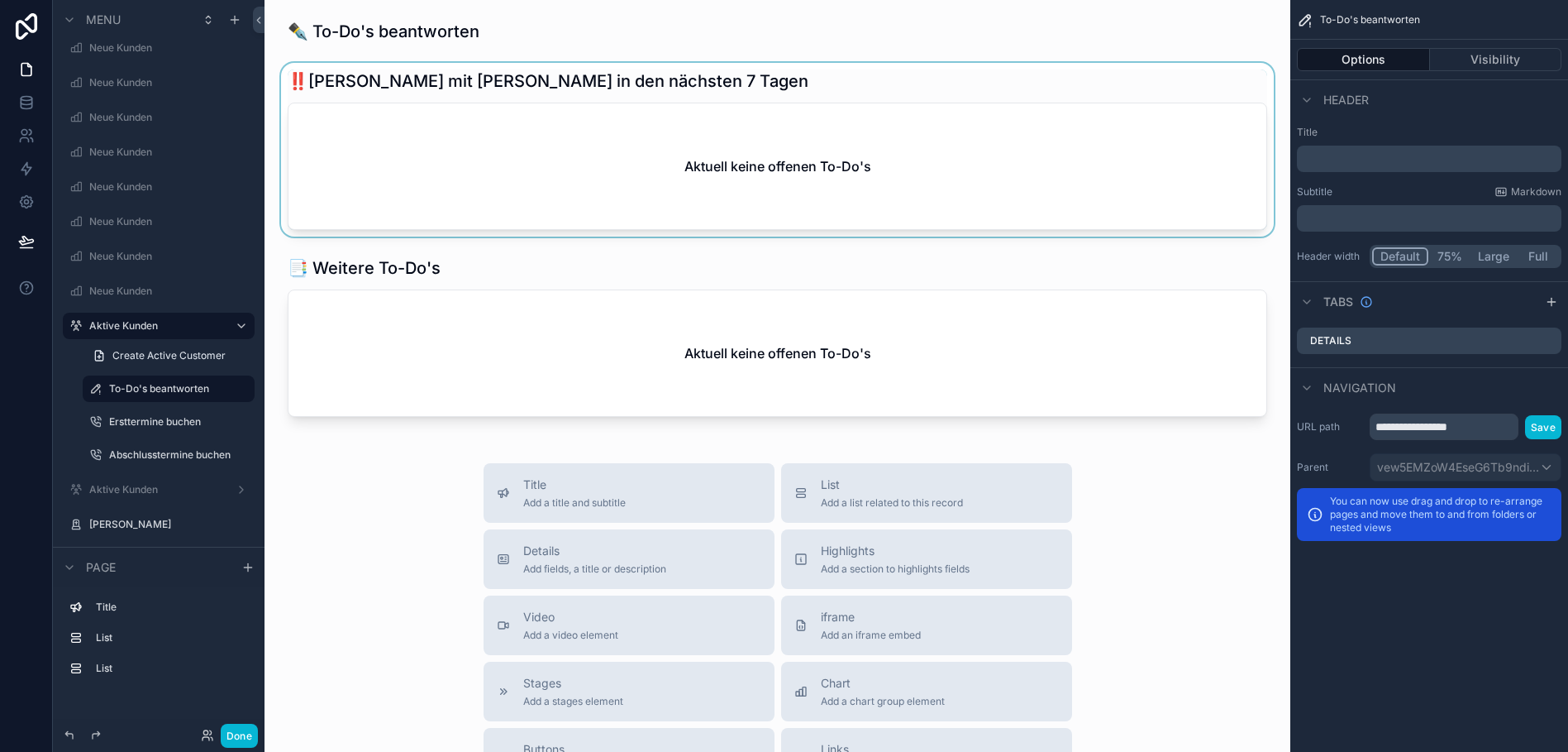
click at [725, 102] on div "scrollable content" at bounding box center [777, 149] width 999 height 173
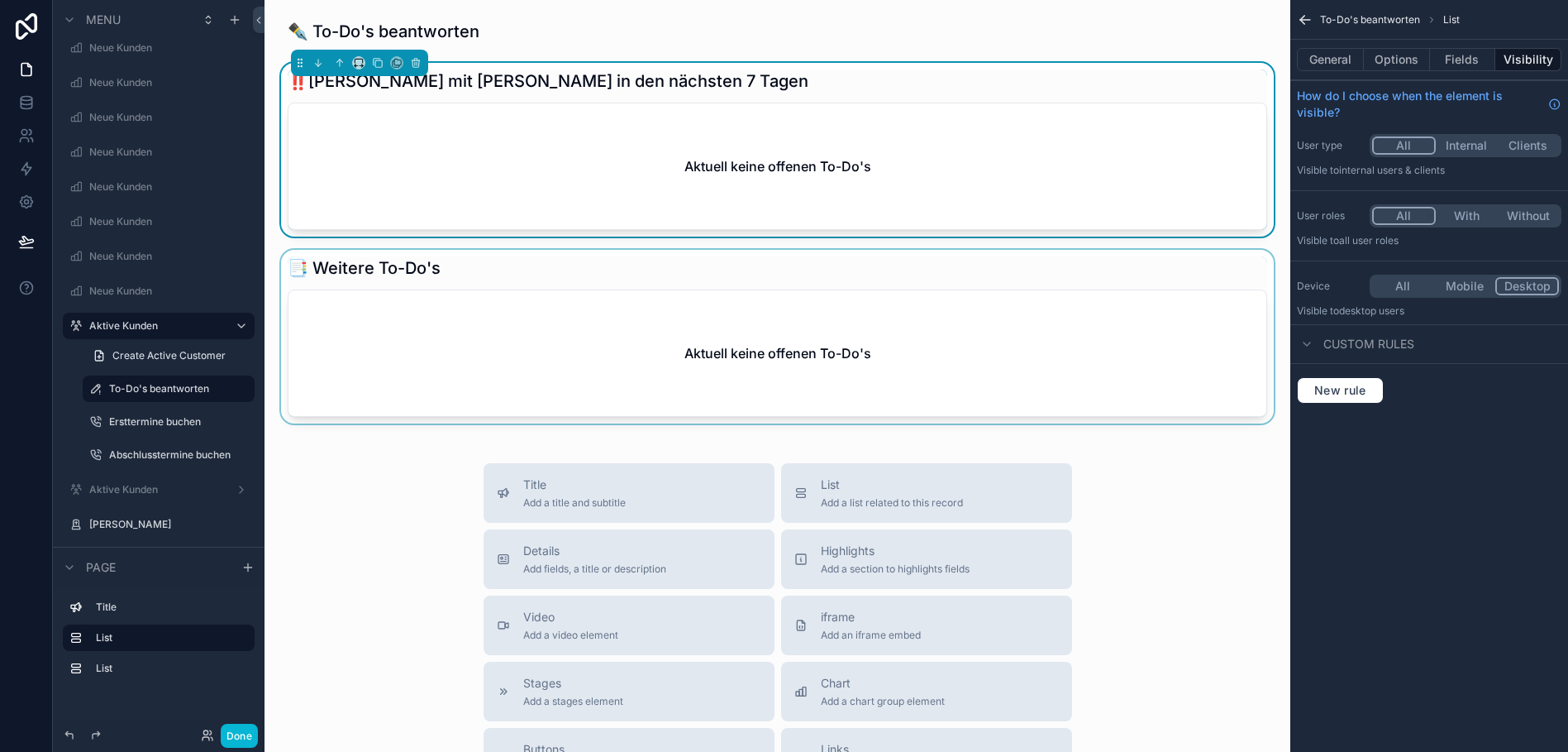
click at [632, 334] on div "scrollable content" at bounding box center [777, 336] width 999 height 173
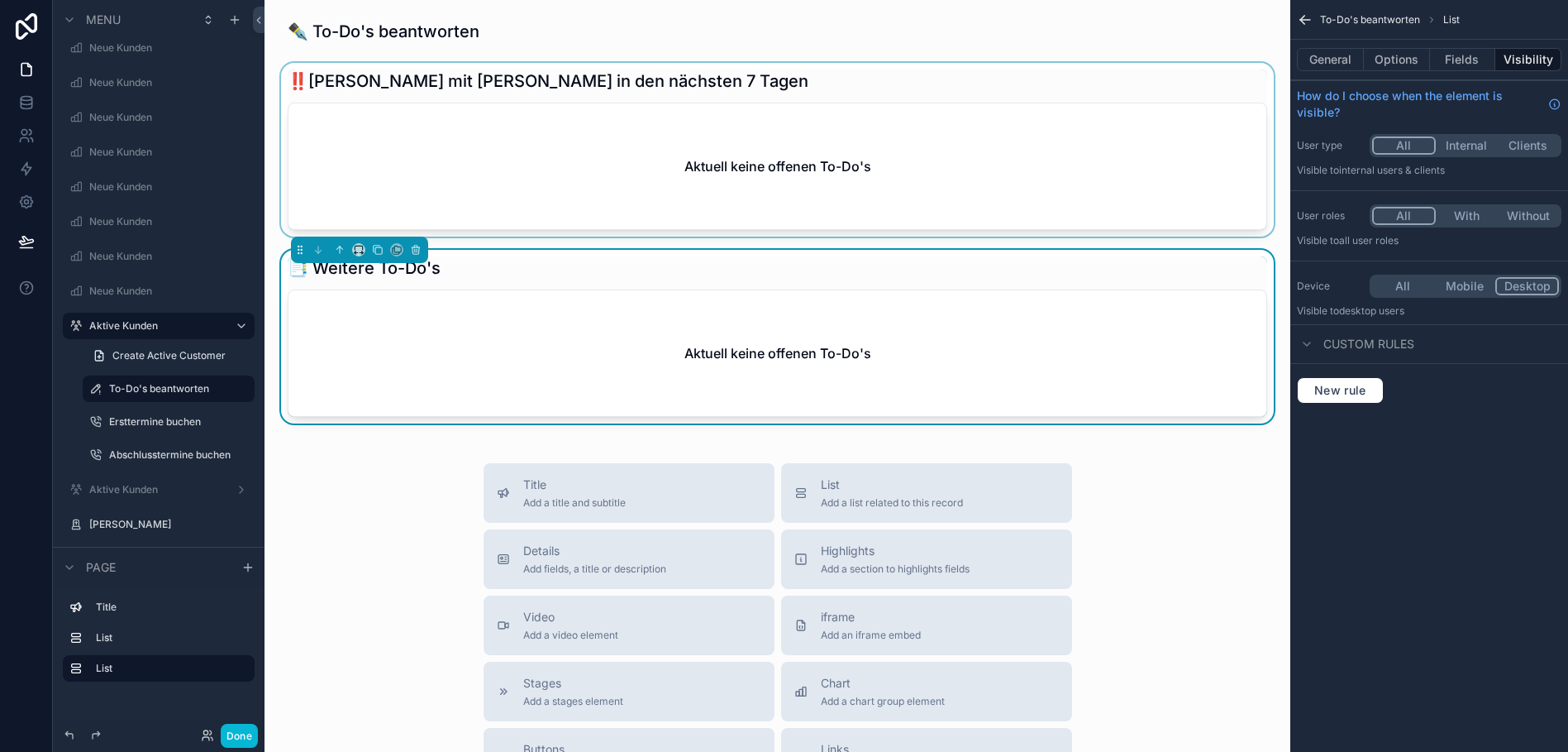
click at [670, 168] on div "scrollable content" at bounding box center [777, 149] width 999 height 173
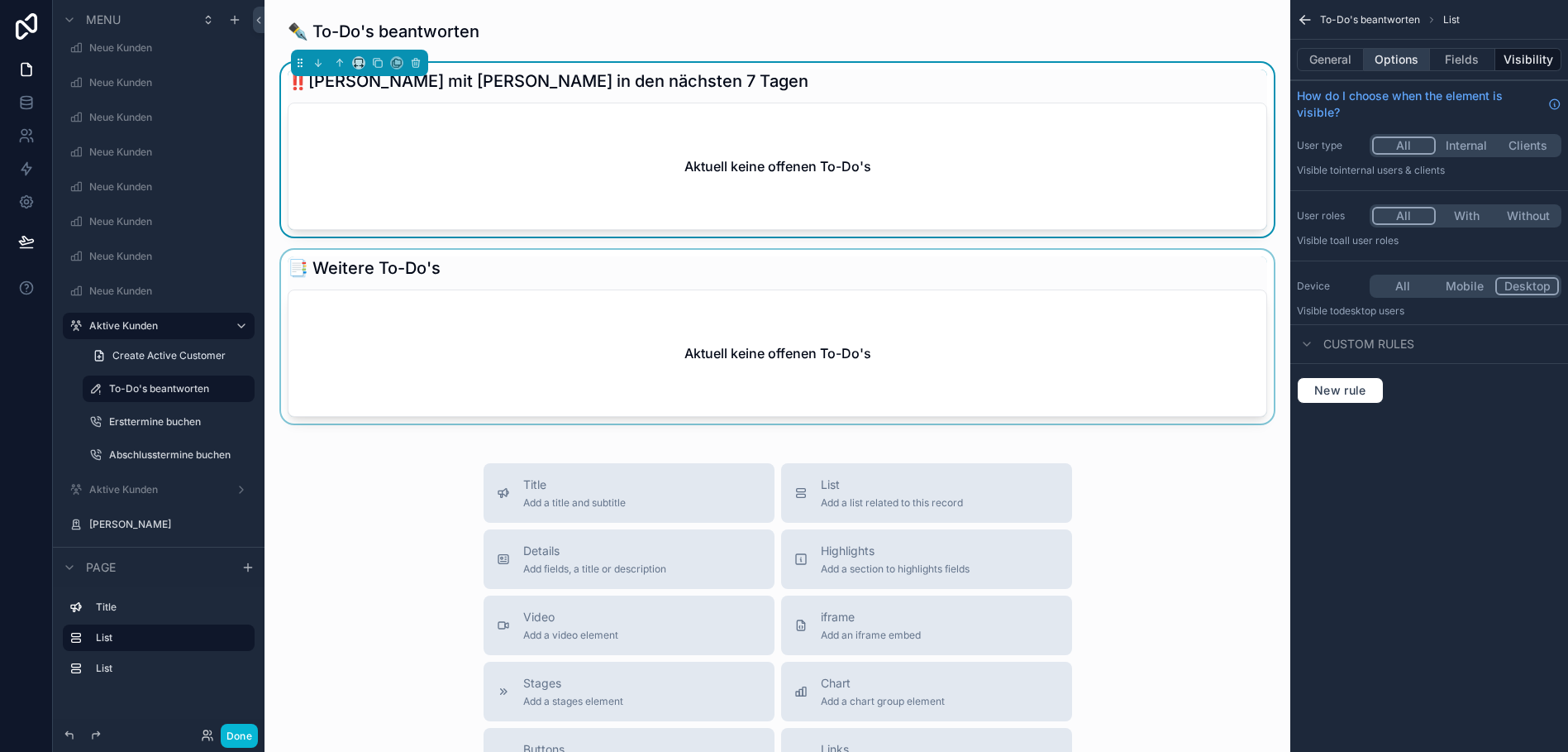
click at [1393, 60] on button "Options" at bounding box center [1397, 59] width 66 height 23
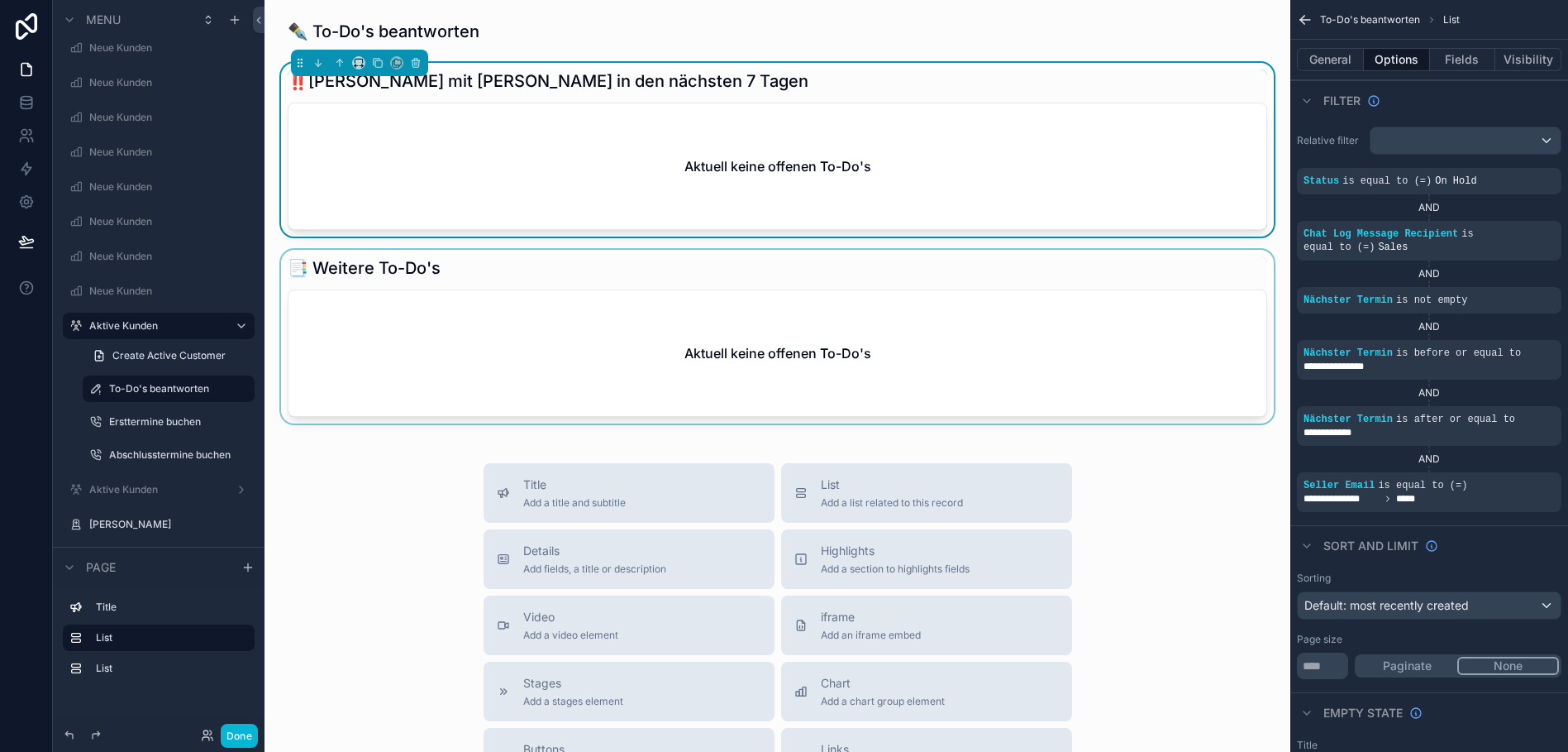
click at [730, 307] on div "scrollable content" at bounding box center [777, 336] width 999 height 173
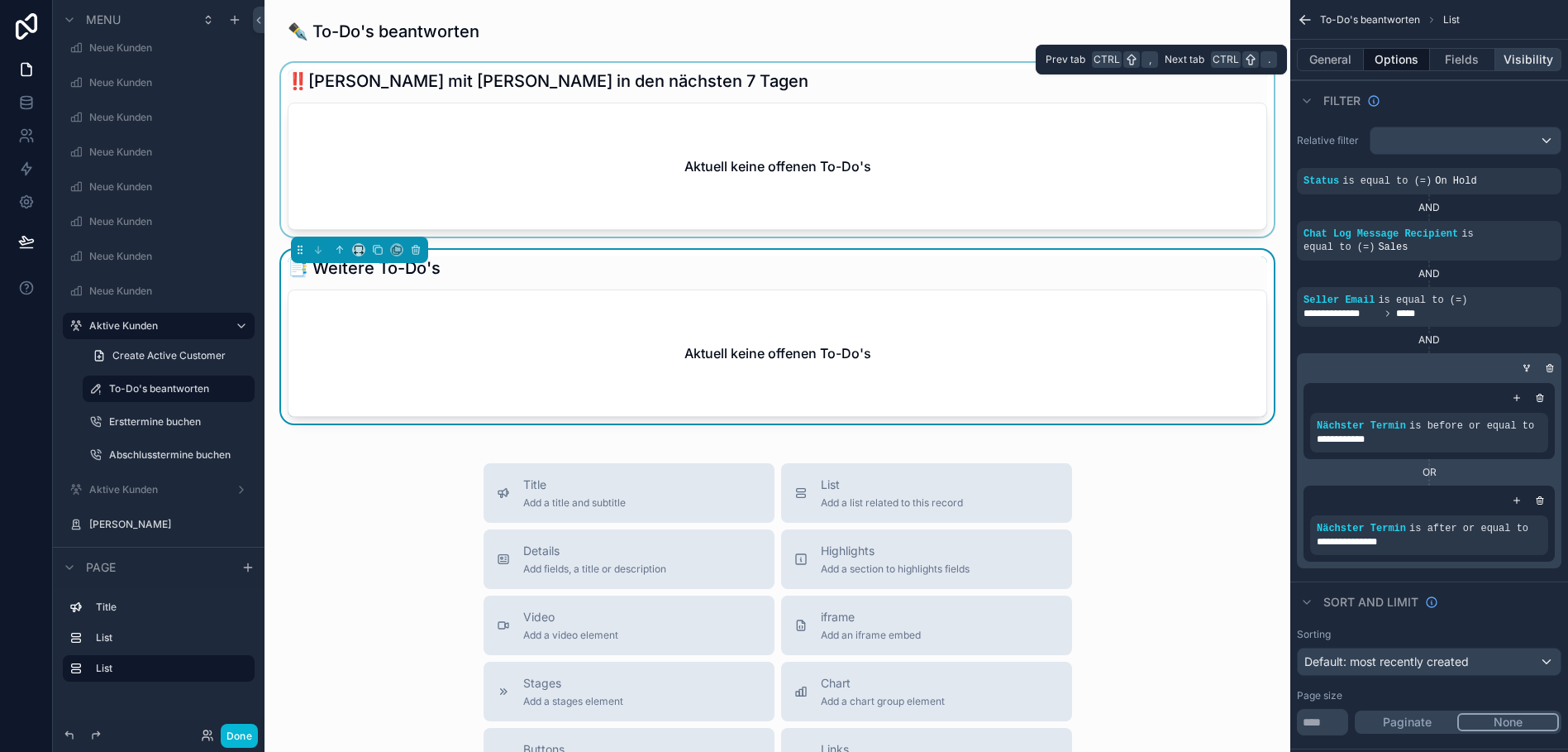
click at [1499, 53] on button "Visibility" at bounding box center [1528, 59] width 66 height 23
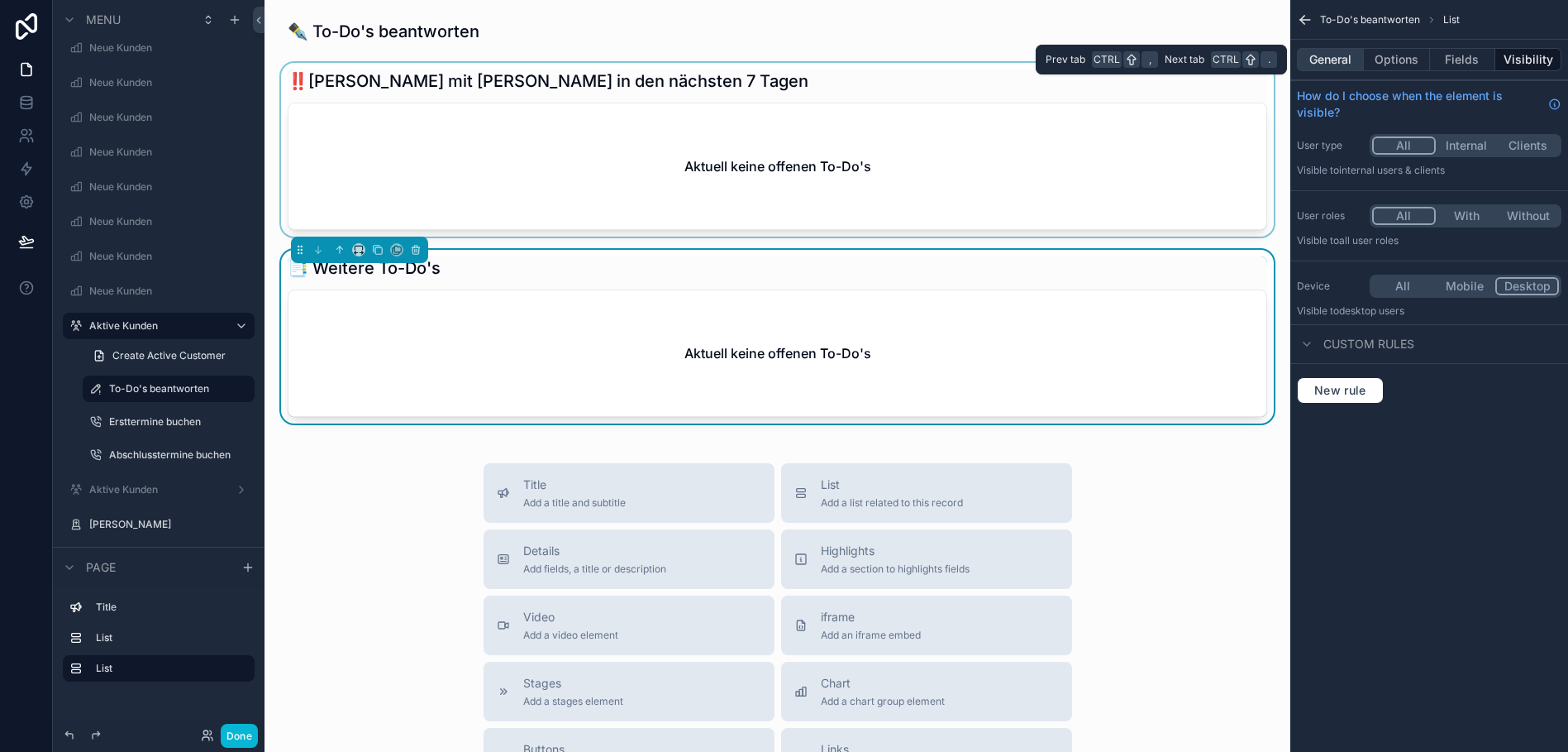
click at [1328, 63] on button "General" at bounding box center [1330, 59] width 67 height 23
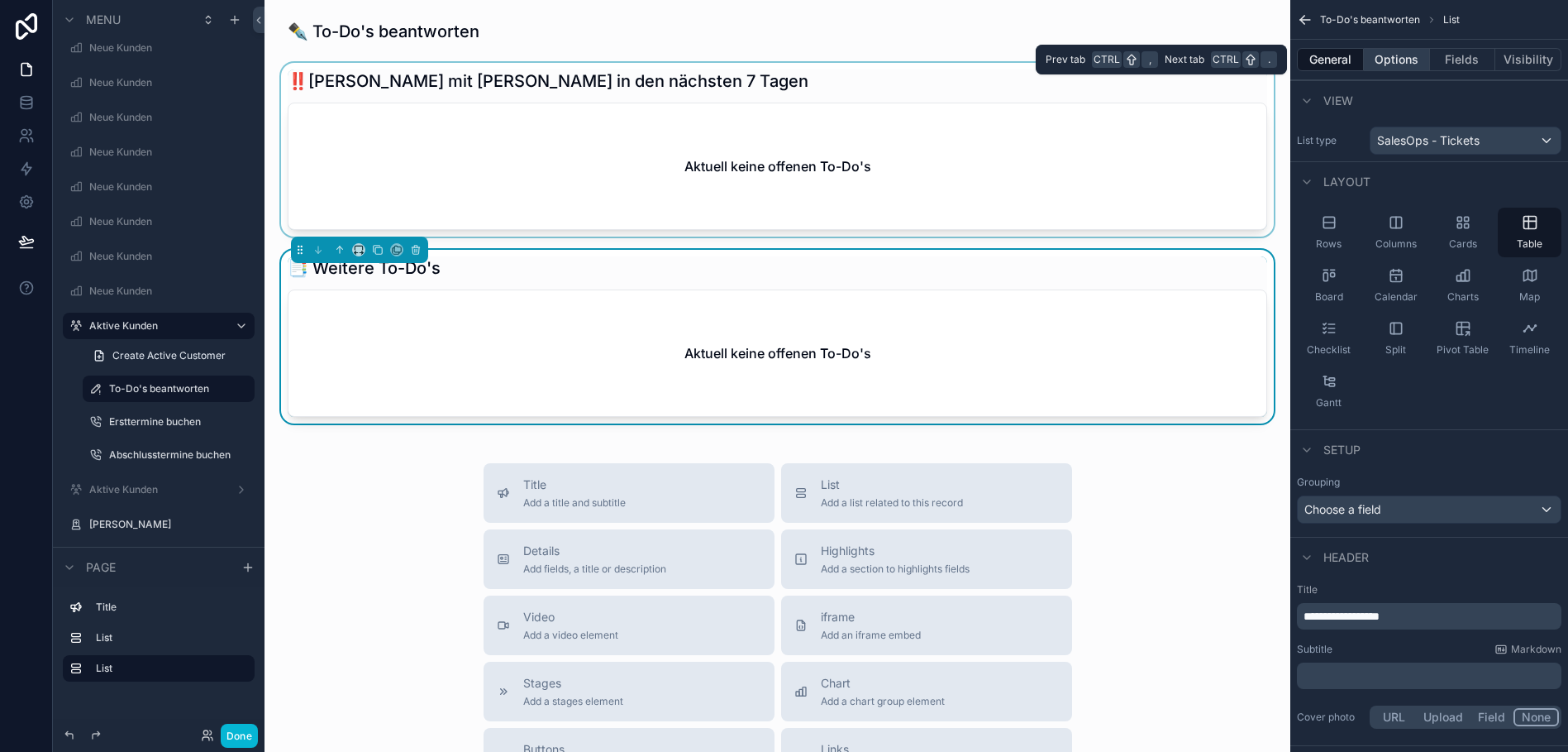
click at [1385, 61] on button "Options" at bounding box center [1397, 59] width 66 height 23
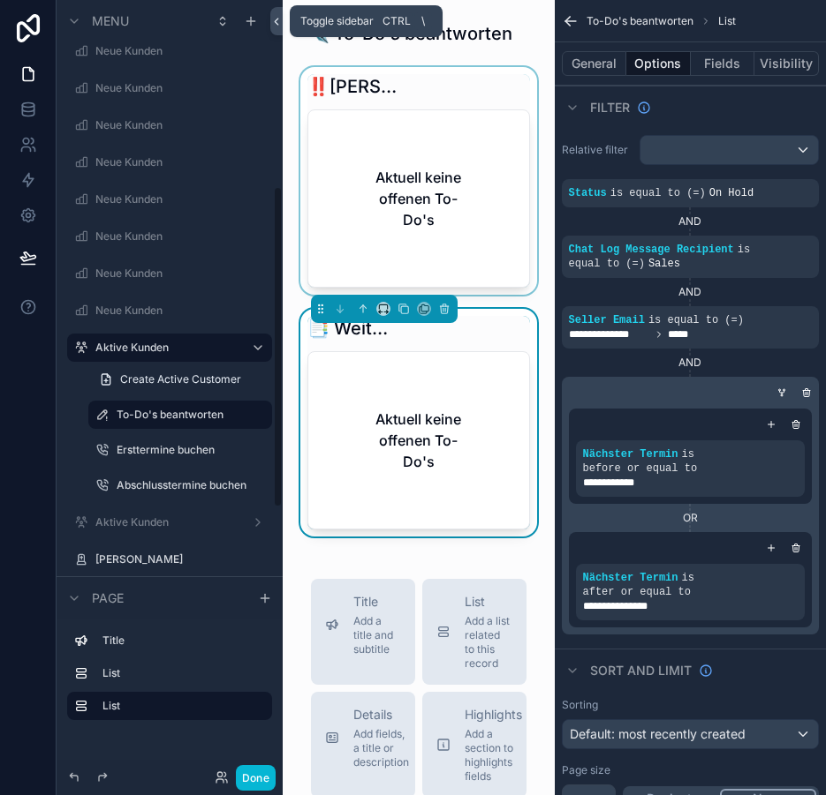
click at [270, 19] on icon at bounding box center [276, 21] width 12 height 13
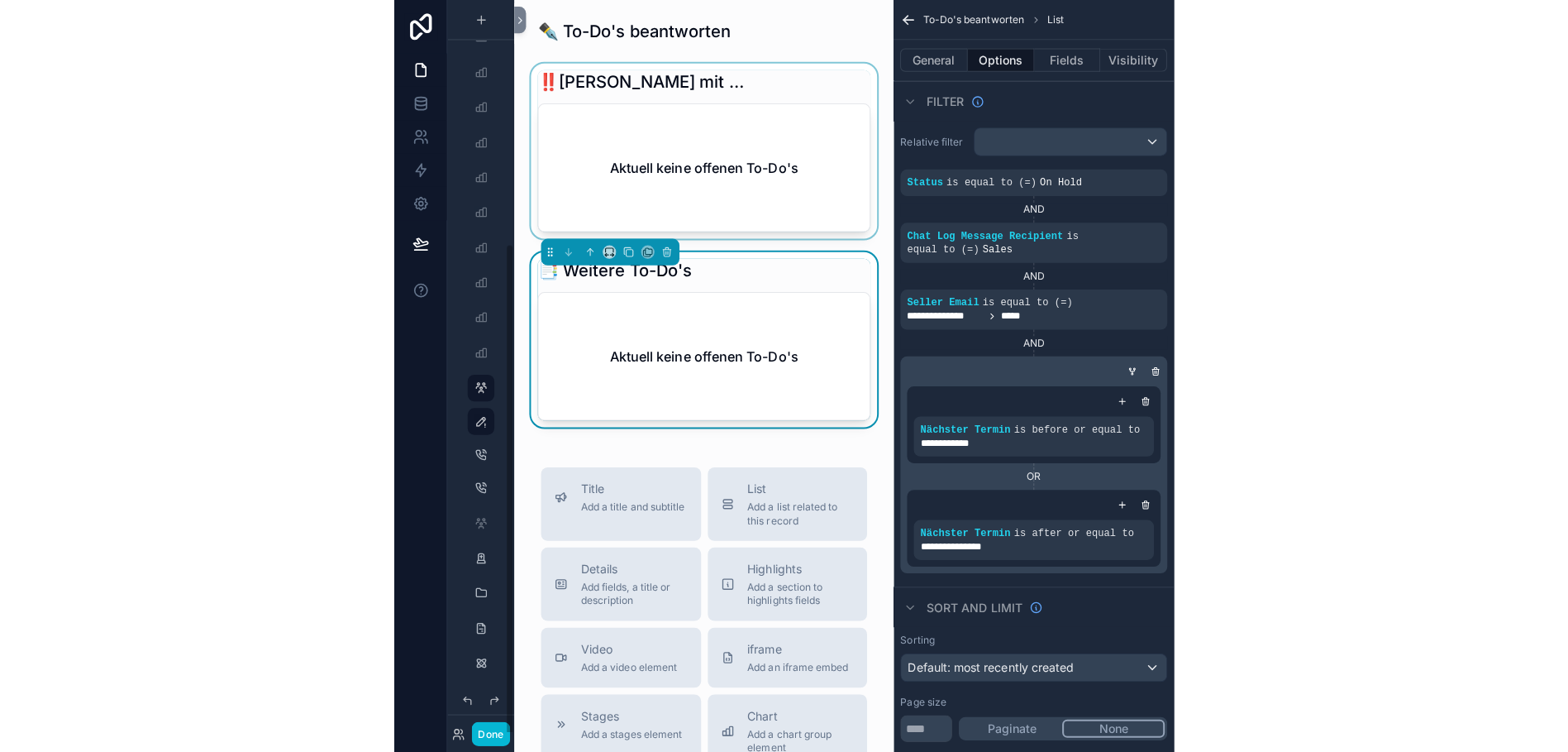
scroll to position [357, 0]
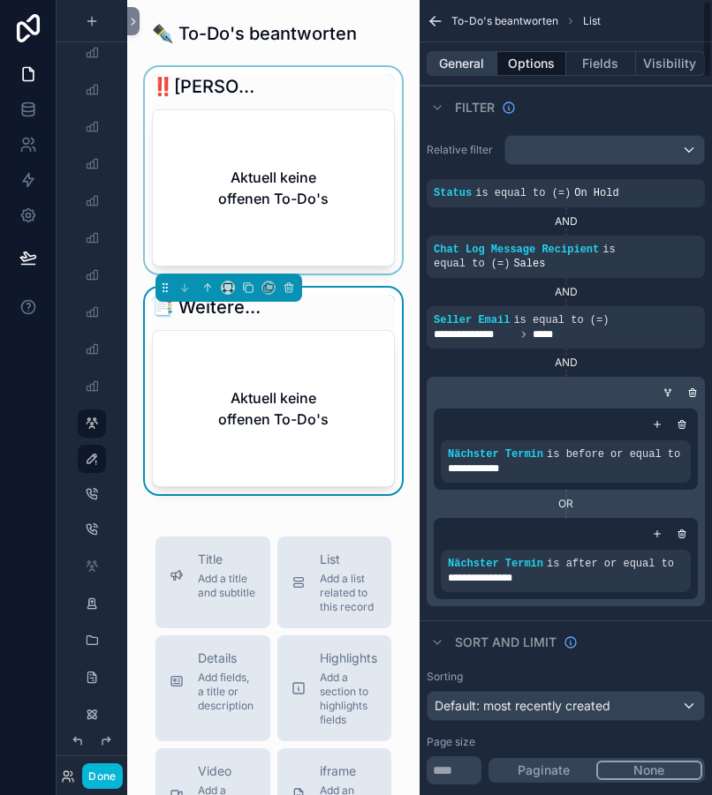
click at [434, 64] on button "General" at bounding box center [461, 63] width 71 height 25
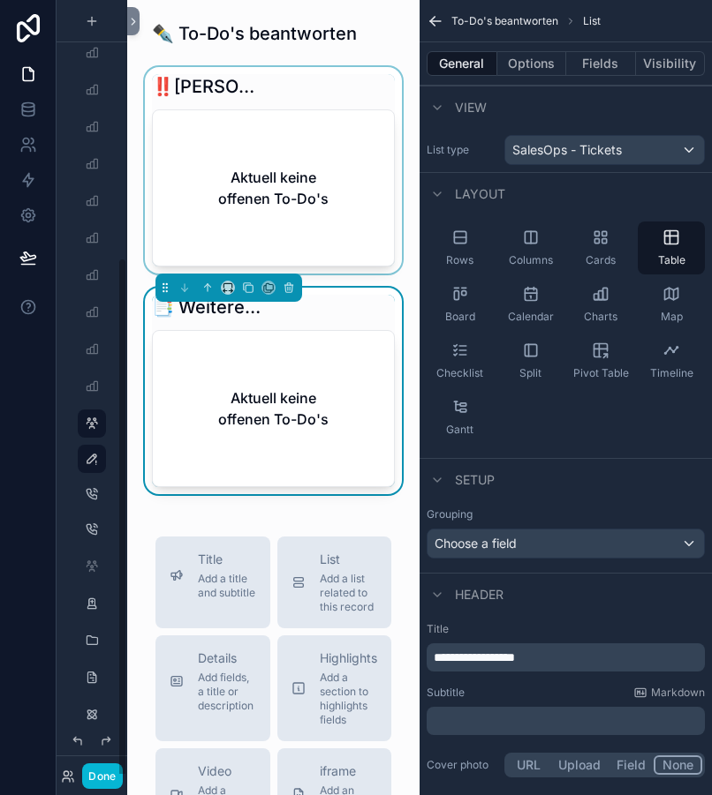
click at [290, 366] on div "Aktuell keine offenen To-Do's" at bounding box center [273, 408] width 241 height 155
click at [321, 117] on div "scrollable content" at bounding box center [273, 170] width 264 height 207
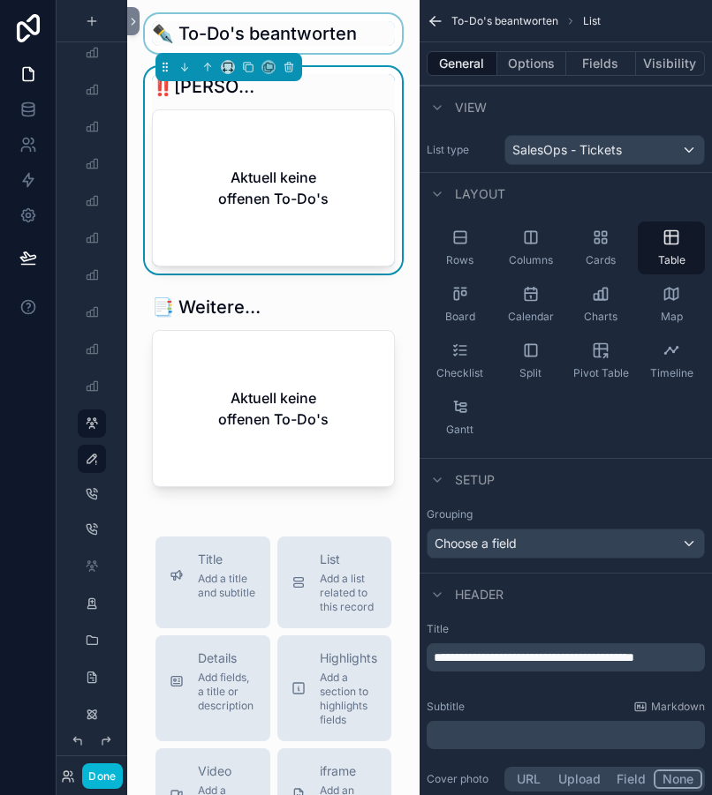
click at [373, 25] on div "scrollable content" at bounding box center [273, 33] width 264 height 39
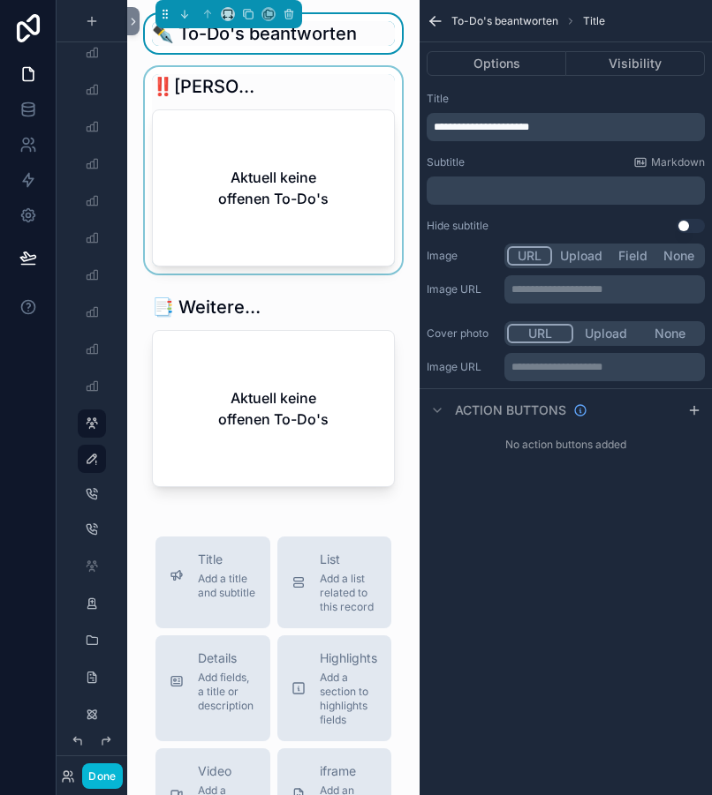
click at [361, 175] on div "scrollable content" at bounding box center [273, 170] width 264 height 207
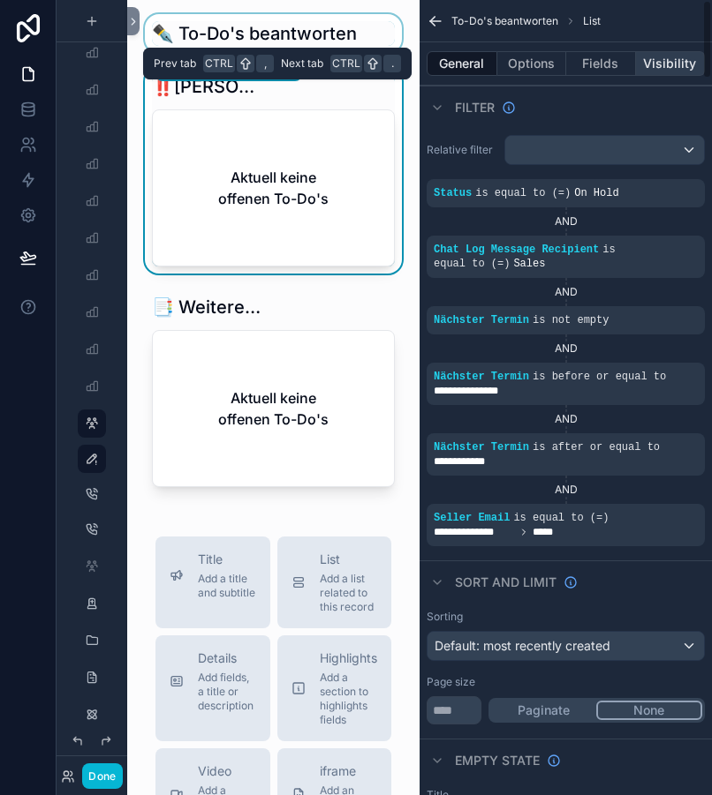
click at [636, 59] on button "Visibility" at bounding box center [671, 63] width 70 height 25
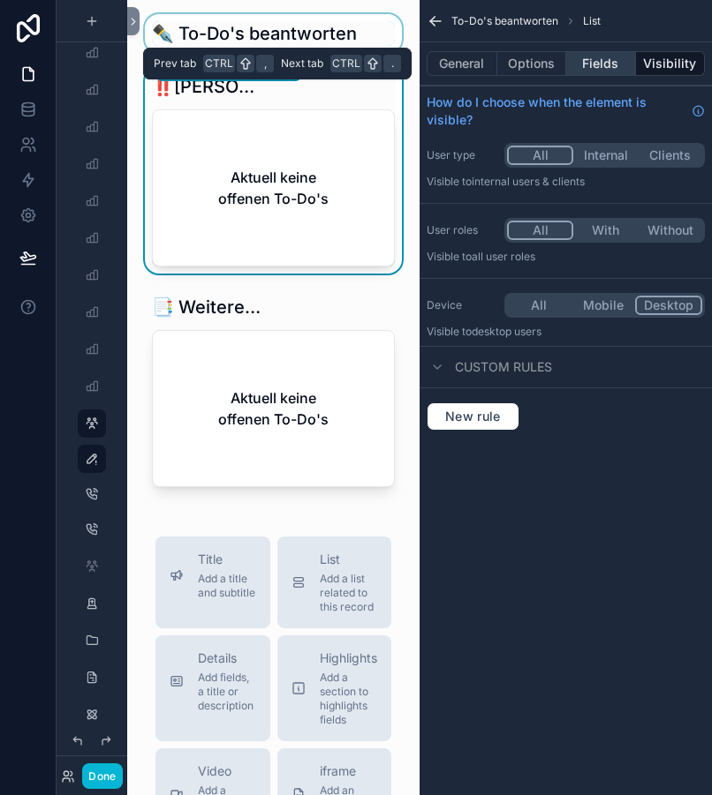
click at [610, 64] on button "Fields" at bounding box center [601, 63] width 70 height 25
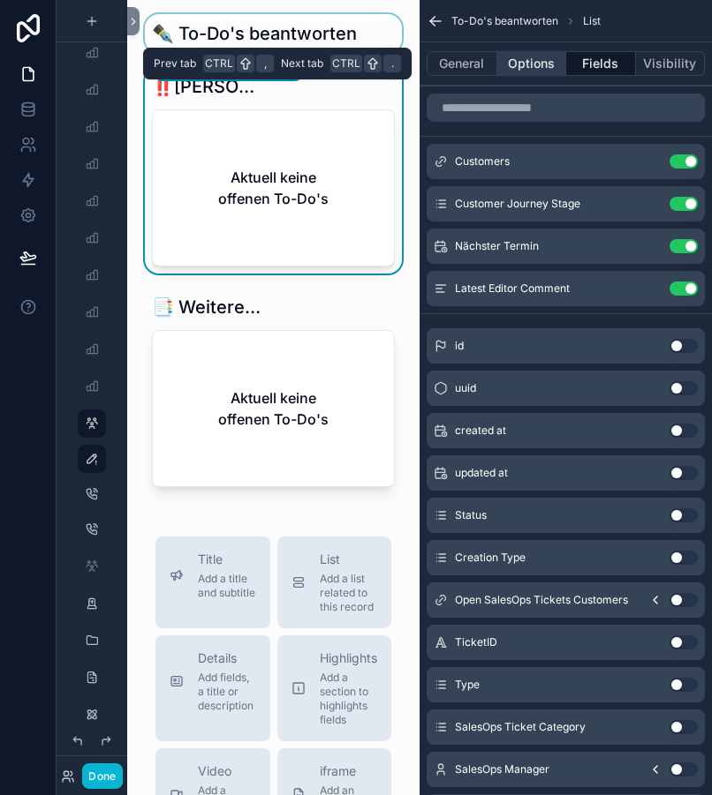
click at [532, 64] on button "Options" at bounding box center [532, 63] width 70 height 25
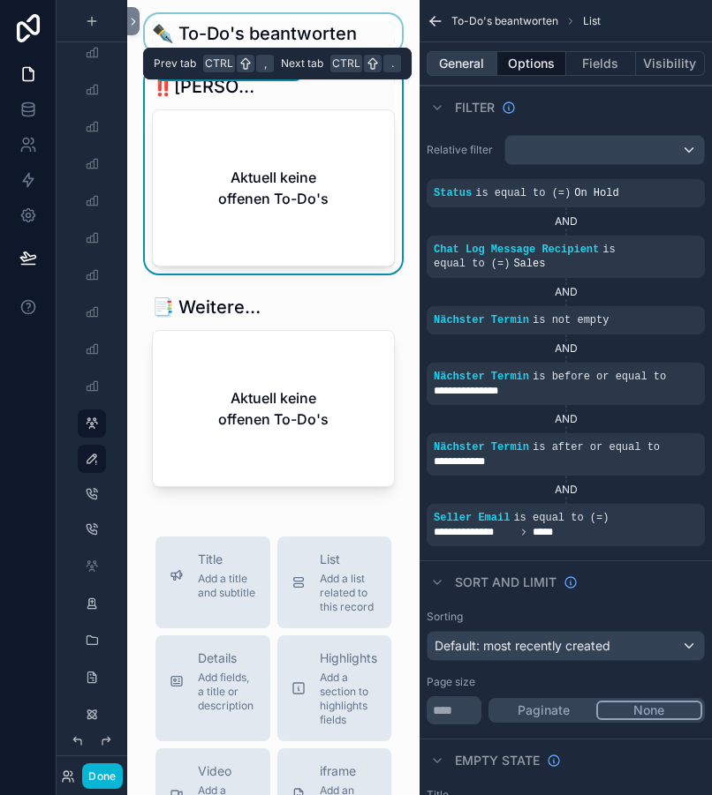
click at [473, 61] on button "General" at bounding box center [461, 63] width 71 height 25
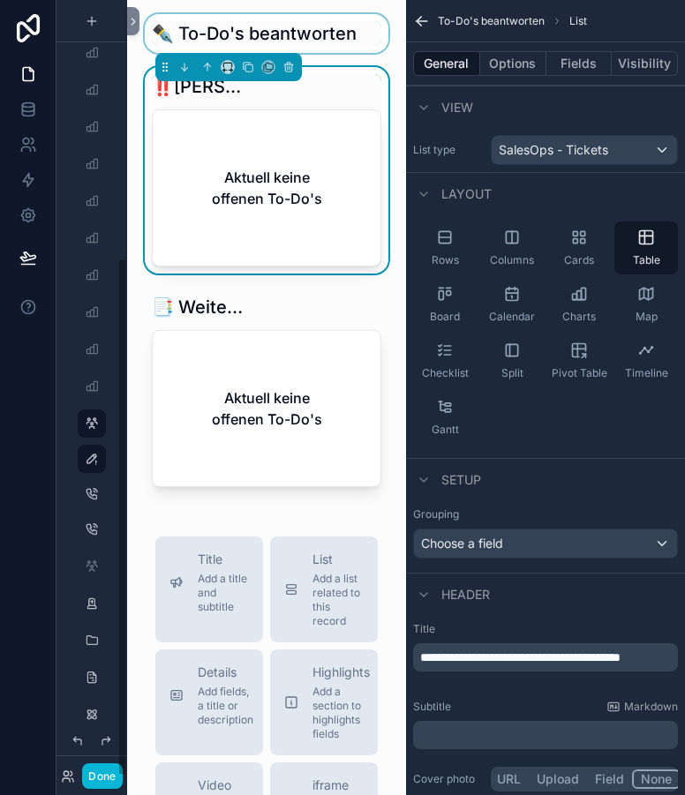
click at [293, 116] on div "Aktuell keine offenen To-Do's" at bounding box center [267, 187] width 228 height 155
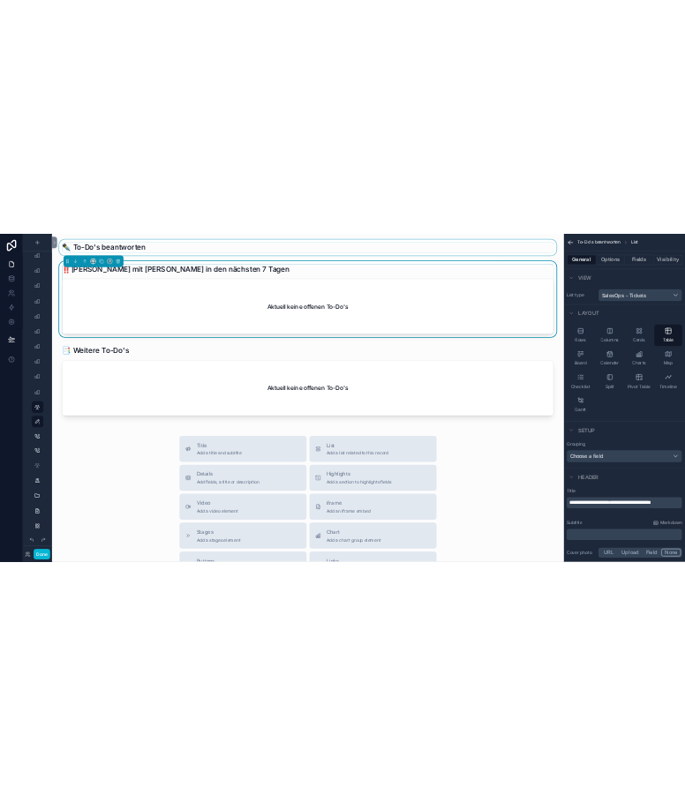
scroll to position [374, 0]
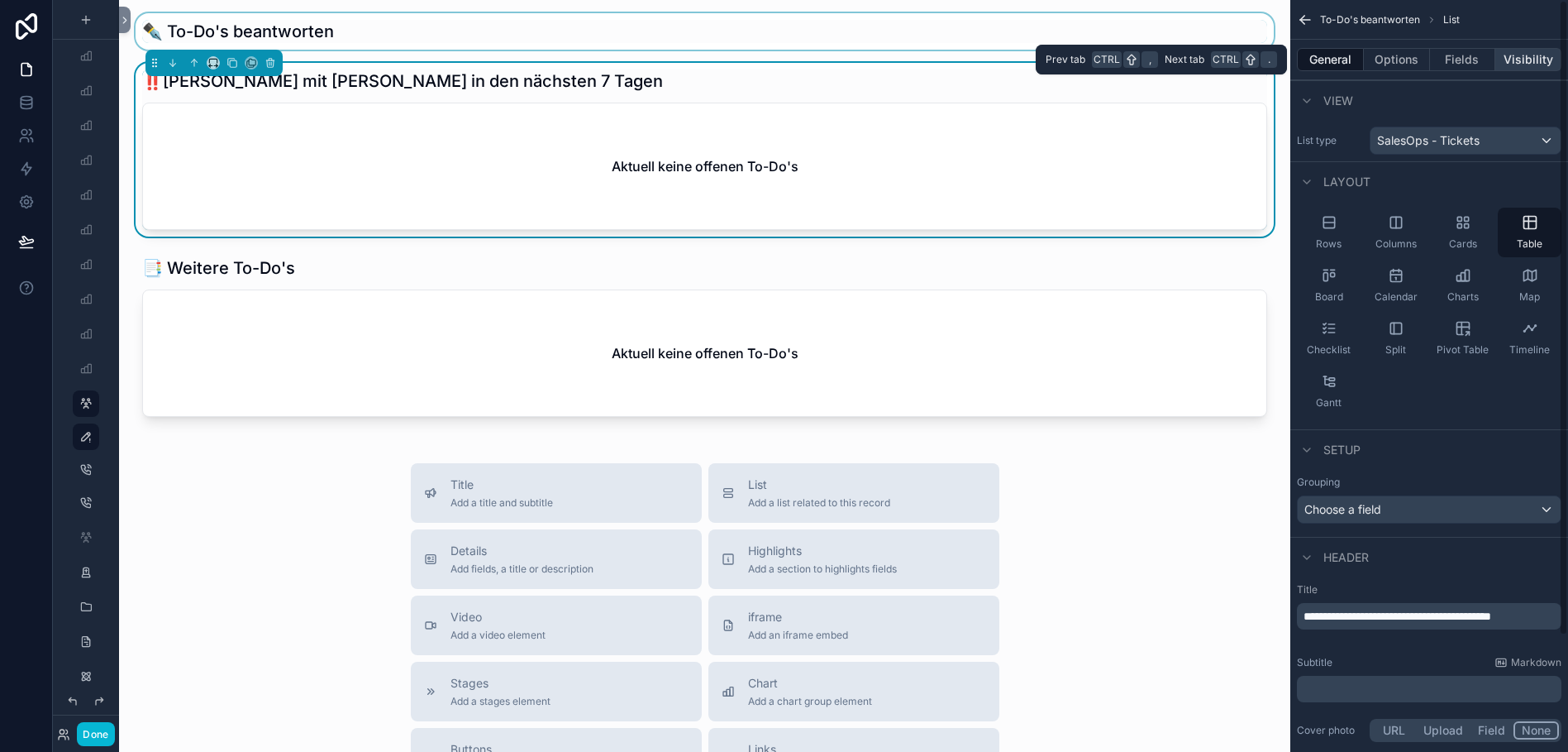
click at [1517, 66] on button "Visibility" at bounding box center [1528, 59] width 66 height 23
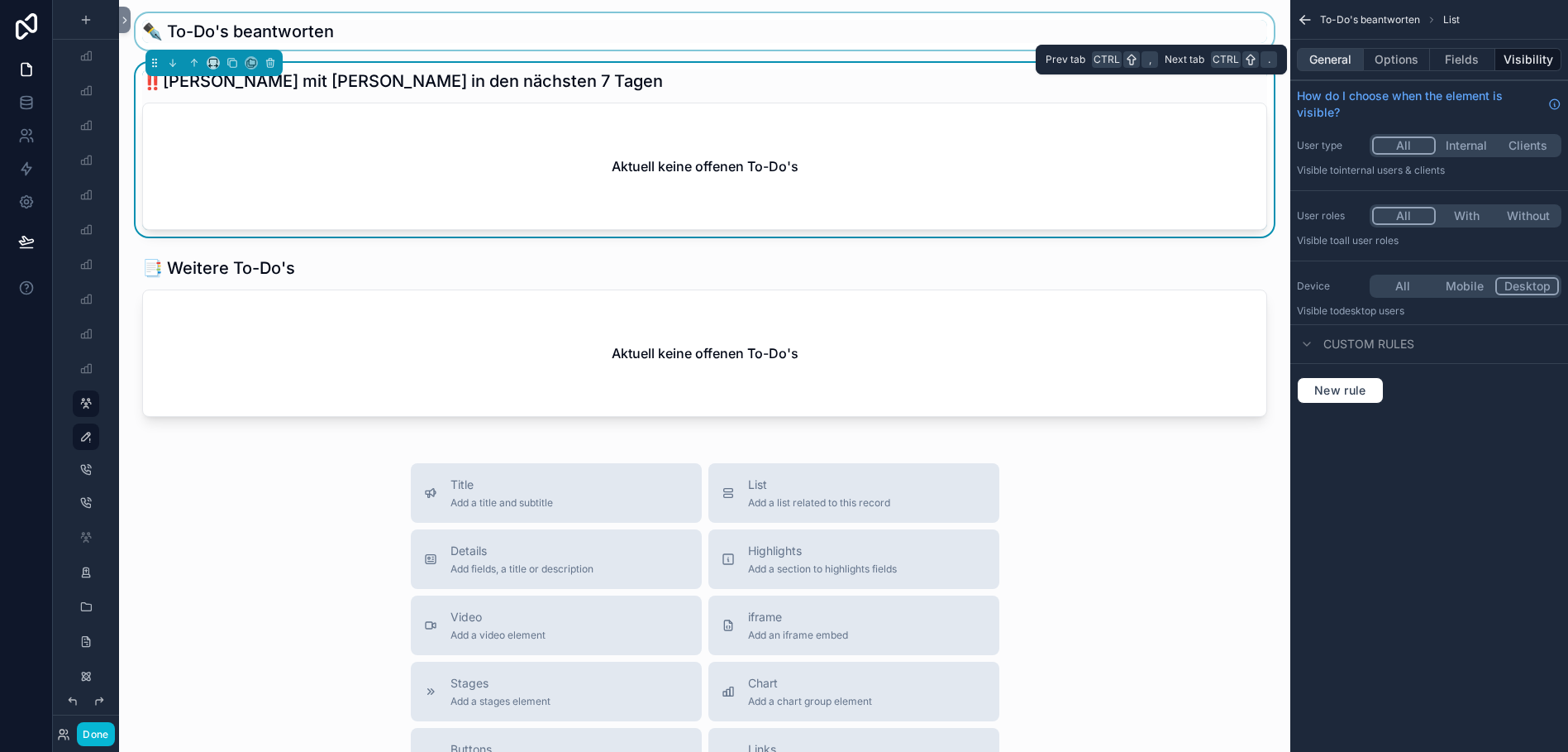
click at [1344, 59] on button "General" at bounding box center [1330, 59] width 67 height 23
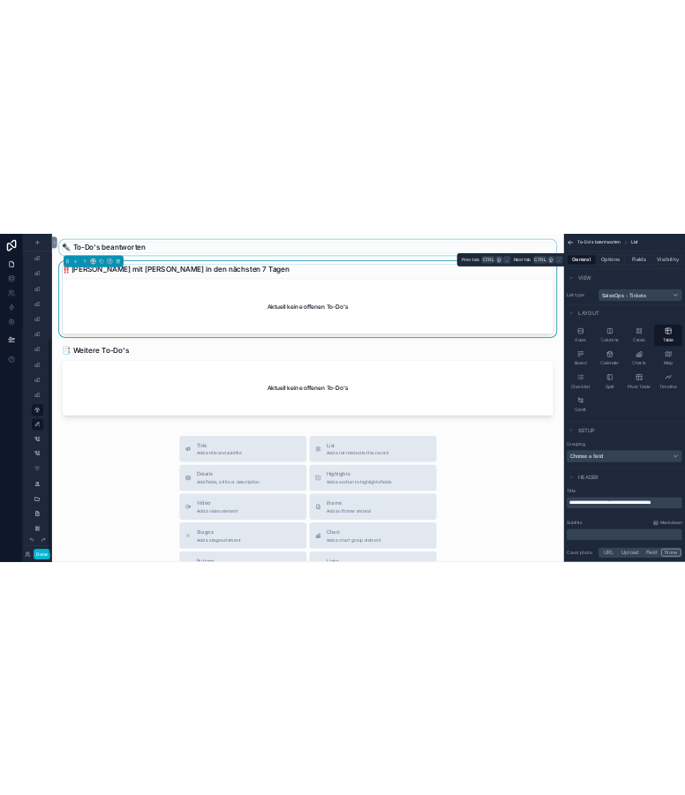
scroll to position [381, 0]
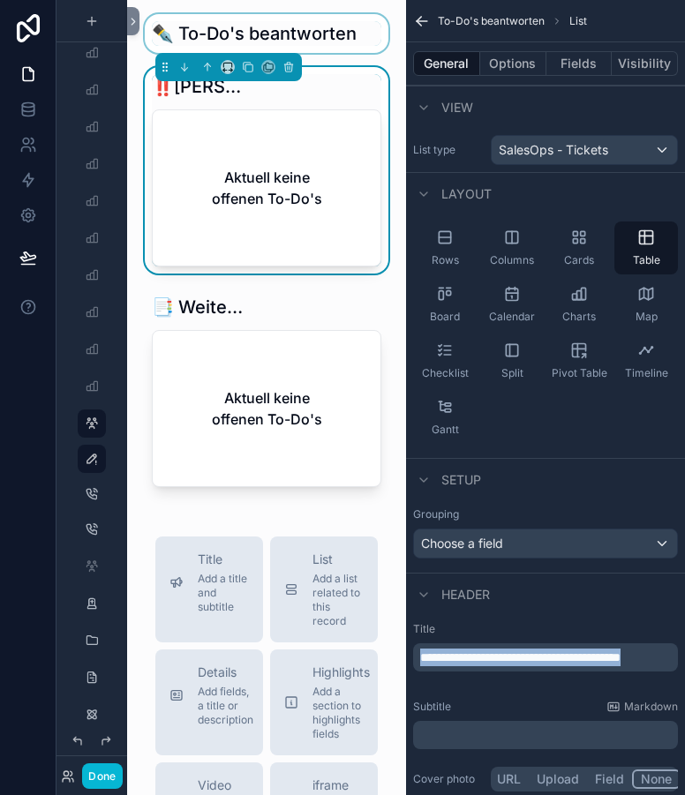
drag, startPoint x: 468, startPoint y: 676, endPoint x: 396, endPoint y: 643, distance: 79.0
click at [396, 643] on div "Noloco Tickets Monatliche Performance Startseite Mein Kalender Team Kalender Te…" at bounding box center [406, 397] width 558 height 795
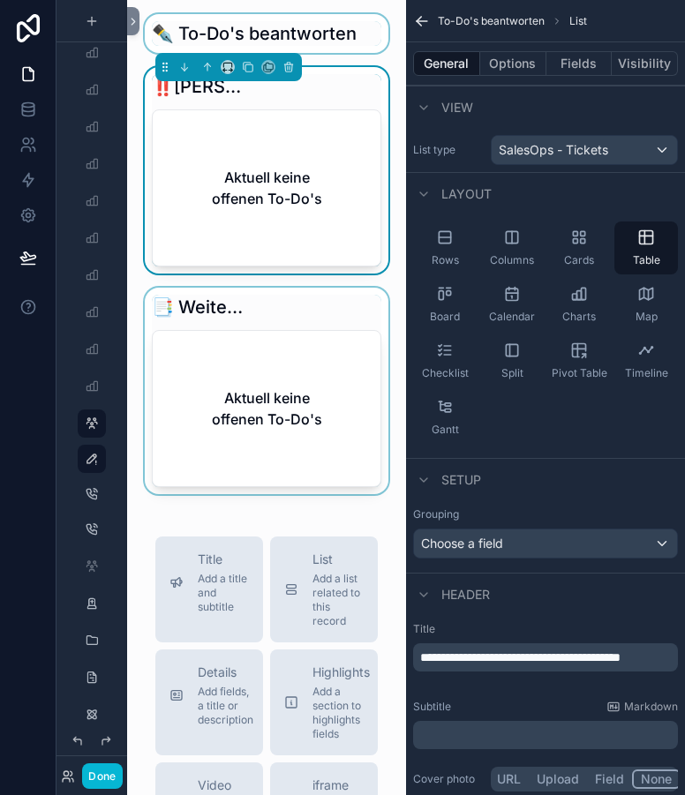
click at [288, 361] on div "scrollable content" at bounding box center [266, 391] width 251 height 207
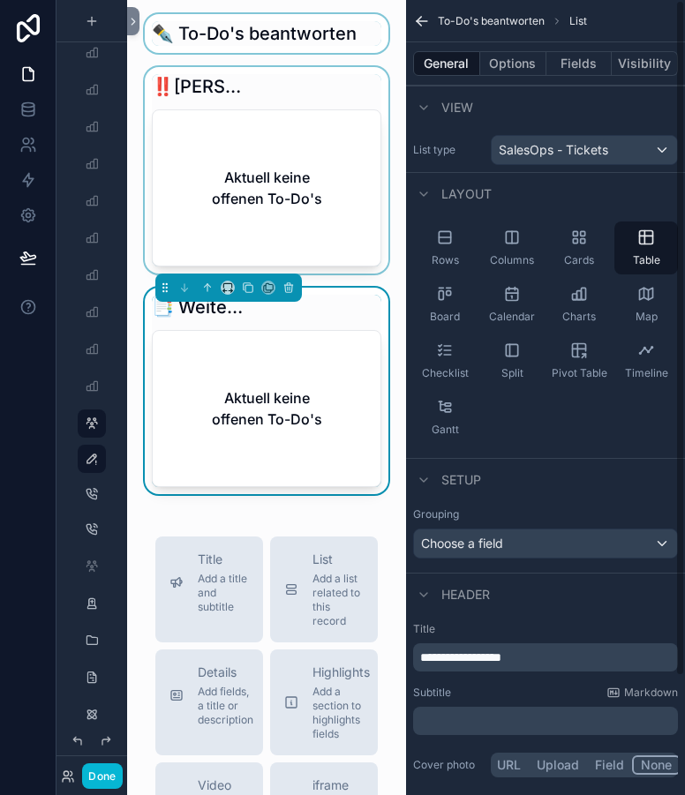
click at [288, 253] on div "scrollable content" at bounding box center [266, 170] width 251 height 207
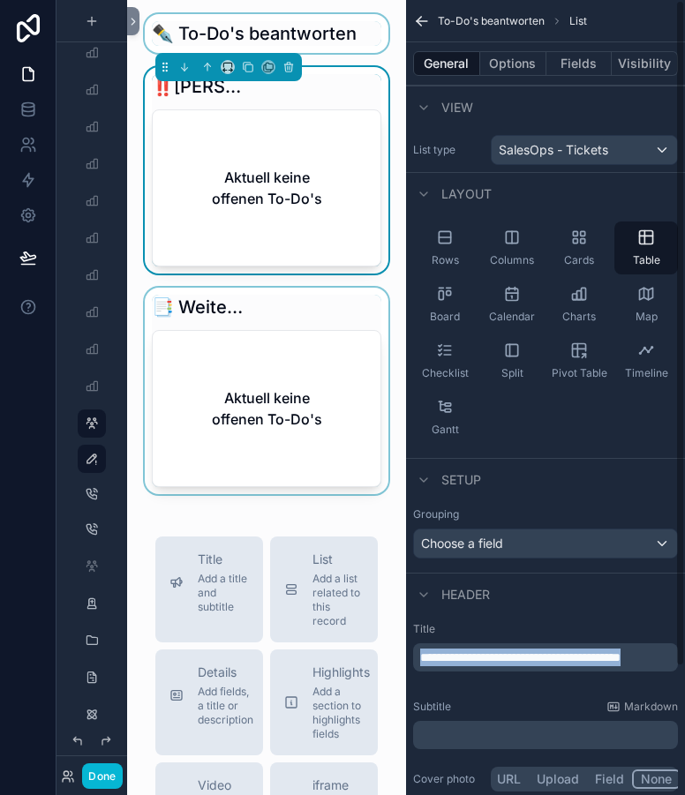
drag, startPoint x: 493, startPoint y: 675, endPoint x: 388, endPoint y: 645, distance: 108.4
click at [388, 645] on div "Noloco Tickets Monatliche Performance Startseite Mein Kalender Team Kalender Te…" at bounding box center [406, 397] width 558 height 795
copy span "**********"
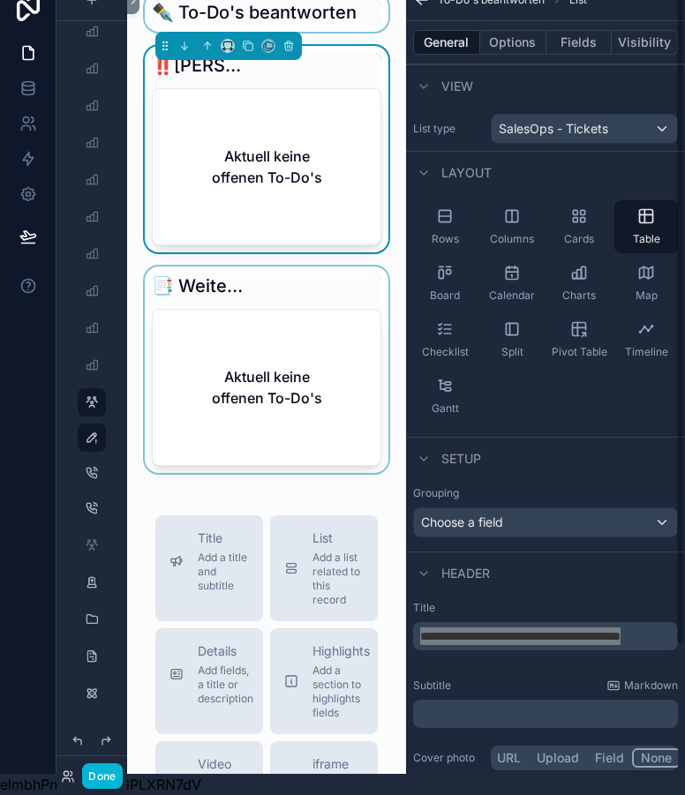
scroll to position [0, 13]
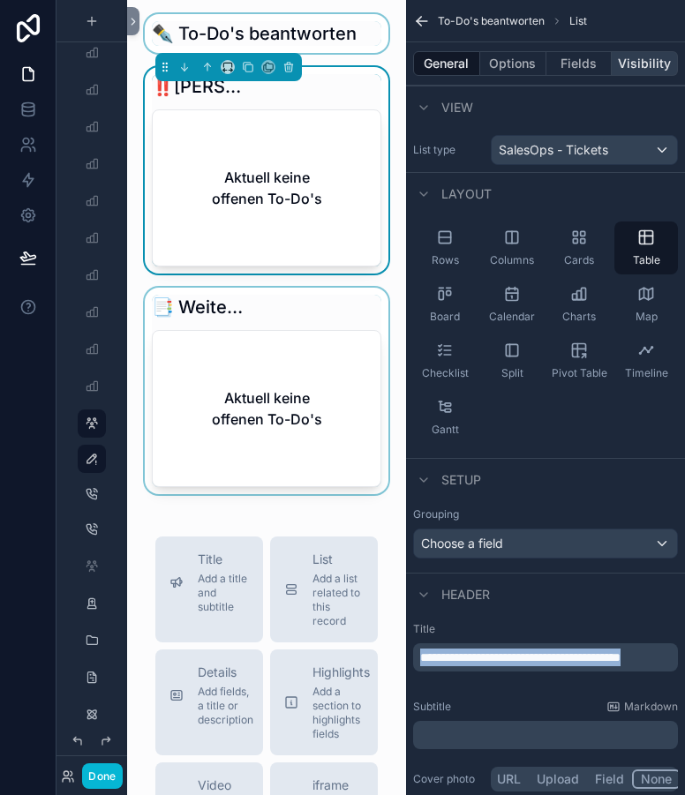
click at [631, 64] on button "Visibility" at bounding box center [645, 63] width 66 height 25
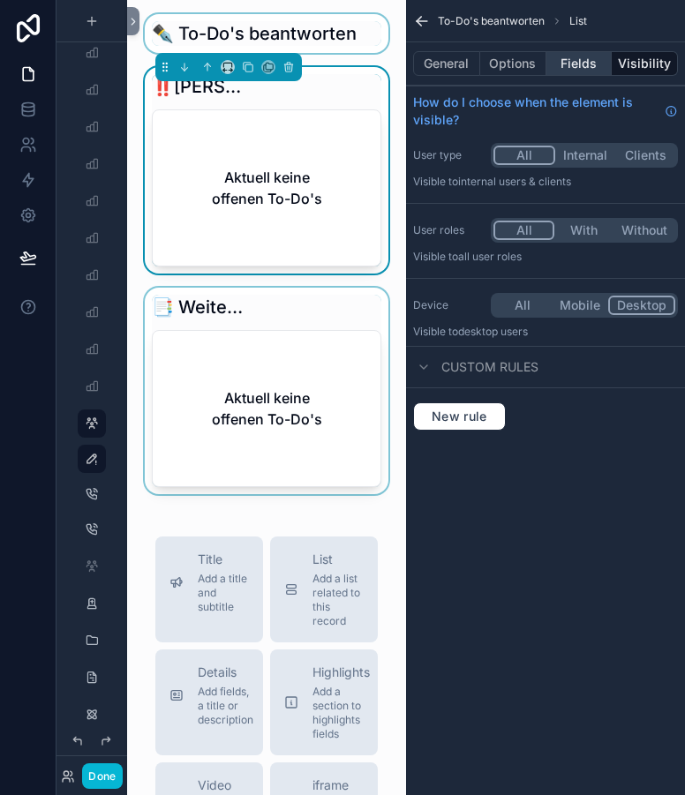
click at [574, 60] on button "Fields" at bounding box center [580, 63] width 66 height 25
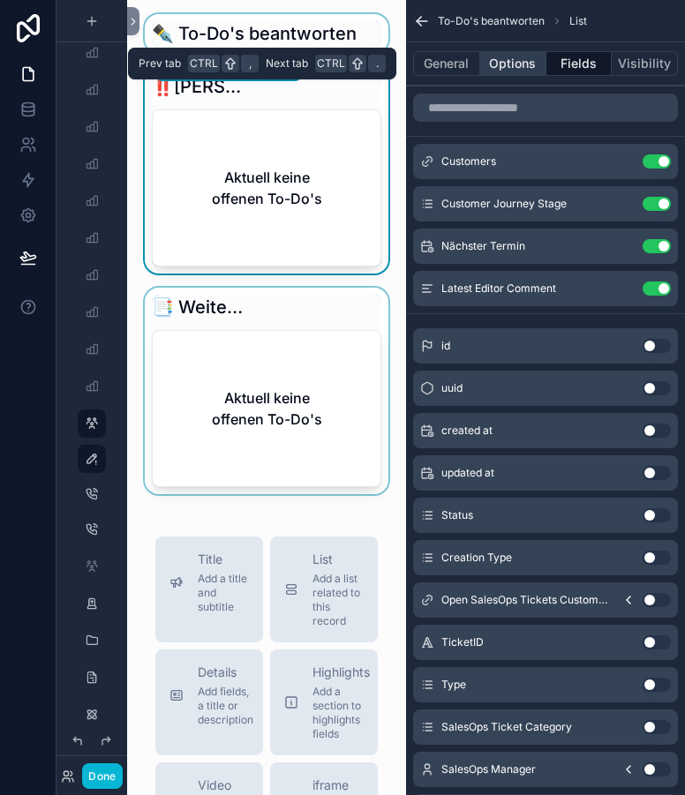
click at [514, 61] on button "Options" at bounding box center [513, 63] width 66 height 25
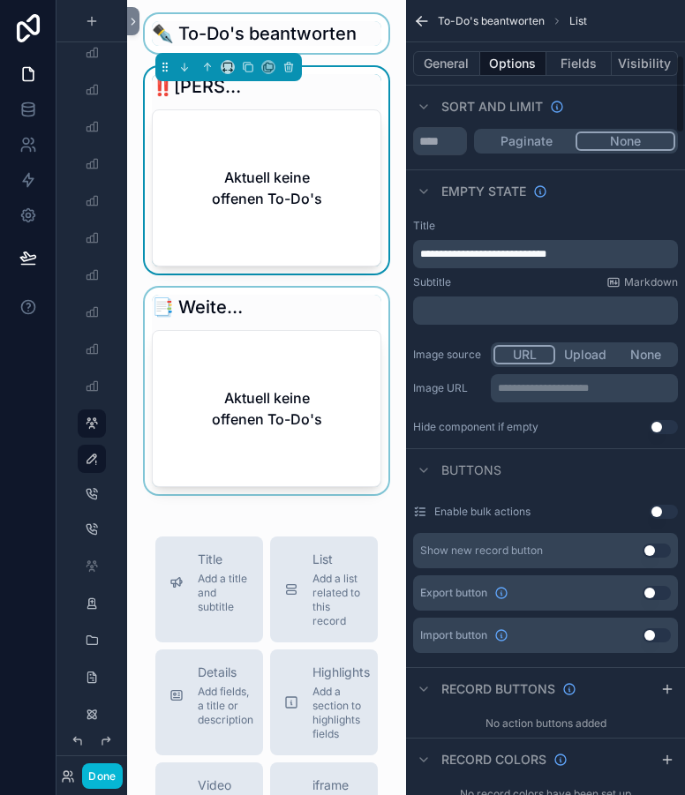
scroll to position [570, 0]
click at [504, 251] on span "**********" at bounding box center [483, 253] width 126 height 11
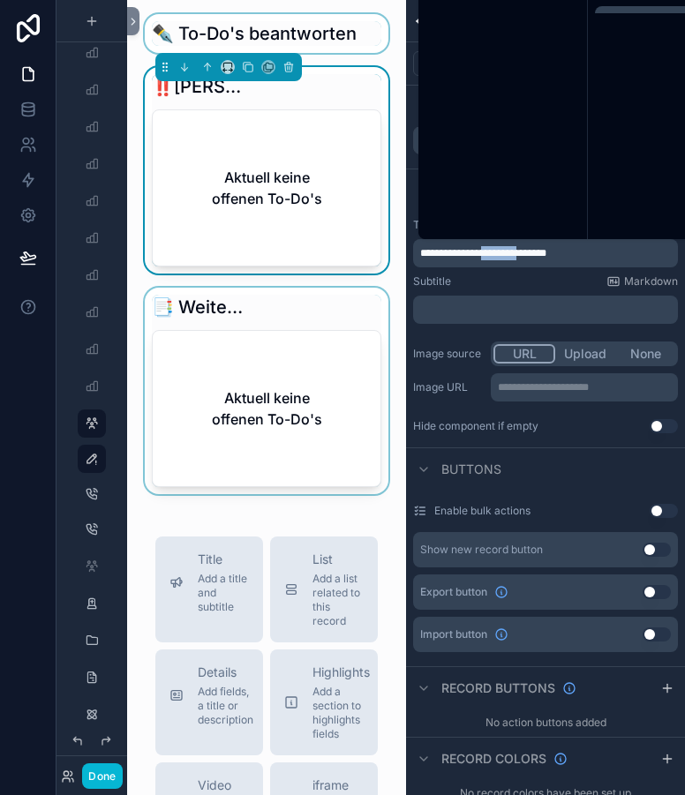
click at [504, 251] on span "**********" at bounding box center [483, 253] width 126 height 11
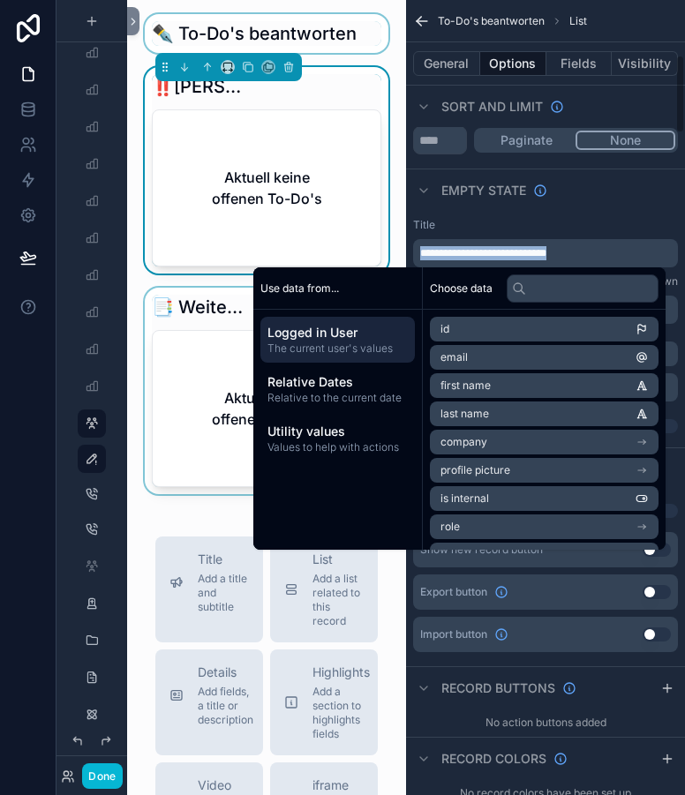
copy span "**********"
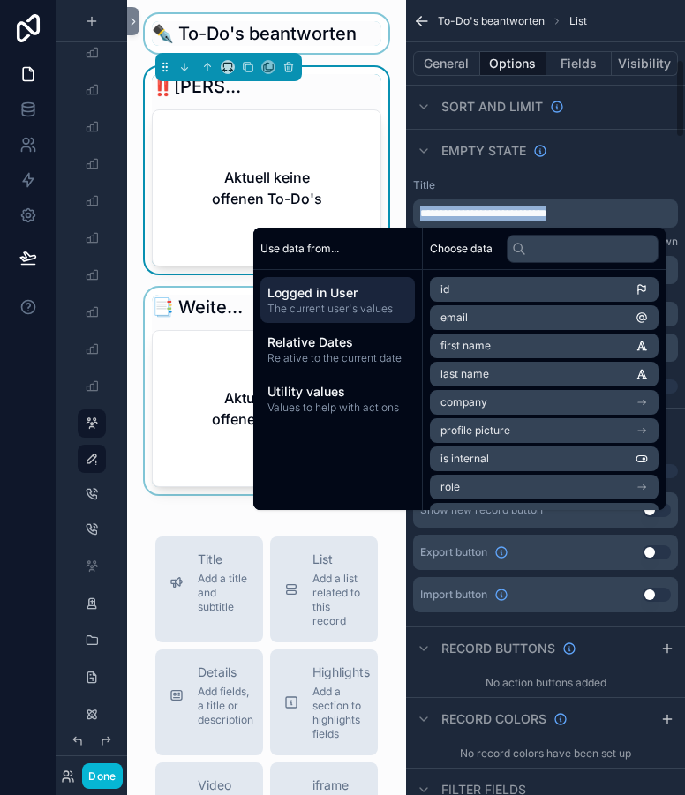
click at [607, 173] on div "**********" at bounding box center [545, 286] width 279 height 230
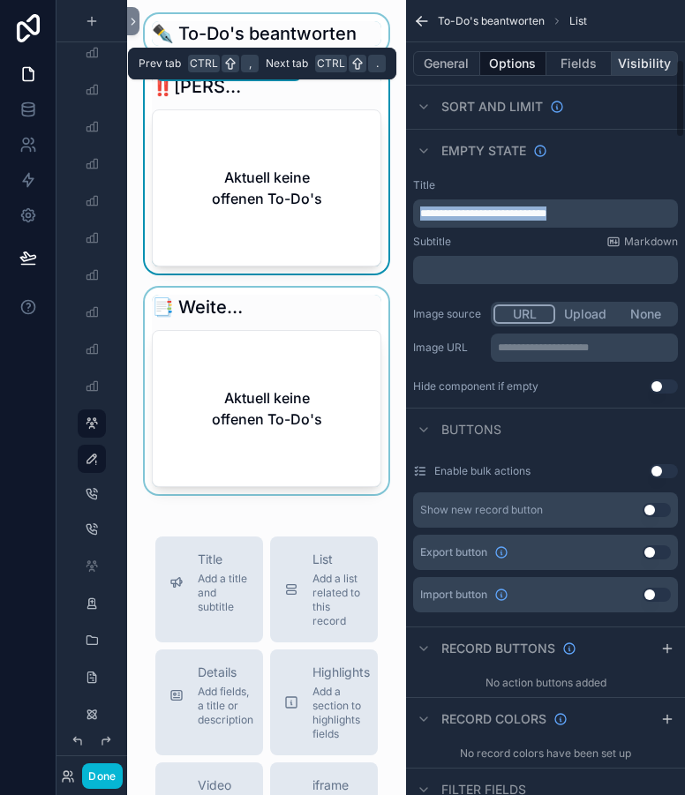
click at [634, 70] on button "Visibility" at bounding box center [645, 63] width 66 height 25
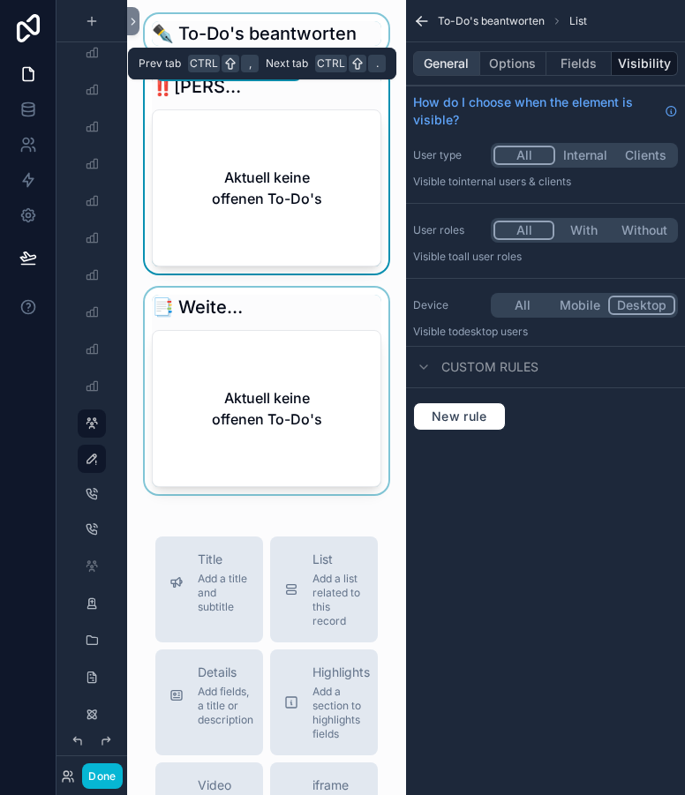
click at [457, 67] on button "General" at bounding box center [446, 63] width 67 height 25
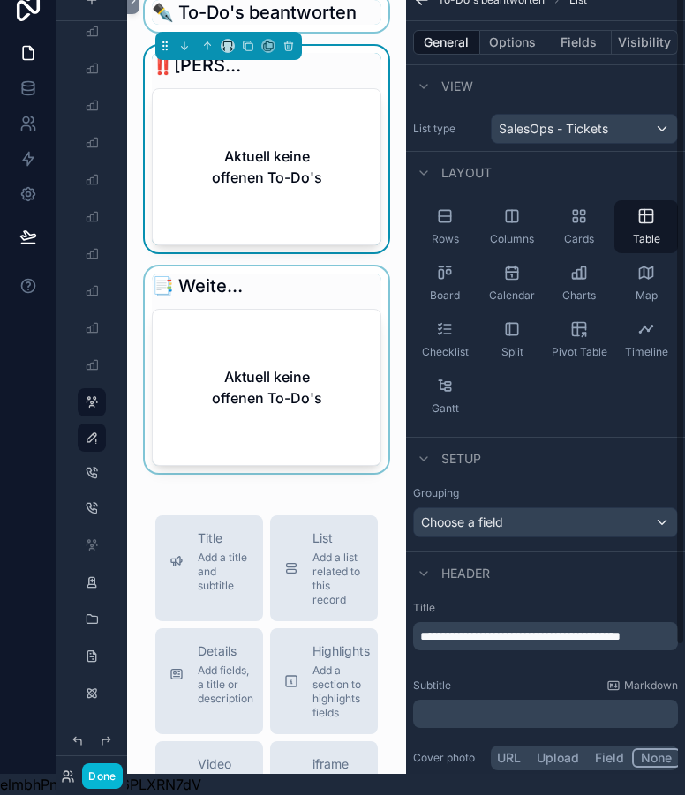
scroll to position [0, 13]
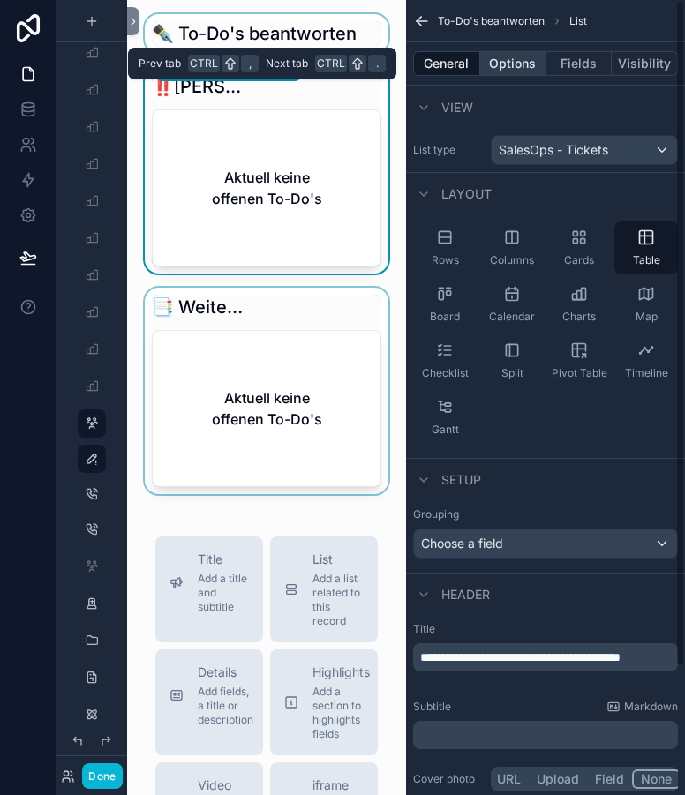
click at [517, 53] on button "Options" at bounding box center [513, 63] width 66 height 25
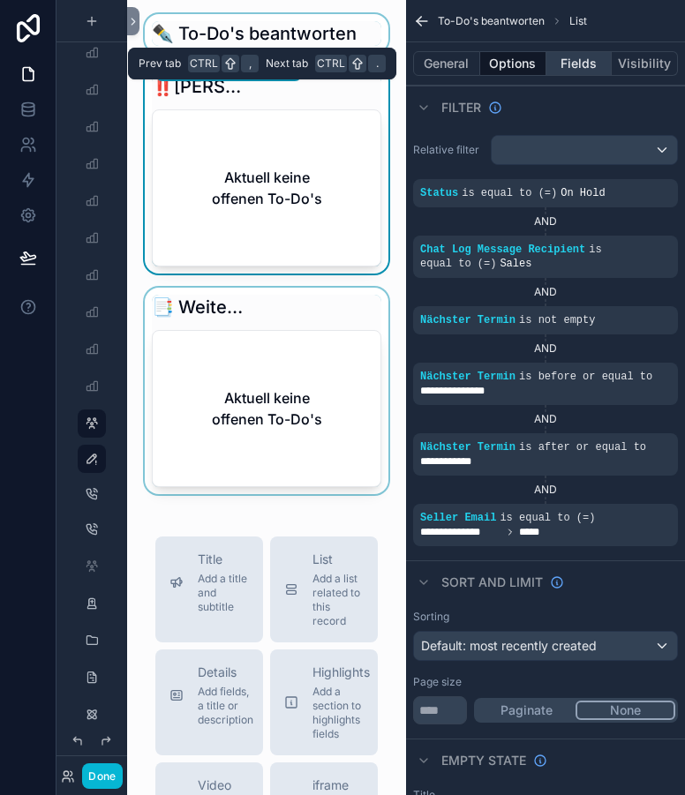
click at [577, 61] on button "Fields" at bounding box center [580, 63] width 66 height 25
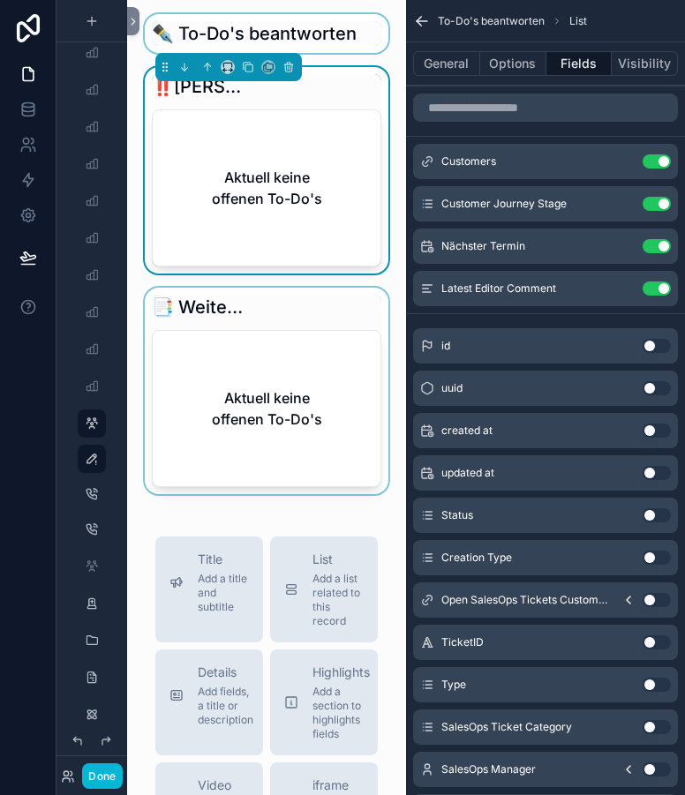
scroll to position [0, 0]
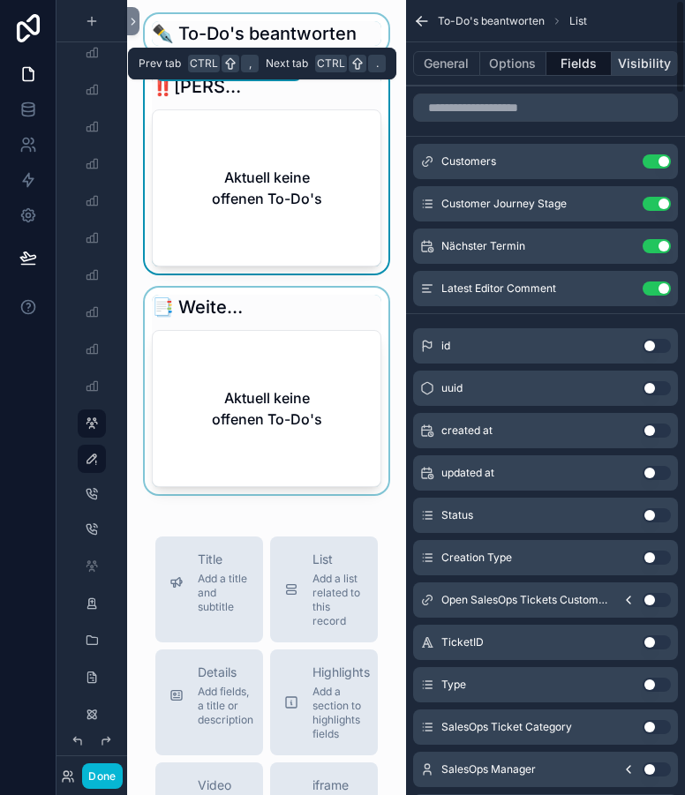
click at [635, 64] on button "Visibility" at bounding box center [645, 63] width 66 height 25
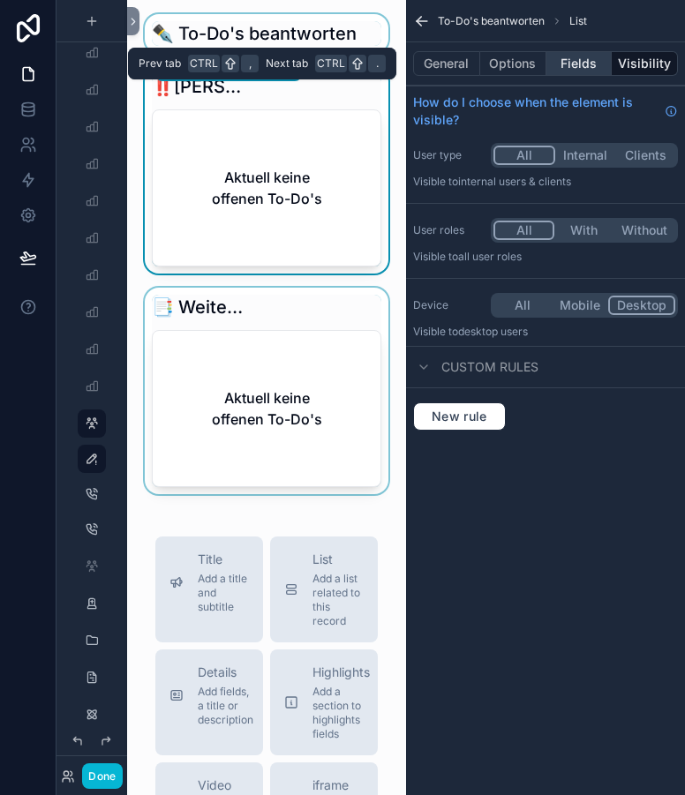
click at [584, 72] on button "Fields" at bounding box center [580, 63] width 66 height 25
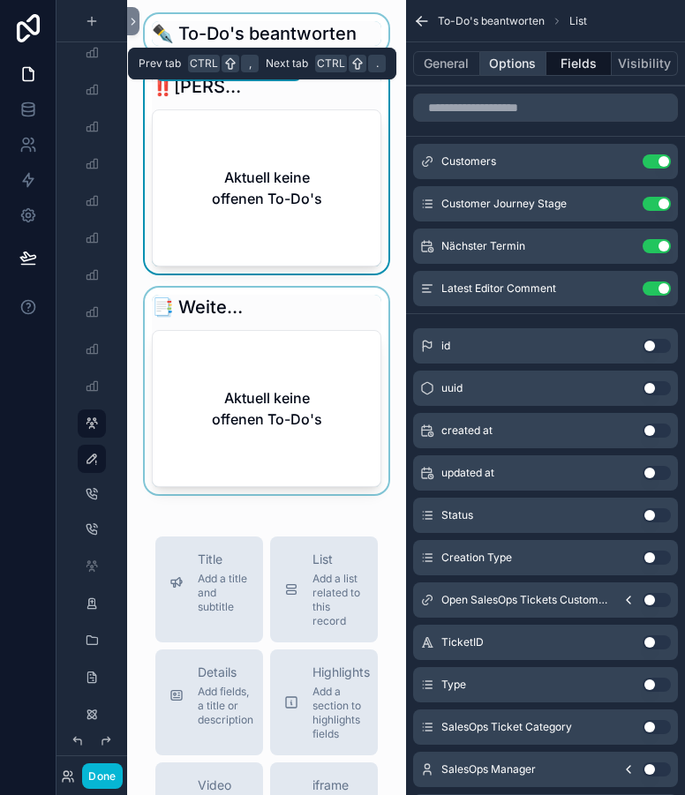
click at [504, 62] on button "Options" at bounding box center [513, 63] width 66 height 25
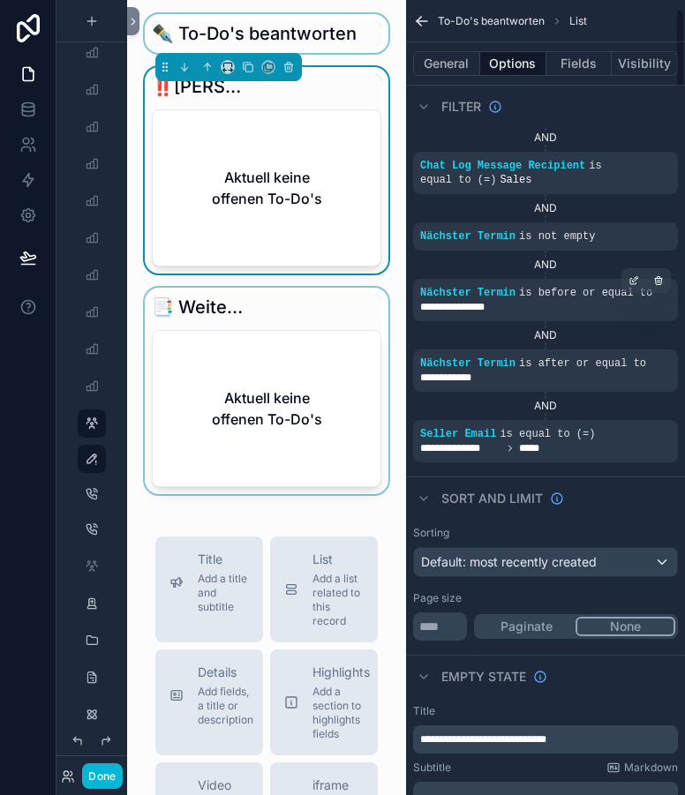
scroll to position [94, 0]
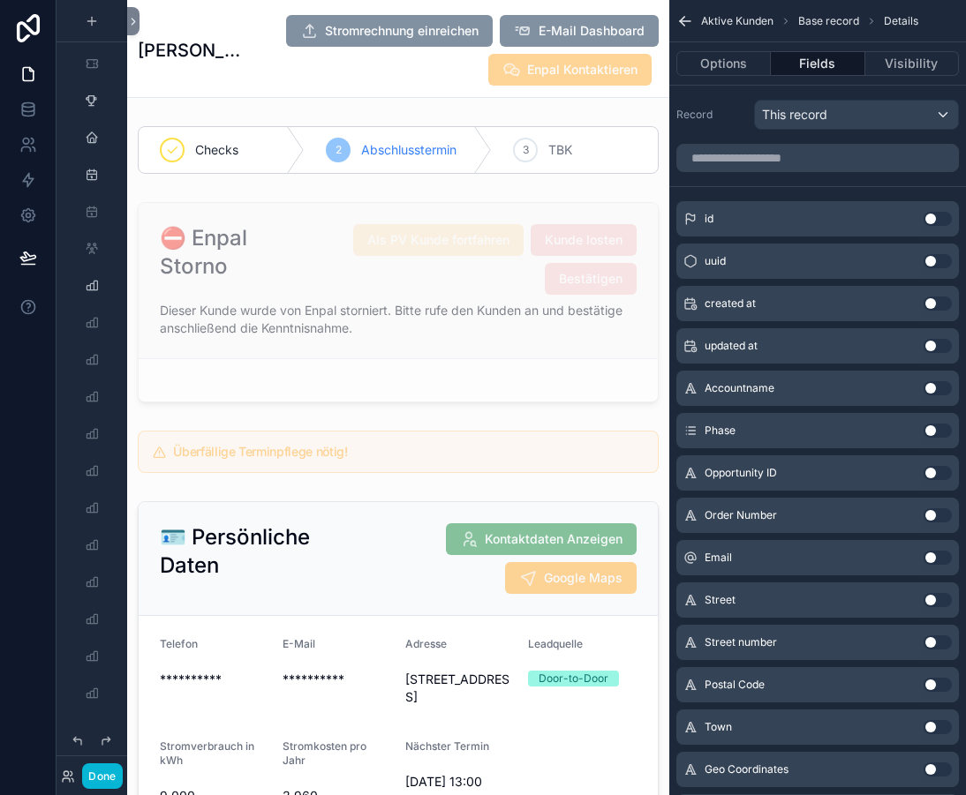
scroll to position [2576, 0]
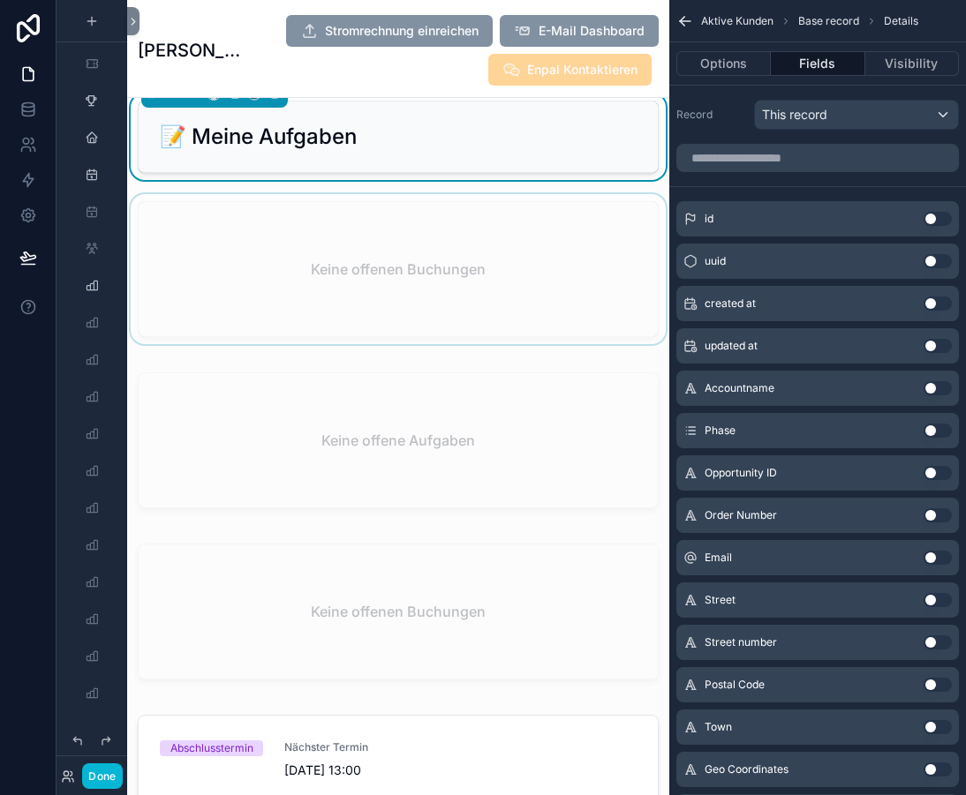
click at [546, 242] on div "scrollable content" at bounding box center [398, 272] width 542 height 157
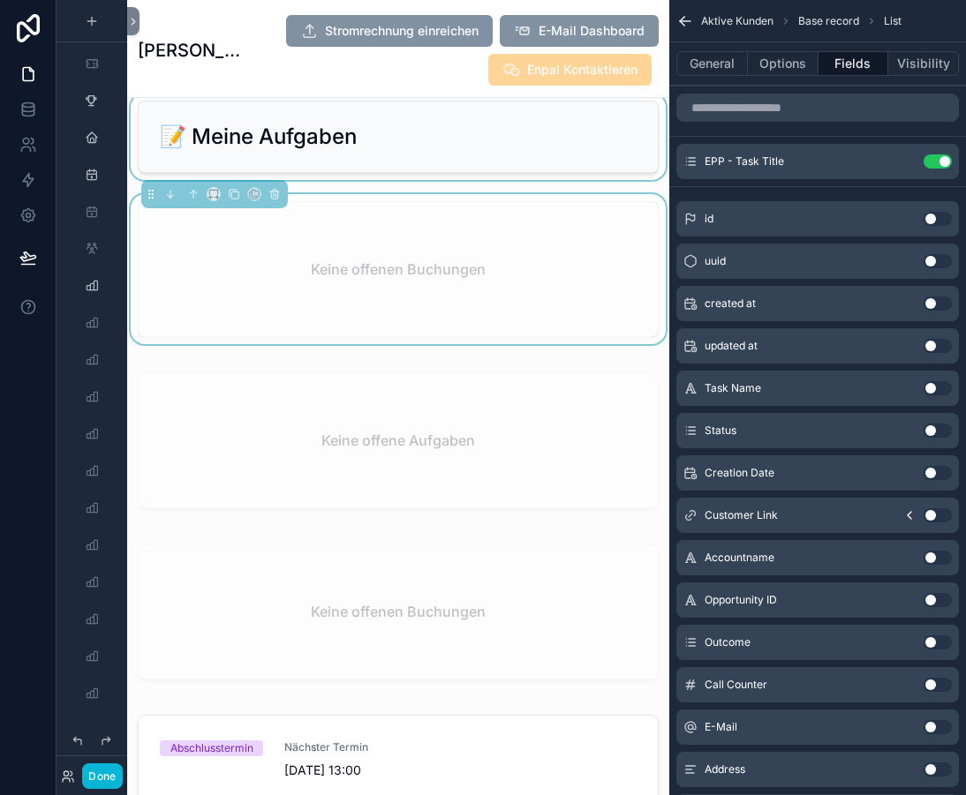
click at [648, 115] on div "scrollable content" at bounding box center [398, 137] width 542 height 87
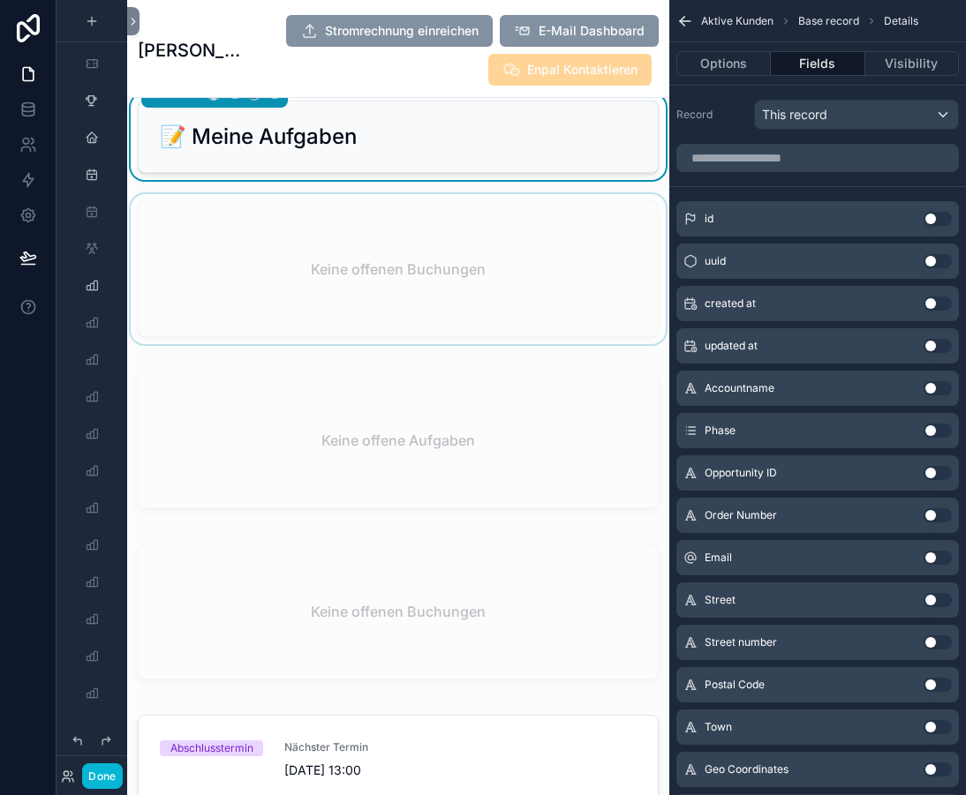
click at [602, 270] on div "scrollable content" at bounding box center [398, 272] width 542 height 157
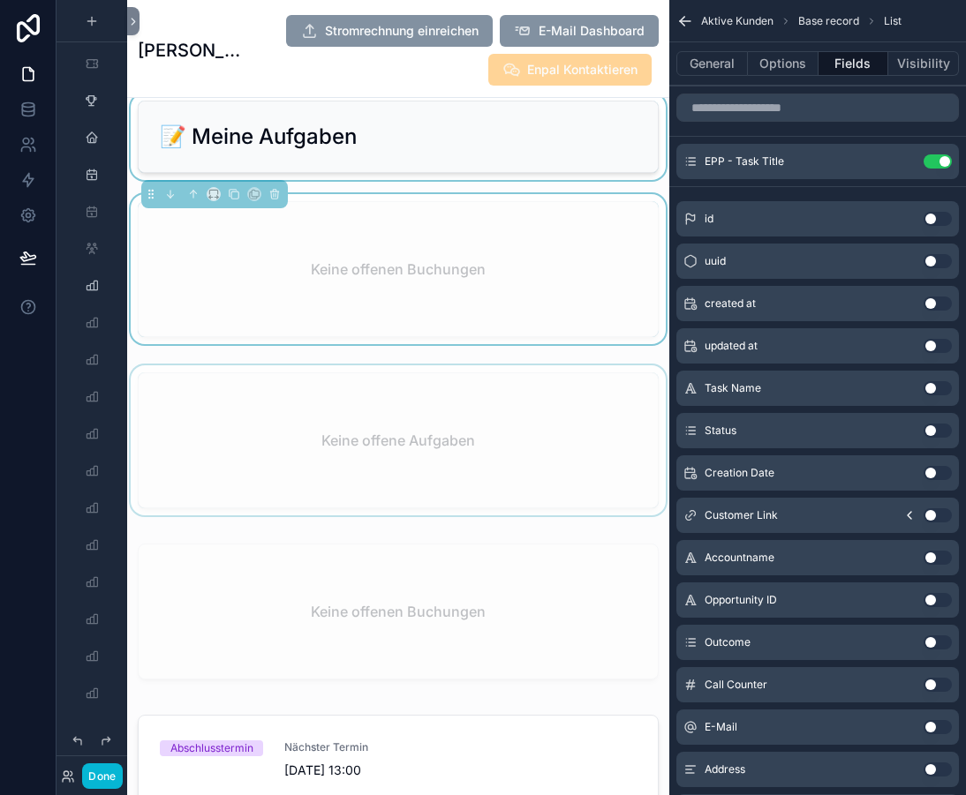
click at [521, 429] on div "scrollable content" at bounding box center [398, 444] width 542 height 157
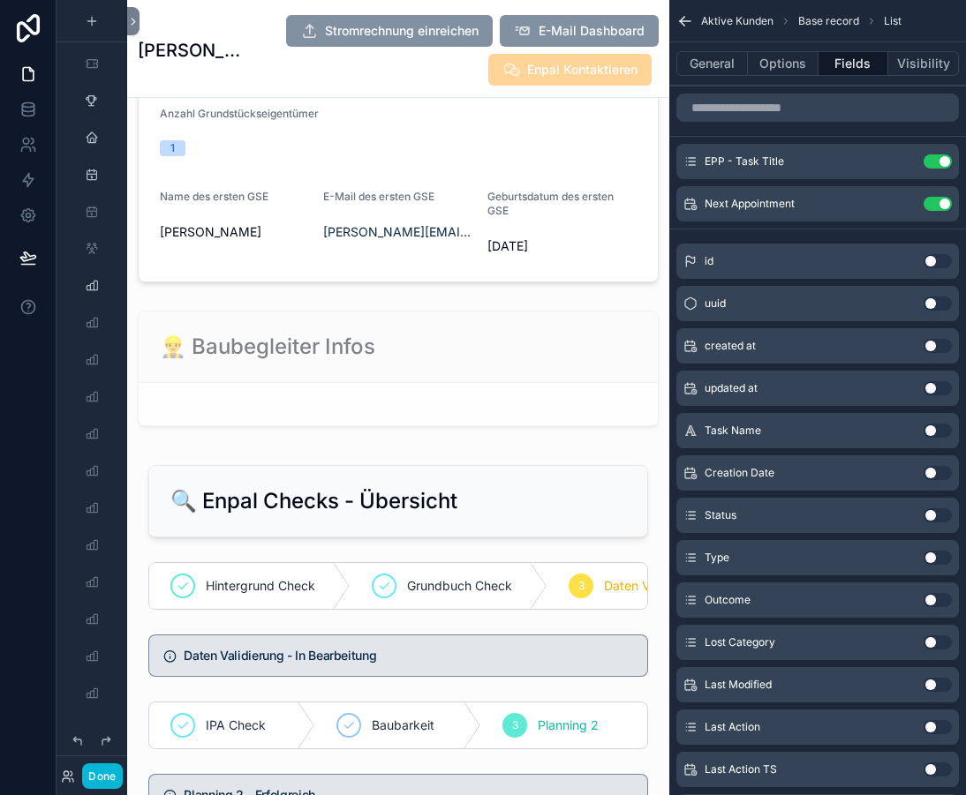
scroll to position [1723, 0]
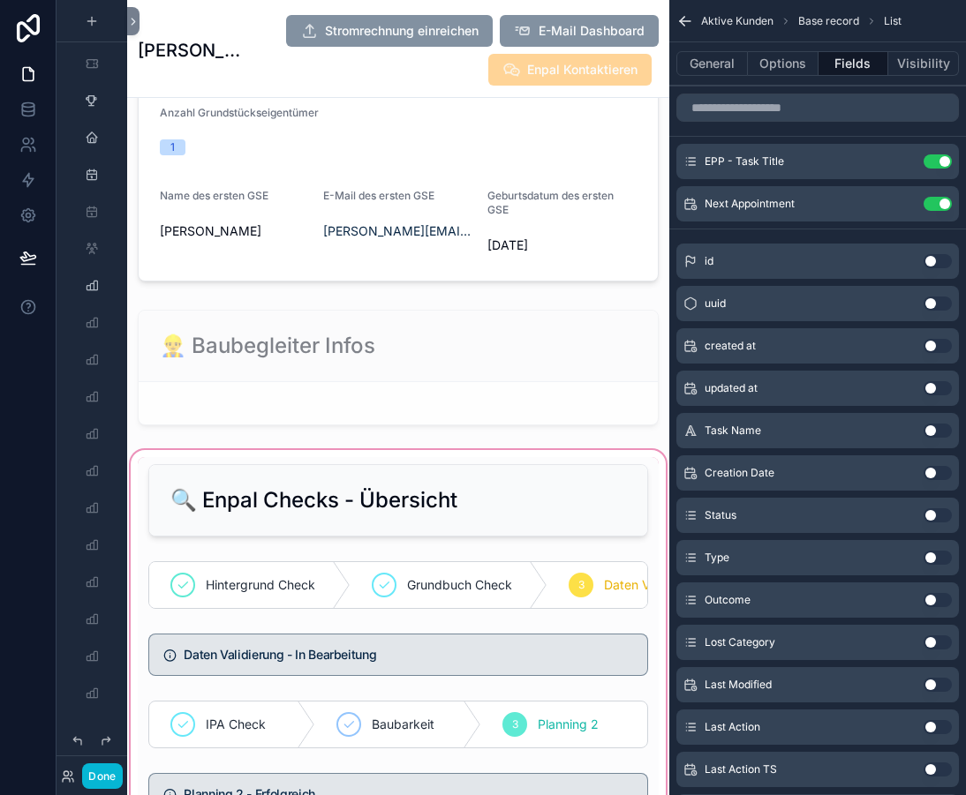
click at [477, 511] on div "scrollable content" at bounding box center [398, 640] width 542 height 387
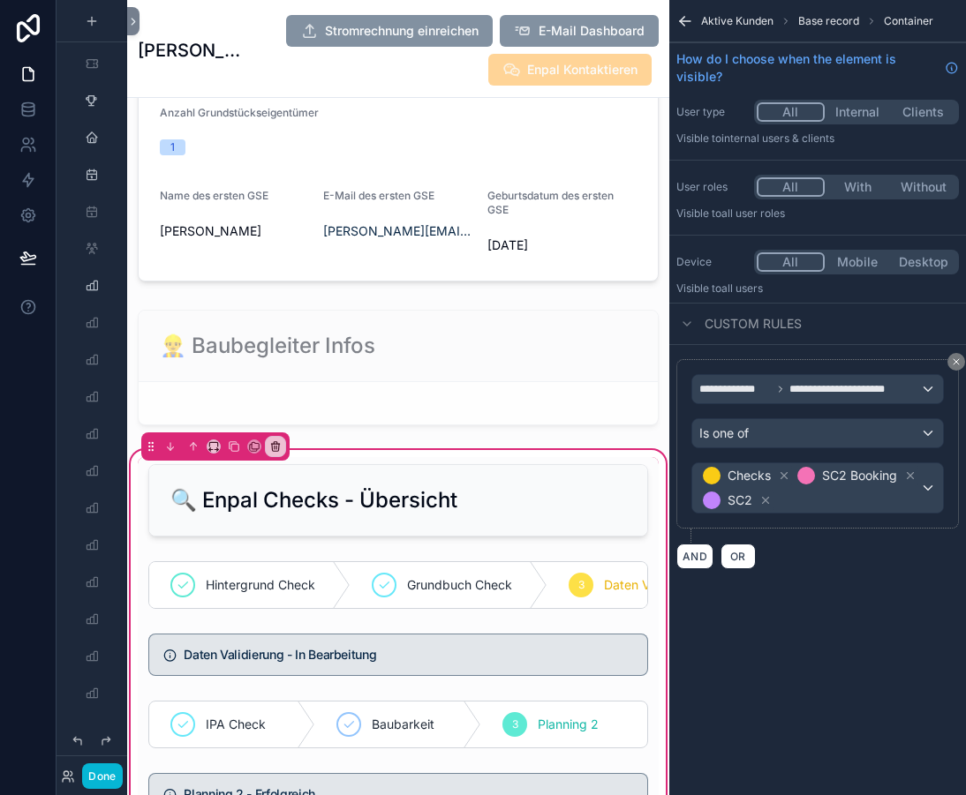
click at [653, 500] on div "🔍 Enpal Checks - Übersicht Hintergrund Check Grundbuch Check 3 Daten Validierun…" at bounding box center [398, 640] width 542 height 387
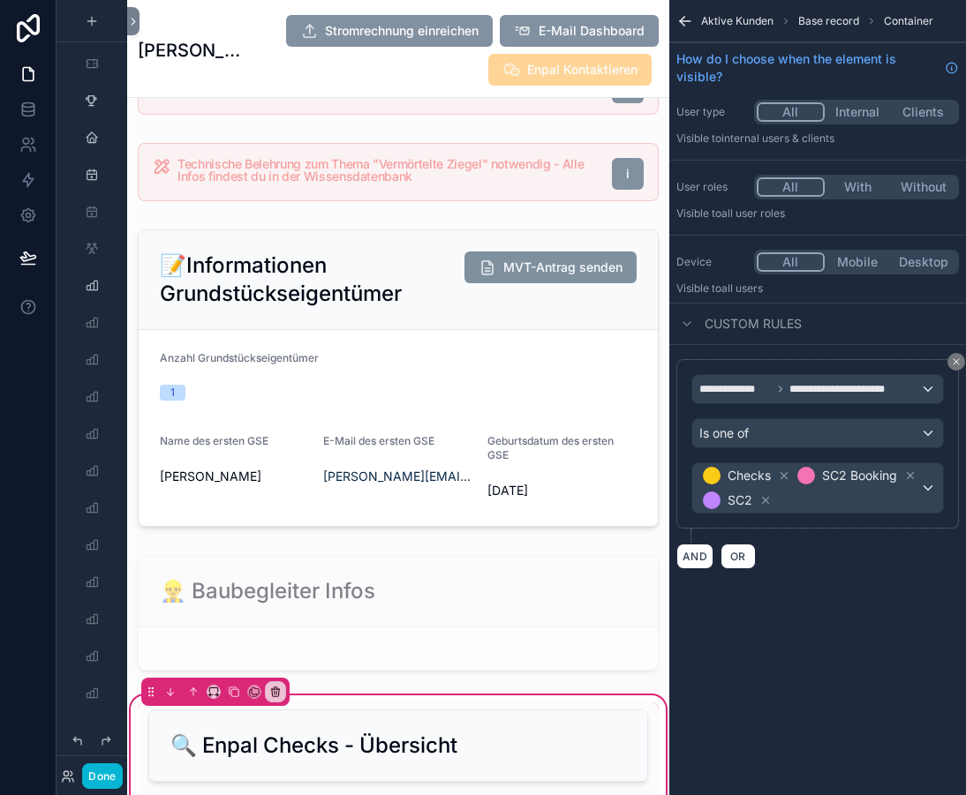
scroll to position [1480, 0]
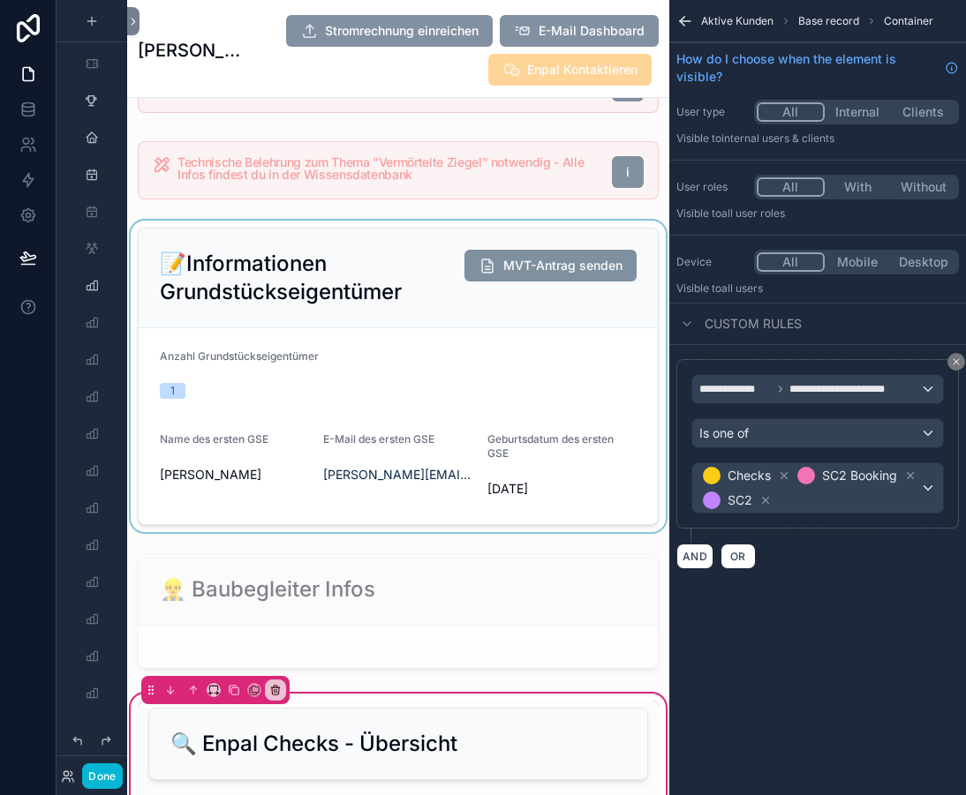
click at [565, 371] on div "scrollable content" at bounding box center [398, 377] width 542 height 312
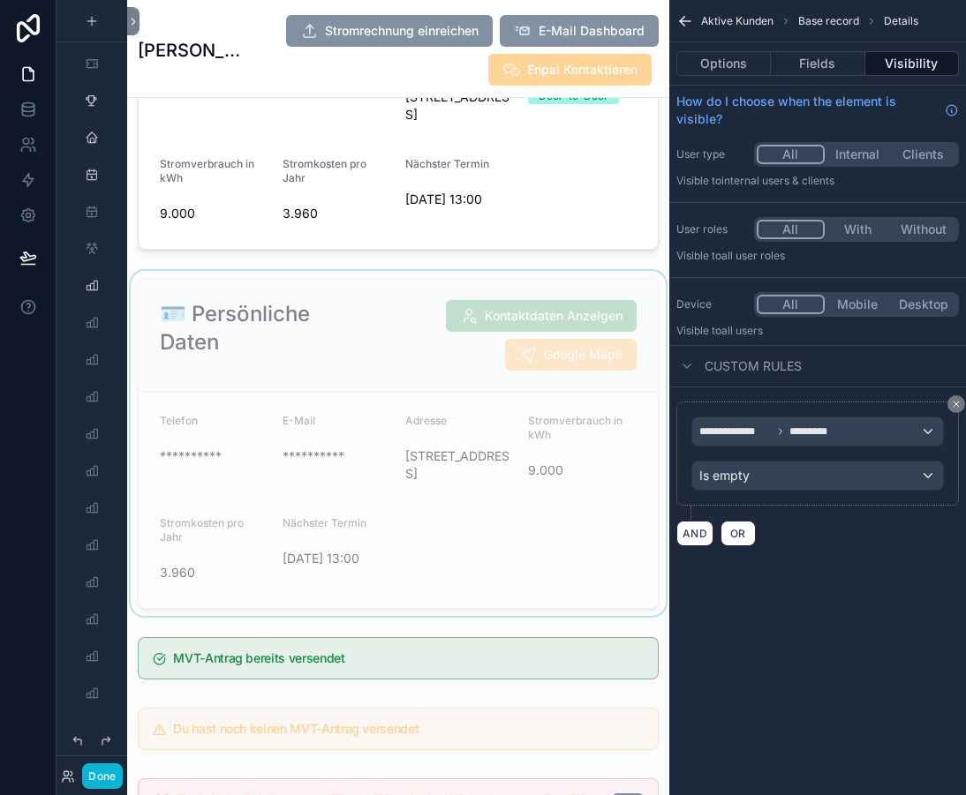
click at [328, 367] on div "scrollable content" at bounding box center [398, 443] width 542 height 345
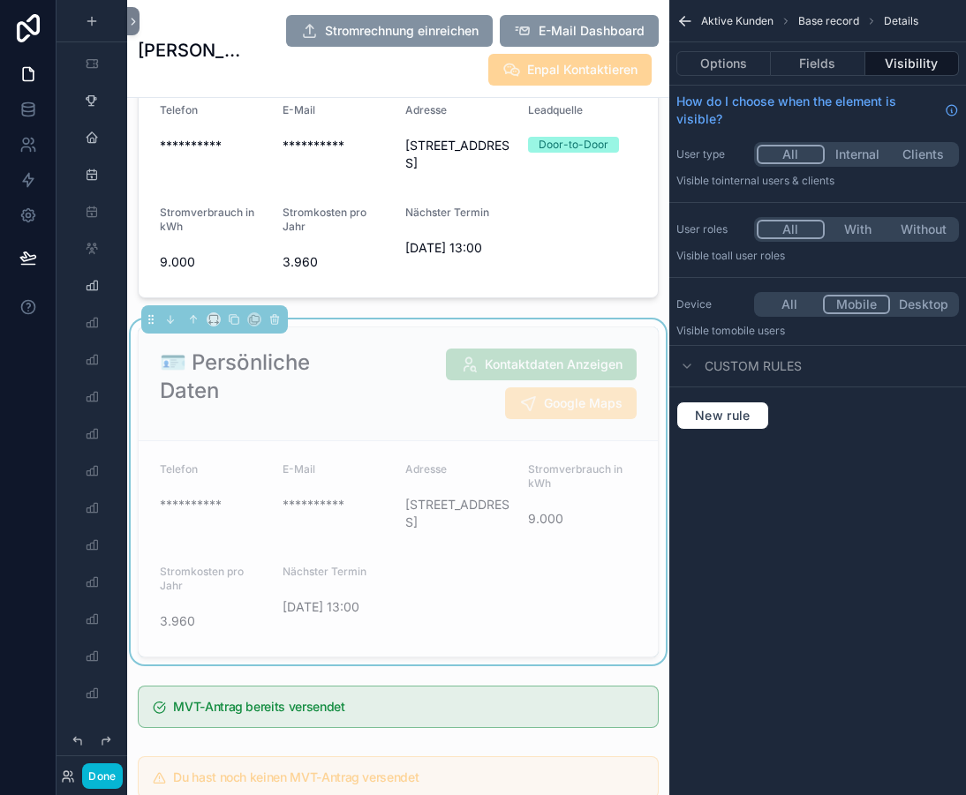
scroll to position [559, 0]
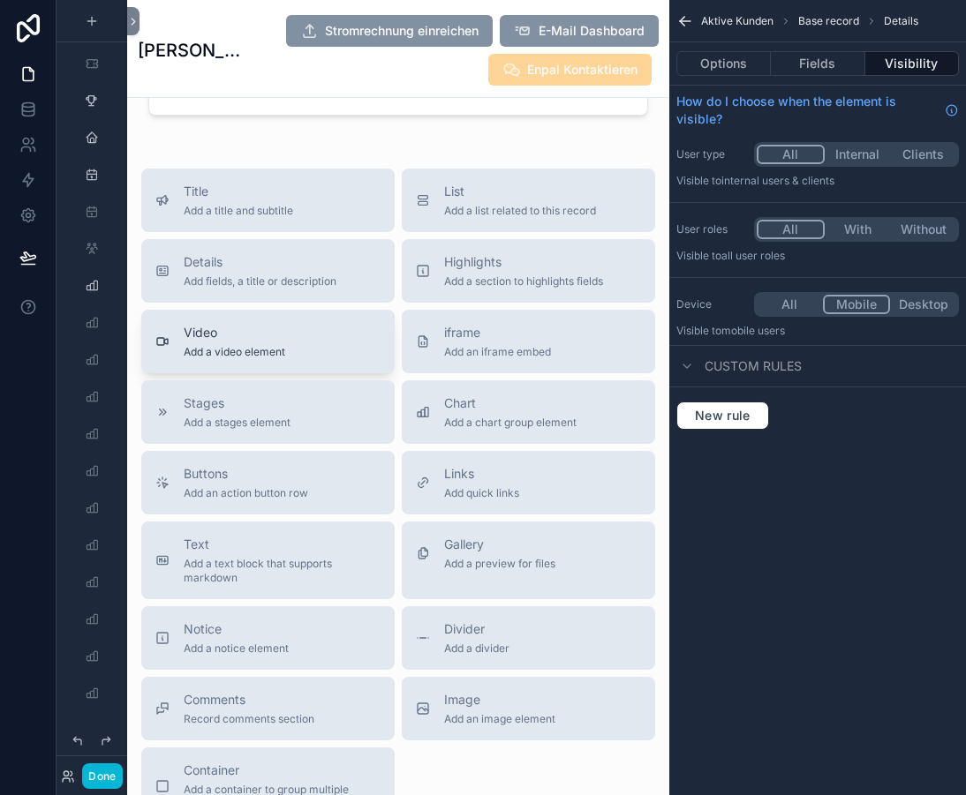
scroll to position [4889, 0]
drag, startPoint x: 527, startPoint y: 231, endPoint x: 456, endPoint y: 215, distance: 73.3
click at [456, 215] on div "List Add a list related to this record" at bounding box center [520, 201] width 152 height 35
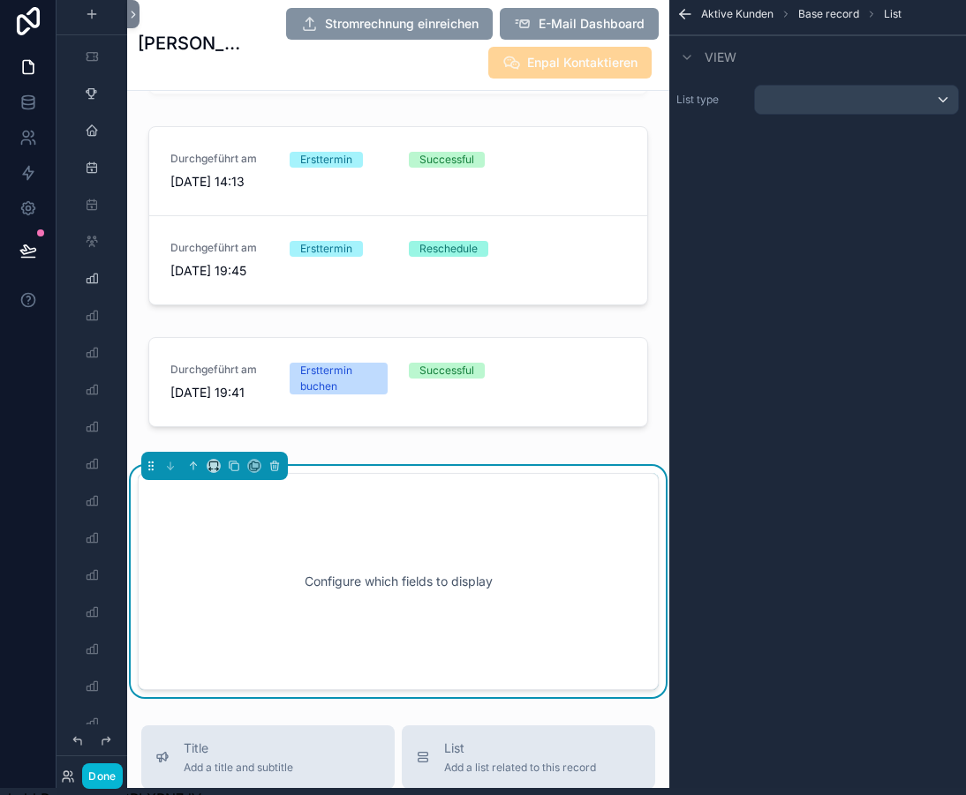
scroll to position [4535, 0]
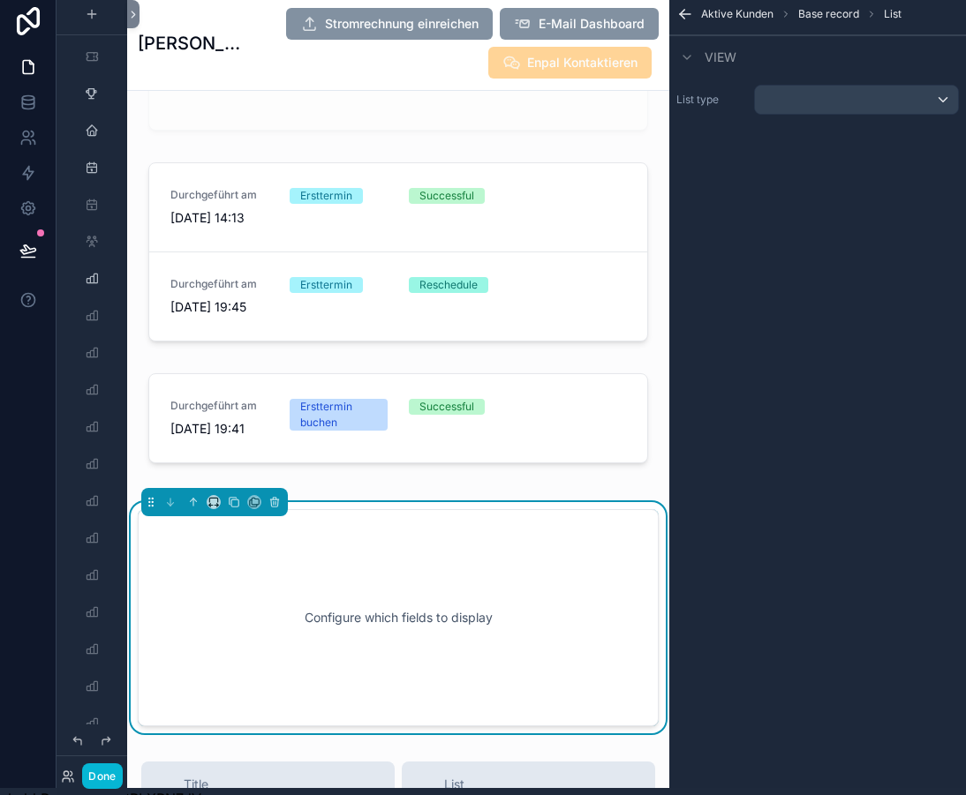
click at [471, 588] on div "Configure which fields to display" at bounding box center [398, 618] width 463 height 159
click at [800, 102] on div "scrollable content" at bounding box center [856, 100] width 203 height 28
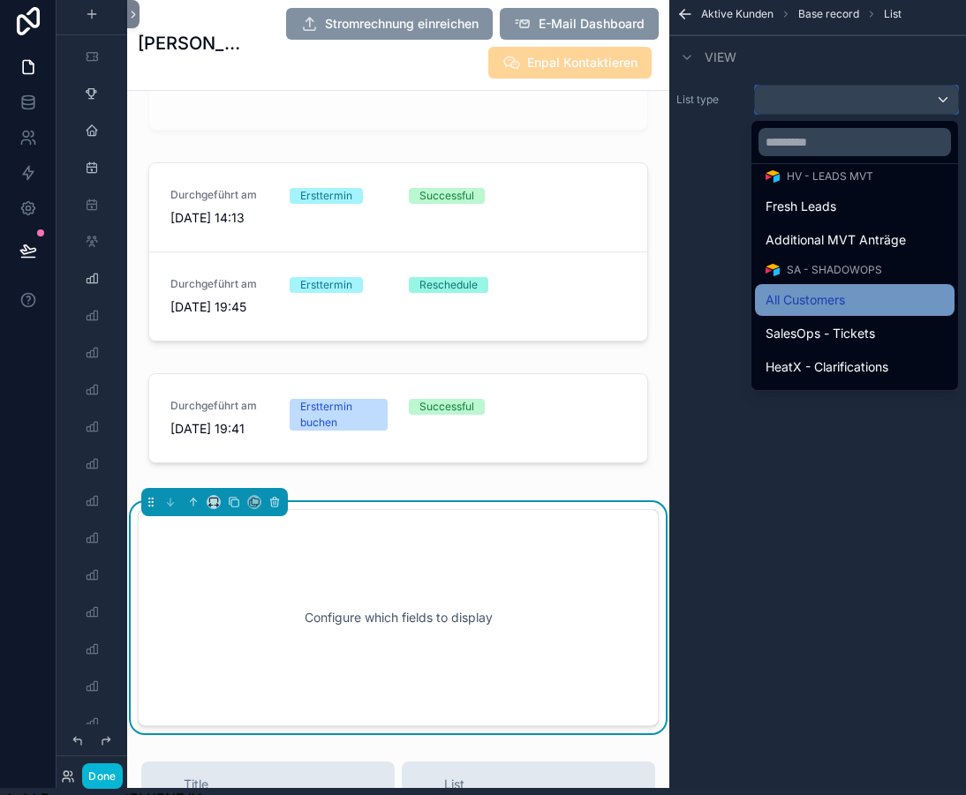
scroll to position [75, 0]
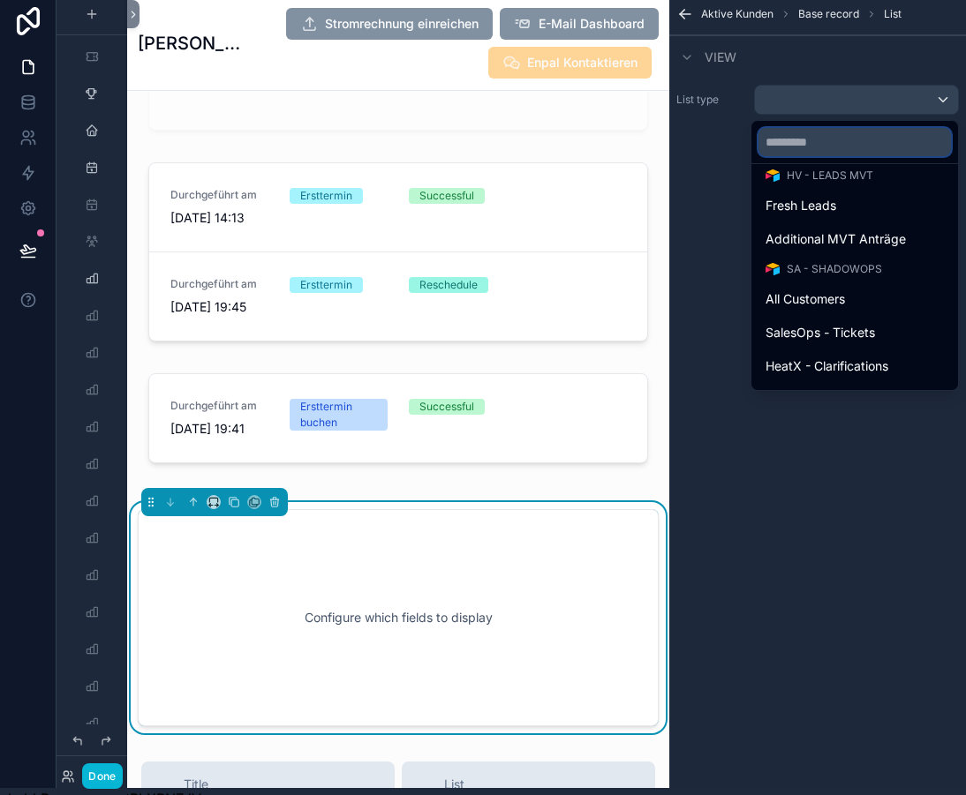
click at [815, 147] on input "text" at bounding box center [854, 142] width 192 height 28
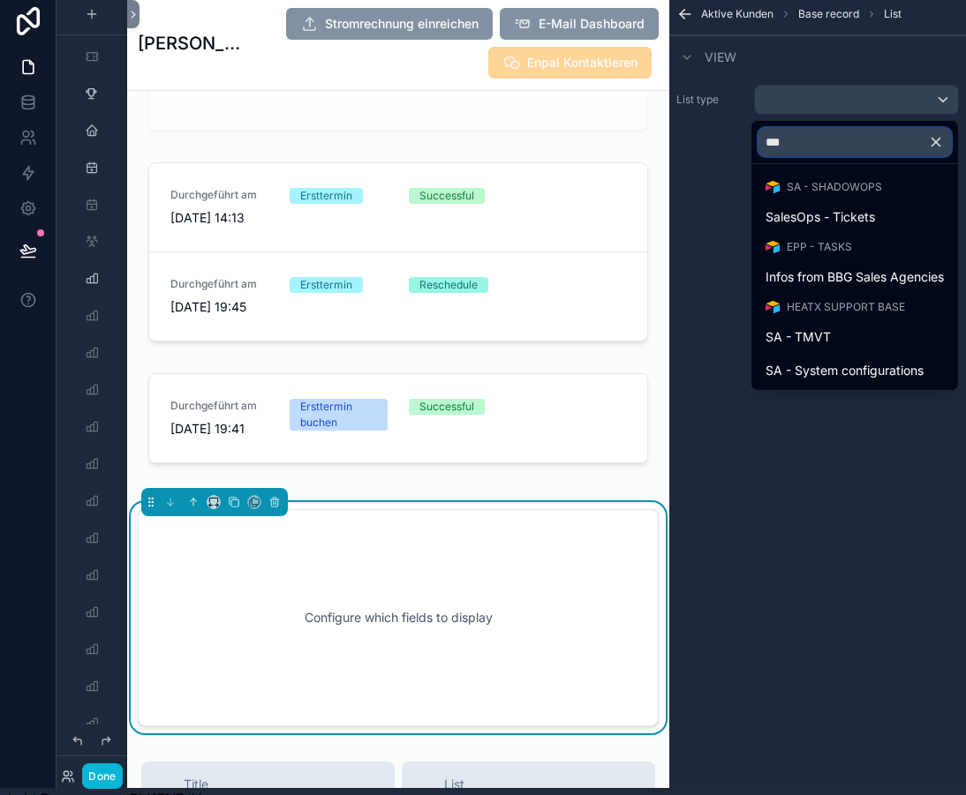
scroll to position [0, 0]
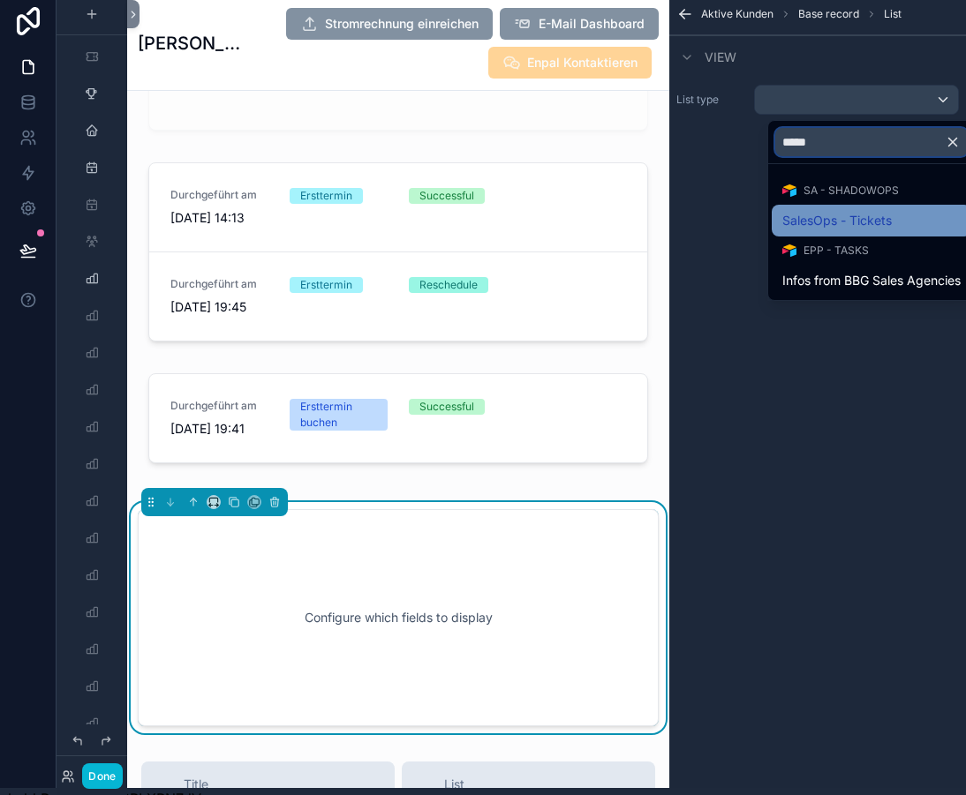
type input "*****"
click at [804, 212] on span "SalesOps - Tickets" at bounding box center [836, 220] width 109 height 21
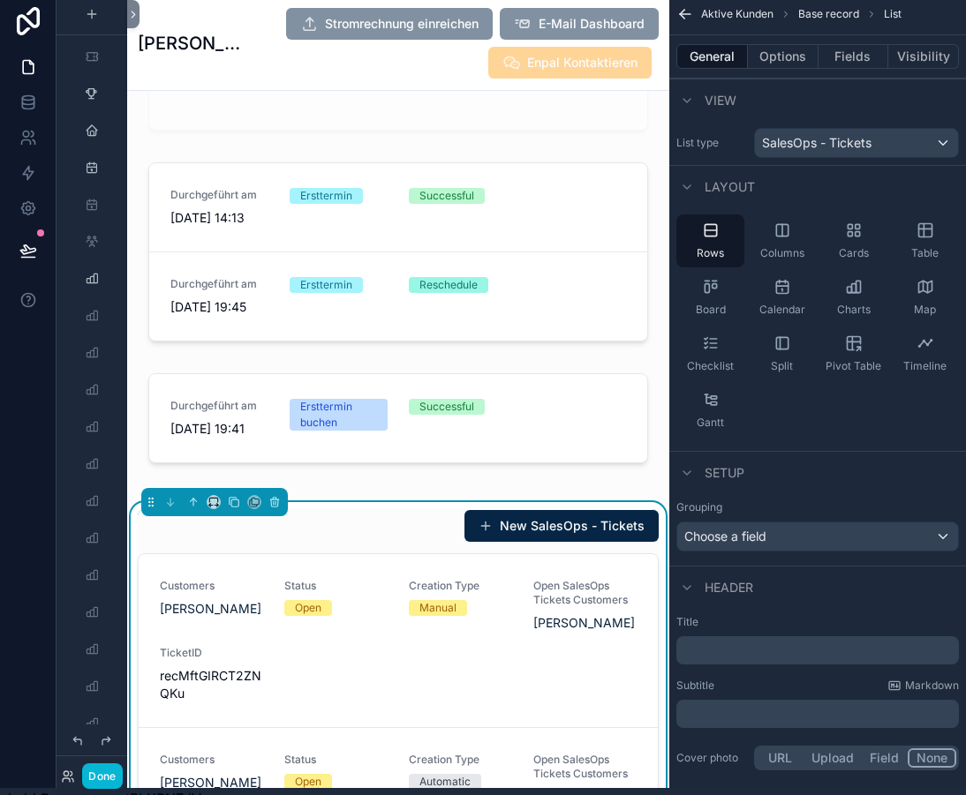
click at [398, 543] on div "New SalesOps - Tickets" at bounding box center [398, 526] width 521 height 34
click at [701, 652] on p "﻿" at bounding box center [819, 651] width 272 height 18
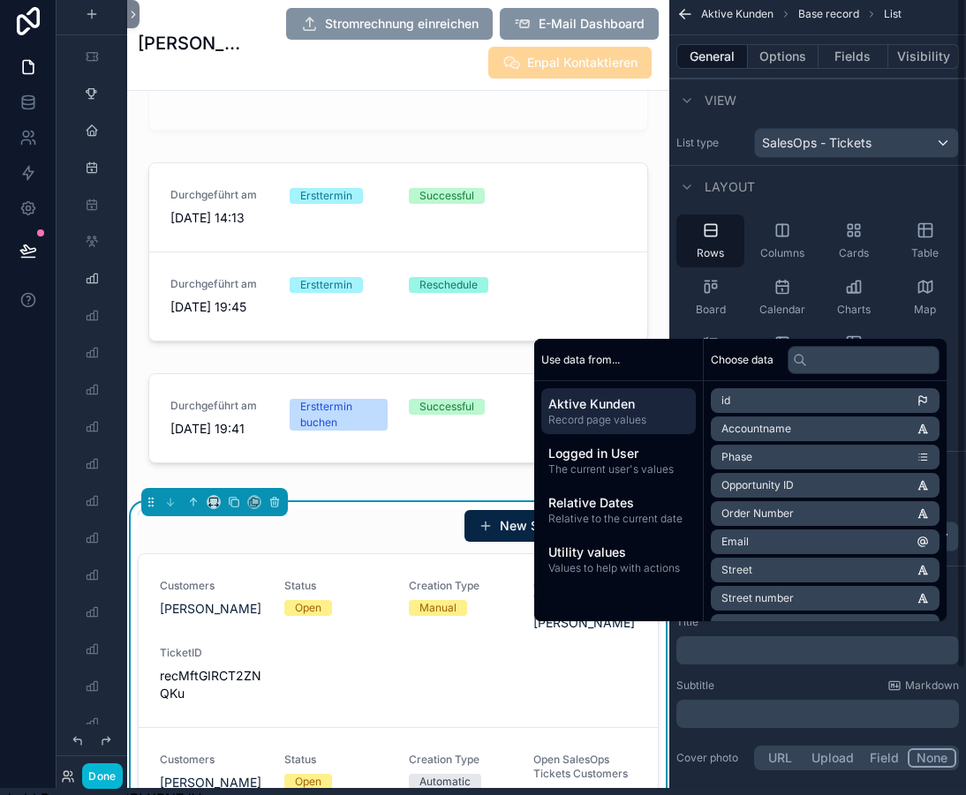
scroll to position [19, 13]
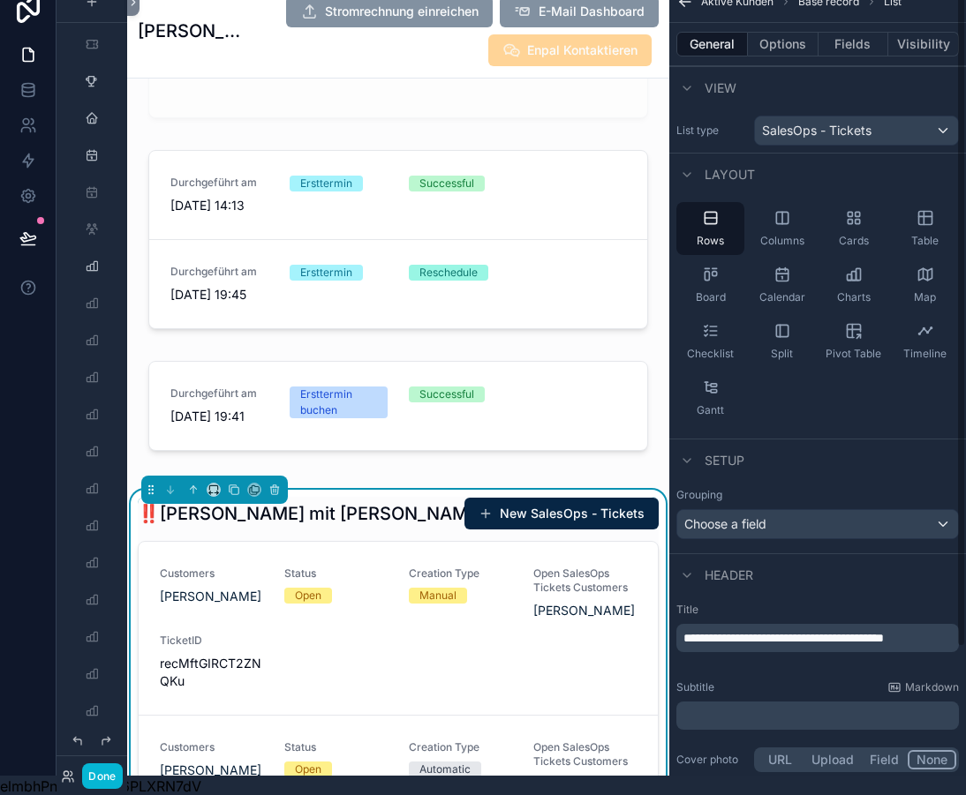
click at [740, 687] on div "Subtitle Markdown" at bounding box center [817, 688] width 283 height 14
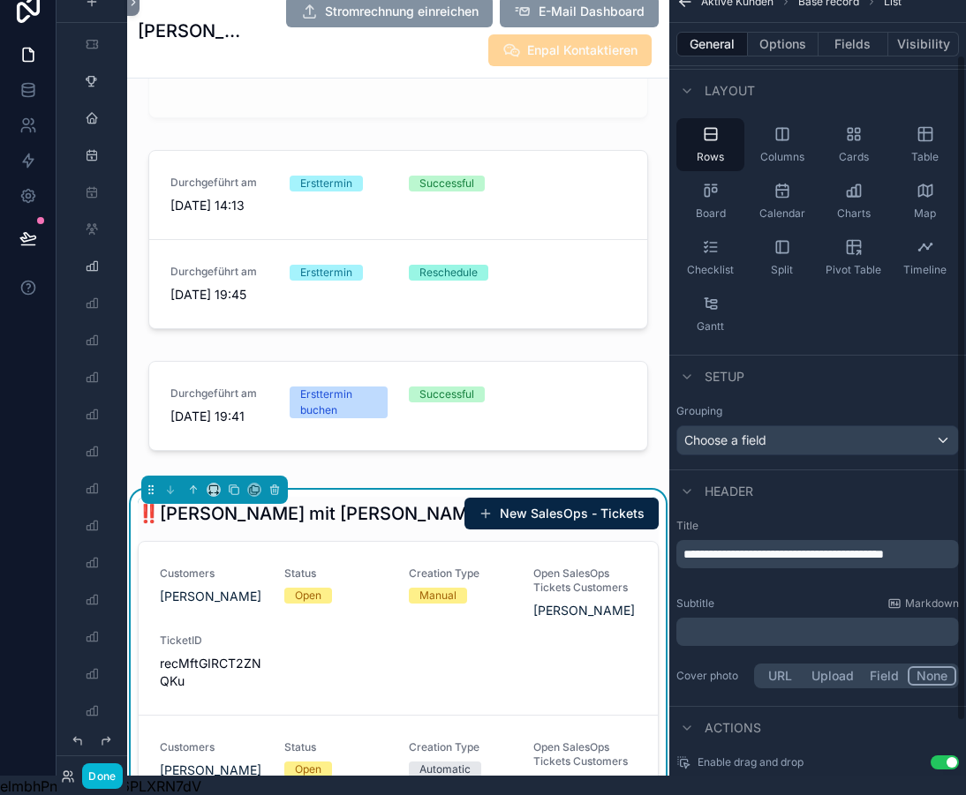
scroll to position [91, 0]
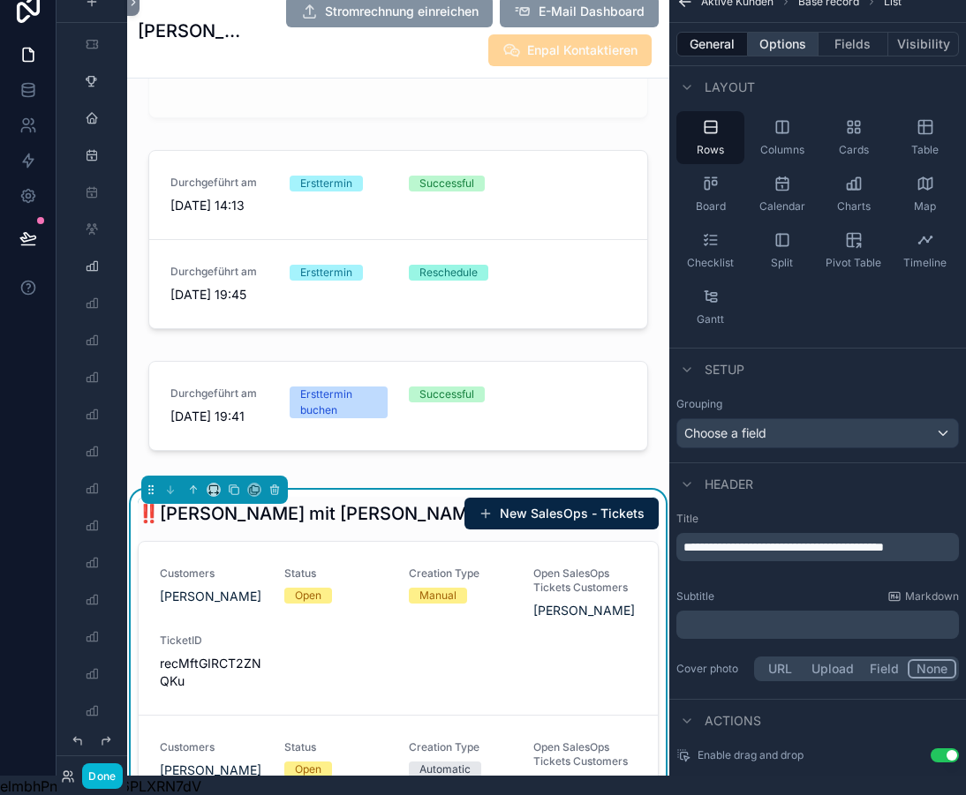
click at [767, 41] on button "Options" at bounding box center [783, 44] width 71 height 25
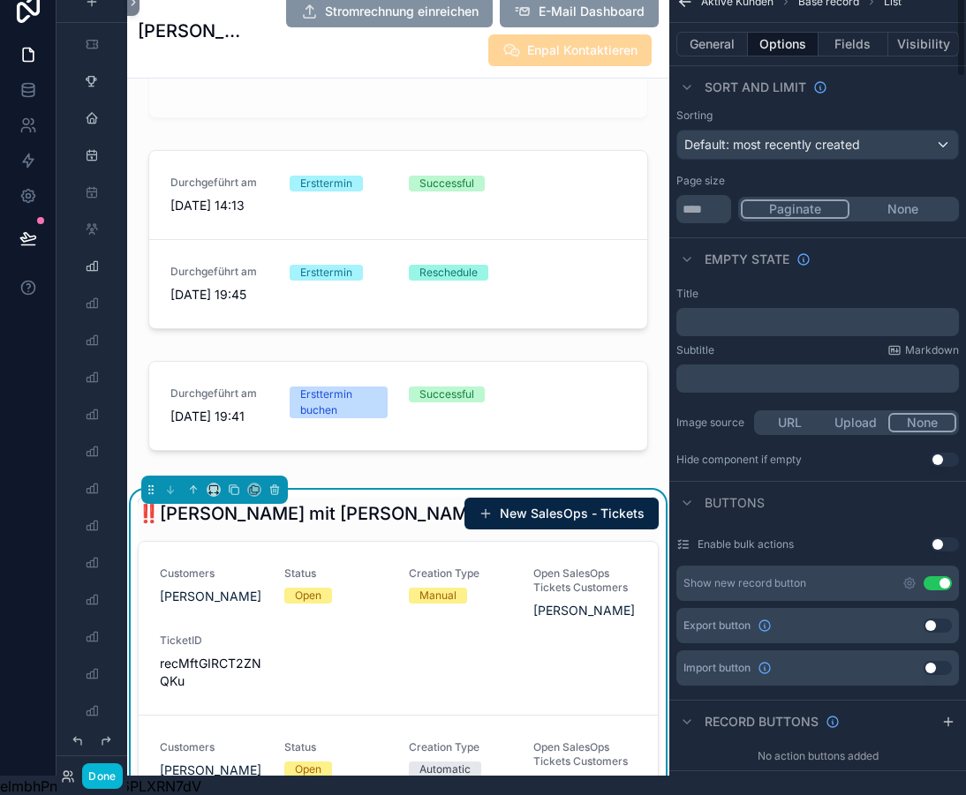
scroll to position [144, 0]
click at [941, 584] on button "Use setting" at bounding box center [938, 583] width 28 height 14
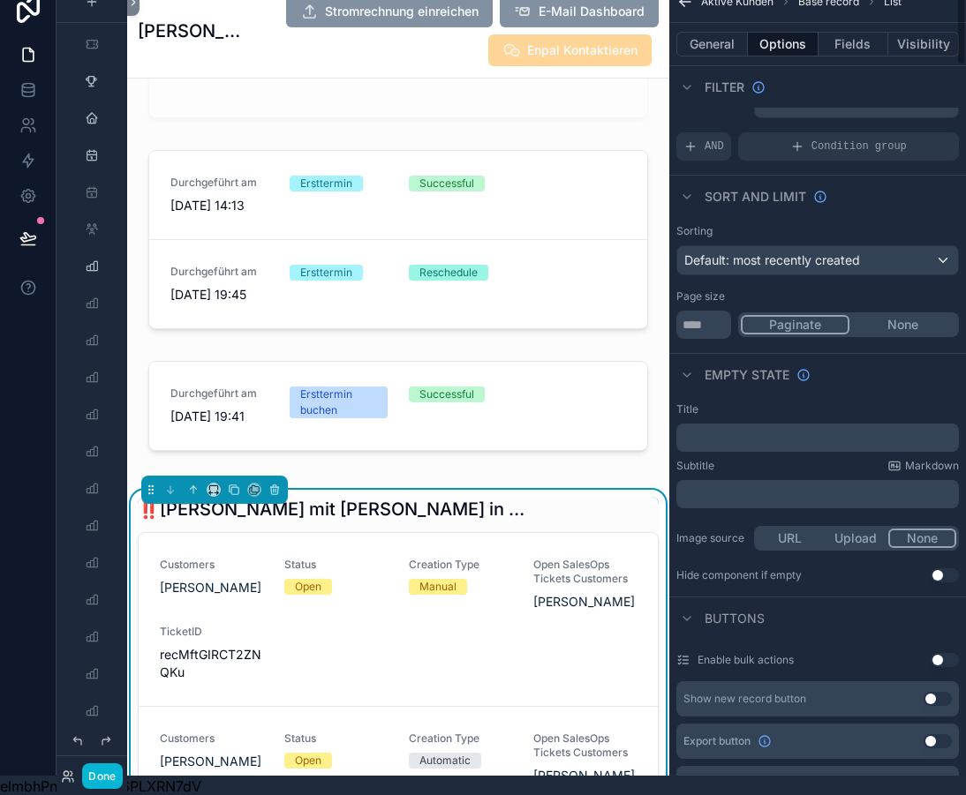
scroll to position [26, 0]
click at [749, 440] on p "﻿" at bounding box center [819, 439] width 272 height 14
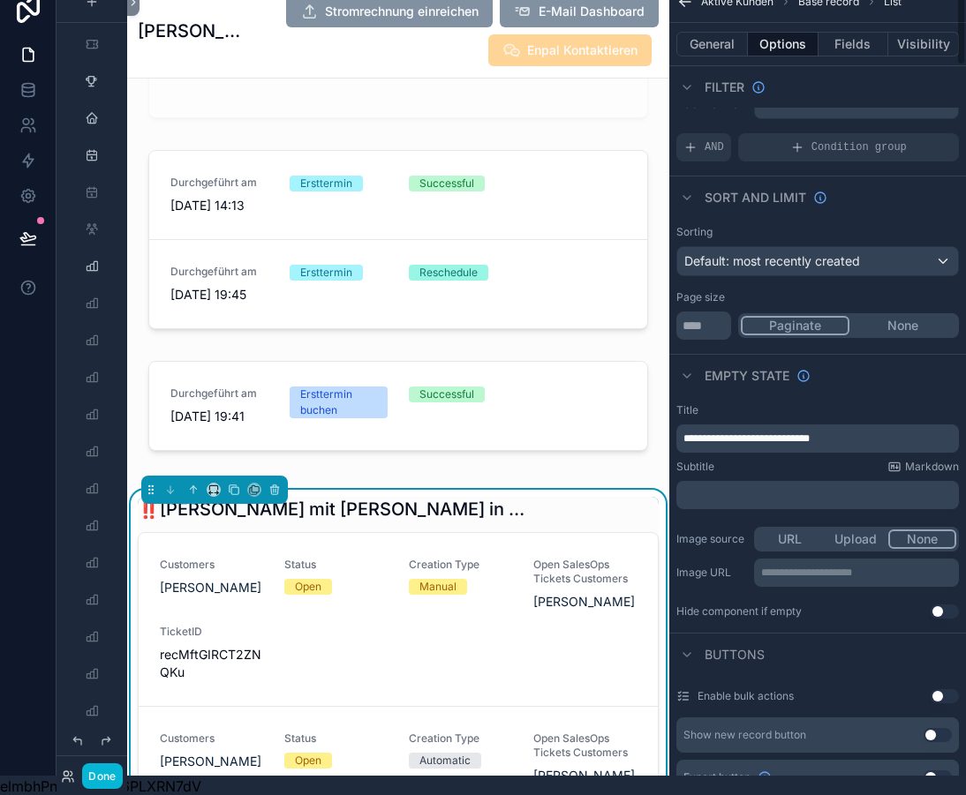
click at [760, 471] on div "Subtitle Markdown" at bounding box center [817, 467] width 283 height 14
click at [344, 517] on h1 "‼️[PERSON_NAME] mit [PERSON_NAME] in den nächsten 7 Tagen" at bounding box center [332, 509] width 388 height 25
click at [699, 44] on button "General" at bounding box center [712, 44] width 72 height 25
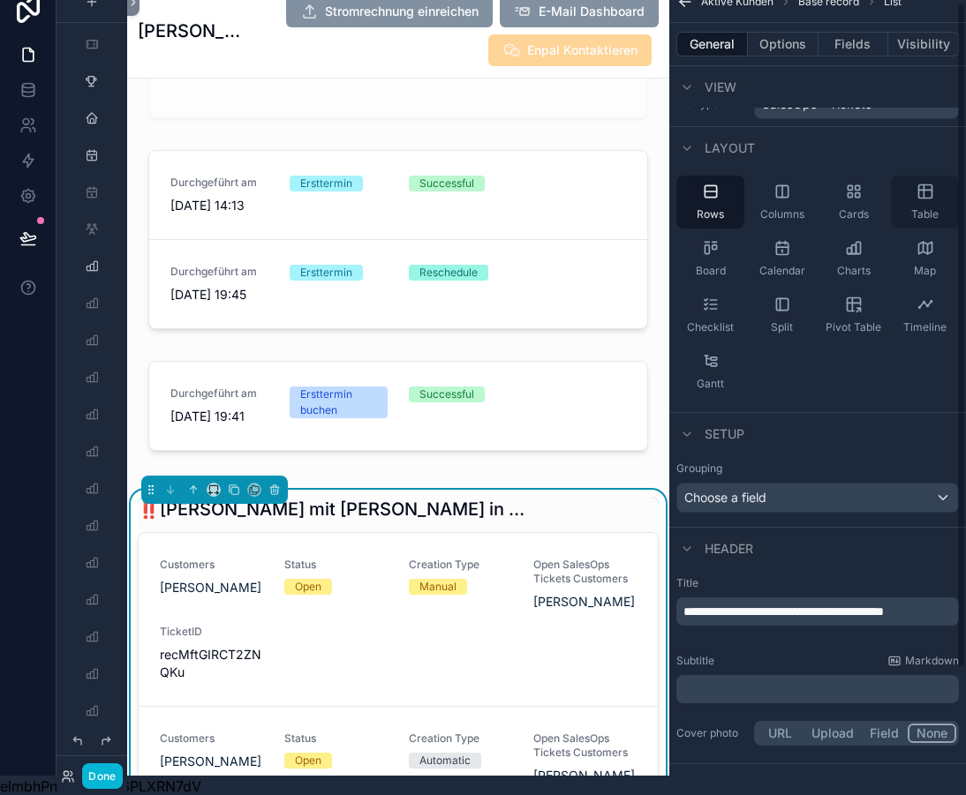
click at [926, 197] on icon "scrollable content" at bounding box center [925, 192] width 18 height 18
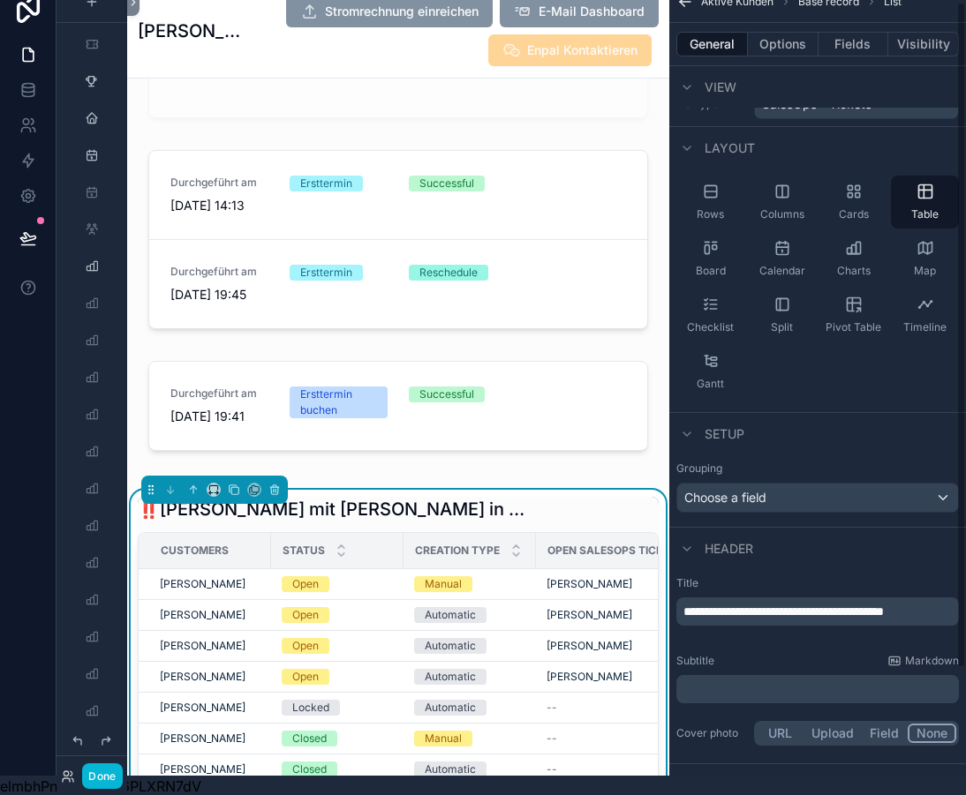
scroll to position [172, 0]
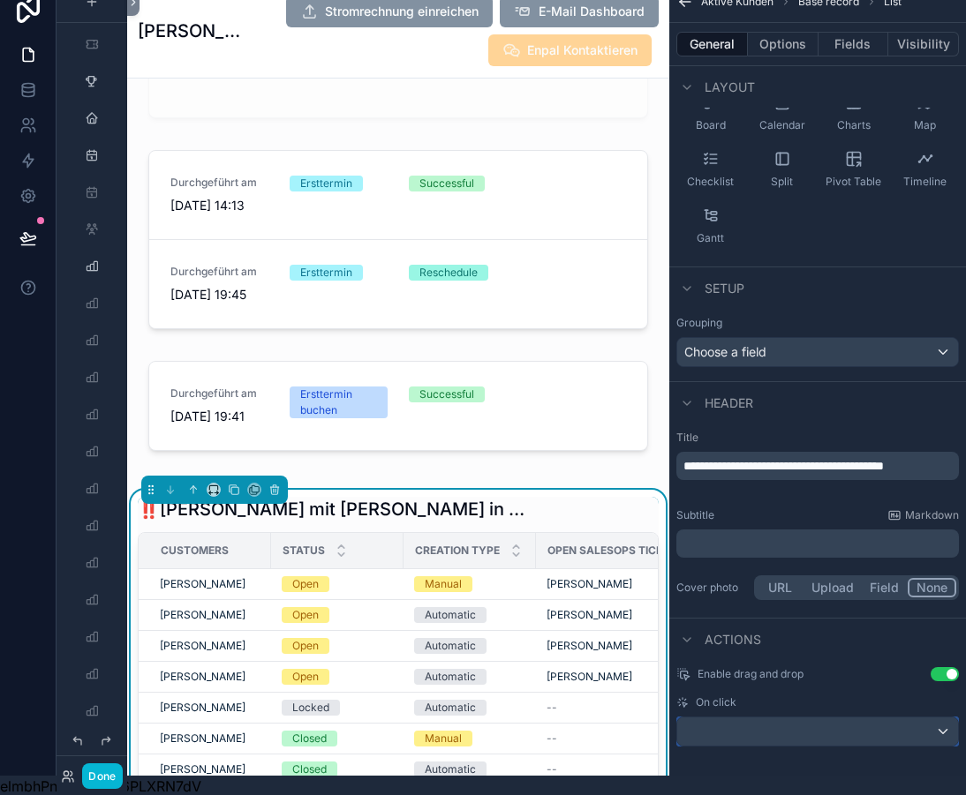
click at [746, 731] on div "scrollable content" at bounding box center [817, 732] width 281 height 28
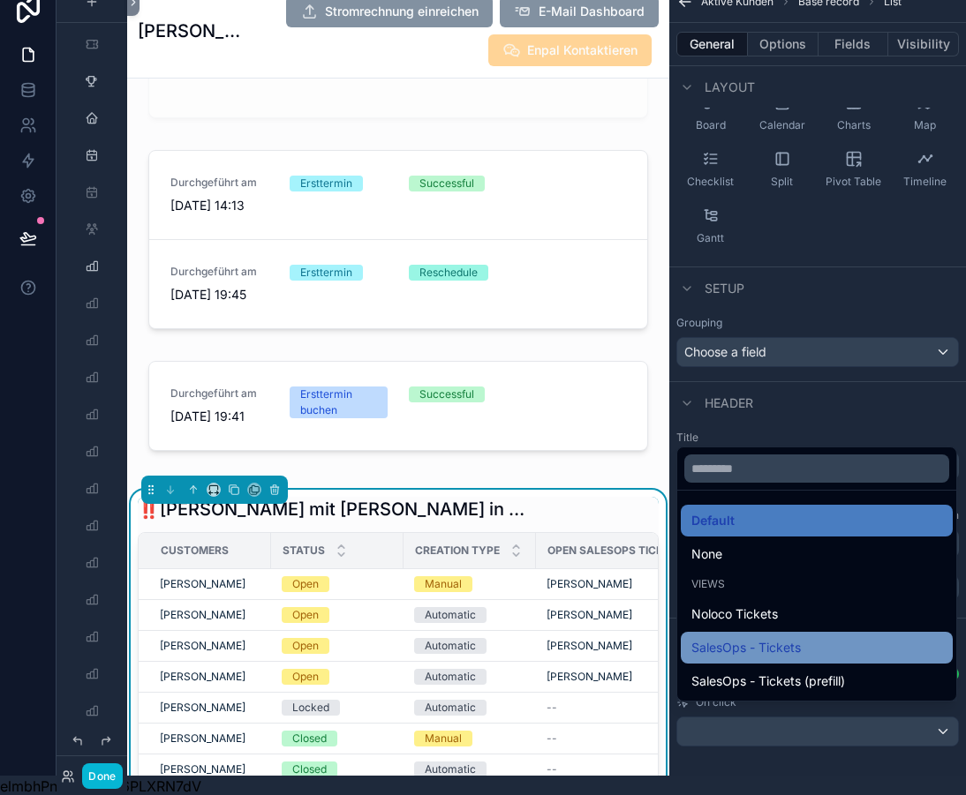
click at [781, 659] on span "SalesOps - Tickets" at bounding box center [745, 647] width 109 height 21
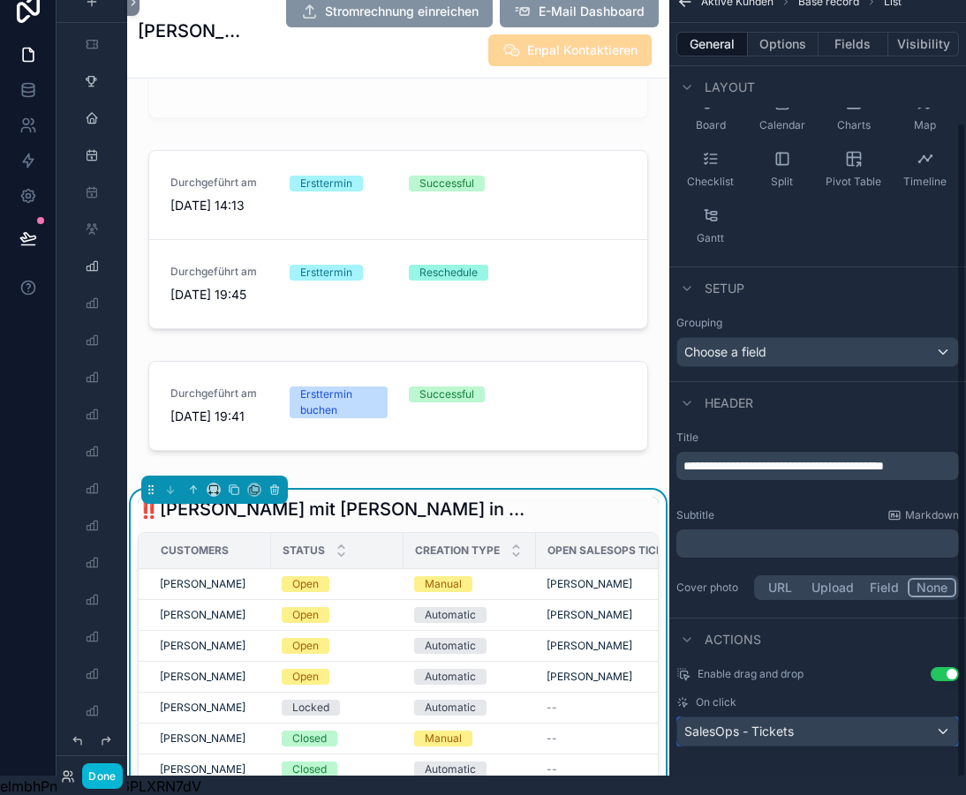
click at [743, 729] on span "SalesOps - Tickets" at bounding box center [738, 732] width 109 height 18
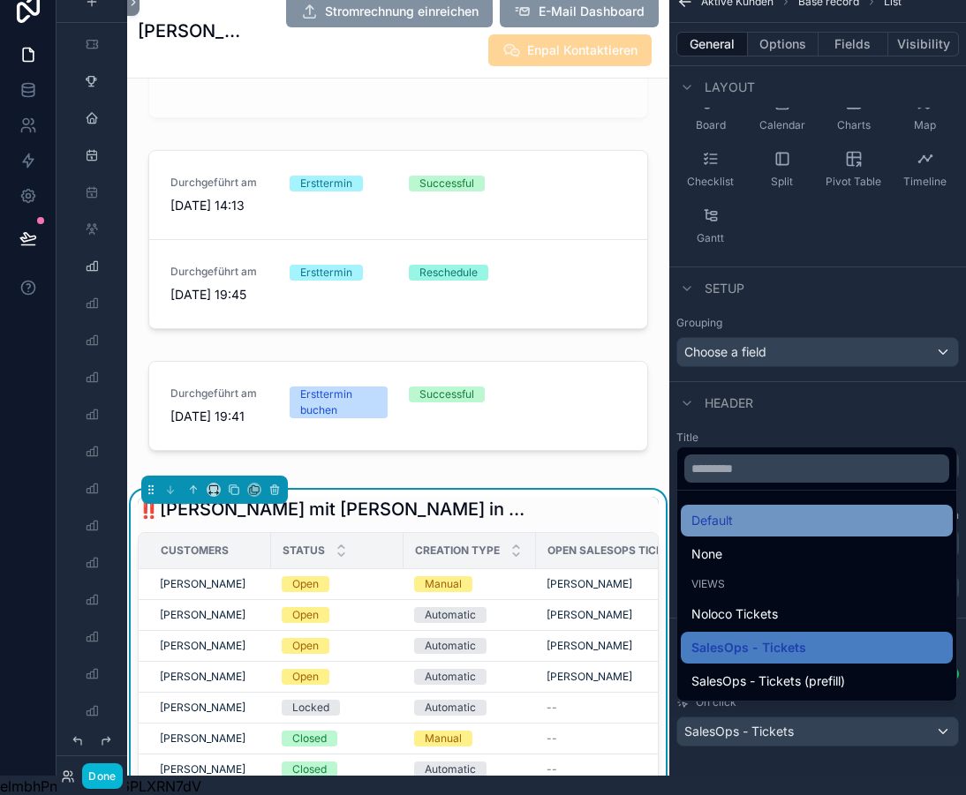
click at [761, 530] on div "Default" at bounding box center [816, 520] width 251 height 21
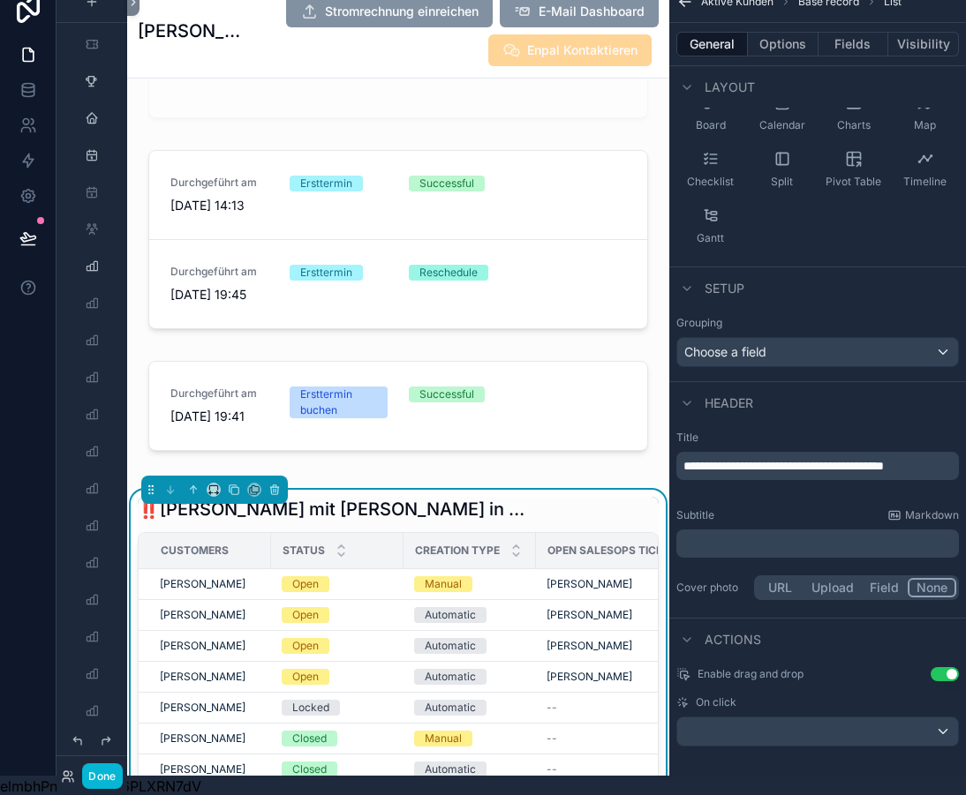
click at [945, 675] on button "Use setting" at bounding box center [945, 674] width 28 height 14
click at [878, 728] on div "scrollable content" at bounding box center [817, 732] width 281 height 28
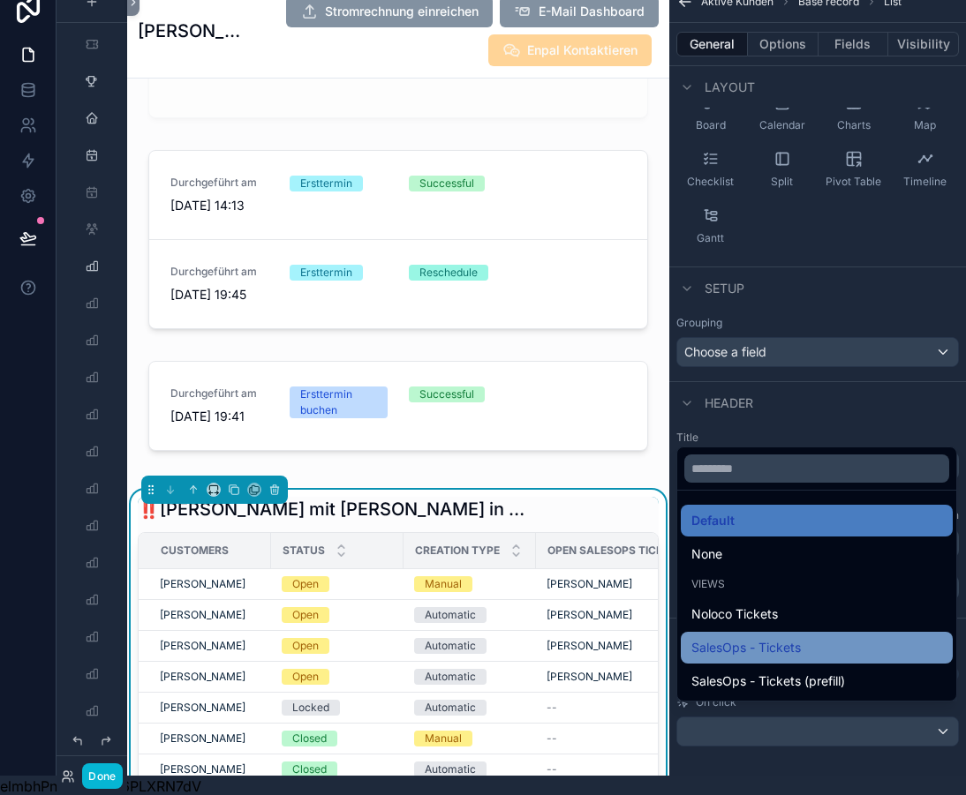
click at [769, 658] on span "SalesOps - Tickets" at bounding box center [745, 647] width 109 height 21
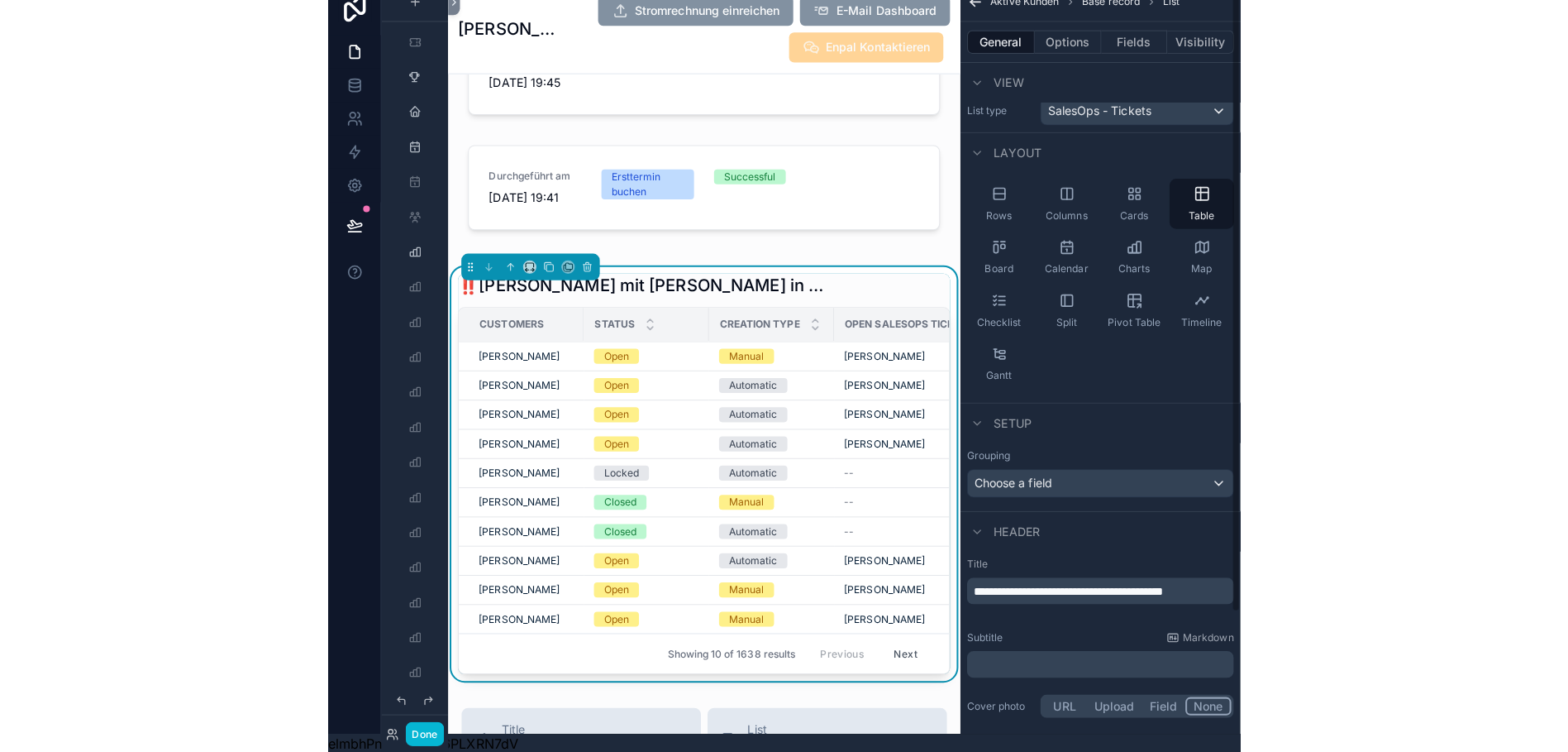
scroll to position [0, 0]
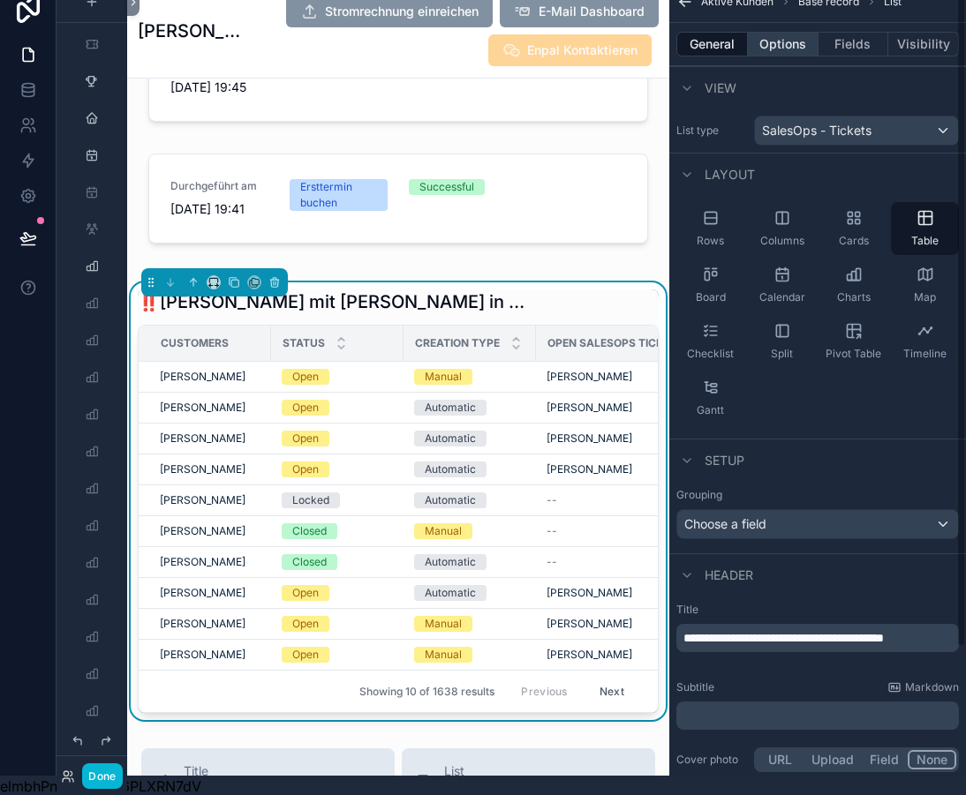
click at [794, 48] on button "Options" at bounding box center [783, 44] width 71 height 25
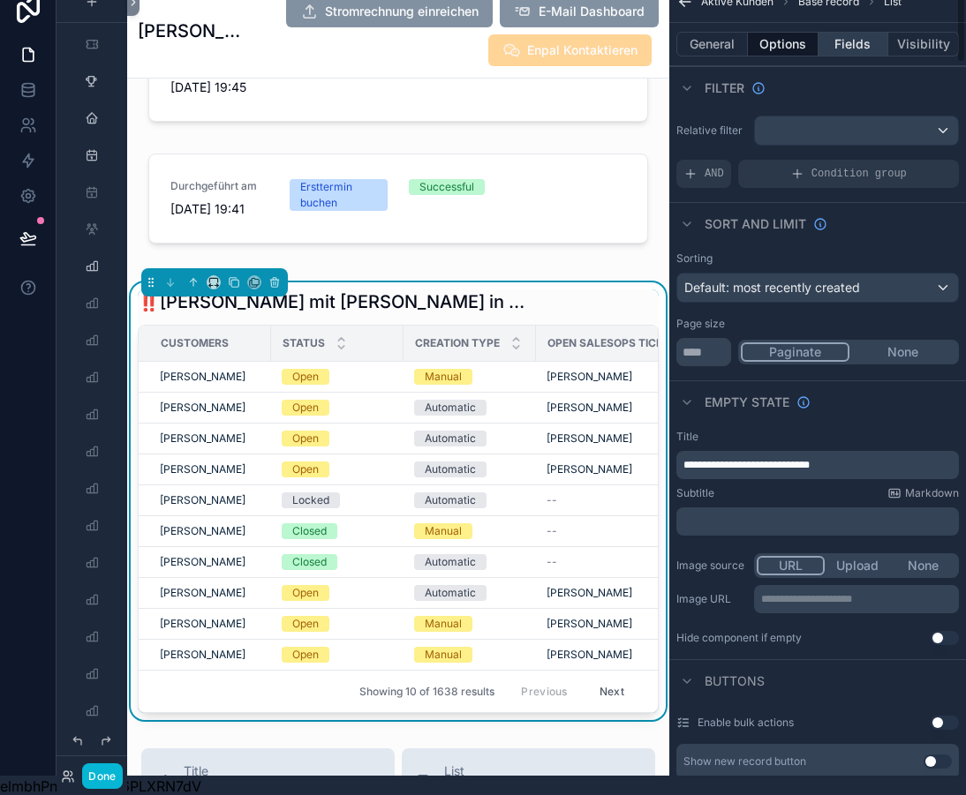
click at [859, 39] on button "Fields" at bounding box center [853, 44] width 71 height 25
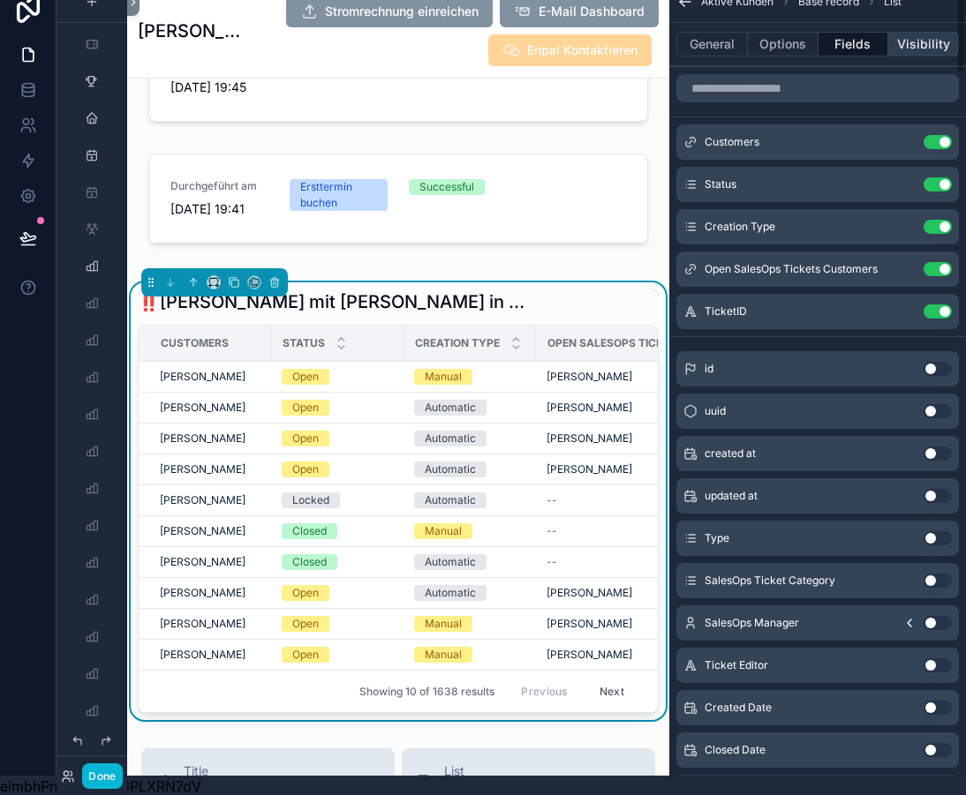
click at [907, 39] on button "Visibility" at bounding box center [923, 44] width 71 height 25
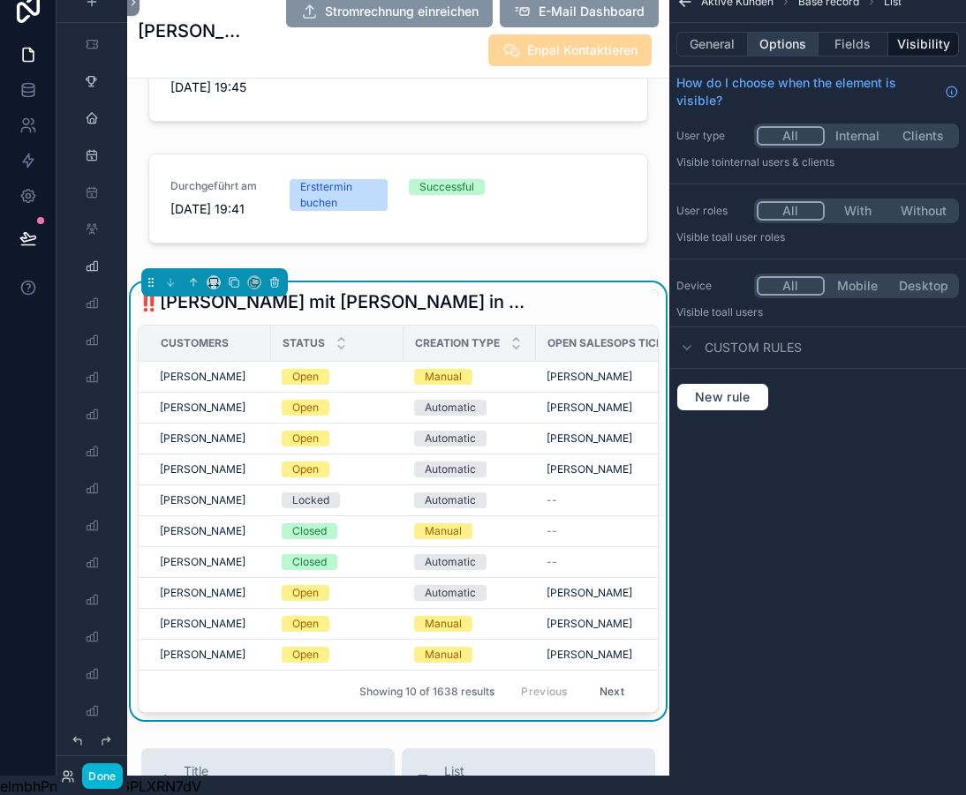
click at [794, 43] on button "Options" at bounding box center [783, 44] width 71 height 25
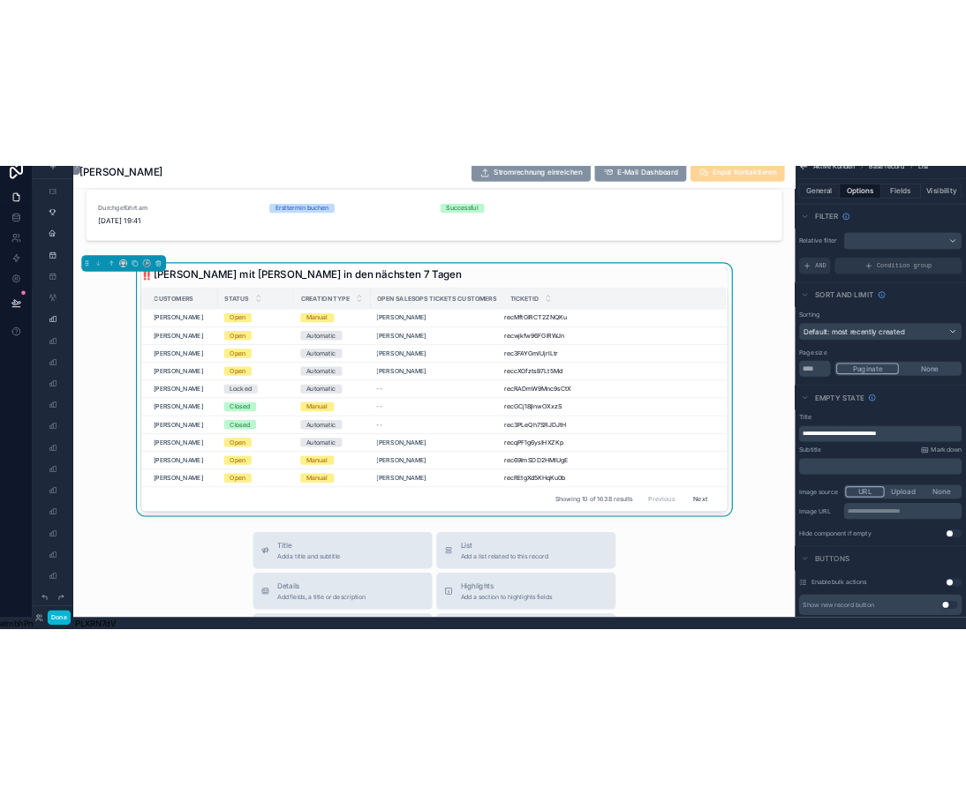
scroll to position [4454, 0]
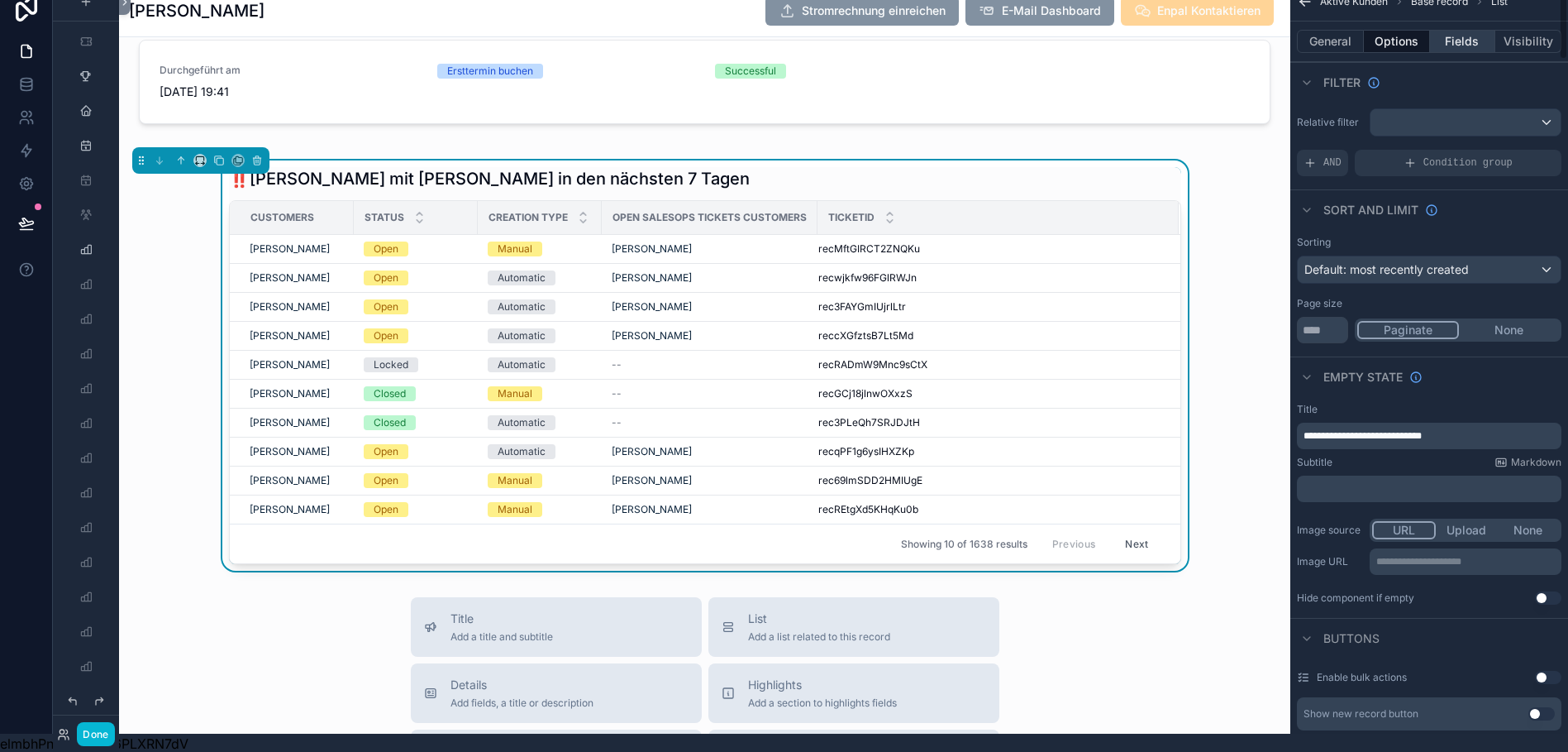
click at [903, 43] on button "Fields" at bounding box center [1462, 41] width 66 height 23
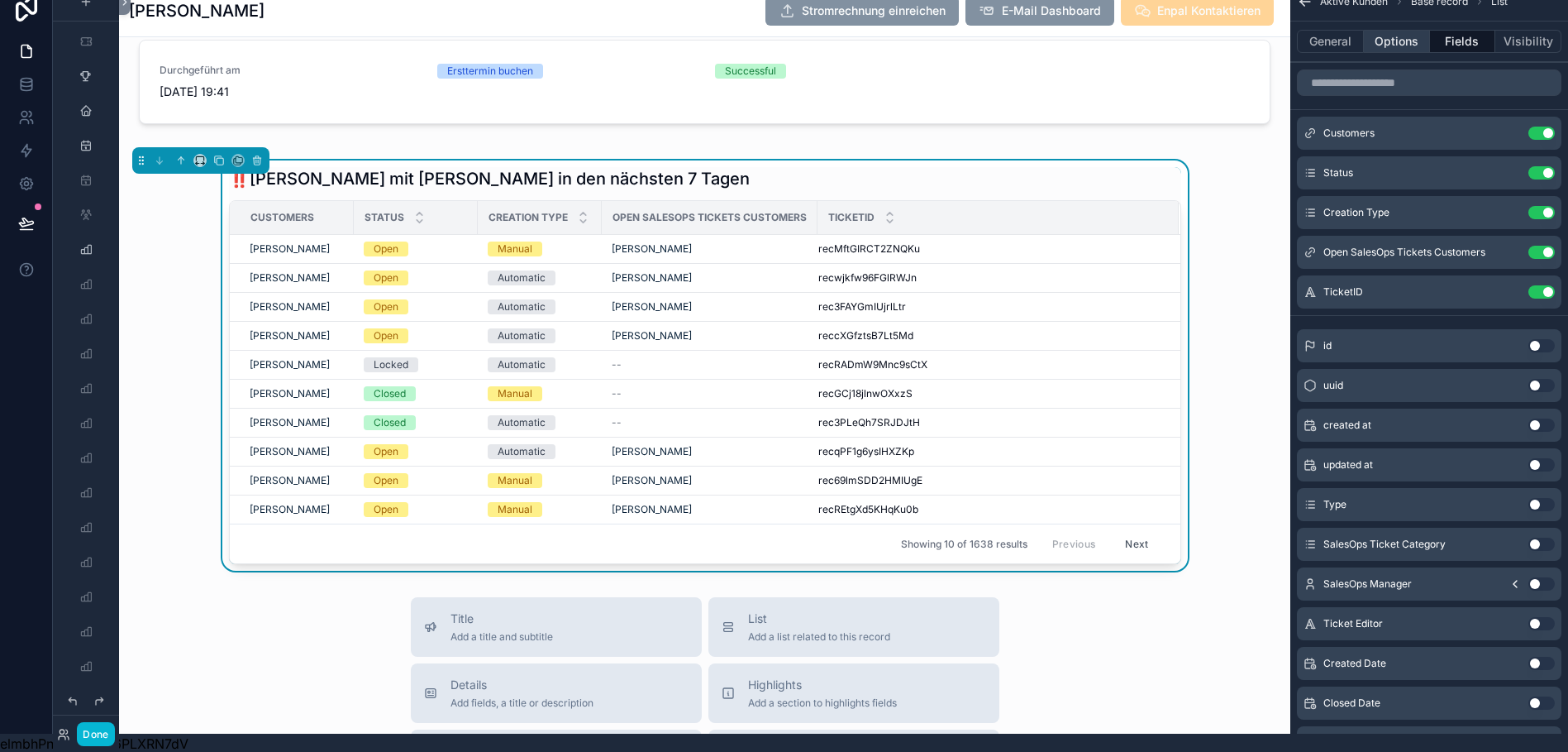
click at [903, 49] on button "Options" at bounding box center [1397, 41] width 66 height 23
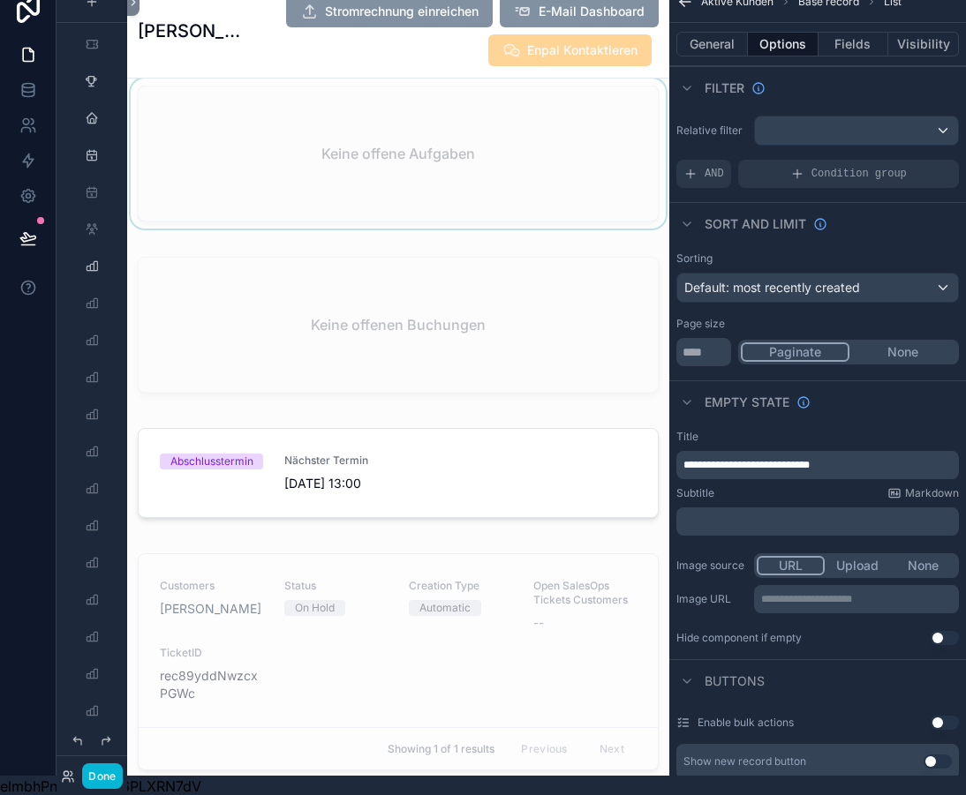
scroll to position [2848, 0]
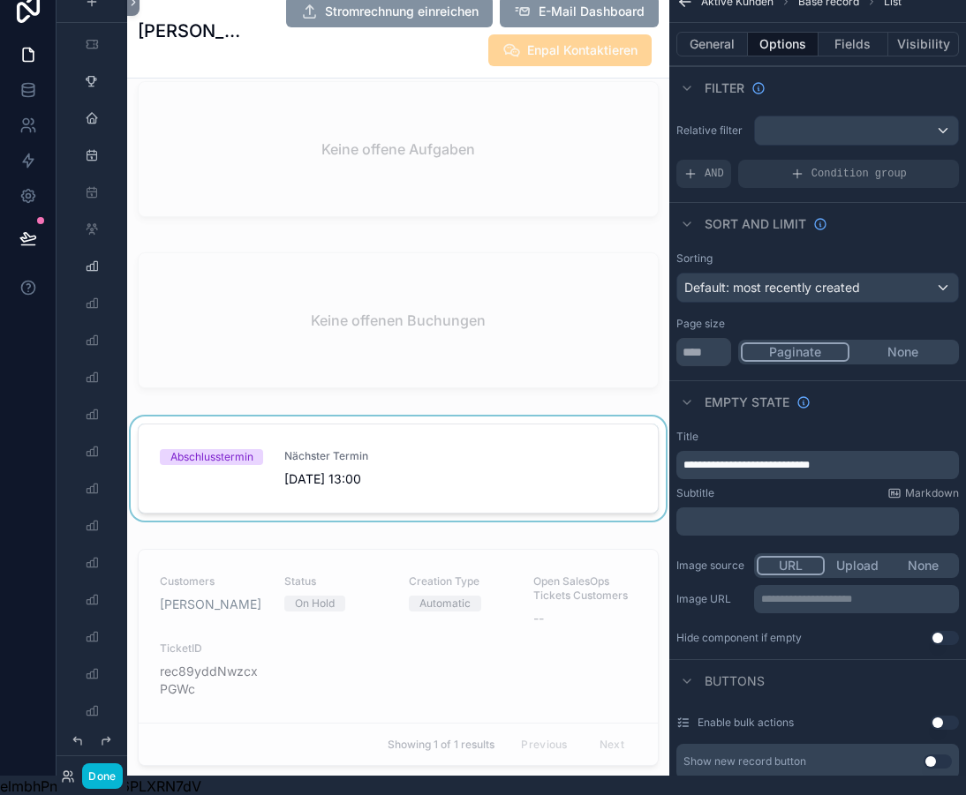
click at [468, 517] on div "scrollable content" at bounding box center [398, 472] width 542 height 111
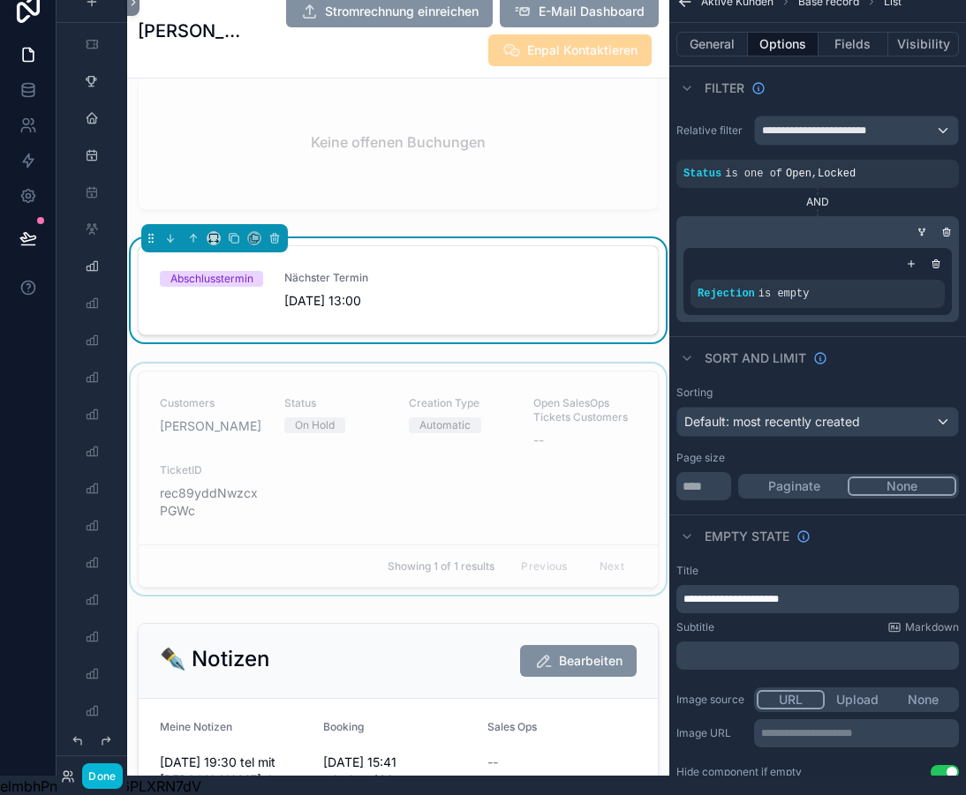
scroll to position [3065, 0]
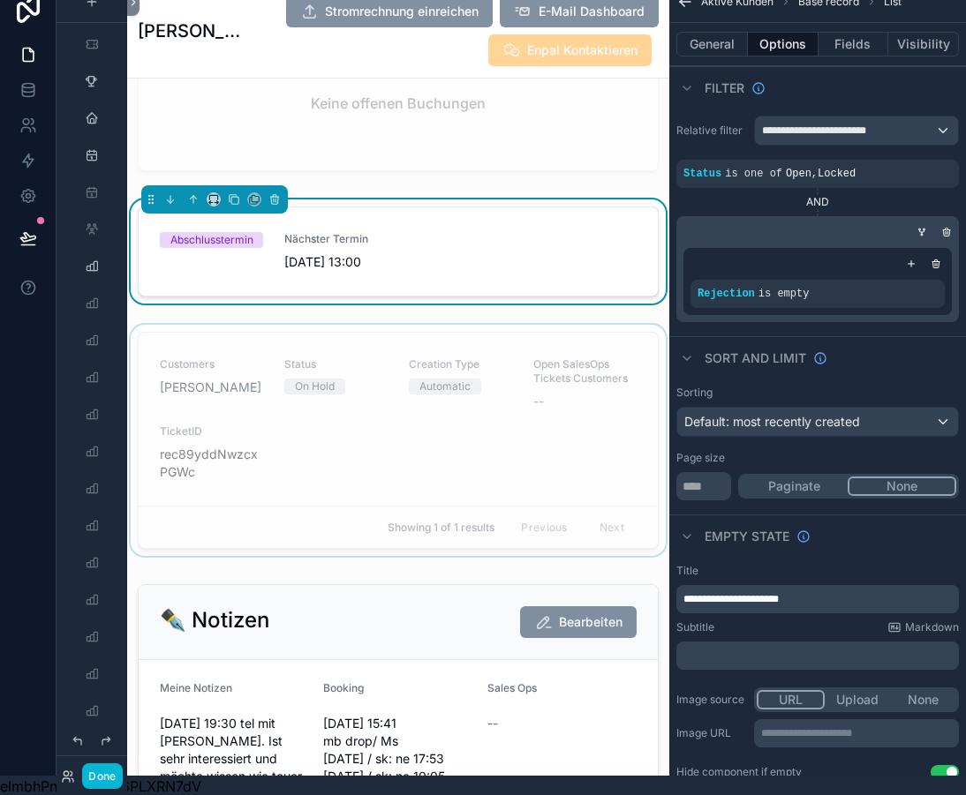
click at [473, 437] on div "scrollable content" at bounding box center [398, 444] width 542 height 238
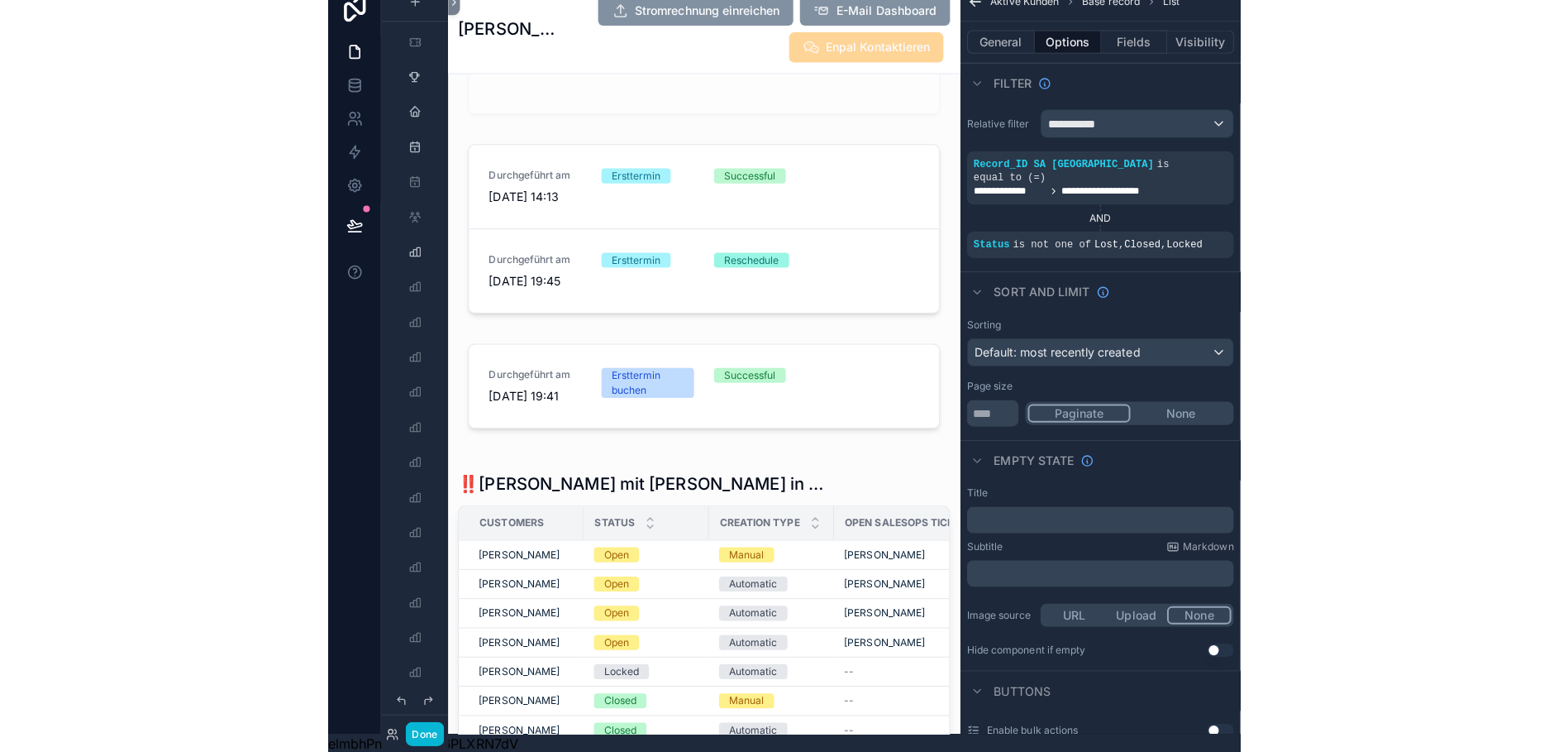
scroll to position [4259, 0]
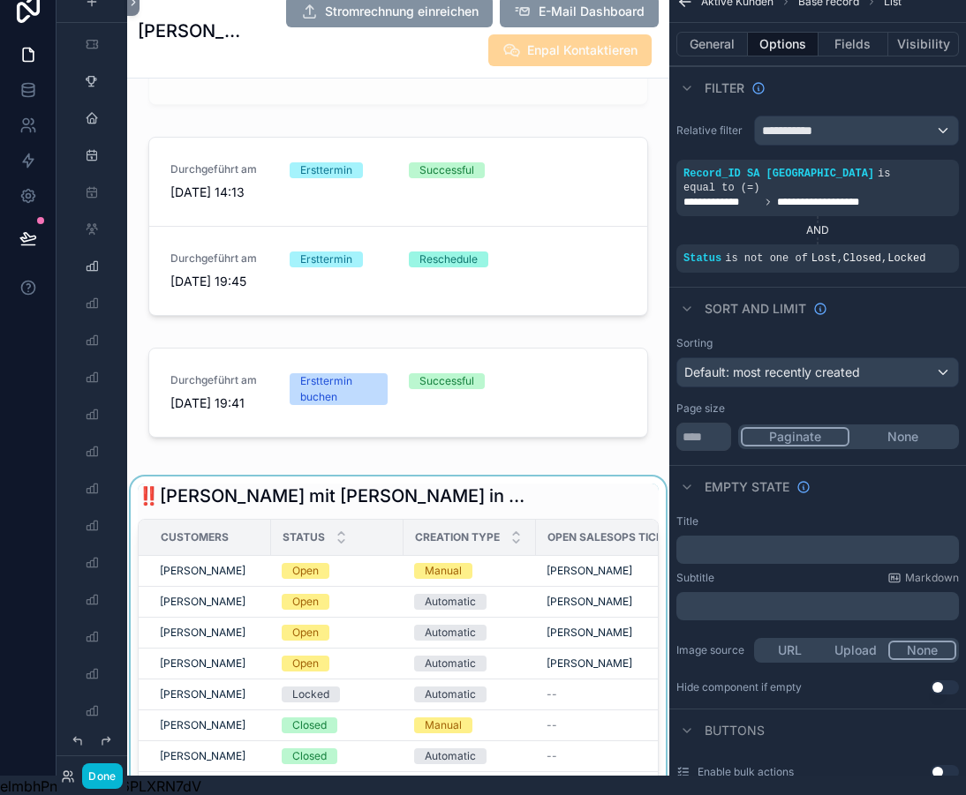
click at [568, 507] on div "scrollable content" at bounding box center [398, 696] width 542 height 438
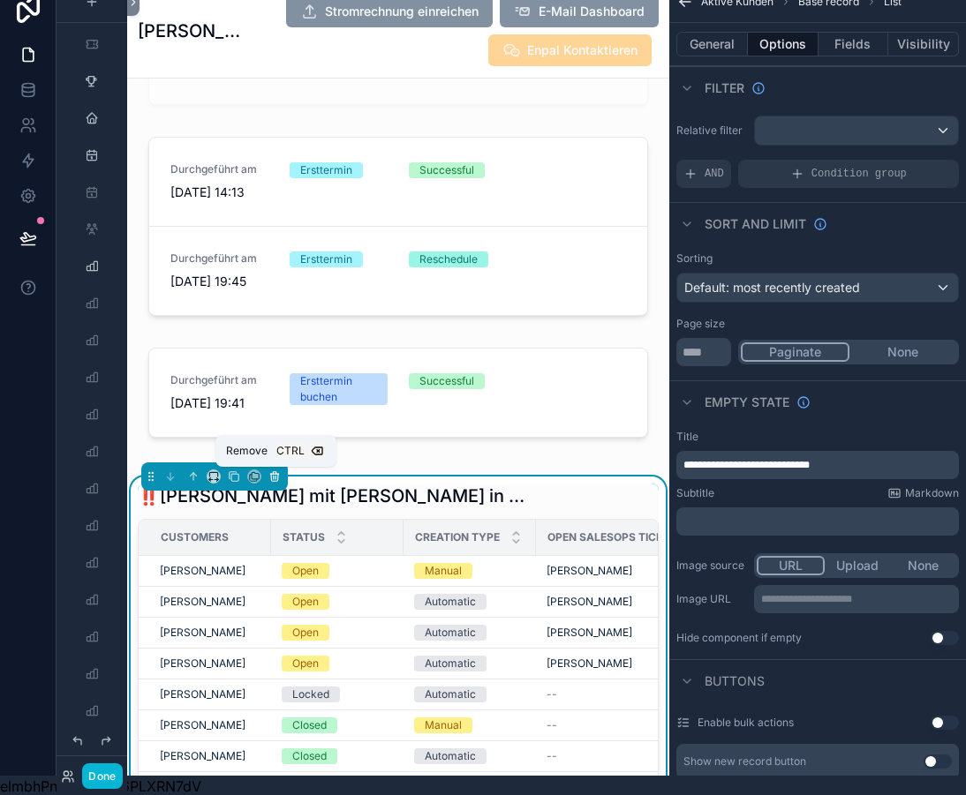
click at [268, 483] on icon "scrollable content" at bounding box center [274, 477] width 12 height 12
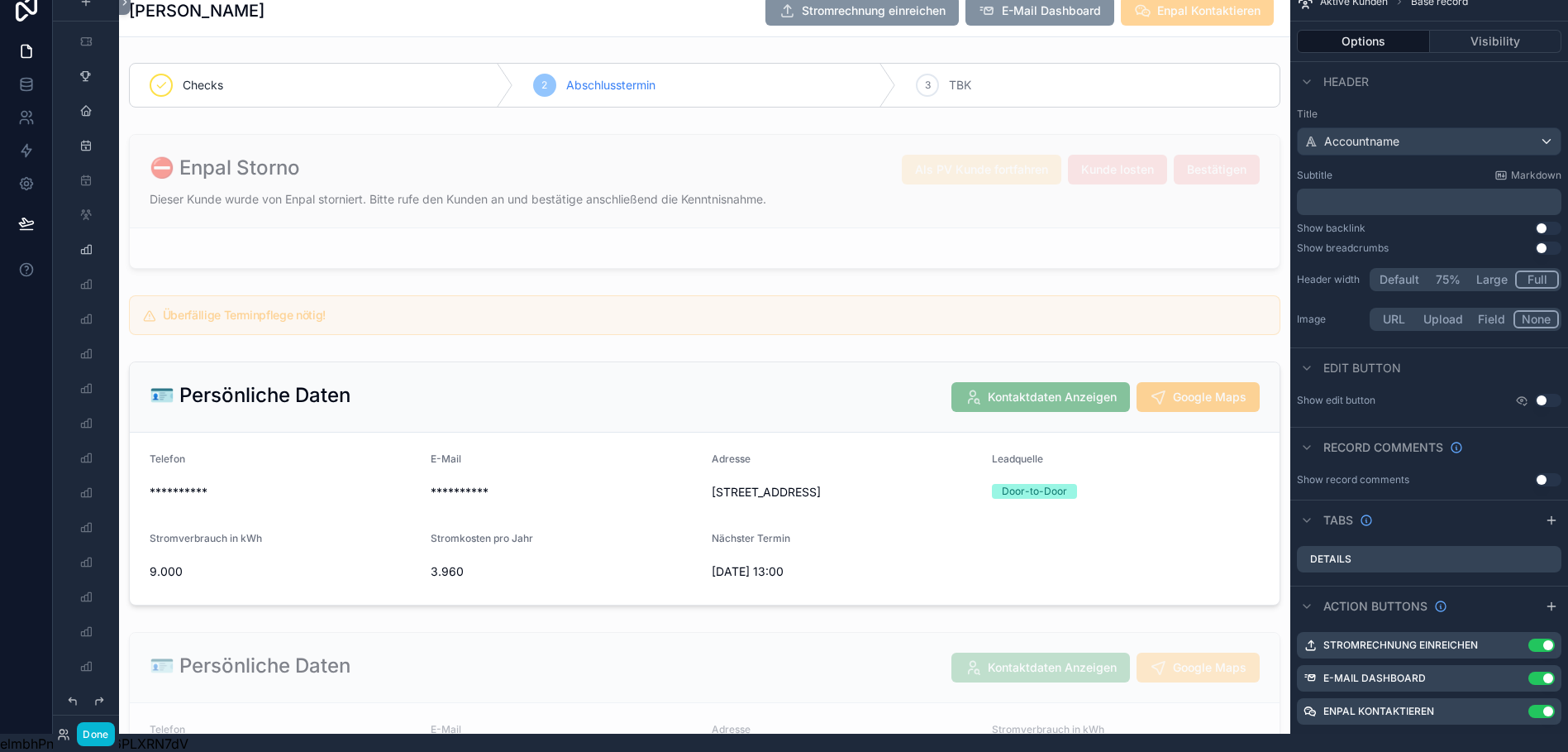
scroll to position [0, 0]
click at [819, 311] on div "scrollable content" at bounding box center [704, 316] width 1171 height 53
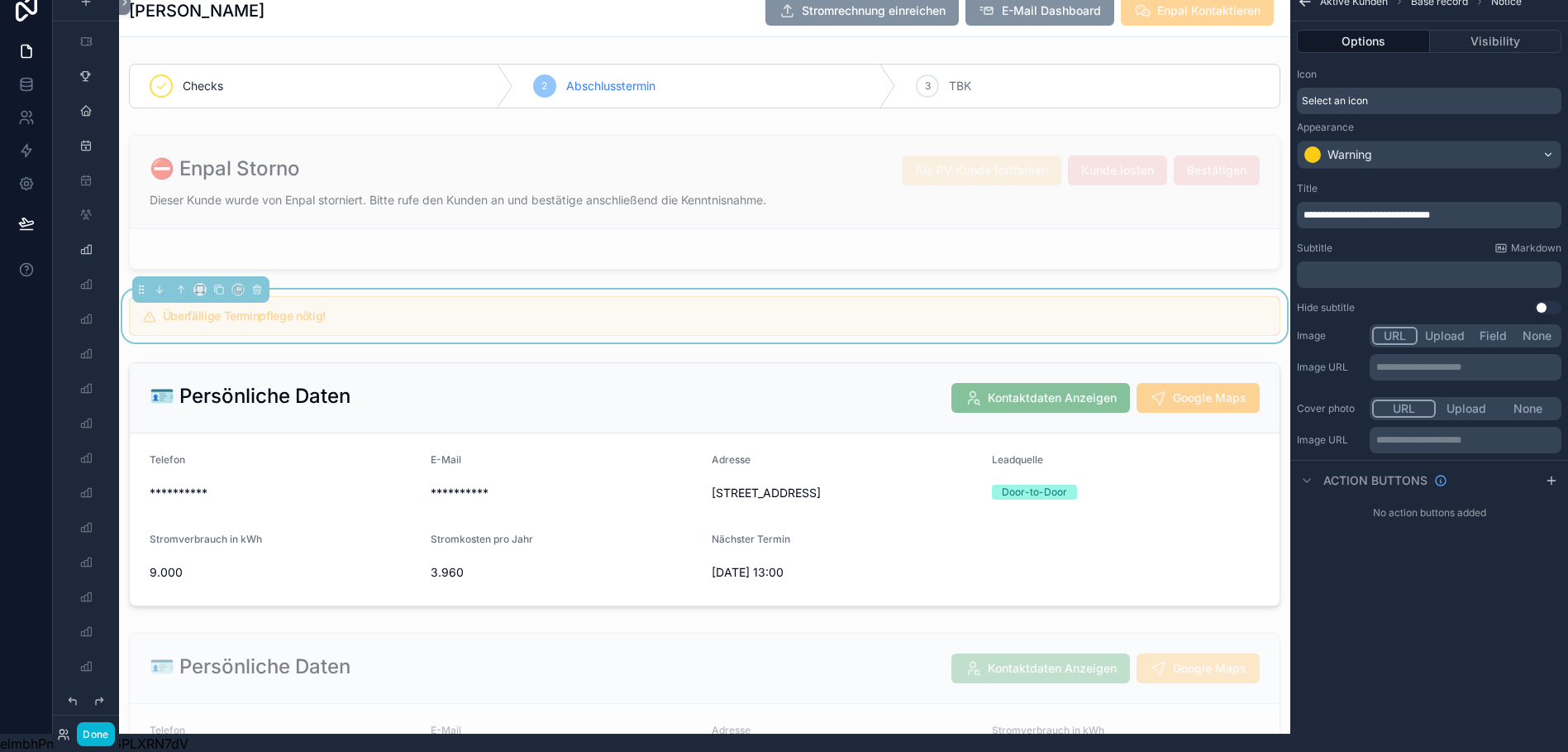
scroll to position [0, 12]
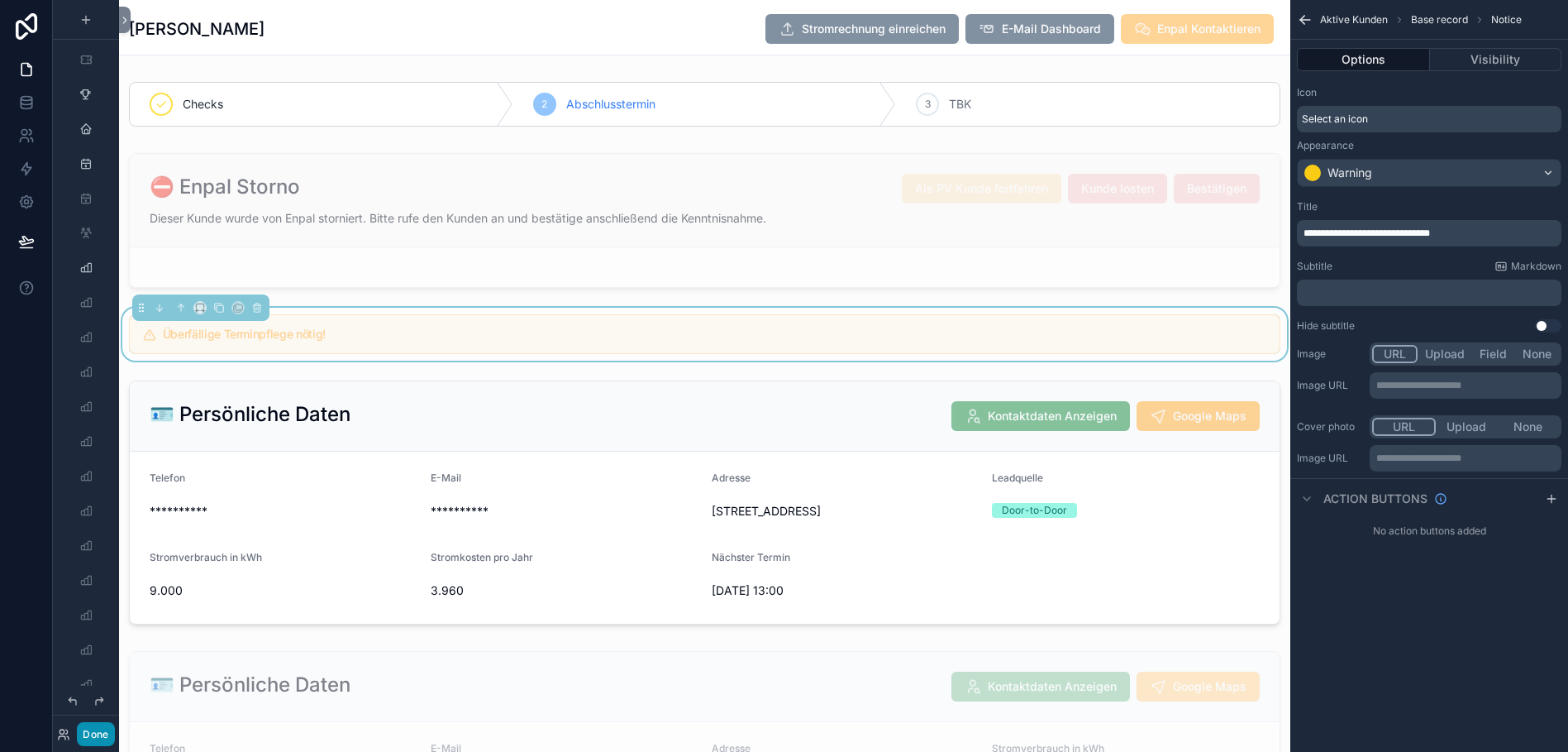
click at [81, 735] on button "Done" at bounding box center [95, 734] width 37 height 24
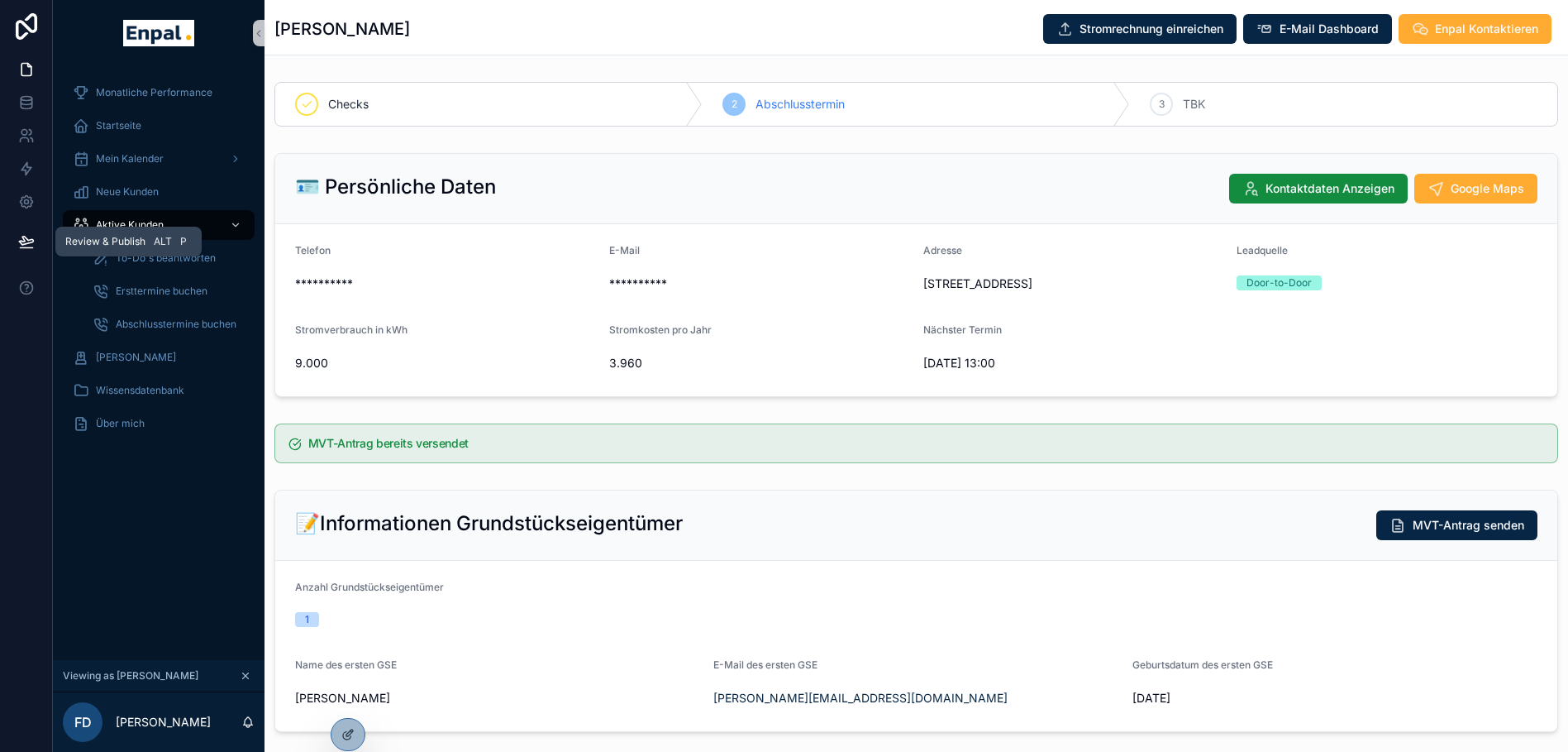
click at [18, 238] on icon at bounding box center [26, 242] width 17 height 17
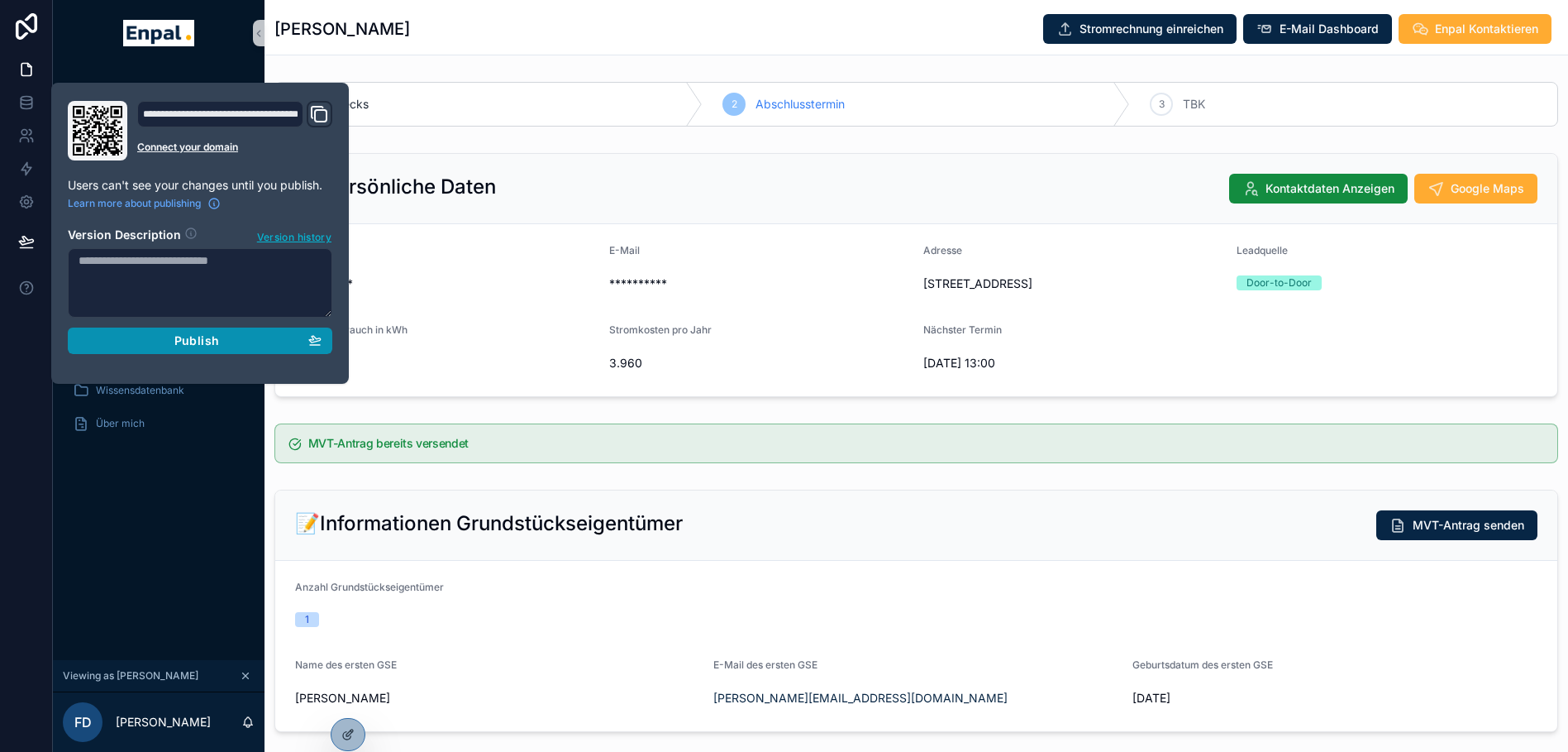
click at [149, 335] on div "Publish" at bounding box center [200, 341] width 243 height 15
